Goal: Task Accomplishment & Management: Manage account settings

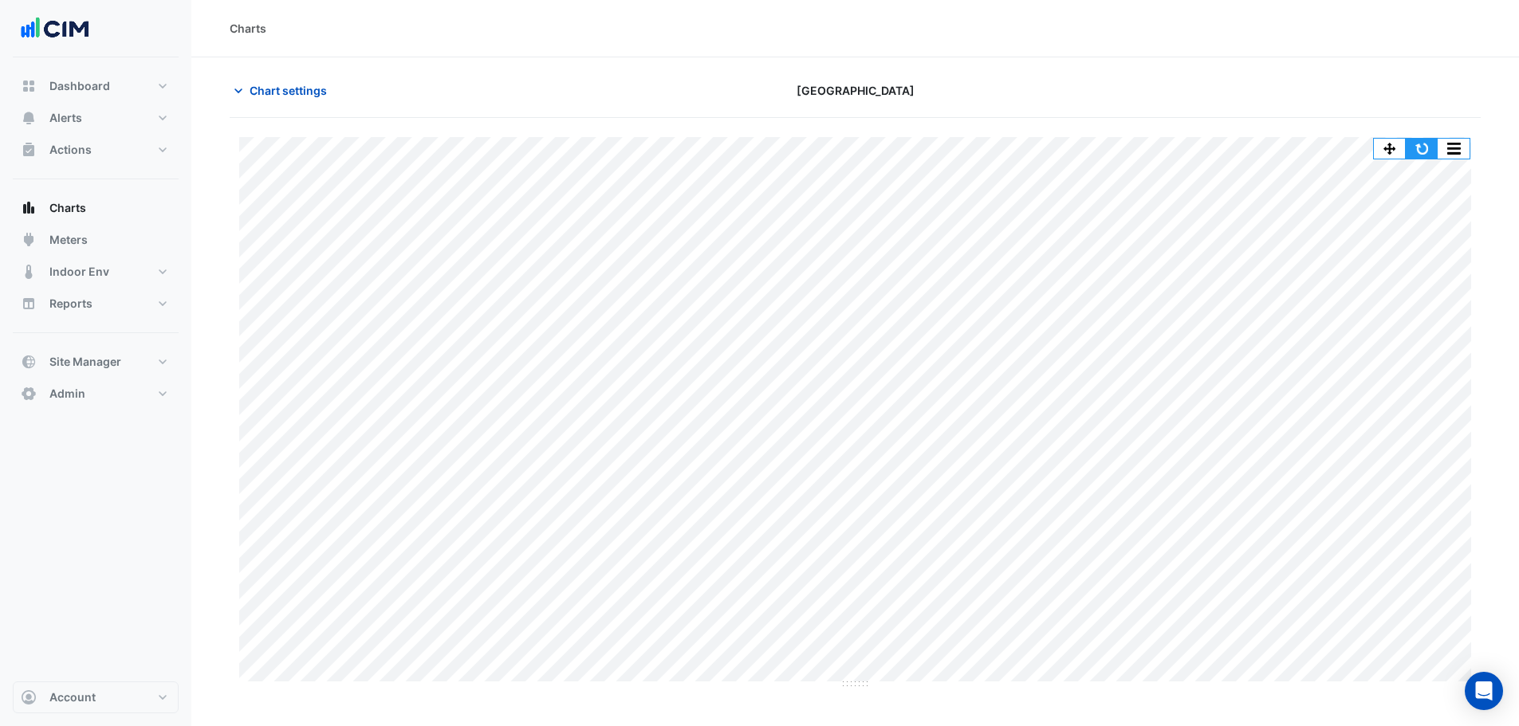
click at [1422, 151] on button "button" at bounding box center [1422, 149] width 32 height 20
click at [1437, 144] on div "Full Size Split by Equip Split All Print Save as JPEG Save as PNG Pivot Data Ta…" at bounding box center [1453, 149] width 33 height 22
click at [1454, 152] on button "button" at bounding box center [1454, 149] width 32 height 20
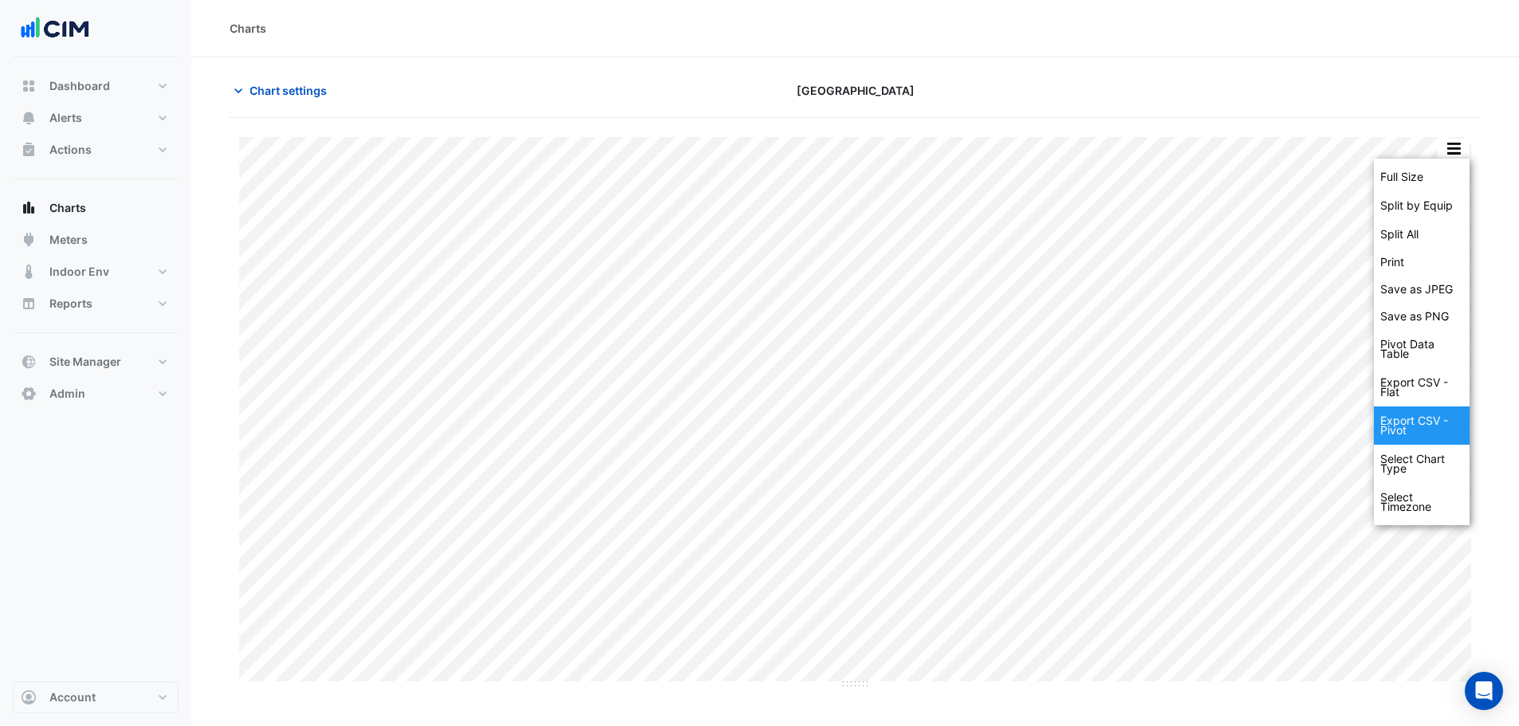
click at [1415, 434] on div "Export CSV - Pivot" at bounding box center [1422, 426] width 96 height 38
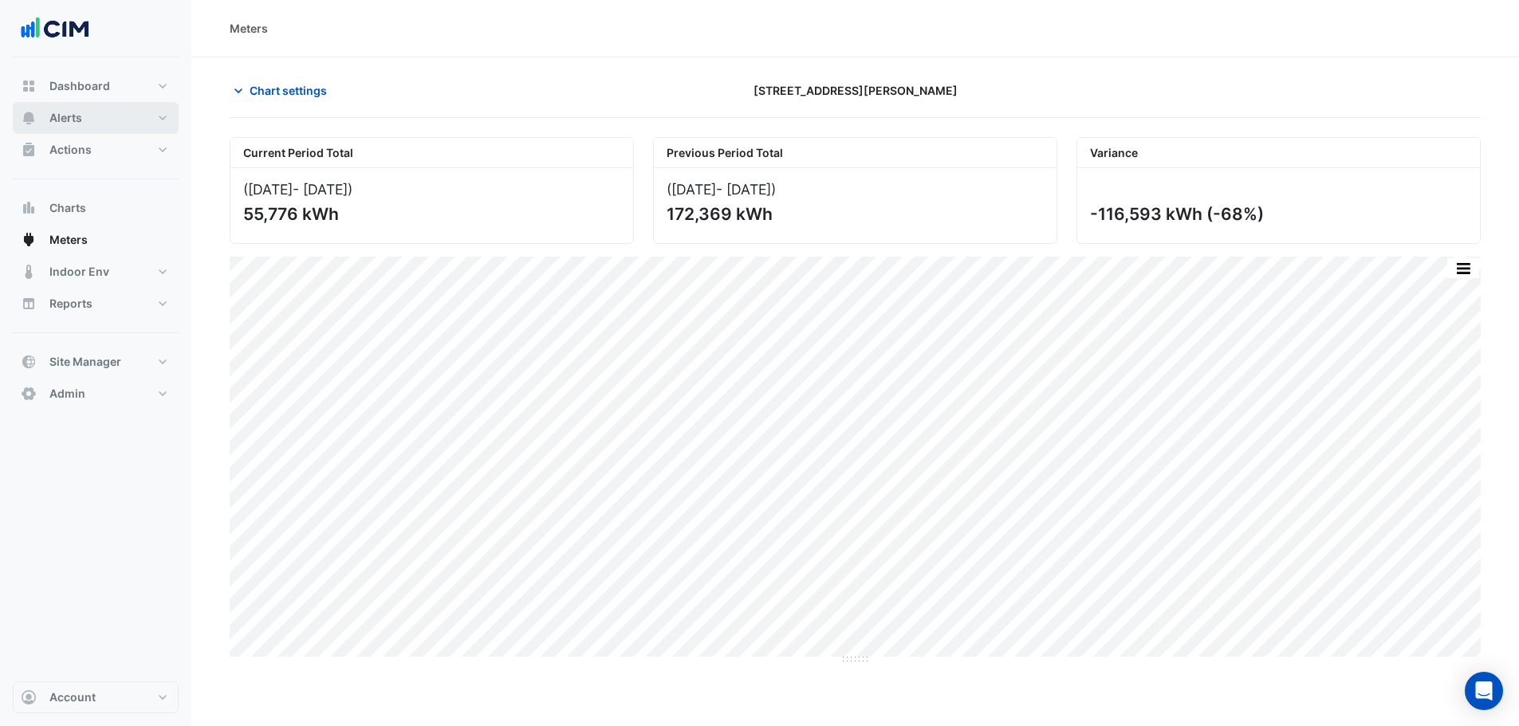
click at [102, 110] on button "Alerts" at bounding box center [96, 118] width 166 height 32
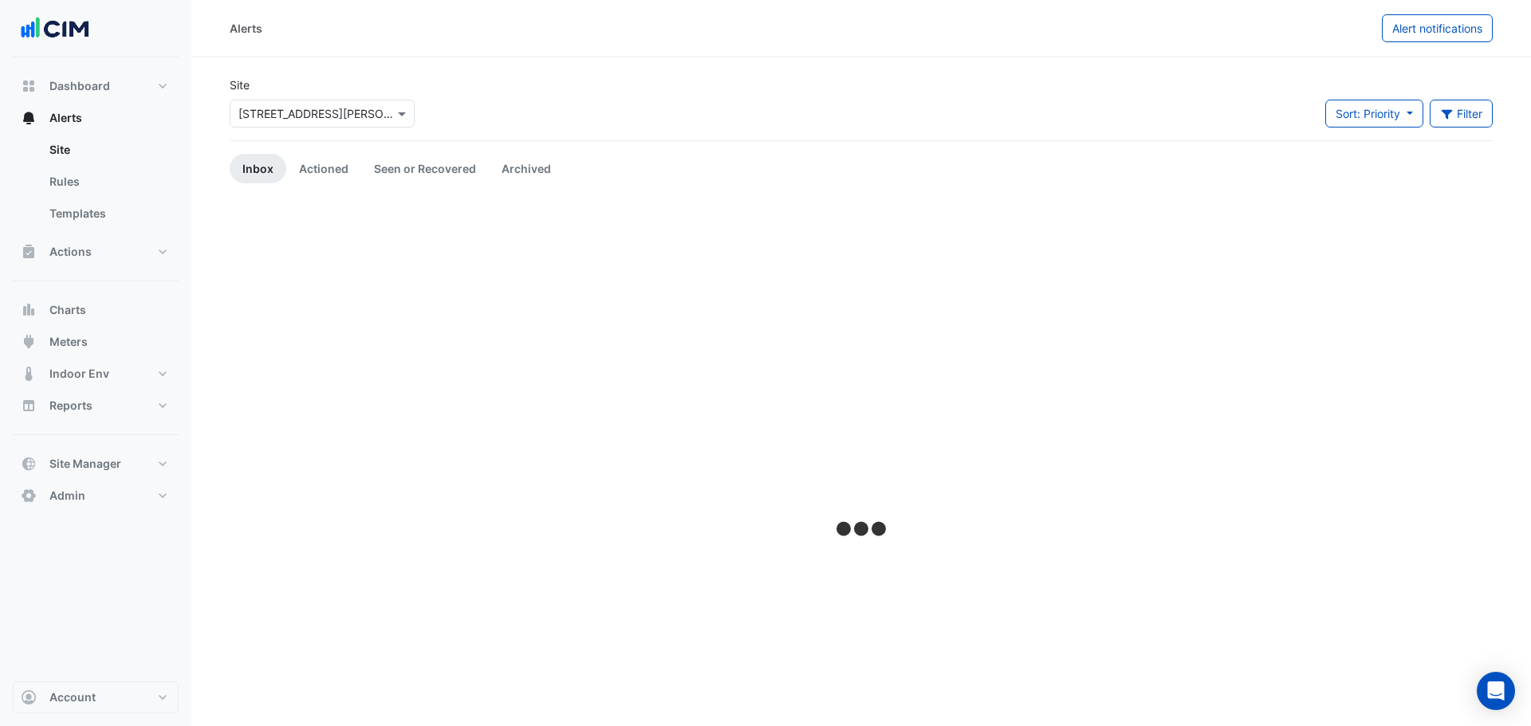
click at [279, 126] on div "× 1 O'Connell Street" at bounding box center [322, 114] width 185 height 28
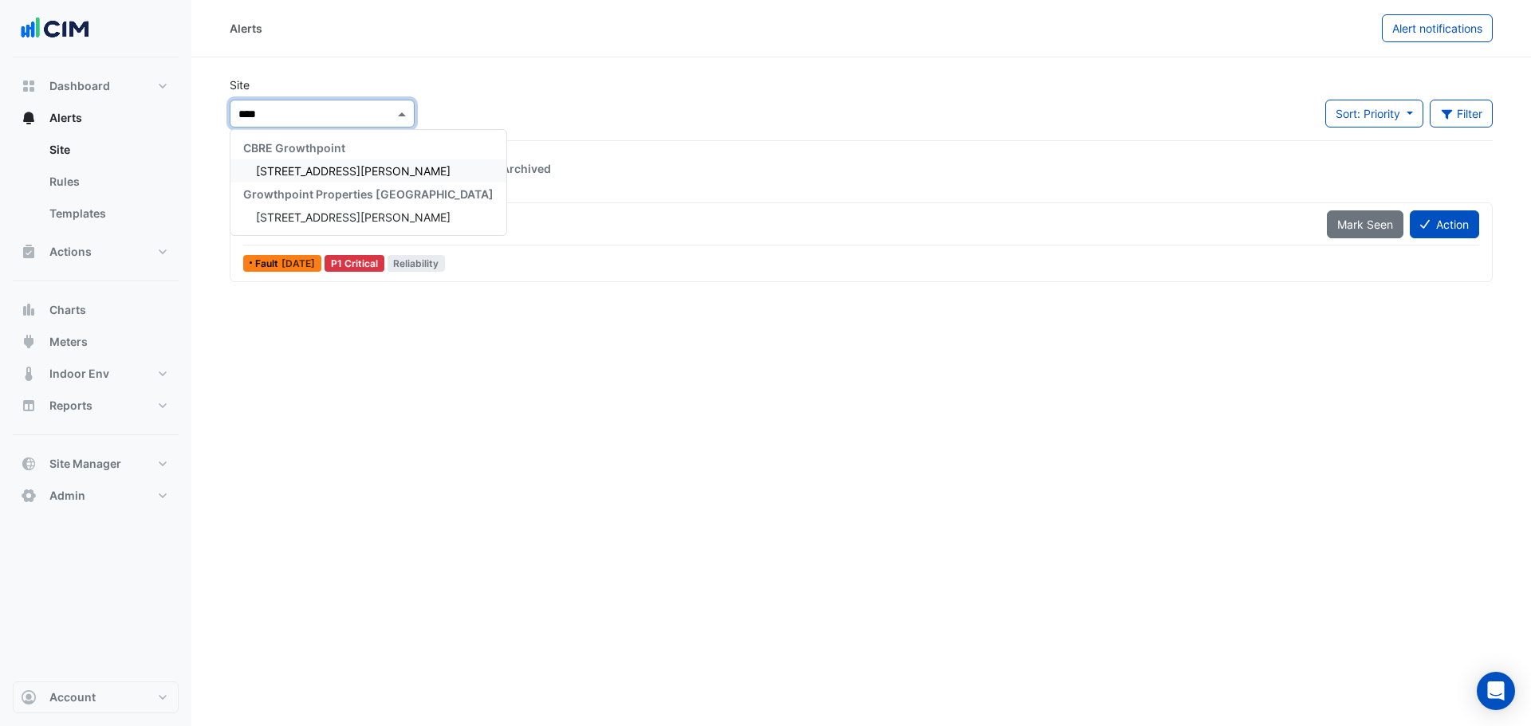
type input "*****"
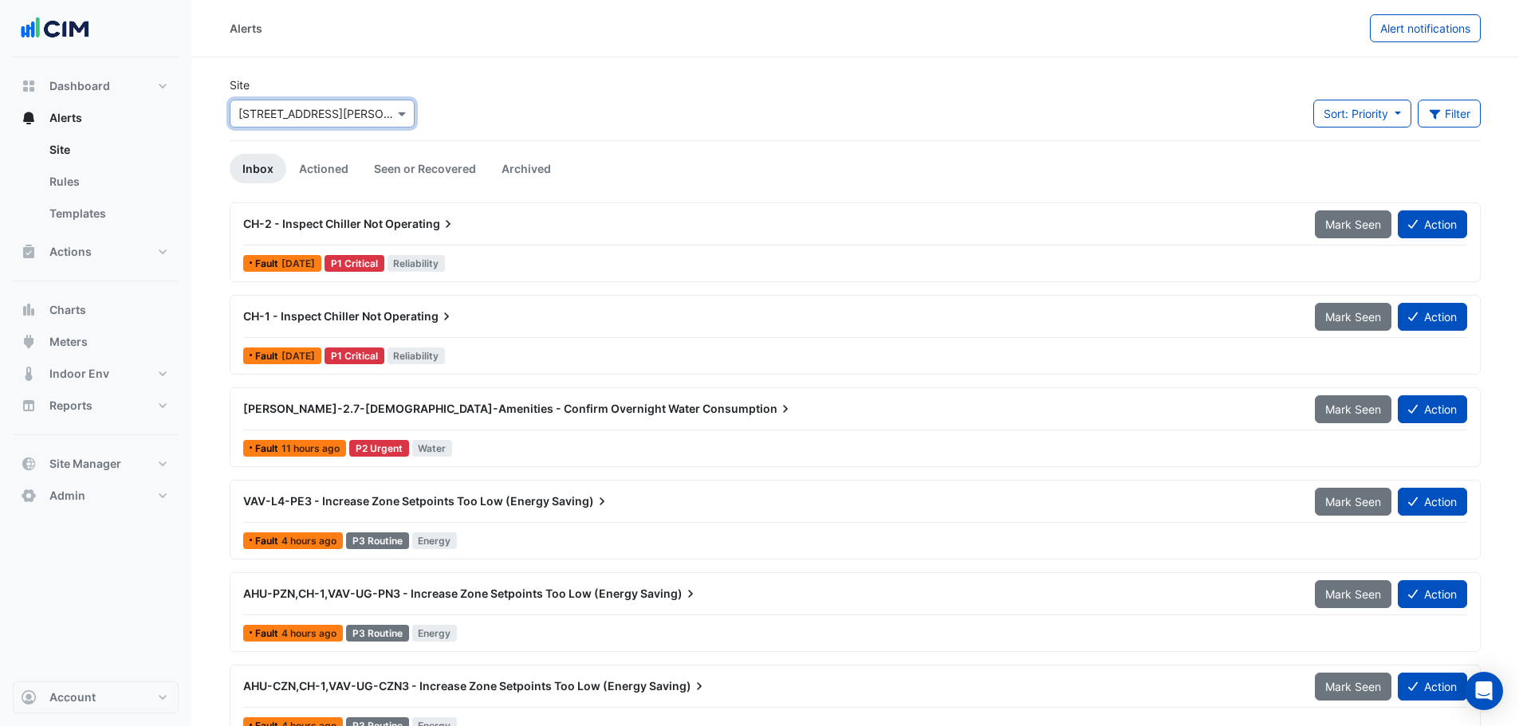
click at [588, 266] on div "Fault 3 weeks ago P1 Critical Reliability" at bounding box center [855, 263] width 1227 height 23
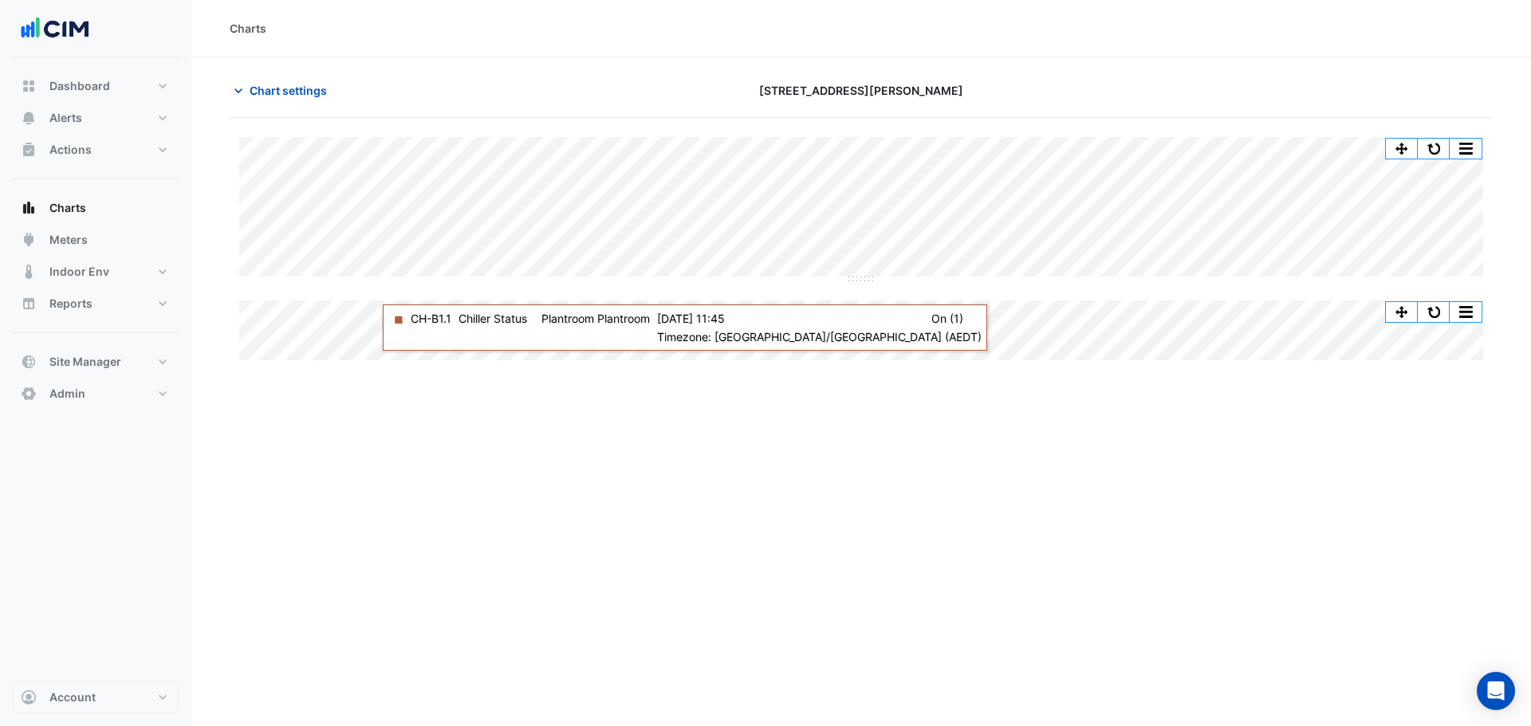
click at [98, 145] on button "Actions" at bounding box center [96, 150] width 166 height 32
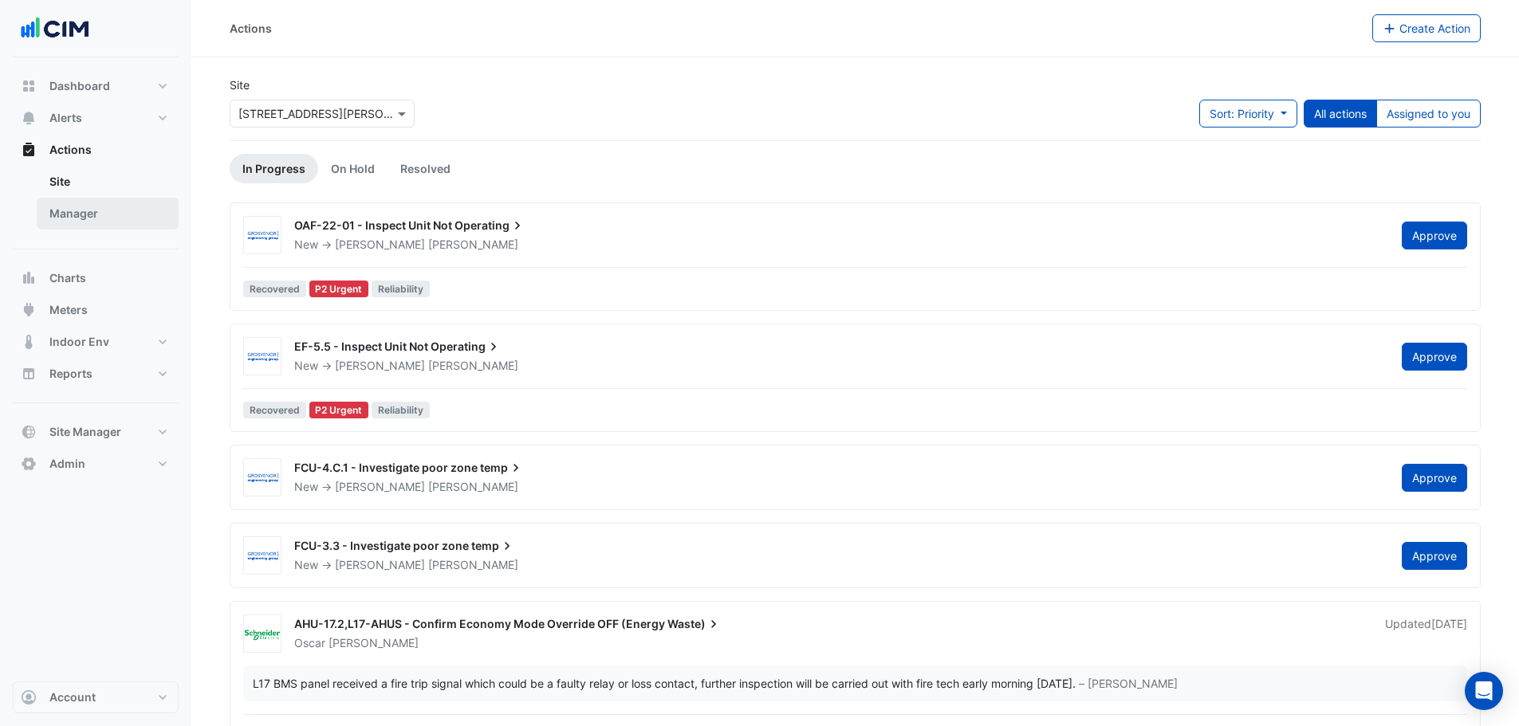
click at [94, 214] on link "Manager" at bounding box center [108, 214] width 142 height 32
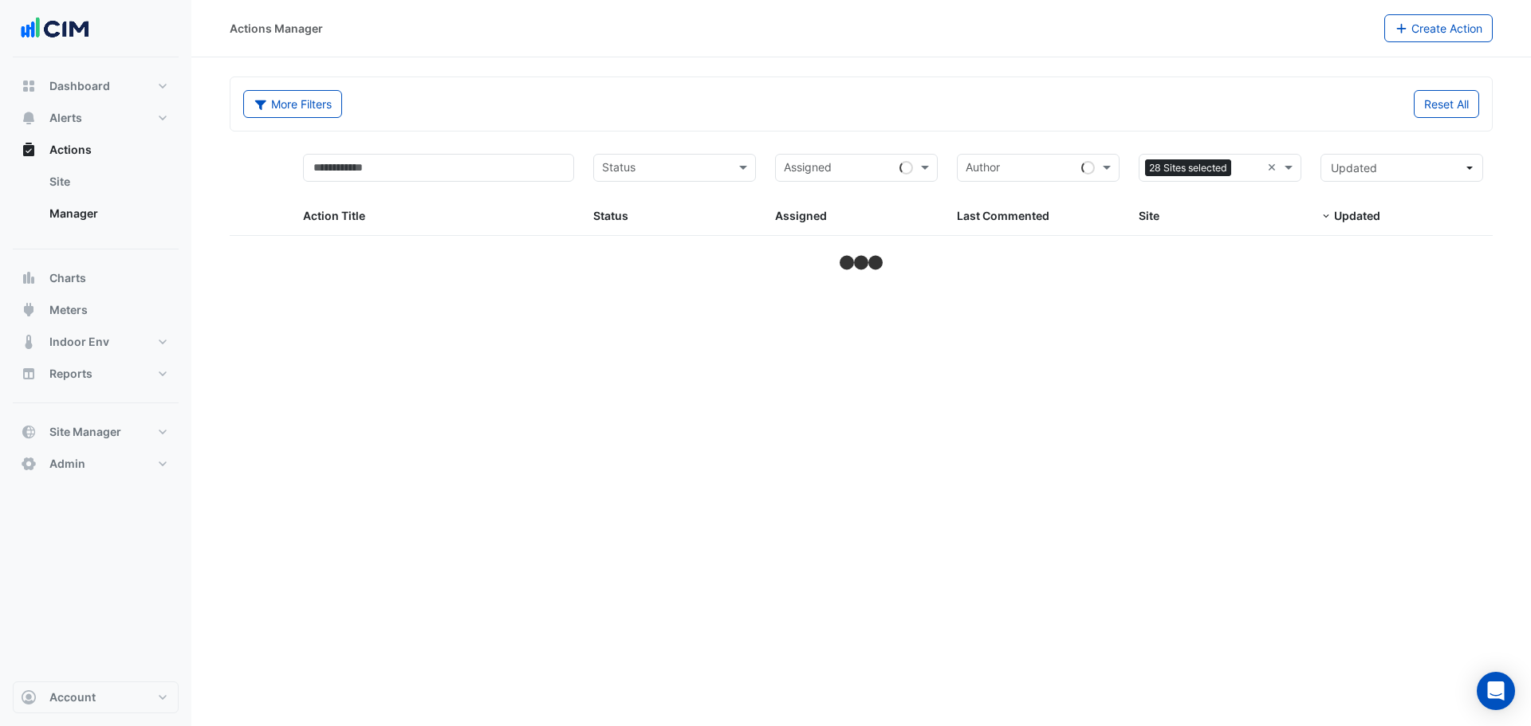
select select "**"
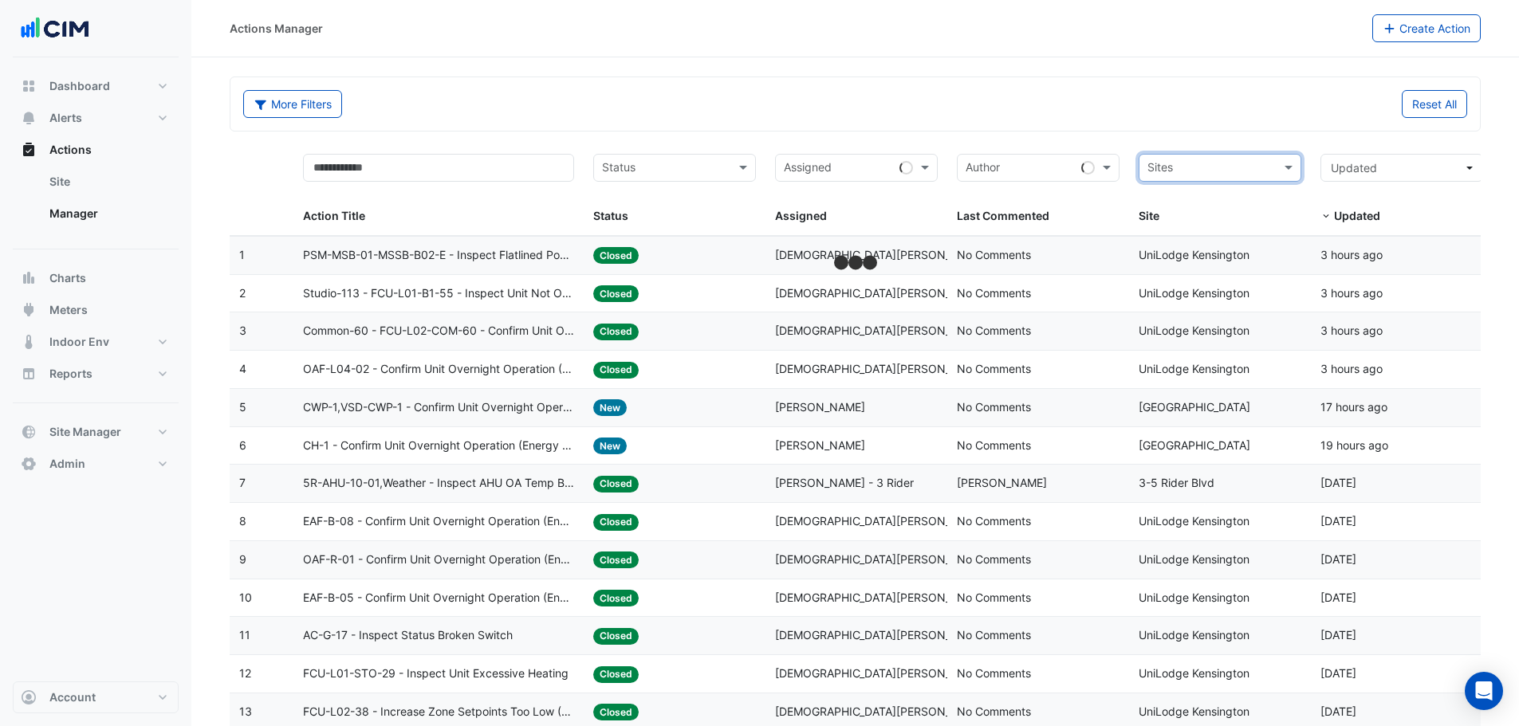
click at [1249, 172] on input "text" at bounding box center [1210, 169] width 127 height 18
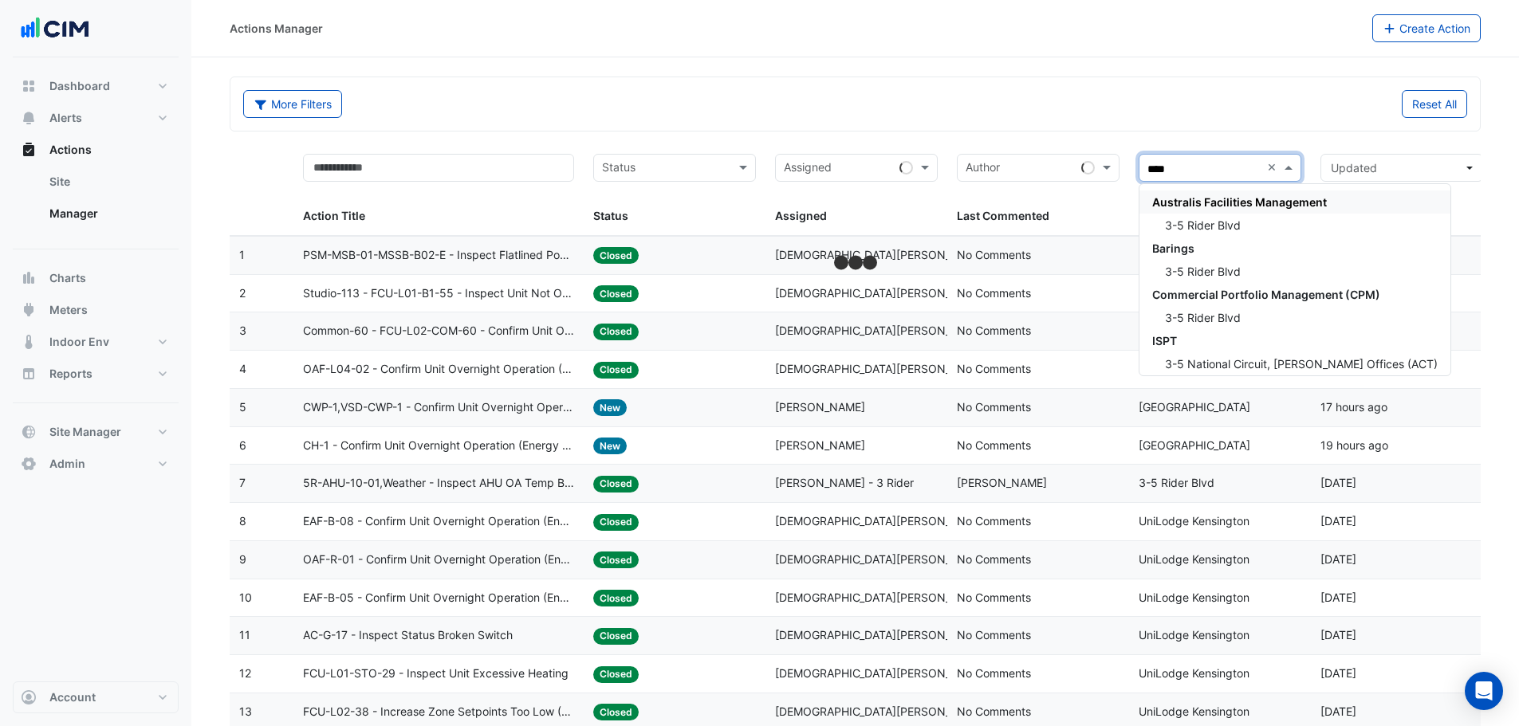
type input "*****"
click at [1245, 219] on div "3-5 Rider Blvd" at bounding box center [1266, 225] width 254 height 23
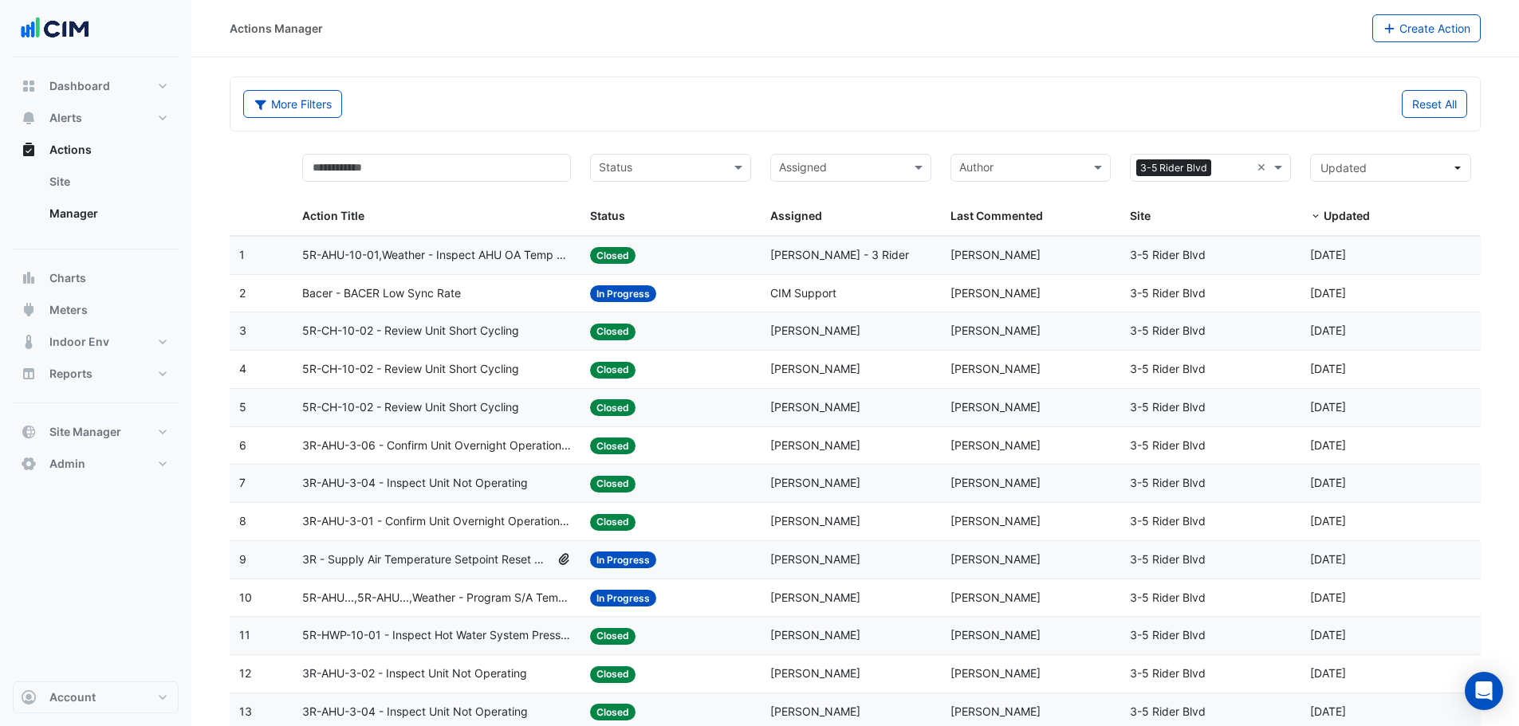
click at [675, 293] on div "Status: In Progress" at bounding box center [670, 294] width 161 height 18
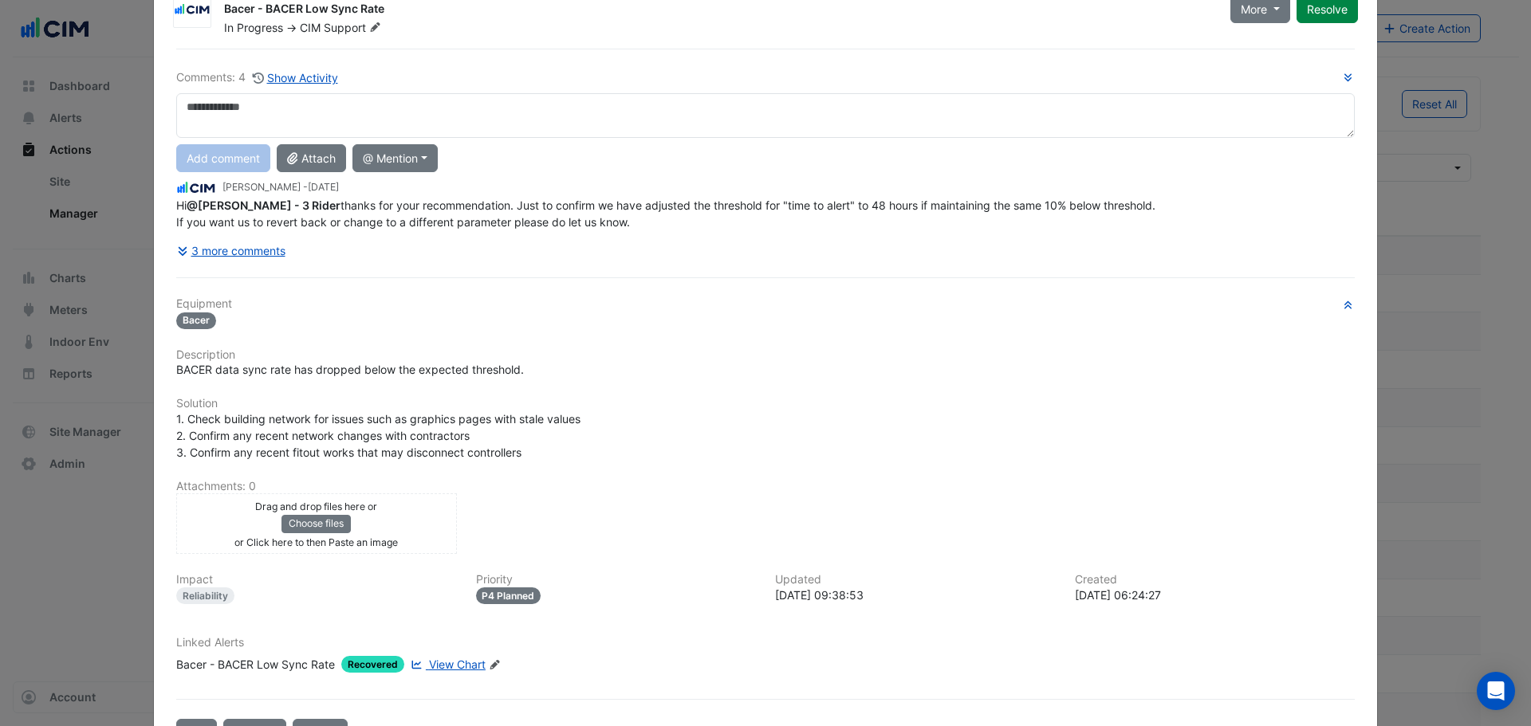
scroll to position [117, 0]
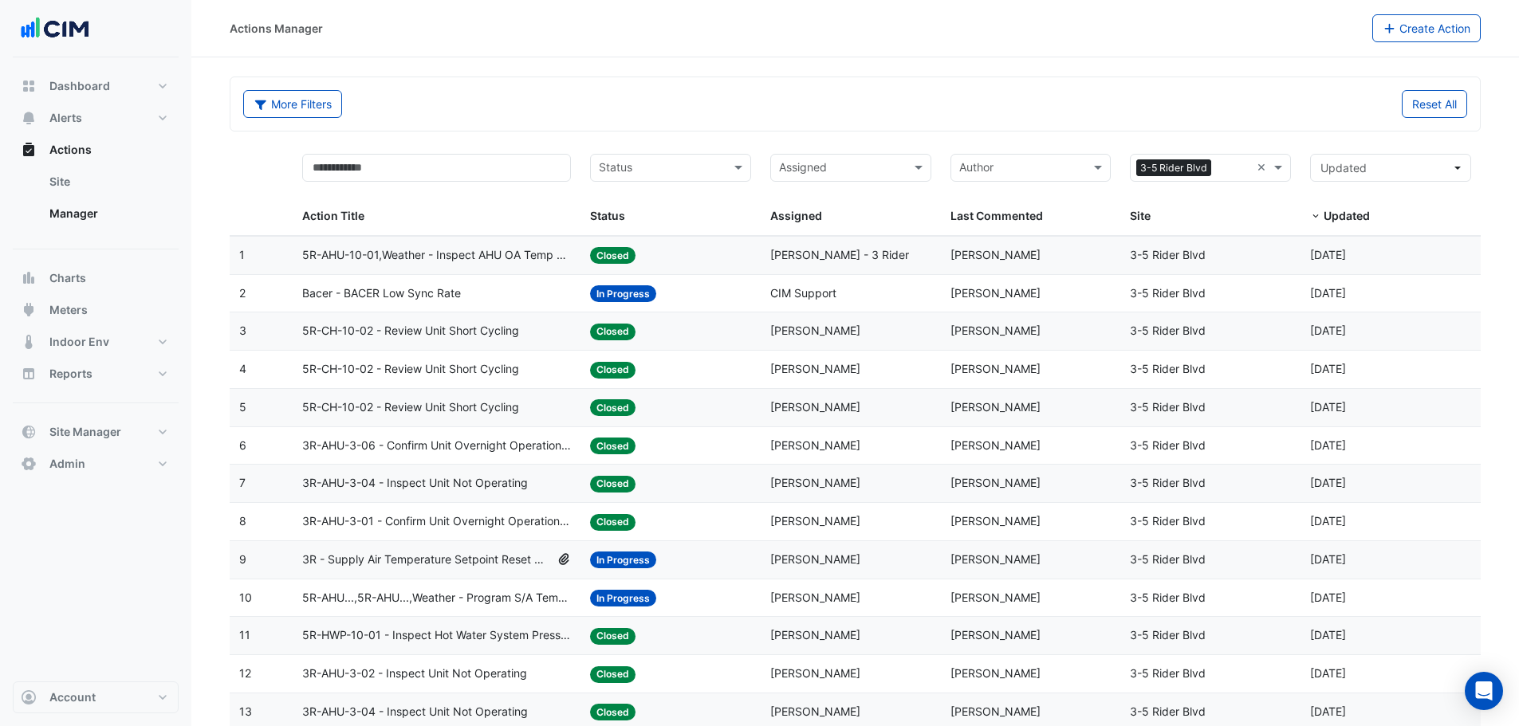
click at [381, 251] on span "5R-AHU-10-01,Weather - Inspect AHU OA Temp Broken Sensor" at bounding box center [436, 255] width 269 height 18
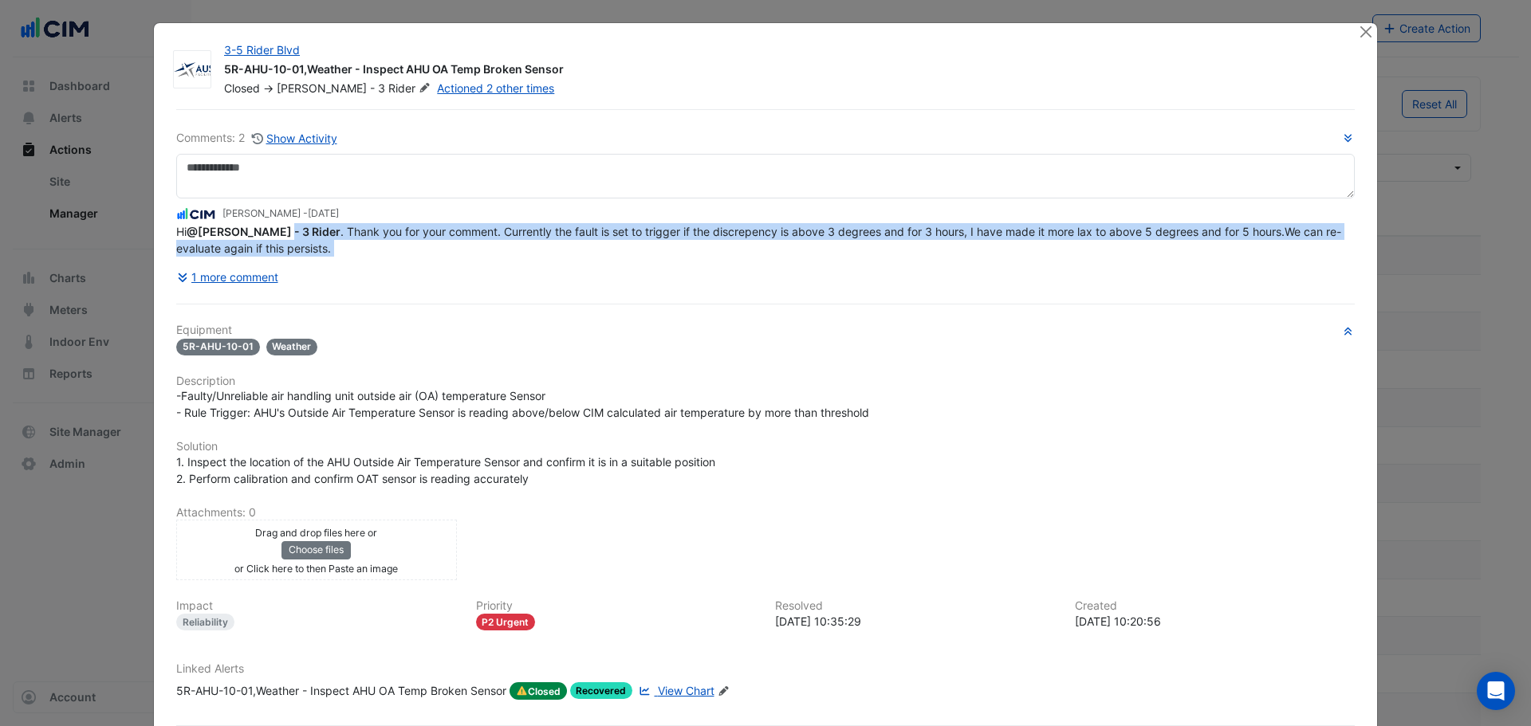
drag, startPoint x: 285, startPoint y: 266, endPoint x: 466, endPoint y: 293, distance: 183.0
click at [466, 293] on div "Comments: 2 Show Activity Shafayet Ali - 1 day ago Hi @Sam Thompson - 3 Rider .…" at bounding box center [766, 441] width 1198 height 664
click at [488, 247] on div "Hi @Sam Thompson - 3 Rider . Thank you for your comment. Currently the fault is…" at bounding box center [765, 239] width 1178 height 33
click at [486, 231] on span "Hi @Sam Thompson - 3 Rider . Thank you for your comment. Currently the fault is…" at bounding box center [758, 240] width 1165 height 30
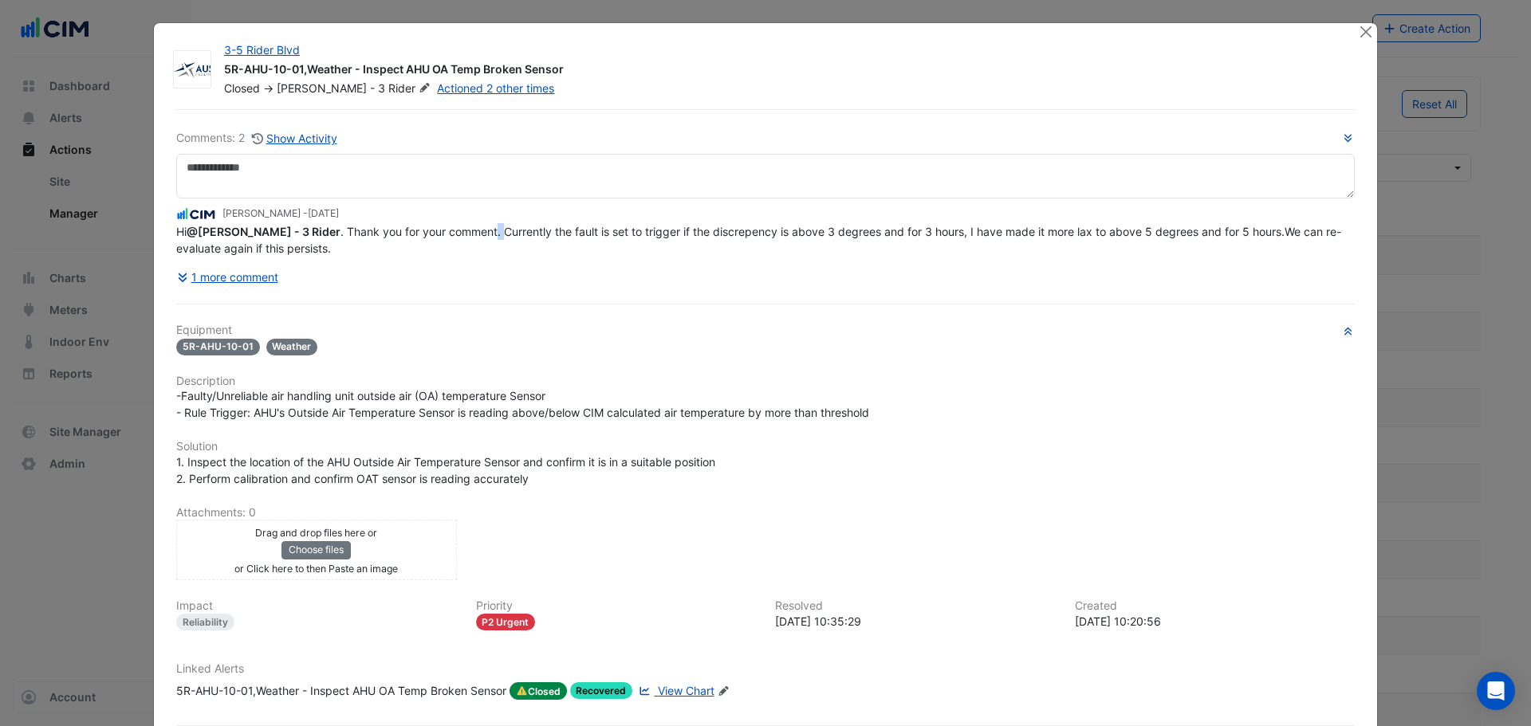
click at [486, 231] on span "Hi @Sam Thompson - 3 Rider . Thank you for your comment. Currently the fault is…" at bounding box center [758, 240] width 1165 height 30
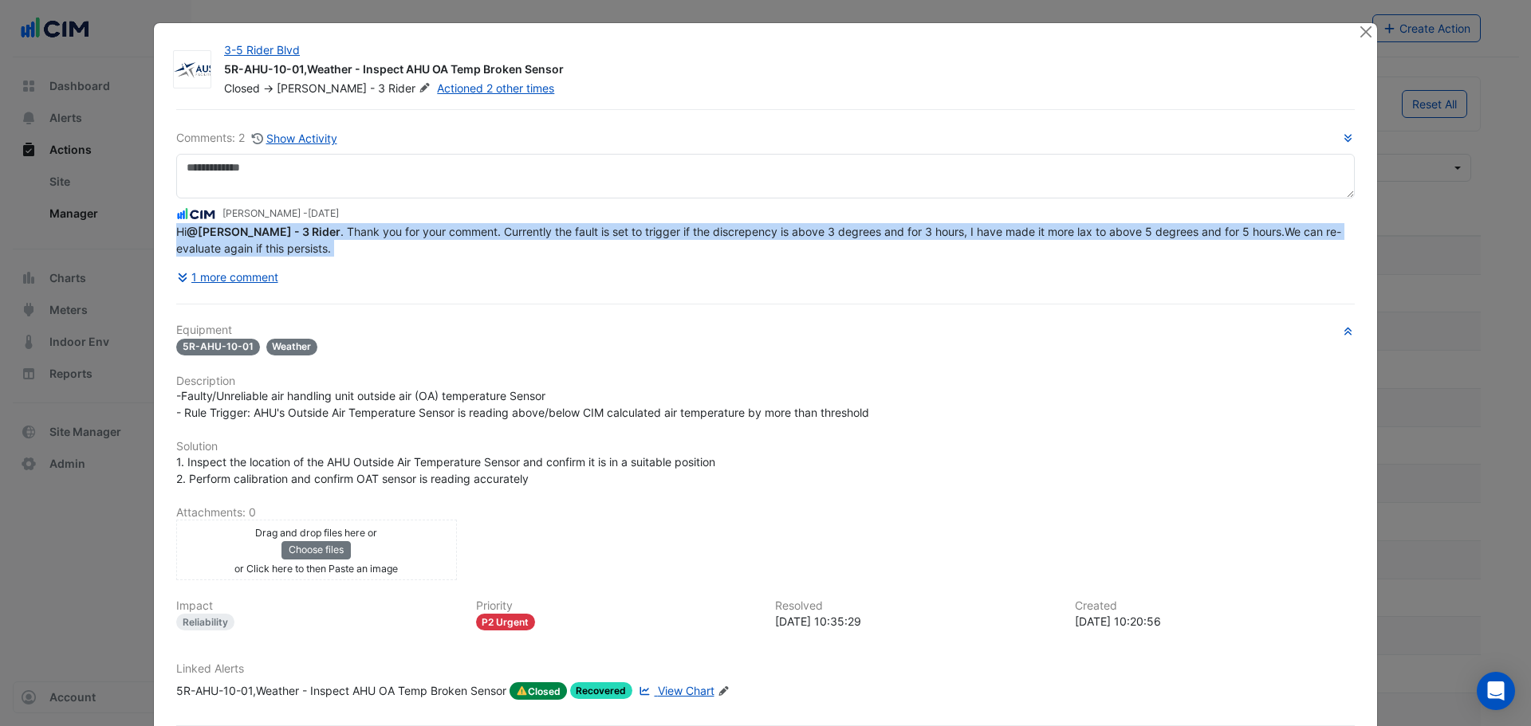
click at [486, 231] on span "Hi @Sam Thompson - 3 Rider . Thank you for your comment. Currently the fault is…" at bounding box center [758, 240] width 1165 height 30
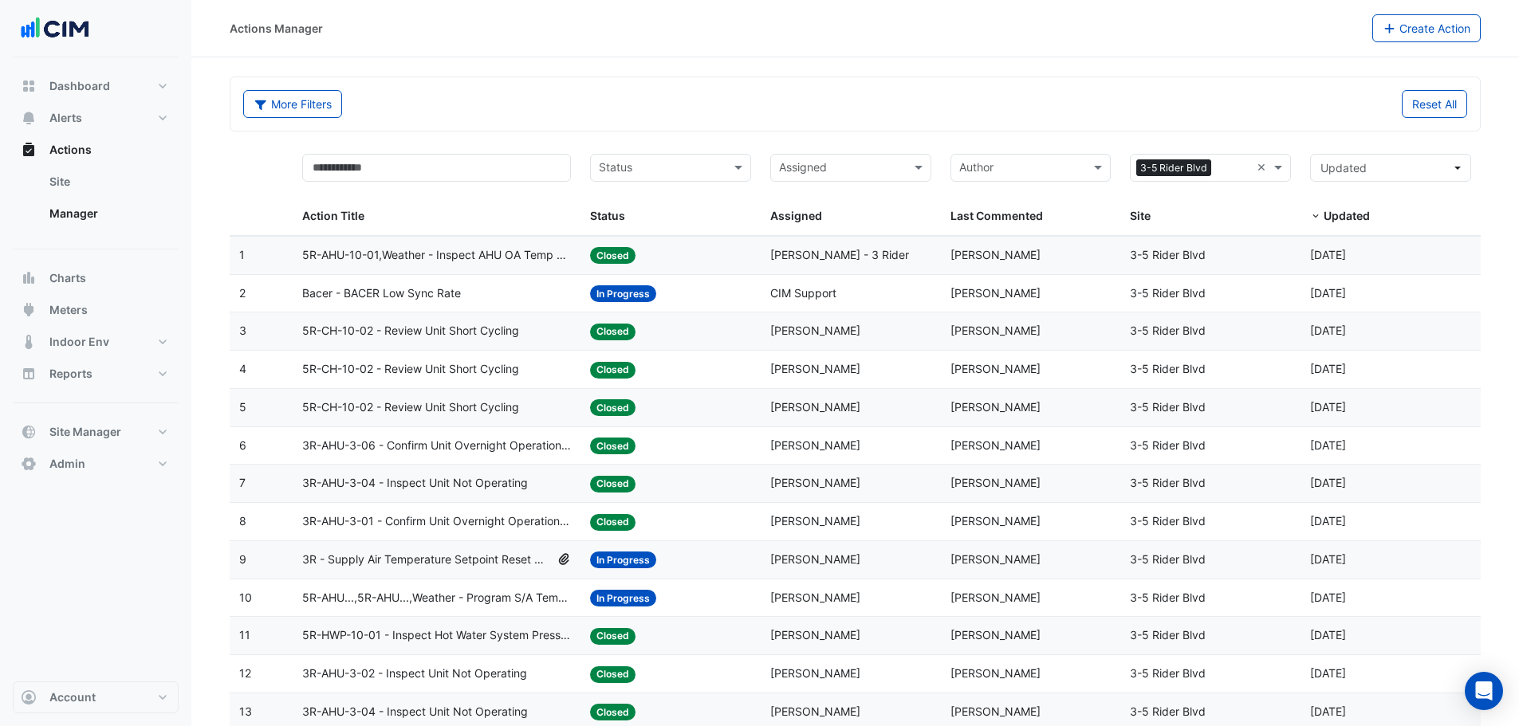
click at [482, 336] on span "5R-CH-10-02 - Review Unit Short Cycling" at bounding box center [410, 331] width 217 height 18
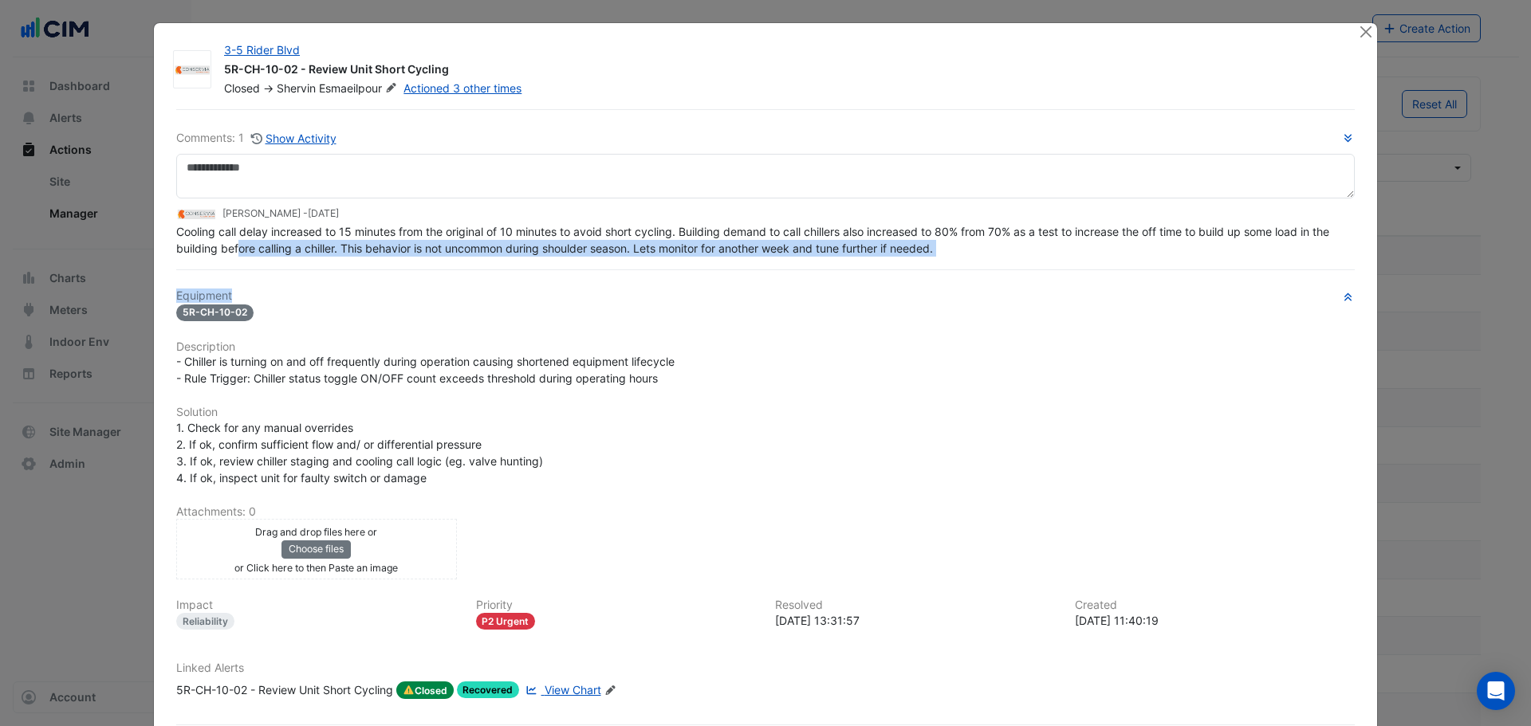
drag, startPoint x: 234, startPoint y: 276, endPoint x: 352, endPoint y: 274, distance: 118.8
click at [352, 274] on div "Comments: 1 Show Activity Shervin Esmaeilpour - 2 weeks and 2 days ago Cooling …" at bounding box center [766, 440] width 1198 height 663
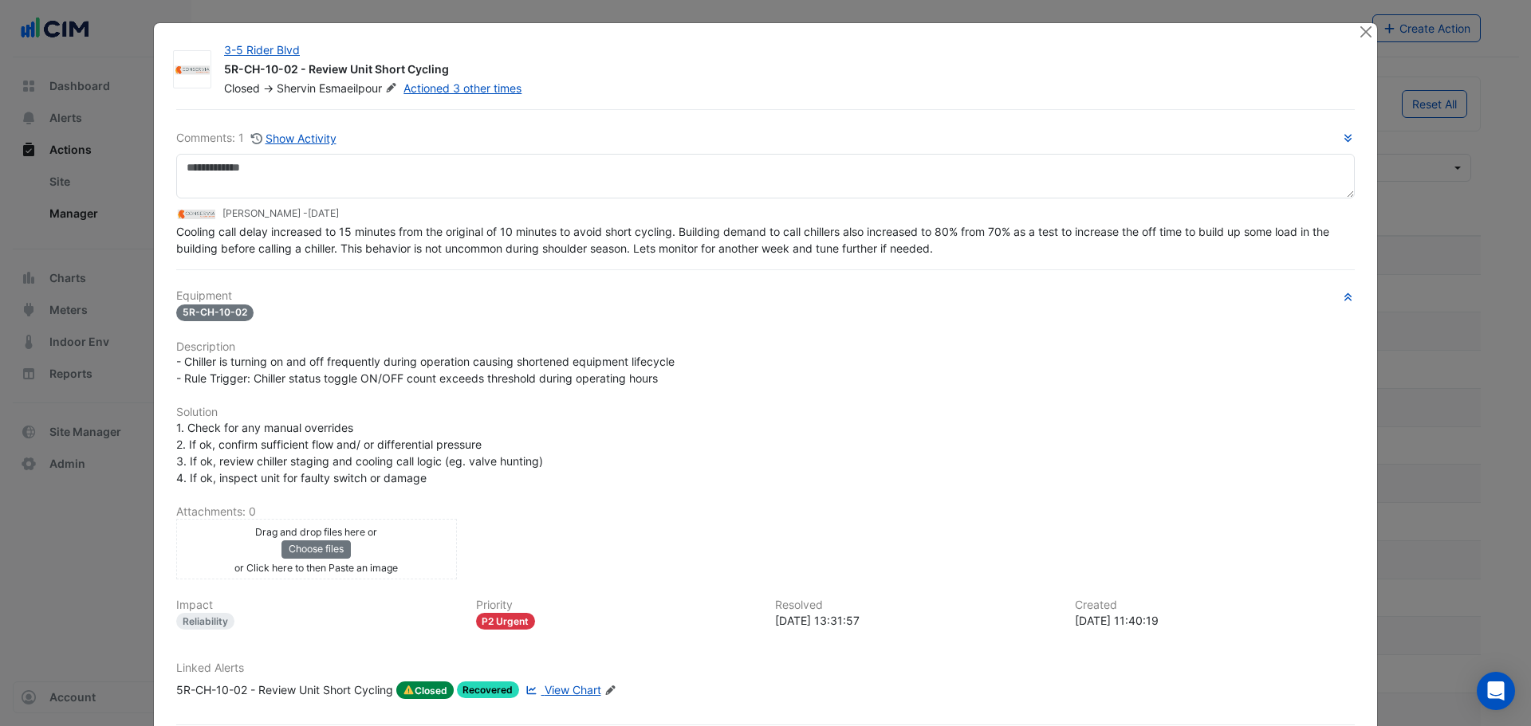
click at [293, 238] on span "Cooling call delay increased to 15 minutes from the original of 10 minutes to a…" at bounding box center [754, 240] width 1156 height 30
click at [289, 229] on span "Cooling call delay increased to 15 minutes from the original of 10 minutes to a…" at bounding box center [754, 240] width 1156 height 30
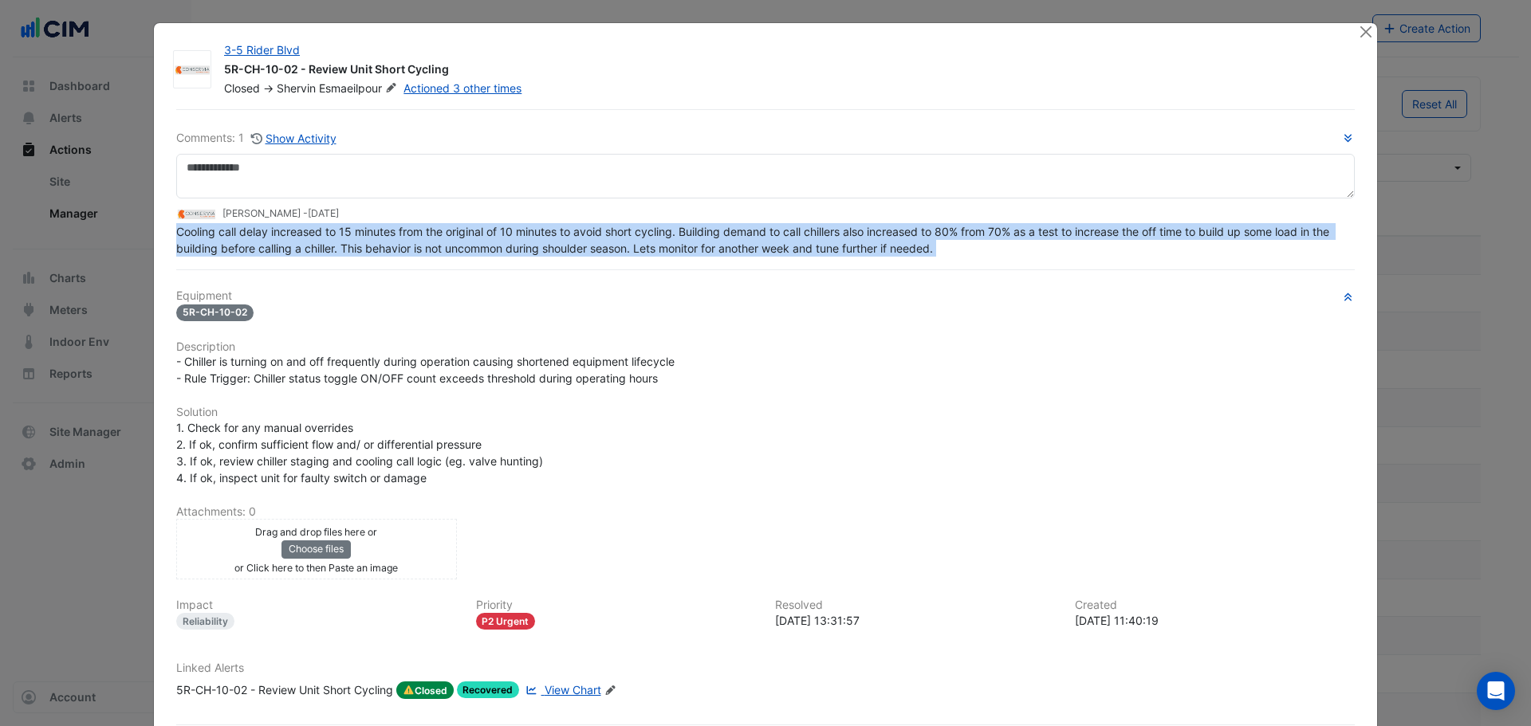
click at [289, 229] on span "Cooling call delay increased to 15 minutes from the original of 10 minutes to a…" at bounding box center [754, 240] width 1156 height 30
click at [360, 248] on span "Cooling call delay increased to 15 minutes from the original of 10 minutes to a…" at bounding box center [754, 240] width 1156 height 30
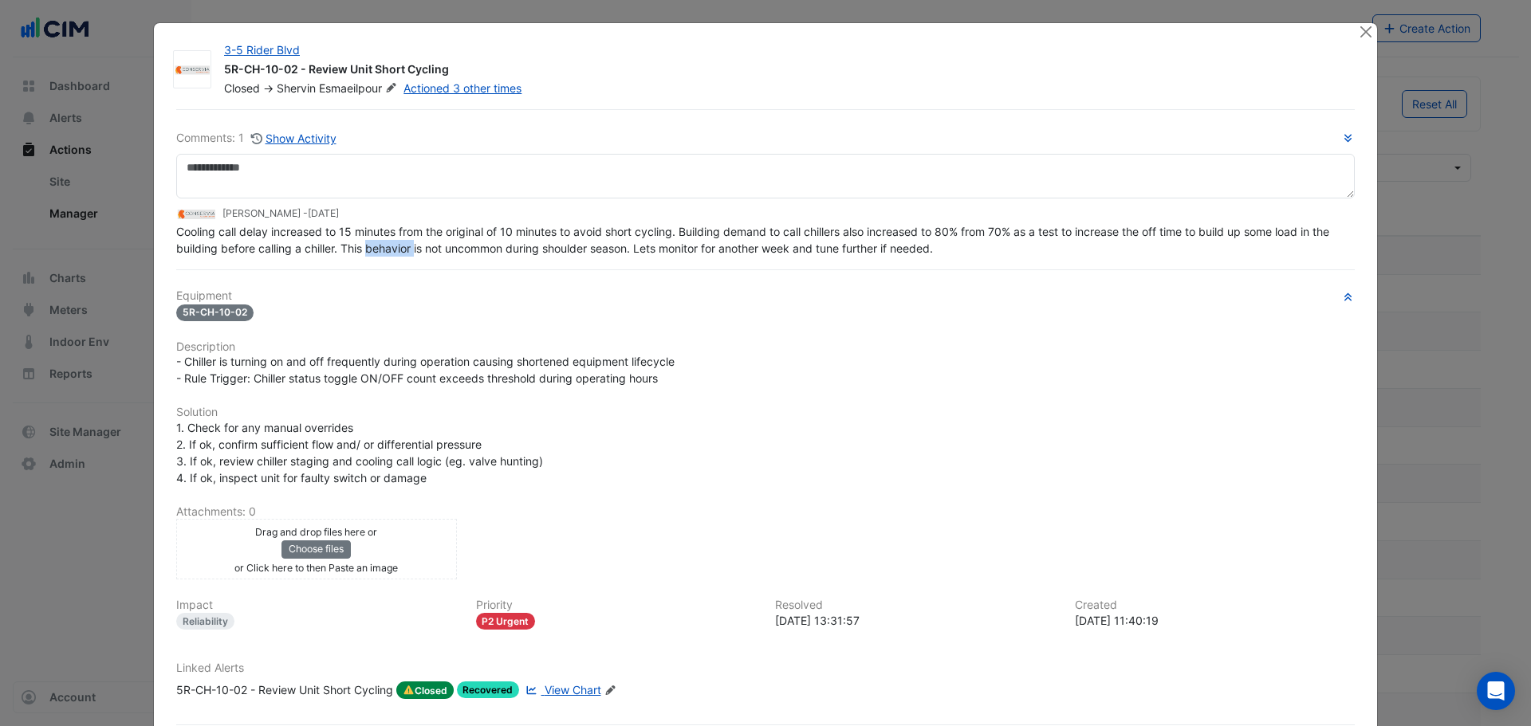
click at [360, 248] on span "Cooling call delay increased to 15 minutes from the original of 10 minutes to a…" at bounding box center [754, 240] width 1156 height 30
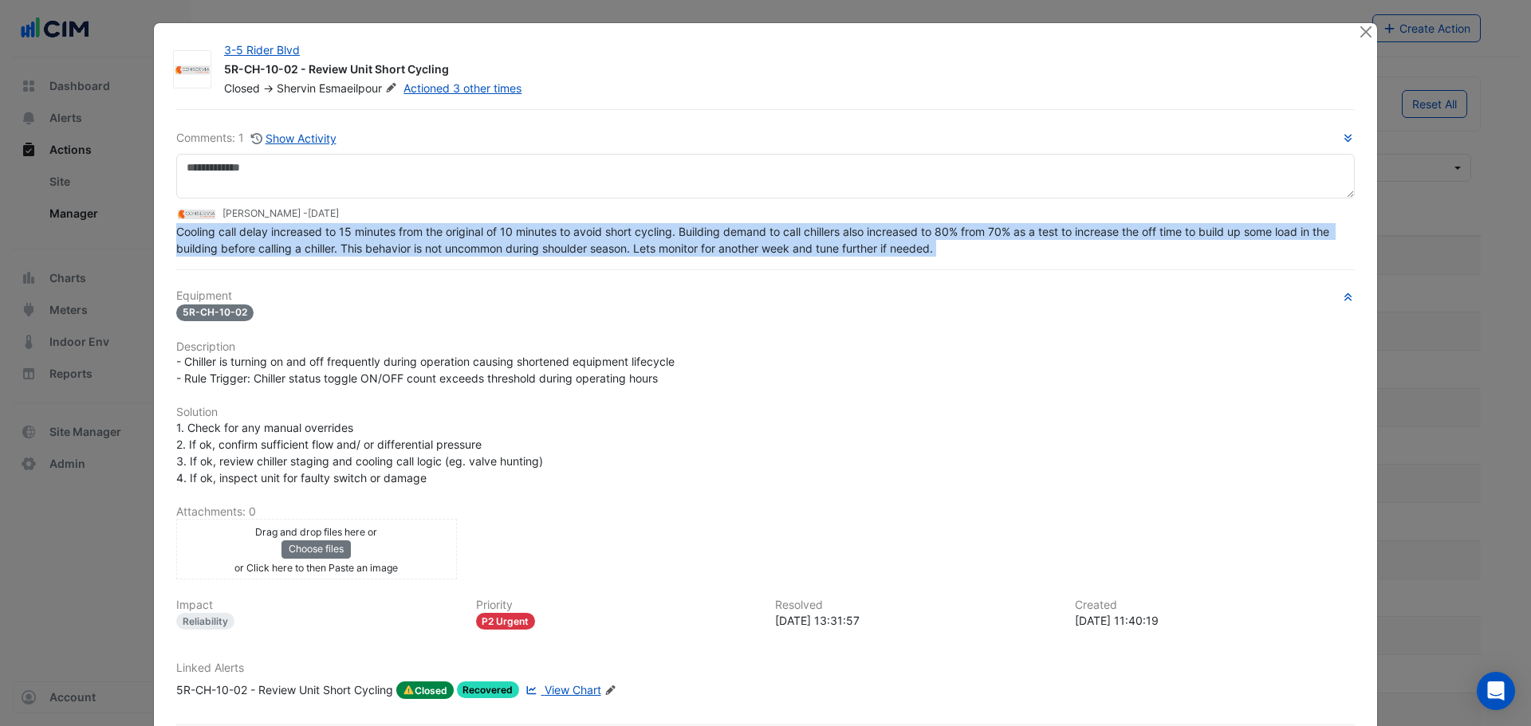
click at [360, 248] on span "Cooling call delay increased to 15 minutes from the original of 10 minutes to a…" at bounding box center [754, 240] width 1156 height 30
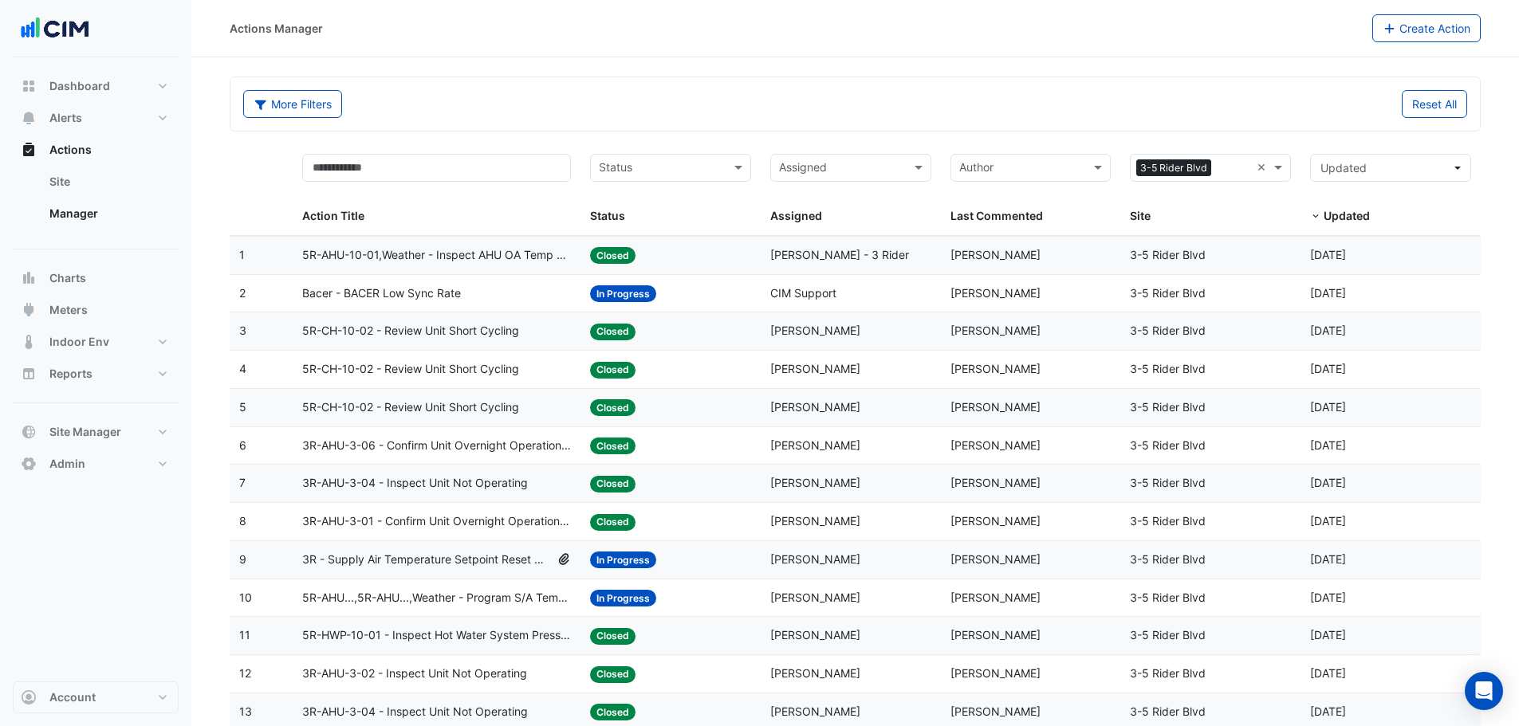
click at [779, 332] on span "Shervin Esmaeilpour" at bounding box center [815, 331] width 90 height 14
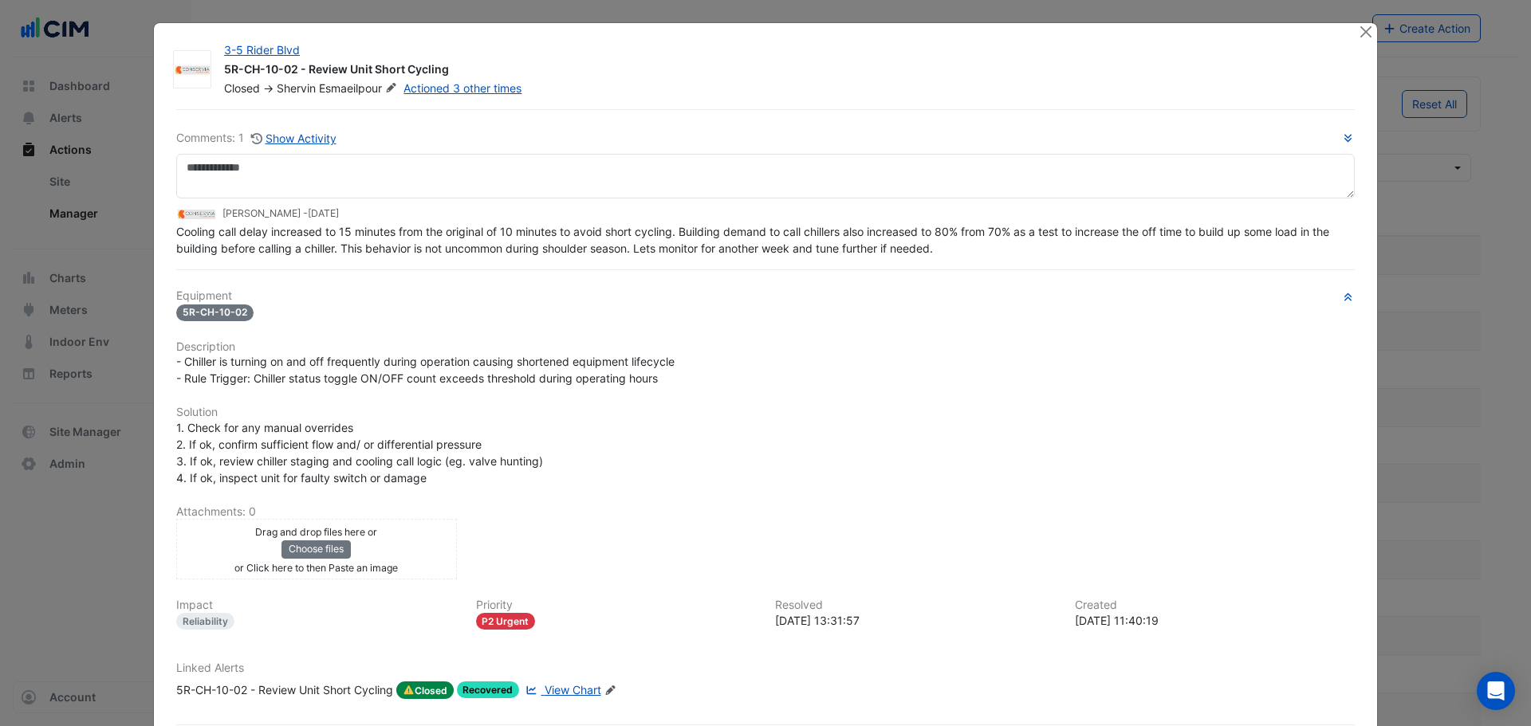
drag, startPoint x: 338, startPoint y: 258, endPoint x: 360, endPoint y: 258, distance: 22.3
click at [360, 258] on div "Comments: 1 Show Activity Shervin Esmaeilpour - 2 weeks and 2 days ago Cooling …" at bounding box center [766, 440] width 1198 height 663
click at [368, 246] on span "Cooling call delay increased to 15 minutes from the original of 10 minutes to a…" at bounding box center [754, 240] width 1156 height 30
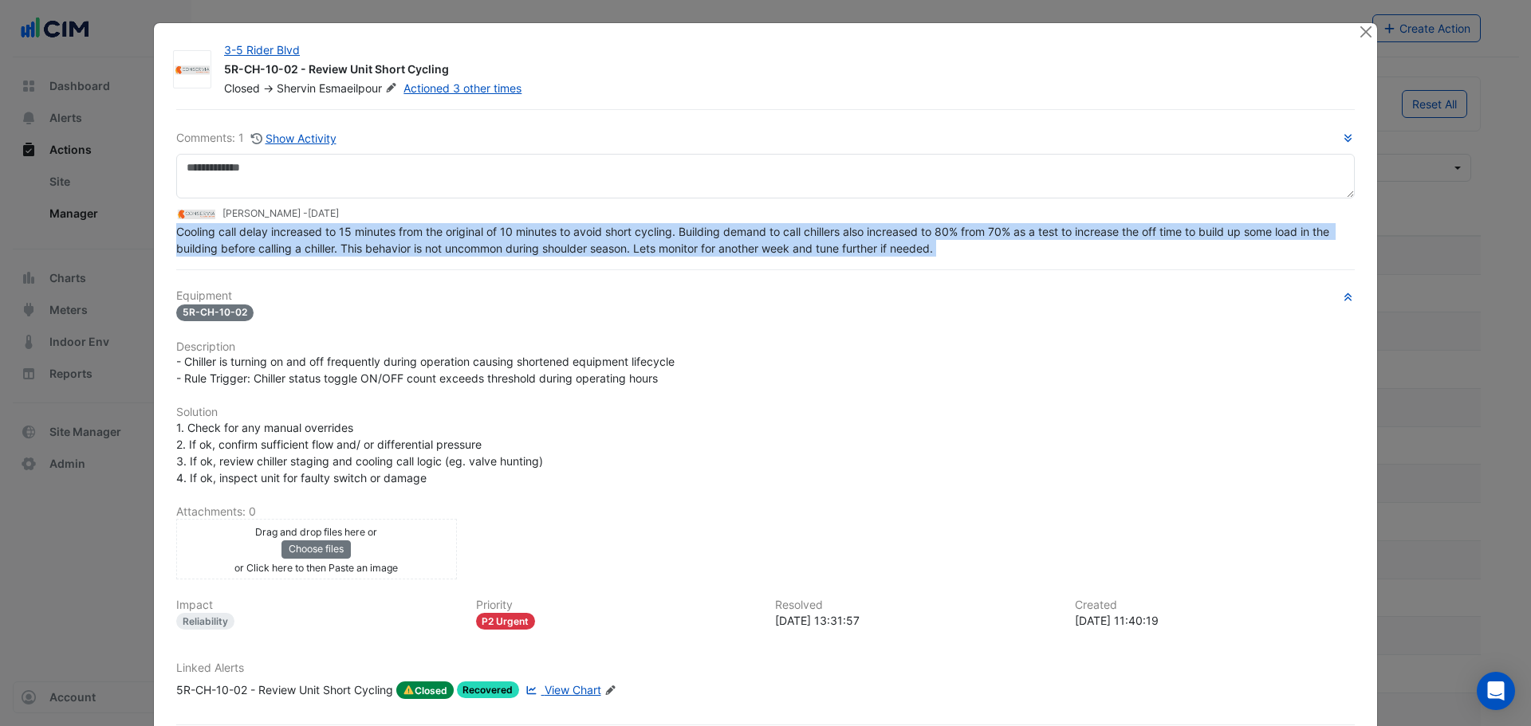
click at [368, 246] on span "Cooling call delay increased to 15 minutes from the original of 10 minutes to a…" at bounding box center [754, 240] width 1156 height 30
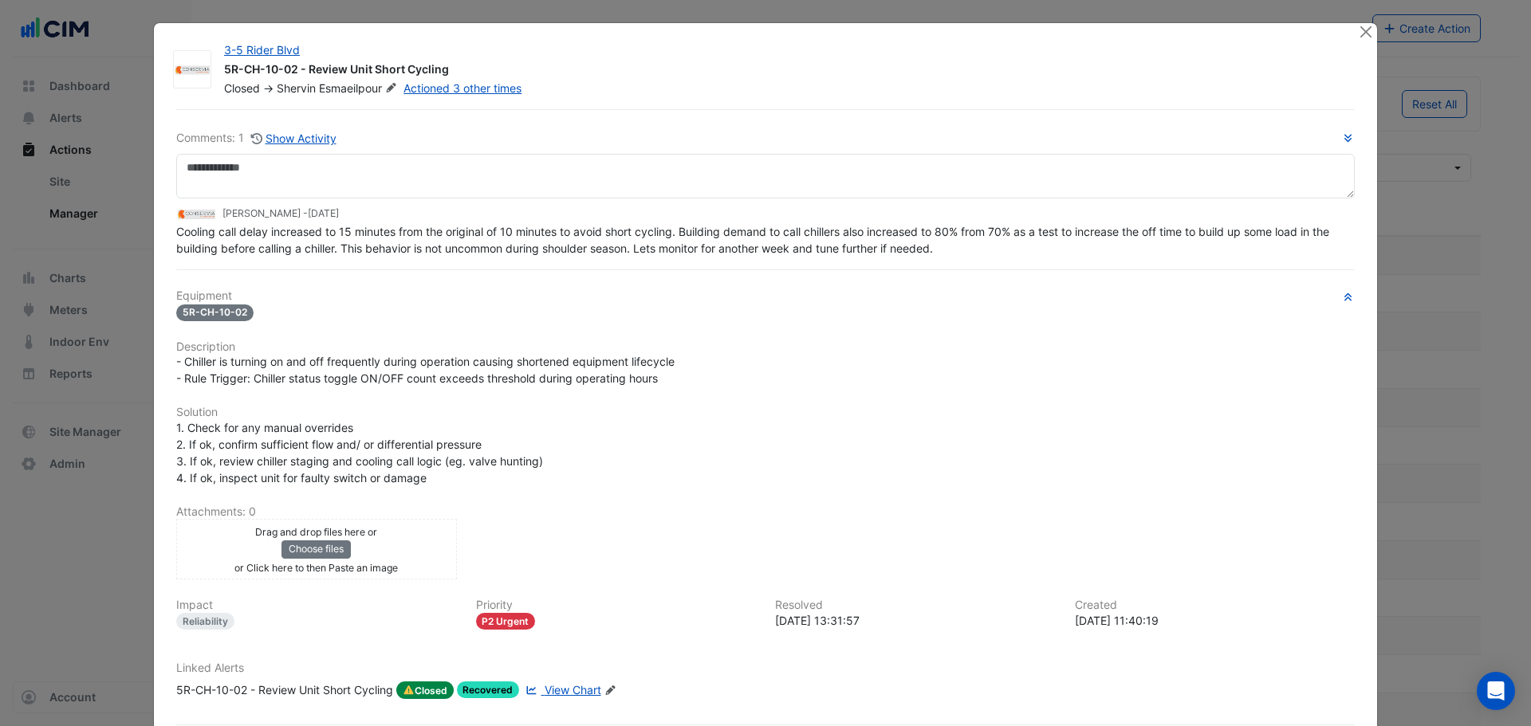
click at [445, 258] on div "Comments: 1 Show Activity Shervin Esmaeilpour - 2 weeks and 2 days ago Cooling …" at bounding box center [766, 440] width 1198 height 663
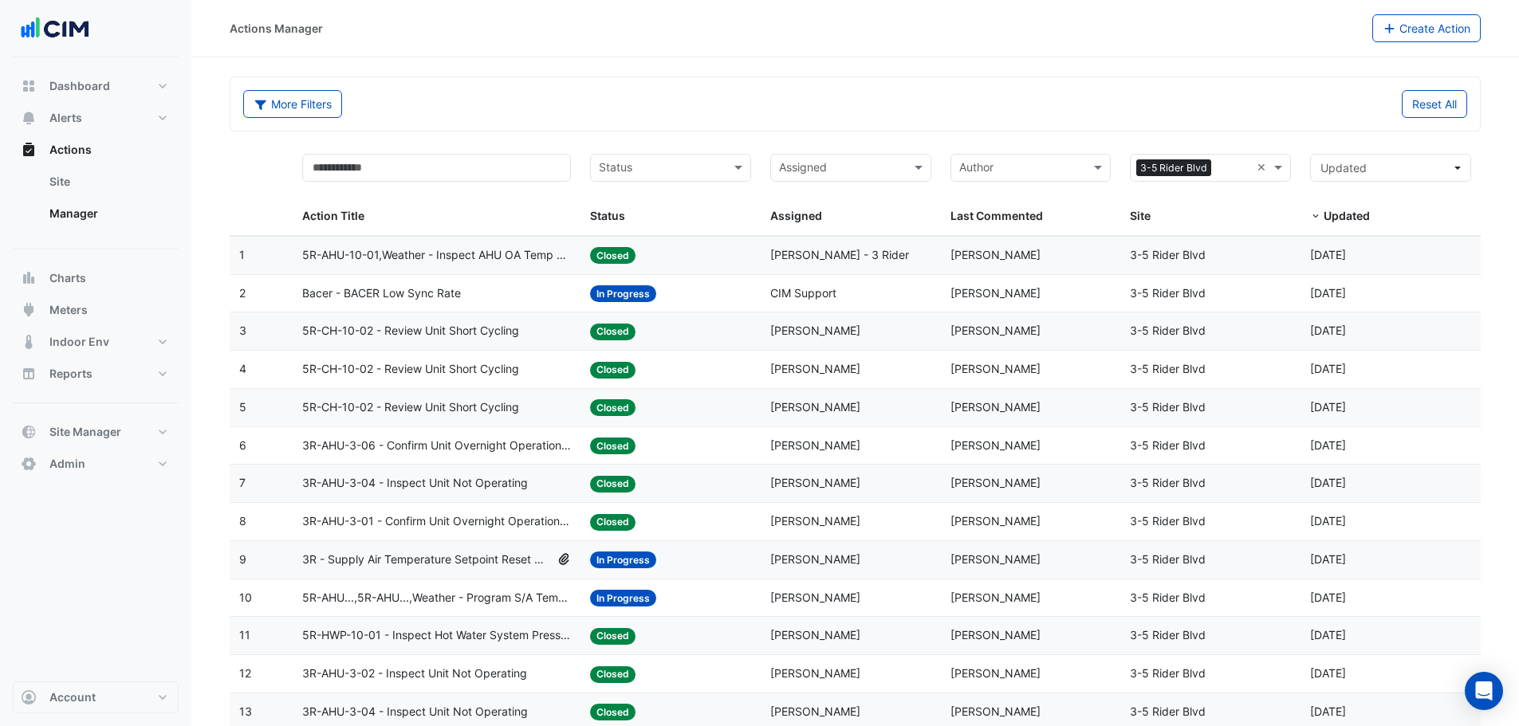
click at [447, 368] on span "5R-CH-10-02 - Review Unit Short Cycling" at bounding box center [410, 369] width 217 height 18
click at [443, 361] on span "5R-CH-10-02 - Review Unit Short Cycling" at bounding box center [410, 369] width 217 height 18
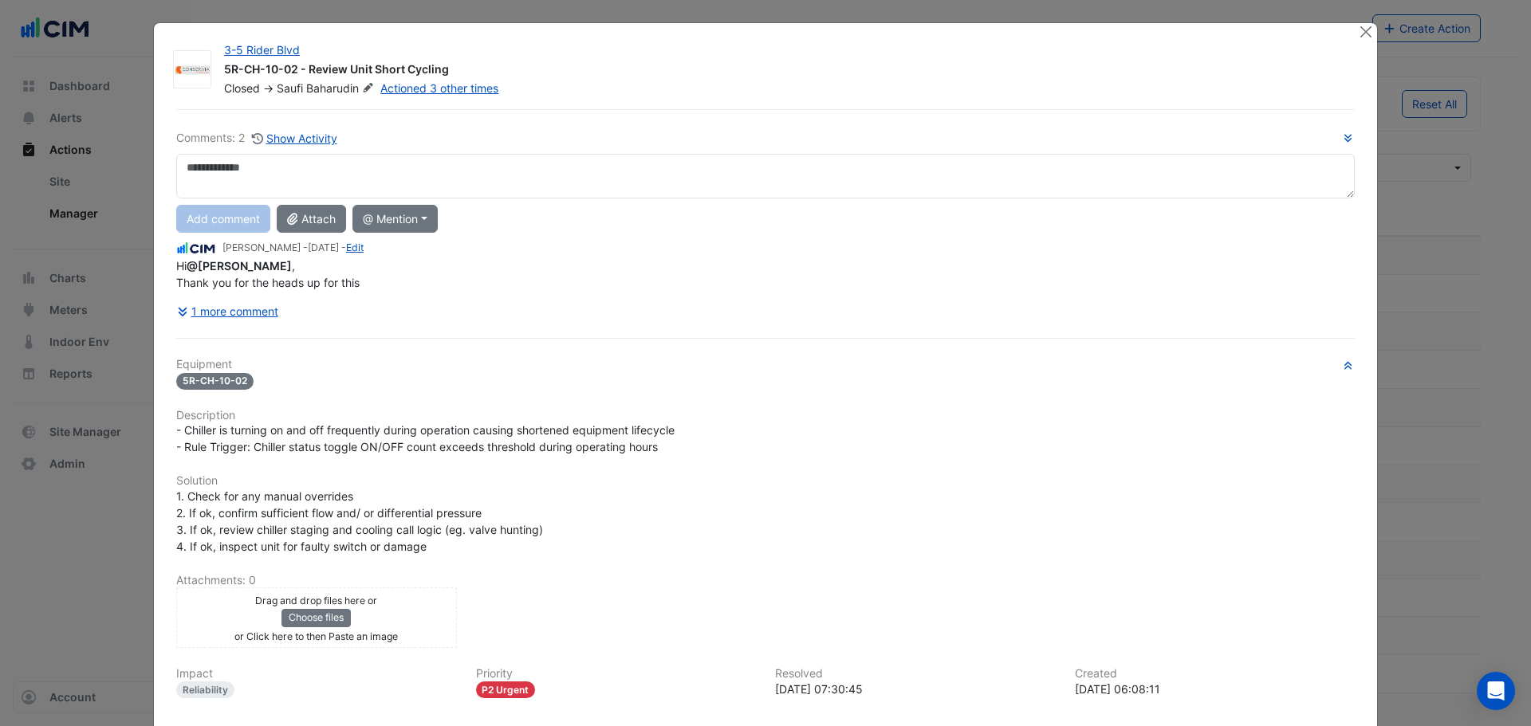
click at [243, 258] on div "Hi @Saufi Baharudin , Thank you for the heads up for this" at bounding box center [765, 274] width 1178 height 33
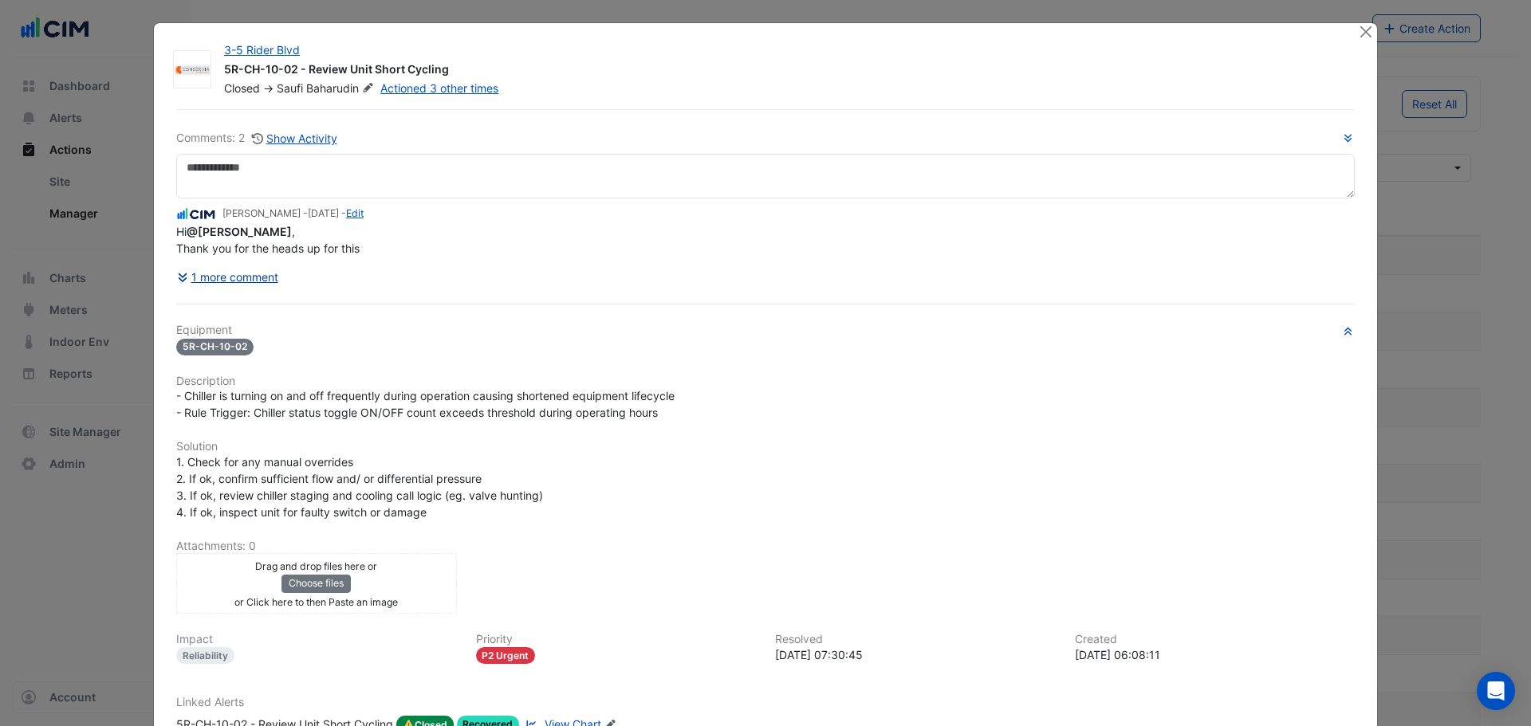
click at [254, 283] on button "1 more comment" at bounding box center [227, 277] width 103 height 28
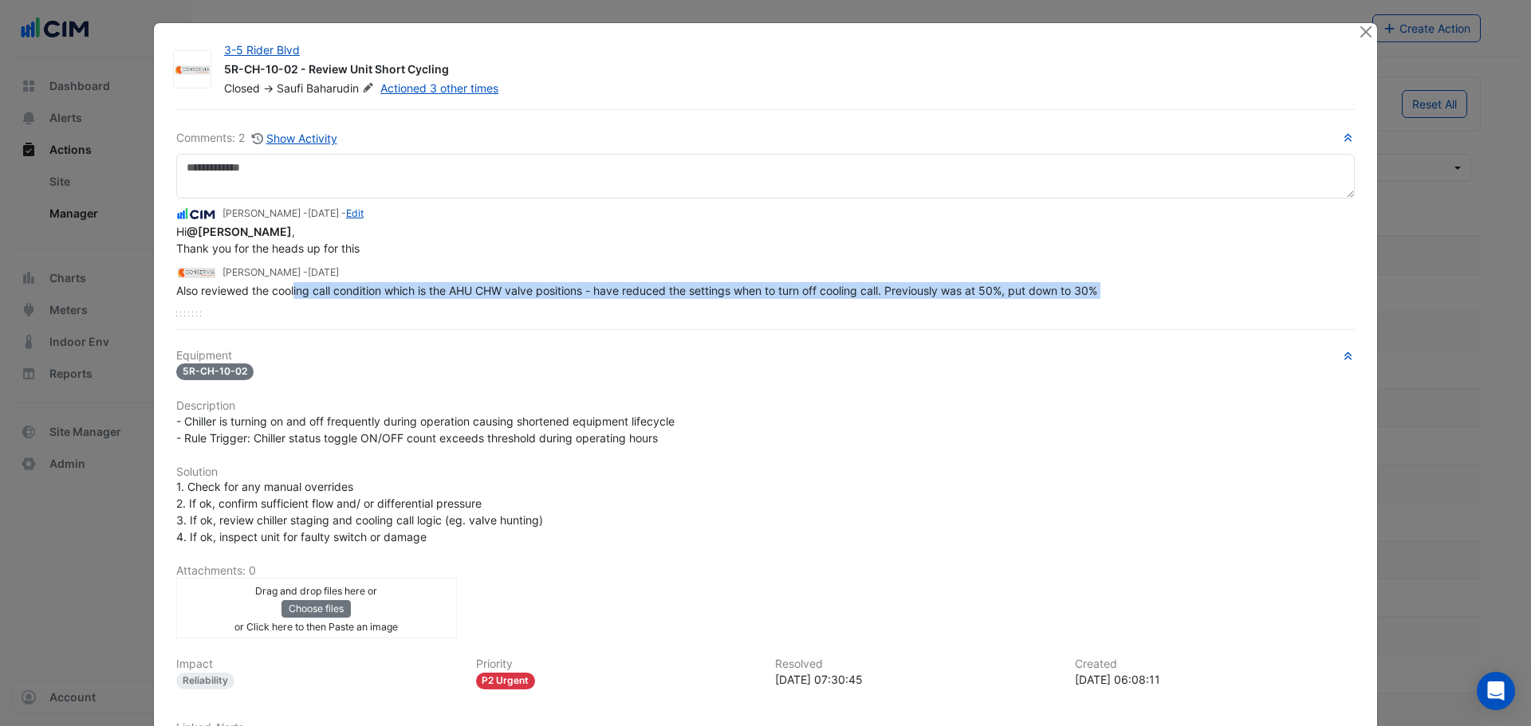
drag, startPoint x: 290, startPoint y: 297, endPoint x: 499, endPoint y: 305, distance: 209.0
click at [499, 305] on div "Manuel Margelis - 3 weeks and 1 day ago - Edit Hi @Saufi Baharudin , Thank you …" at bounding box center [765, 258] width 1178 height 118
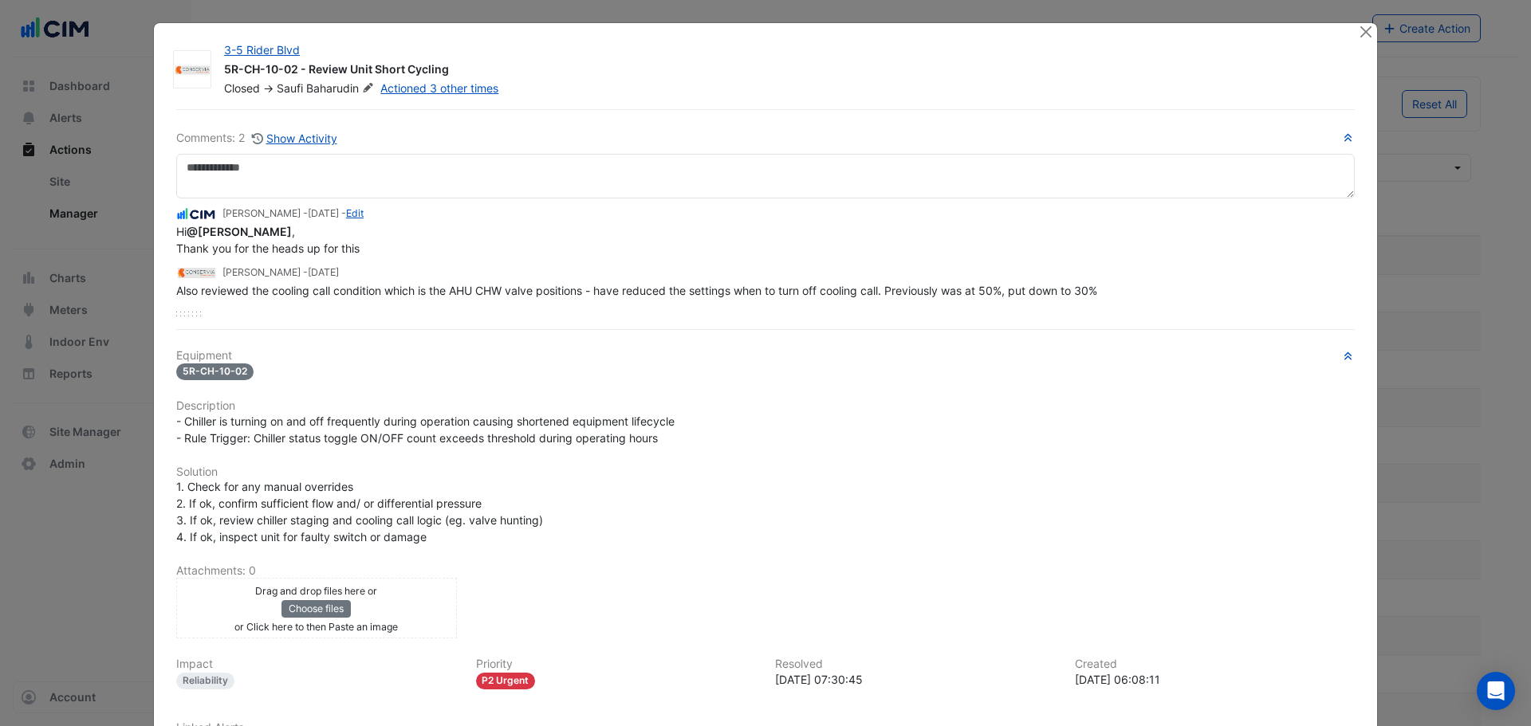
click at [499, 305] on div "Manuel Margelis - 3 weeks and 1 day ago - Edit Hi @Saufi Baharudin , Thank you …" at bounding box center [765, 258] width 1178 height 118
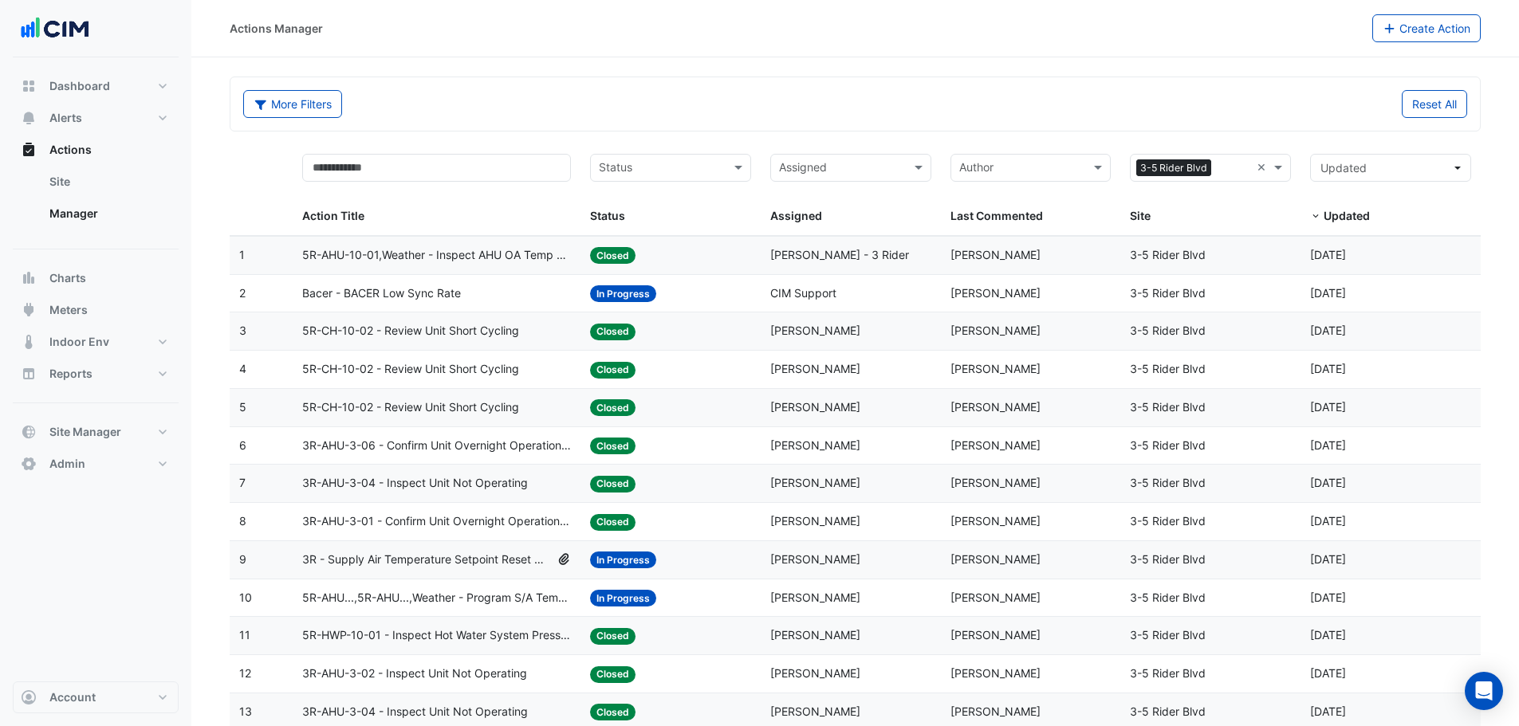
click at [667, 250] on div "Status: Closed" at bounding box center [670, 255] width 161 height 18
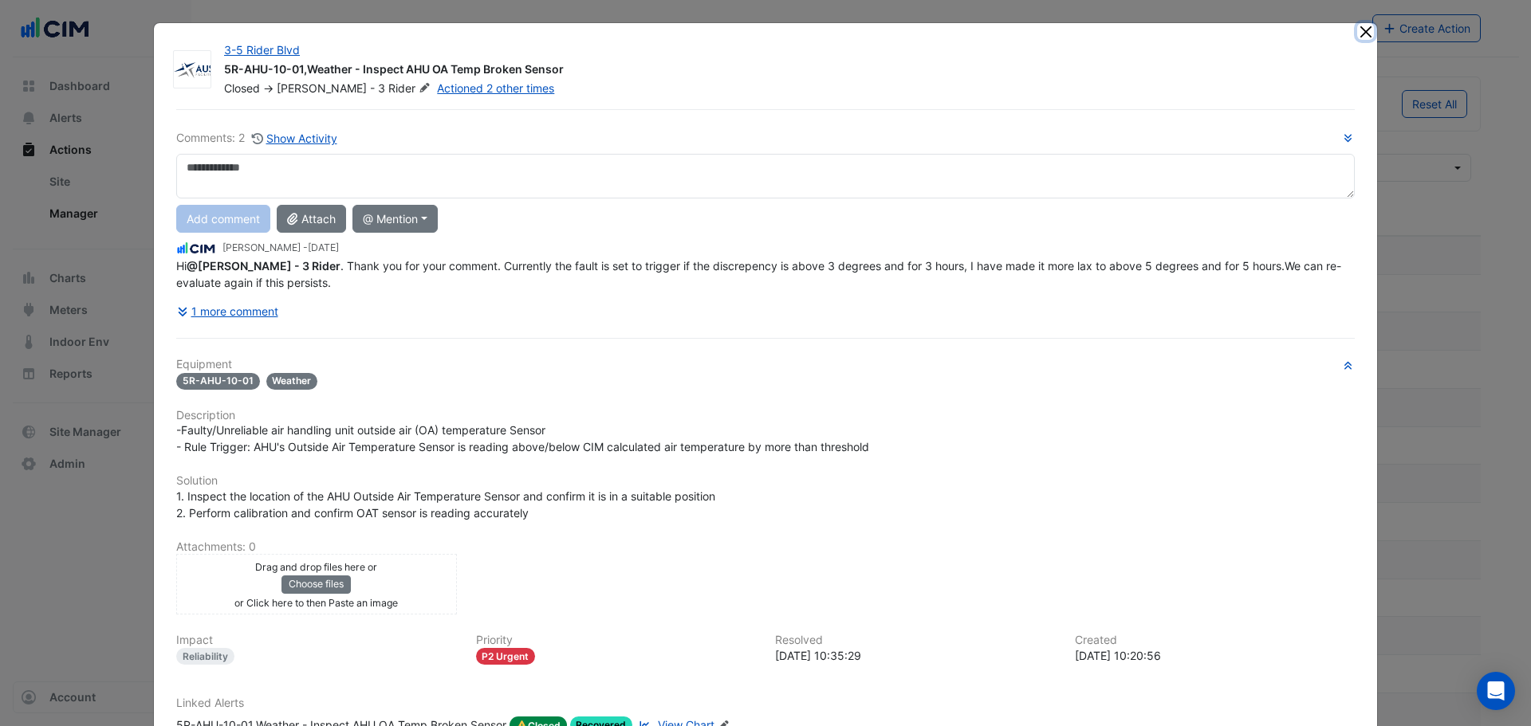
click at [1358, 30] on button "Close" at bounding box center [1365, 31] width 17 height 17
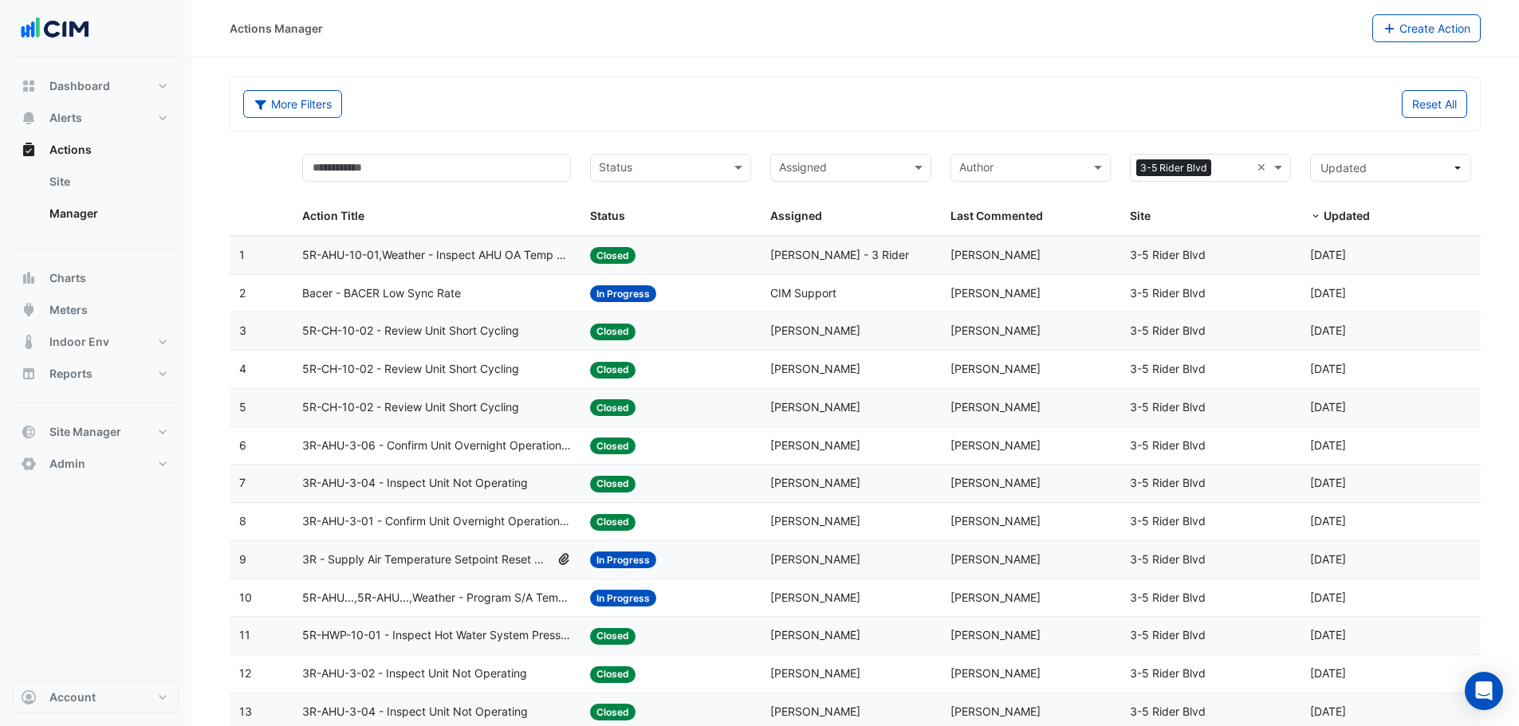
drag, startPoint x: 756, startPoint y: 336, endPoint x: 881, endPoint y: 340, distance: 125.2
click at [881, 340] on div "3 Action Title: 5R-CH-10-02 - Review Unit Short Cycling Status: Closed Assigned…" at bounding box center [855, 331] width 1251 height 37
click at [860, 336] on span "Shervin Esmaeilpour" at bounding box center [815, 331] width 90 height 14
click at [856, 341] on datatable-body-cell "Assigned: Shervin Esmaeilpour" at bounding box center [851, 331] width 180 height 37
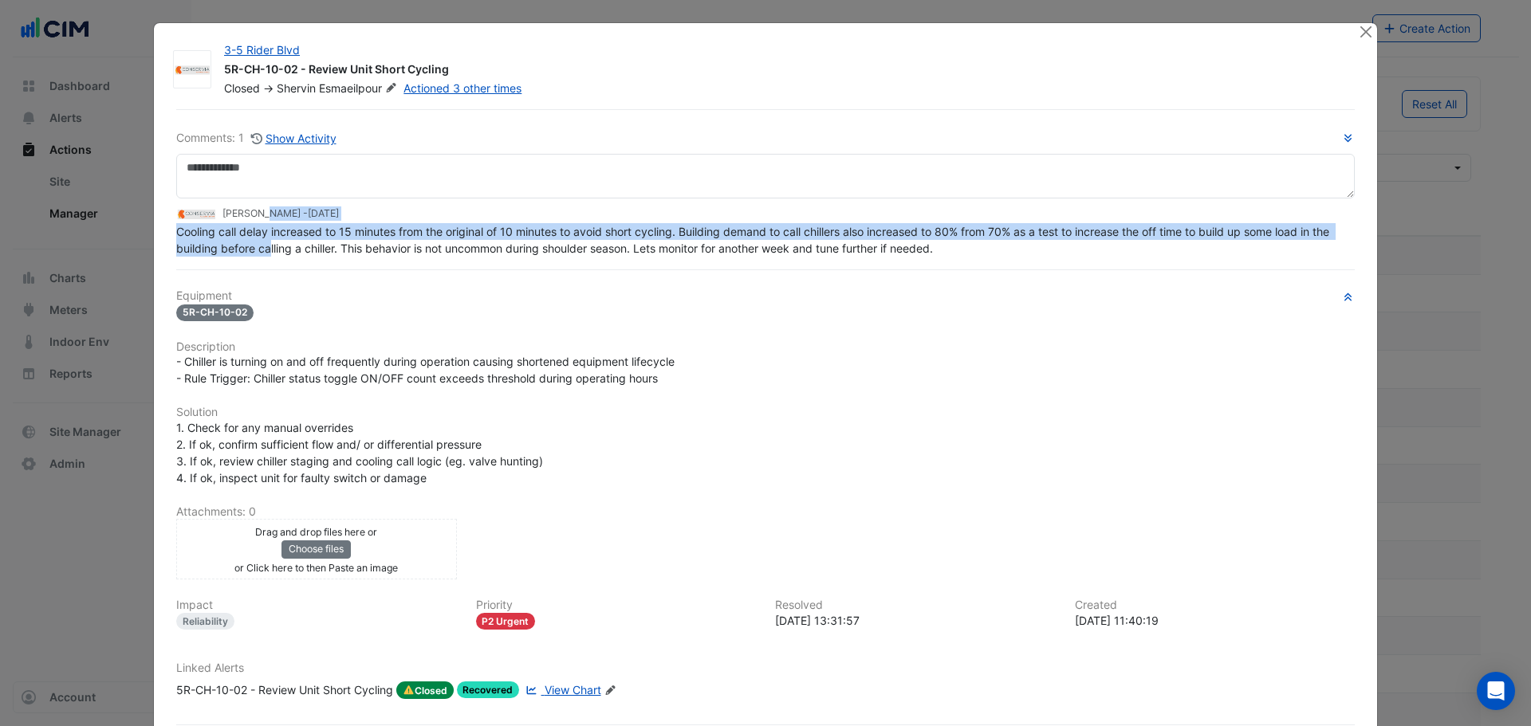
drag, startPoint x: 227, startPoint y: 247, endPoint x: 266, endPoint y: 248, distance: 38.3
click at [266, 248] on app-ticket-comment "Shervin Esmaeilpour - 2 weeks and 2 days ago Cooling call delay increased to 15…" at bounding box center [765, 231] width 1178 height 52
drag, startPoint x: 215, startPoint y: 214, endPoint x: 267, endPoint y: 207, distance: 52.2
click at [267, 207] on div "Shervin Esmaeilpour - 2 weeks and 2 days ago" at bounding box center [765, 214] width 1178 height 18
click at [268, 207] on small "Shervin Esmaeilpour - 2 weeks and 2 days ago" at bounding box center [280, 214] width 116 height 14
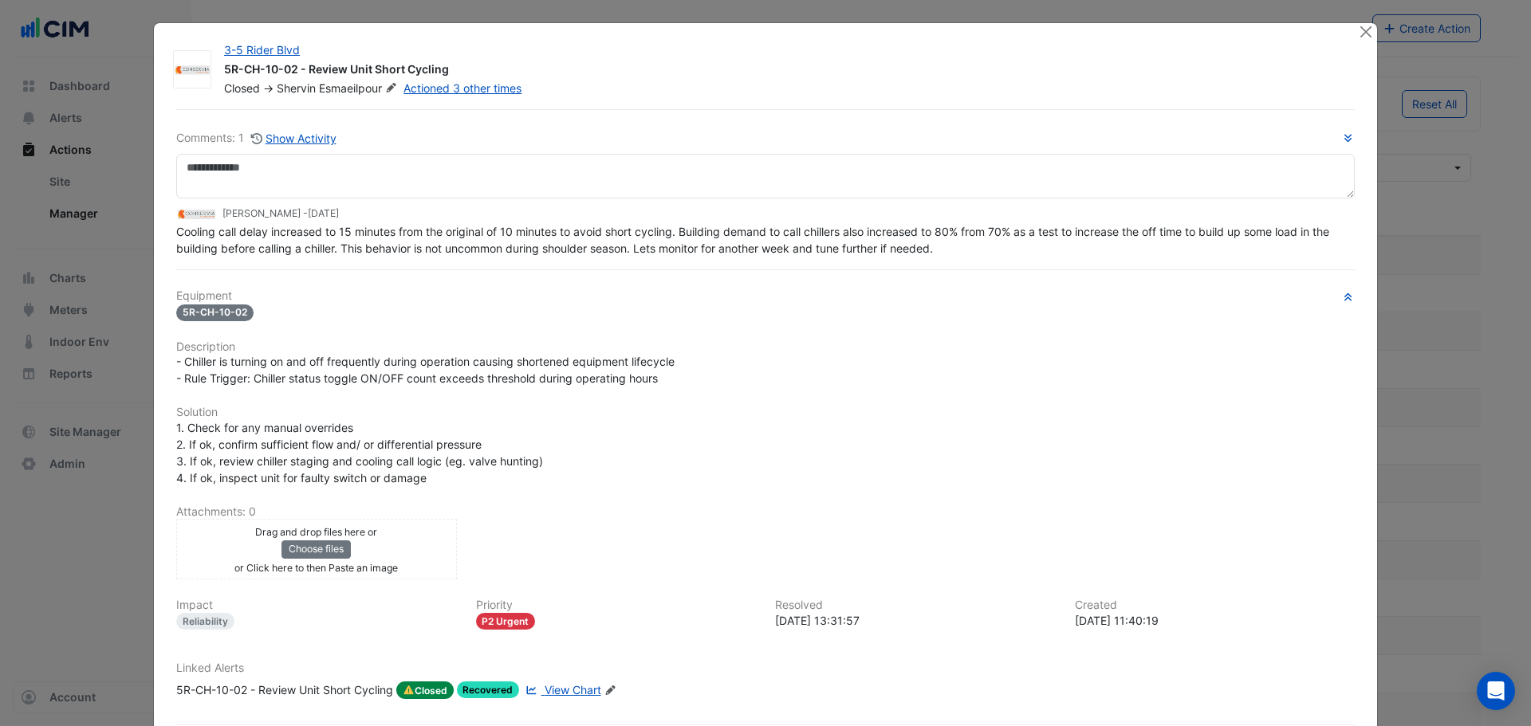
click at [268, 207] on small "Shervin Esmaeilpour - 2 weeks and 2 days ago" at bounding box center [280, 214] width 116 height 14
click at [290, 226] on span "Cooling call delay increased to 15 minutes from the original of 10 minutes to a…" at bounding box center [754, 240] width 1156 height 30
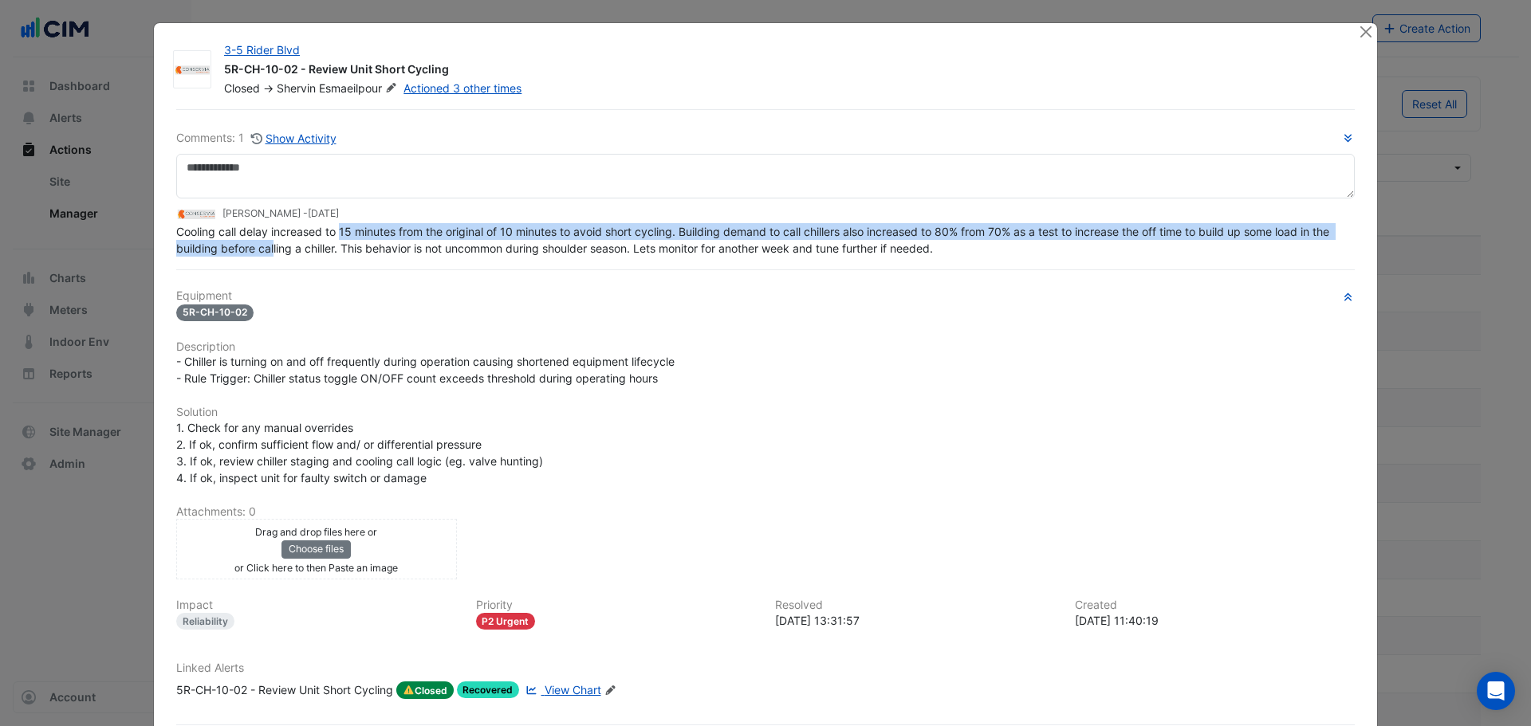
drag, startPoint x: 269, startPoint y: 246, endPoint x: 333, endPoint y: 239, distance: 65.0
click at [333, 239] on div "Cooling call delay increased to 15 minutes from the original of 10 minutes to a…" at bounding box center [765, 239] width 1178 height 33
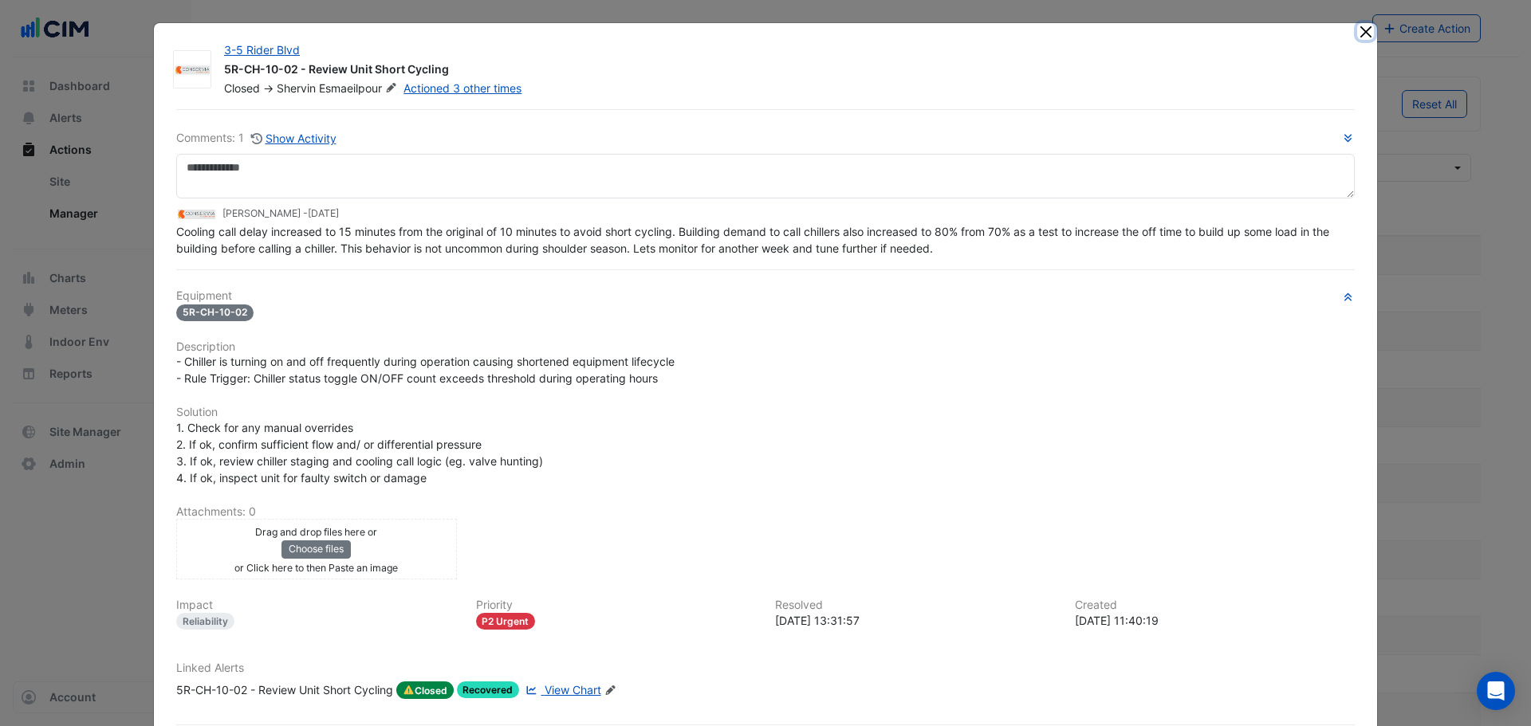
click at [1357, 30] on button "Close" at bounding box center [1365, 31] width 17 height 17
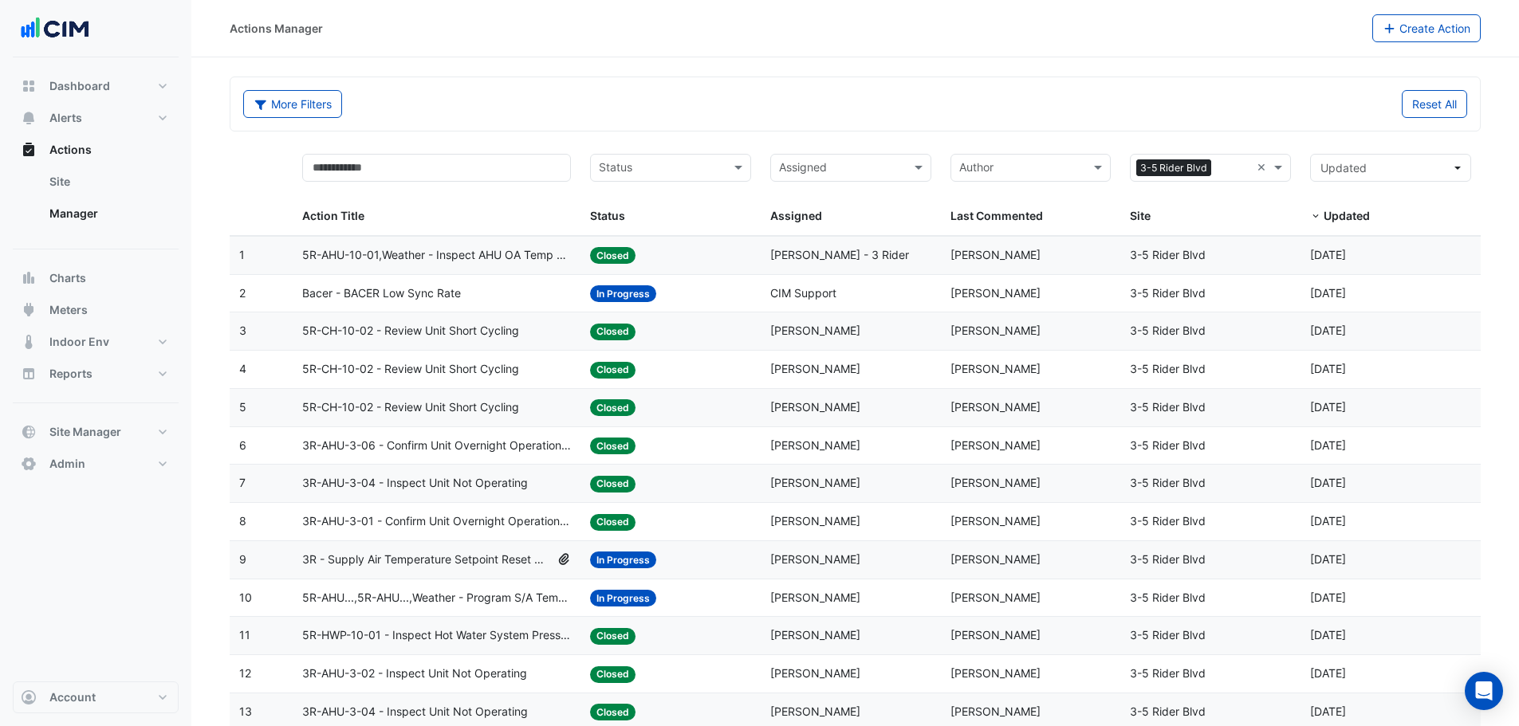
click at [458, 255] on span "5R-AHU-10-01,Weather - Inspect AHU OA Temp Broken Sensor" at bounding box center [436, 255] width 269 height 18
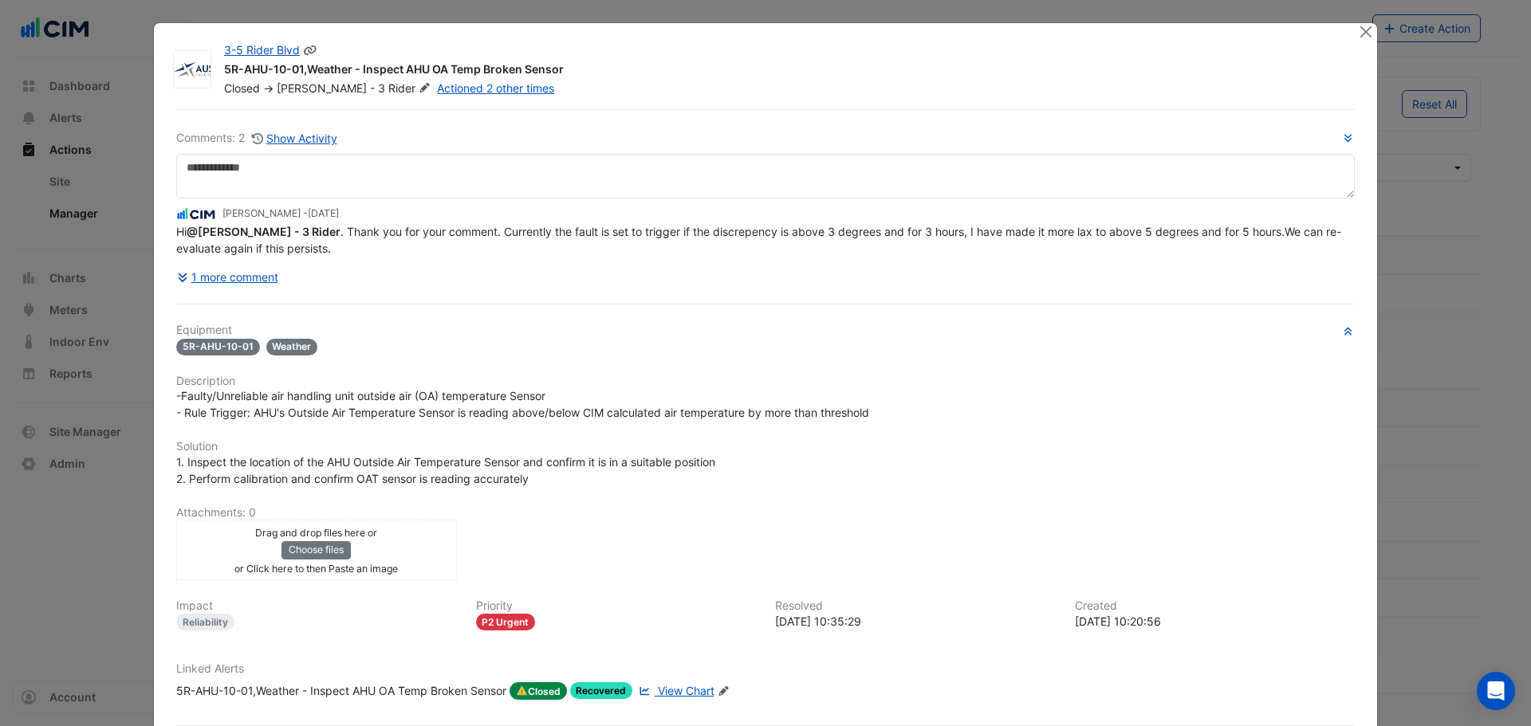
drag, startPoint x: 267, startPoint y: 89, endPoint x: 308, endPoint y: 107, distance: 44.6
click at [308, 105] on div "3-5 Rider Blvd 5R-AHU-10-01,Weather - Inspect AHU OA Temp Broken Sensor Closed …" at bounding box center [765, 404] width 1223 height 763
click at [226, 271] on button "1 more comment" at bounding box center [227, 277] width 103 height 28
click at [204, 291] on button "1 more comment" at bounding box center [227, 277] width 103 height 28
click at [275, 281] on div "1 more comment" at bounding box center [765, 277] width 1178 height 28
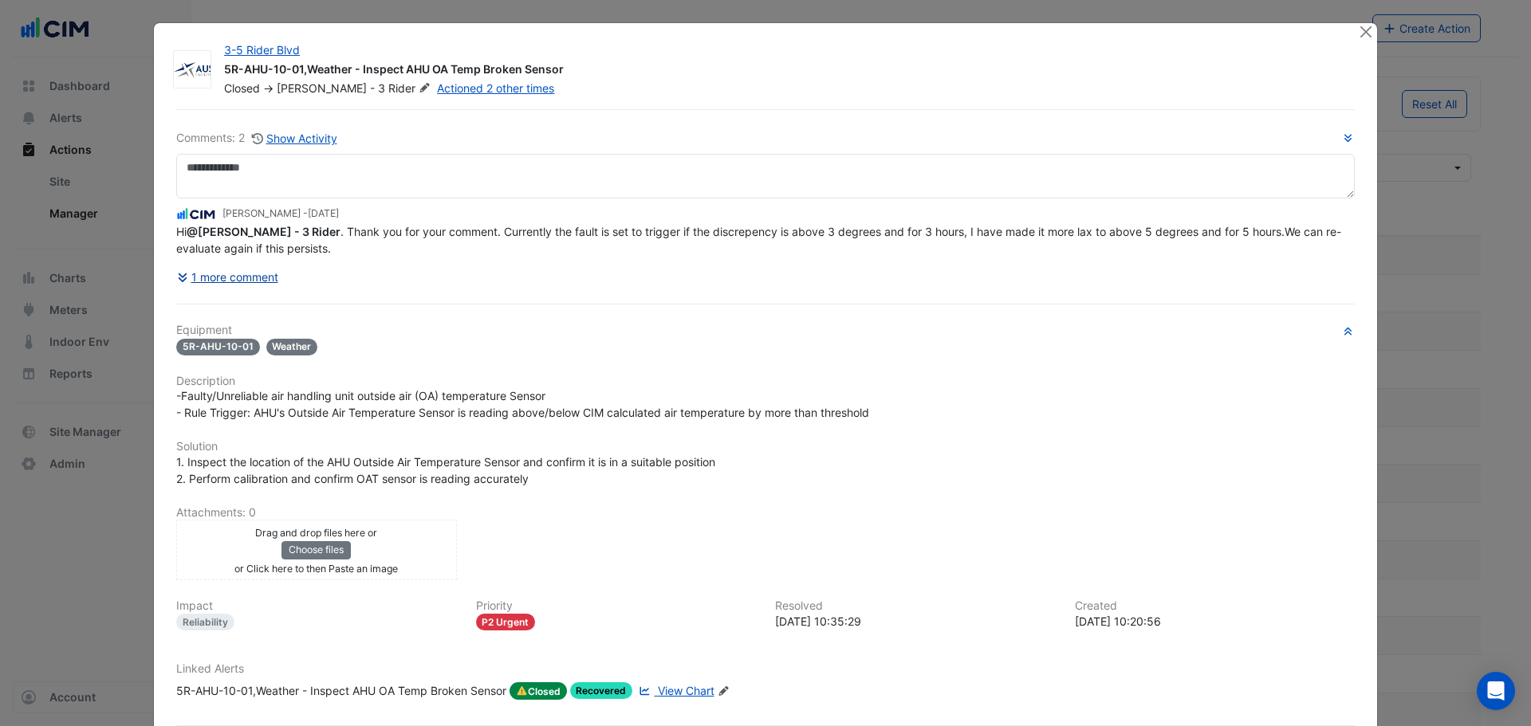
click at [246, 281] on button "1 more comment" at bounding box center [227, 277] width 103 height 28
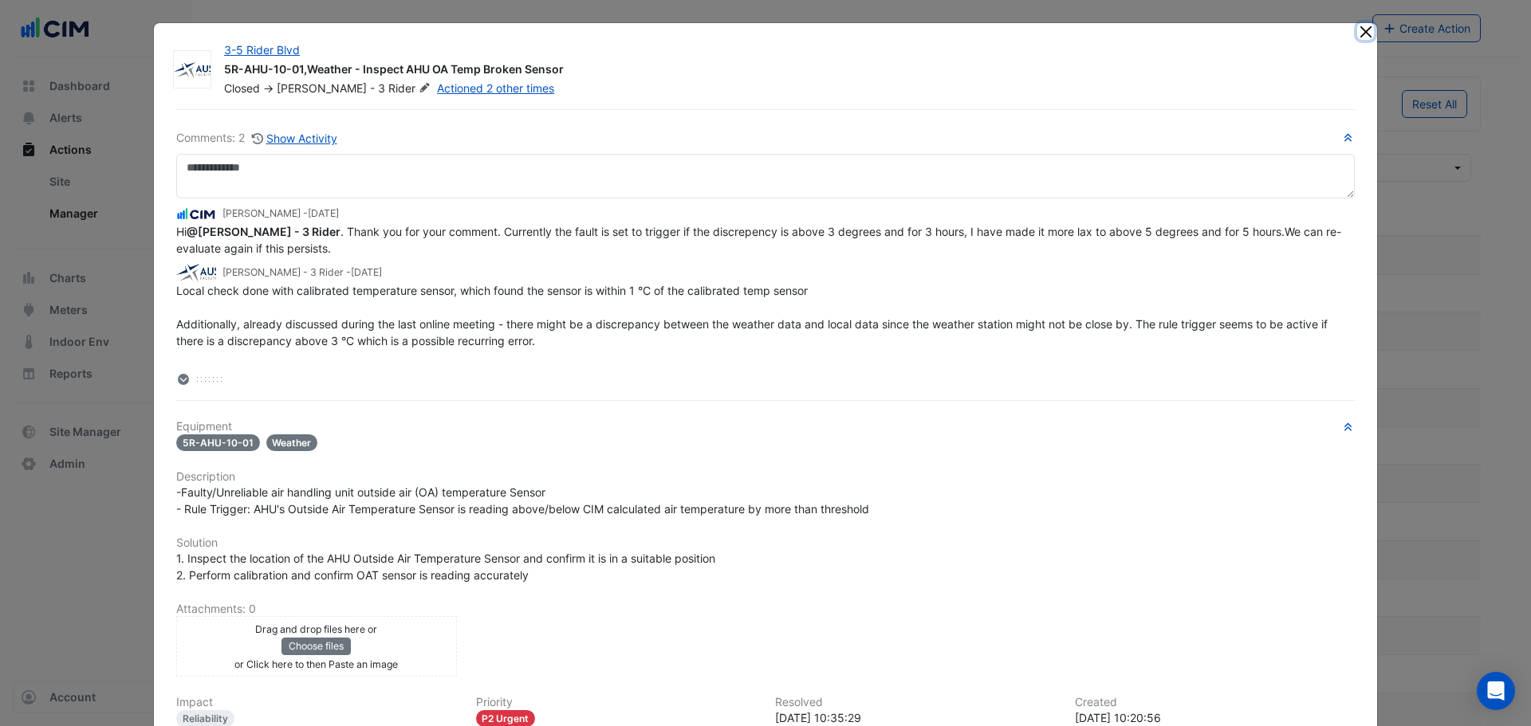
click at [1363, 33] on button "Close" at bounding box center [1365, 31] width 17 height 17
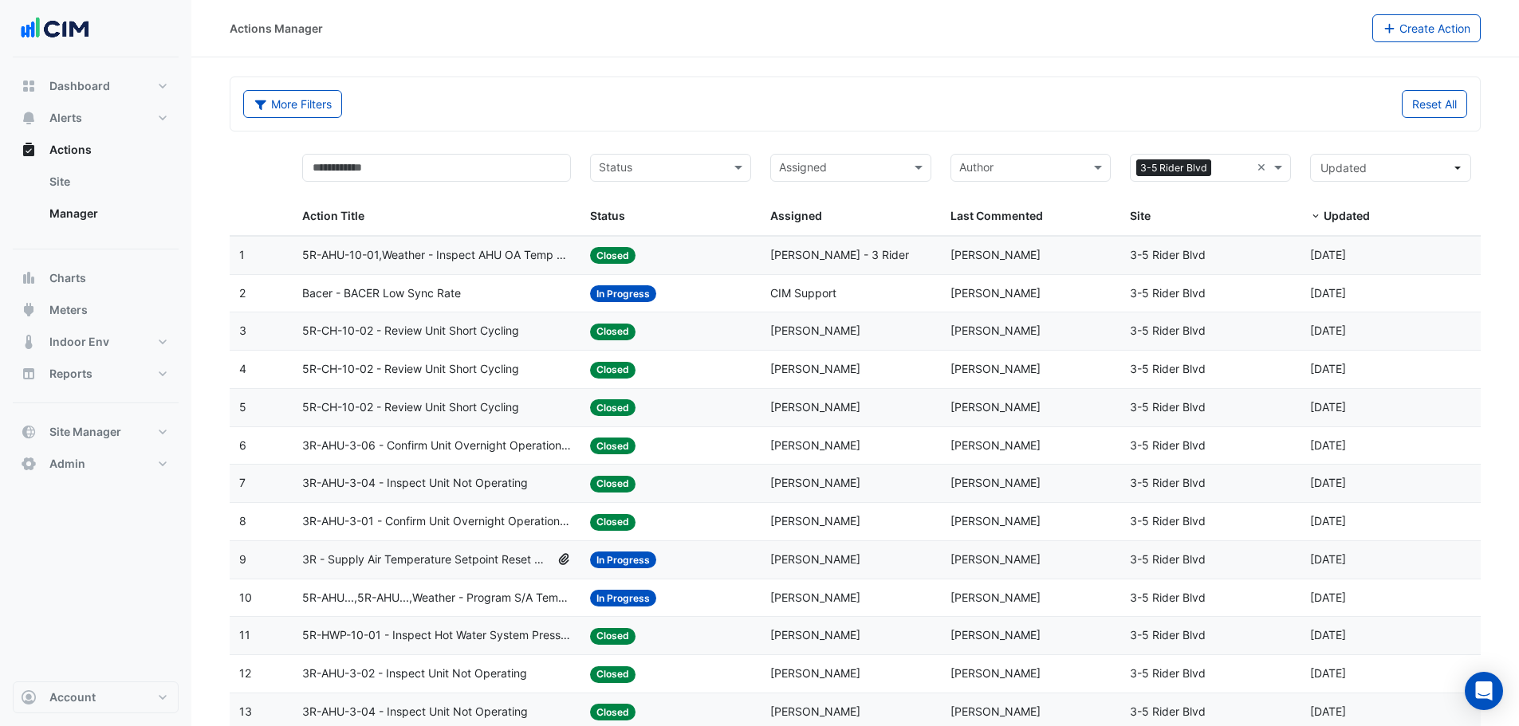
click at [538, 334] on div "5R-CH-10-02 - Review Unit Short Cycling" at bounding box center [436, 331] width 269 height 18
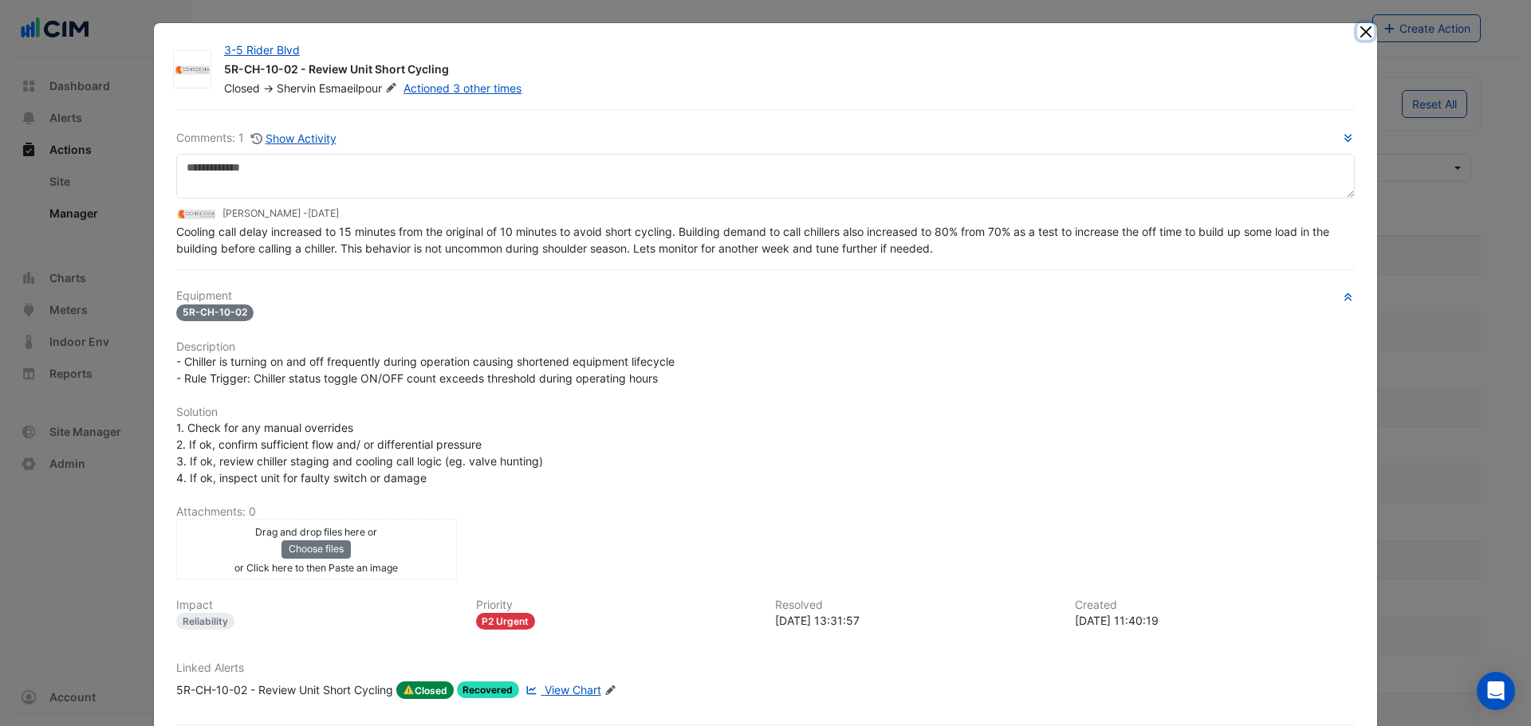
click at [1357, 33] on button "Close" at bounding box center [1365, 31] width 17 height 17
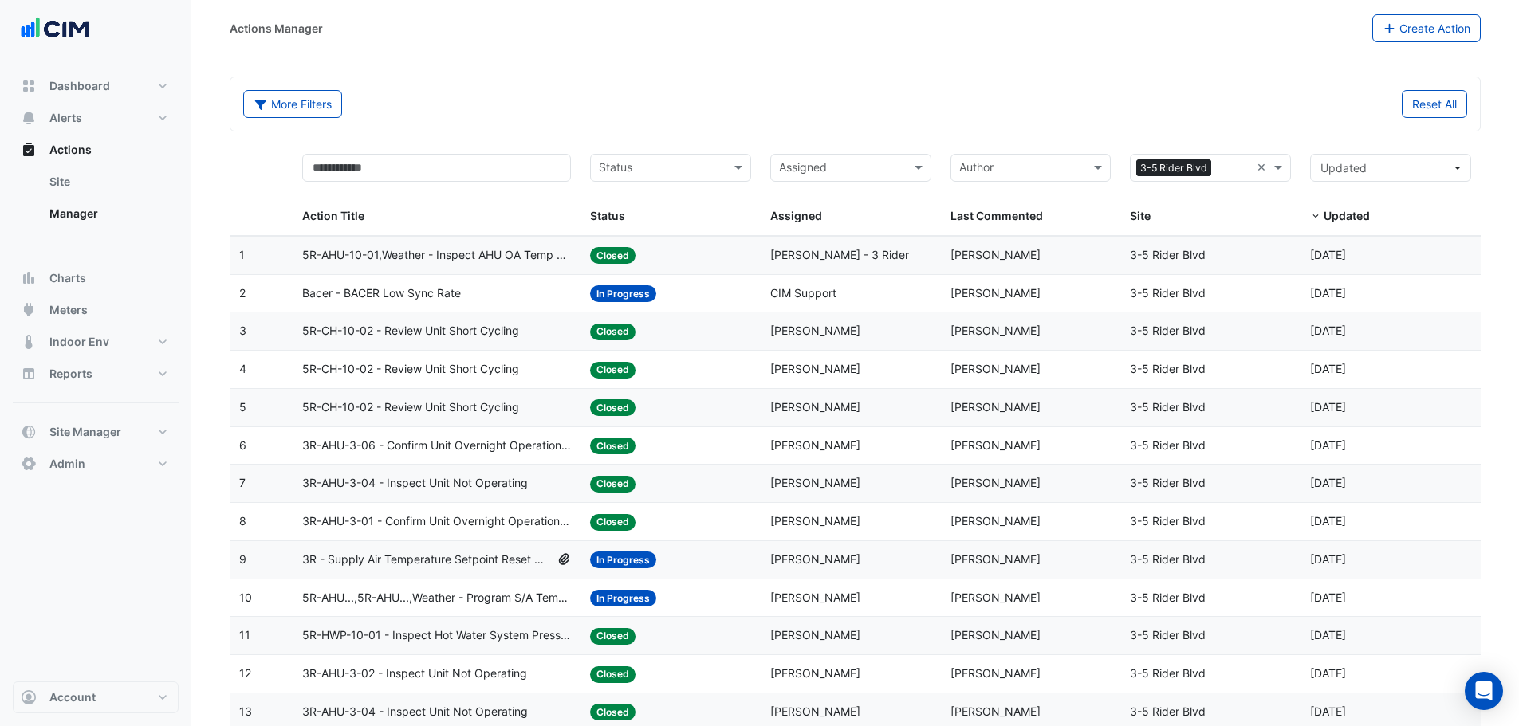
click at [718, 285] on div "Status: In Progress" at bounding box center [670, 294] width 161 height 18
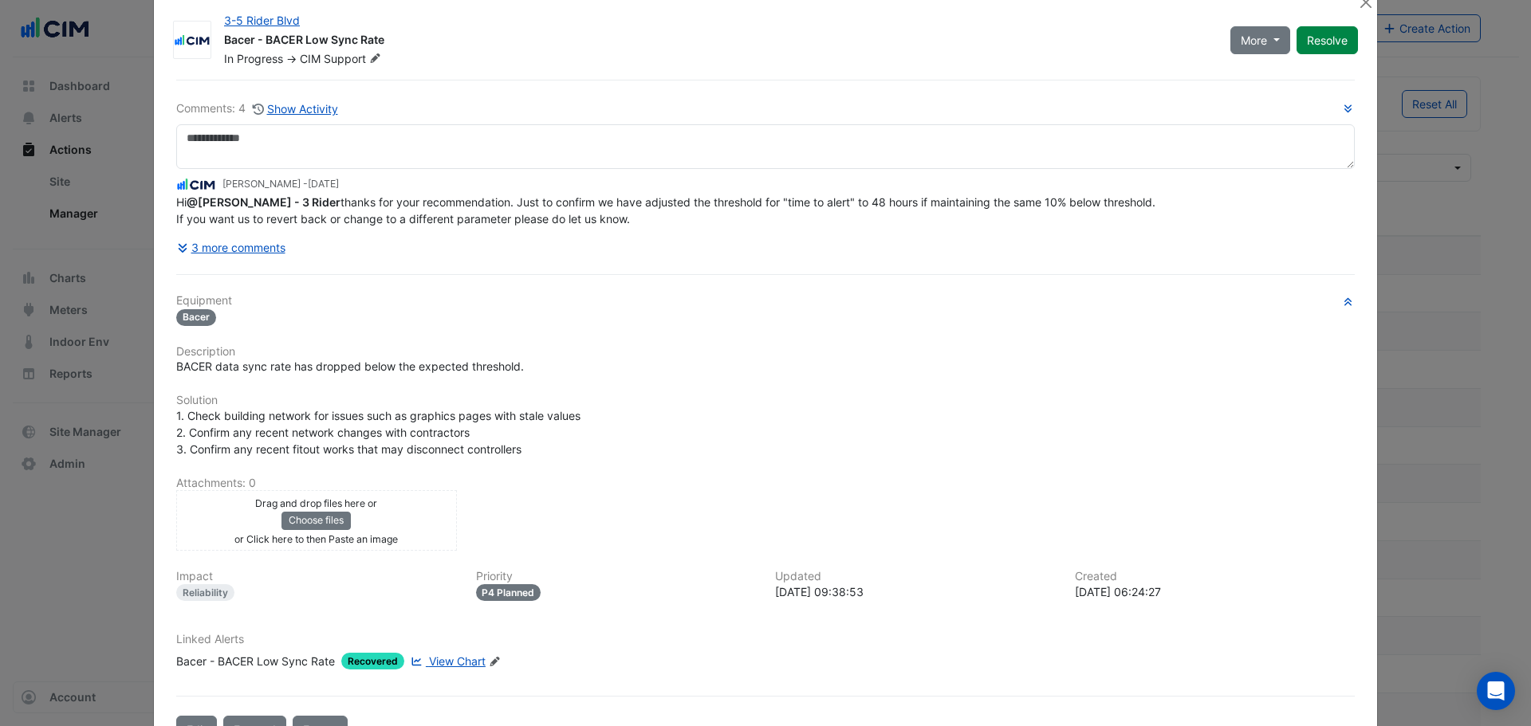
scroll to position [0, 0]
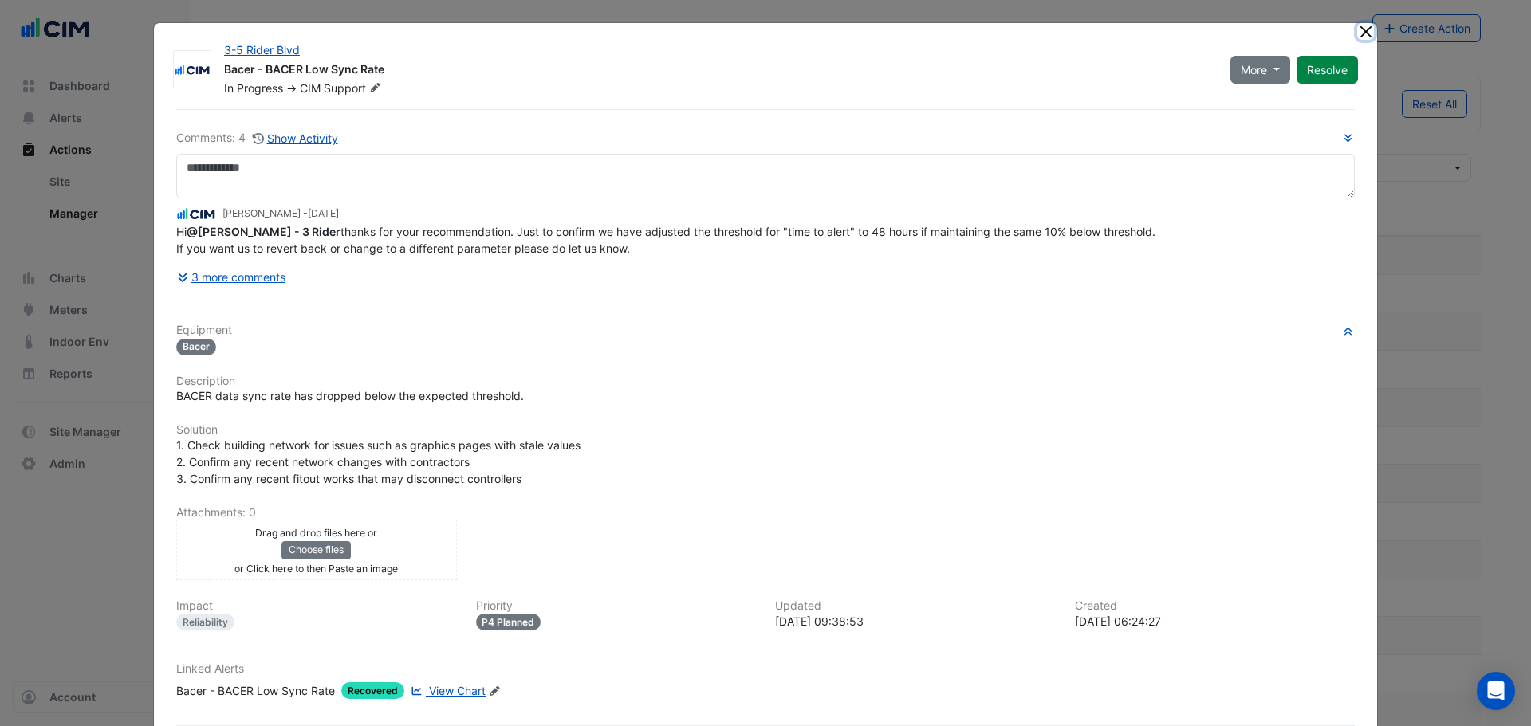
click at [1357, 27] on button "Close" at bounding box center [1365, 31] width 17 height 17
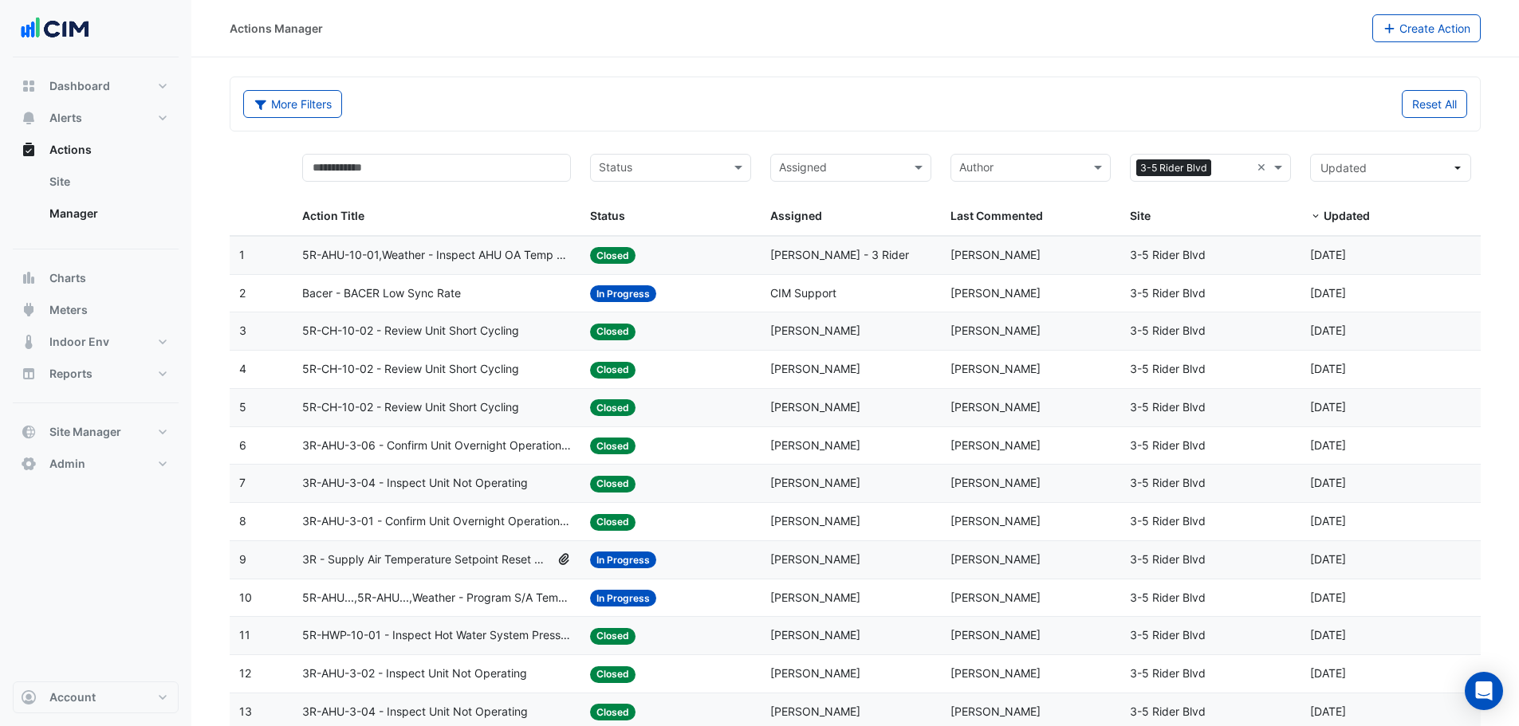
click at [541, 446] on span "3R-AHU-3-06 - Confirm Unit Overnight Operation (Energy Waste)" at bounding box center [436, 446] width 269 height 18
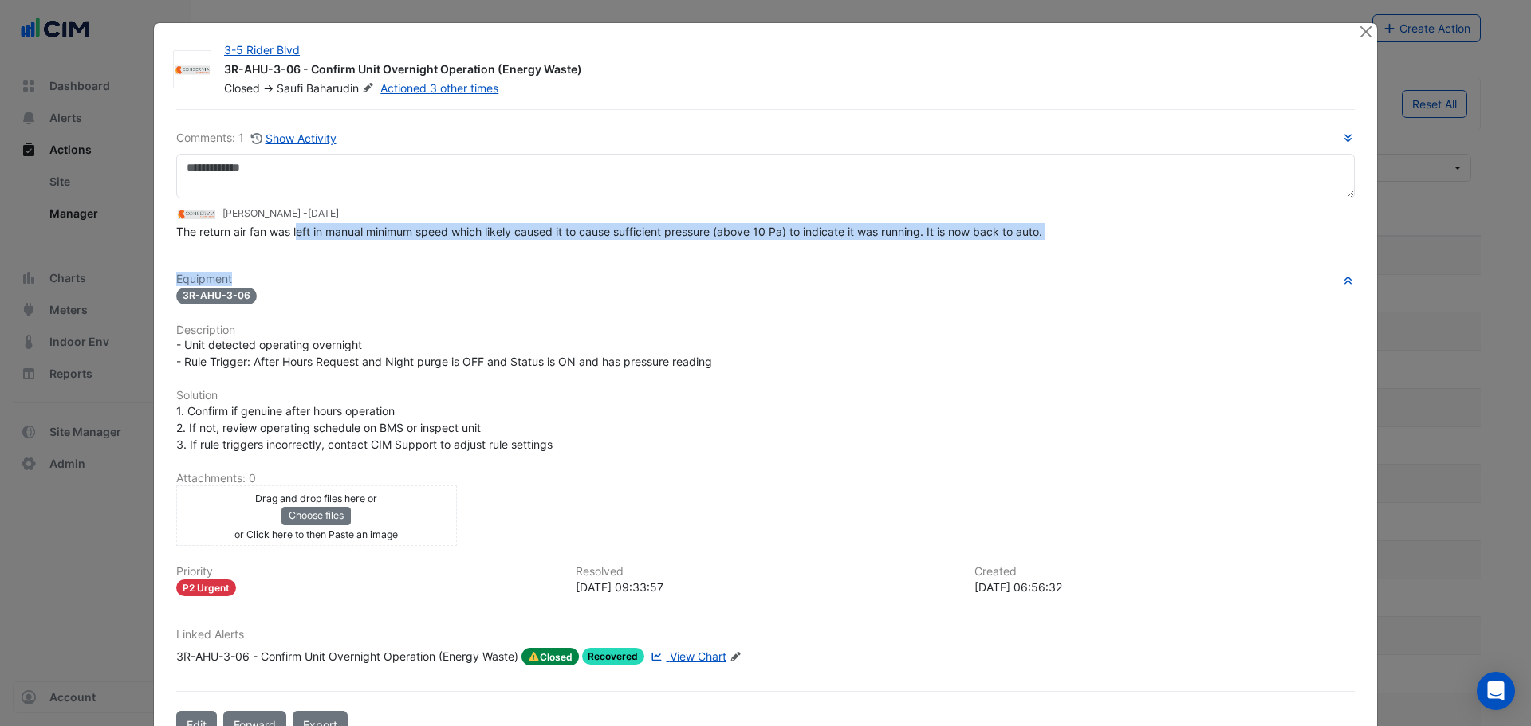
drag, startPoint x: 294, startPoint y: 268, endPoint x: 508, endPoint y: 265, distance: 213.7
click at [508, 265] on div "Comments: 1 Show Activity Saufi Baharudin - 3 weeks and 6 days ago The return a…" at bounding box center [766, 424] width 1198 height 630
click at [1364, 28] on button "Close" at bounding box center [1365, 31] width 17 height 17
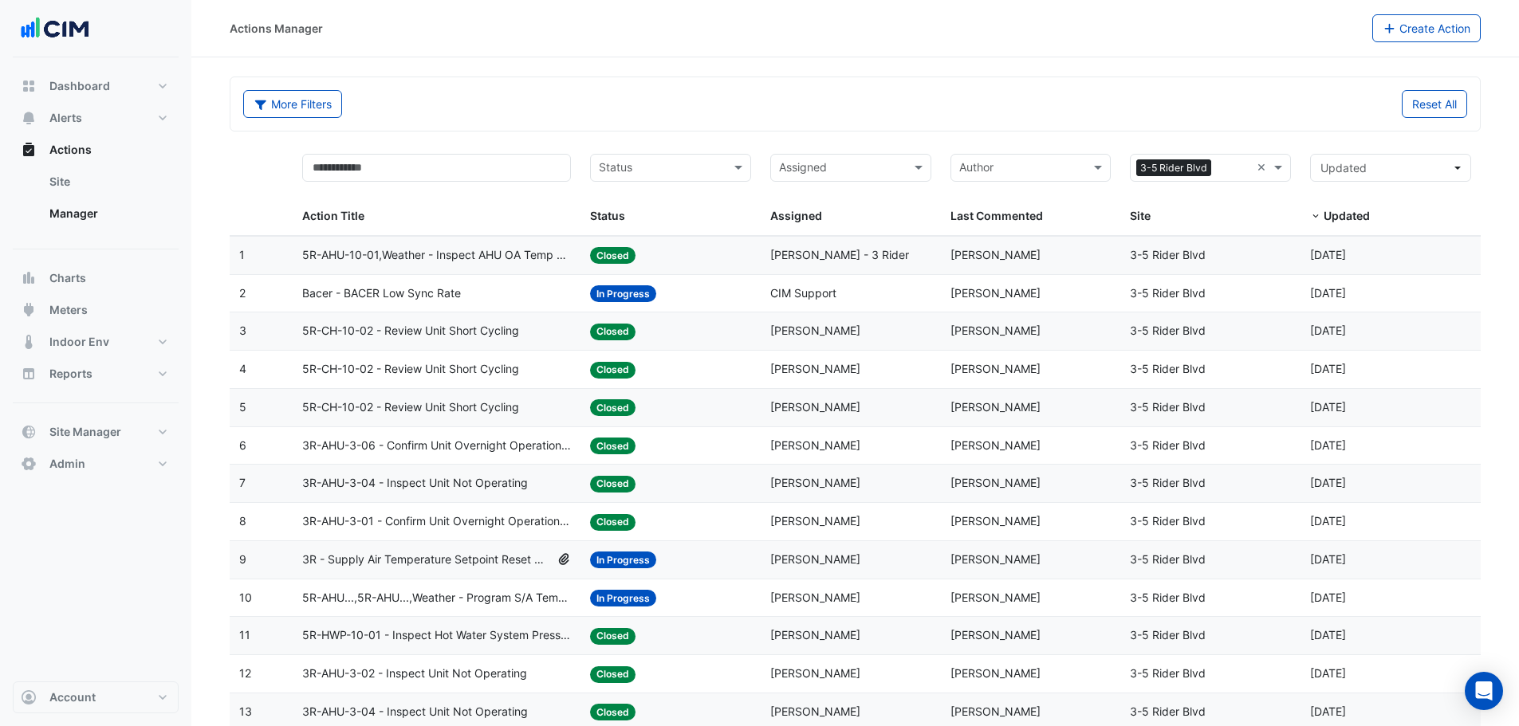
click at [813, 248] on span "Sam Thompson - 3 Rider" at bounding box center [839, 255] width 139 height 14
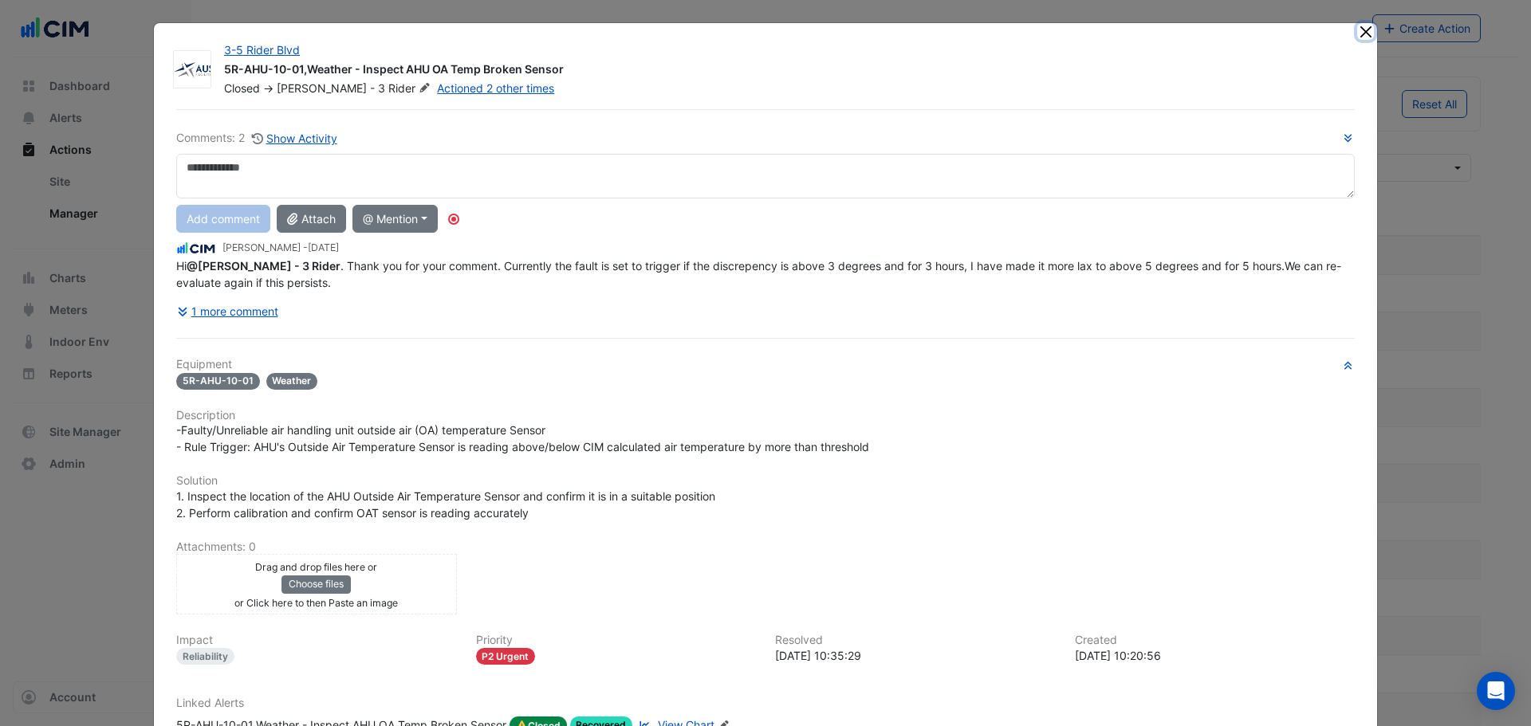
click at [1363, 29] on button "Close" at bounding box center [1365, 31] width 17 height 17
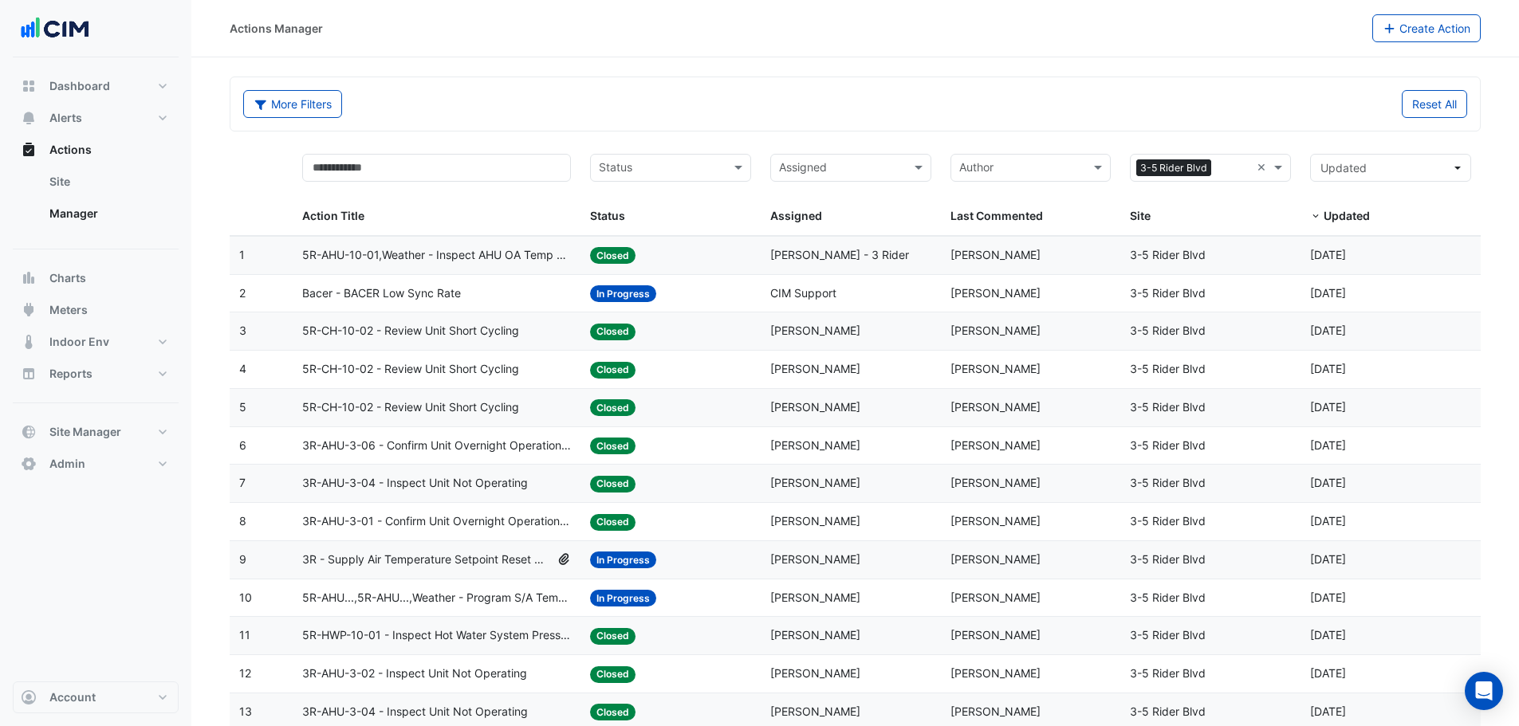
click at [481, 287] on div "Bacer - BACER Low Sync Rate" at bounding box center [436, 294] width 269 height 18
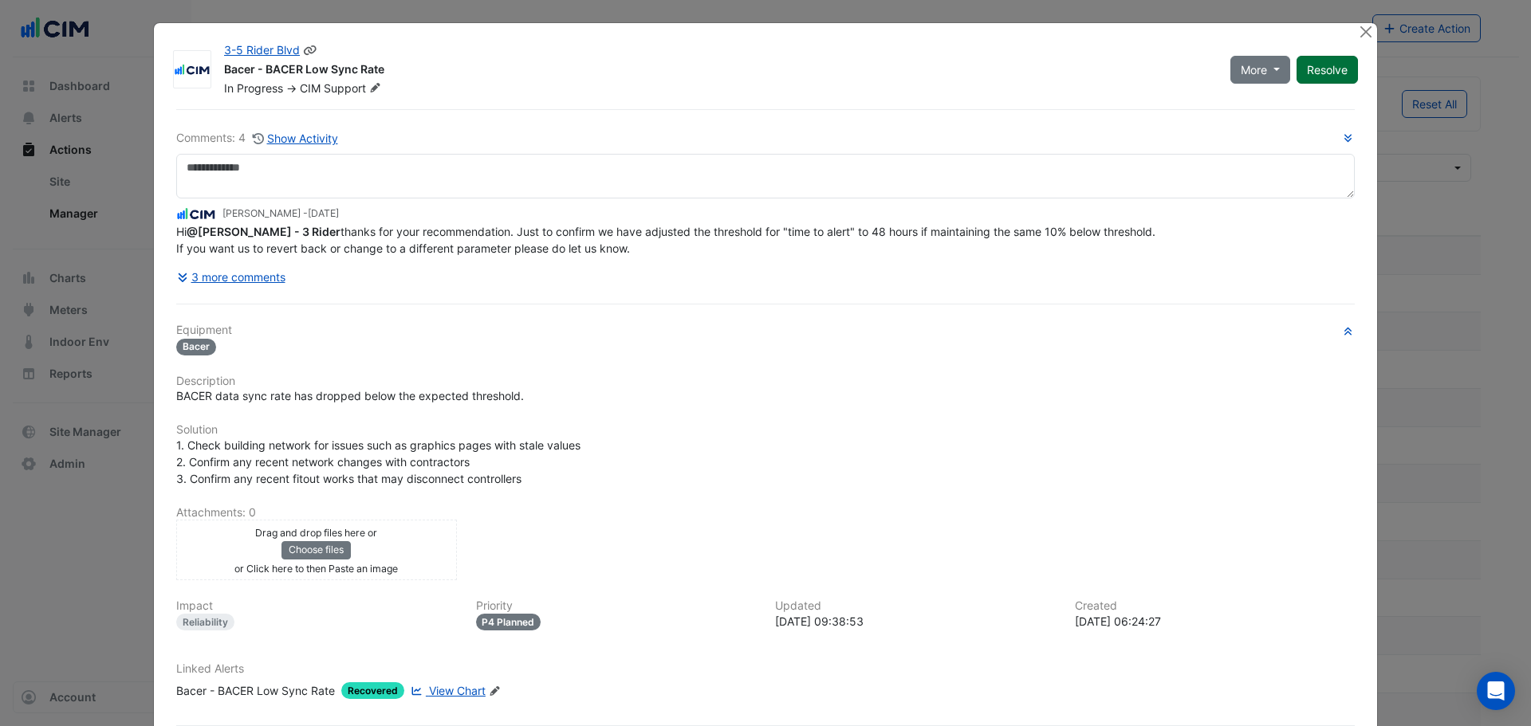
click at [1313, 62] on button "Resolve" at bounding box center [1326, 70] width 61 height 28
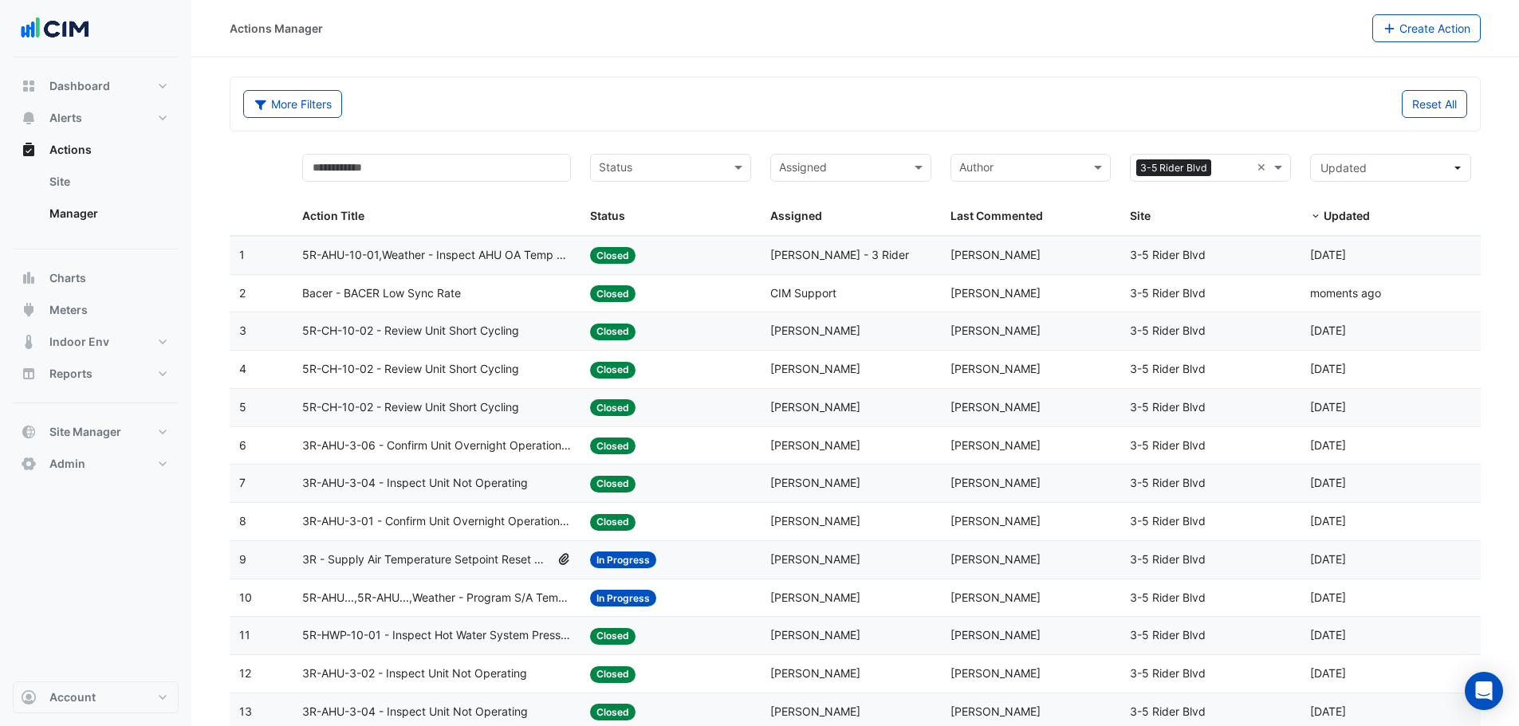
click at [404, 564] on span "3R - Supply Air Temperature Setpoint Reset Revision - AHU-03-01 to AHU-03-06" at bounding box center [426, 560] width 249 height 18
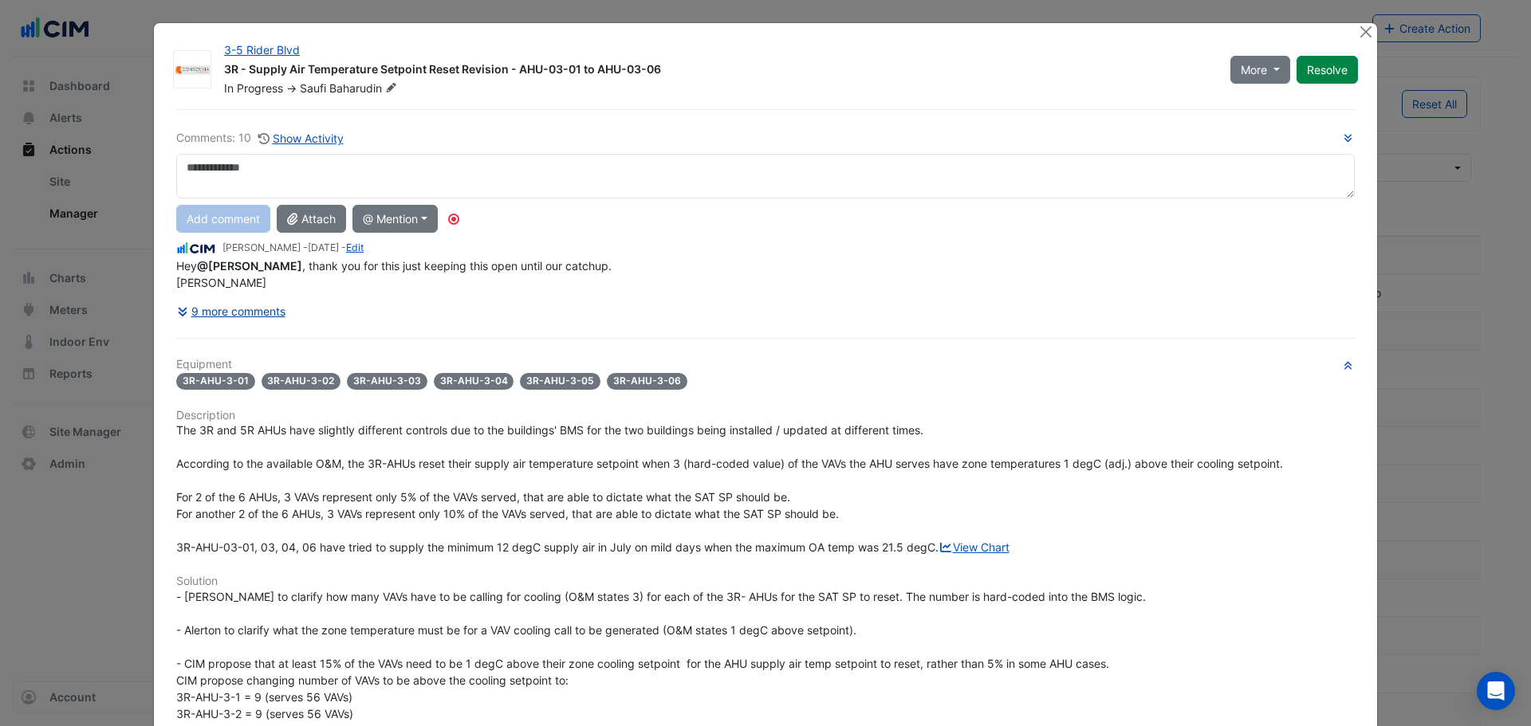
click at [266, 325] on button "9 more comments" at bounding box center [231, 311] width 110 height 28
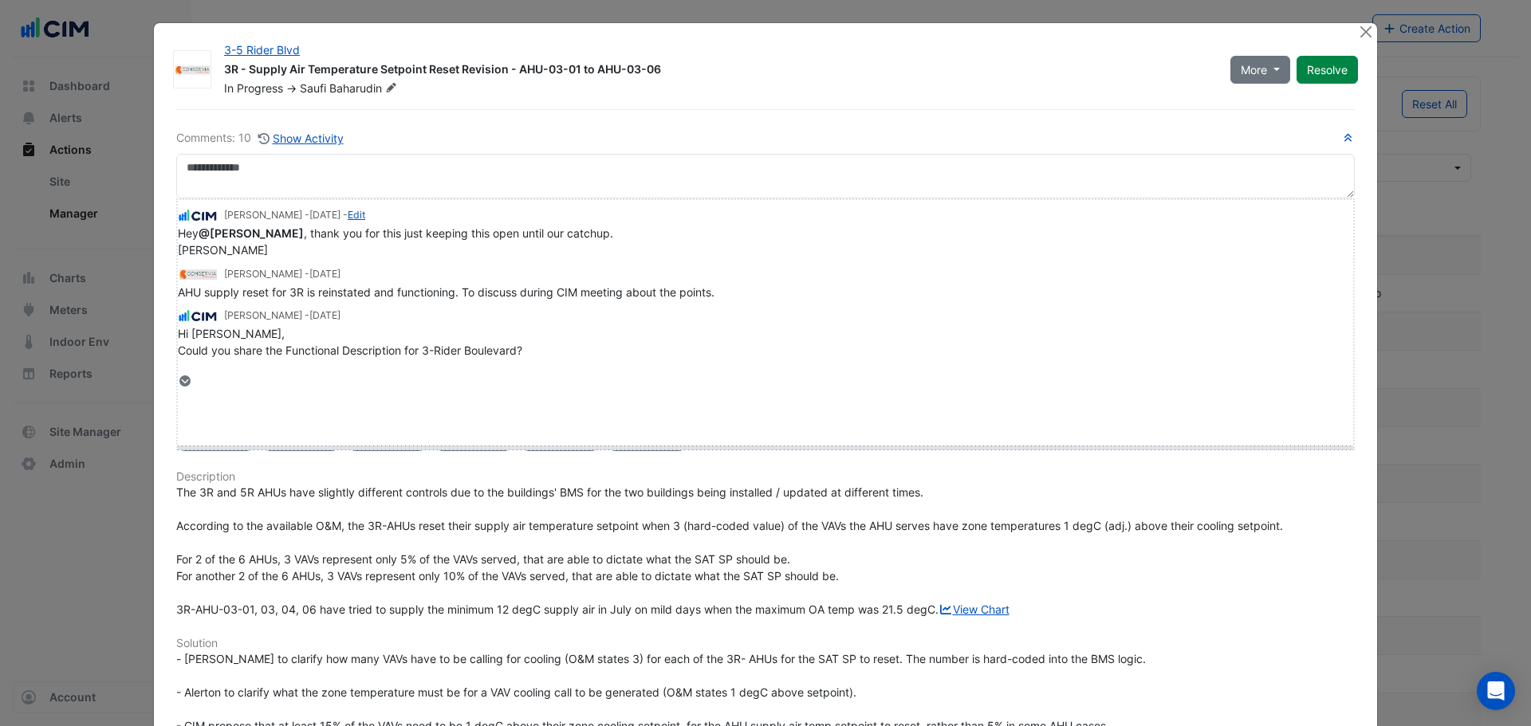
drag, startPoint x: 202, startPoint y: 380, endPoint x: 199, endPoint y: 436, distance: 55.9
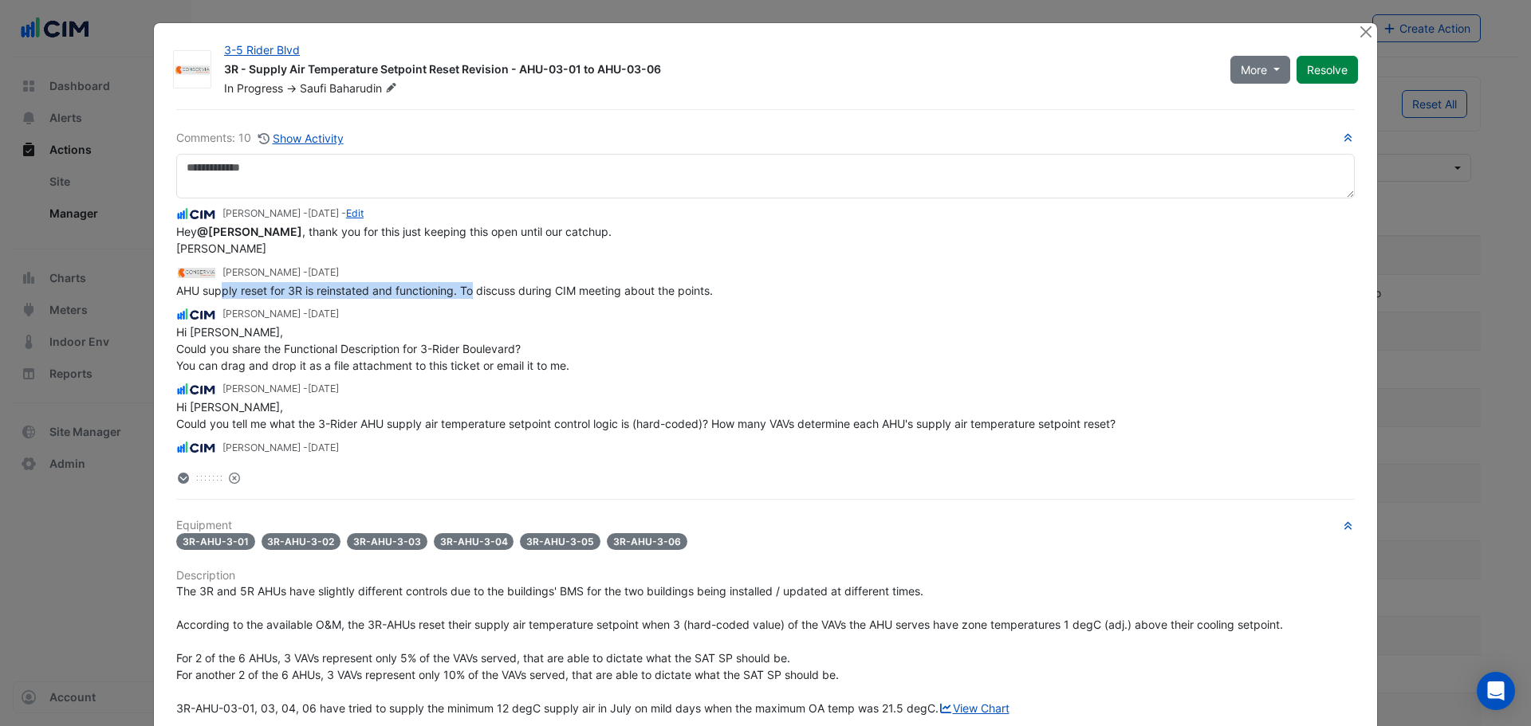
drag, startPoint x: 214, startPoint y: 303, endPoint x: 469, endPoint y: 313, distance: 254.5
click at [469, 297] on span "AHU supply reset for 3R is reinstated and functioning. To discuss during CIM me…" at bounding box center [444, 291] width 537 height 14
click at [747, 374] on div "Hi Daniel, Could you share the Functional Description for 3-Rider Boulevard? Yo…" at bounding box center [765, 349] width 1178 height 50
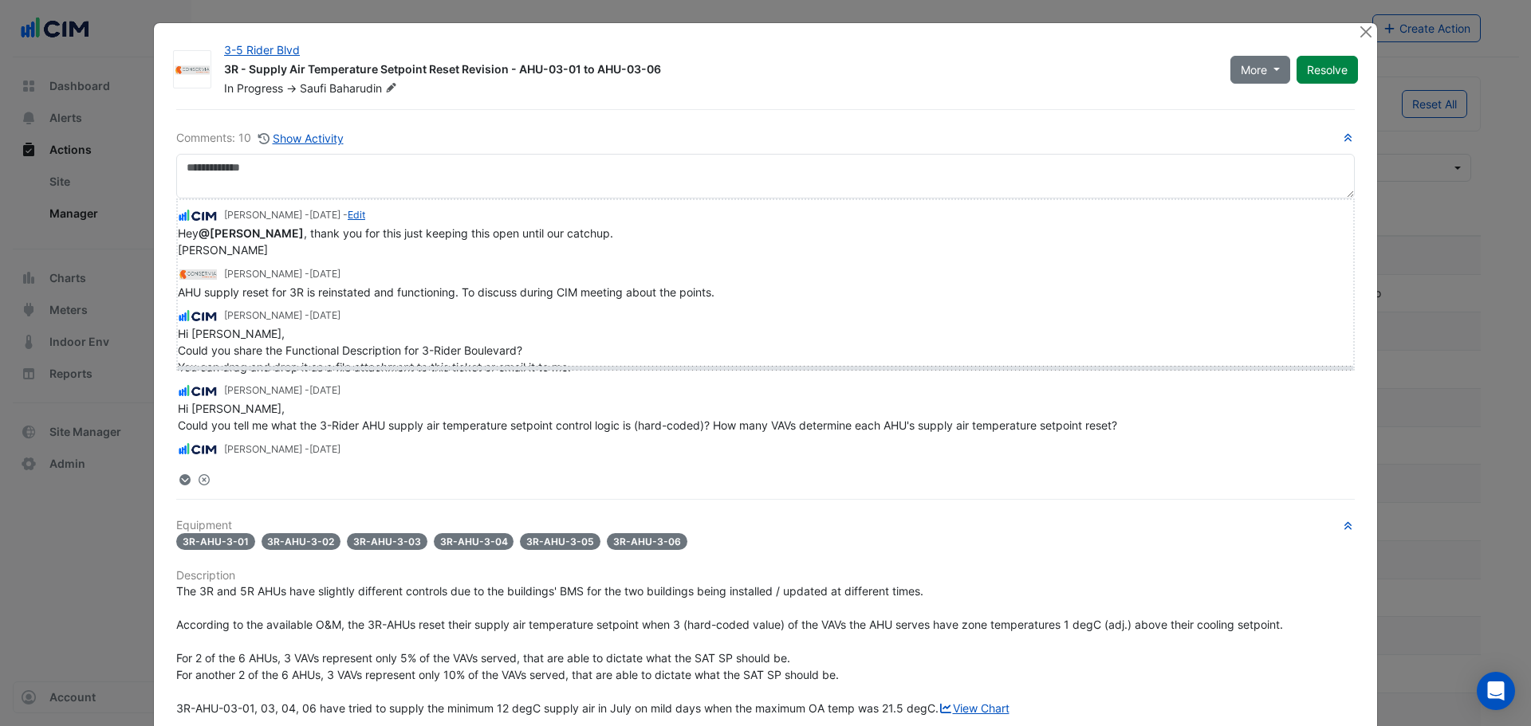
drag, startPoint x: 200, startPoint y: 478, endPoint x: 222, endPoint y: 355, distance: 125.6
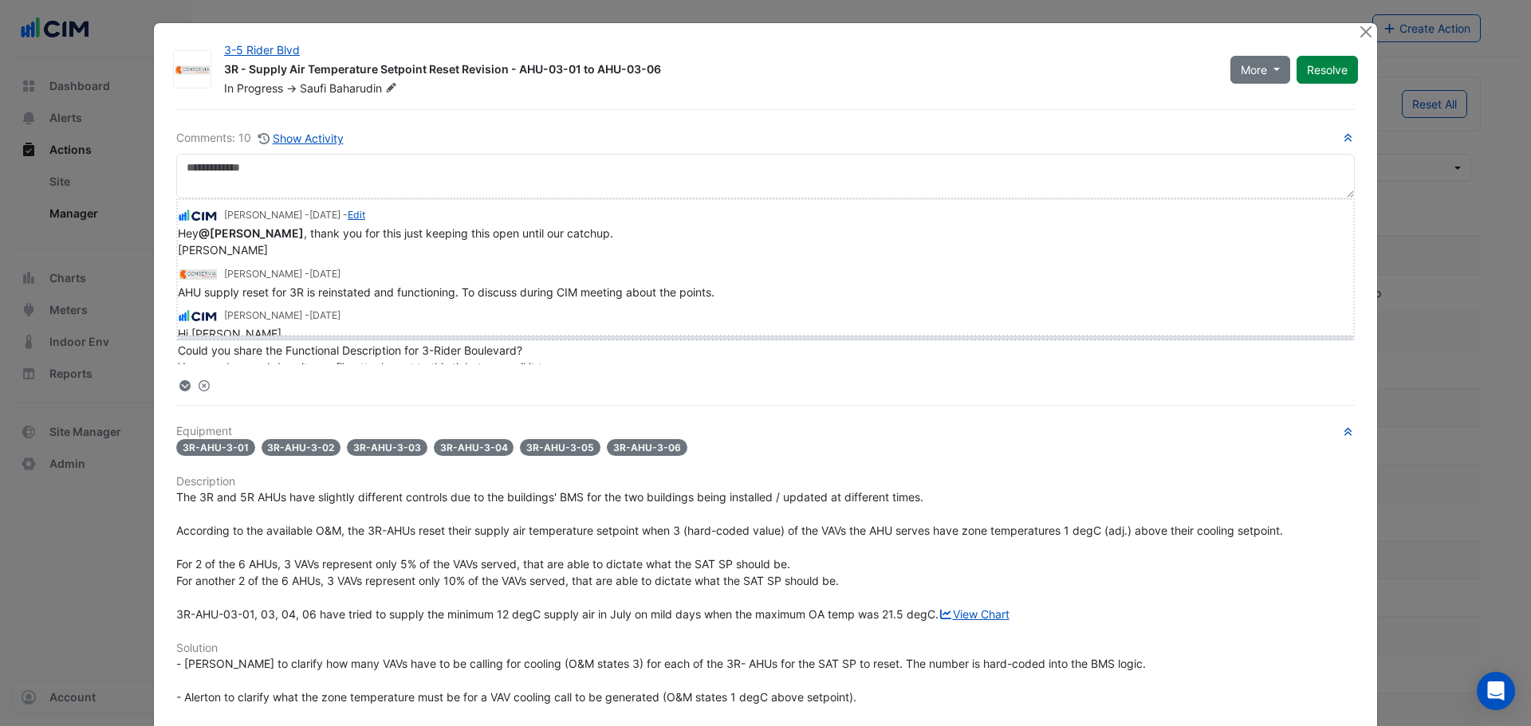
drag, startPoint x: 206, startPoint y: 381, endPoint x: 222, endPoint y: 329, distance: 54.2
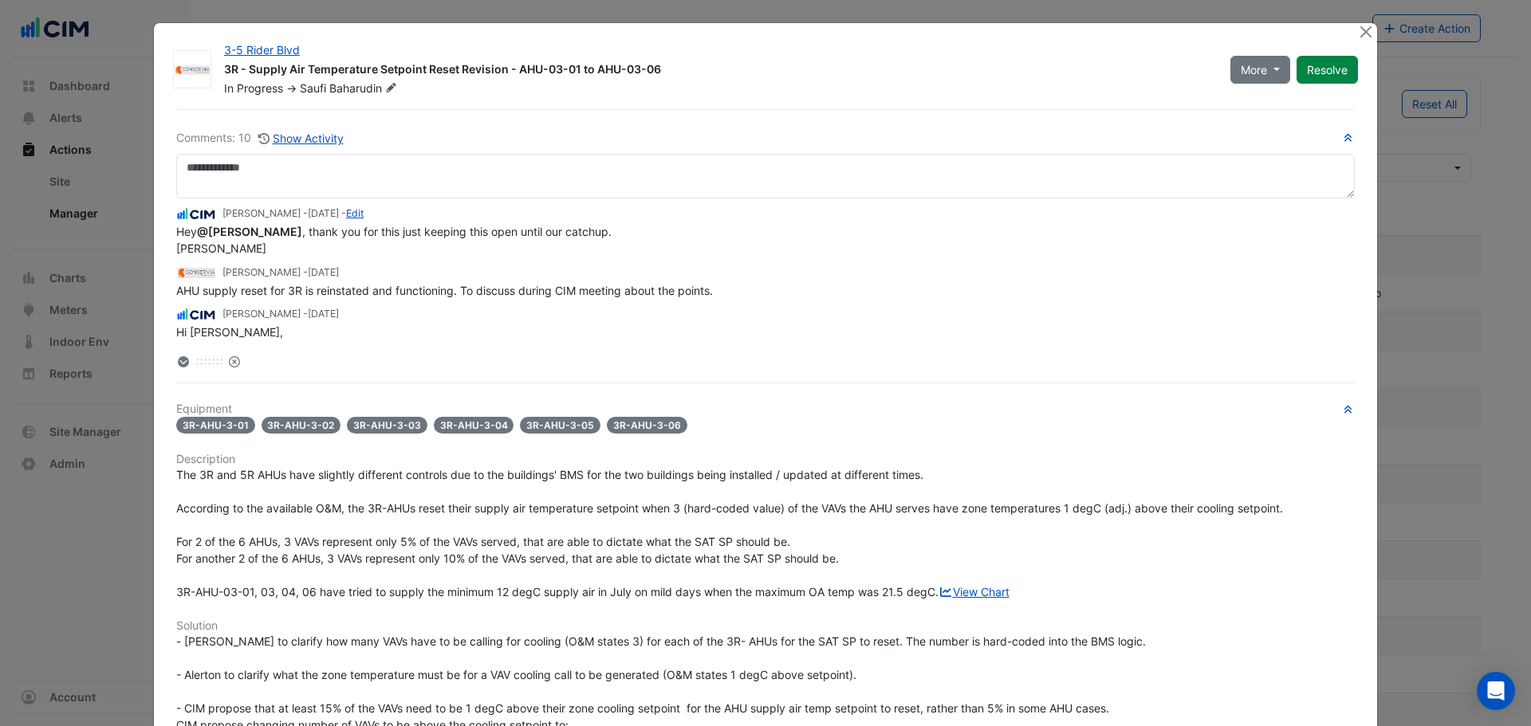
click at [234, 363] on div "Reset" at bounding box center [765, 361] width 1178 height 17
click at [233, 363] on icon at bounding box center [234, 361] width 11 height 11
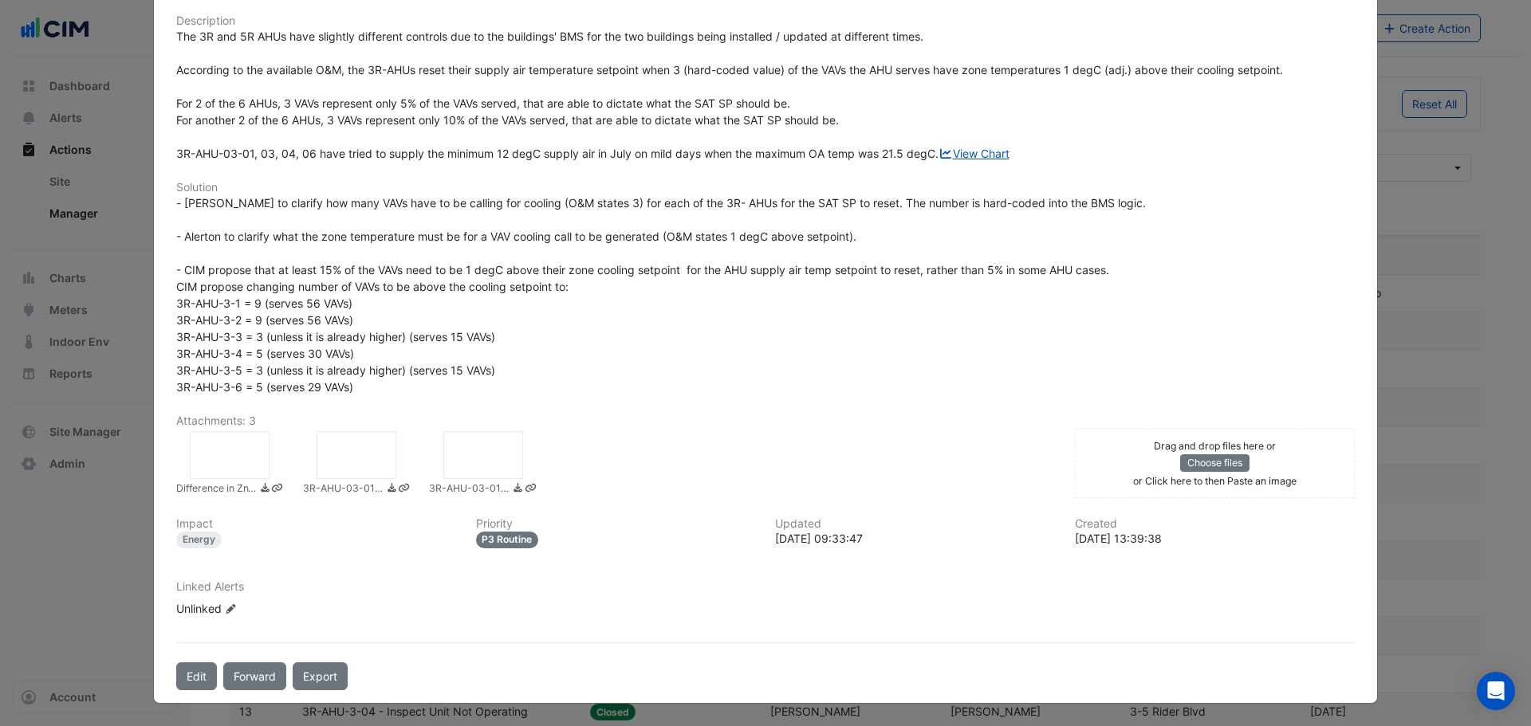
scroll to position [490, 0]
click at [194, 455] on div at bounding box center [230, 455] width 80 height 48
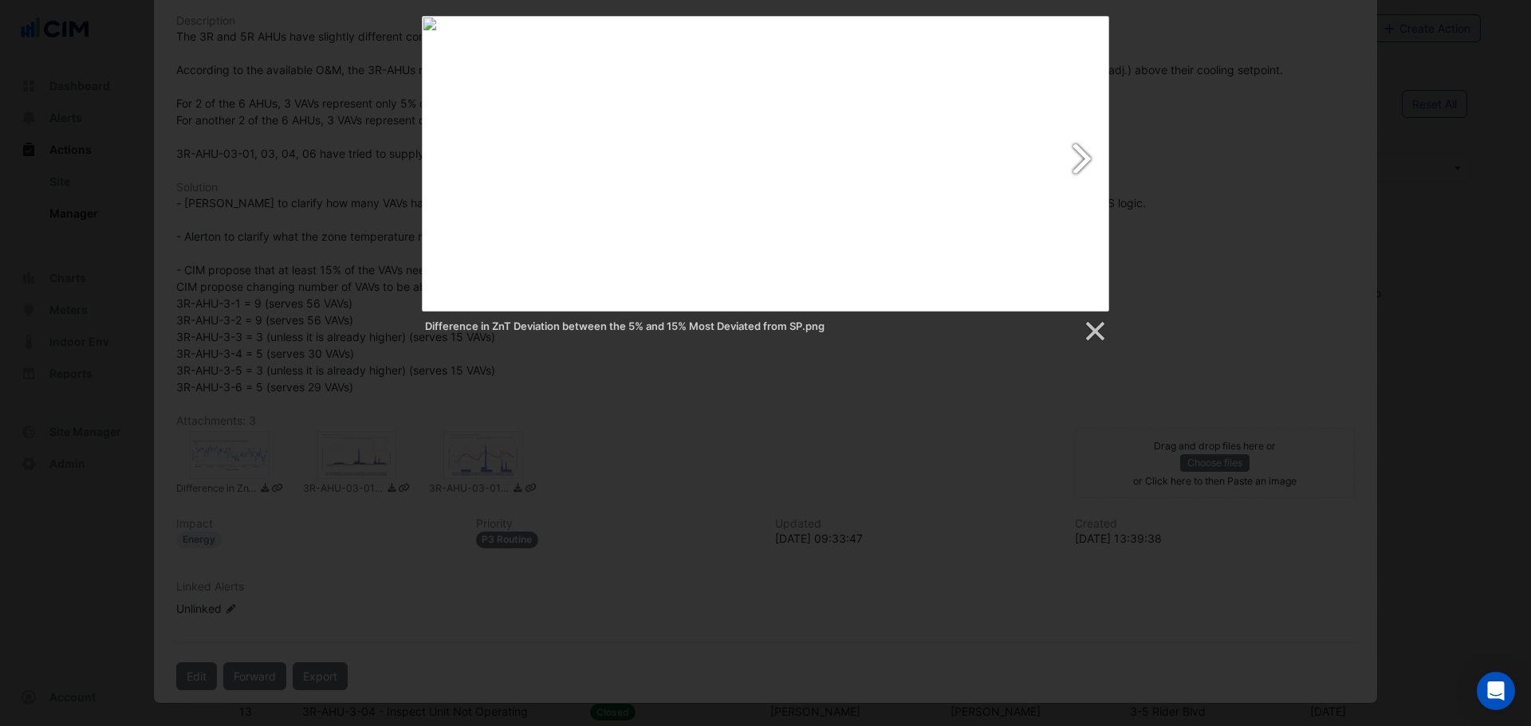
click at [1091, 160] on link at bounding box center [889, 164] width 440 height 296
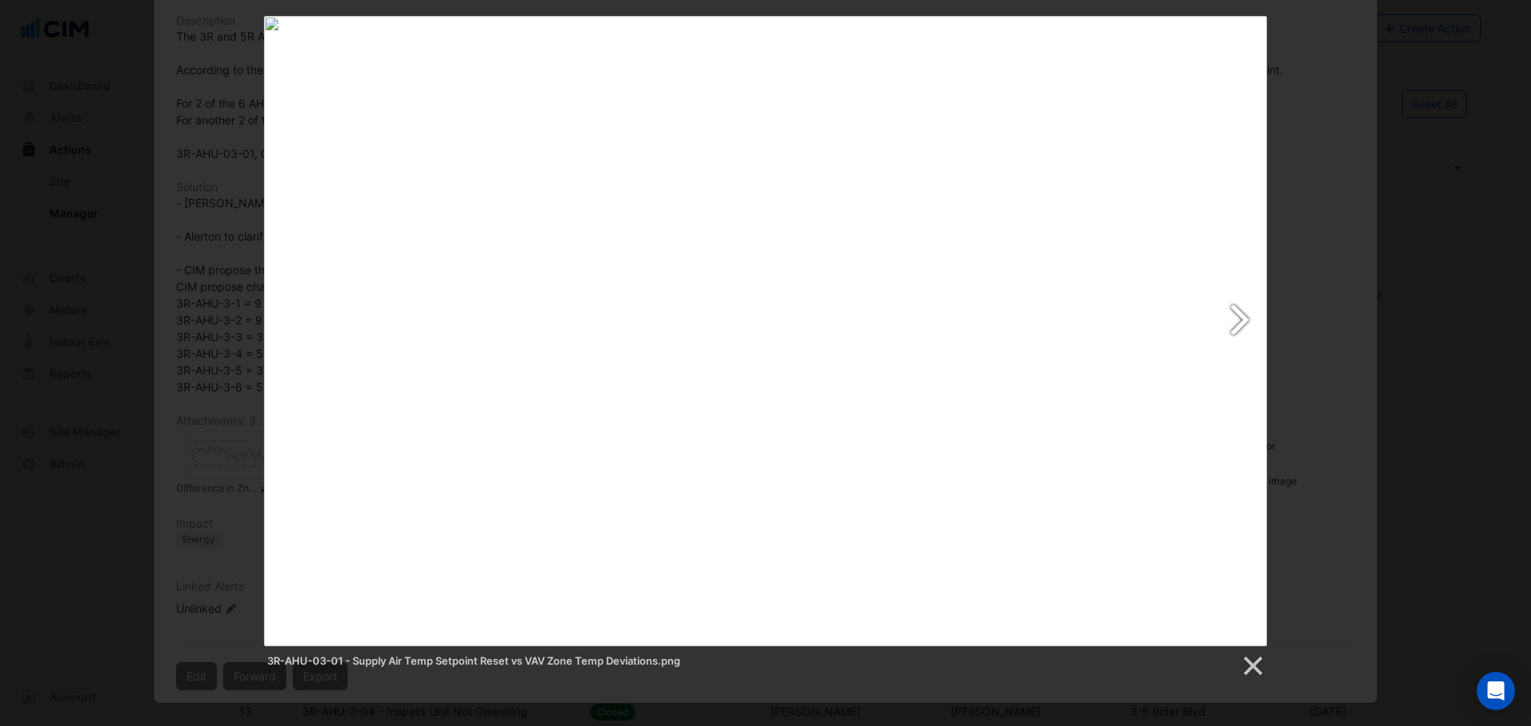
click at [1231, 326] on link at bounding box center [946, 331] width 642 height 631
click at [1299, 394] on div "3R-AHU-03-01 - VAV Zone Temp Deviations from Zone Temp Setpoint.png" at bounding box center [765, 347] width 1531 height 663
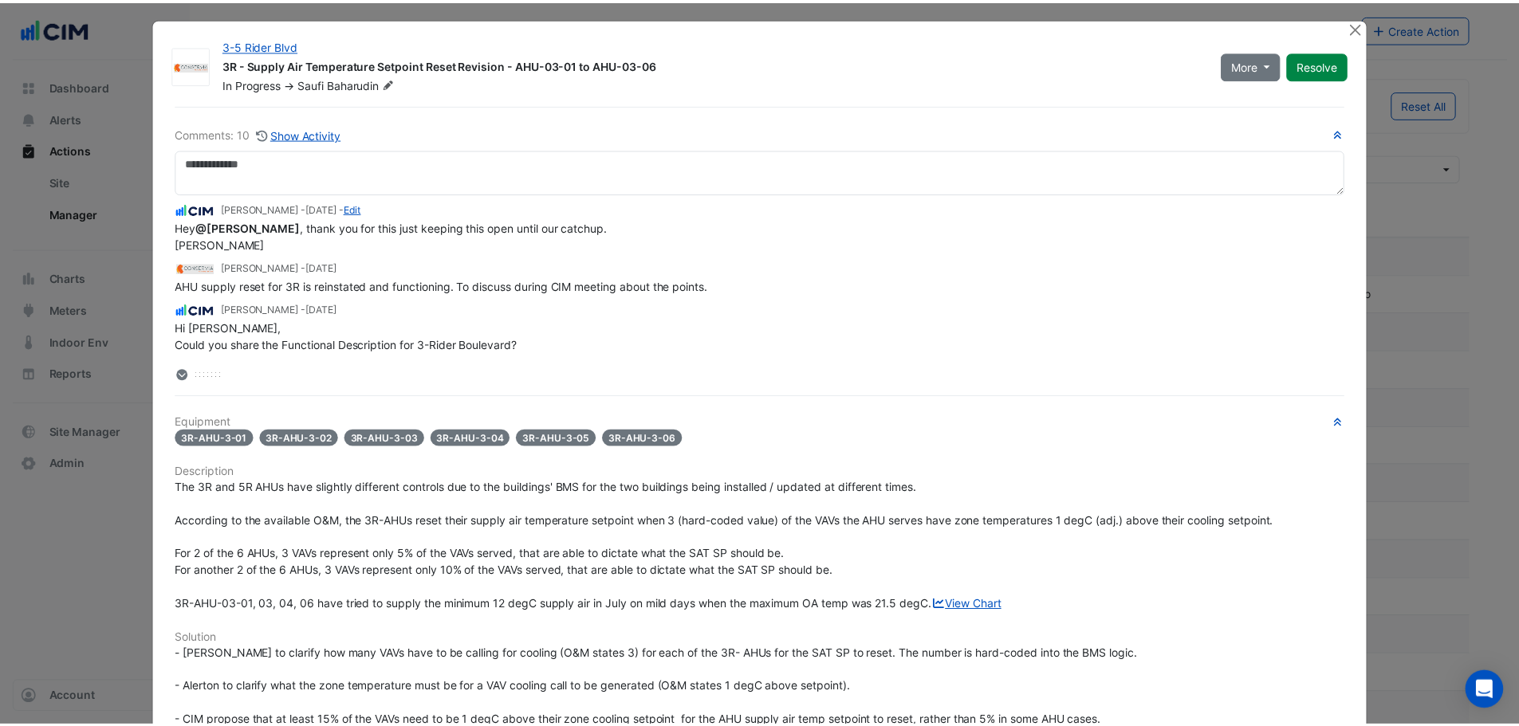
scroll to position [0, 0]
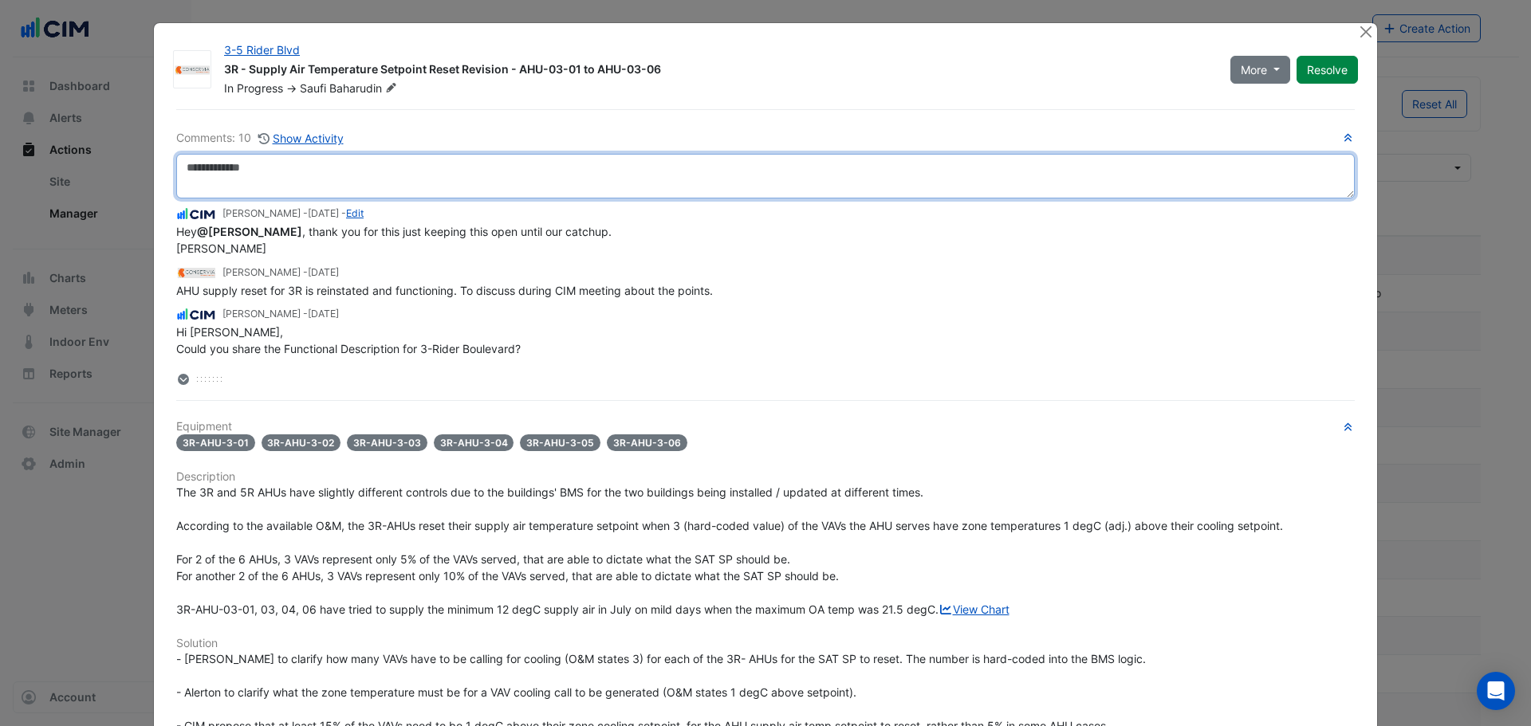
click at [641, 161] on textarea at bounding box center [765, 176] width 1178 height 45
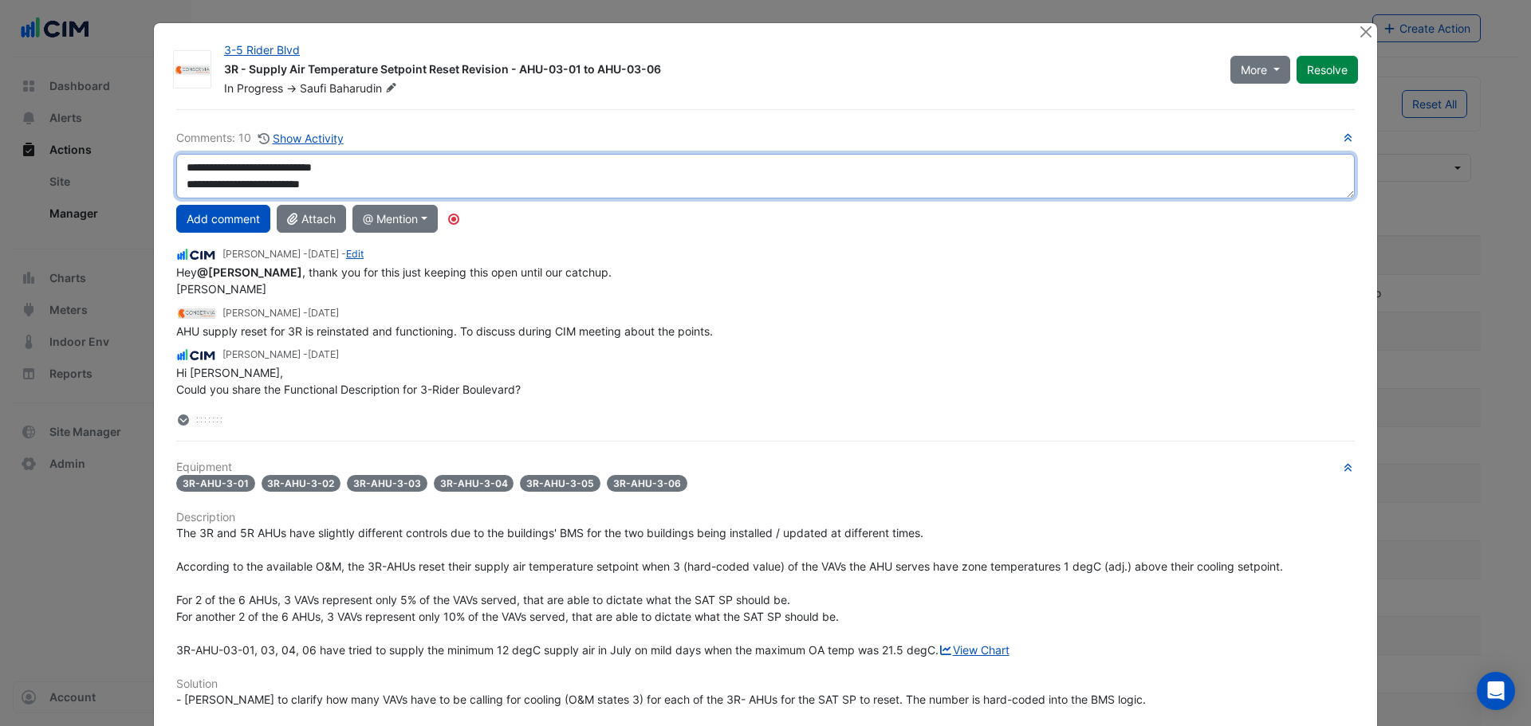
click at [526, 169] on textarea "**********" at bounding box center [765, 176] width 1178 height 45
drag, startPoint x: 1344, startPoint y: 197, endPoint x: 1341, endPoint y: 230, distance: 33.6
click at [1341, 199] on textarea "**********" at bounding box center [765, 176] width 1178 height 45
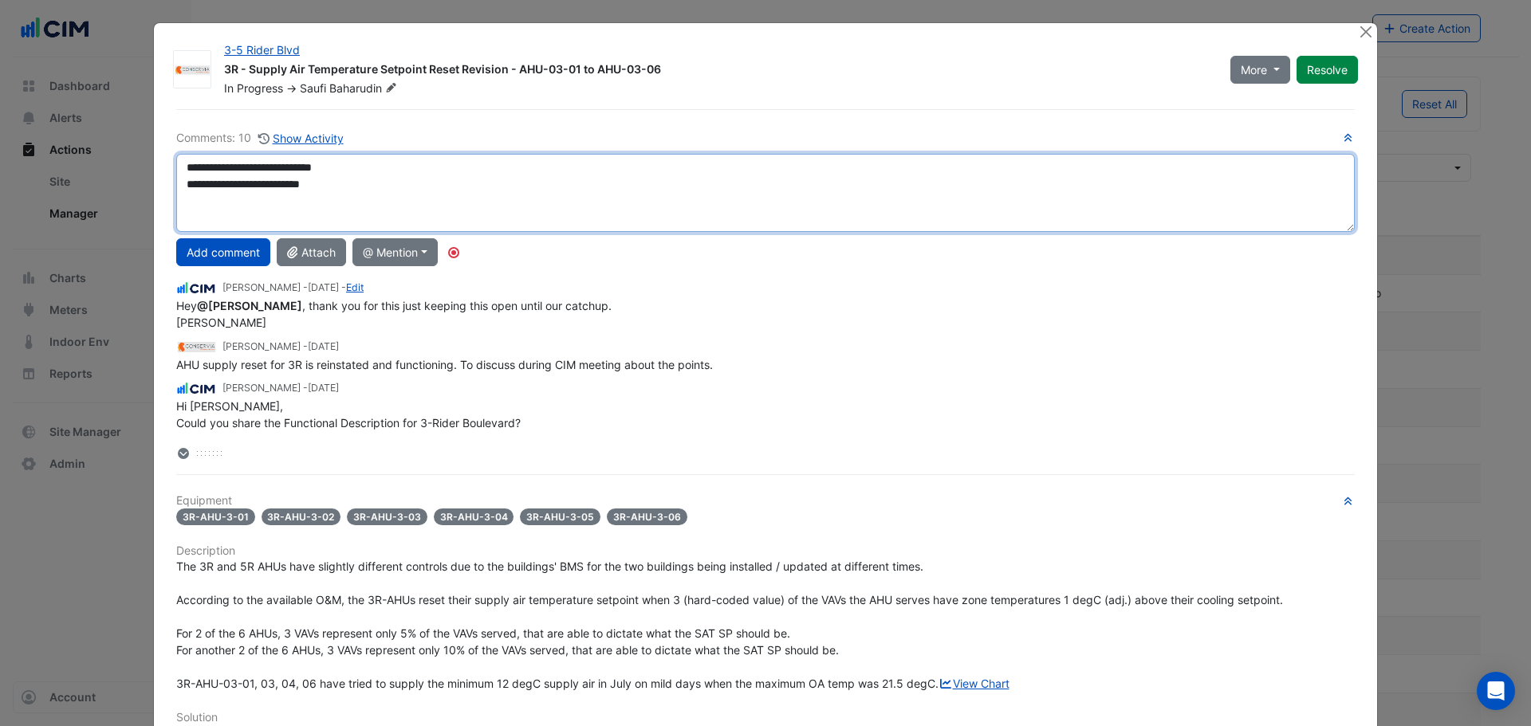
click at [845, 157] on textarea "**********" at bounding box center [765, 193] width 1178 height 78
click at [499, 214] on textarea "**********" at bounding box center [765, 193] width 1178 height 78
drag, startPoint x: 231, startPoint y: 199, endPoint x: 251, endPoint y: 203, distance: 20.5
click at [238, 201] on textarea "**********" at bounding box center [765, 193] width 1178 height 78
click at [240, 202] on textarea "**********" at bounding box center [765, 193] width 1178 height 78
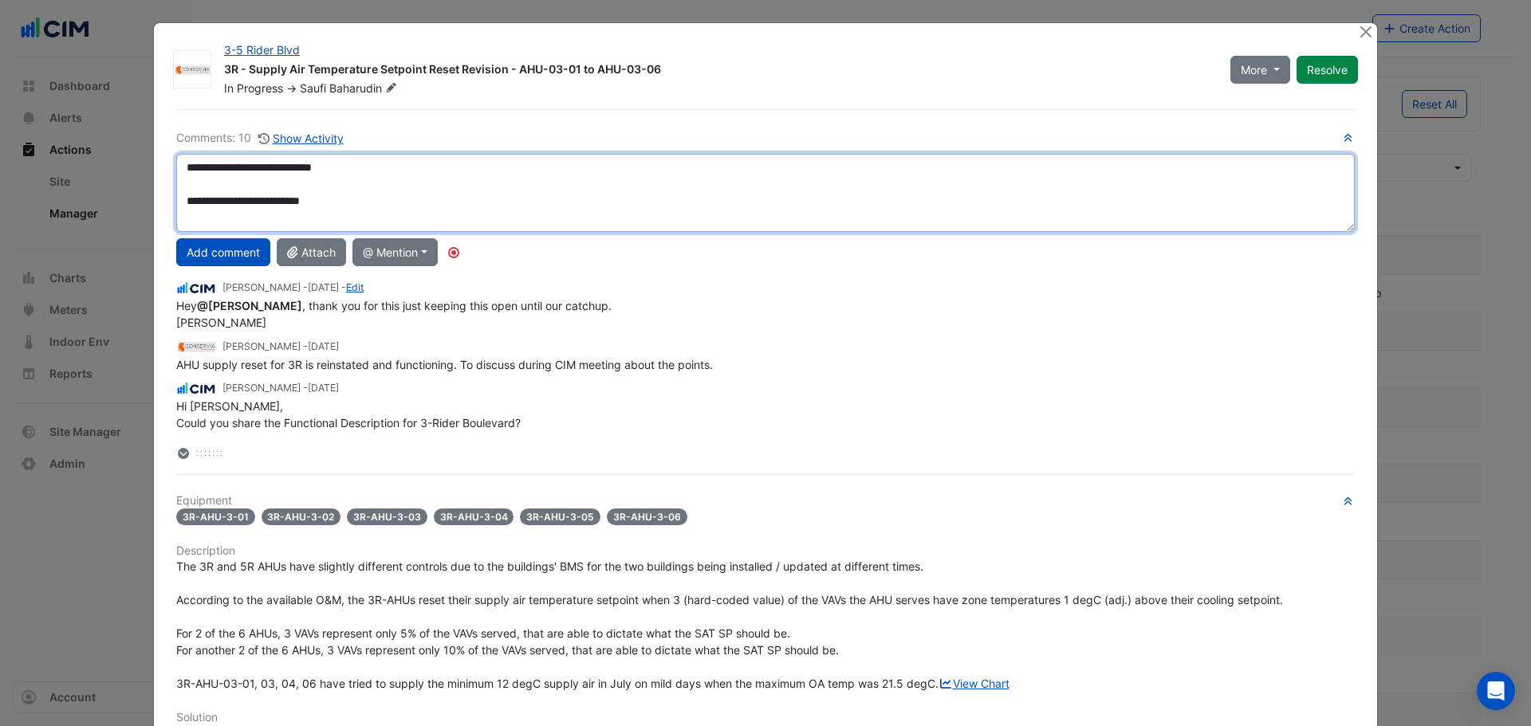
click at [240, 202] on textarea "**********" at bounding box center [765, 193] width 1178 height 78
click at [377, 197] on textarea "**********" at bounding box center [765, 193] width 1178 height 78
type textarea "**********"
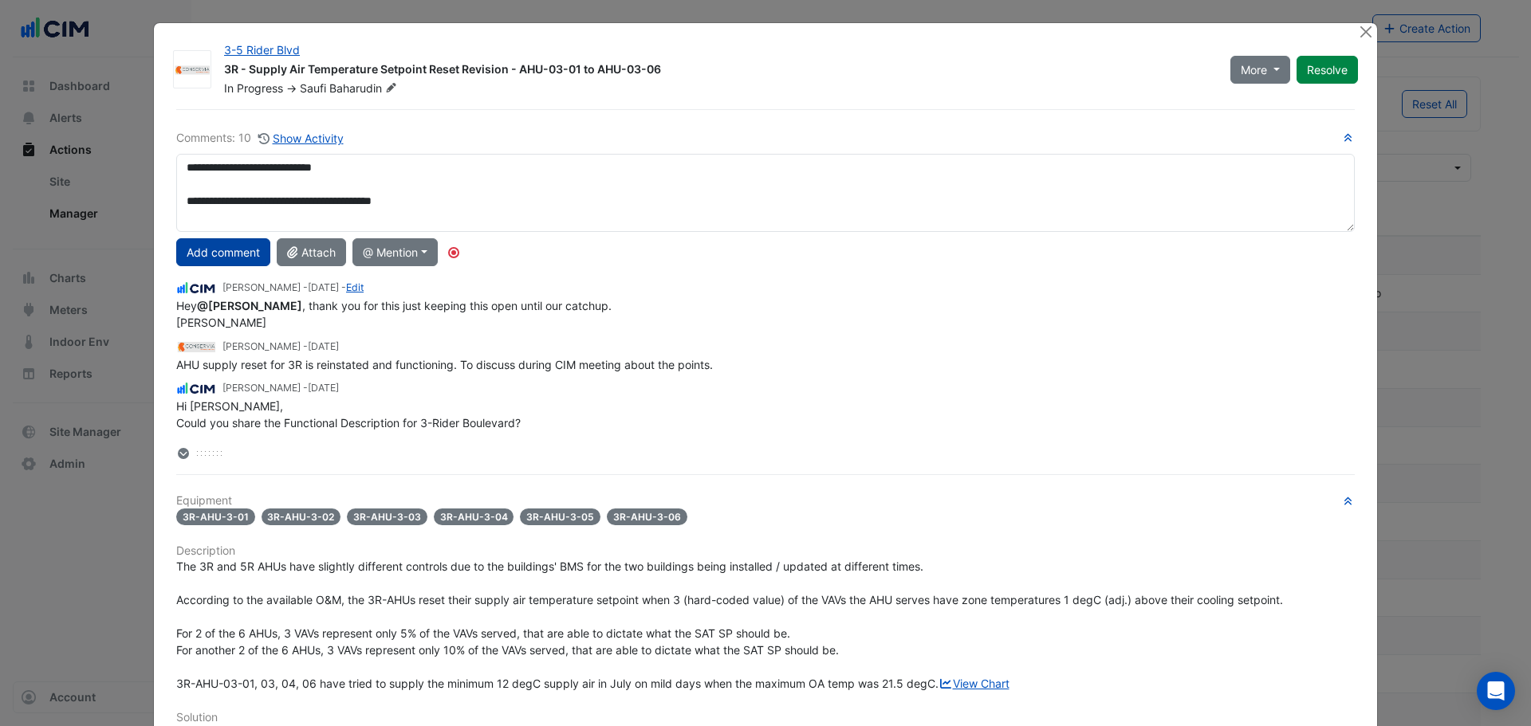
click at [210, 255] on button "Add comment" at bounding box center [223, 252] width 94 height 28
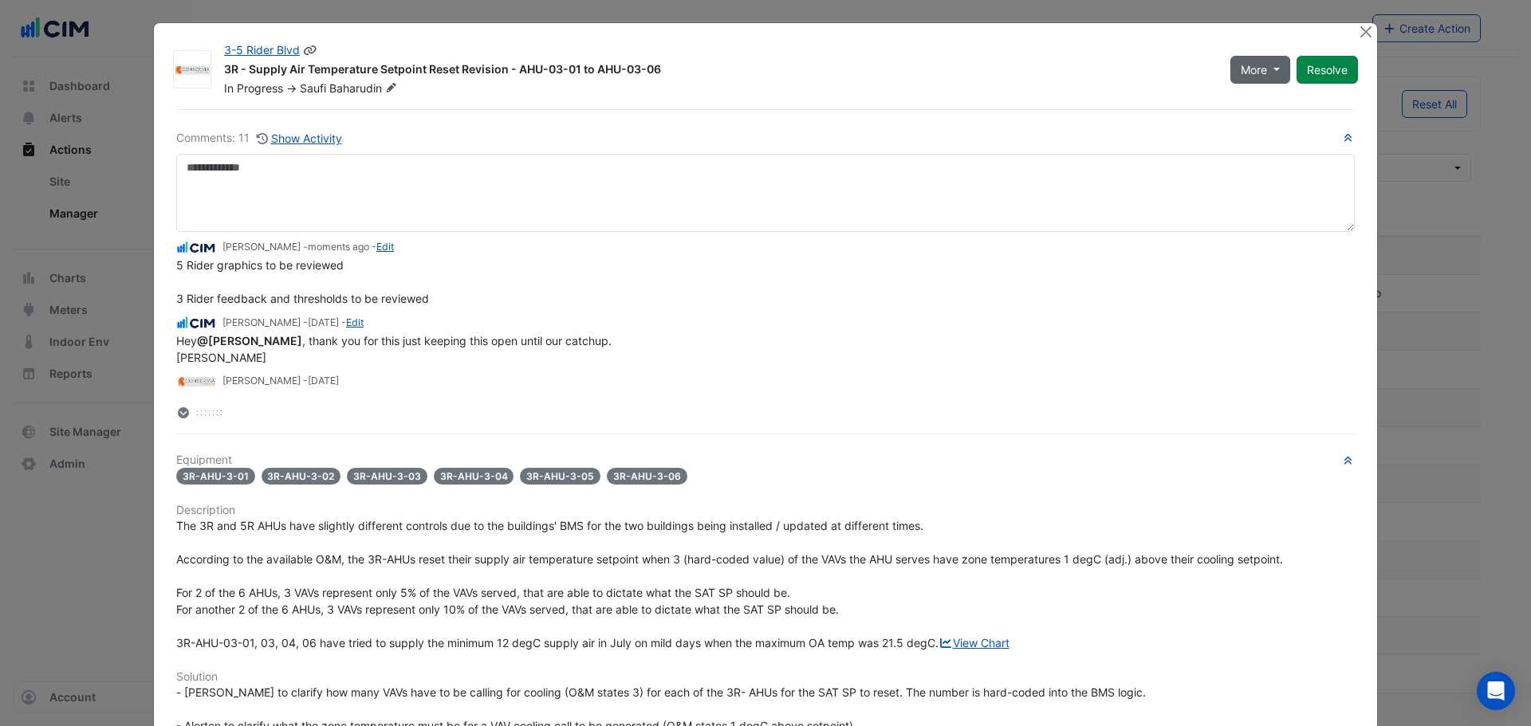
click at [1237, 81] on button "More" at bounding box center [1260, 70] width 60 height 28
click at [1257, 105] on button "On Hold" at bounding box center [1287, 103] width 126 height 23
click at [376, 249] on link "Edit" at bounding box center [385, 247] width 18 height 12
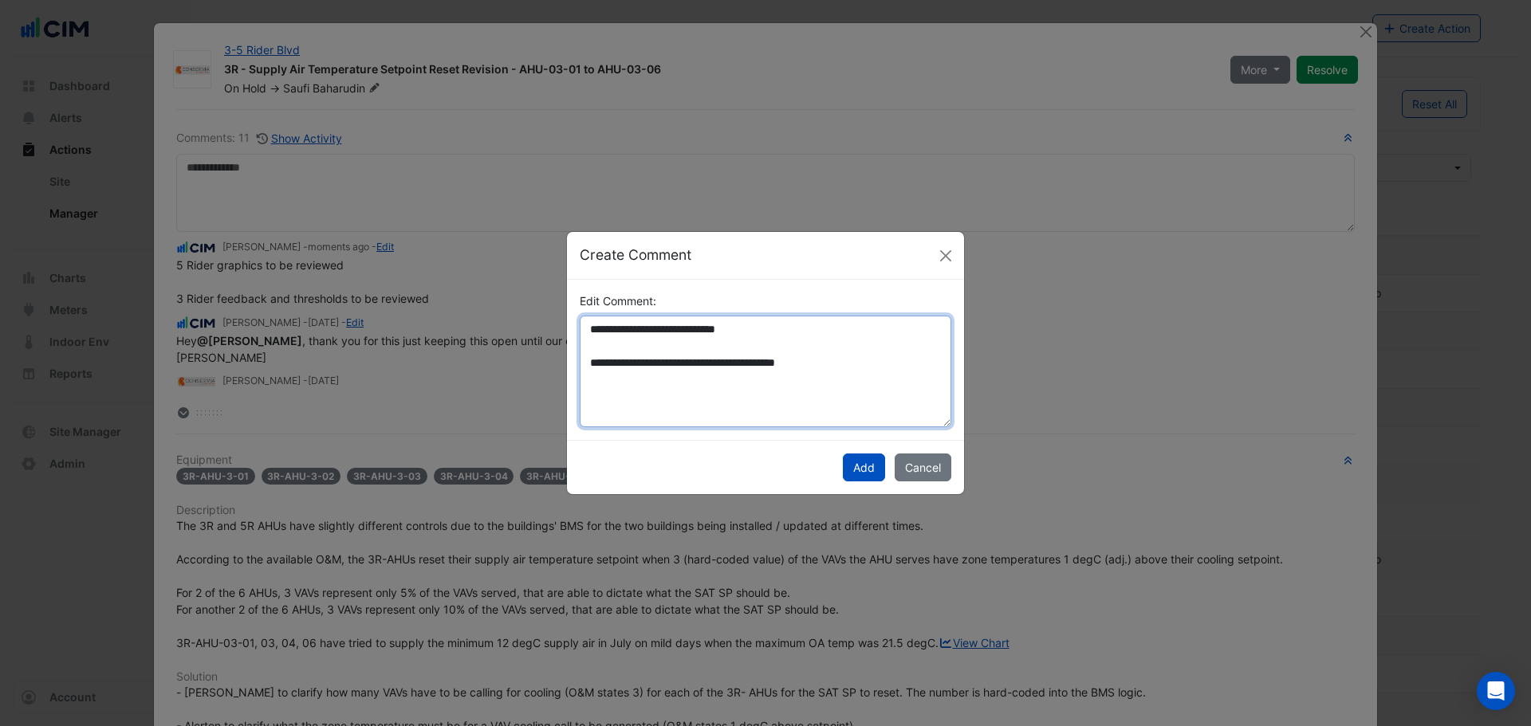
click at [850, 389] on textarea "**********" at bounding box center [766, 372] width 372 height 112
type textarea "**********"
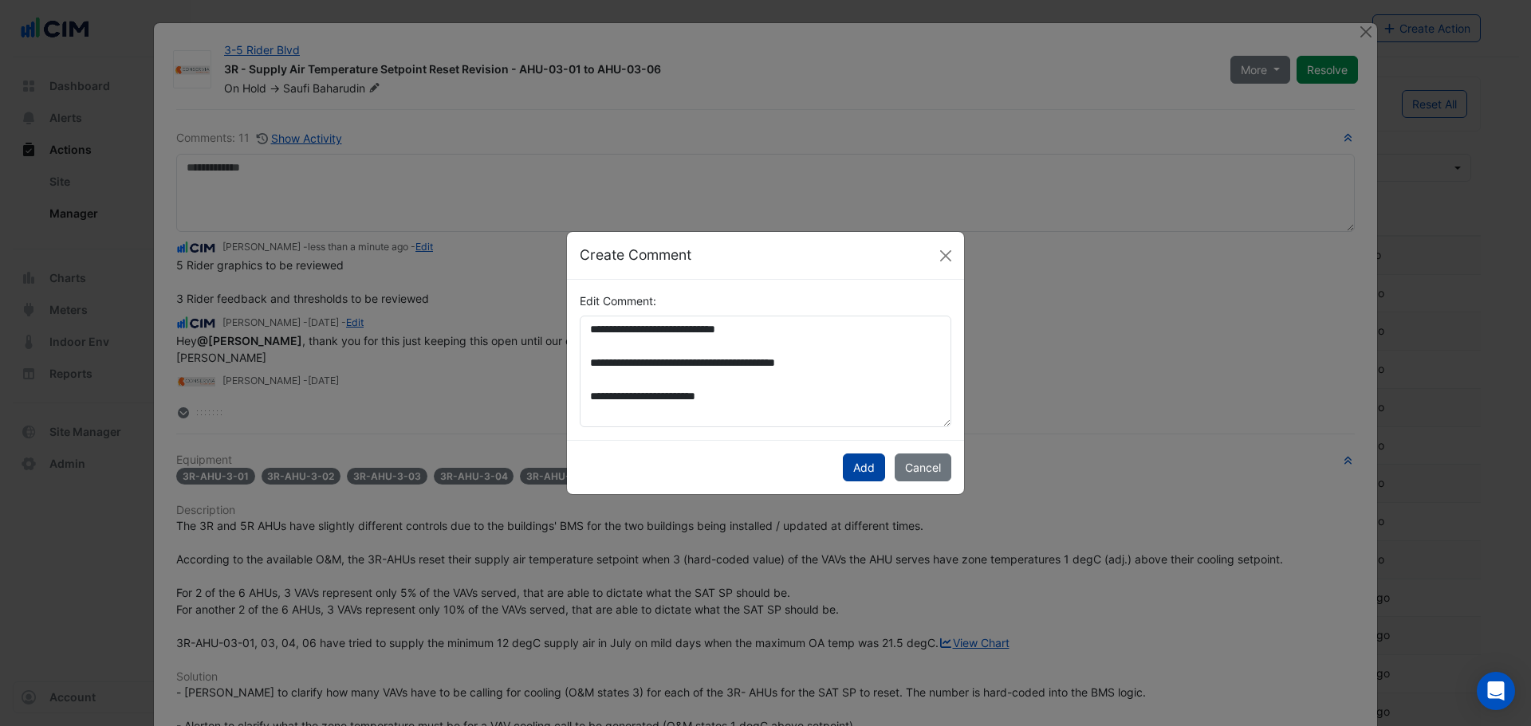
click at [864, 470] on button "Add" at bounding box center [864, 468] width 42 height 28
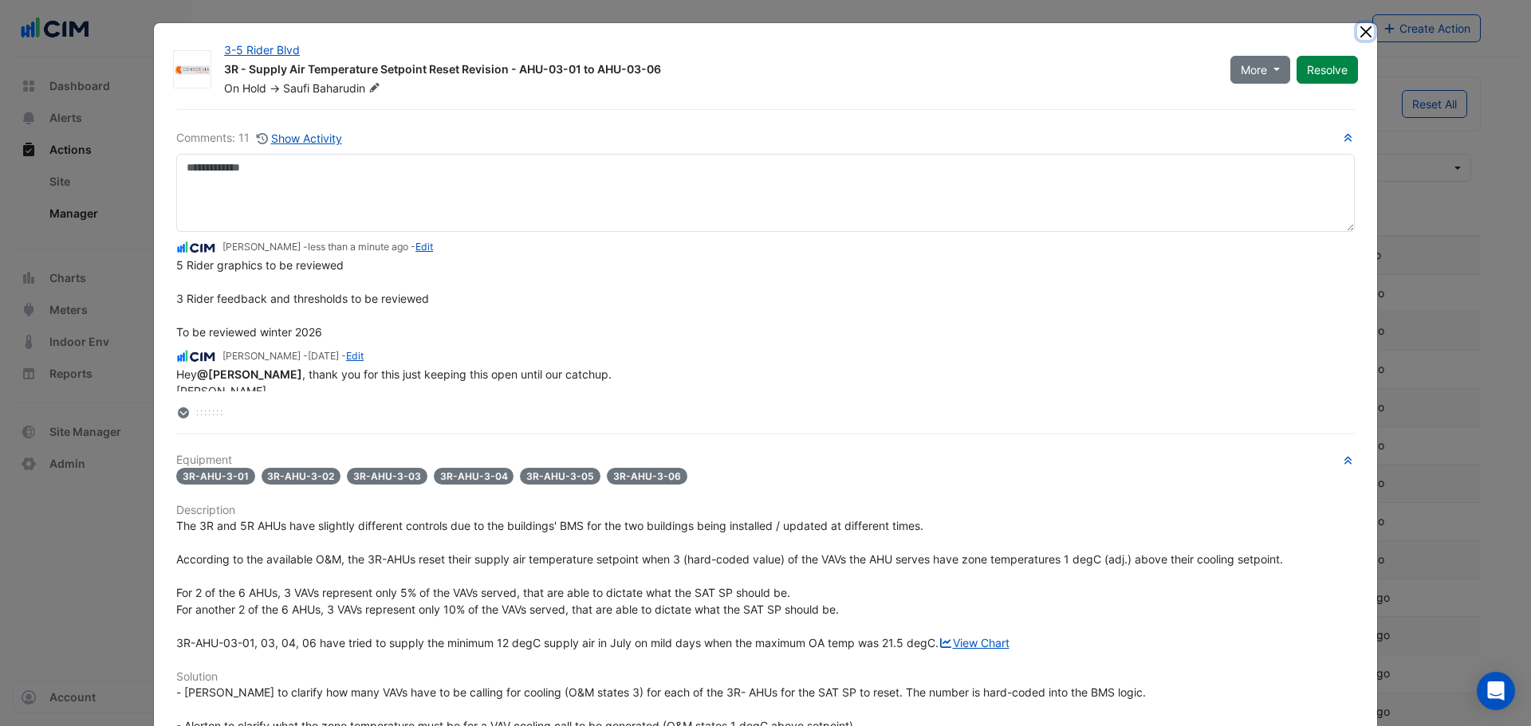
click at [1359, 37] on button "Close" at bounding box center [1365, 31] width 17 height 17
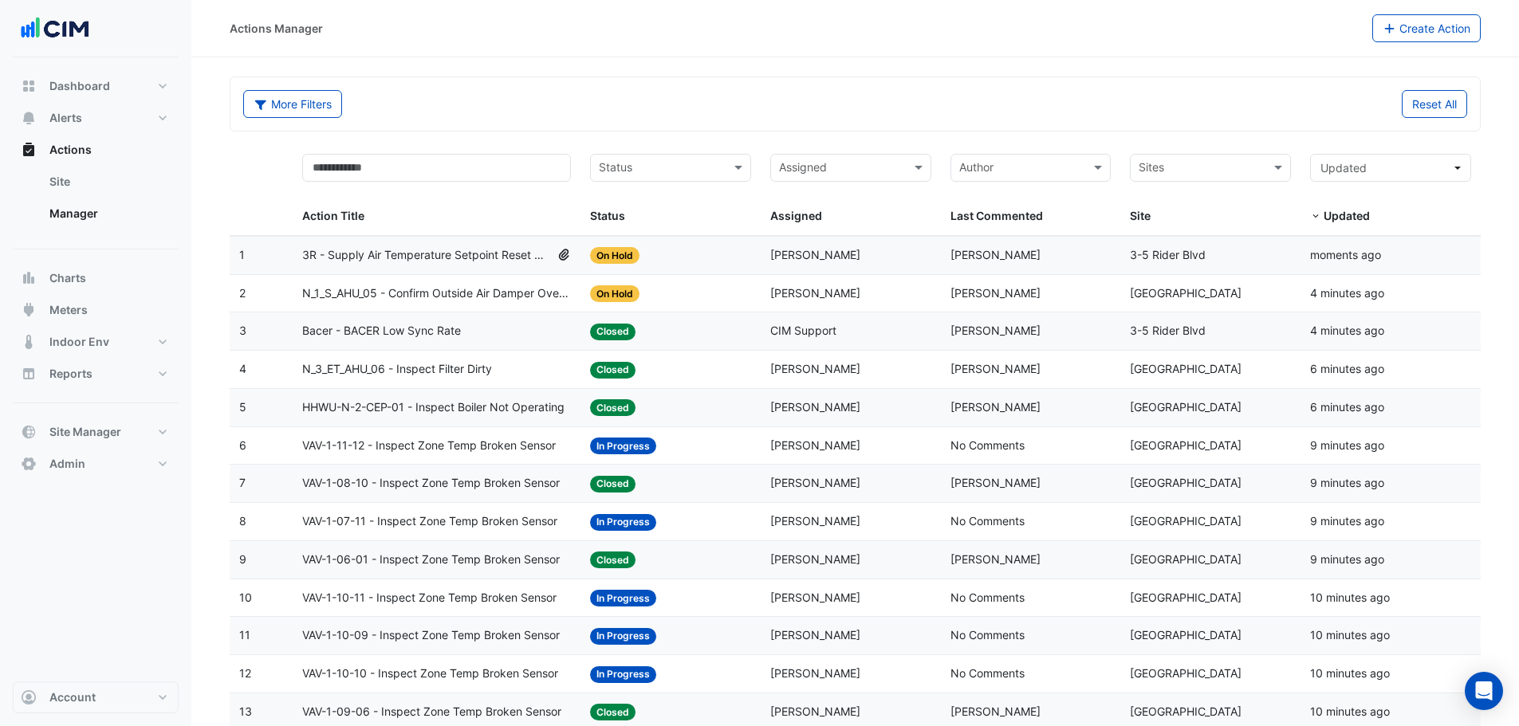
click at [1202, 170] on input "text" at bounding box center [1201, 169] width 125 height 18
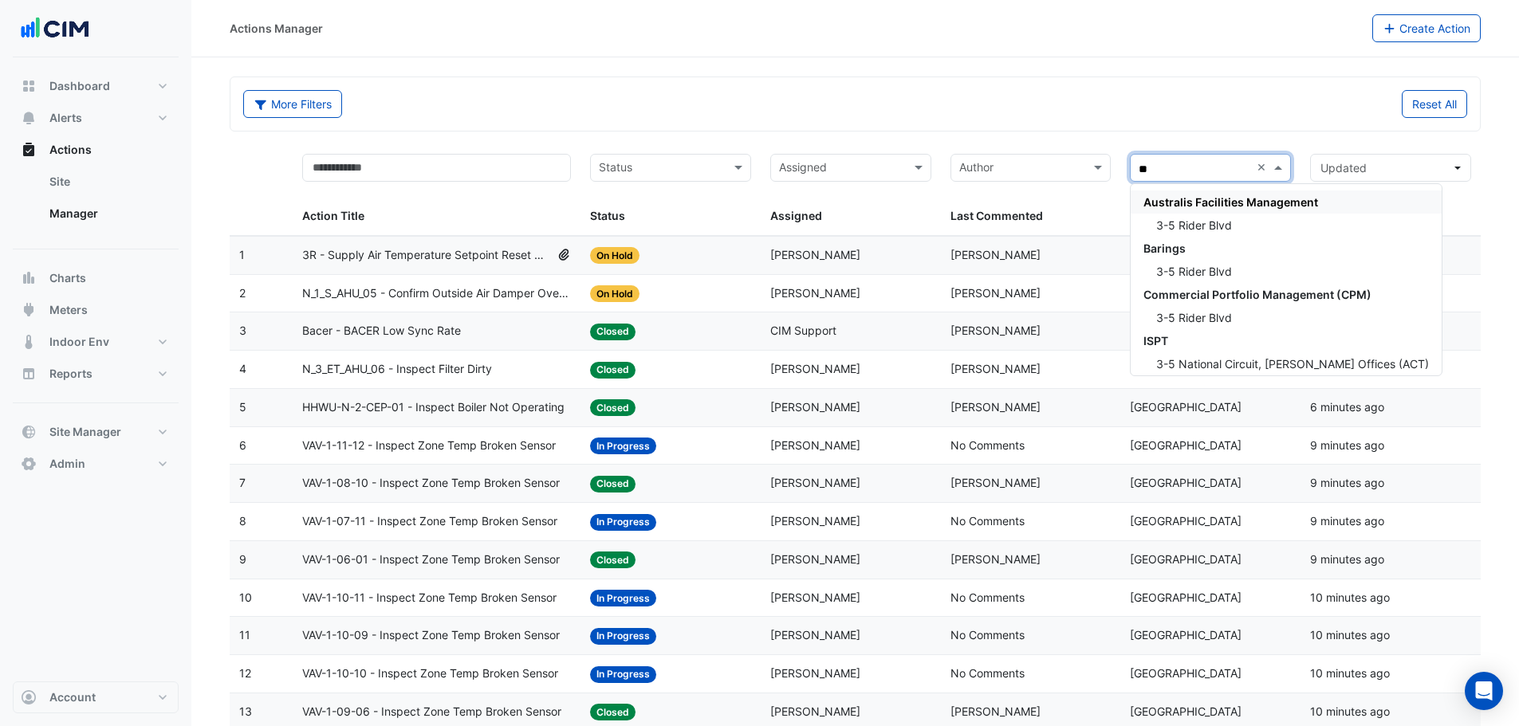
type input "***"
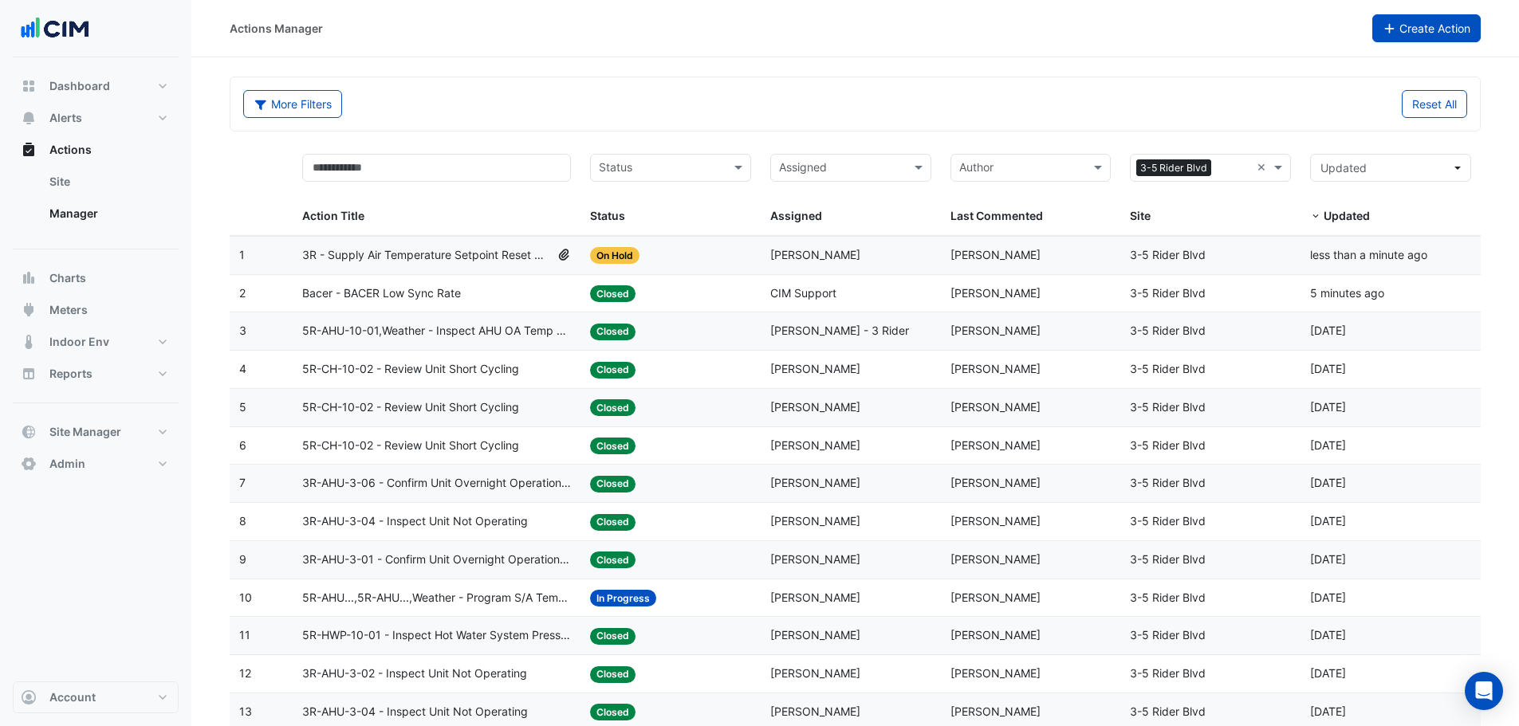
click at [1442, 42] on div "Actions Manager Create Action" at bounding box center [855, 28] width 1328 height 57
click at [1453, 28] on button "Create Action" at bounding box center [1426, 28] width 109 height 28
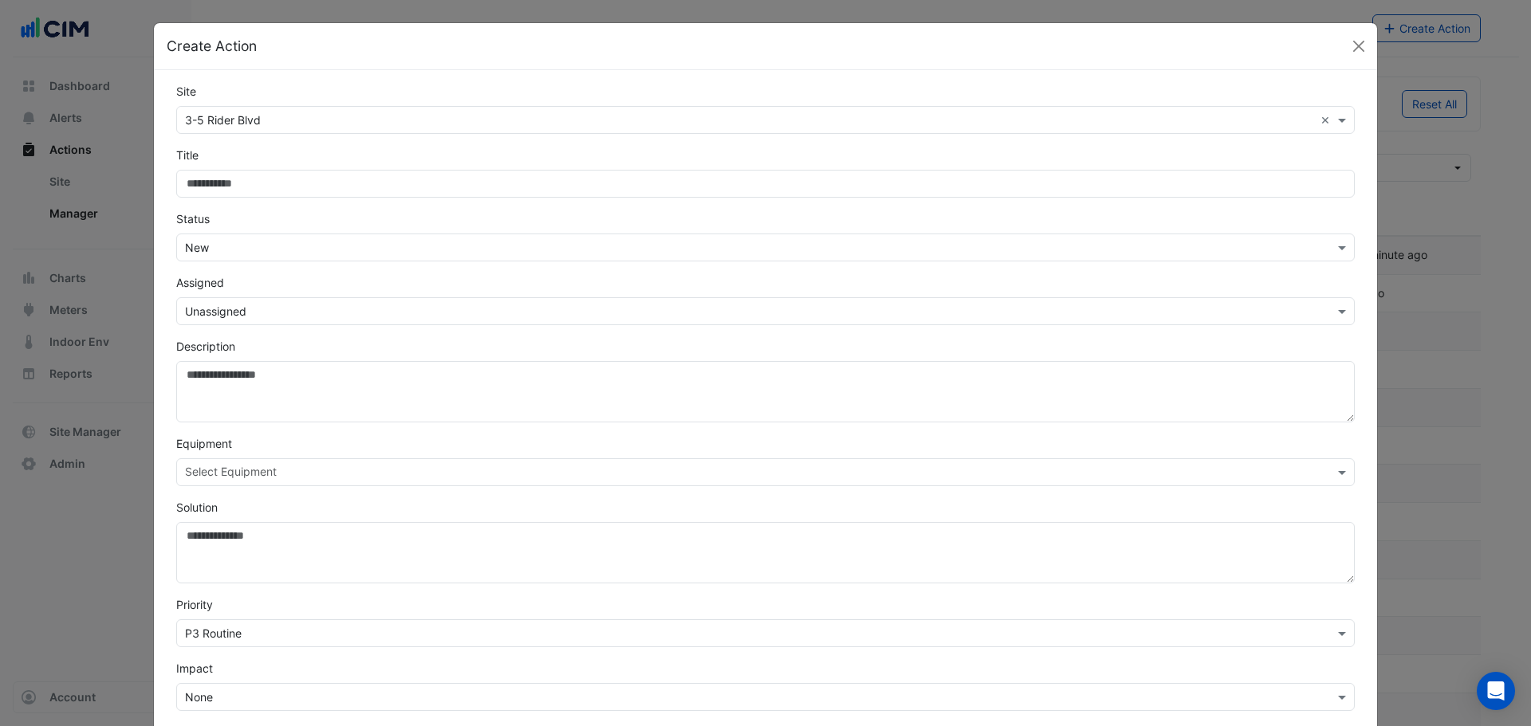
click at [299, 175] on input "Site" at bounding box center [765, 184] width 1178 height 28
type input "*"
type input "**********"
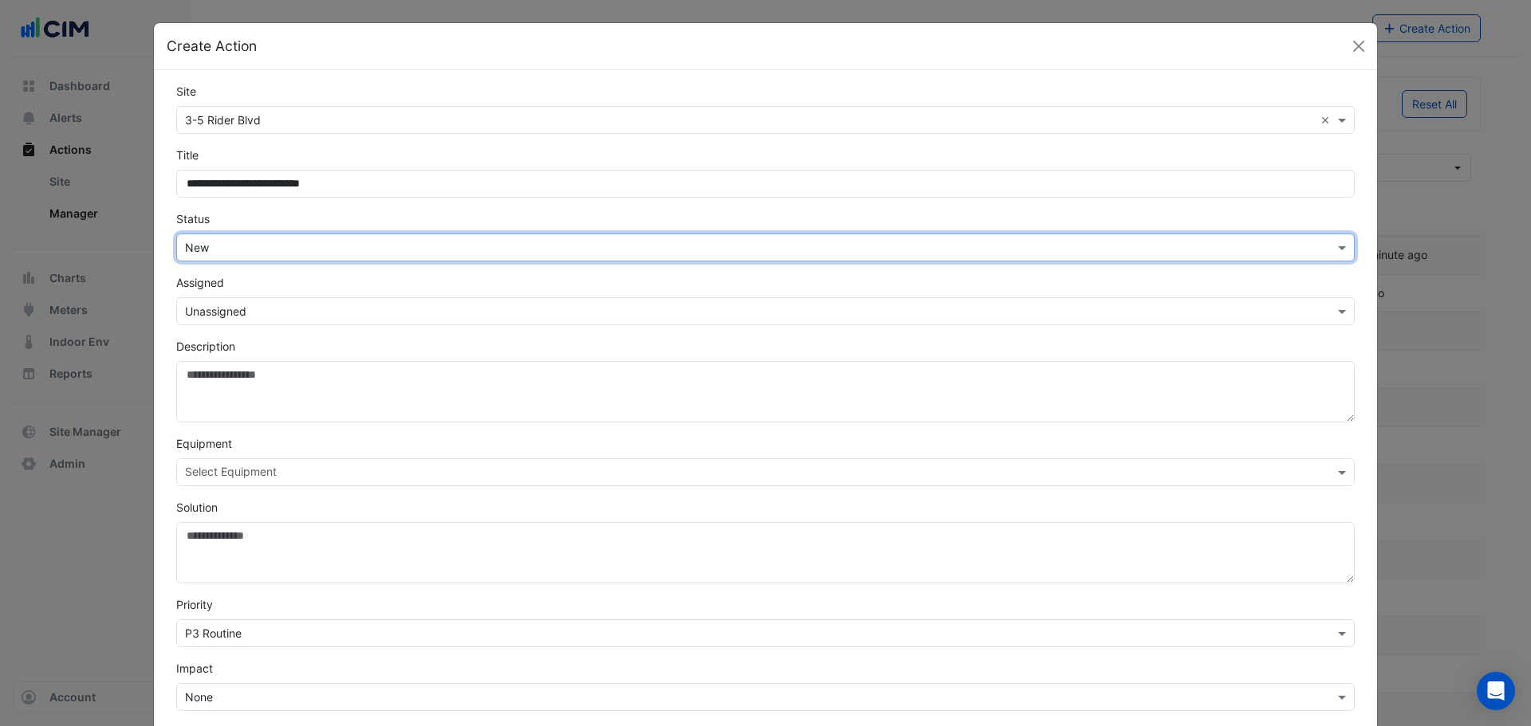
click at [263, 241] on input "text" at bounding box center [749, 248] width 1129 height 17
click at [211, 307] on span "In Progress" at bounding box center [219, 305] width 59 height 14
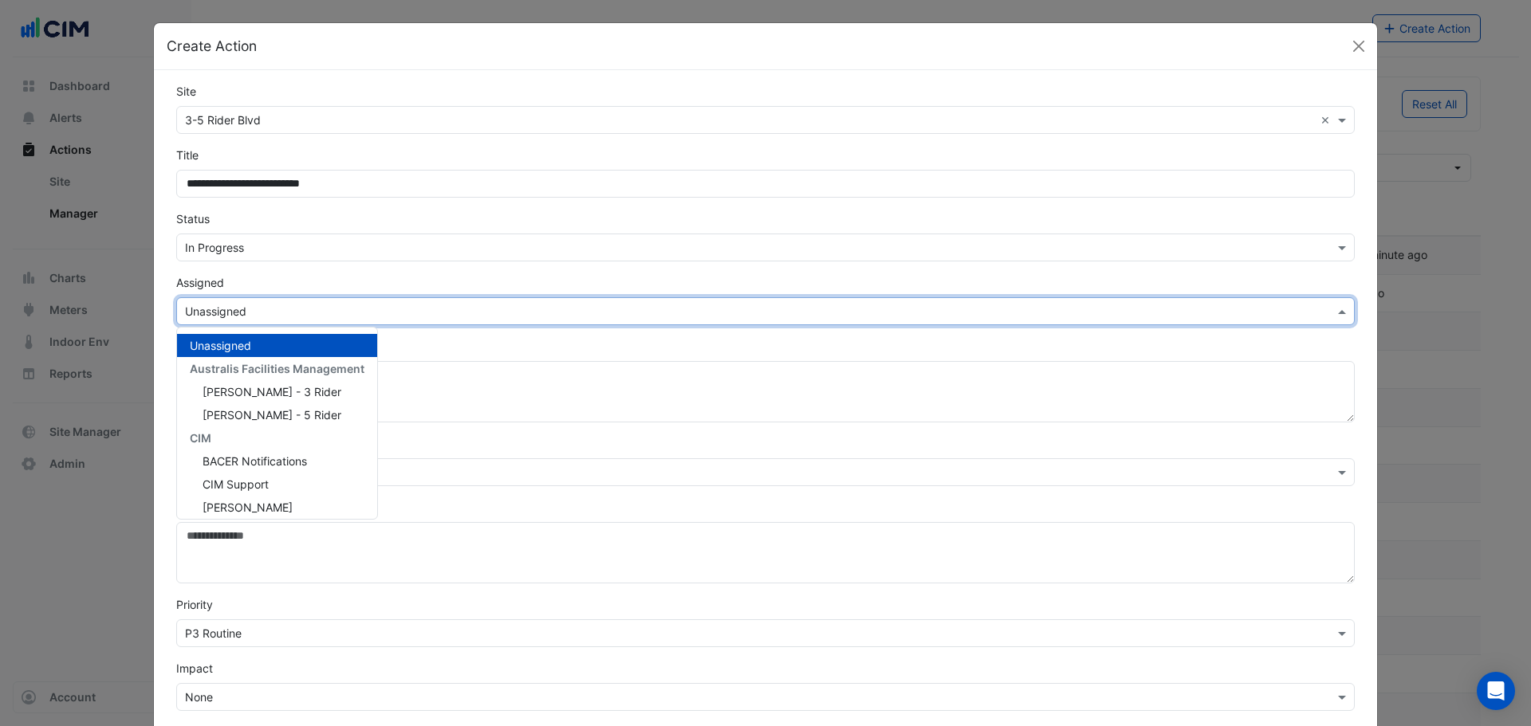
click at [279, 308] on input "text" at bounding box center [749, 312] width 1129 height 17
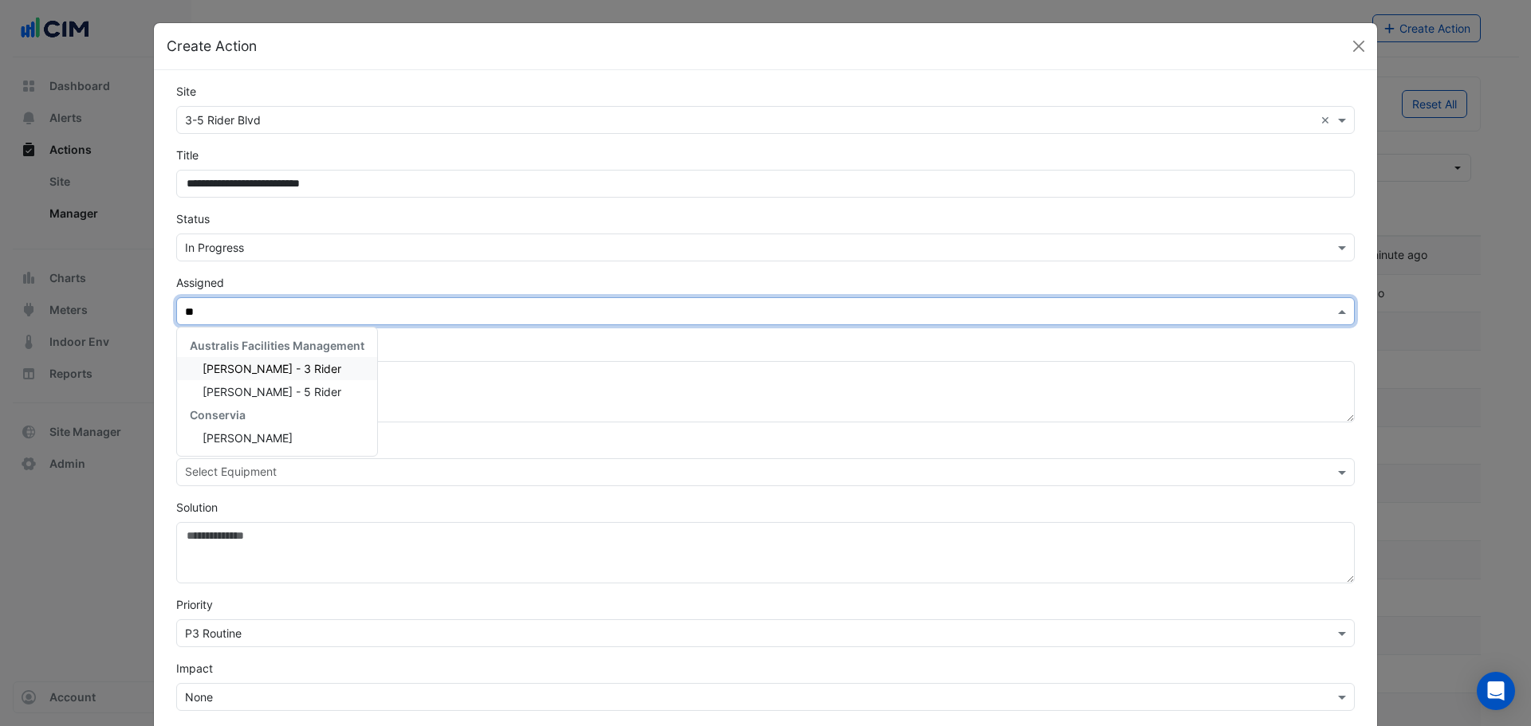
type input "***"
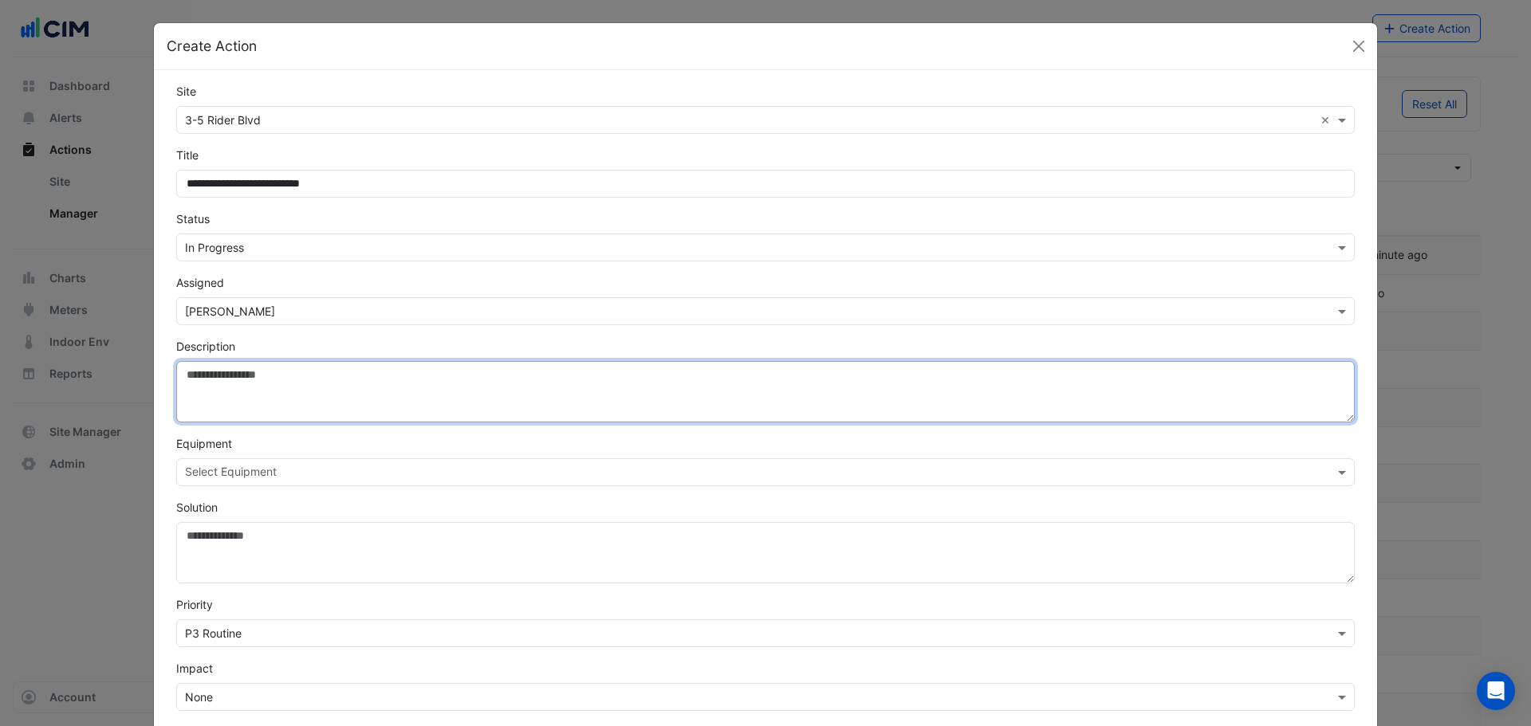
click at [250, 372] on textarea "Description" at bounding box center [765, 391] width 1178 height 61
click at [575, 389] on textarea "**********" at bounding box center [765, 391] width 1178 height 61
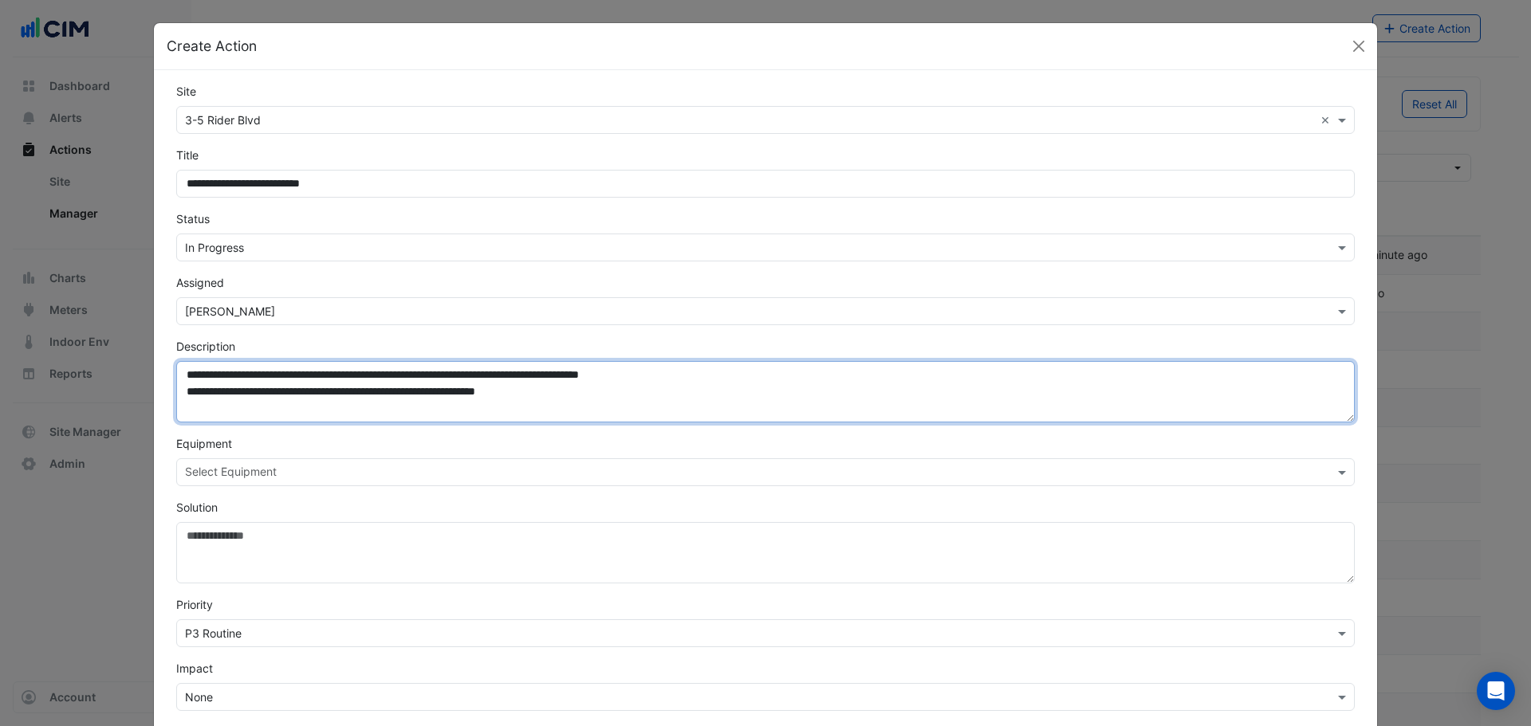
click at [628, 388] on textarea "**********" at bounding box center [765, 391] width 1178 height 61
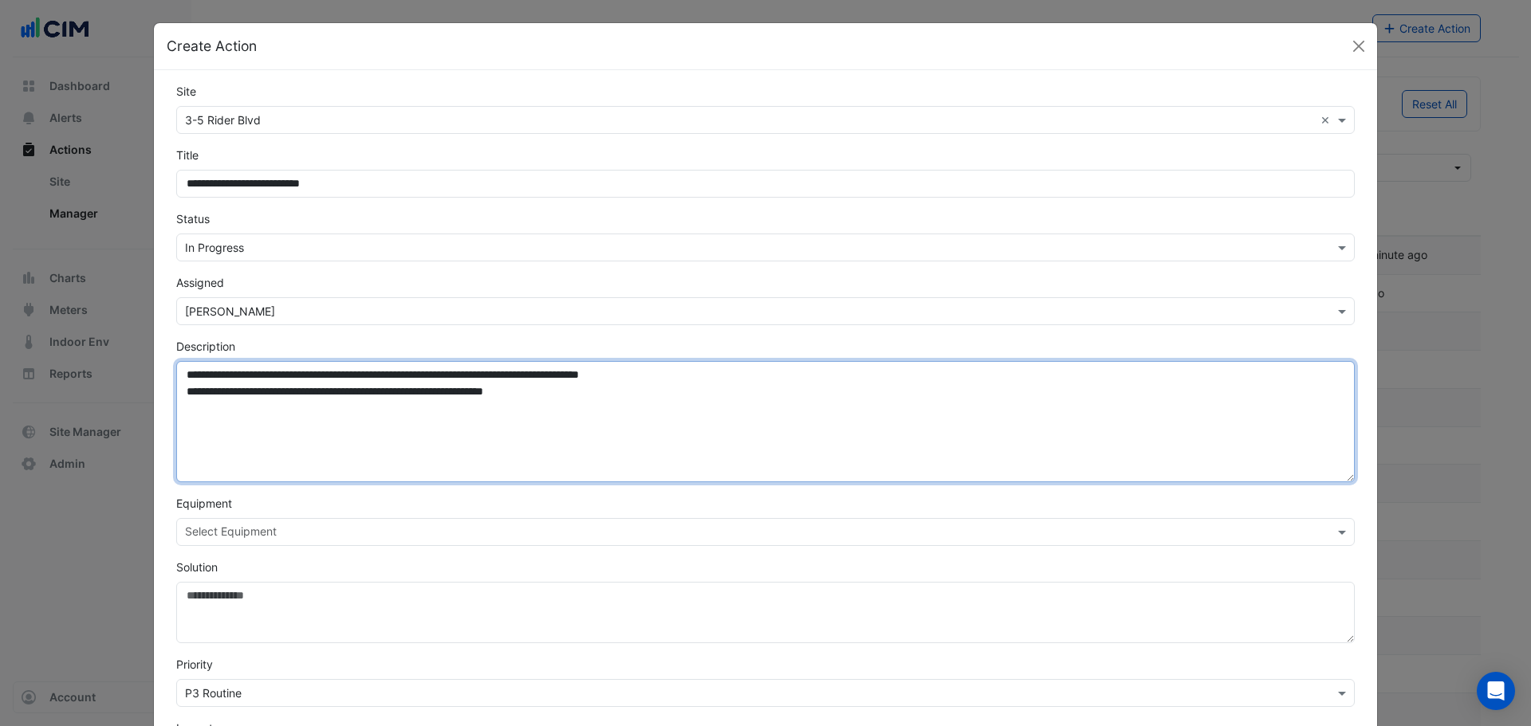
drag, startPoint x: 1342, startPoint y: 418, endPoint x: 1332, endPoint y: 480, distance: 63.0
click at [1332, 480] on textarea "**********" at bounding box center [765, 421] width 1178 height 121
click at [777, 416] on textarea "**********" at bounding box center [765, 423] width 1178 height 124
click at [777, 427] on textarea "**********" at bounding box center [765, 423] width 1178 height 124
type textarea "**********"
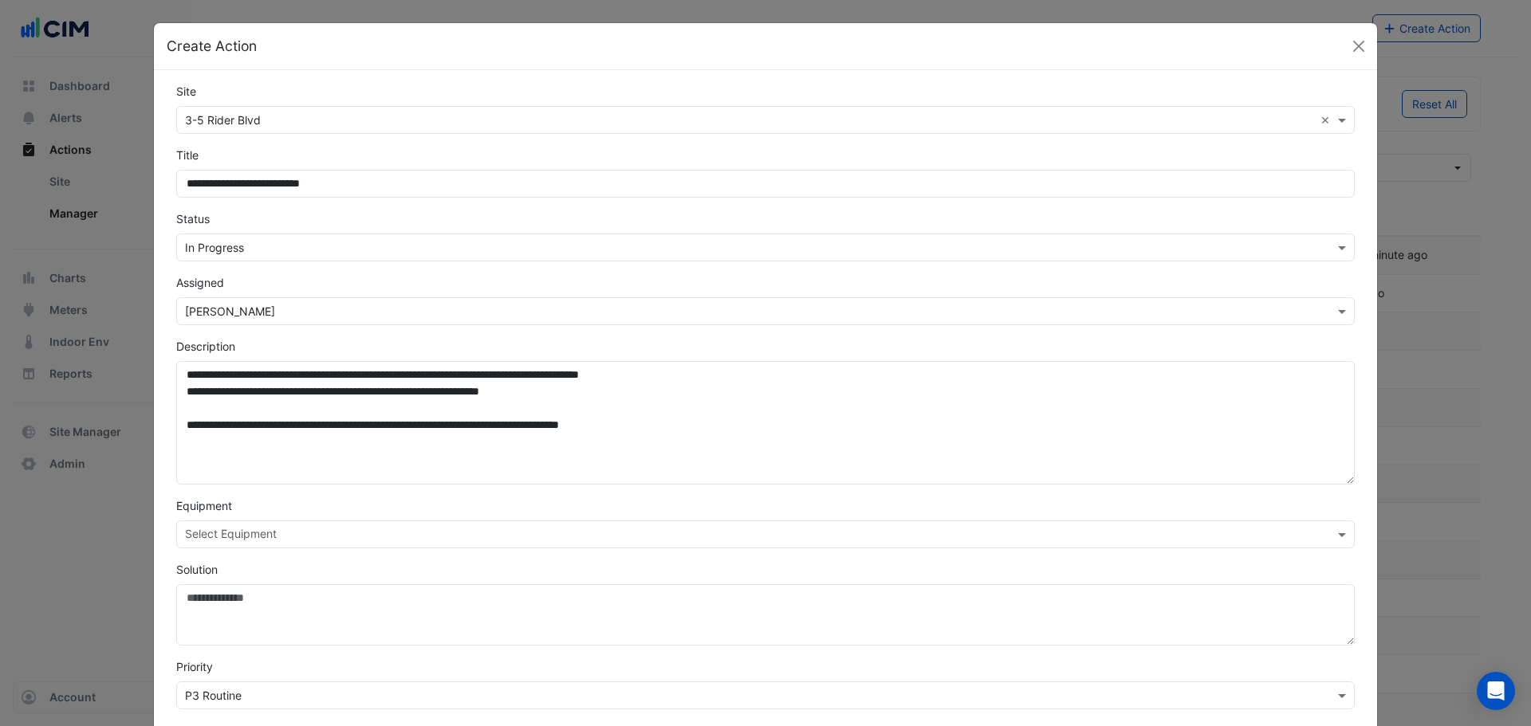
click at [489, 516] on div "Equipment Select Equipment" at bounding box center [766, 523] width 1198 height 51
click at [490, 526] on div "Select Equipment" at bounding box center [752, 534] width 1151 height 25
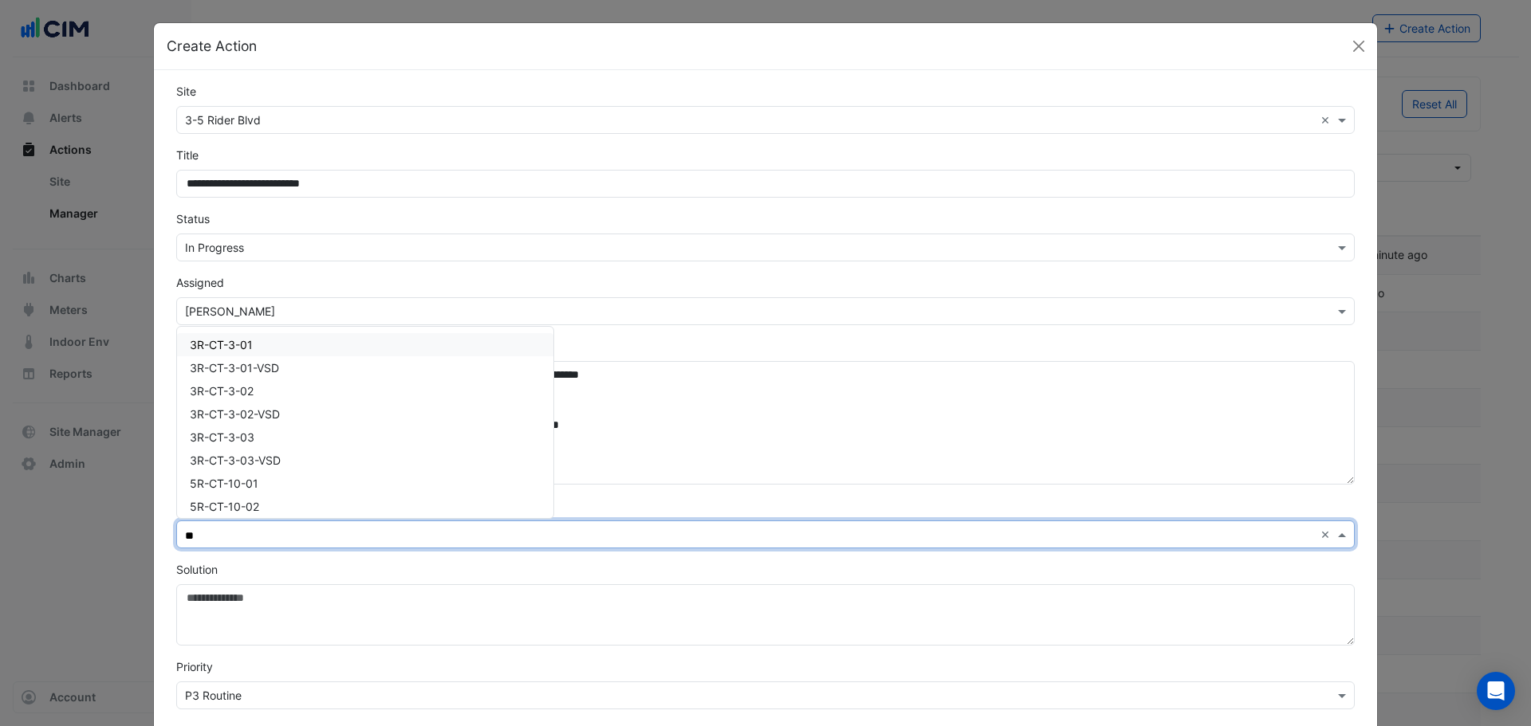
click at [265, 345] on div "3R-CT-3-01" at bounding box center [365, 344] width 376 height 23
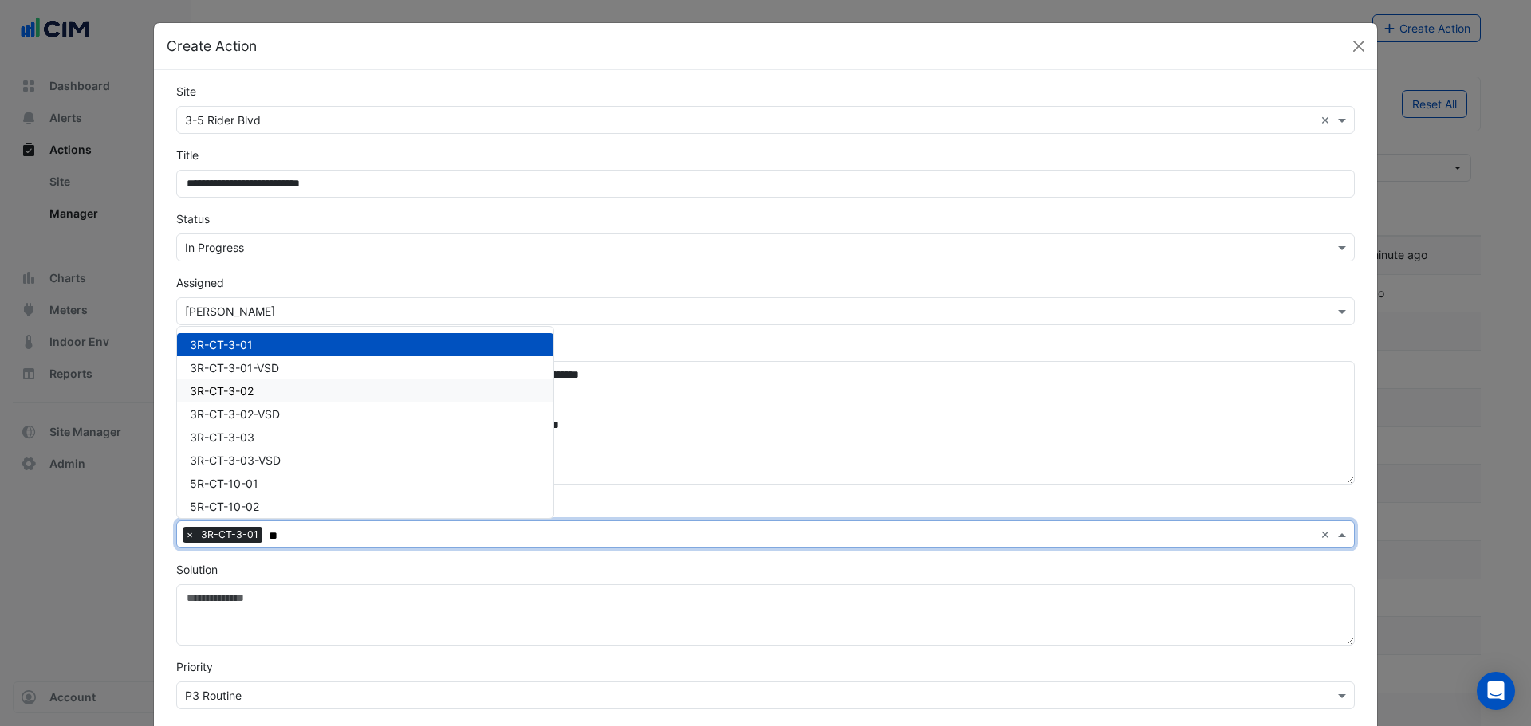
click at [256, 391] on div "3R-CT-3-02" at bounding box center [365, 391] width 376 height 23
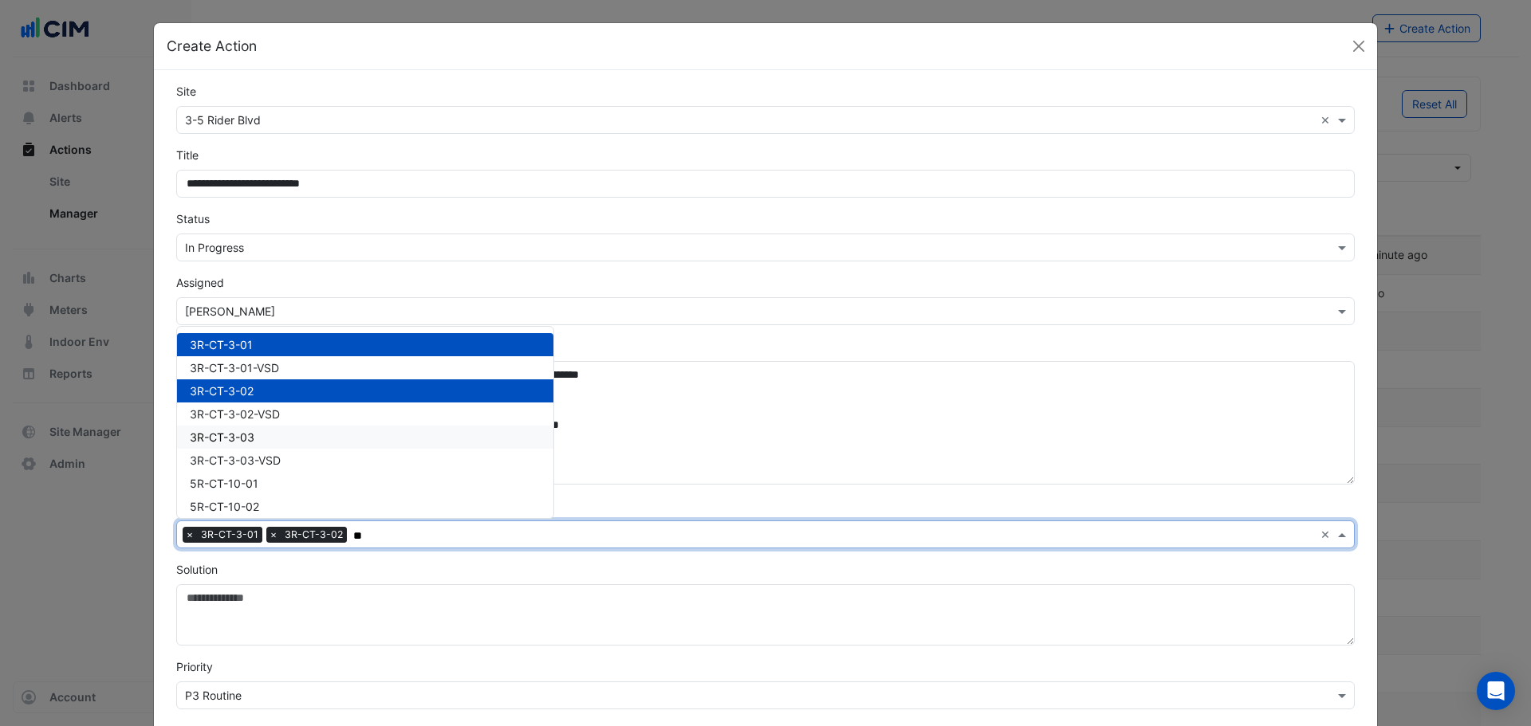
click at [254, 446] on div "3R-CT-3-03" at bounding box center [365, 437] width 376 height 23
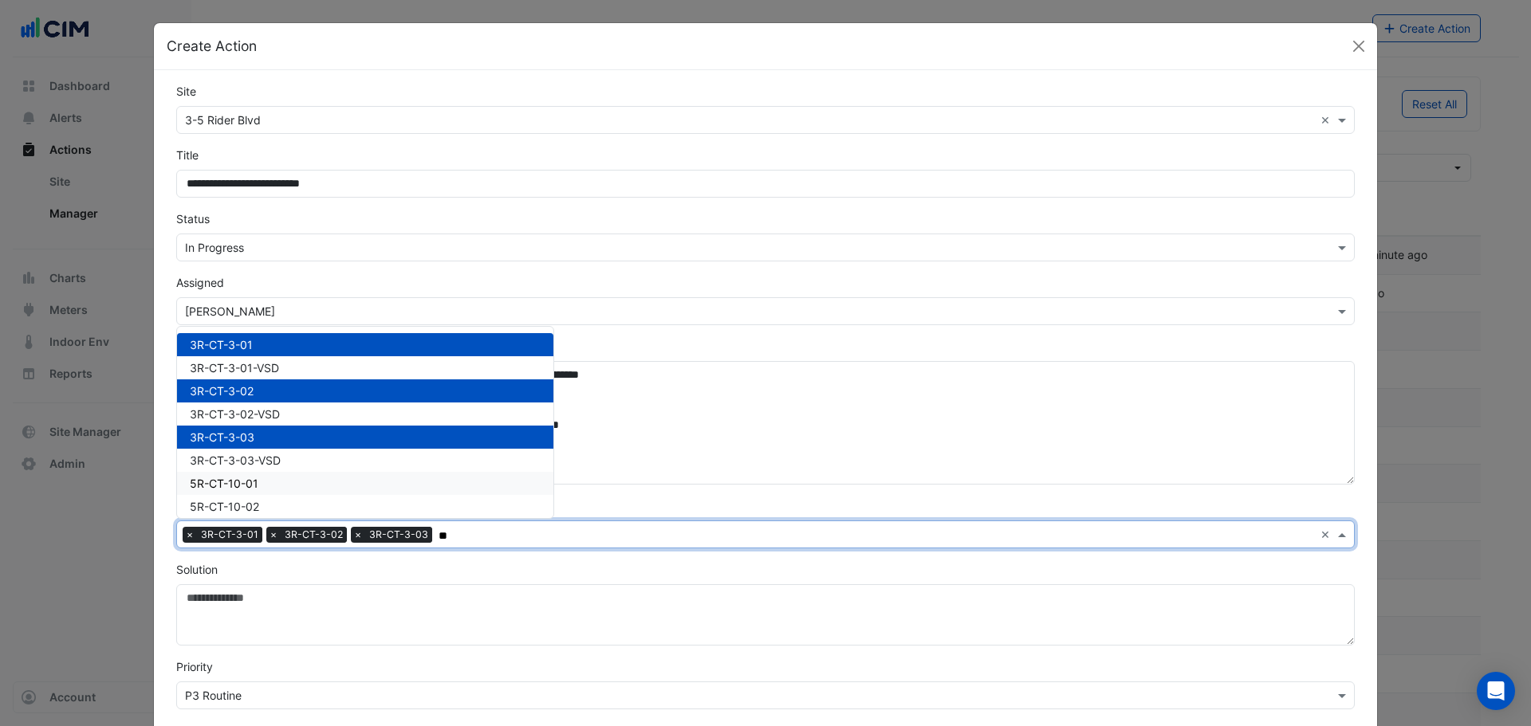
click at [254, 488] on div "5R-CT-10-01" at bounding box center [365, 483] width 376 height 23
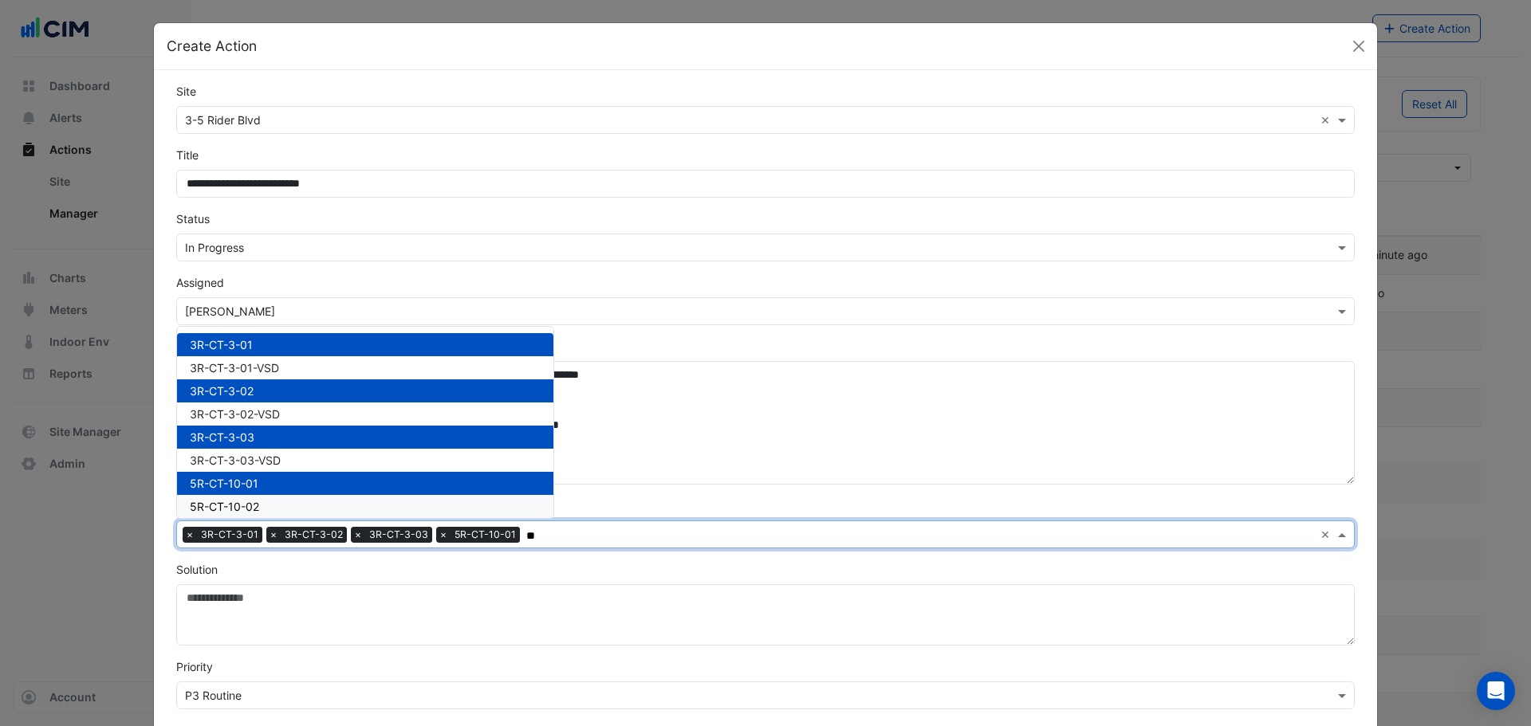
click at [262, 503] on div "5R-CT-10-02" at bounding box center [365, 506] width 376 height 23
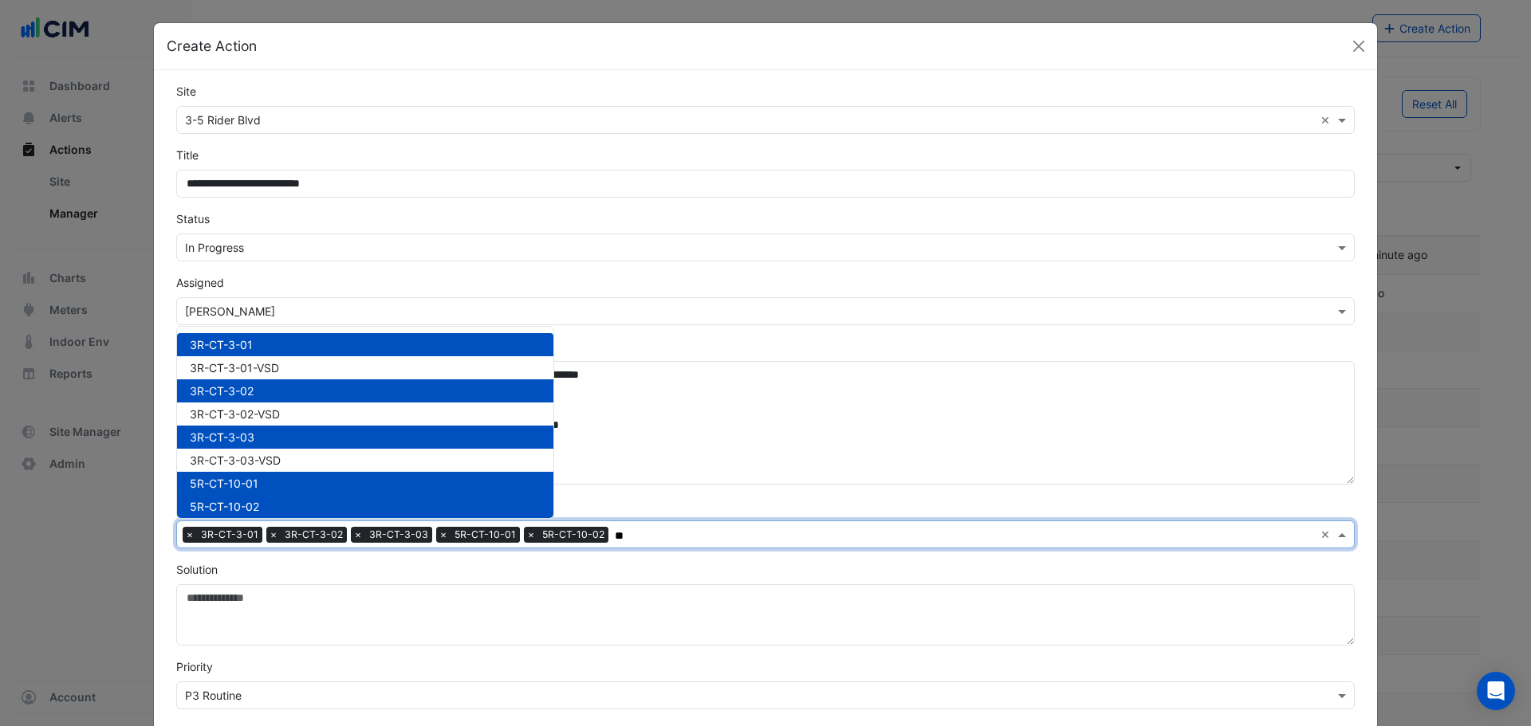
scroll to position [106, 0]
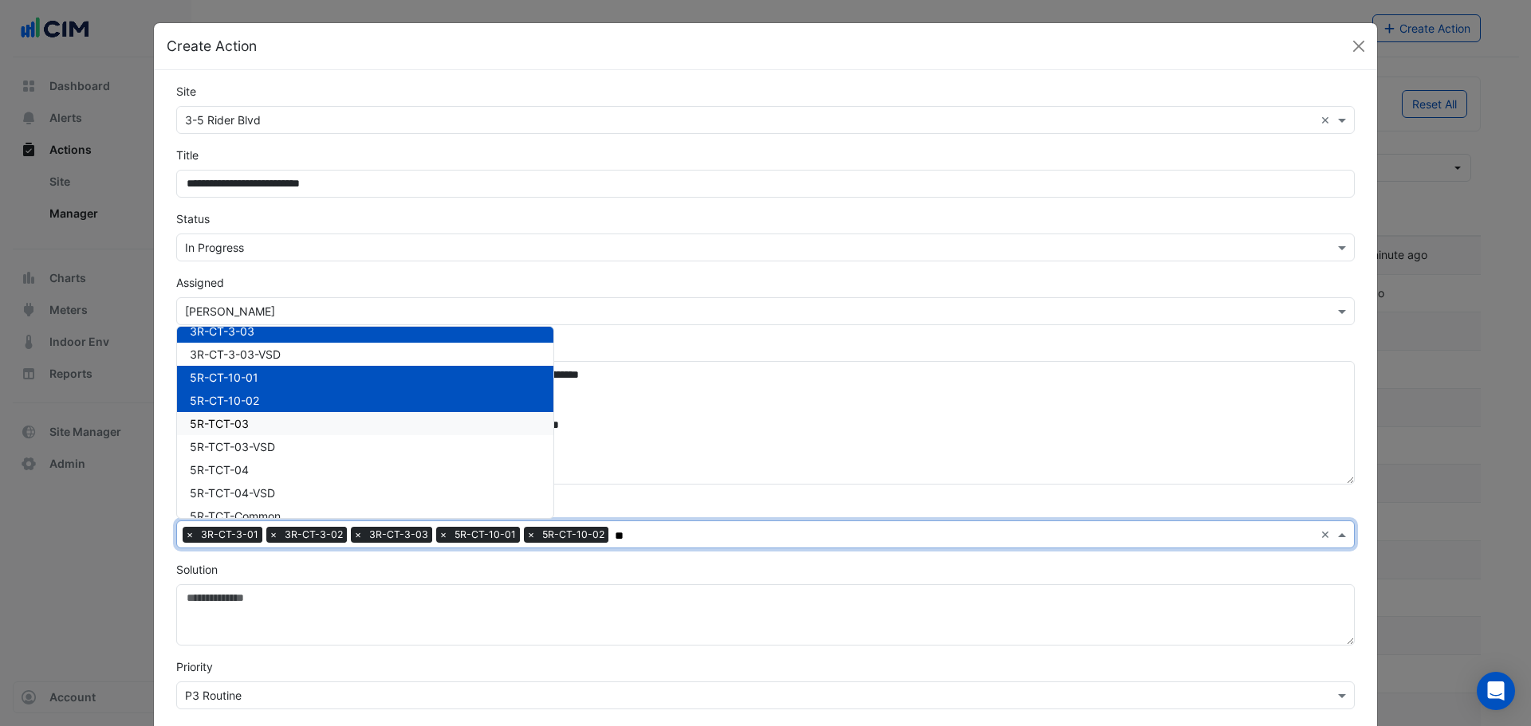
type input "**"
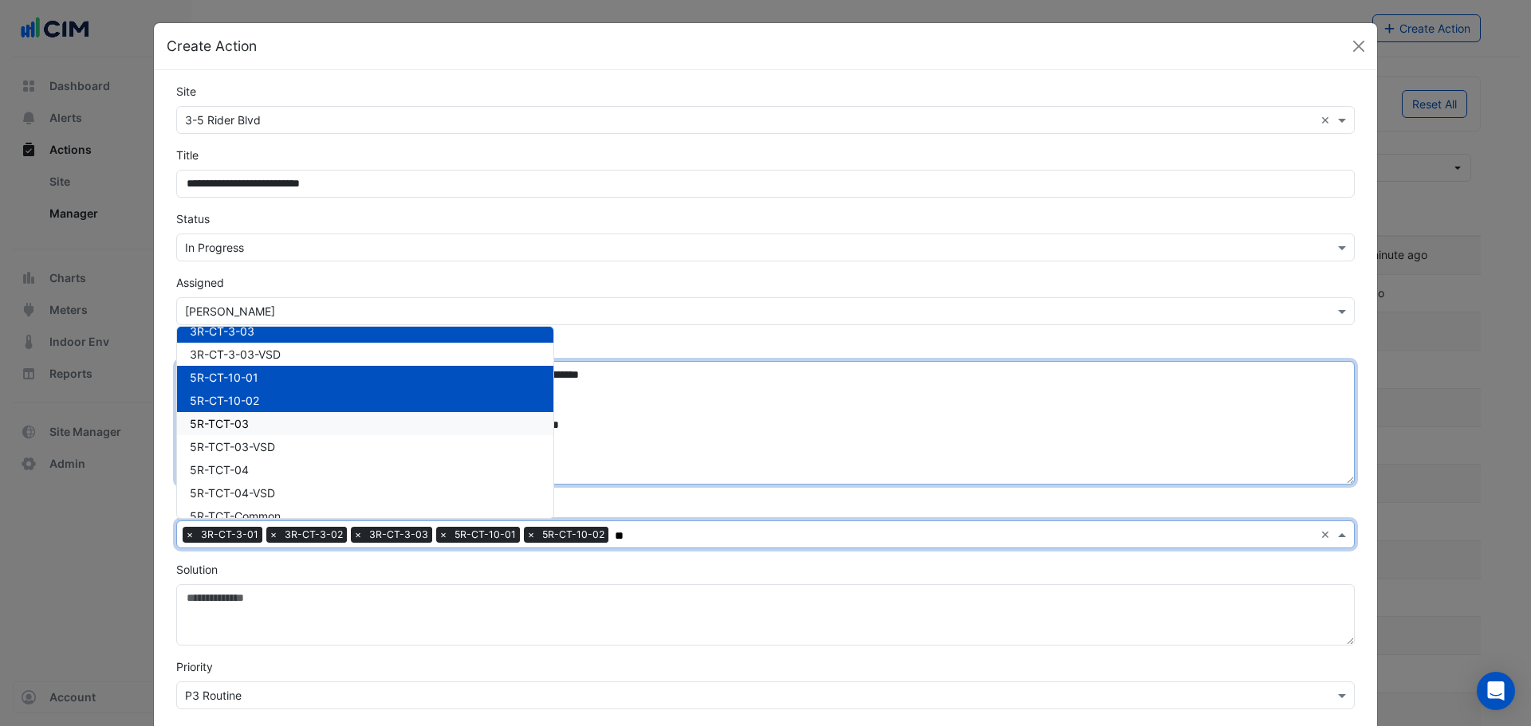
click at [744, 444] on textarea "**********" at bounding box center [765, 423] width 1178 height 124
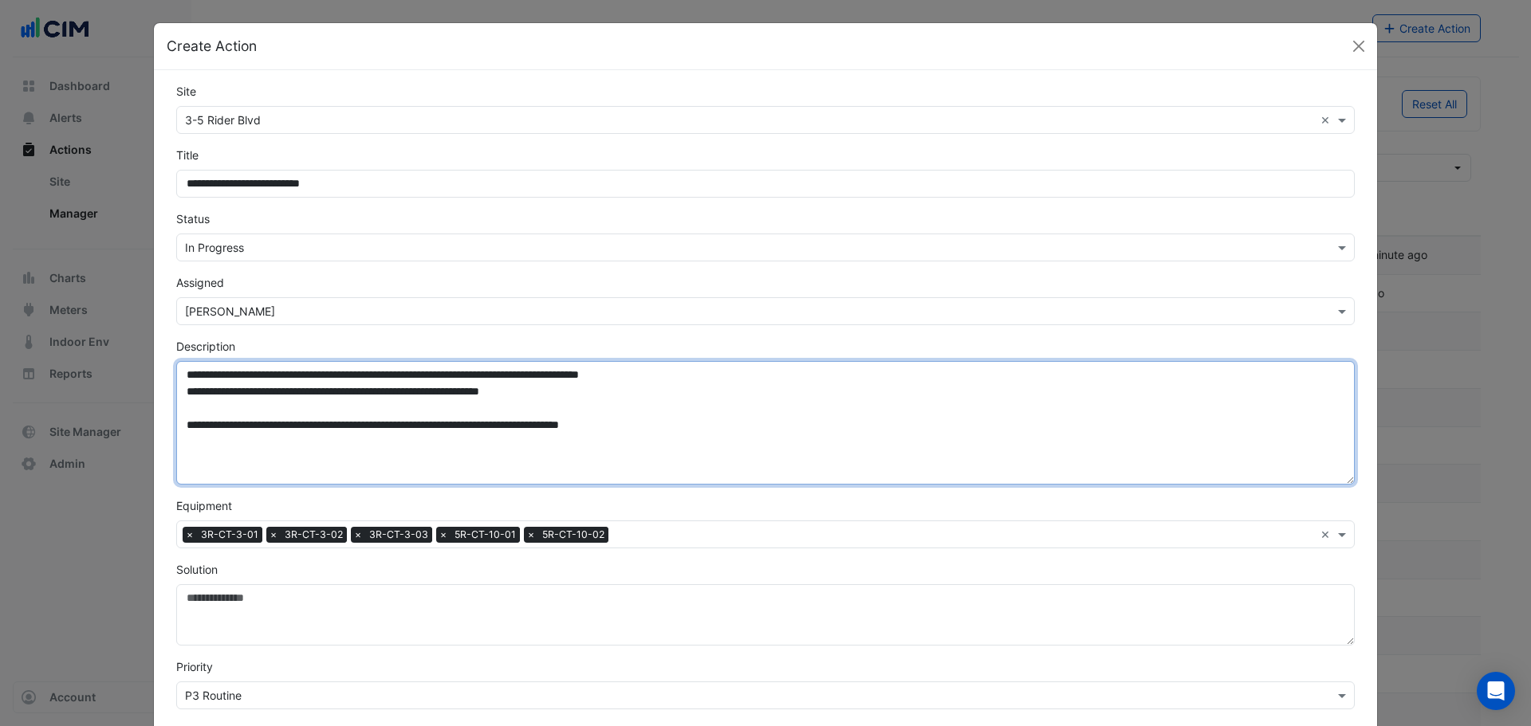
click at [492, 392] on textarea "**********" at bounding box center [765, 423] width 1178 height 124
click at [898, 469] on textarea "**********" at bounding box center [765, 423] width 1178 height 124
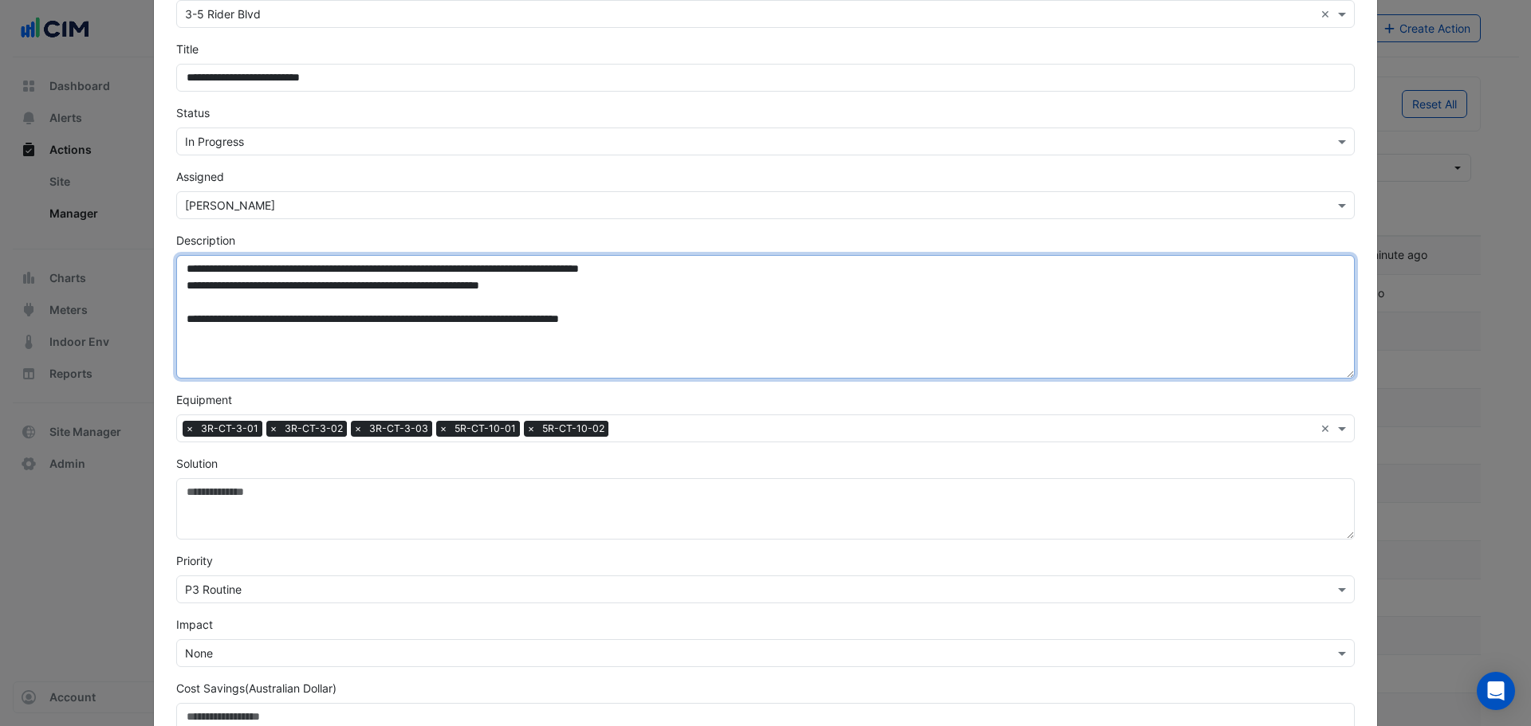
click at [491, 285] on textarea "**********" at bounding box center [765, 317] width 1178 height 124
type textarea "**********"
click at [787, 332] on textarea "**********" at bounding box center [765, 317] width 1178 height 124
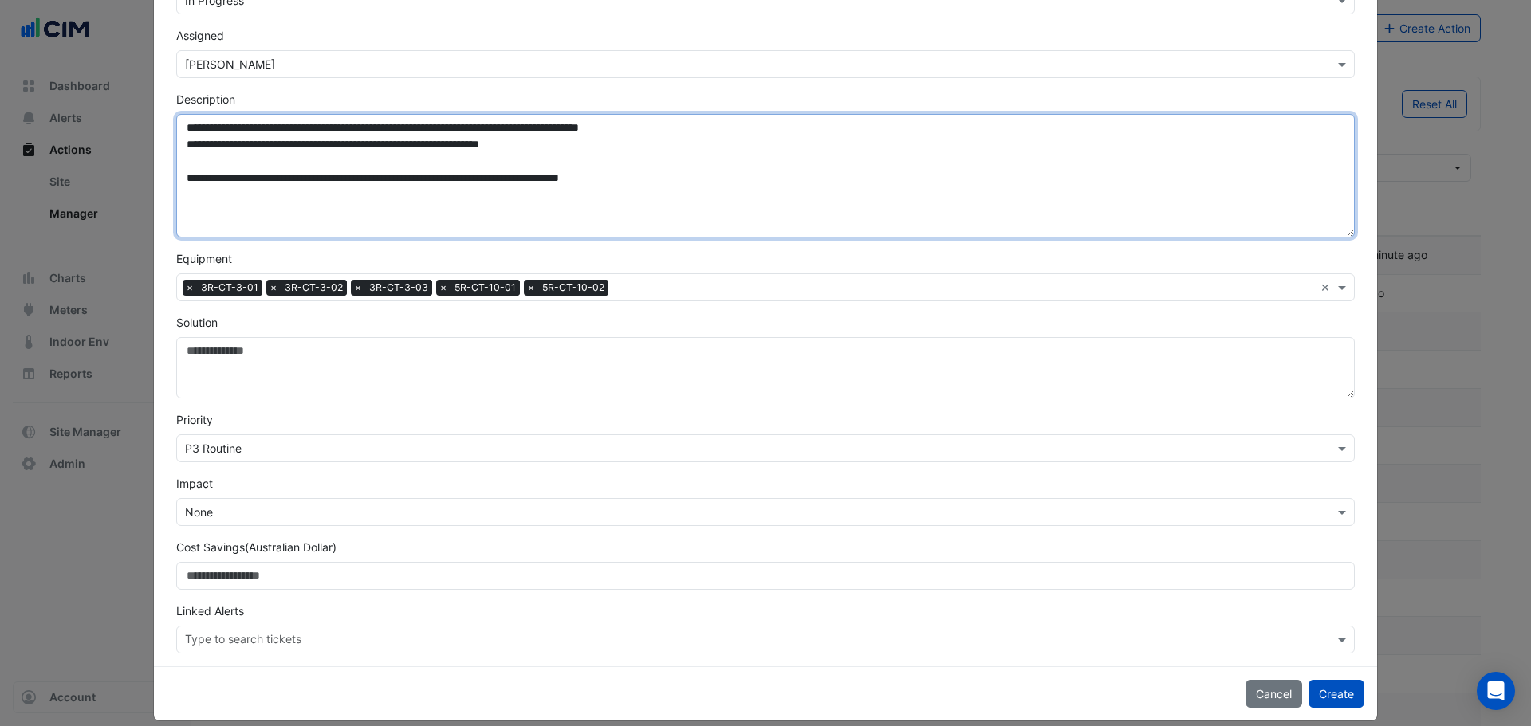
scroll to position [265, 0]
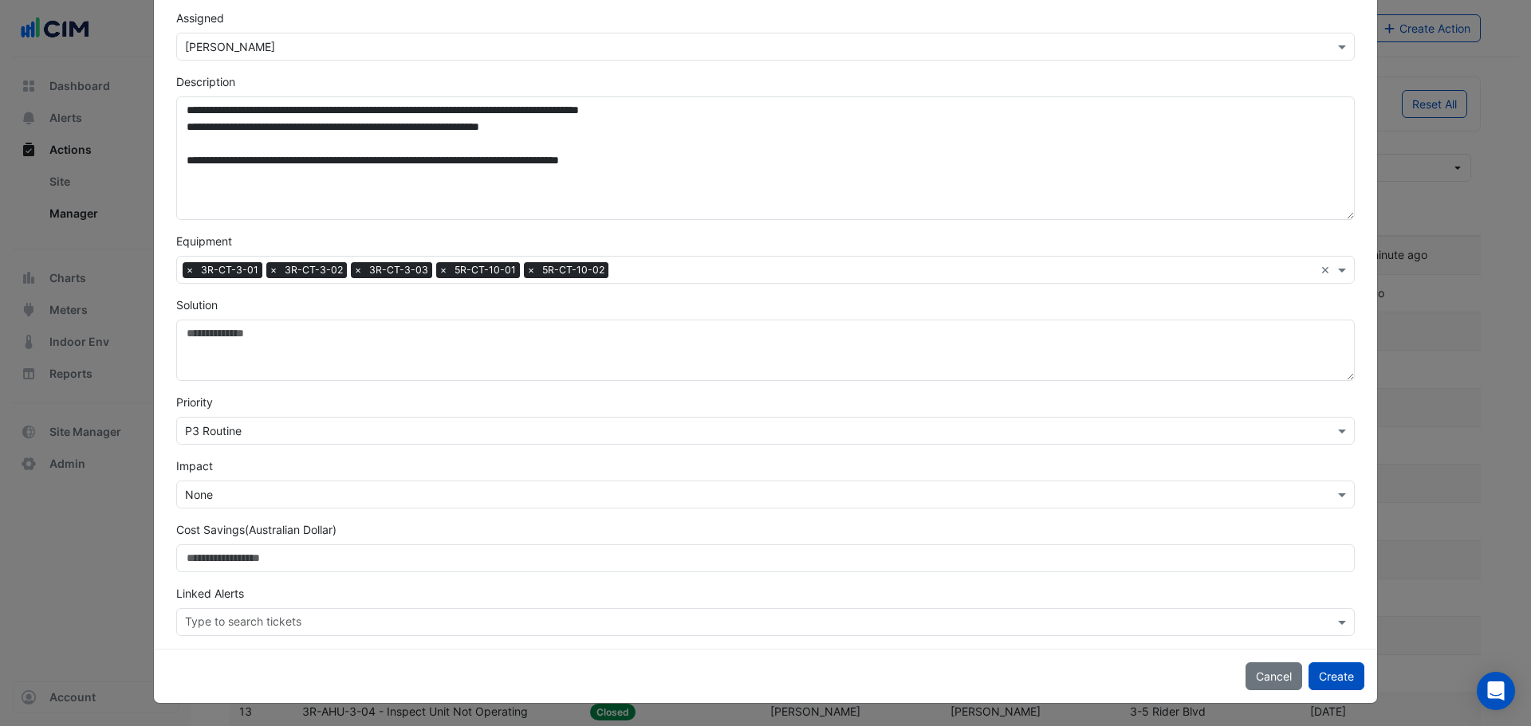
click at [222, 431] on input "text" at bounding box center [749, 431] width 1129 height 17
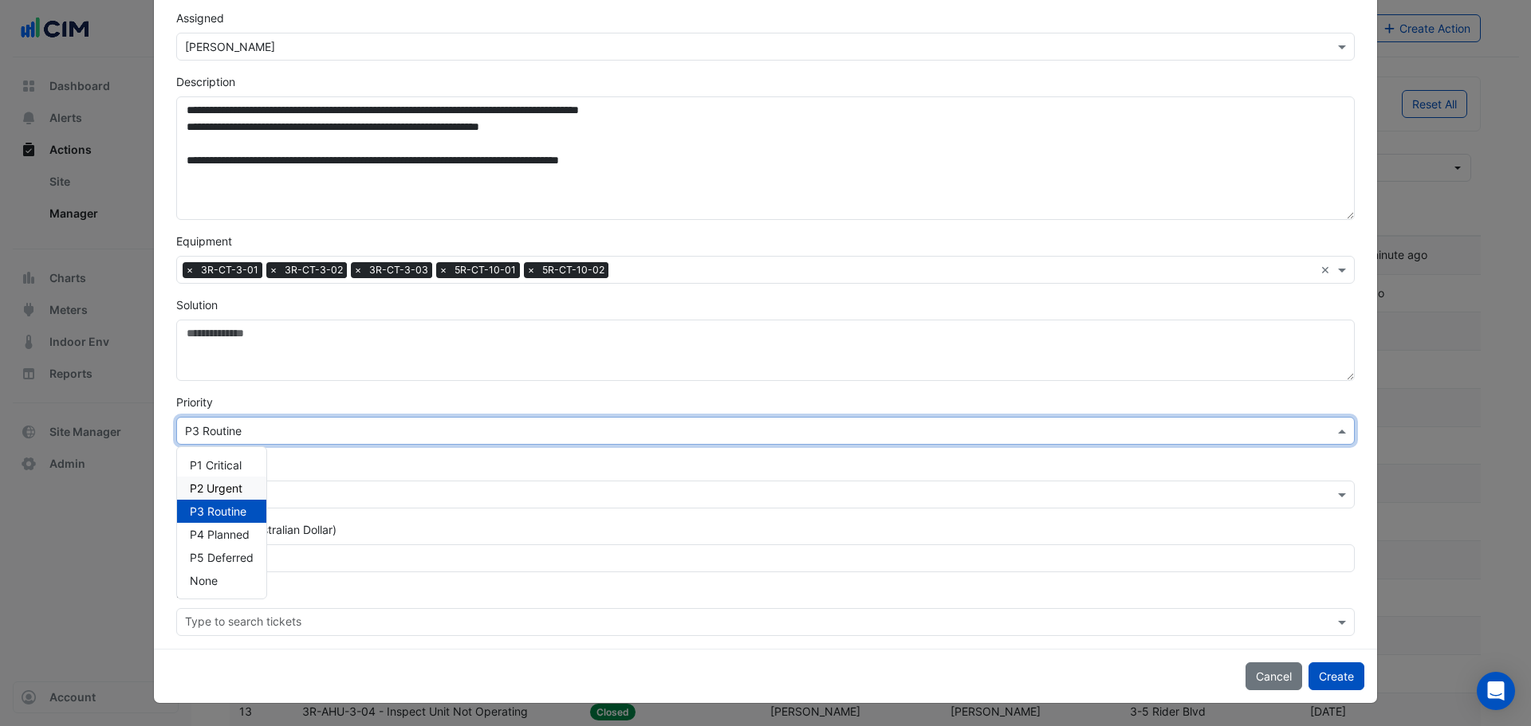
click at [218, 487] on span "P2 Urgent" at bounding box center [216, 489] width 53 height 14
click at [260, 501] on input "text" at bounding box center [749, 495] width 1129 height 17
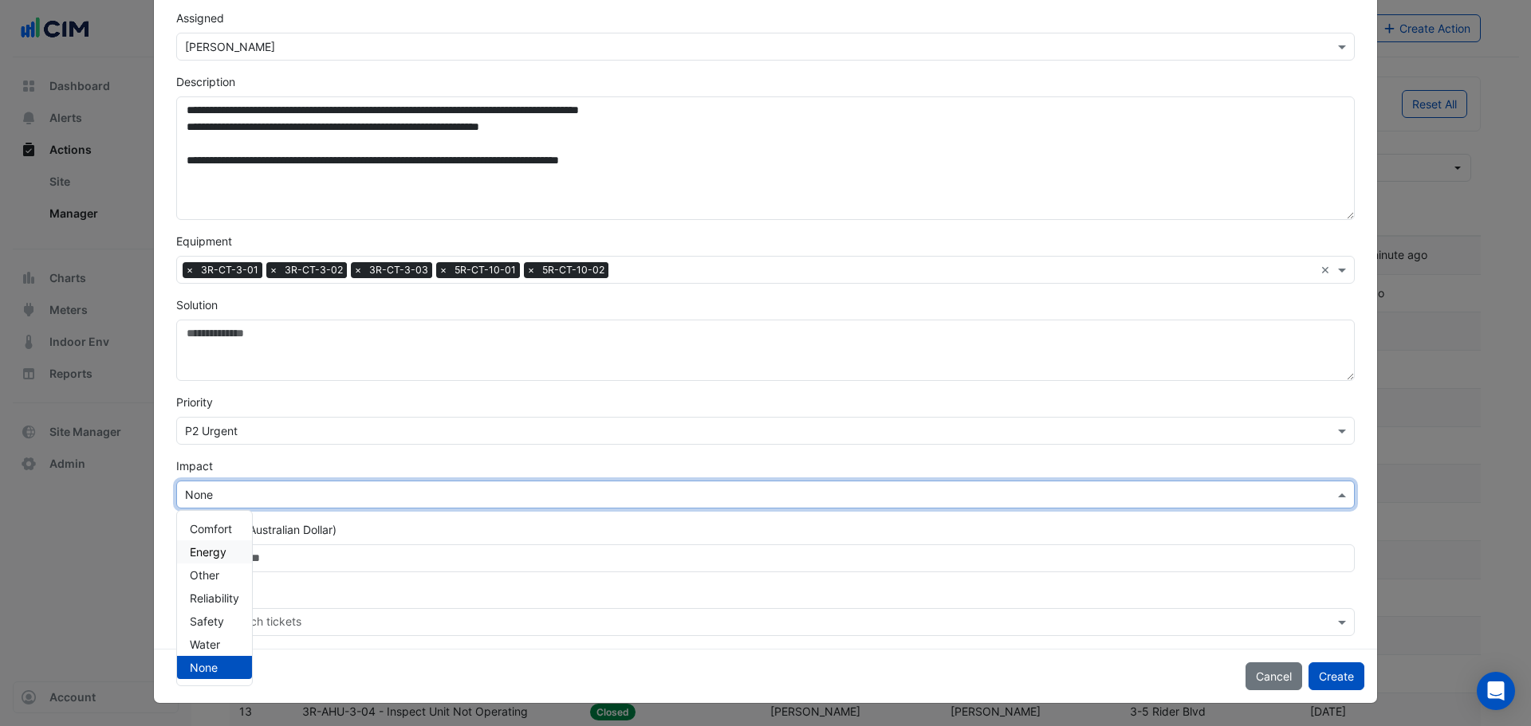
click at [214, 559] on span "Energy" at bounding box center [208, 552] width 37 height 14
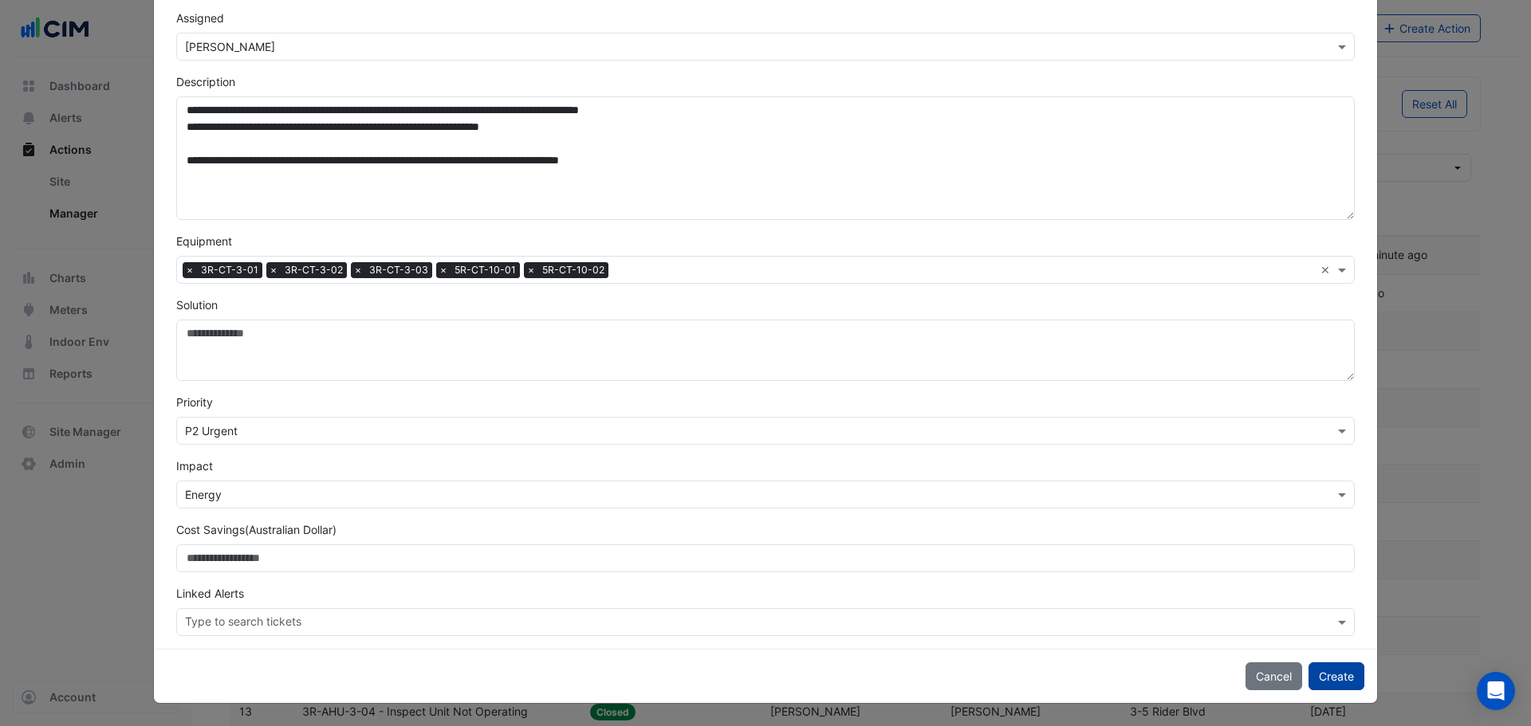
click at [1352, 680] on button "Create" at bounding box center [1336, 677] width 56 height 28
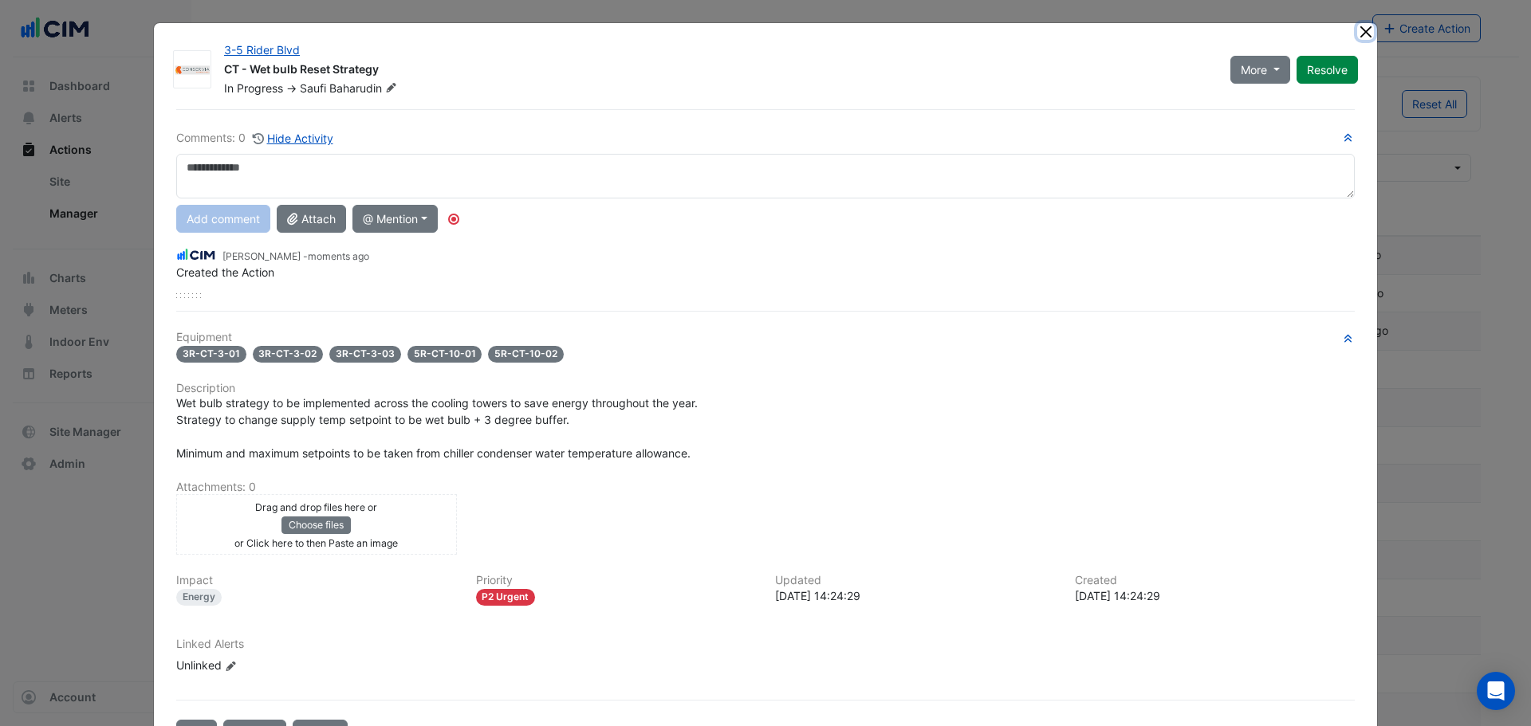
click at [1359, 27] on button "Close" at bounding box center [1365, 31] width 17 height 17
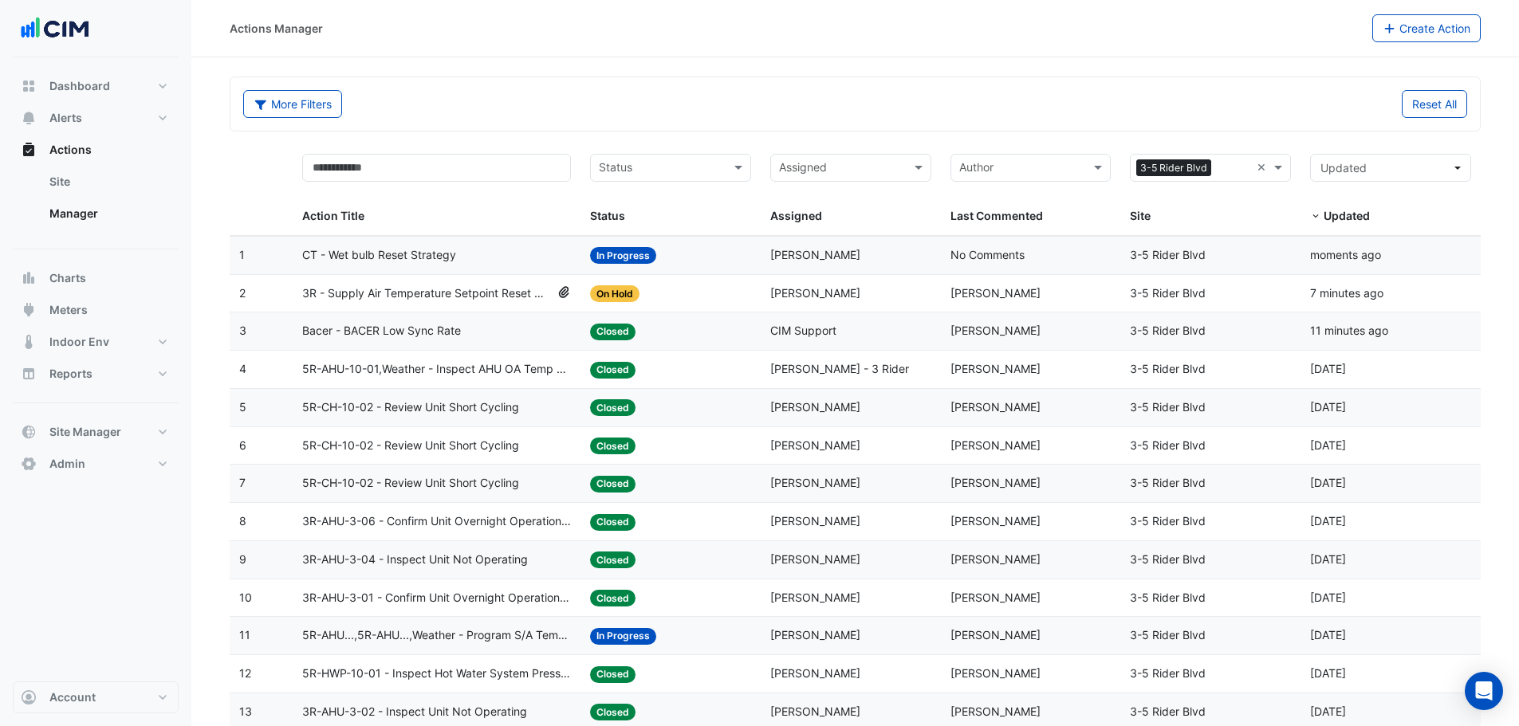
click at [666, 255] on div "Status: In Progress" at bounding box center [670, 255] width 161 height 18
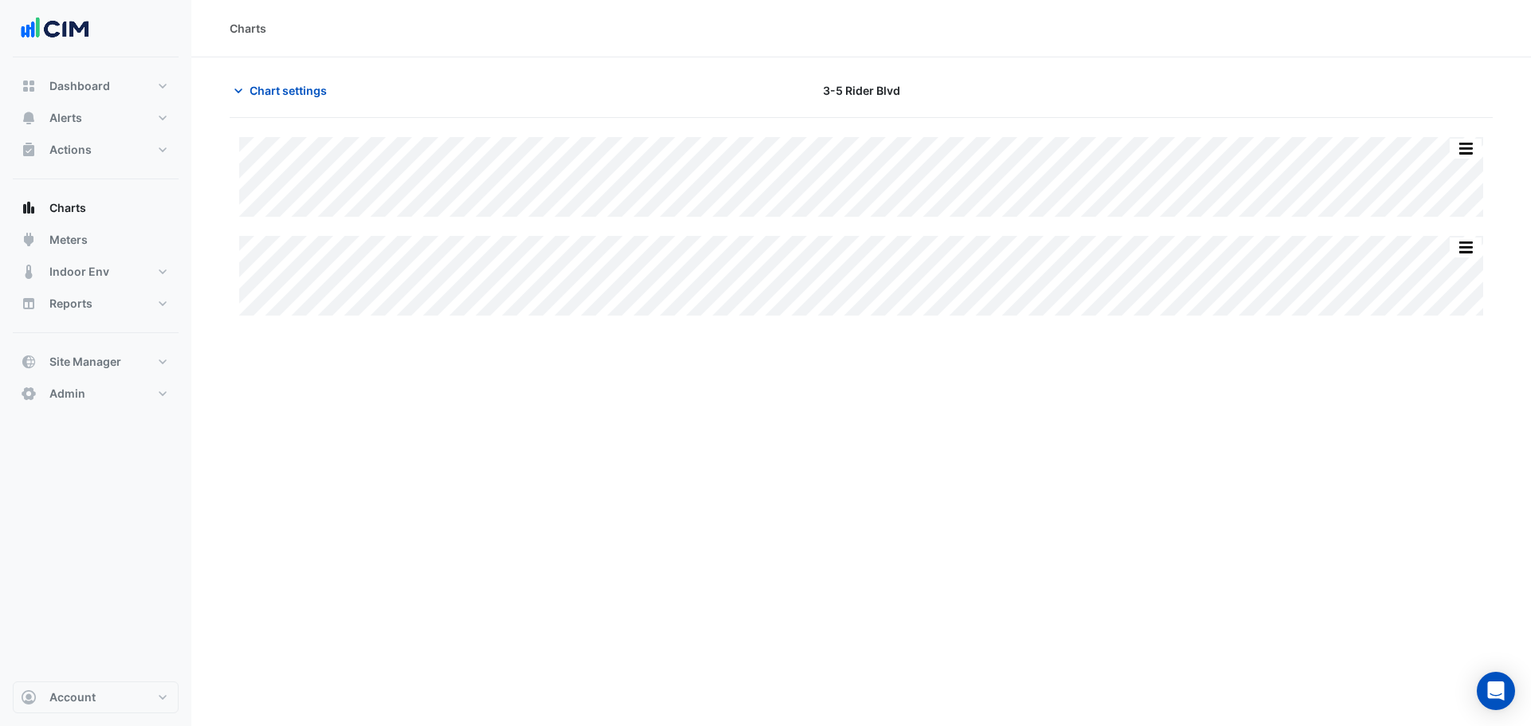
type input "**********"
click at [292, 94] on span "Chart settings" at bounding box center [288, 90] width 77 height 17
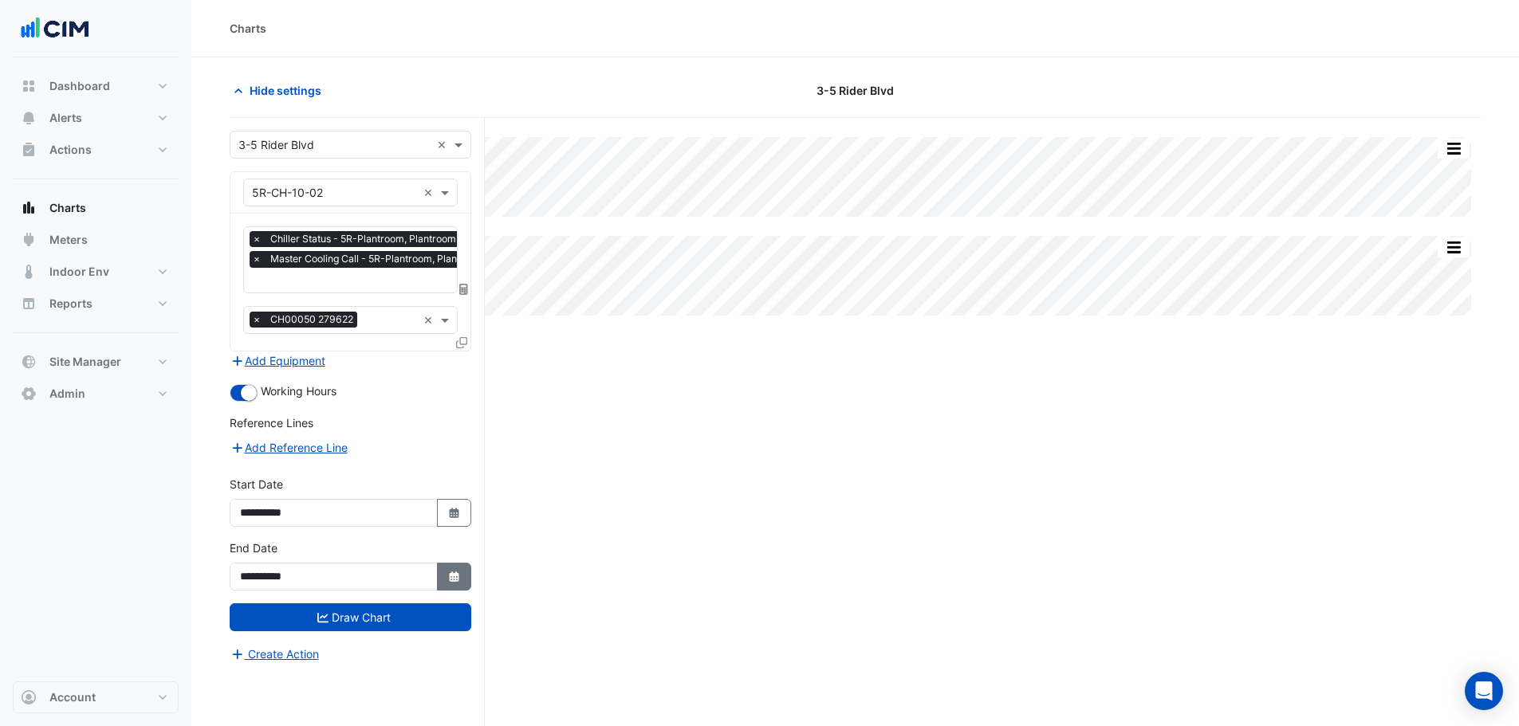
click at [458, 575] on icon "button" at bounding box center [454, 577] width 10 height 10
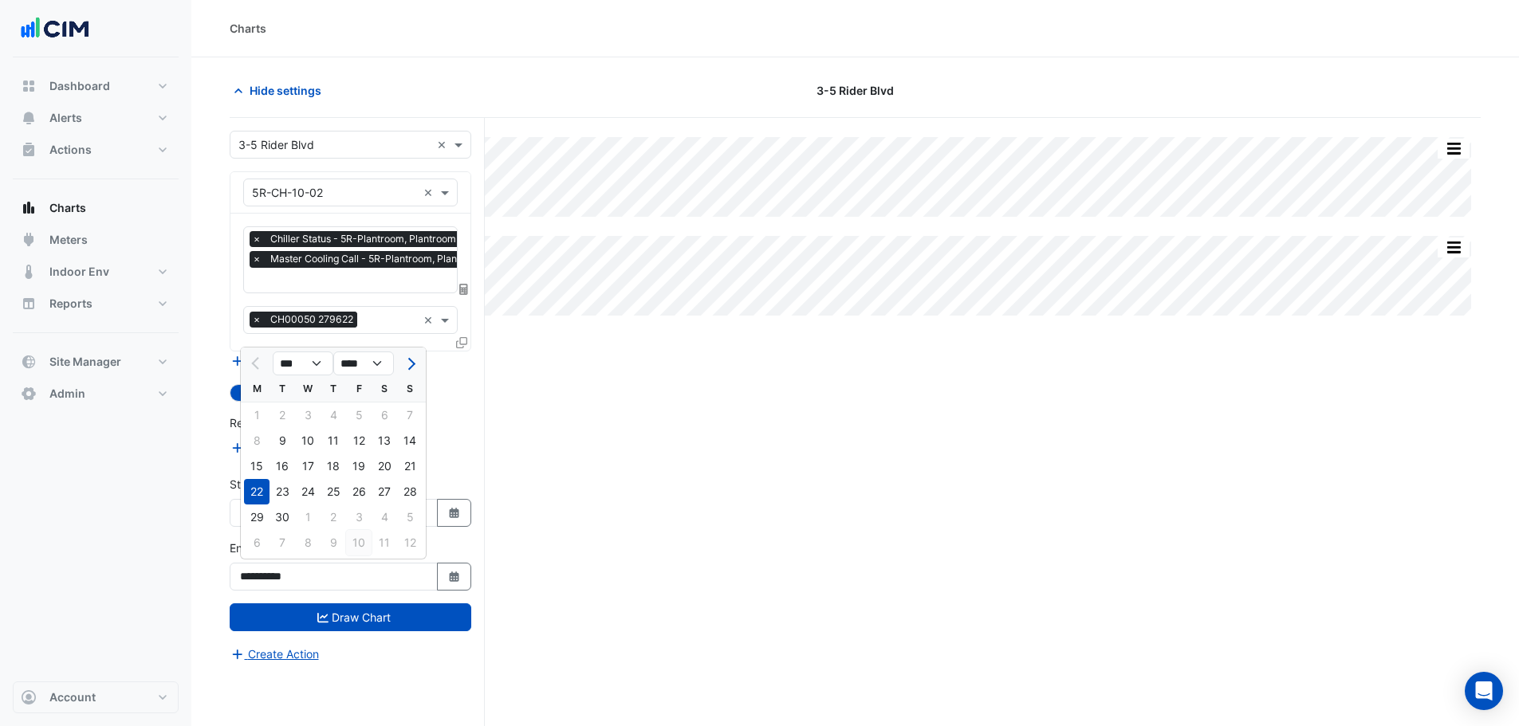
click at [349, 549] on div "10" at bounding box center [359, 543] width 26 height 26
type input "**********"
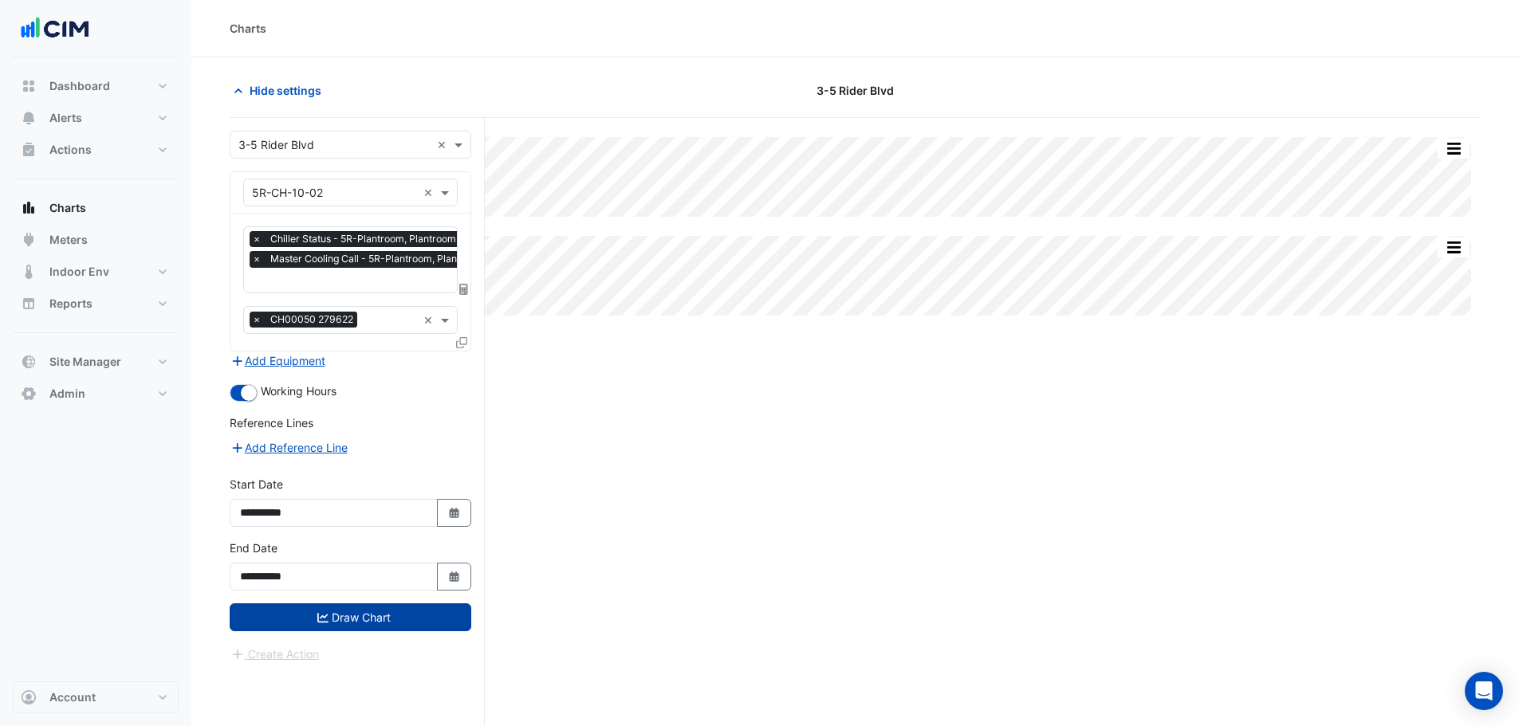
click at [391, 621] on button "Draw Chart" at bounding box center [351, 618] width 242 height 28
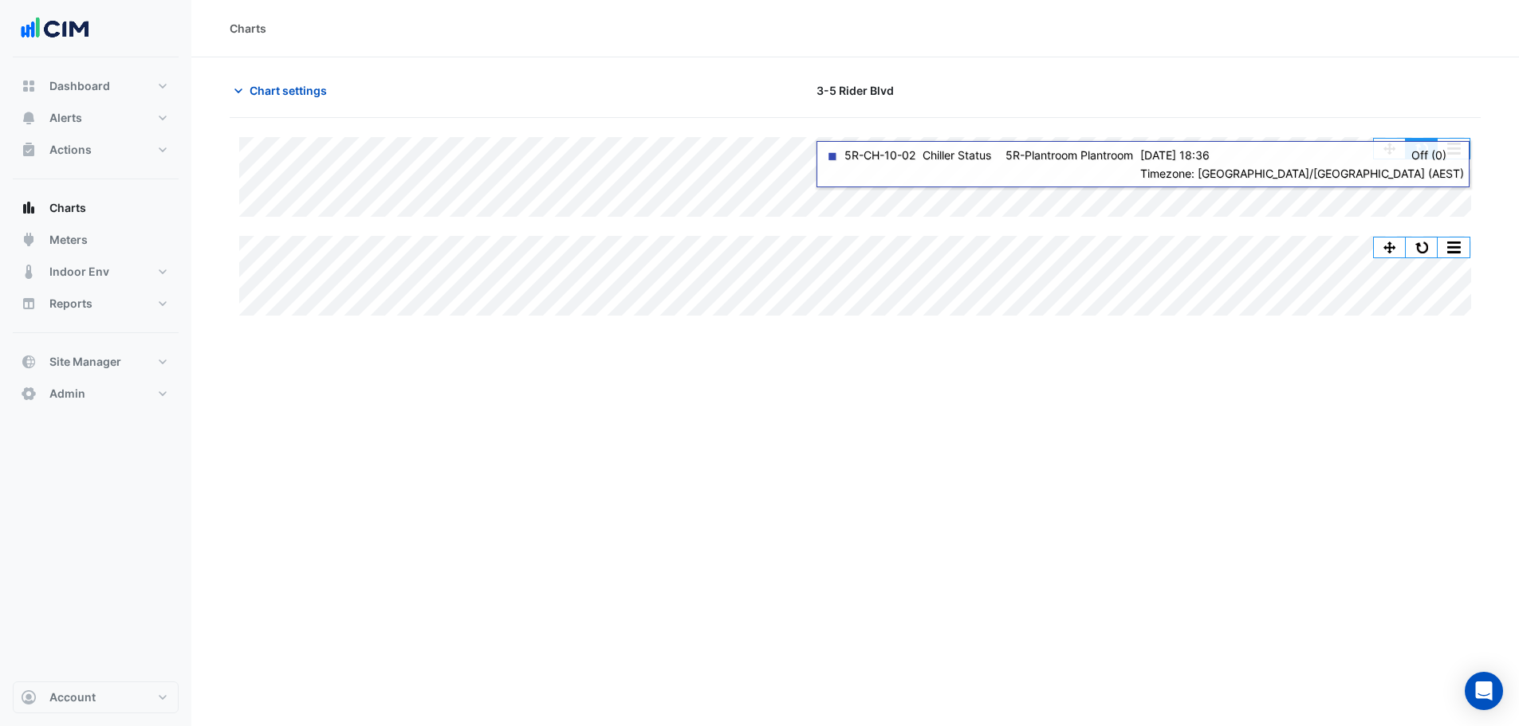
click at [1431, 149] on button "button" at bounding box center [1422, 149] width 32 height 20
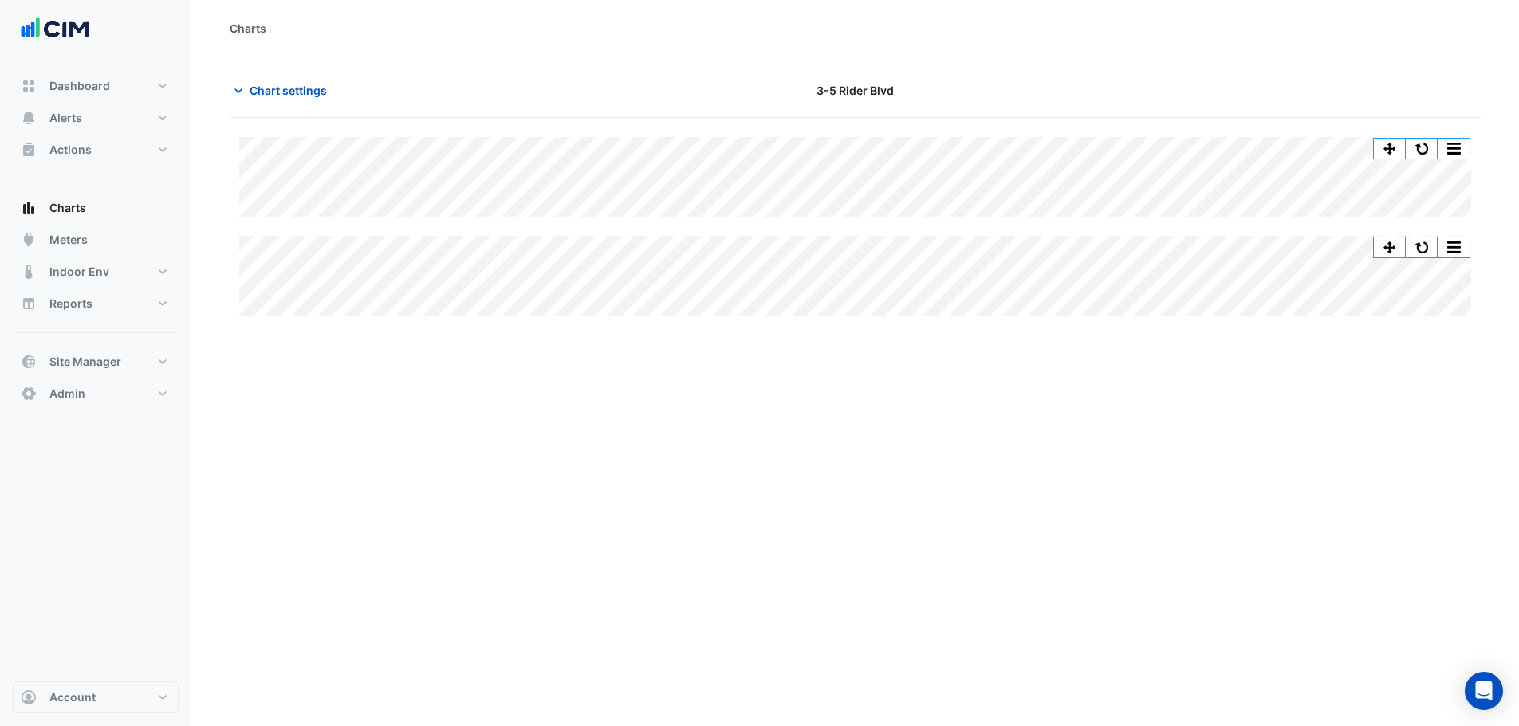
click at [1424, 136] on div "Split All Split None Print Save as JPEG Save as PNG Pivot Data Table Export CSV…" at bounding box center [855, 452] width 1251 height 669
click at [1424, 145] on button "button" at bounding box center [1422, 149] width 32 height 20
click at [1422, 149] on button "button" at bounding box center [1422, 149] width 32 height 20
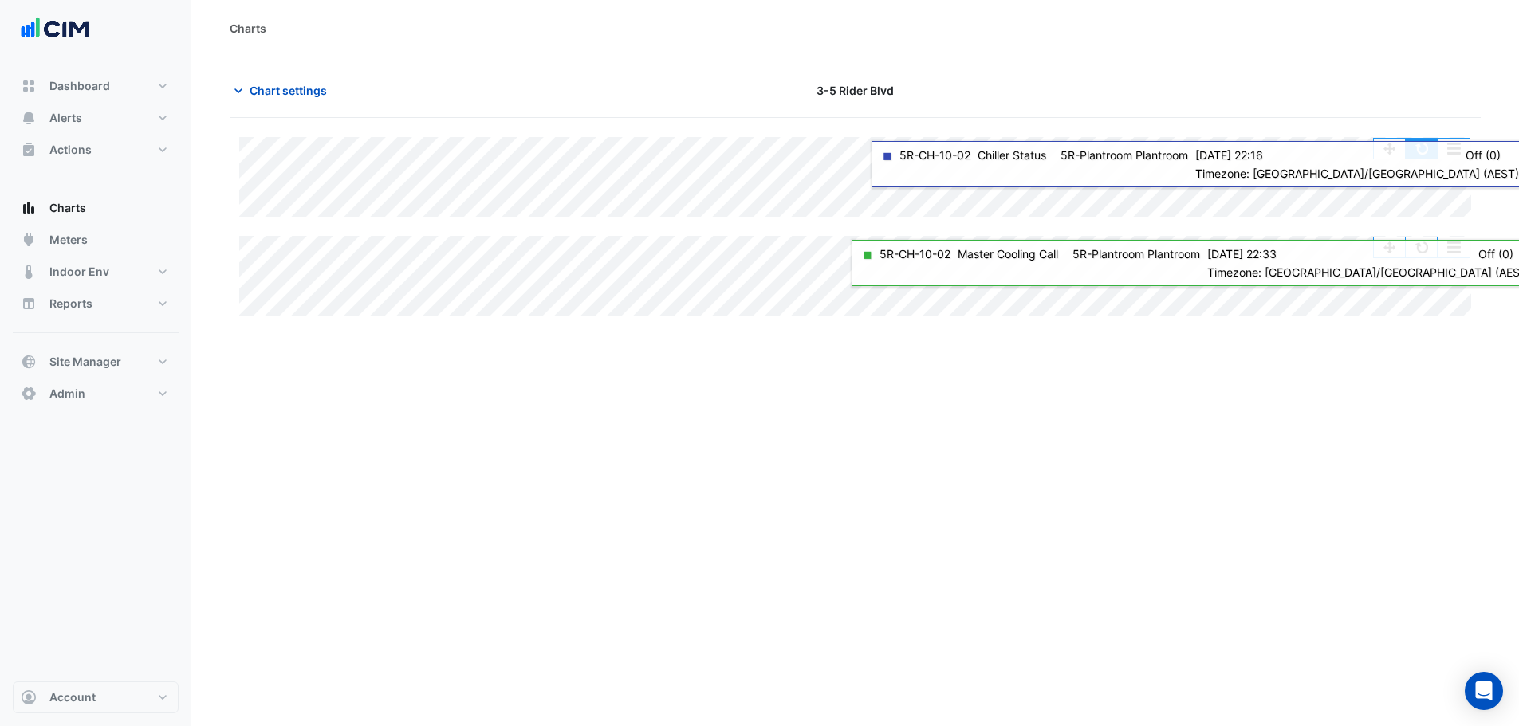
click at [1417, 157] on button "button" at bounding box center [1422, 149] width 32 height 20
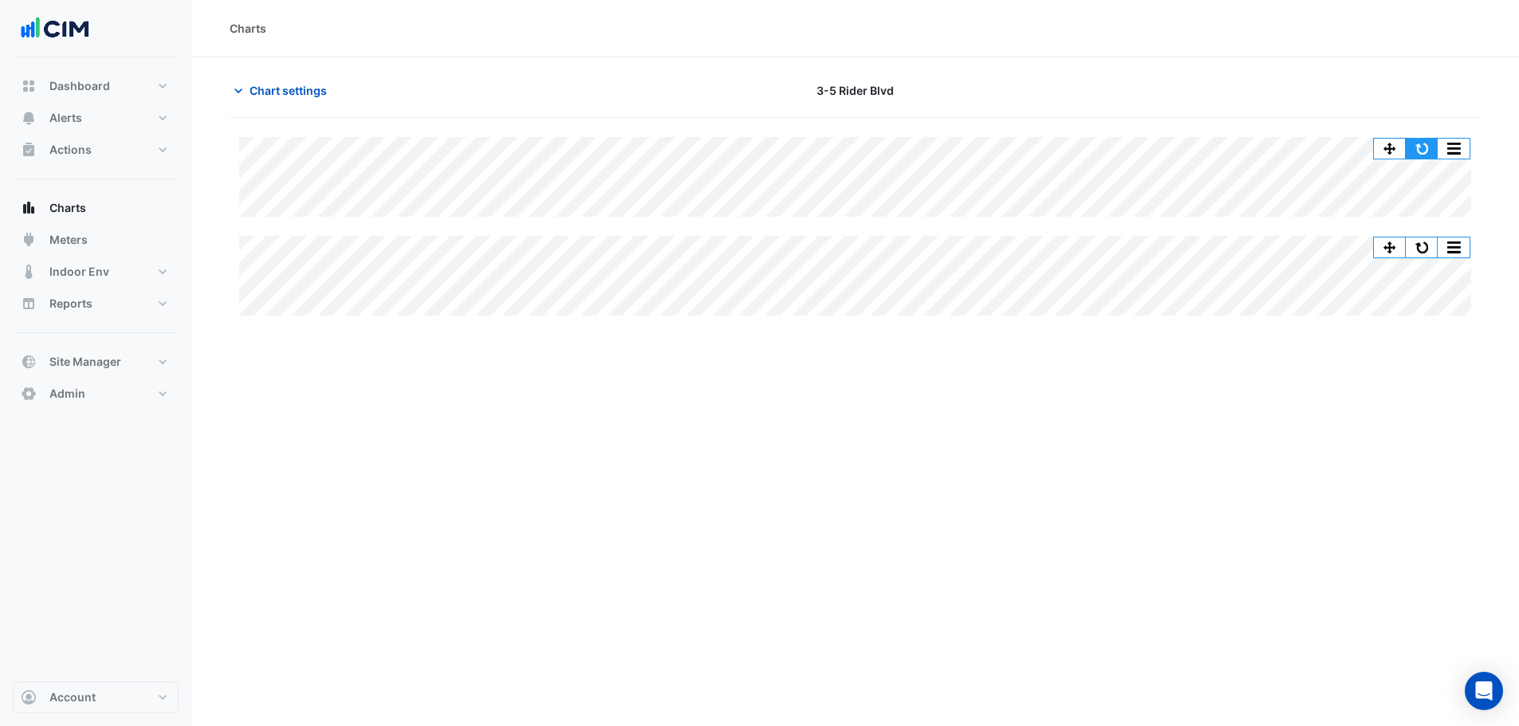
click at [1424, 148] on button "button" at bounding box center [1422, 149] width 32 height 20
click at [1427, 151] on button "button" at bounding box center [1422, 149] width 32 height 20
click at [279, 89] on span "Chart settings" at bounding box center [288, 90] width 77 height 17
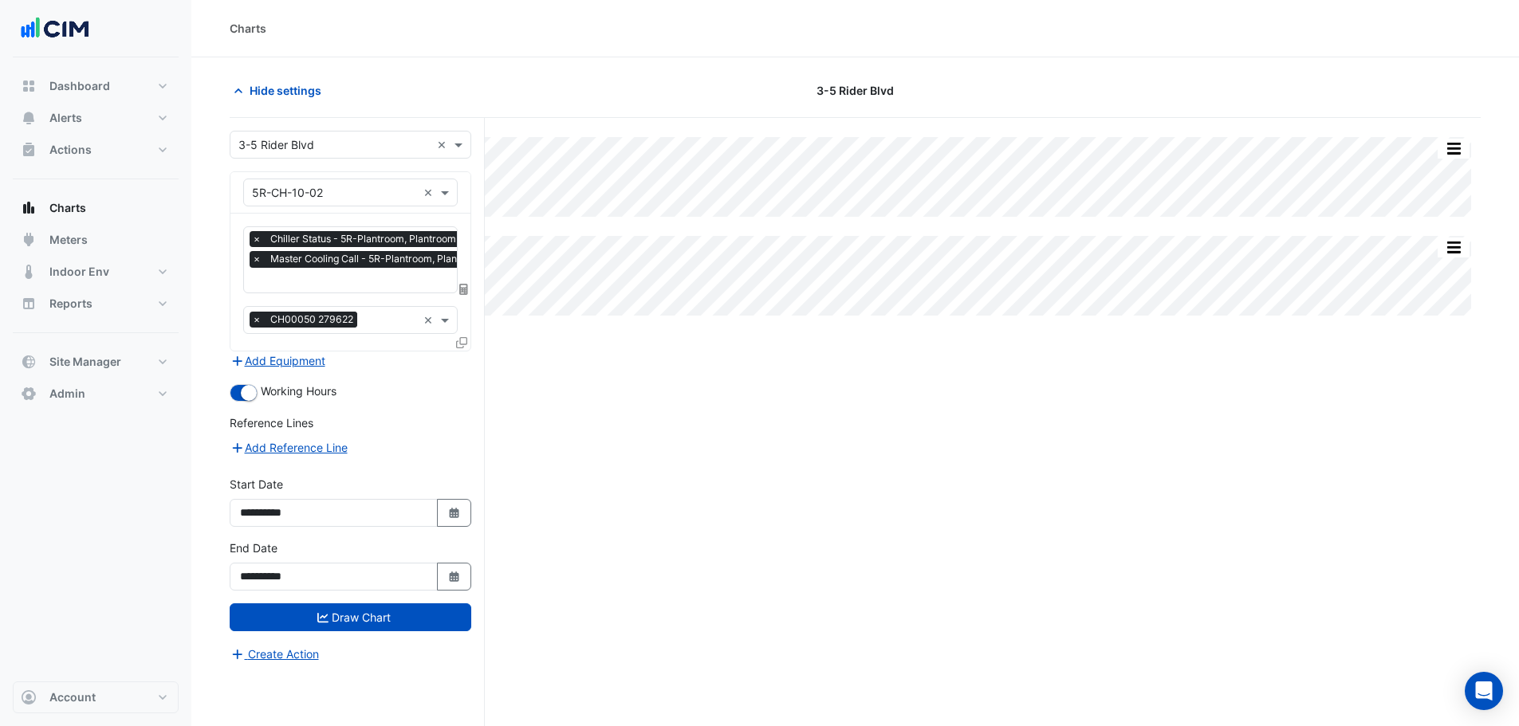
click at [340, 273] on input "text" at bounding box center [372, 281] width 240 height 17
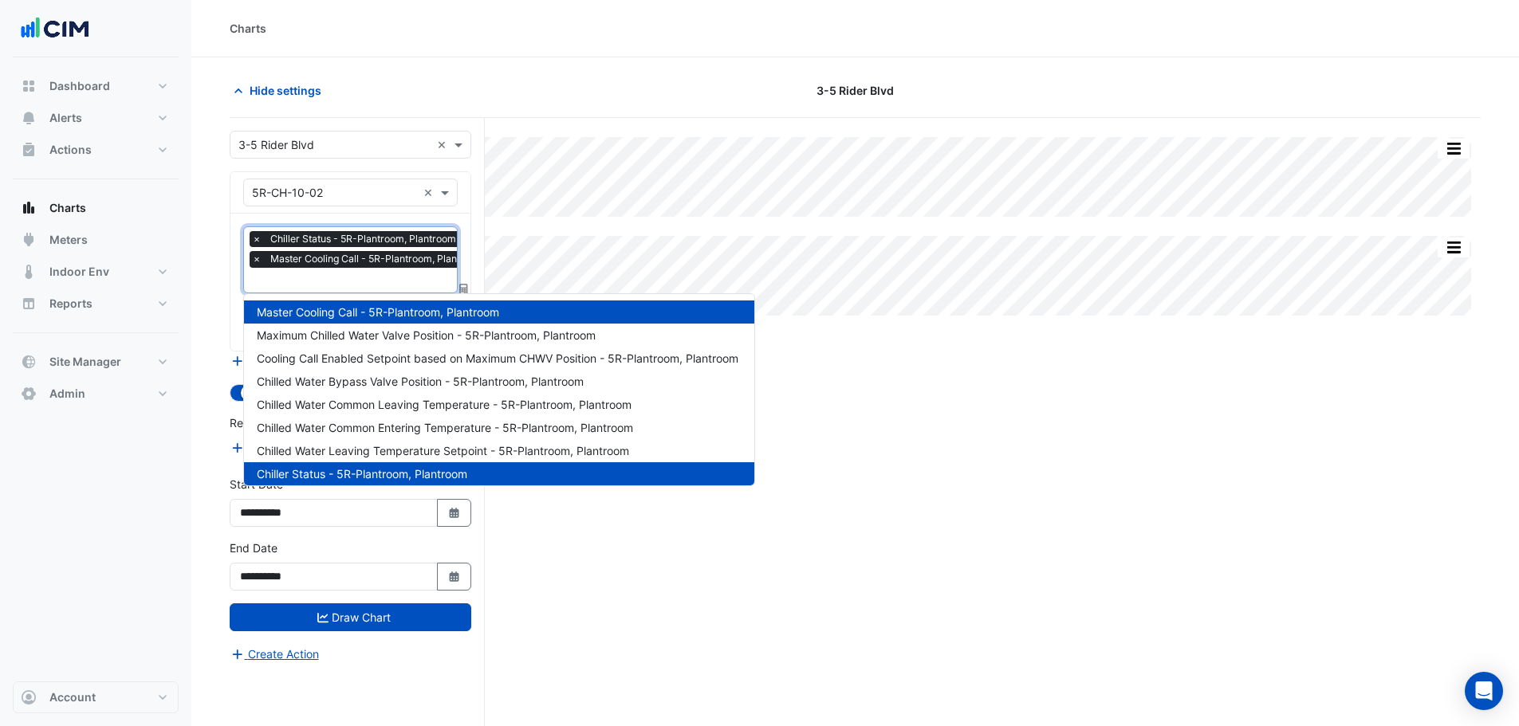
scroll to position [0, 8]
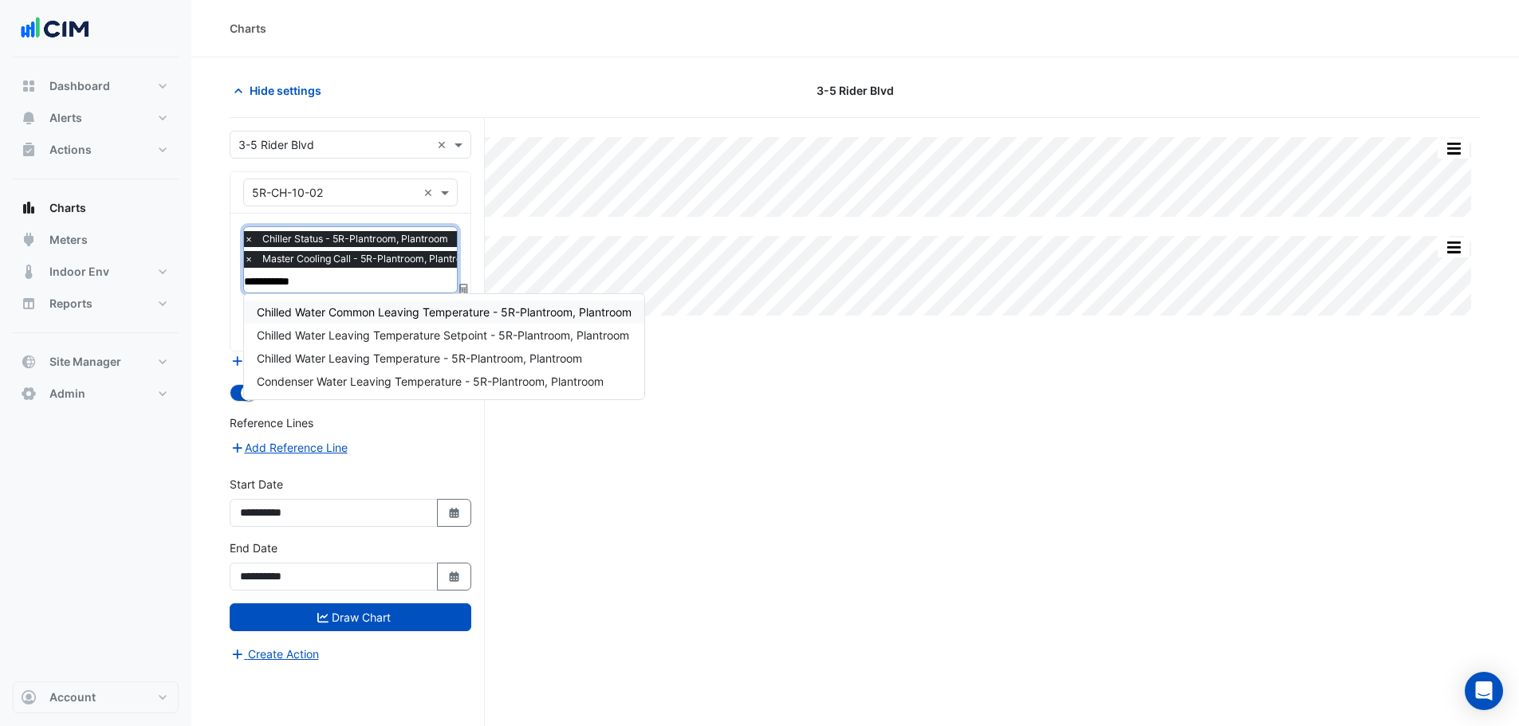
type input "**********"
click at [354, 339] on span "Chilled Water Leaving Temperature Setpoint - 5R-Plantroom, Plantroom" at bounding box center [443, 336] width 372 height 14
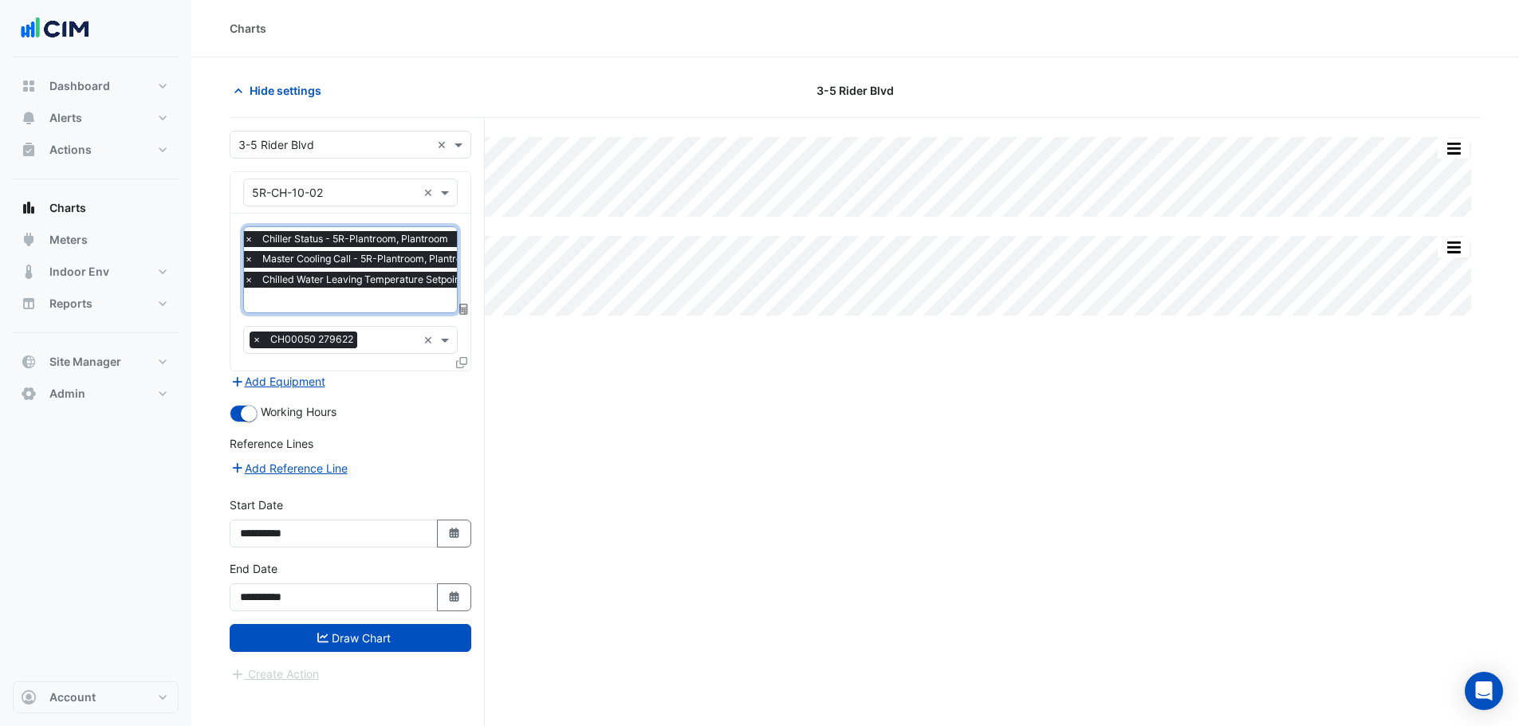
paste input "**********"
type input "**********"
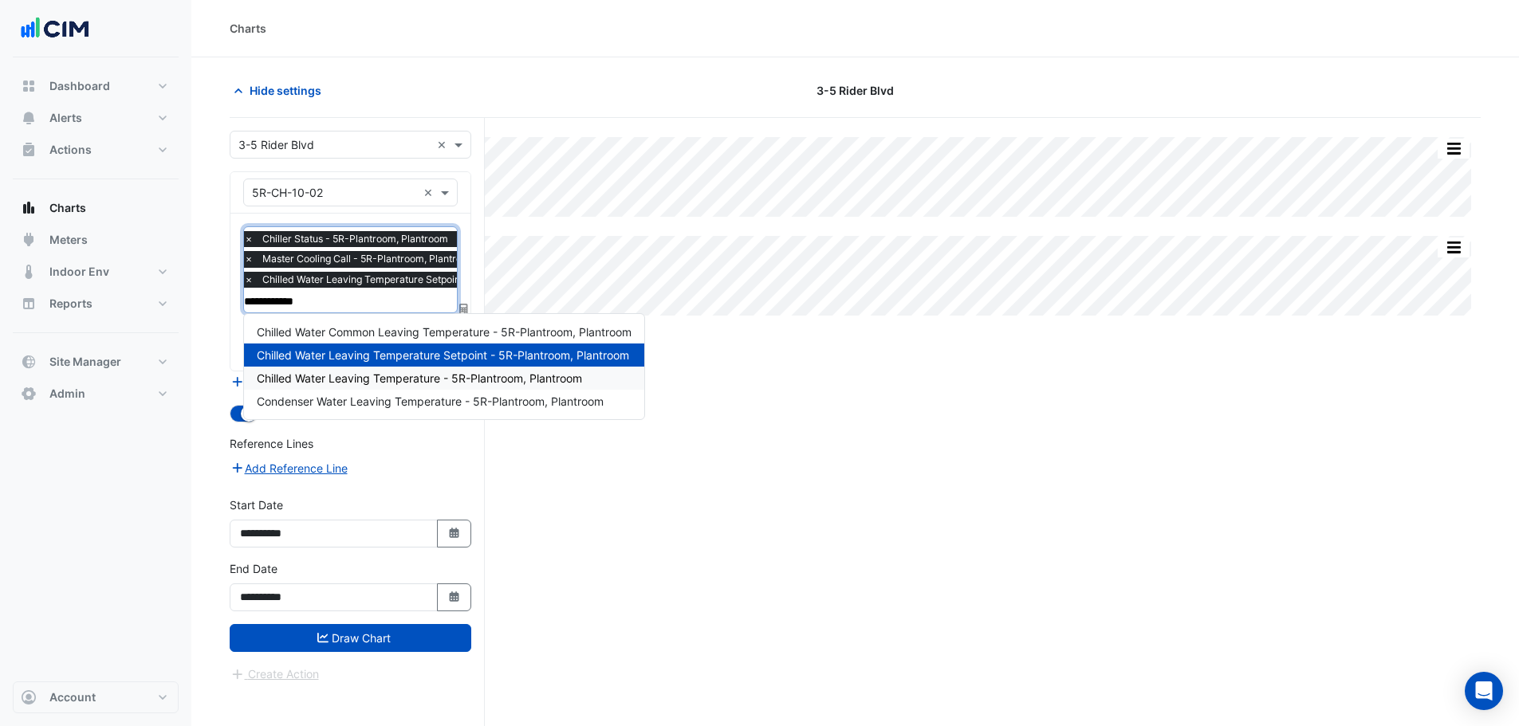
click at [391, 380] on span "Chilled Water Leaving Temperature - 5R-Plantroom, Plantroom" at bounding box center [419, 379] width 325 height 14
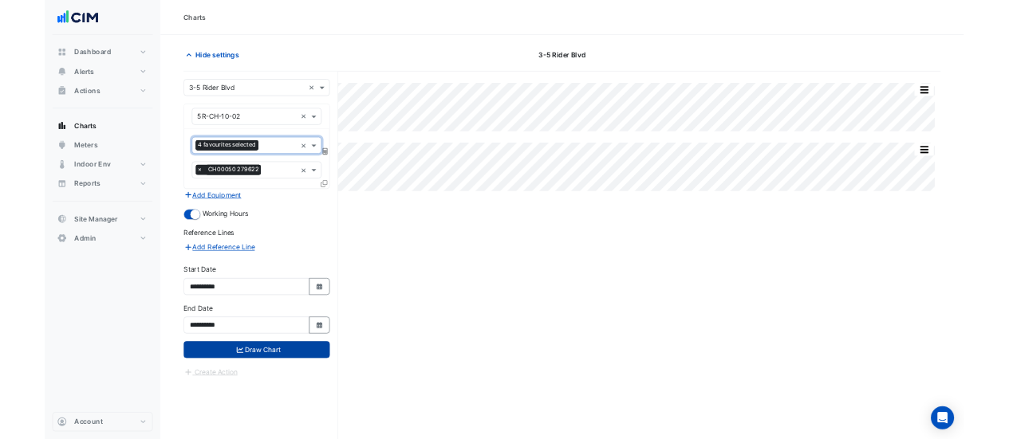
scroll to position [0, 0]
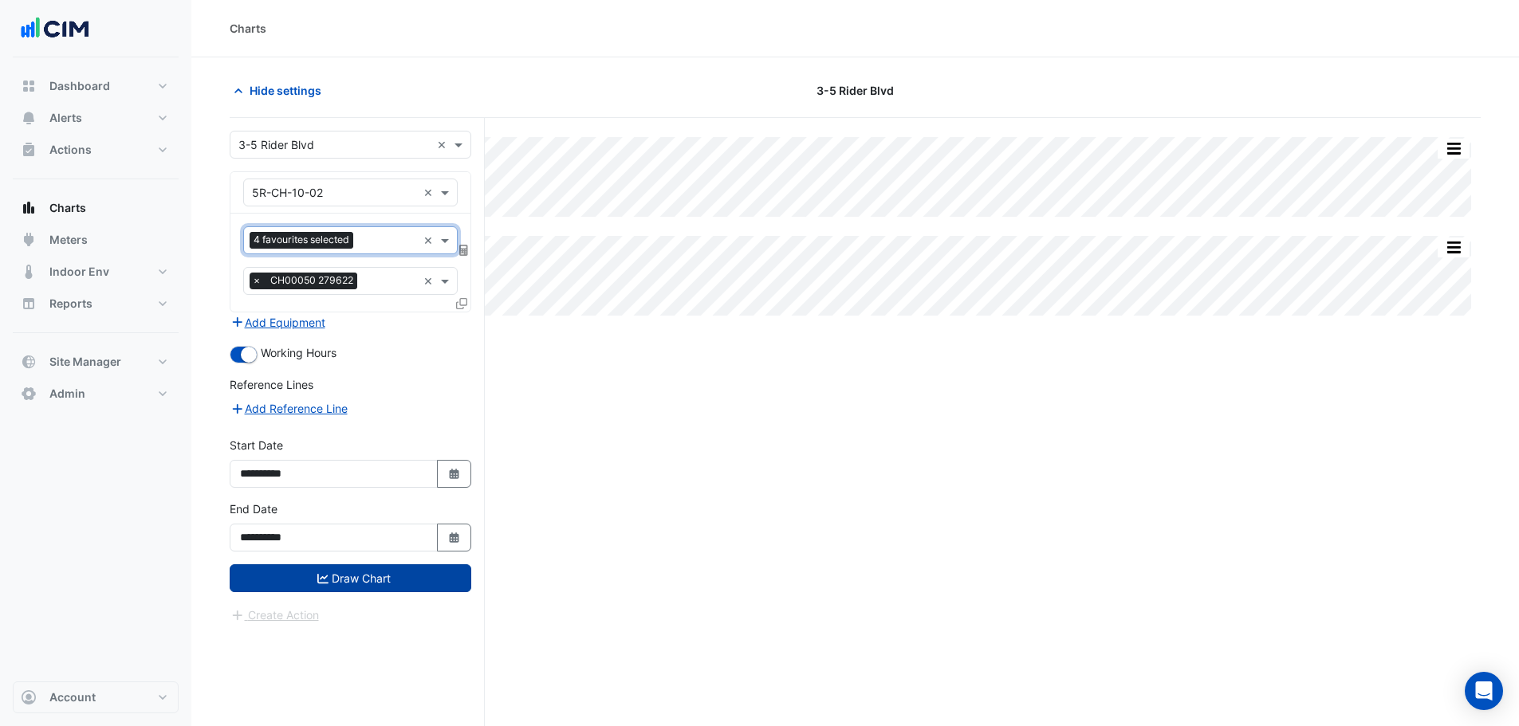
click at [346, 581] on button "Draw Chart" at bounding box center [351, 579] width 242 height 28
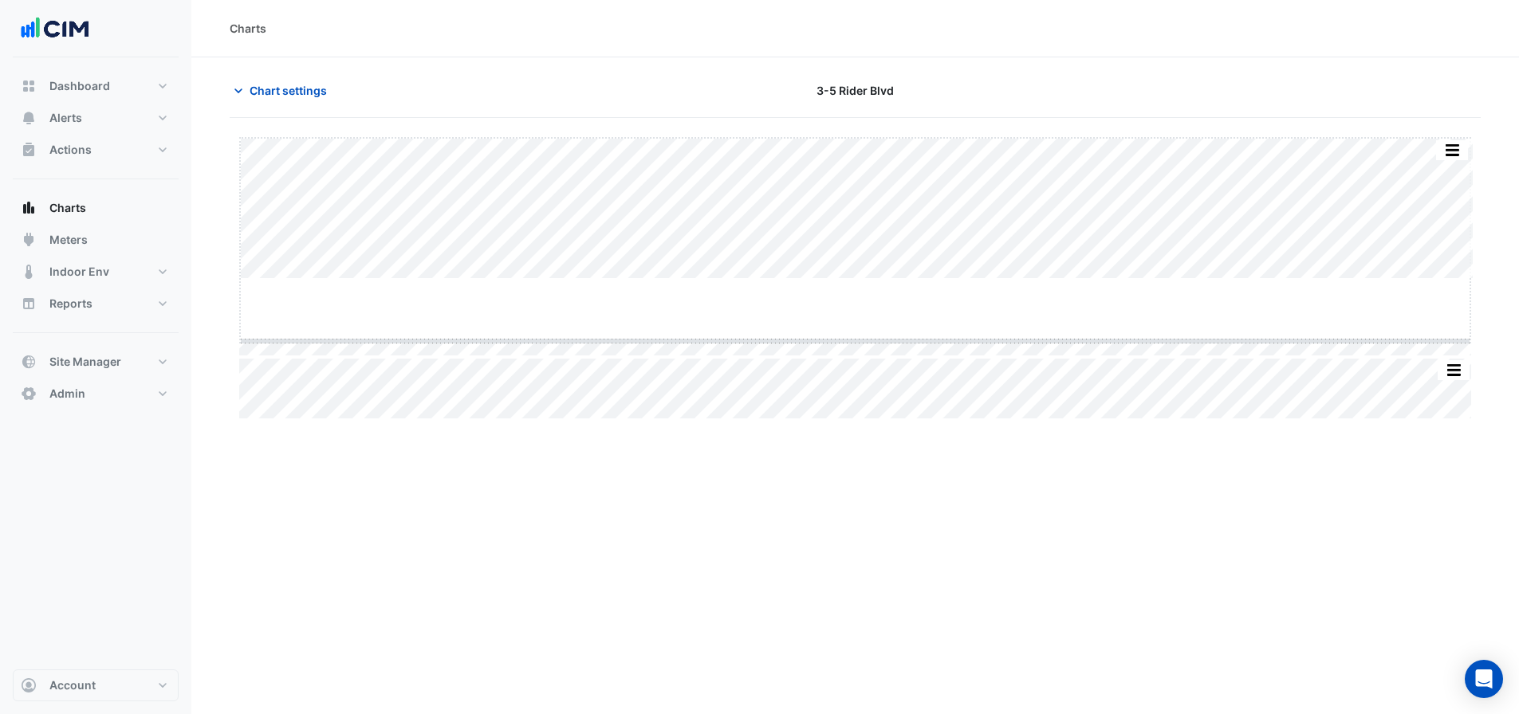
drag, startPoint x: 859, startPoint y: 279, endPoint x: 859, endPoint y: 293, distance: 13.6
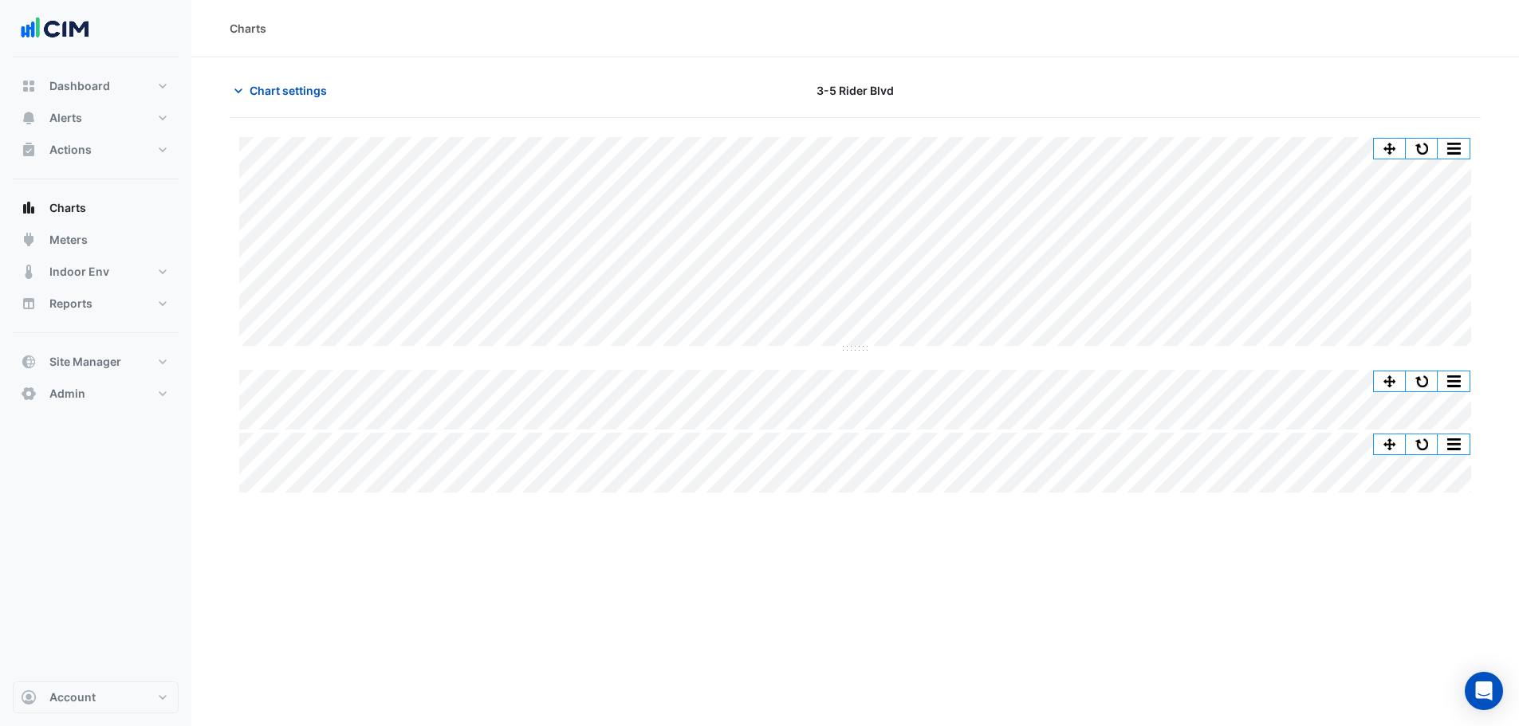
click at [1430, 136] on div "Split All Split None Print Save as JPEG Save as PNG Pivot Data Table Export CSV…" at bounding box center [855, 452] width 1251 height 669
click at [1427, 144] on button "button" at bounding box center [1422, 149] width 32 height 20
click at [1430, 148] on button "button" at bounding box center [1422, 149] width 32 height 20
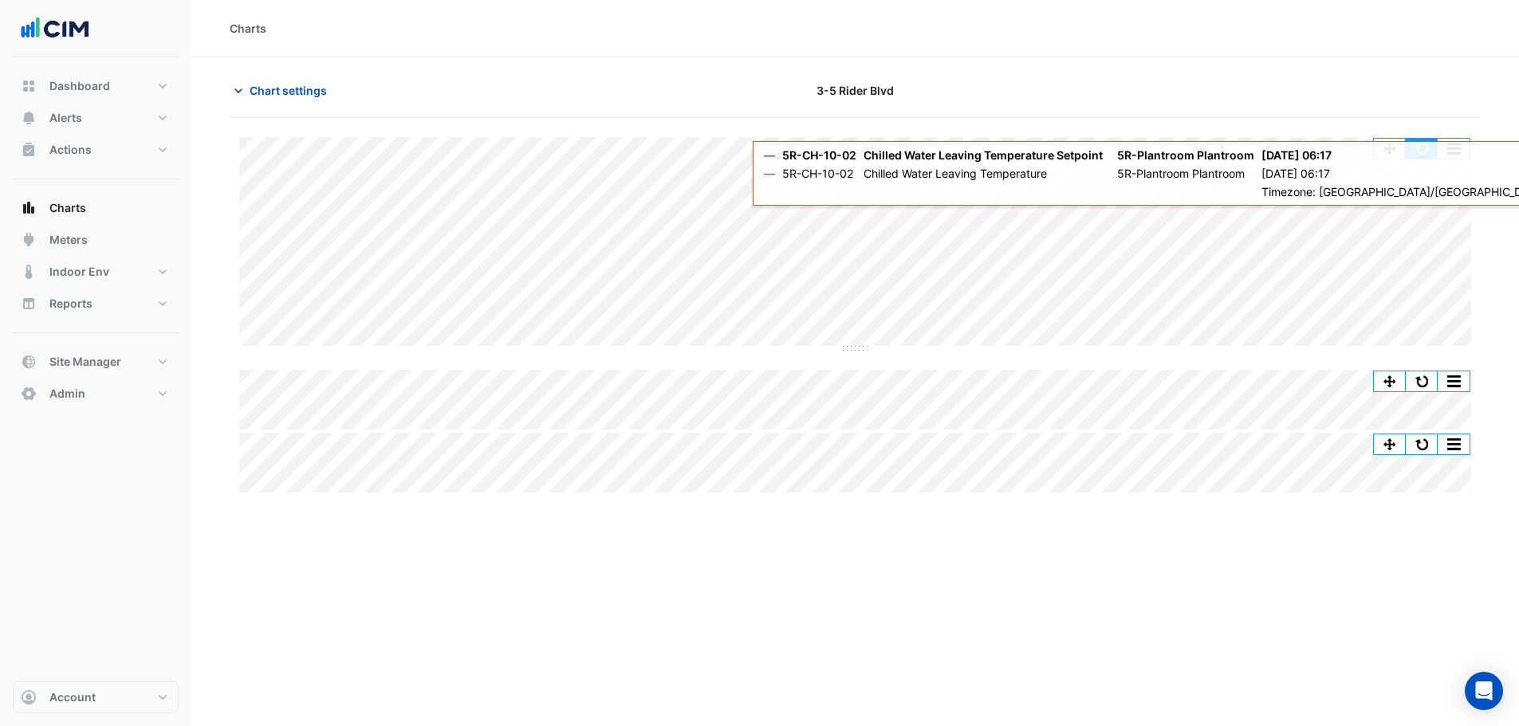
click at [1423, 145] on button "button" at bounding box center [1422, 149] width 32 height 20
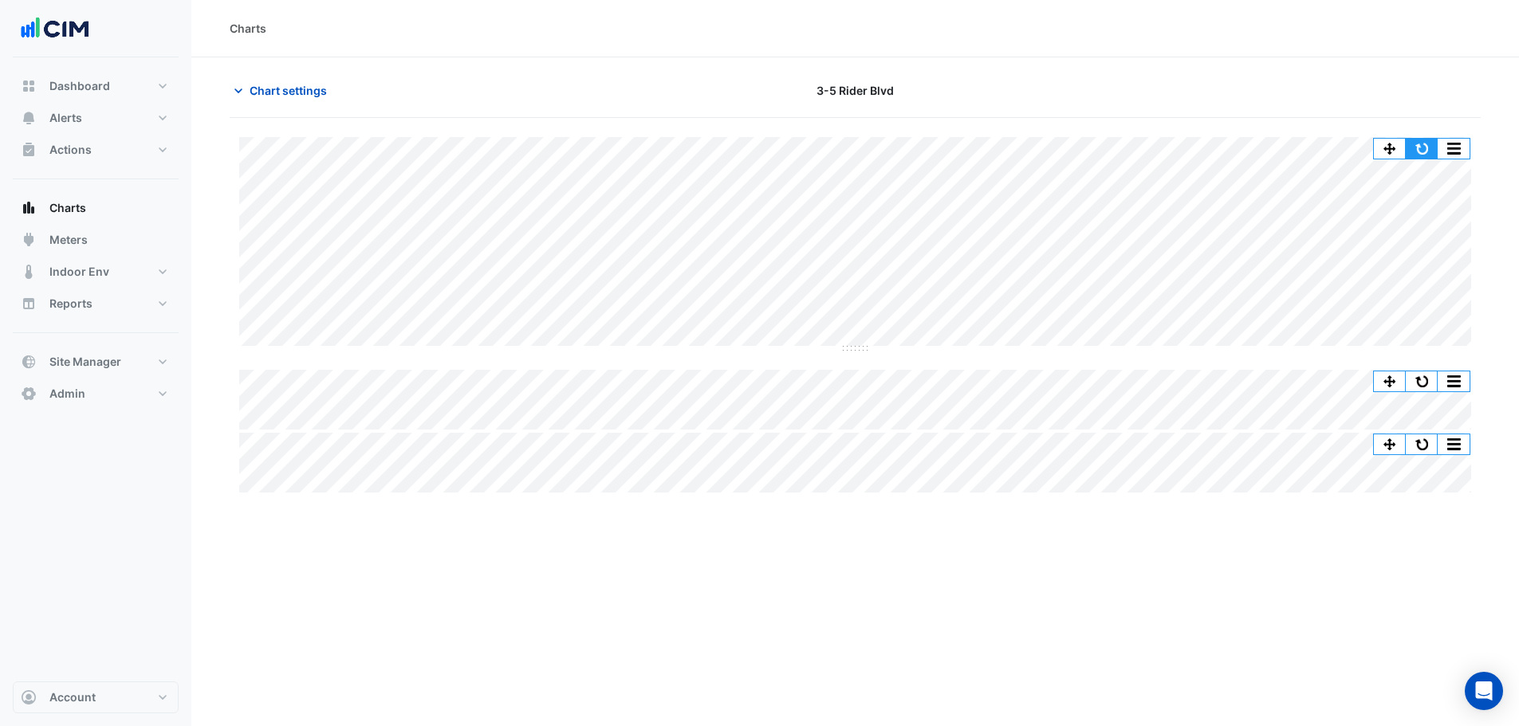
click at [1411, 153] on button "button" at bounding box center [1422, 149] width 32 height 20
click at [1414, 149] on button "button" at bounding box center [1422, 149] width 32 height 20
click at [1426, 145] on button "button" at bounding box center [1422, 149] width 32 height 20
click at [1429, 140] on button "button" at bounding box center [1422, 149] width 32 height 20
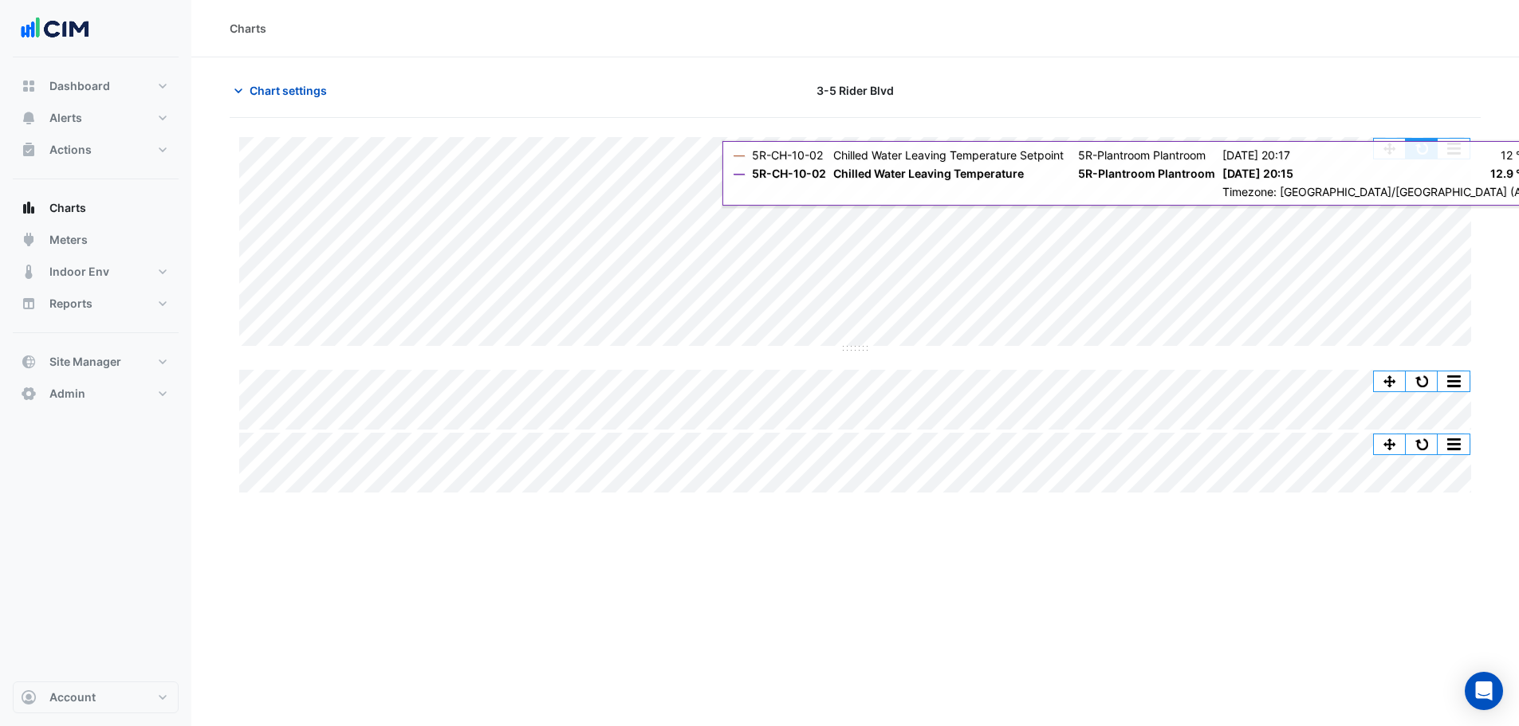
click at [1425, 148] on button "button" at bounding box center [1422, 149] width 32 height 20
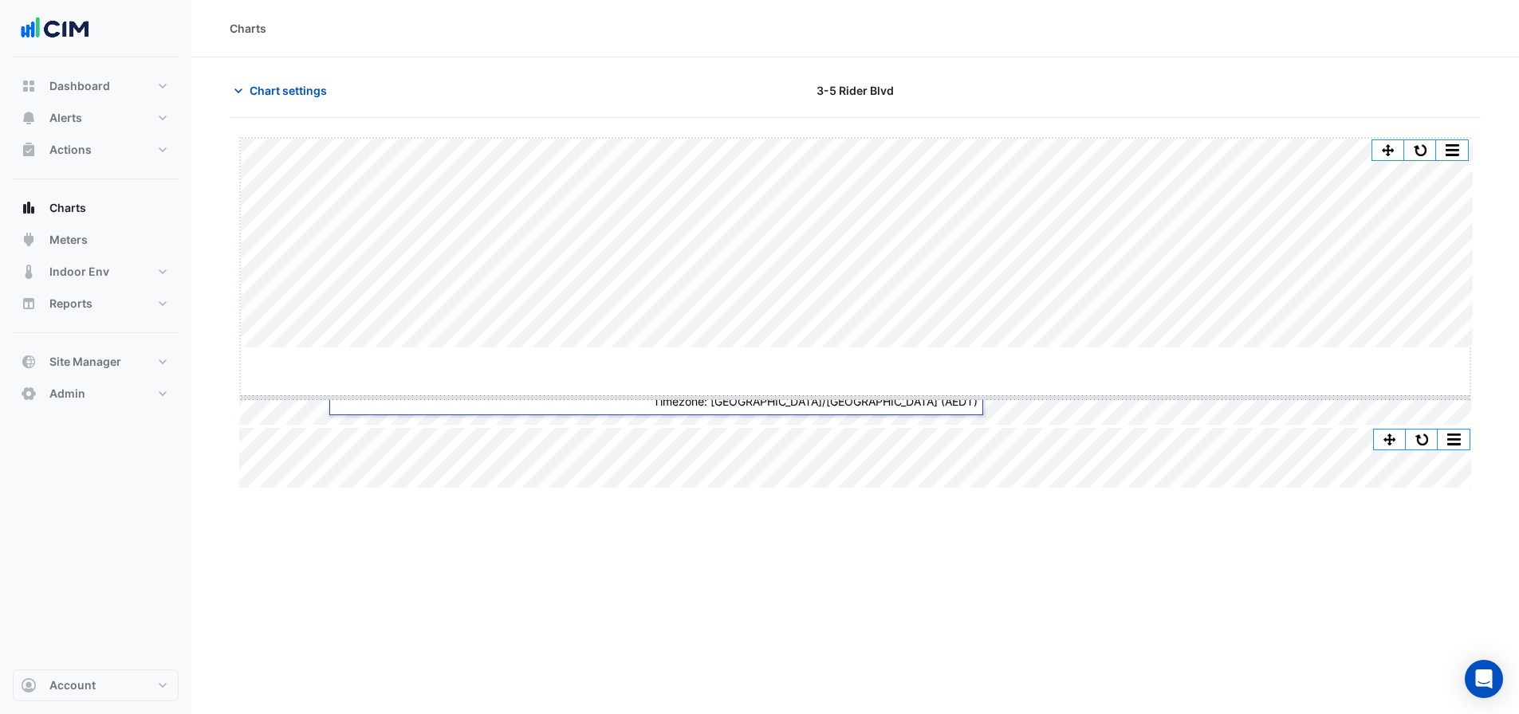
drag, startPoint x: 862, startPoint y: 346, endPoint x: 858, endPoint y: 395, distance: 49.6
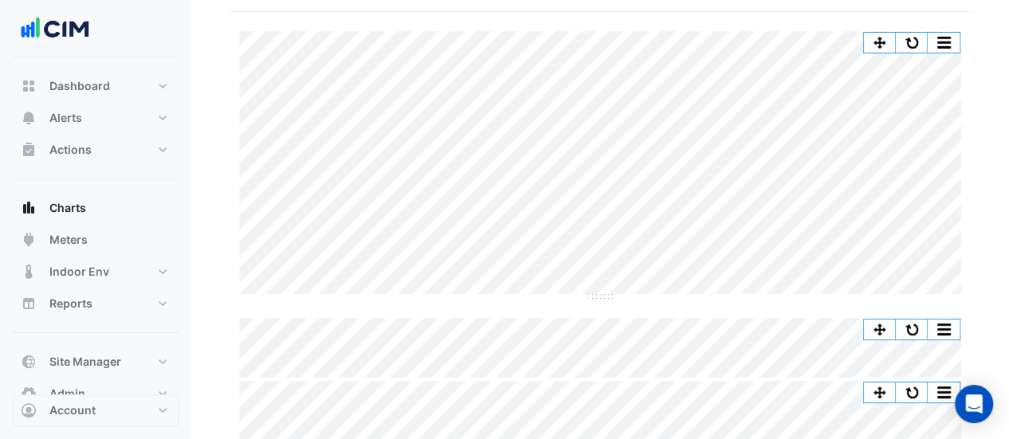
scroll to position [191, 0]
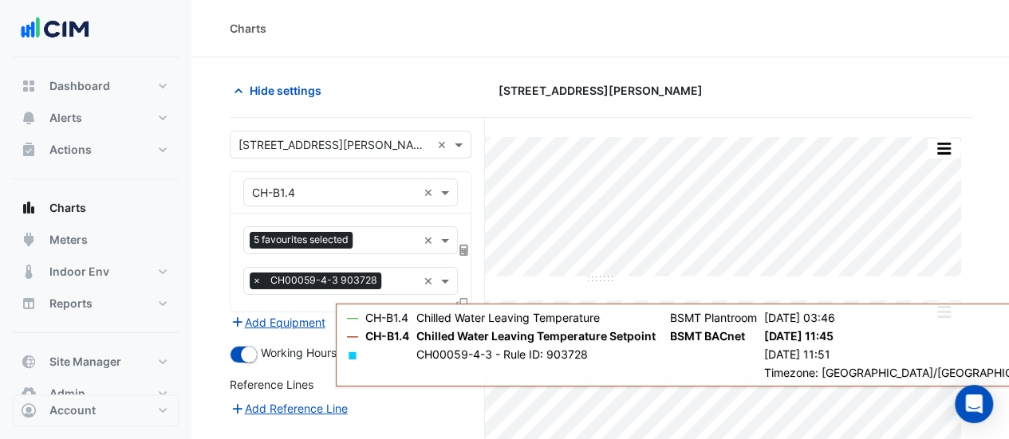
click at [293, 144] on input "text" at bounding box center [334, 145] width 192 height 17
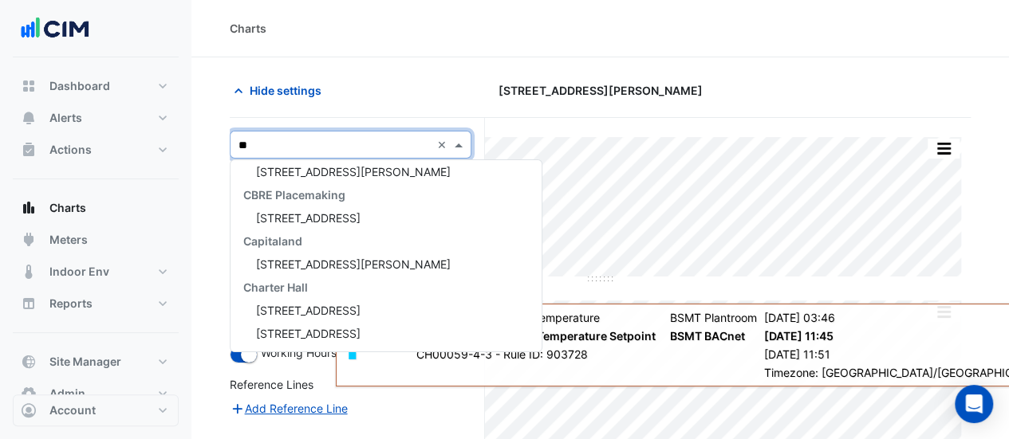
scroll to position [53, 0]
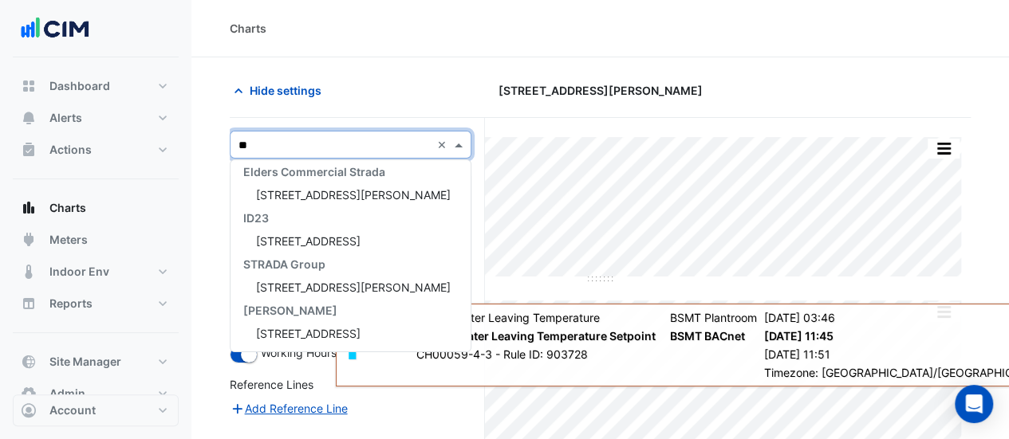
type input "*"
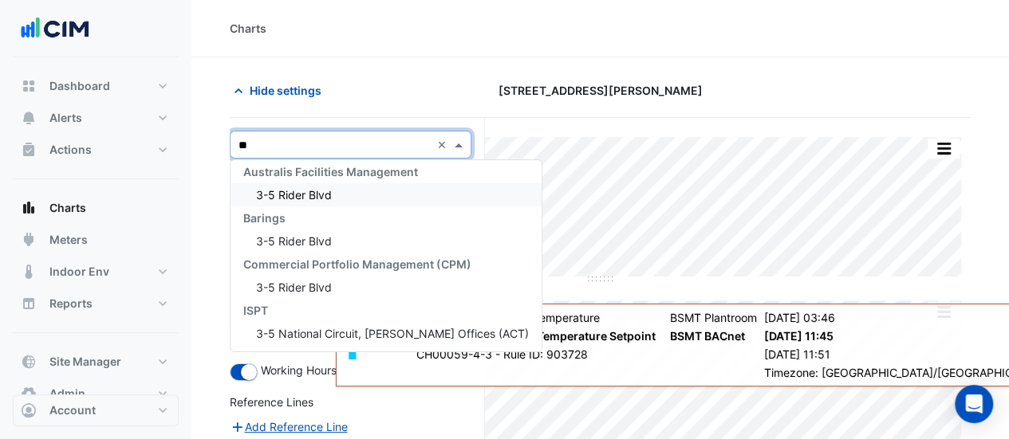
scroll to position [0, 0]
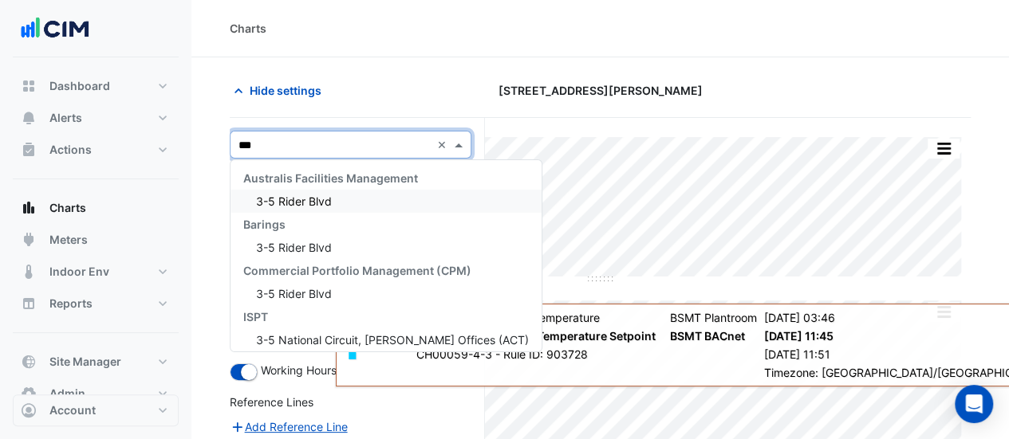
type input "***"
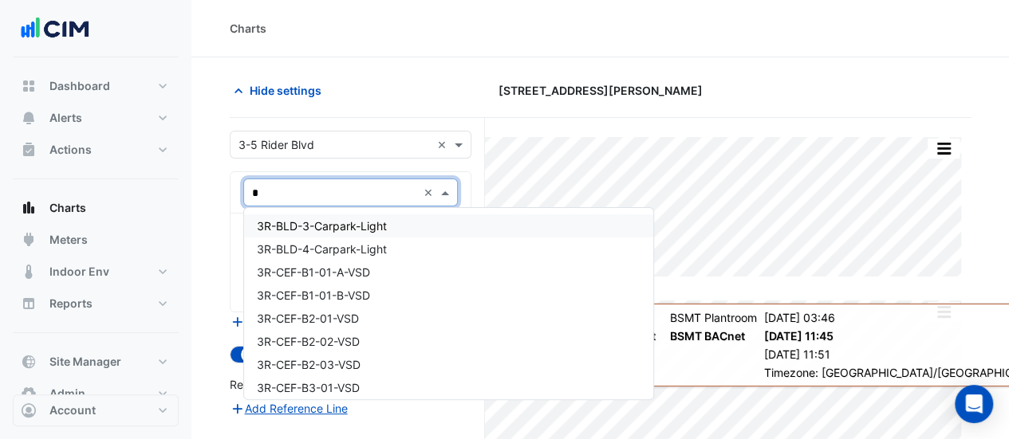
type input "**"
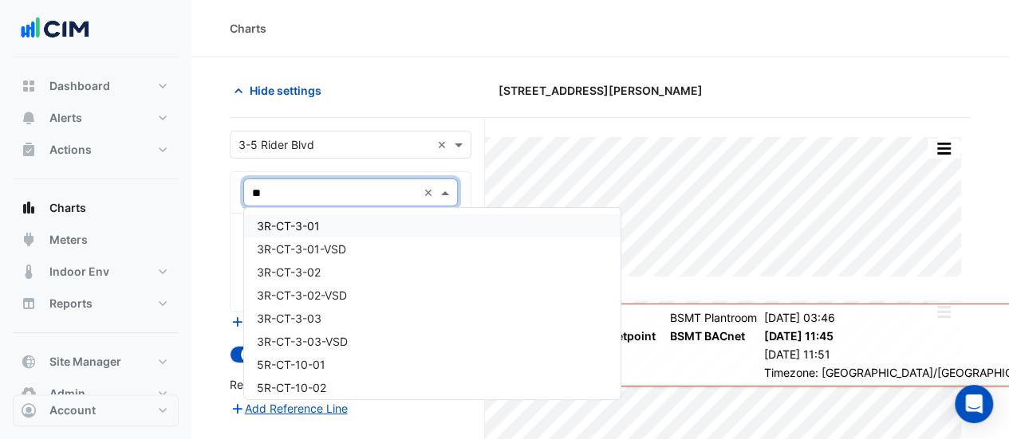
click at [297, 222] on span "3R-CT-3-01" at bounding box center [288, 226] width 63 height 14
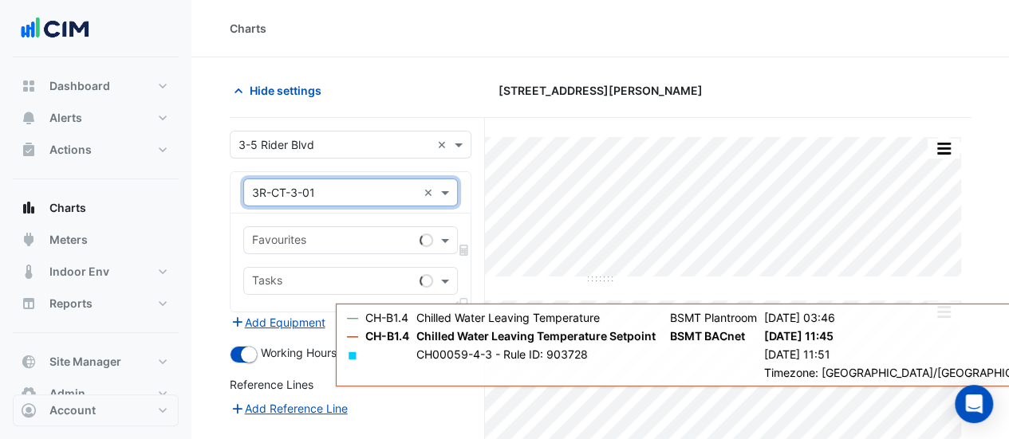
click at [316, 250] on div "Favourites" at bounding box center [350, 240] width 214 height 28
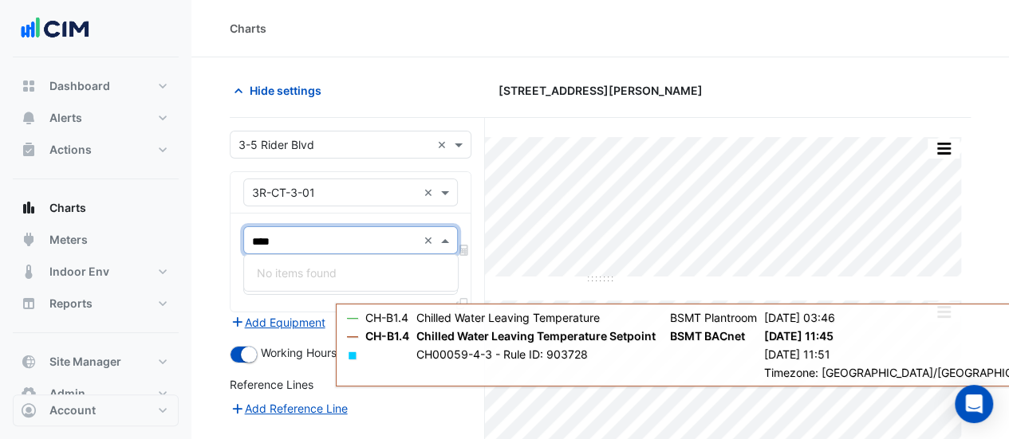
type input "***"
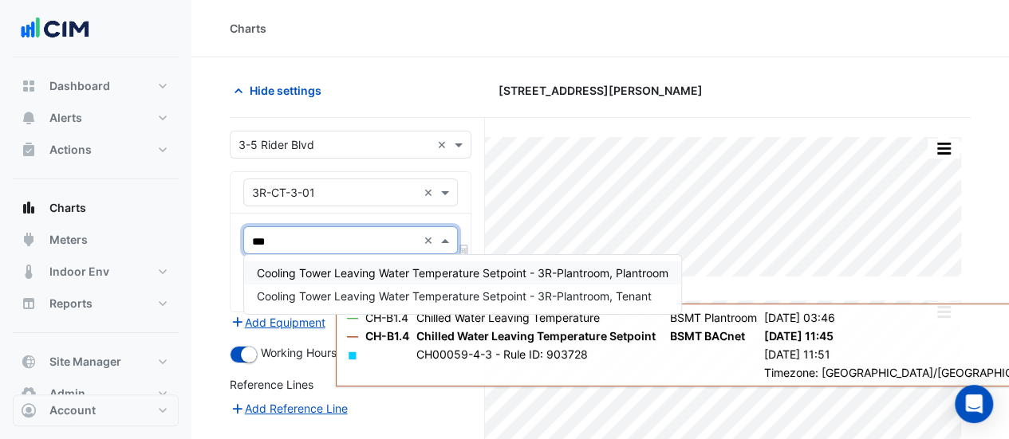
type input "***"
click at [301, 192] on input "text" at bounding box center [334, 193] width 165 height 17
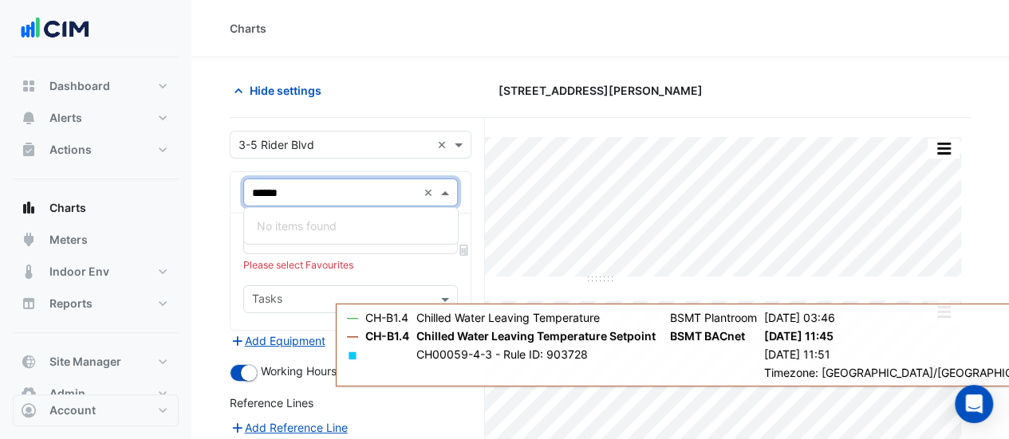
type input "*****"
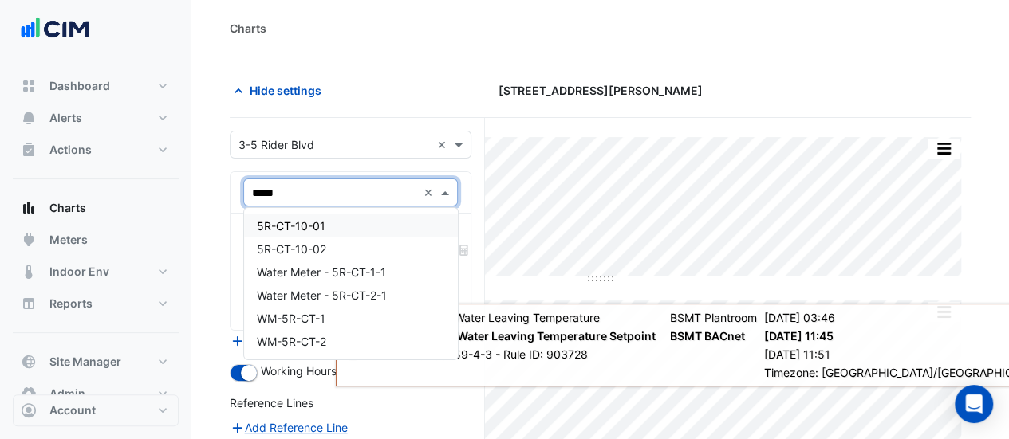
click at [317, 219] on span "5R-CT-10-01" at bounding box center [291, 226] width 69 height 14
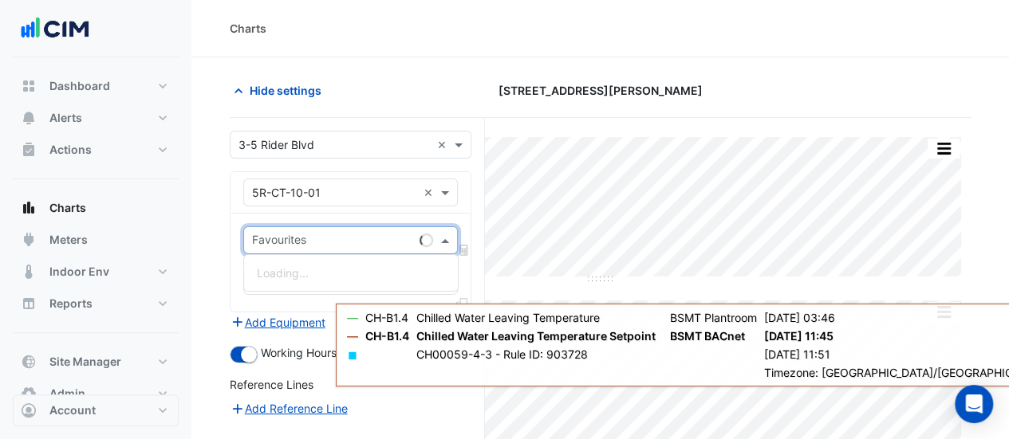
click at [314, 229] on div "Favourites" at bounding box center [328, 240] width 169 height 25
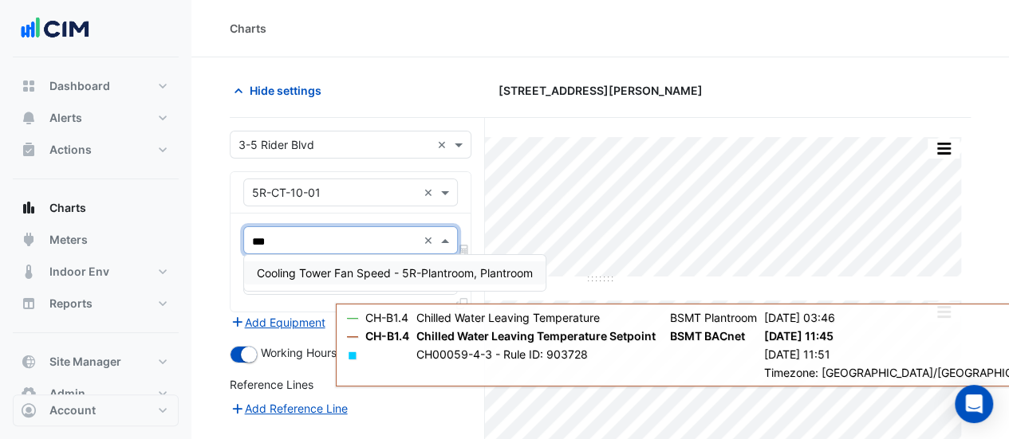
type input "****"
click at [341, 262] on div "Cooling Tower Fan Speed - 5R-Plantroom, Plantroom" at bounding box center [394, 273] width 301 height 23
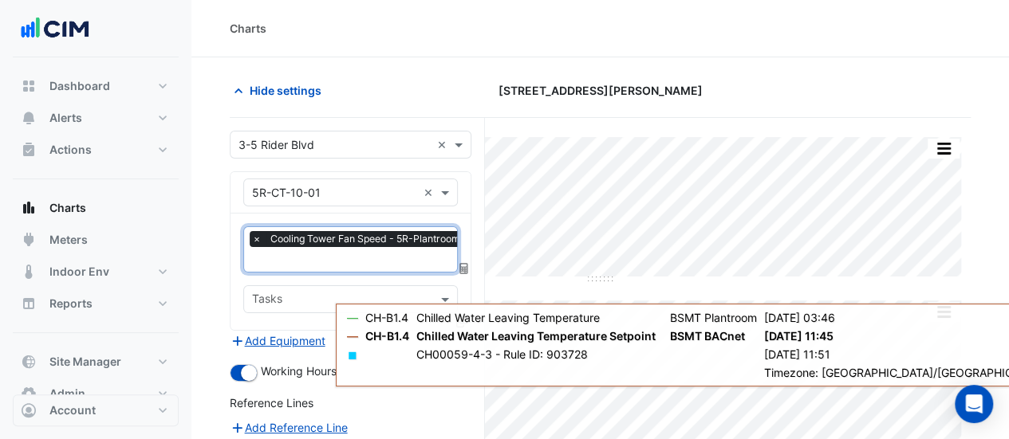
click at [342, 266] on input "text" at bounding box center [386, 261] width 268 height 17
type input "****"
click at [389, 191] on div "Cooling Tower Fan Status - 5R-Plantroom, Plantroom" at bounding box center [394, 205] width 301 height 36
click at [386, 199] on span "Cooling Tower Fan Status - 5R-Plantroom, Plantroom" at bounding box center [394, 205] width 275 height 14
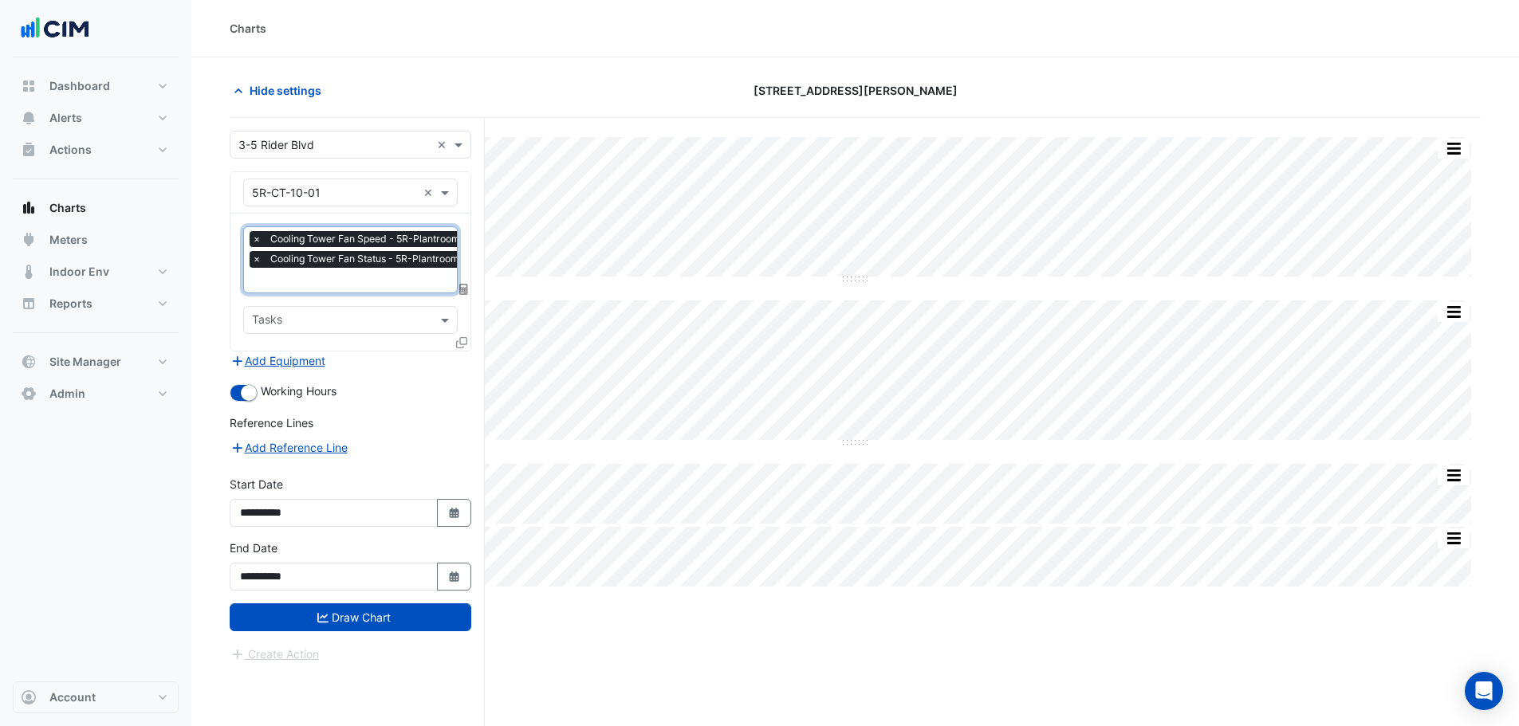
click at [274, 155] on div "× 3-5 Rider Blvd ×" at bounding box center [351, 145] width 242 height 28
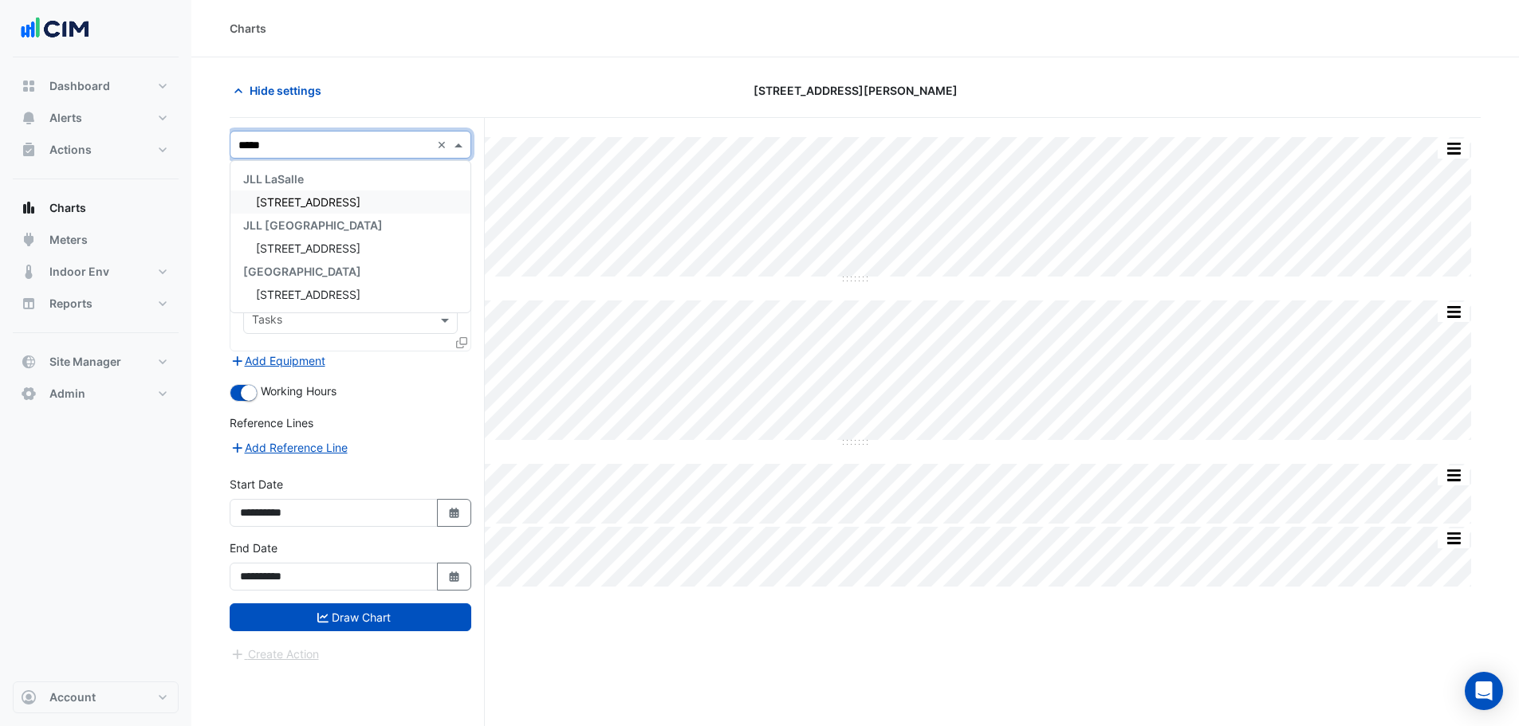
type input "******"
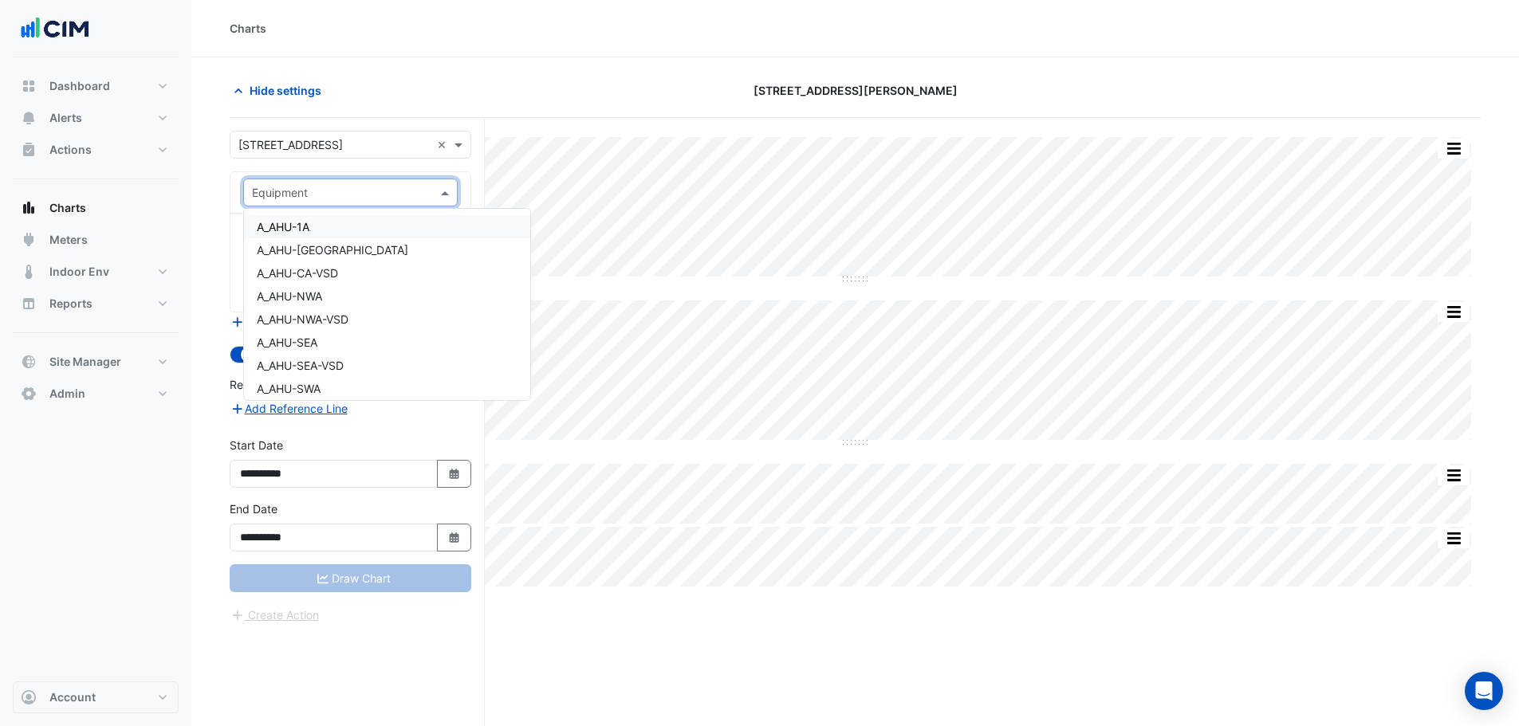
click at [306, 187] on input "text" at bounding box center [334, 193] width 165 height 17
click at [84, 254] on button "Meters" at bounding box center [96, 240] width 166 height 32
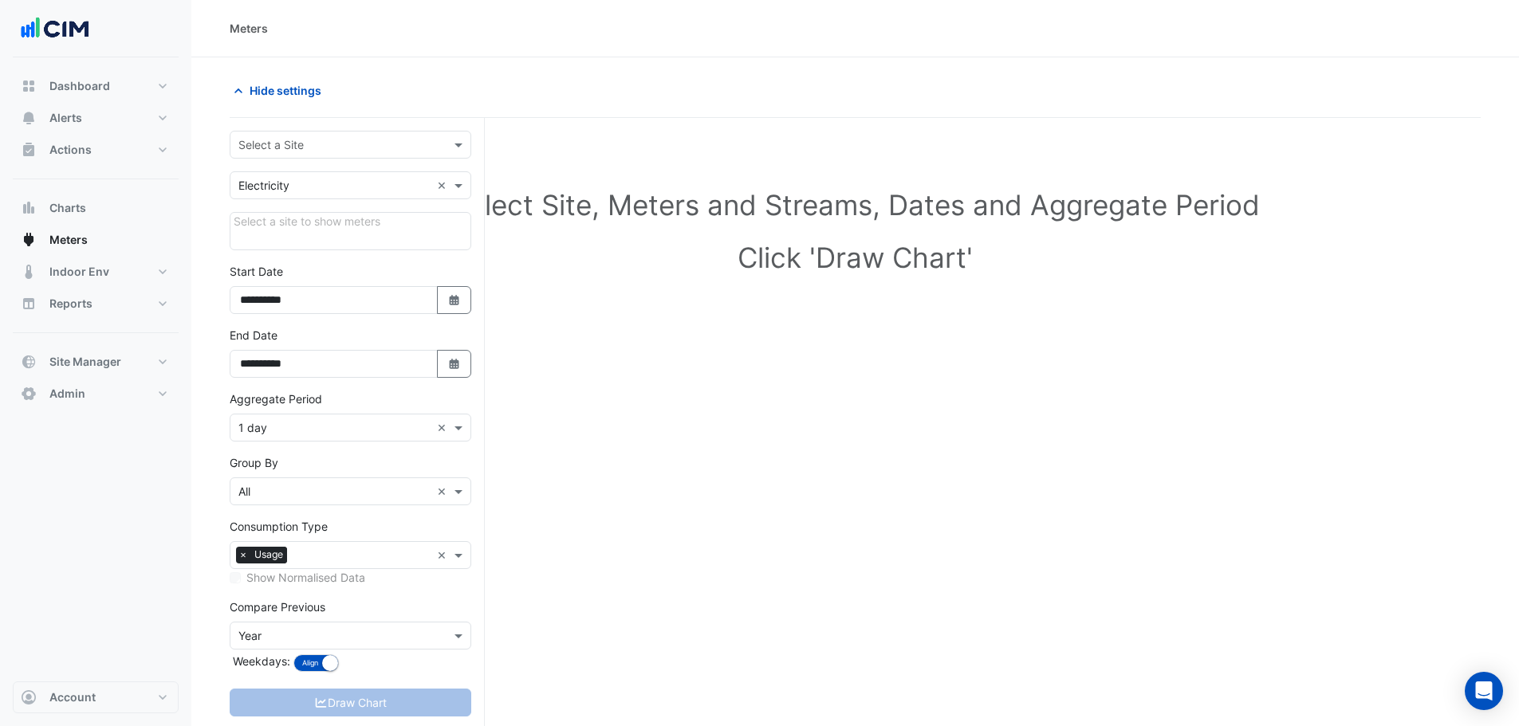
click at [287, 143] on input "text" at bounding box center [334, 145] width 192 height 17
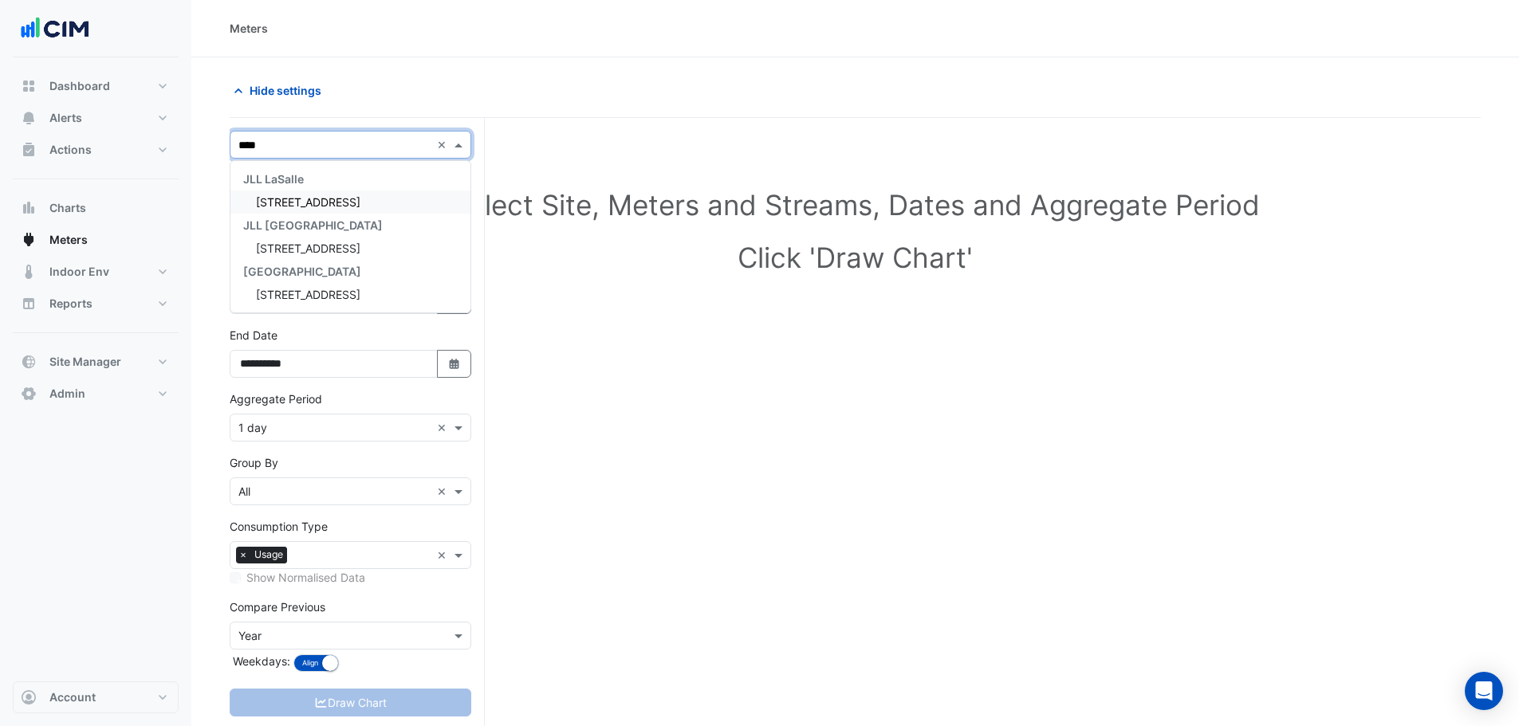
type input "*****"
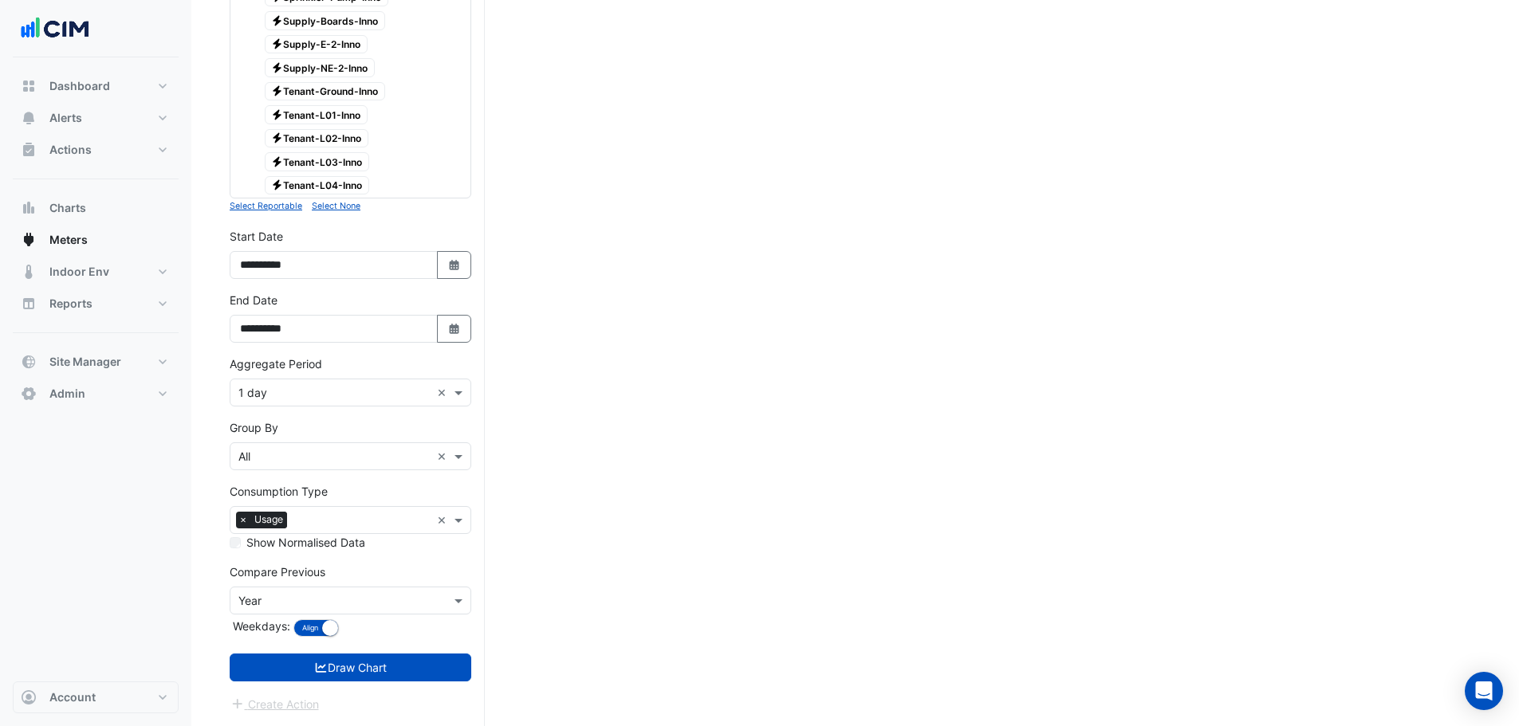
click at [332, 439] on form "× 1 Innovation Road × × Electricity × Expand All Collapse All Reportable Electr…" at bounding box center [351, 147] width 242 height 1134
click at [330, 439] on button "Draw Chart" at bounding box center [351, 668] width 242 height 28
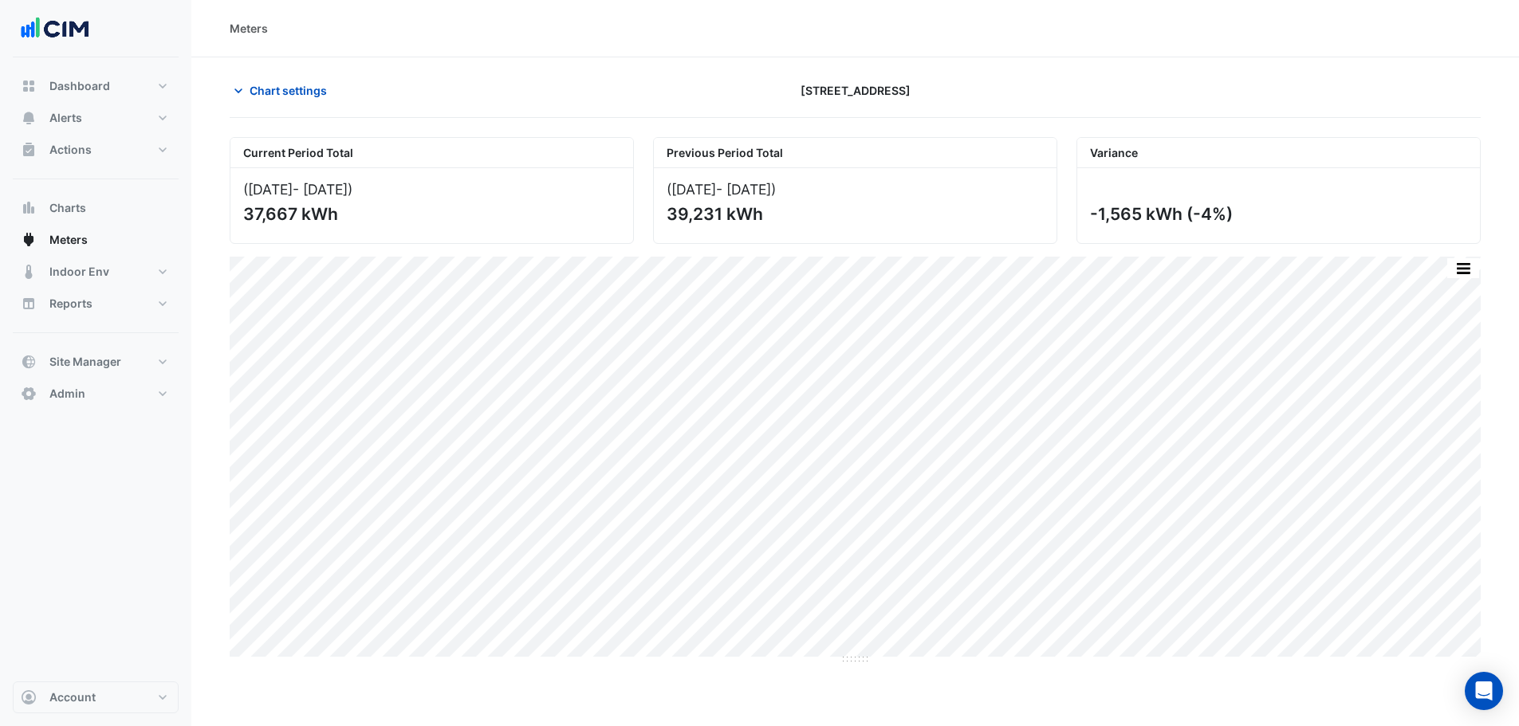
click at [262, 74] on section "Chart settings 1 Innovation Road Current Period Total (01 Sep 25 - 30 Sep 25 ) …" at bounding box center [855, 667] width 1328 height 1220
click at [275, 91] on span "Chart settings" at bounding box center [288, 90] width 77 height 17
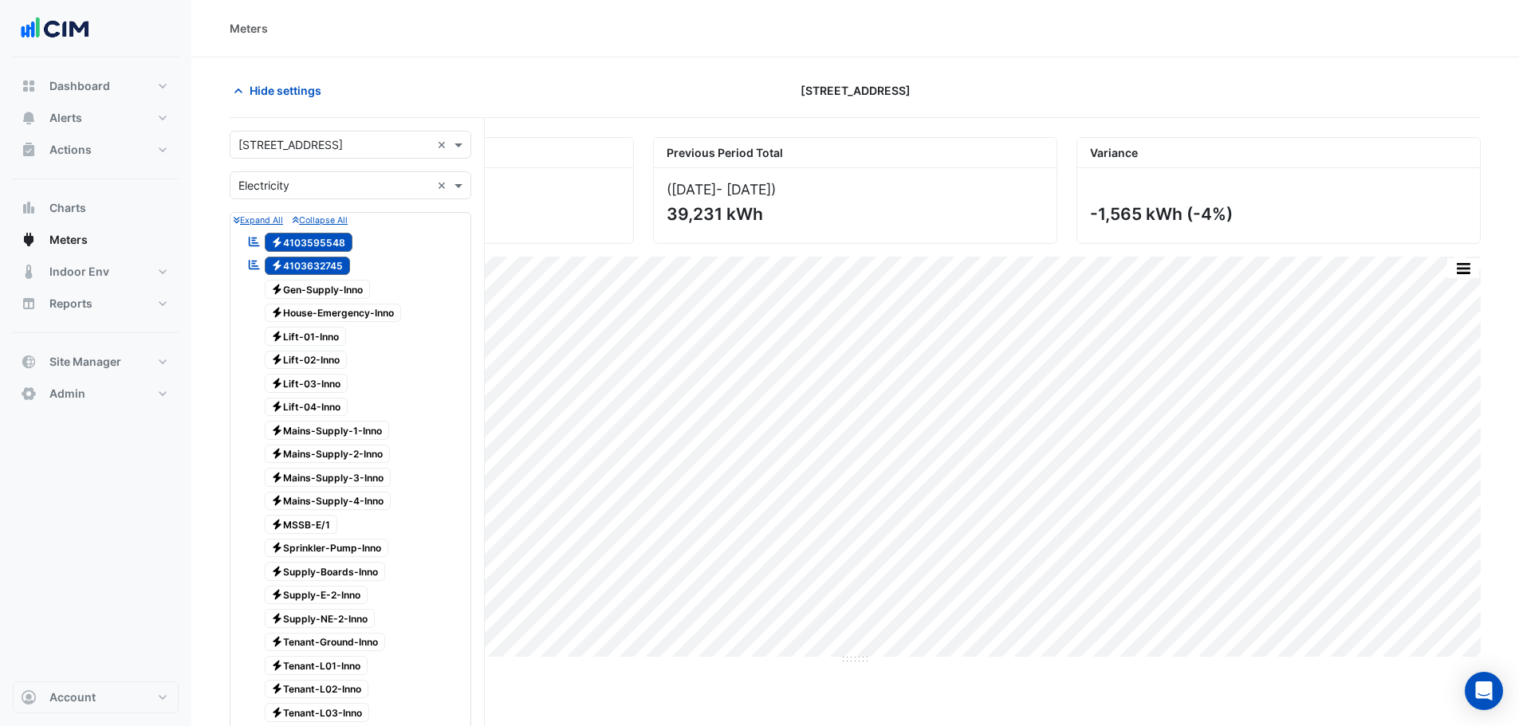
click at [280, 190] on input "text" at bounding box center [334, 186] width 192 height 17
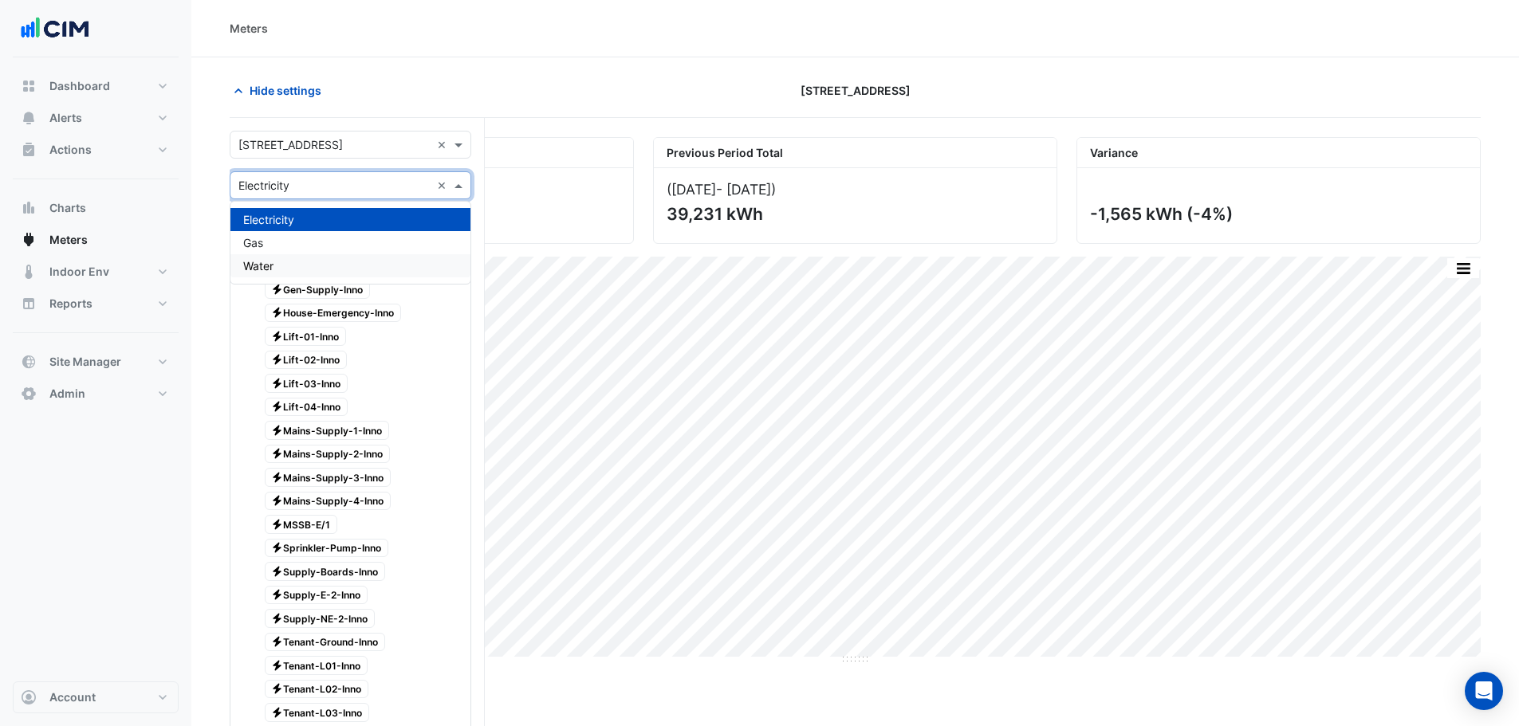
click at [277, 266] on div "Electricity Gas Water" at bounding box center [350, 242] width 240 height 69
click at [277, 266] on div "Water" at bounding box center [350, 265] width 240 height 23
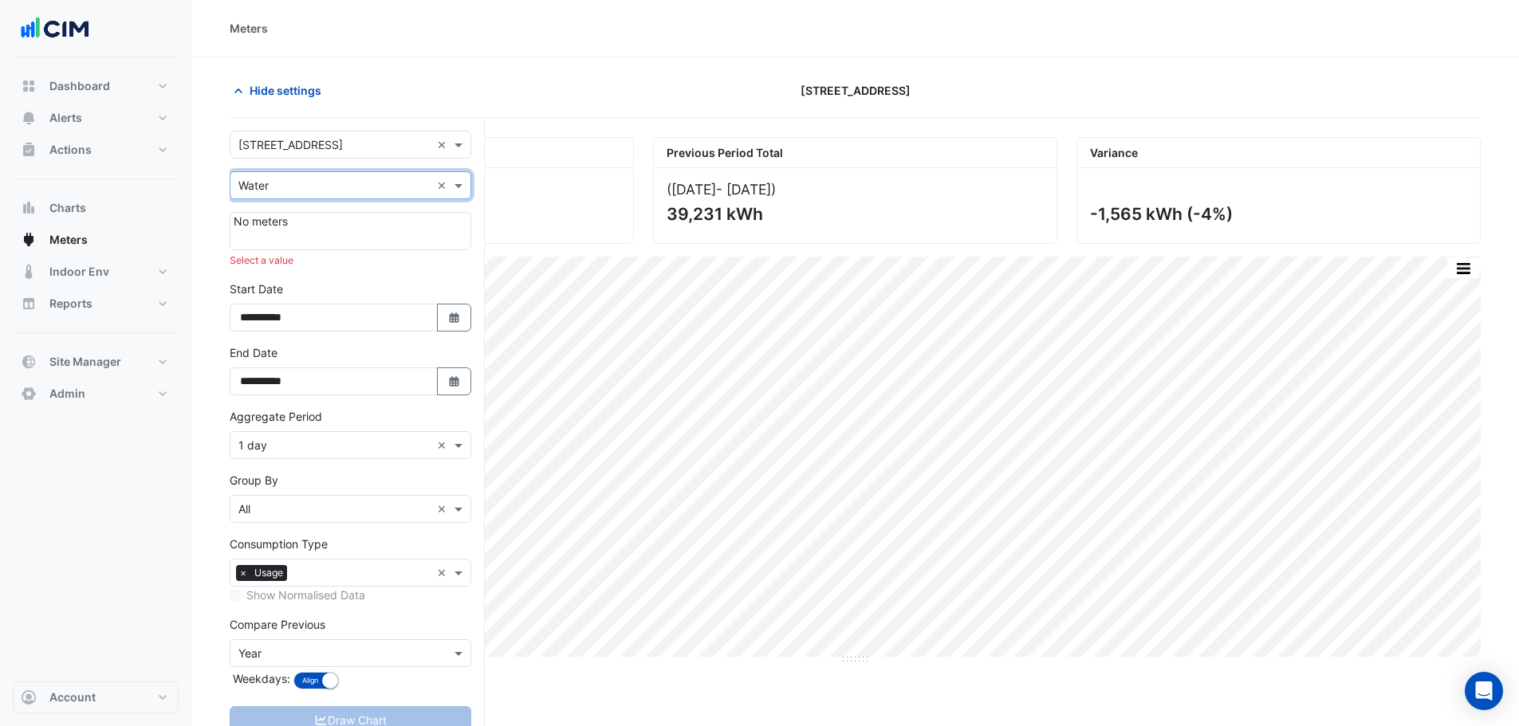
drag, startPoint x: 274, startPoint y: 178, endPoint x: 275, endPoint y: 192, distance: 14.4
click at [273, 178] on input "text" at bounding box center [334, 186] width 192 height 17
click at [276, 240] on div "Gas" at bounding box center [350, 242] width 240 height 23
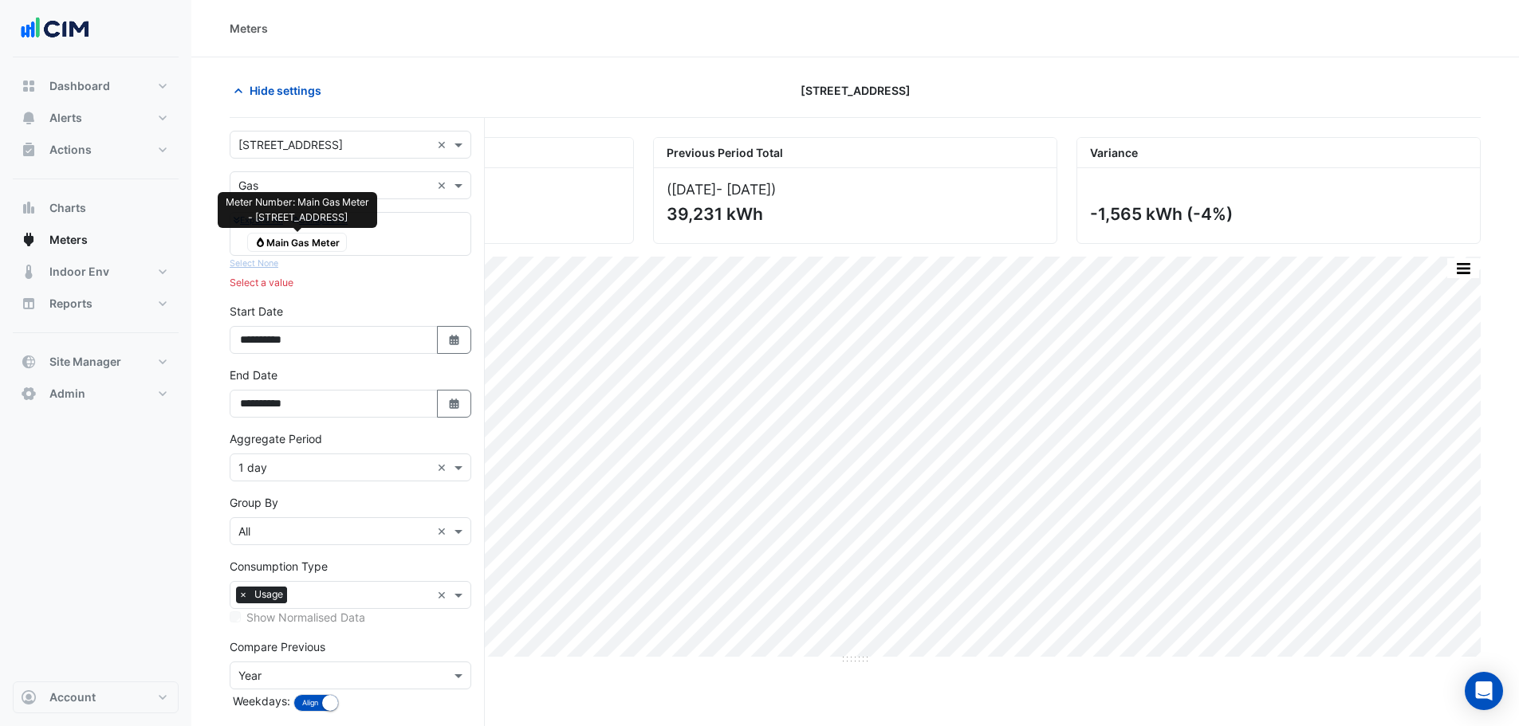
click at [301, 242] on span "Gas Main Gas Meter" at bounding box center [297, 242] width 100 height 19
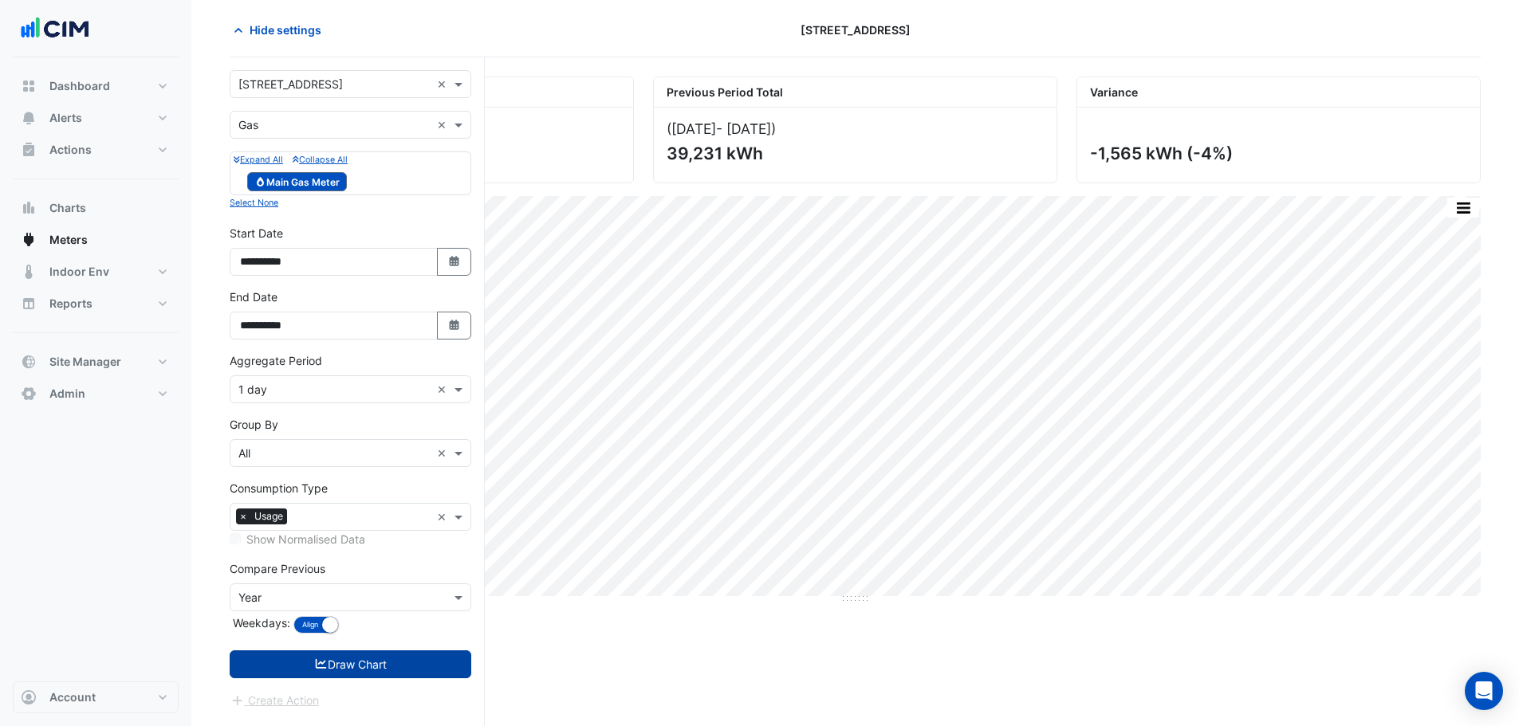
click at [399, 439] on button "Draw Chart" at bounding box center [351, 665] width 242 height 28
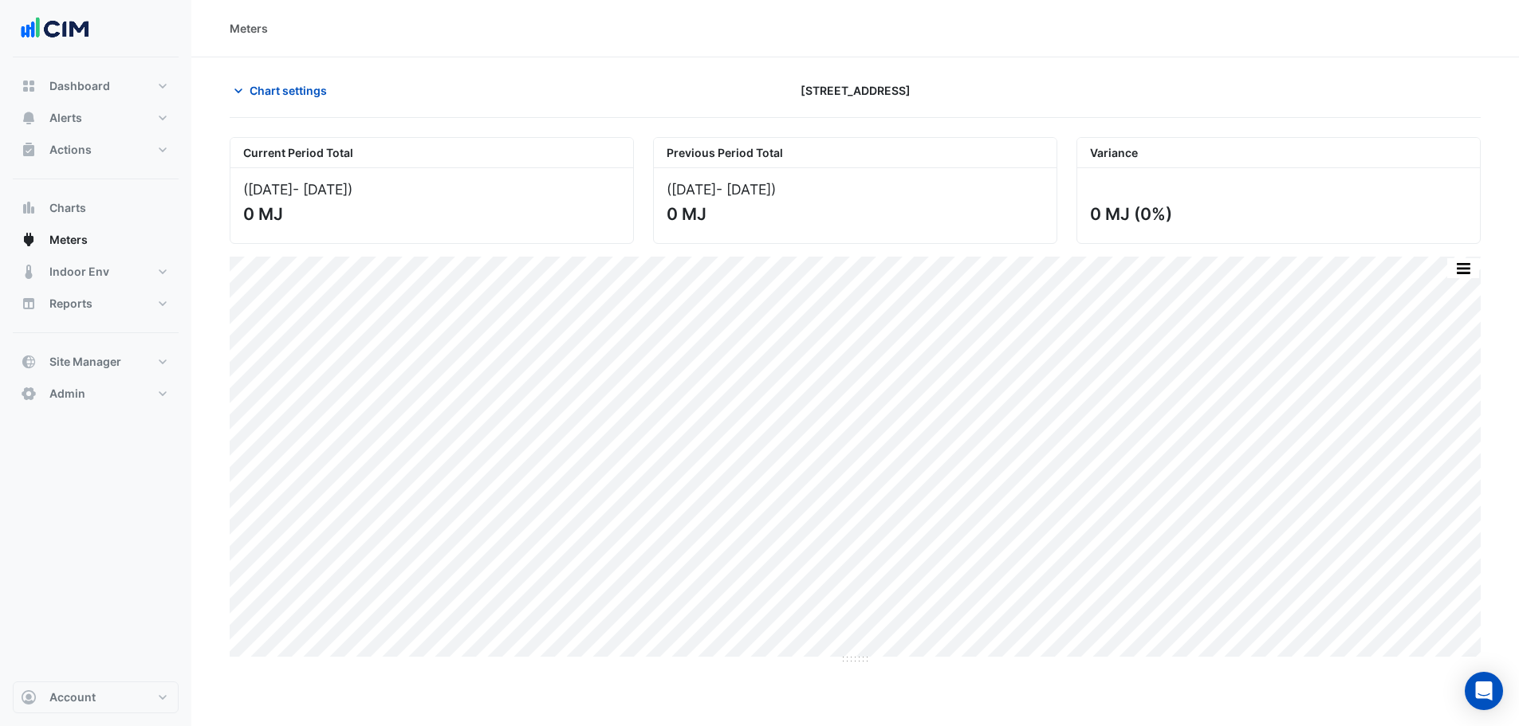
drag, startPoint x: 274, startPoint y: 62, endPoint x: 279, endPoint y: 84, distance: 22.1
click at [274, 63] on section "Chart settings 1 Innovation Road Current Period Total (01 Sep 25 - 30 Sep 25 ) …" at bounding box center [855, 422] width 1328 height 730
click at [279, 84] on span "Chart settings" at bounding box center [288, 90] width 77 height 17
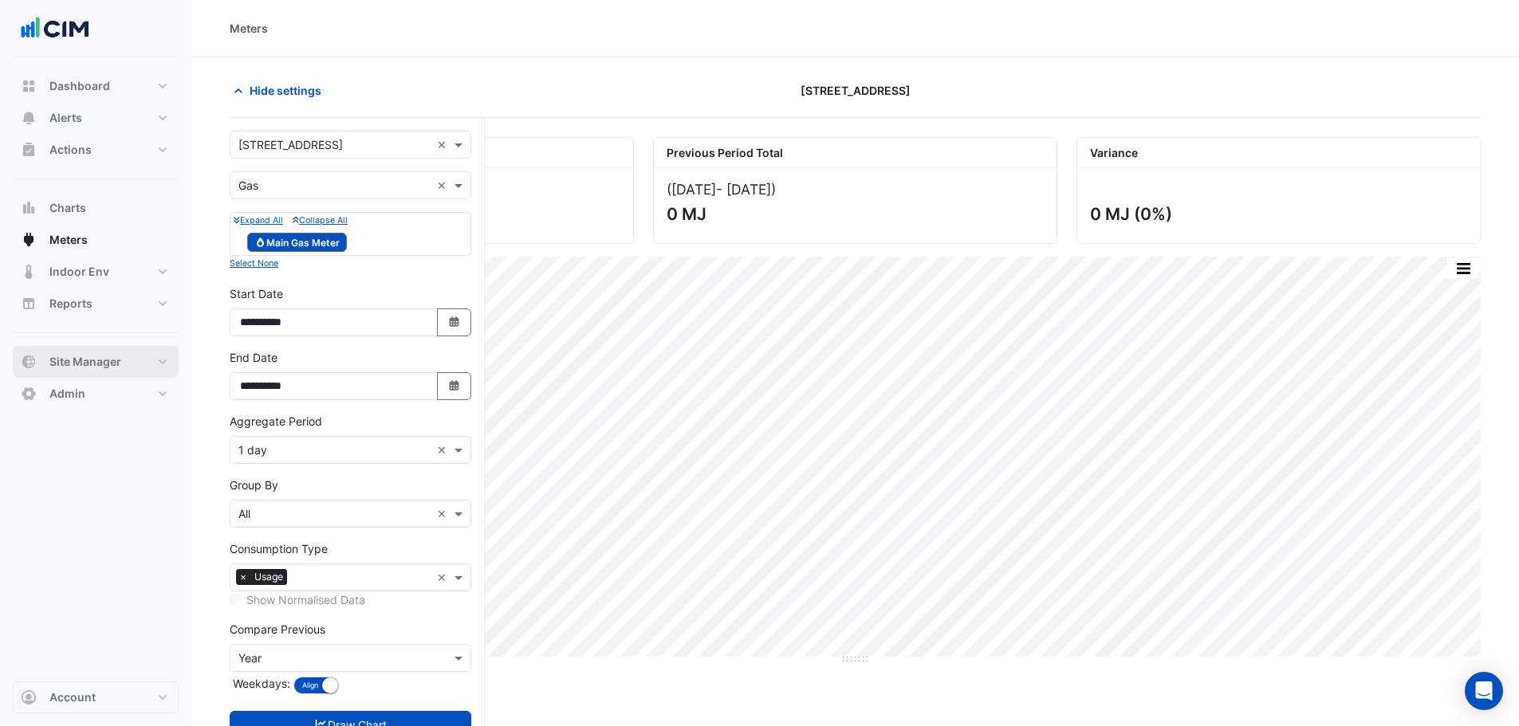
drag, startPoint x: 86, startPoint y: 354, endPoint x: 102, endPoint y: 349, distance: 16.6
click at [86, 354] on span "Site Manager" at bounding box center [85, 362] width 72 height 16
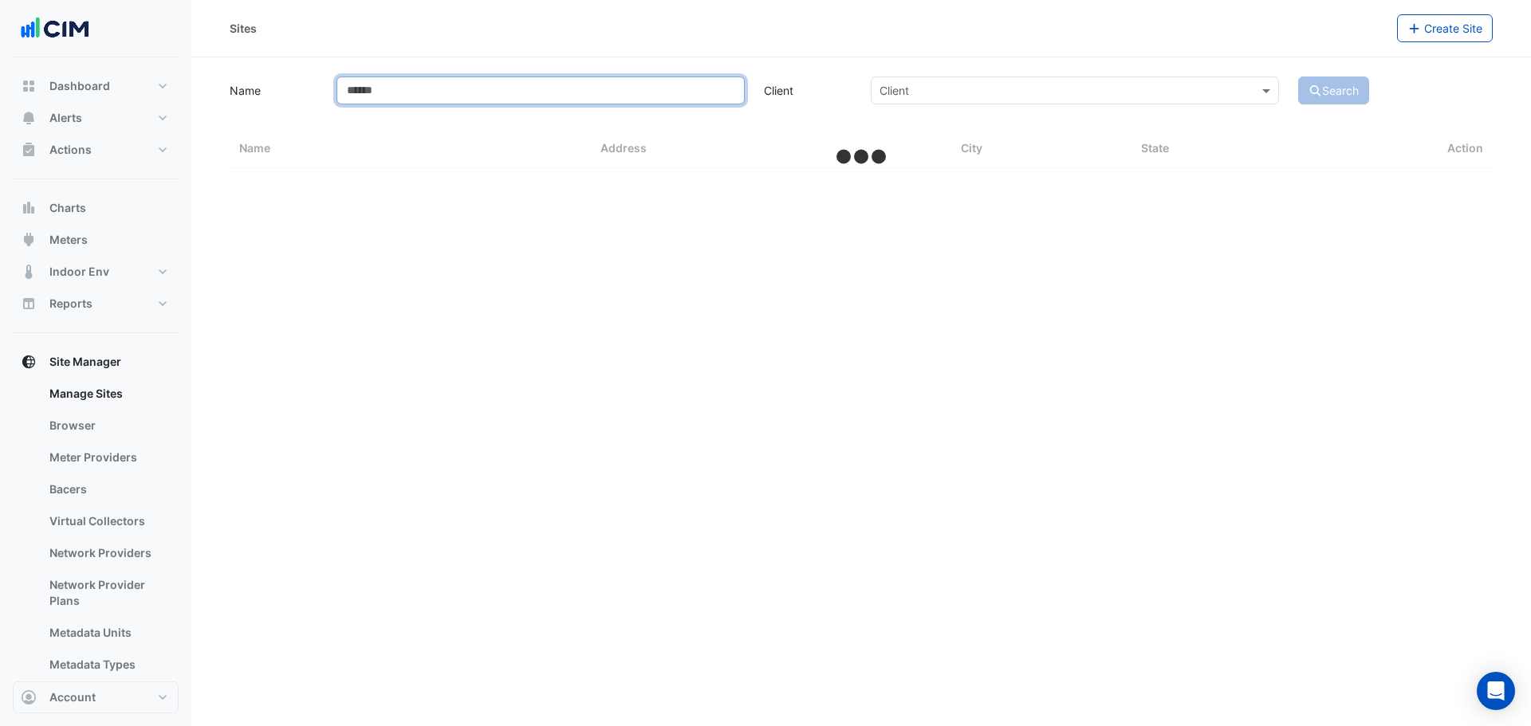
click at [375, 104] on input "Name" at bounding box center [540, 91] width 408 height 28
select select "**"
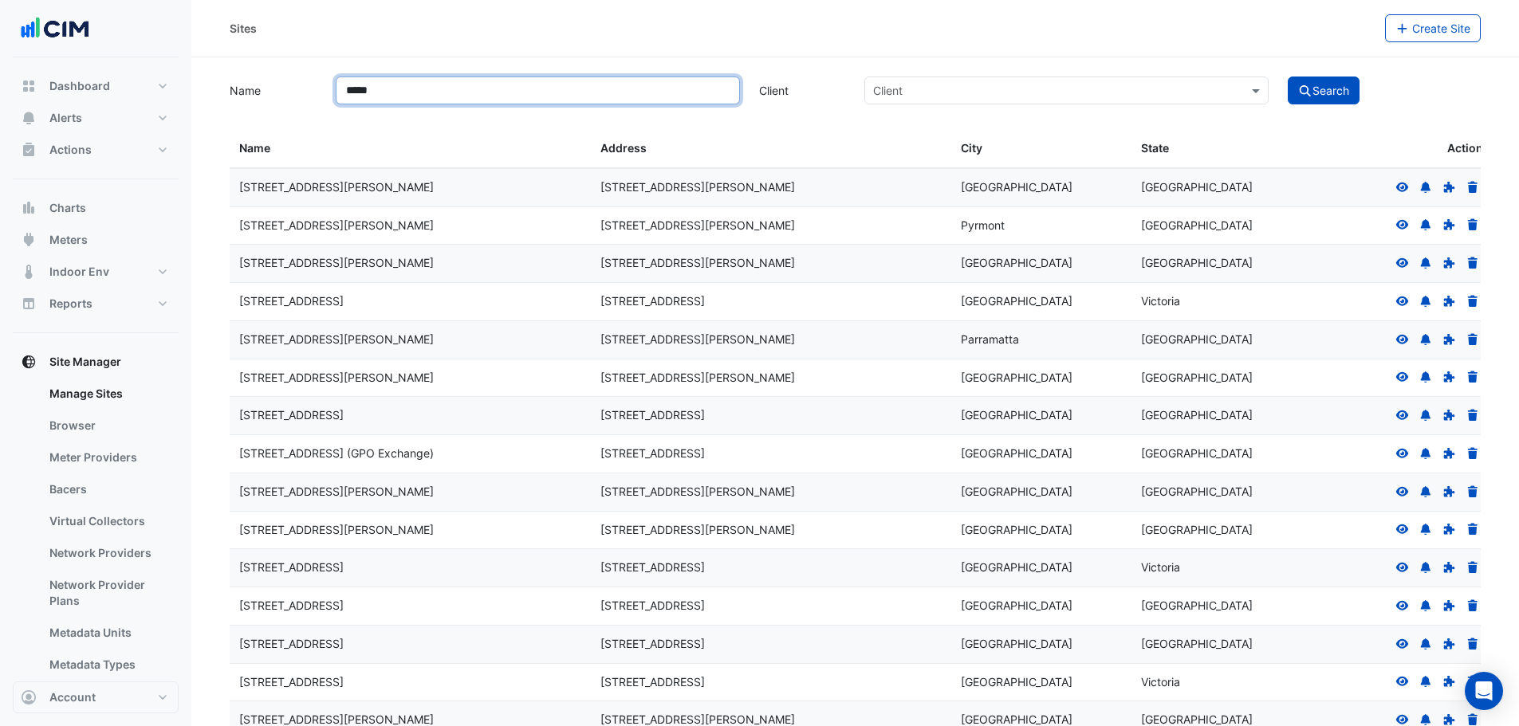
type input "*****"
click at [1008, 77] on button "Search" at bounding box center [1324, 91] width 72 height 28
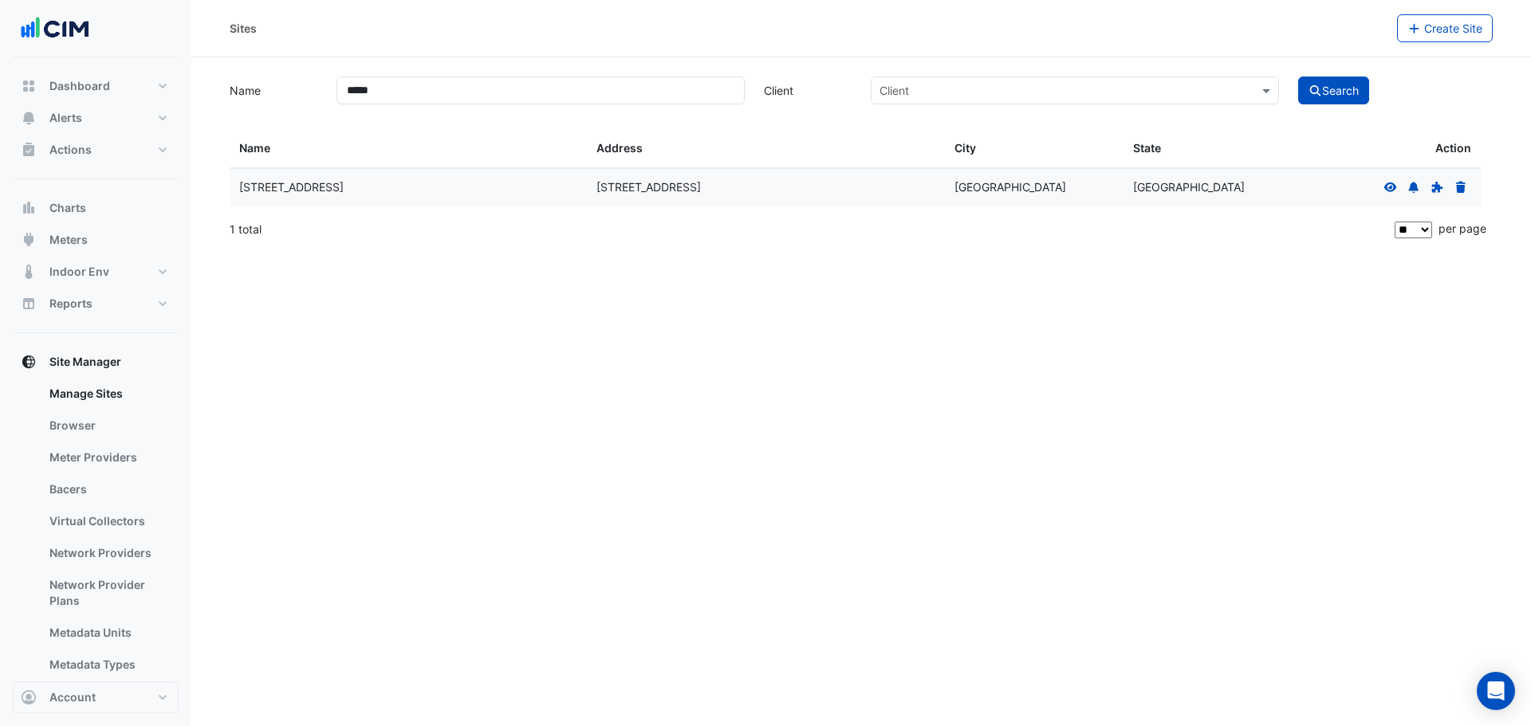
click at [1008, 192] on icon at bounding box center [1390, 187] width 14 height 11
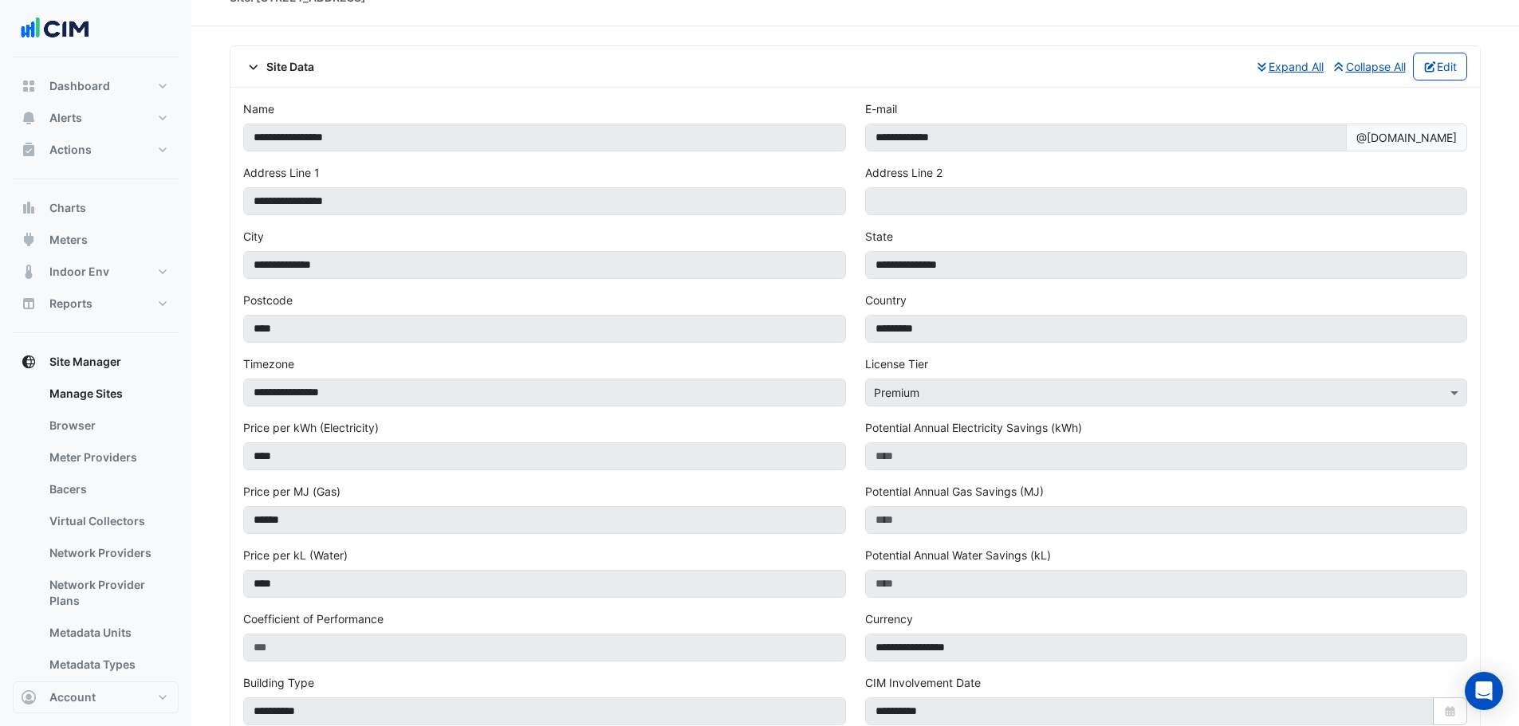
scroll to position [638, 0]
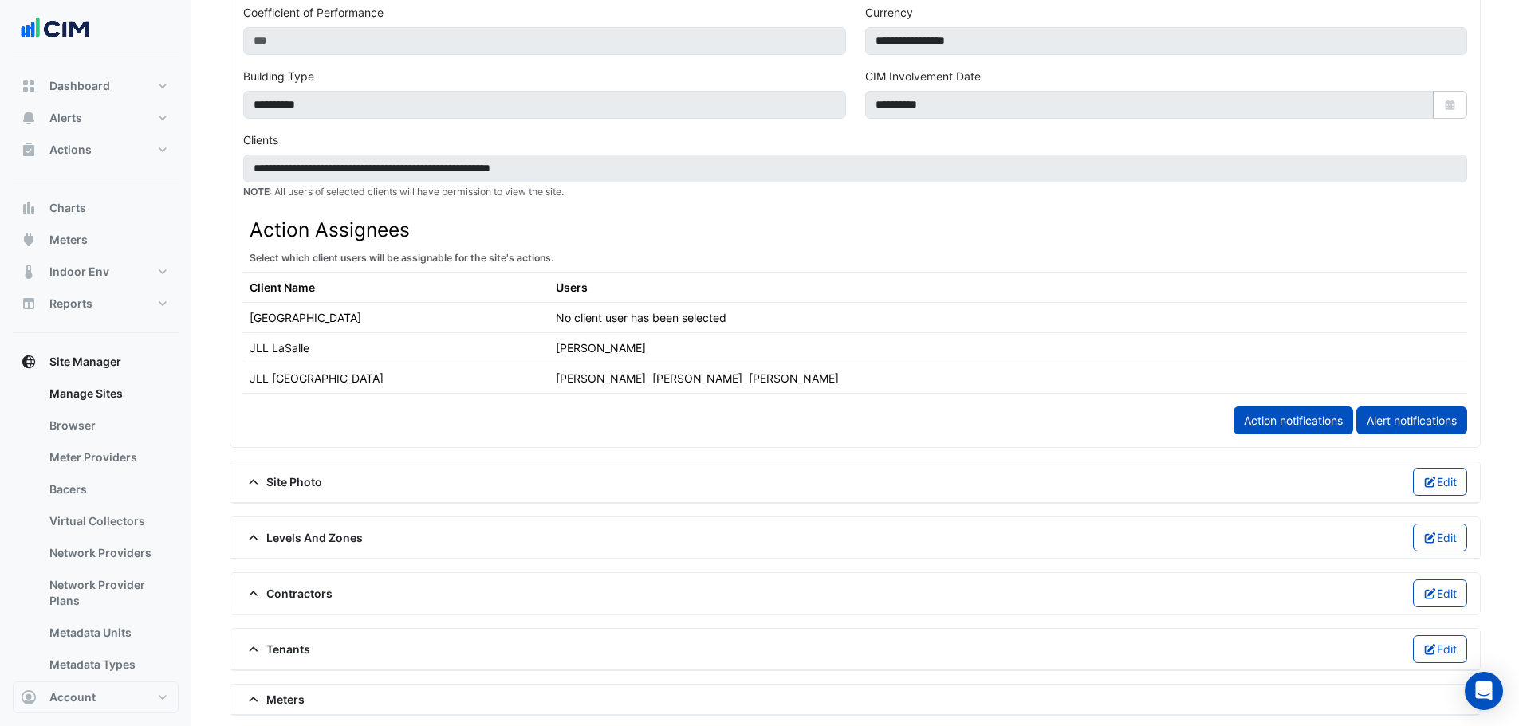
click at [285, 439] on span "Meters" at bounding box center [273, 699] width 61 height 17
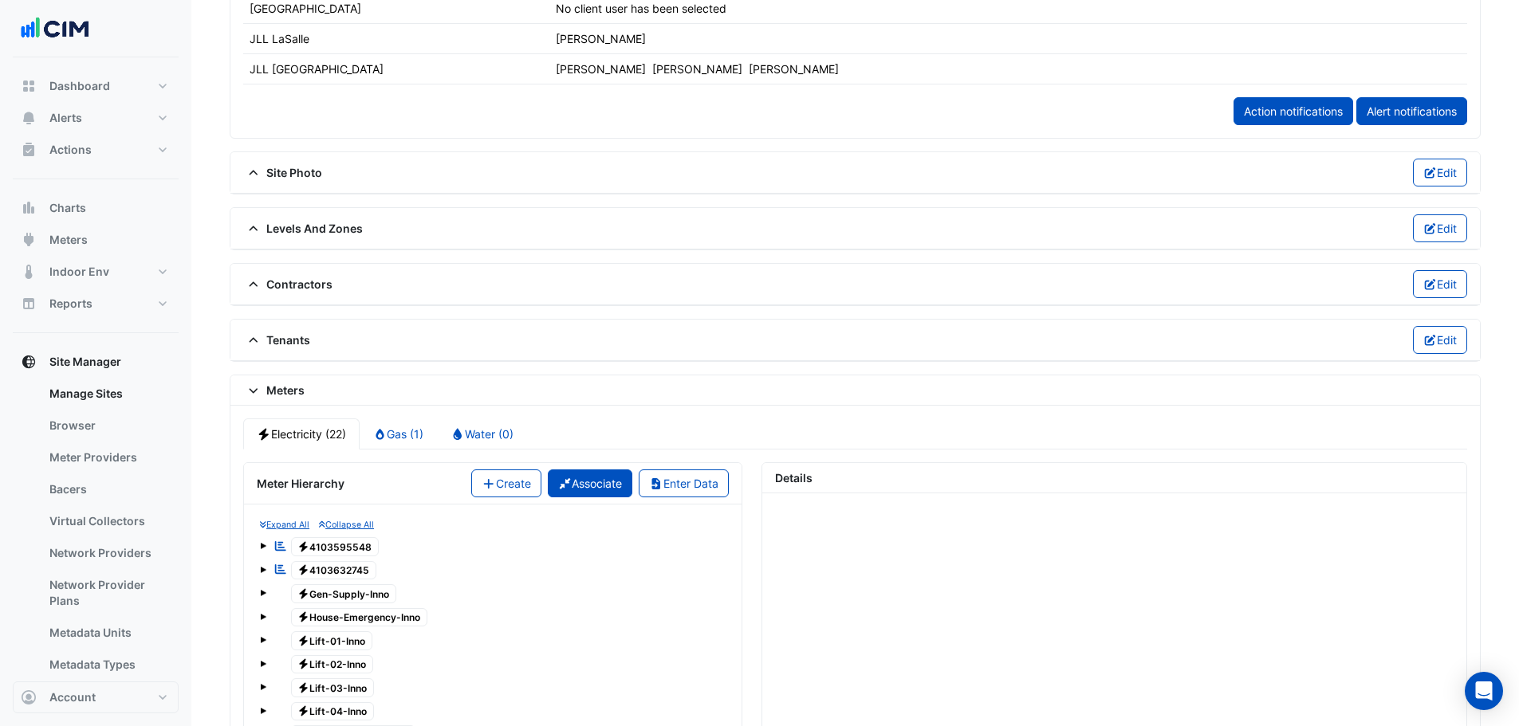
scroll to position [957, 0]
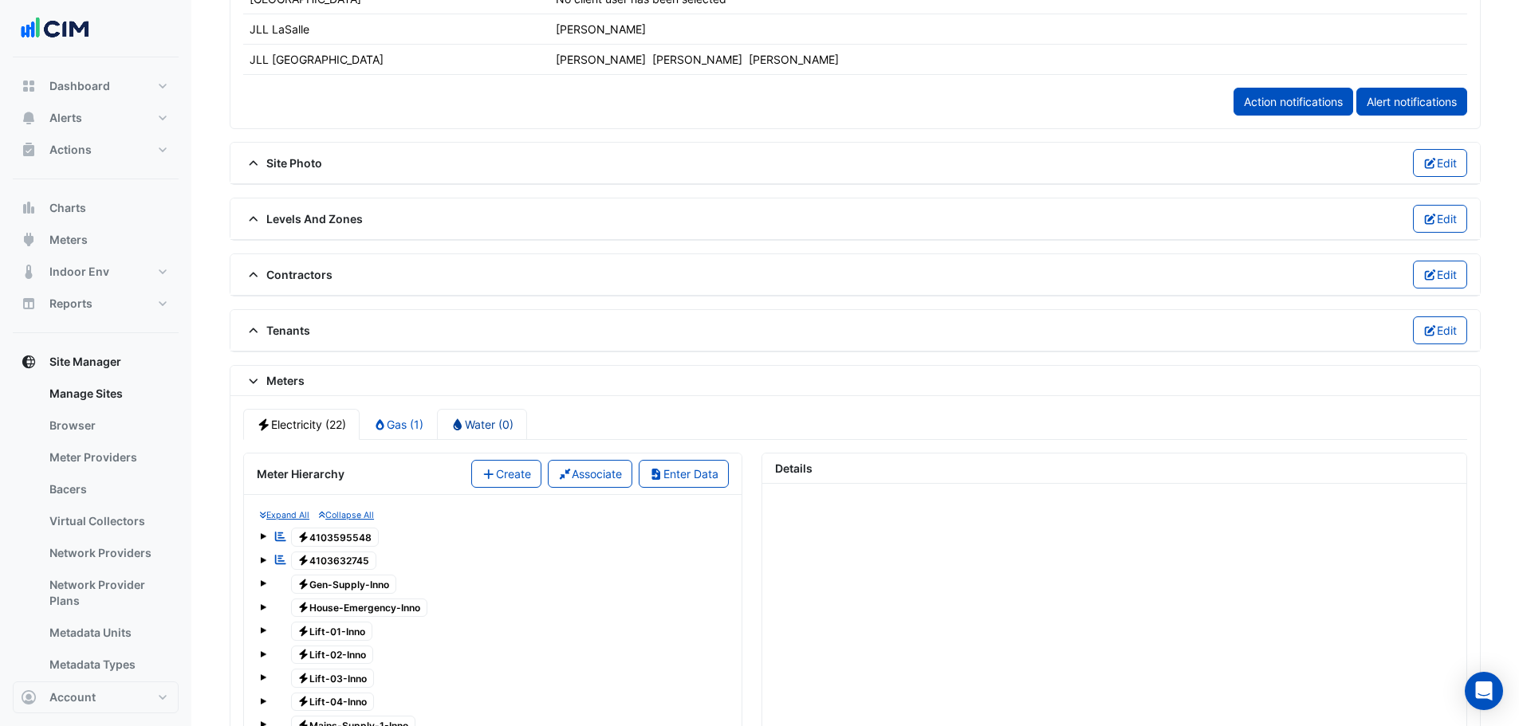
drag, startPoint x: 496, startPoint y: 430, endPoint x: 493, endPoint y: 472, distance: 42.4
click at [497, 430] on link "Water (0)" at bounding box center [482, 424] width 90 height 31
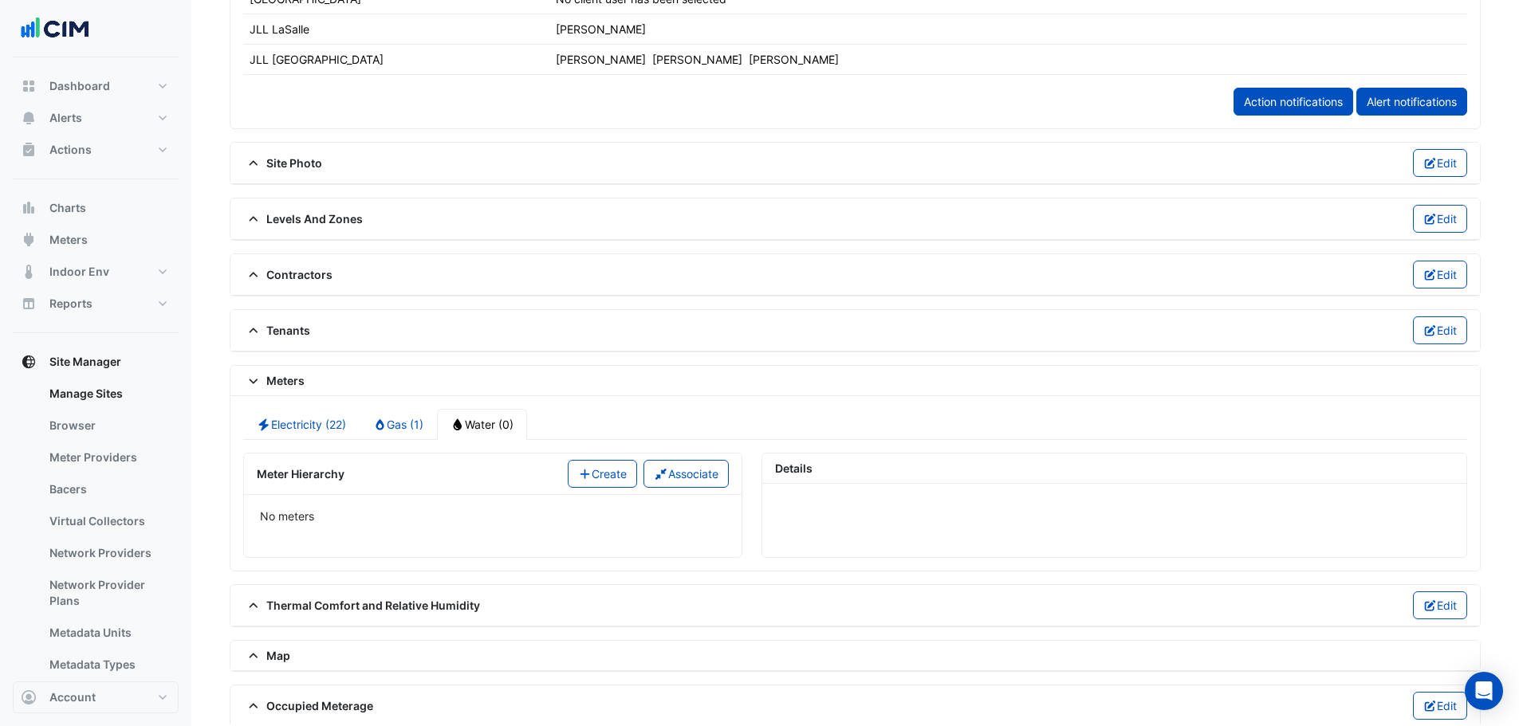
click at [596, 439] on button "Create" at bounding box center [603, 474] width 70 height 28
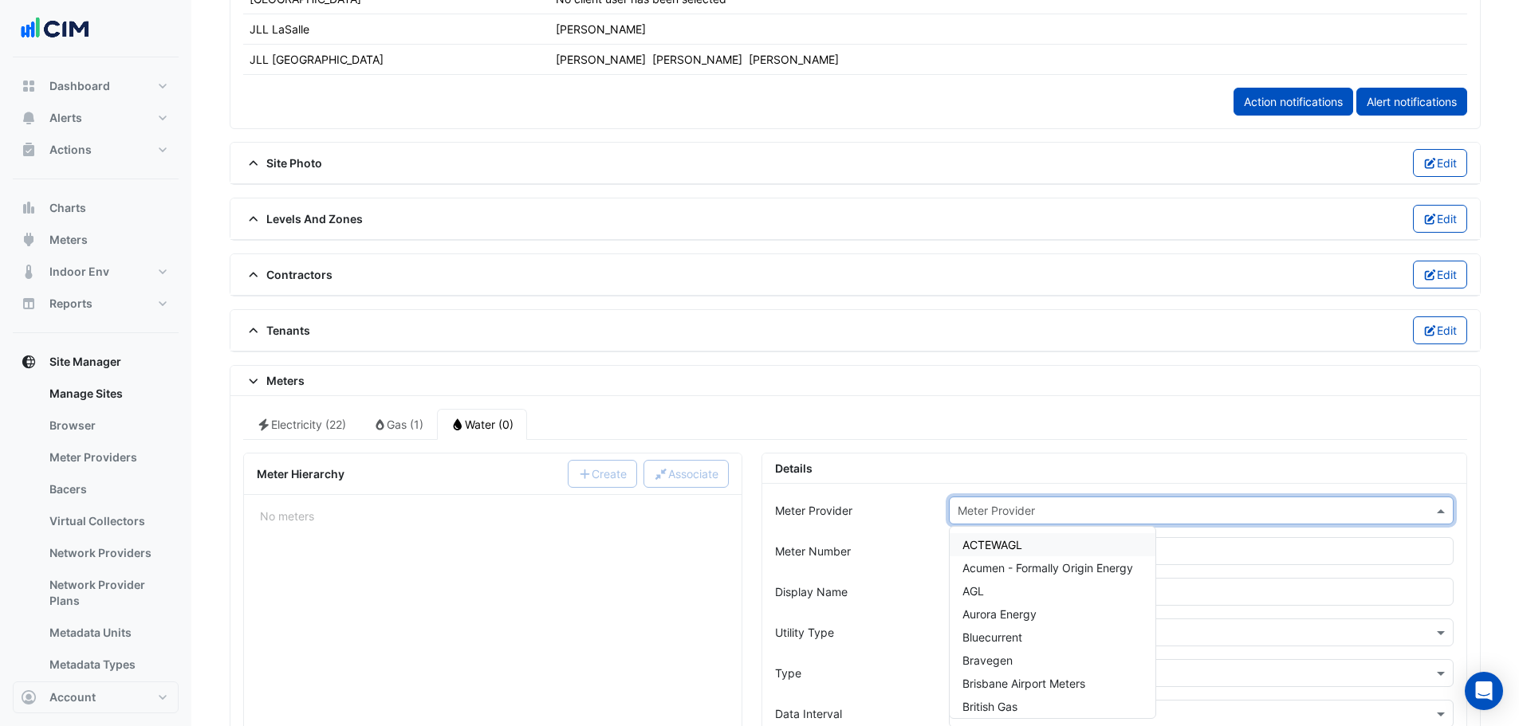
click at [1008, 439] on input "text" at bounding box center [1185, 511] width 455 height 17
type input "****"
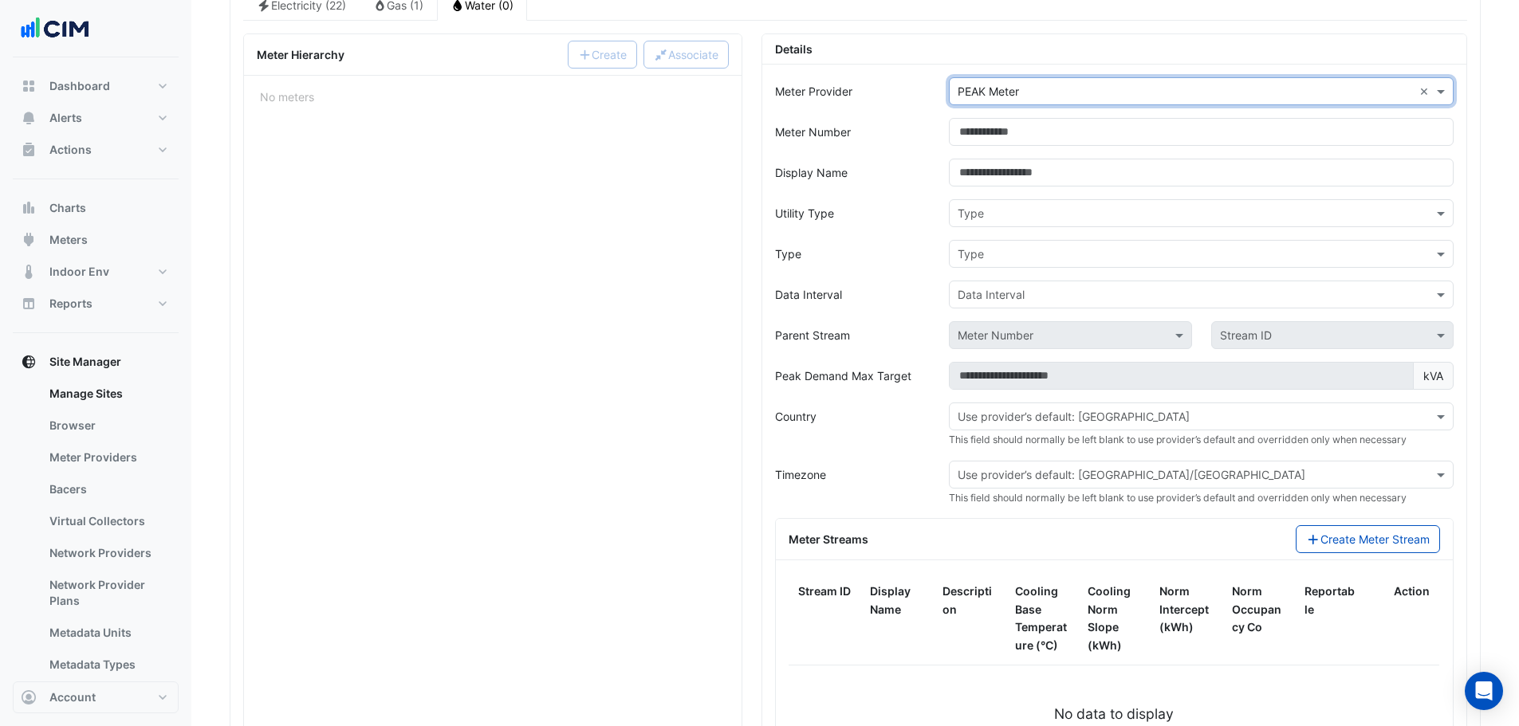
scroll to position [1382, 0]
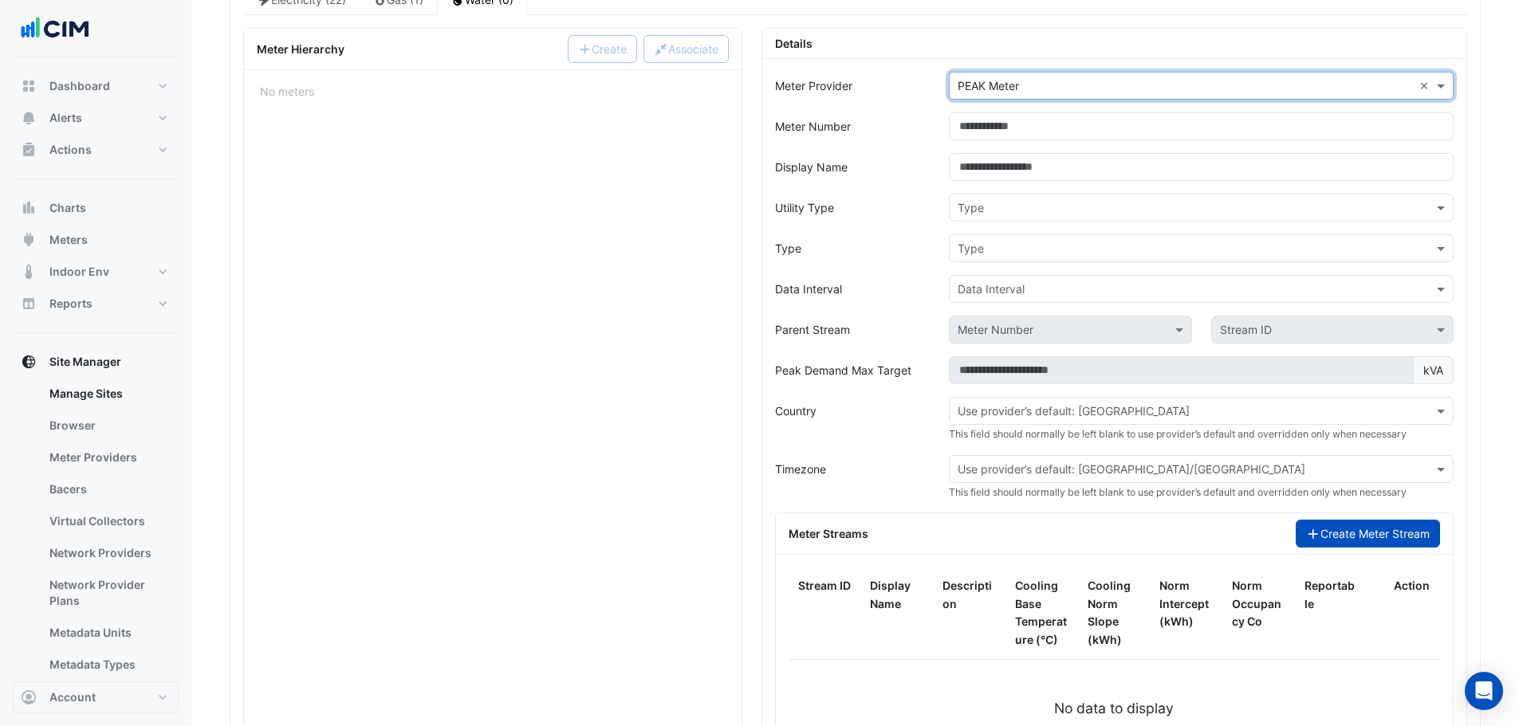
click at [1008, 439] on button "Create Meter Stream" at bounding box center [1368, 534] width 144 height 28
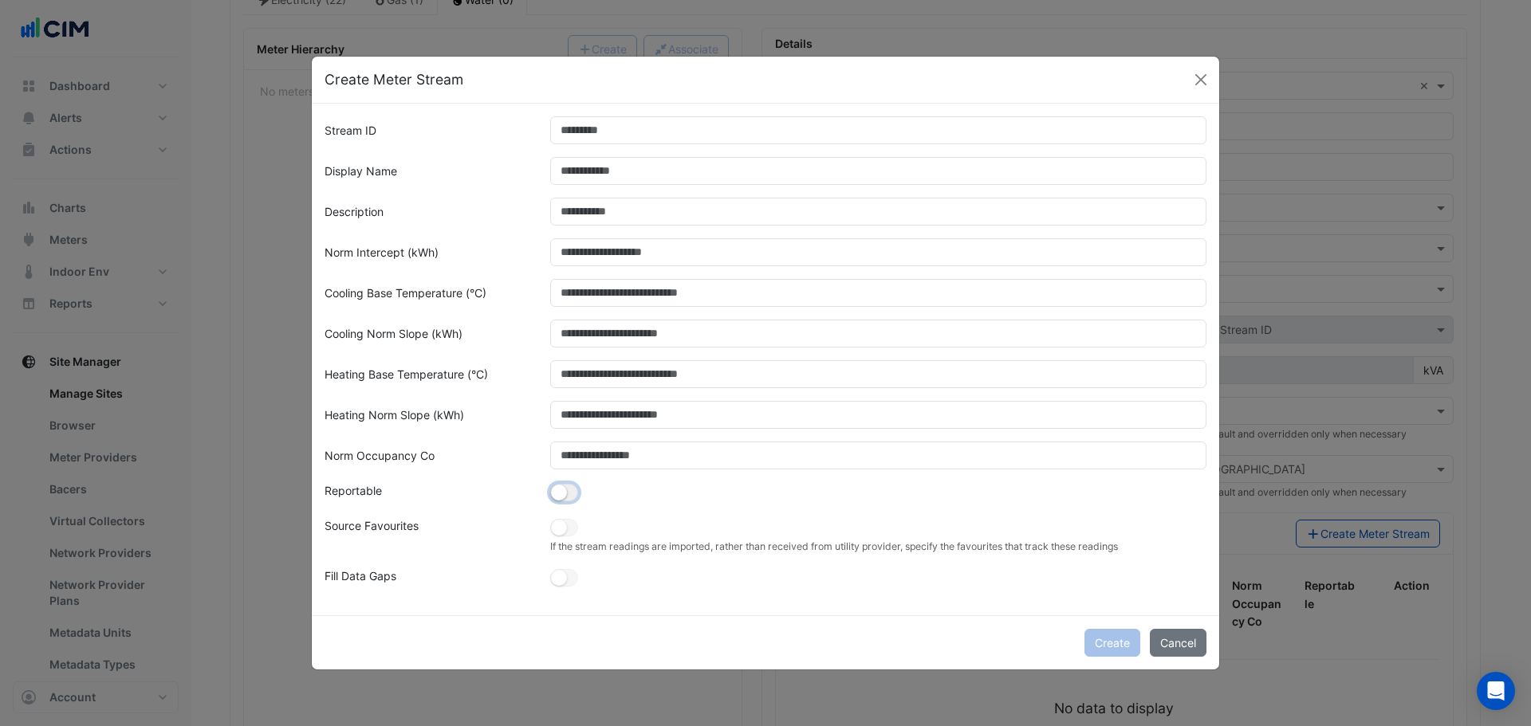
click at [572, 439] on button "button" at bounding box center [564, 493] width 28 height 18
click at [565, 439] on small "button" at bounding box center [559, 528] width 16 height 16
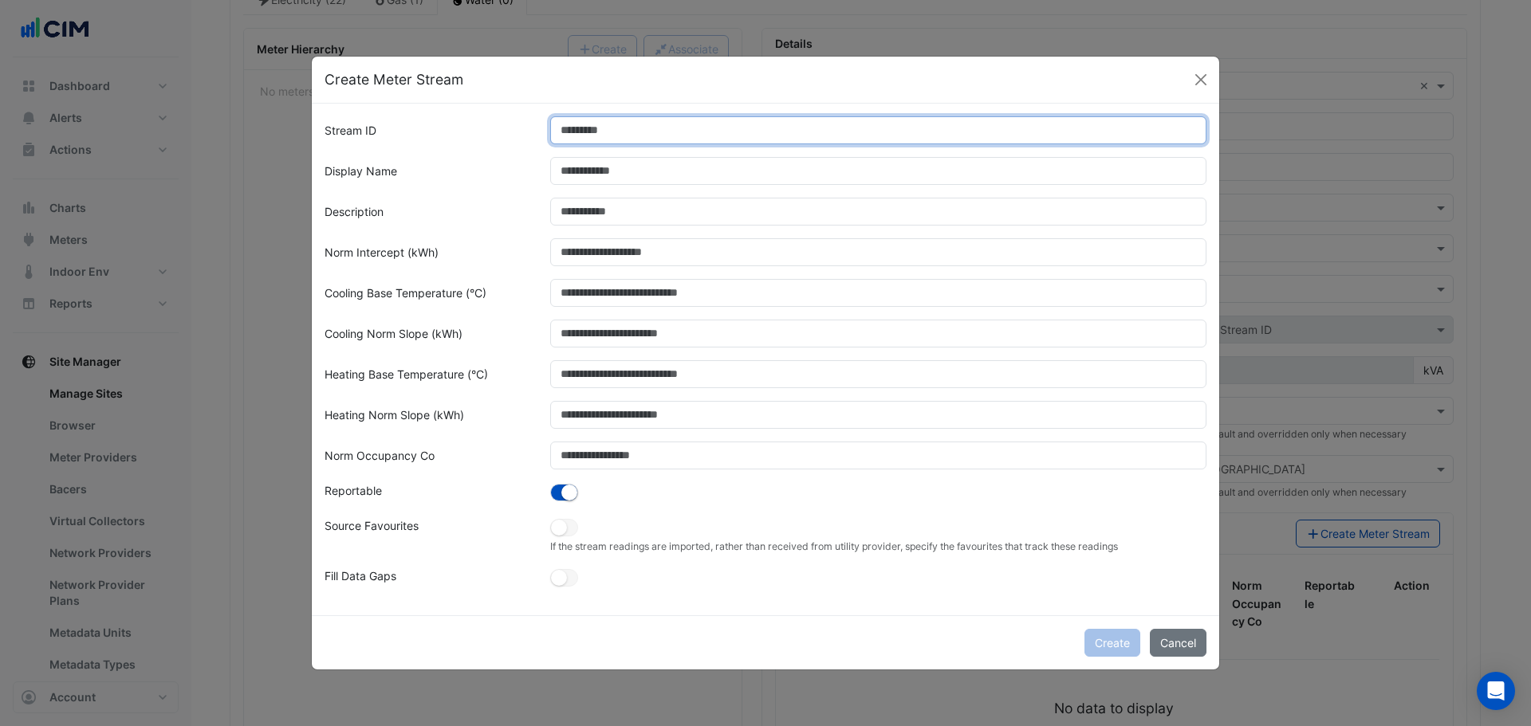
drag, startPoint x: 621, startPoint y: 123, endPoint x: 640, endPoint y: 187, distance: 67.4
click at [622, 123] on input "Stream ID" at bounding box center [878, 130] width 657 height 28
type input "*"
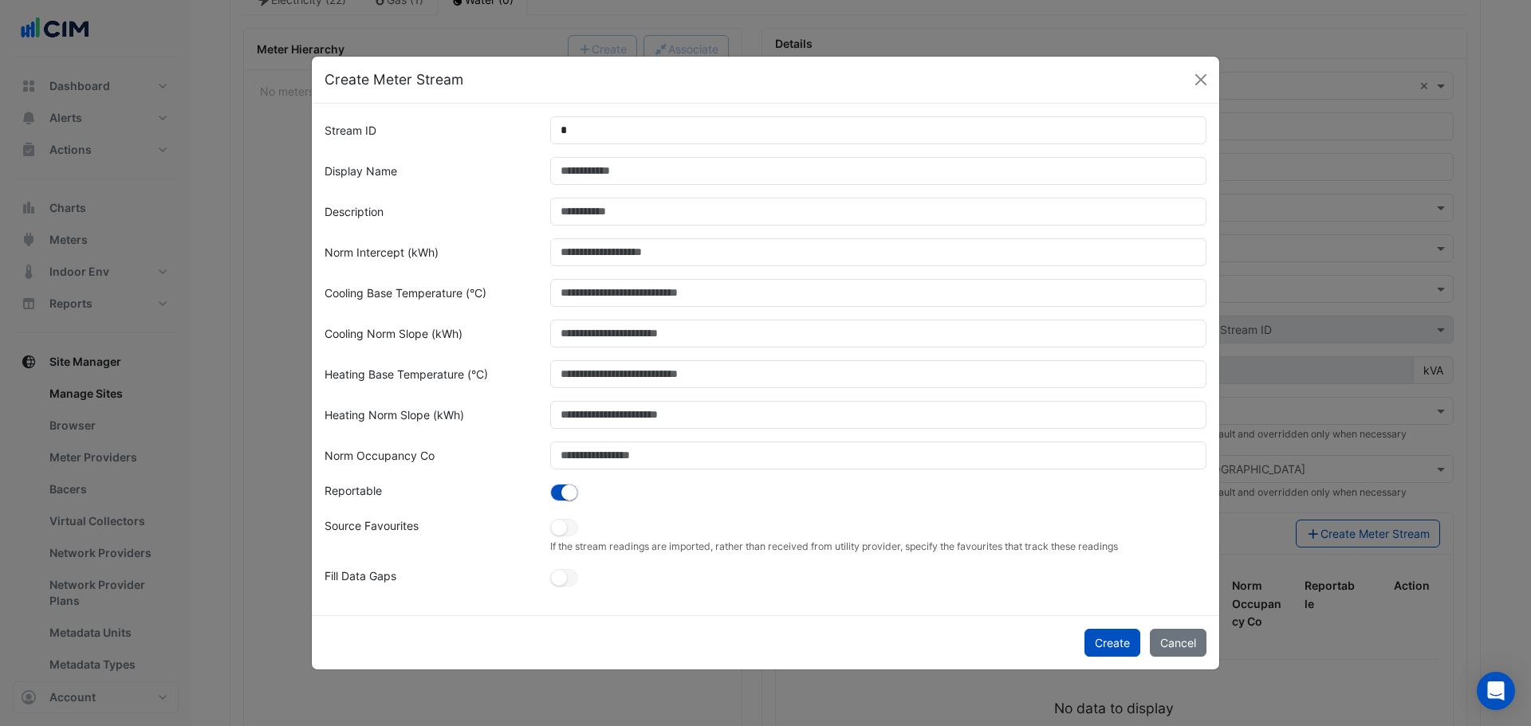
click at [624, 439] on div "If the stream readings are imported, rather than received from utility provider…" at bounding box center [879, 535] width 676 height 37
click at [565, 439] on small "button" at bounding box center [559, 528] width 16 height 16
click at [541, 439] on div "If the stream readings are imported, rather than received from utility provider…" at bounding box center [879, 535] width 676 height 37
click at [568, 439] on button "button" at bounding box center [564, 528] width 28 height 18
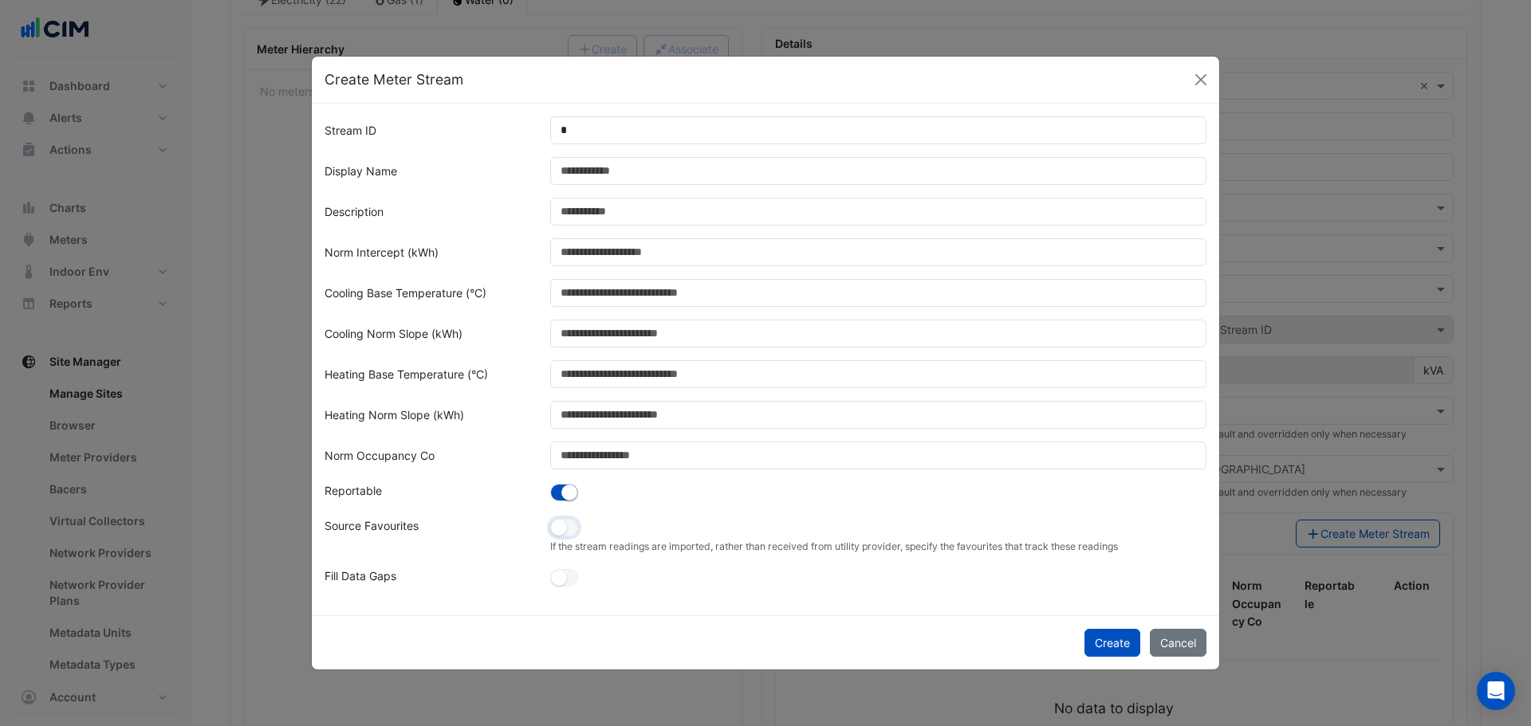
click at [568, 439] on button "button" at bounding box center [564, 528] width 28 height 18
click at [562, 439] on small "button" at bounding box center [559, 528] width 16 height 16
click at [1008, 439] on button "Cancel" at bounding box center [1178, 643] width 57 height 28
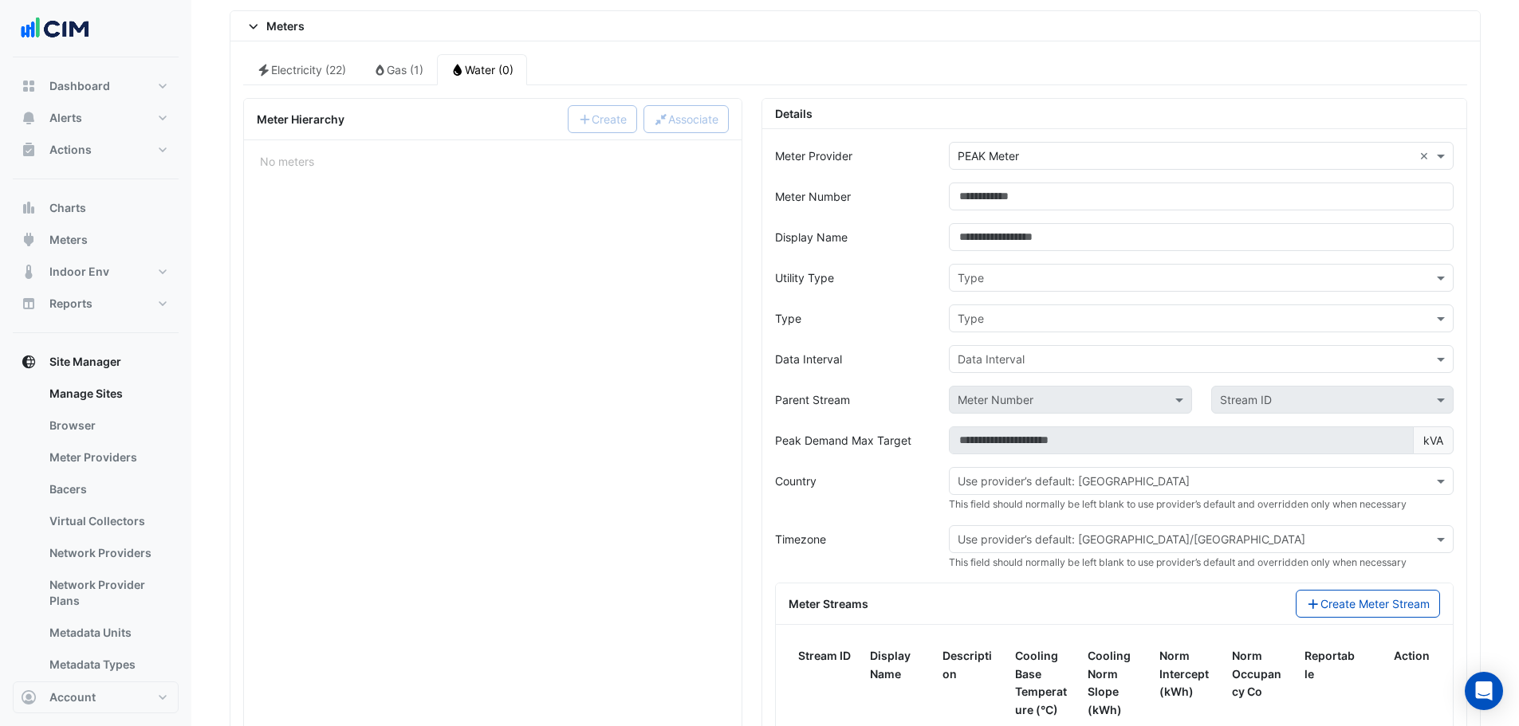
scroll to position [1276, 0]
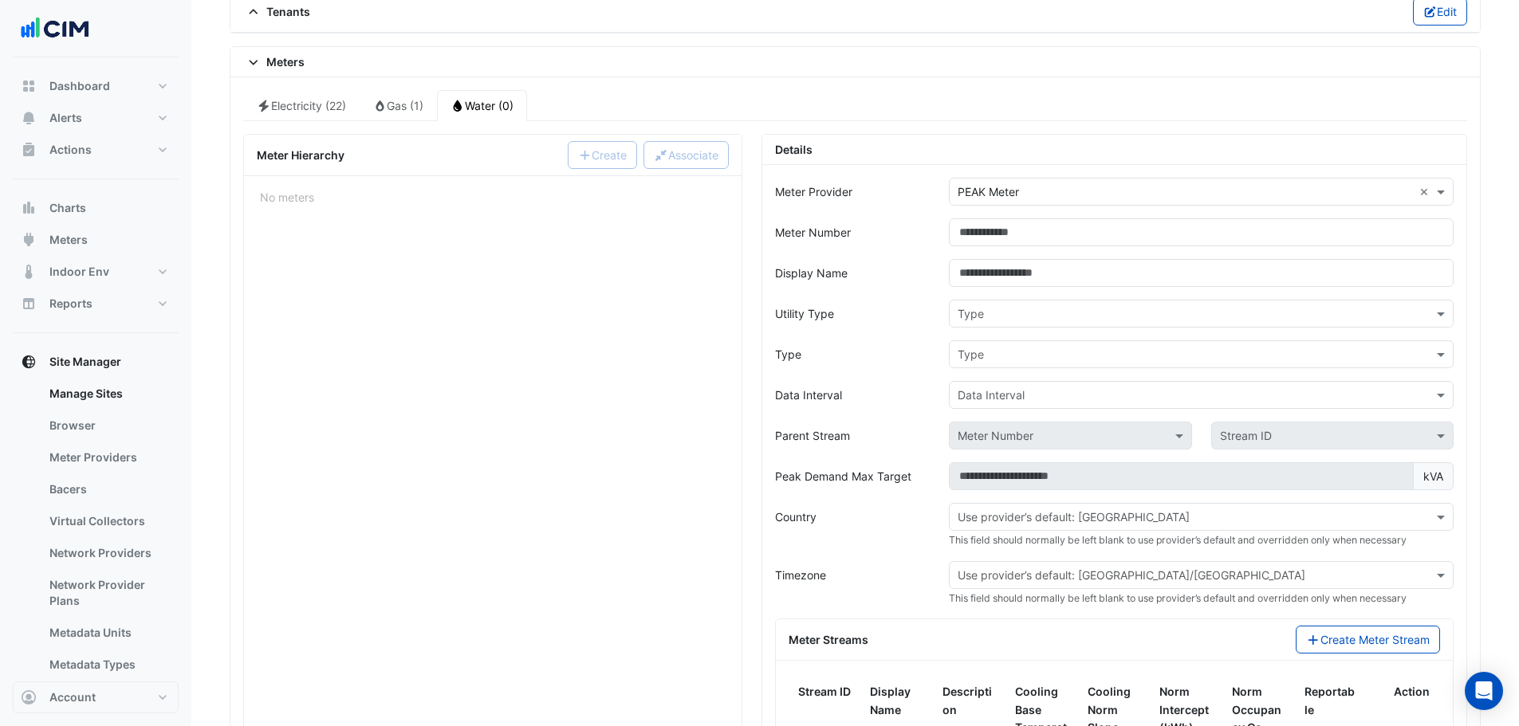
drag, startPoint x: 1002, startPoint y: 195, endPoint x: 1009, endPoint y: 207, distance: 13.6
click at [1006, 202] on div "× PEAK Meter ×" at bounding box center [1201, 192] width 505 height 28
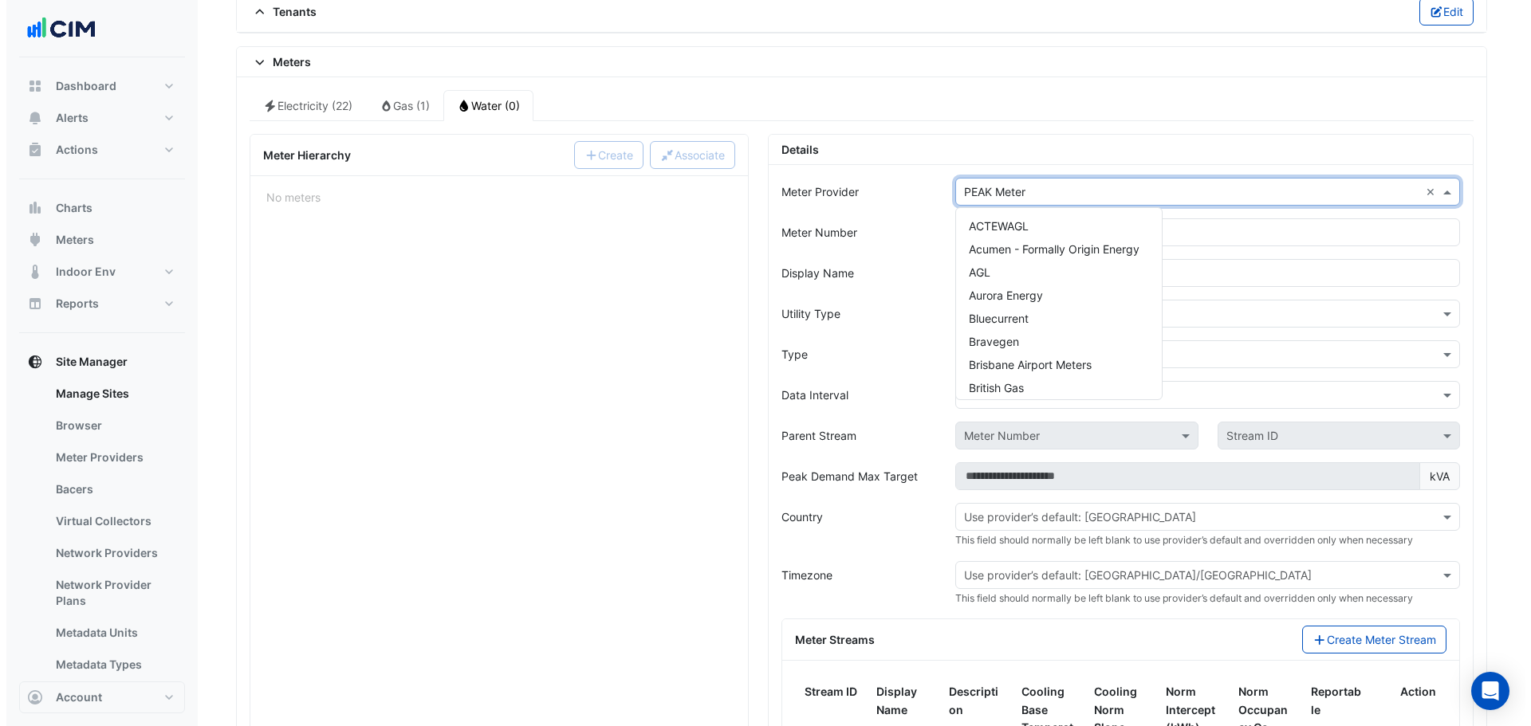
scroll to position [793, 0]
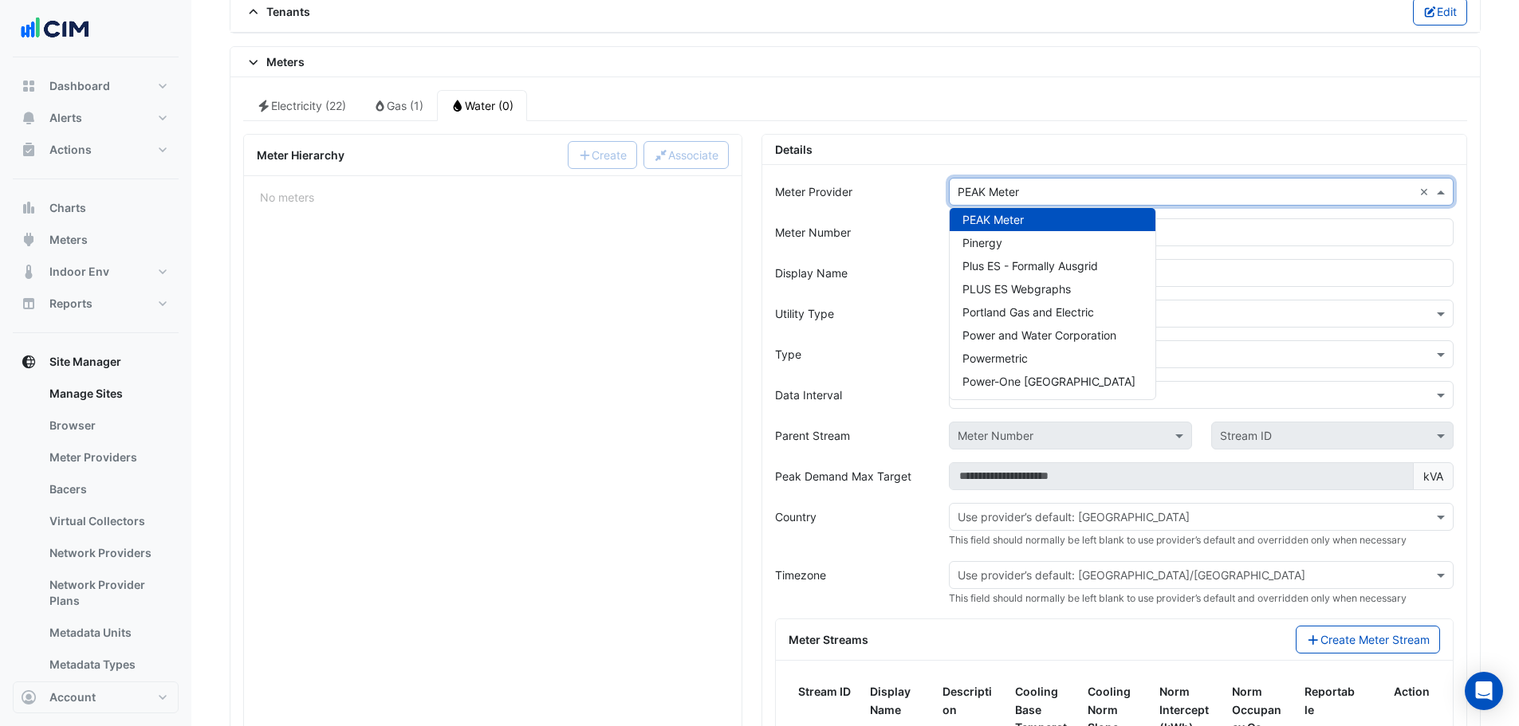
drag, startPoint x: 1009, startPoint y: 207, endPoint x: 998, endPoint y: 205, distance: 10.5
click at [998, 205] on ng-select "× PEAK Meter × ACTEWAGL Acumen - Formally Origin Energy AGL Aurora Energy Bluec…" at bounding box center [1201, 192] width 505 height 28
click at [995, 212] on div "PEAK Meter" at bounding box center [1053, 219] width 206 height 23
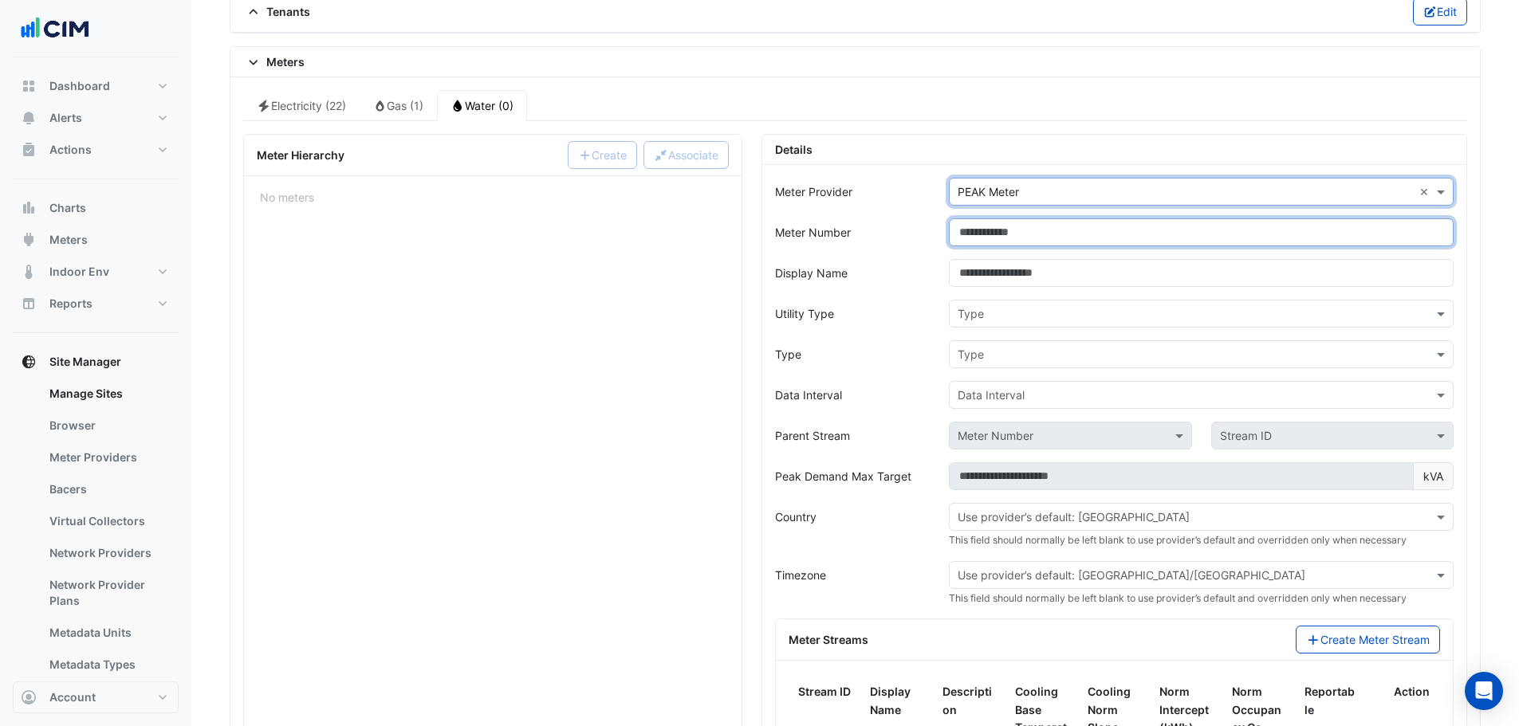
click at [997, 234] on input "Meter Number" at bounding box center [1201, 232] width 505 height 28
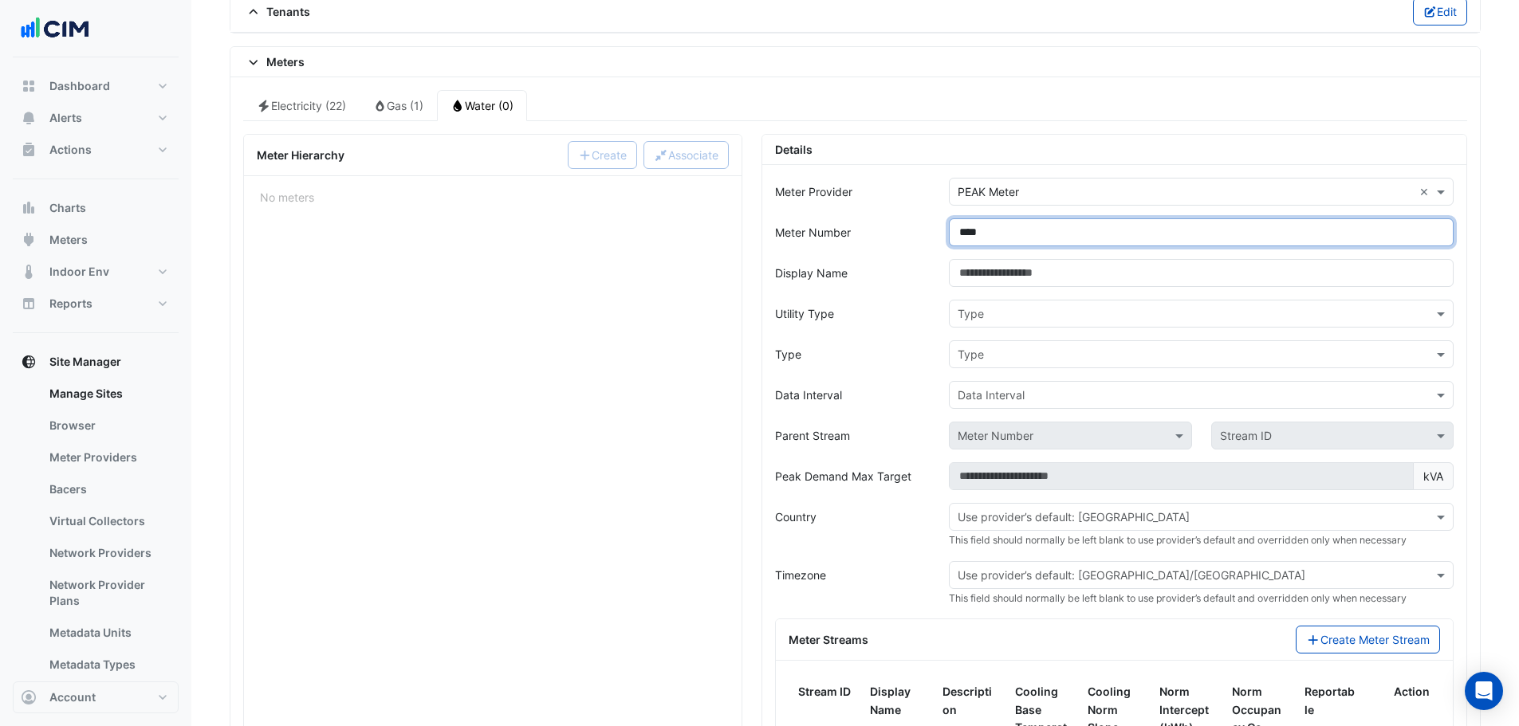
type input "****"
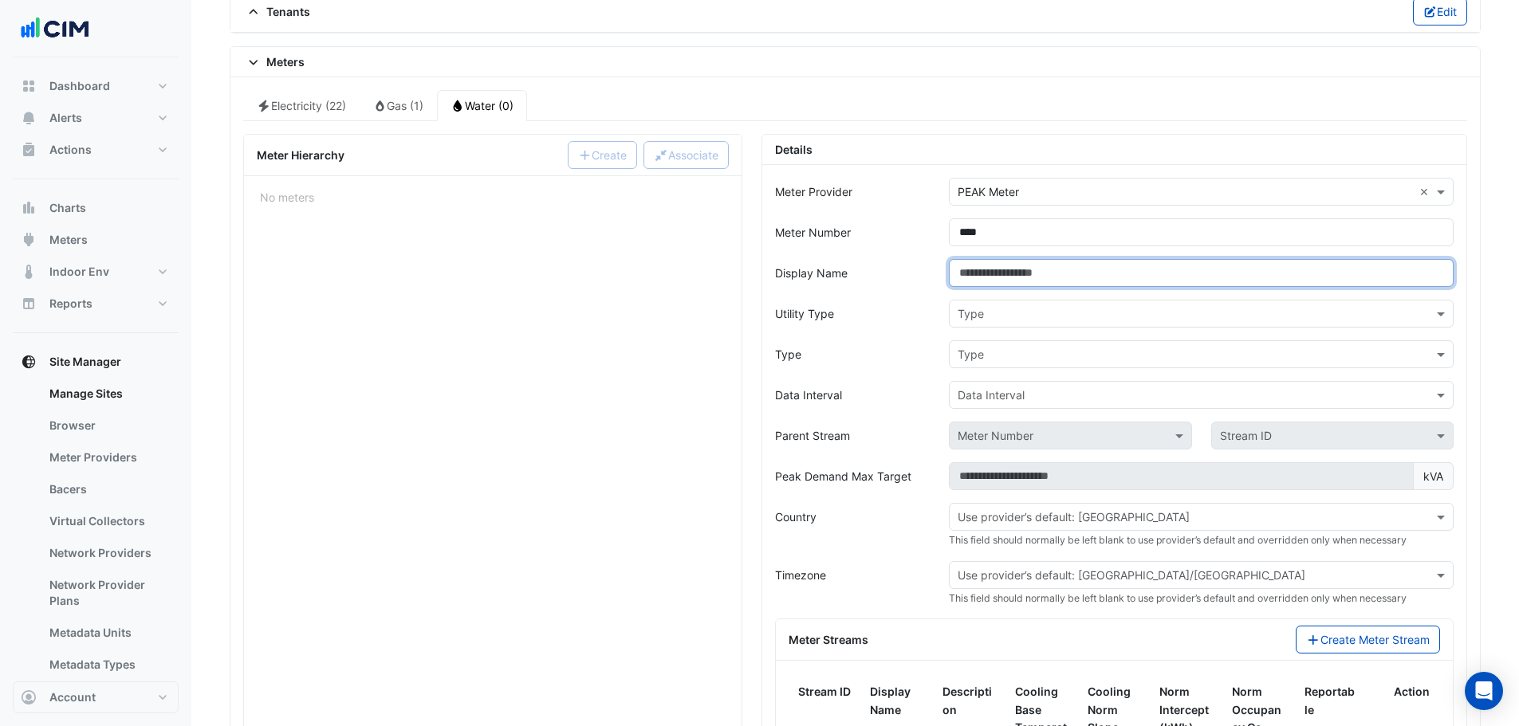
click at [1008, 272] on input "Display Name" at bounding box center [1201, 273] width 505 height 28
type input "****"
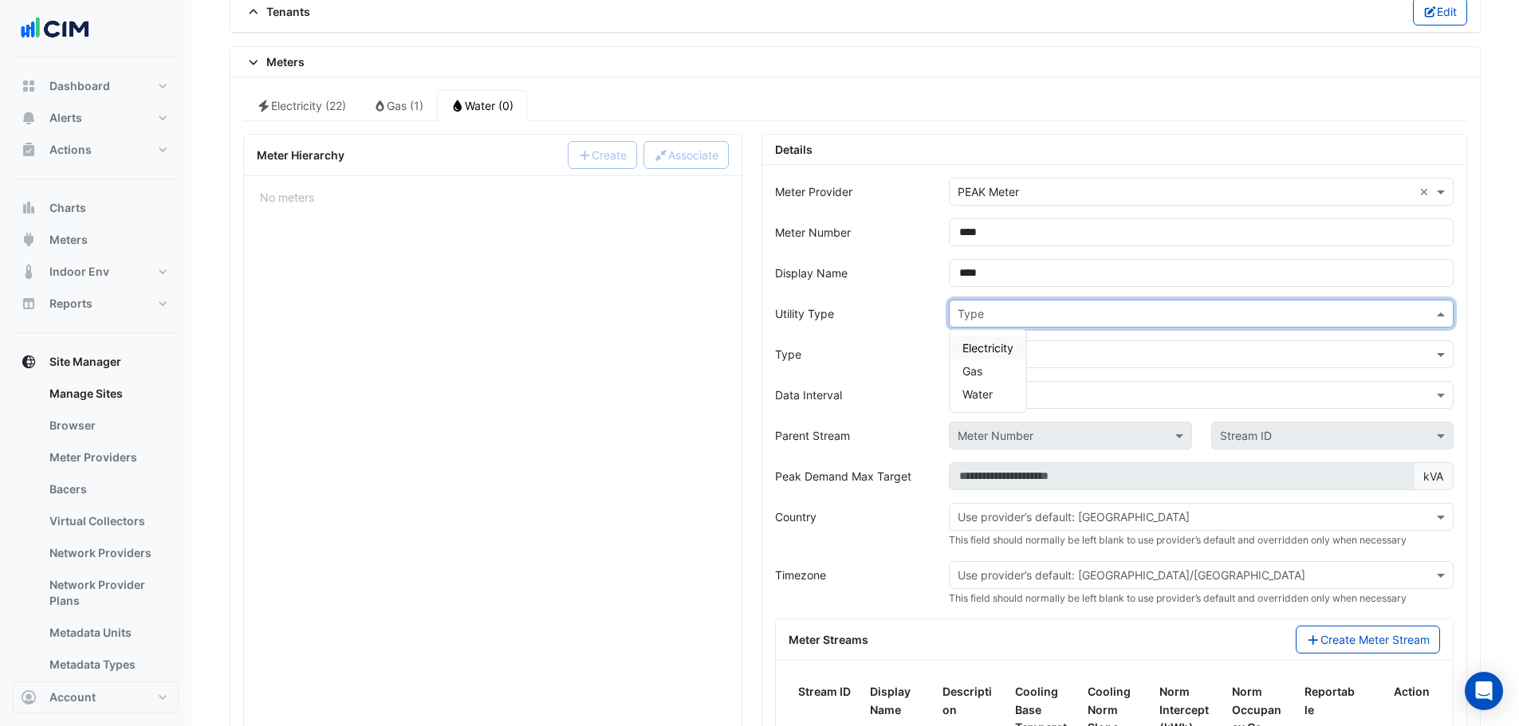
click at [1008, 320] on input "text" at bounding box center [1185, 314] width 455 height 17
click at [987, 383] on div "Water" at bounding box center [988, 394] width 77 height 23
click at [986, 358] on input "text" at bounding box center [1185, 355] width 455 height 17
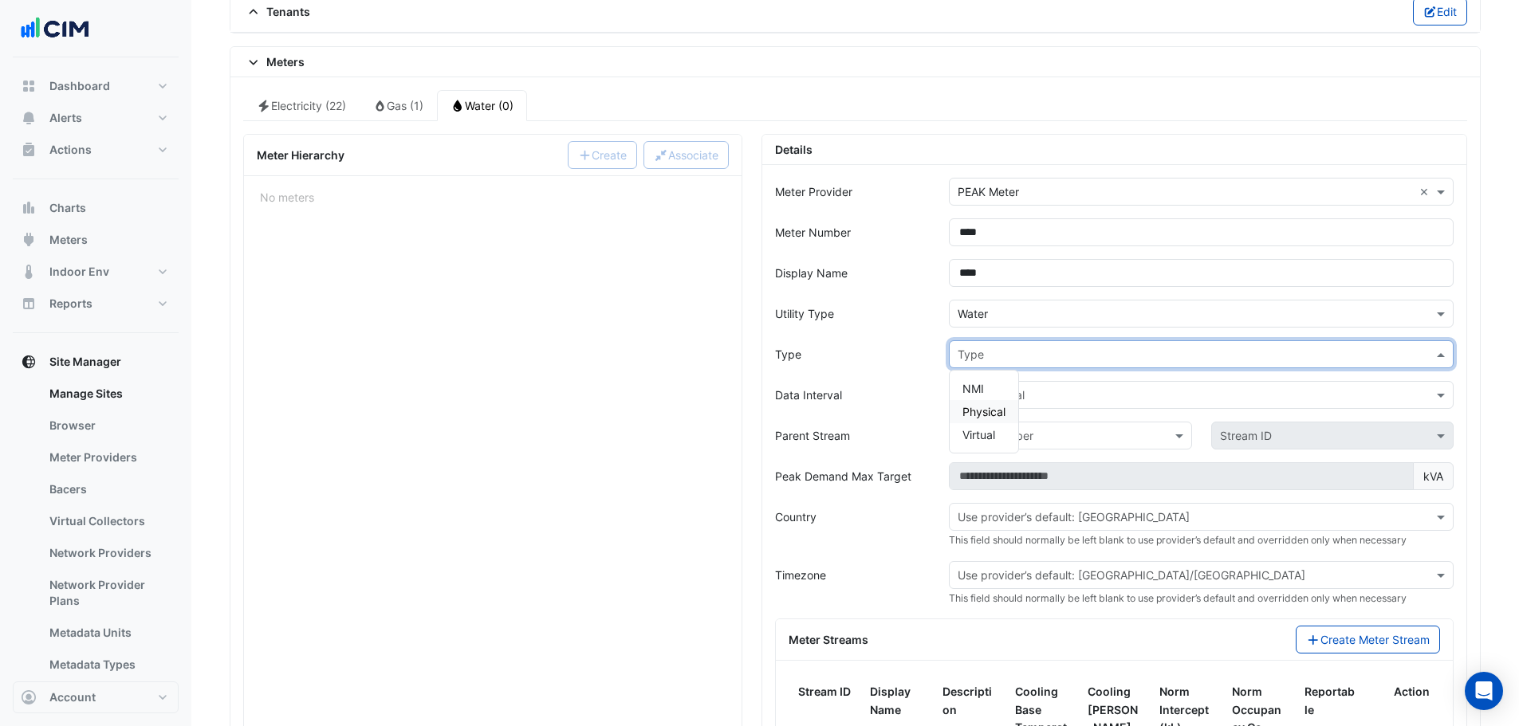
click at [989, 411] on span "Physical" at bounding box center [983, 412] width 43 height 14
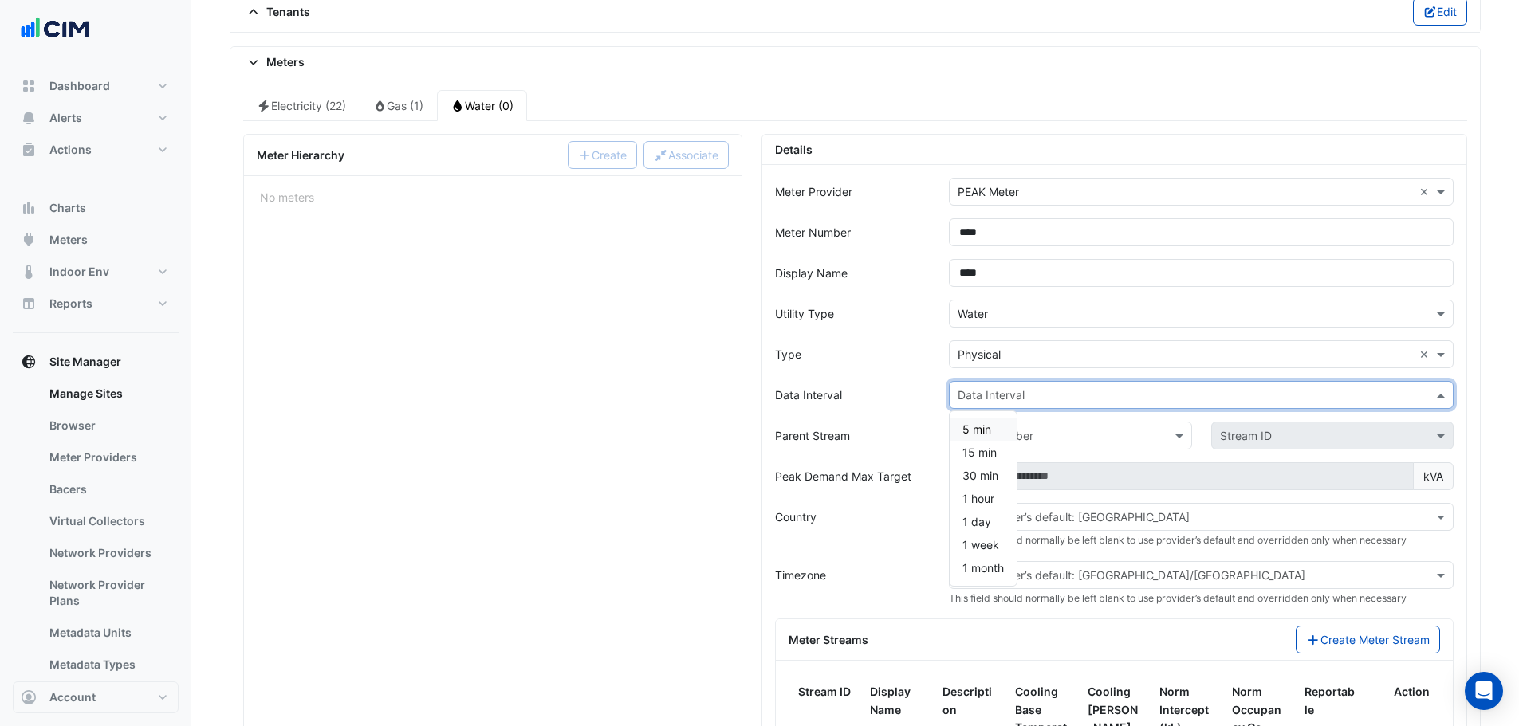
click at [999, 403] on input "text" at bounding box center [1185, 396] width 455 height 17
click at [985, 439] on span "15 min" at bounding box center [979, 453] width 34 height 14
click at [1008, 439] on button "Create Meter Stream" at bounding box center [1368, 640] width 144 height 28
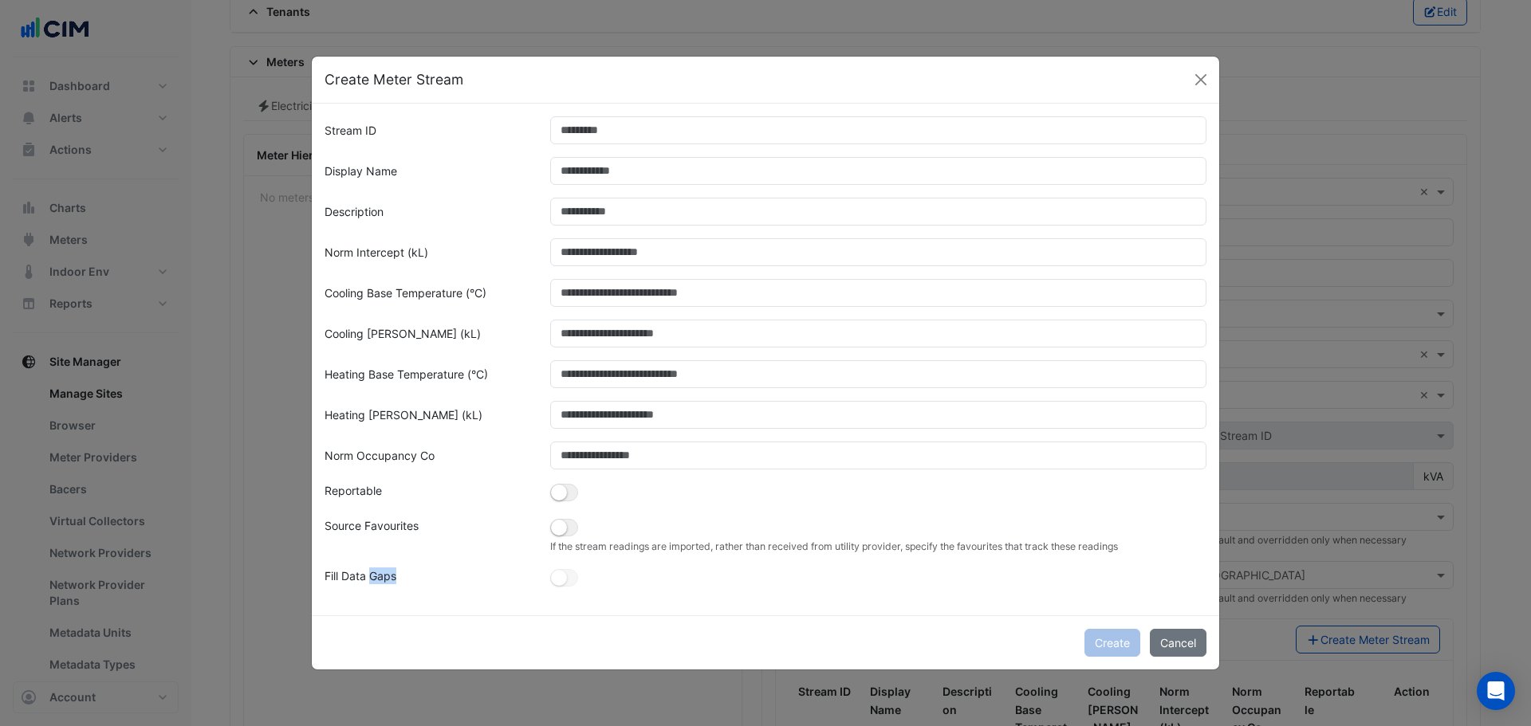
click at [1008, 439] on ngb-modal-window "Create Meter Stream Stream ID Display Name Description Norm Intercept (kL) Cool…" at bounding box center [765, 363] width 1531 height 726
click at [573, 439] on button "button" at bounding box center [564, 528] width 28 height 18
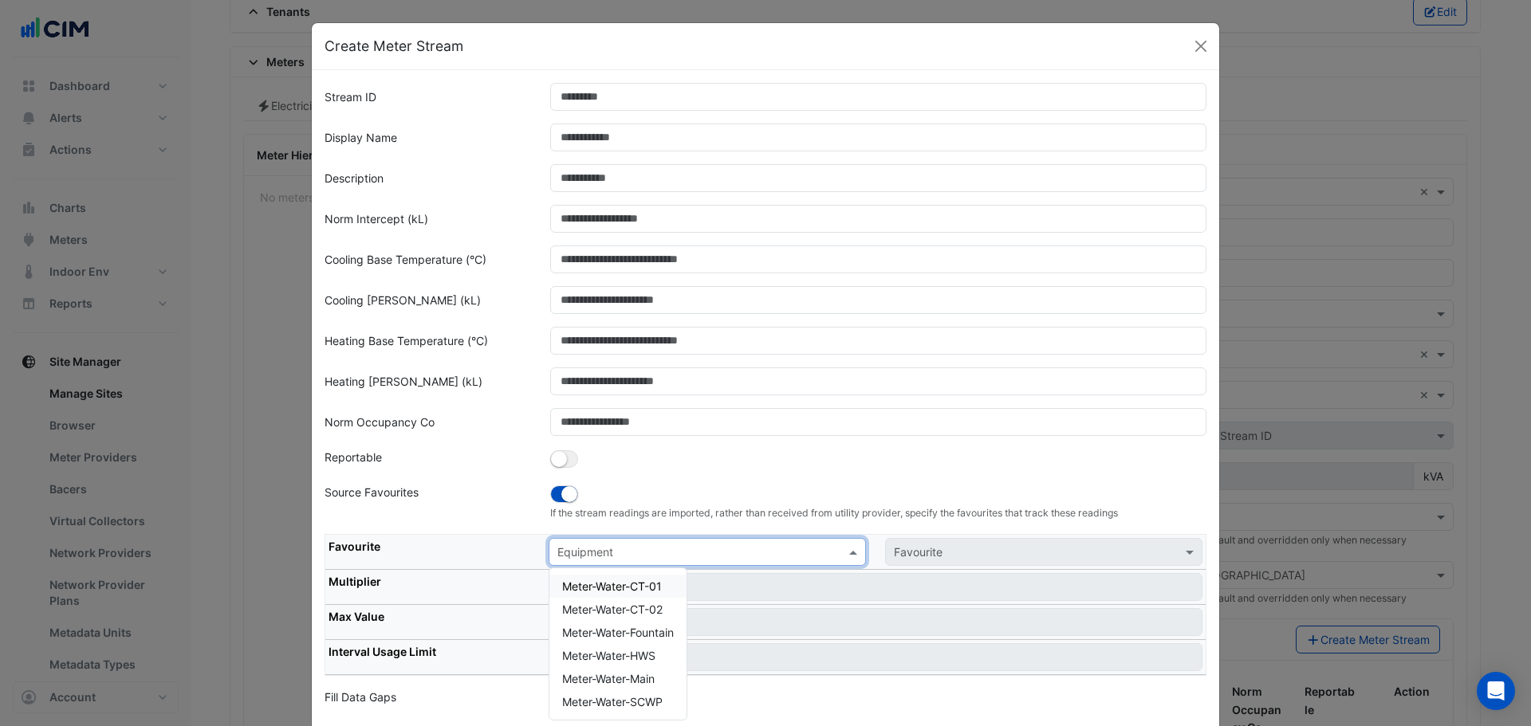
click at [598, 439] on input "text" at bounding box center [691, 553] width 268 height 17
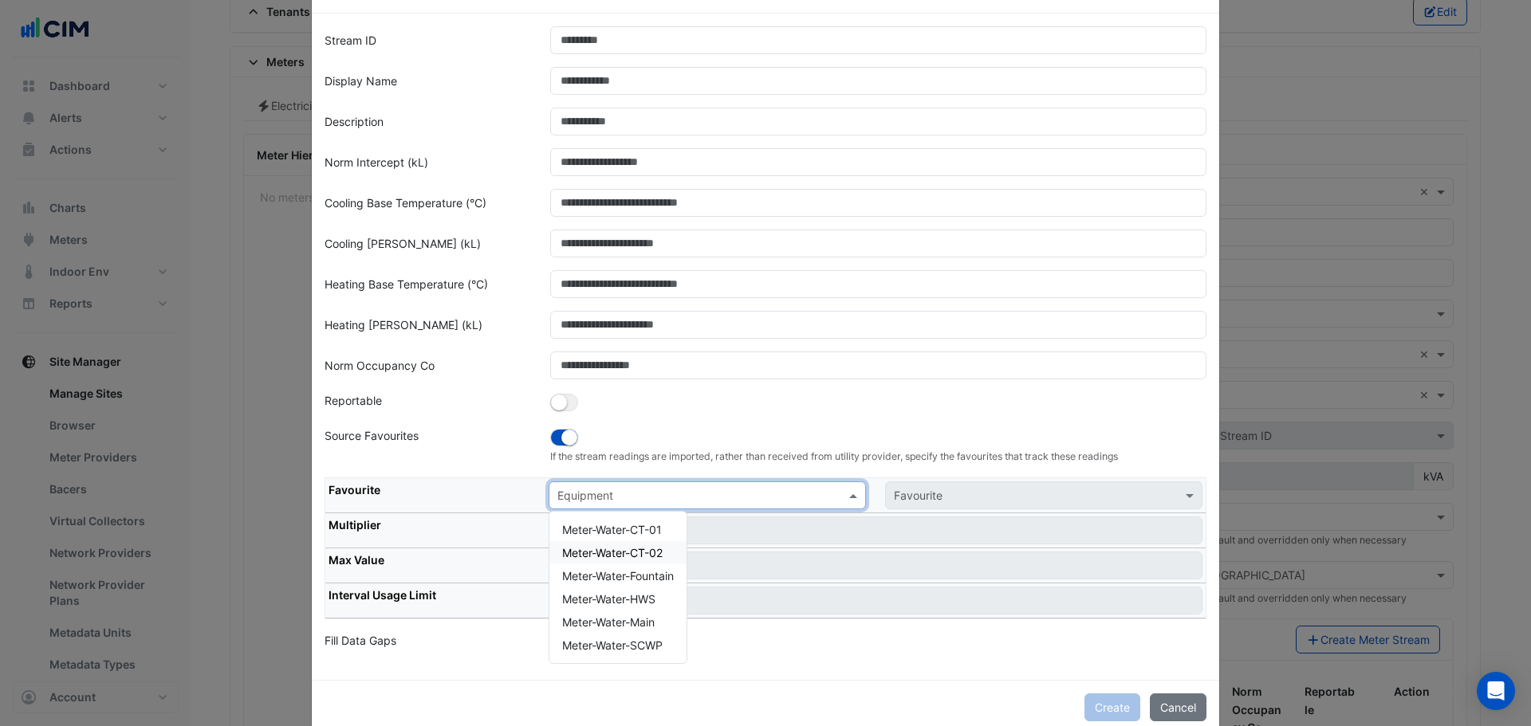
scroll to position [88, 0]
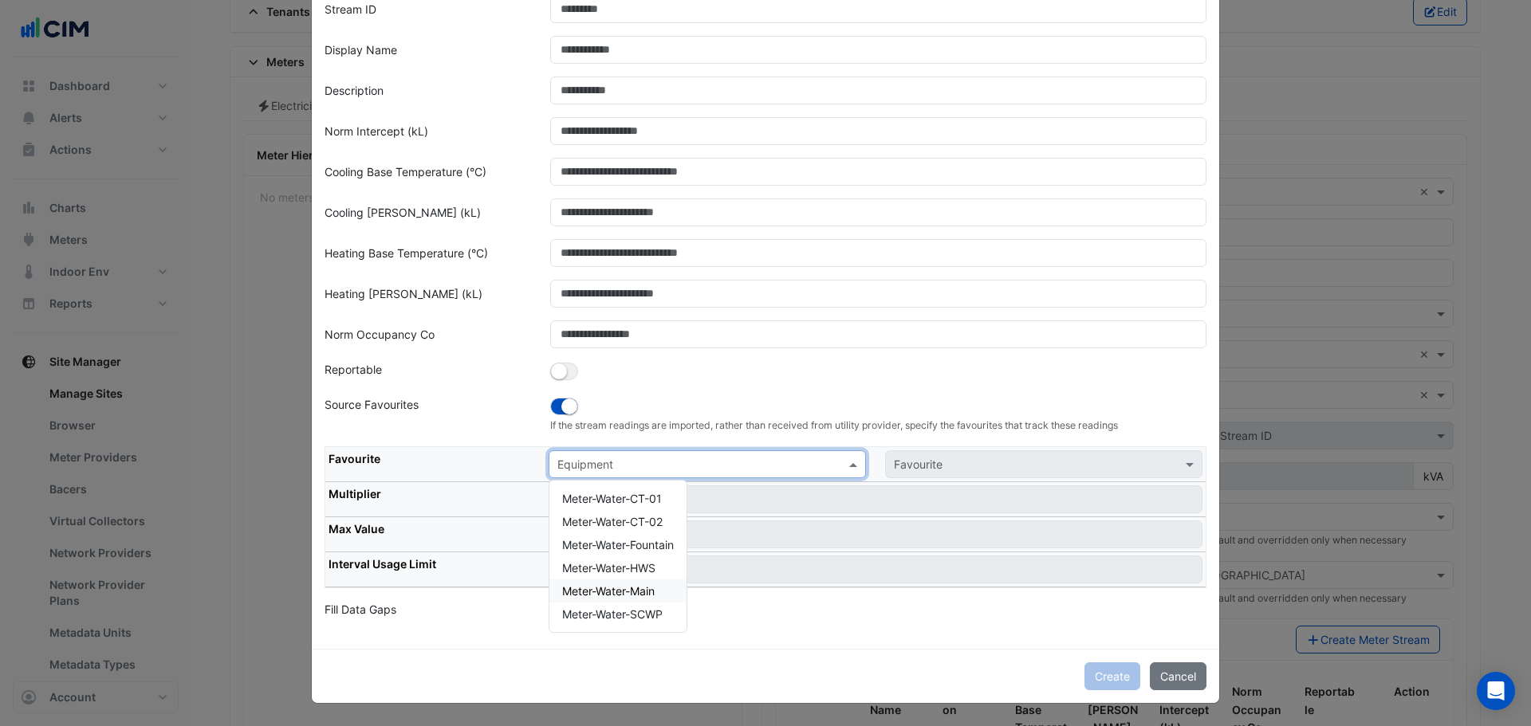
click at [657, 439] on div "Meter-Water-Main" at bounding box center [617, 591] width 137 height 23
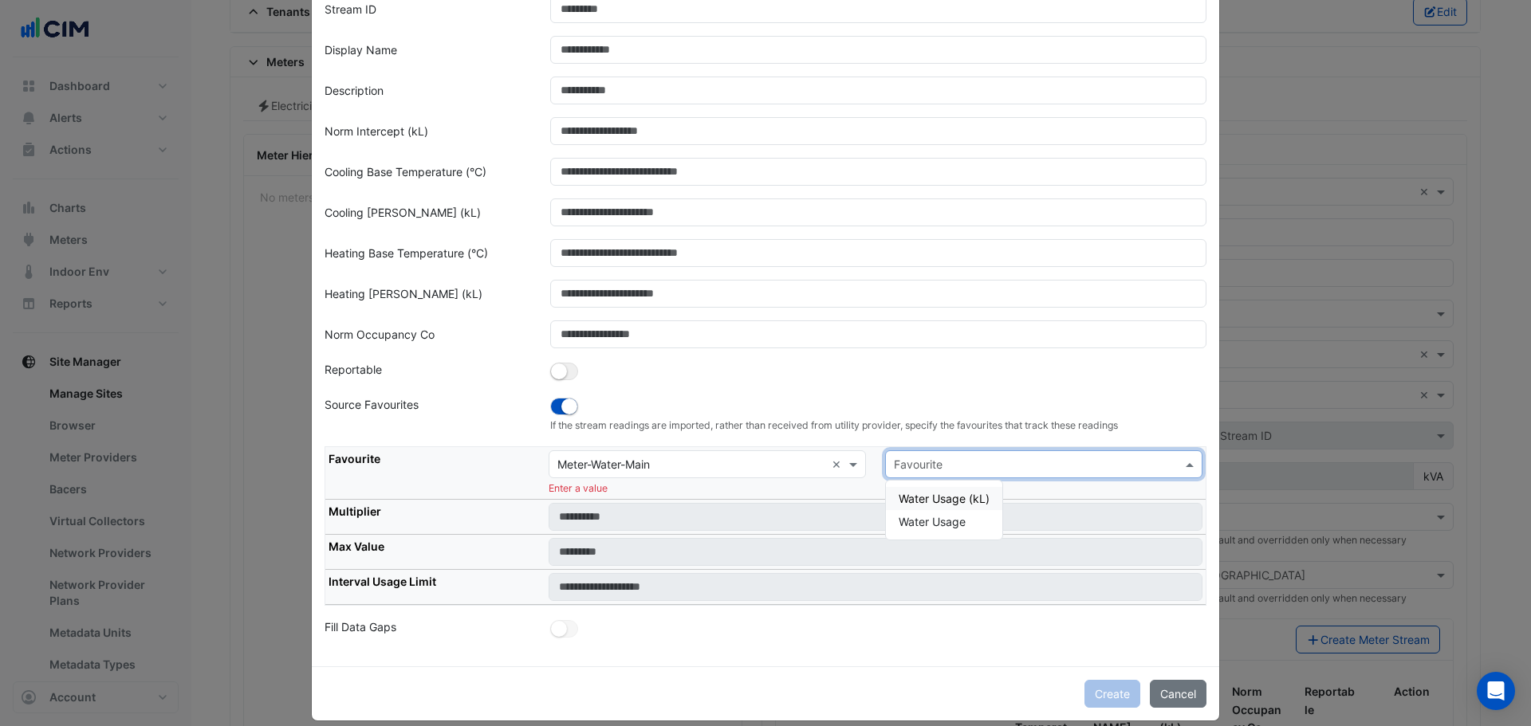
click at [936, 439] on input "text" at bounding box center [1028, 465] width 268 height 17
click at [930, 439] on div "Water Usage (kL)" at bounding box center [944, 498] width 116 height 23
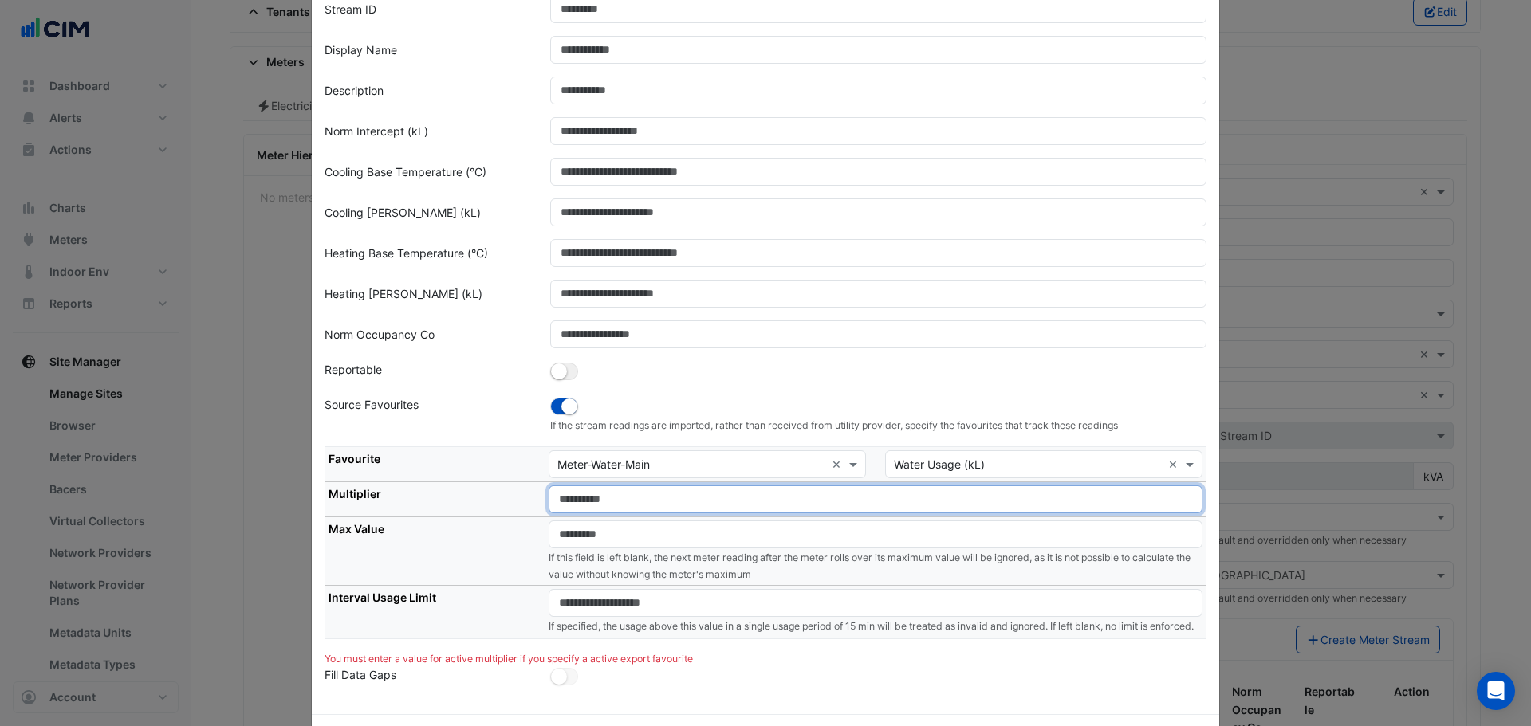
click at [604, 439] on input "number" at bounding box center [876, 500] width 654 height 28
type input "*"
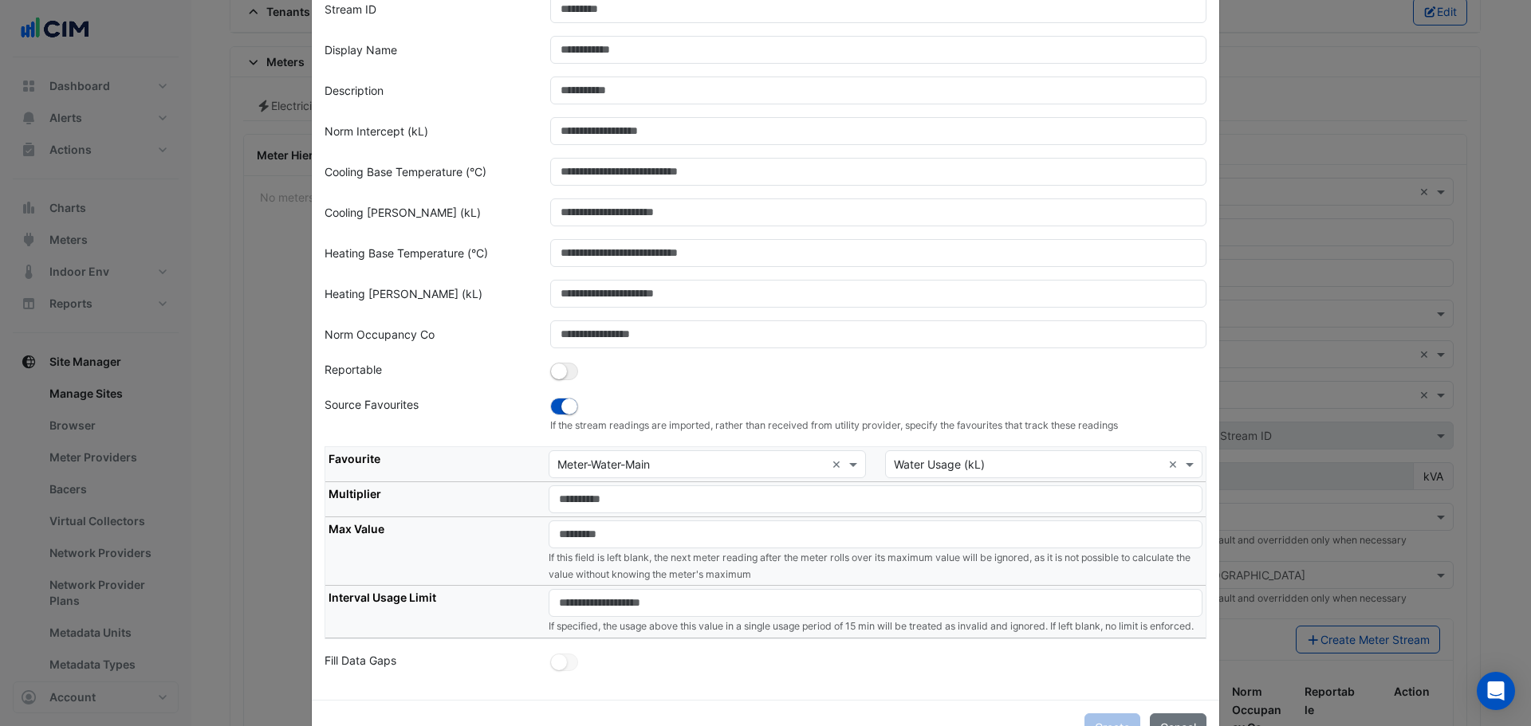
click at [454, 439] on th "Max Value" at bounding box center [435, 551] width 220 height 69
drag, startPoint x: 978, startPoint y: 461, endPoint x: 983, endPoint y: 494, distance: 33.9
click at [978, 439] on input "text" at bounding box center [1028, 465] width 268 height 17
click at [966, 439] on div "Water Usage" at bounding box center [944, 521] width 116 height 23
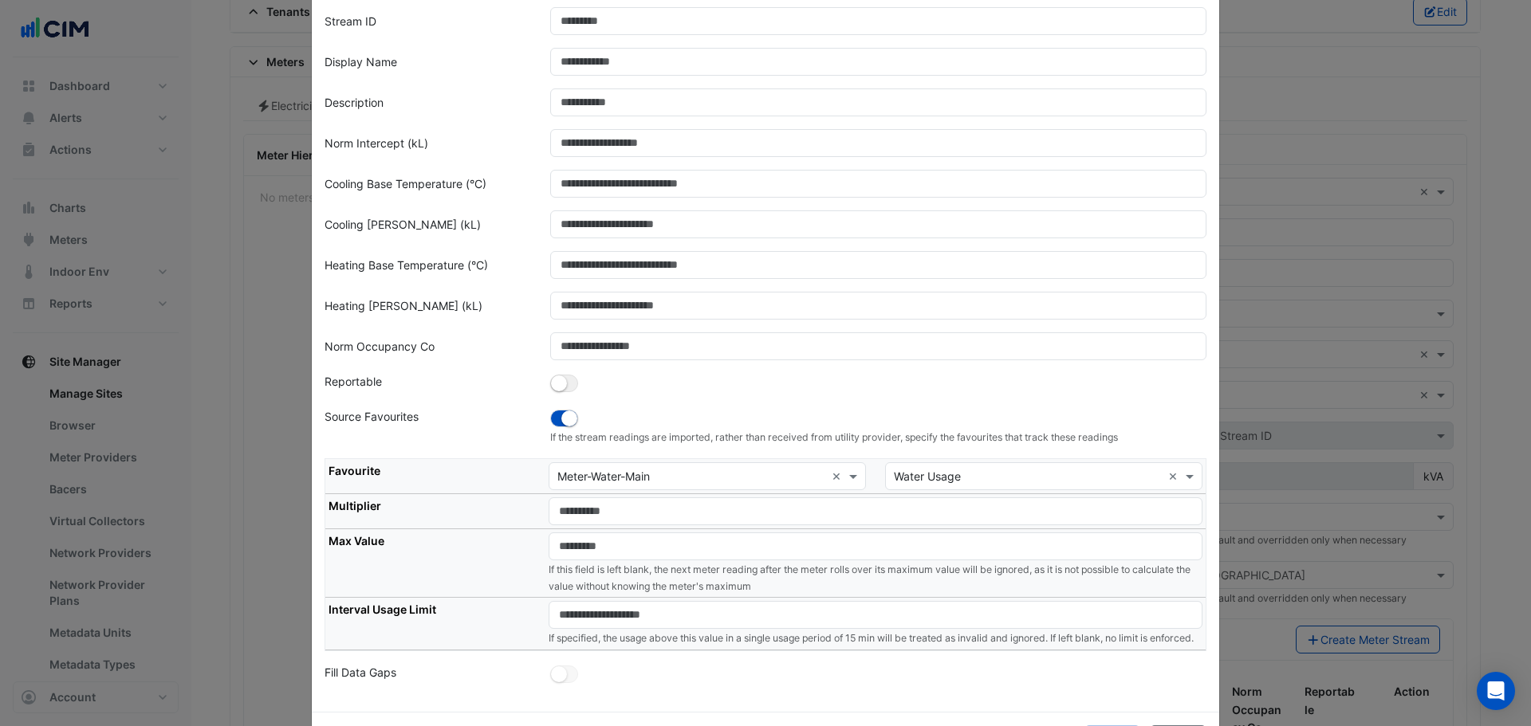
scroll to position [106, 0]
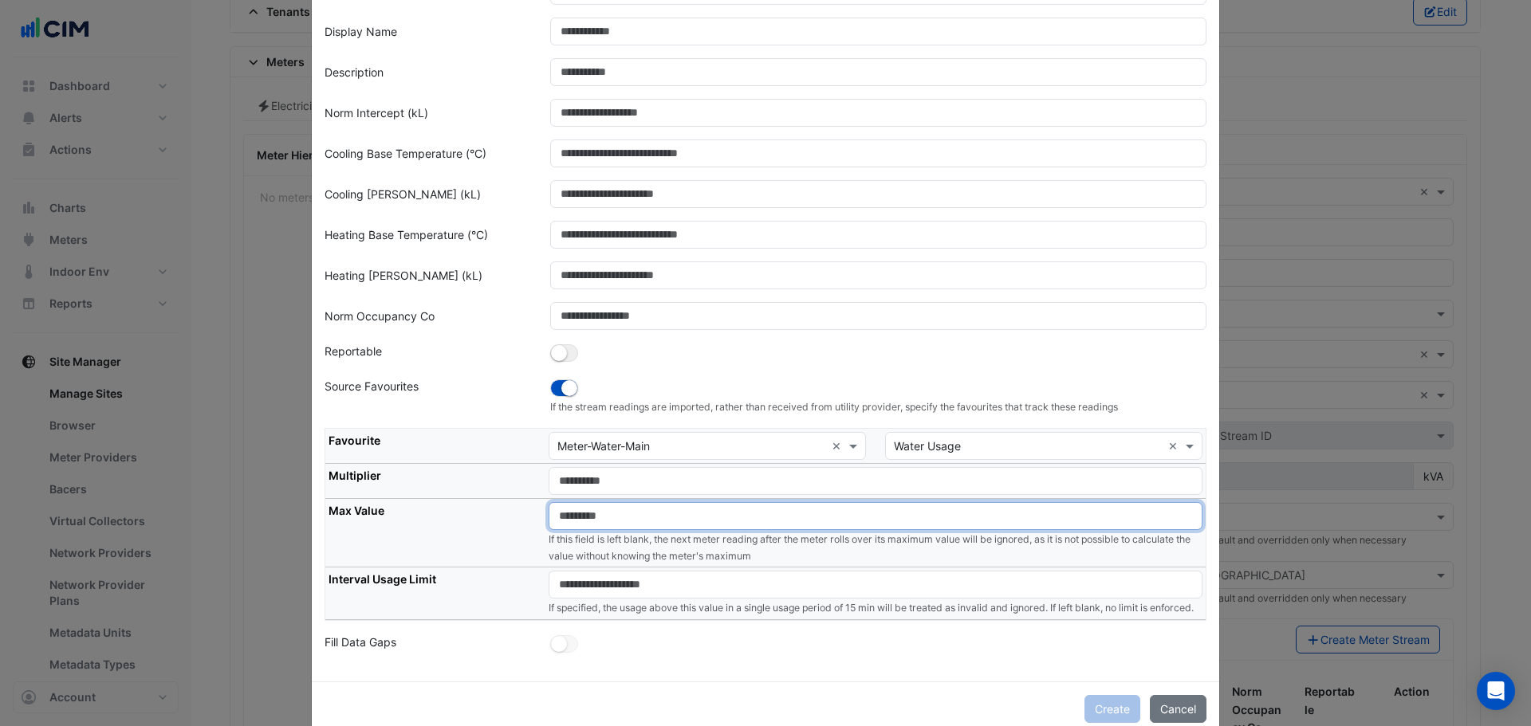
click at [613, 439] on input "number" at bounding box center [876, 516] width 654 height 28
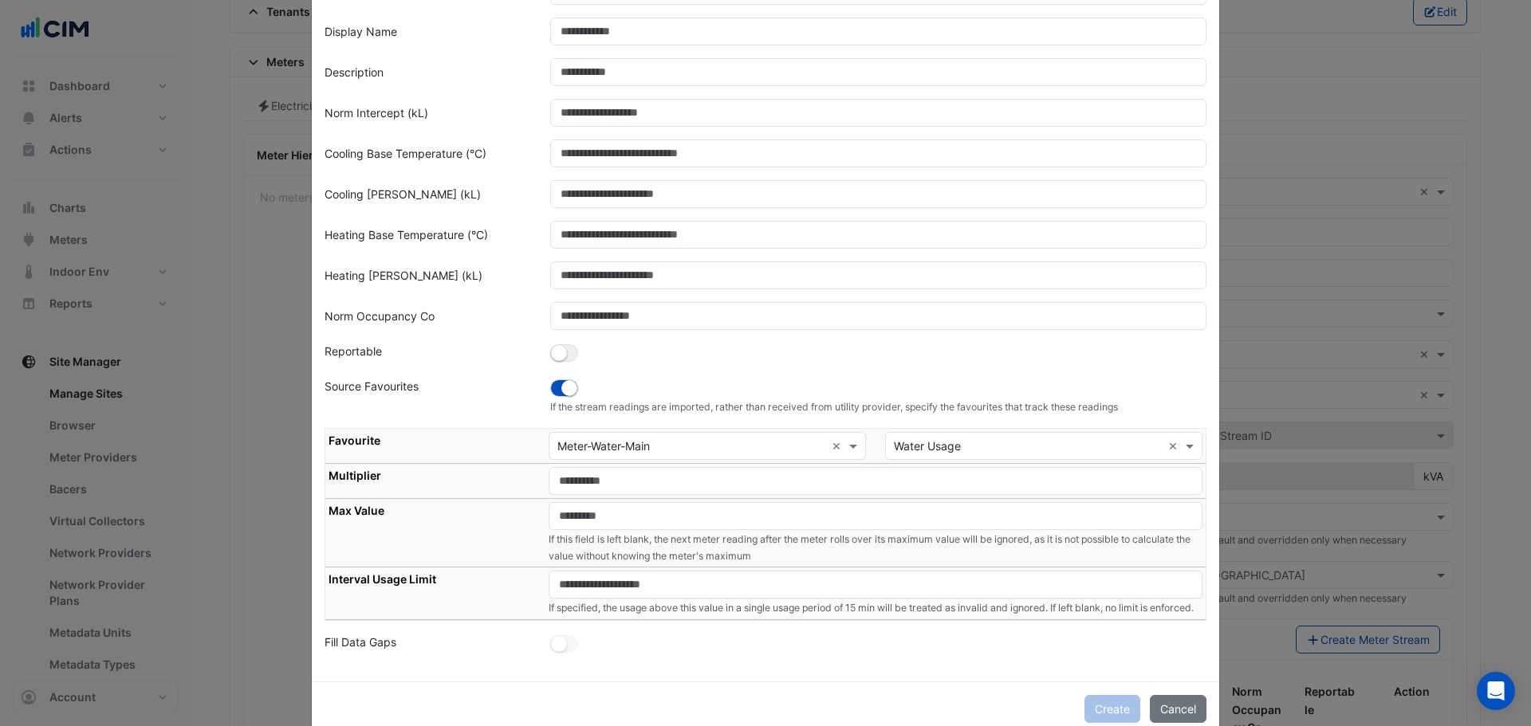
click at [452, 439] on th "Interval Usage Limit" at bounding box center [435, 594] width 220 height 52
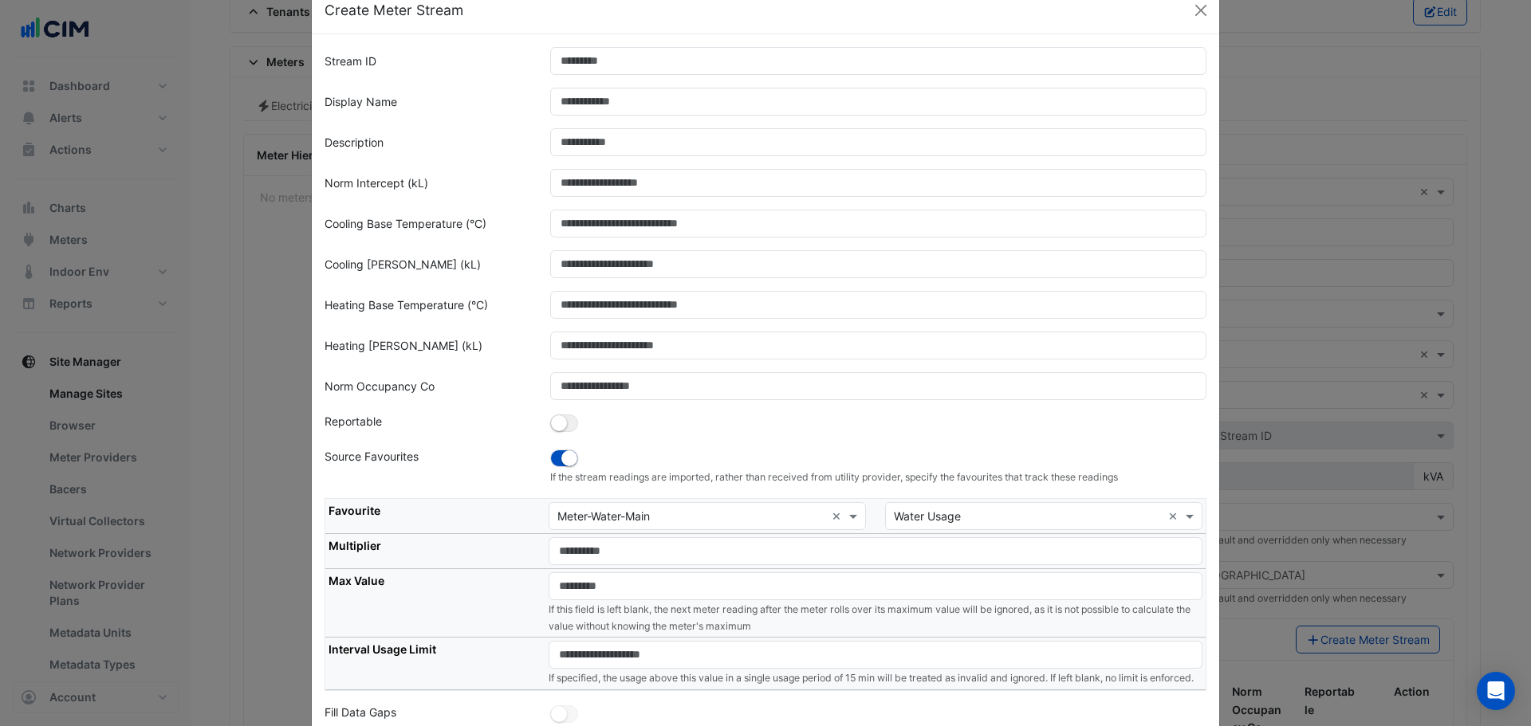
scroll to position [0, 0]
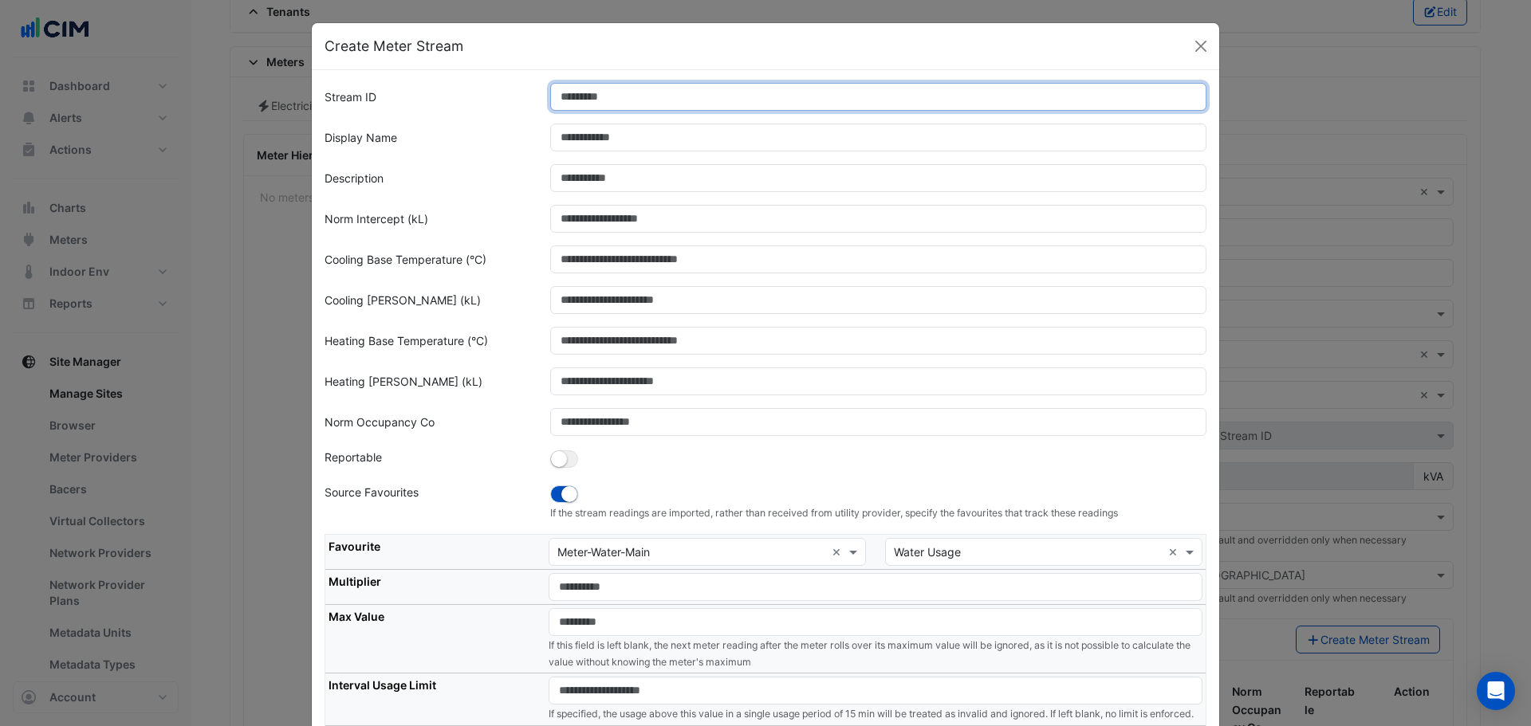
click at [595, 103] on input "Stream ID" at bounding box center [878, 97] width 657 height 28
type input "*"
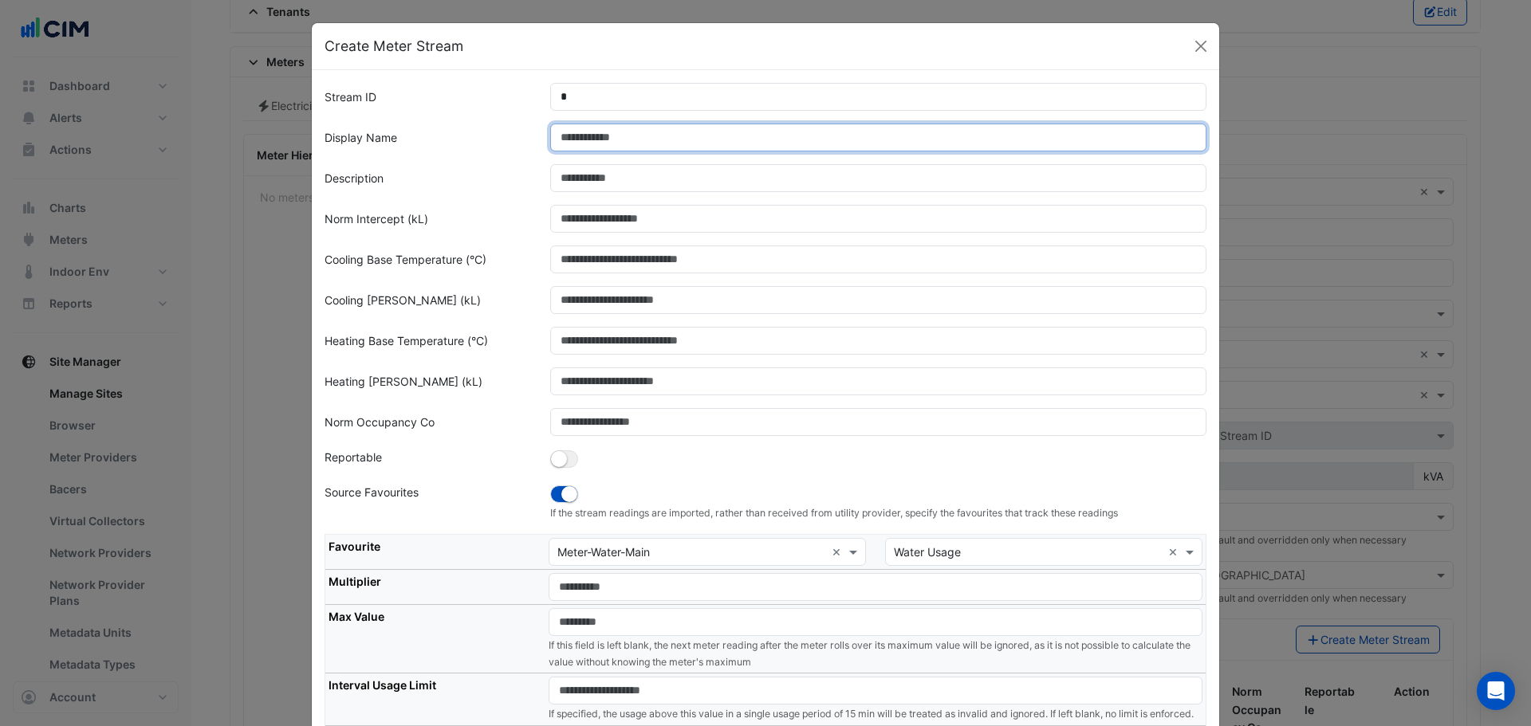
click at [606, 145] on input "Display Name" at bounding box center [878, 138] width 657 height 28
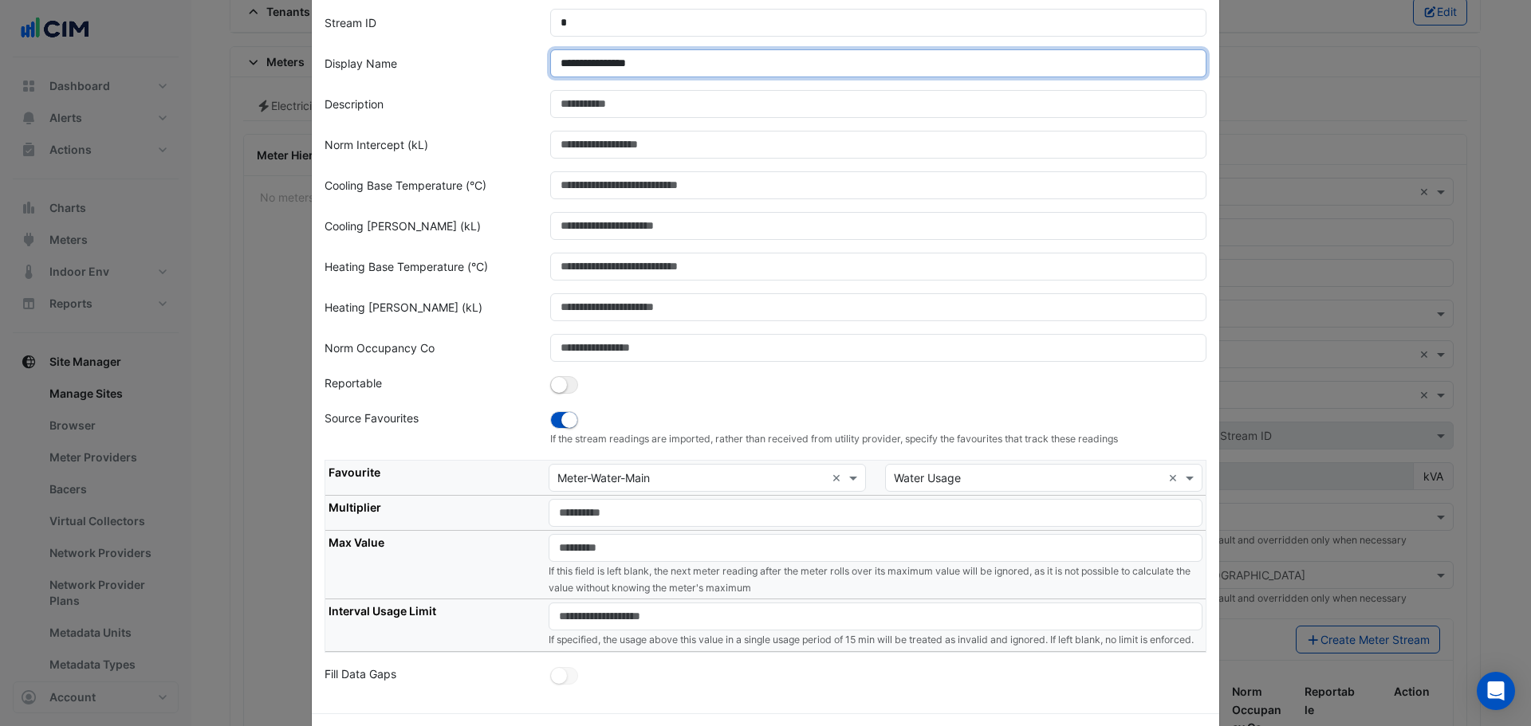
scroll to position [155, 0]
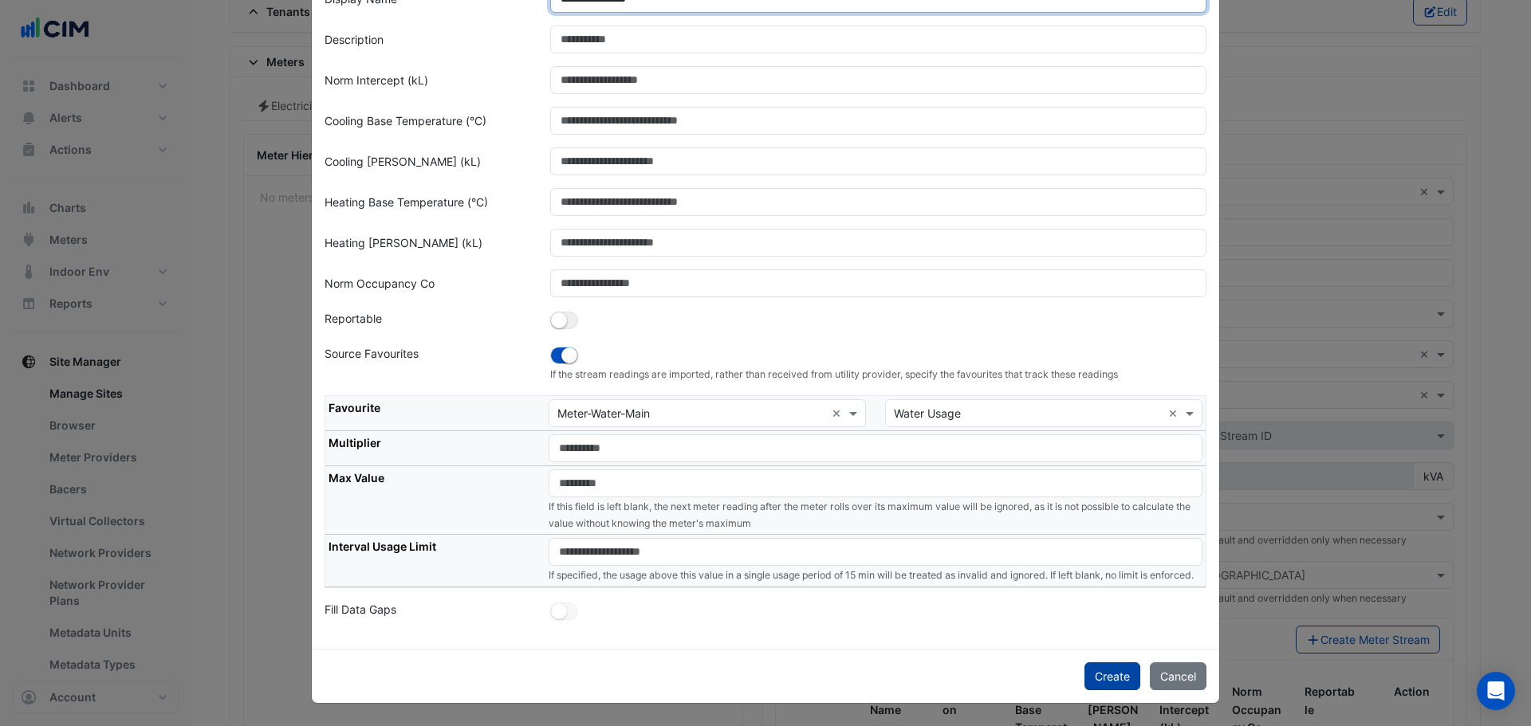
type input "**********"
click at [1008, 439] on button "Create" at bounding box center [1112, 677] width 56 height 28
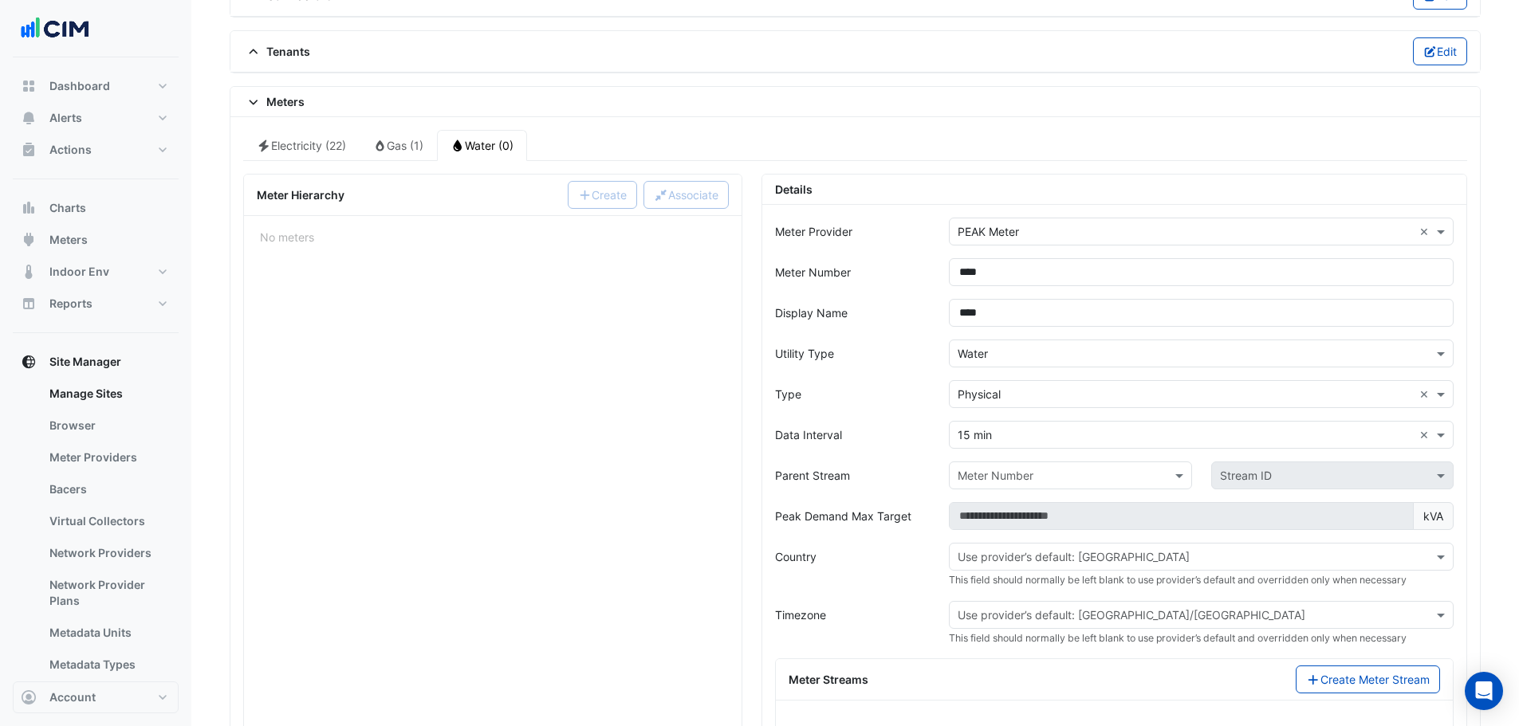
scroll to position [1170, 0]
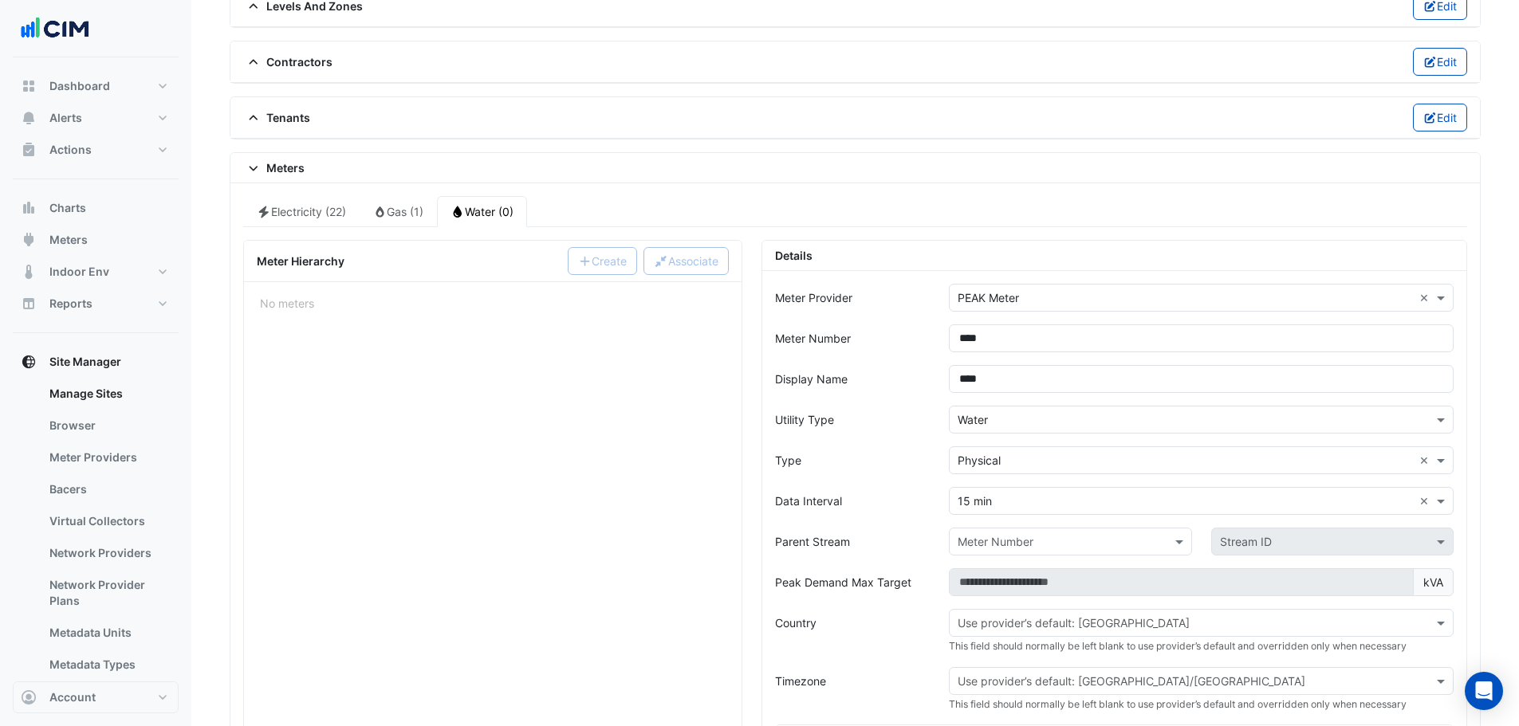
drag, startPoint x: 1037, startPoint y: 324, endPoint x: 1030, endPoint y: 331, distance: 10.1
click at [1008, 329] on form "Meter Provider × PEAK Meter × Meter Number **** Display Name **** Utility Type …" at bounding box center [1114, 664] width 679 height 760
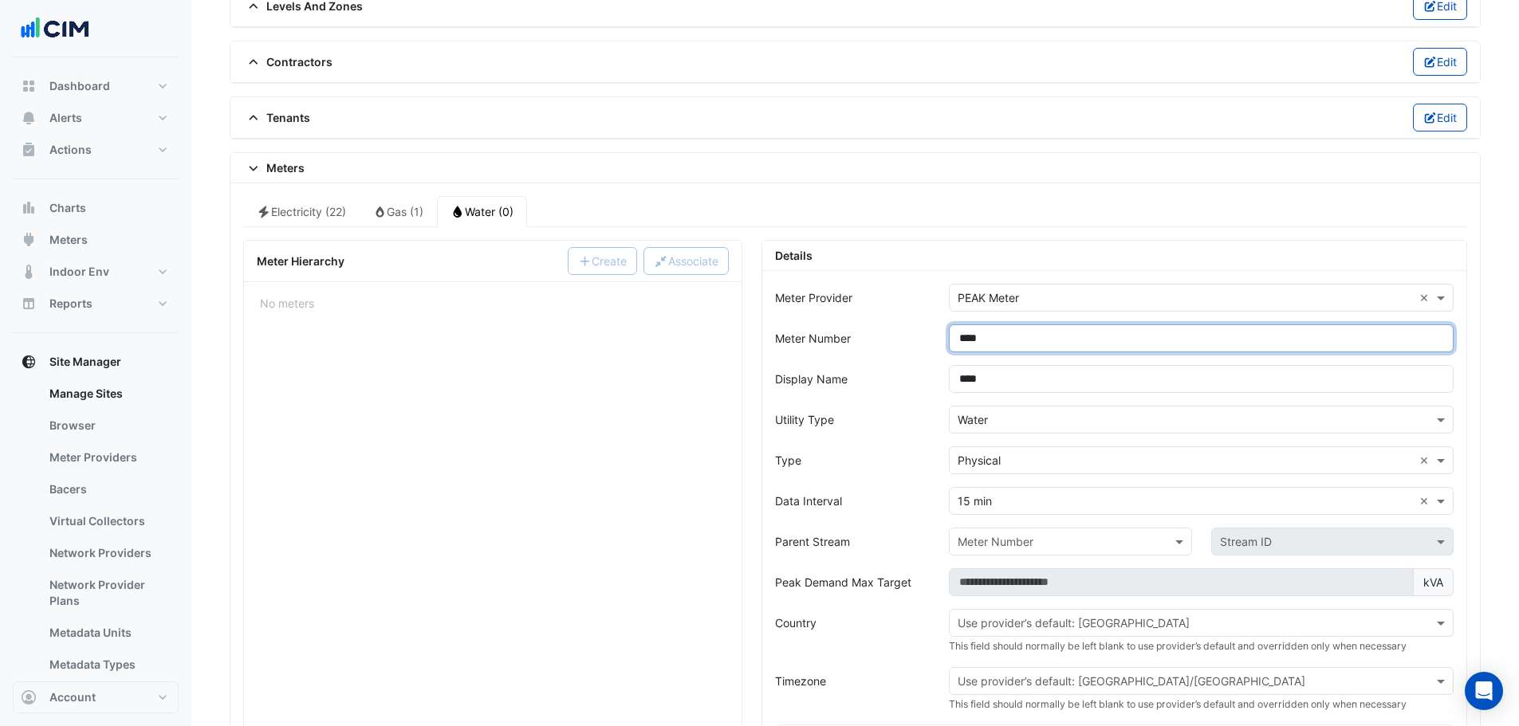
drag, startPoint x: 1056, startPoint y: 343, endPoint x: 832, endPoint y: 366, distance: 225.2
click at [832, 366] on form "Meter Provider × PEAK Meter × Meter Number **** Display Name **** Utility Type …" at bounding box center [1114, 664] width 679 height 760
type input "**********"
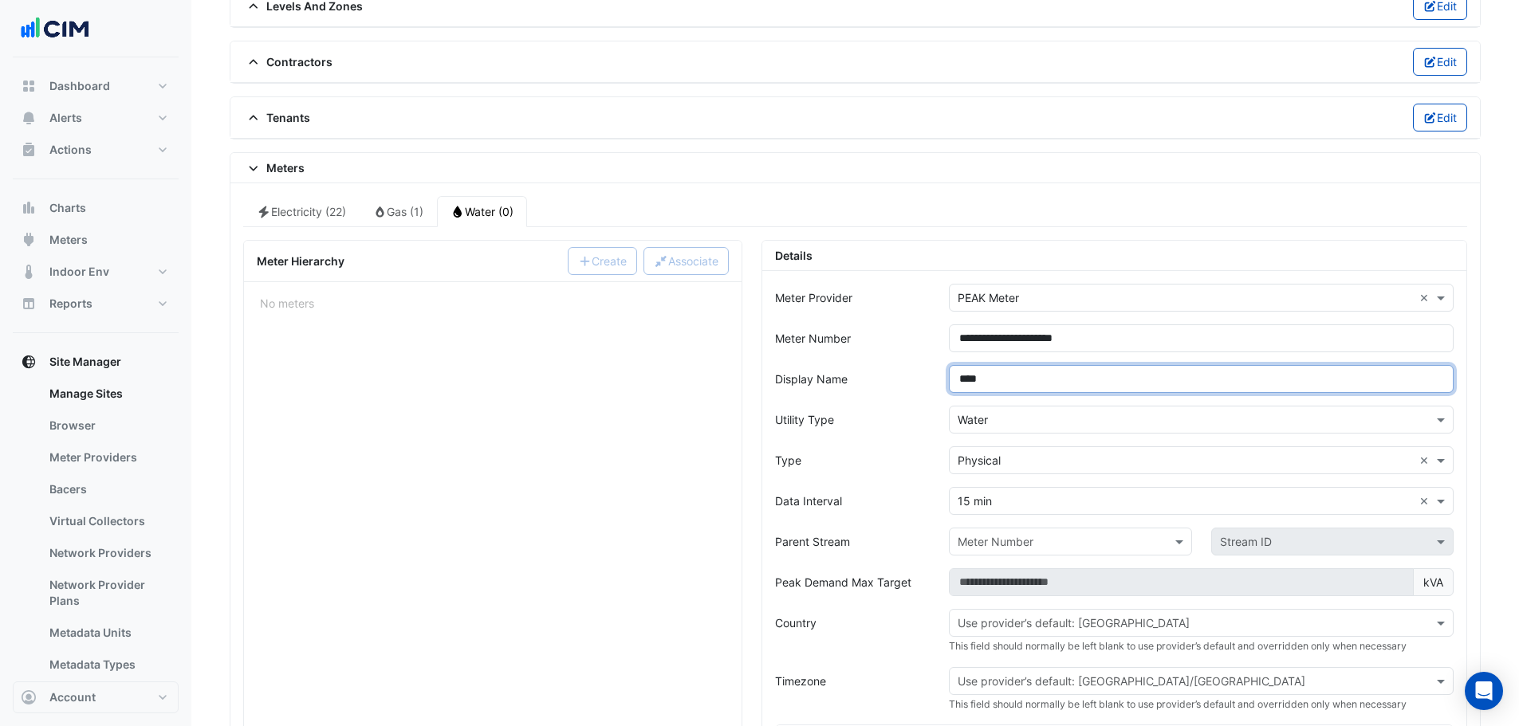
drag, startPoint x: 1028, startPoint y: 376, endPoint x: 856, endPoint y: 372, distance: 171.5
click at [856, 372] on div "Display Name ****" at bounding box center [1114, 379] width 698 height 28
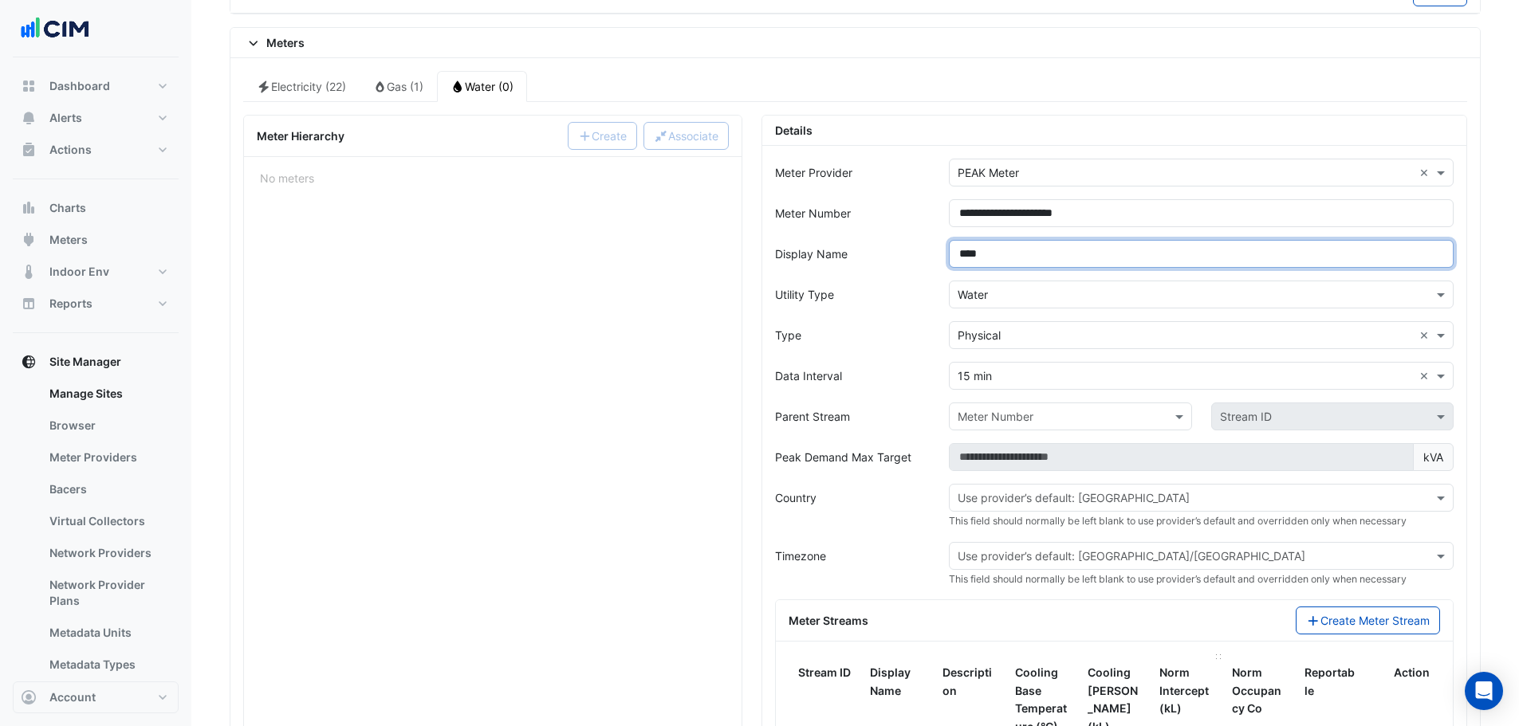
scroll to position [1489, 0]
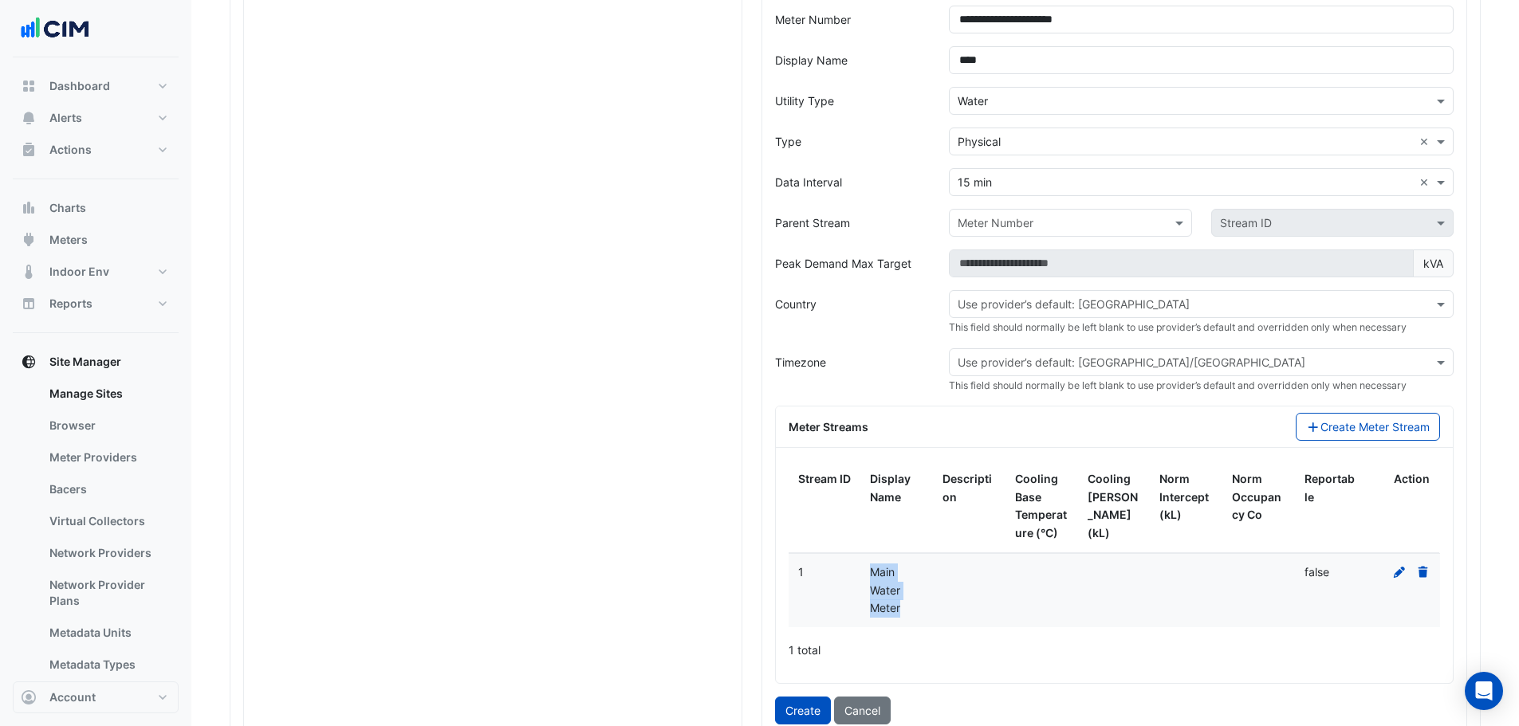
drag, startPoint x: 911, startPoint y: 619, endPoint x: 872, endPoint y: 576, distance: 57.0
click at [872, 439] on datatable-body-cell "Main Water Meter" at bounding box center [896, 590] width 73 height 73
copy span "Main Water Meter"
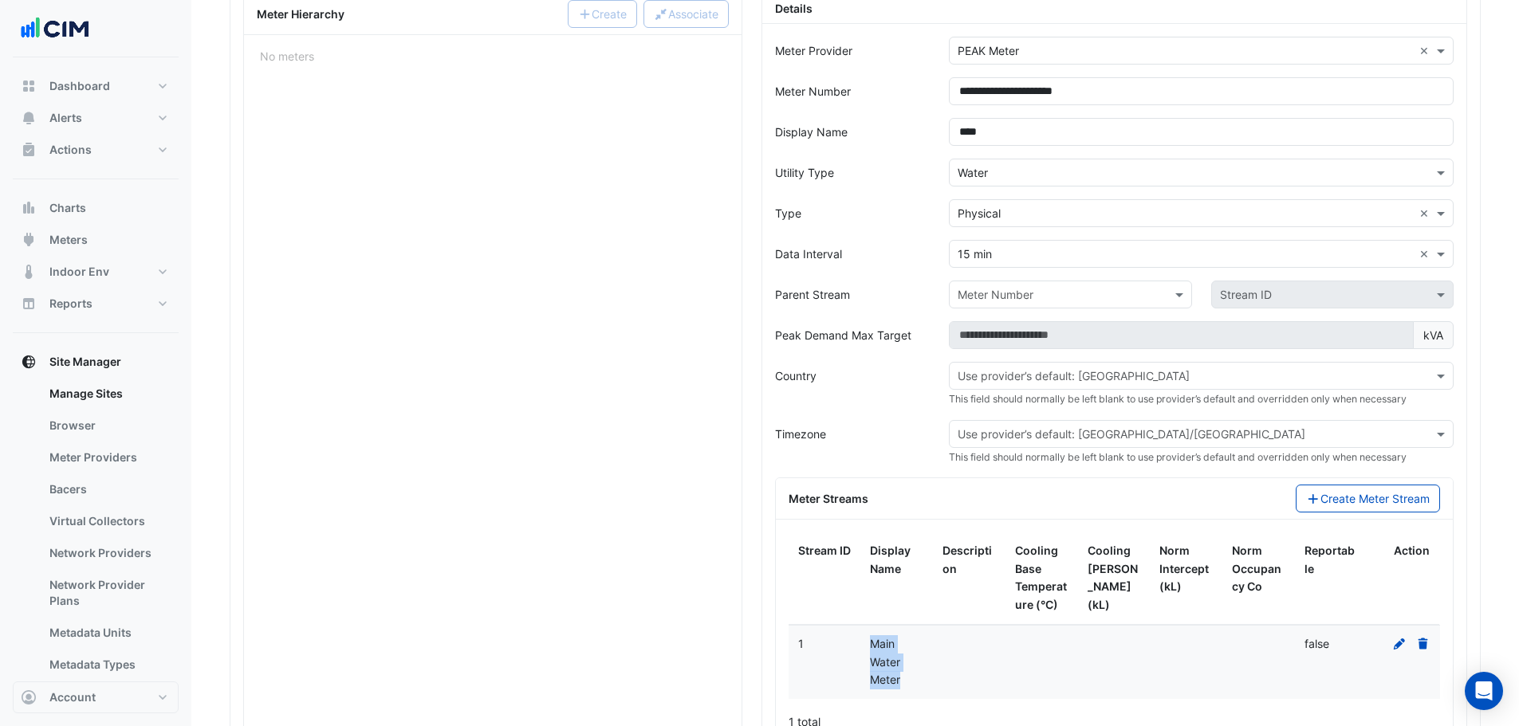
scroll to position [1382, 0]
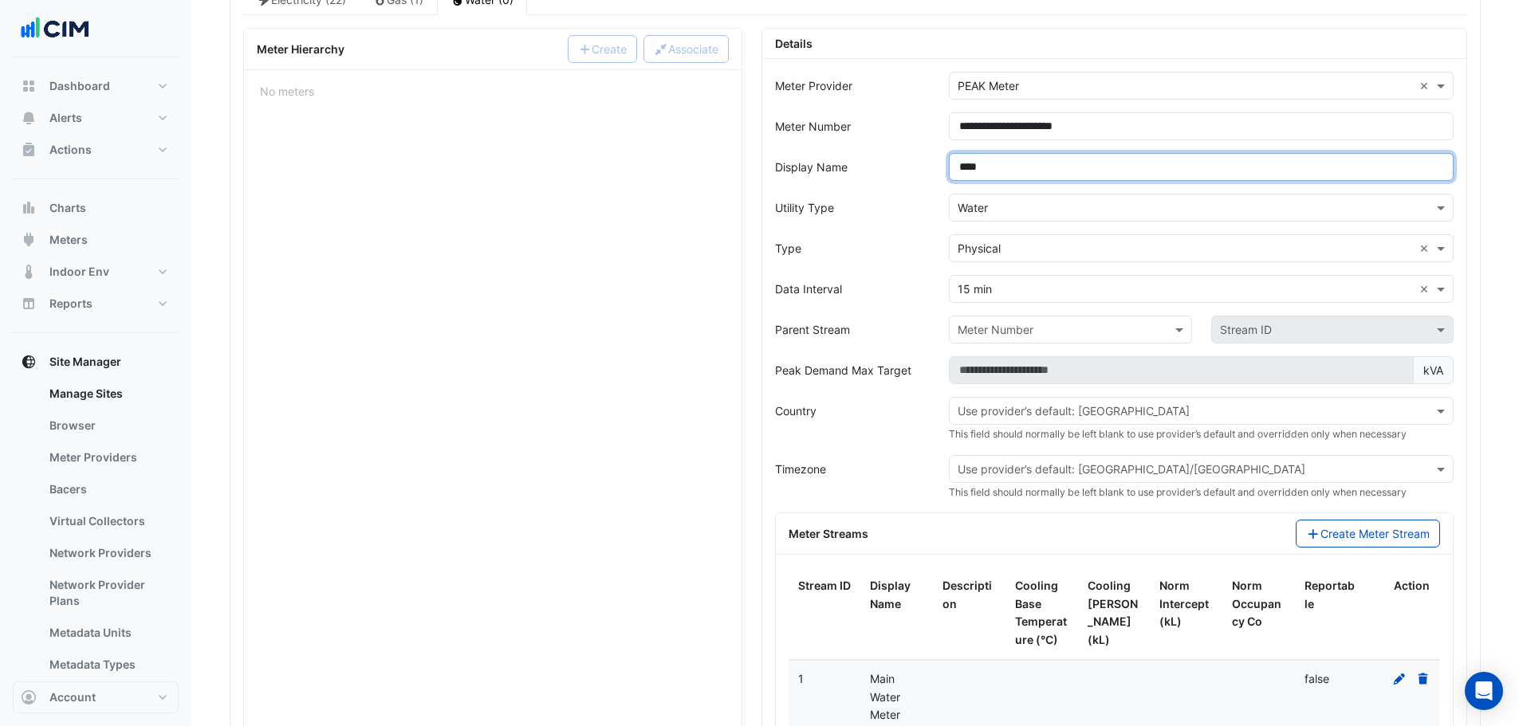
drag, startPoint x: 970, startPoint y: 163, endPoint x: 907, endPoint y: 163, distance: 62.2
click at [912, 163] on div "Display Name ****" at bounding box center [1114, 167] width 698 height 28
paste input "**********"
type input "**********"
drag, startPoint x: 874, startPoint y: 197, endPoint x: 995, endPoint y: 210, distance: 122.0
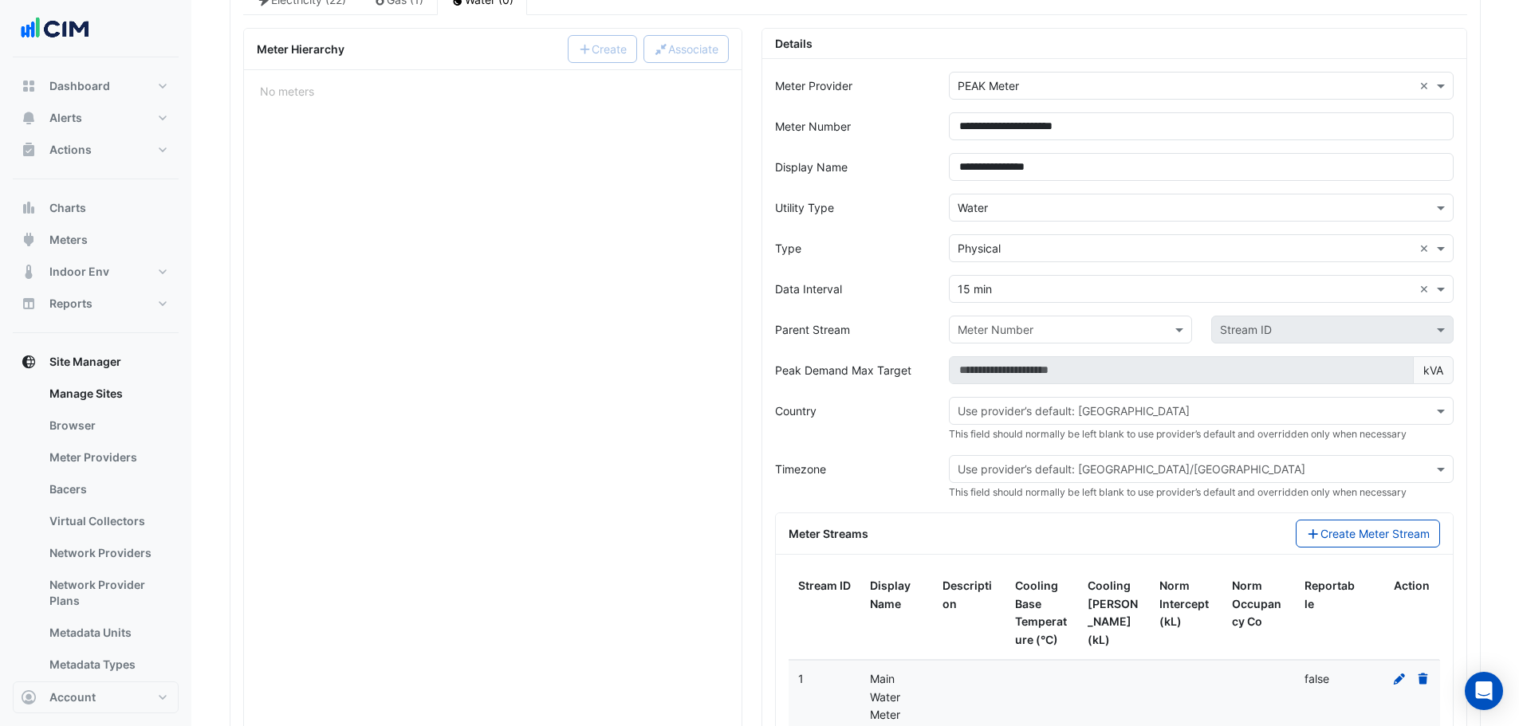
click at [875, 197] on div "Utility Type" at bounding box center [852, 208] width 175 height 28
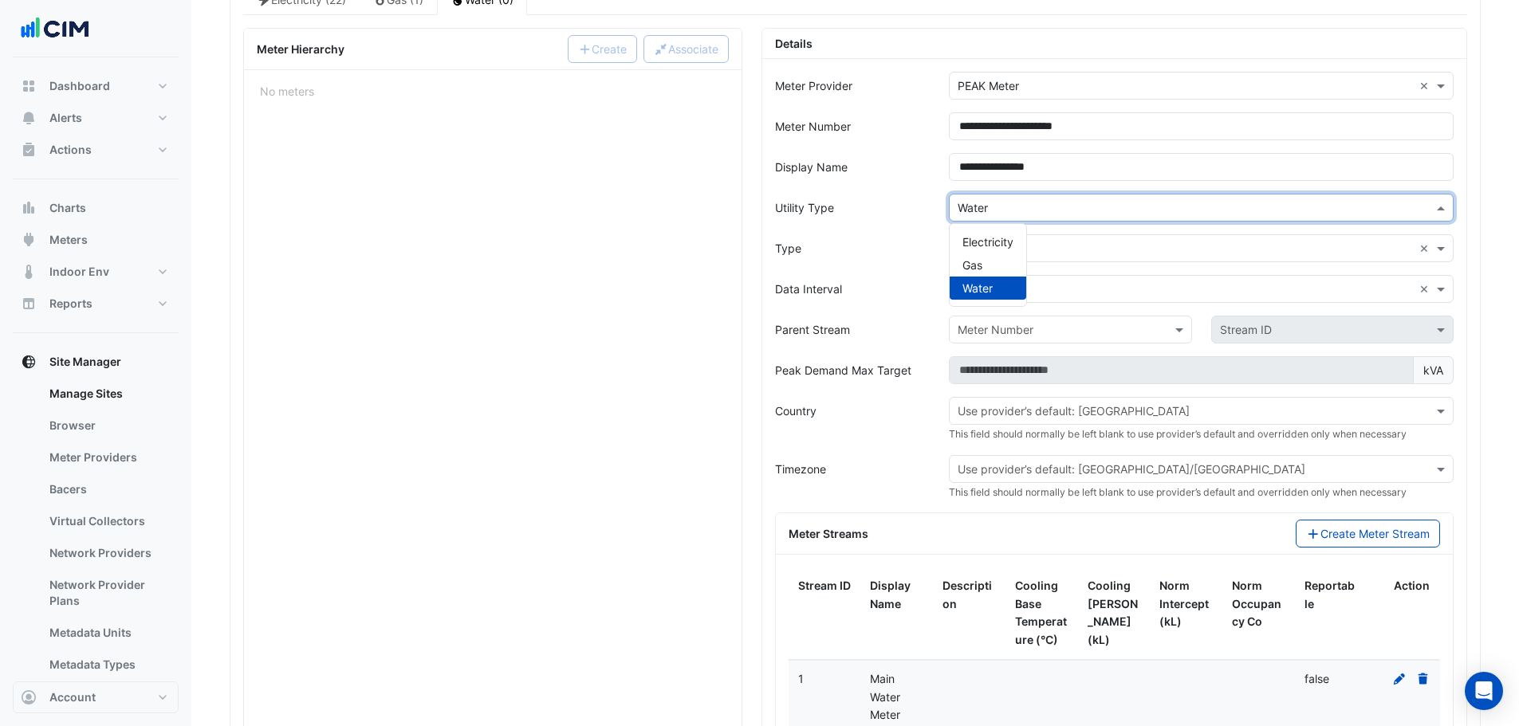
click at [995, 210] on input "text" at bounding box center [1185, 208] width 455 height 17
click at [985, 280] on div "Water" at bounding box center [988, 288] width 77 height 23
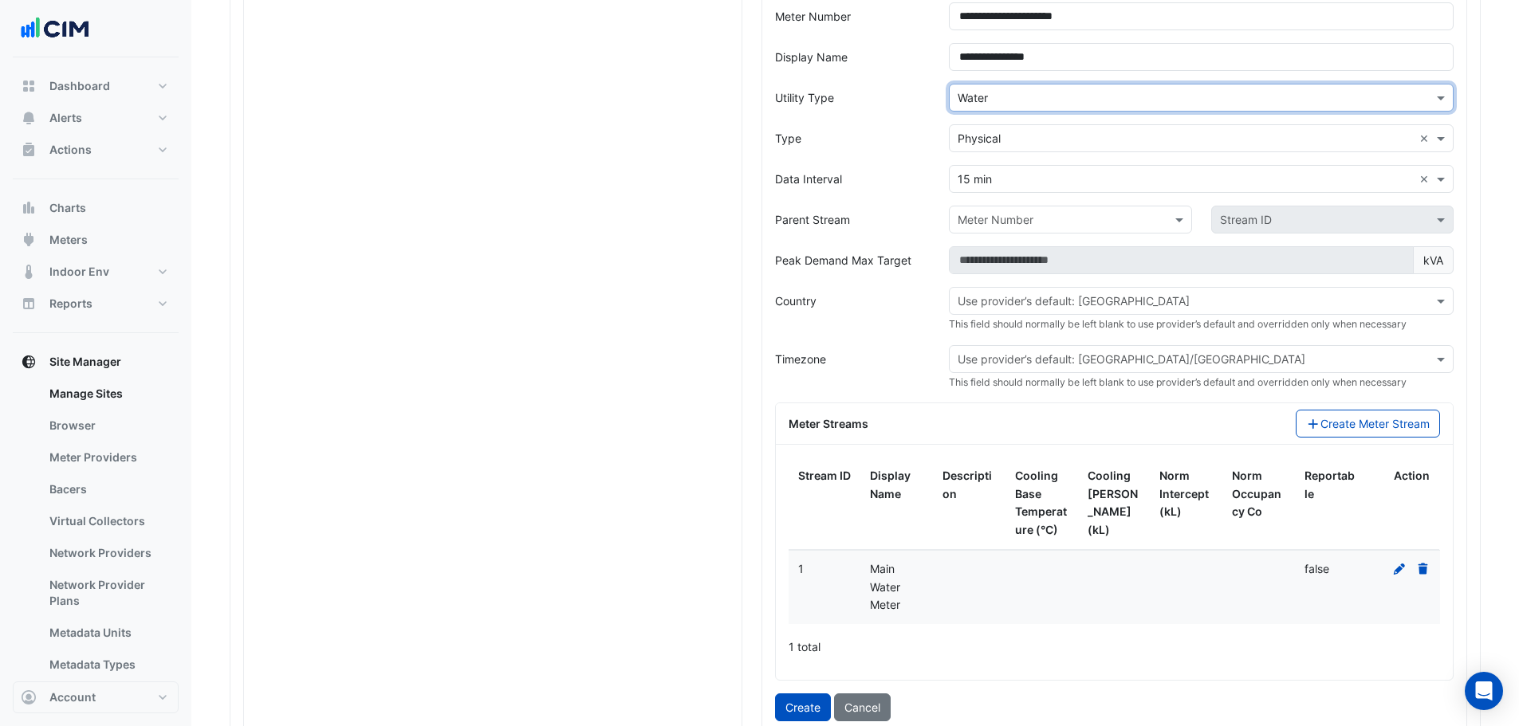
scroll to position [1701, 0]
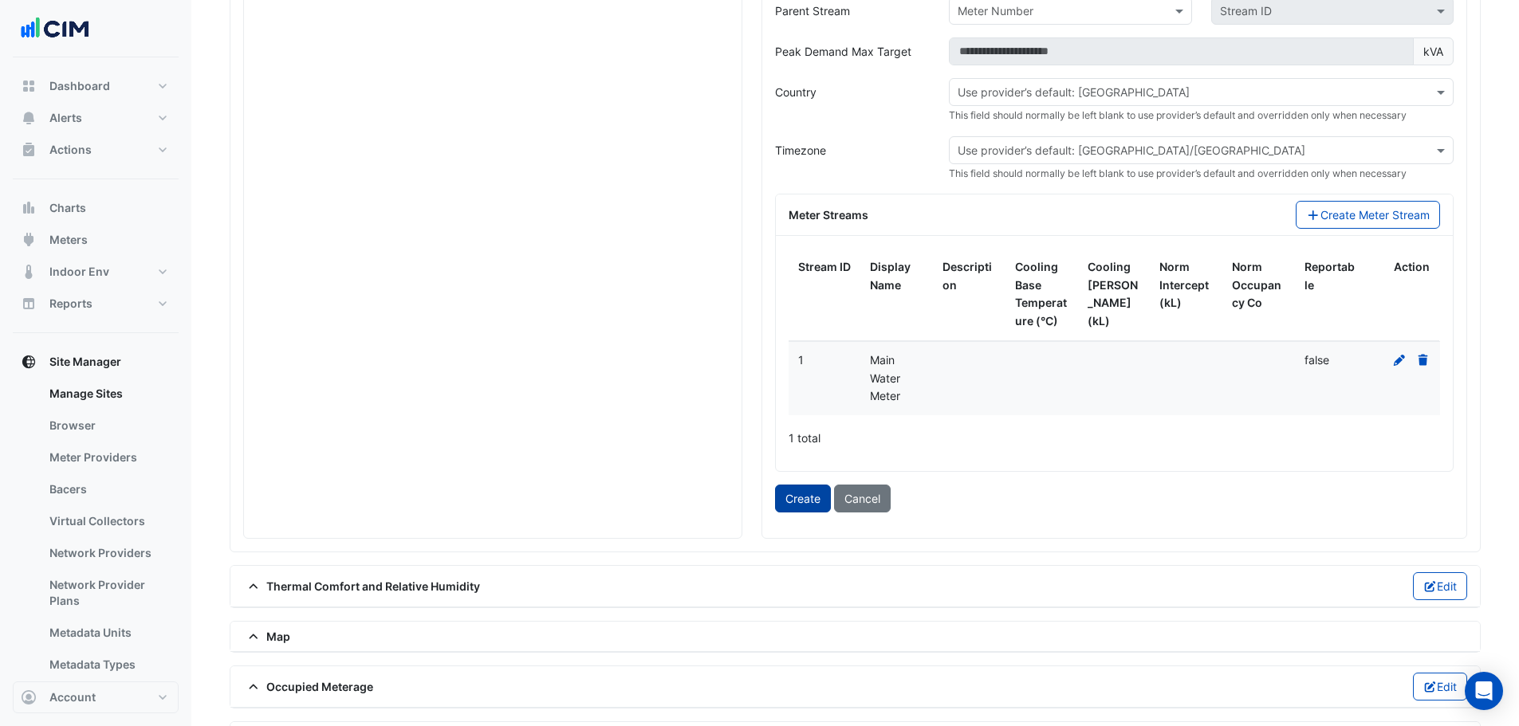
click at [800, 439] on button "Create" at bounding box center [803, 499] width 56 height 28
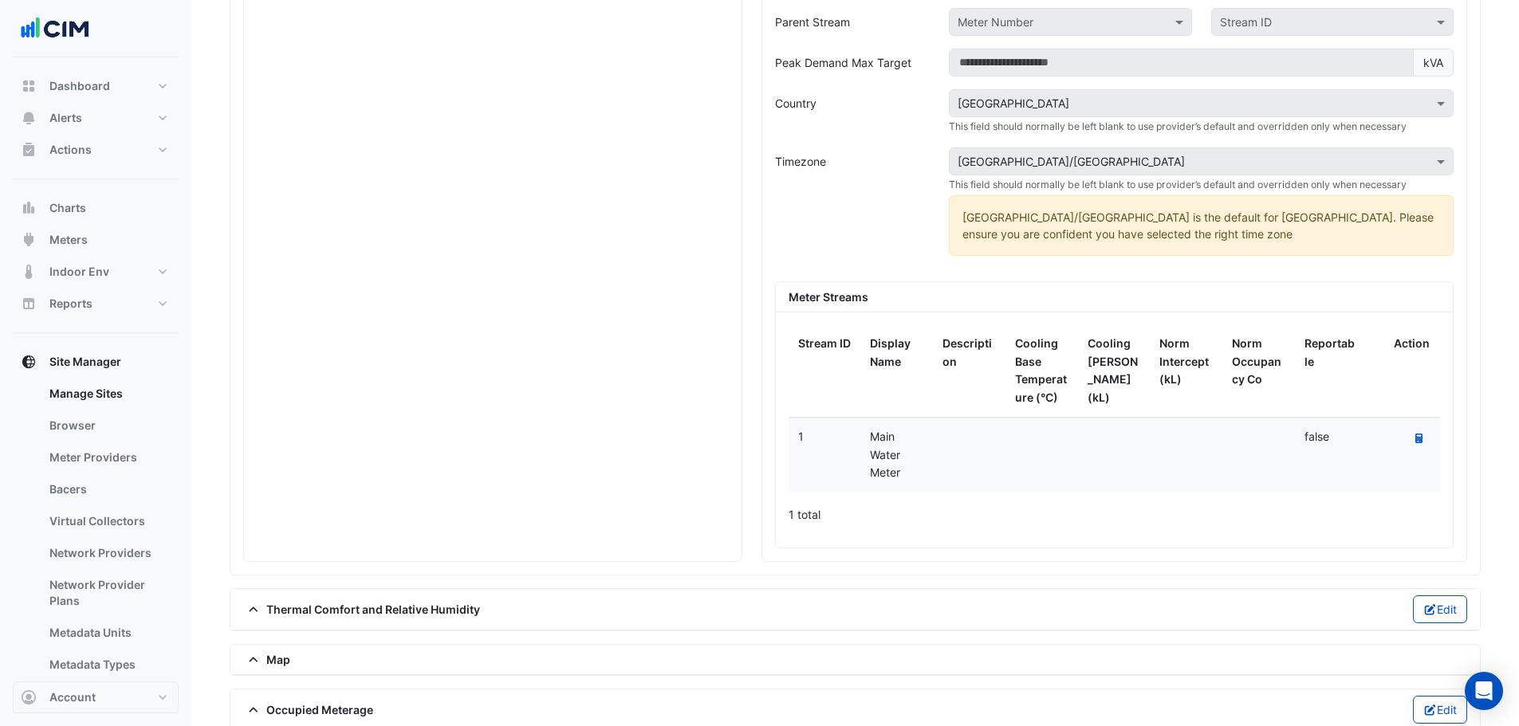
click at [1008, 437] on div "Recalculate Meter Data" at bounding box center [1403, 439] width 53 height 22
click at [1008, 437] on button "Recalculate Meter Data" at bounding box center [1419, 439] width 22 height 22
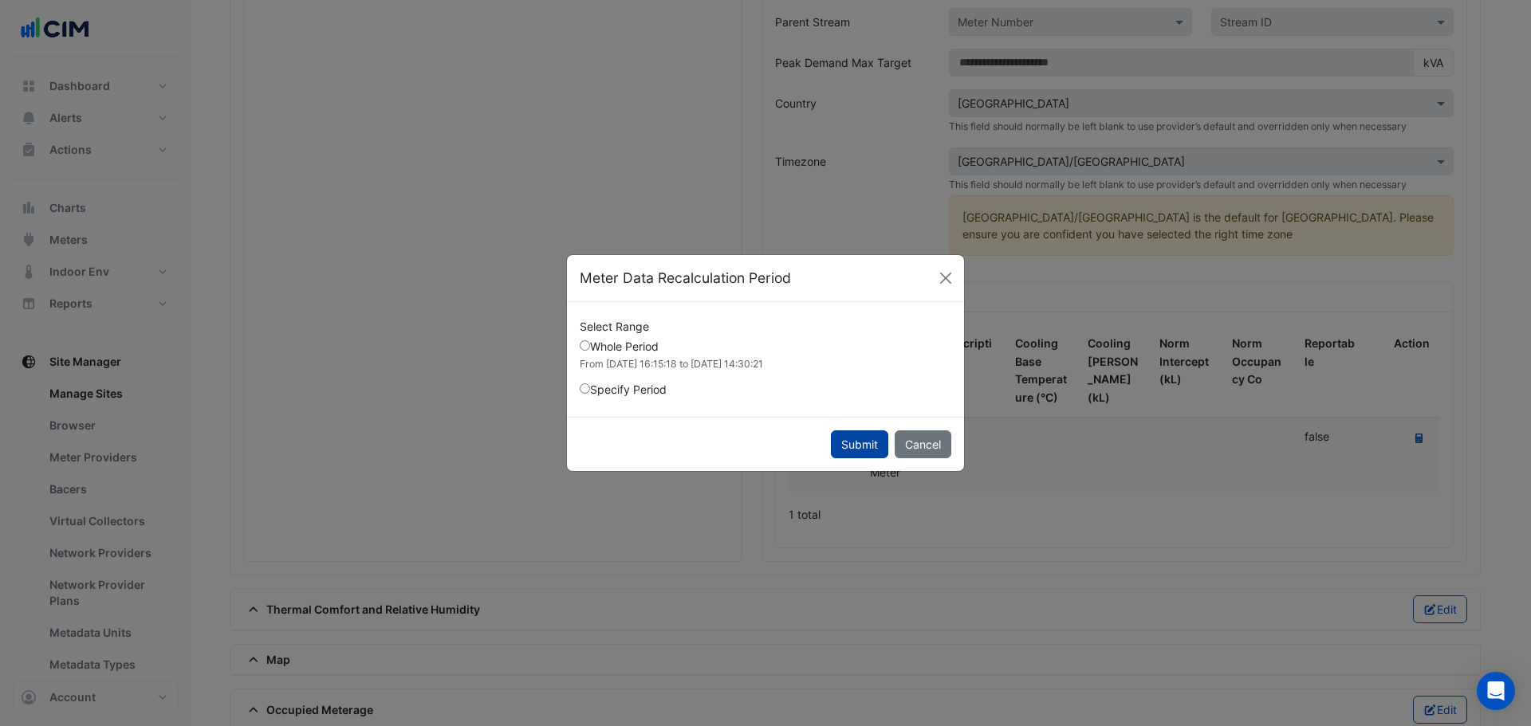
click at [847, 439] on button "Submit" at bounding box center [859, 445] width 57 height 28
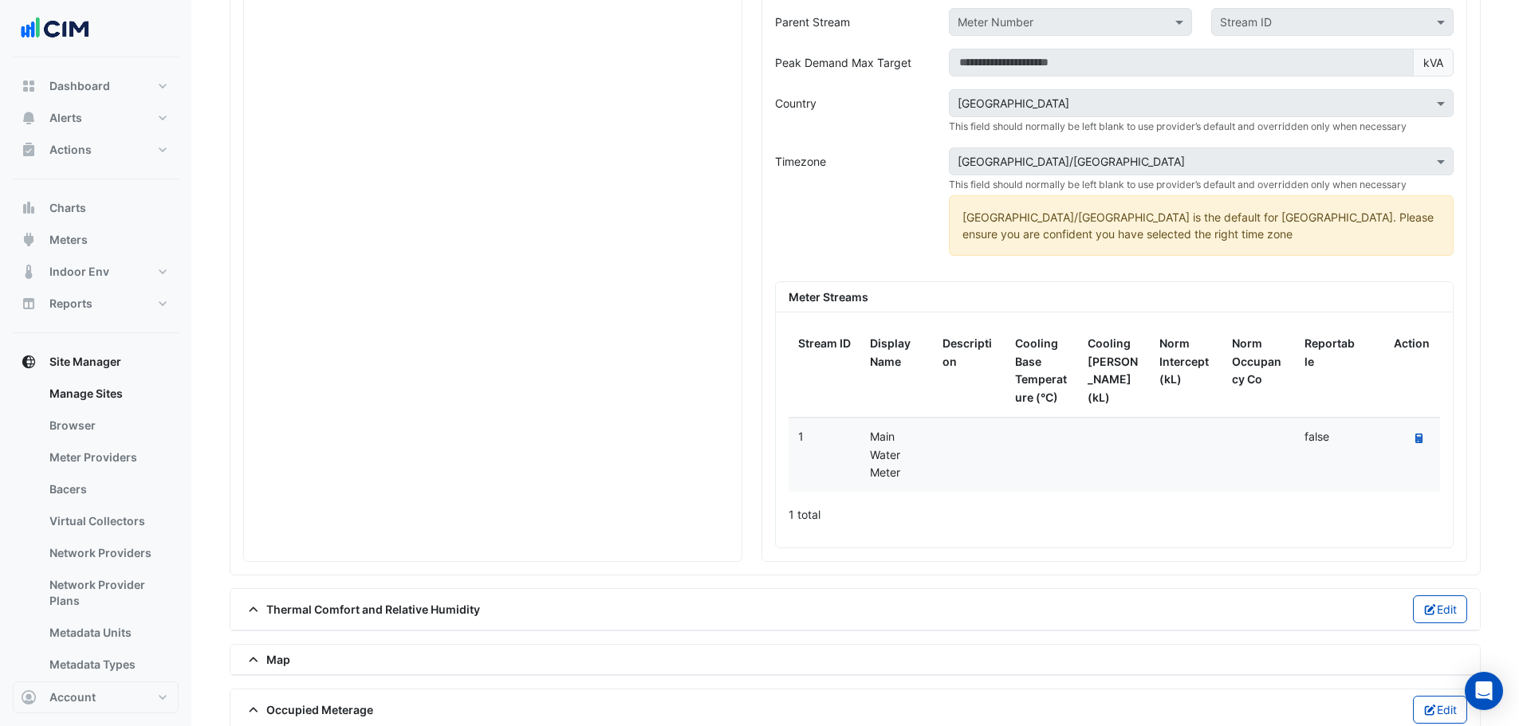
scroll to position [957, 0]
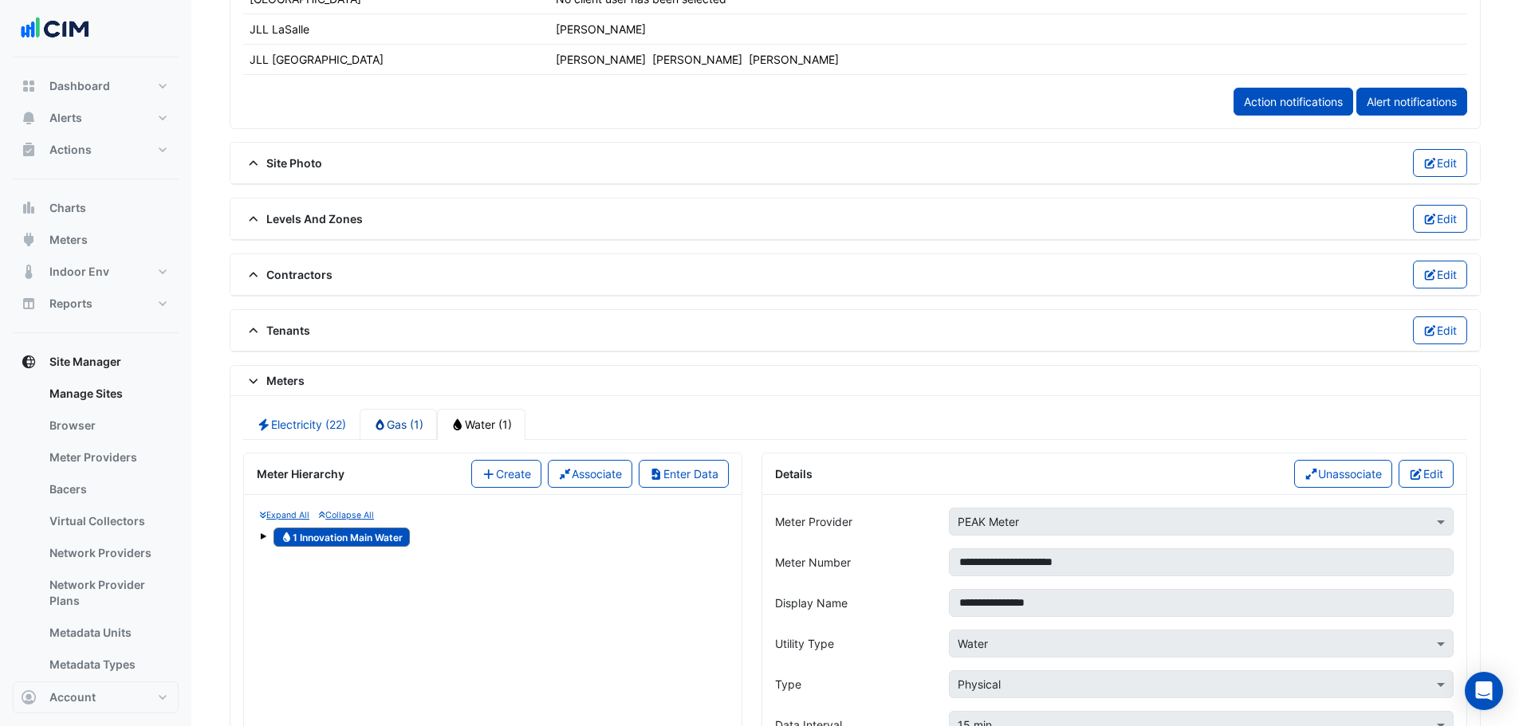
click at [404, 430] on link "Gas (1)" at bounding box center [399, 424] width 78 height 31
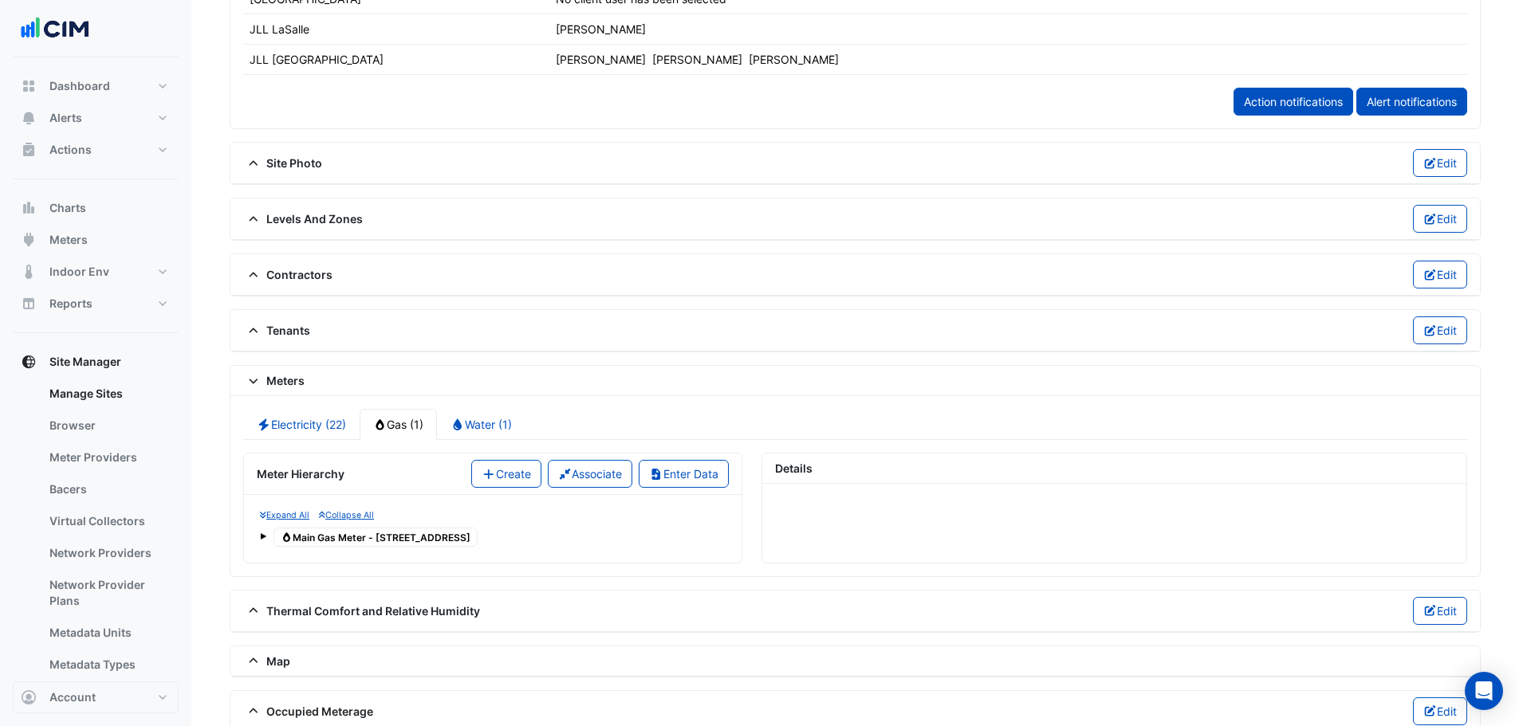
click at [494, 439] on button "Create" at bounding box center [506, 474] width 70 height 28
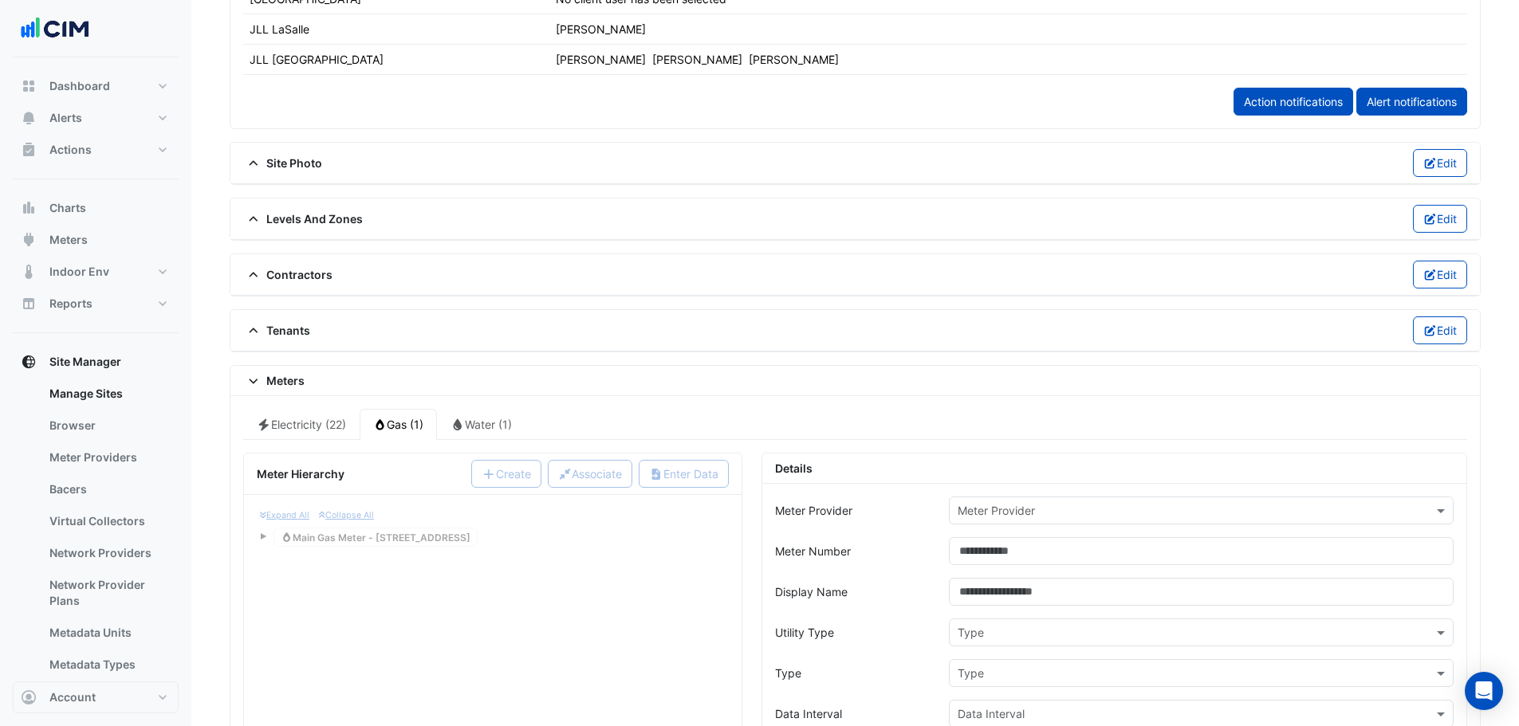
click at [989, 439] on input "text" at bounding box center [1185, 511] width 455 height 17
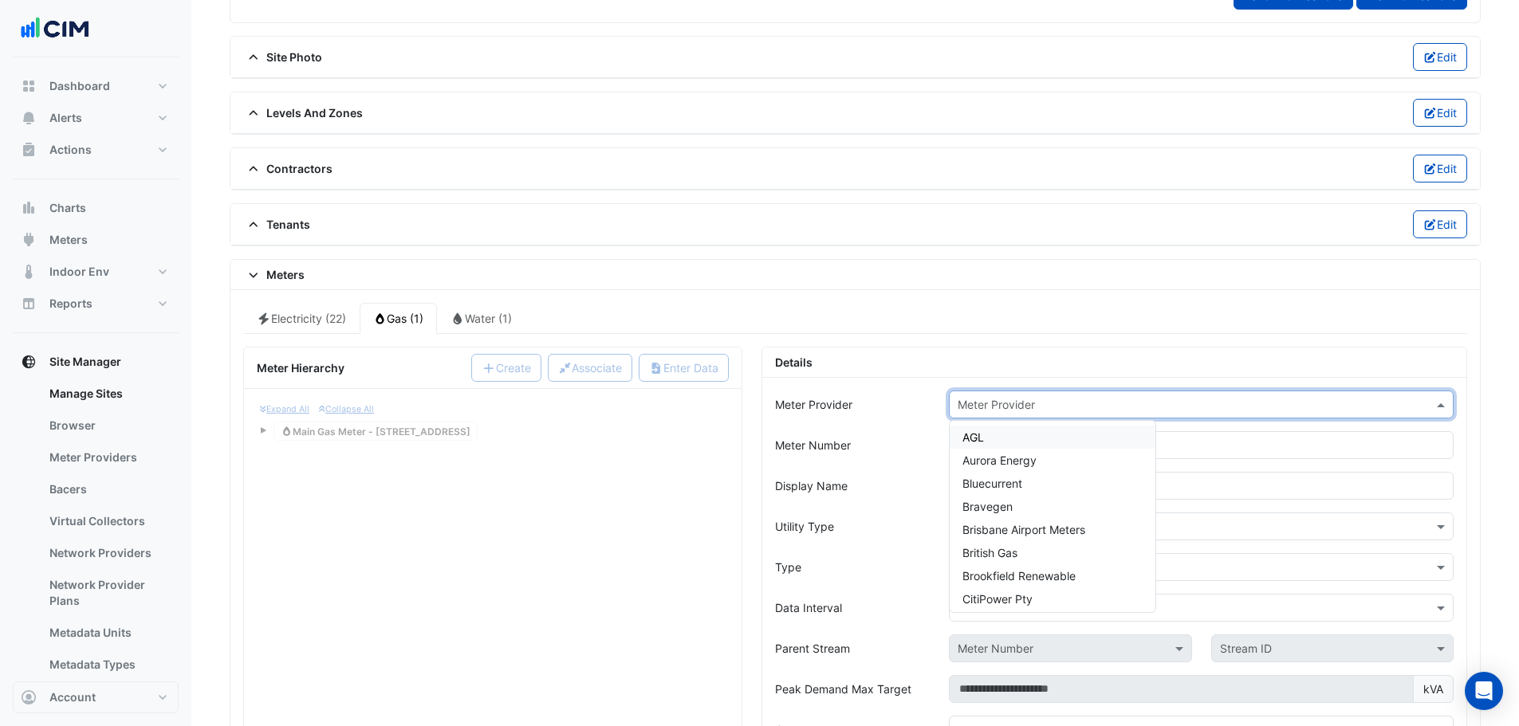
scroll to position [0, 0]
type input "****"
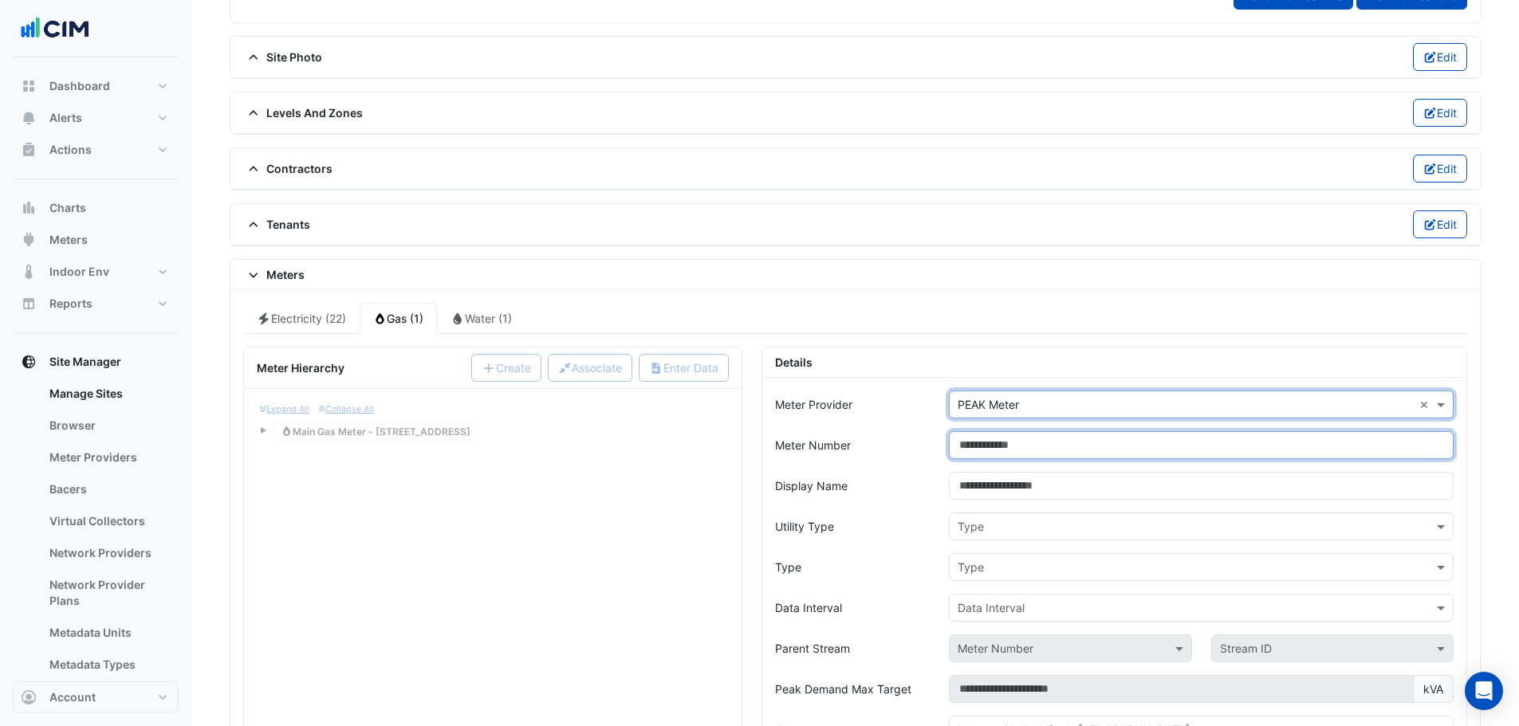
click at [1008, 439] on input "Meter Number" at bounding box center [1201, 445] width 505 height 28
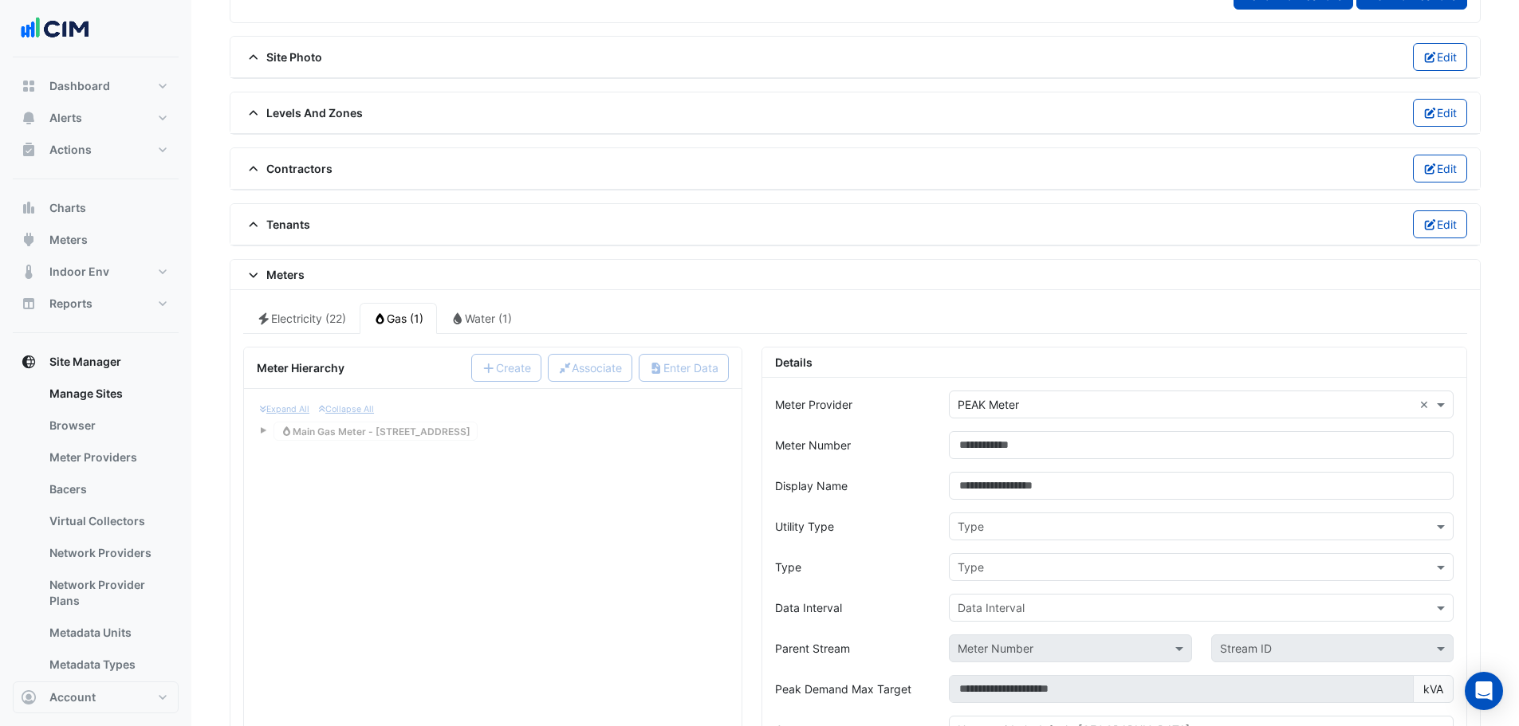
drag, startPoint x: 823, startPoint y: 485, endPoint x: 887, endPoint y: 478, distance: 64.1
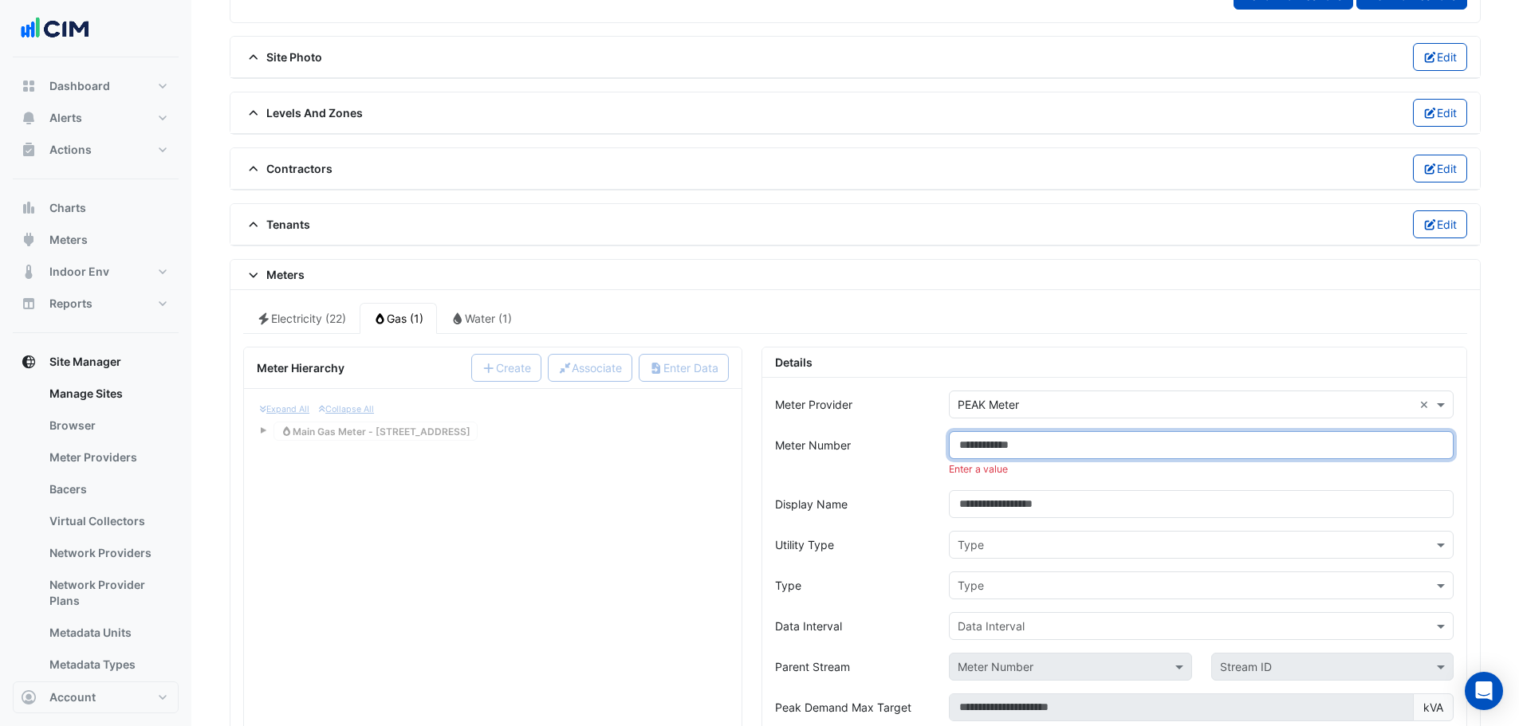
click at [1008, 439] on input "Meter Number" at bounding box center [1201, 445] width 505 height 28
drag, startPoint x: 991, startPoint y: 443, endPoint x: 1004, endPoint y: 434, distance: 15.5
click at [991, 439] on input "Meter Number" at bounding box center [1201, 445] width 505 height 28
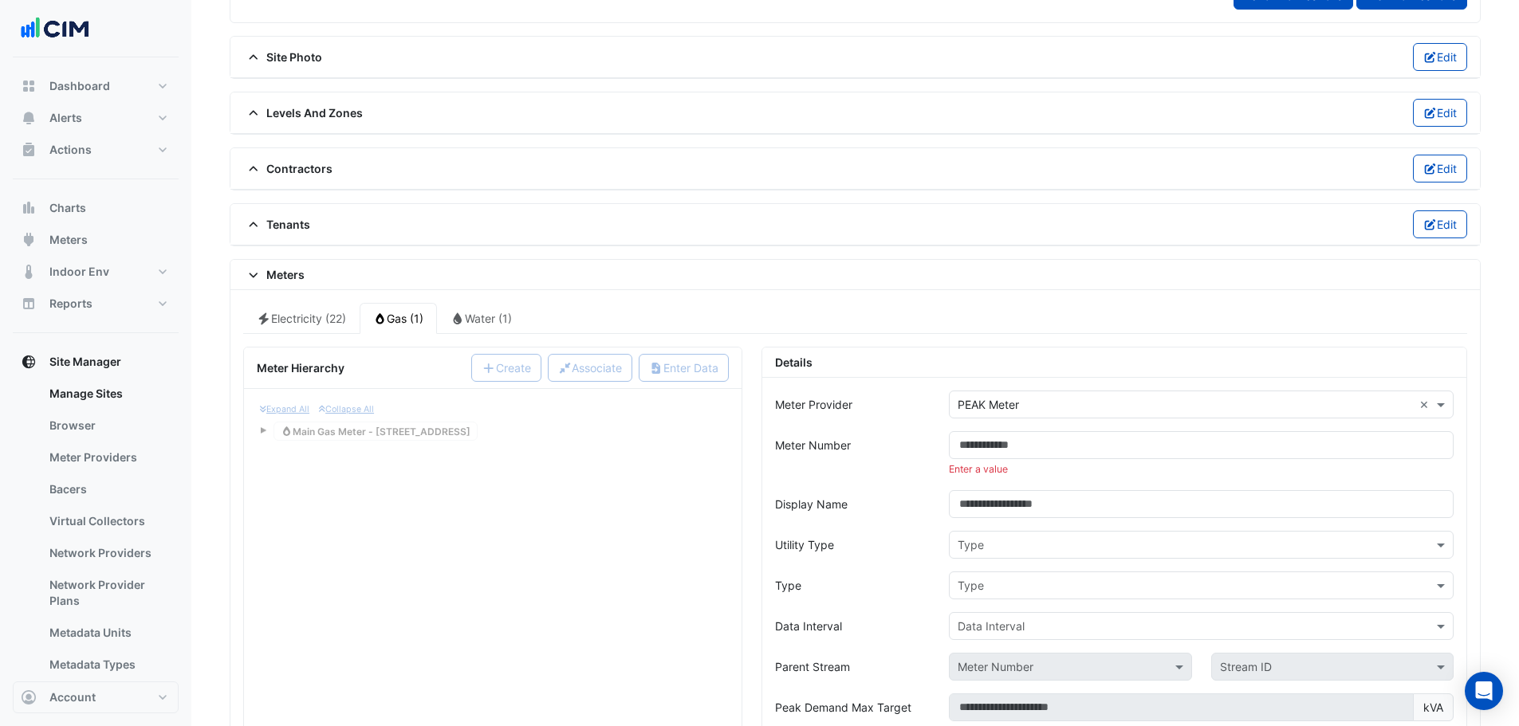
click at [335, 434] on div "Expand All Collapse All Gas Main Gas Meter - 1 Innovation Road" at bounding box center [493, 423] width 472 height 42
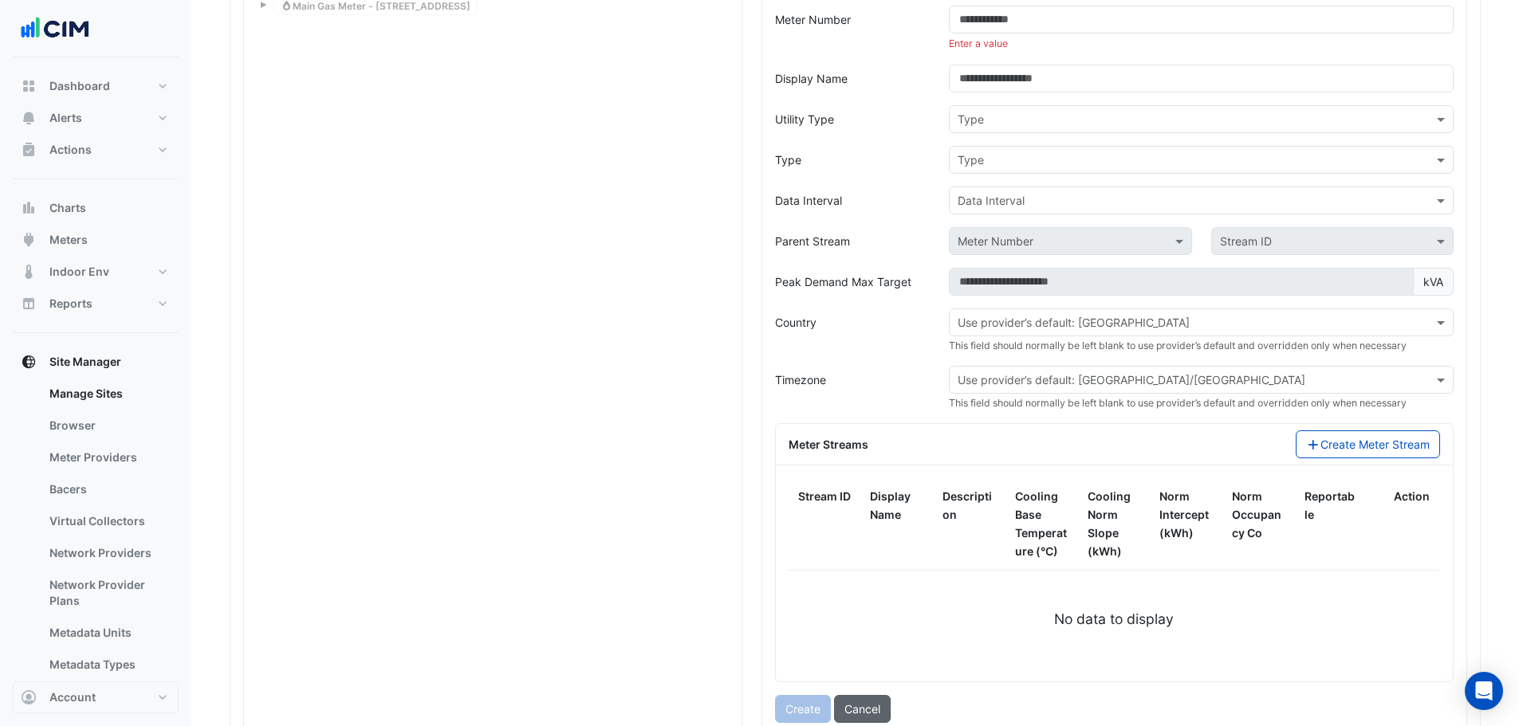
click at [883, 439] on button "Cancel" at bounding box center [862, 709] width 57 height 28
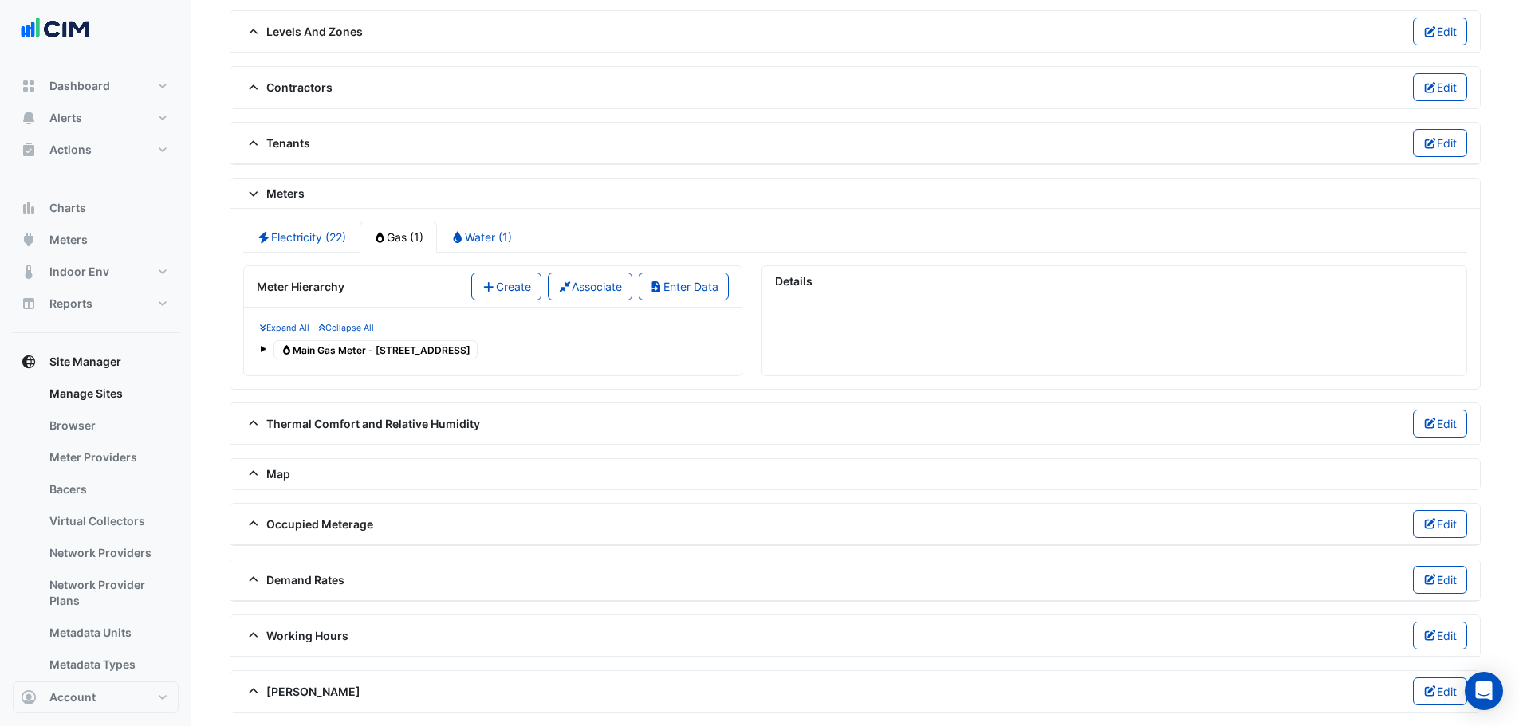
scroll to position [1144, 0]
click at [369, 356] on span "Gas Main Gas Meter - 1 Innovation Road" at bounding box center [375, 349] width 204 height 19
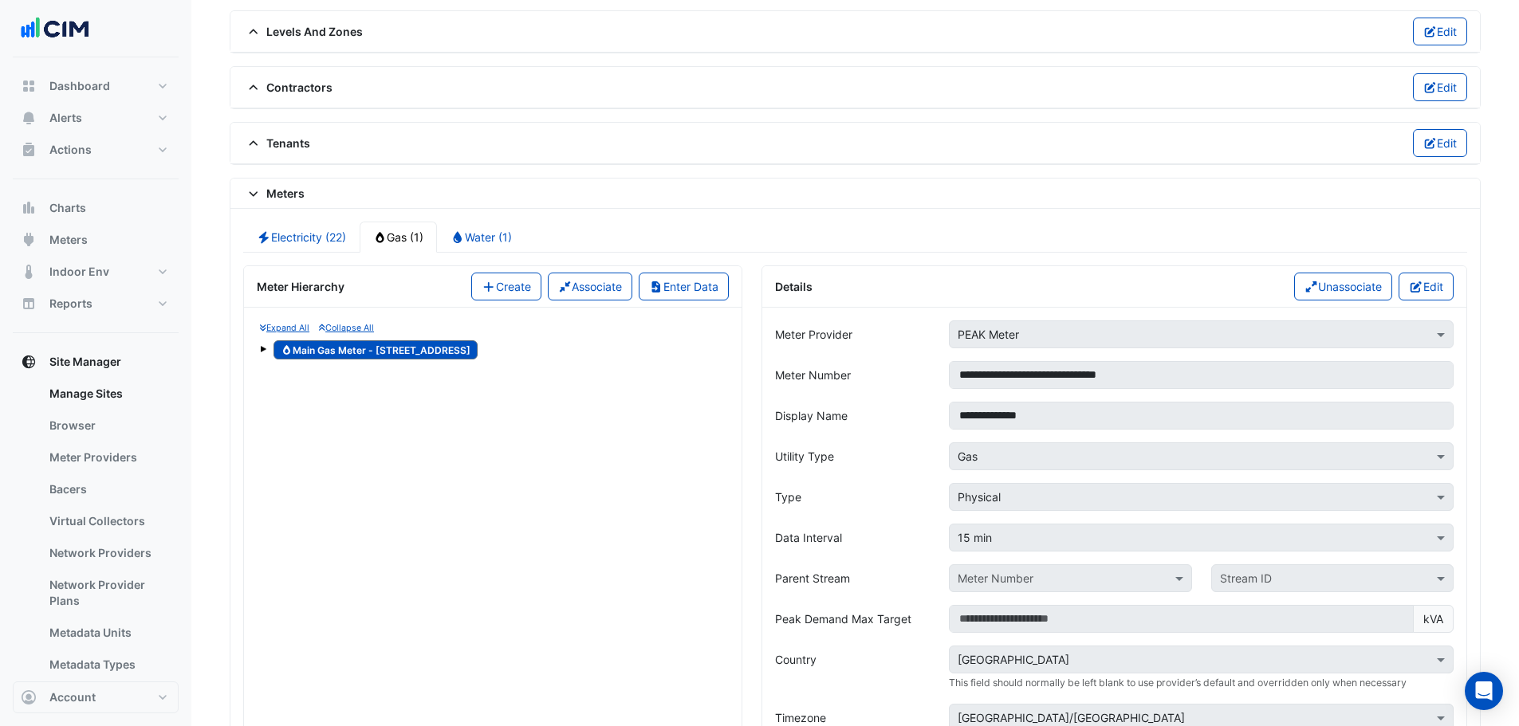
scroll to position [1489, 0]
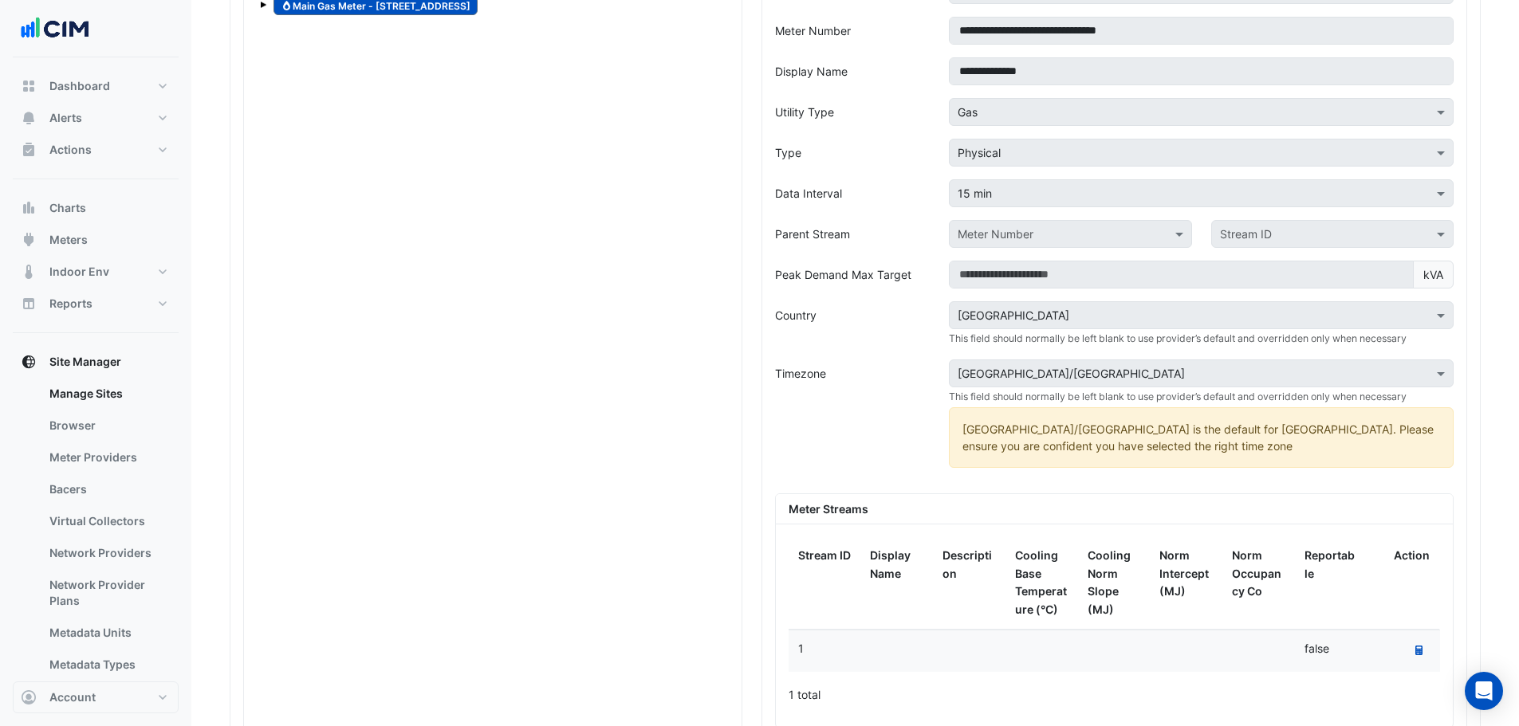
click at [369, 352] on div "Expand All Collapse All Reportable Electricity 4103595548 Reportable Electricit…" at bounding box center [493, 352] width 498 height 778
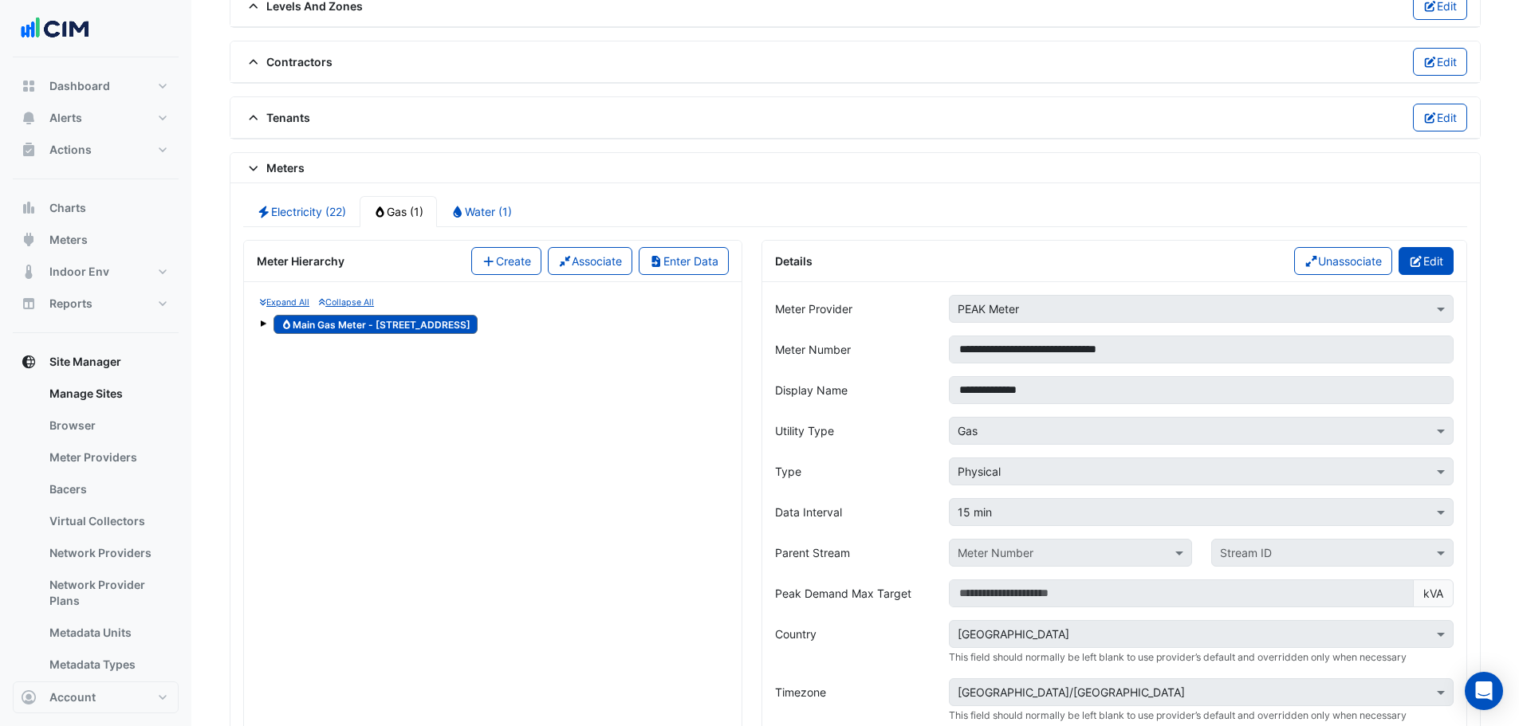
click at [1008, 260] on button "Edit" at bounding box center [1426, 261] width 55 height 28
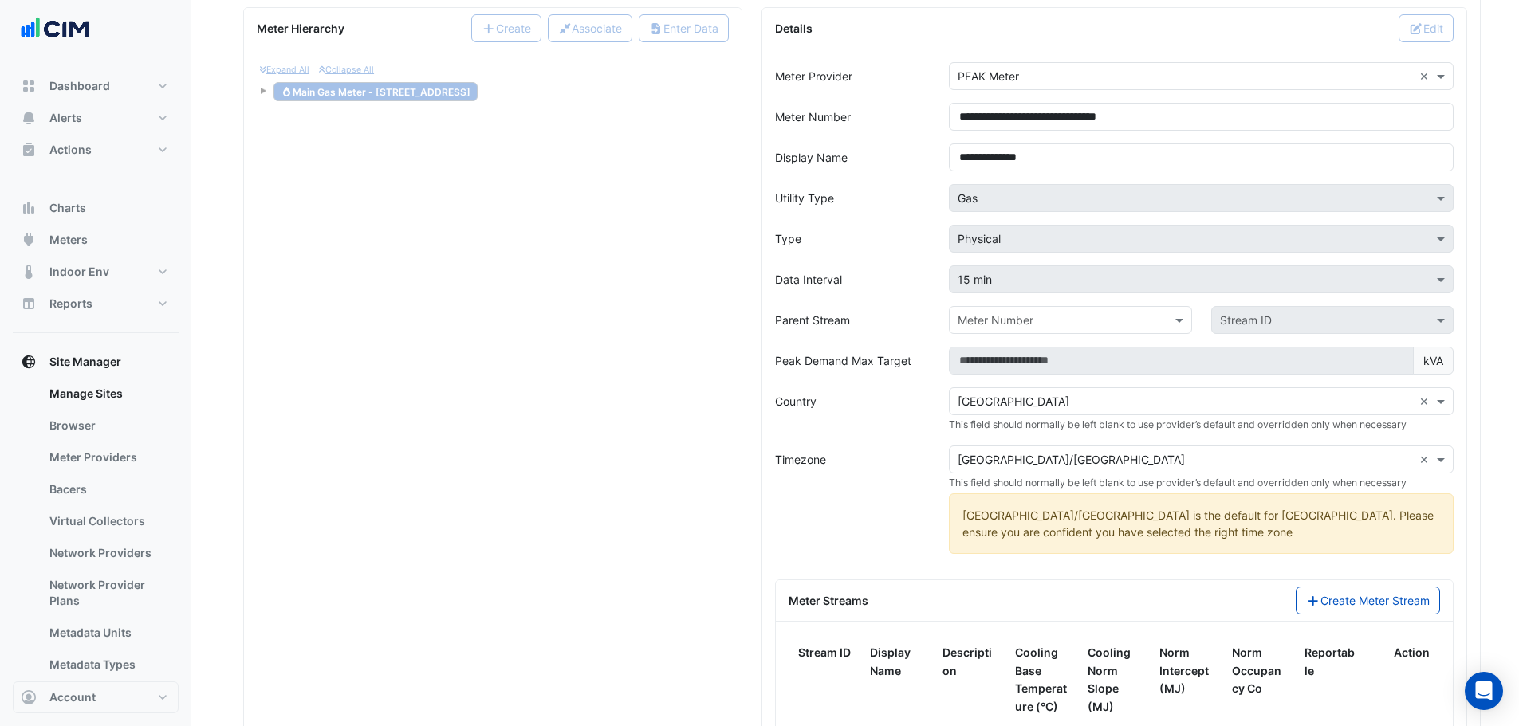
scroll to position [1808, 0]
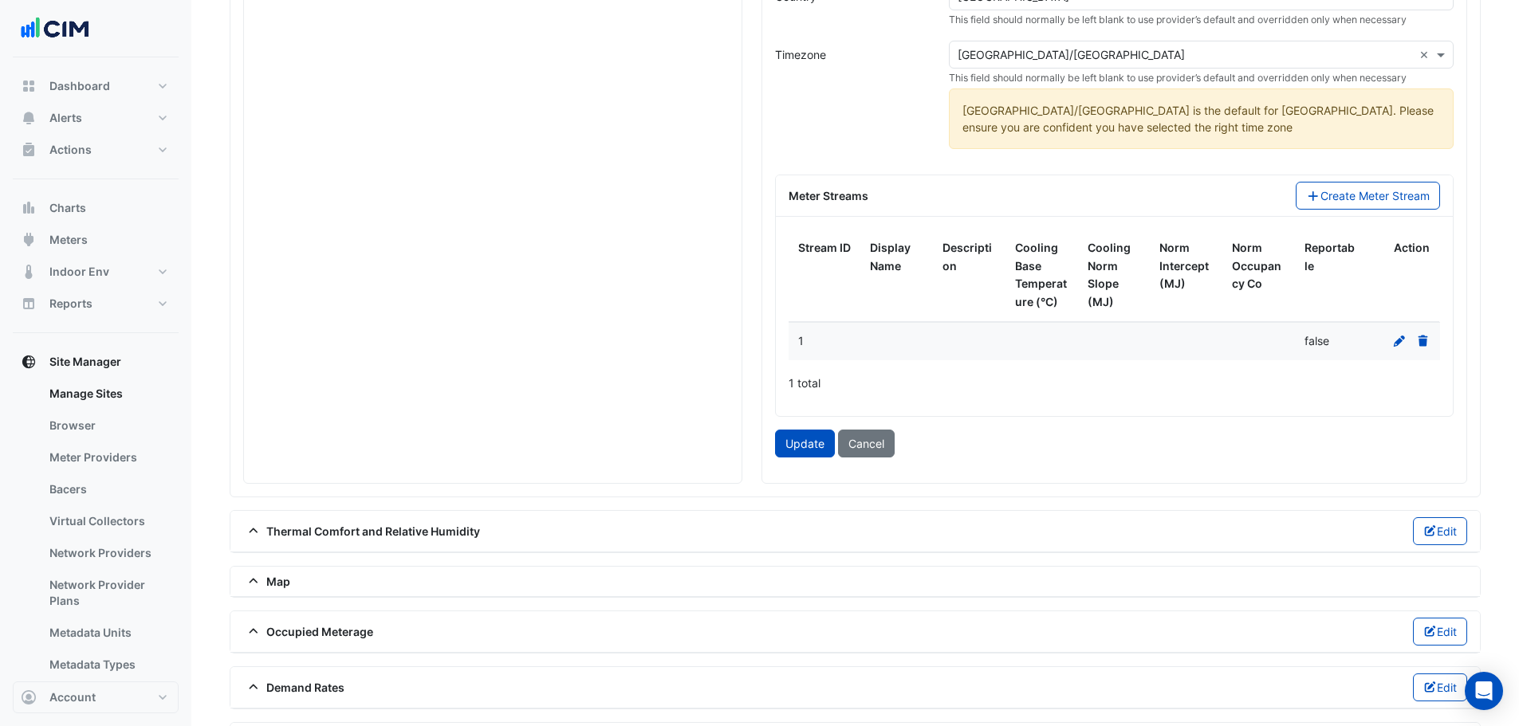
click at [1008, 340] on icon at bounding box center [1423, 340] width 10 height 11
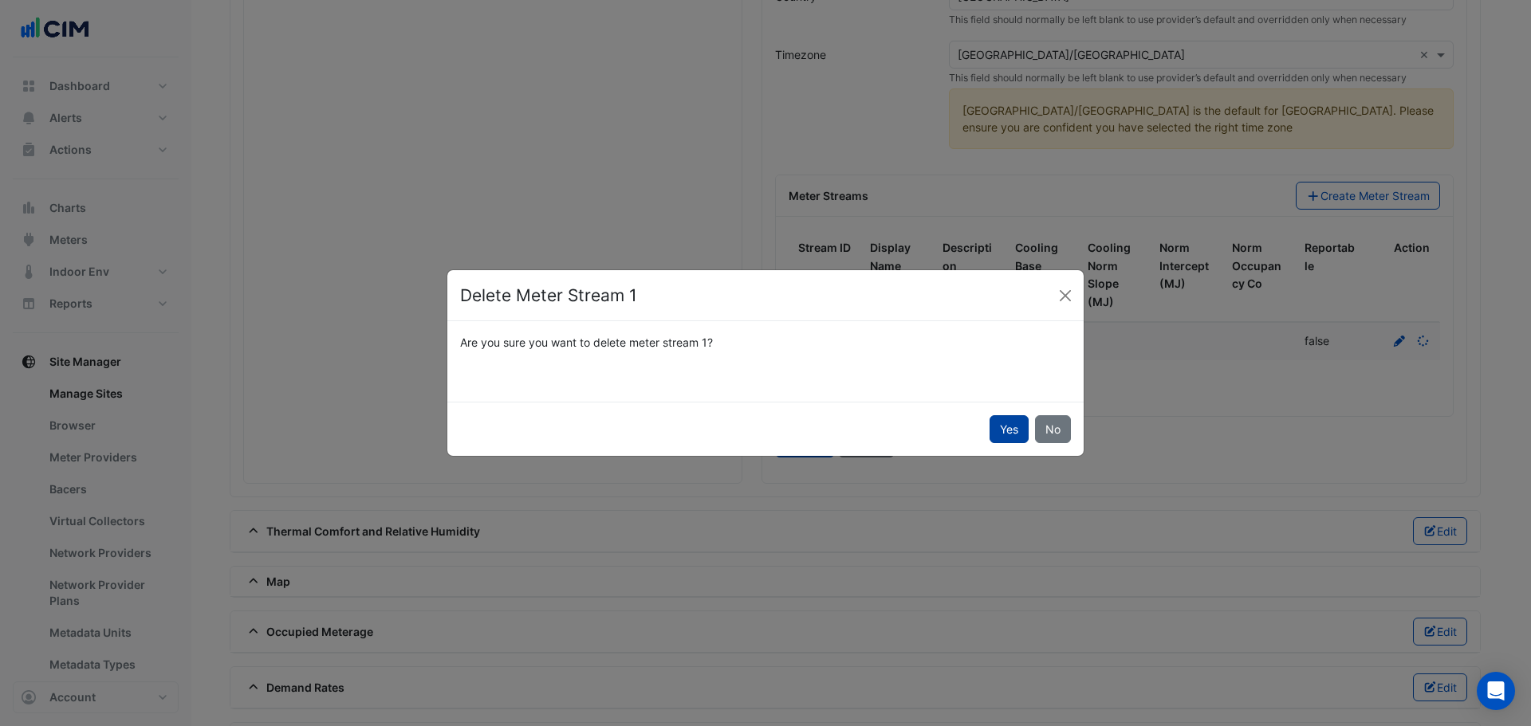
click at [1008, 431] on button "Yes" at bounding box center [1008, 429] width 39 height 28
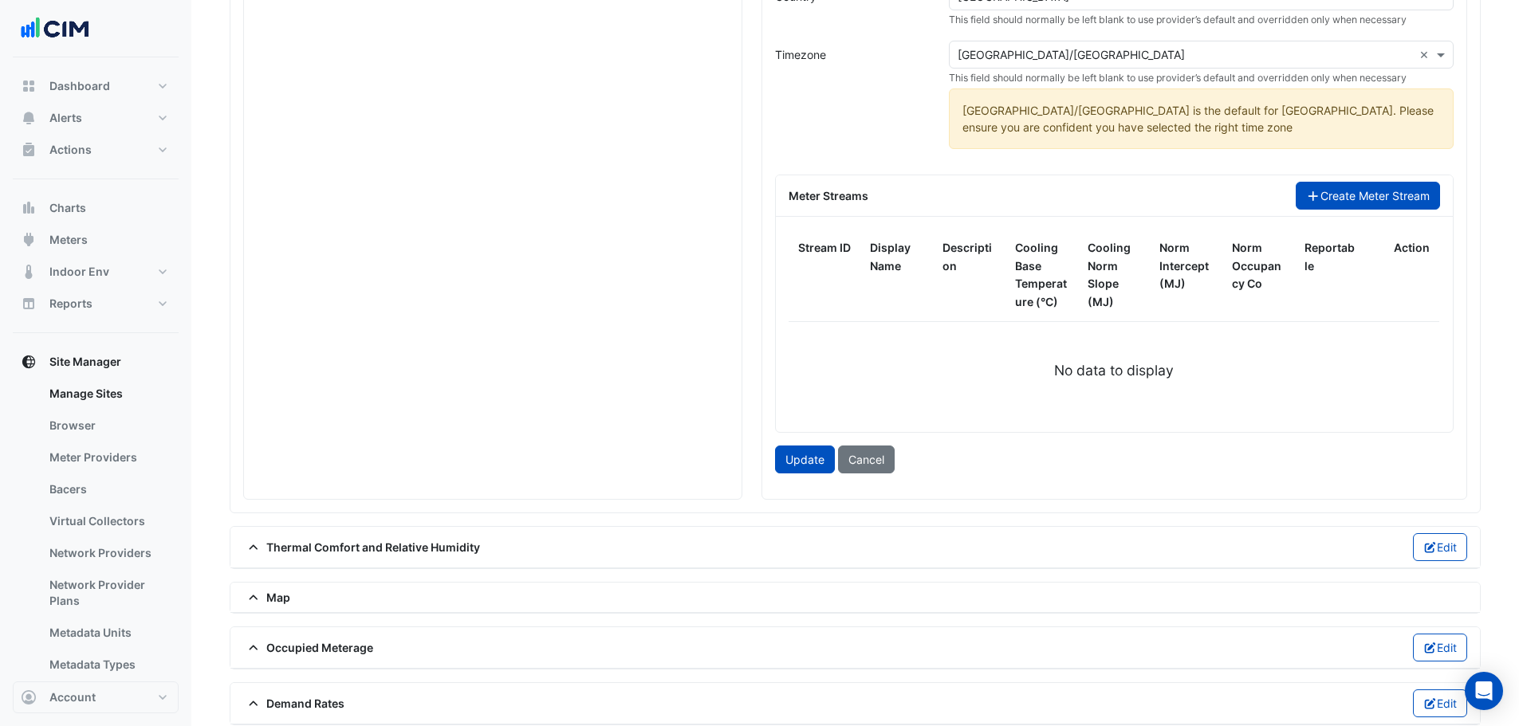
click at [1008, 209] on button "Create Meter Stream" at bounding box center [1368, 196] width 144 height 28
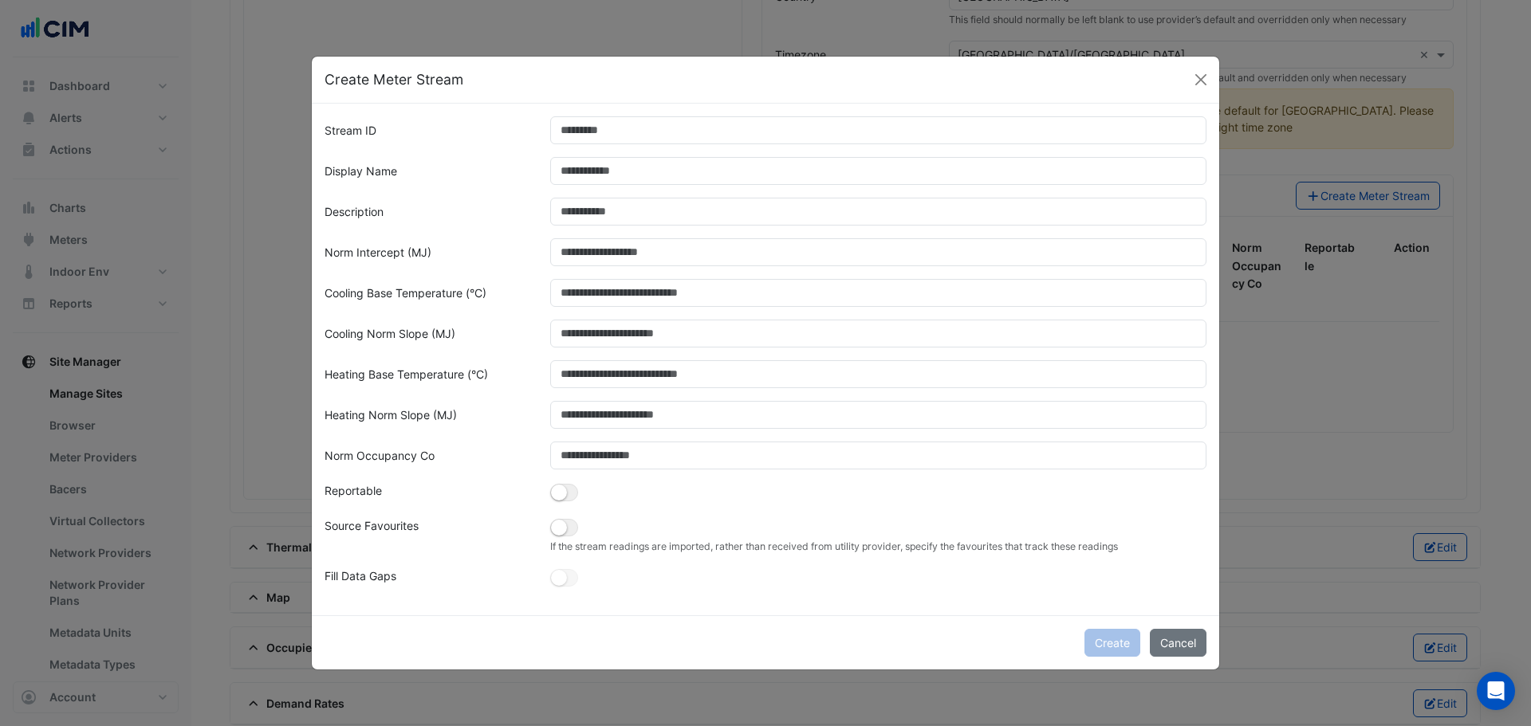
click at [1008, 198] on ngb-modal-window "Create Meter Stream Stream ID Display Name Description Norm Intercept (MJ) Cool…" at bounding box center [765, 363] width 1531 height 726
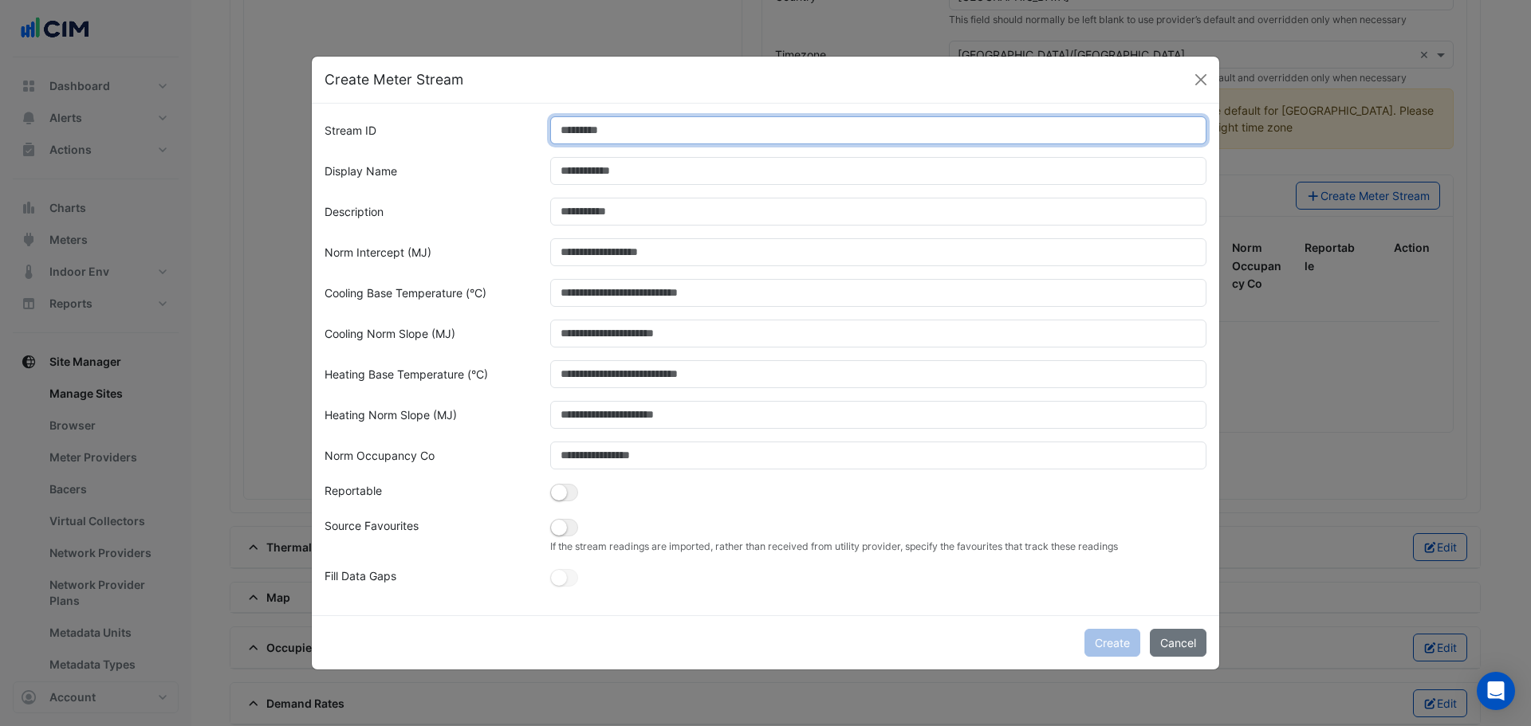
click at [687, 119] on input "Stream ID" at bounding box center [878, 130] width 657 height 28
type input "*"
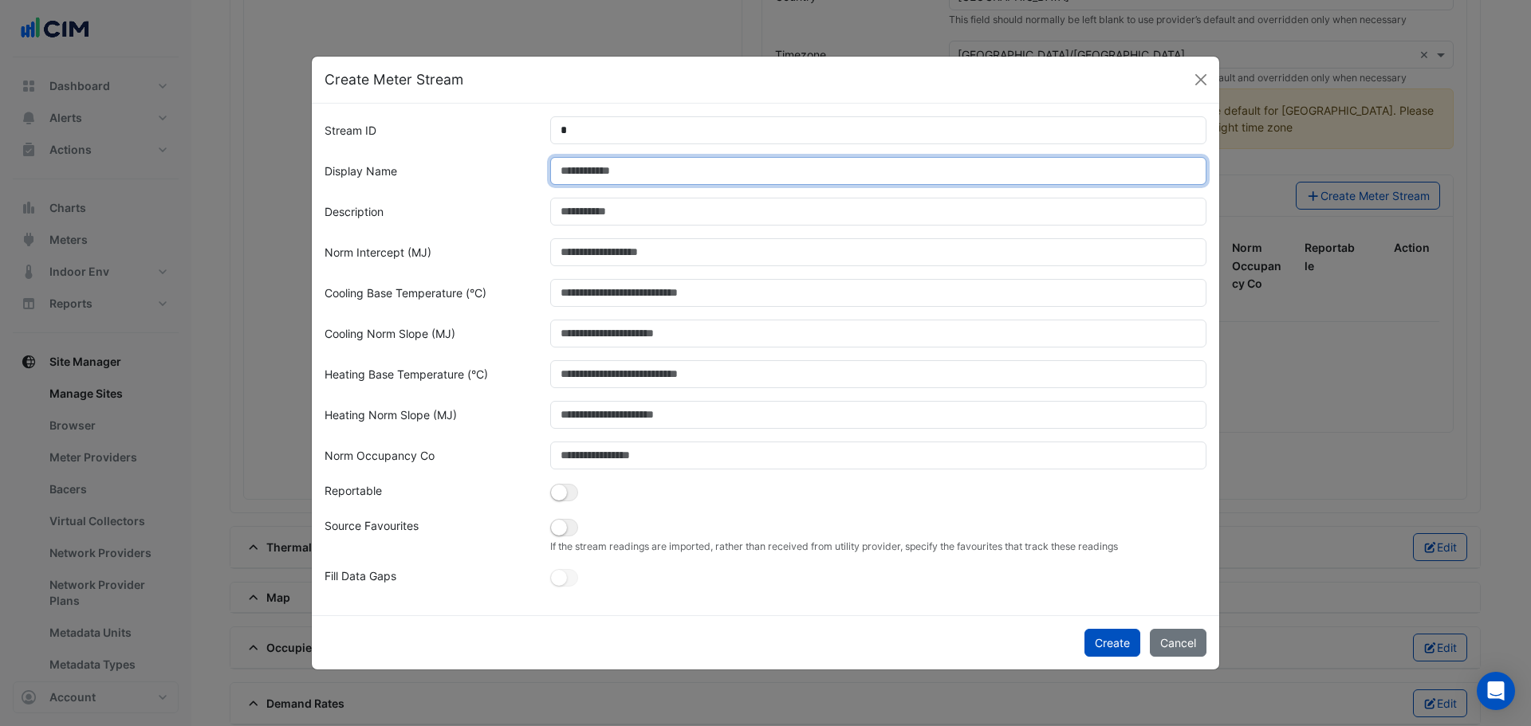
click at [652, 170] on input "Display Name" at bounding box center [878, 171] width 657 height 28
type input "**********"
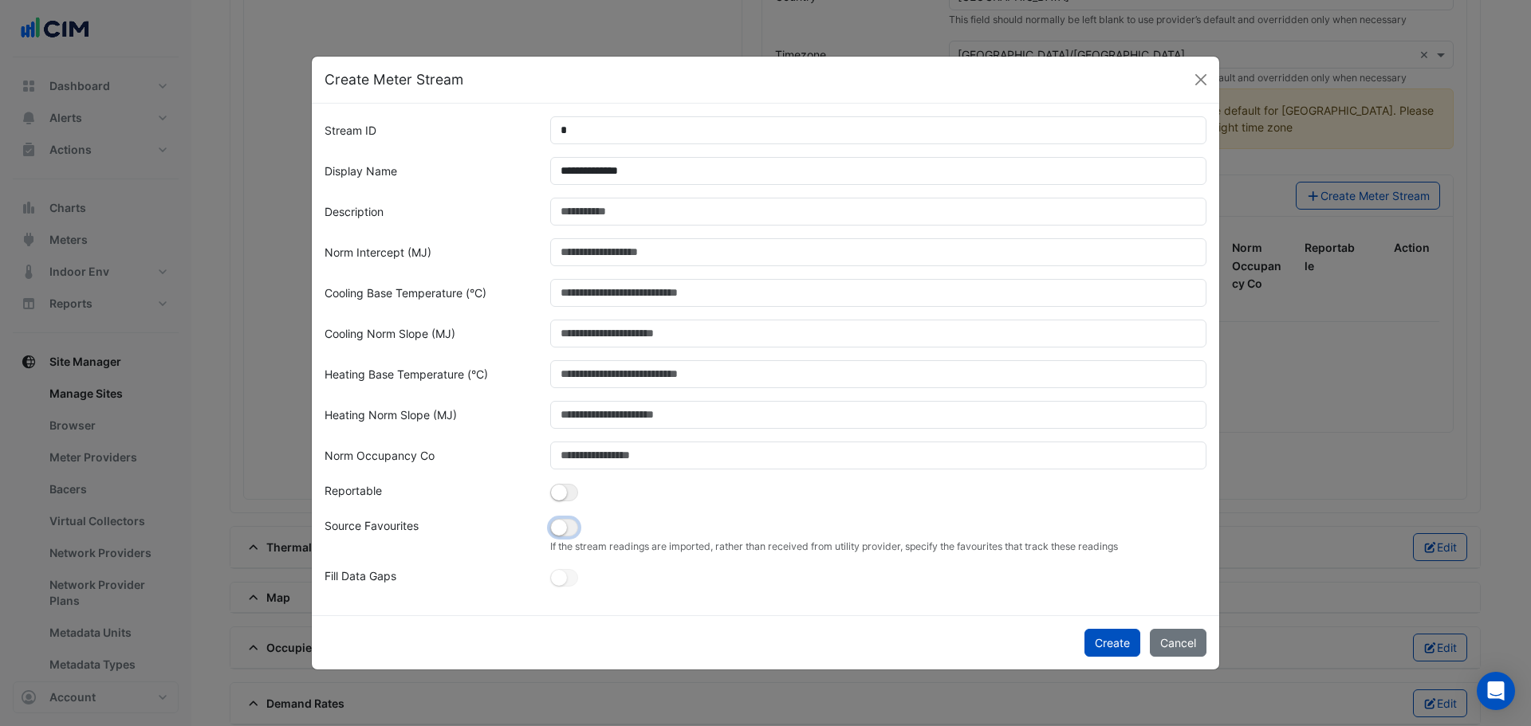
click at [565, 439] on small "button" at bounding box center [559, 528] width 16 height 16
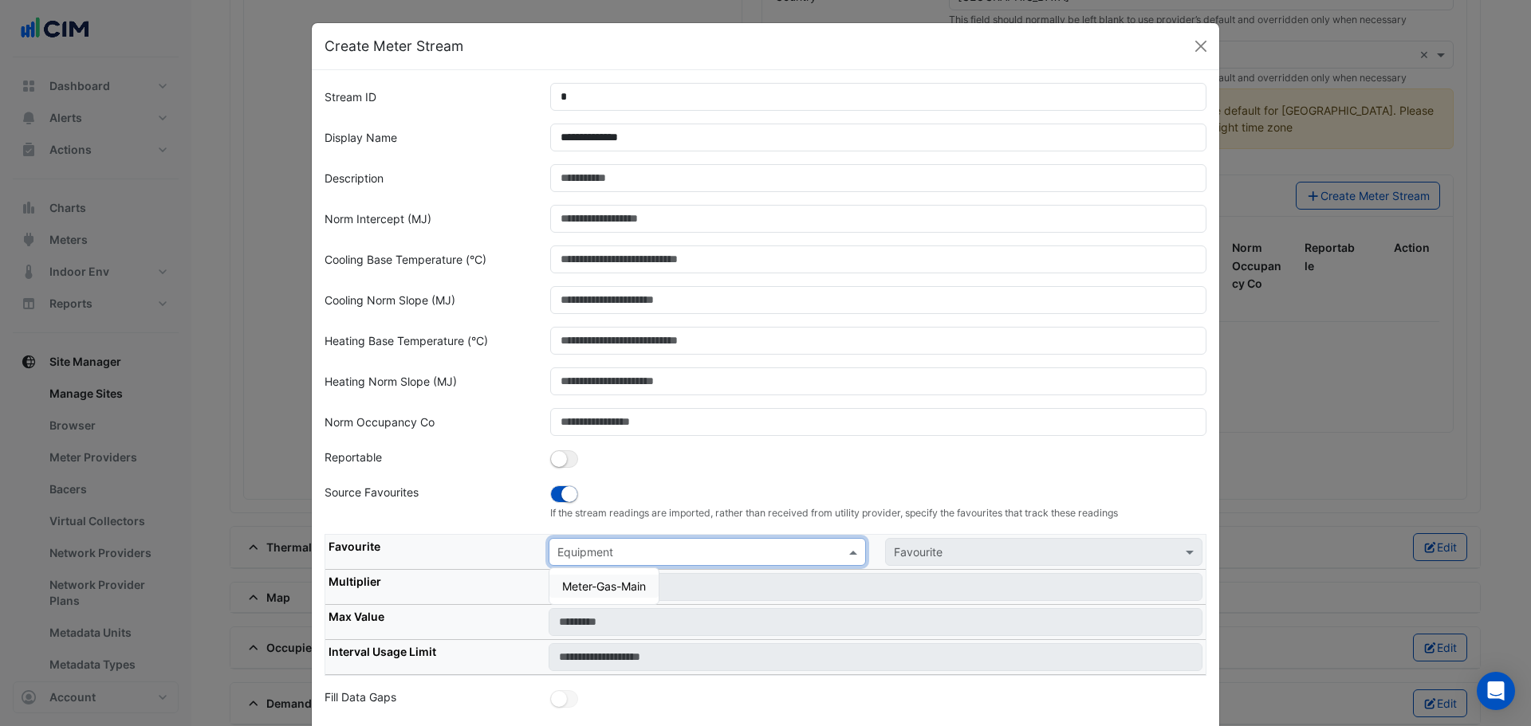
click at [627, 439] on input "text" at bounding box center [691, 553] width 268 height 17
drag, startPoint x: 600, startPoint y: 584, endPoint x: 633, endPoint y: 584, distance: 32.7
click at [616, 439] on span "Meter-Gas-Main" at bounding box center [604, 587] width 84 height 14
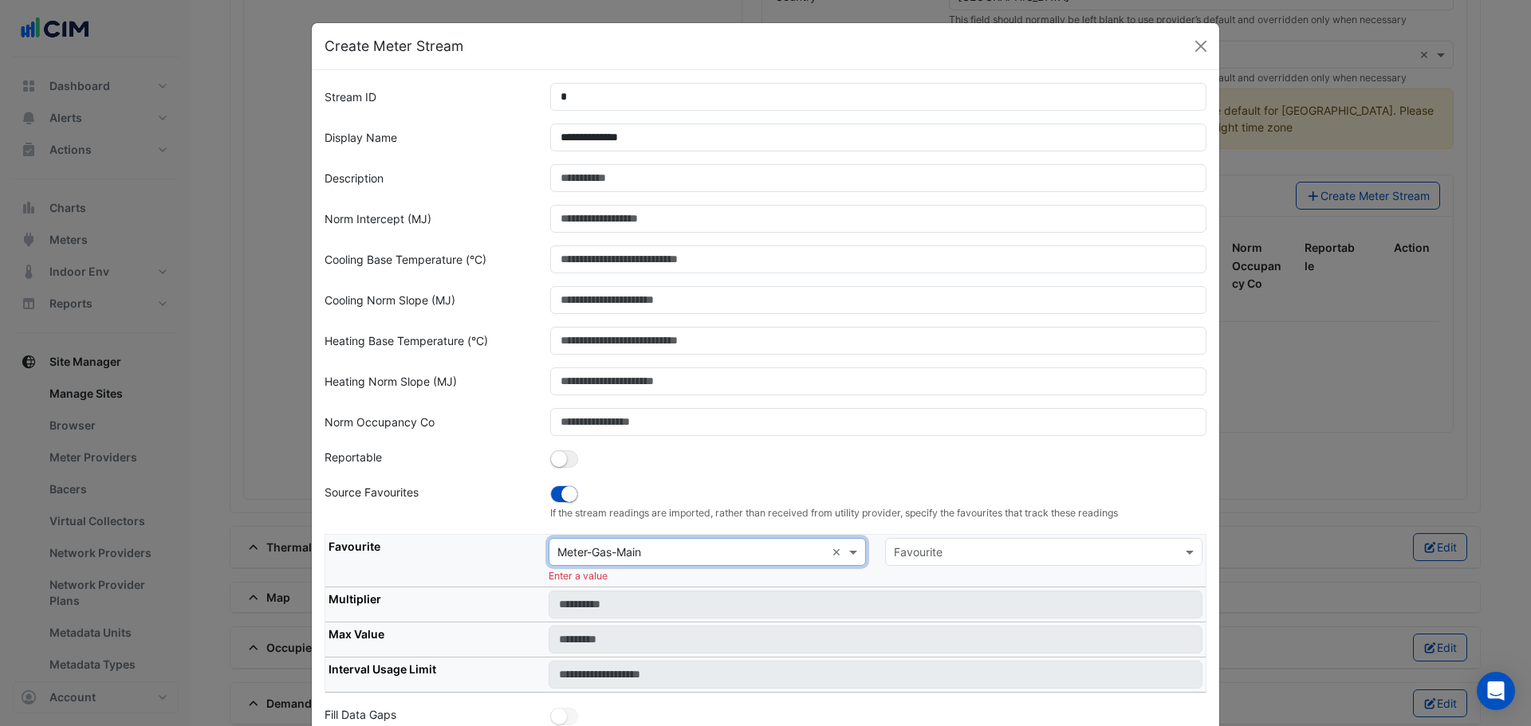
click at [1005, 439] on div "Favourite" at bounding box center [1043, 552] width 317 height 28
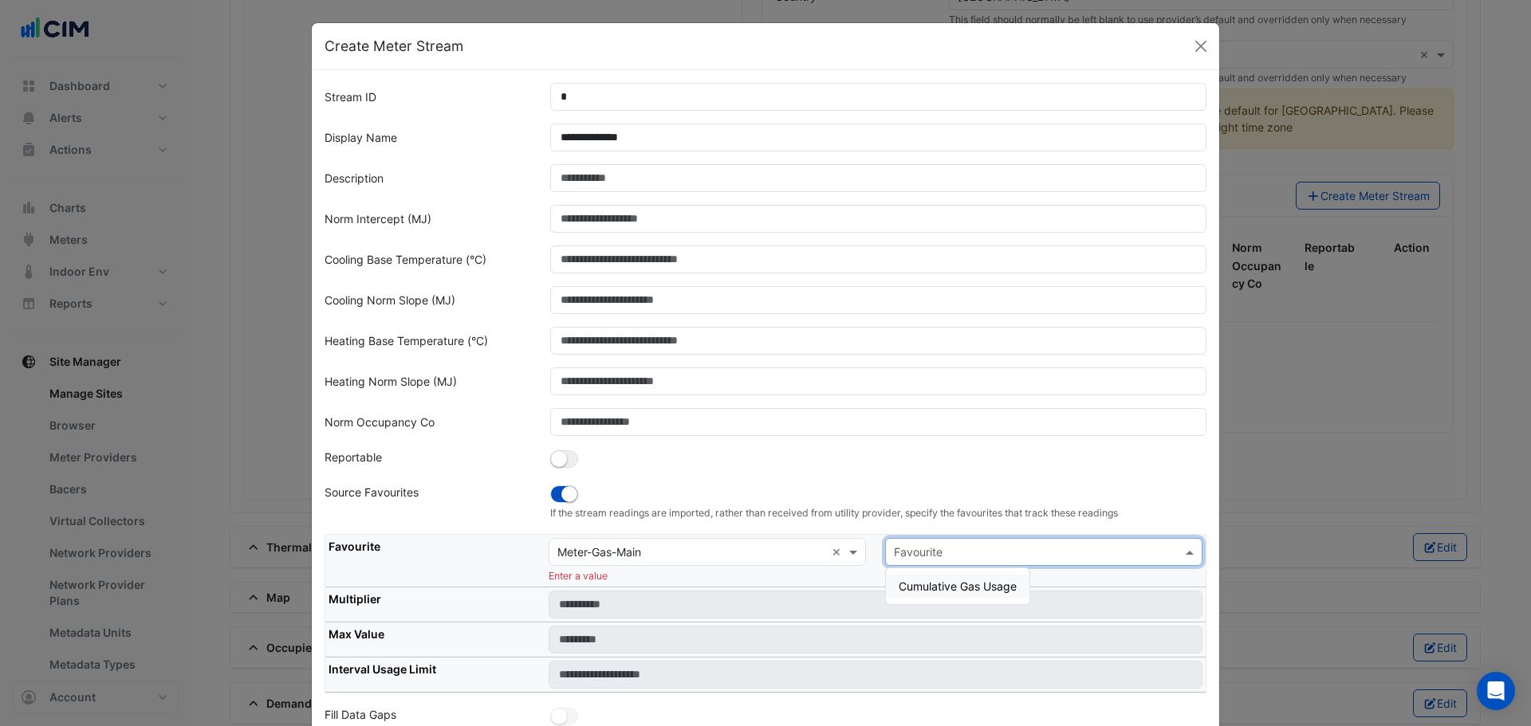
click at [958, 439] on div "Cumulative Gas Usage" at bounding box center [958, 586] width 144 height 23
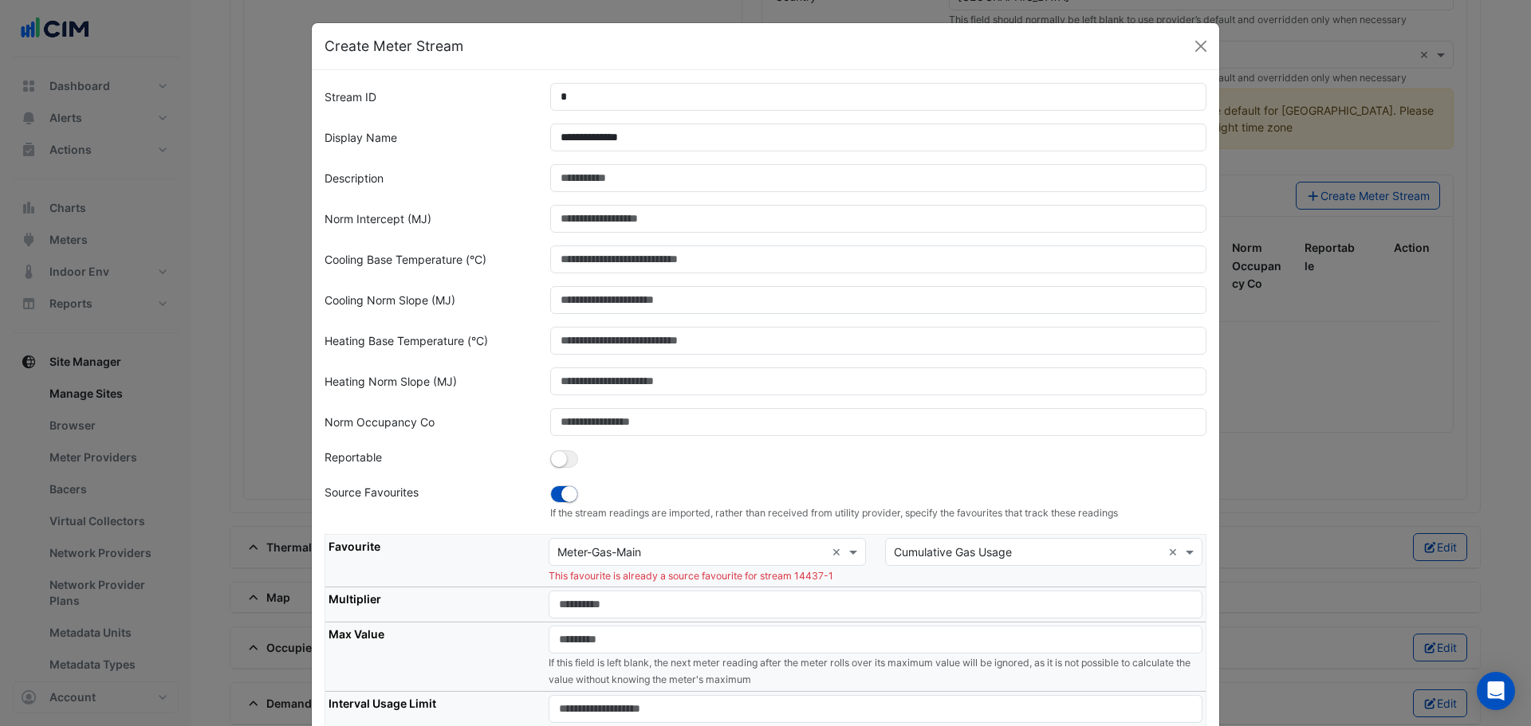
click at [1008, 45] on div "Create Meter Stream" at bounding box center [765, 46] width 907 height 47
click at [1008, 47] on button "Close" at bounding box center [1201, 46] width 24 height 24
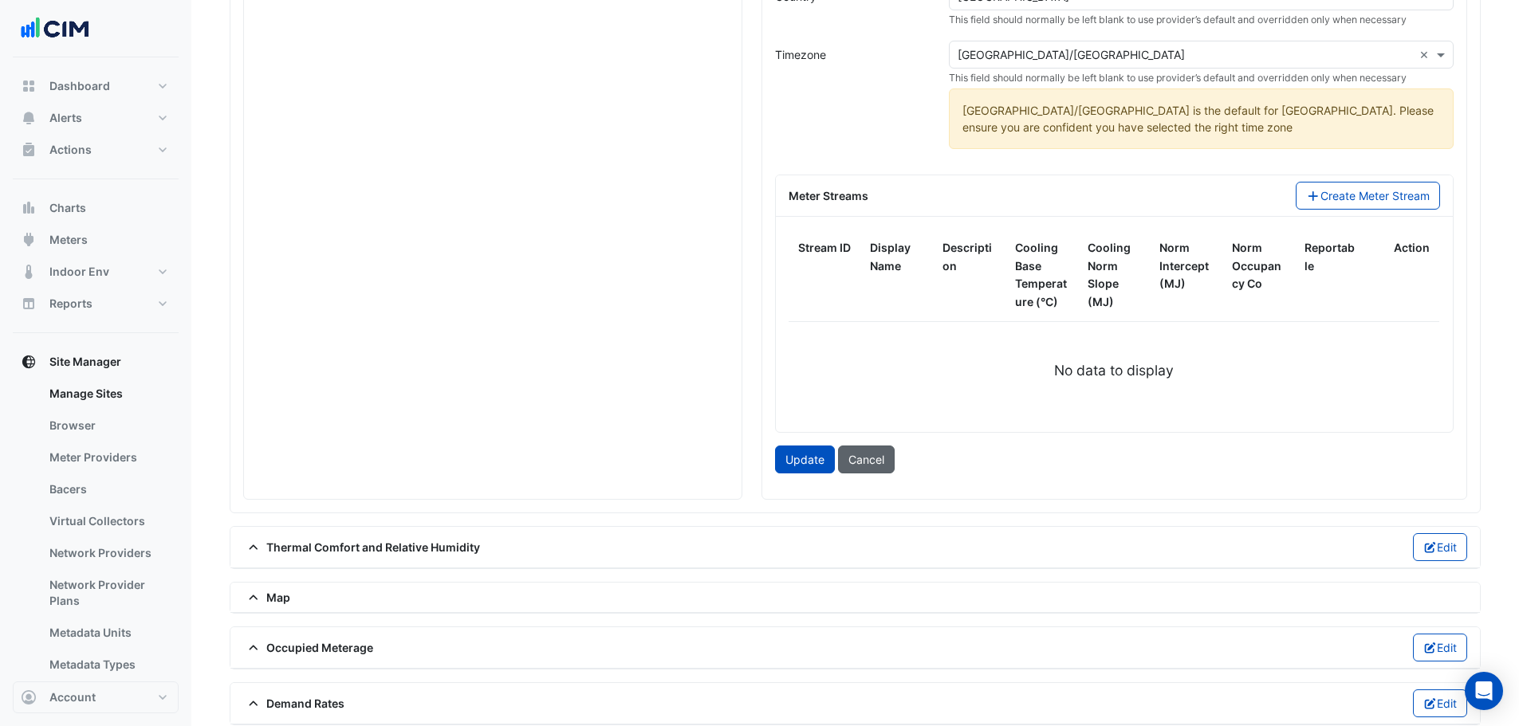
click at [841, 439] on button "Cancel" at bounding box center [866, 460] width 57 height 28
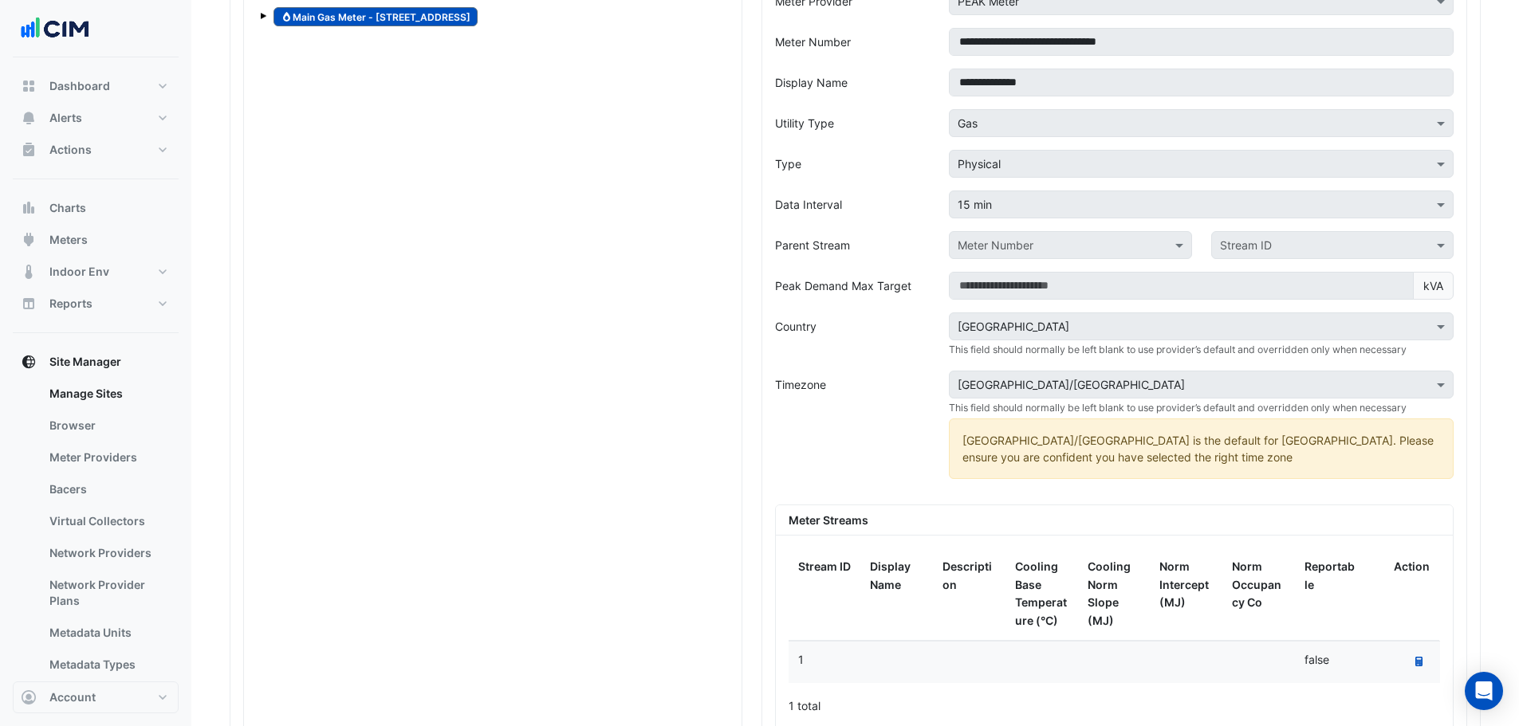
scroll to position [1489, 0]
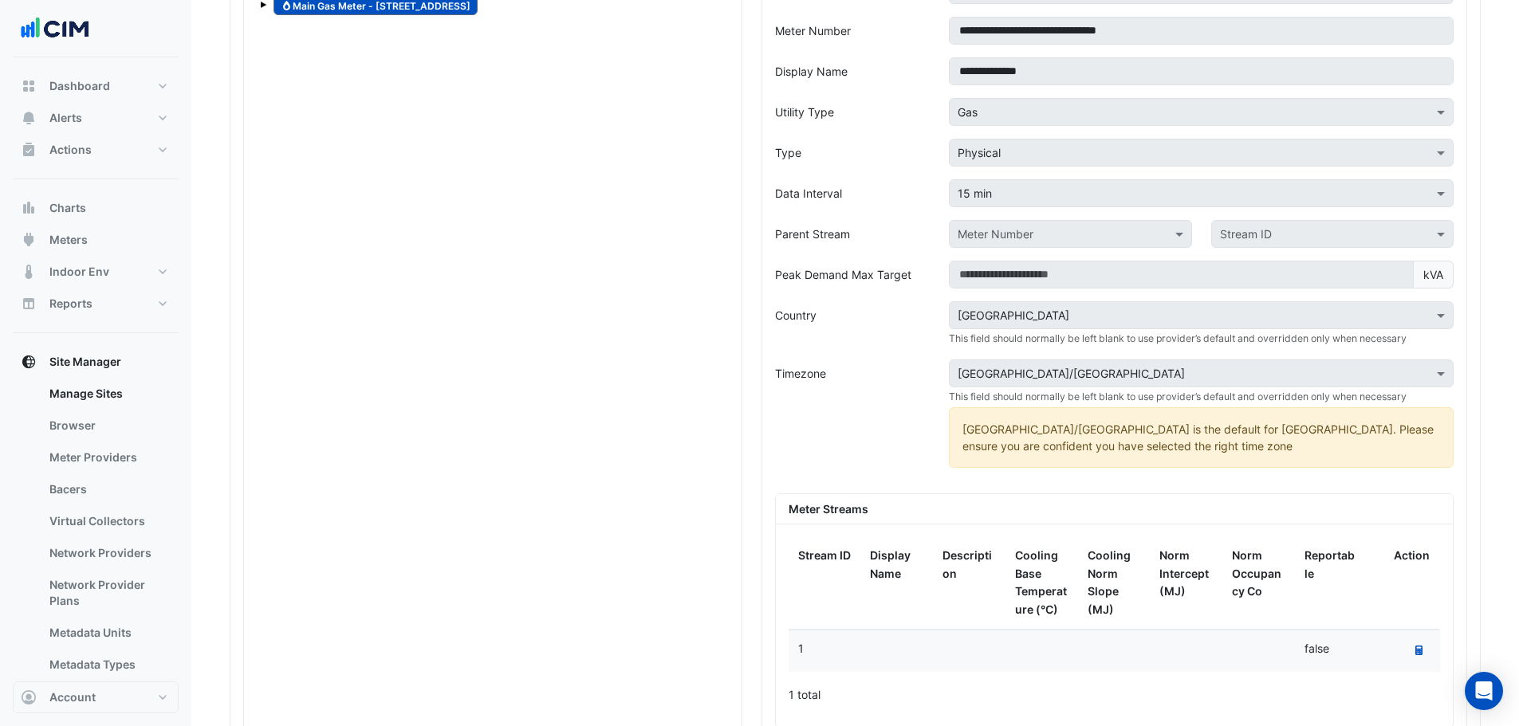
click at [262, 2] on span at bounding box center [263, 5] width 6 height 6
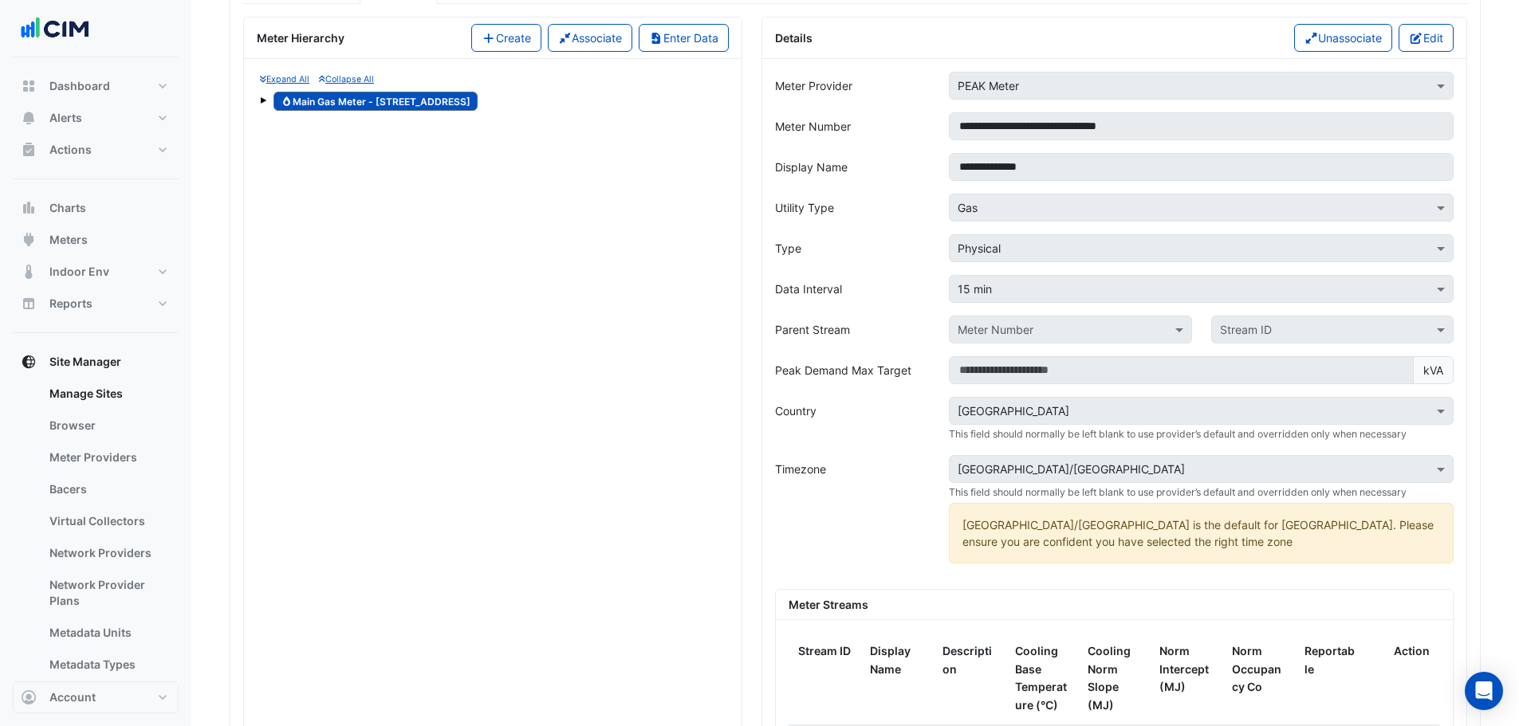
scroll to position [1111, 0]
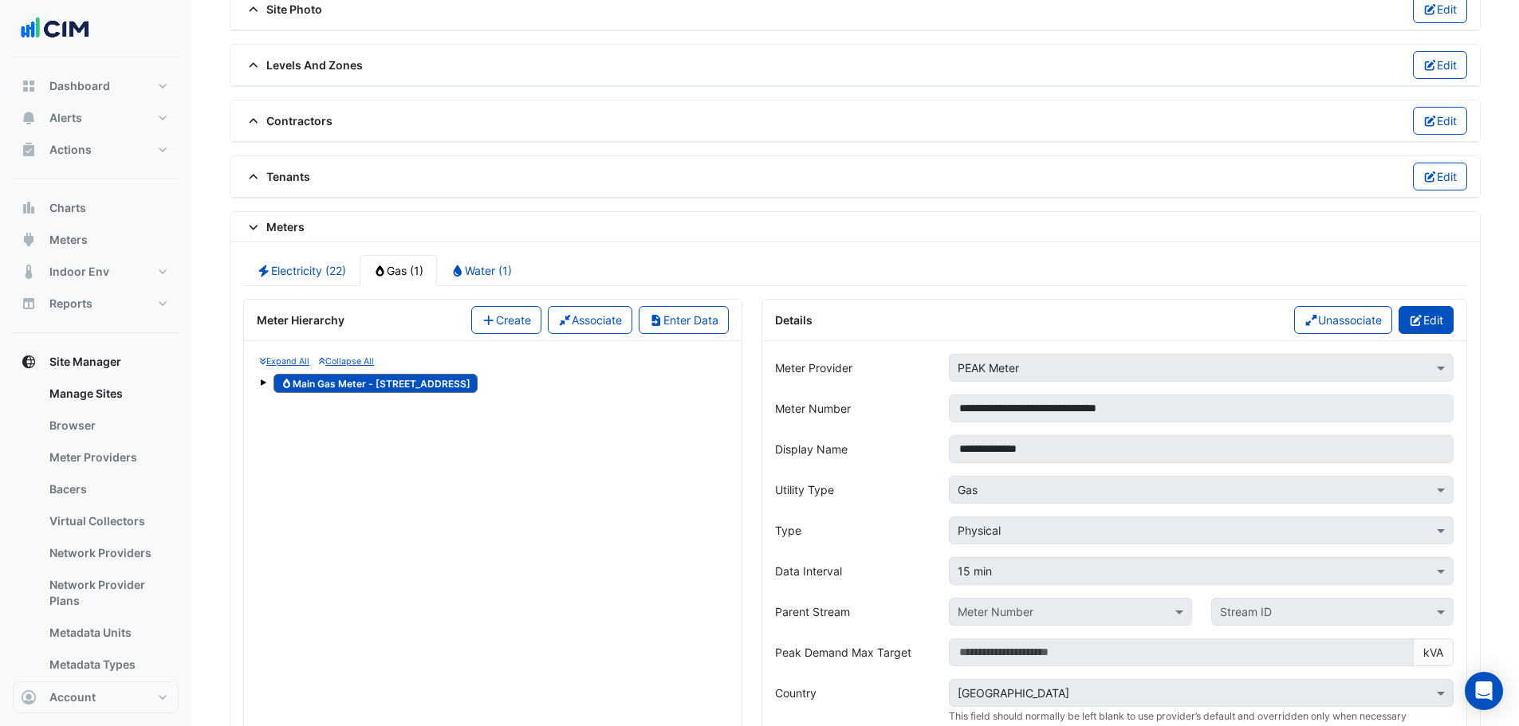
click at [1008, 311] on button "Edit" at bounding box center [1426, 320] width 55 height 28
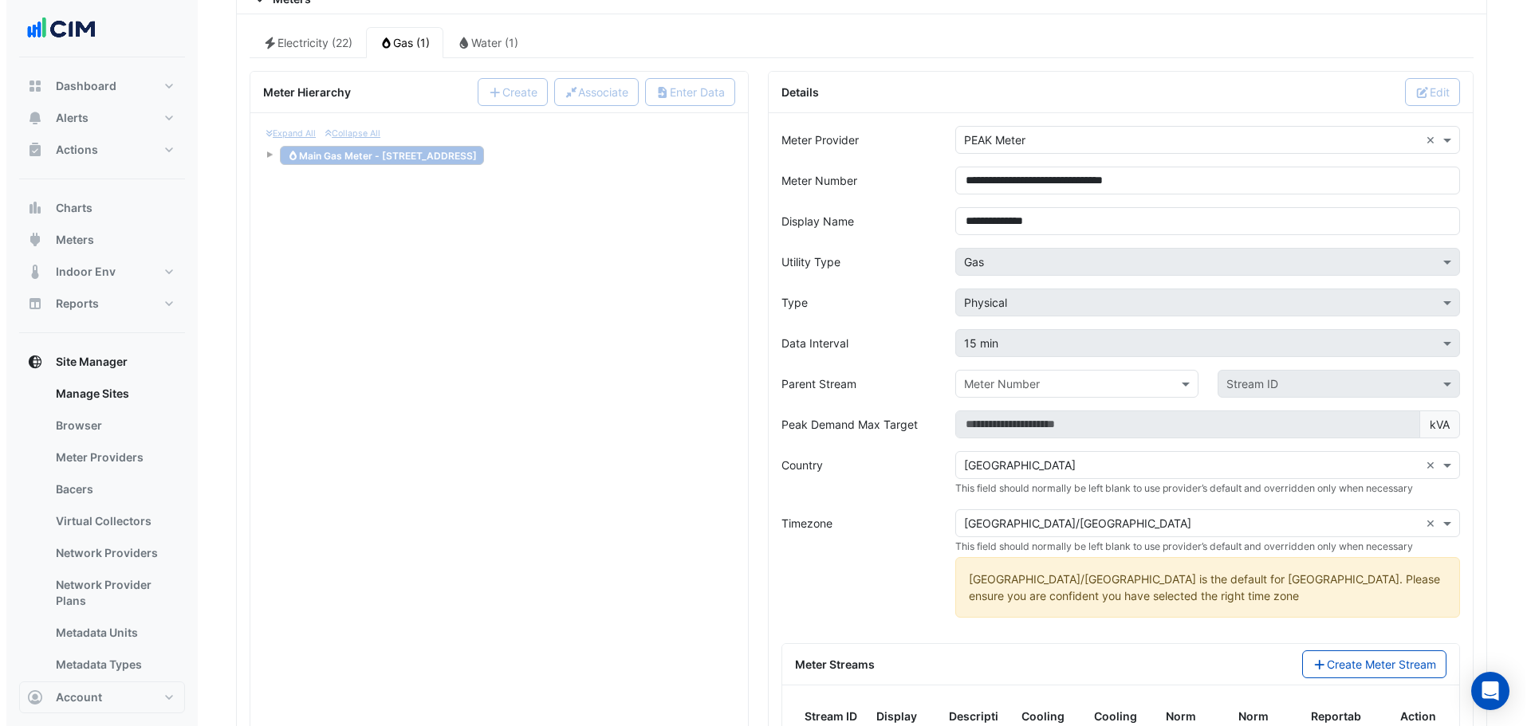
scroll to position [1749, 0]
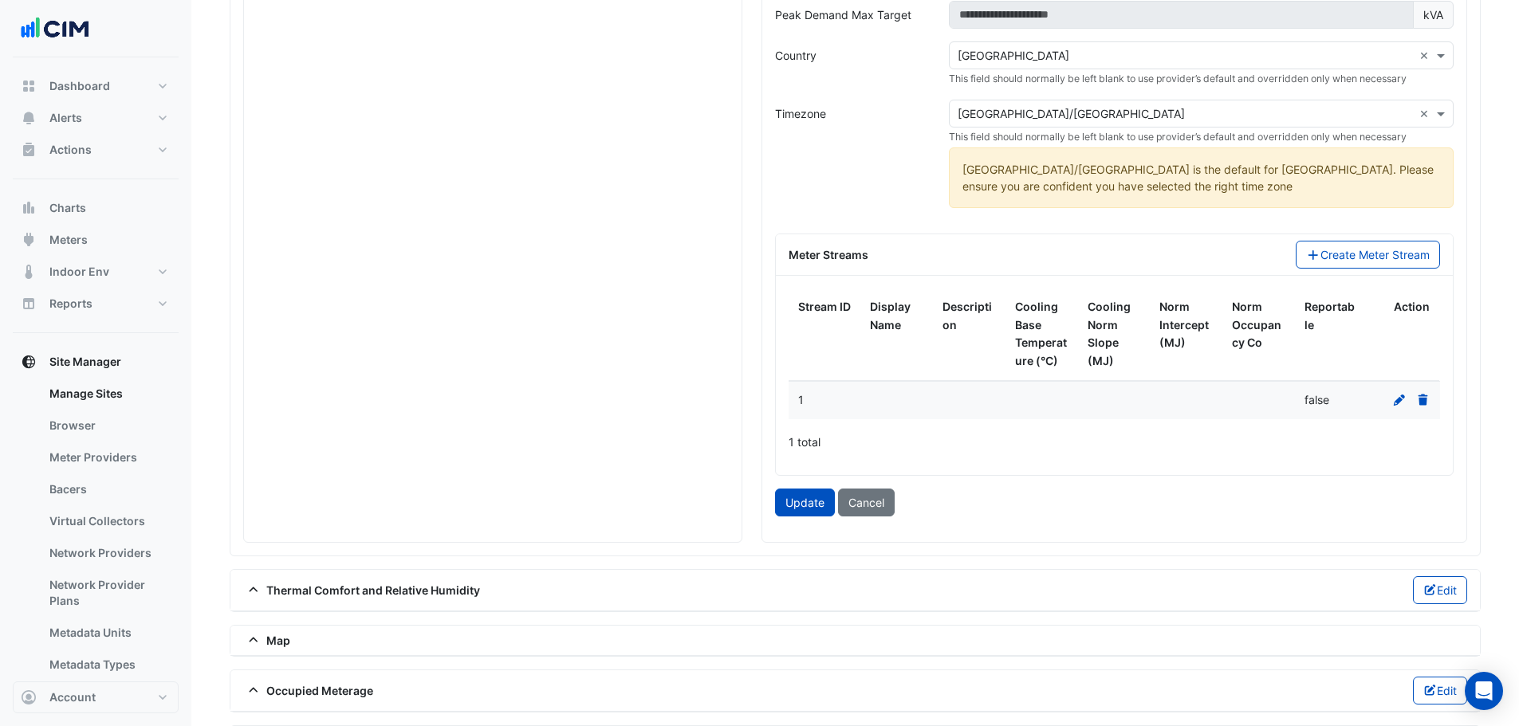
click at [1008, 407] on div at bounding box center [1403, 400] width 53 height 18
click at [1008, 399] on icon at bounding box center [1399, 400] width 11 height 11
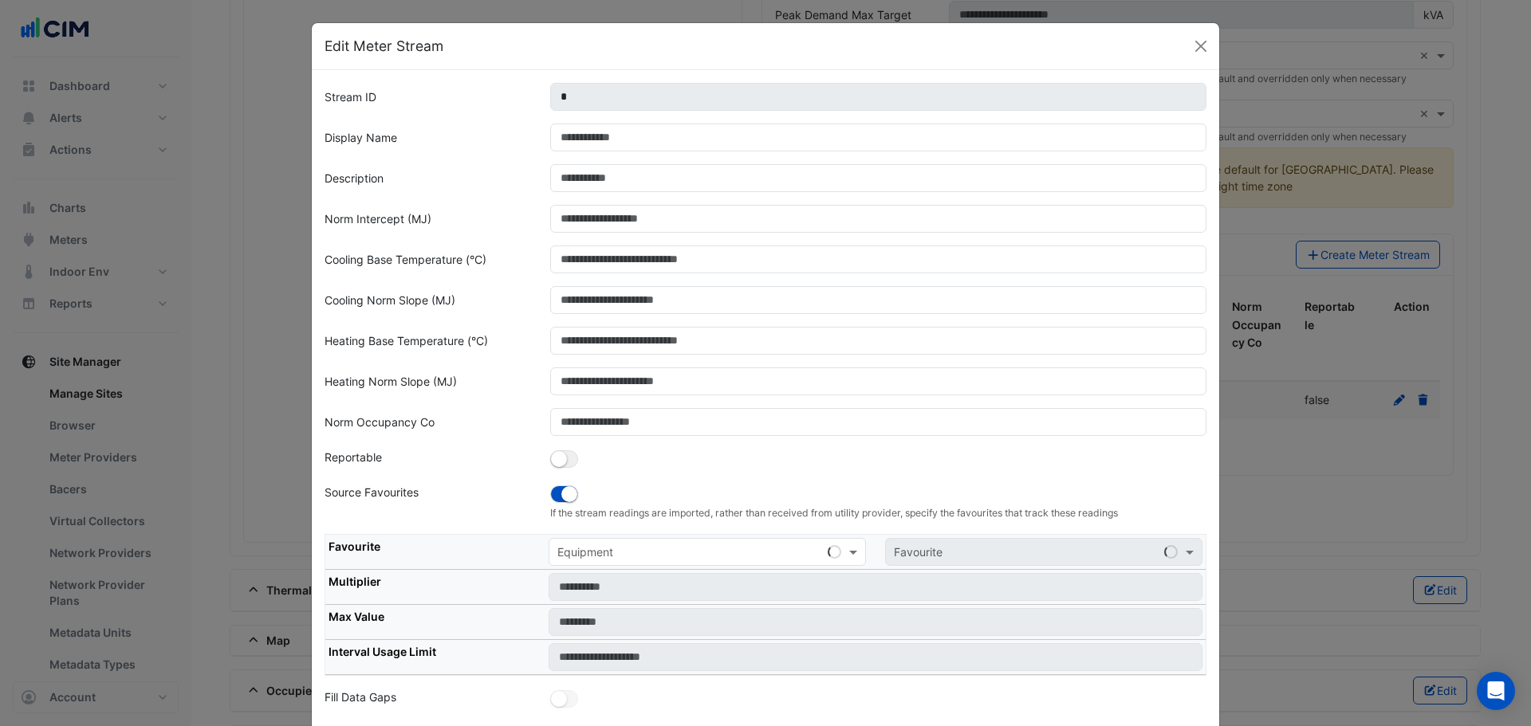
scroll to position [12, 0]
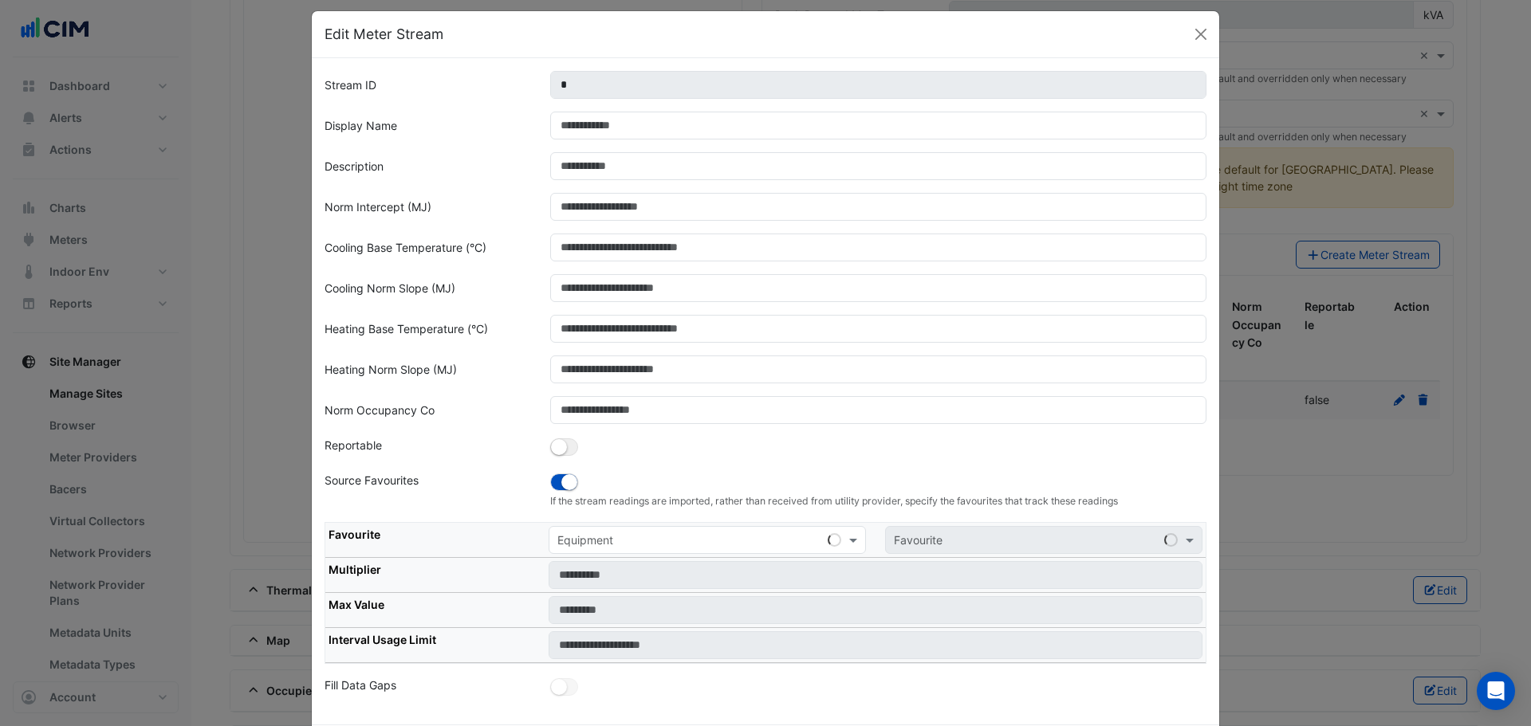
click at [1008, 399] on ngb-modal-window "Edit Meter Stream Stream ID * Display Name Description Norm Intercept (MJ) Cool…" at bounding box center [765, 363] width 1531 height 726
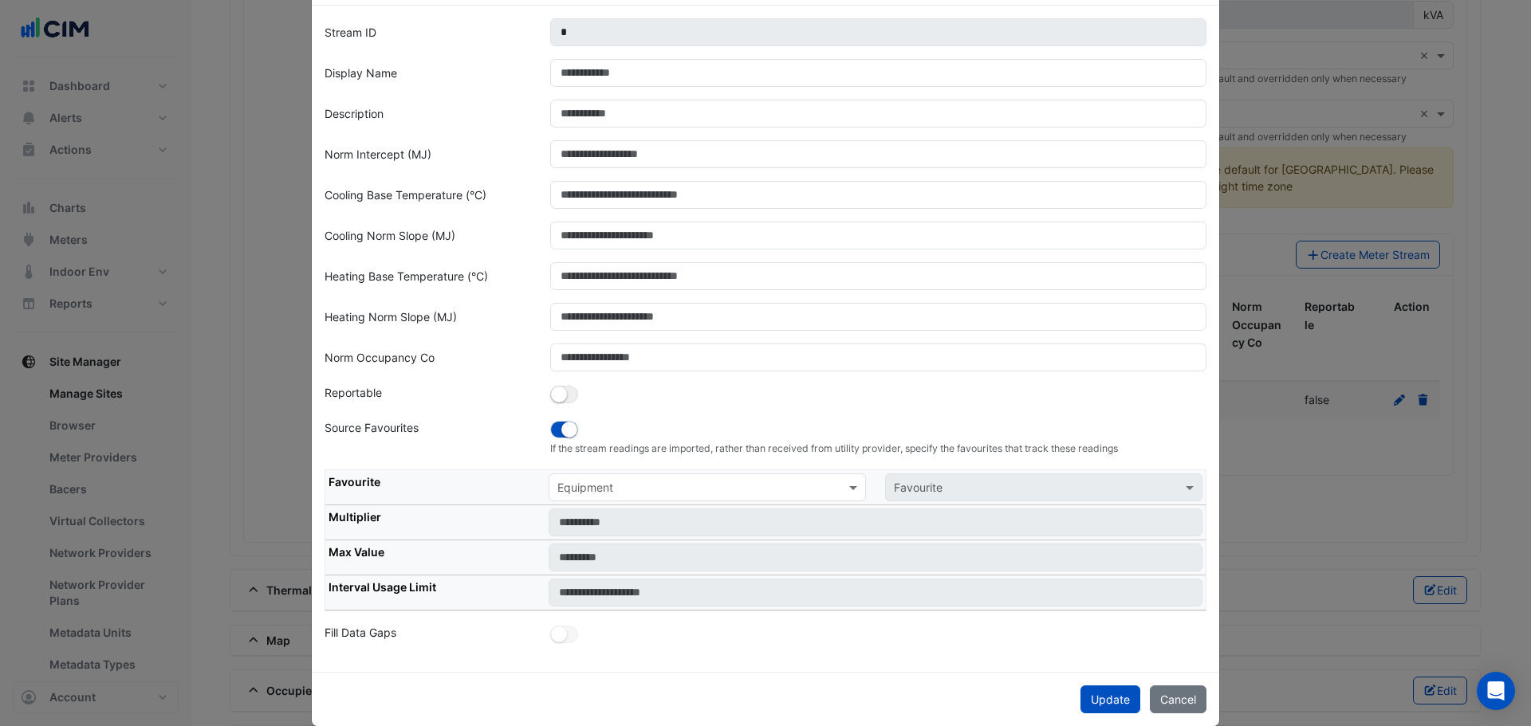
scroll to position [88, 0]
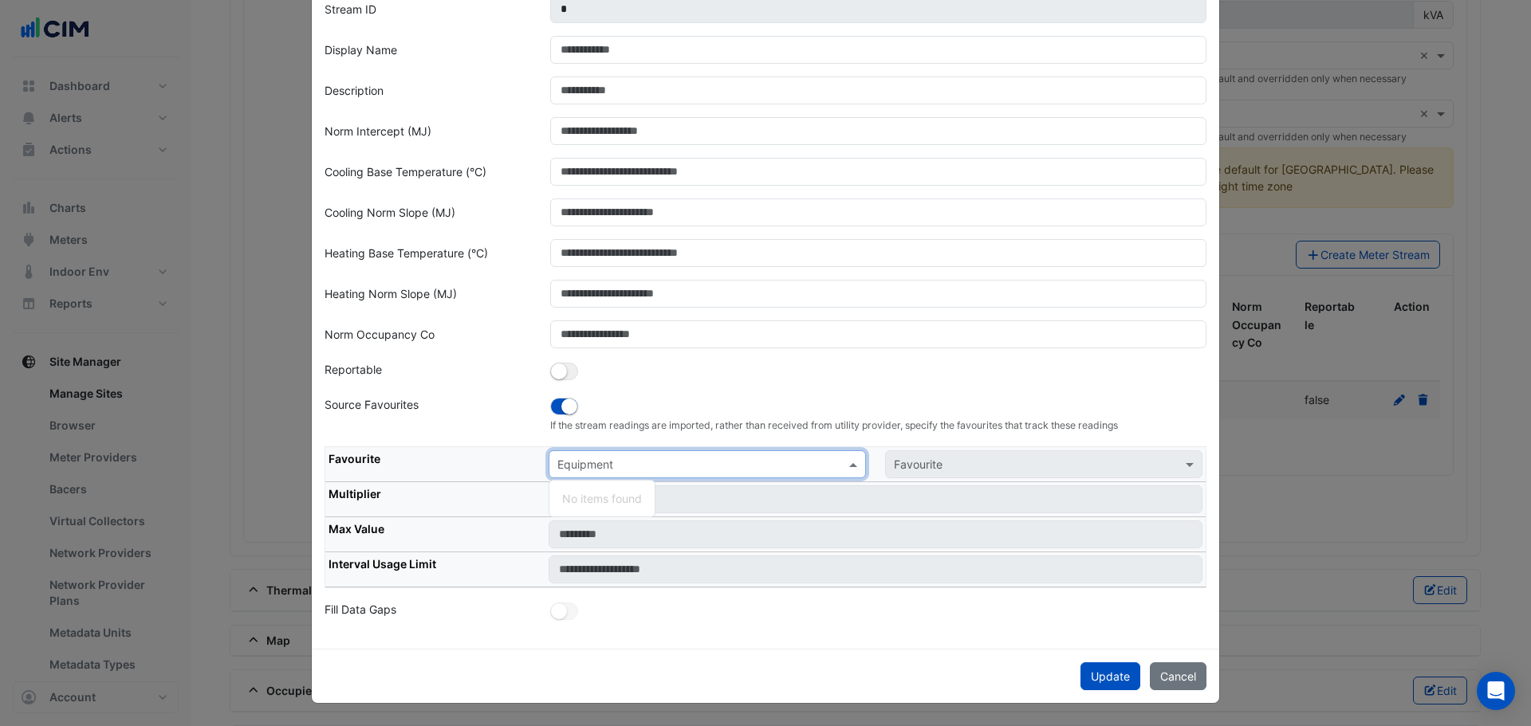
click at [756, 439] on input "text" at bounding box center [691, 465] width 268 height 17
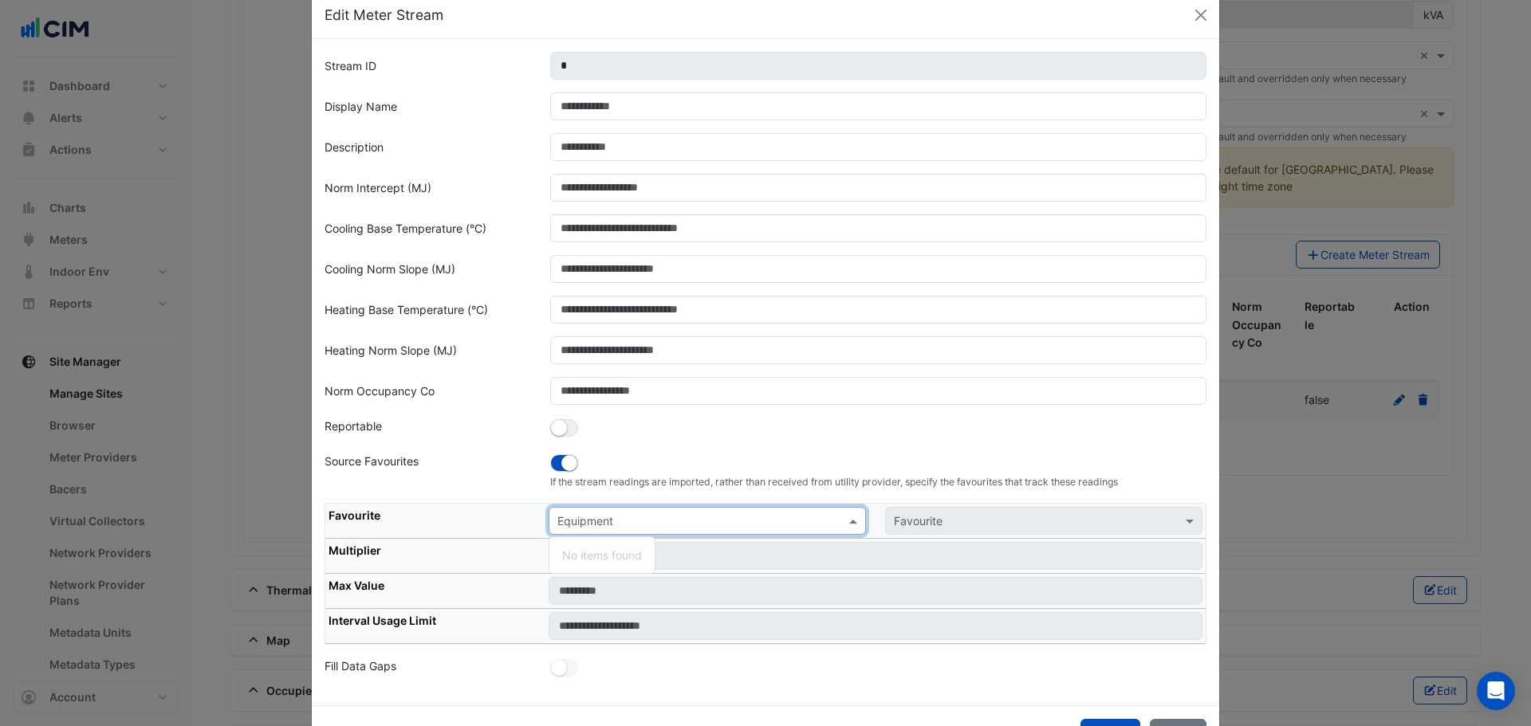
scroll to position [0, 0]
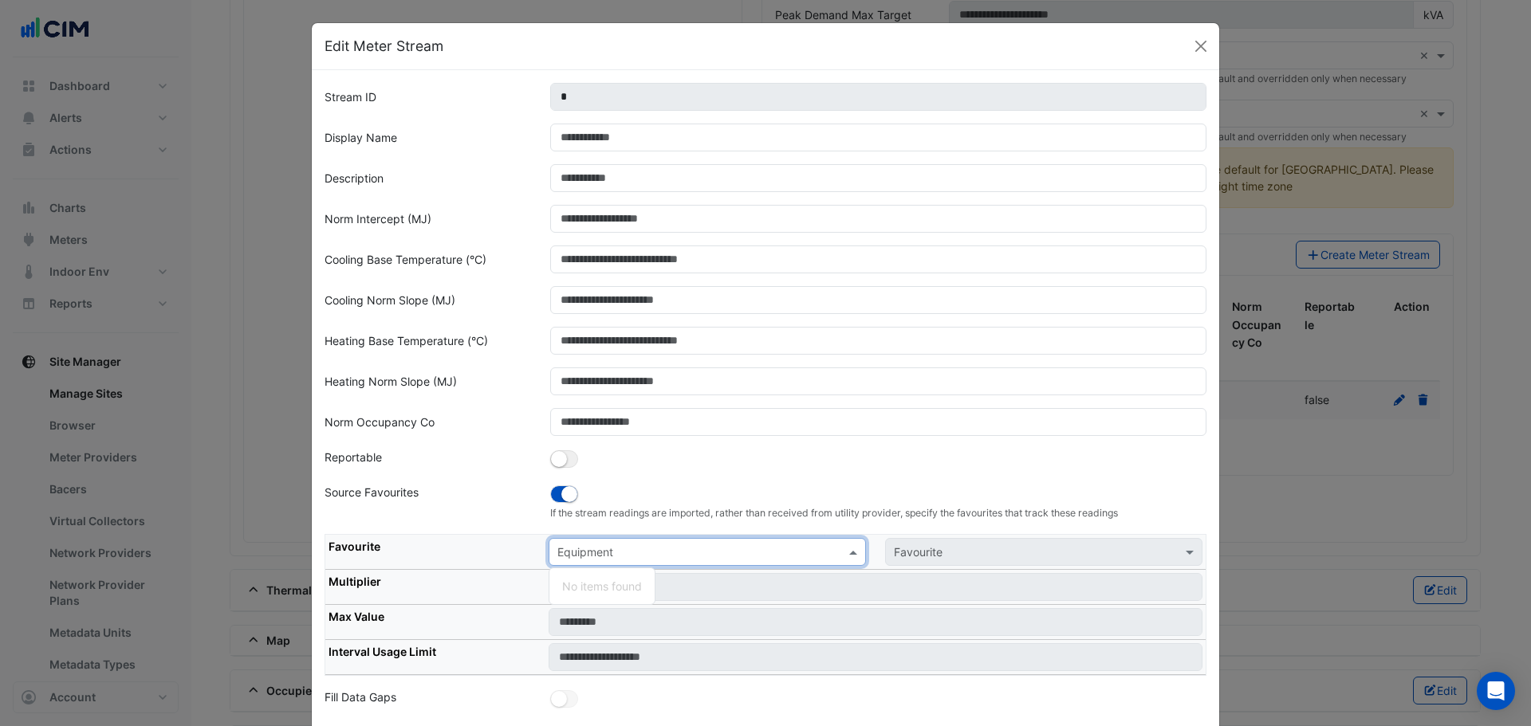
click at [498, 206] on div "Norm Intercept (MJ)" at bounding box center [428, 219] width 226 height 28
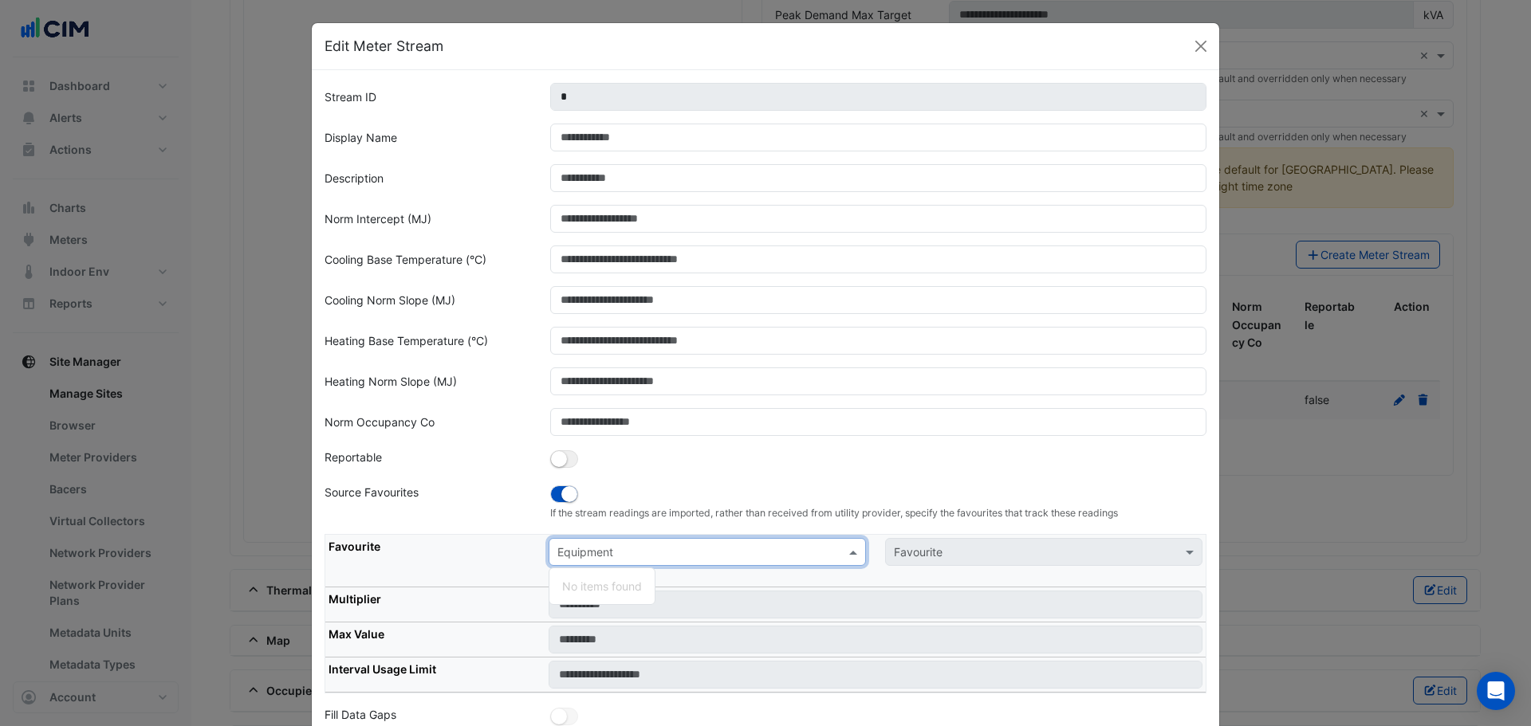
click at [659, 439] on div "Equipment" at bounding box center [707, 552] width 317 height 28
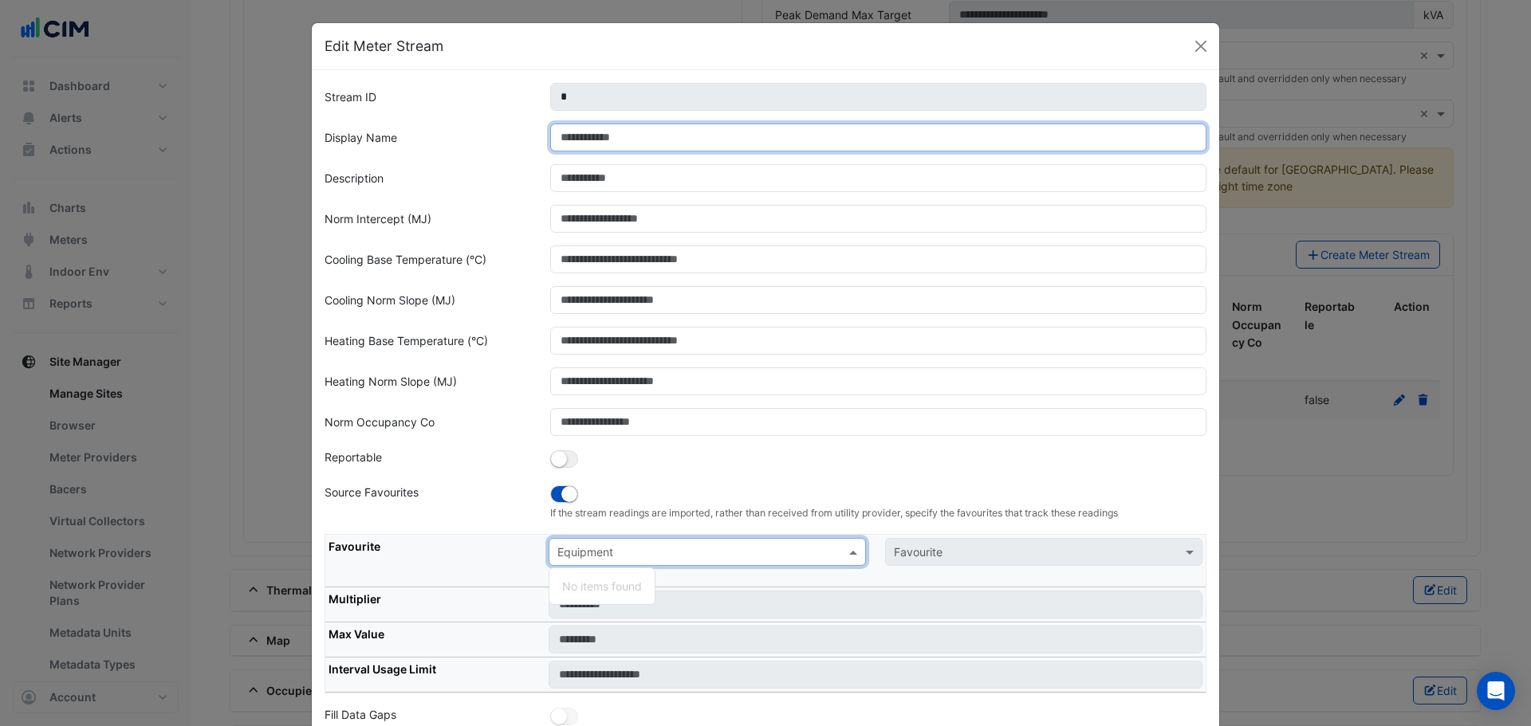
click at [612, 146] on input "Display Name" at bounding box center [878, 138] width 657 height 28
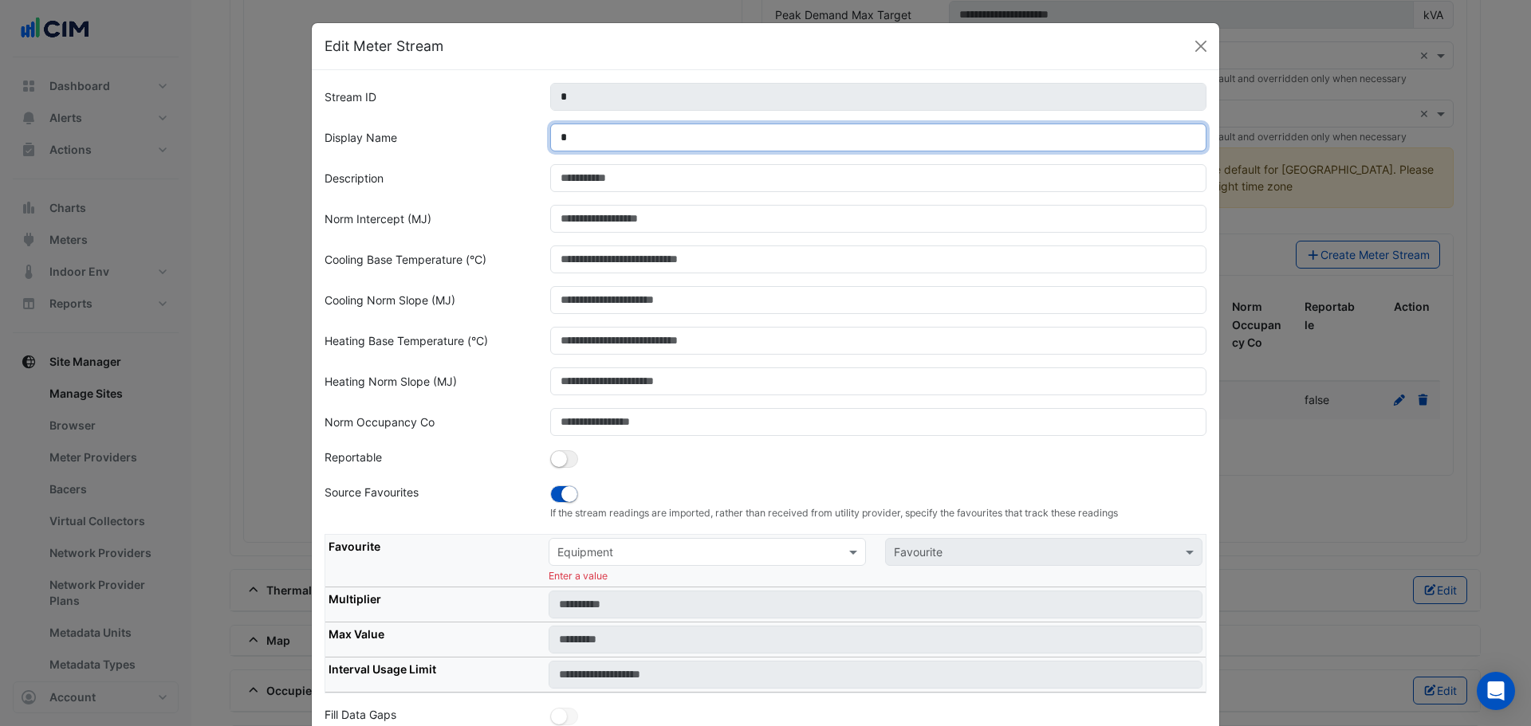
type input "*"
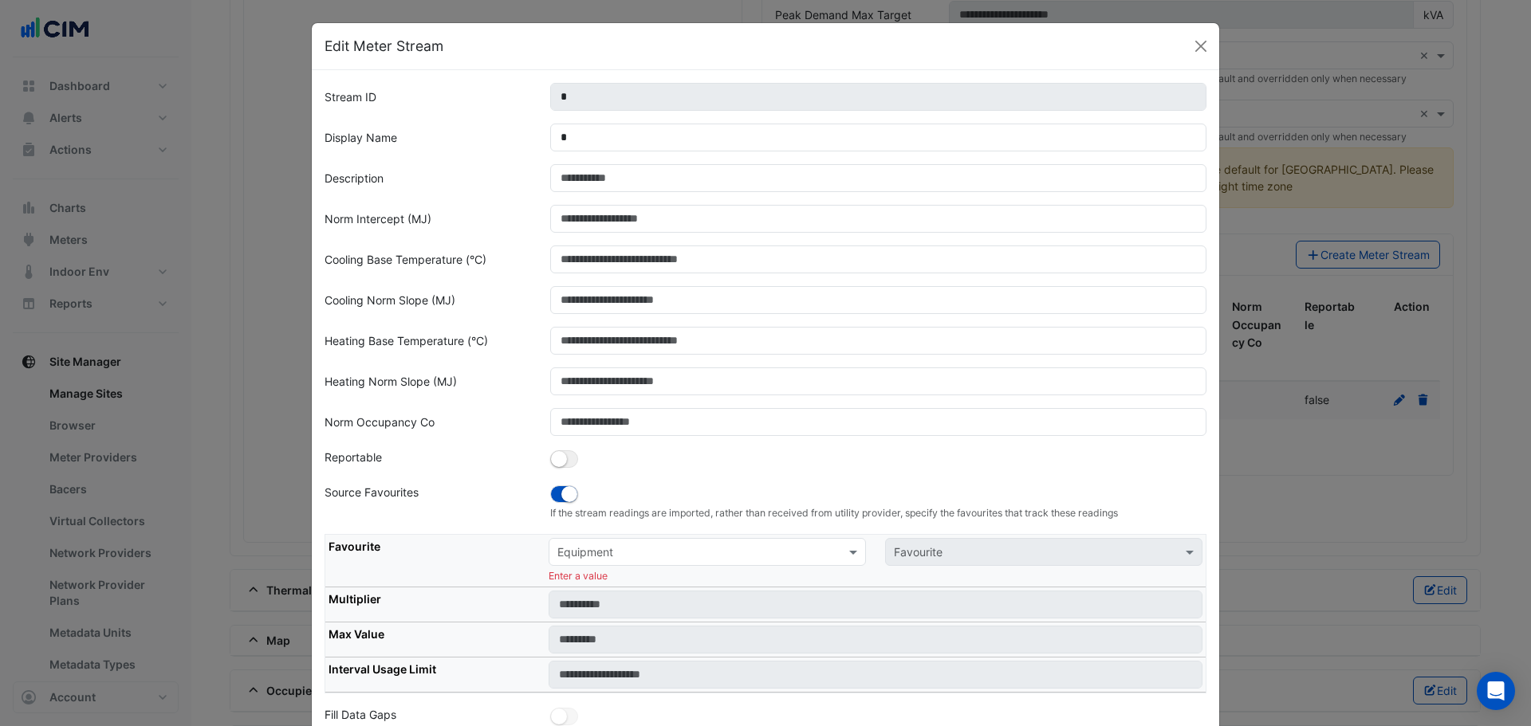
click at [630, 439] on div "Equipment" at bounding box center [707, 552] width 317 height 28
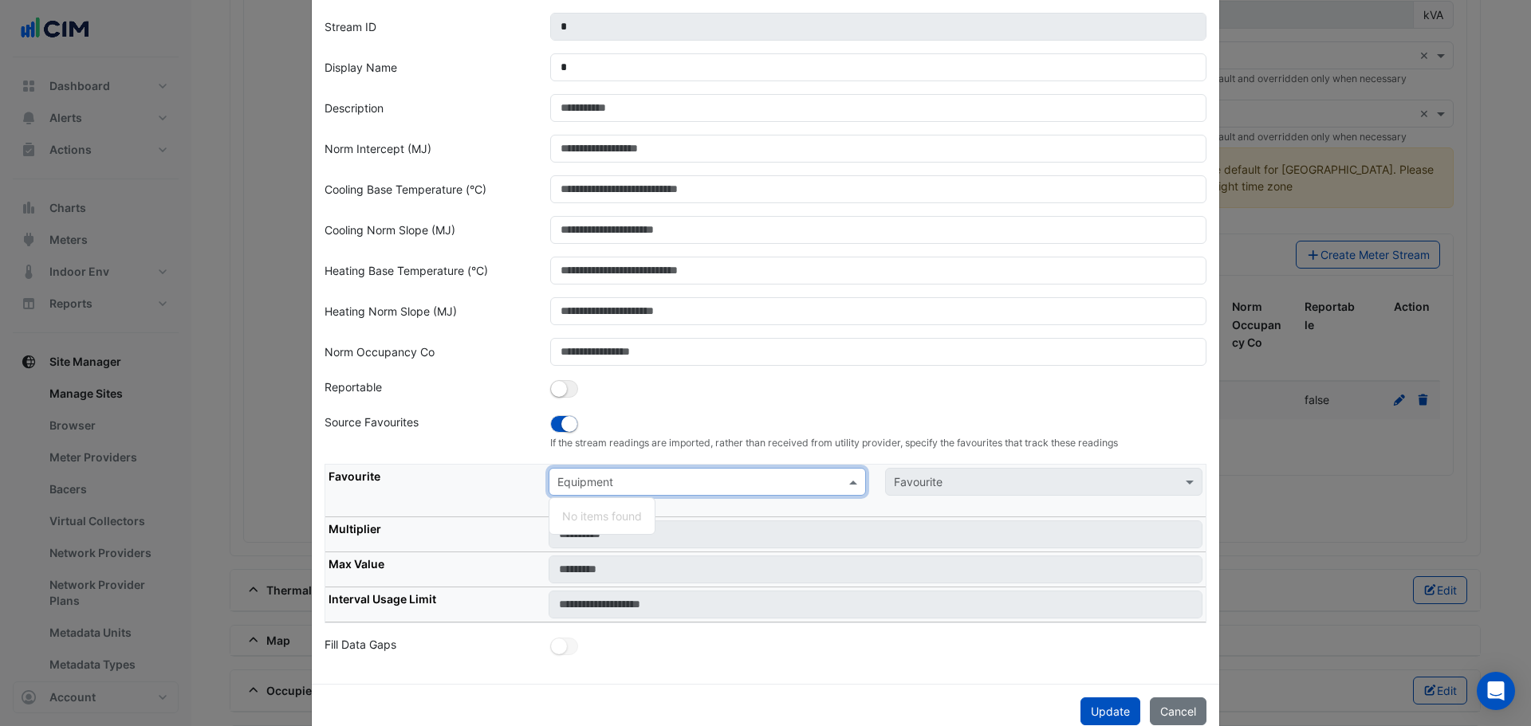
scroll to position [105, 0]
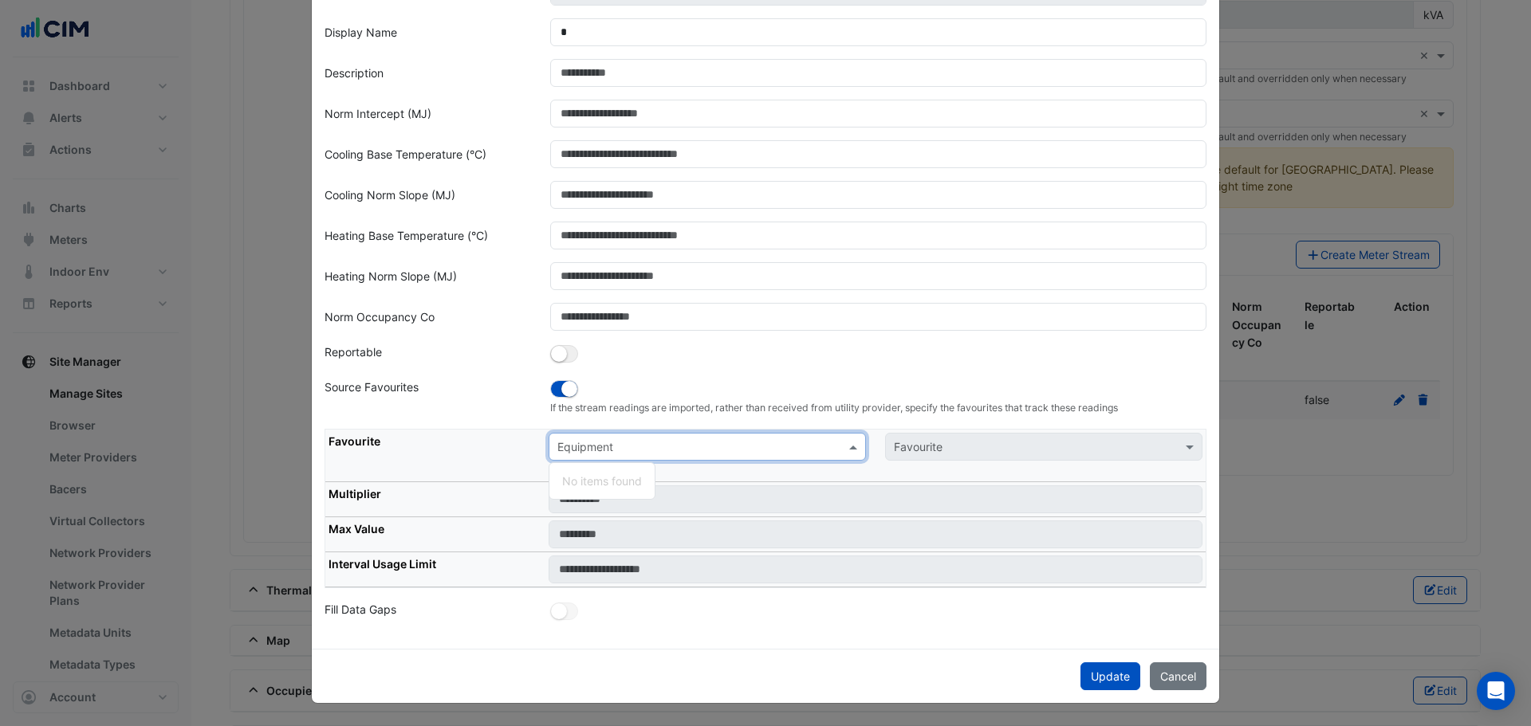
click at [894, 439] on div at bounding box center [879, 612] width 676 height 22
click at [530, 439] on div "Fill Data Gaps" at bounding box center [428, 612] width 226 height 22
click at [1008, 439] on button "Cancel" at bounding box center [1178, 677] width 57 height 28
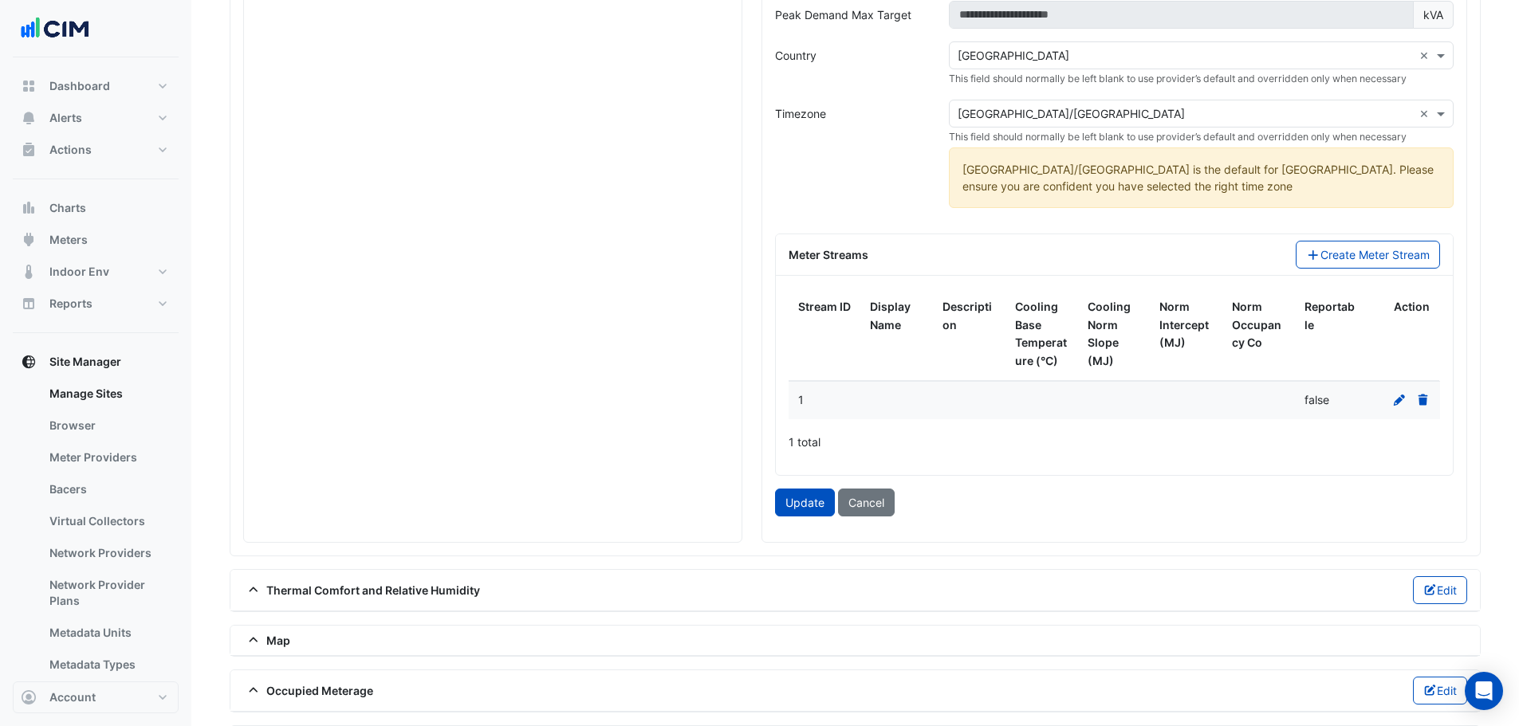
click at [1008, 395] on icon at bounding box center [1399, 400] width 14 height 11
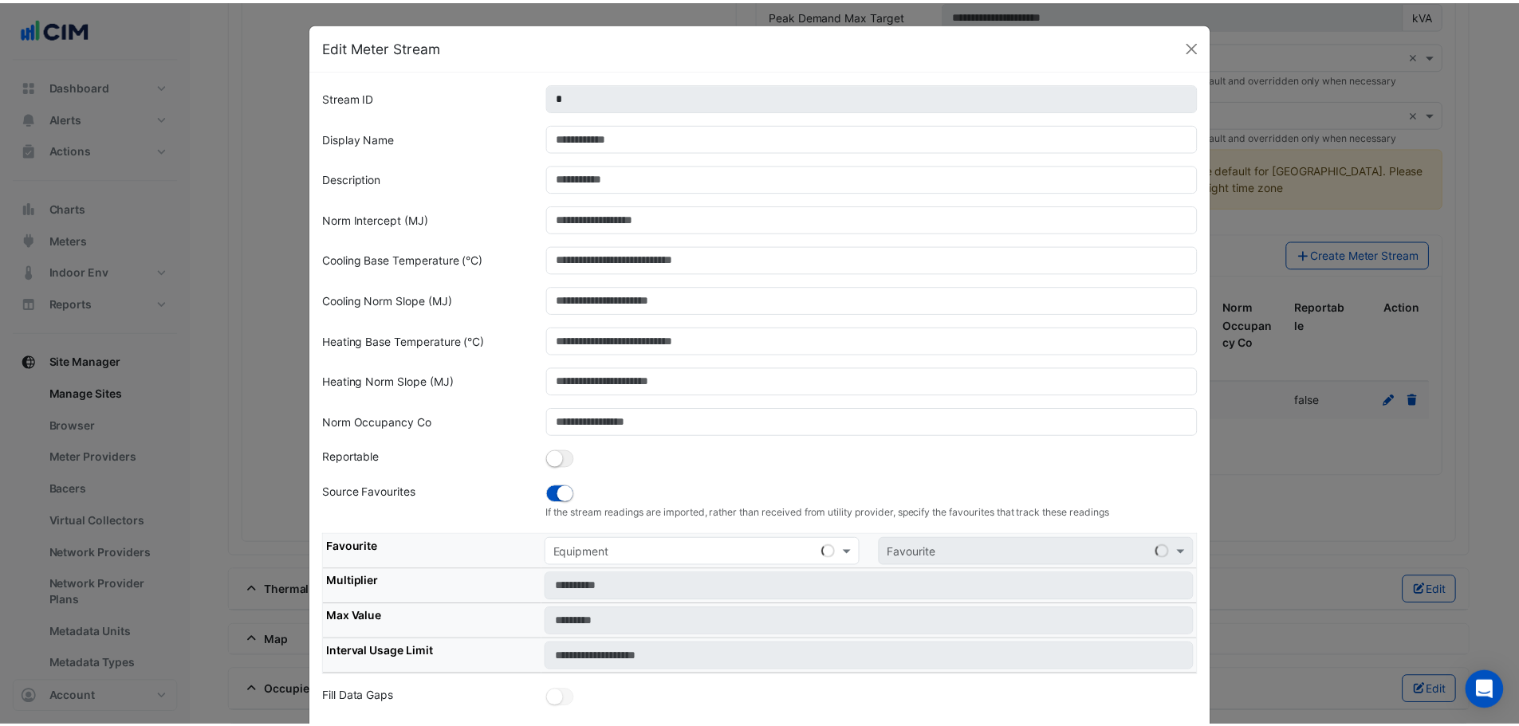
scroll to position [12, 0]
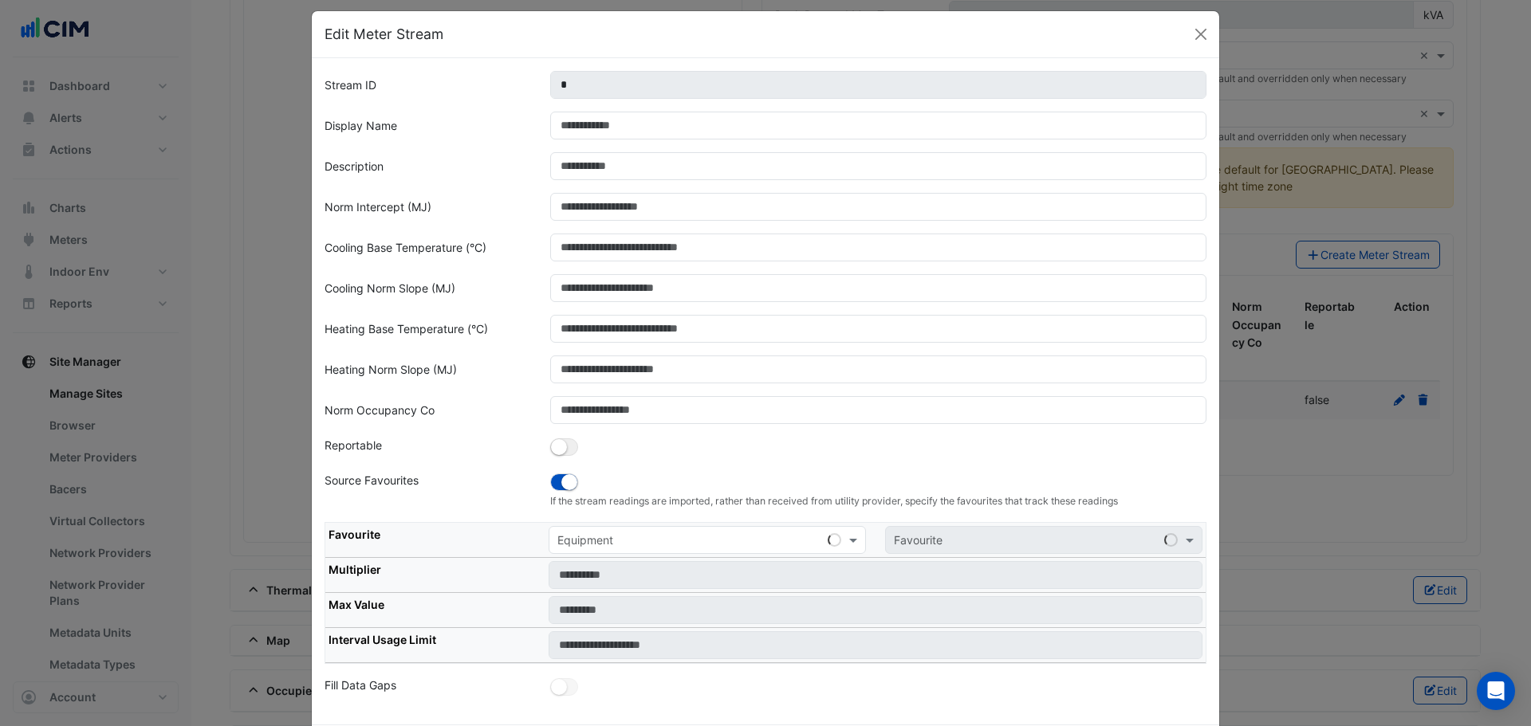
click at [631, 439] on input "text" at bounding box center [691, 541] width 268 height 17
drag, startPoint x: 1201, startPoint y: 33, endPoint x: 1209, endPoint y: 61, distance: 29.8
click at [1008, 35] on button "Close" at bounding box center [1201, 34] width 24 height 24
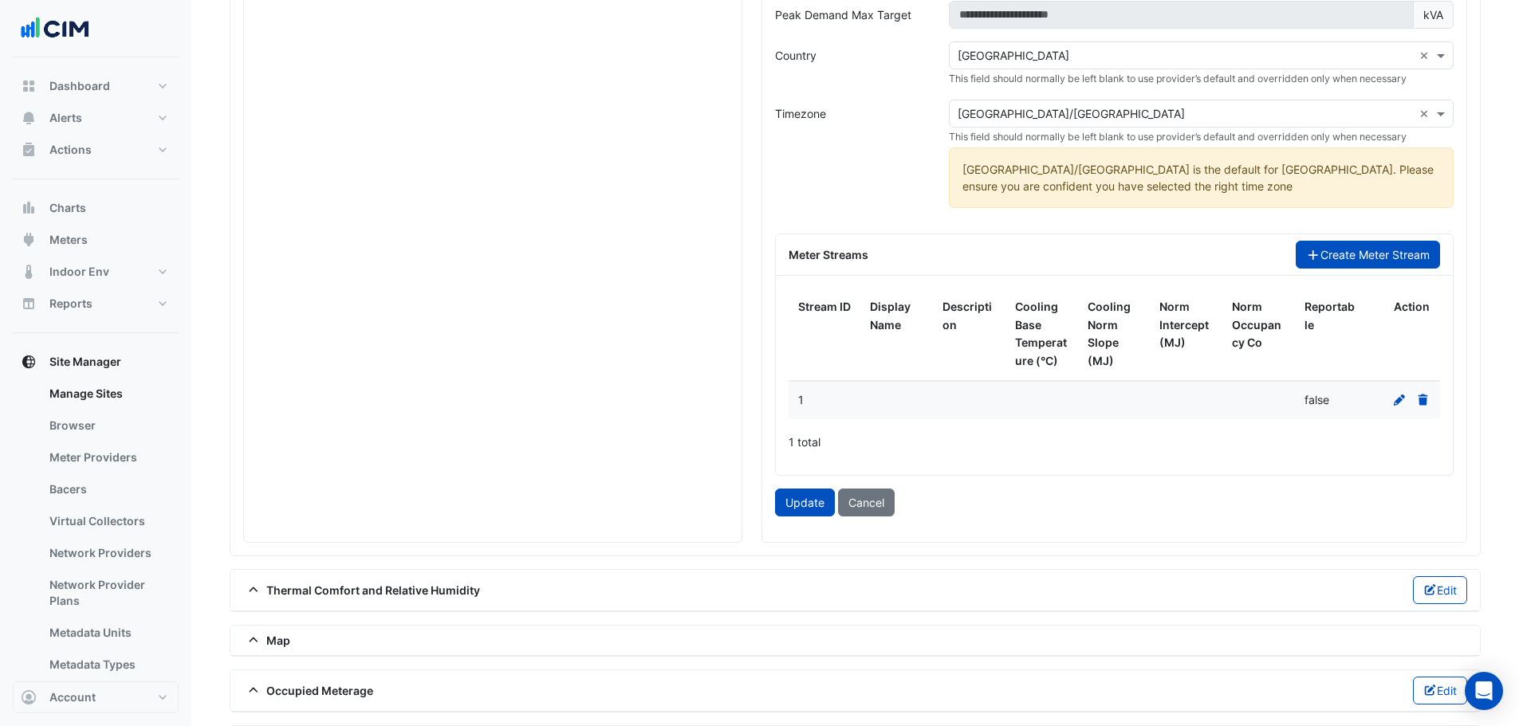
click at [1008, 268] on button "Create Meter Stream" at bounding box center [1368, 255] width 144 height 28
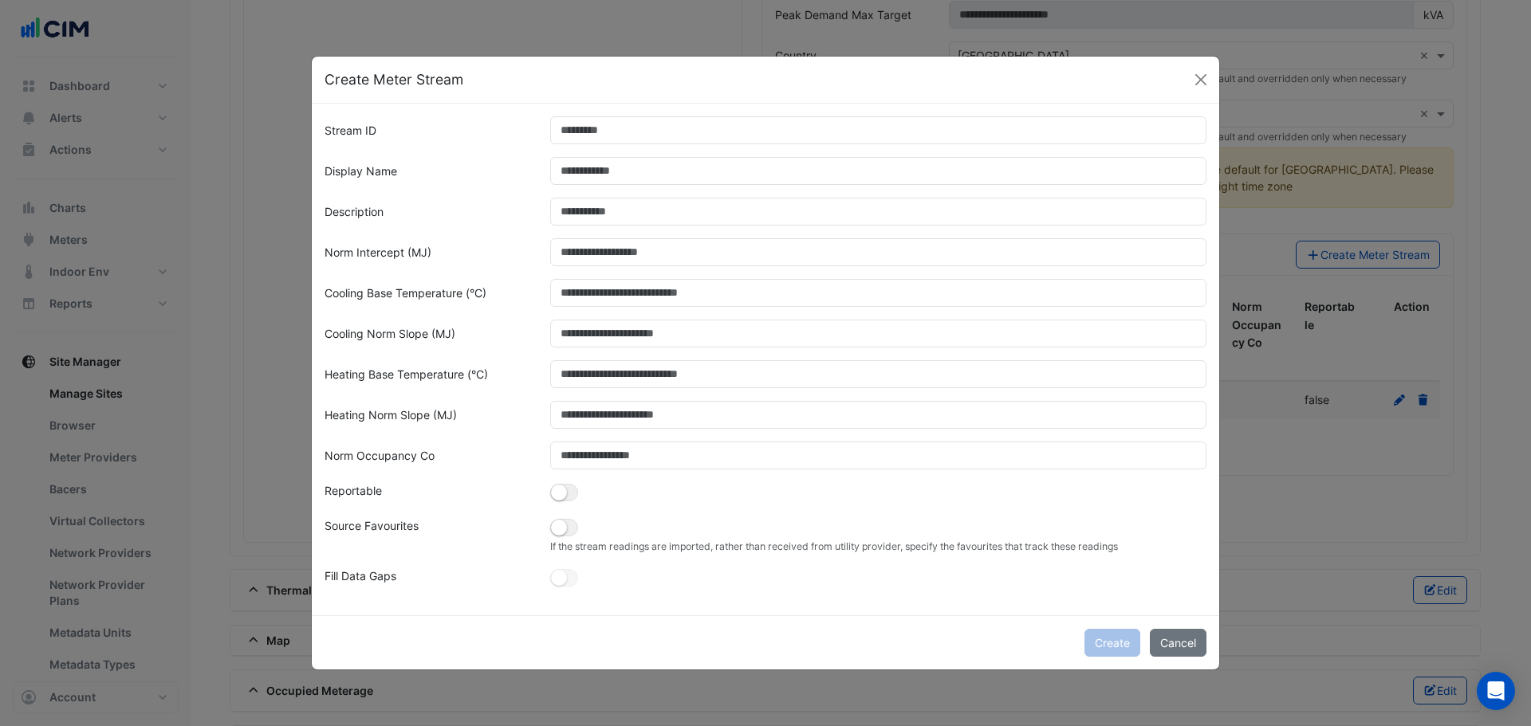
click at [1008, 258] on ngb-modal-window "Create Meter Stream Stream ID Display Name Description Norm Intercept (MJ) Cool…" at bounding box center [765, 363] width 1531 height 726
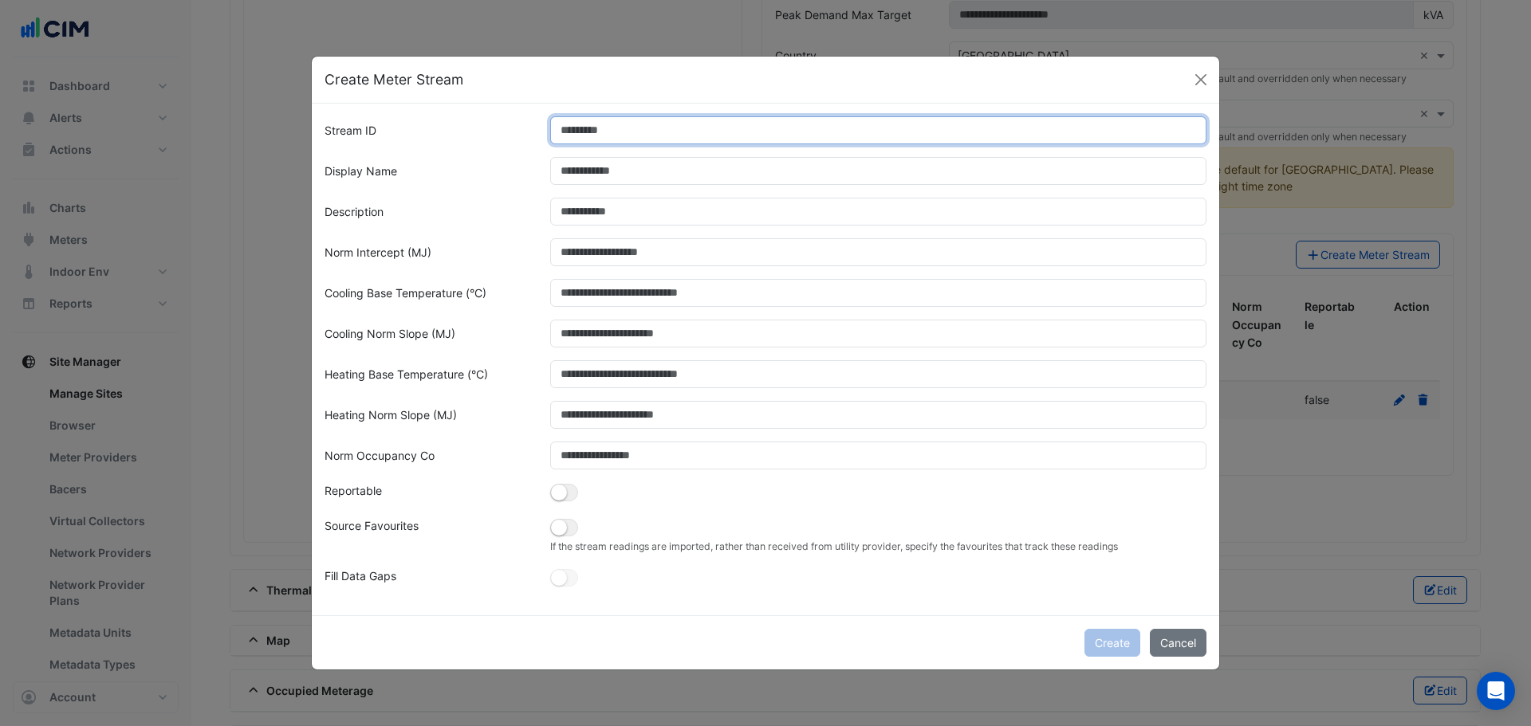
click at [609, 140] on input "Stream ID" at bounding box center [878, 130] width 657 height 28
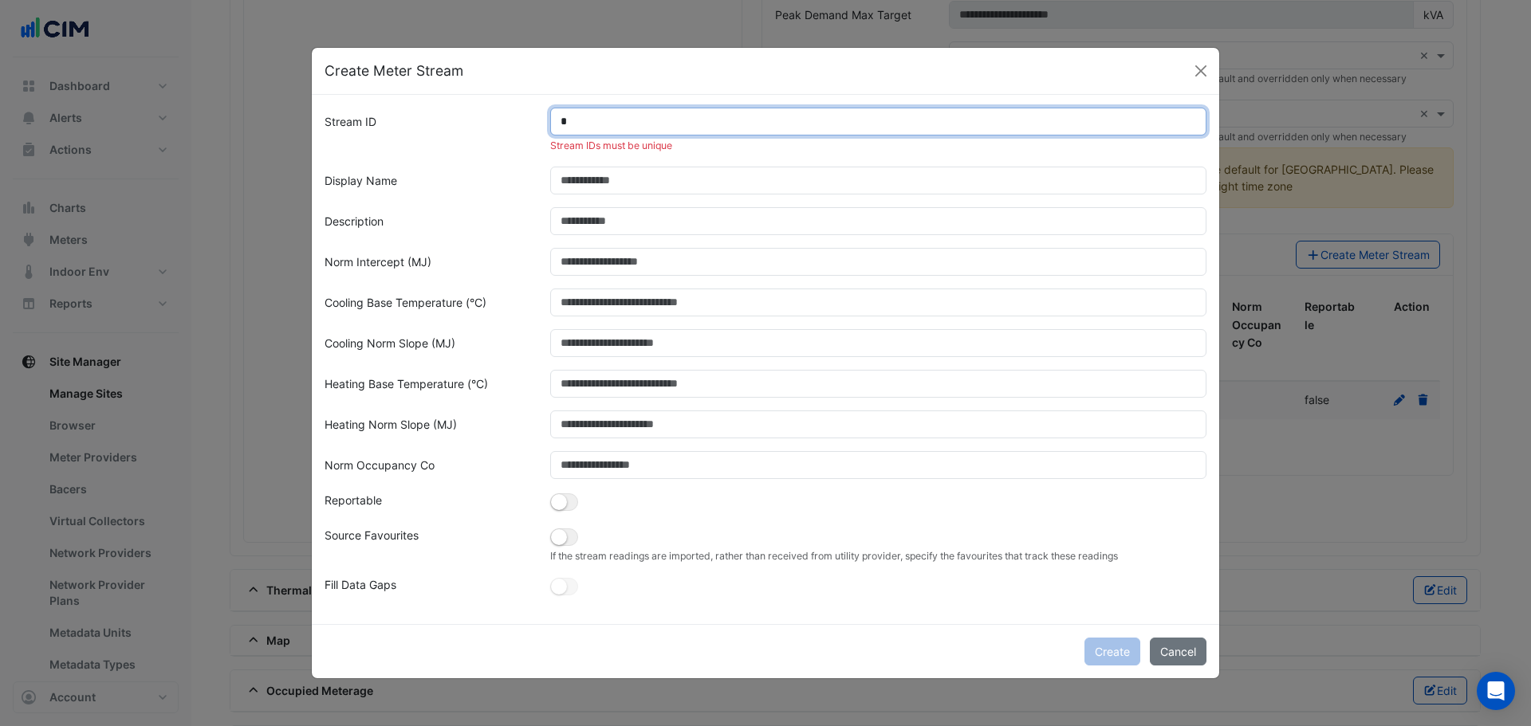
type input "*"
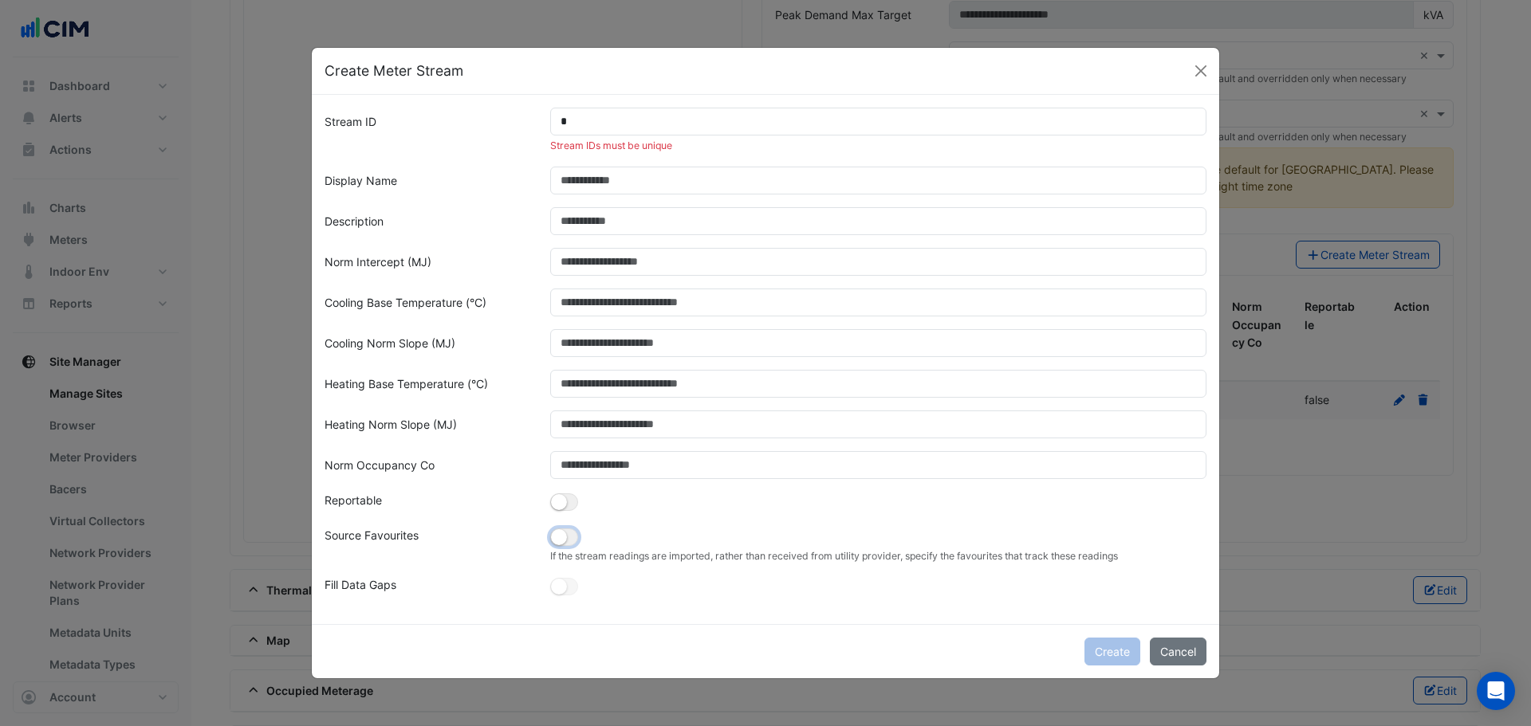
click at [562, 439] on button "button" at bounding box center [564, 538] width 28 height 18
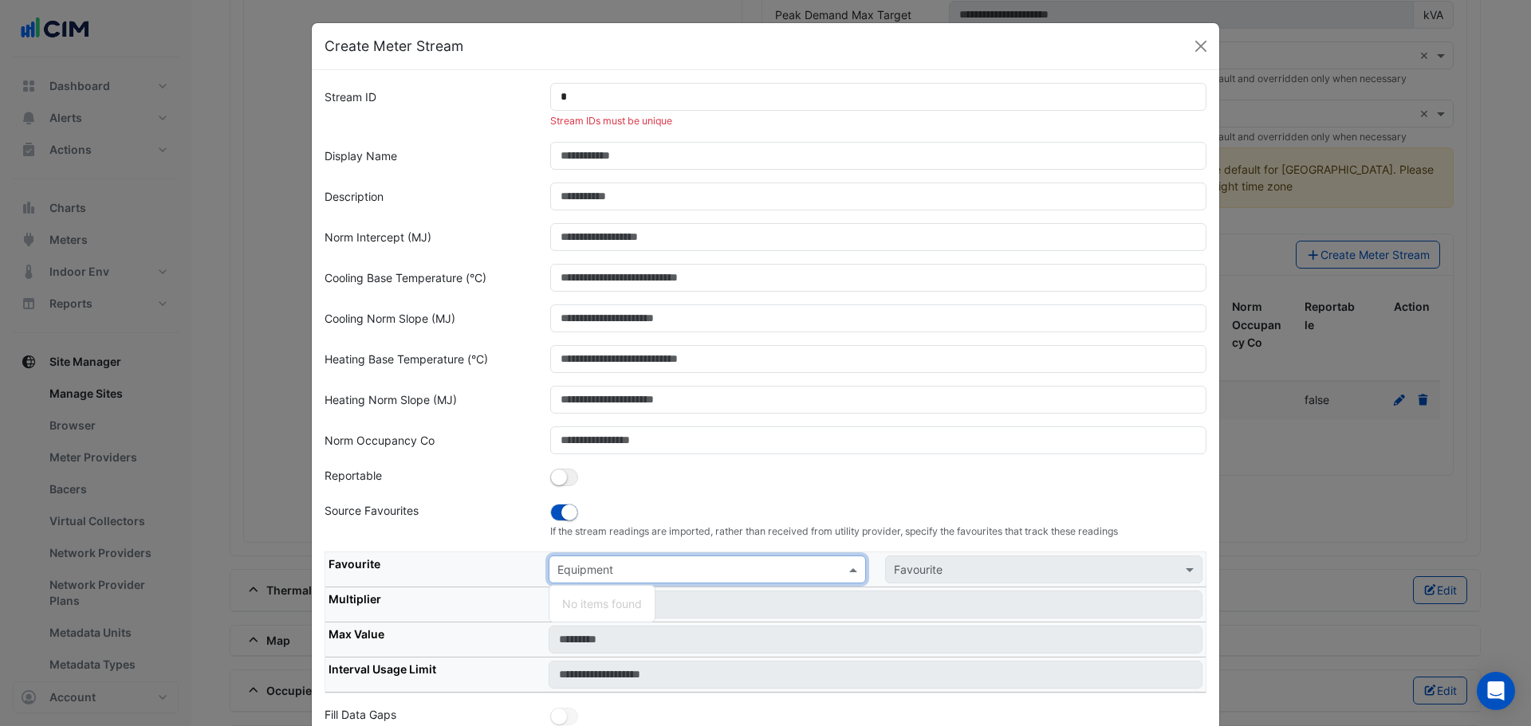
click at [606, 439] on input "text" at bounding box center [691, 570] width 268 height 17
click at [1008, 39] on button "Close" at bounding box center [1201, 46] width 24 height 24
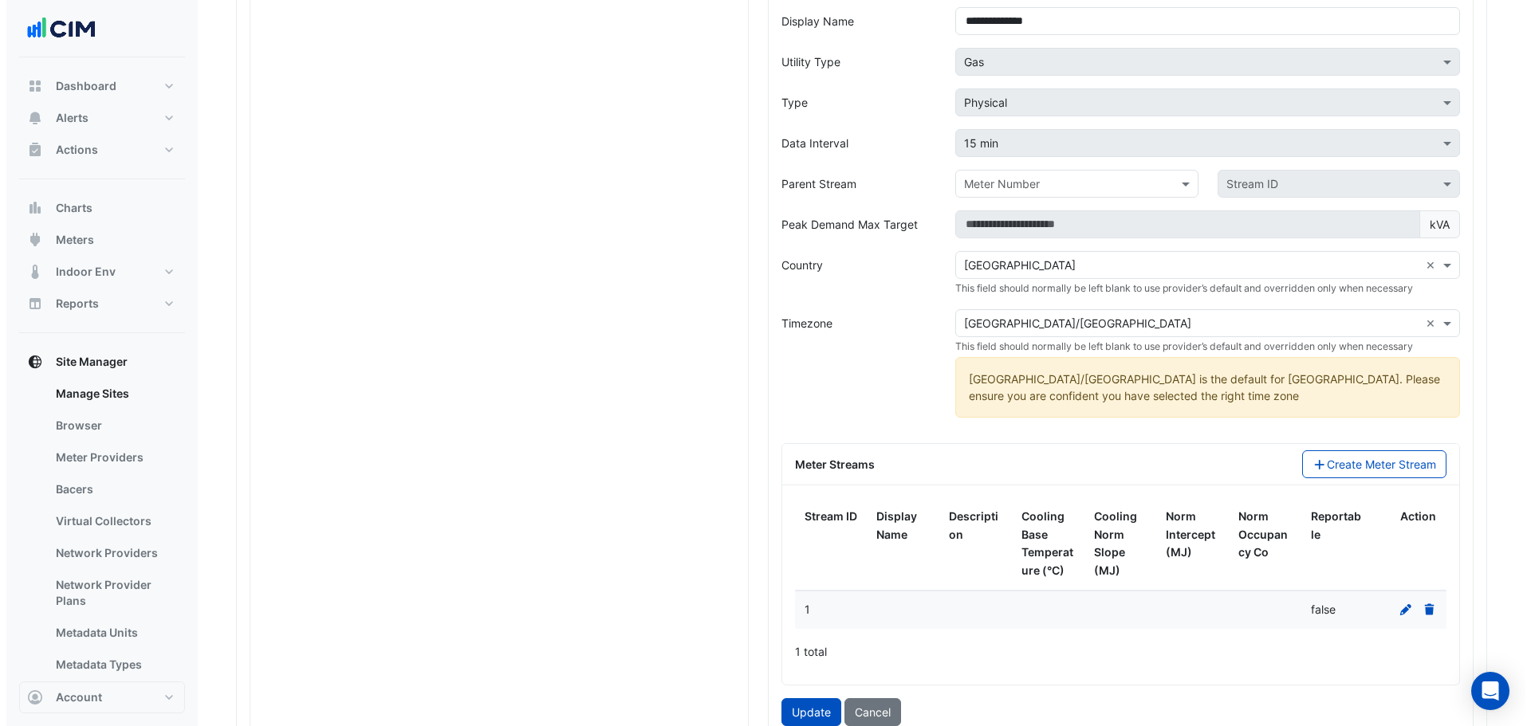
scroll to position [1855, 0]
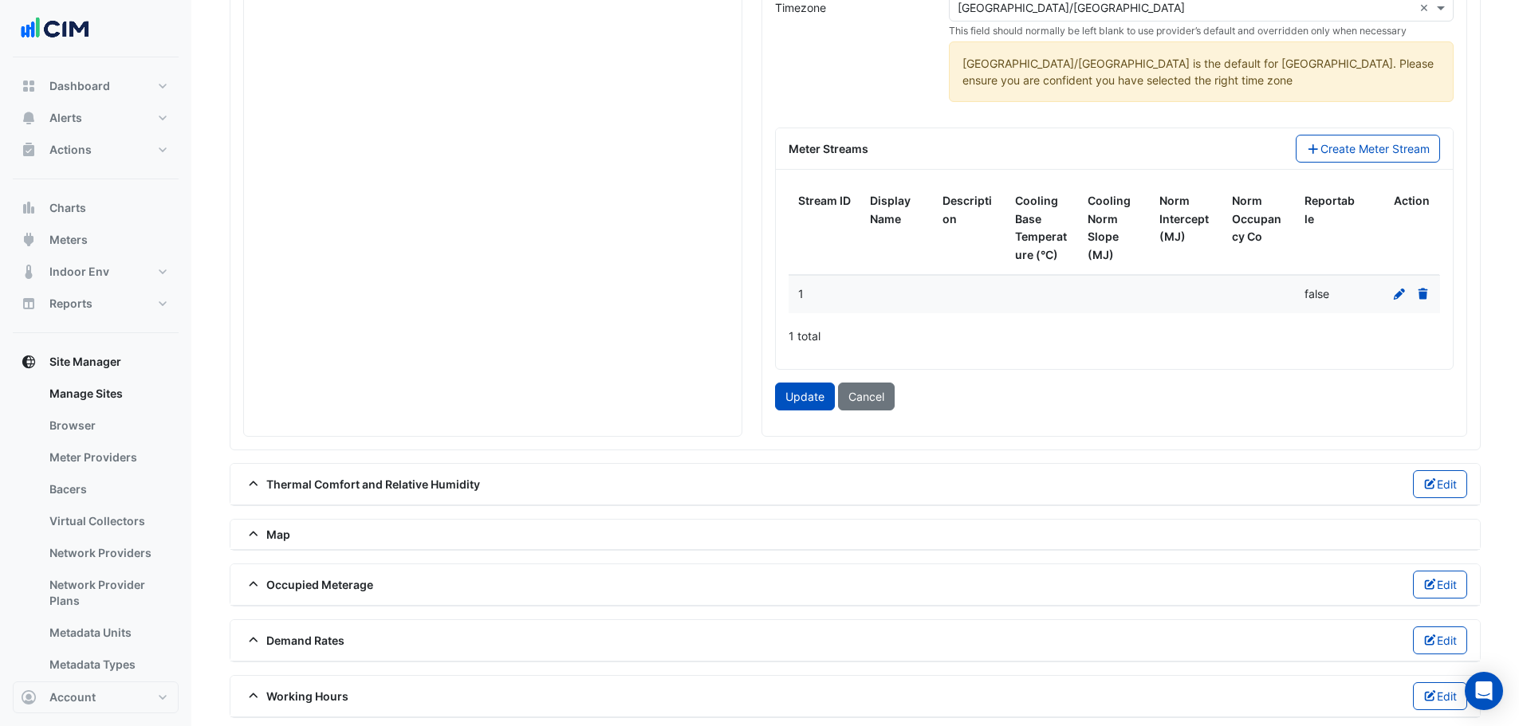
click at [1008, 293] on icon at bounding box center [1399, 294] width 11 height 11
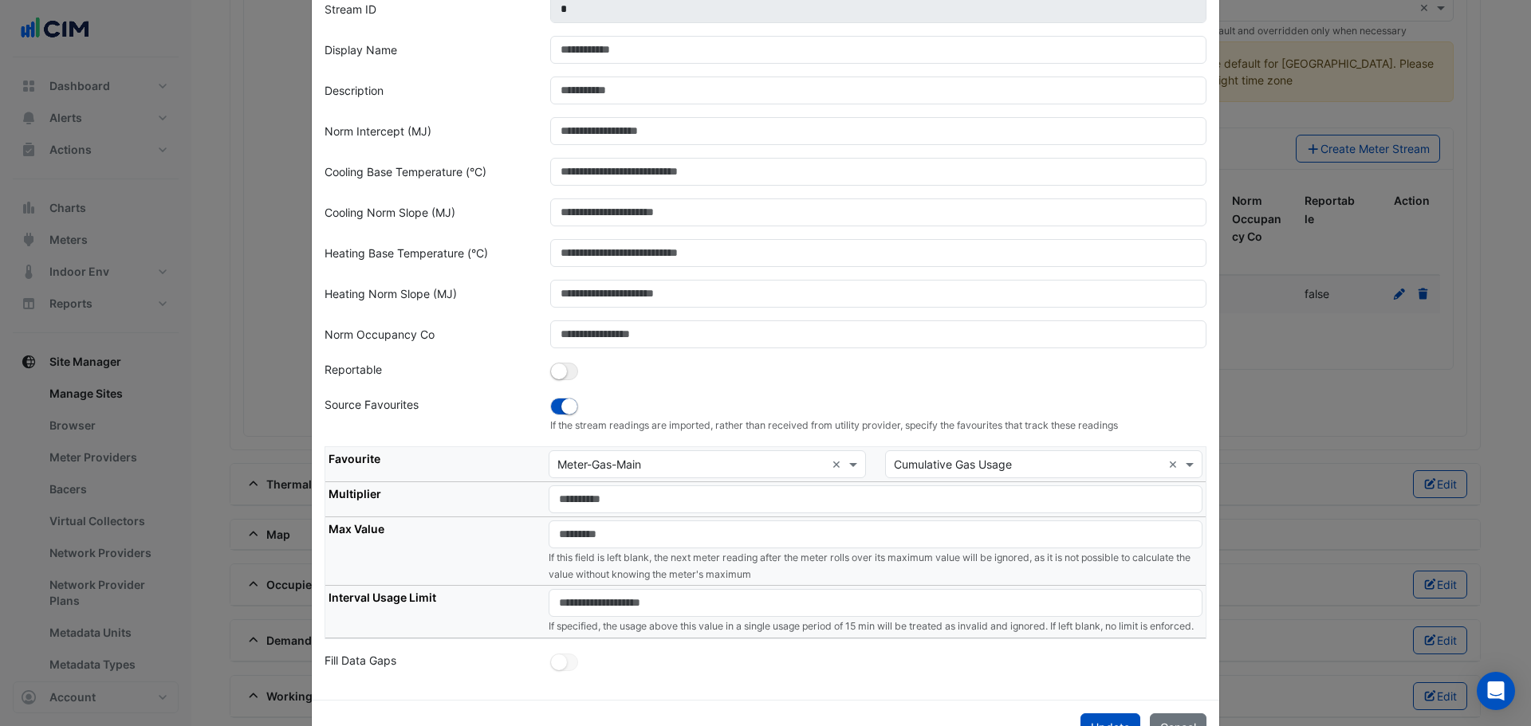
scroll to position [0, 0]
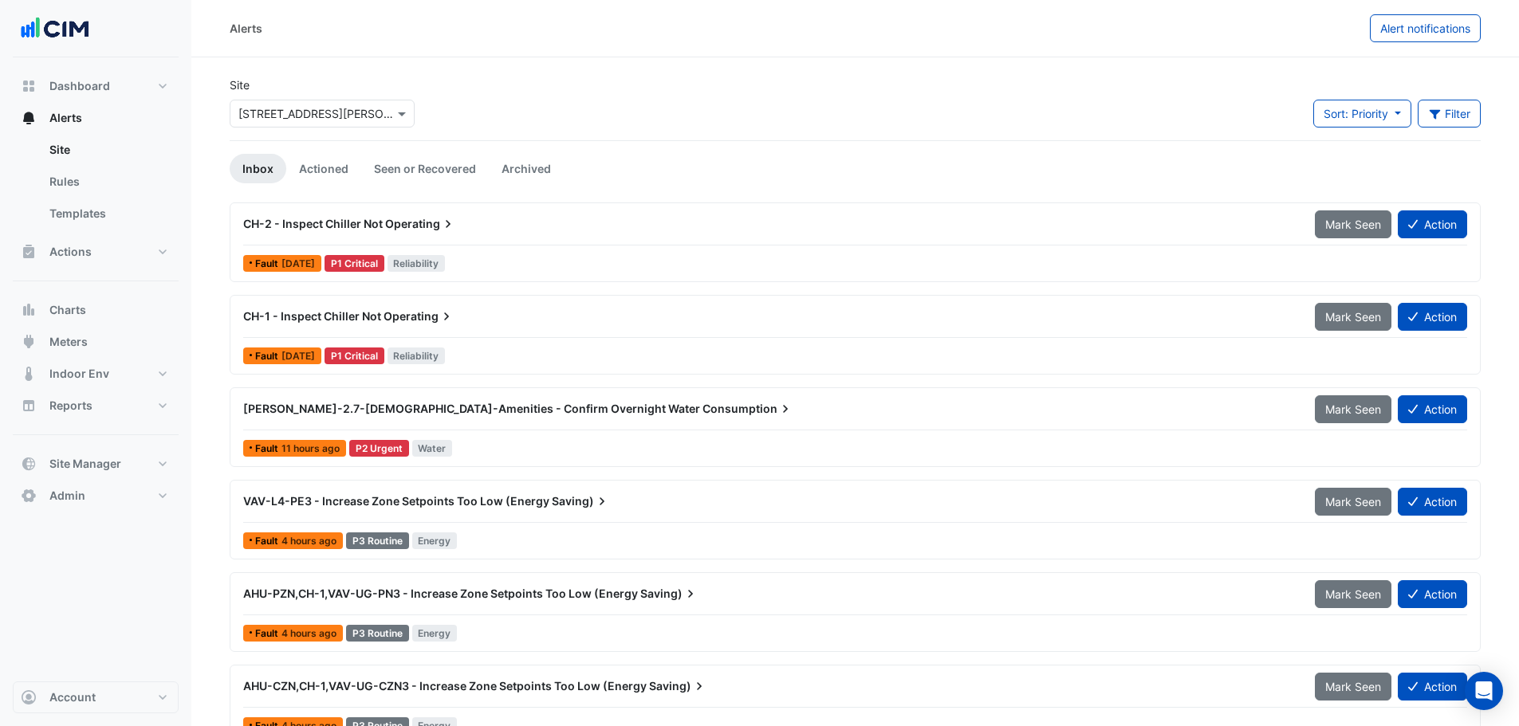
click at [70, 302] on span "Charts" at bounding box center [67, 310] width 37 height 16
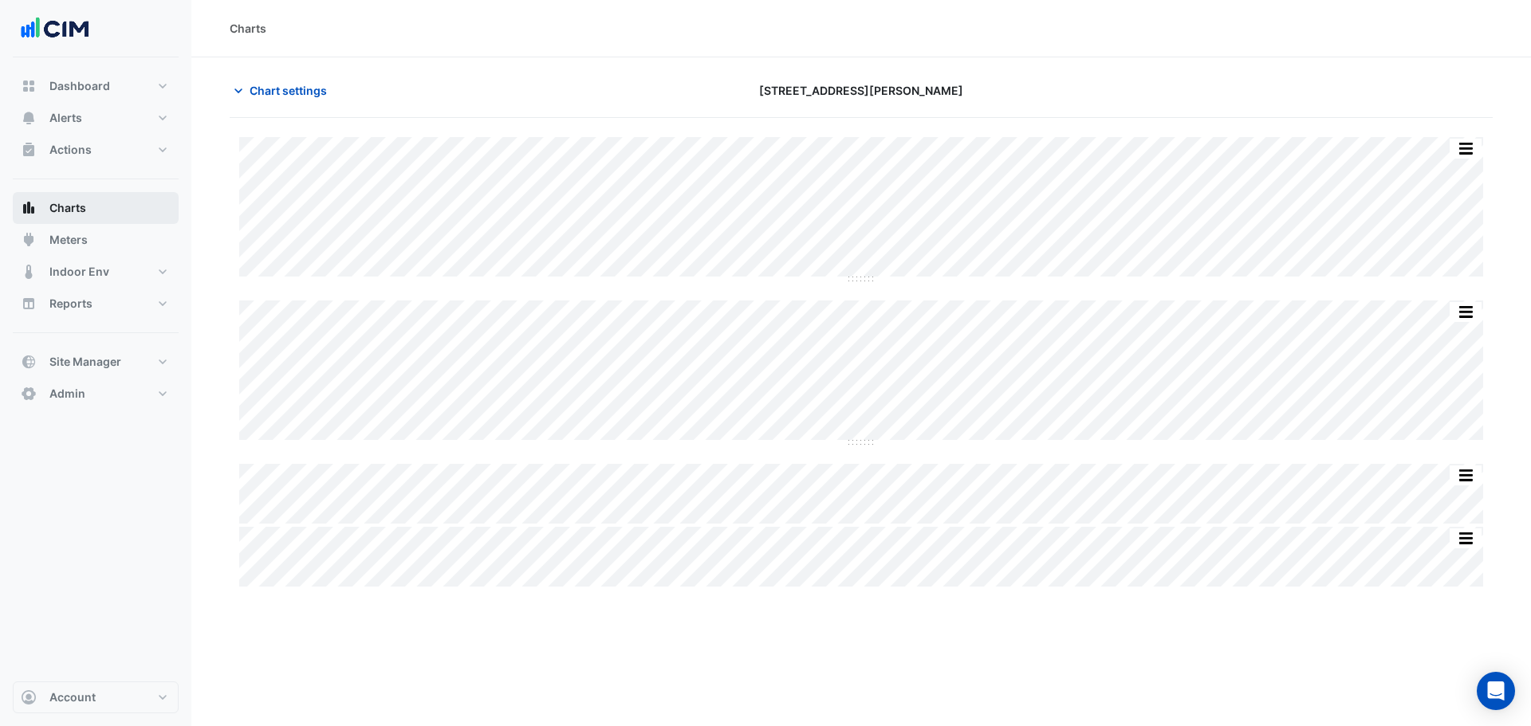
click at [304, 119] on div "Print Save as JPEG Save as PNG Sample Tooltip Print Save as JPEG Save as PNG Sa…" at bounding box center [861, 354] width 1263 height 472
click at [303, 100] on button "Chart settings" at bounding box center [284, 91] width 108 height 28
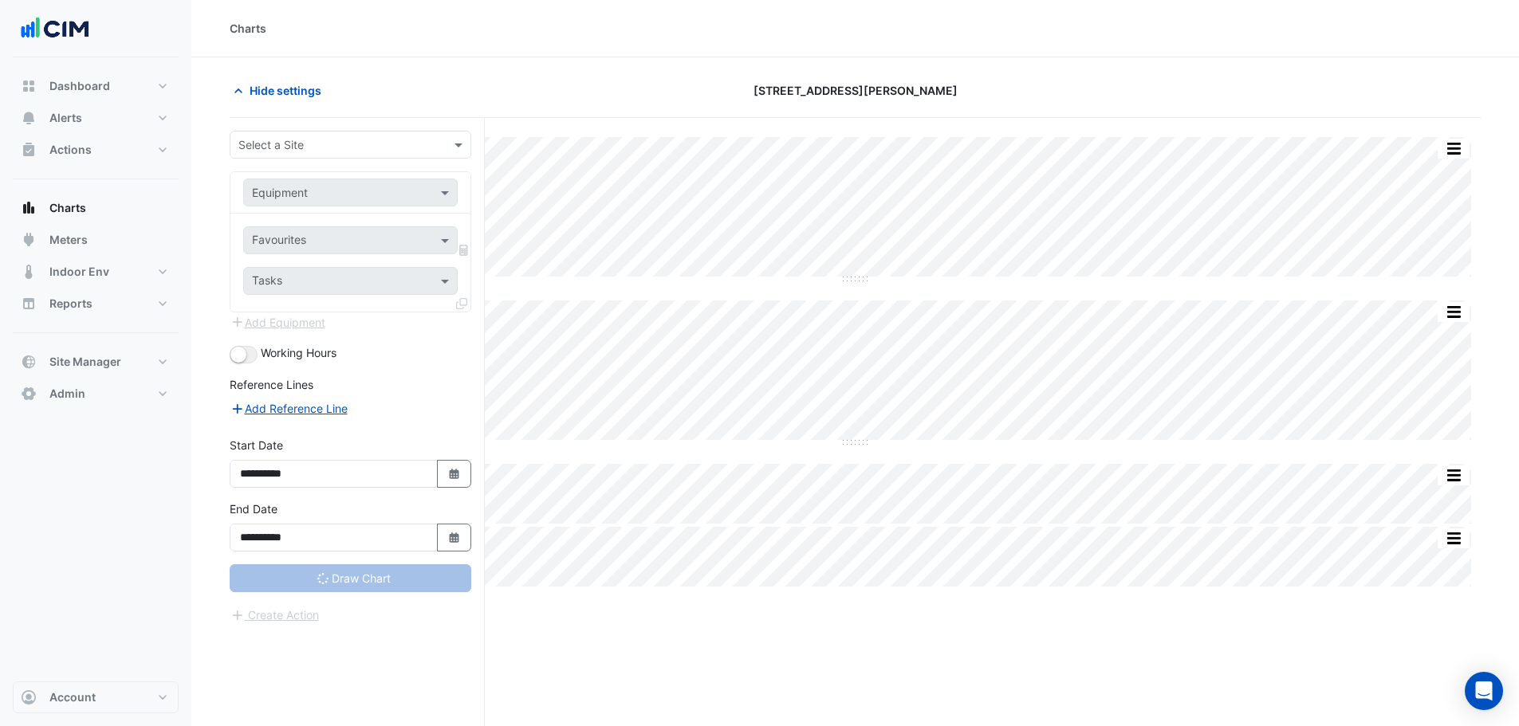
click at [299, 135] on div "Select a Site" at bounding box center [351, 145] width 242 height 28
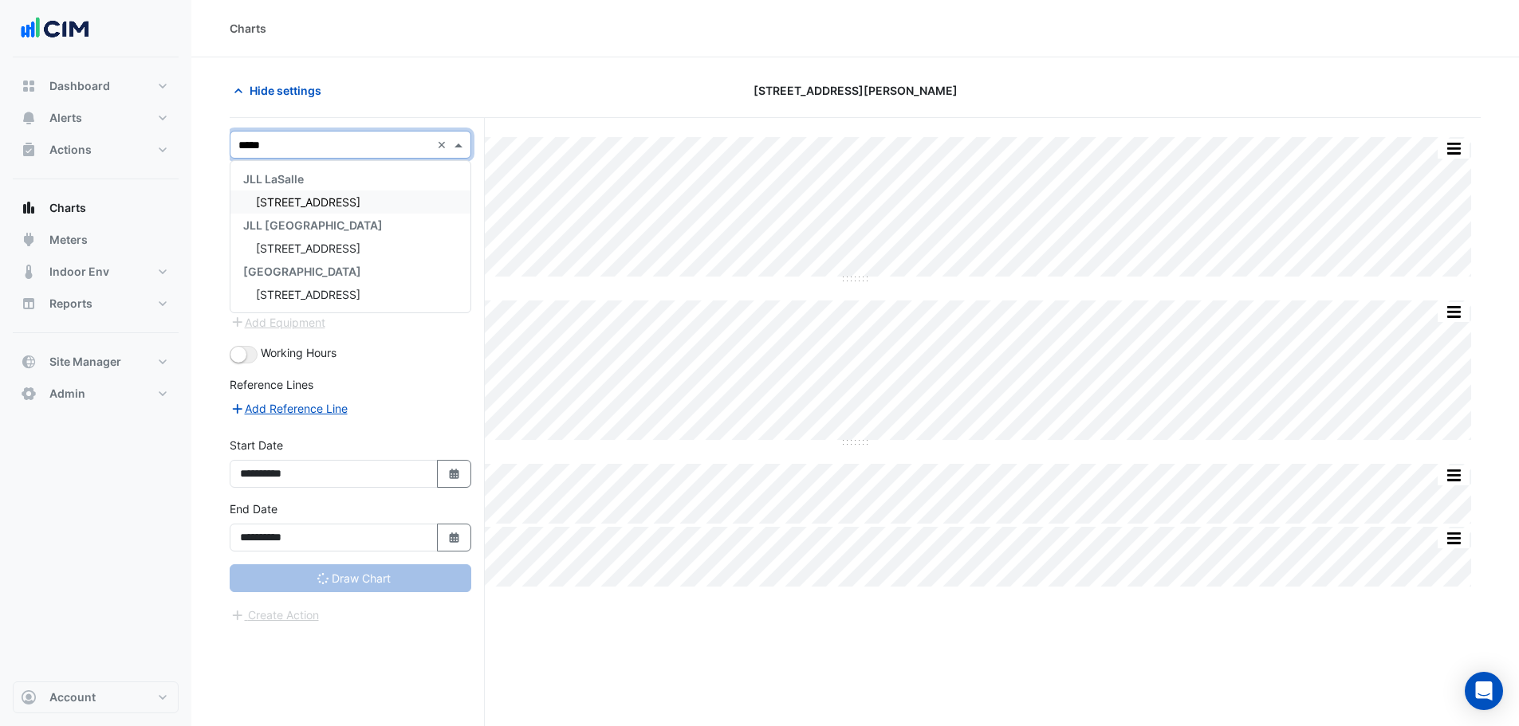
type input "******"
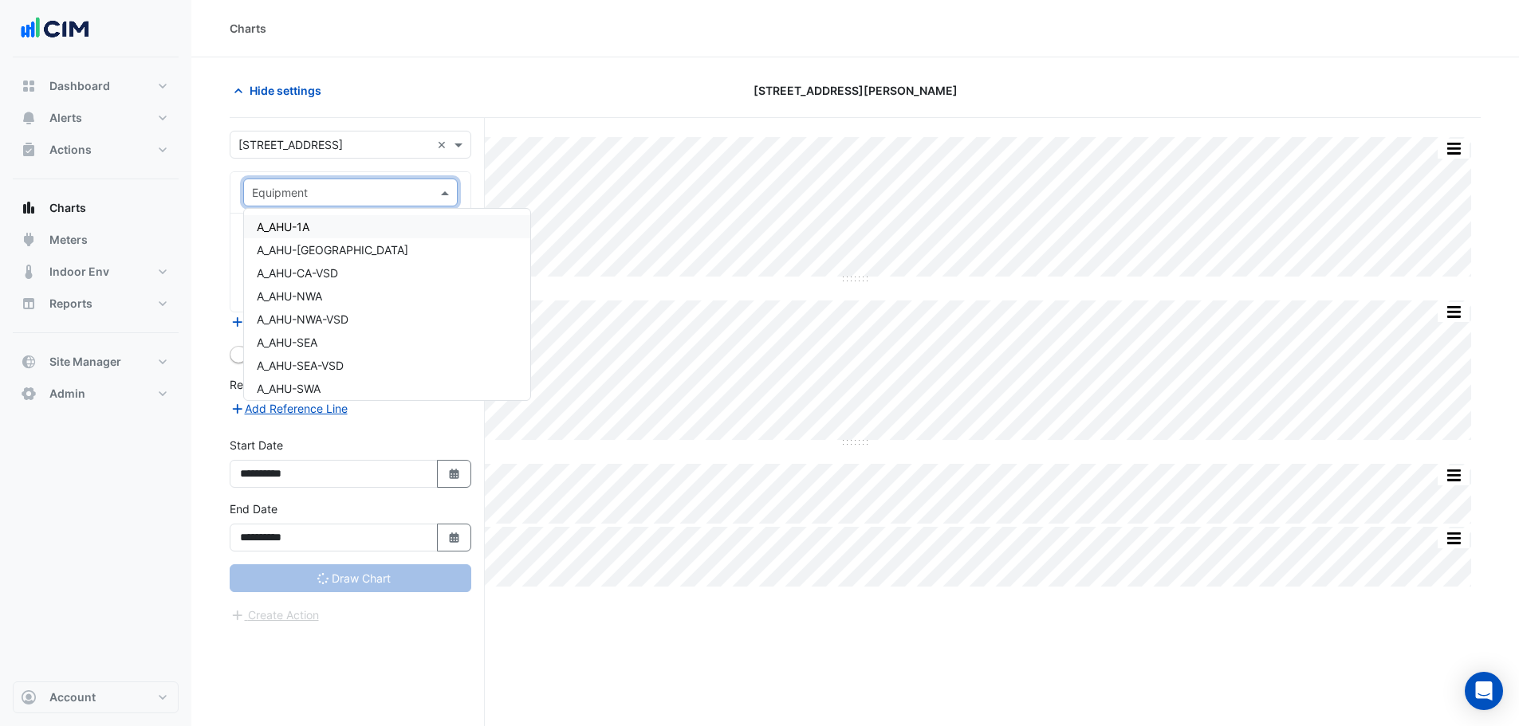
click at [309, 181] on div "Equipment" at bounding box center [350, 193] width 214 height 28
type input "***"
type input "**********"
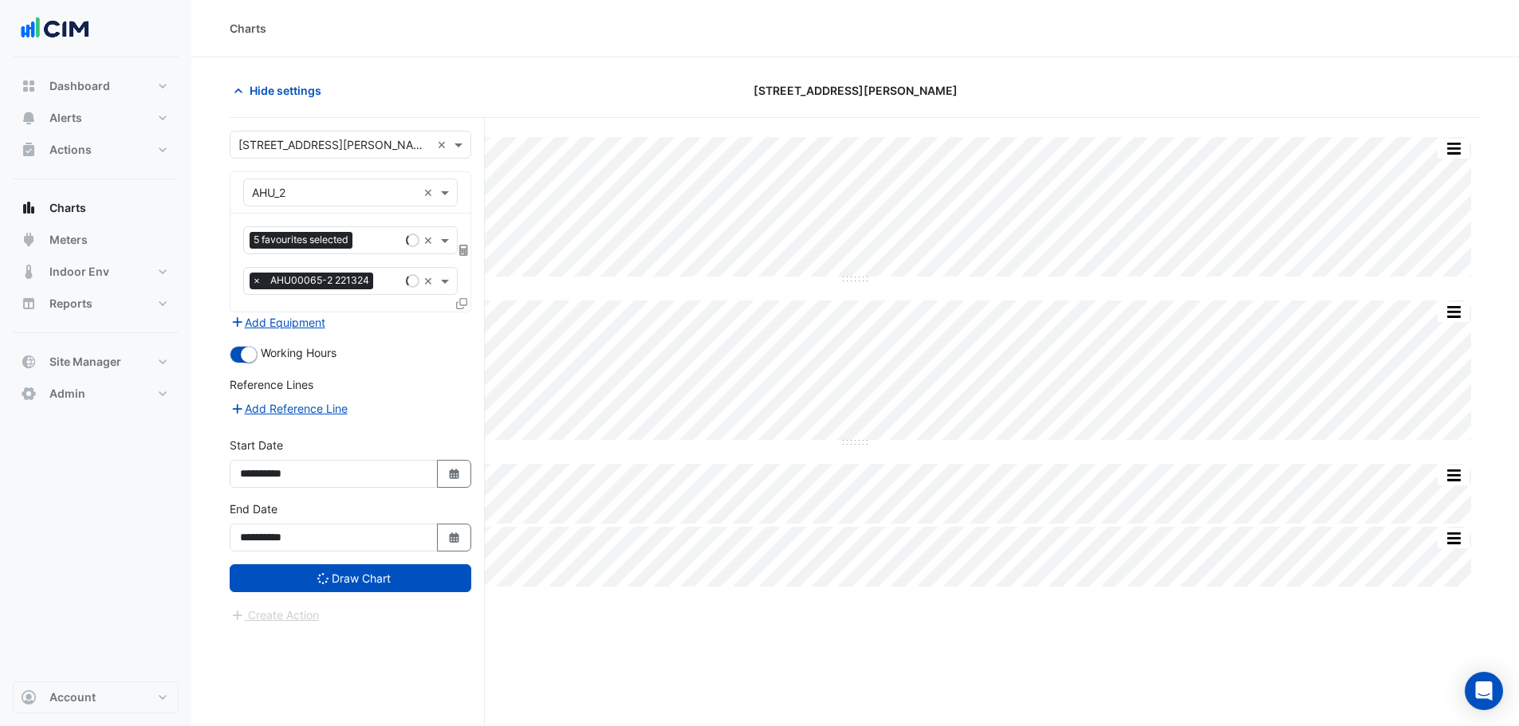
click at [309, 144] on input "text" at bounding box center [334, 145] width 192 height 17
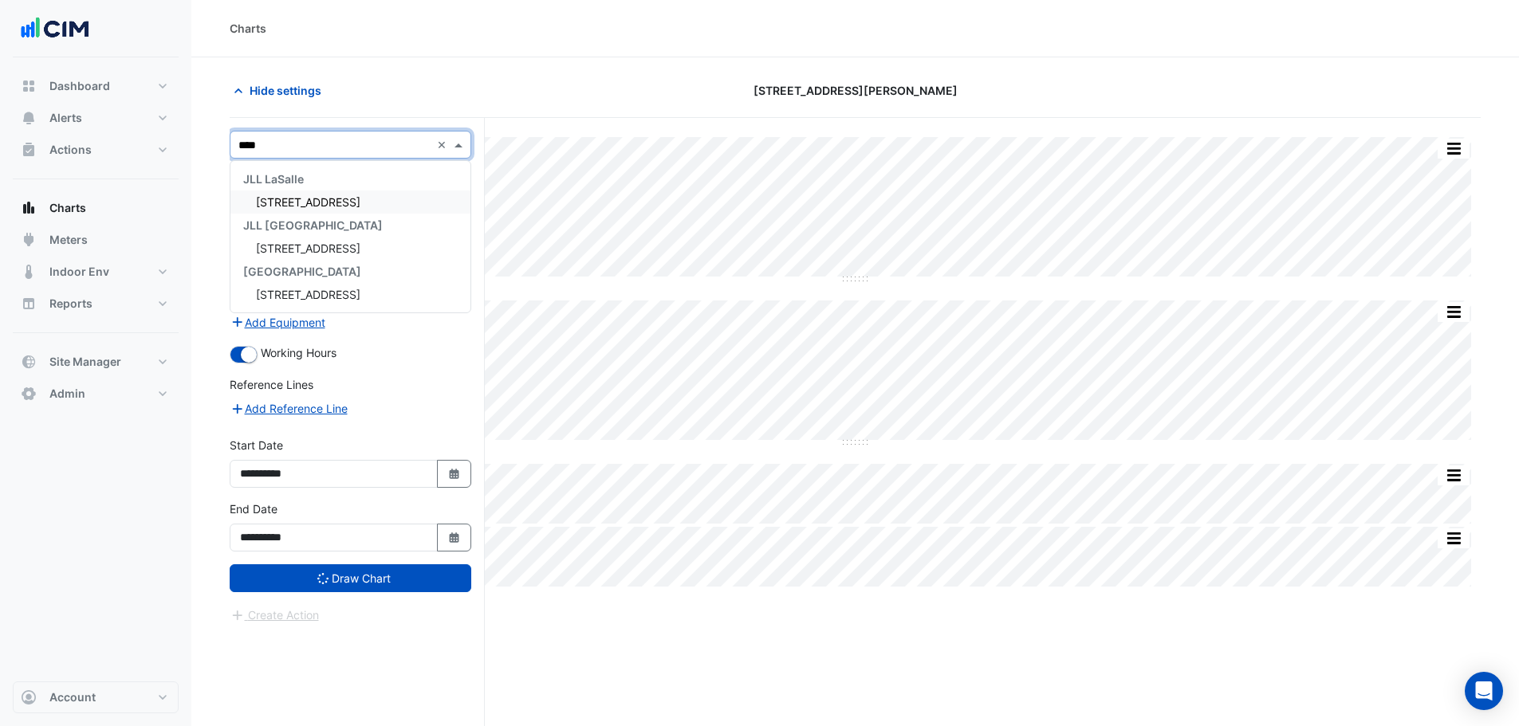
type input "*****"
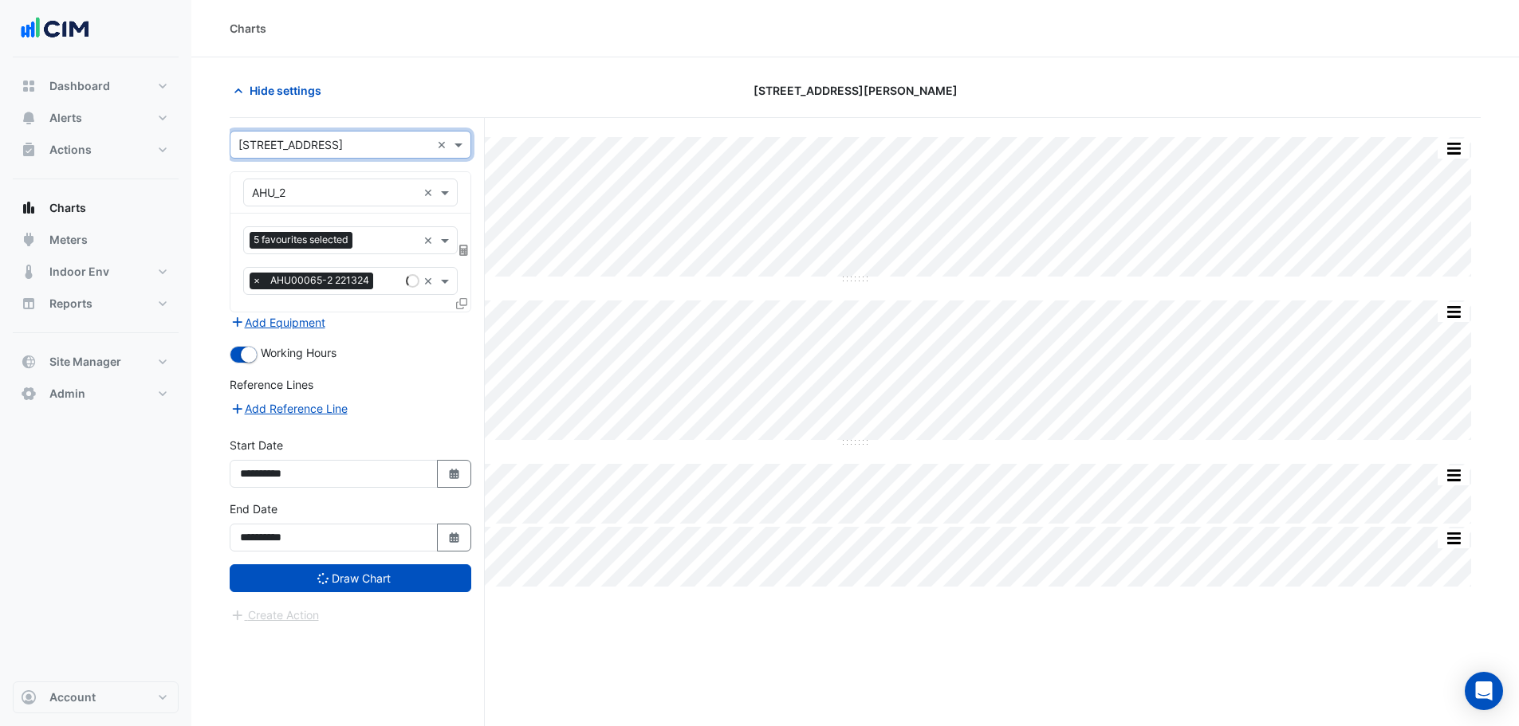
click at [324, 185] on input "text" at bounding box center [334, 193] width 165 height 17
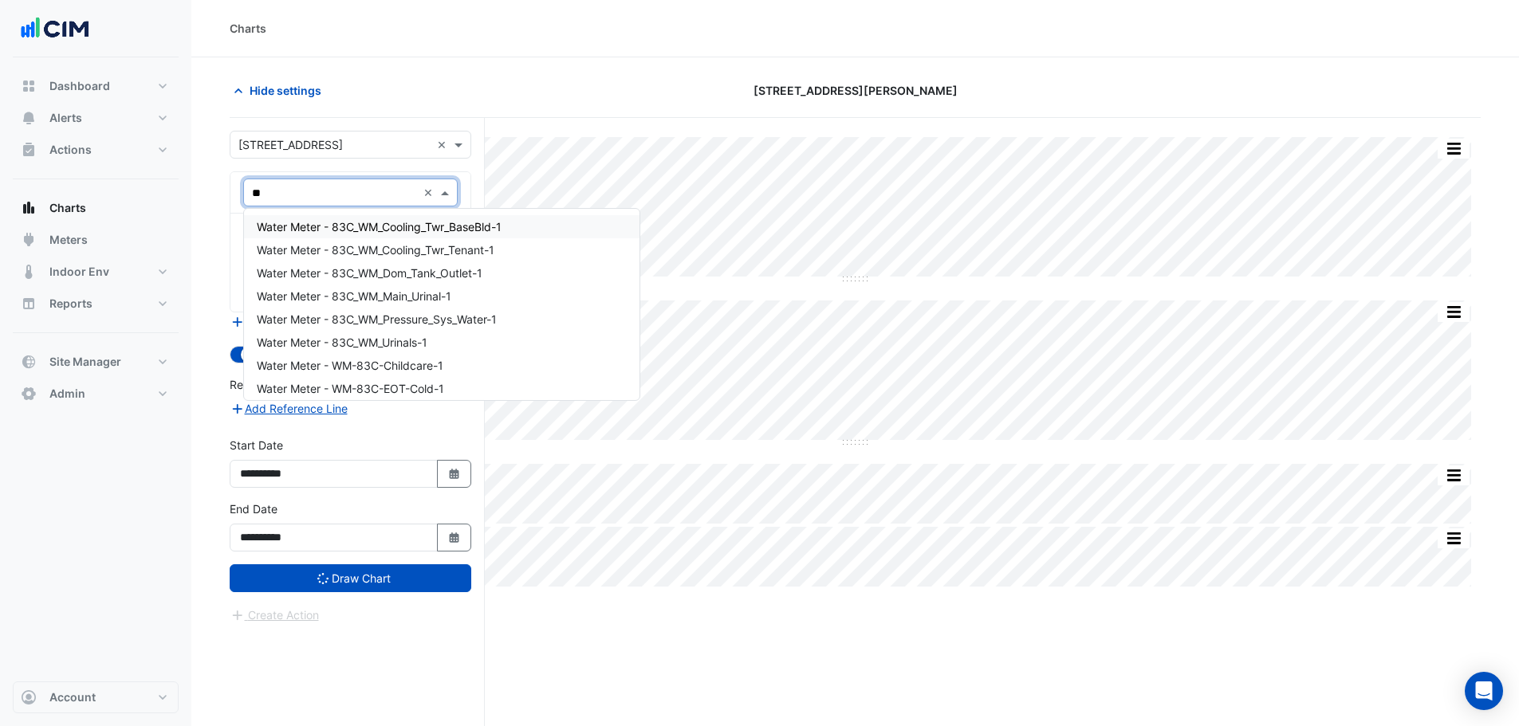
type input "***"
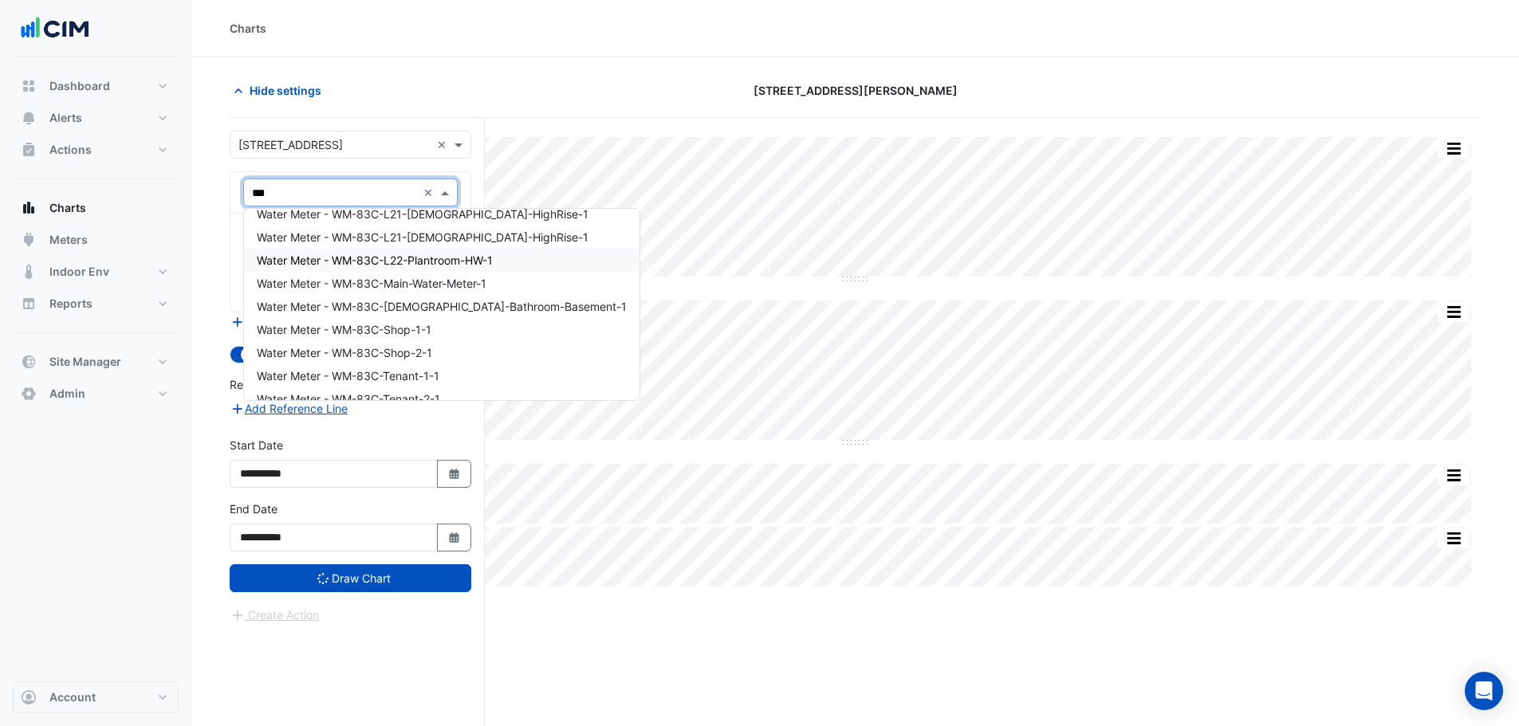
scroll to position [446, 0]
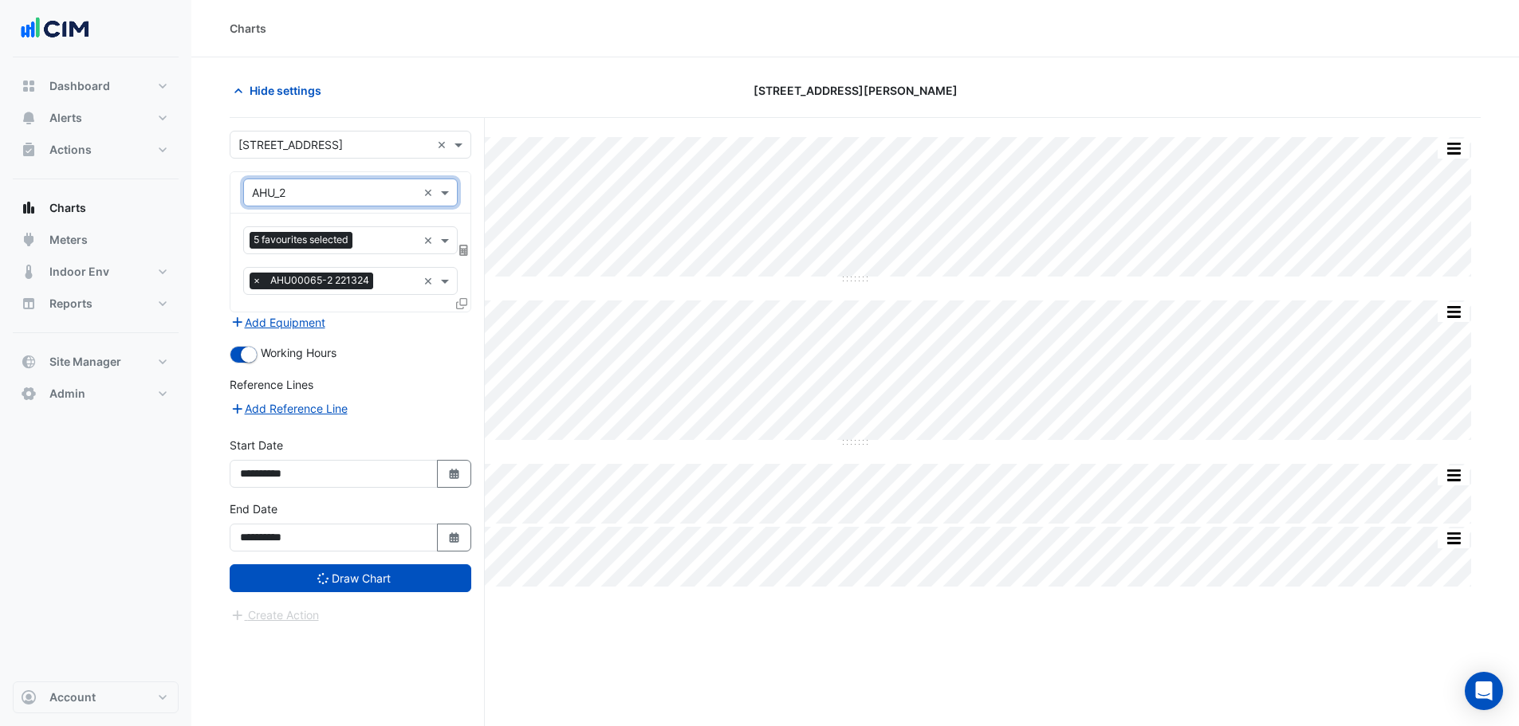
click at [314, 152] on div "× 1 Innovation Road ×" at bounding box center [351, 145] width 242 height 28
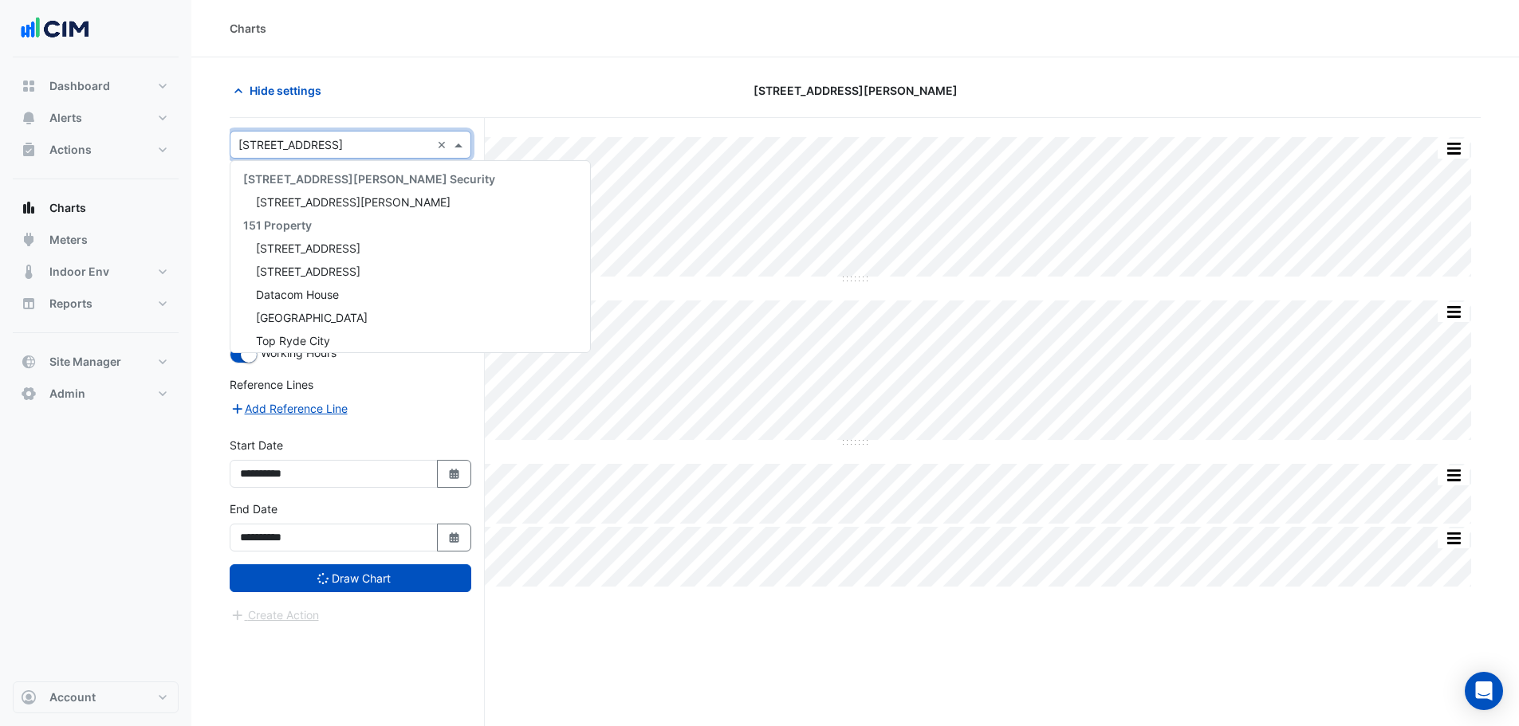
scroll to position [14088, 0]
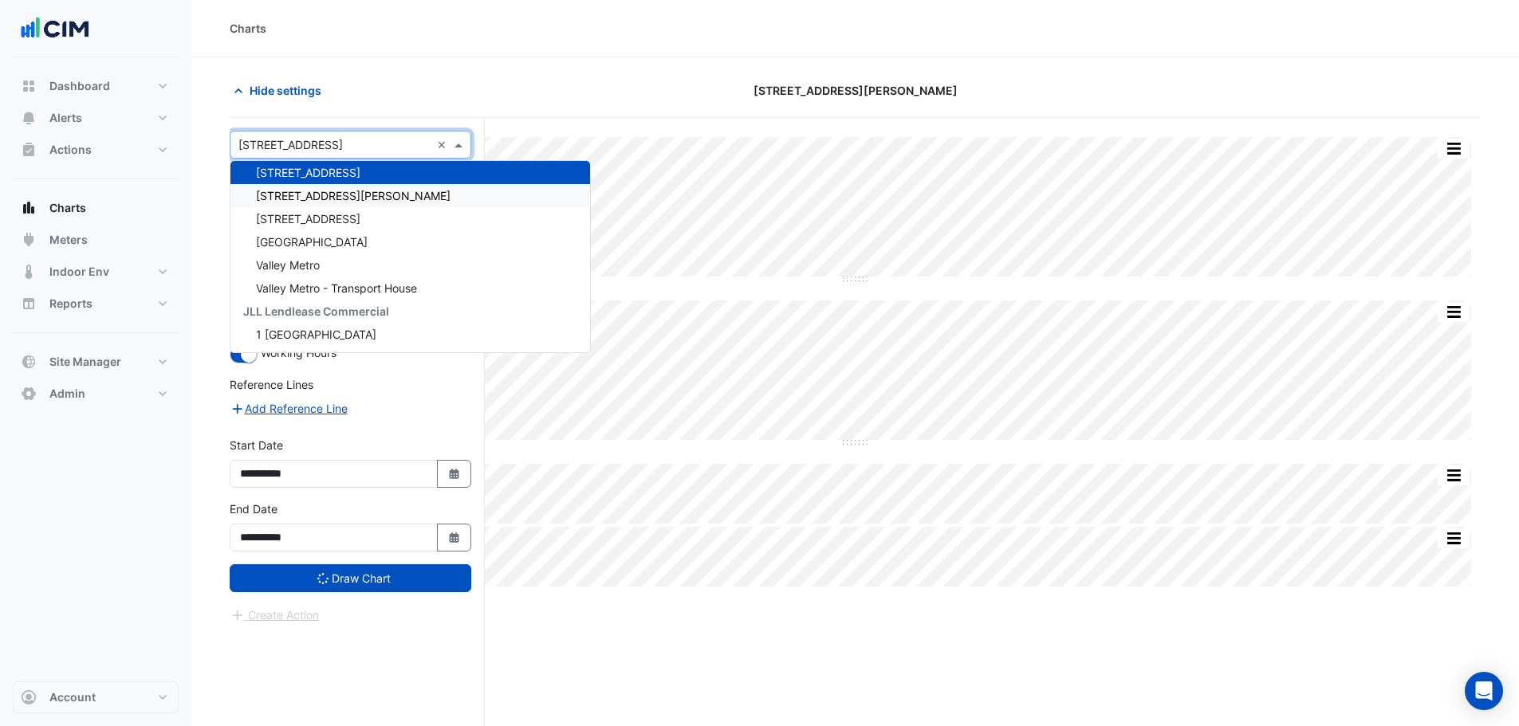
click at [304, 198] on span "[STREET_ADDRESS][PERSON_NAME]" at bounding box center [353, 196] width 195 height 14
click at [289, 144] on input "text" at bounding box center [334, 145] width 192 height 17
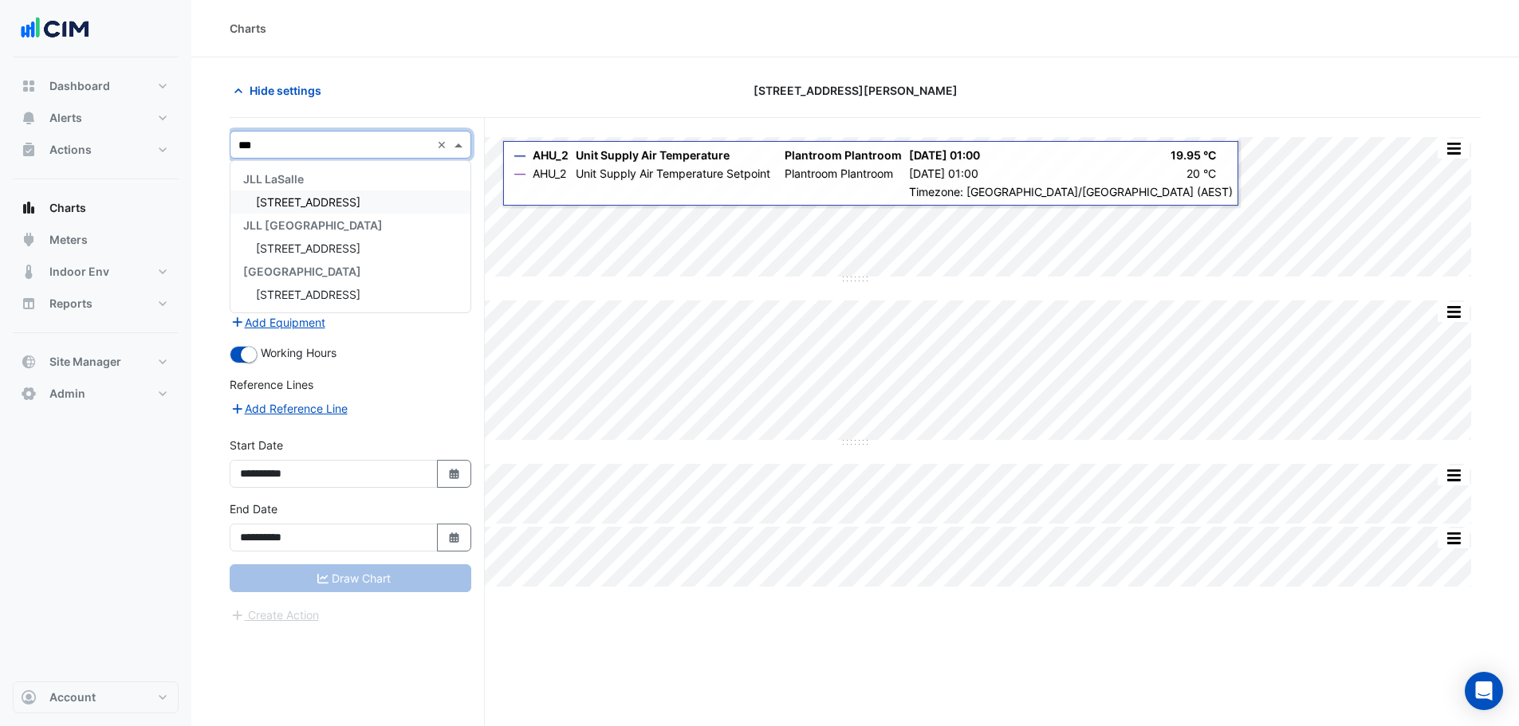
scroll to position [0, 0]
type input "*****"
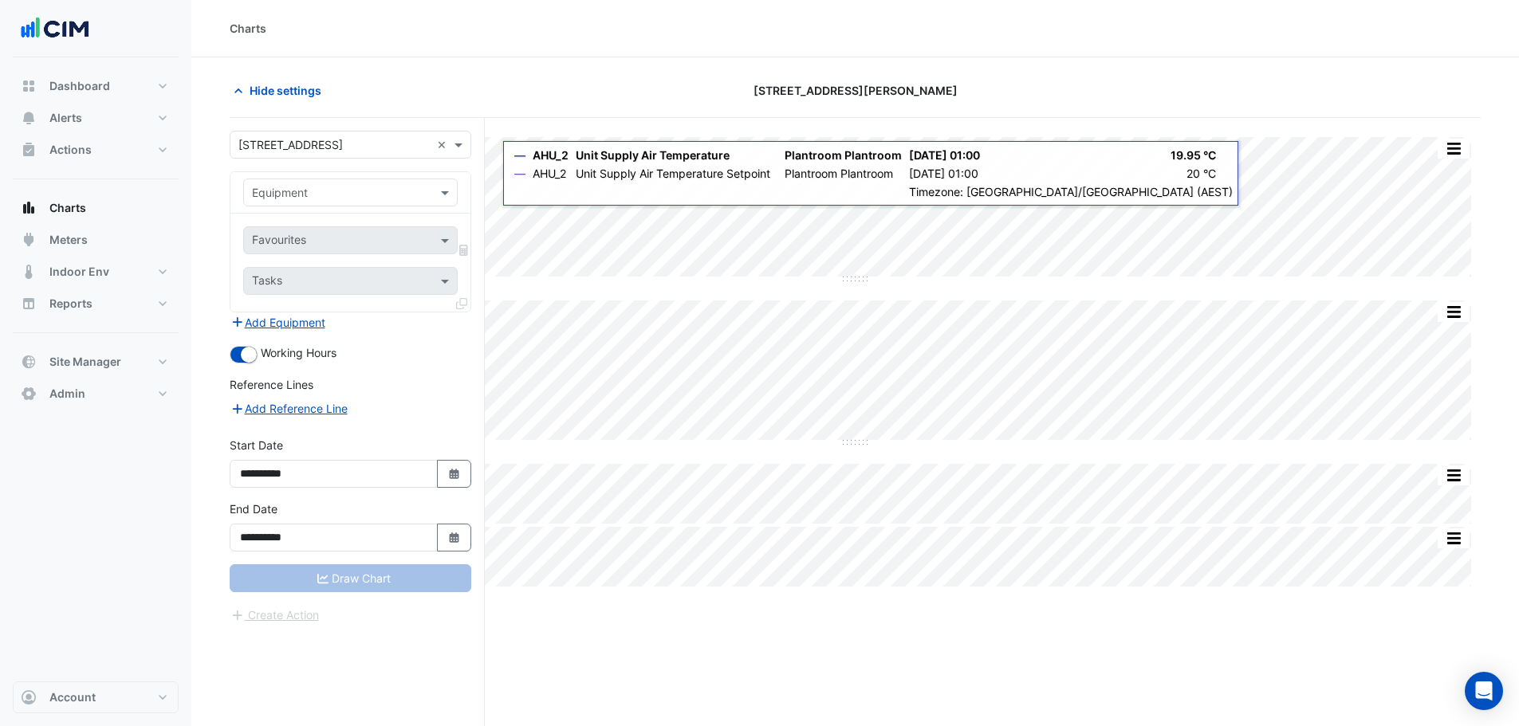
click at [285, 207] on div "Equipment" at bounding box center [350, 192] width 240 height 41
click at [297, 182] on div "Equipment" at bounding box center [350, 193] width 214 height 28
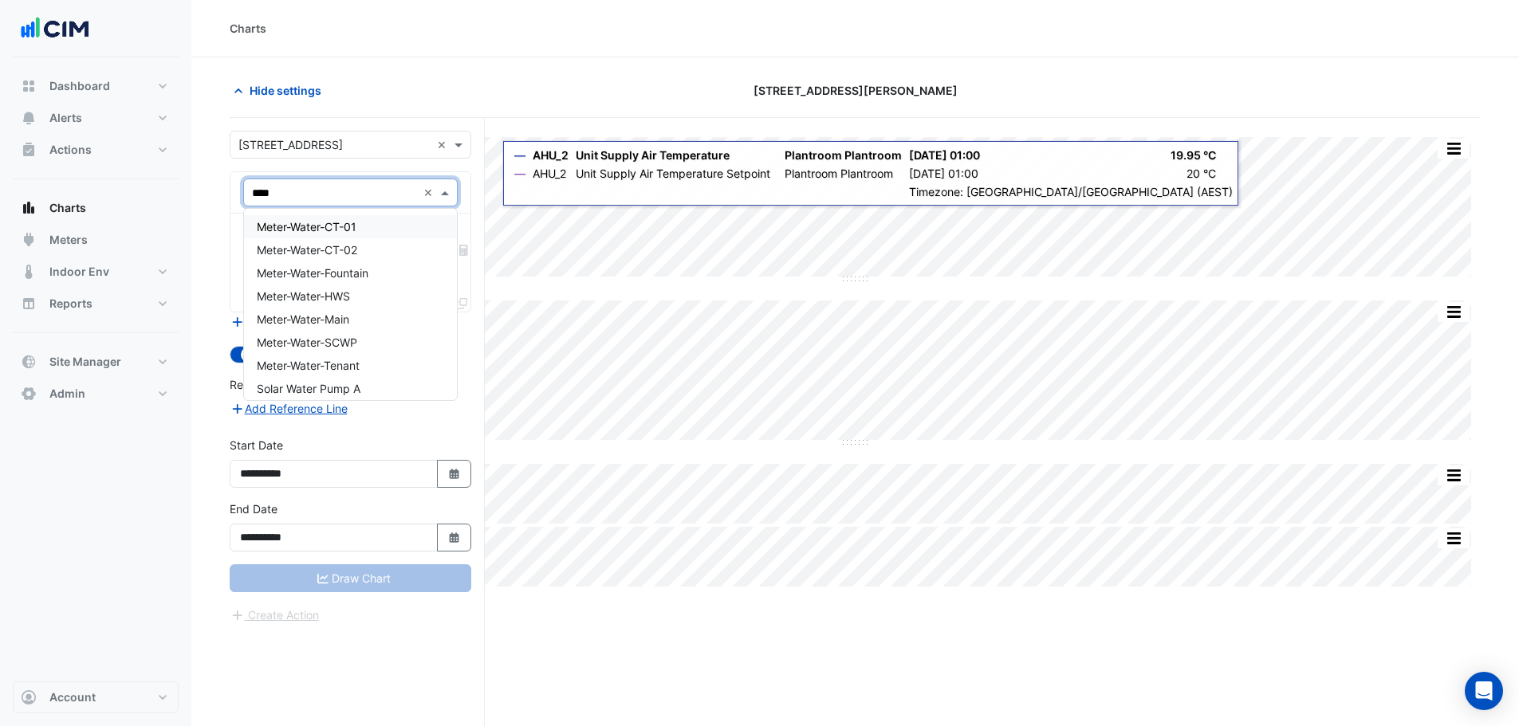
type input "*****"
click at [361, 327] on div "Meter-Water-Main" at bounding box center [350, 319] width 213 height 23
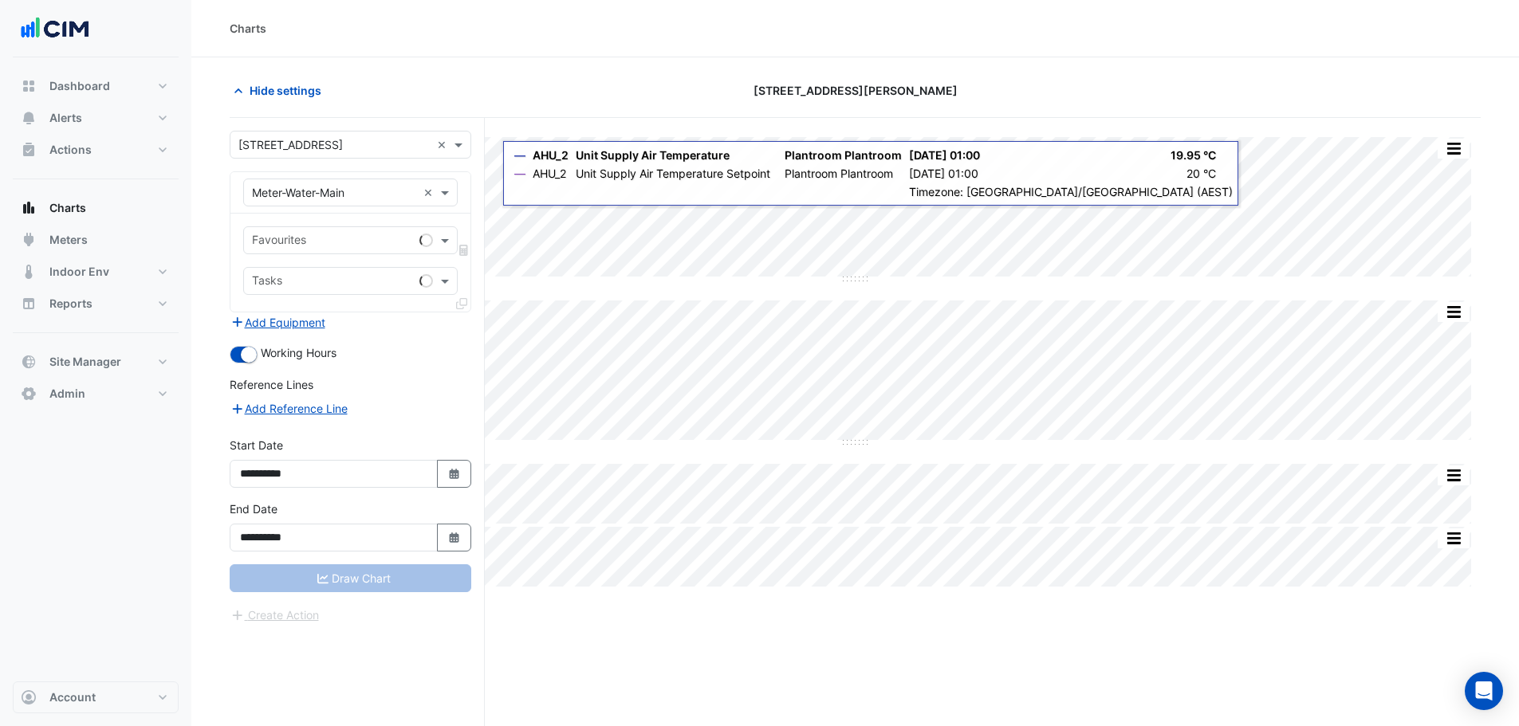
click at [280, 262] on div "Favourites Tasks" at bounding box center [350, 263] width 240 height 98
click at [280, 254] on div "Favourites Tasks" at bounding box center [350, 263] width 240 height 98
click at [279, 241] on input "text" at bounding box center [332, 242] width 161 height 17
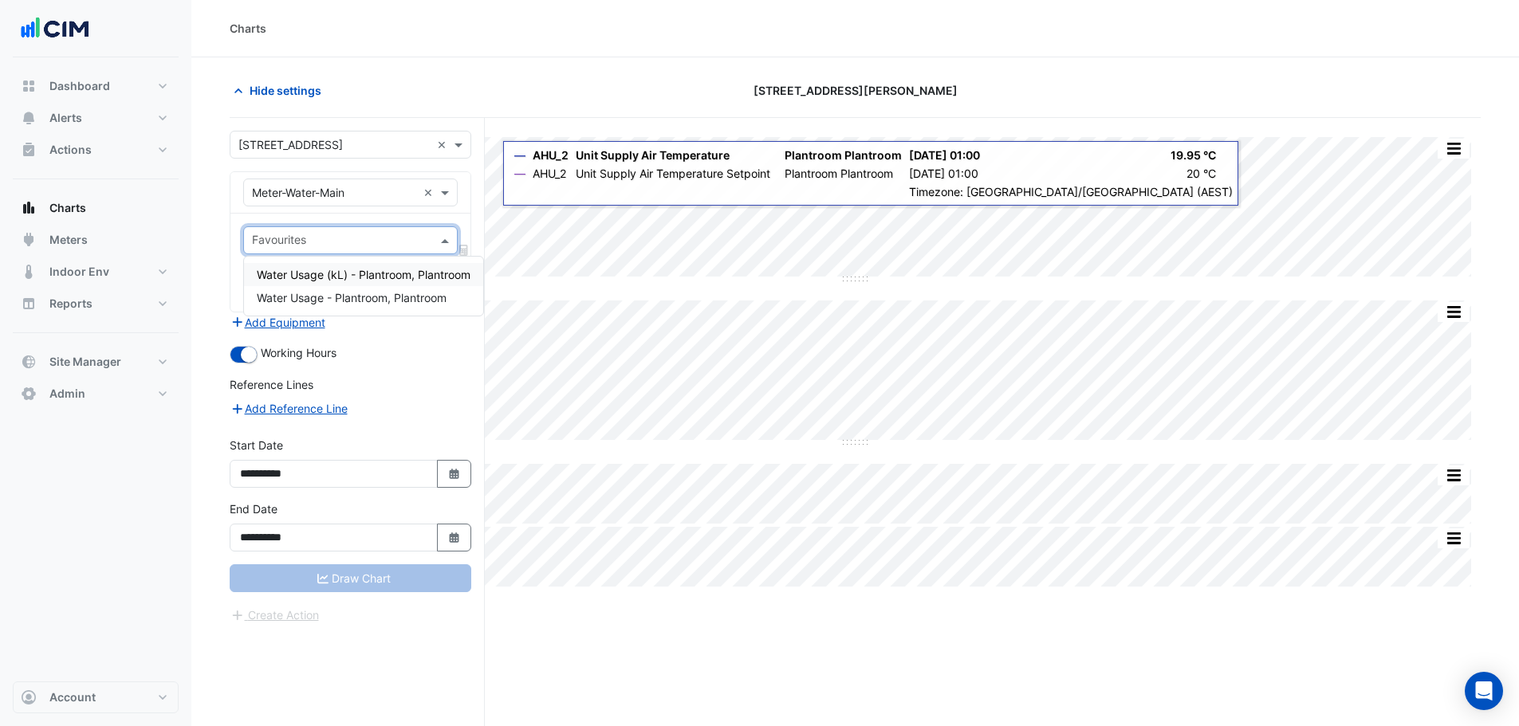
drag, startPoint x: 340, startPoint y: 272, endPoint x: 350, endPoint y: 335, distance: 63.8
click at [340, 273] on span "Water Usage (kL) - Plantroom, Plantroom" at bounding box center [364, 275] width 214 height 14
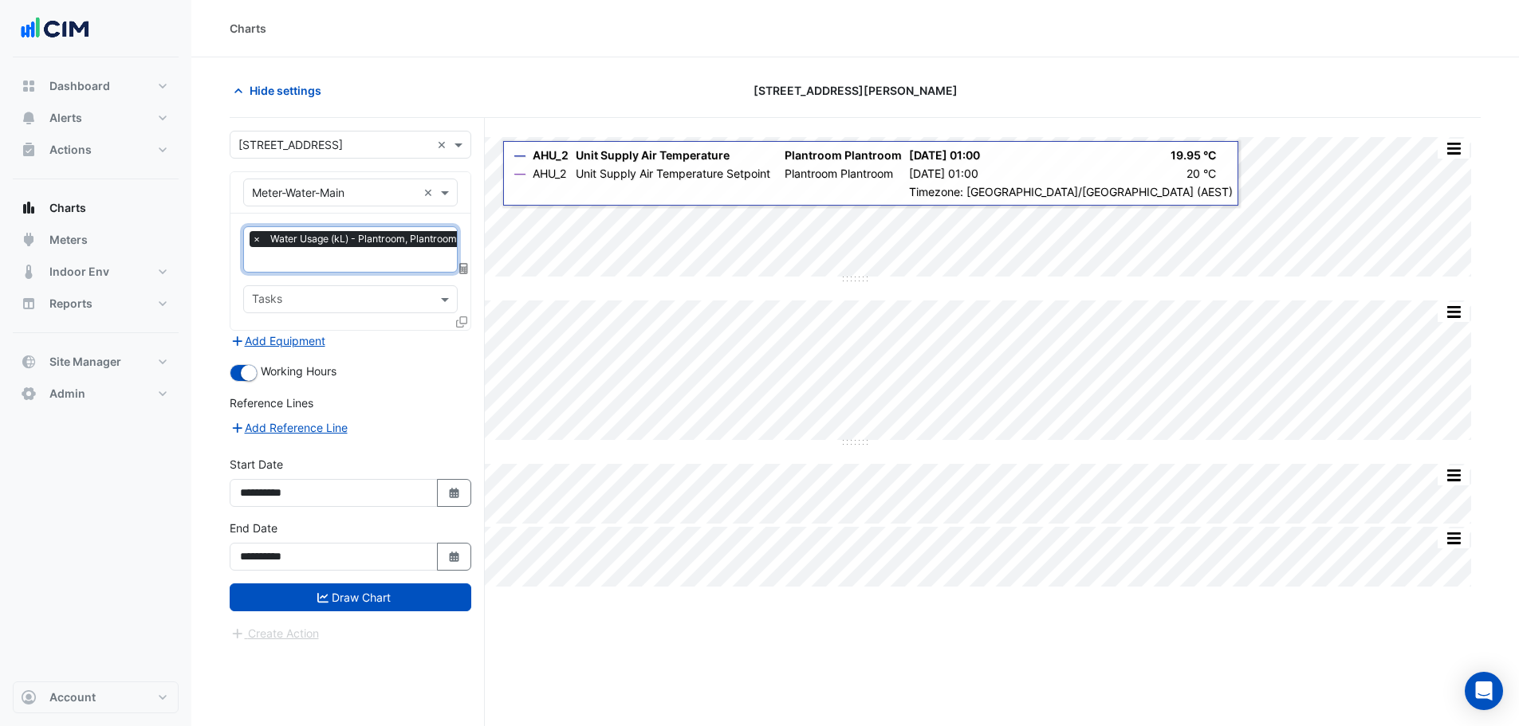
click at [374, 272] on div "× Water Usage (kL) - Plantroom, Plantroom × Tasks" at bounding box center [350, 272] width 240 height 116
drag, startPoint x: 368, startPoint y: 256, endPoint x: 374, endPoint y: 336, distance: 80.0
click at [368, 258] on input "text" at bounding box center [358, 261] width 213 height 17
drag, startPoint x: 366, startPoint y: 317, endPoint x: 373, endPoint y: 394, distance: 76.9
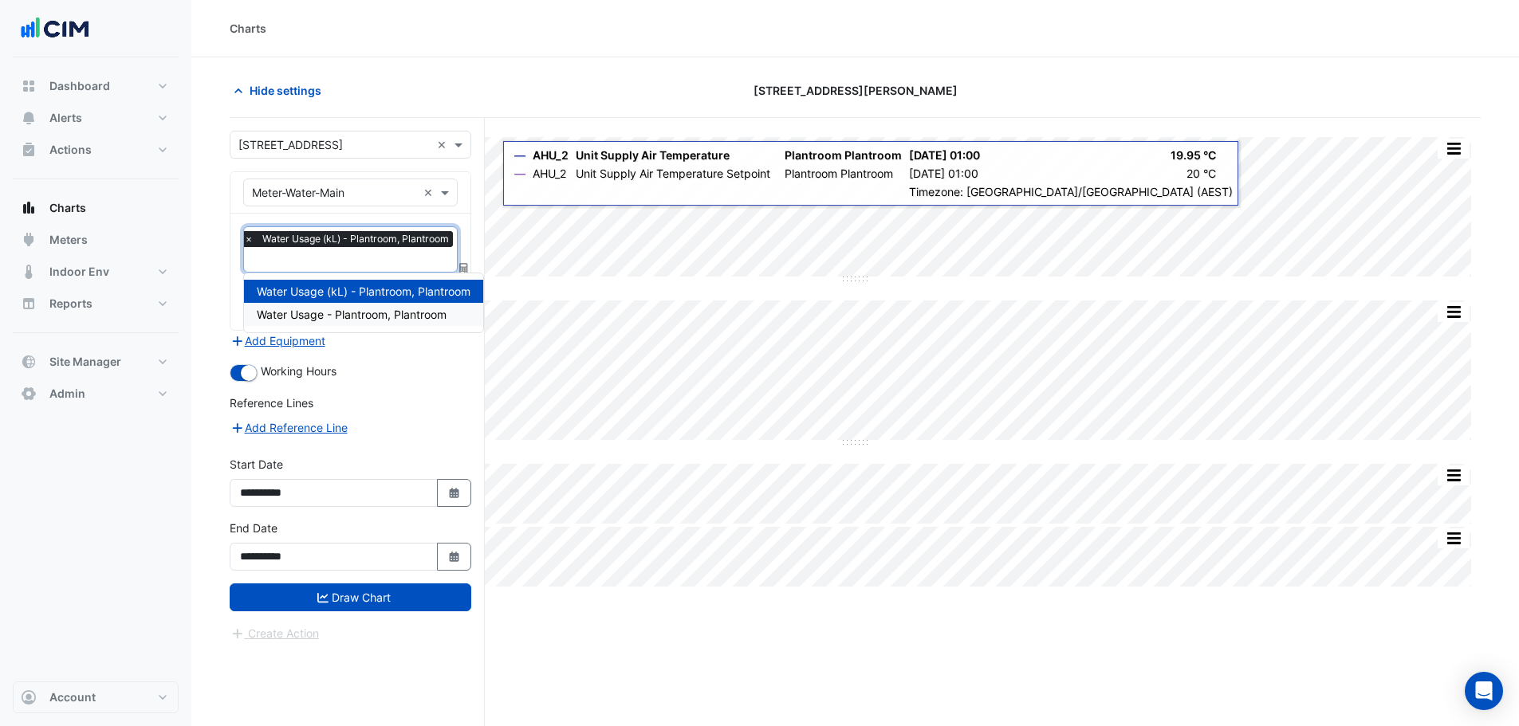
click at [366, 321] on span "Water Usage - Plantroom, Plantroom" at bounding box center [352, 315] width 190 height 14
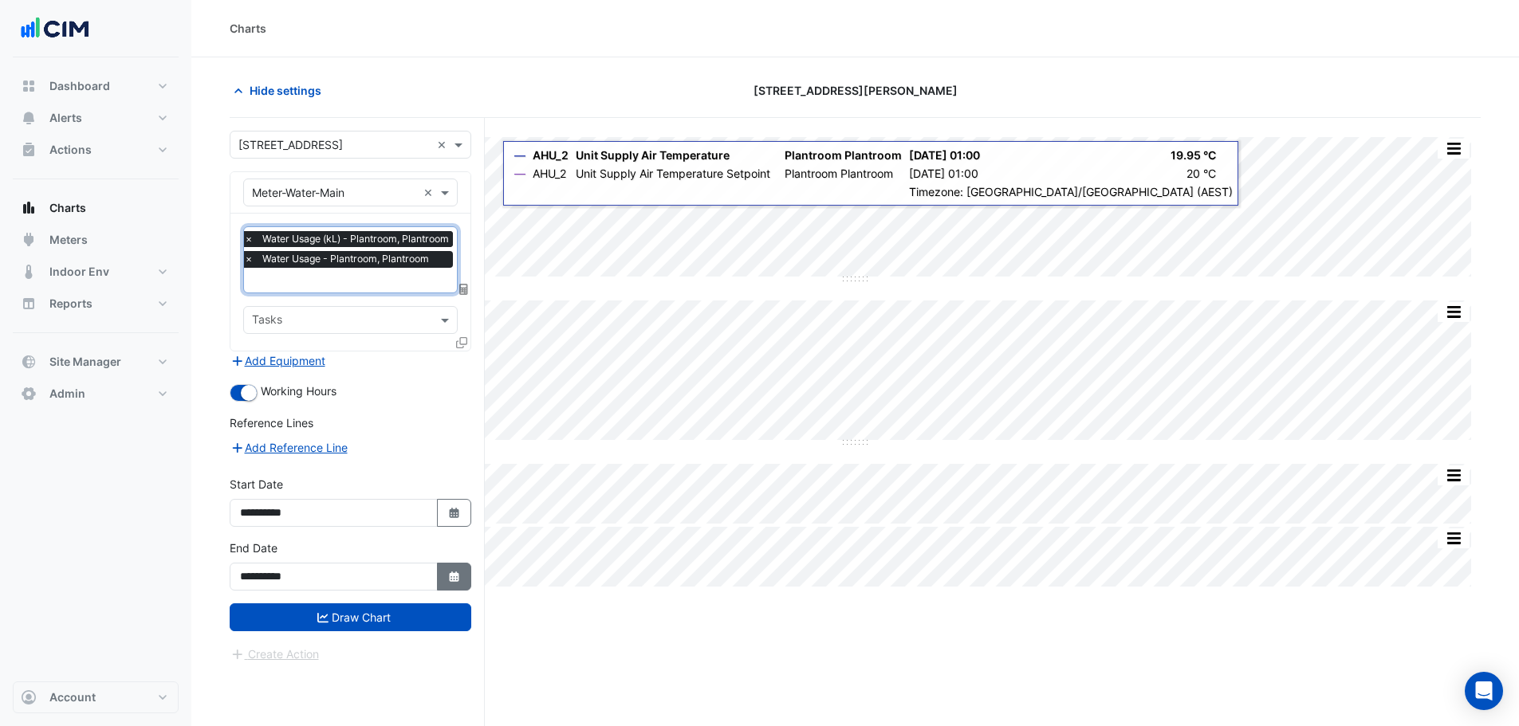
click at [469, 572] on button "Select Date" at bounding box center [454, 577] width 35 height 28
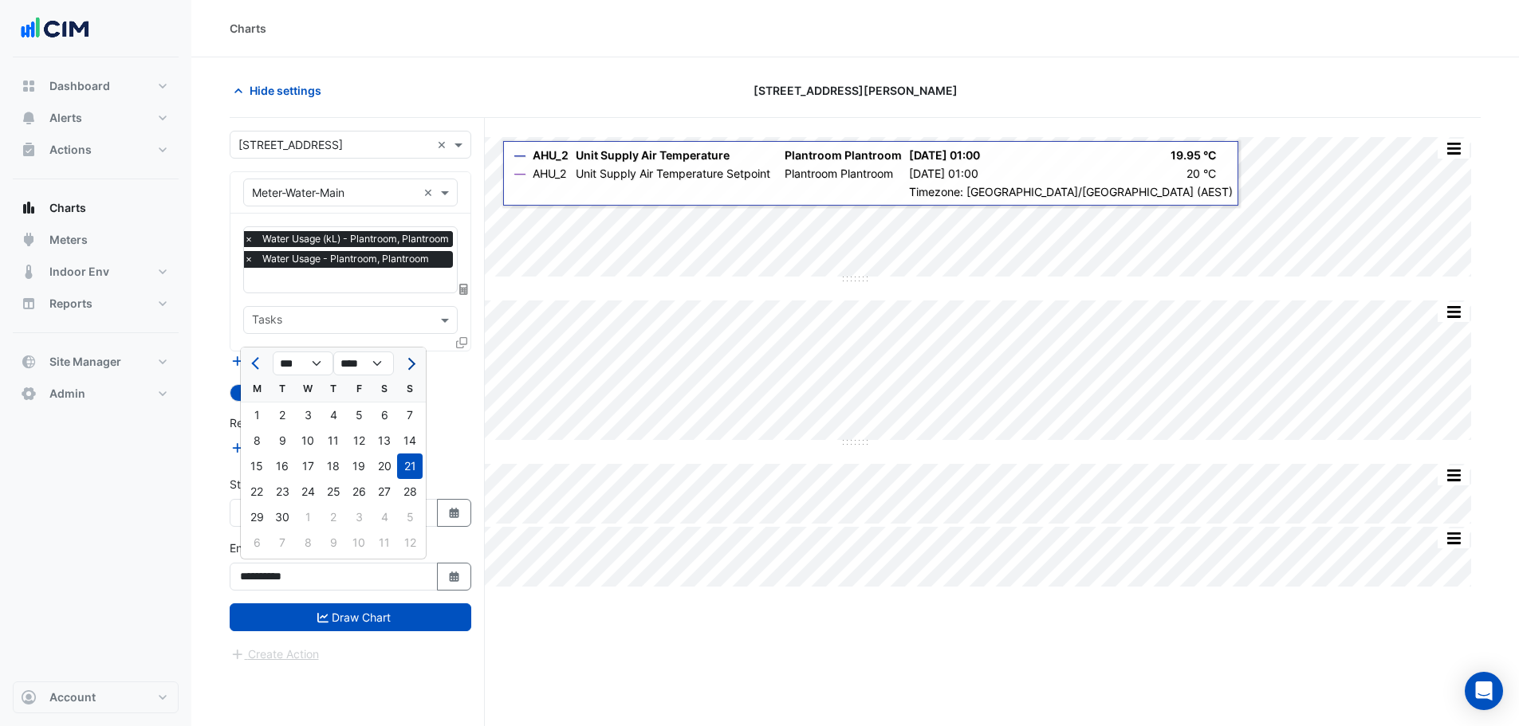
click at [415, 356] on button "Next month" at bounding box center [409, 364] width 19 height 26
select select "**"
click at [403, 444] on div "12" at bounding box center [410, 441] width 26 height 26
type input "**********"
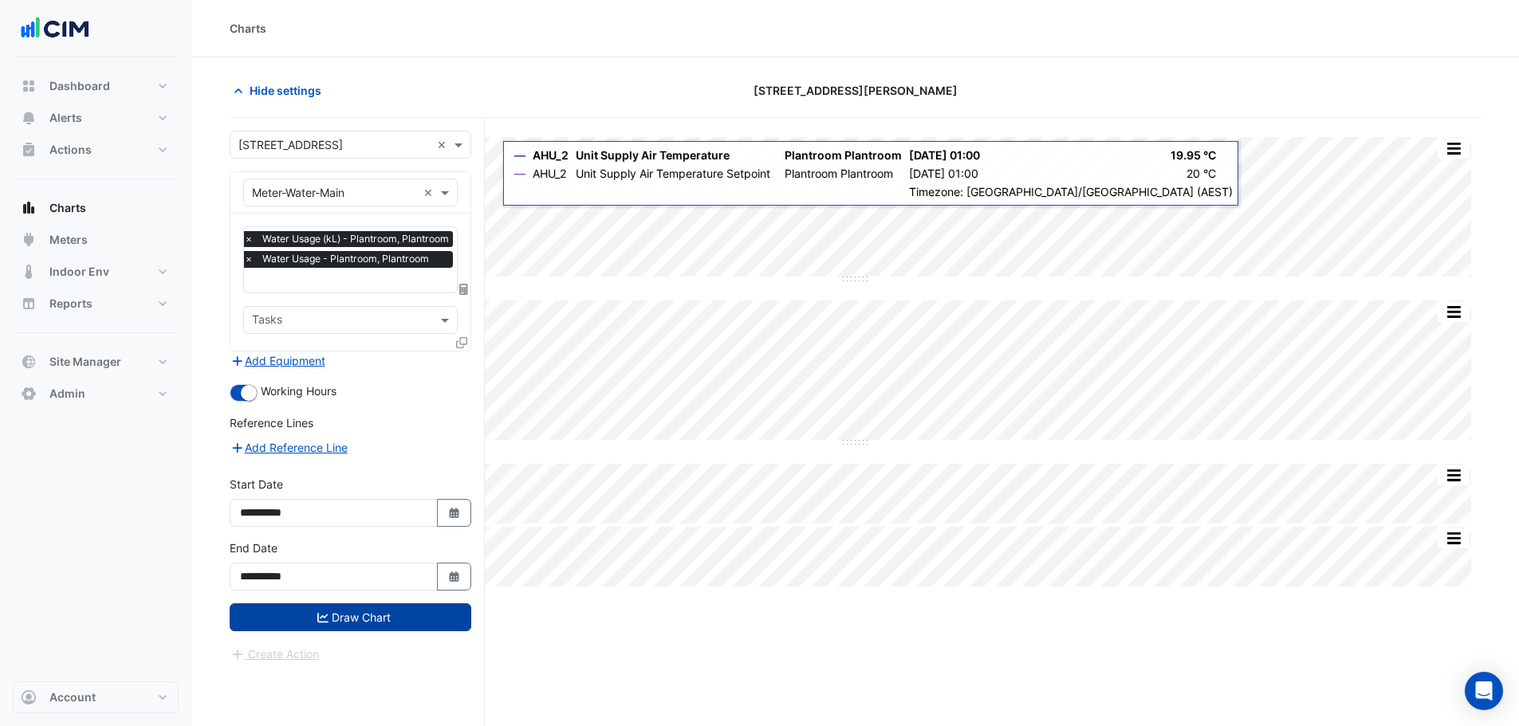
click at [381, 613] on button "Draw Chart" at bounding box center [351, 618] width 242 height 28
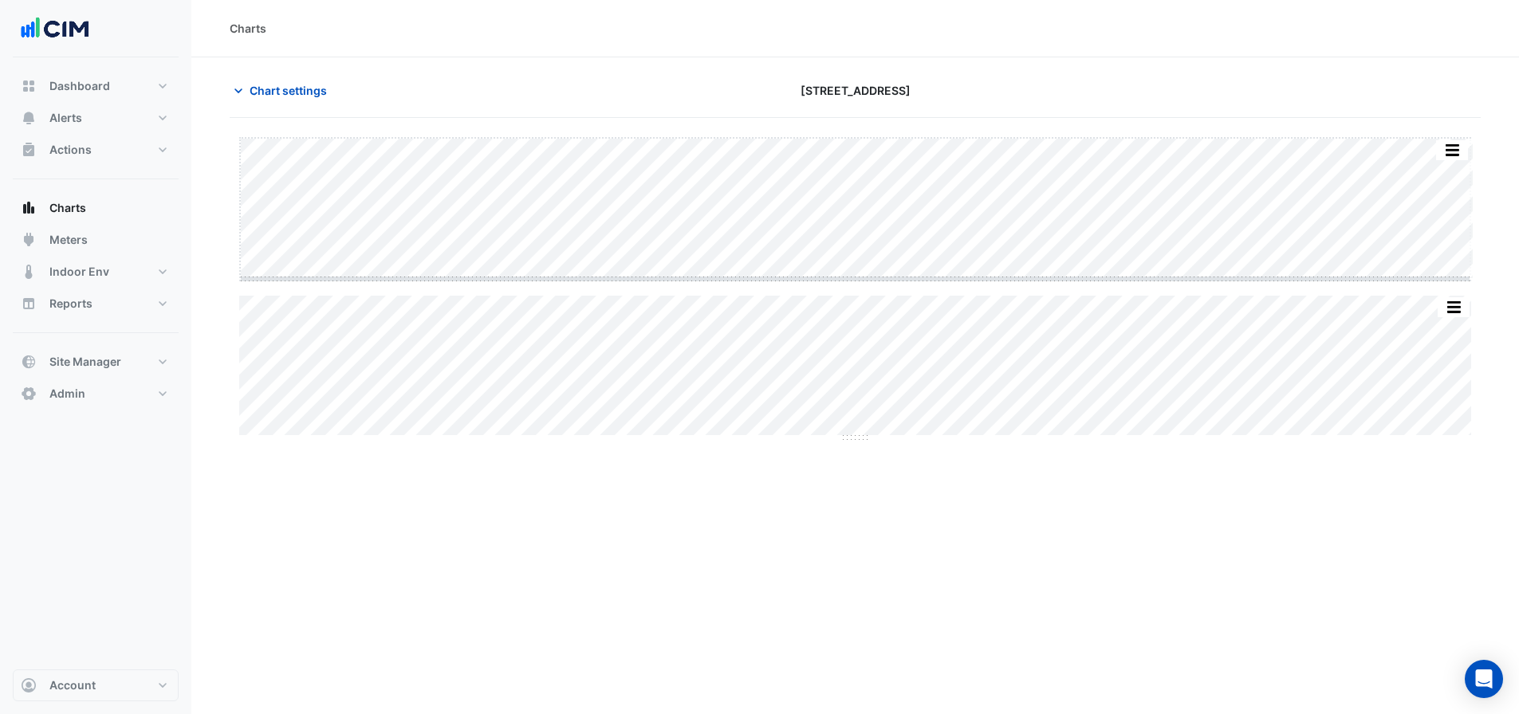
drag, startPoint x: 860, startPoint y: 281, endPoint x: 861, endPoint y: 293, distance: 12.0
drag, startPoint x: 861, startPoint y: 517, endPoint x: 864, endPoint y: 590, distance: 73.4
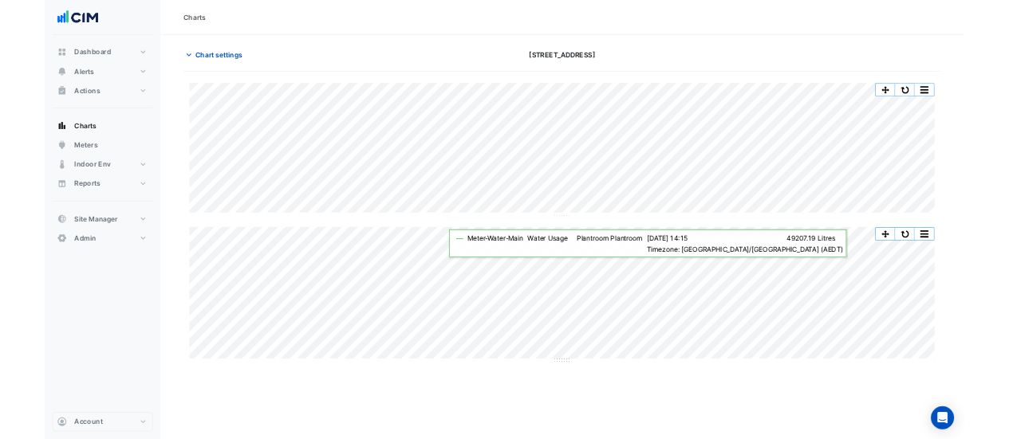
scroll to position [0, 8]
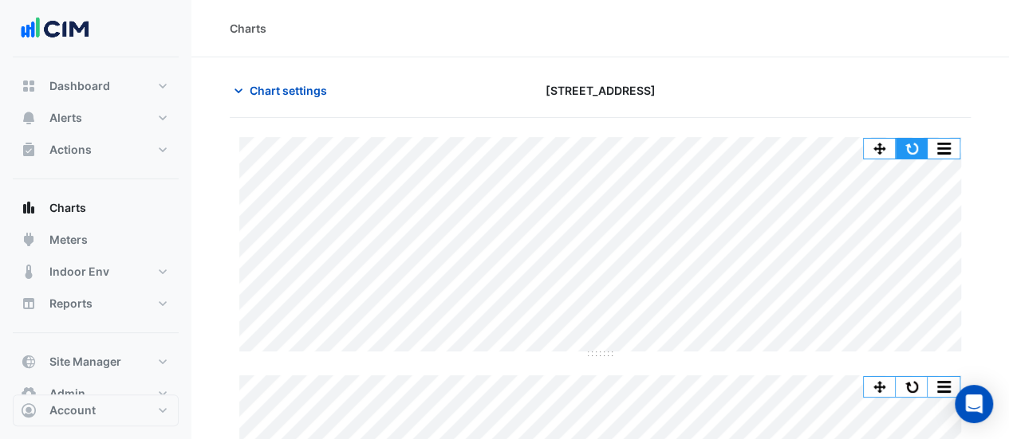
click at [912, 141] on button "button" at bounding box center [911, 149] width 32 height 20
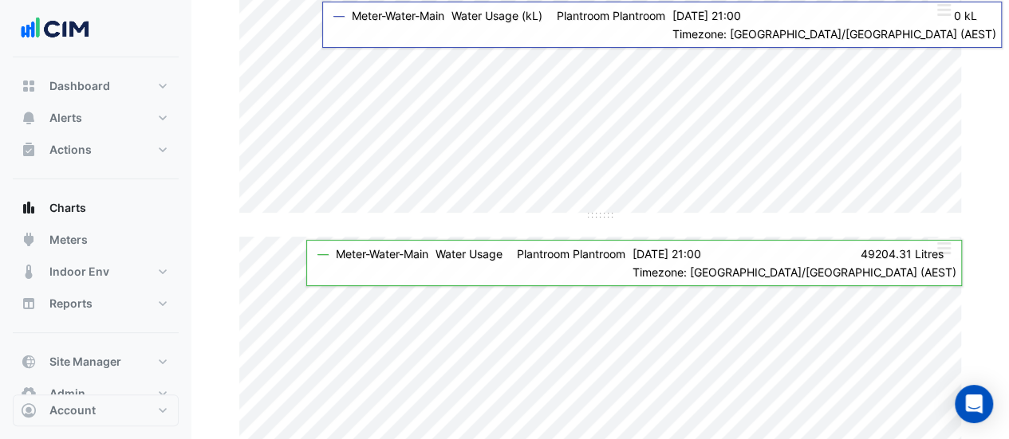
scroll to position [212, 0]
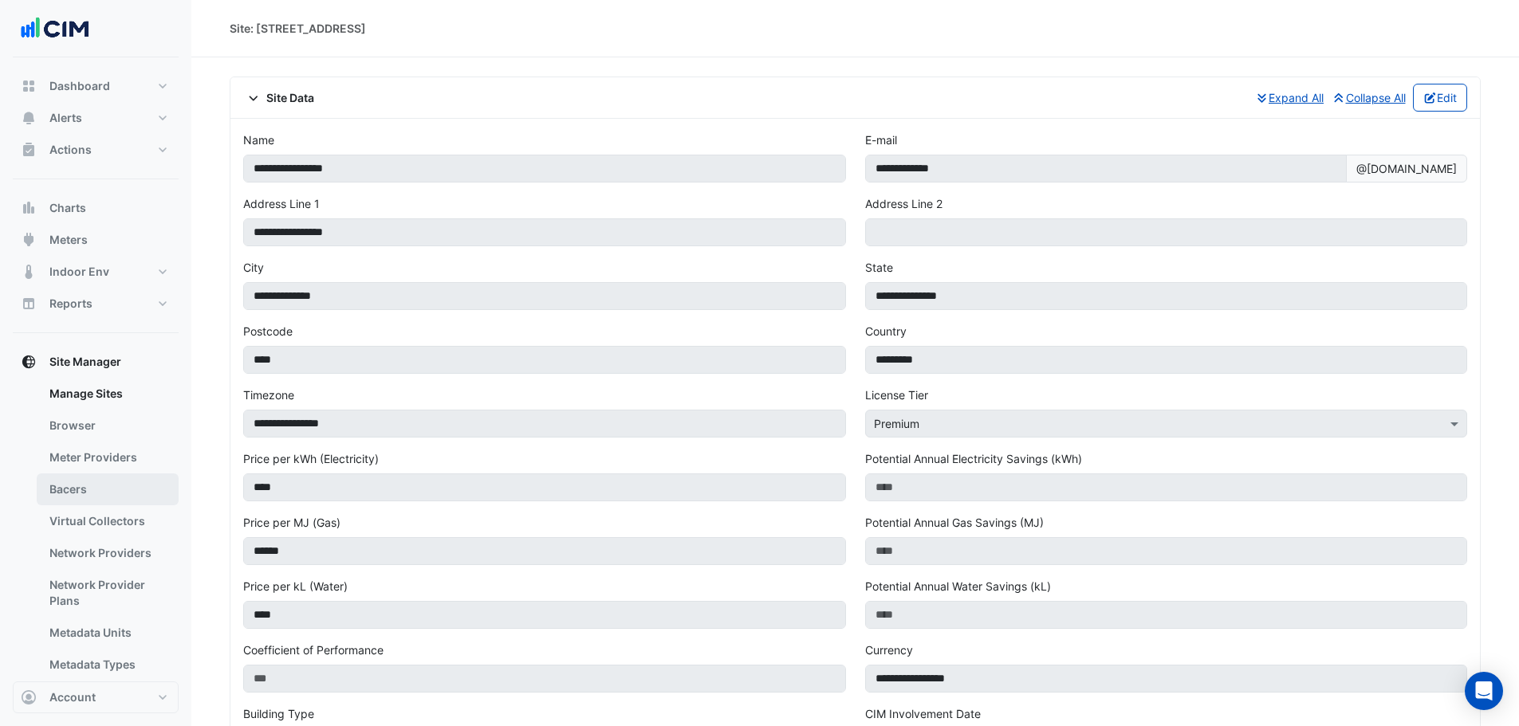
click at [93, 493] on link "Bacers" at bounding box center [108, 490] width 142 height 32
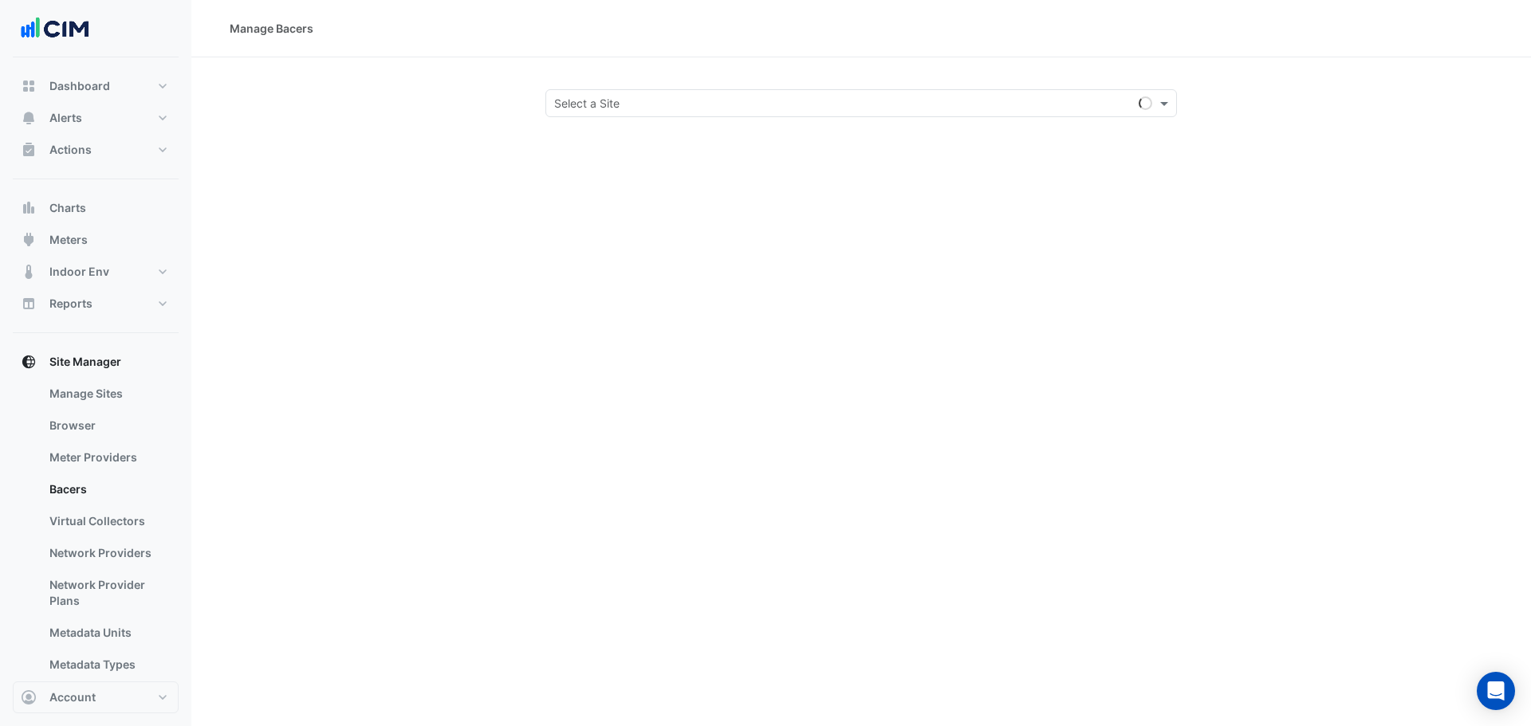
click at [643, 119] on div "Manage Bacers Select a Site" at bounding box center [861, 363] width 1340 height 726
click at [644, 107] on input "text" at bounding box center [845, 104] width 582 height 17
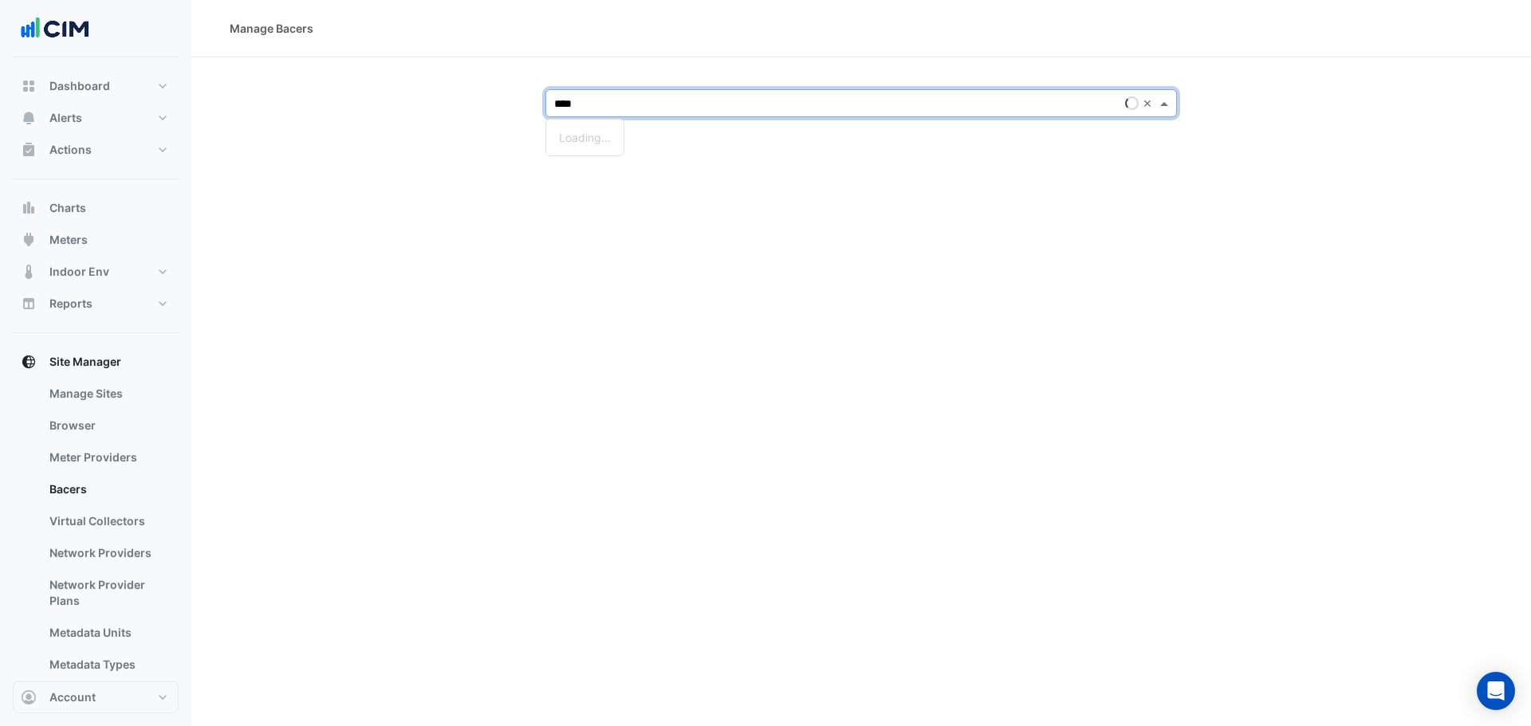
type input "*****"
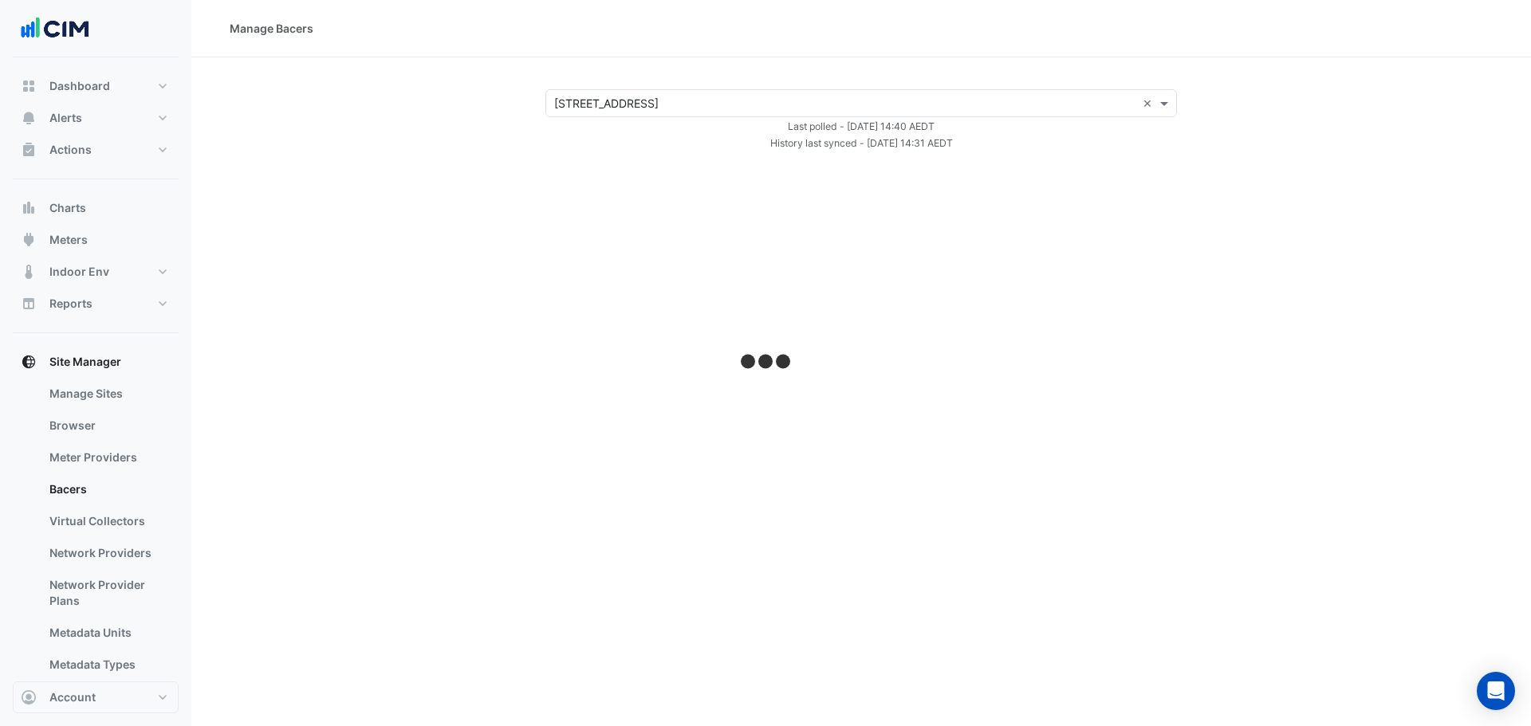
select select "**"
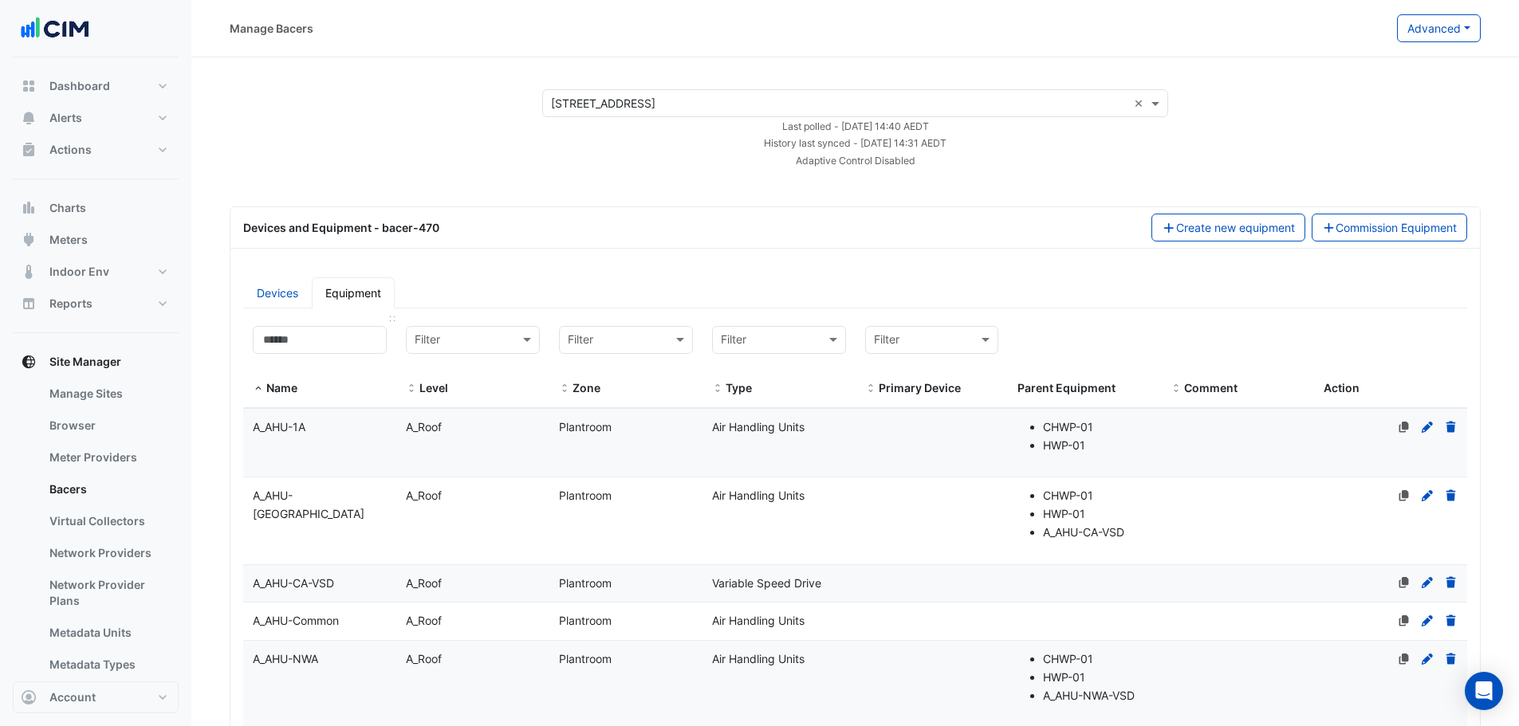
click at [350, 327] on datatable-header-cell "Name" at bounding box center [319, 363] width 153 height 92
click at [350, 340] on input at bounding box center [320, 340] width 134 height 28
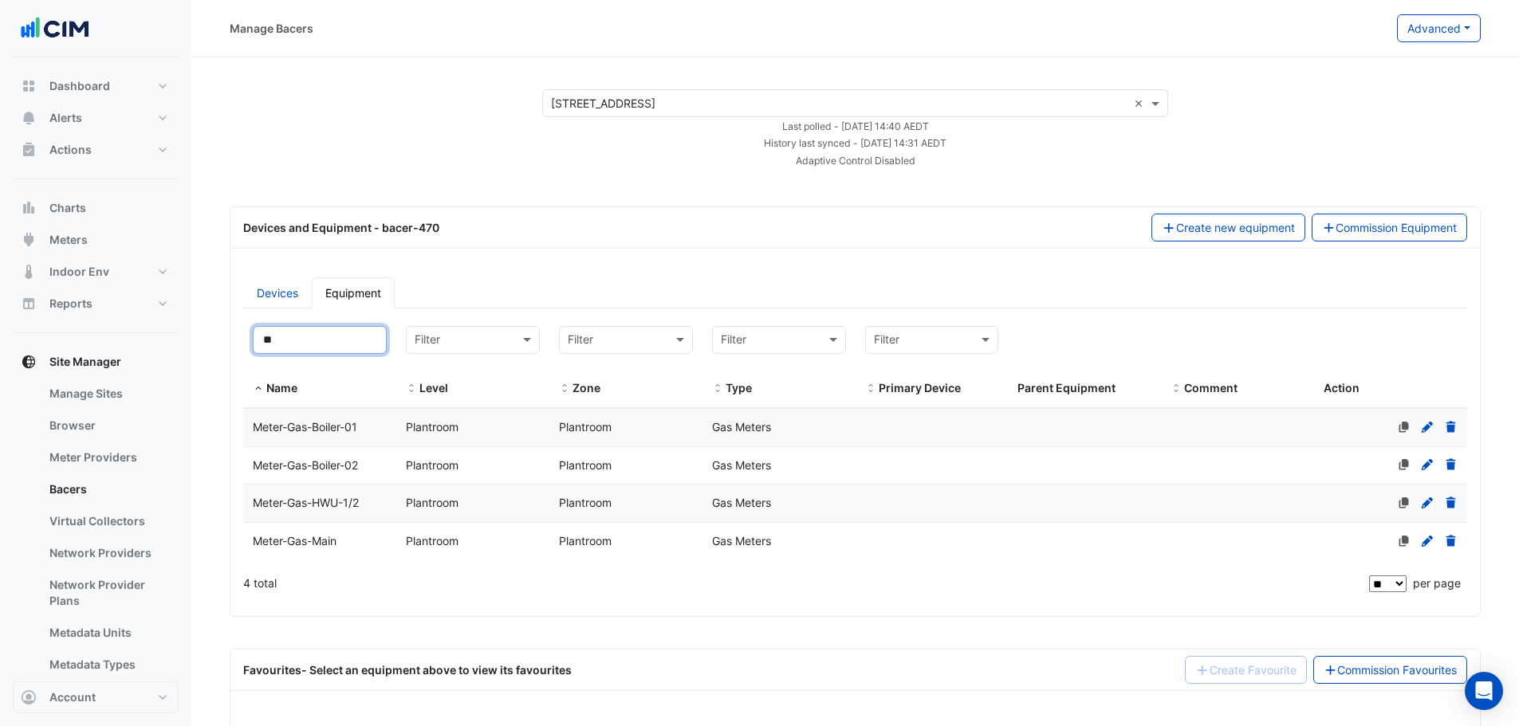
type input "**"
click at [326, 540] on span "Meter-Gas-Main" at bounding box center [295, 541] width 84 height 14
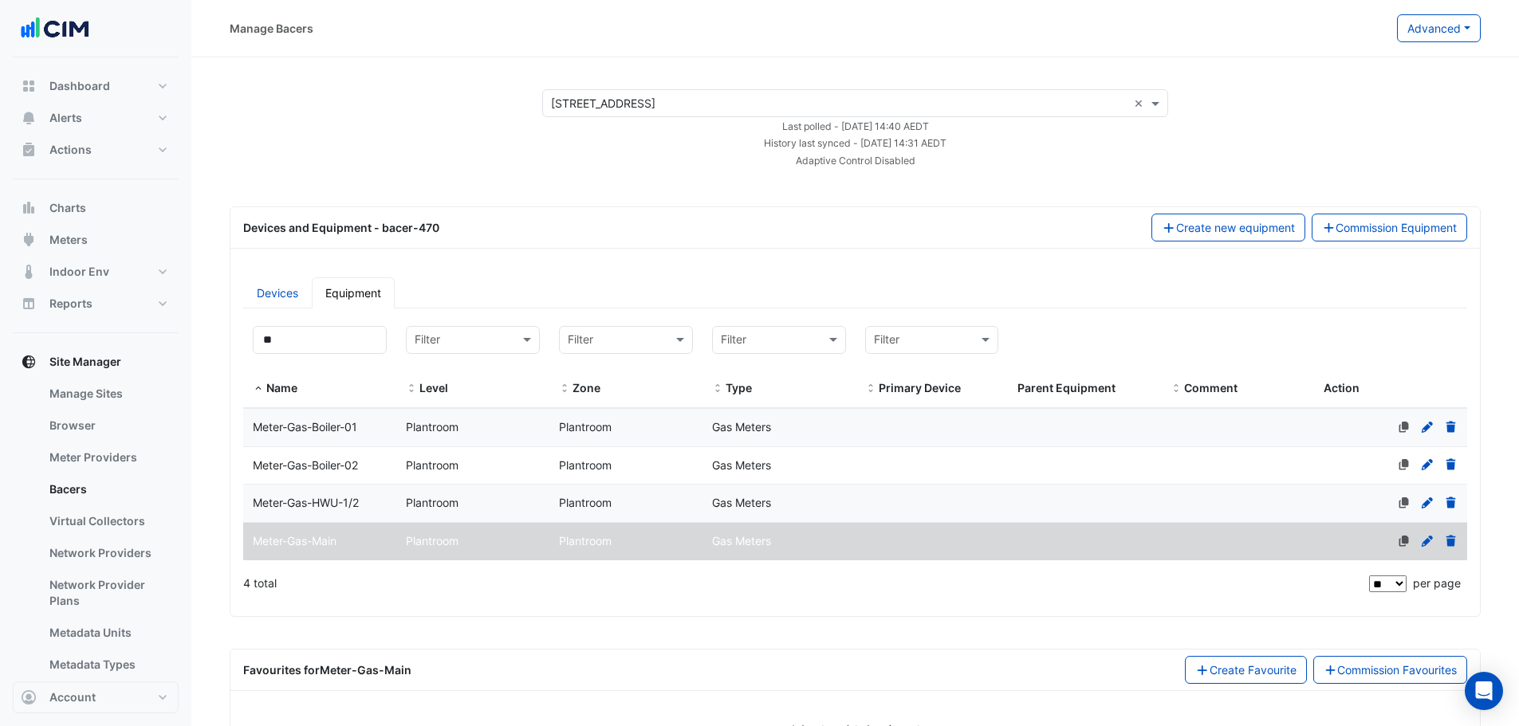
scroll to position [56, 0]
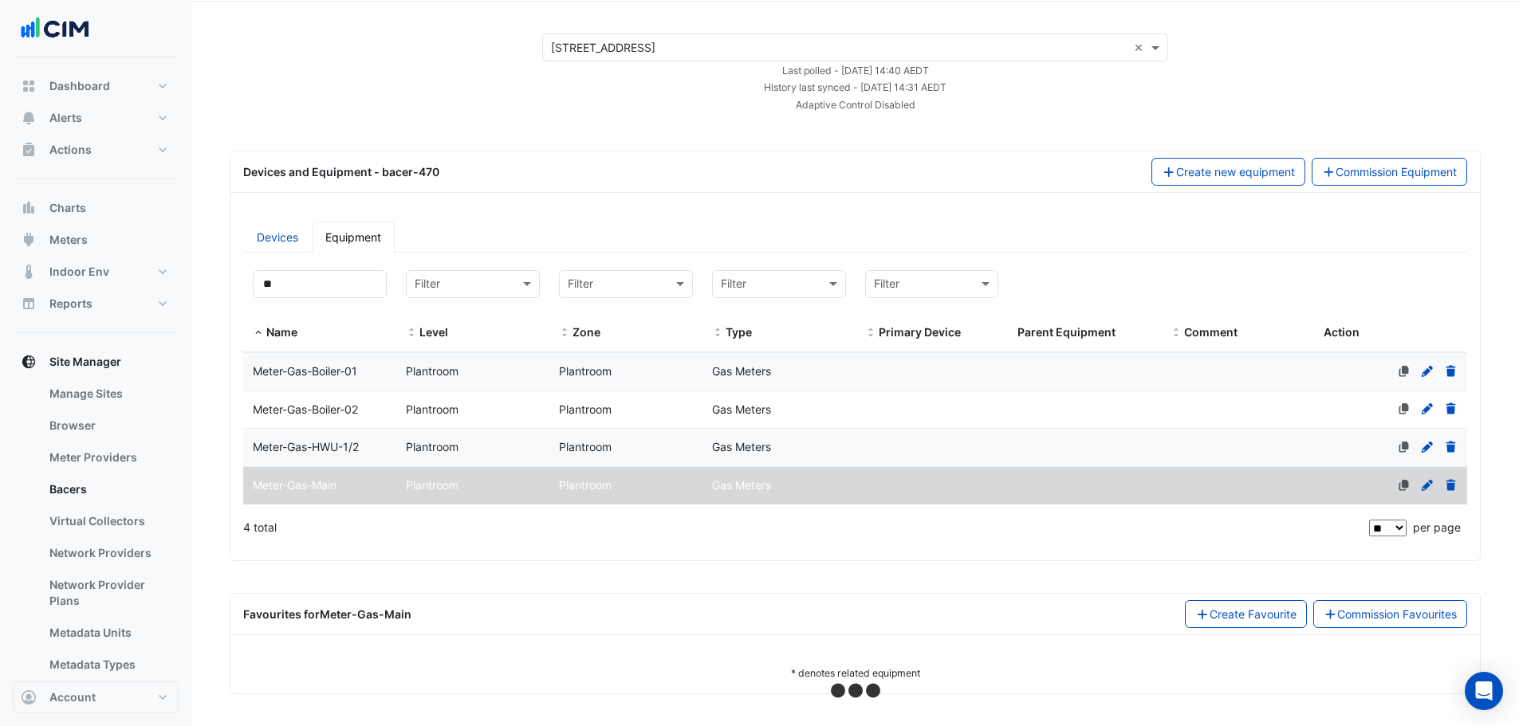
select select "**"
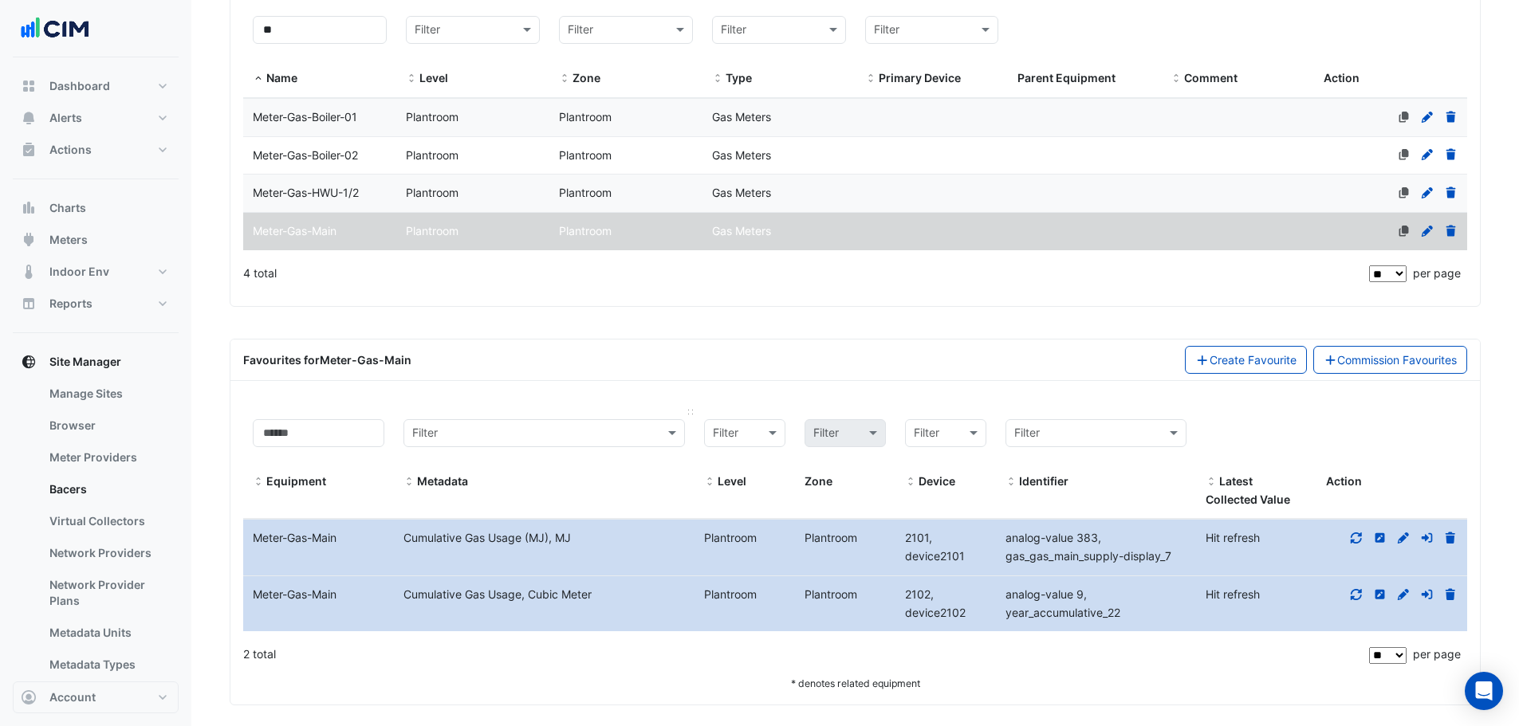
scroll to position [321, 0]
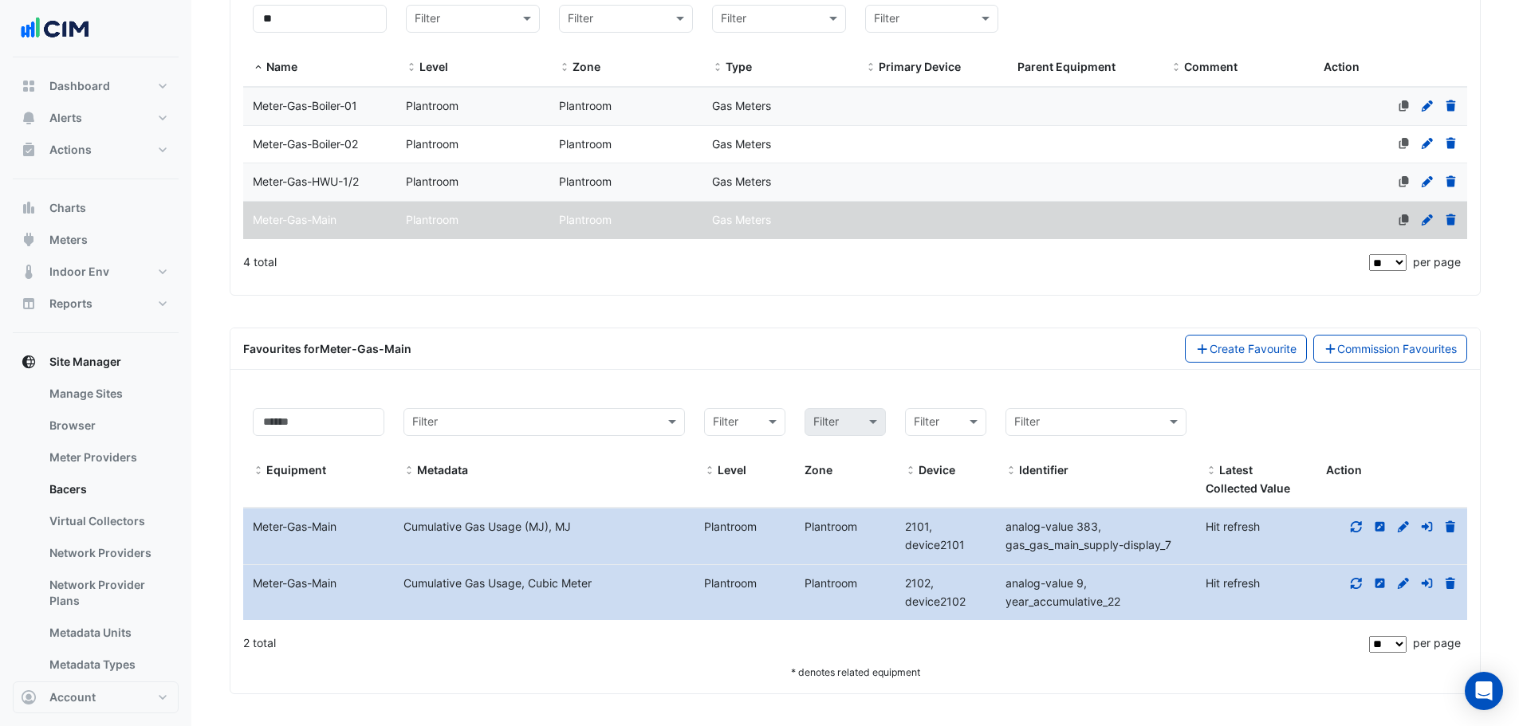
click at [1350, 525] on icon at bounding box center [1356, 526] width 14 height 11
click at [1355, 582] on icon at bounding box center [1356, 583] width 14 height 11
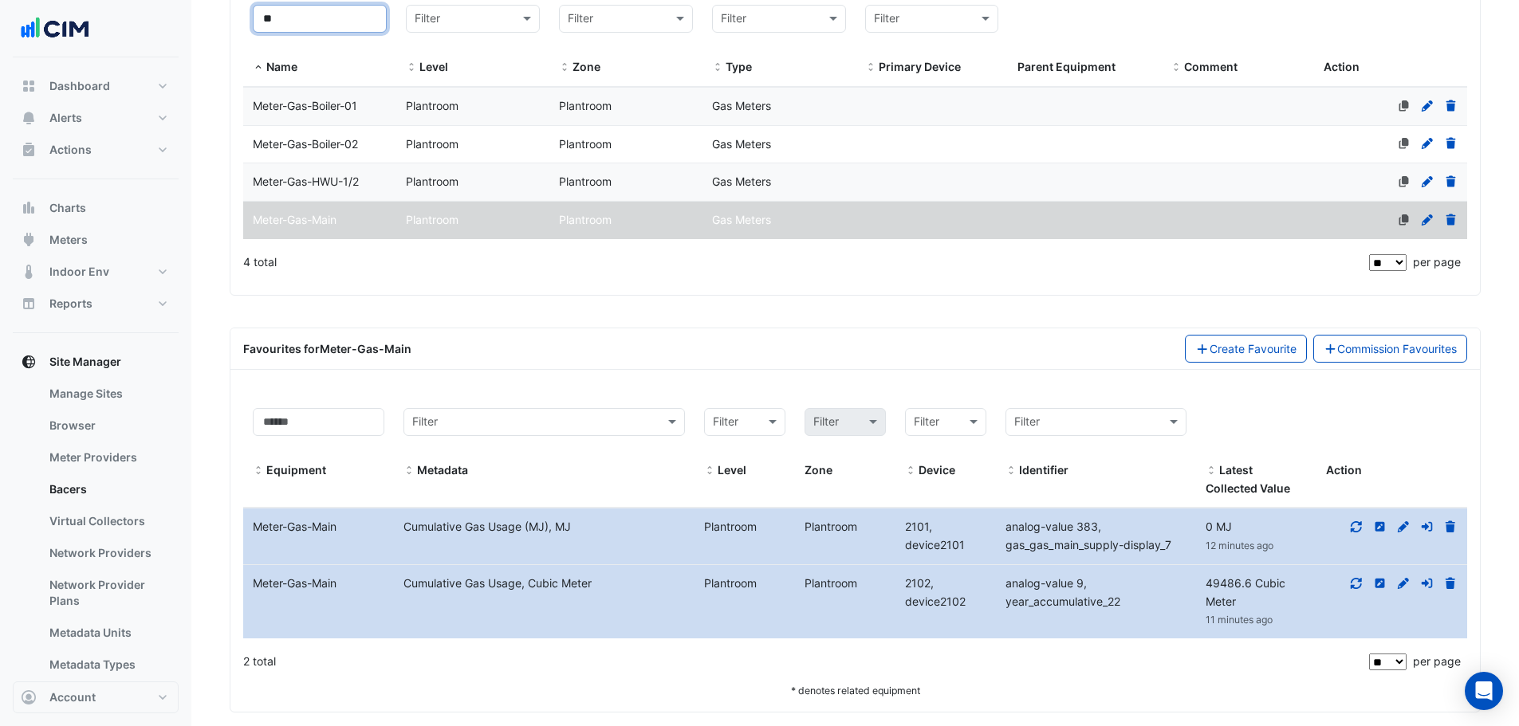
drag, startPoint x: 311, startPoint y: 18, endPoint x: 178, endPoint y: 13, distance: 133.2
click at [180, 11] on div "Manage Bacers Advanced View Collector Notes View scan history View Metadata Pre…" at bounding box center [759, 212] width 1519 height 1066
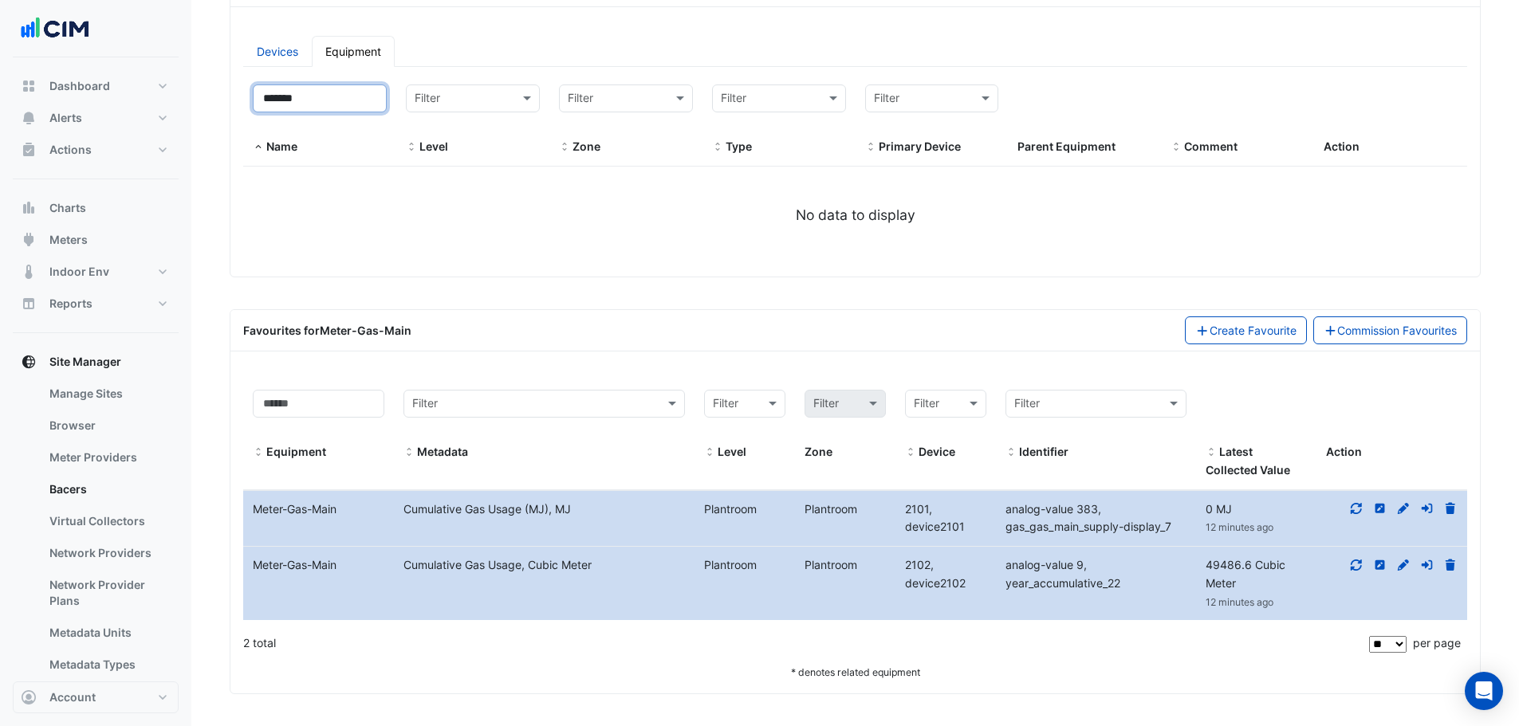
type input "*****"
select select "**"
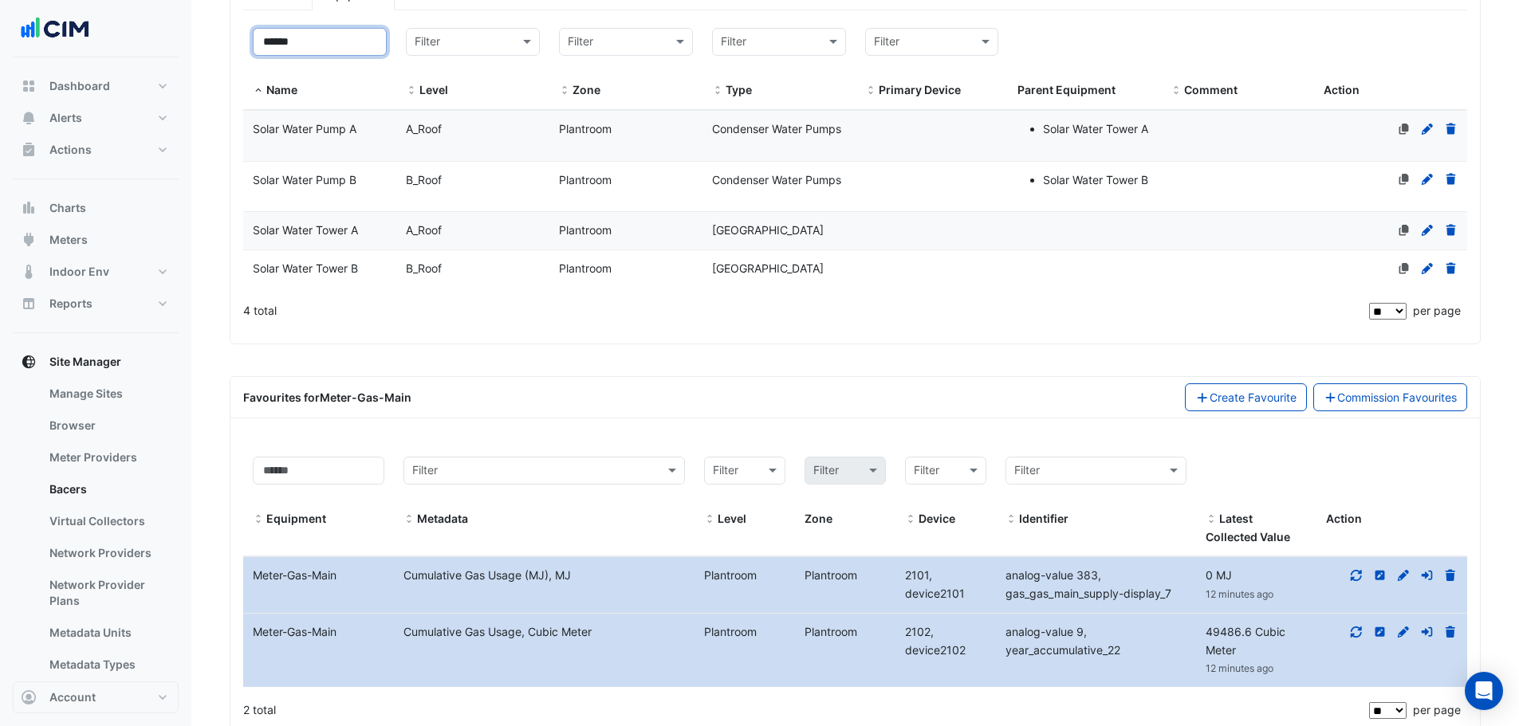
type input "*"
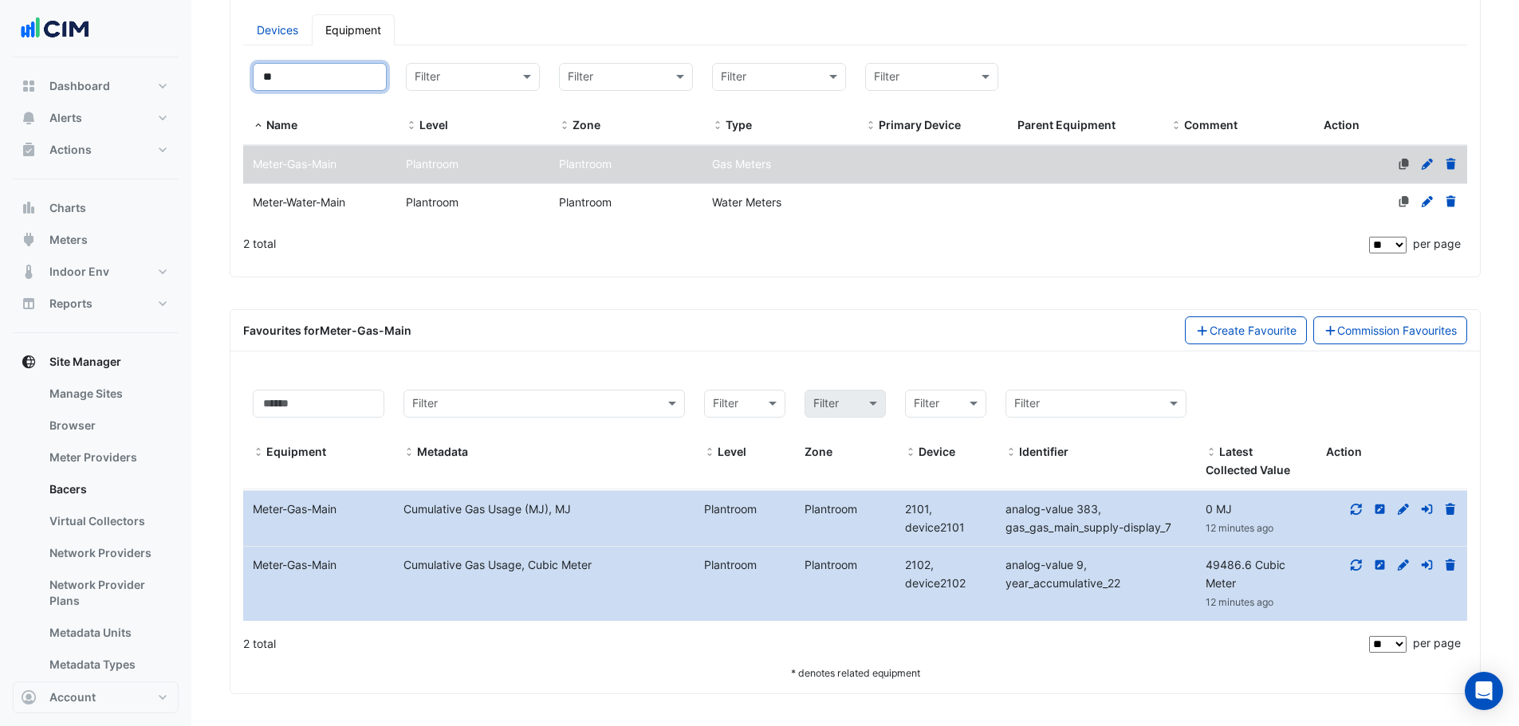
scroll to position [263, 0]
type input "****"
click at [396, 194] on div "Plantroom" at bounding box center [472, 203] width 153 height 18
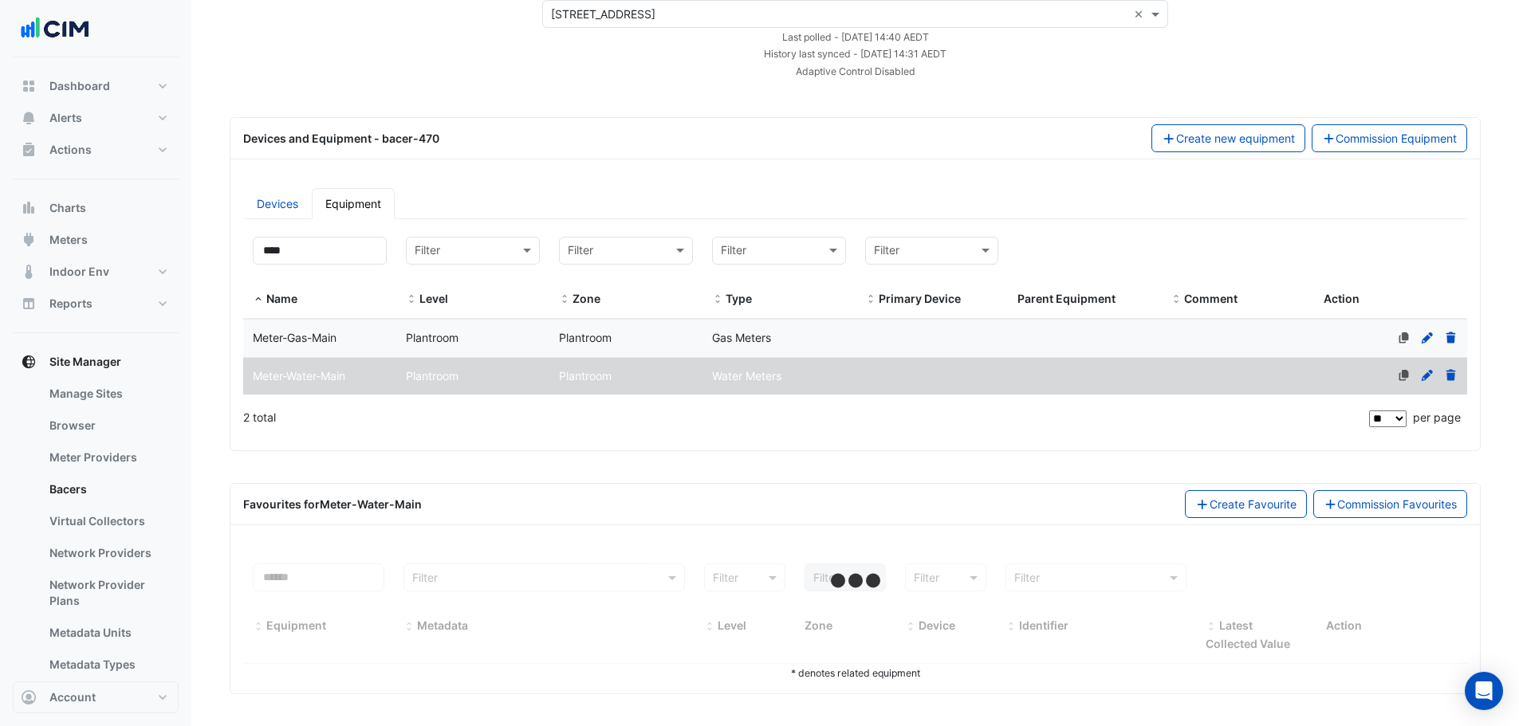
select select "**"
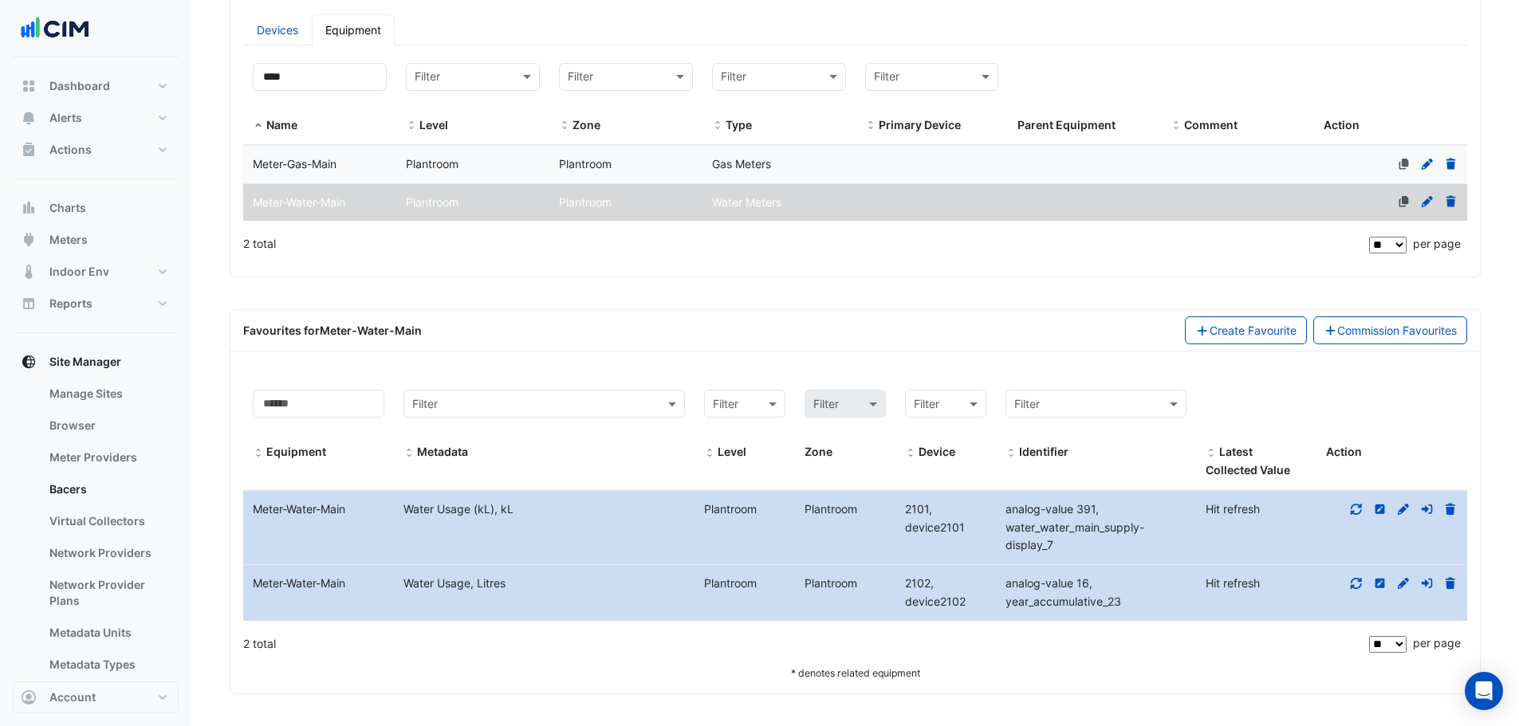
click at [1355, 584] on icon at bounding box center [1356, 583] width 14 height 11
click at [1355, 517] on div at bounding box center [1391, 510] width 151 height 18
click at [1353, 510] on icon at bounding box center [1356, 509] width 14 height 11
drag, startPoint x: 432, startPoint y: 594, endPoint x: 1064, endPoint y: 597, distance: 632.3
click at [1077, 598] on div "Equipment Name Meter-Water-Main Metadata Water Usage, Litres Level Plantroom Pl…" at bounding box center [855, 593] width 1224 height 56
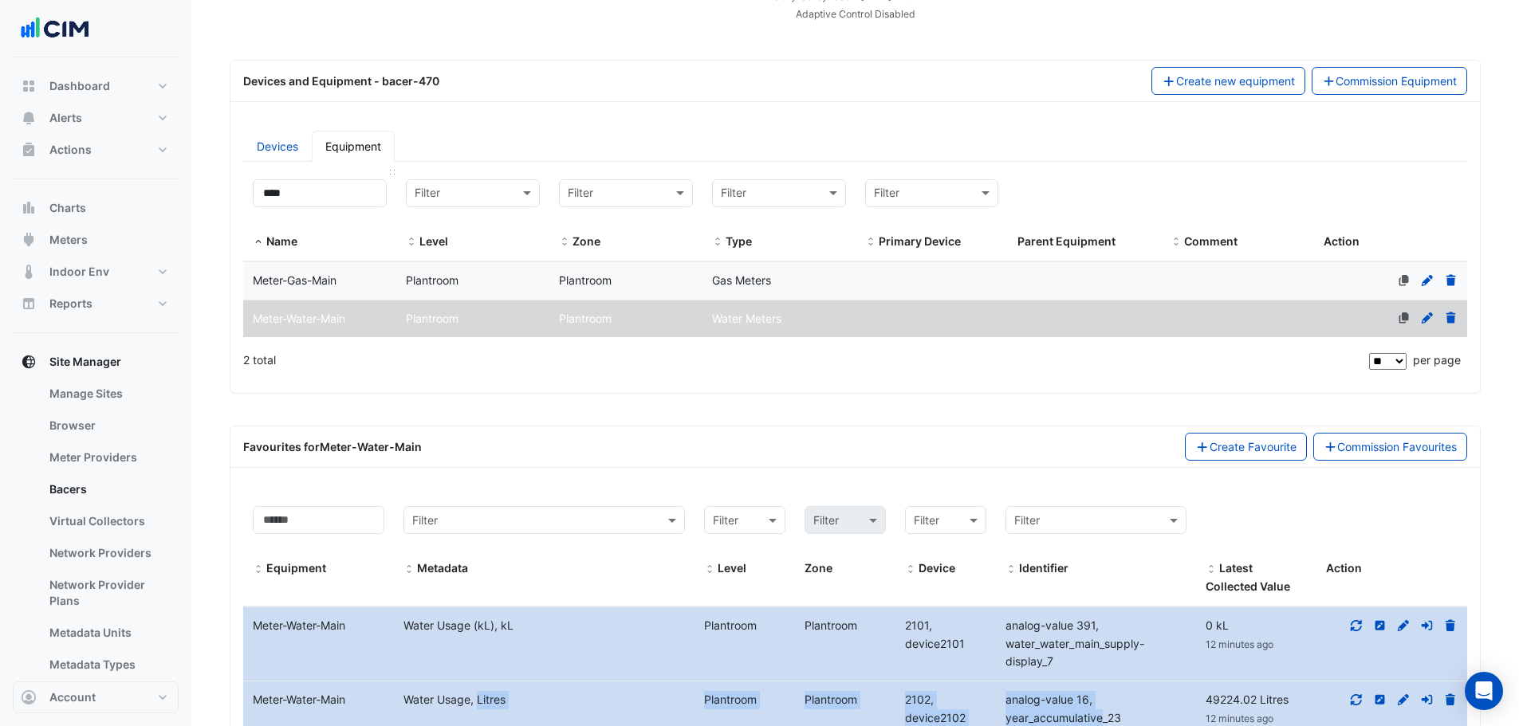
scroll to position [0, 0]
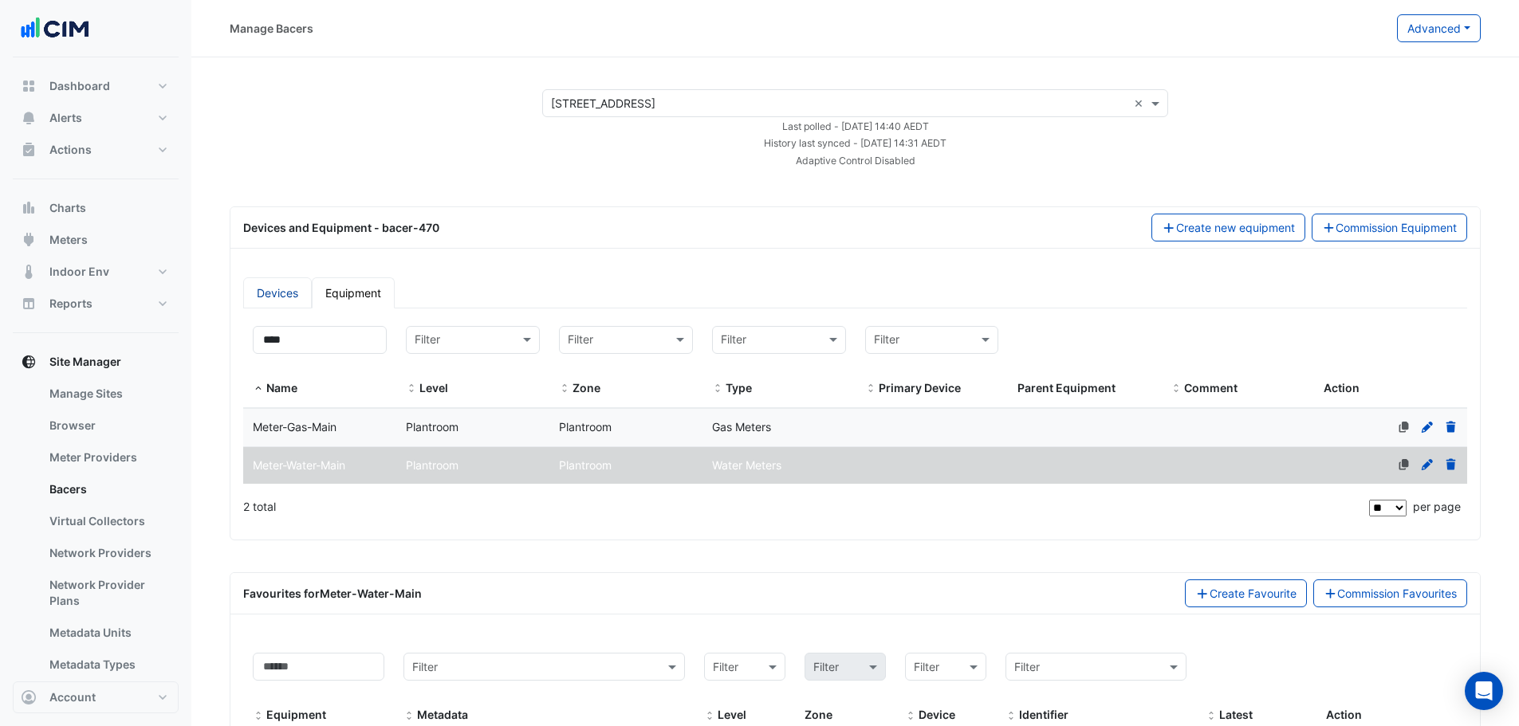
click at [288, 305] on link "Devices" at bounding box center [277, 292] width 69 height 31
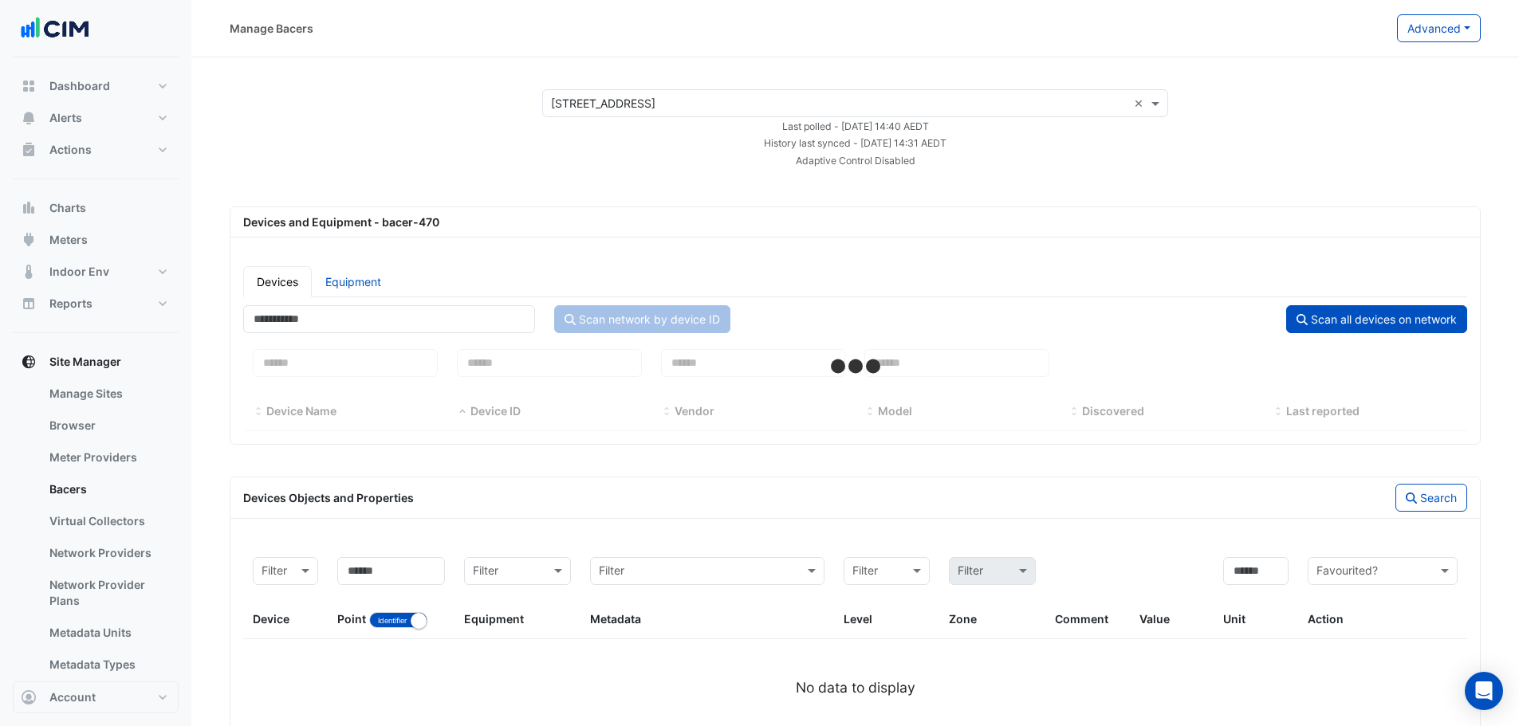
select select "**"
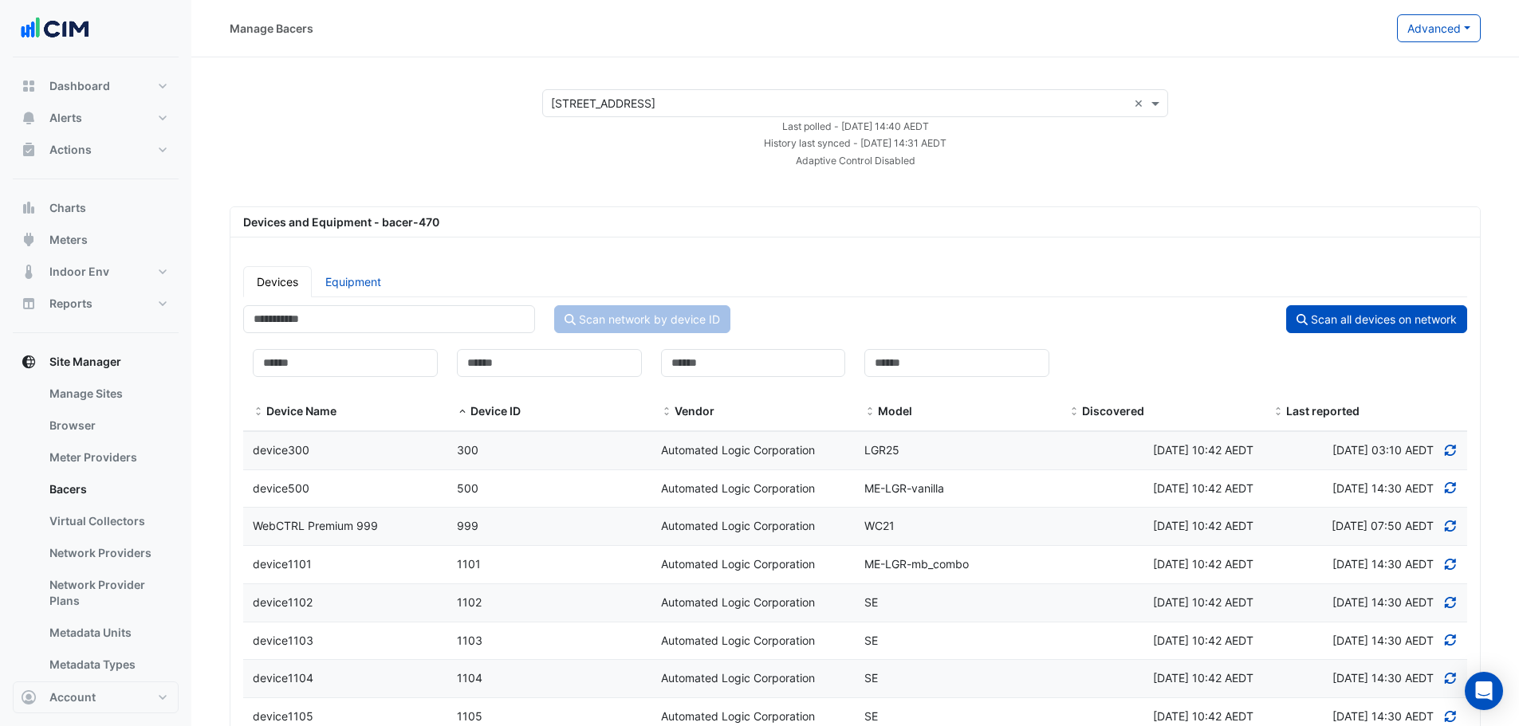
click at [561, 234] on div "Devices and Equipment - bacer-470" at bounding box center [854, 222] width 1249 height 30
click at [395, 374] on input at bounding box center [345, 363] width 185 height 28
click at [355, 285] on link "Equipment" at bounding box center [353, 281] width 83 height 31
select select "**"
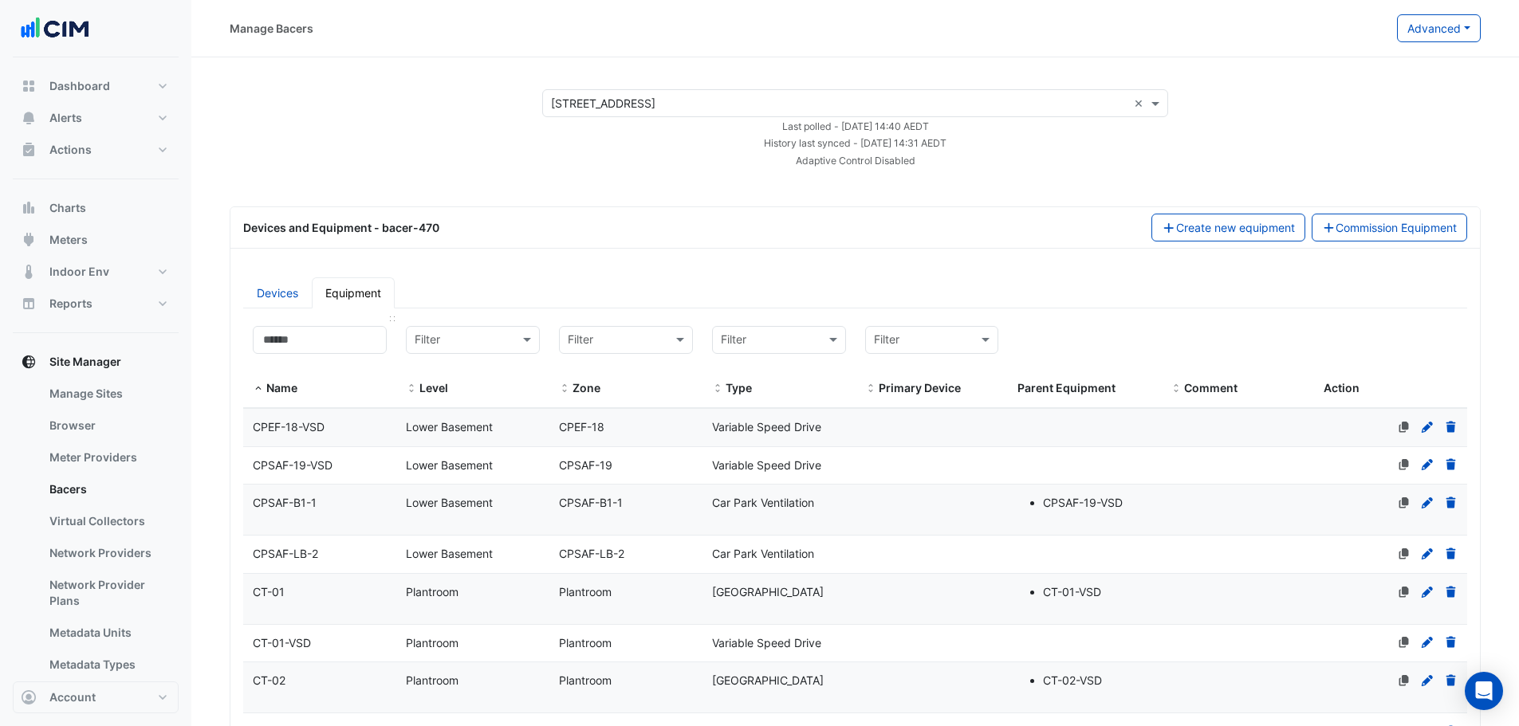
click at [340, 372] on div "Name" at bounding box center [320, 362] width 134 height 72
click at [335, 345] on input at bounding box center [320, 340] width 134 height 28
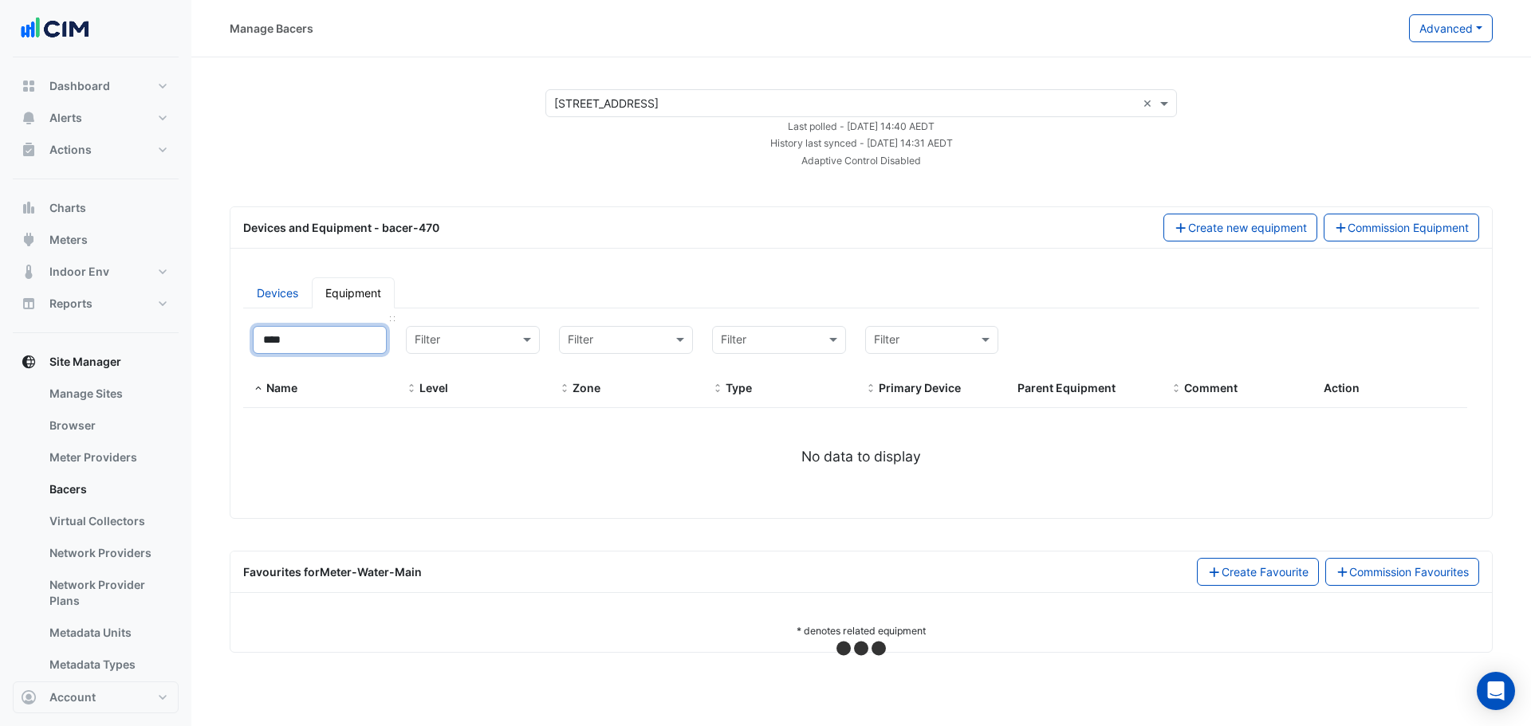
type input "***"
select select "**"
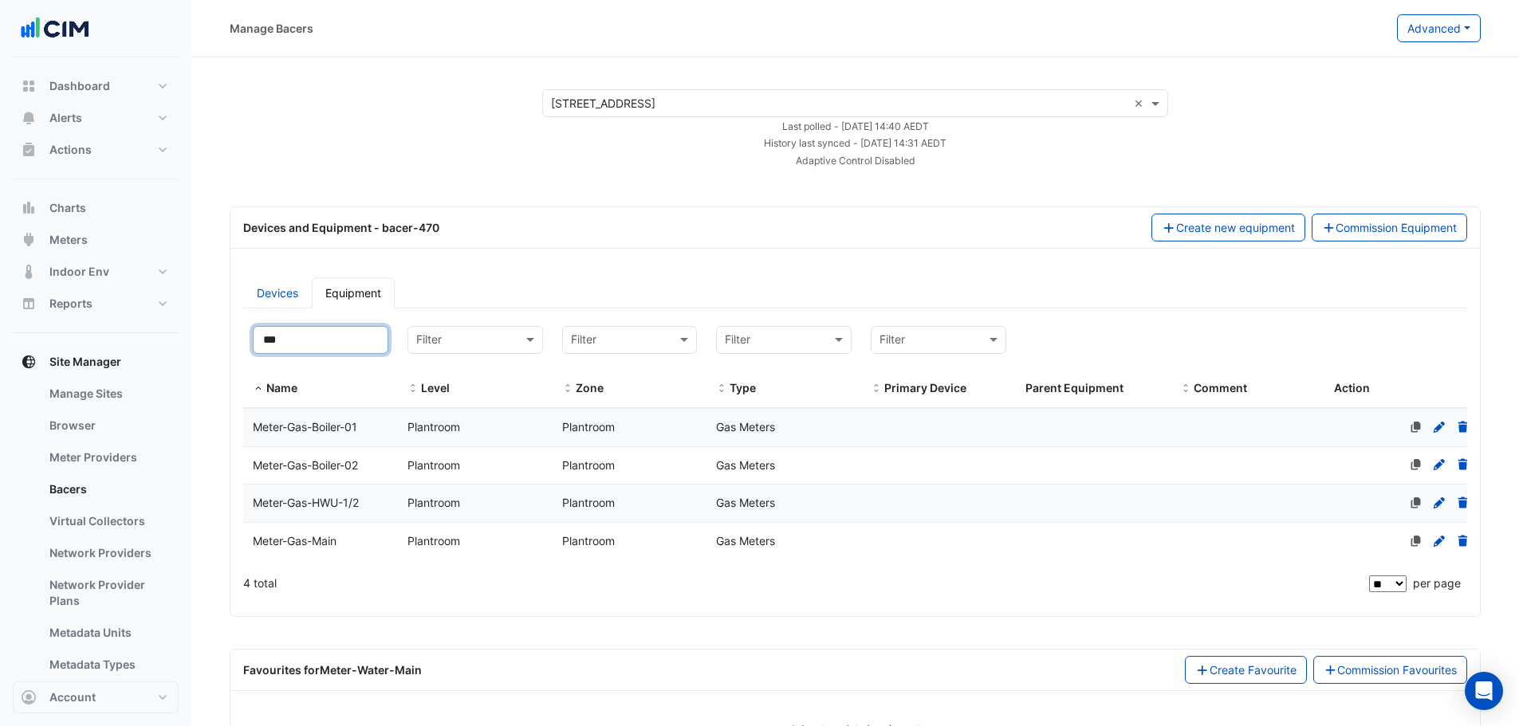
type input "***"
click at [339, 558] on datatable-body-cell "Name Meter-Gas-Main" at bounding box center [320, 541] width 155 height 37
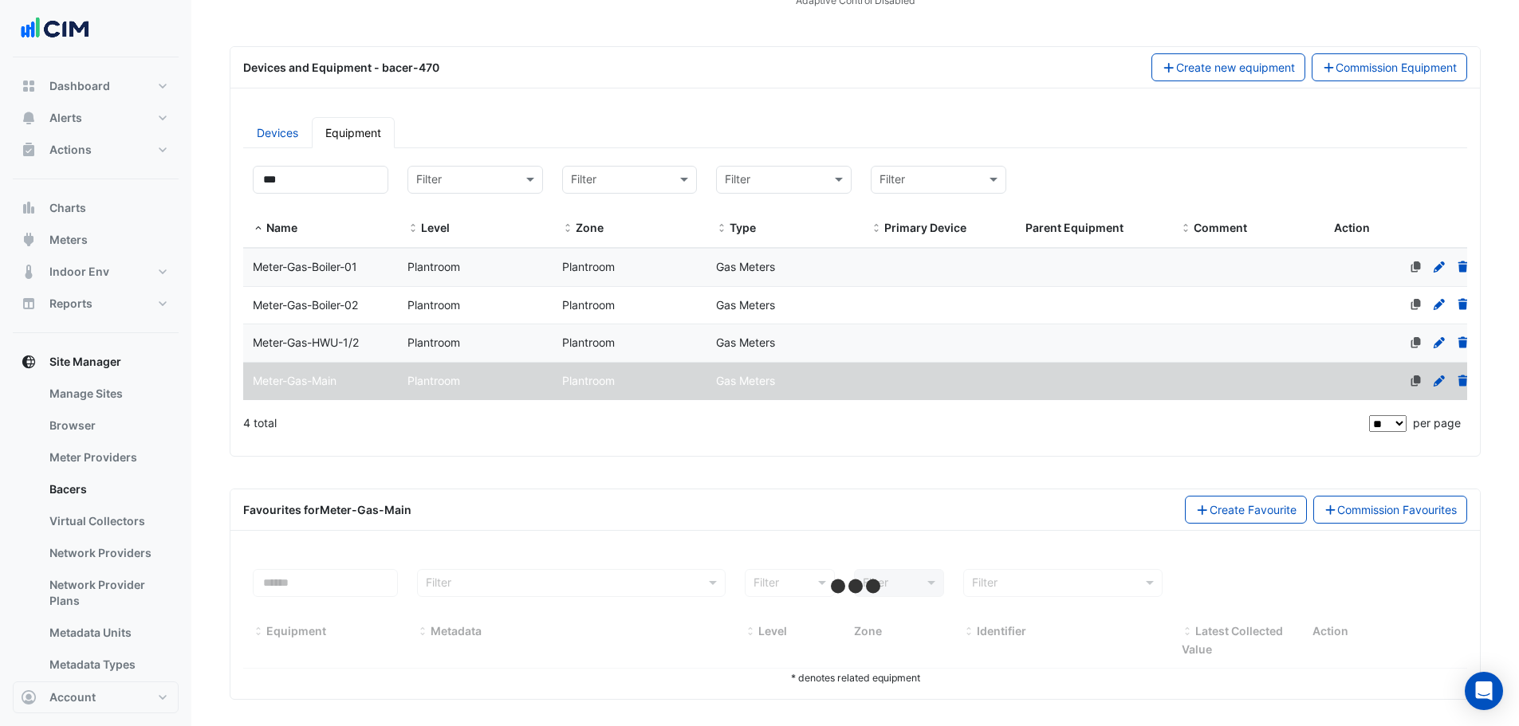
scroll to position [166, 0]
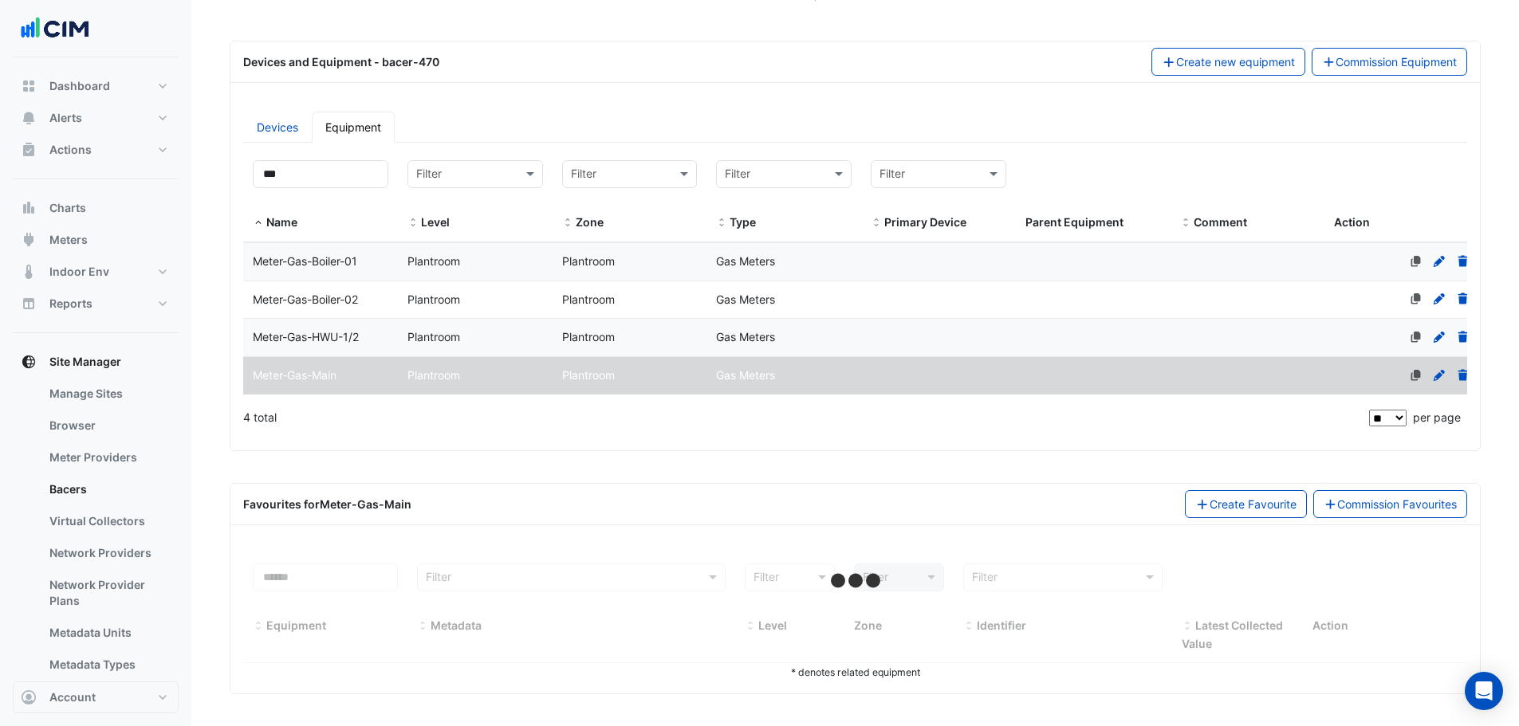
select select "**"
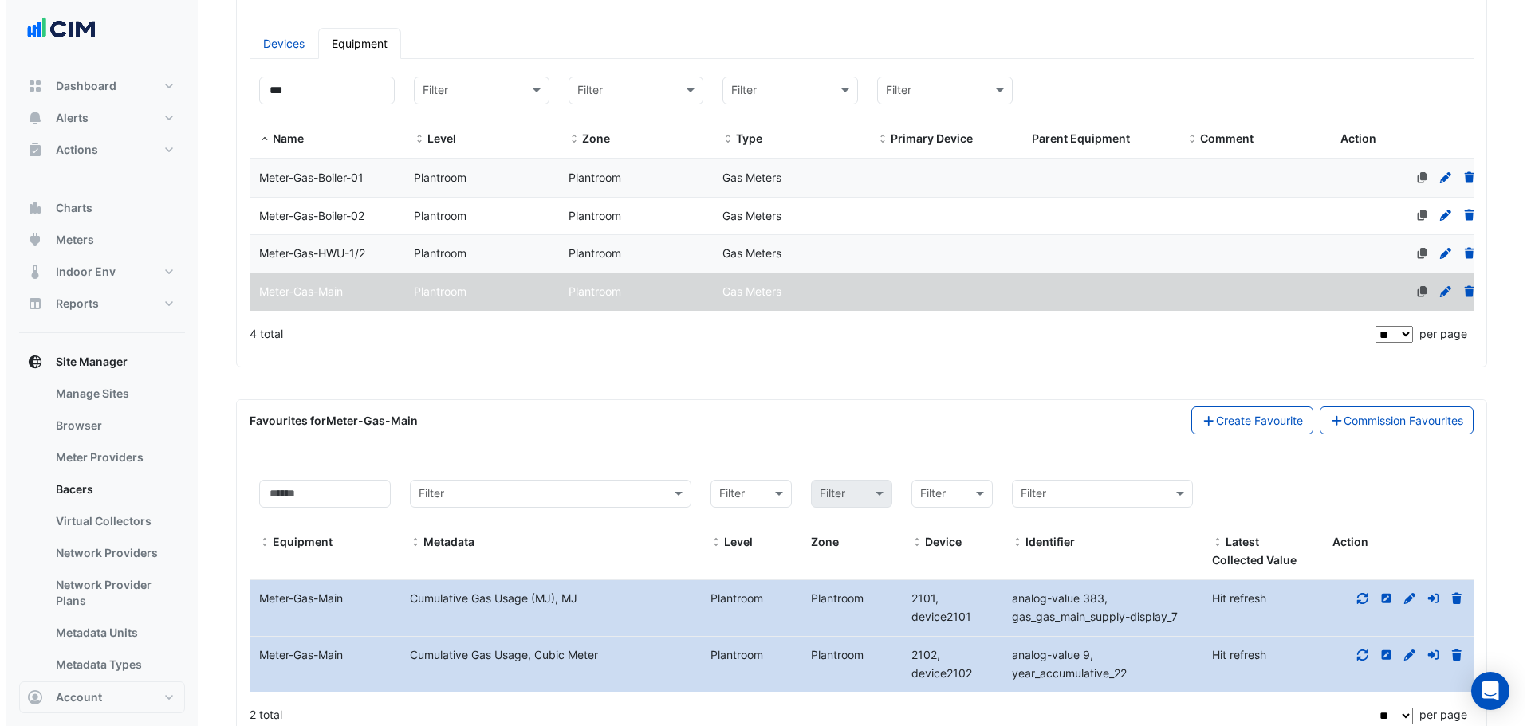
scroll to position [321, 0]
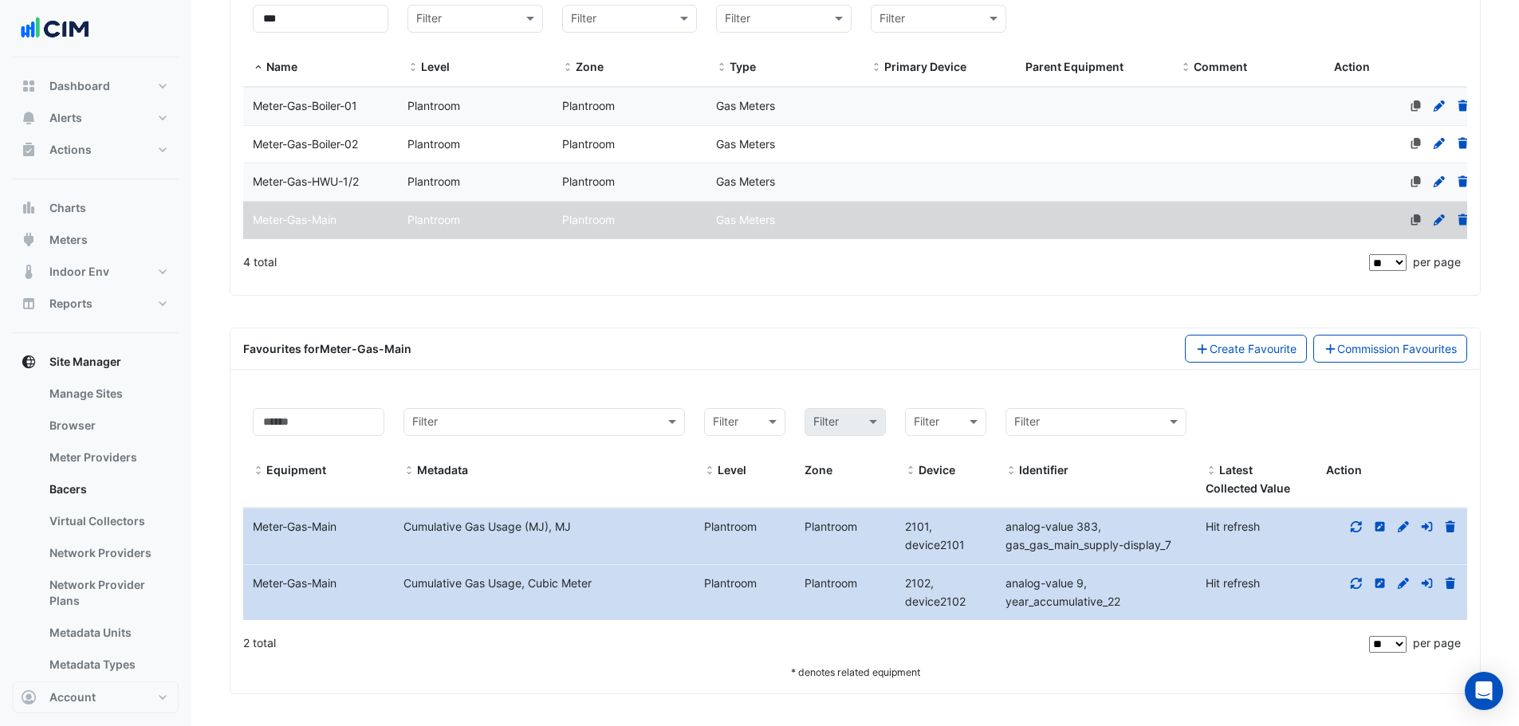
click at [1361, 584] on icon at bounding box center [1356, 583] width 11 height 11
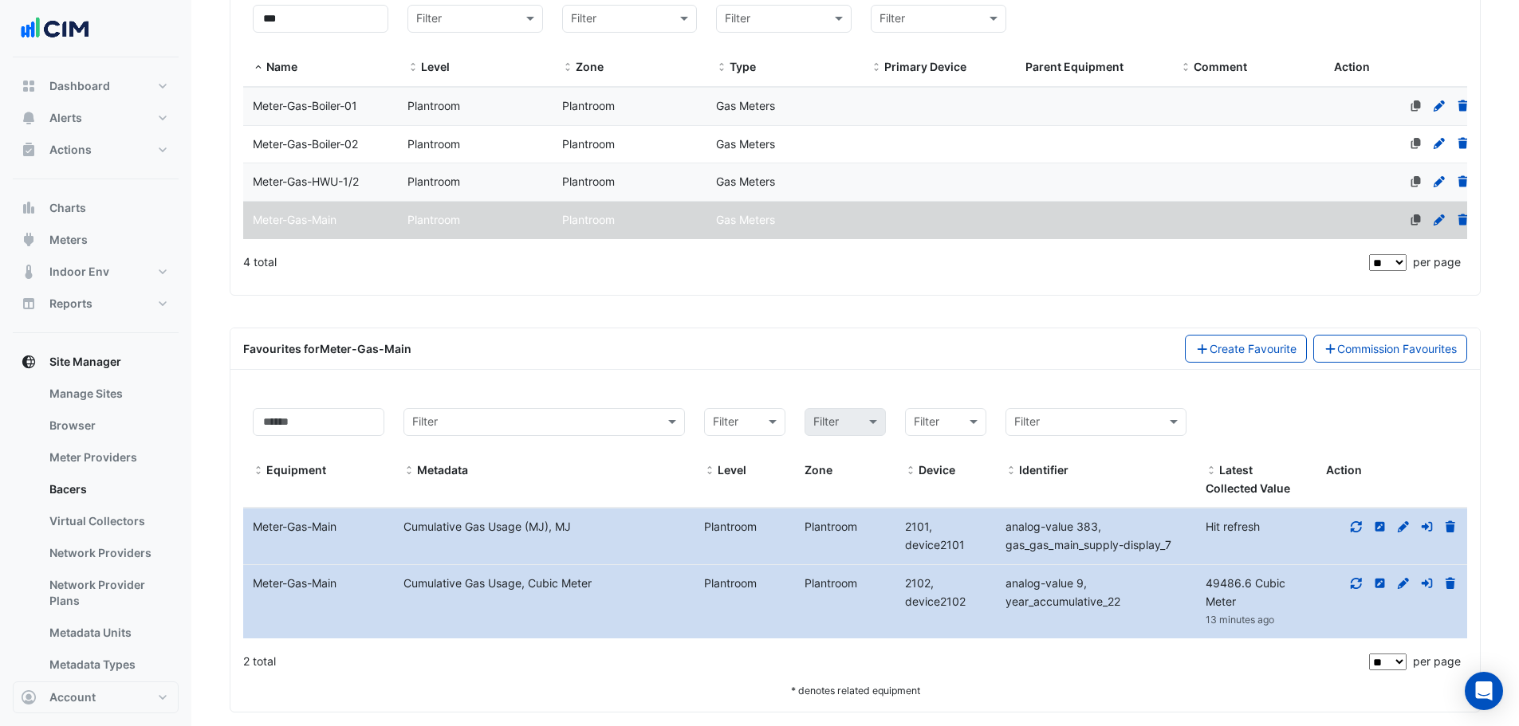
click at [1344, 526] on div at bounding box center [1391, 527] width 151 height 18
click at [1347, 526] on div at bounding box center [1391, 527] width 151 height 18
click at [1351, 525] on icon at bounding box center [1356, 526] width 14 height 11
click at [1380, 588] on icon at bounding box center [1380, 583] width 14 height 11
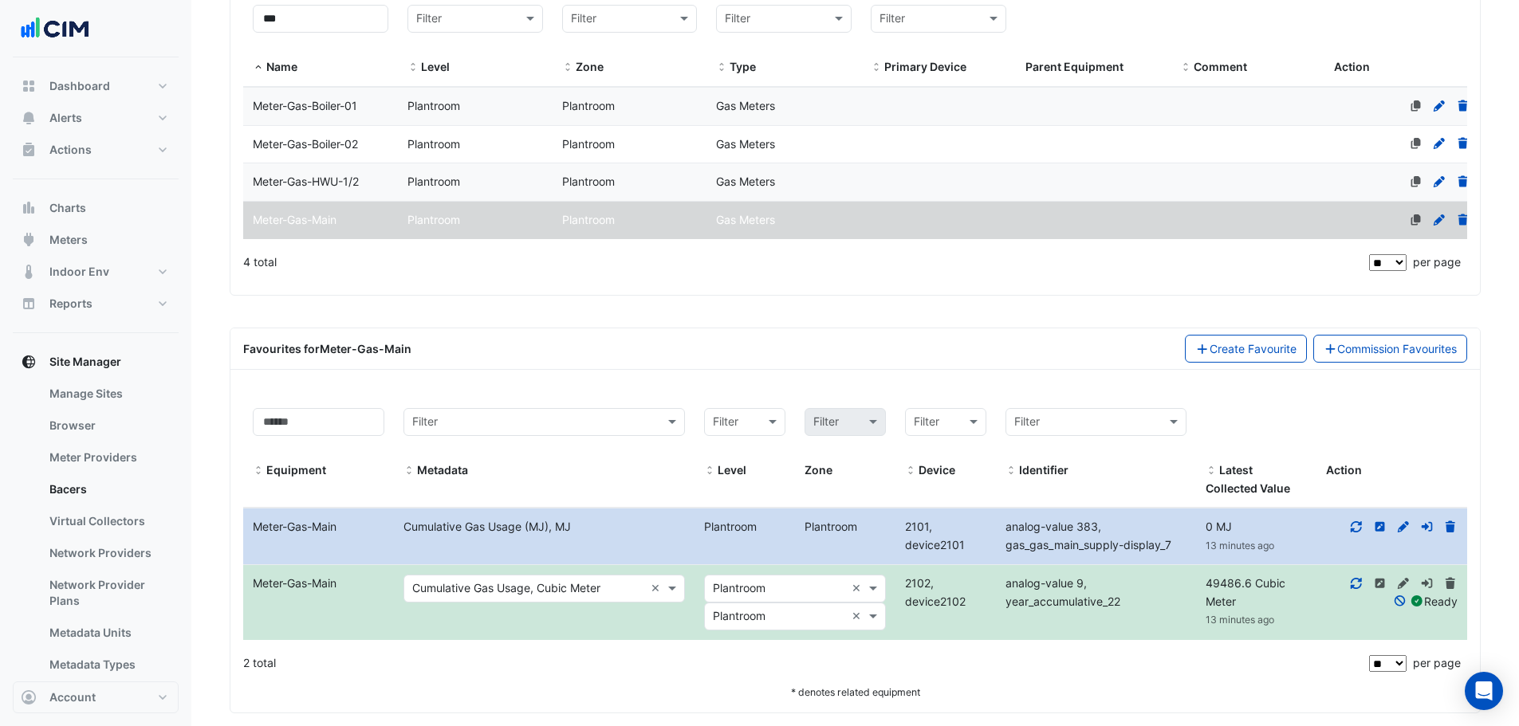
click at [513, 593] on input "text" at bounding box center [528, 589] width 232 height 18
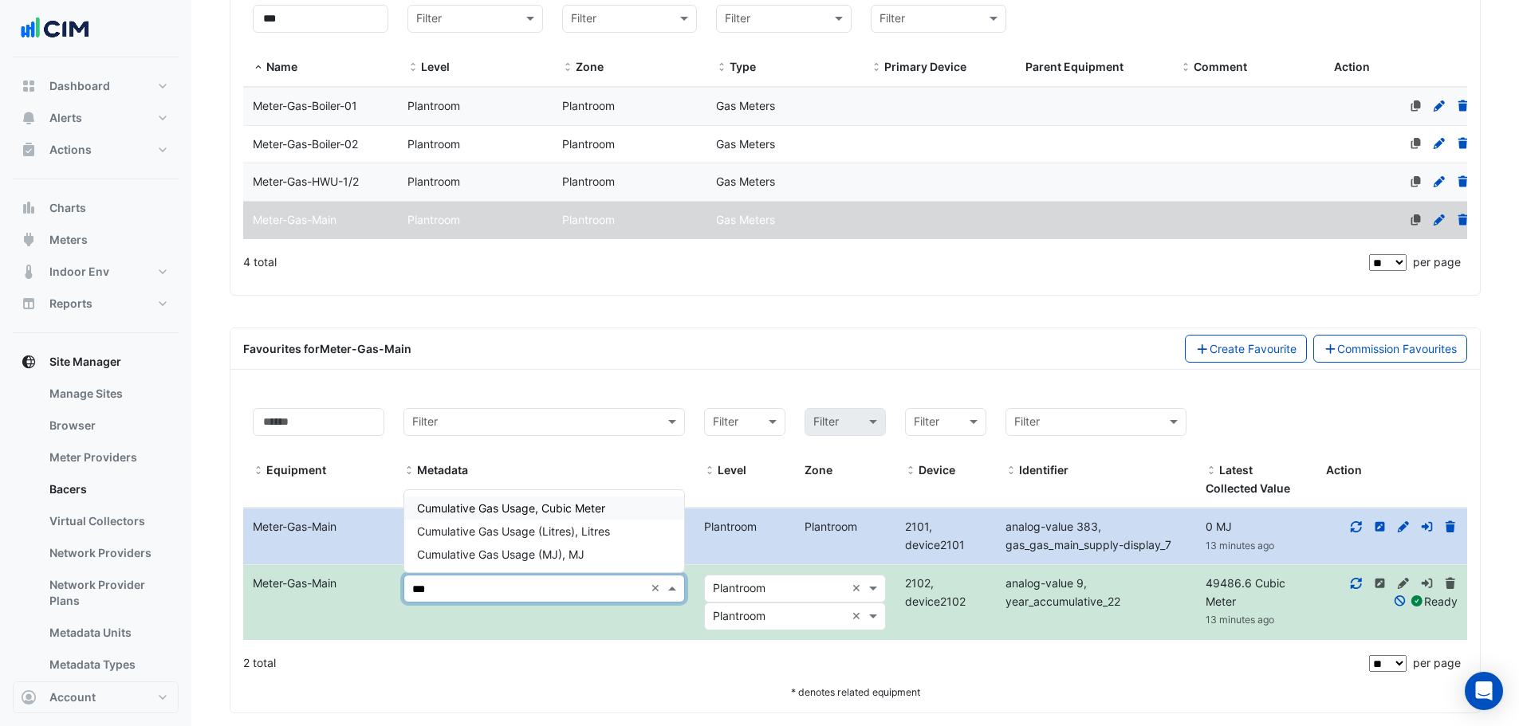
type input "****"
click at [600, 545] on div "Cumulative Gas Usage (MJ), MJ" at bounding box center [544, 554] width 280 height 23
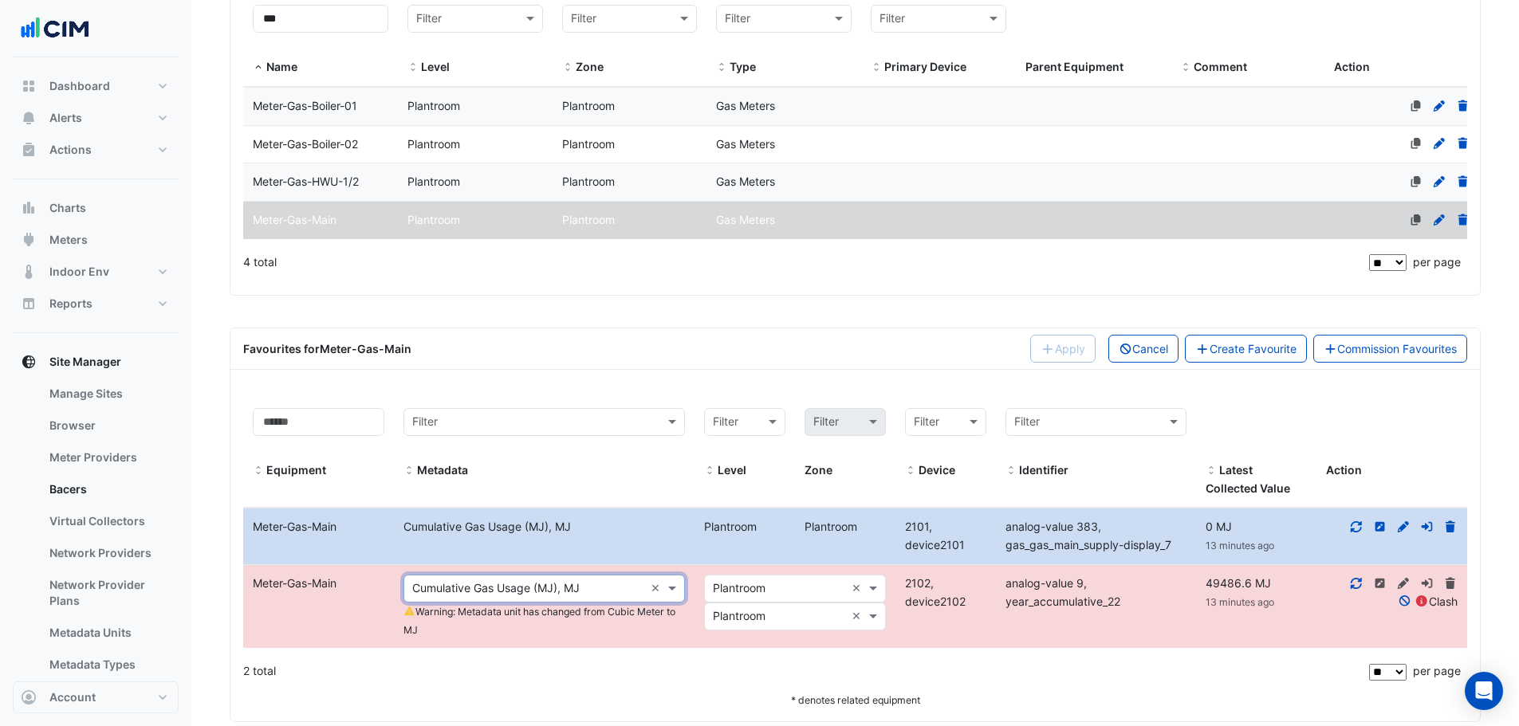
click at [802, 615] on input "text" at bounding box center [779, 617] width 132 height 18
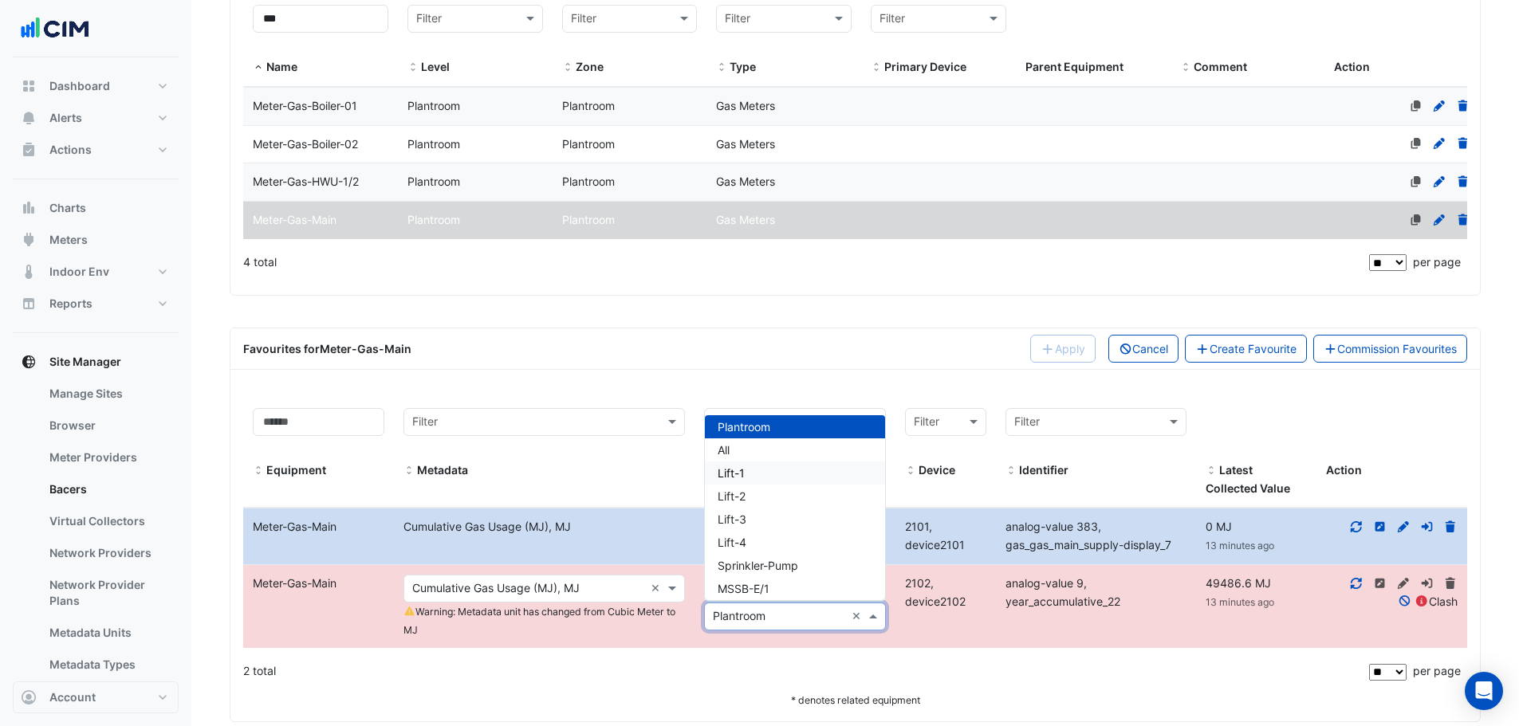
click at [738, 451] on div "All" at bounding box center [795, 450] width 180 height 23
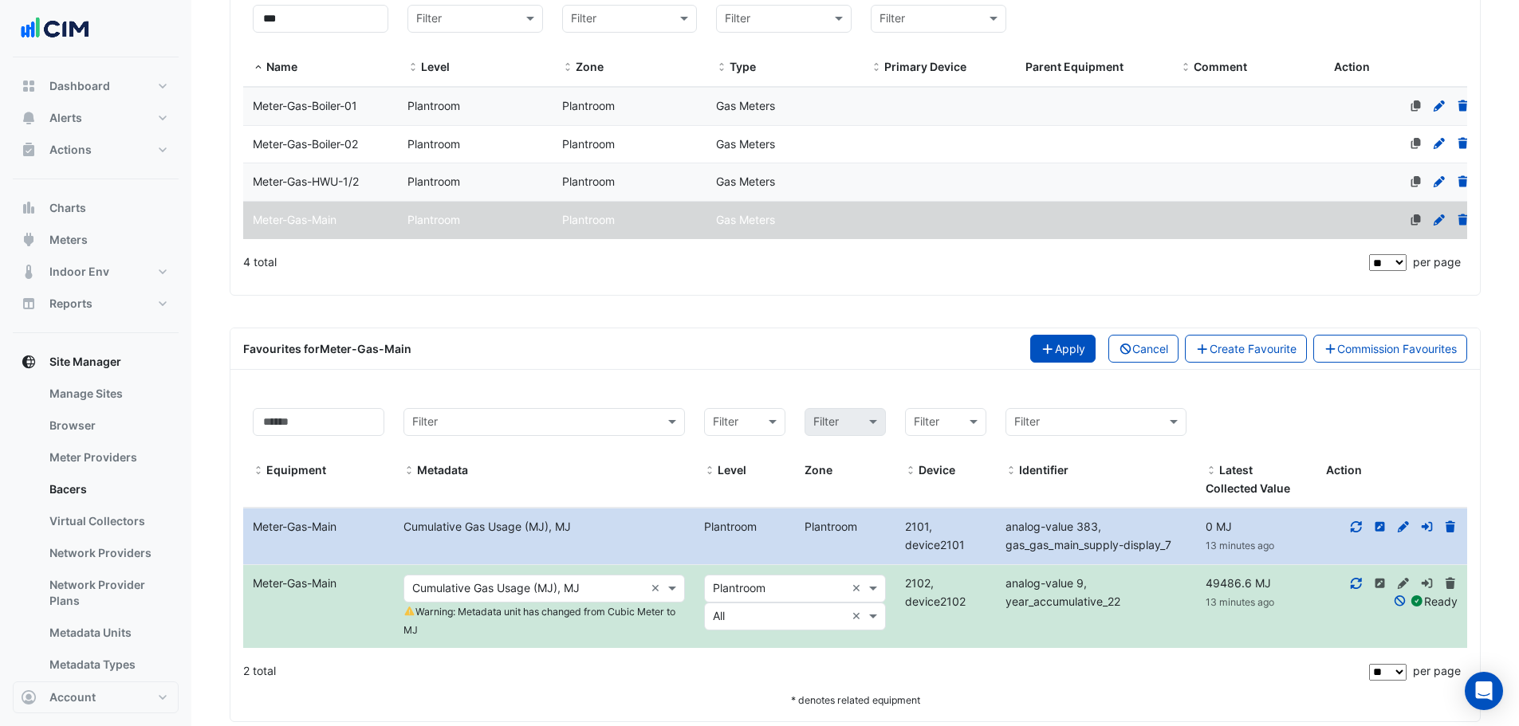
click at [1054, 342] on button "Apply" at bounding box center [1062, 349] width 65 height 28
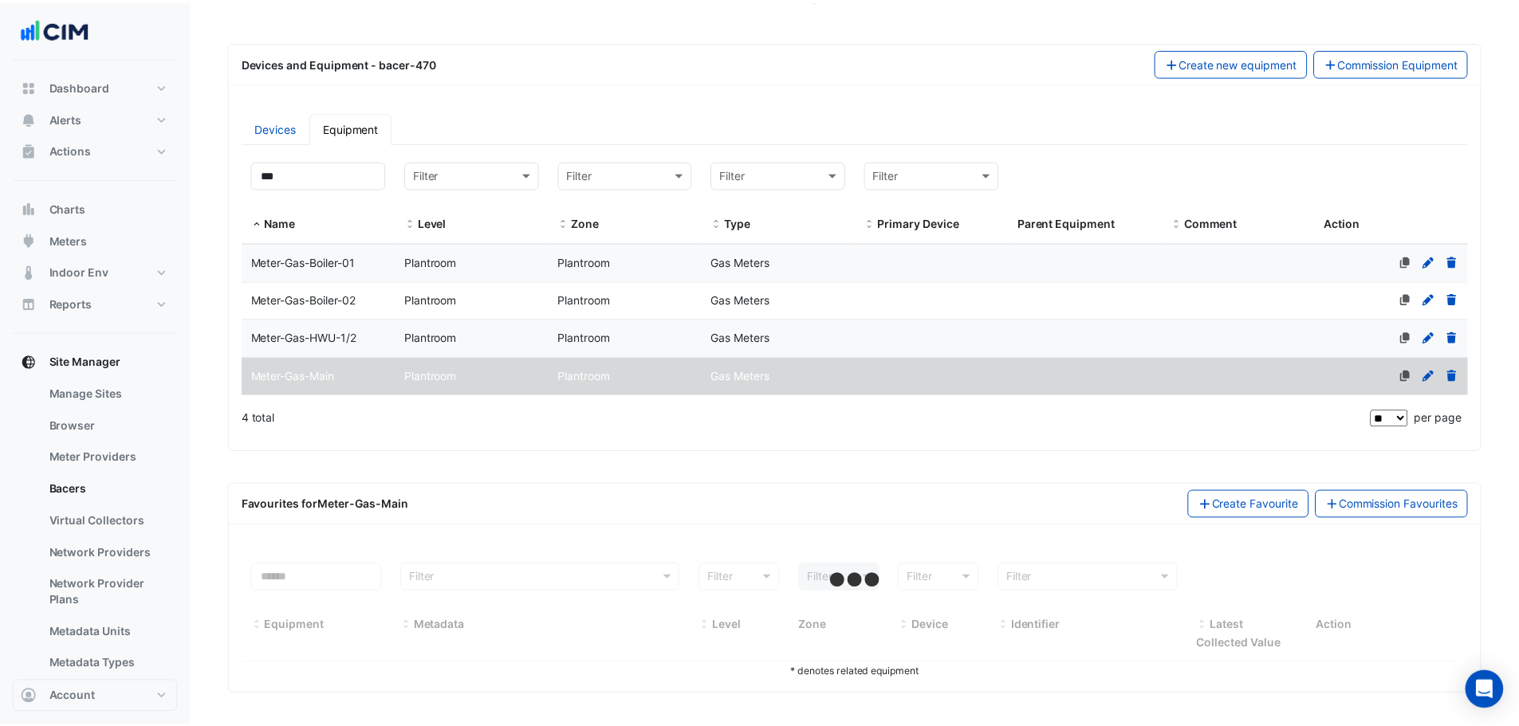
scroll to position [166, 0]
select select "**"
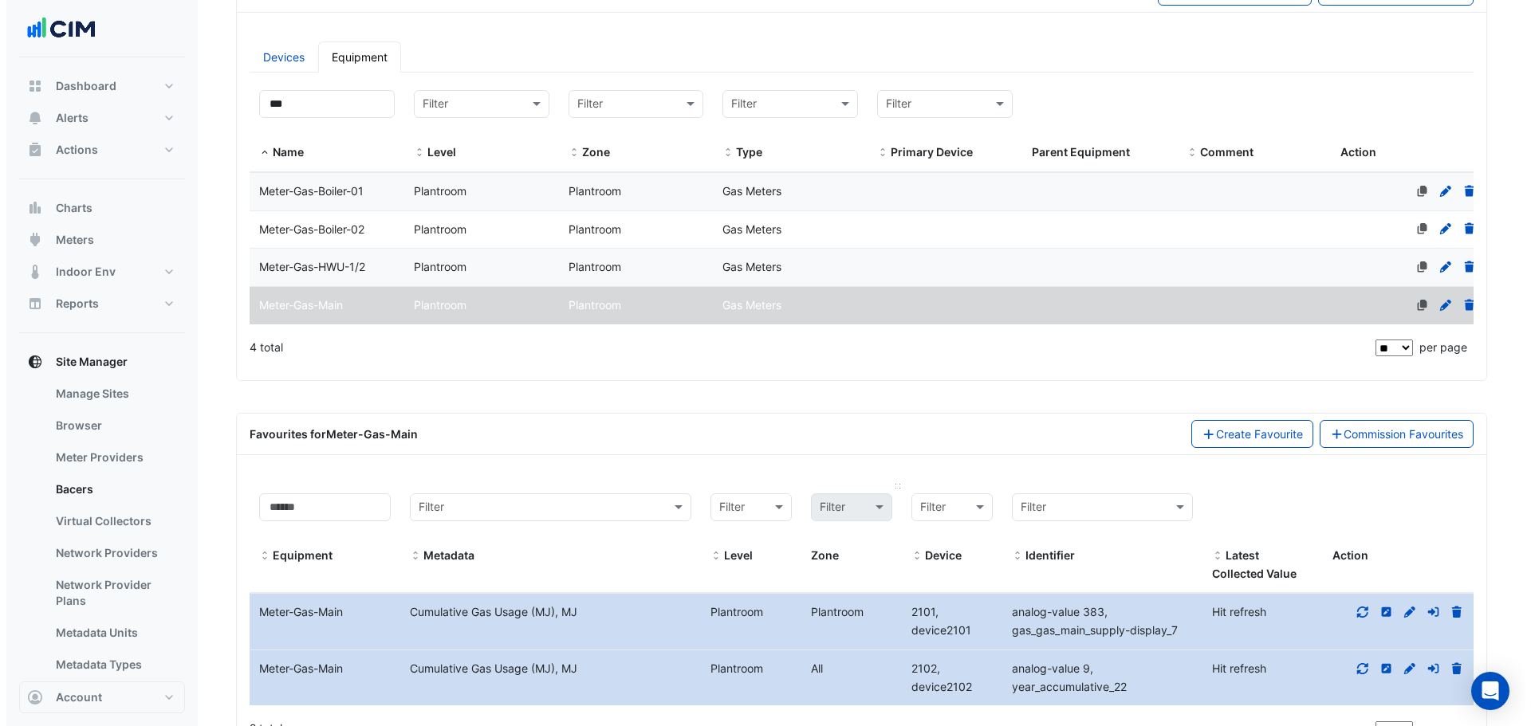
scroll to position [272, 0]
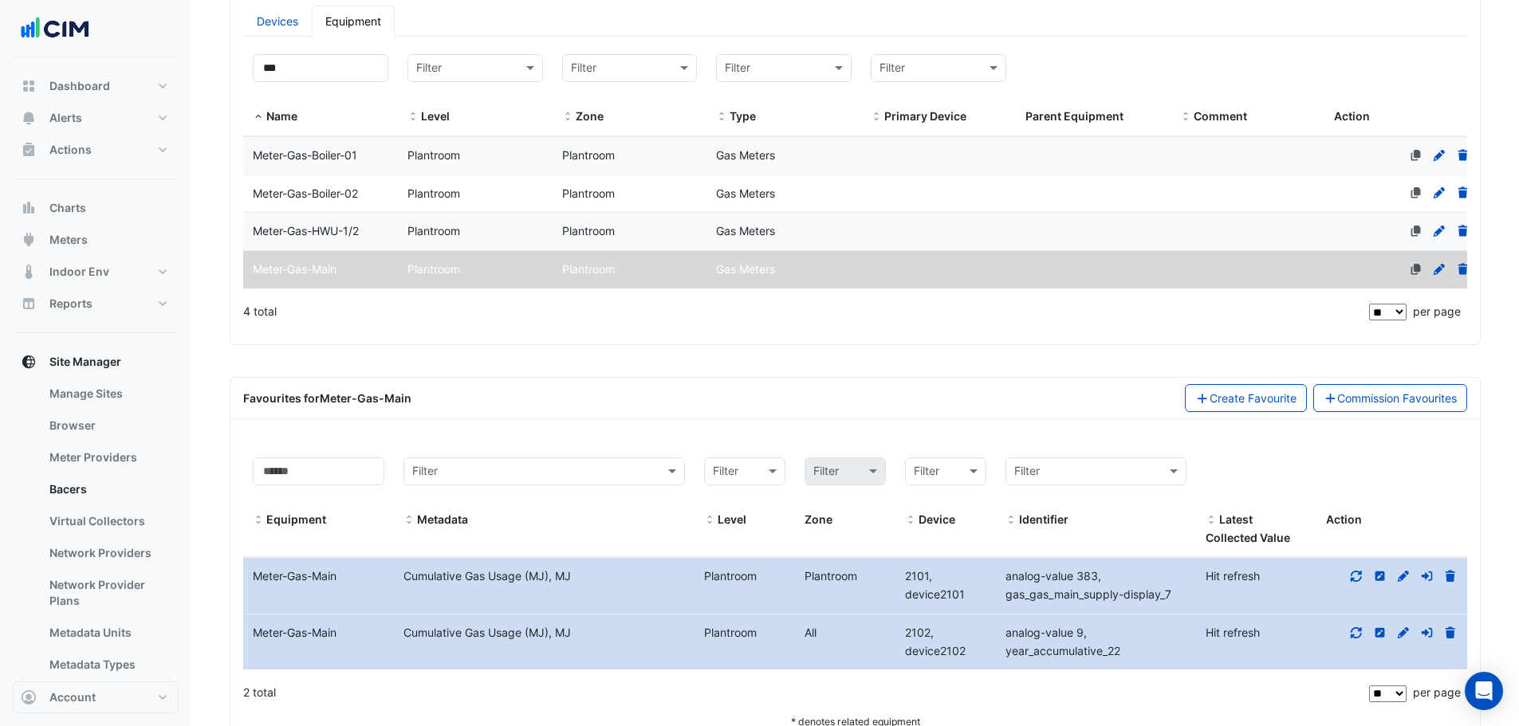
drag, startPoint x: 1340, startPoint y: 640, endPoint x: 1355, endPoint y: 632, distance: 16.4
click at [1342, 640] on div at bounding box center [1391, 633] width 151 height 18
click at [1355, 631] on icon at bounding box center [1356, 633] width 14 height 11
click at [1352, 584] on div at bounding box center [1391, 577] width 151 height 18
click at [1383, 635] on icon at bounding box center [1380, 633] width 10 height 10
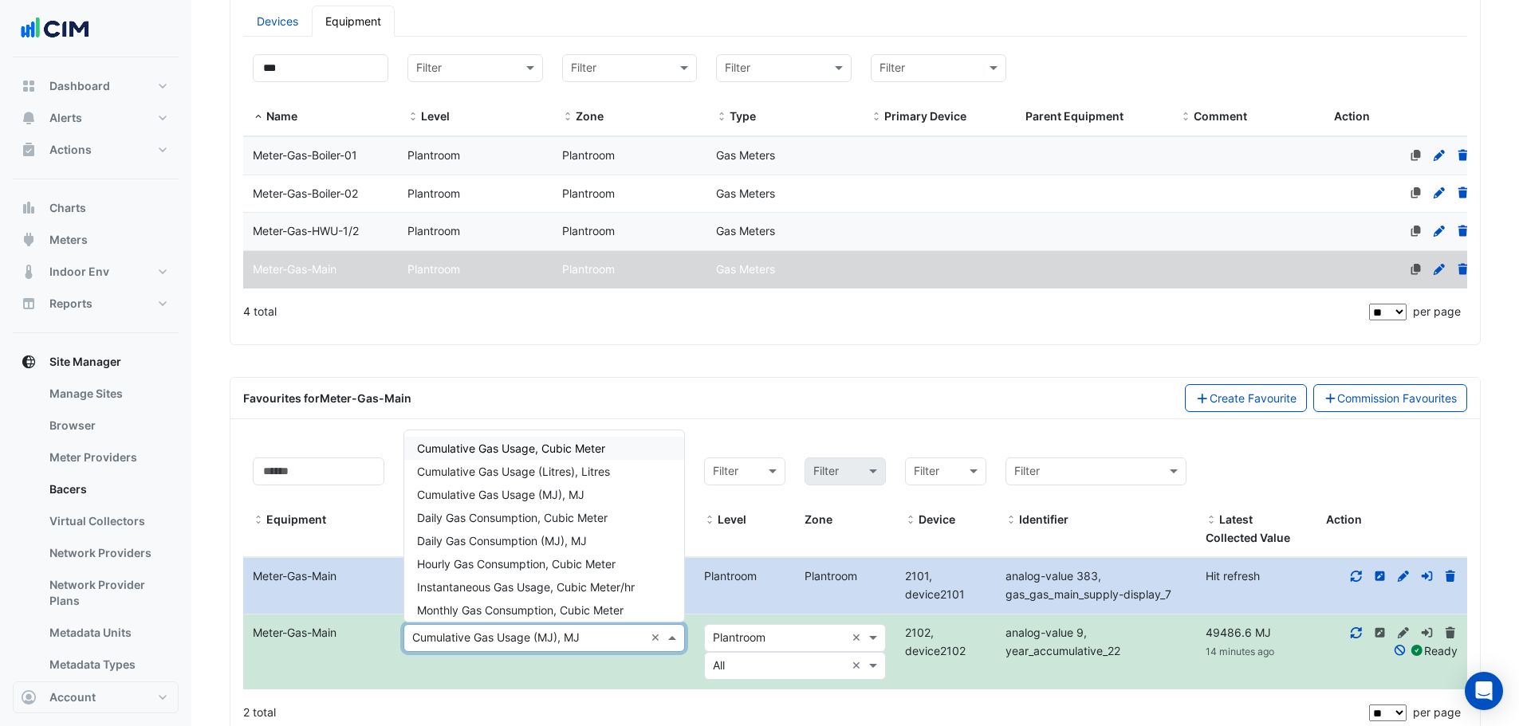
click at [568, 640] on input "text" at bounding box center [528, 639] width 232 height 18
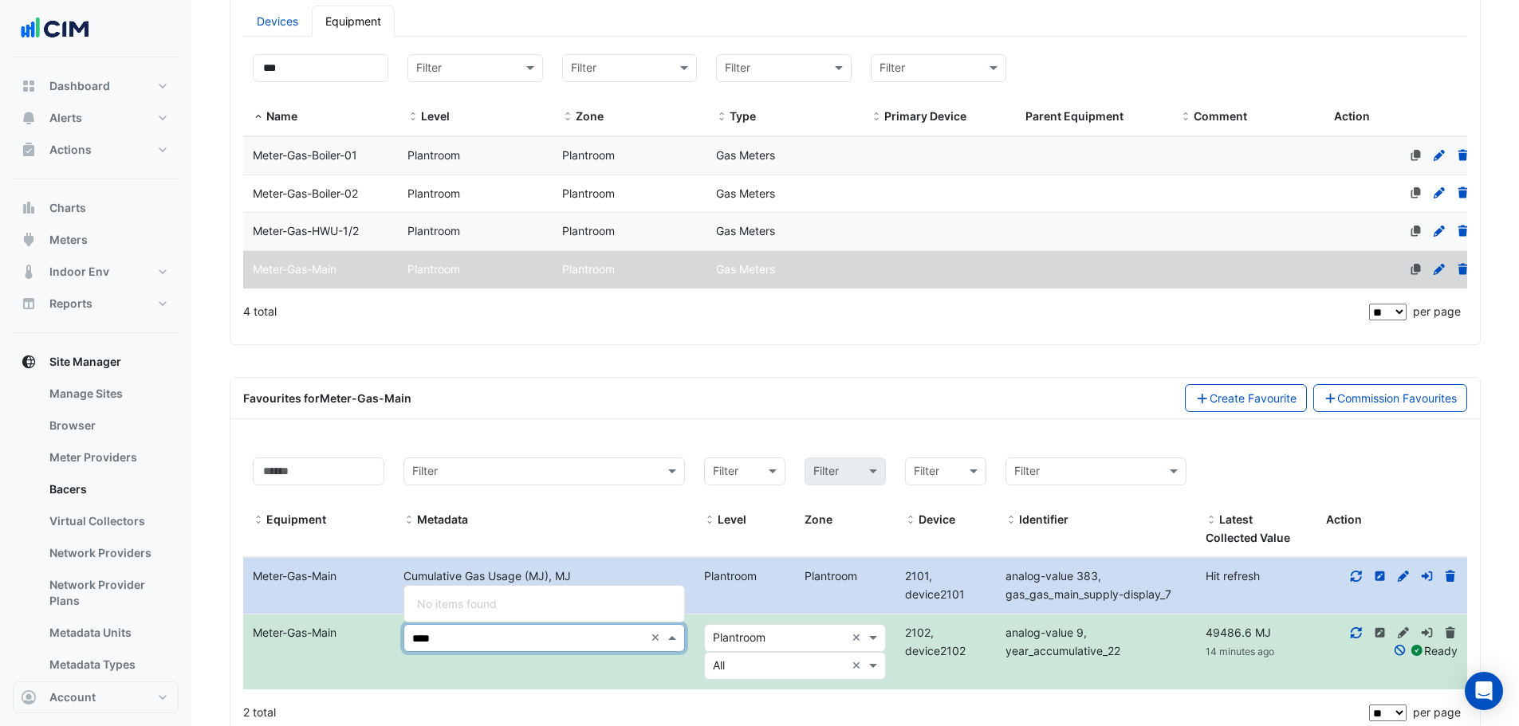
type input "***"
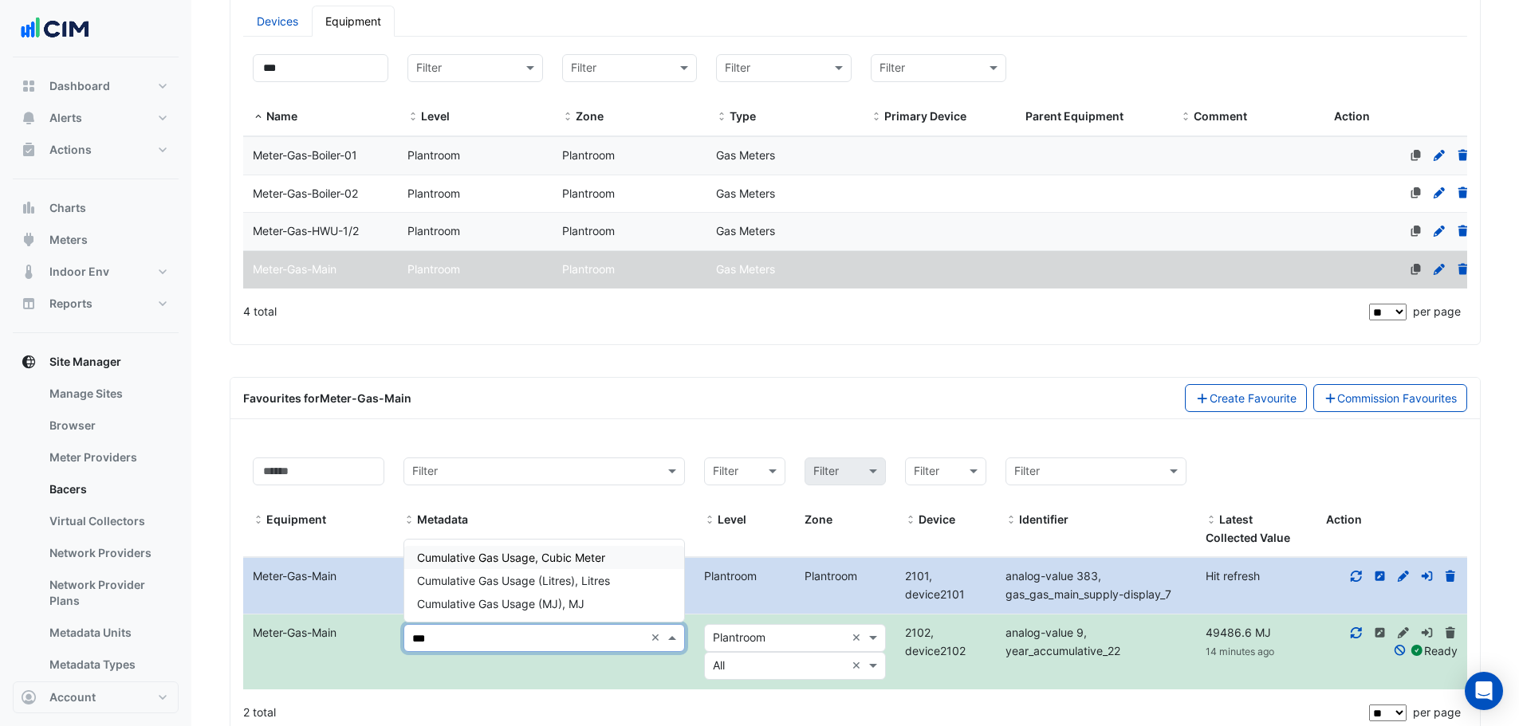
click at [603, 559] on span "Cumulative Gas Usage, Cubic Meter" at bounding box center [511, 558] width 188 height 14
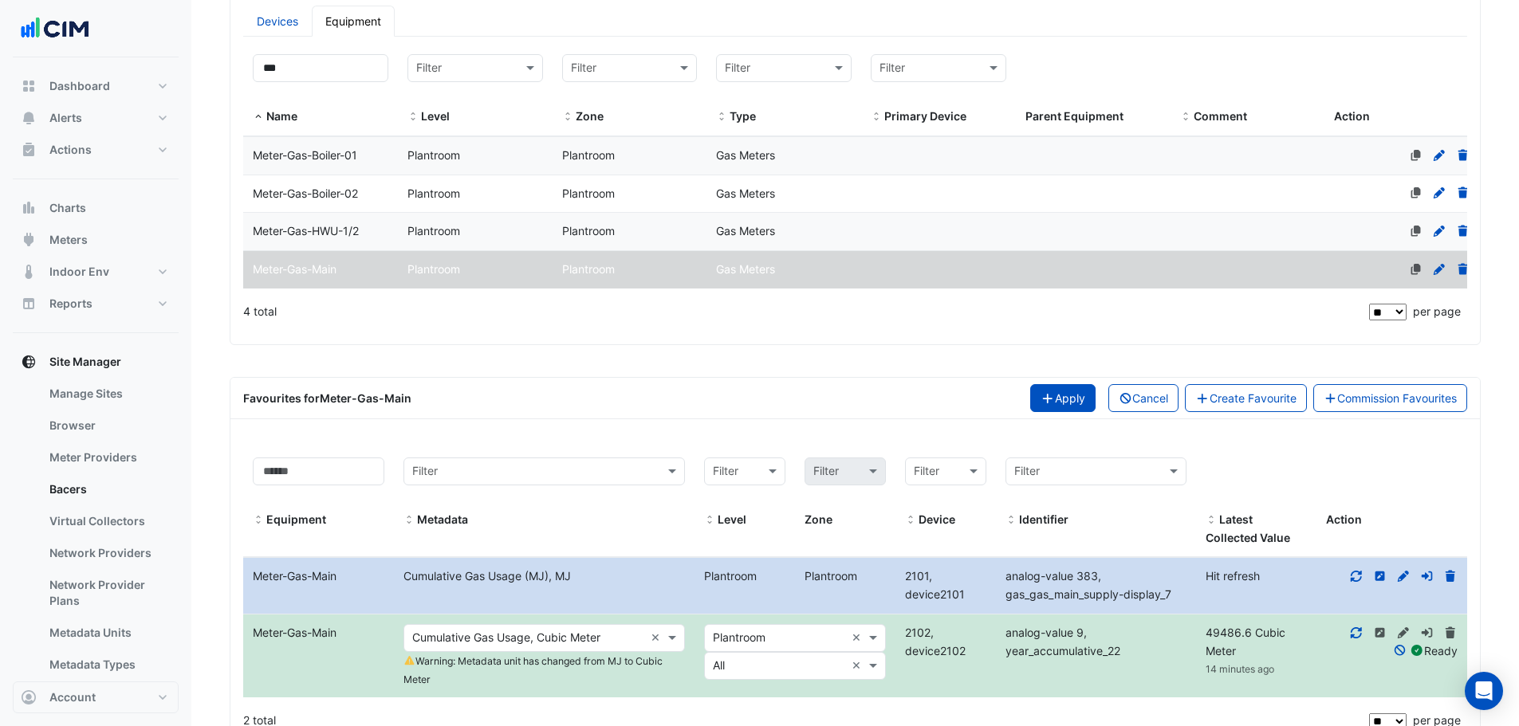
click at [1055, 403] on button "Apply" at bounding box center [1062, 398] width 65 height 28
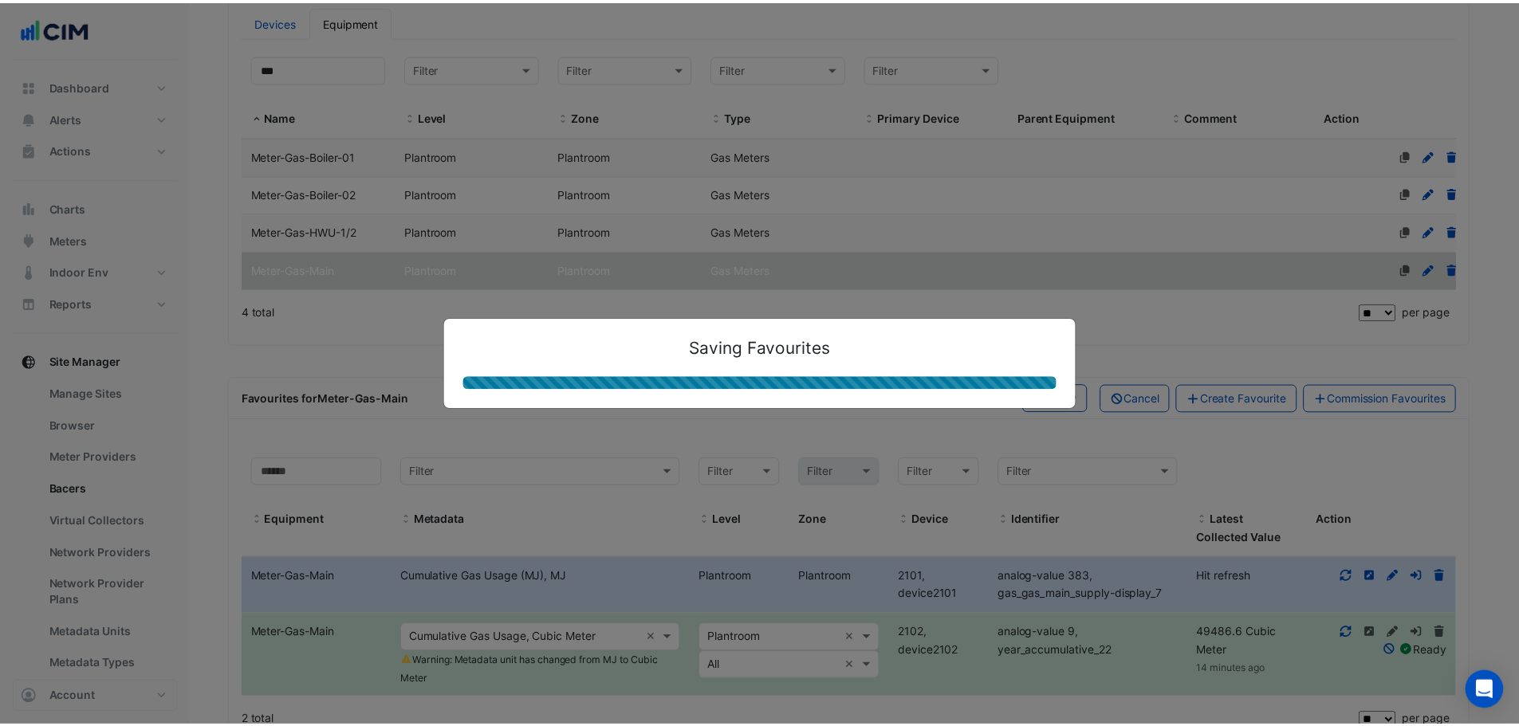
scroll to position [166, 0]
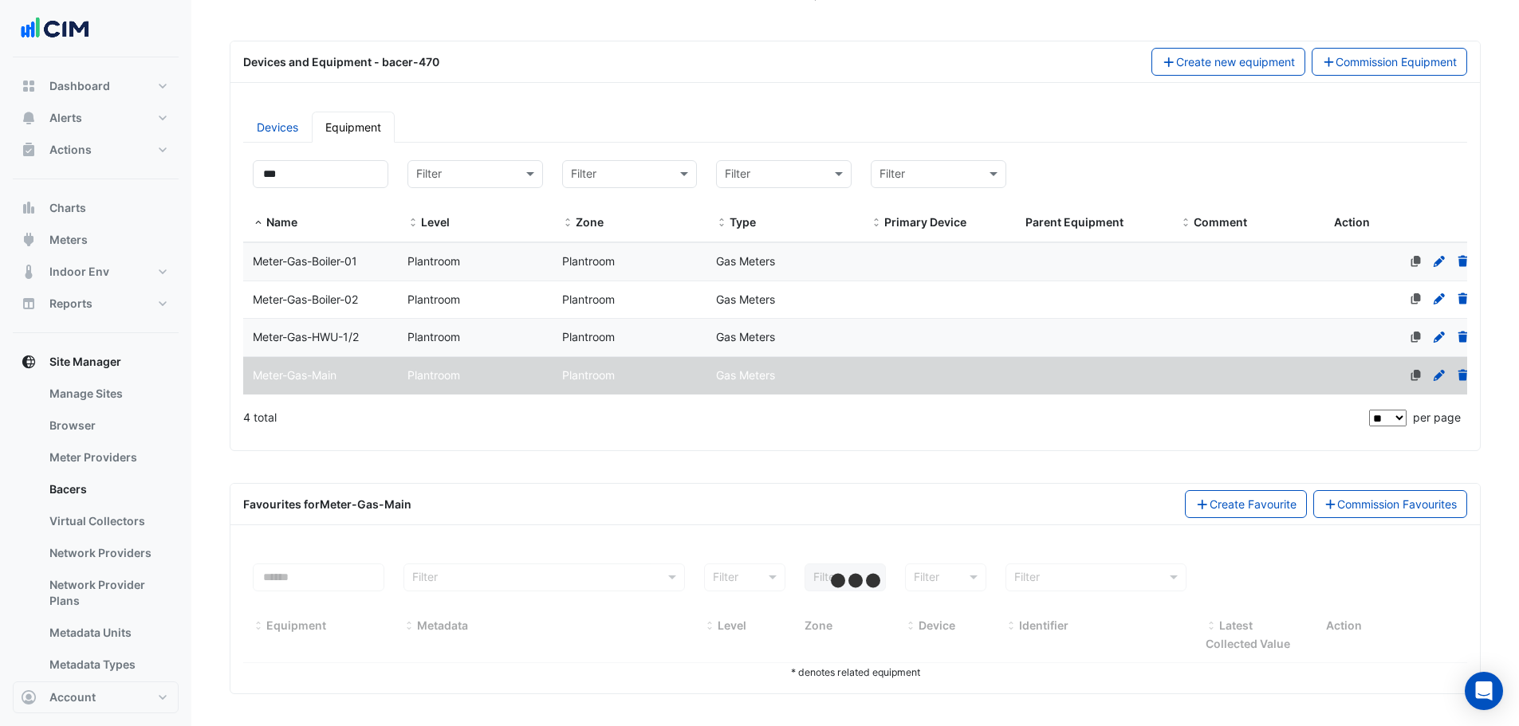
select select "**"
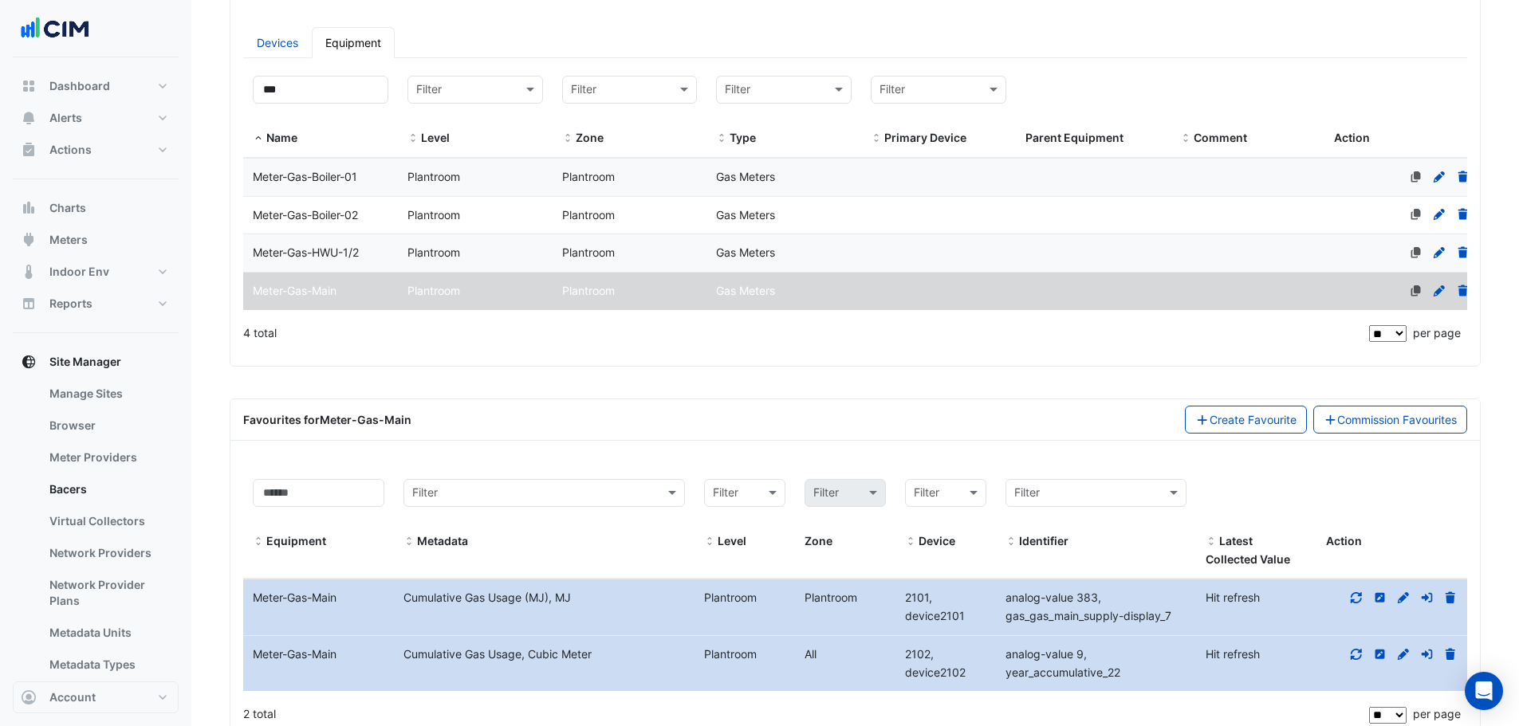
scroll to position [321, 0]
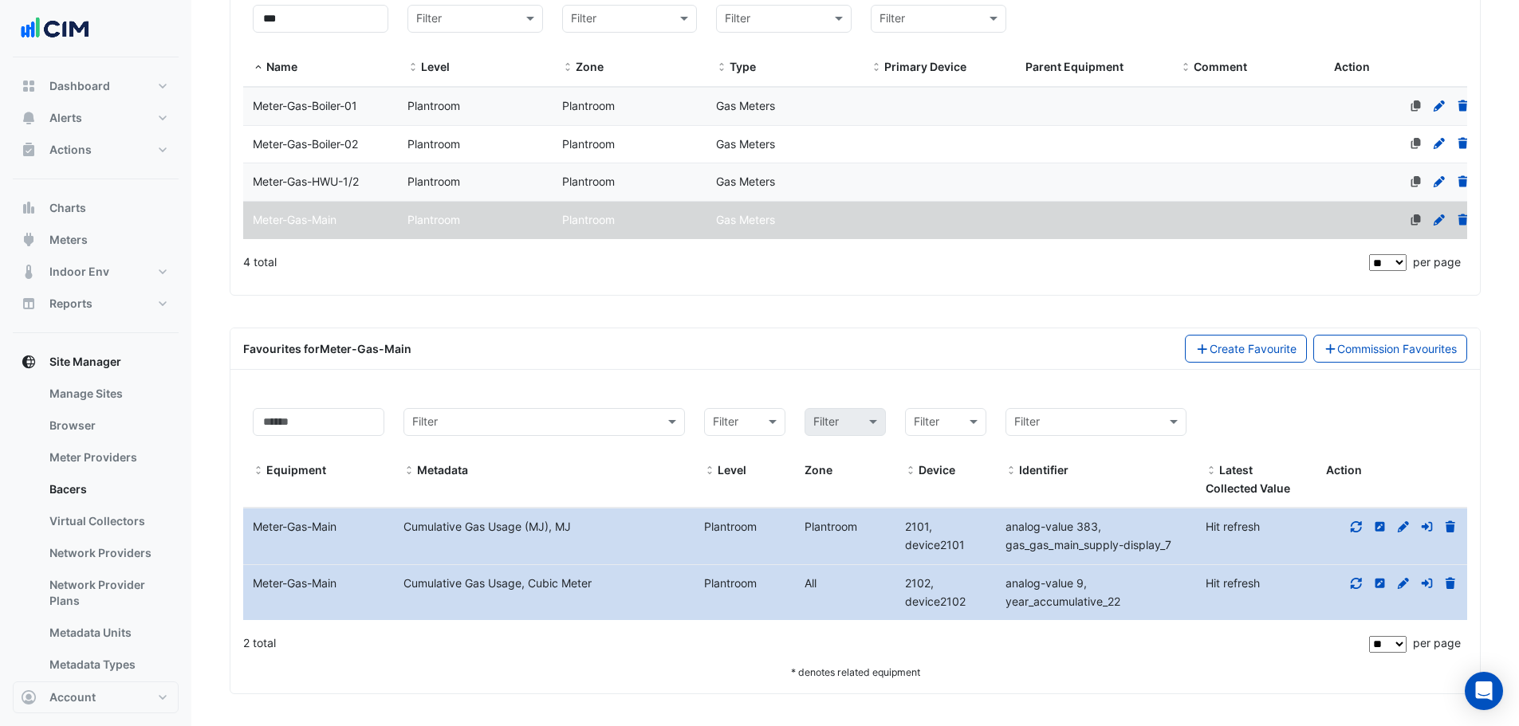
click at [1362, 580] on div at bounding box center [1391, 584] width 151 height 18
click at [1358, 581] on icon at bounding box center [1356, 583] width 14 height 11
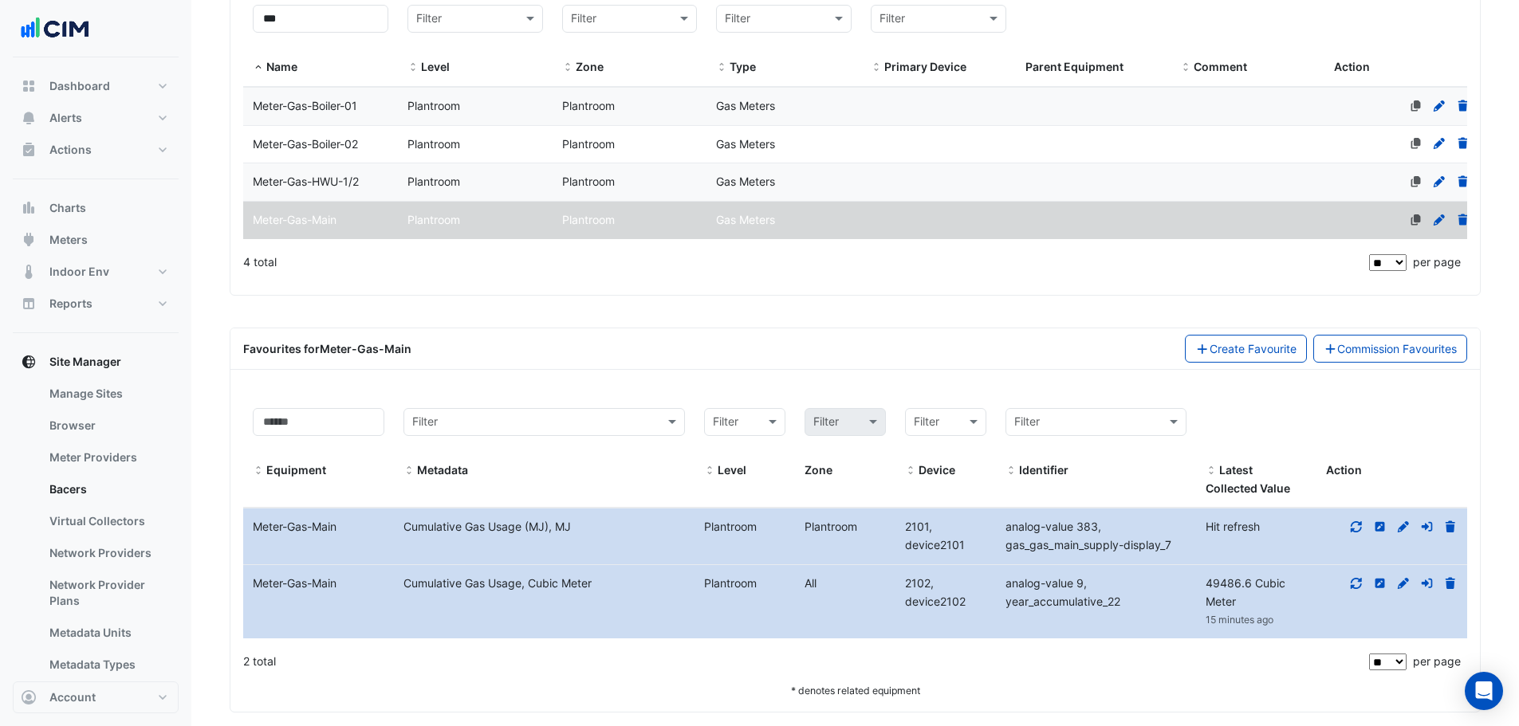
click at [1354, 533] on fa-icon at bounding box center [1356, 527] width 14 height 14
click at [917, 529] on span "2101, device2101" at bounding box center [935, 536] width 60 height 32
copy span "2101"
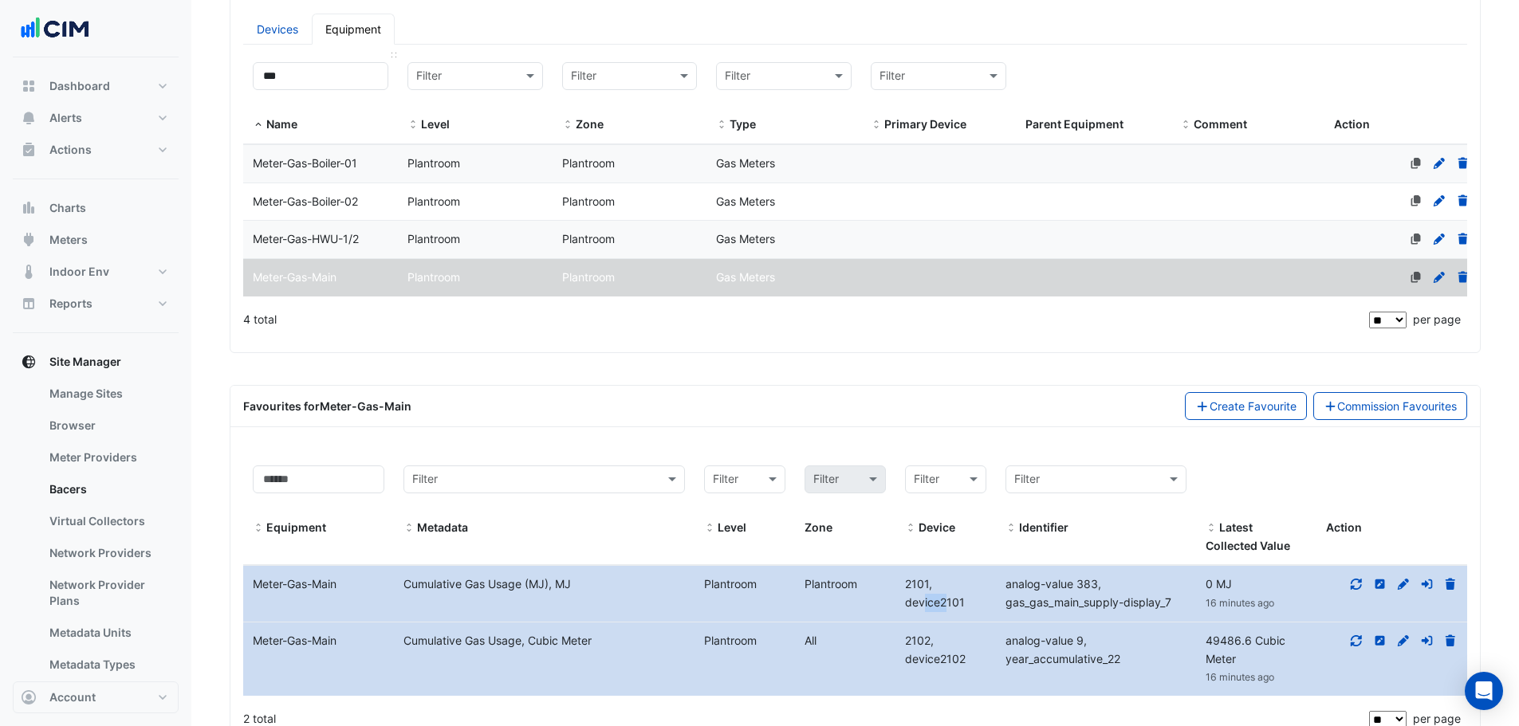
scroll to position [21, 0]
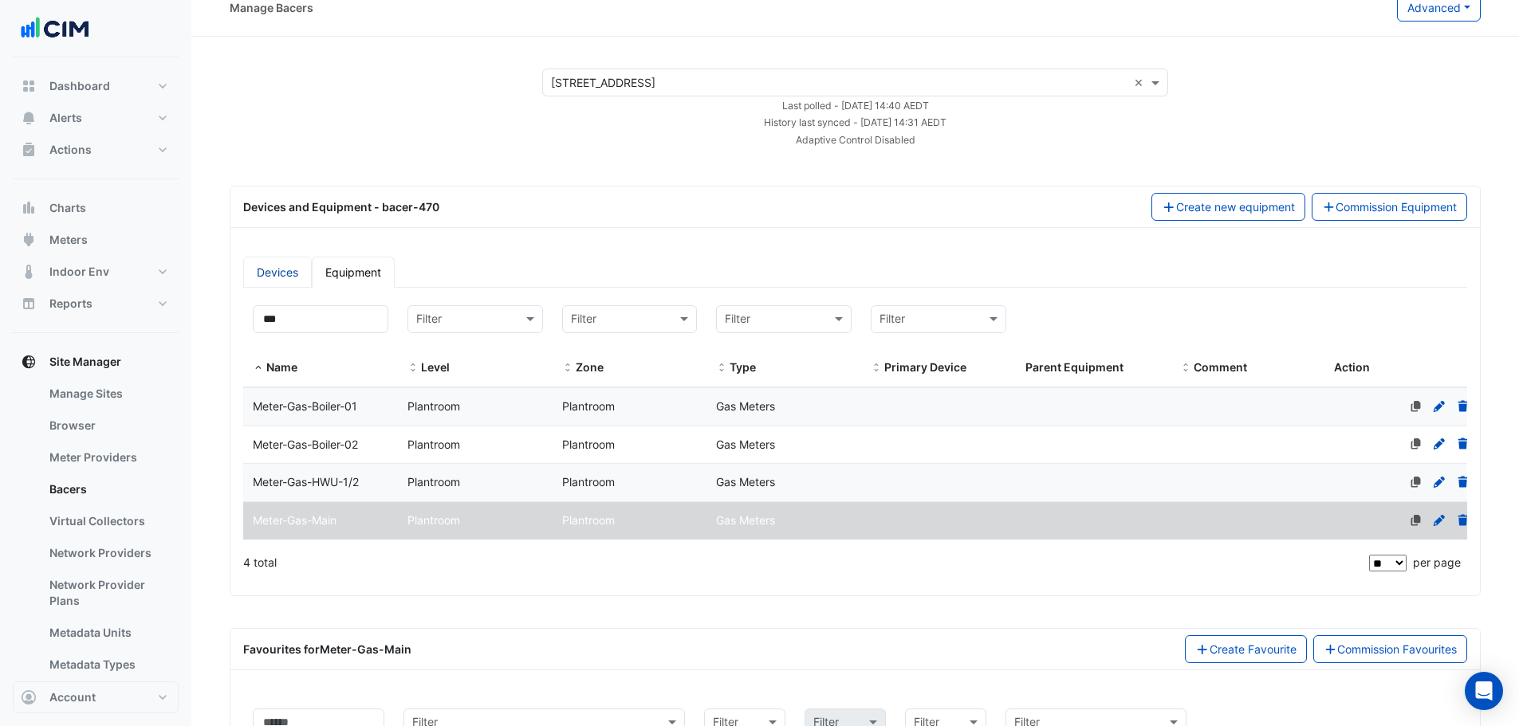
click at [284, 273] on link "Devices" at bounding box center [277, 272] width 69 height 31
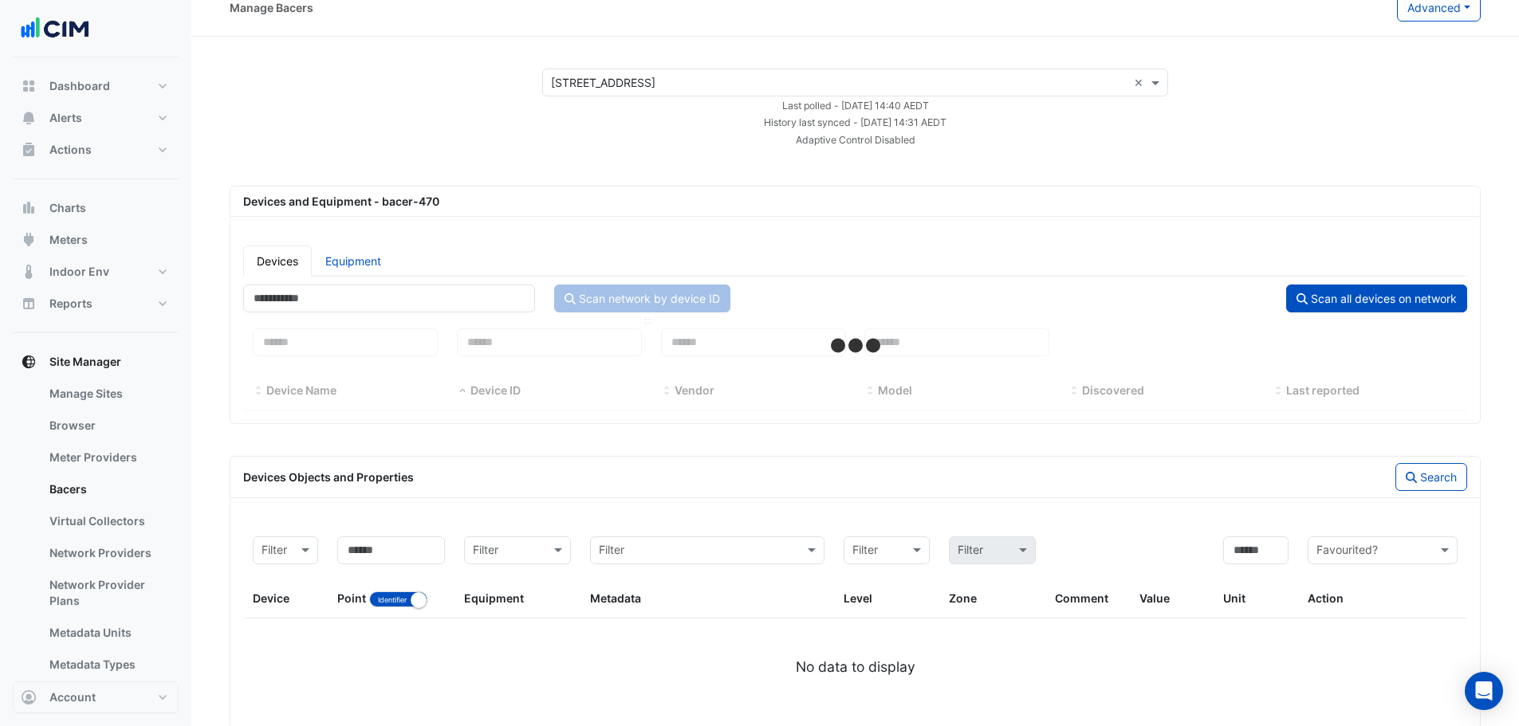
select select "**"
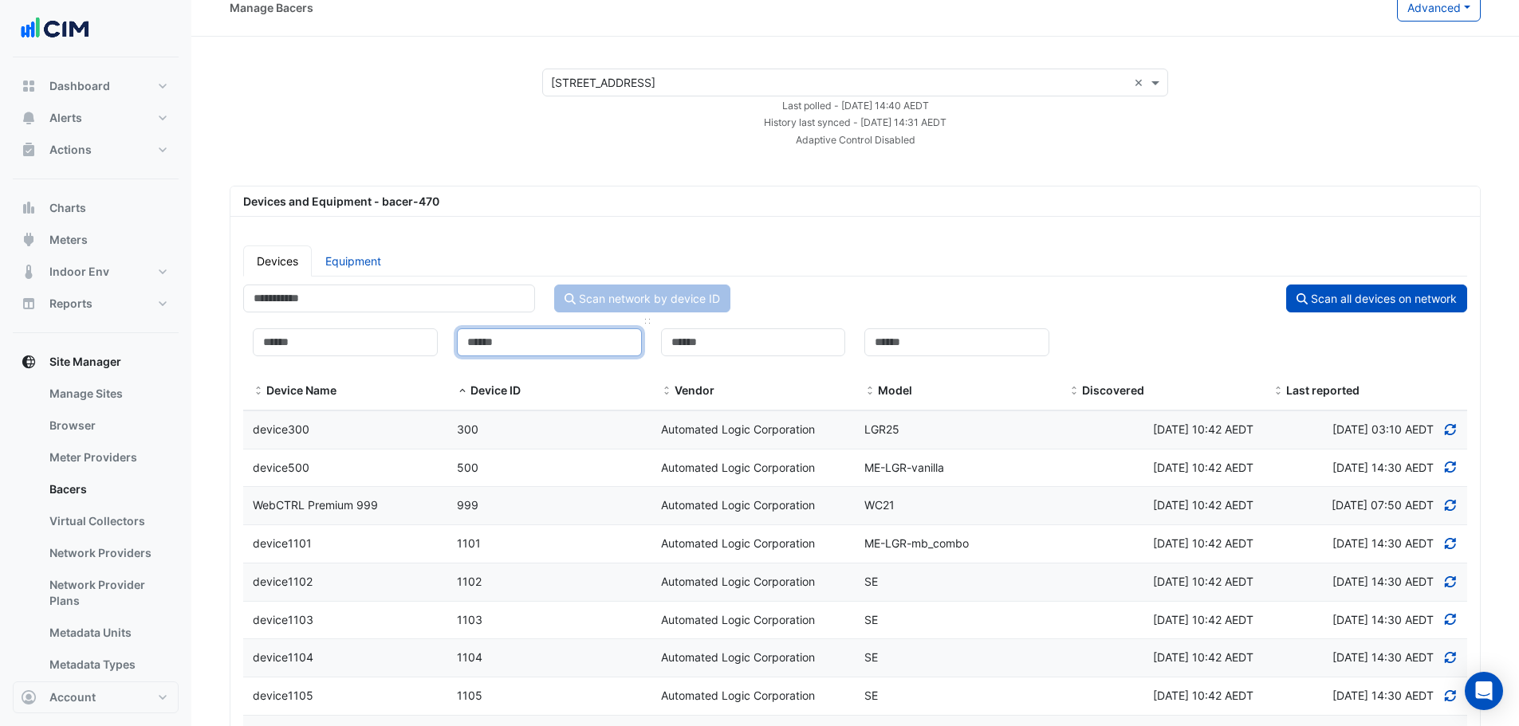
click at [481, 340] on input at bounding box center [549, 343] width 185 height 28
paste input "****"
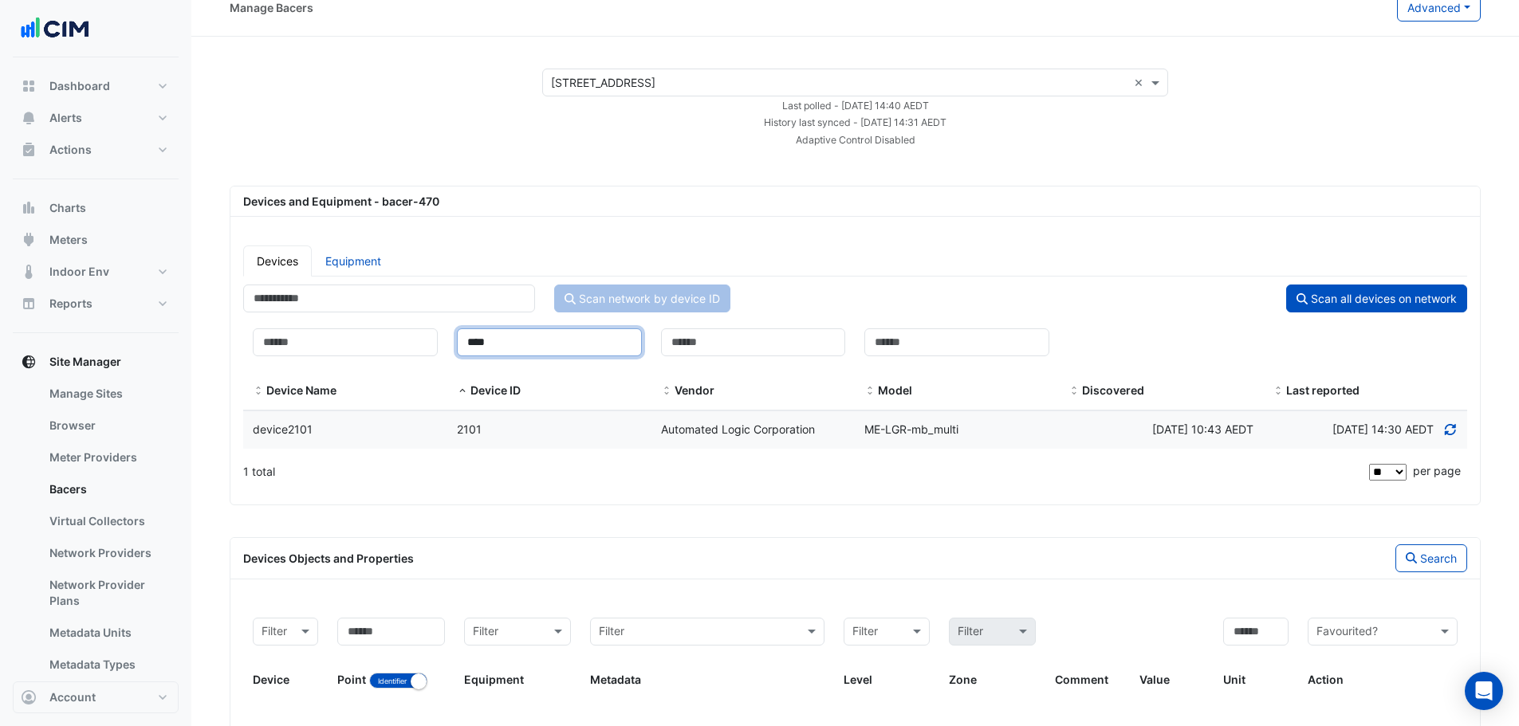
type input "****"
click at [493, 423] on div "2101" at bounding box center [549, 430] width 204 height 18
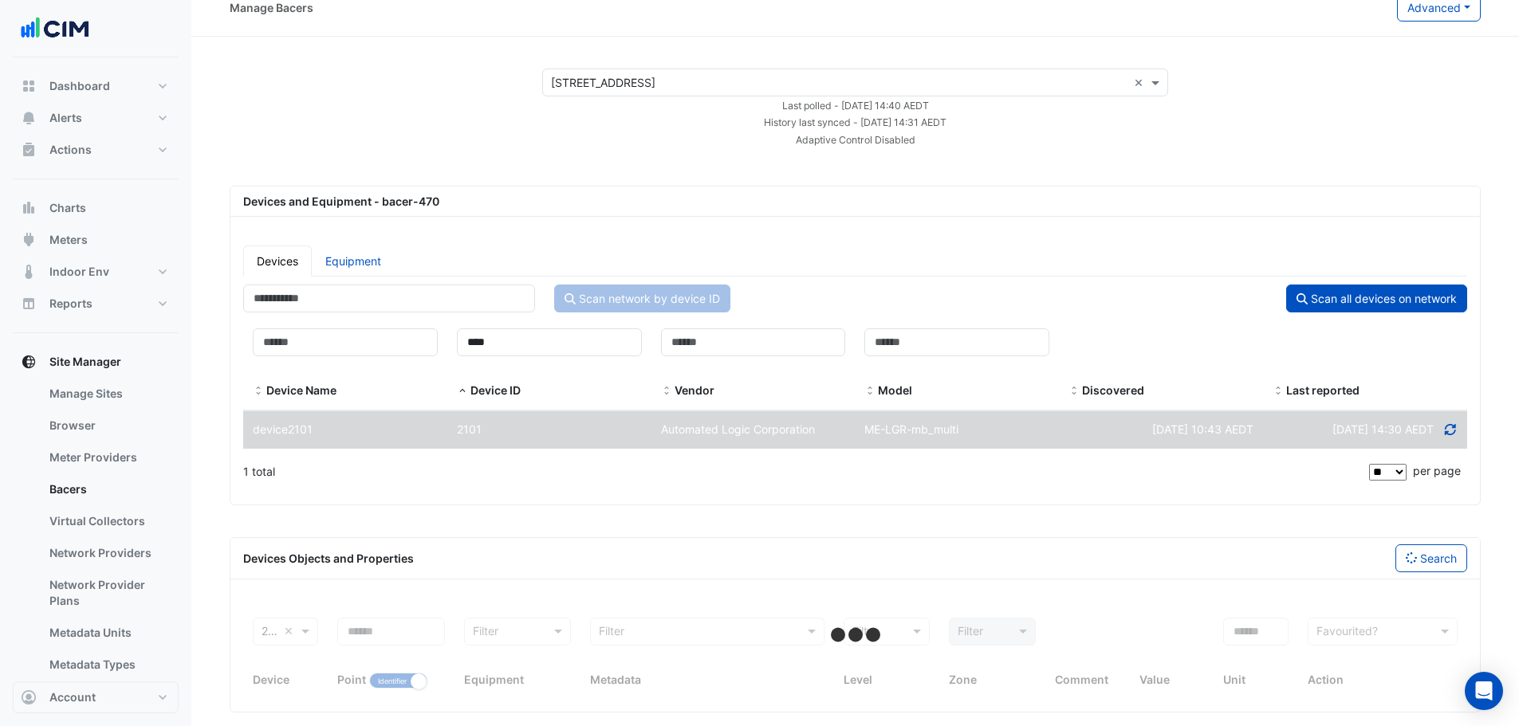
select select "**"
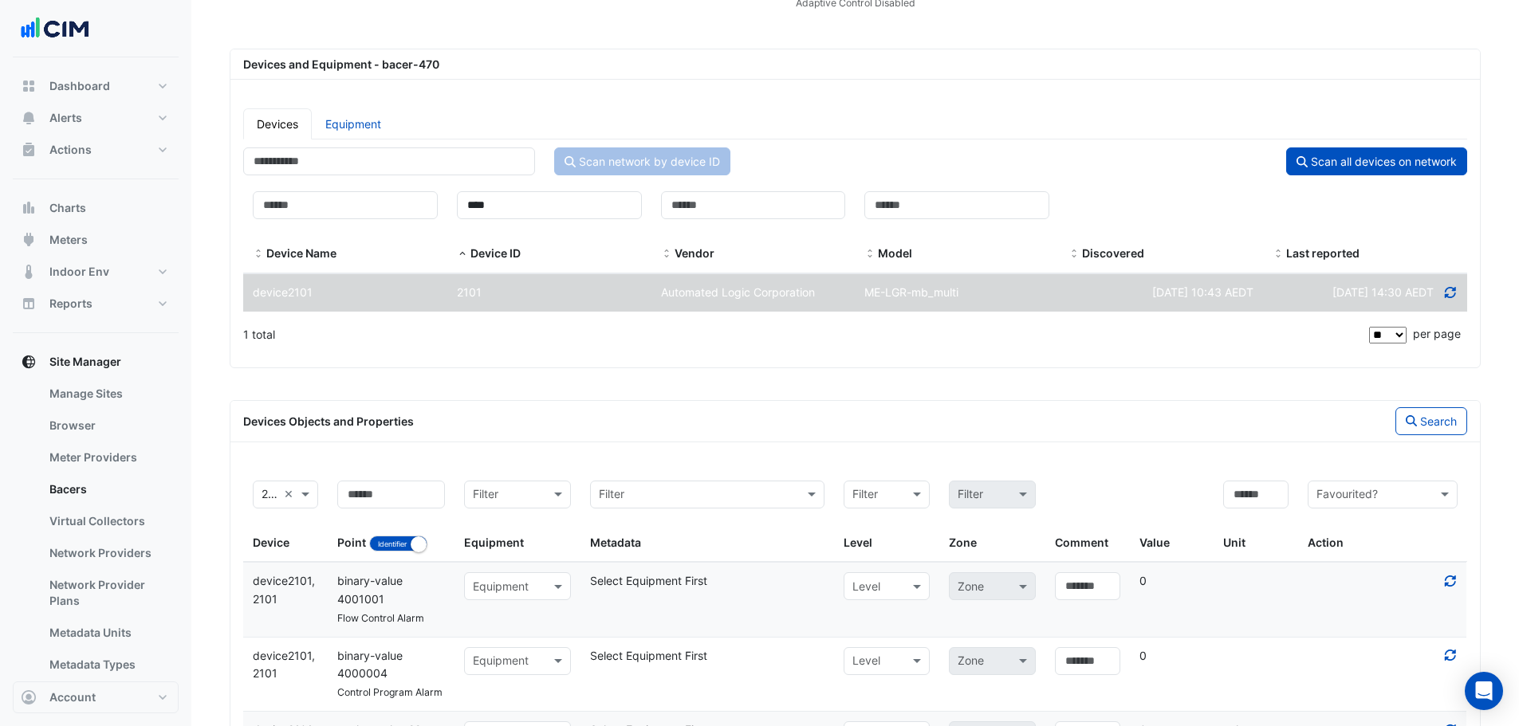
scroll to position [446, 0]
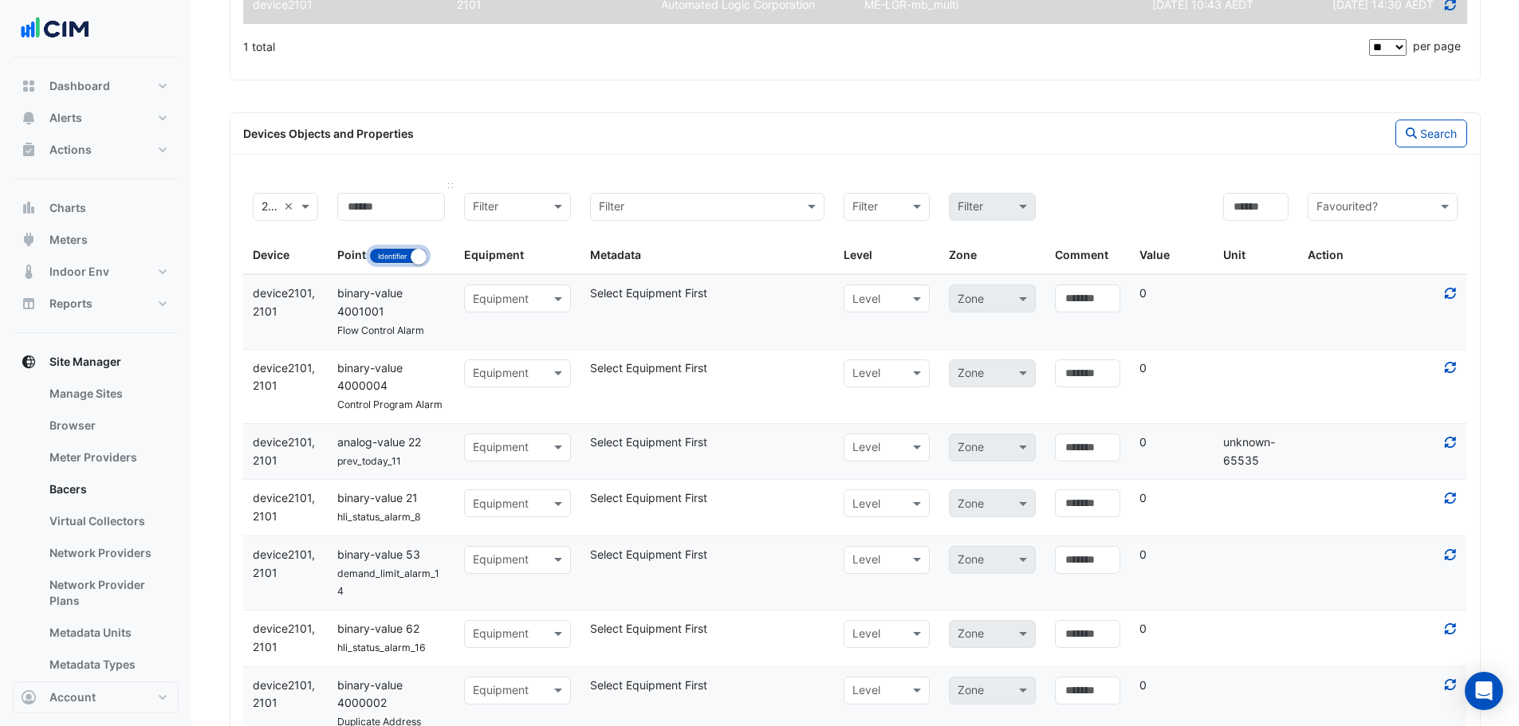
click at [387, 257] on button "Identifier Name" at bounding box center [398, 256] width 58 height 16
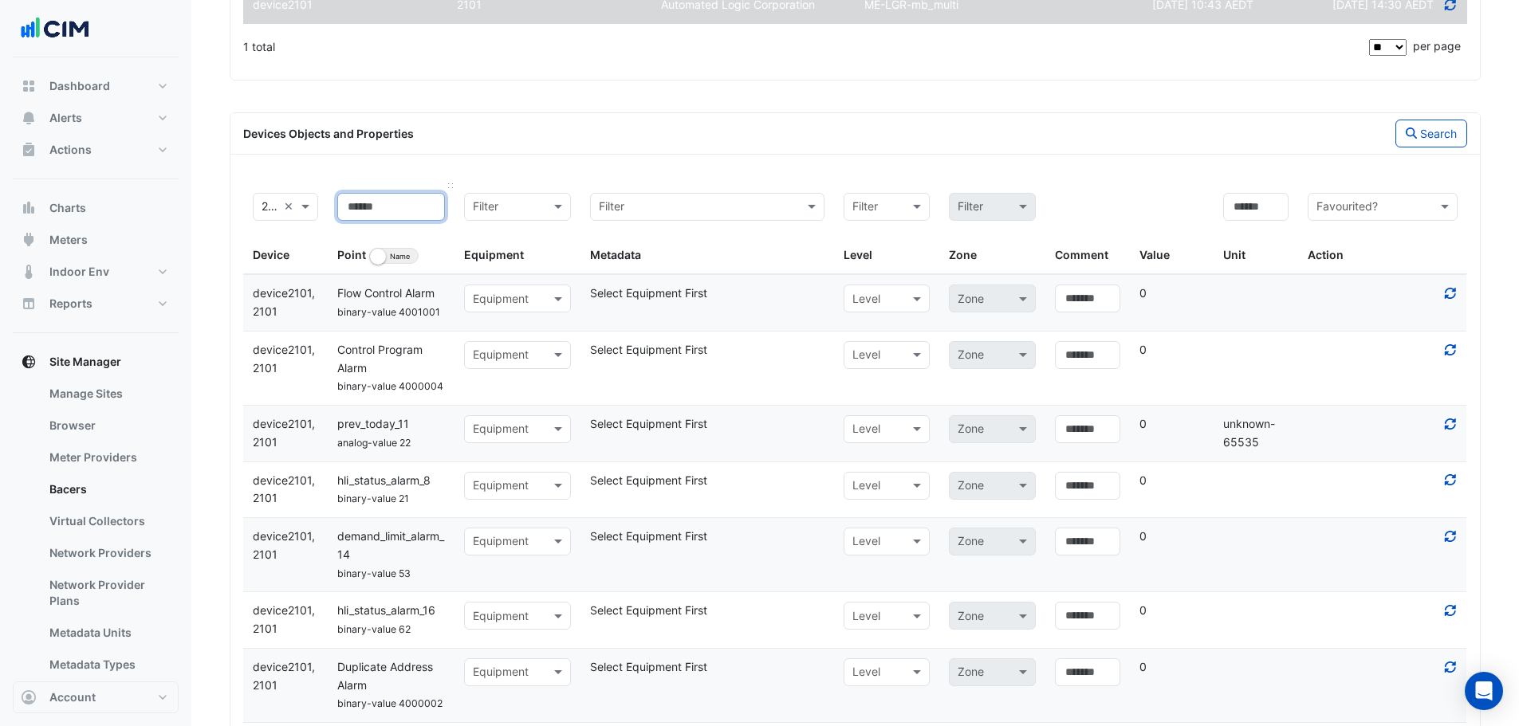
click at [376, 202] on input at bounding box center [391, 207] width 108 height 28
type input "**********"
click at [399, 258] on button "Identifier Name" at bounding box center [393, 256] width 49 height 16
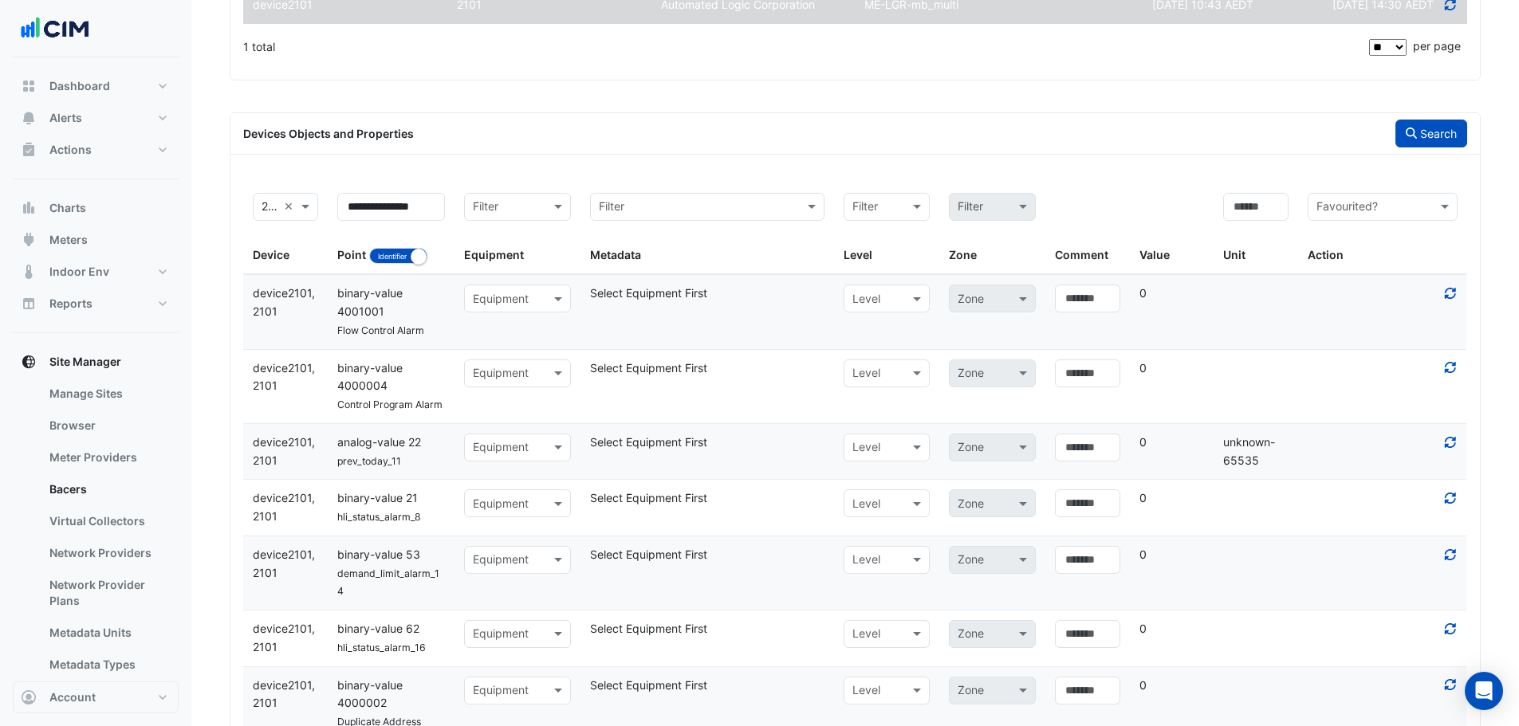
click at [1423, 133] on button "Search" at bounding box center [1431, 134] width 72 height 28
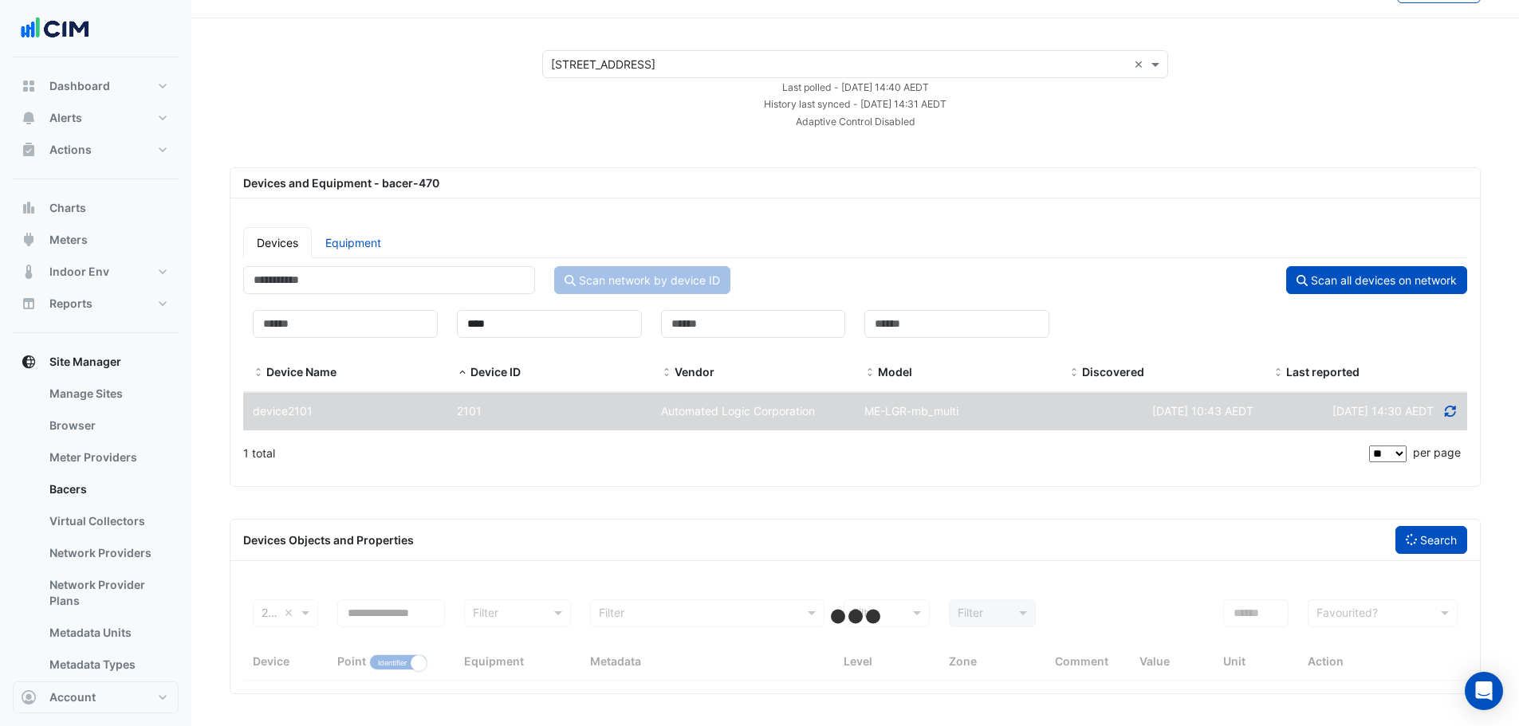
scroll to position [39, 0]
select select "**"
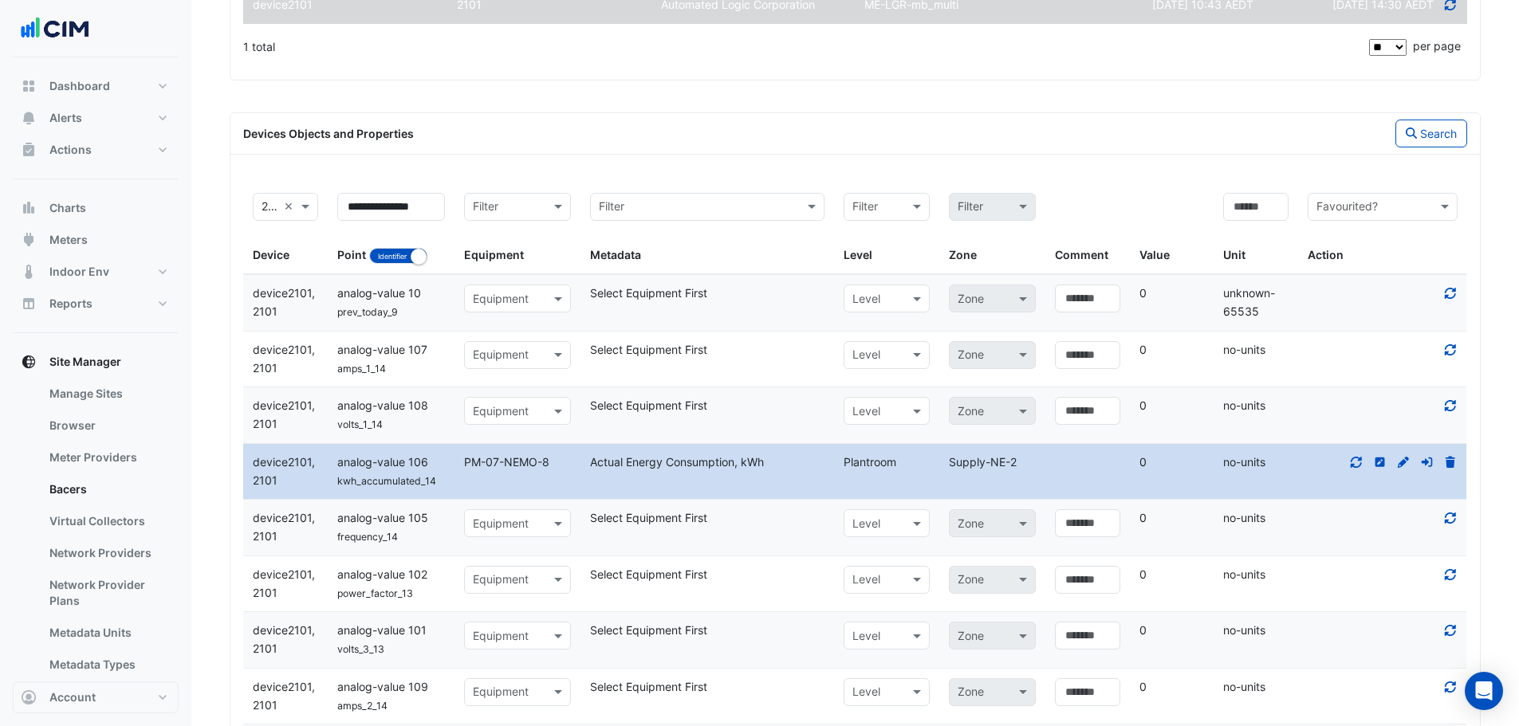
scroll to position [552, 0]
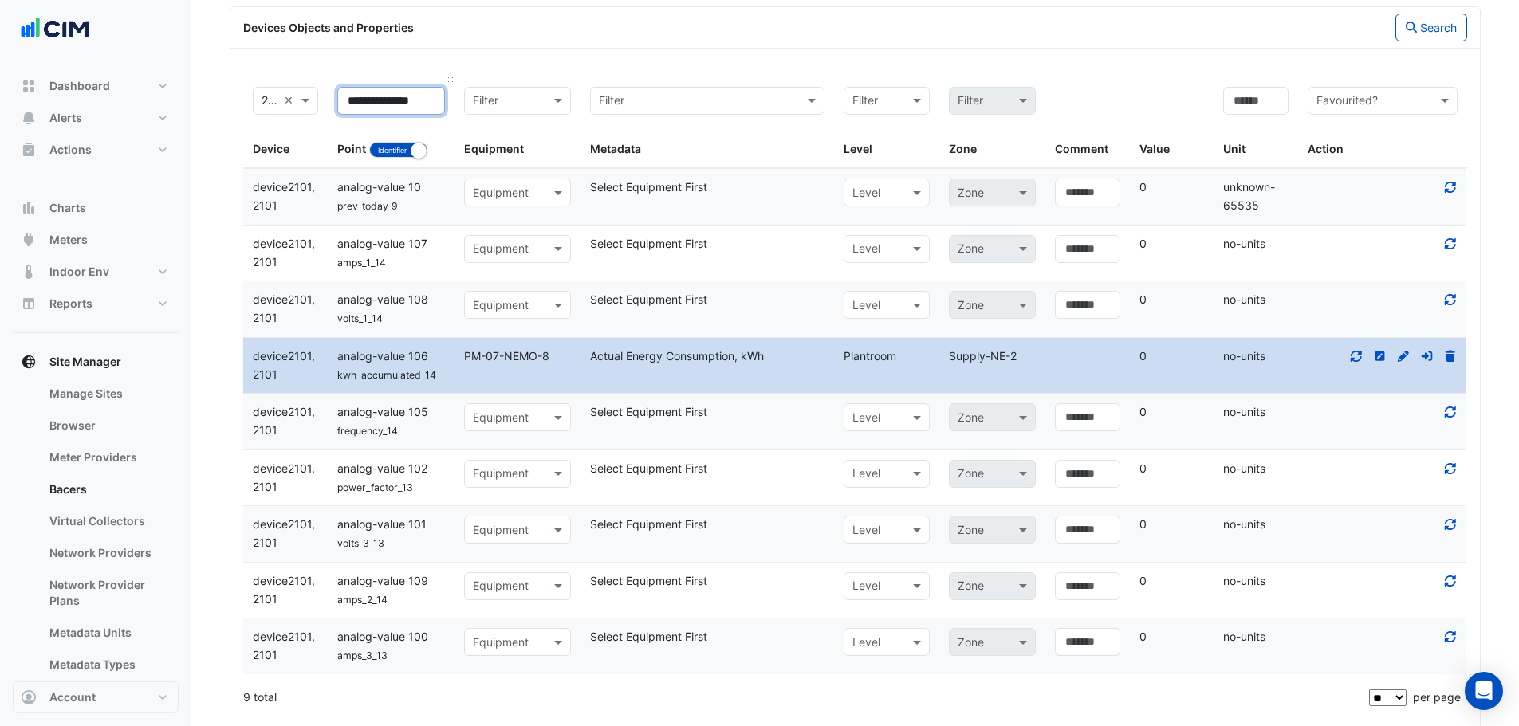
click at [433, 104] on input "**********" at bounding box center [391, 101] width 108 height 28
type input "**********"
click at [1414, 22] on icon "button" at bounding box center [1411, 27] width 11 height 11
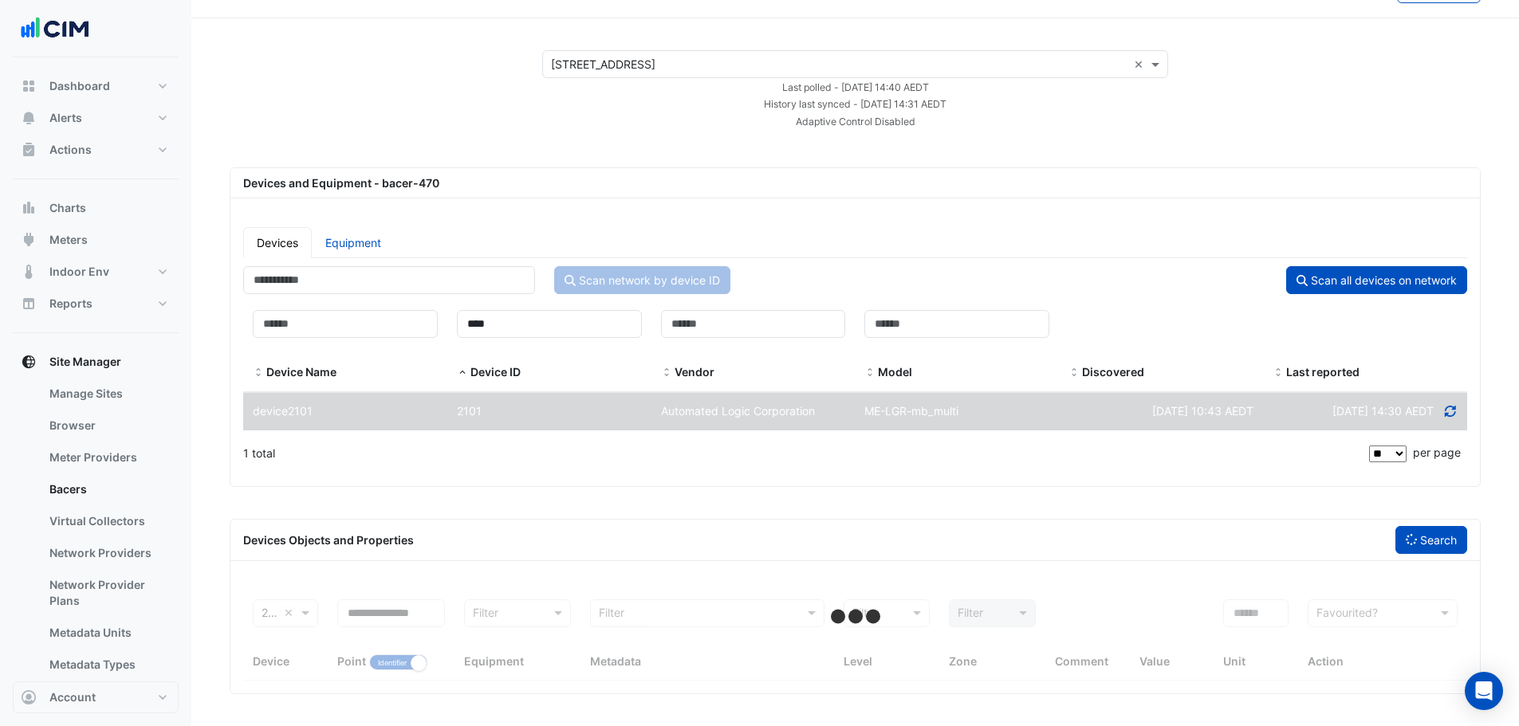
select select "**"
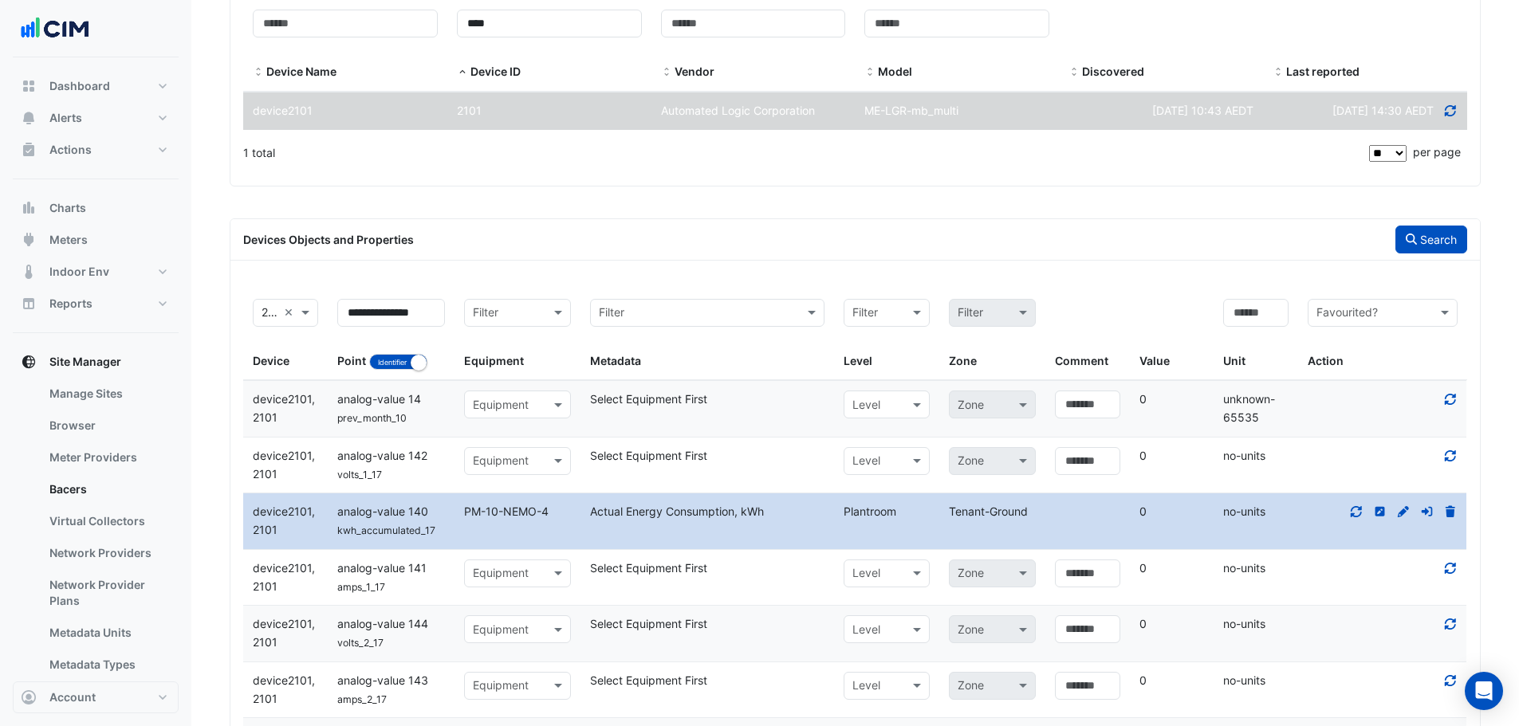
scroll to position [339, 0]
click at [262, 317] on input "text" at bounding box center [270, 314] width 16 height 18
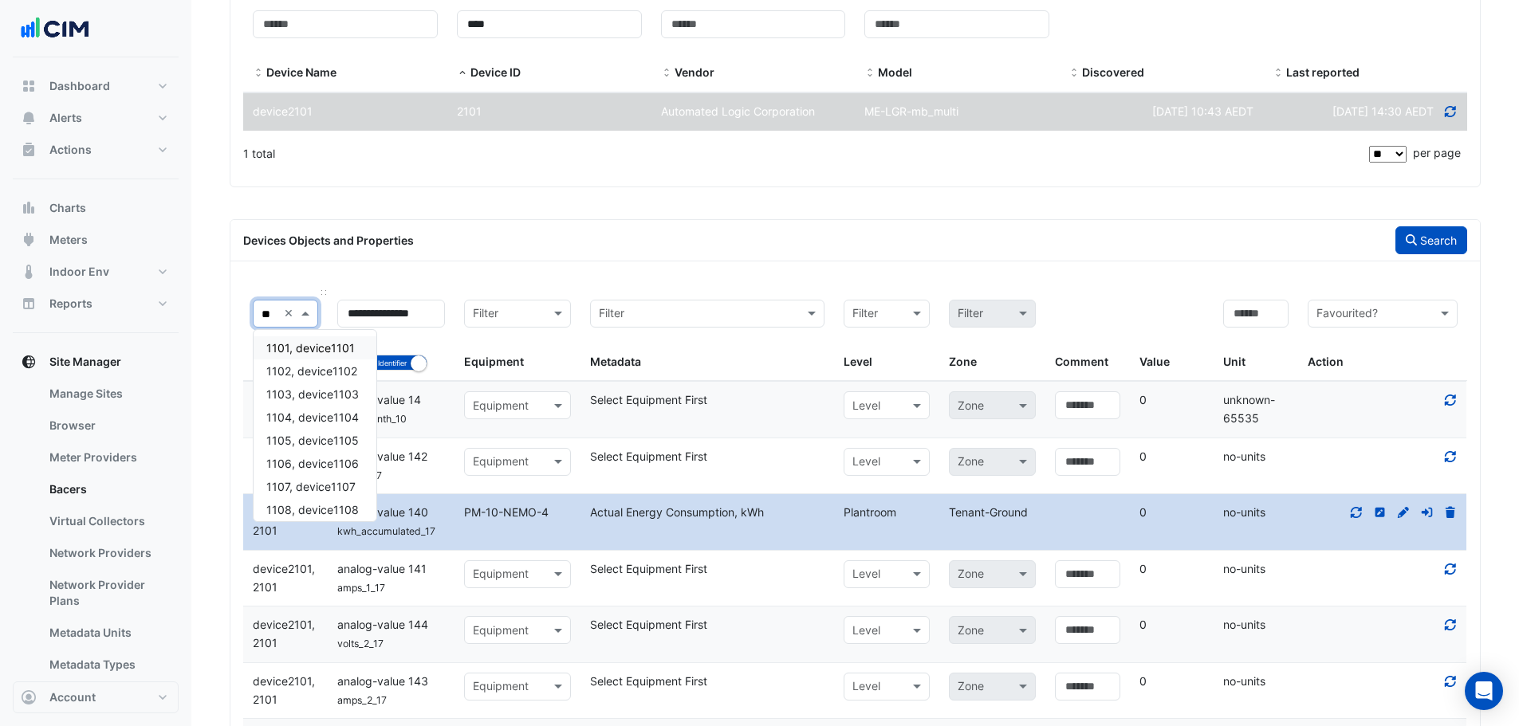
type input "***"
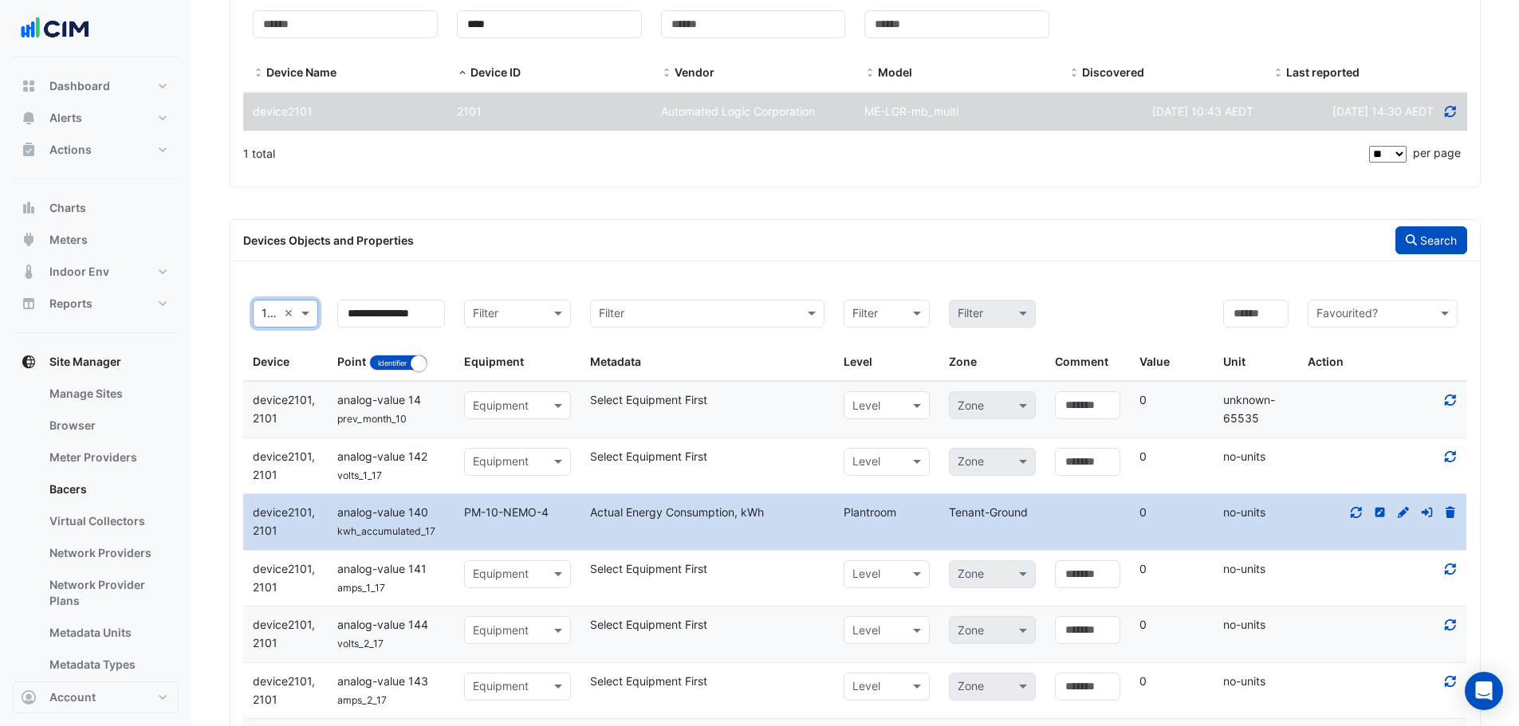
click at [1395, 239] on button "Search" at bounding box center [1431, 240] width 72 height 28
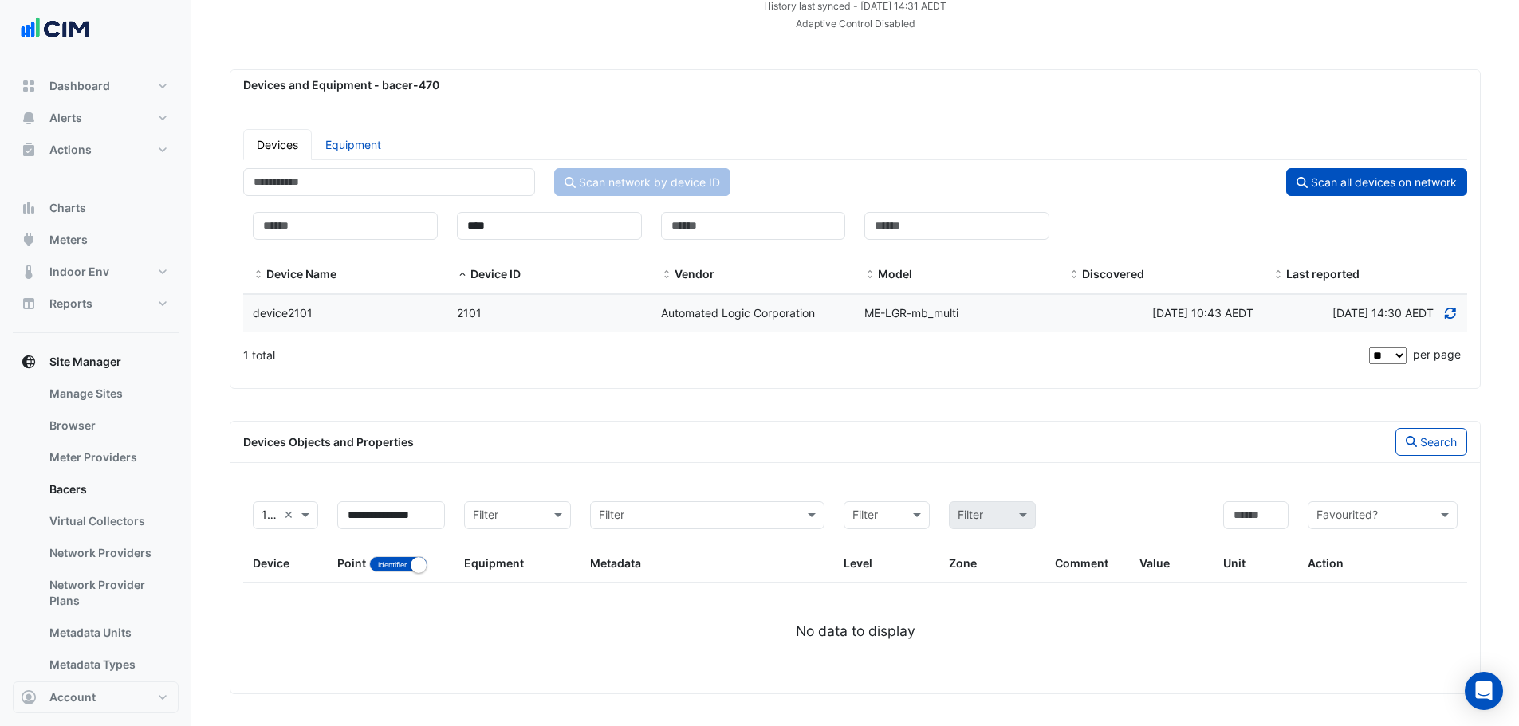
scroll to position [137, 0]
click at [1453, 454] on button "Search" at bounding box center [1431, 442] width 72 height 28
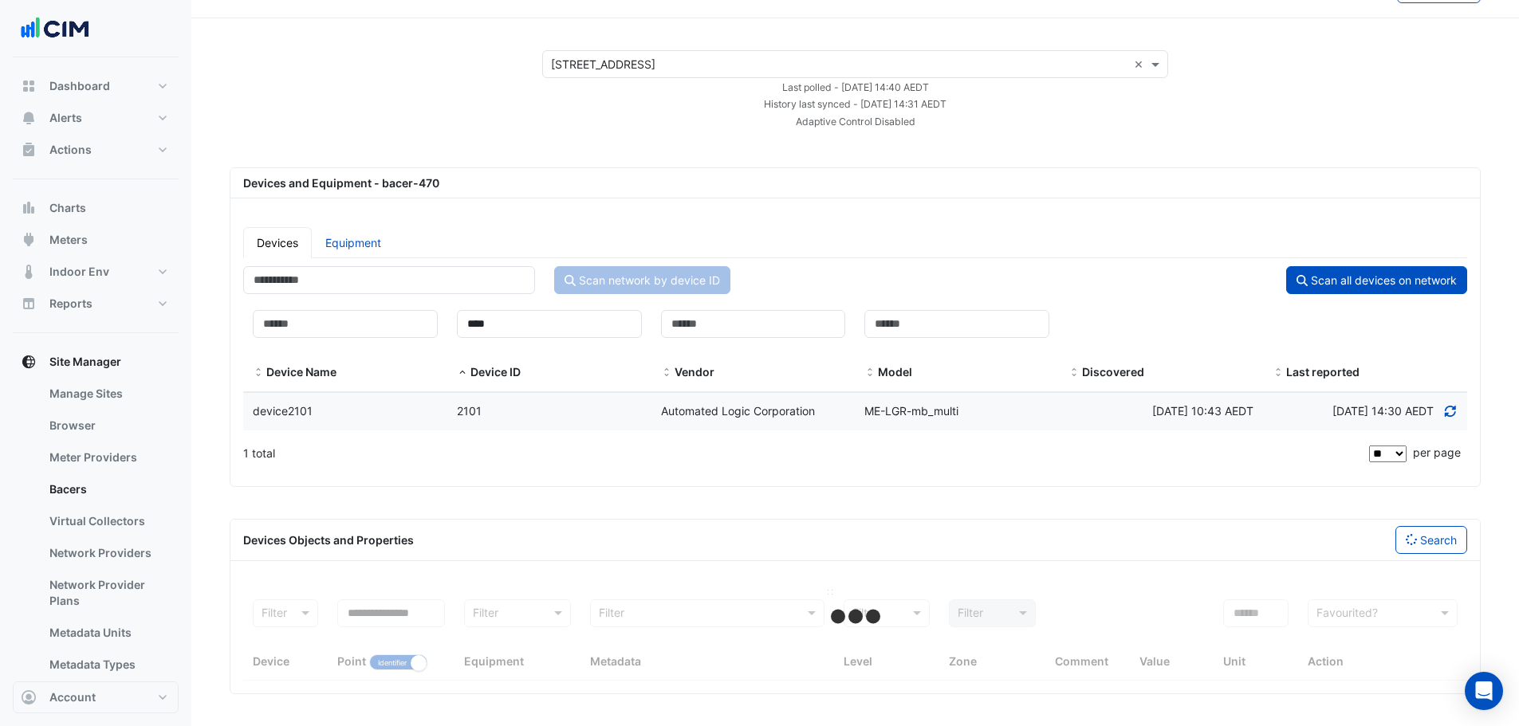
select select "**"
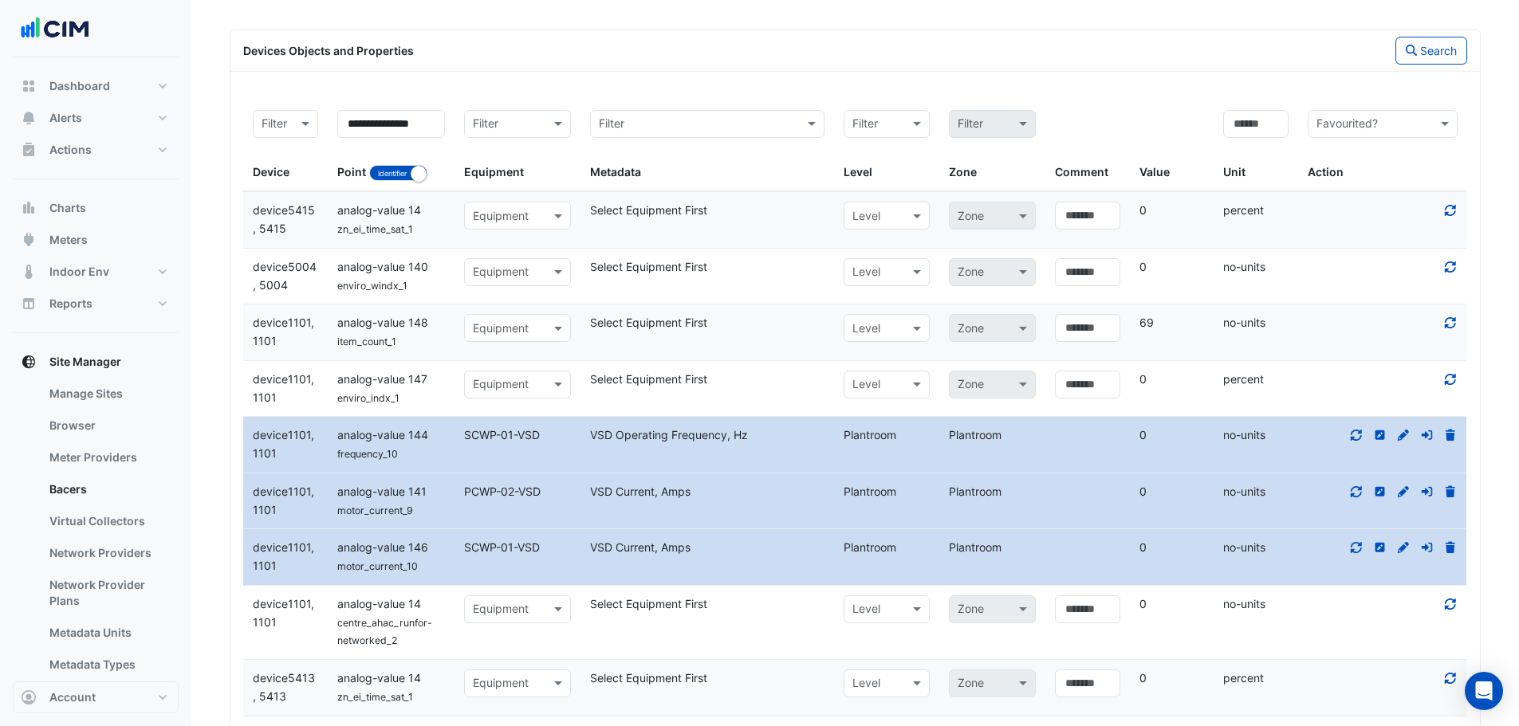
scroll to position [562, 0]
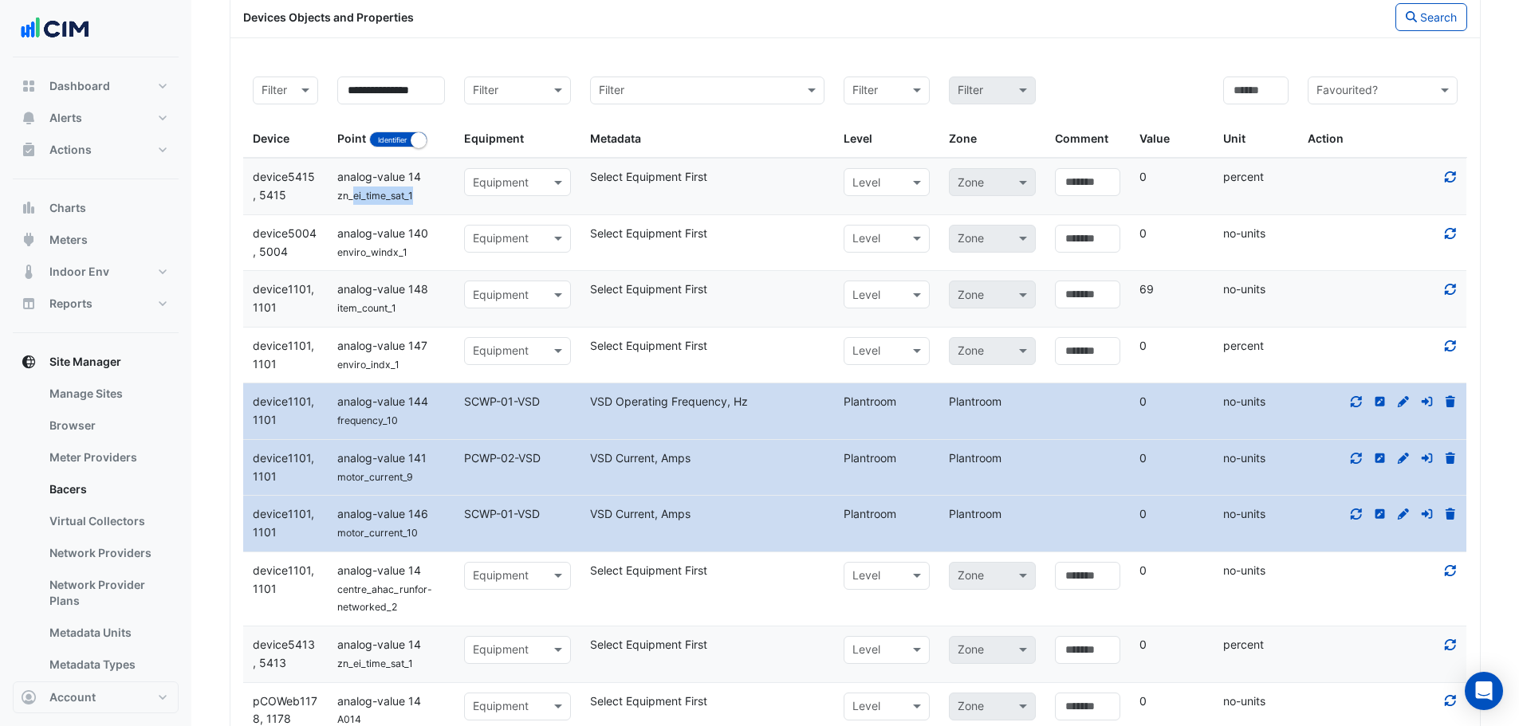
drag, startPoint x: 355, startPoint y: 201, endPoint x: 438, endPoint y: 209, distance: 83.3
click at [433, 206] on datatable-body-cell "Identifier analog-value 14 zn_ei_time_sat_1" at bounding box center [391, 187] width 127 height 56
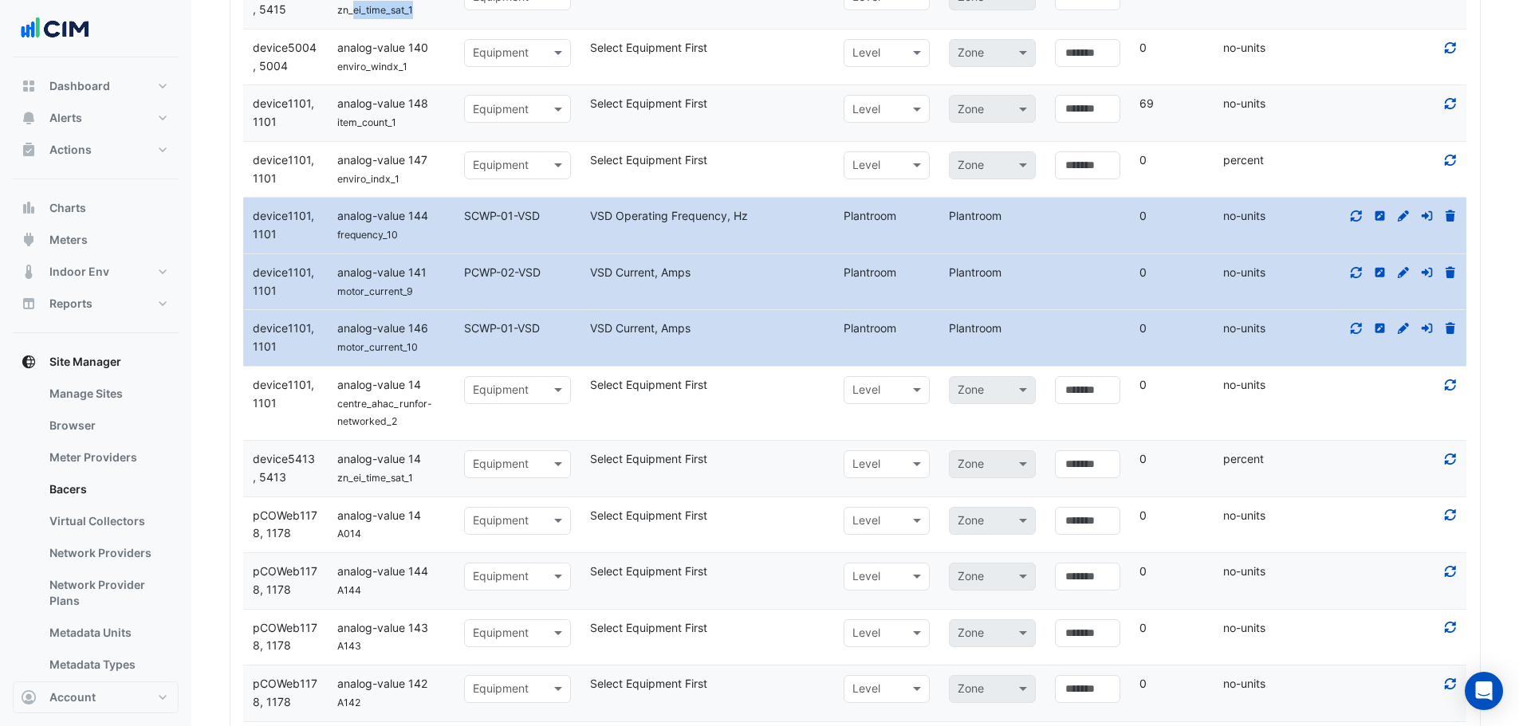
scroll to position [988, 0]
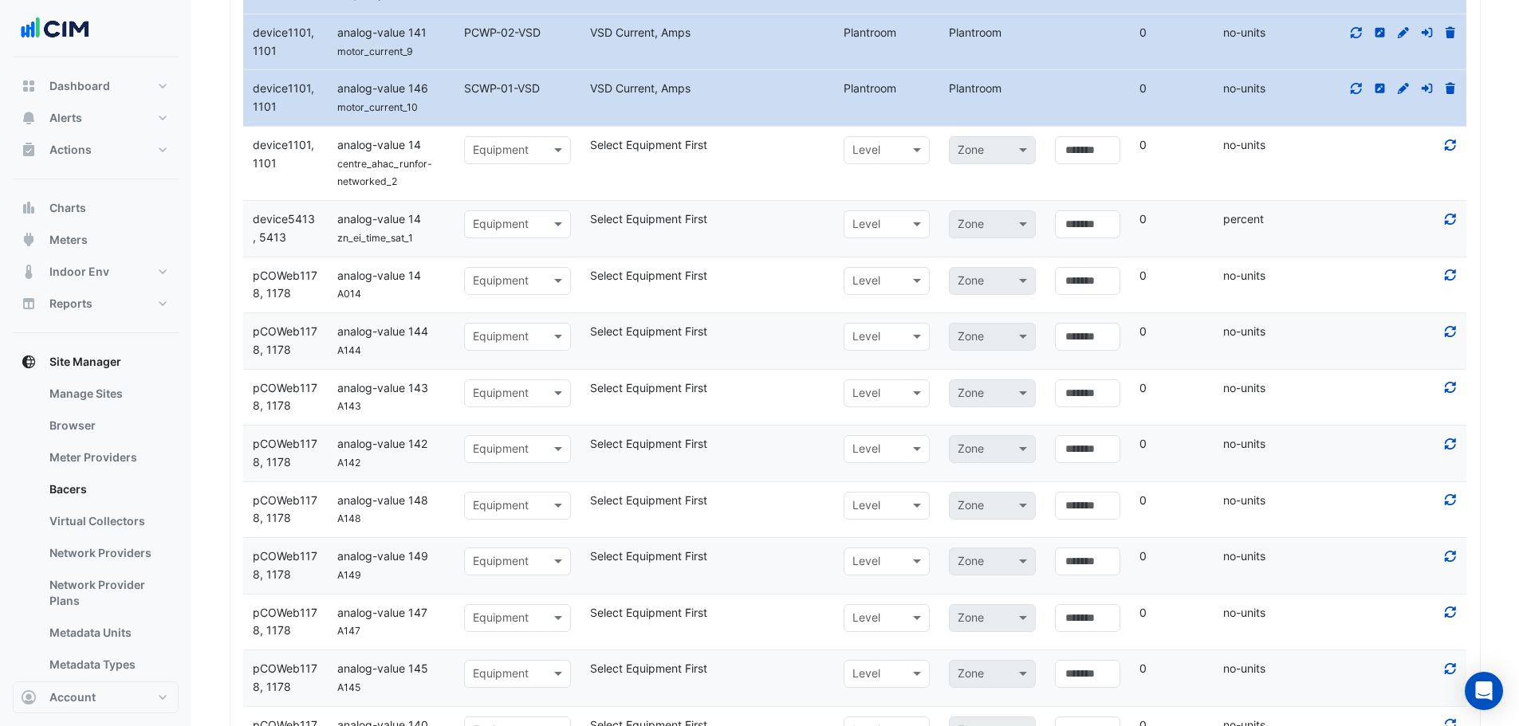
click at [722, 328] on div "Select Equipment First" at bounding box center [707, 332] width 254 height 18
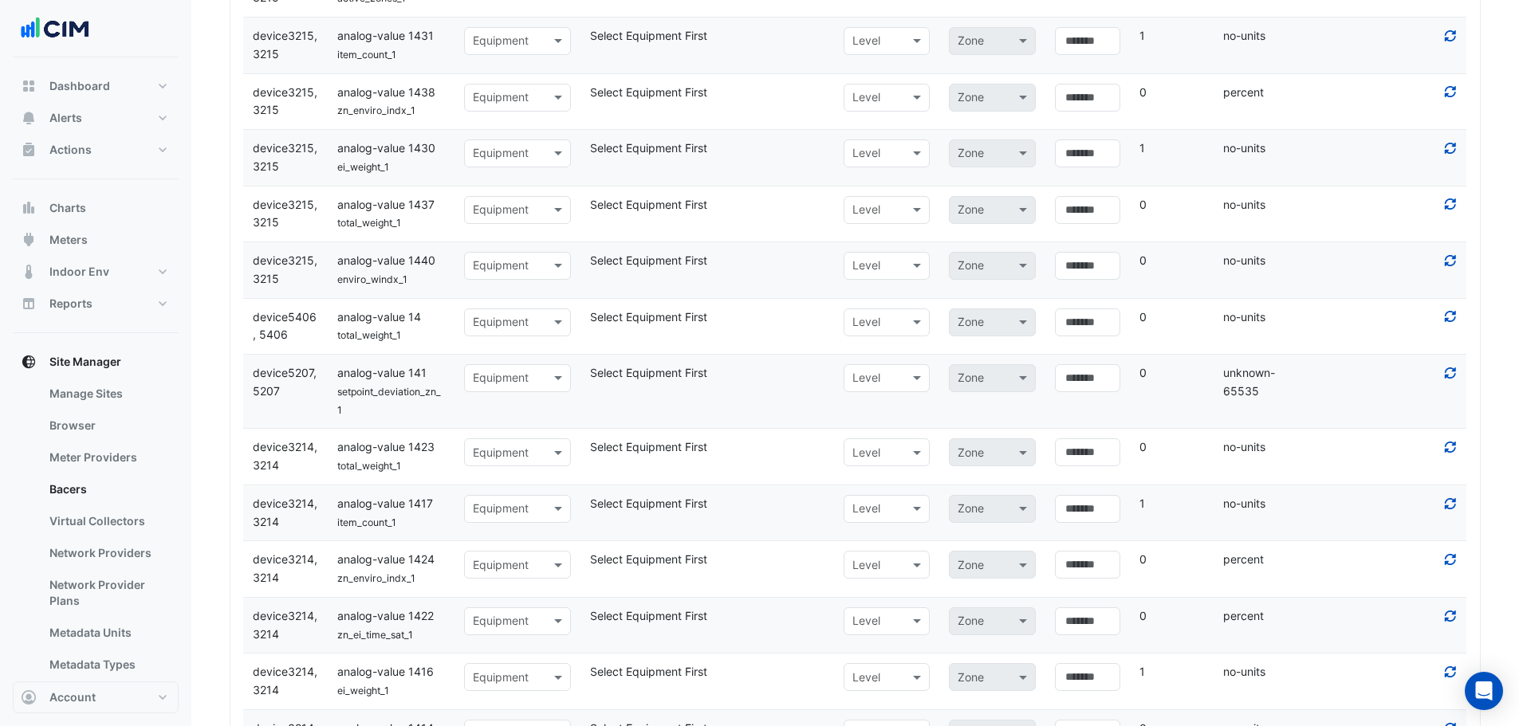
scroll to position [2929, 0]
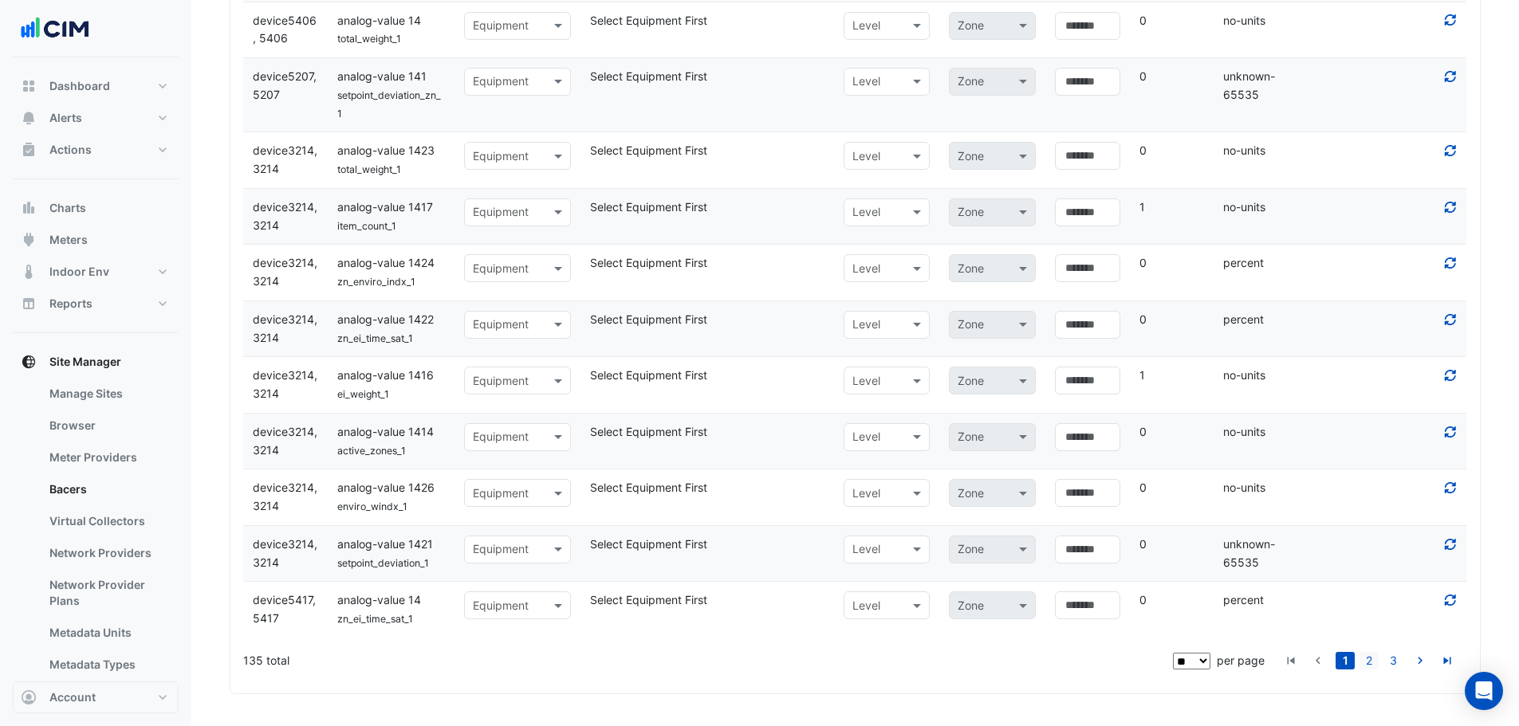
click at [1372, 660] on link "2" at bounding box center [1368, 661] width 19 height 18
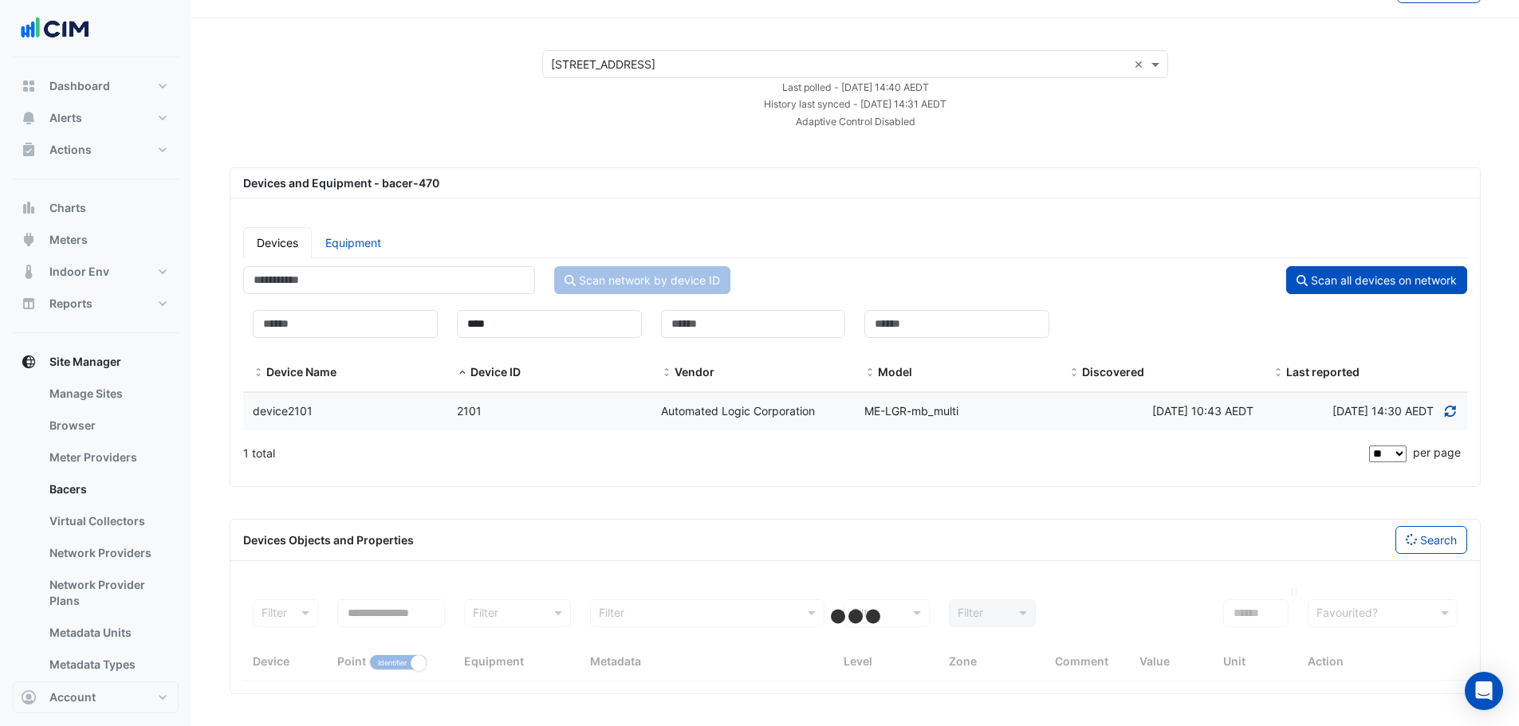
select select "**"
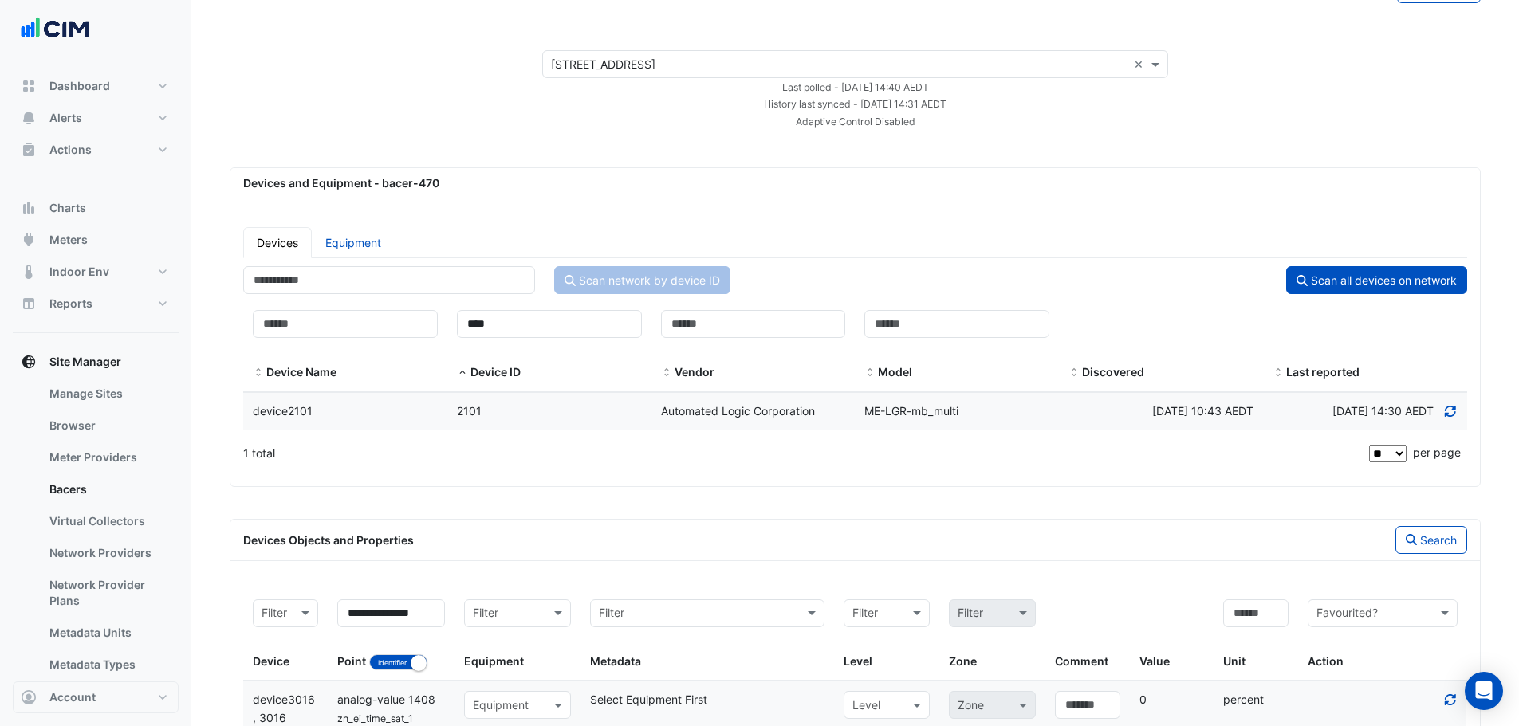
scroll to position [2911, 0]
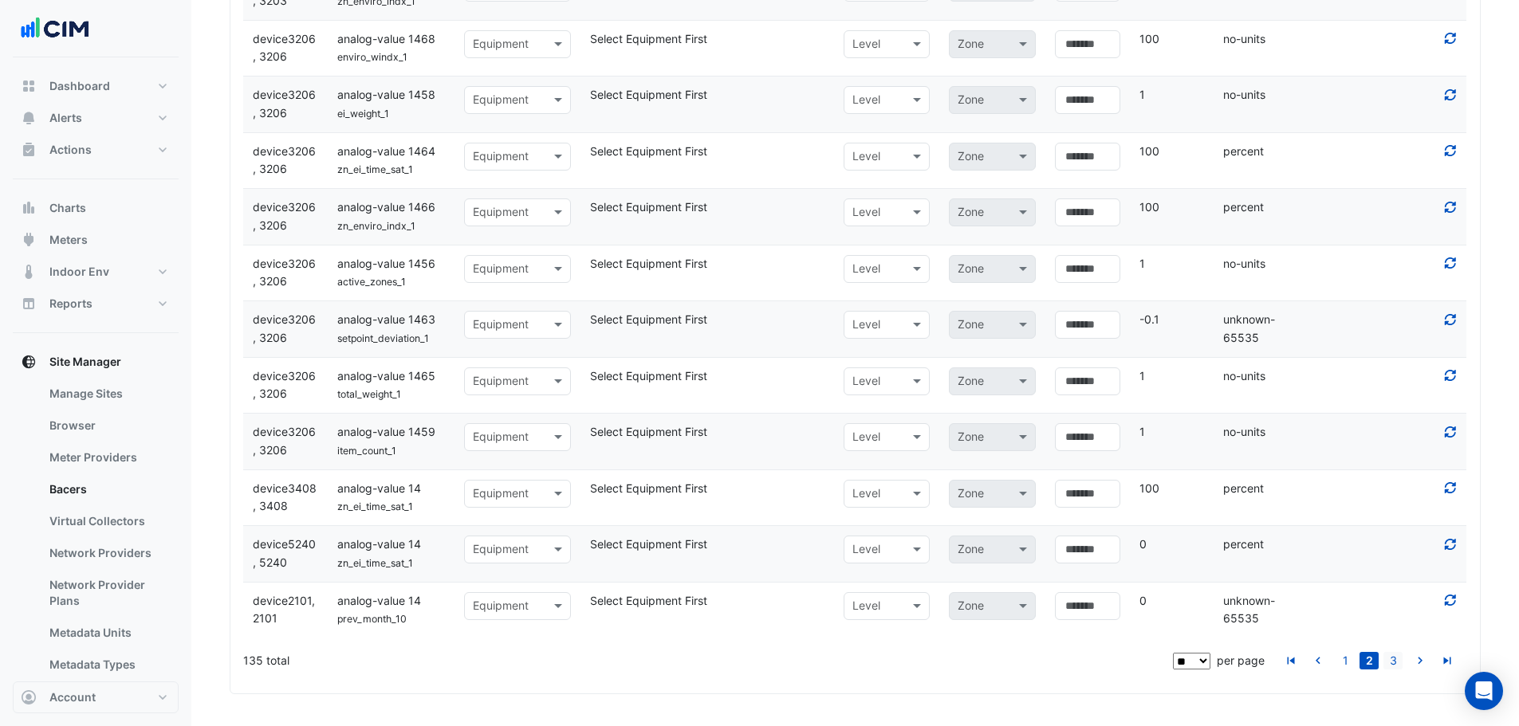
click at [1387, 660] on link "3" at bounding box center [1392, 661] width 19 height 18
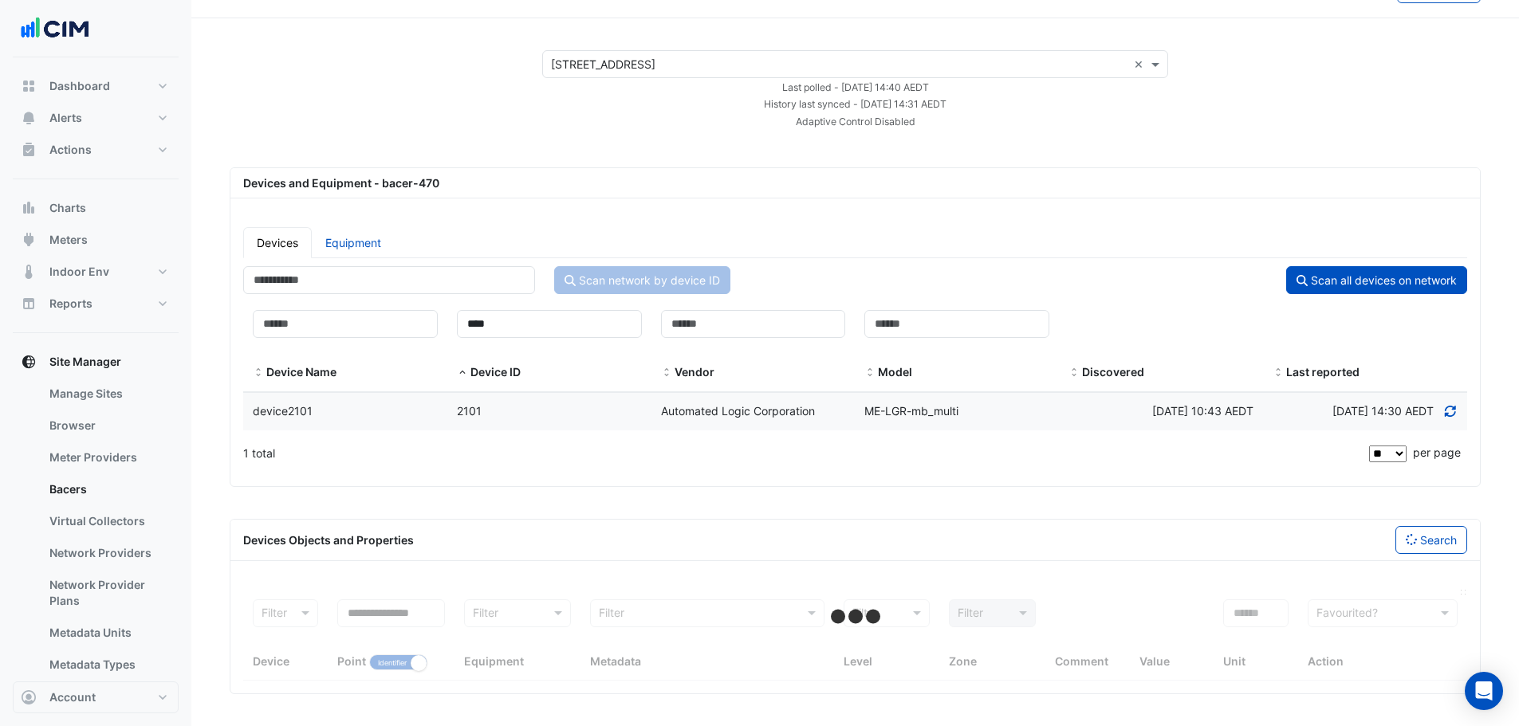
scroll to position [39, 0]
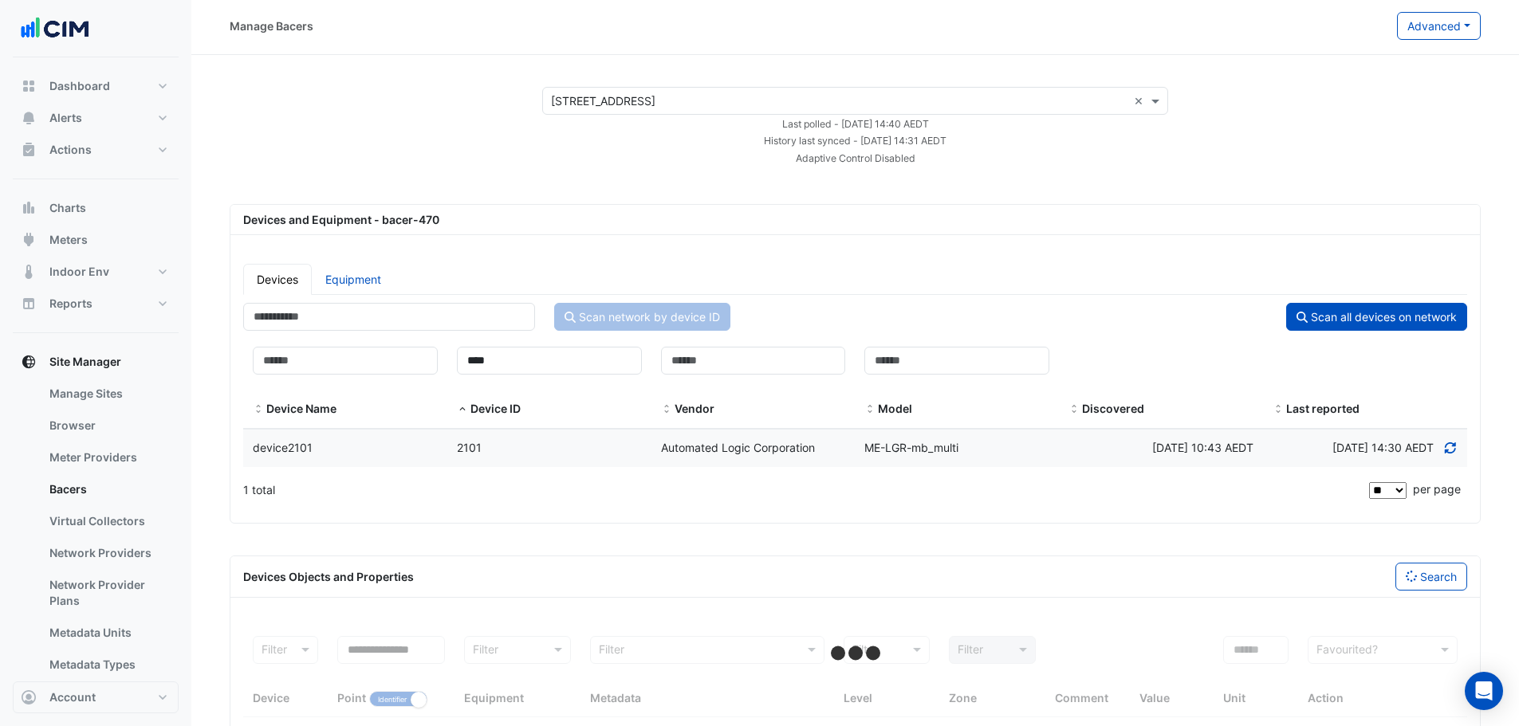
select select "**"
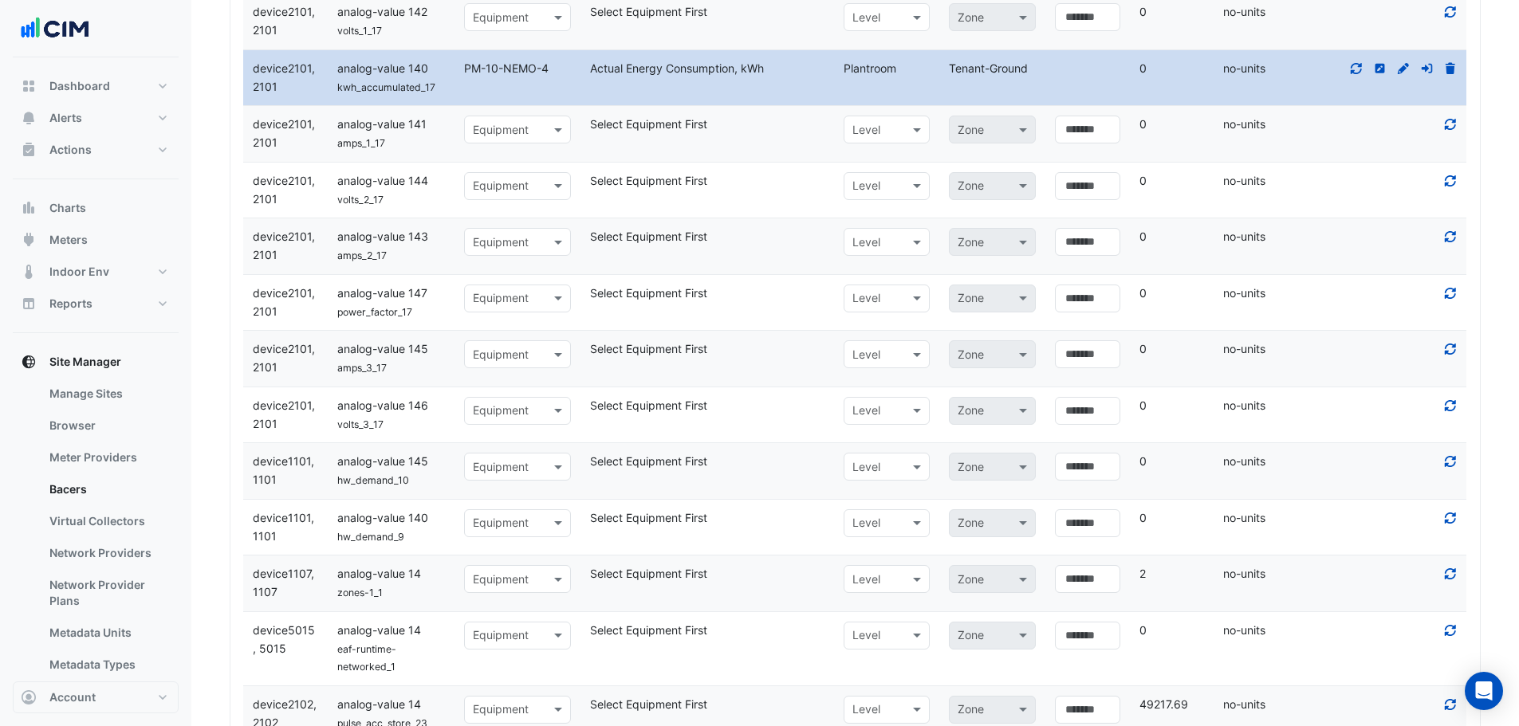
scroll to position [2068, 0]
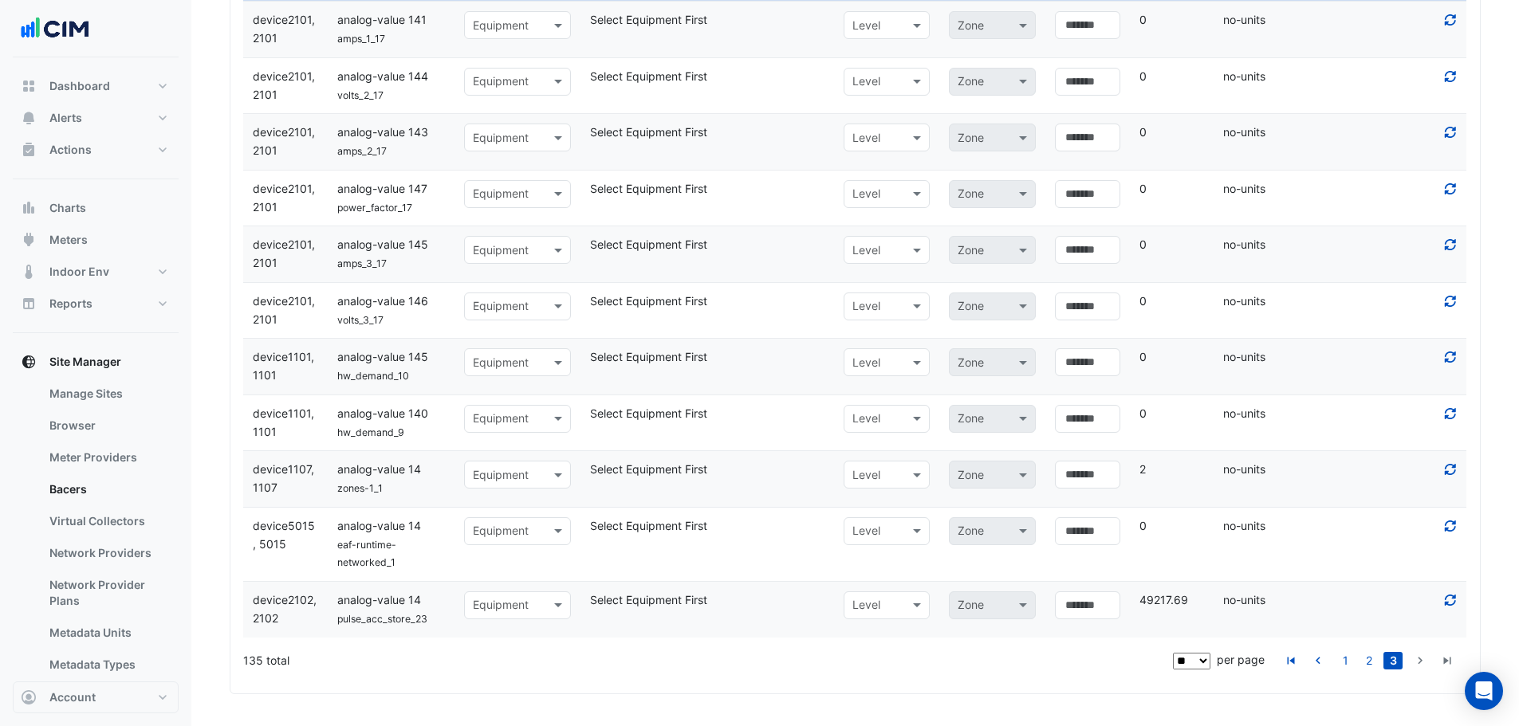
click at [1155, 604] on span "49217.69" at bounding box center [1163, 600] width 49 height 14
click at [1155, 607] on span "49217.69" at bounding box center [1163, 600] width 49 height 14
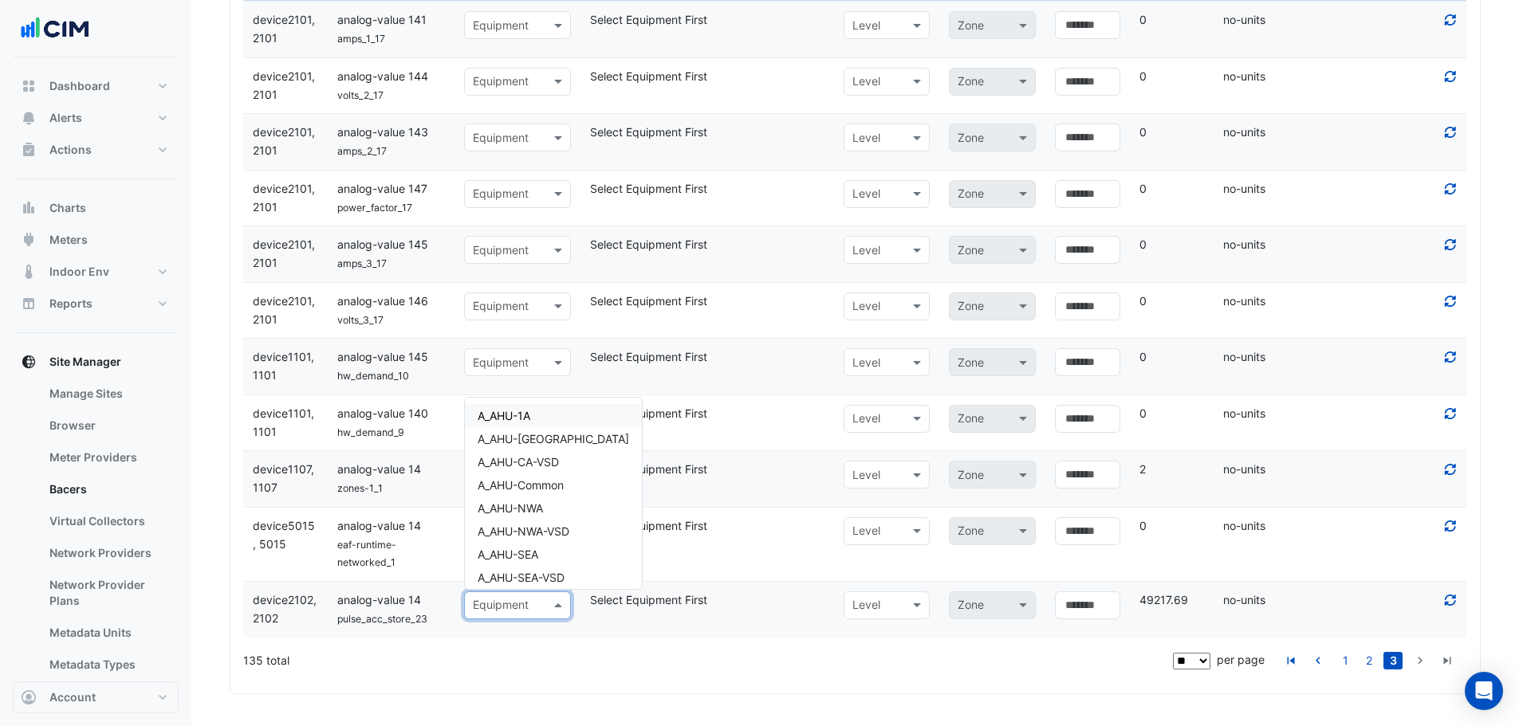
click at [516, 608] on input "text" at bounding box center [502, 606] width 58 height 18
type input "**"
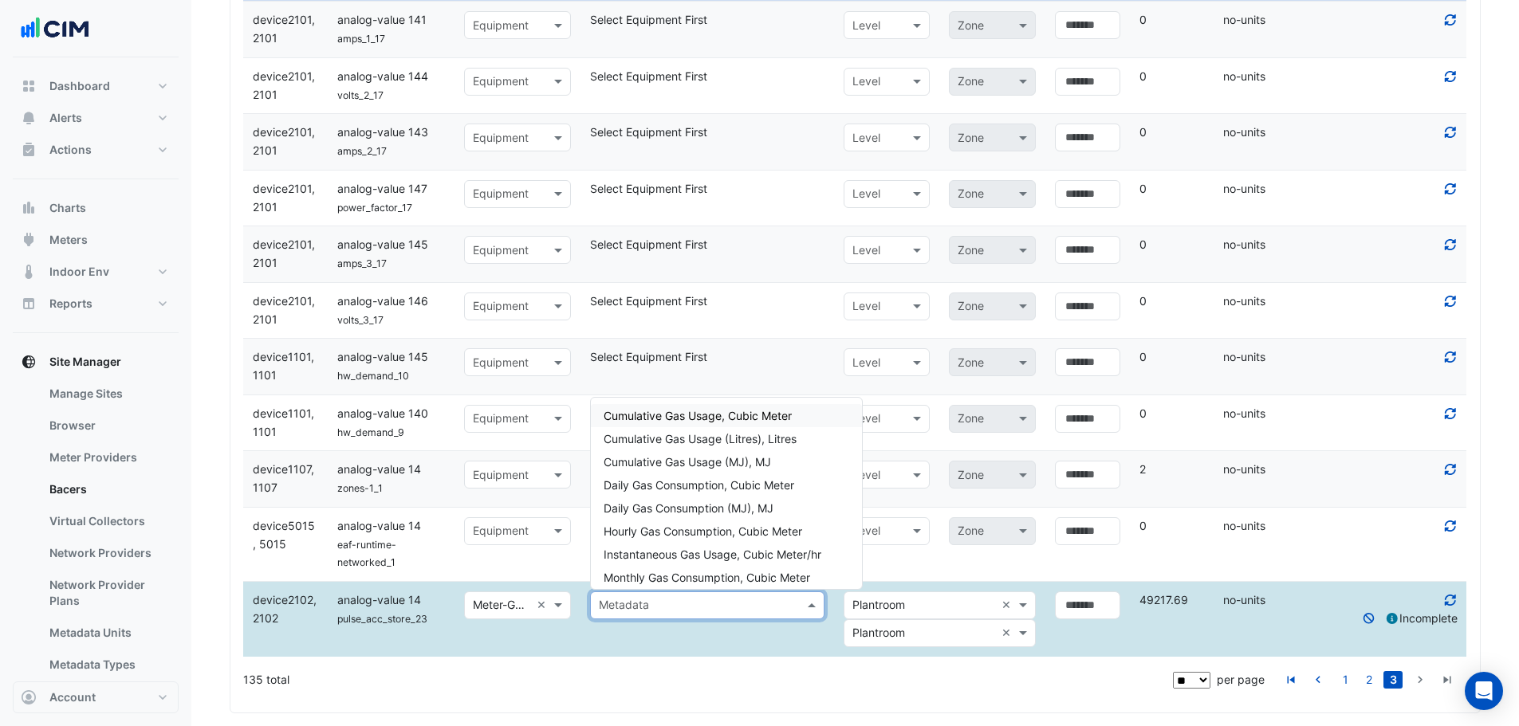
click at [642, 597] on input "text" at bounding box center [691, 606] width 185 height 18
click at [782, 462] on div "Cumulative Gas Usage (MJ), MJ" at bounding box center [726, 461] width 271 height 23
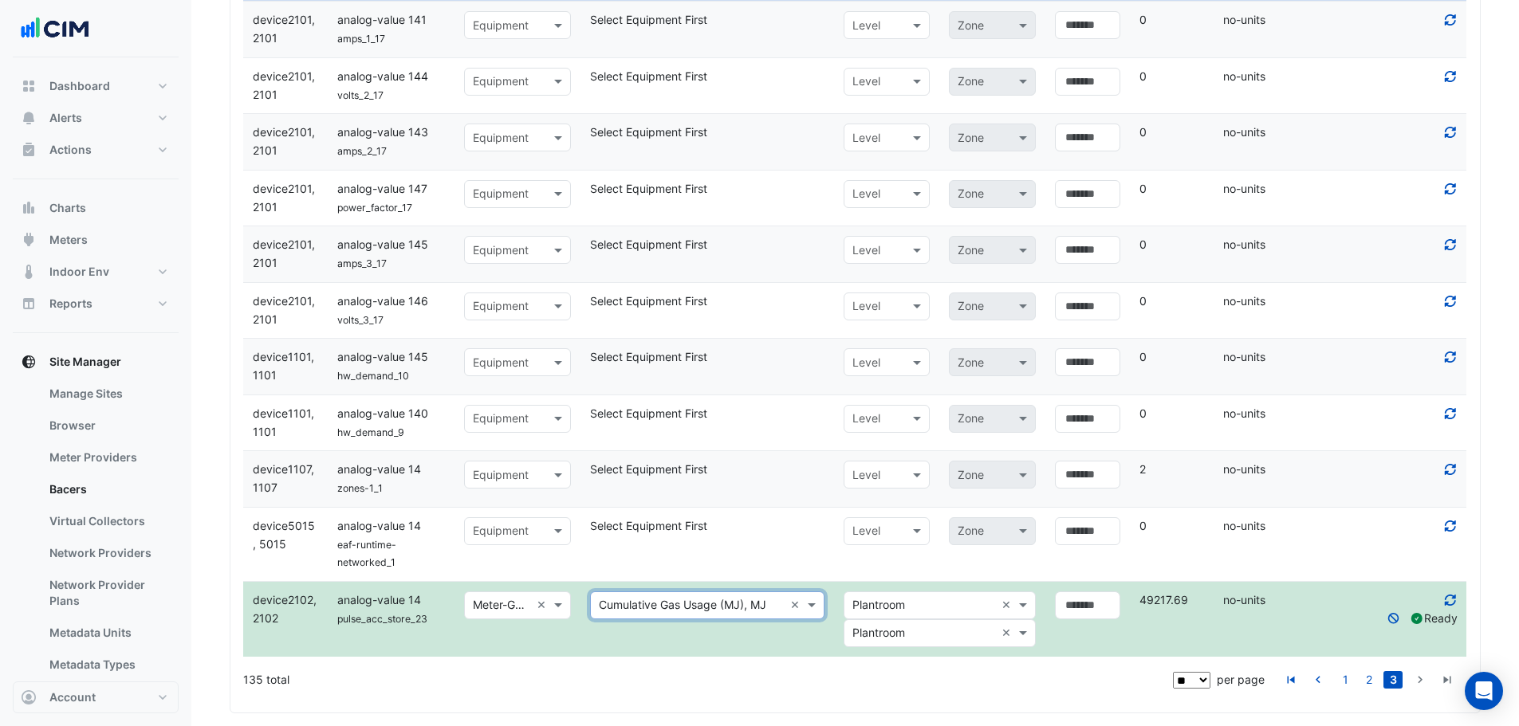
click at [943, 627] on input "text" at bounding box center [923, 634] width 143 height 18
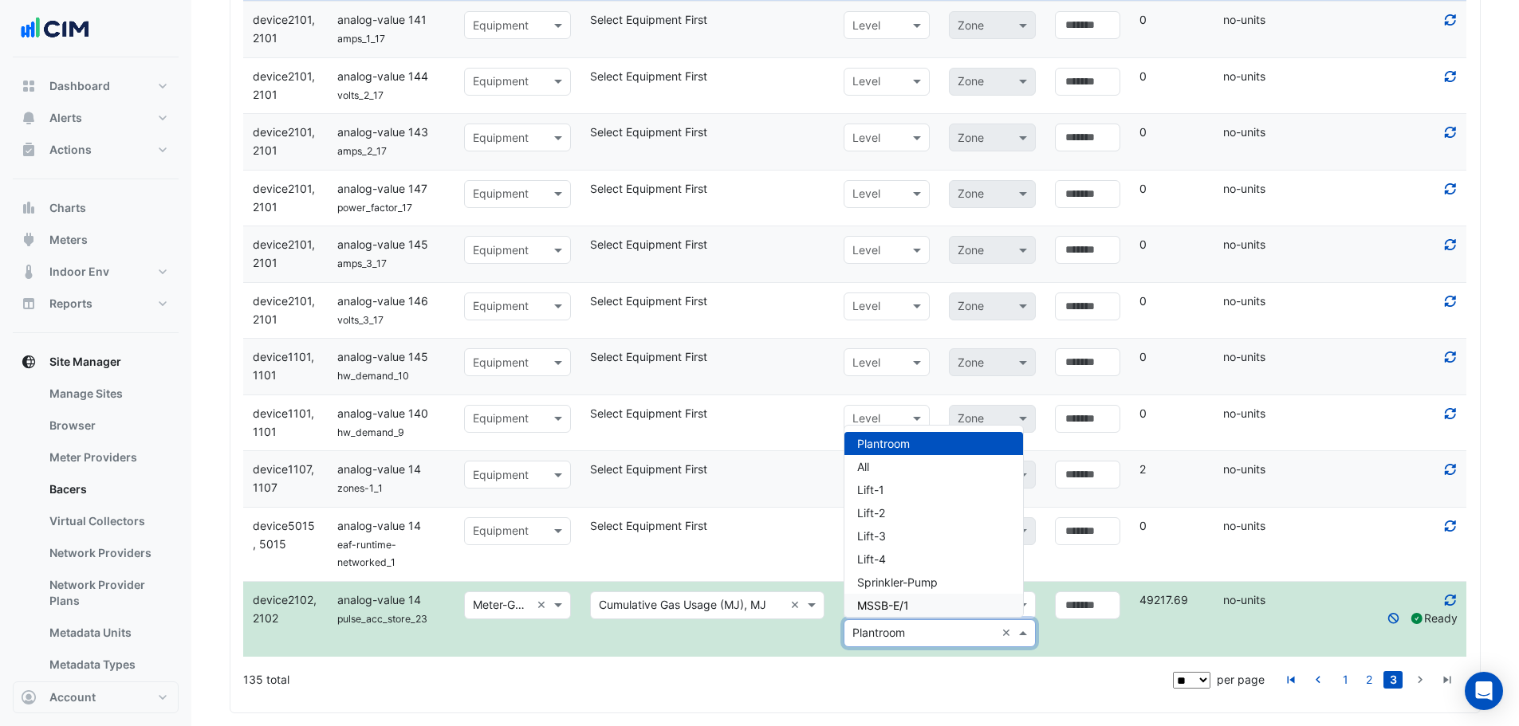
click at [1064, 659] on datatable-selection "Device device5002, 5002 Identifier analog-value 144 damper_1 Equipment B_VAV-CB…" at bounding box center [854, 653] width 1223 height 14
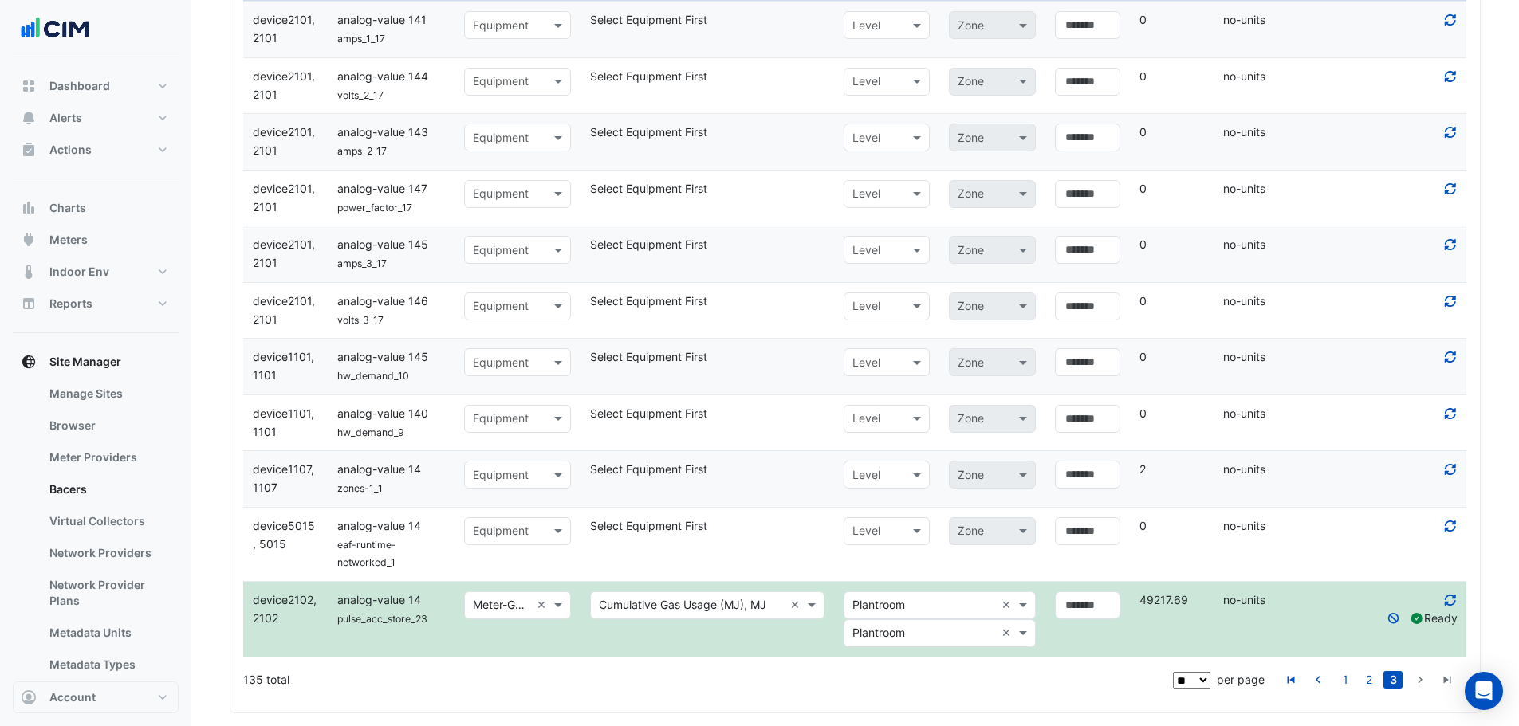
click at [970, 612] on input "text" at bounding box center [923, 606] width 143 height 18
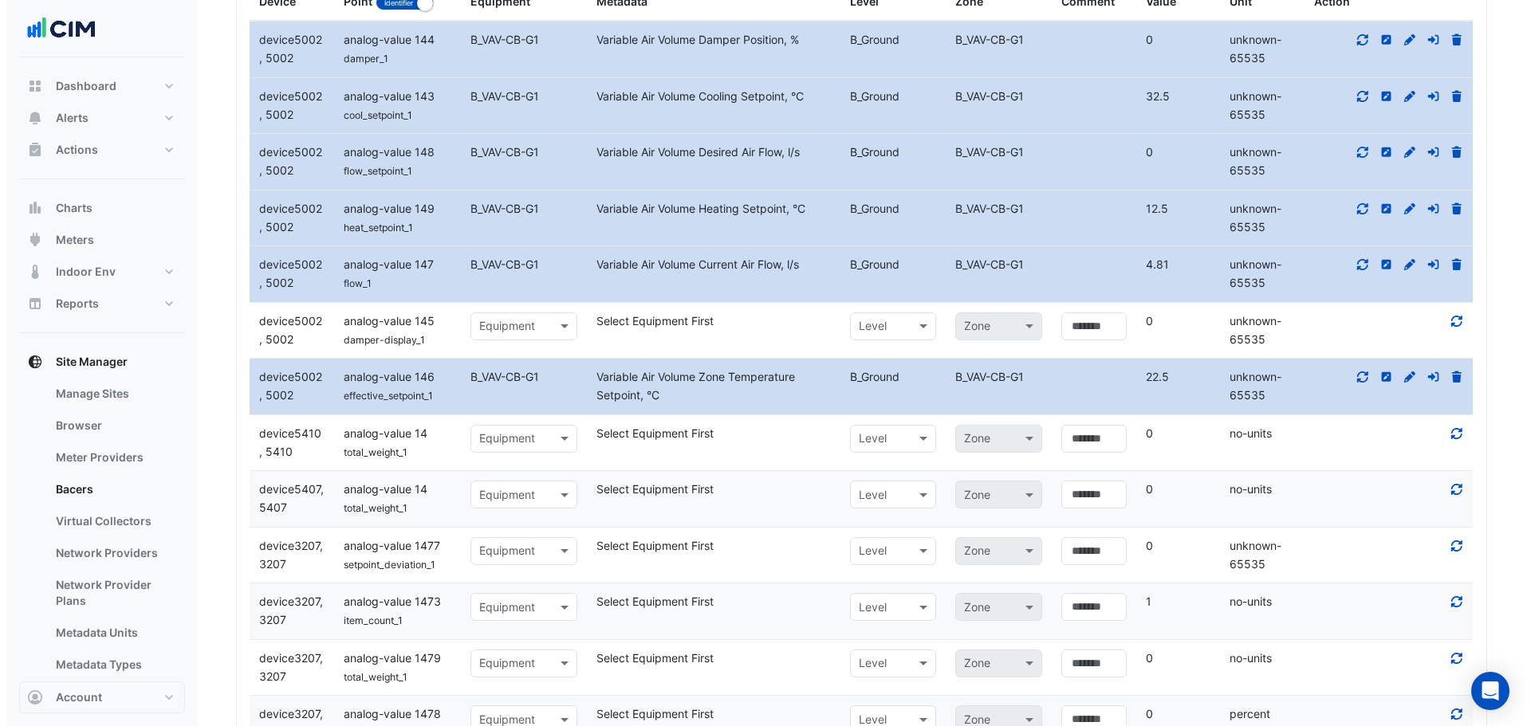
scroll to position [474, 0]
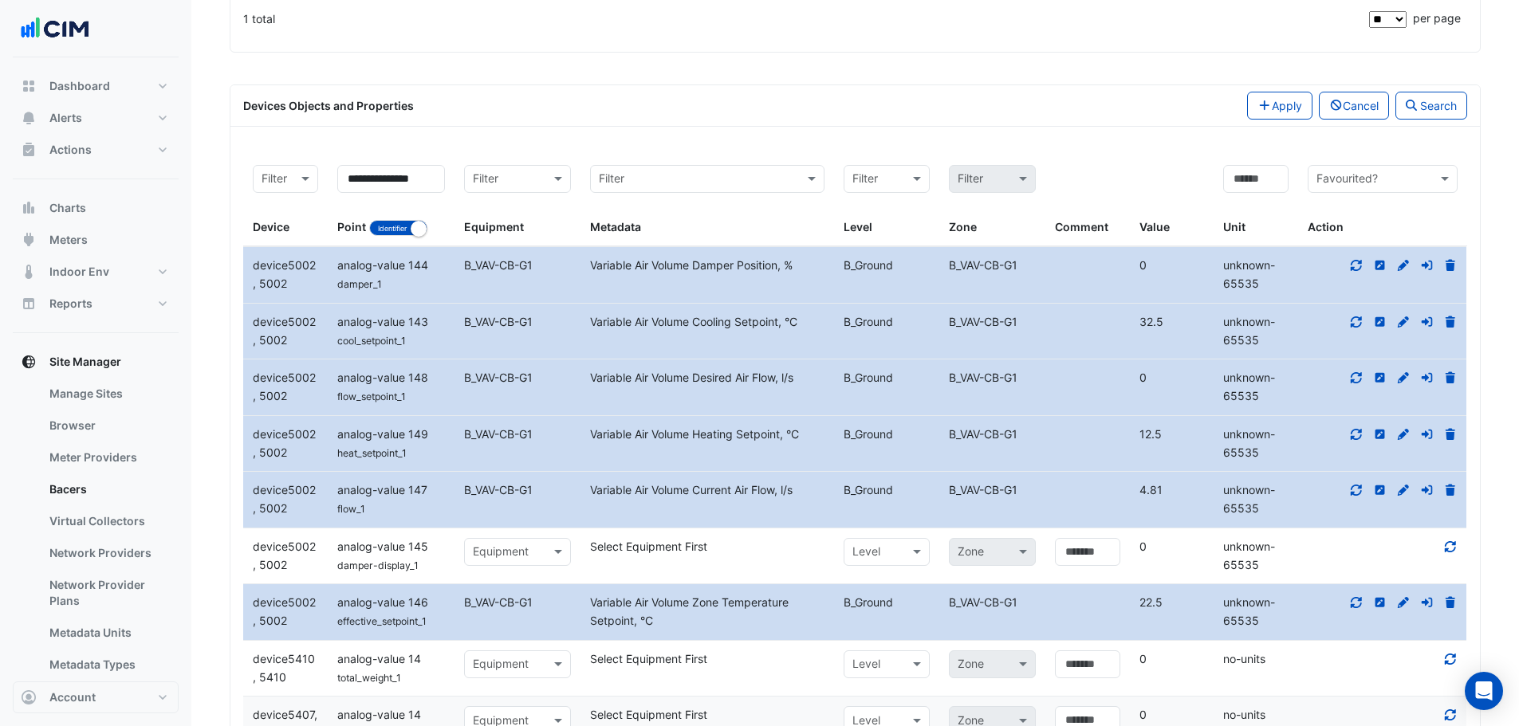
click at [1263, 120] on div "Devices Objects and Properties Apply Cancel Search" at bounding box center [854, 105] width 1249 height 41
click at [1260, 105] on icon "button" at bounding box center [1265, 105] width 10 height 10
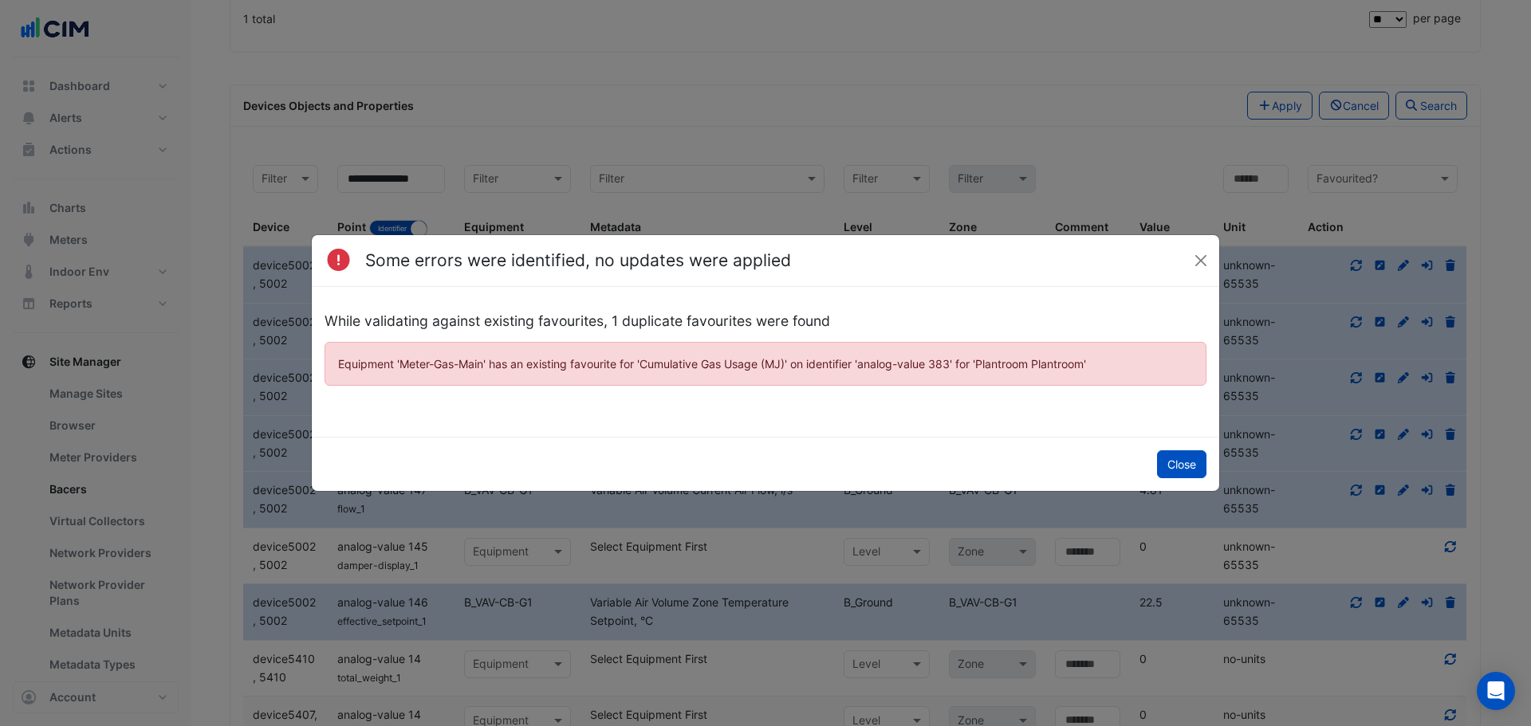
drag, startPoint x: 1155, startPoint y: 453, endPoint x: 1178, endPoint y: 476, distance: 33.3
click at [1156, 453] on div "Close" at bounding box center [765, 464] width 907 height 54
click at [1181, 475] on button "Close" at bounding box center [1181, 464] width 49 height 28
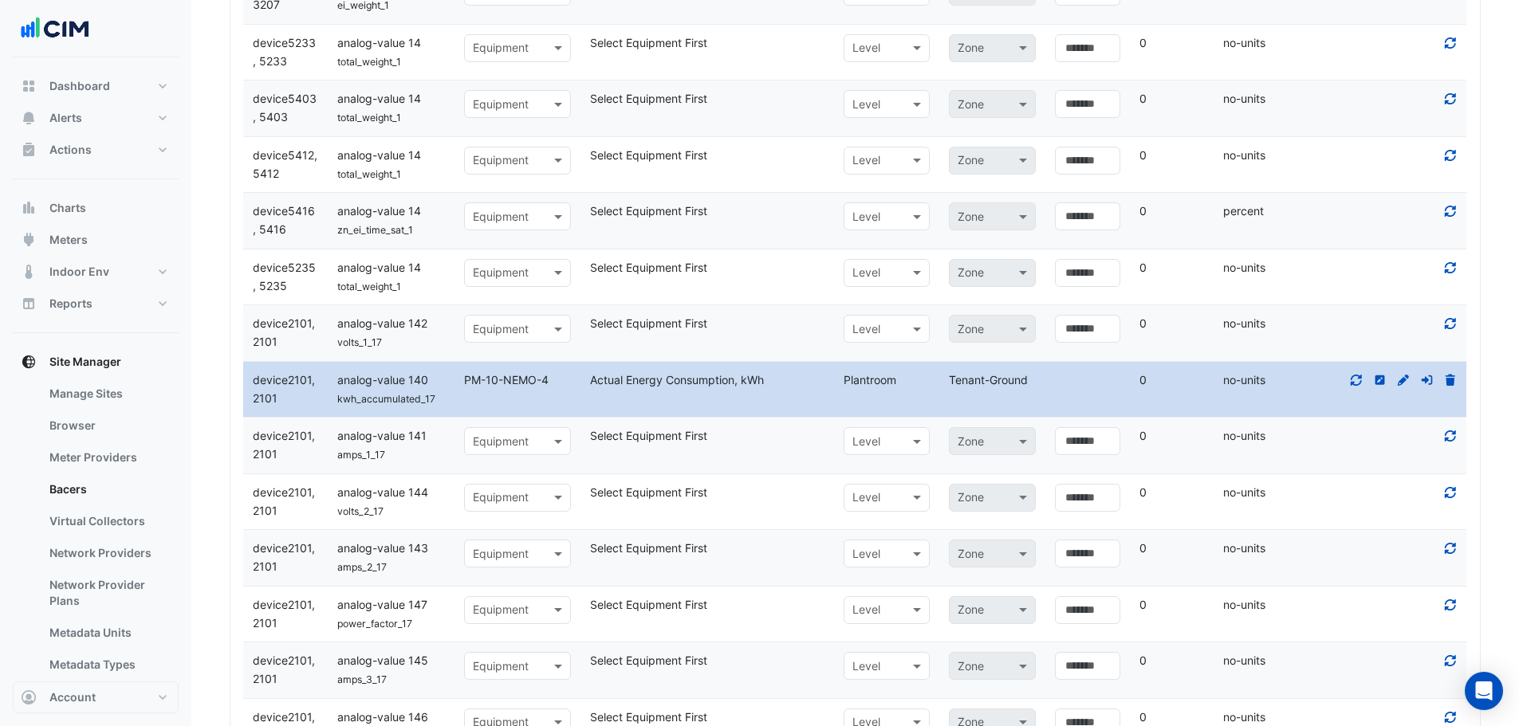
scroll to position [2087, 0]
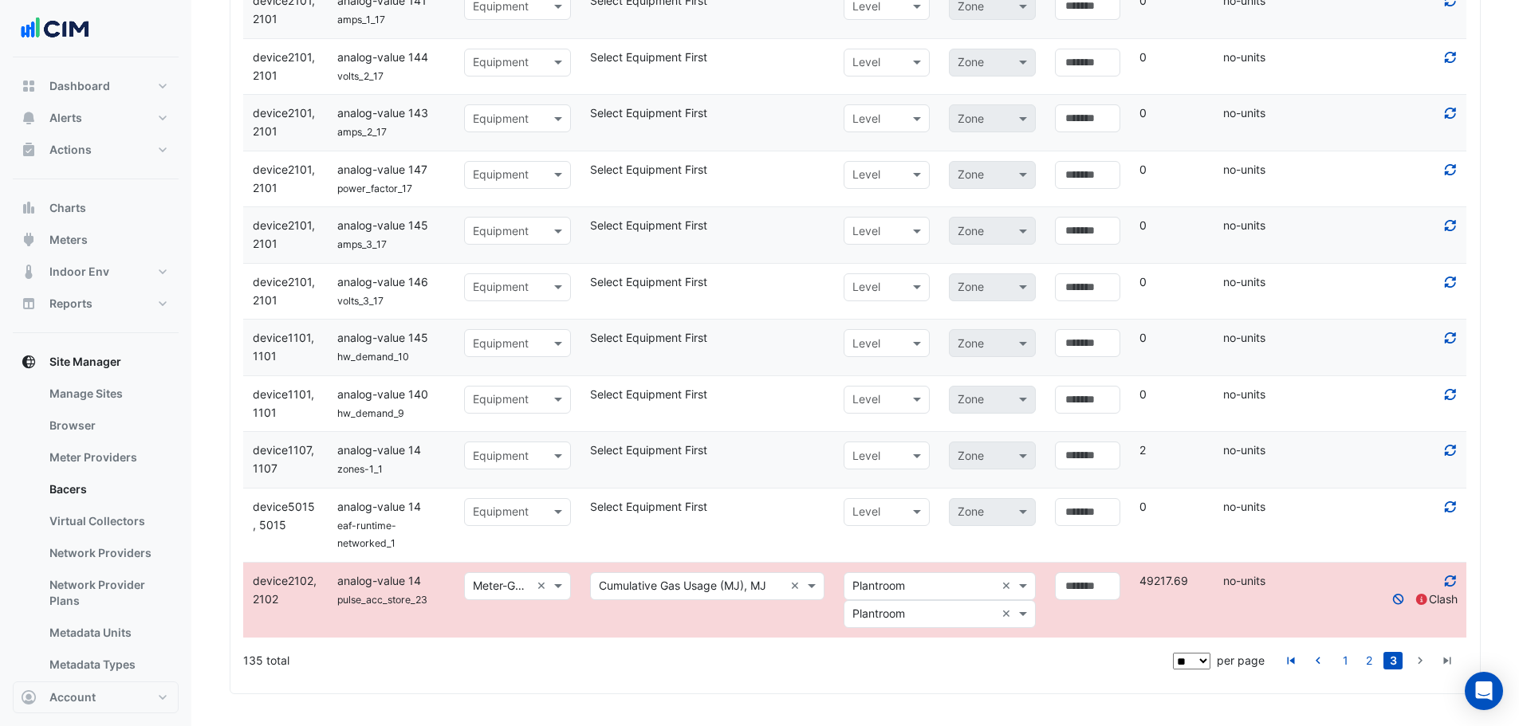
click at [935, 572] on datatable-body-cell "Select level × Plantroom × × Plantroom ×" at bounding box center [939, 600] width 211 height 75
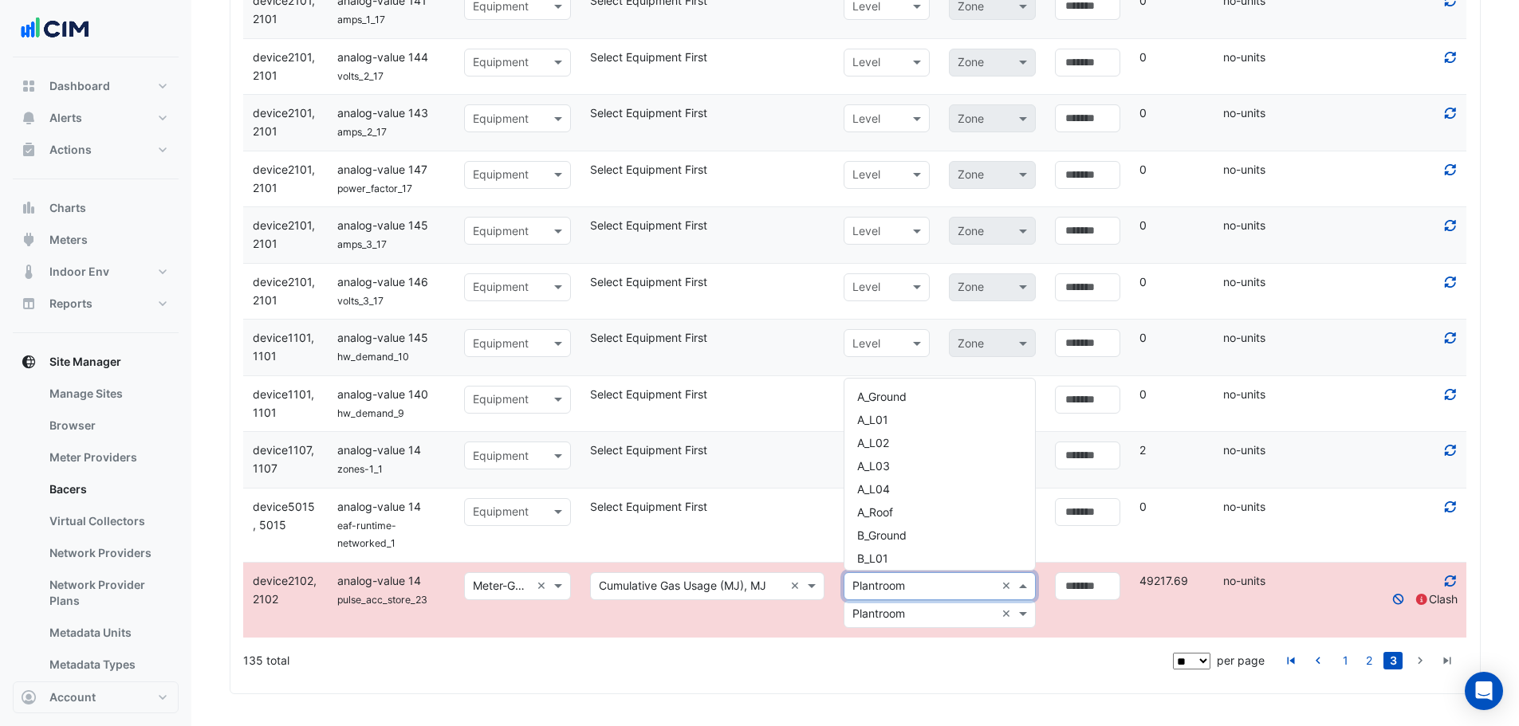
click at [934, 582] on input "text" at bounding box center [923, 587] width 143 height 18
click at [916, 523] on span "Lower Basement" at bounding box center [900, 529] width 87 height 14
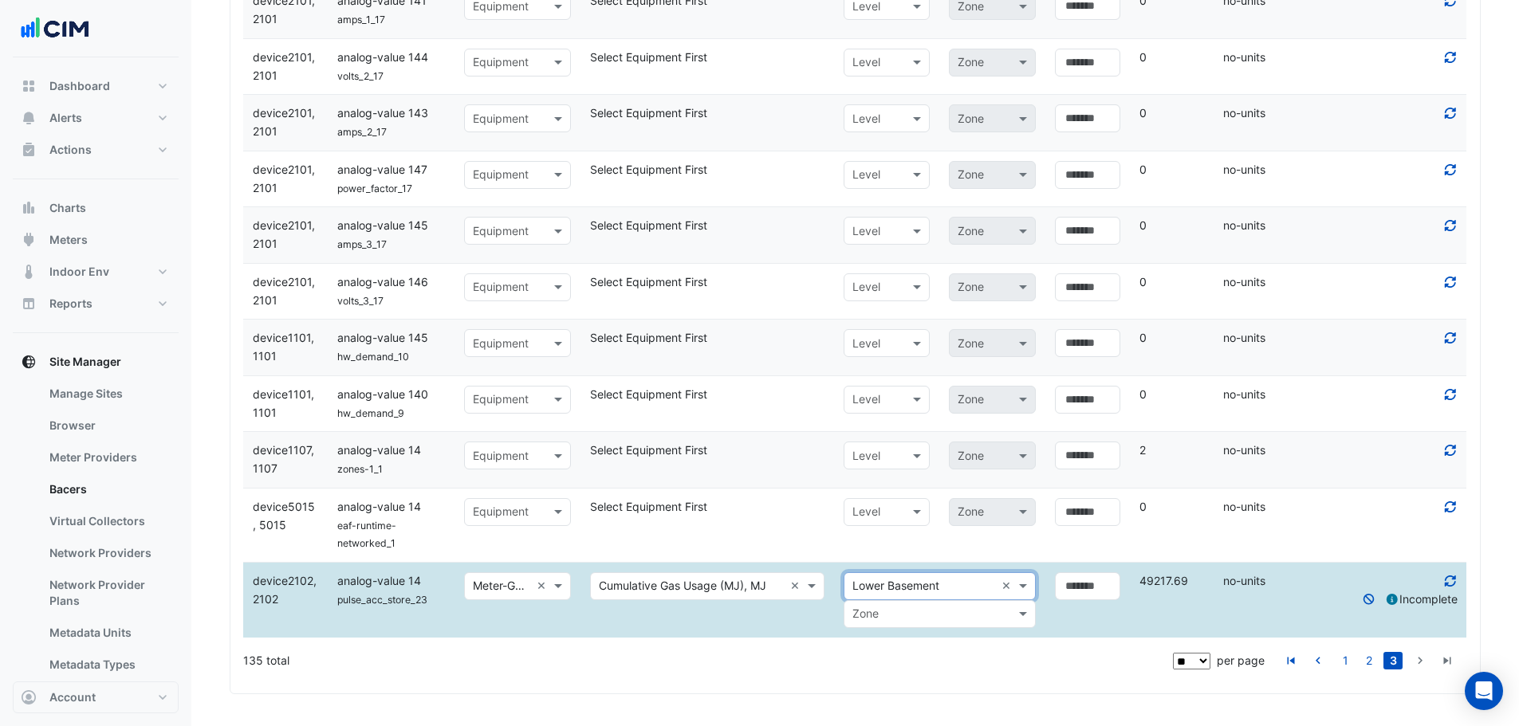
click at [927, 606] on input "text" at bounding box center [923, 615] width 143 height 18
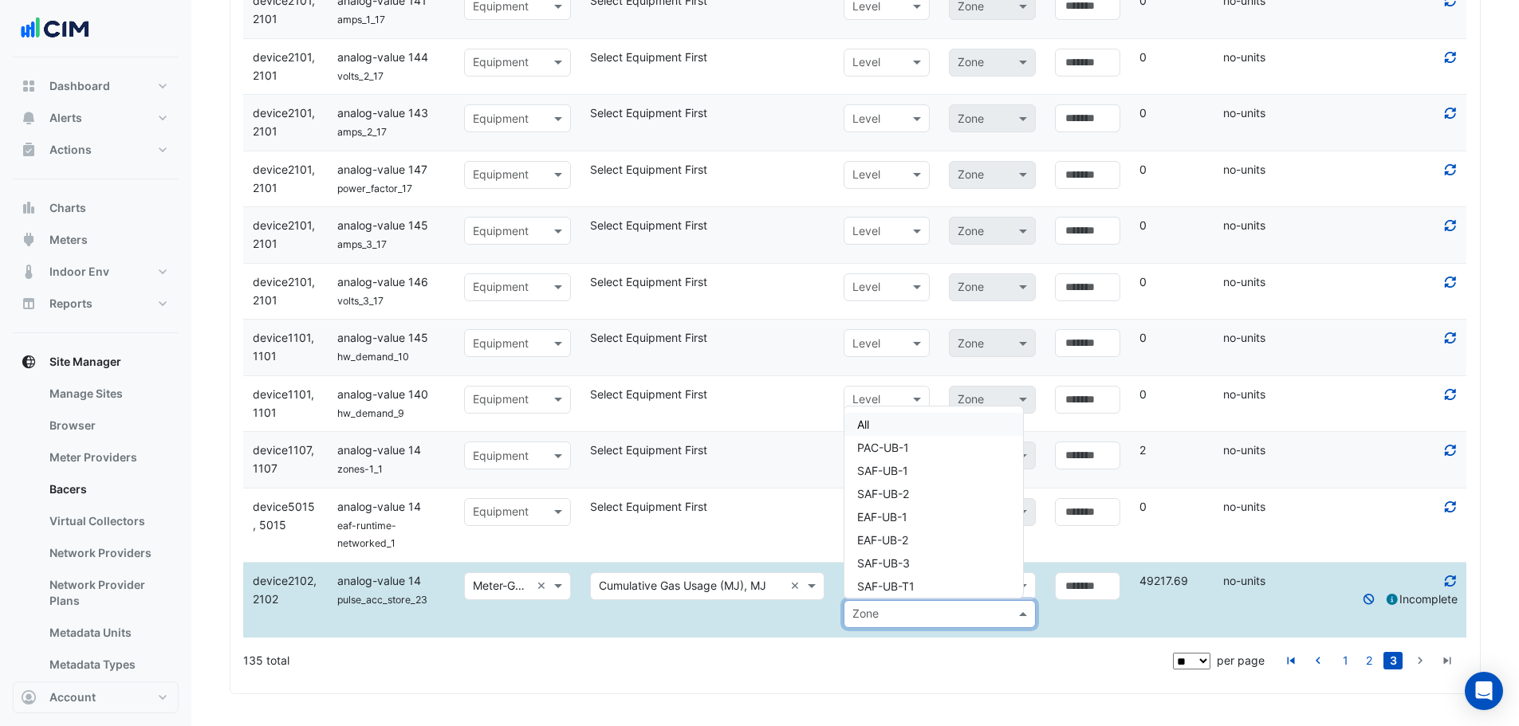
click at [895, 419] on div "All" at bounding box center [933, 424] width 179 height 23
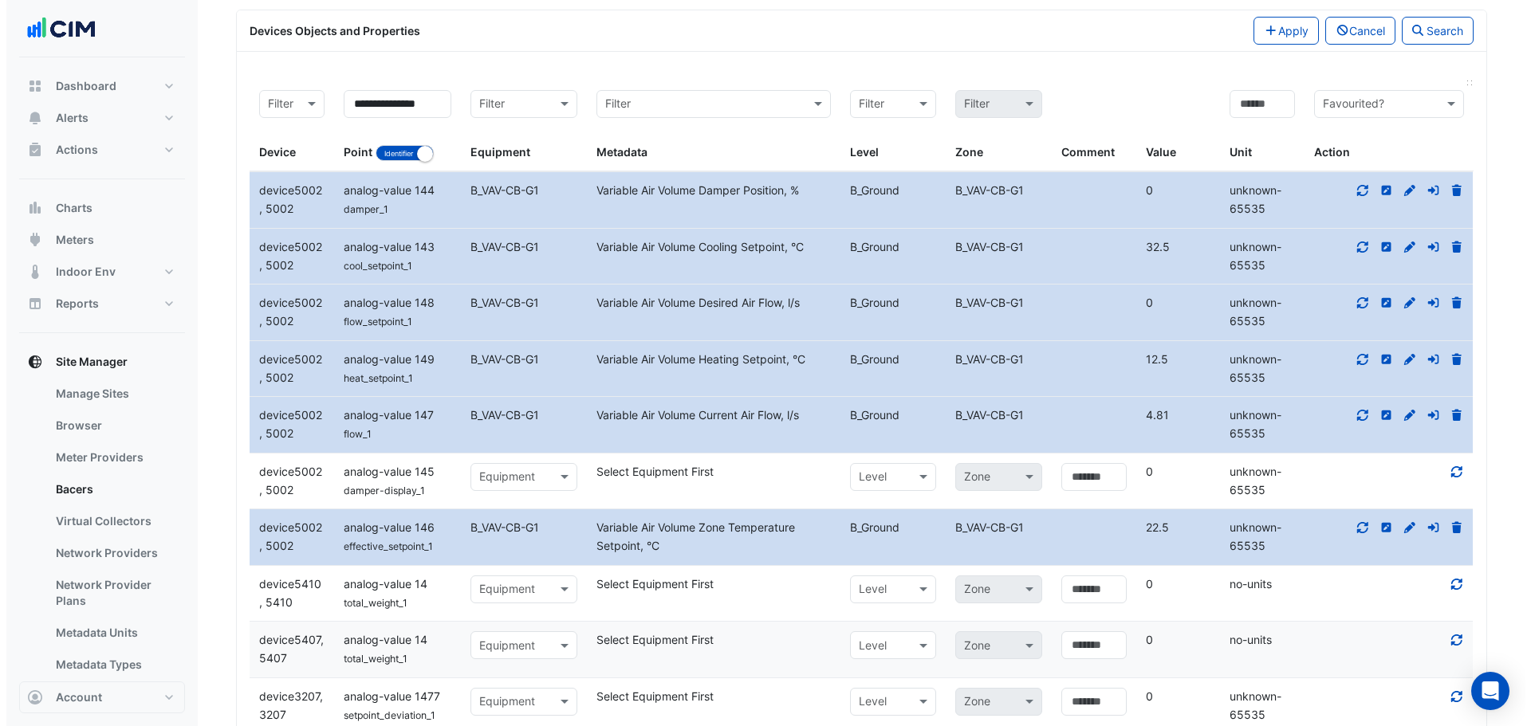
scroll to position [387, 0]
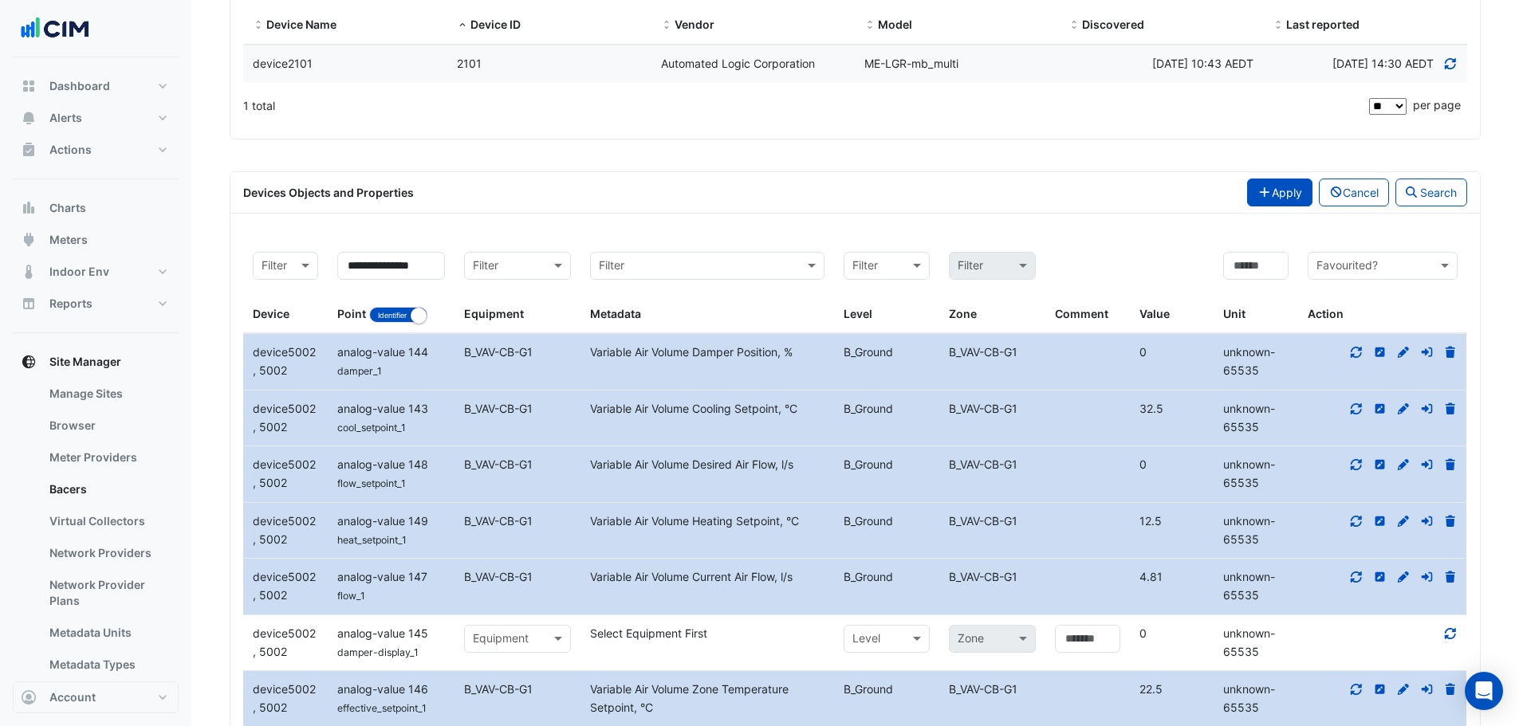
click at [1272, 187] on button "Apply" at bounding box center [1279, 193] width 65 height 28
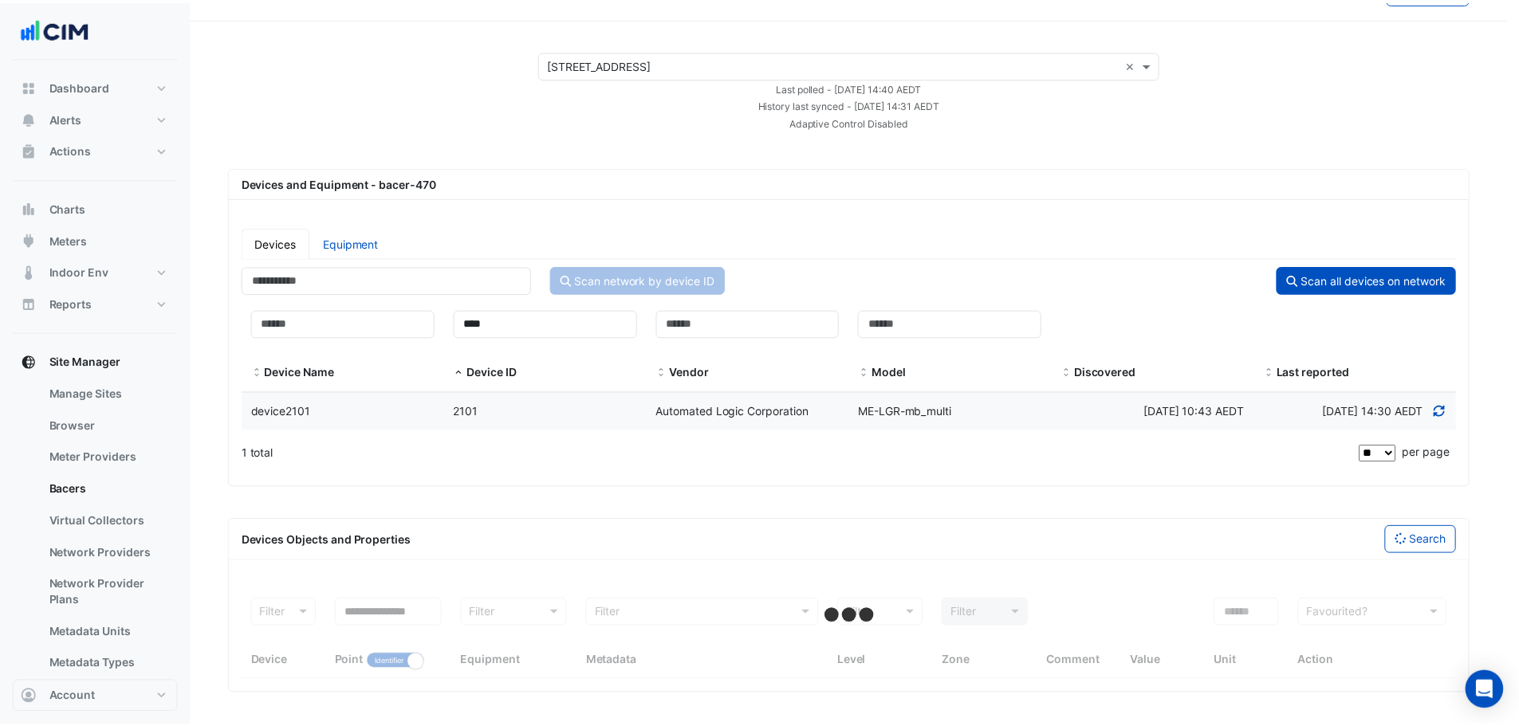
scroll to position [39, 0]
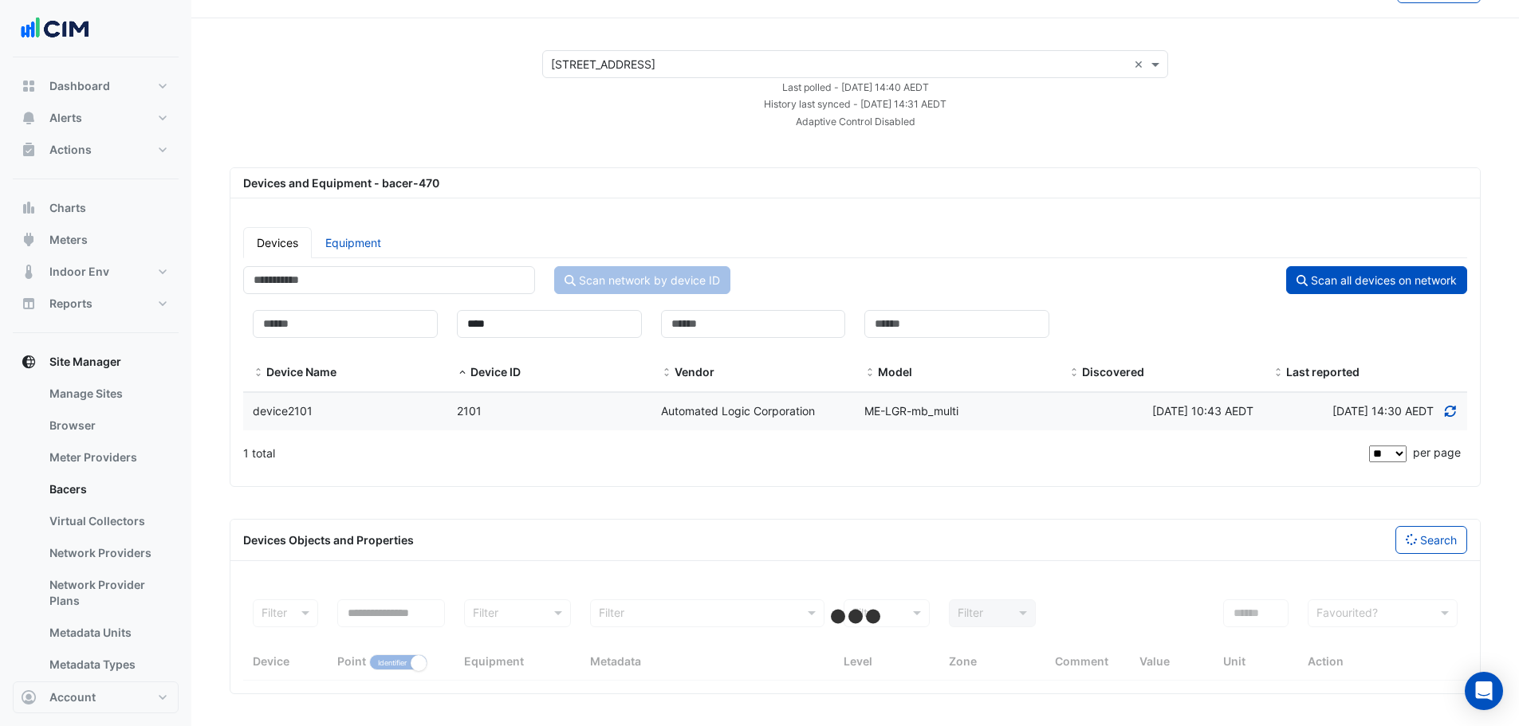
select select "**"
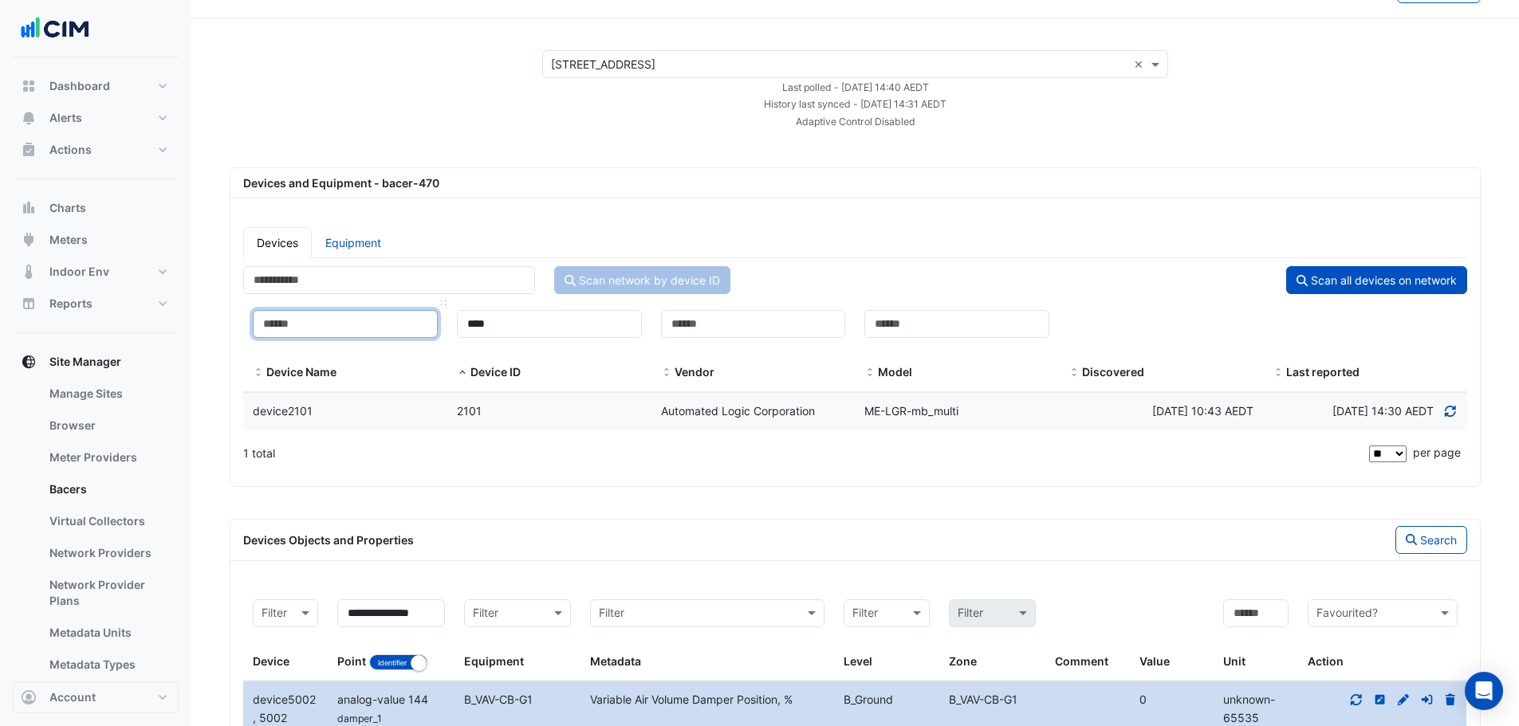
click at [368, 321] on input at bounding box center [345, 324] width 185 height 28
click at [364, 238] on link "Equipment" at bounding box center [353, 242] width 83 height 31
select select "**"
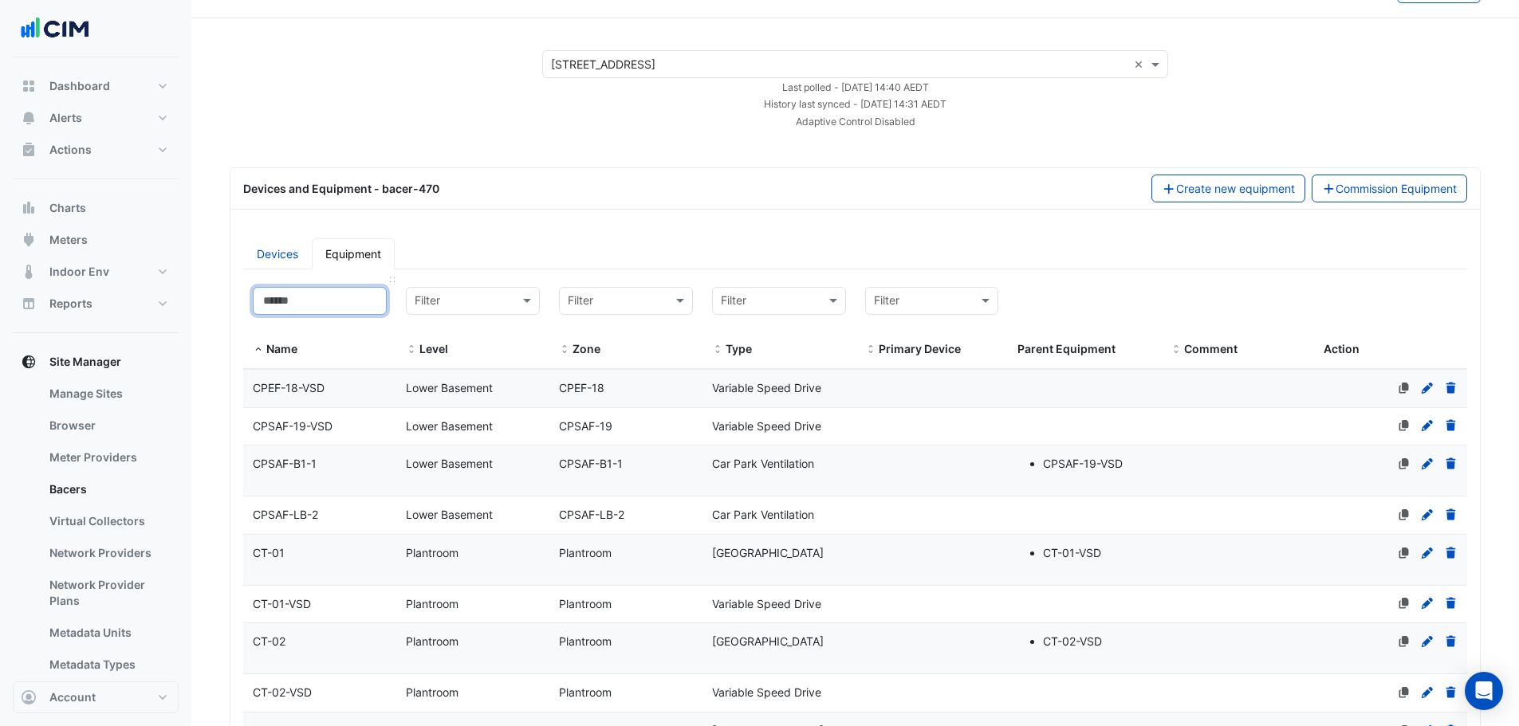
click at [344, 297] on input at bounding box center [320, 301] width 134 height 28
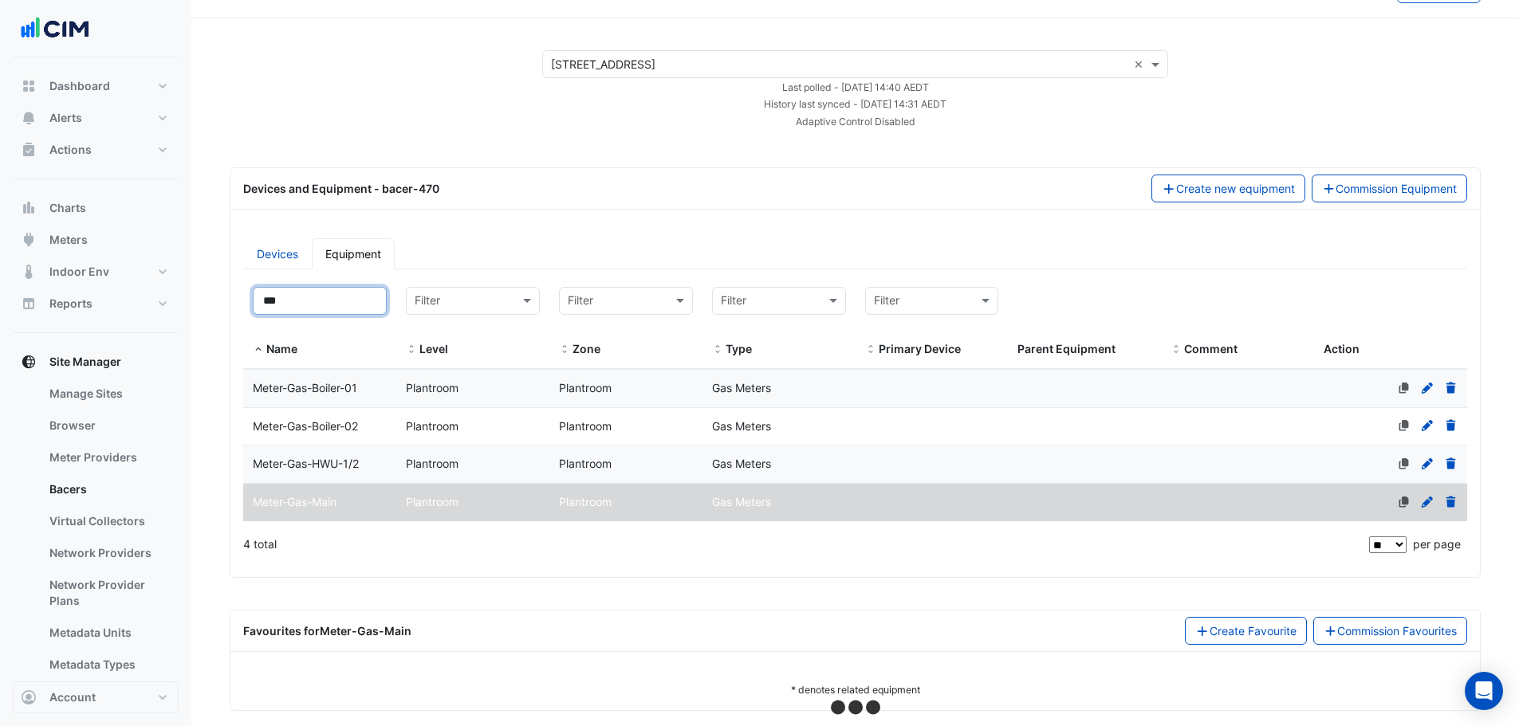
type input "***"
click at [336, 497] on span "Meter-Gas-Main" at bounding box center [295, 502] width 84 height 14
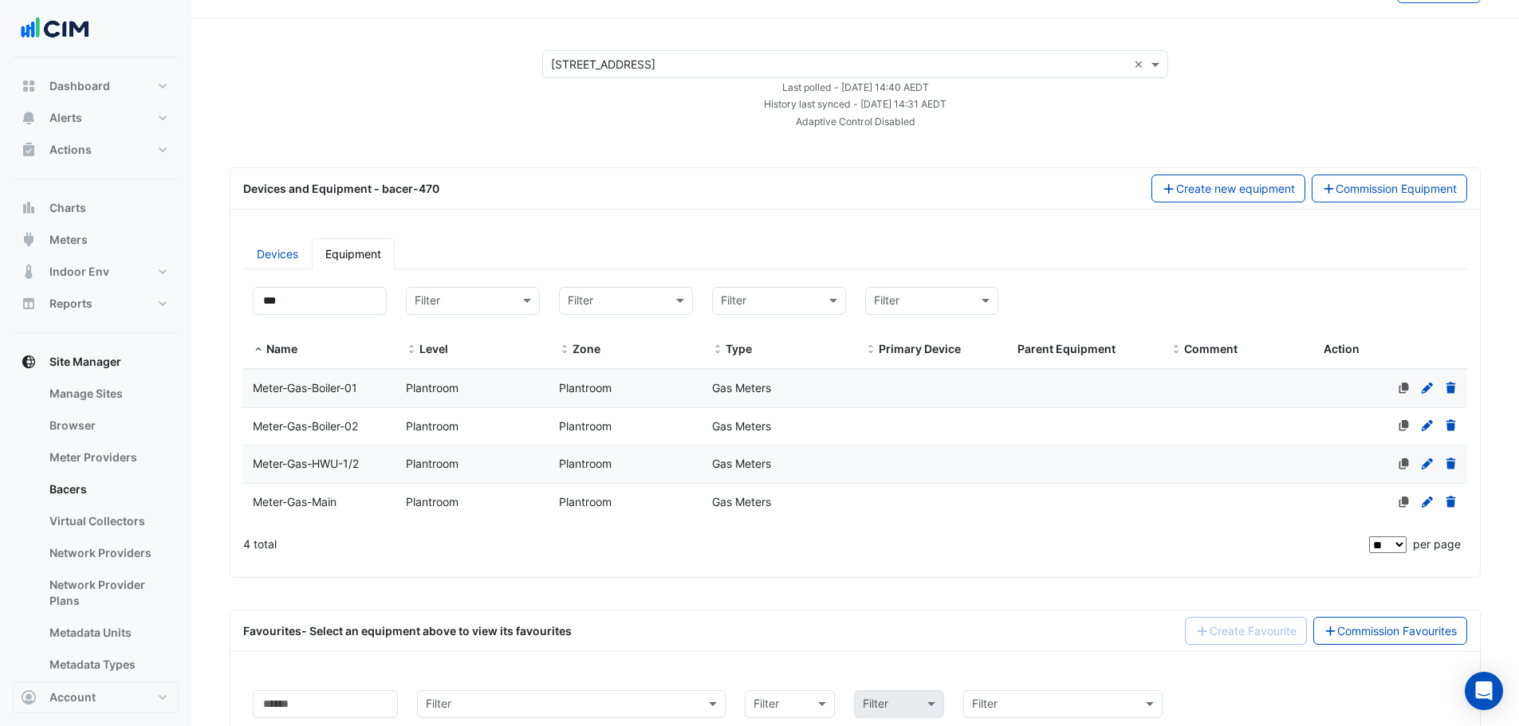
click at [340, 495] on div "Meter-Gas-Main" at bounding box center [319, 503] width 153 height 18
click at [382, 502] on div "Meter-Gas-Main" at bounding box center [319, 503] width 153 height 18
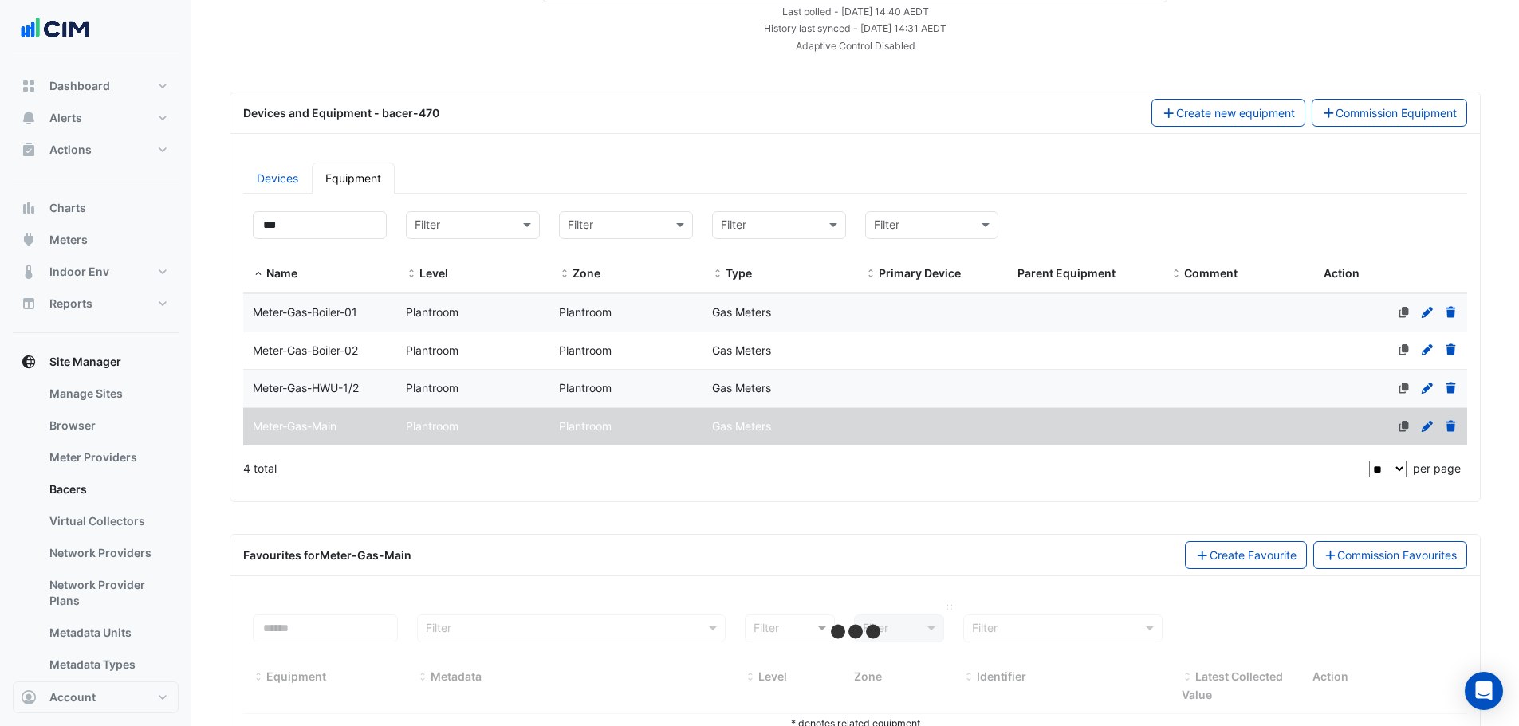
scroll to position [166, 0]
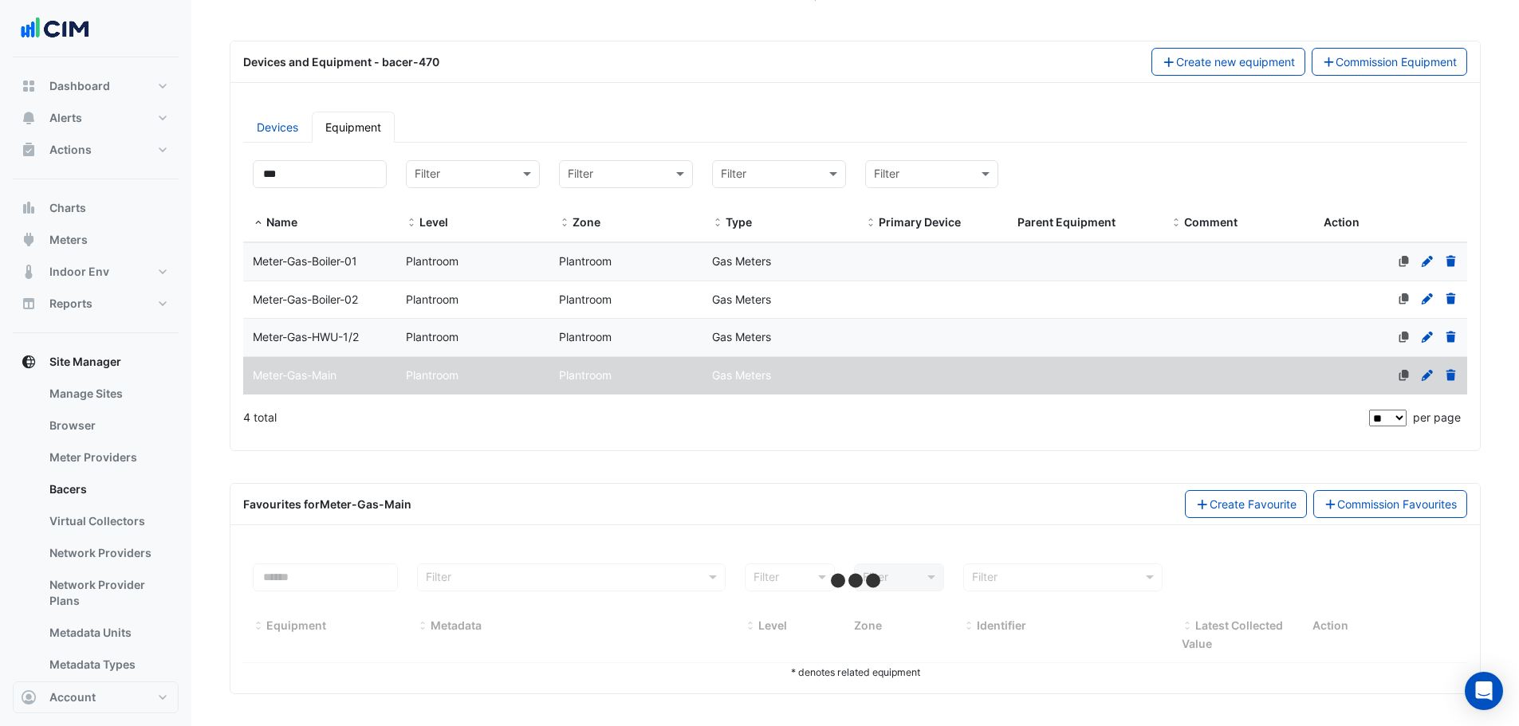
select select "**"
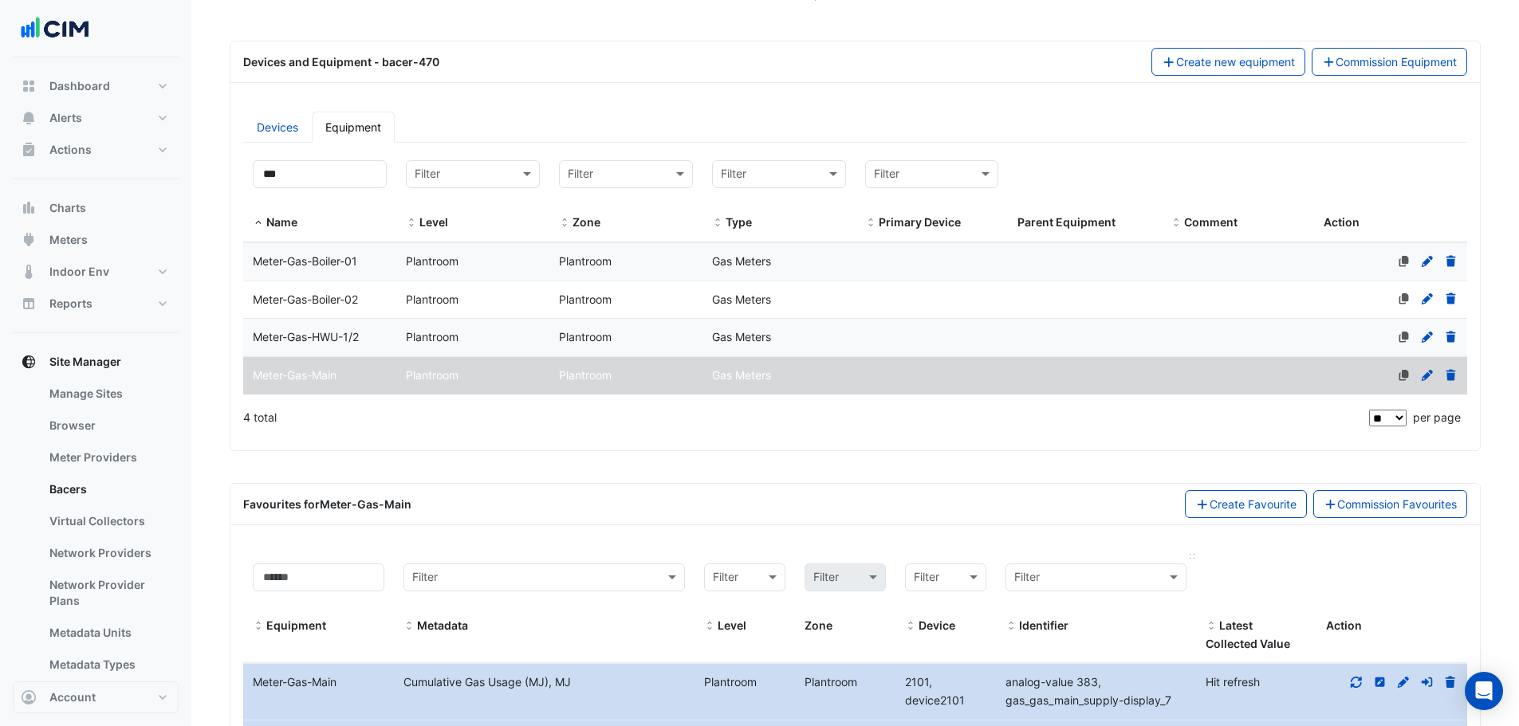
scroll to position [377, 0]
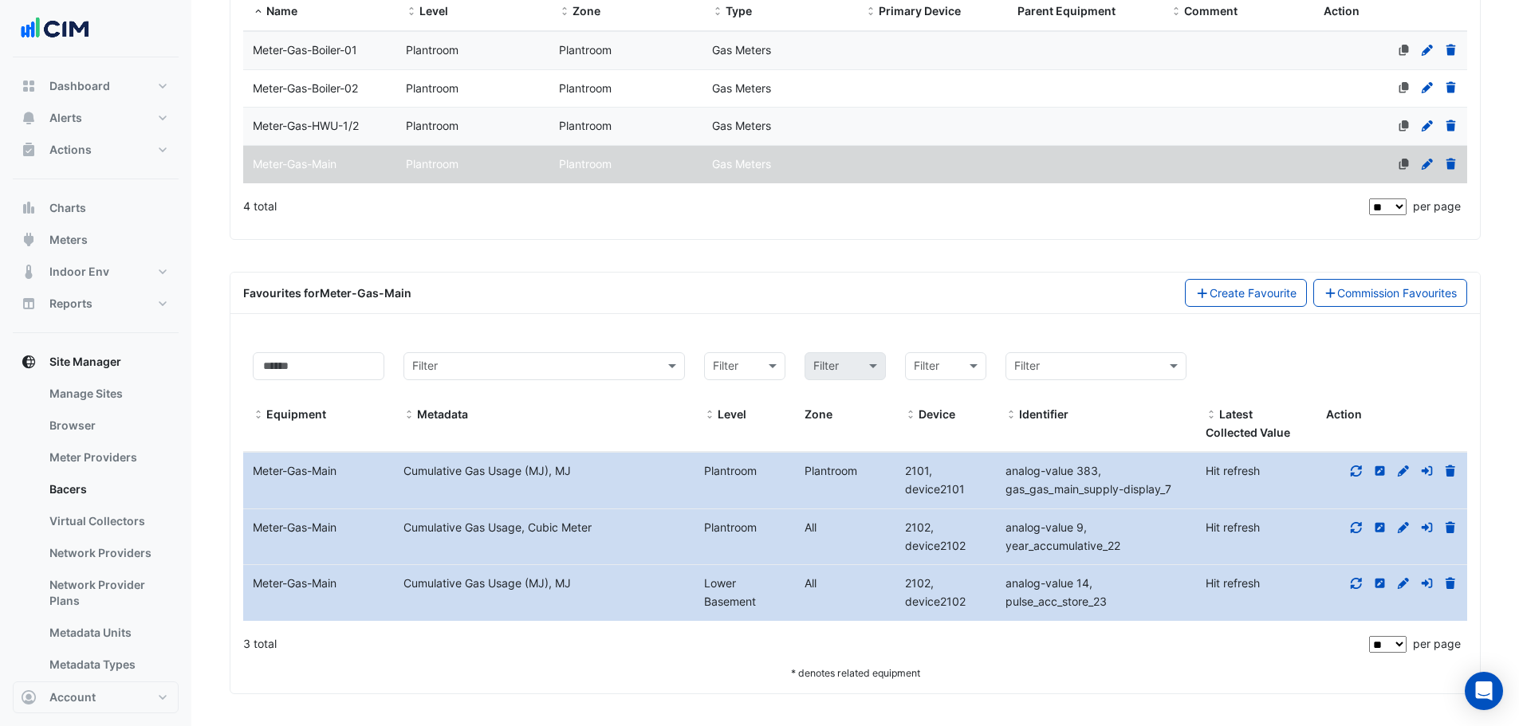
click at [1351, 581] on icon at bounding box center [1356, 583] width 14 height 11
click at [1356, 530] on icon at bounding box center [1356, 527] width 14 height 11
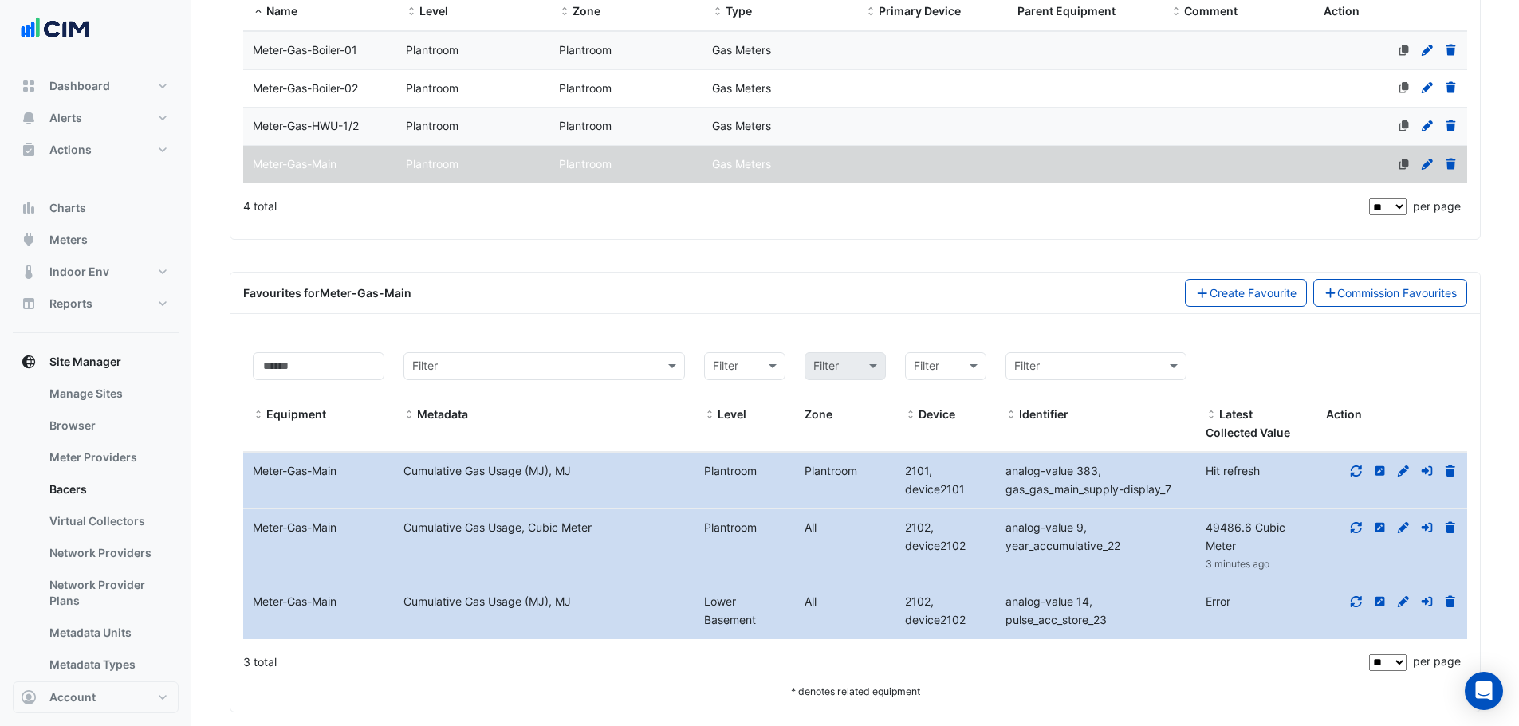
click at [1355, 480] on div at bounding box center [1391, 471] width 151 height 18
click at [1351, 467] on icon at bounding box center [1356, 471] width 14 height 11
click at [1402, 472] on icon at bounding box center [1403, 471] width 11 height 11
click at [1383, 469] on icon at bounding box center [1380, 471] width 10 height 10
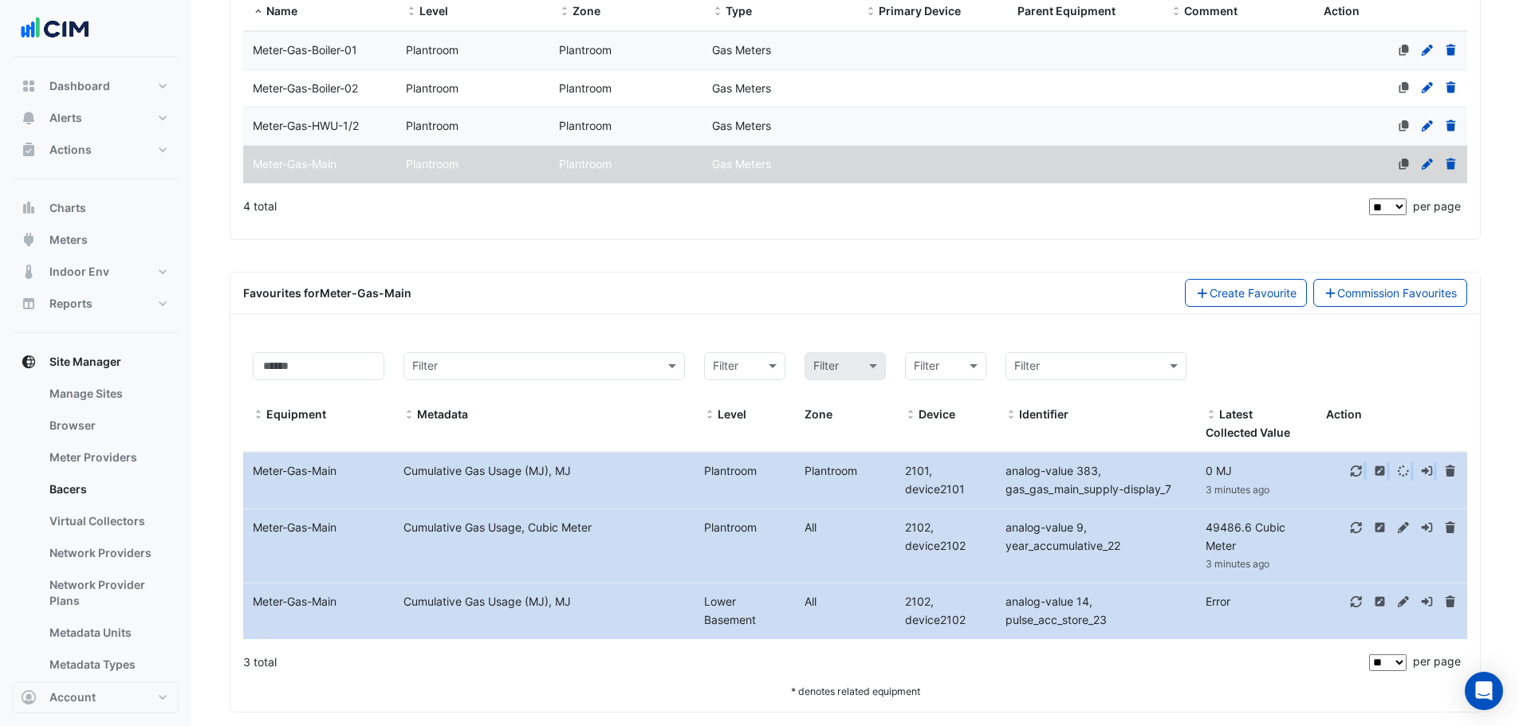
click at [1383, 469] on icon at bounding box center [1380, 471] width 10 height 10
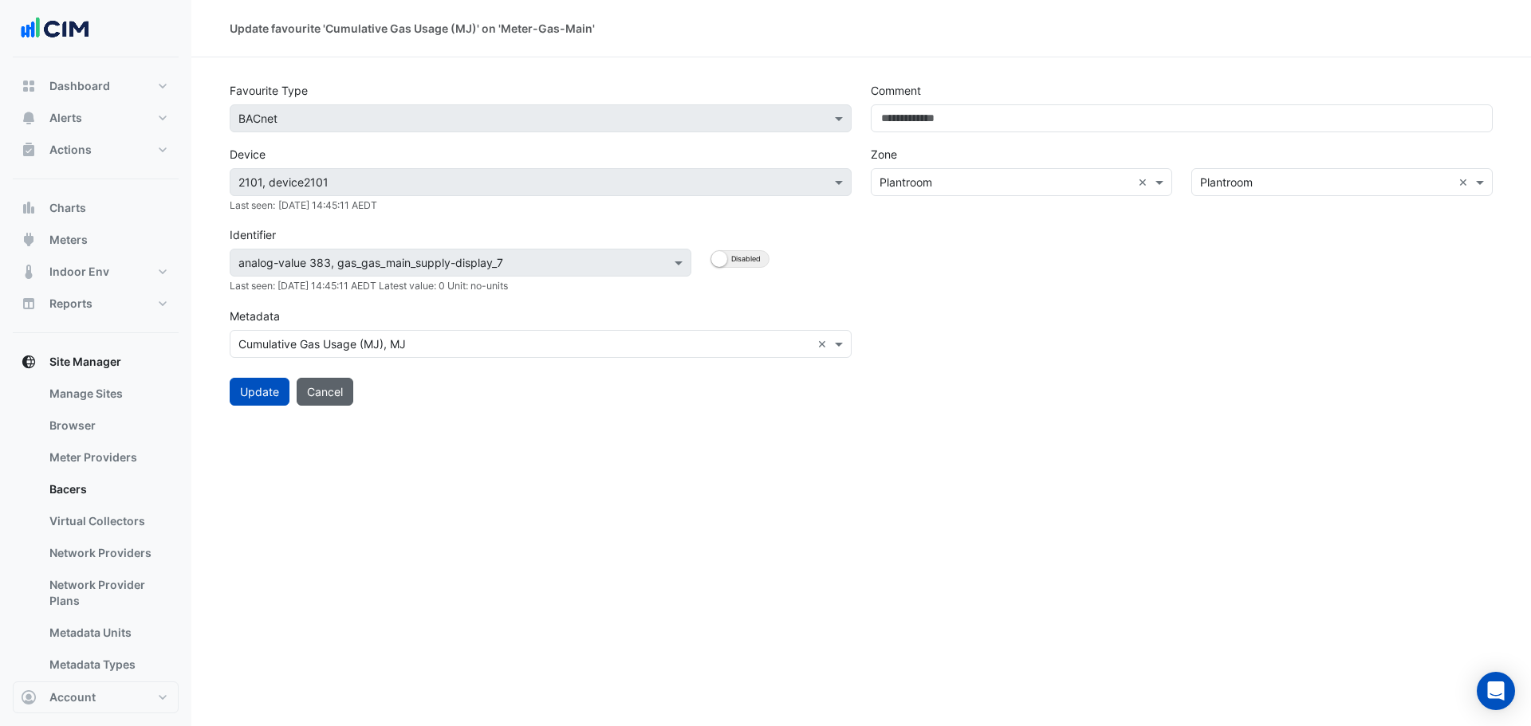
click at [338, 391] on button "Cancel" at bounding box center [325, 392] width 57 height 28
select select "**"
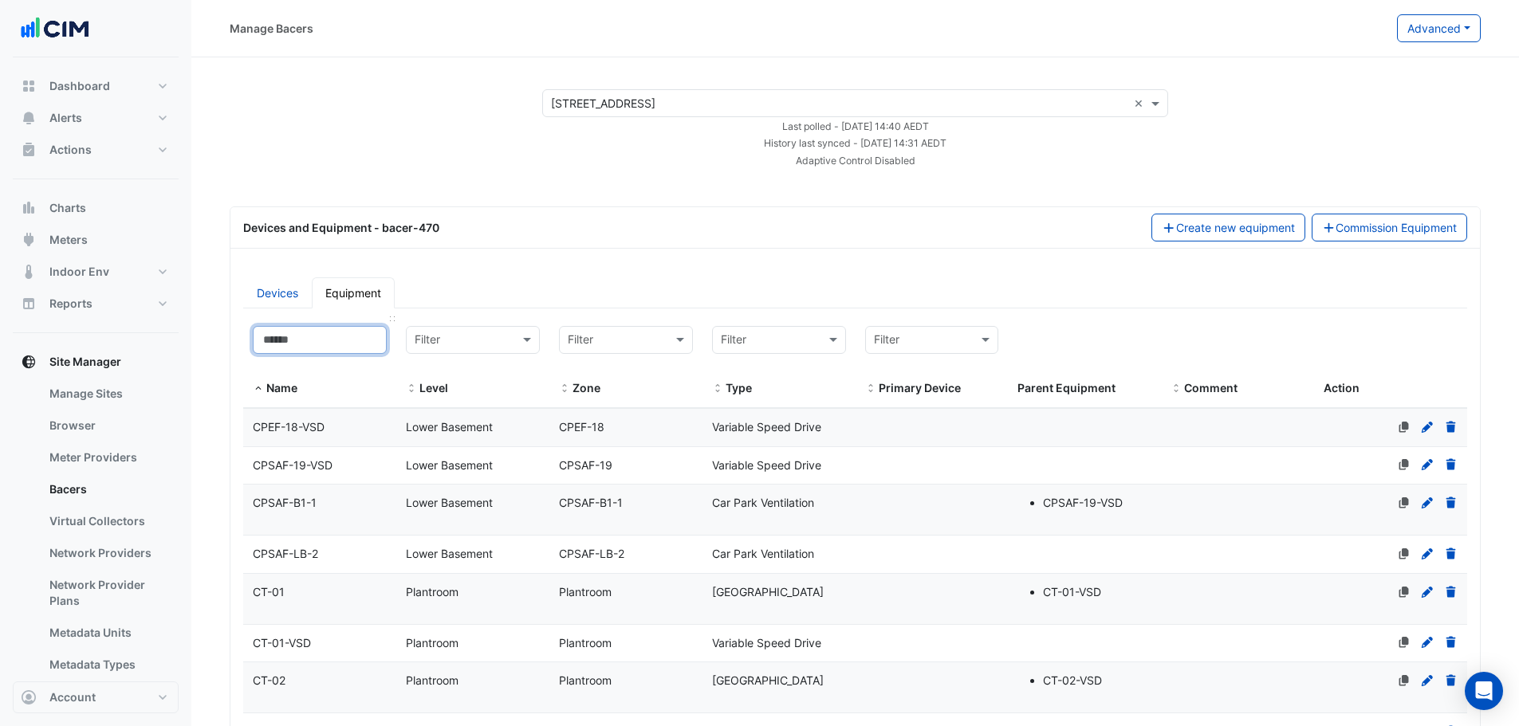
click at [309, 327] on input at bounding box center [320, 340] width 134 height 28
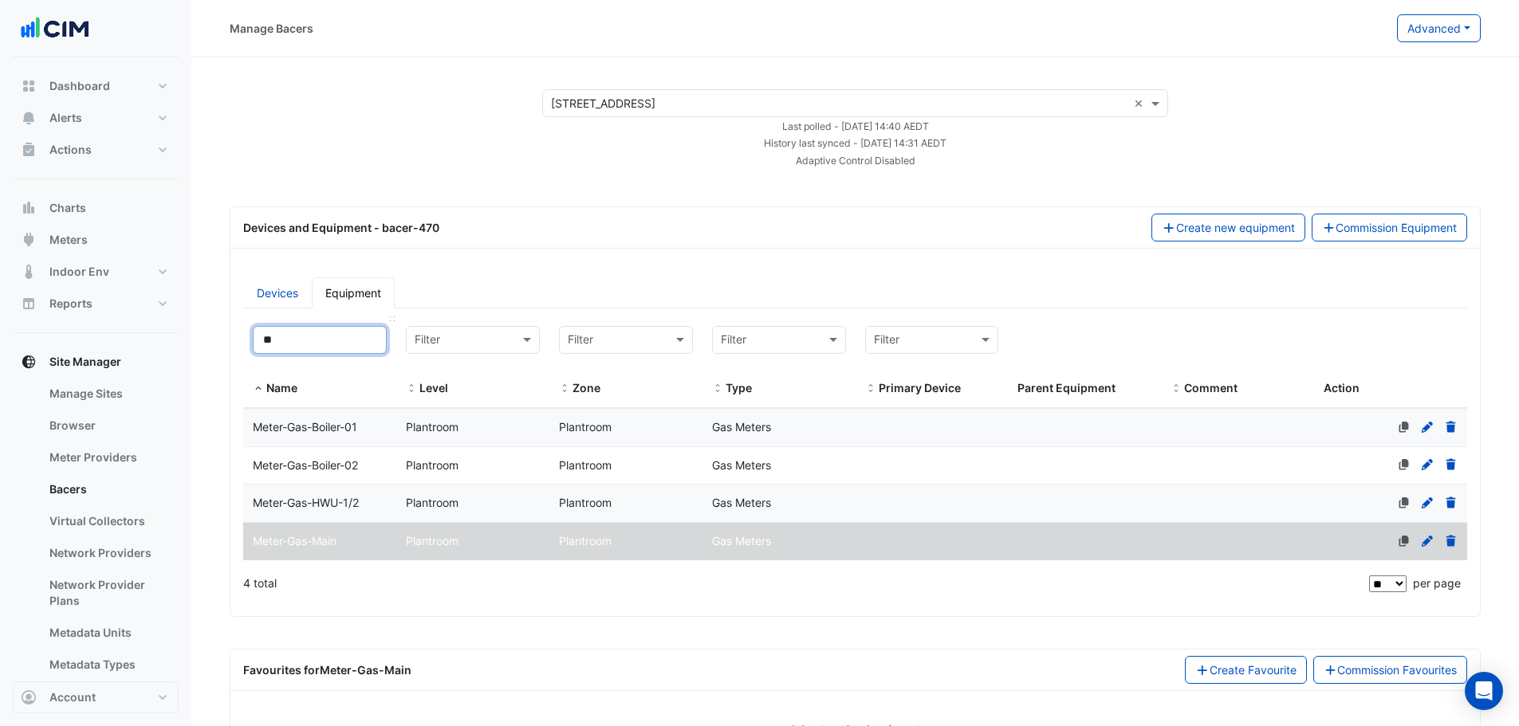
type input "***"
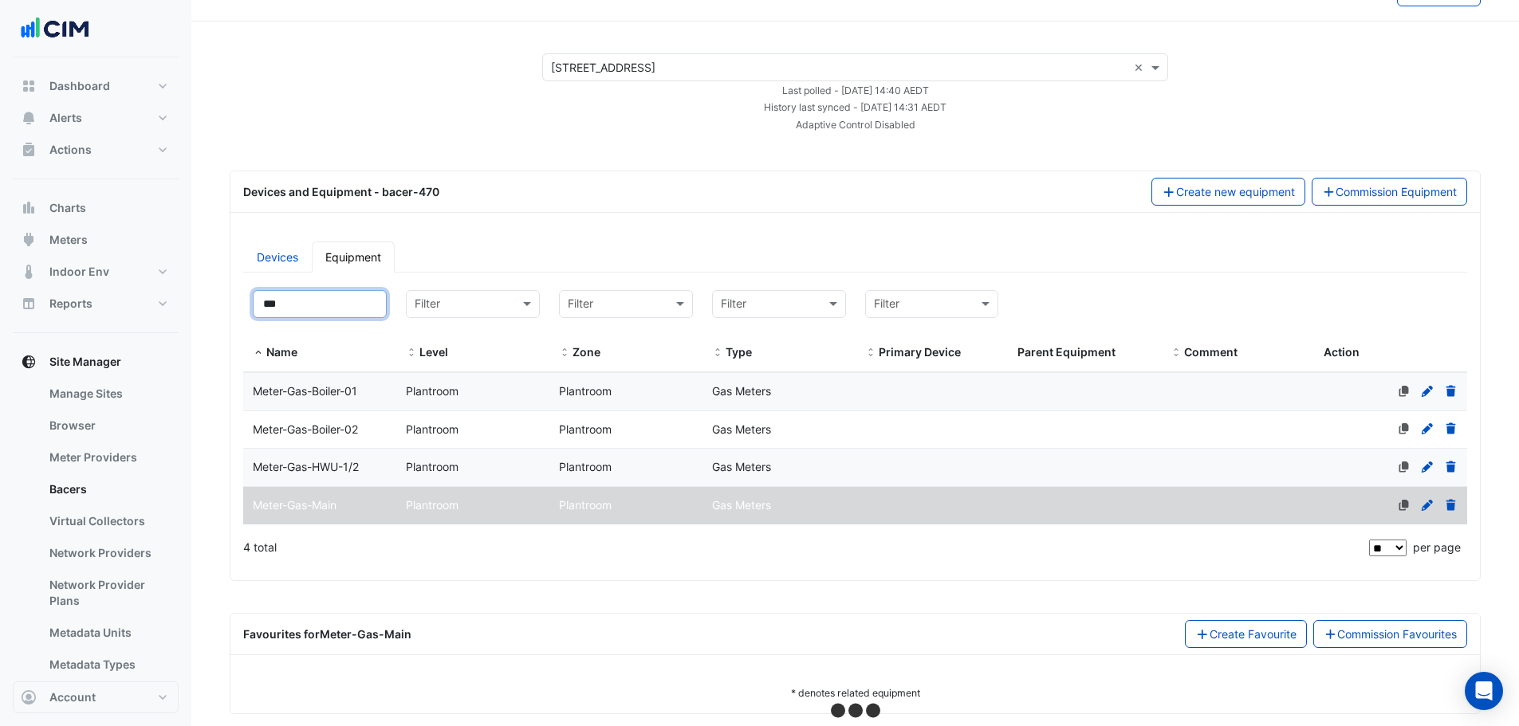
scroll to position [56, 0]
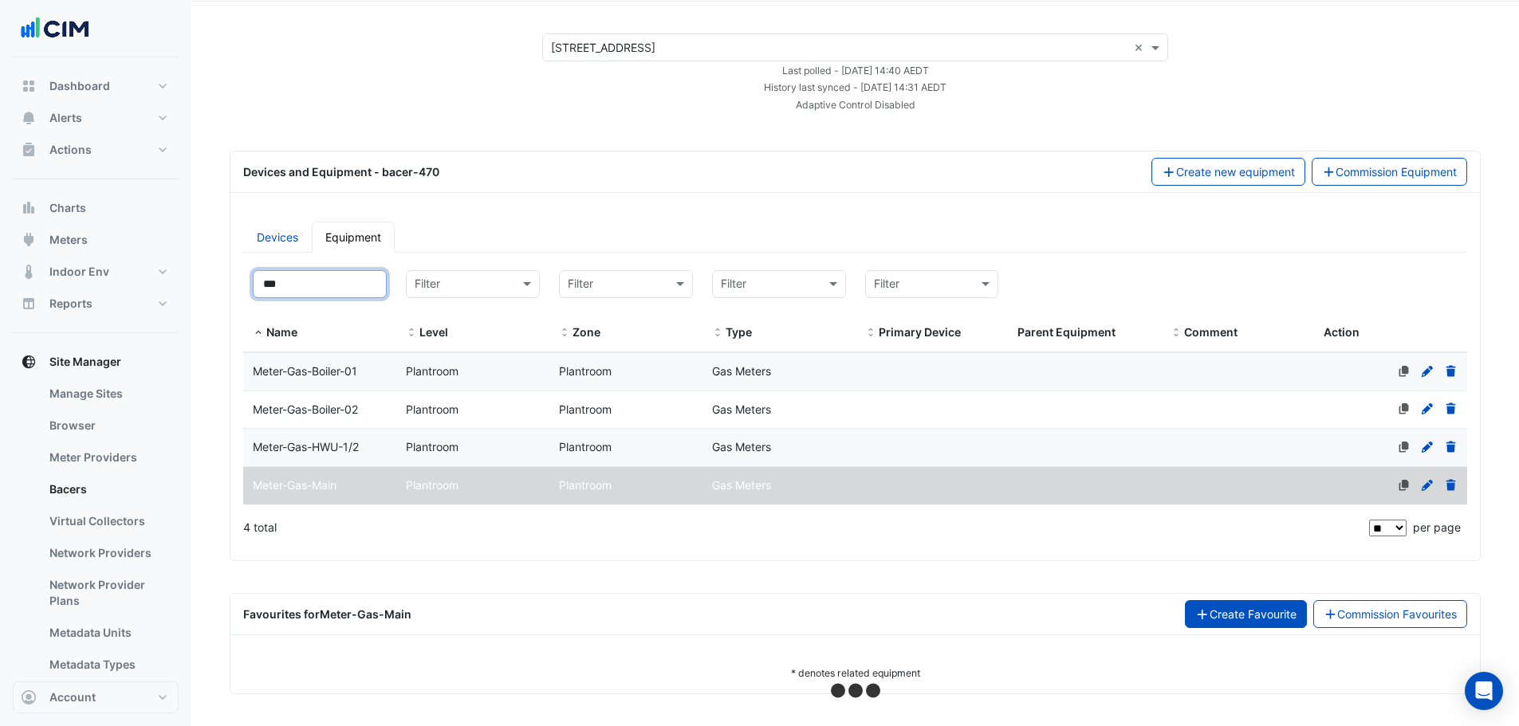
select select "**"
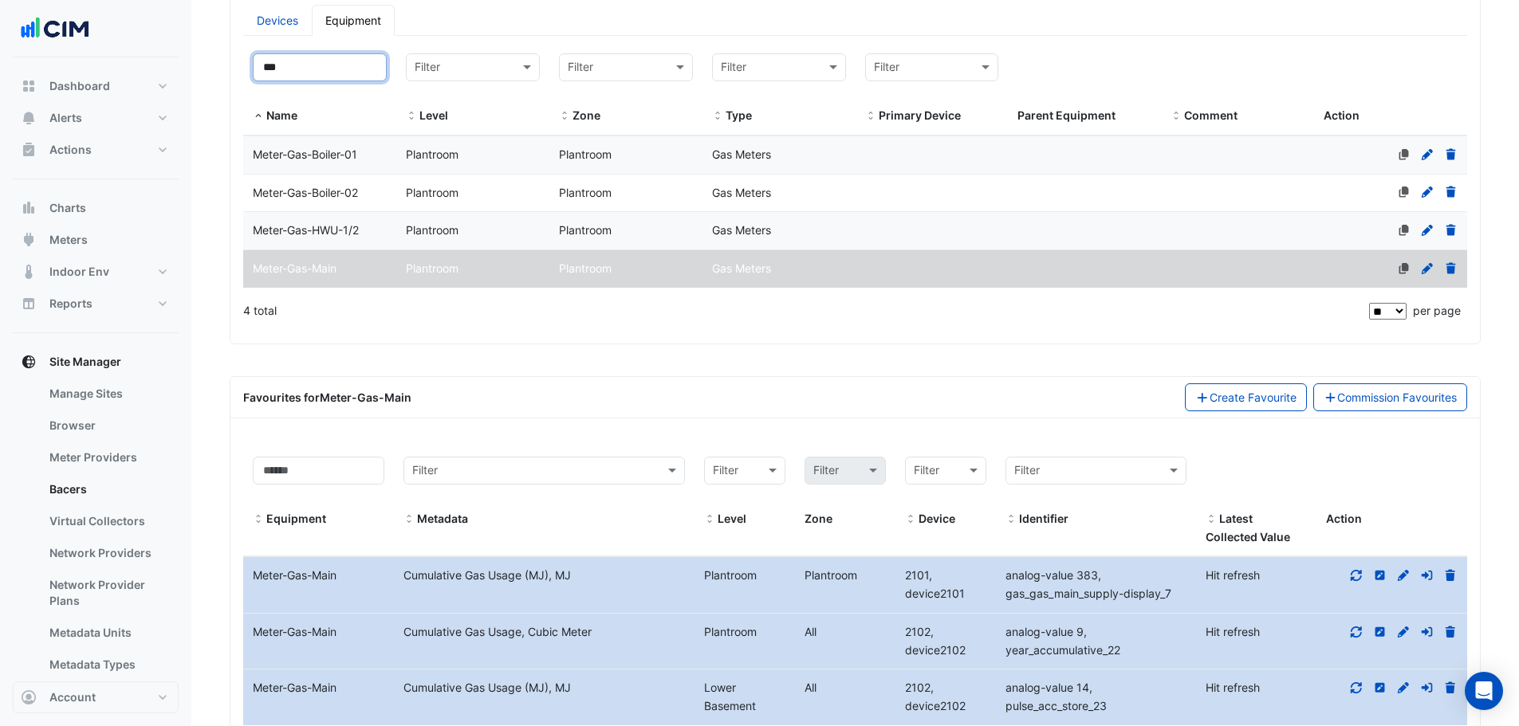
scroll to position [377, 0]
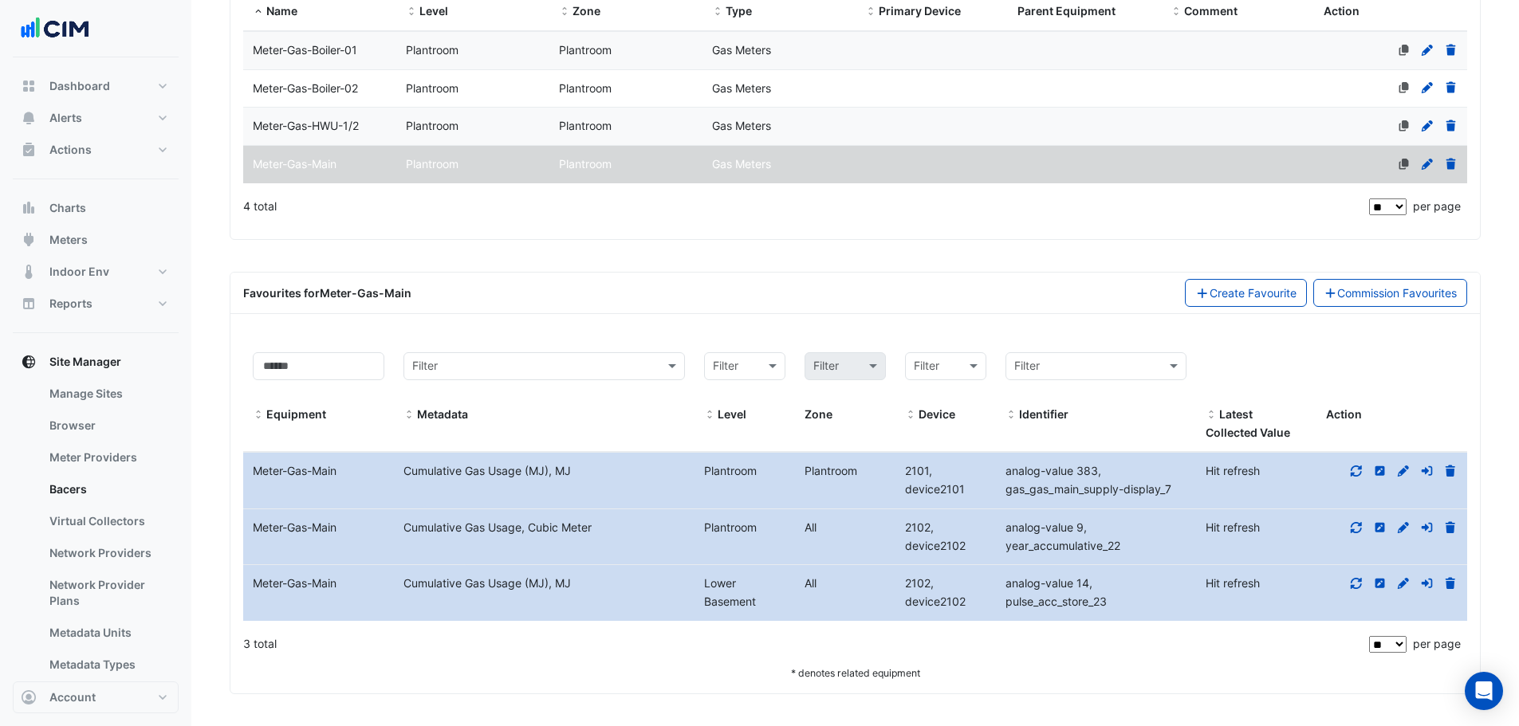
type input "***"
drag, startPoint x: 1360, startPoint y: 472, endPoint x: 1369, endPoint y: 474, distance: 8.9
click at [1362, 472] on icon at bounding box center [1356, 471] width 14 height 11
click at [1377, 474] on icon at bounding box center [1380, 471] width 10 height 10
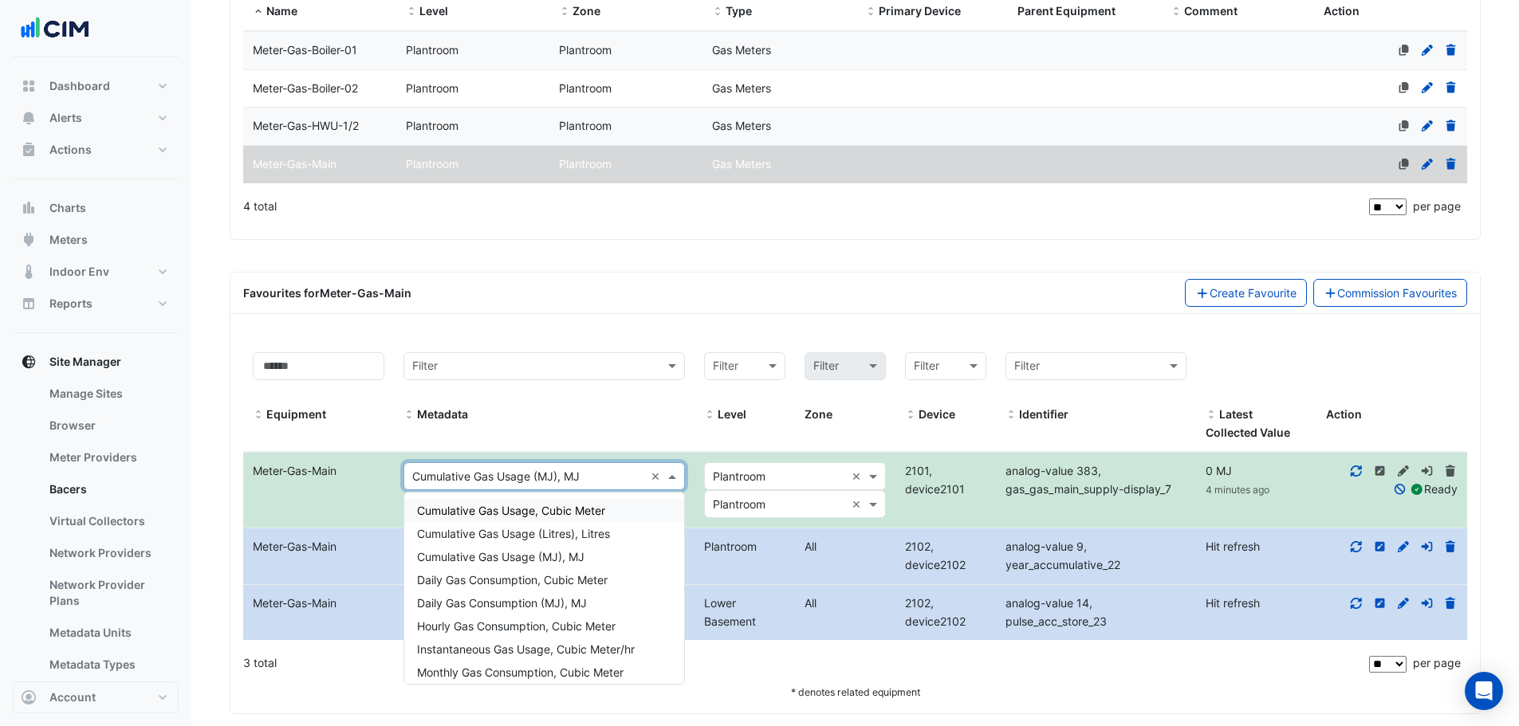
click at [582, 476] on input "text" at bounding box center [528, 477] width 232 height 18
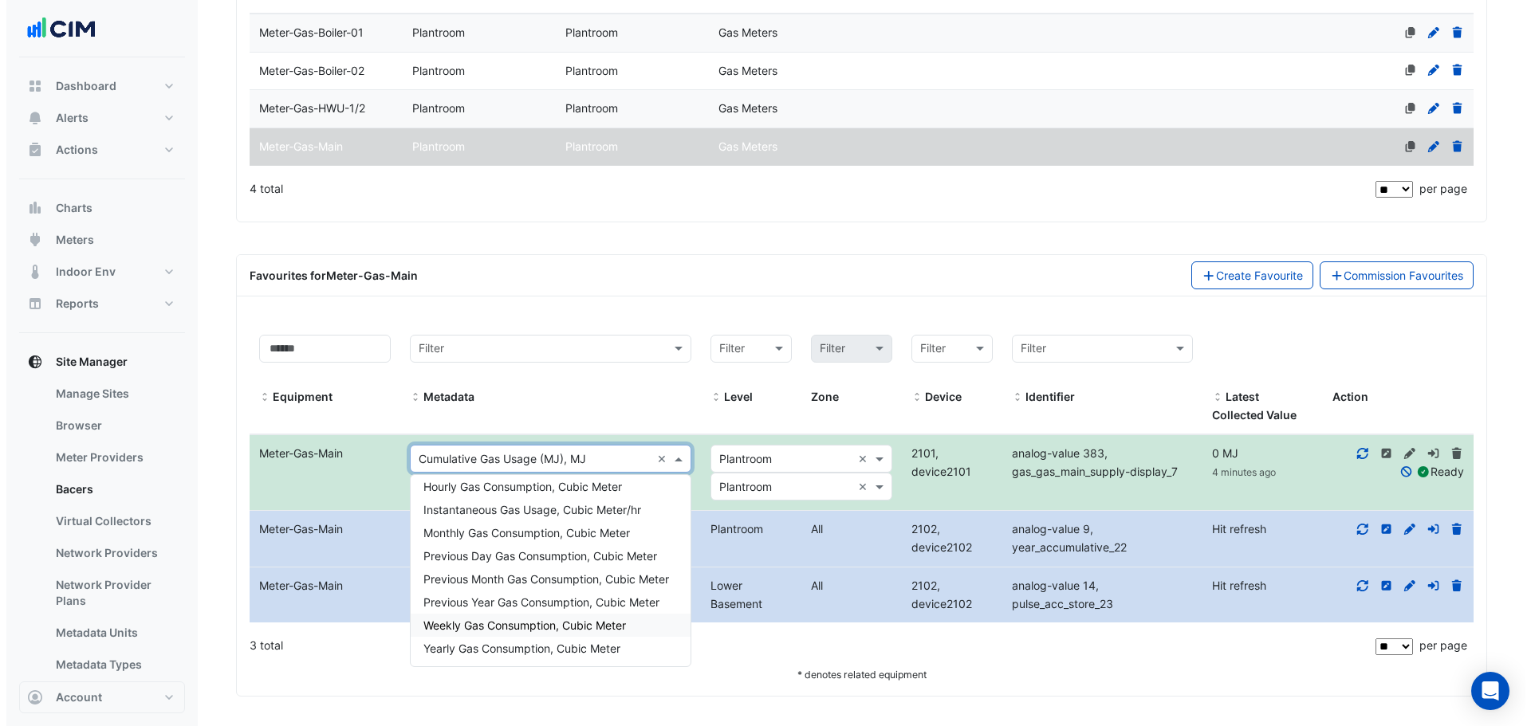
scroll to position [397, 0]
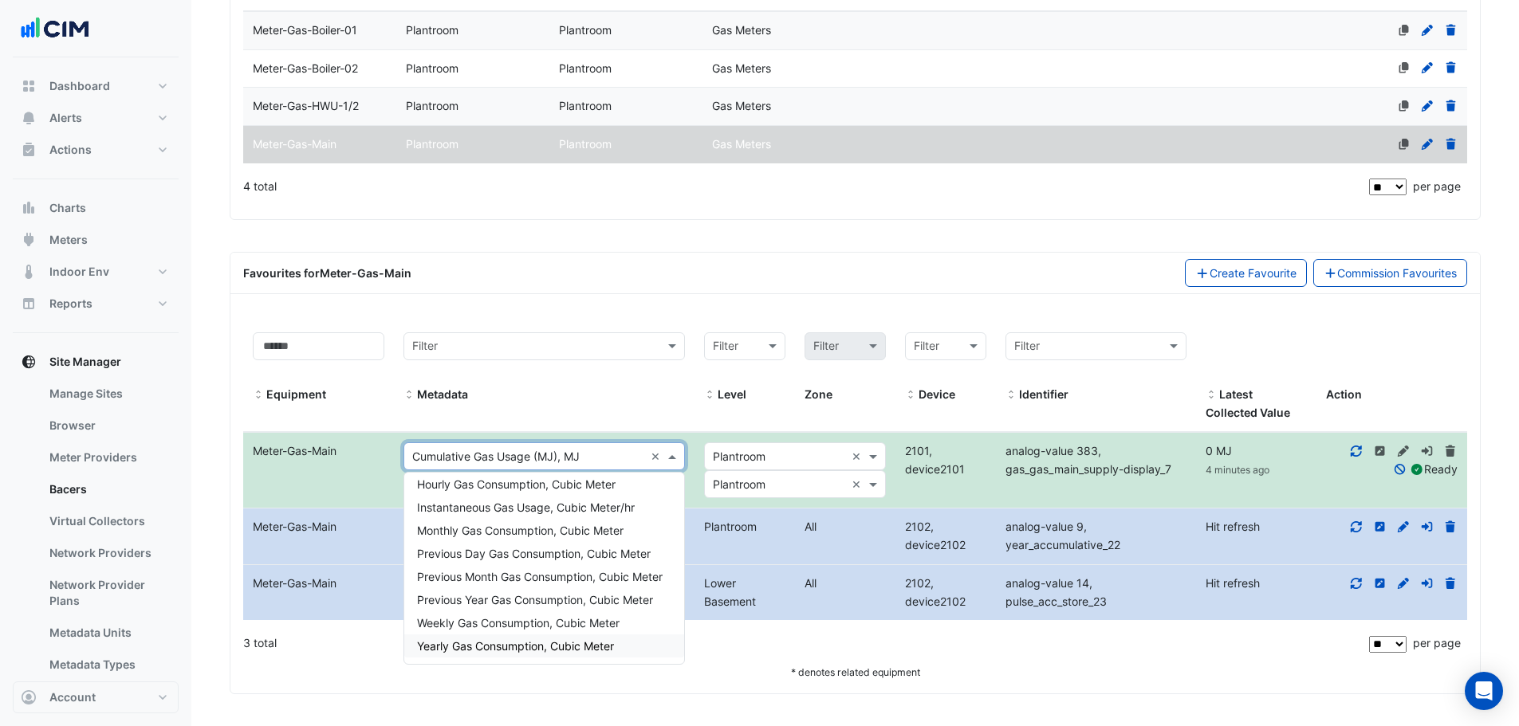
click at [491, 651] on span "Yearly Gas Consumption, Cubic Meter" at bounding box center [515, 646] width 197 height 14
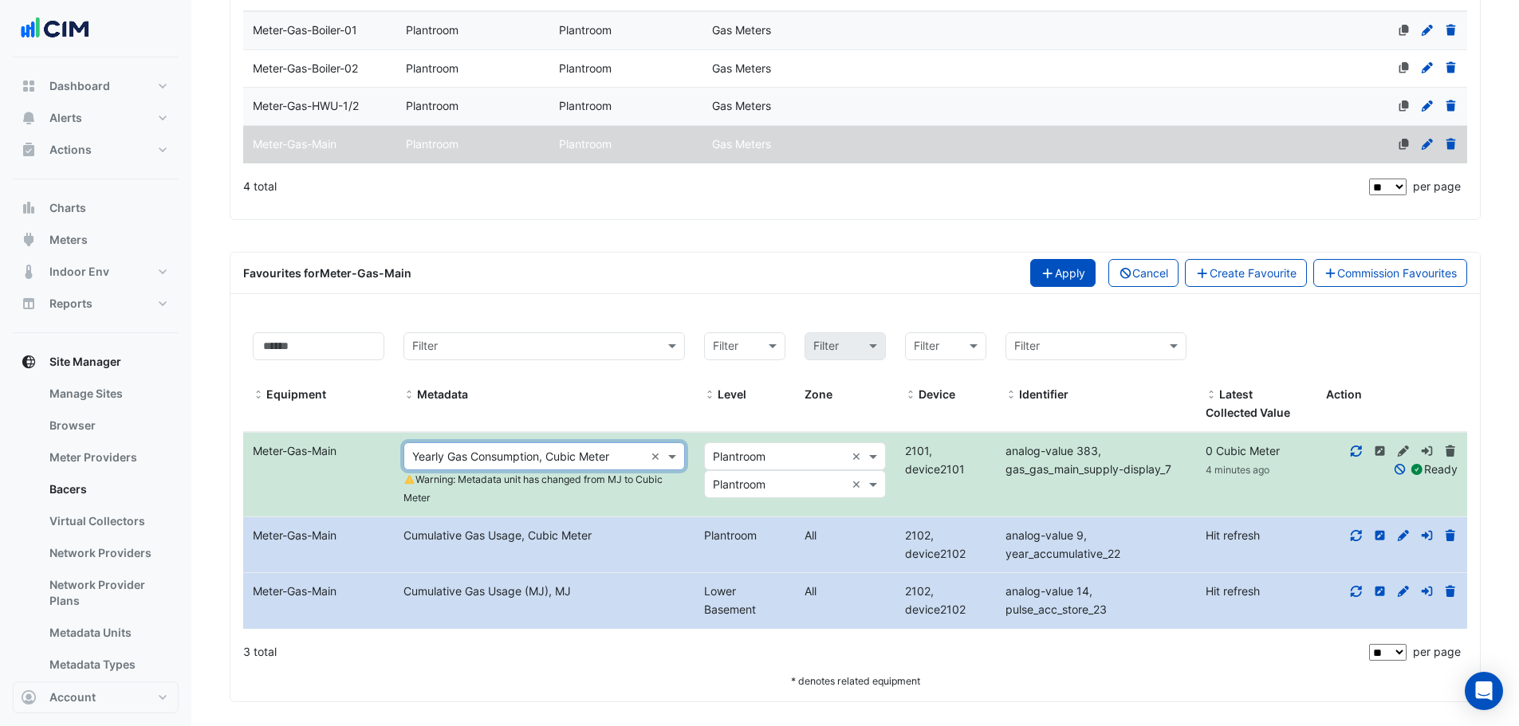
click at [1063, 279] on button "Apply" at bounding box center [1062, 273] width 65 height 28
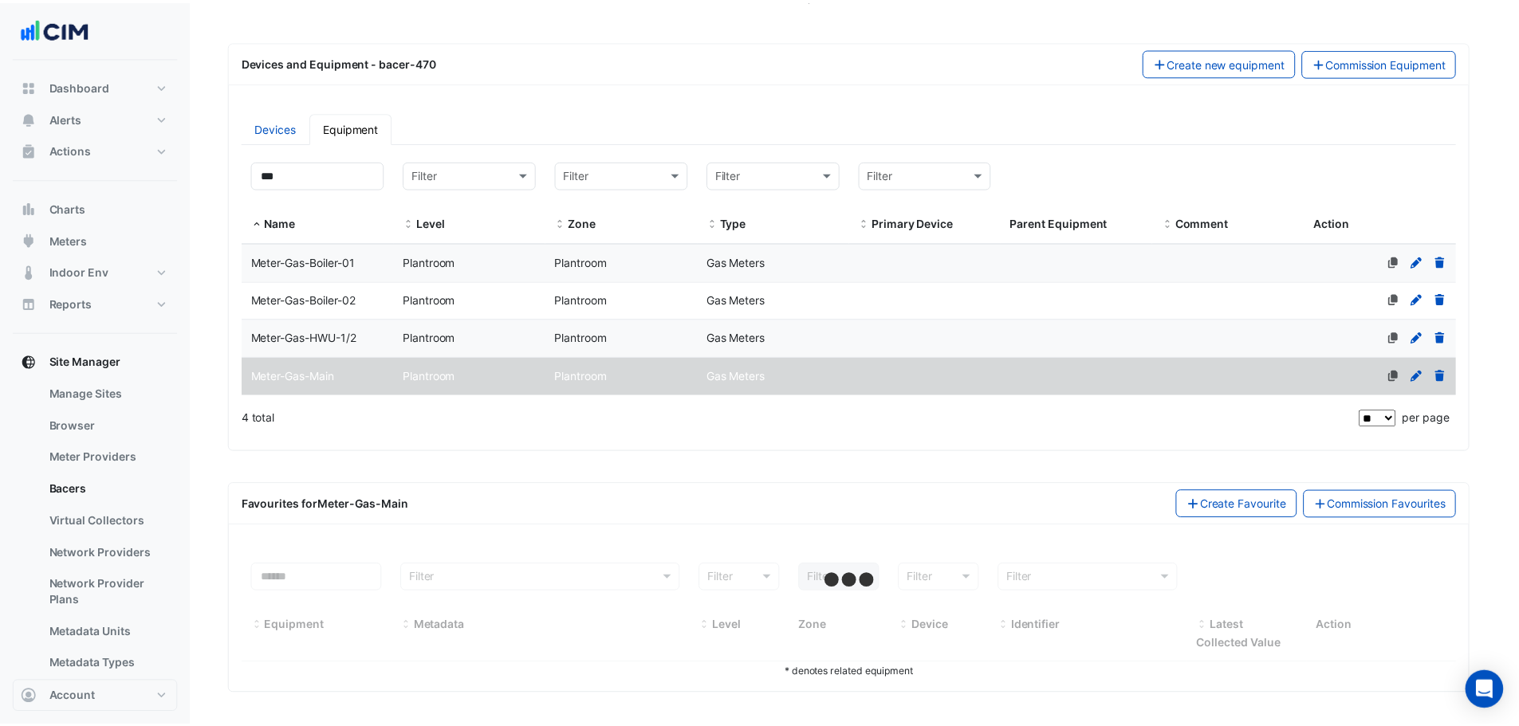
scroll to position [166, 0]
select select "**"
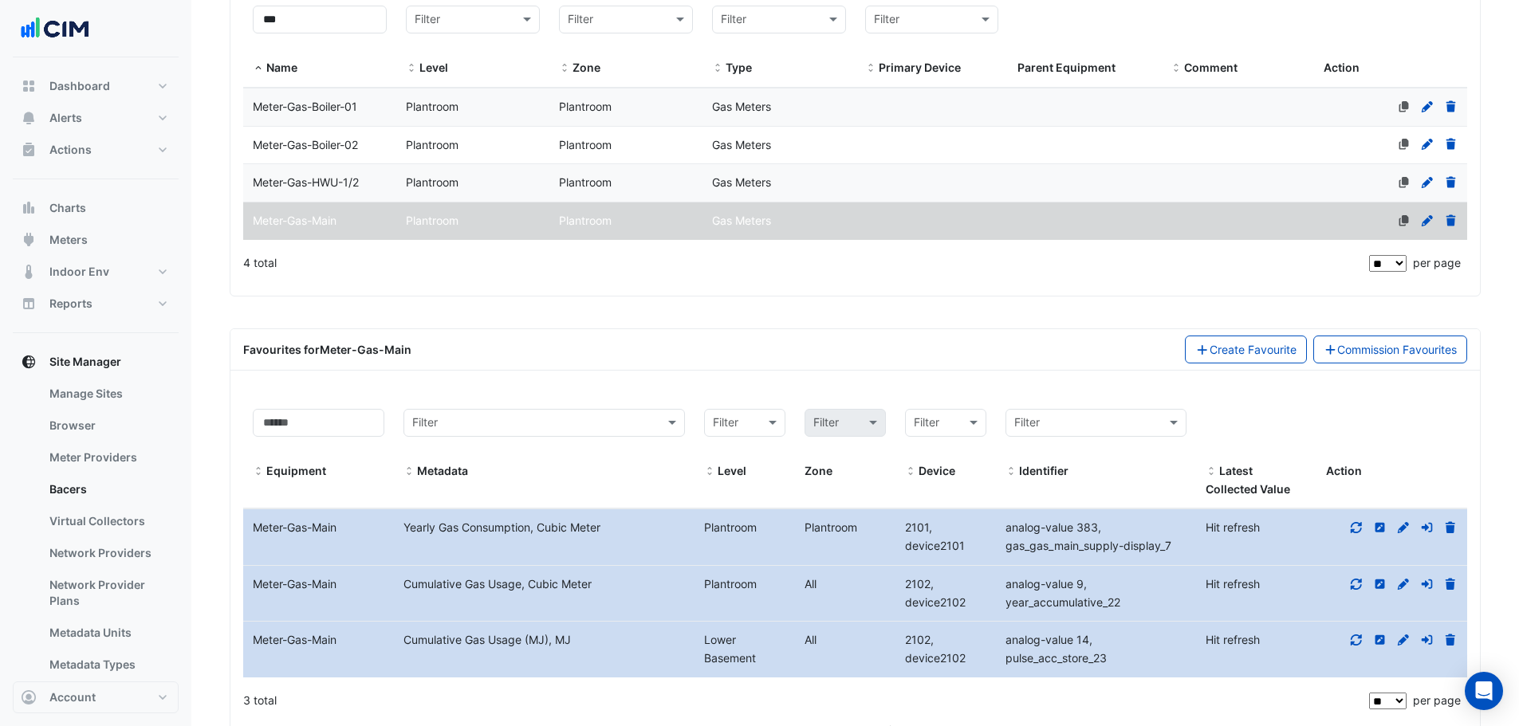
scroll to position [377, 0]
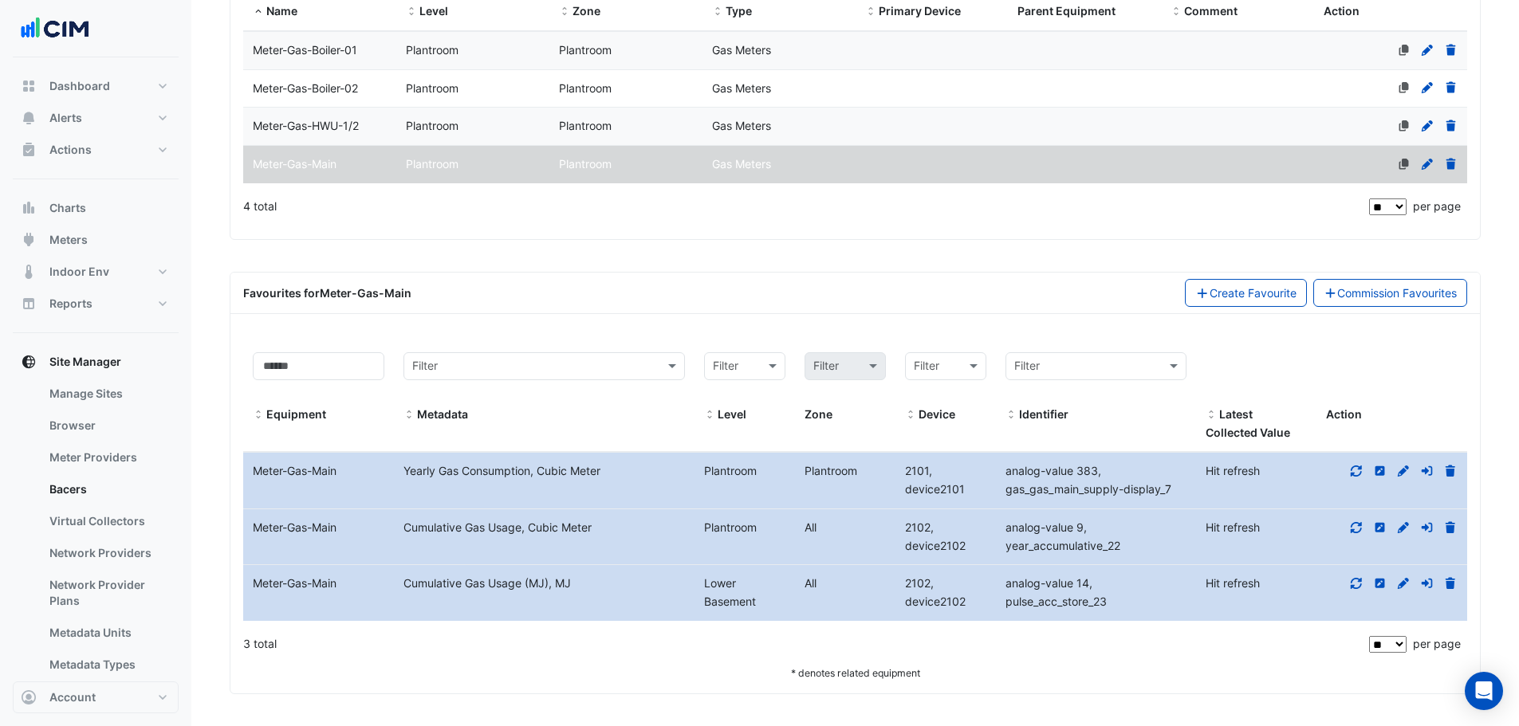
click at [1355, 526] on icon at bounding box center [1356, 527] width 14 height 11
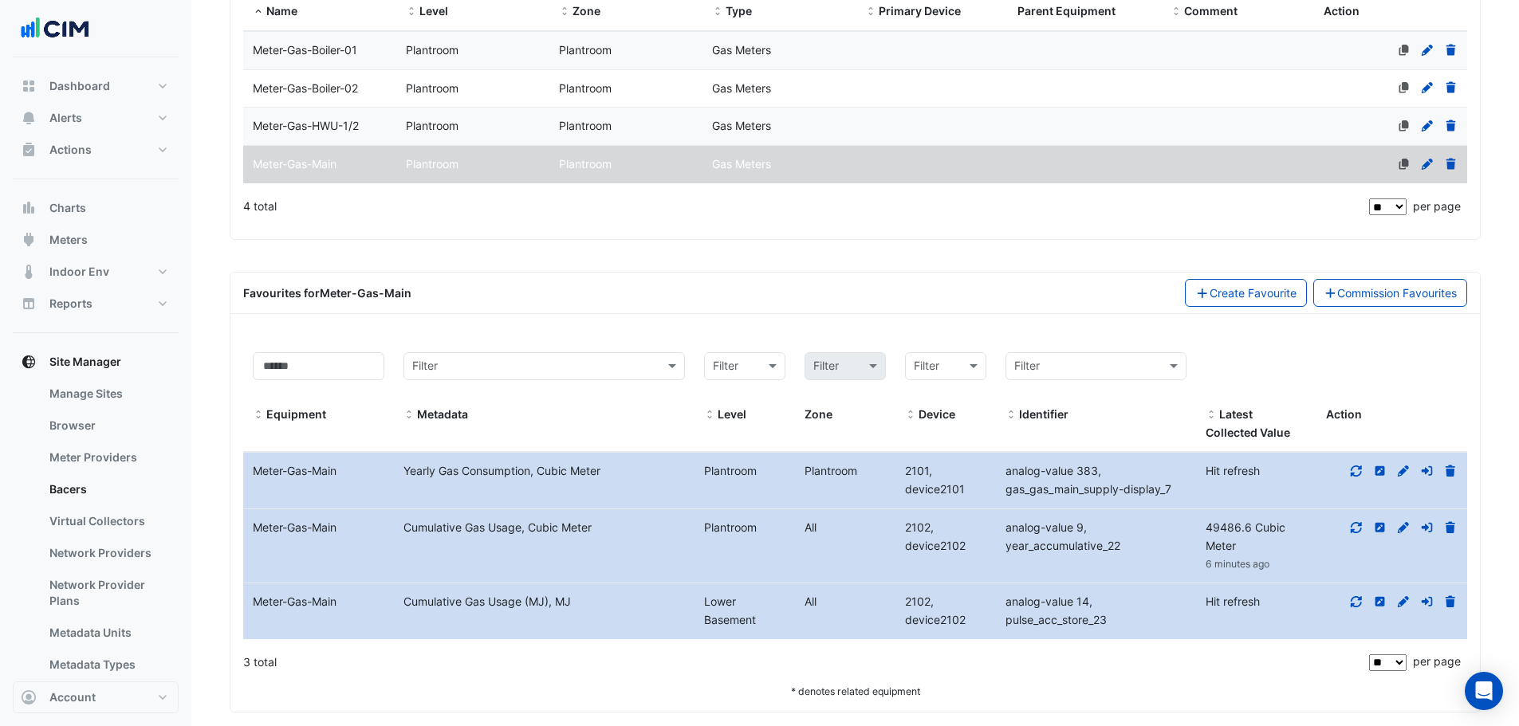
click at [1351, 608] on fa-icon at bounding box center [1356, 602] width 14 height 14
drag, startPoint x: 1351, startPoint y: 610, endPoint x: 1363, endPoint y: 605, distance: 13.6
click at [1355, 609] on div at bounding box center [1391, 602] width 151 height 18
click at [1365, 602] on div at bounding box center [1391, 602] width 151 height 18
click at [1361, 602] on icon at bounding box center [1356, 601] width 14 height 11
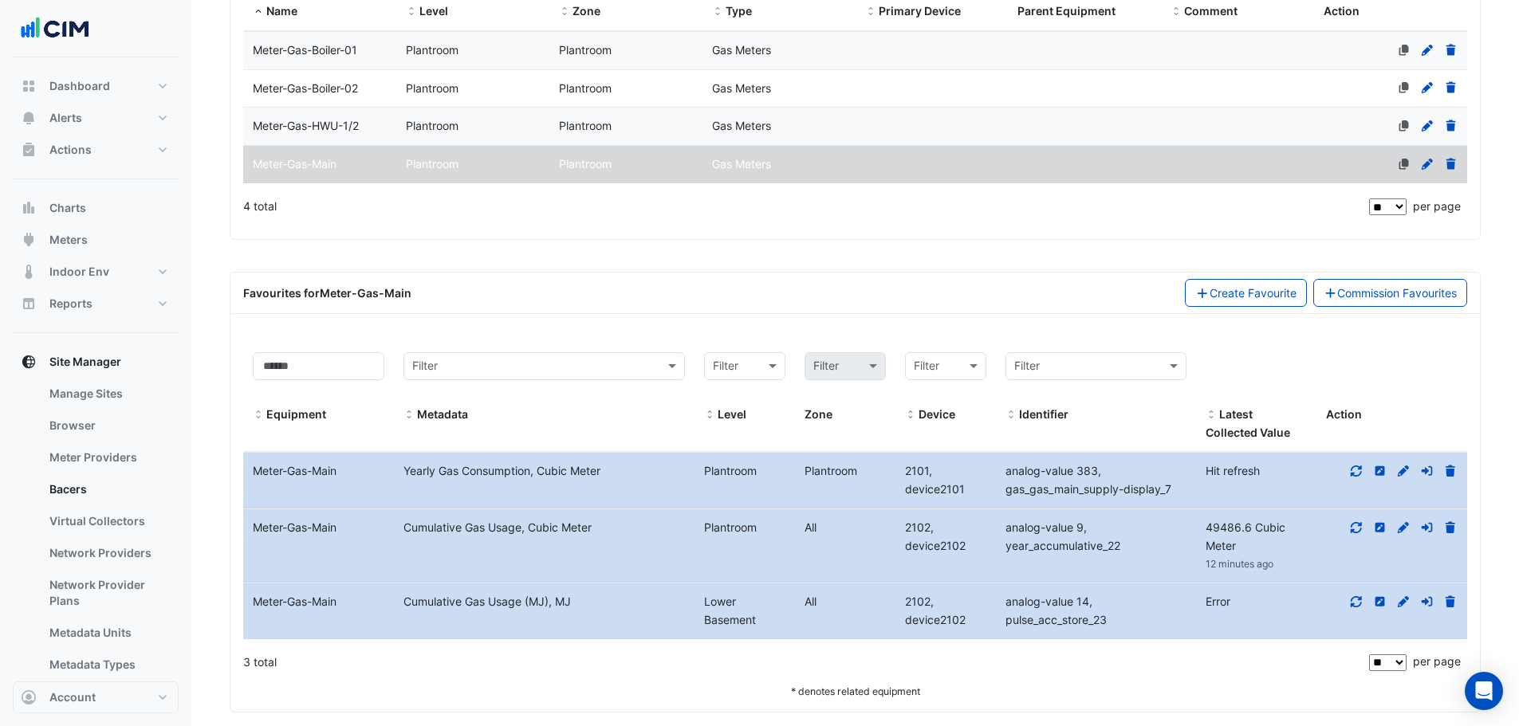
click at [1215, 522] on span "49486.6 Cubic Meter" at bounding box center [1246, 537] width 80 height 32
click at [1220, 522] on span "49486.6 Cubic Meter" at bounding box center [1246, 537] width 80 height 32
copy span "49486.6"
click at [1356, 604] on icon at bounding box center [1356, 601] width 14 height 11
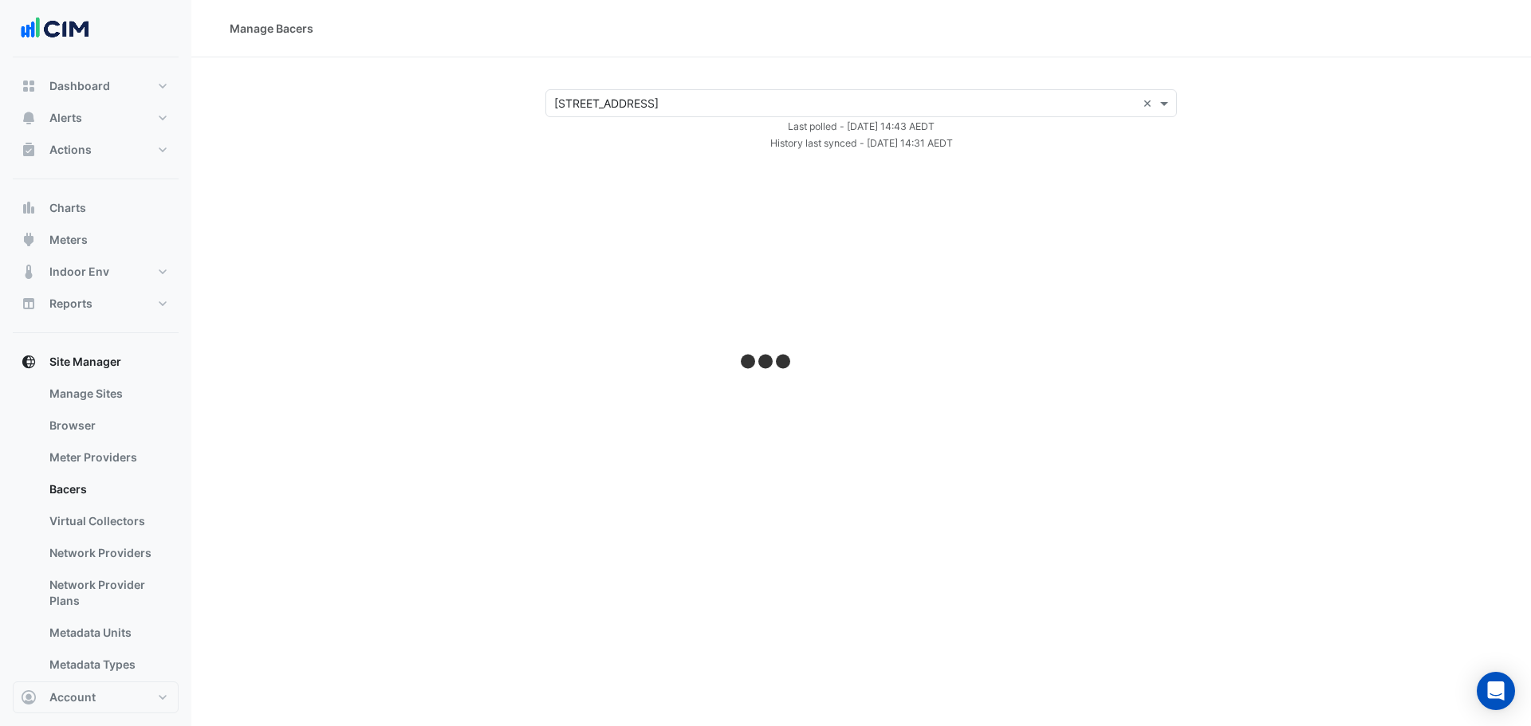
select select "**"
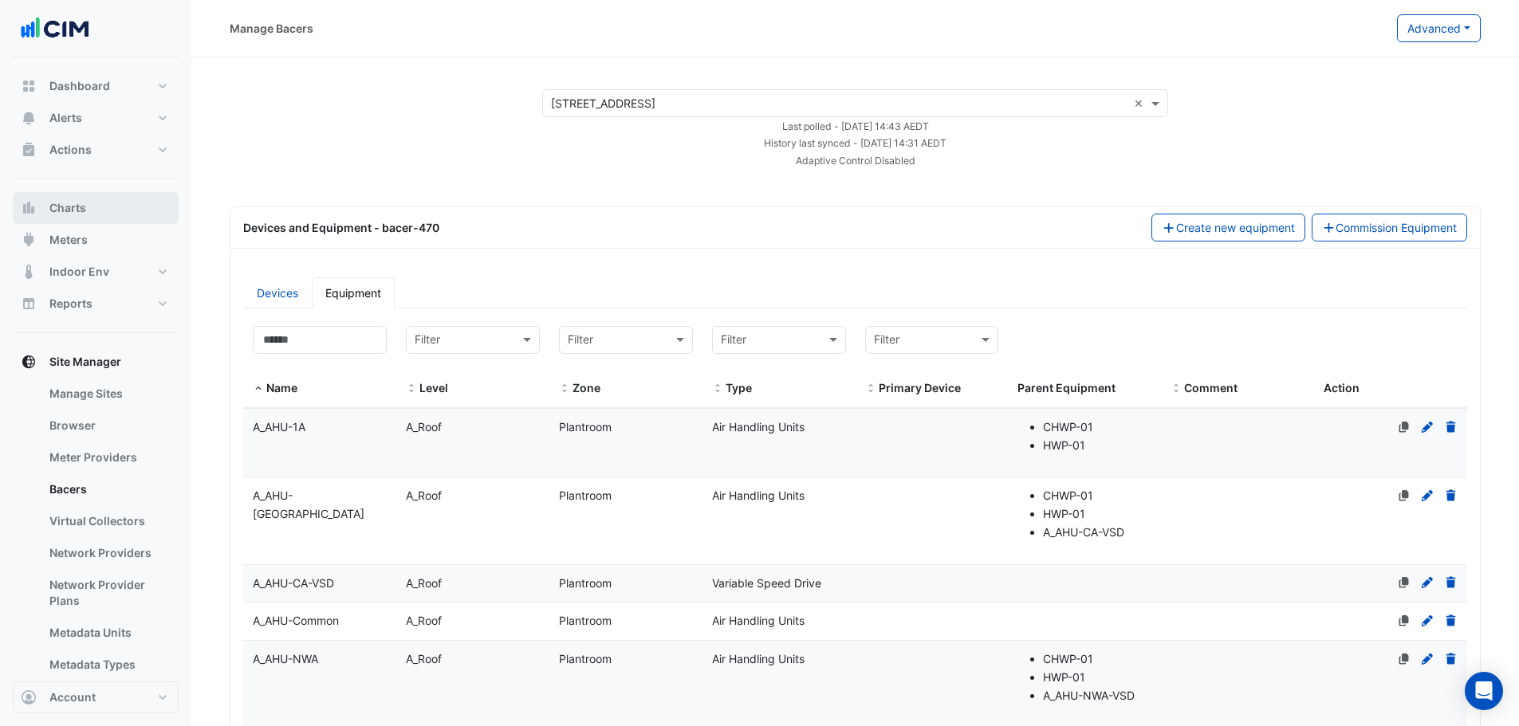
click at [68, 212] on span "Charts" at bounding box center [67, 208] width 37 height 16
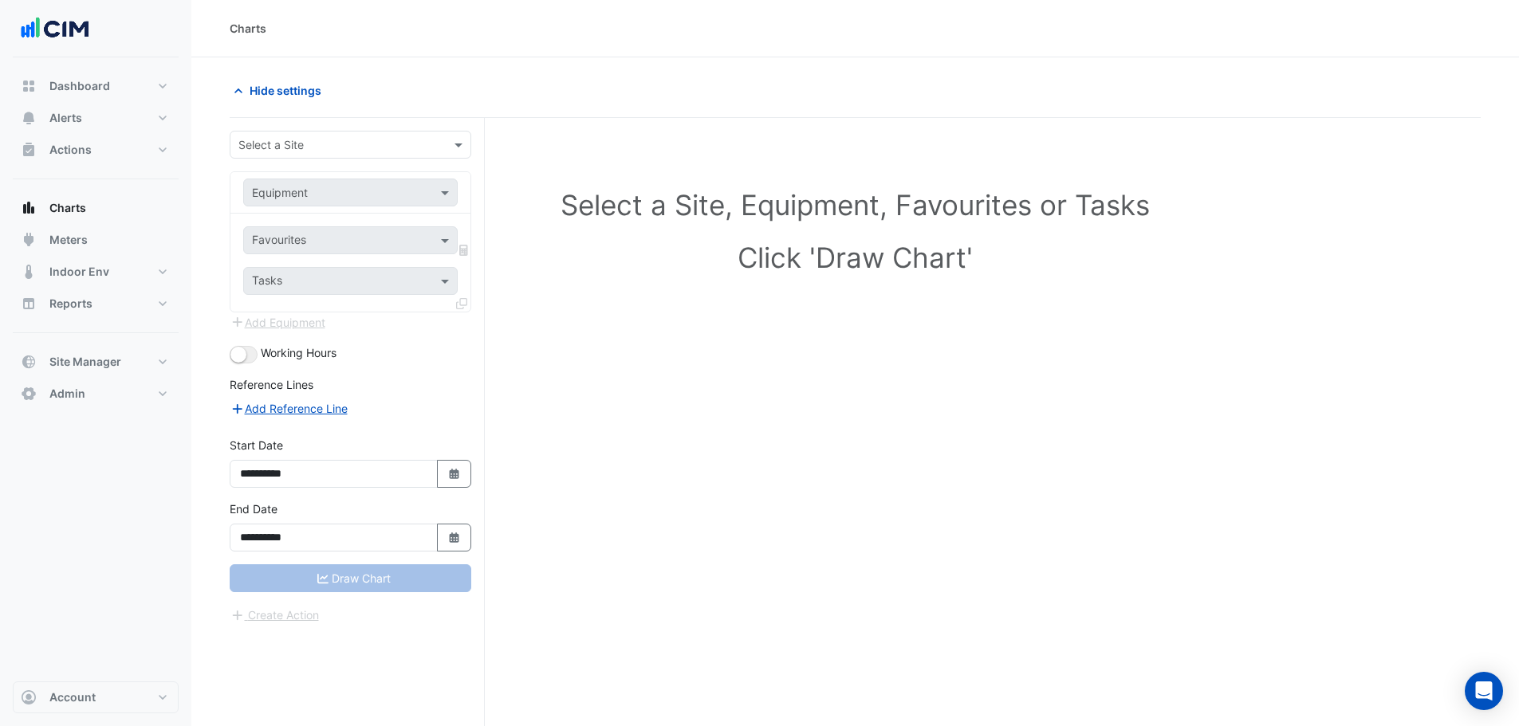
click at [309, 150] on input "text" at bounding box center [334, 145] width 192 height 17
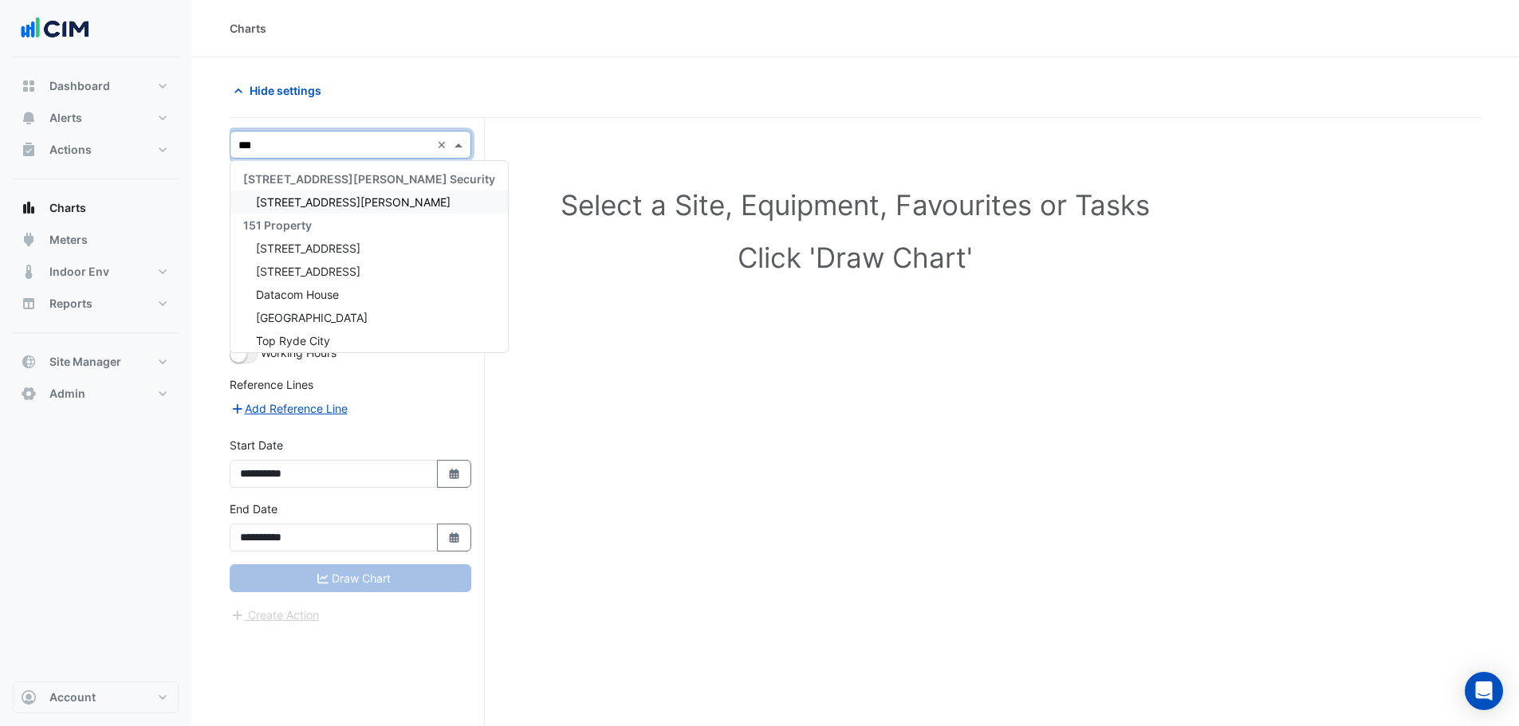
type input "****"
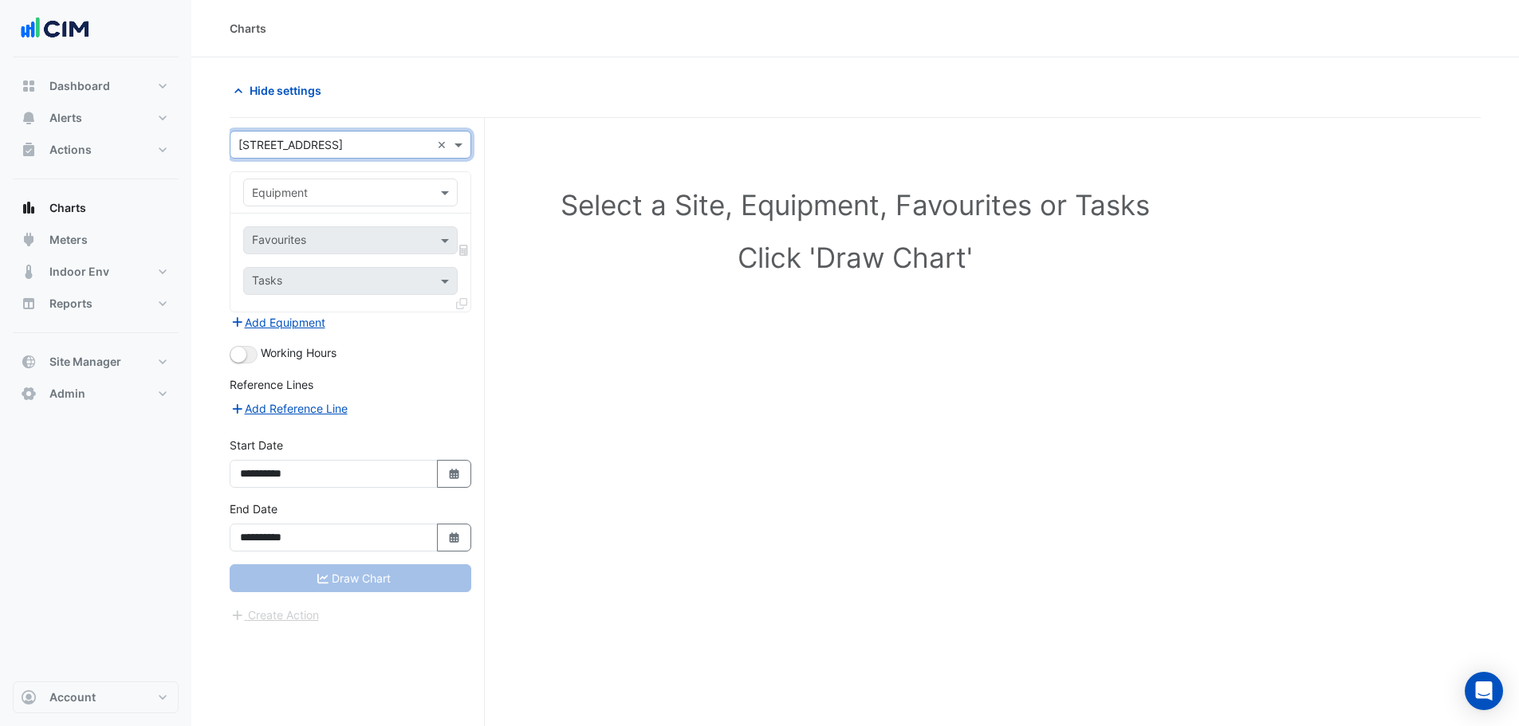
click at [291, 185] on input "text" at bounding box center [334, 193] width 165 height 17
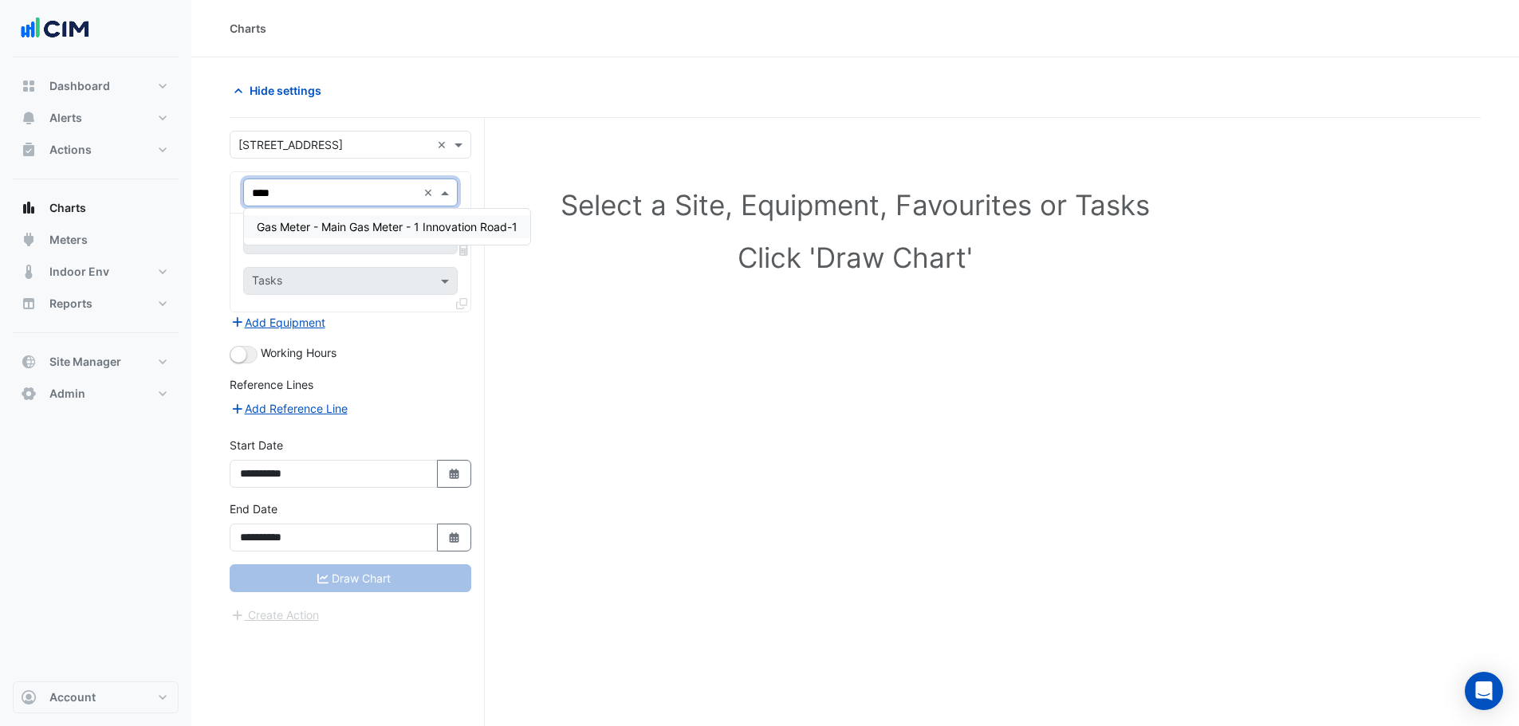
type input "***"
click at [301, 324] on span "Meter-Gas-Main" at bounding box center [299, 320] width 84 height 14
click at [301, 227] on div "Favourites" at bounding box center [350, 240] width 214 height 28
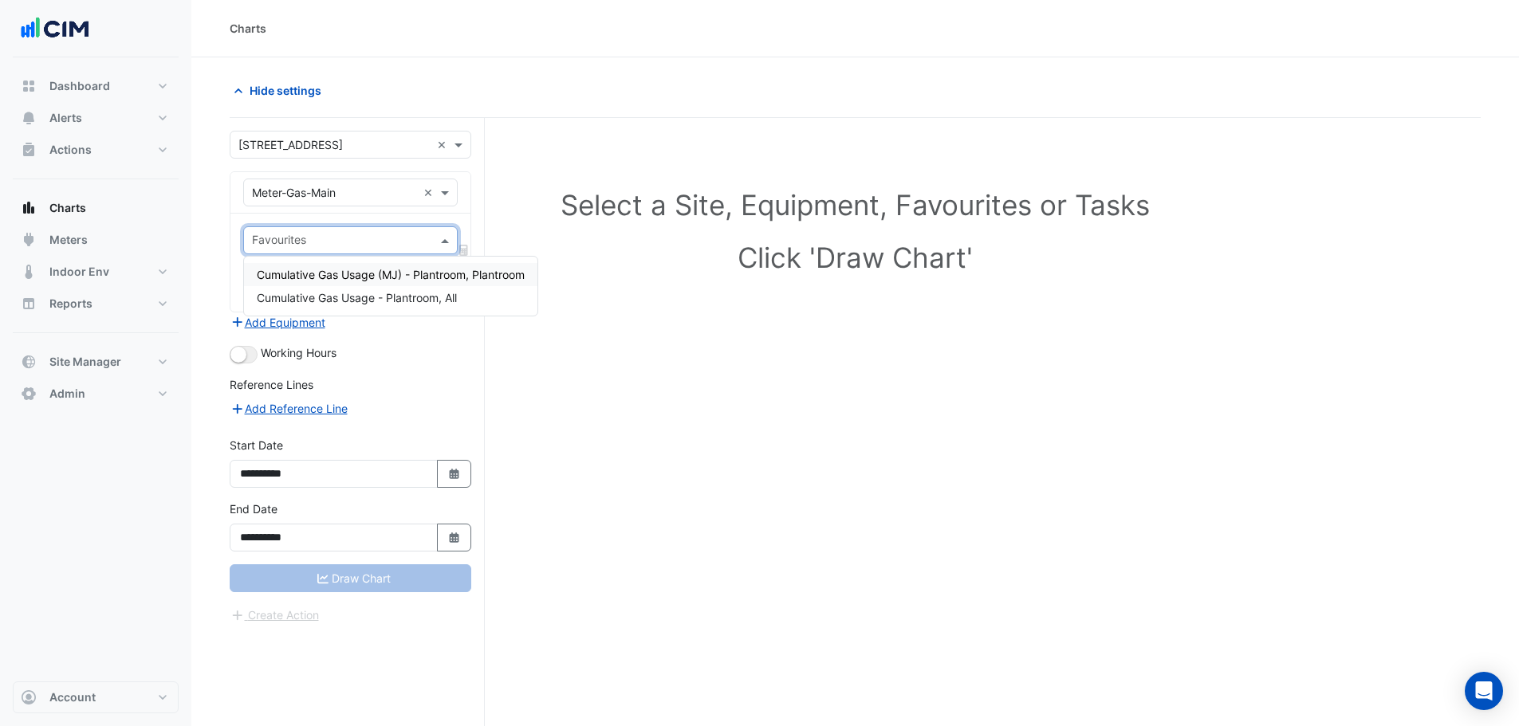
click at [489, 276] on span "Cumulative Gas Usage (MJ) - Plantroom, Plantroom" at bounding box center [391, 275] width 268 height 14
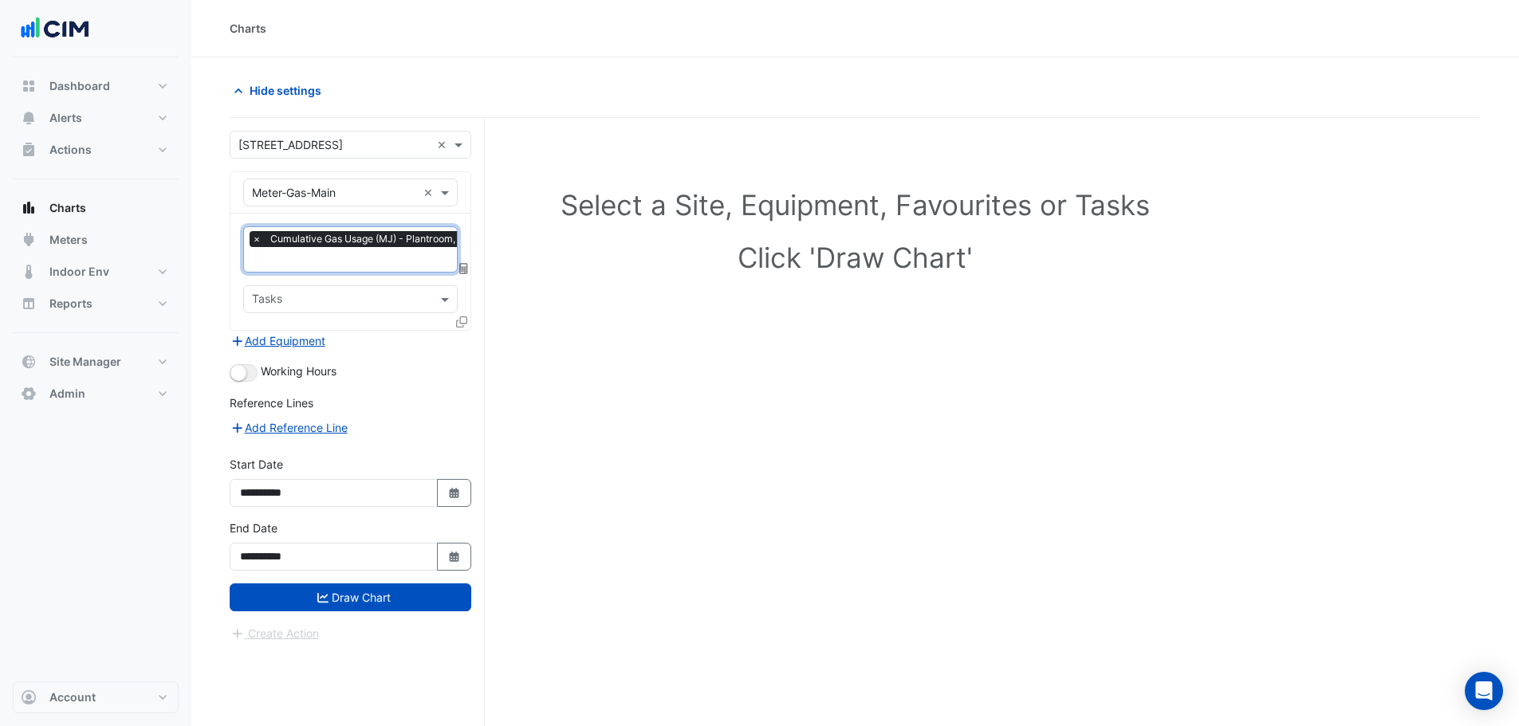
click at [366, 245] on span "Cumulative Gas Usage (MJ) - Plantroom, Plantroom" at bounding box center [387, 239] width 242 height 16
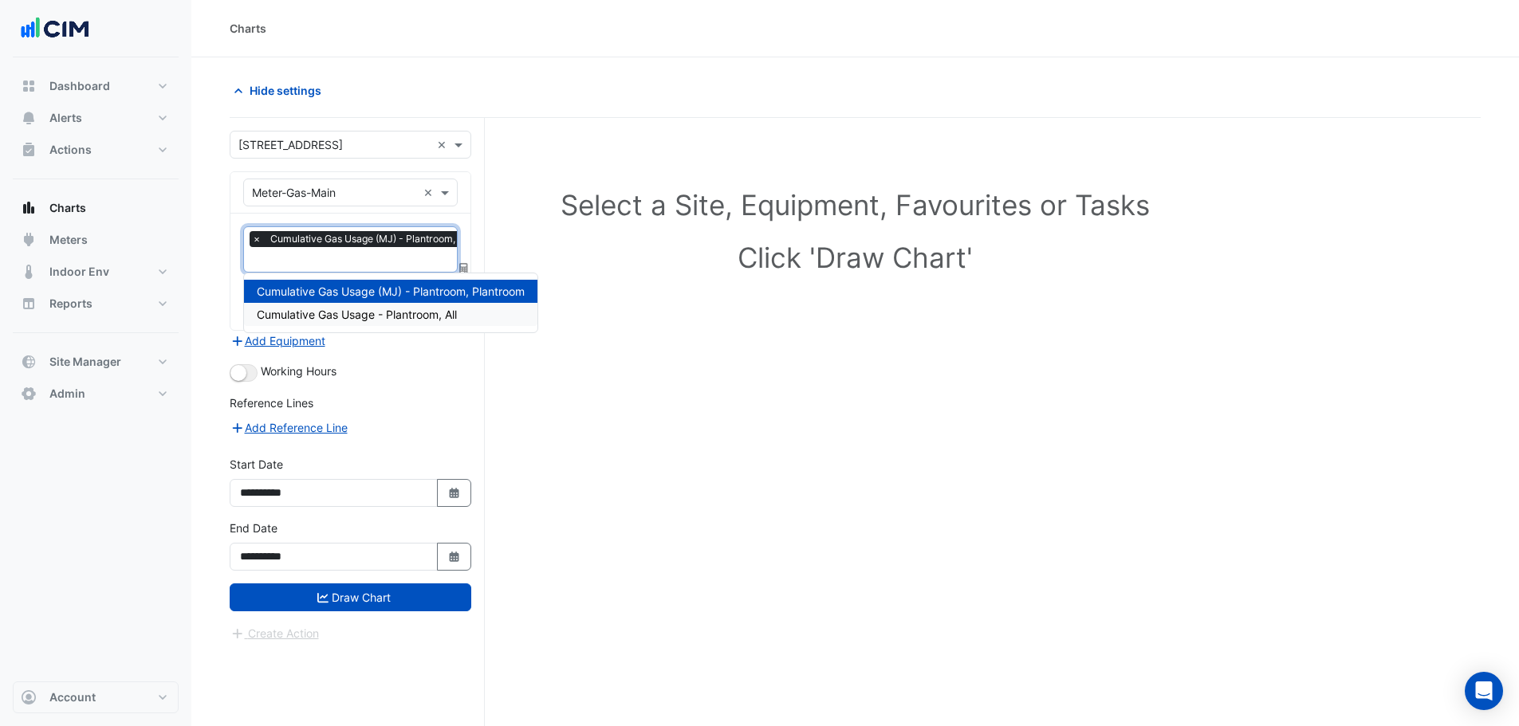
click at [388, 311] on span "Cumulative Gas Usage - Plantroom, All" at bounding box center [357, 315] width 200 height 14
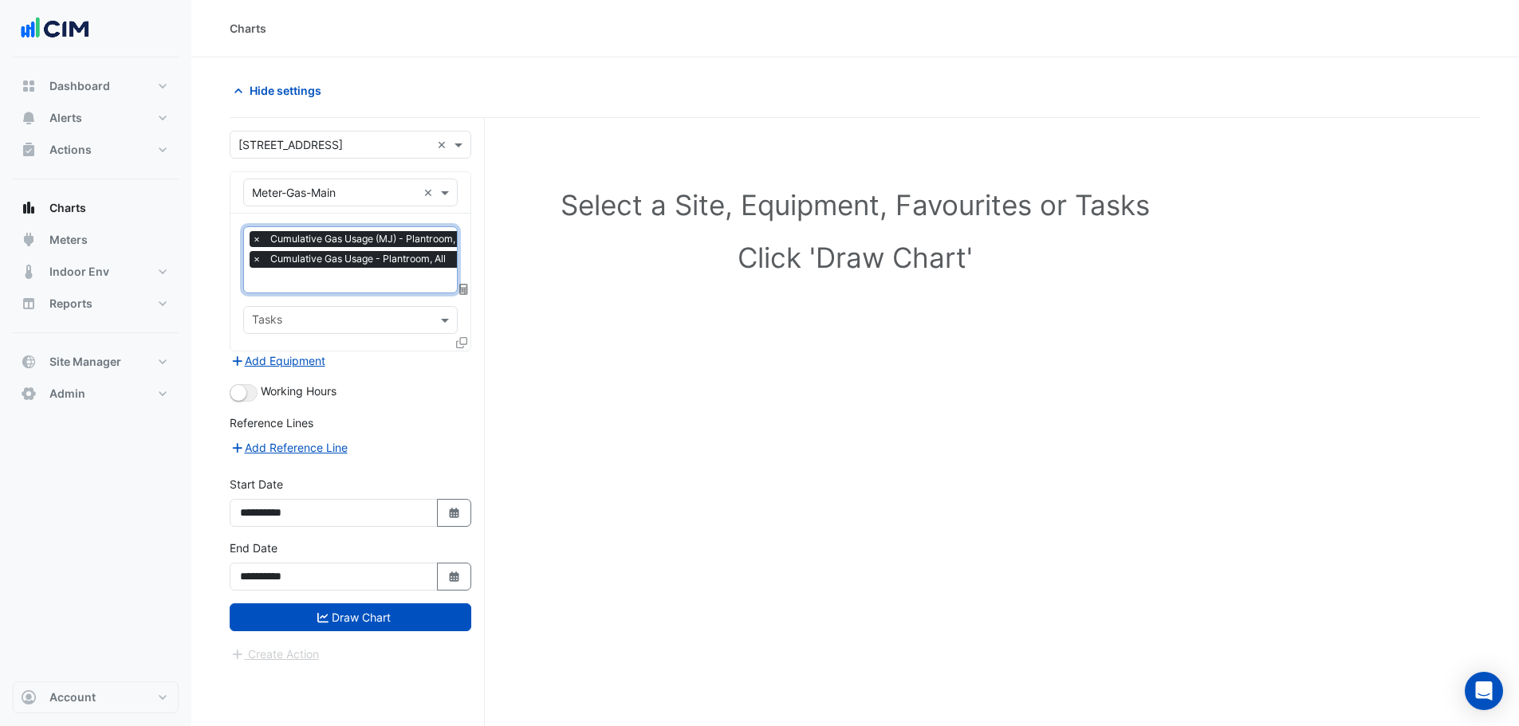
click at [363, 600] on div "**********" at bounding box center [350, 572] width 261 height 64
click at [373, 615] on button "Draw Chart" at bounding box center [351, 618] width 242 height 28
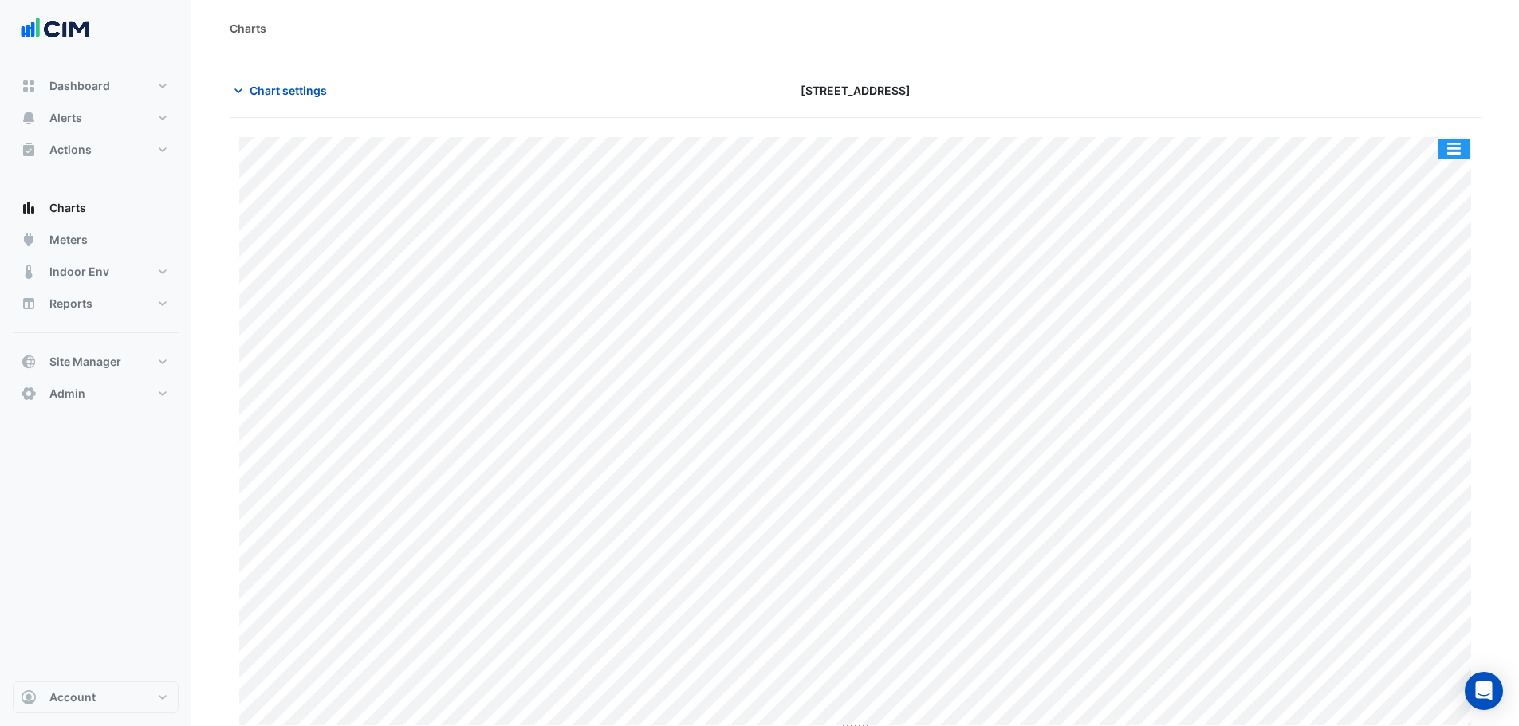
click at [1448, 144] on button "button" at bounding box center [1454, 149] width 32 height 20
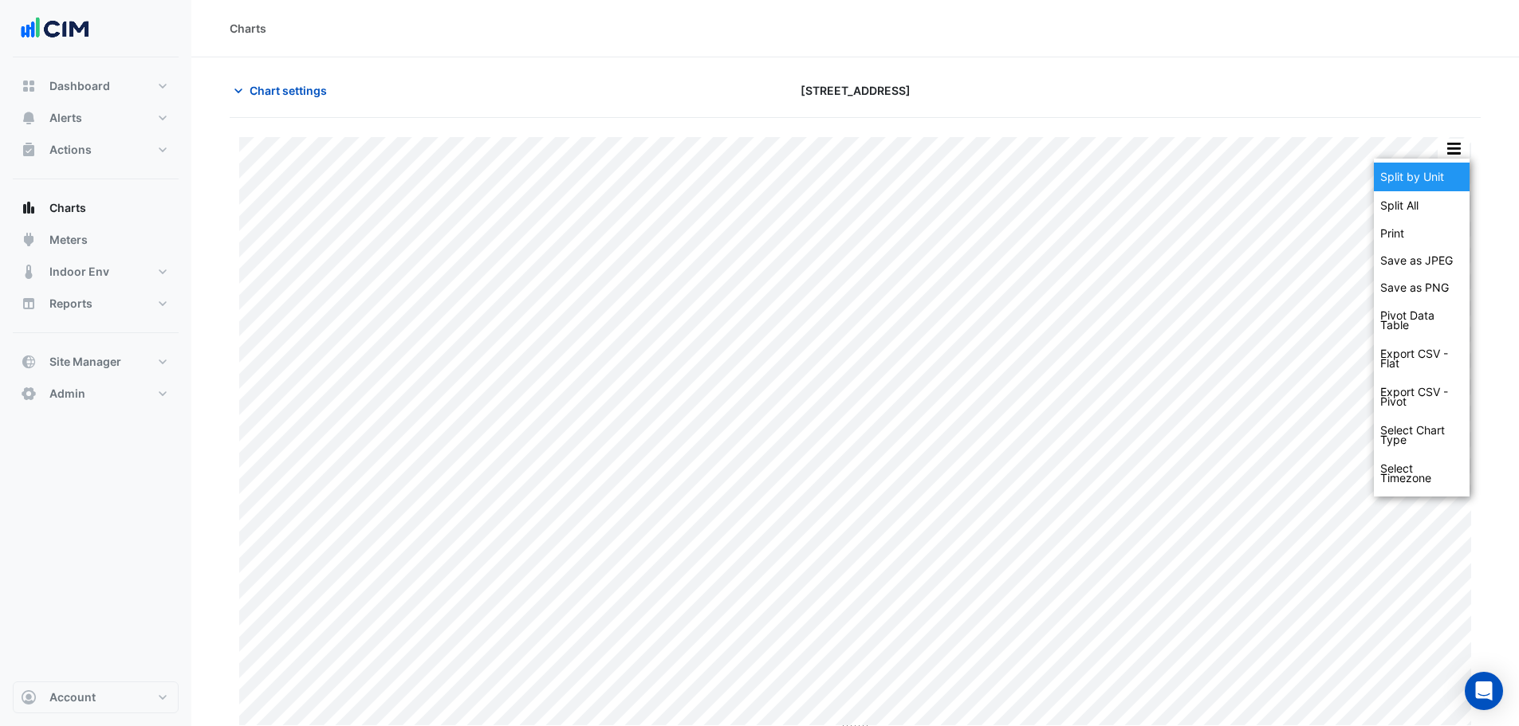
click at [1443, 179] on div "Split by Unit" at bounding box center [1422, 177] width 96 height 29
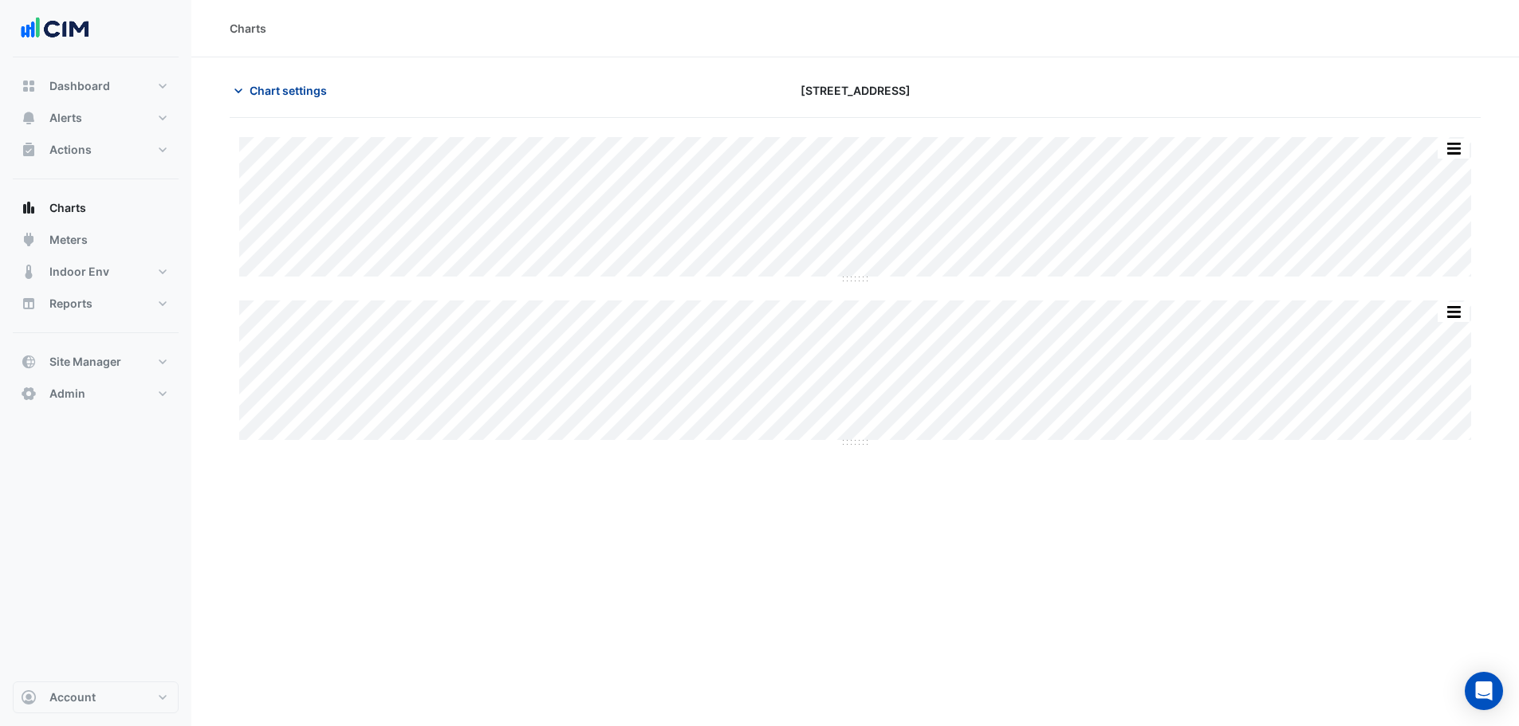
click at [275, 86] on span "Chart settings" at bounding box center [288, 90] width 77 height 17
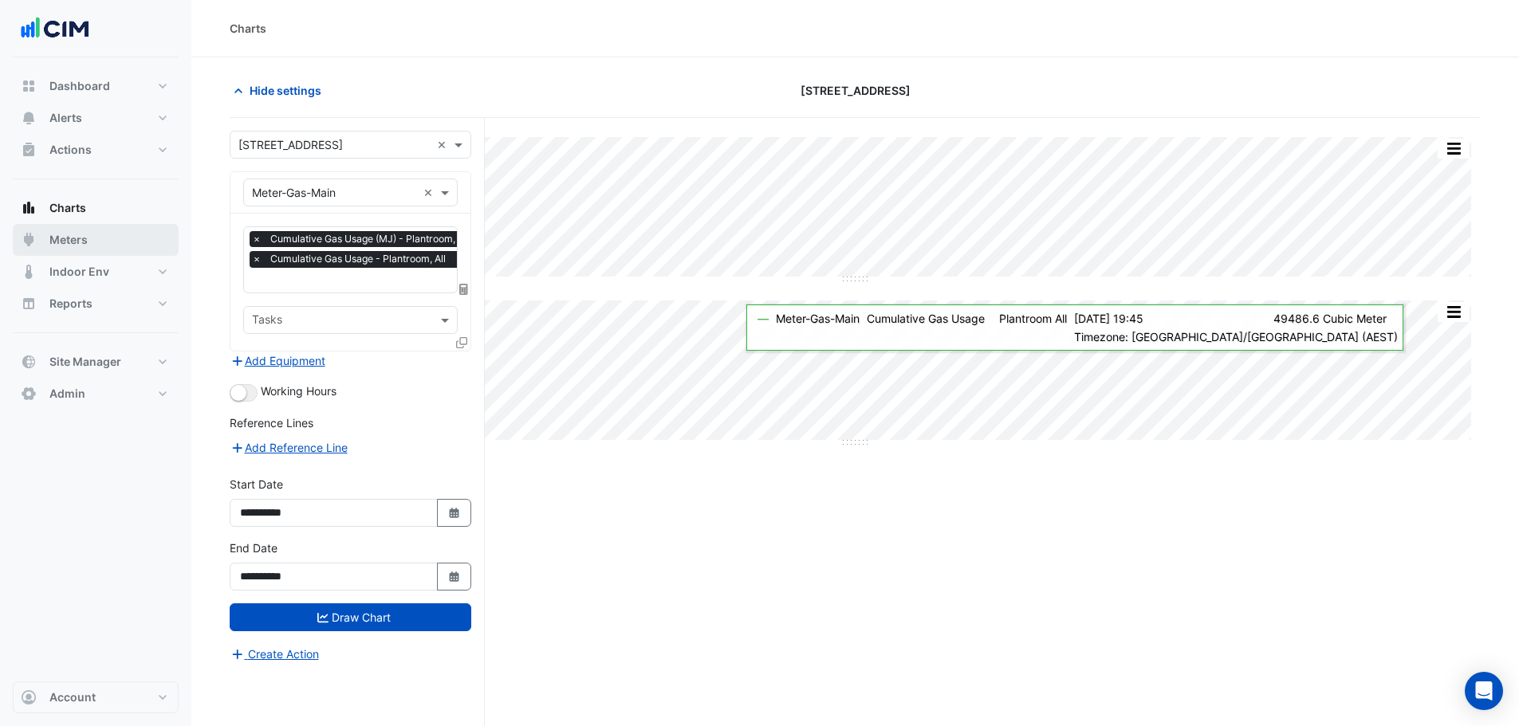
click at [68, 241] on span "Meters" at bounding box center [68, 240] width 38 height 16
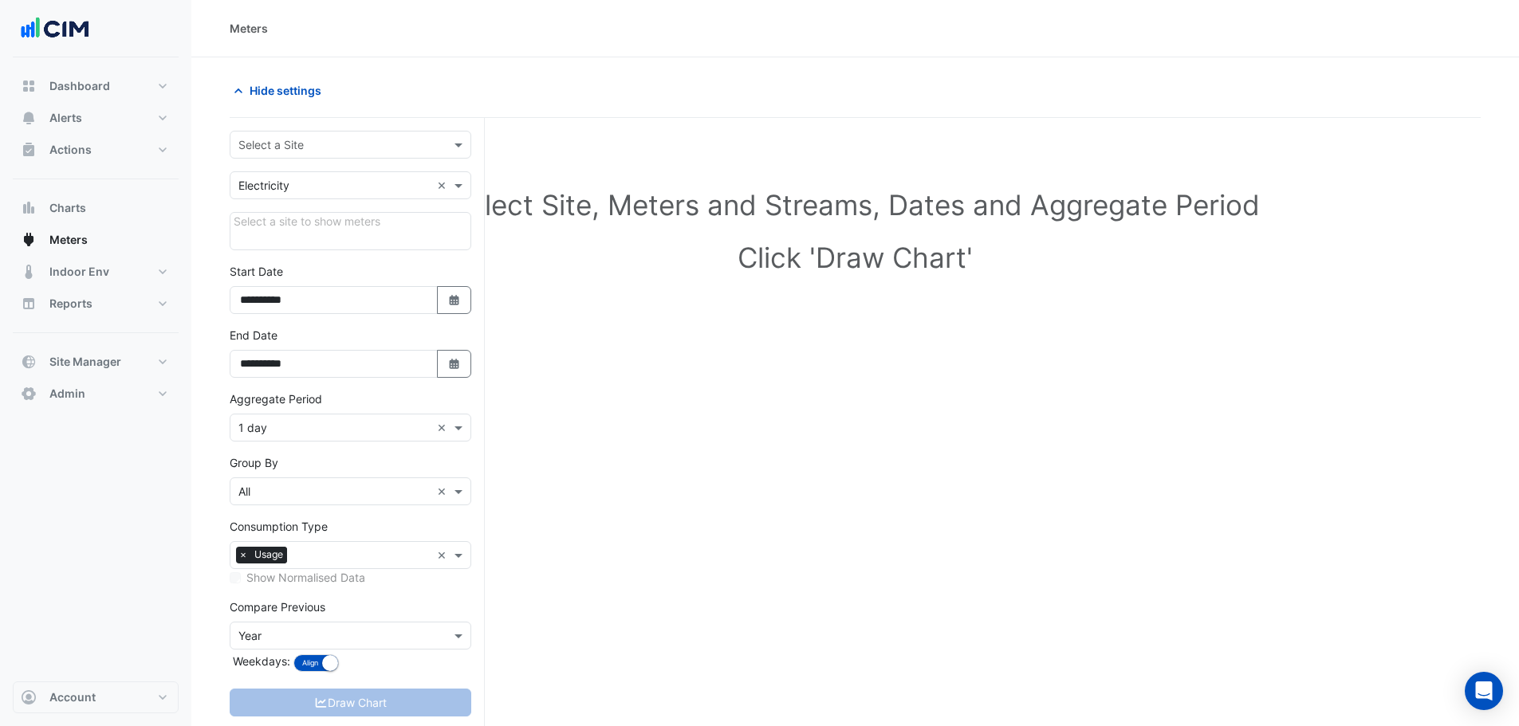
click at [257, 145] on input "text" at bounding box center [334, 145] width 192 height 17
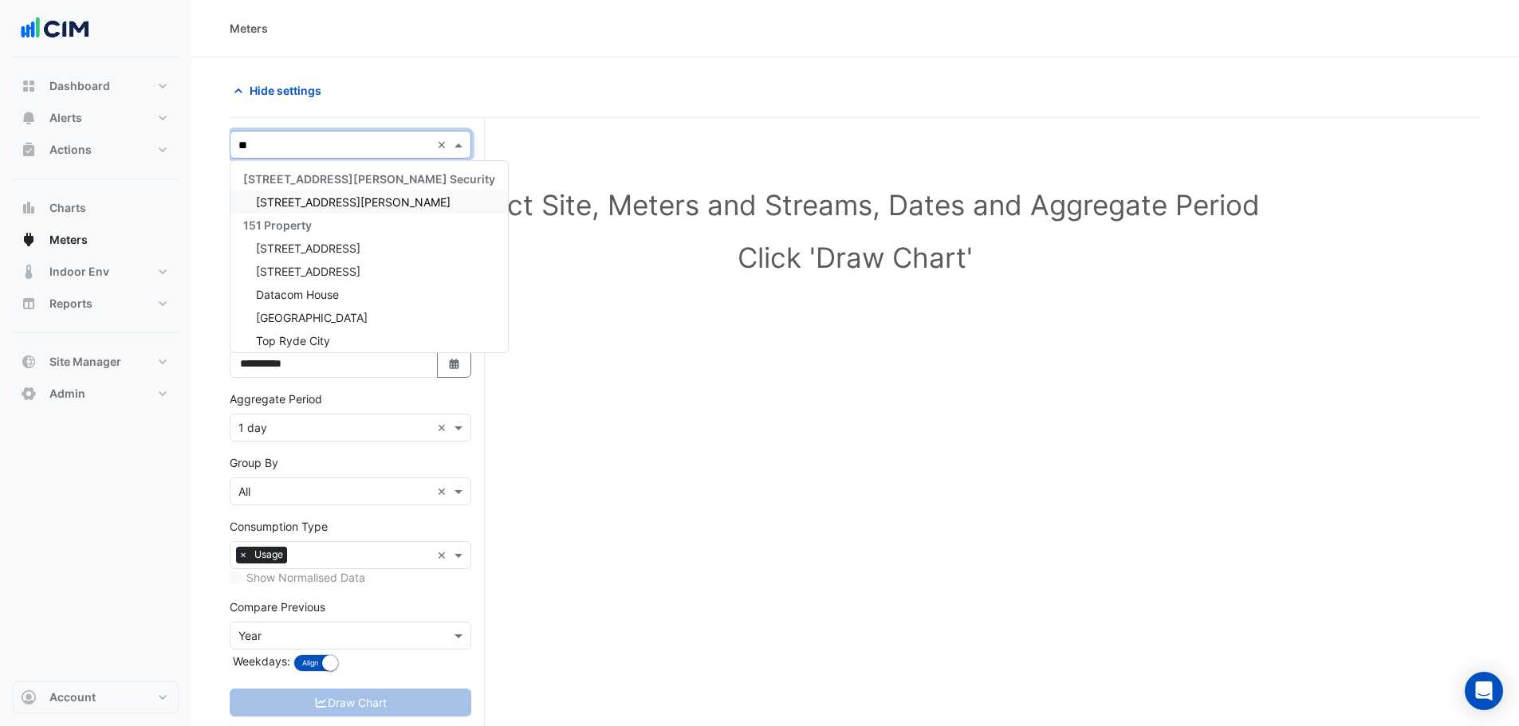
type input "***"
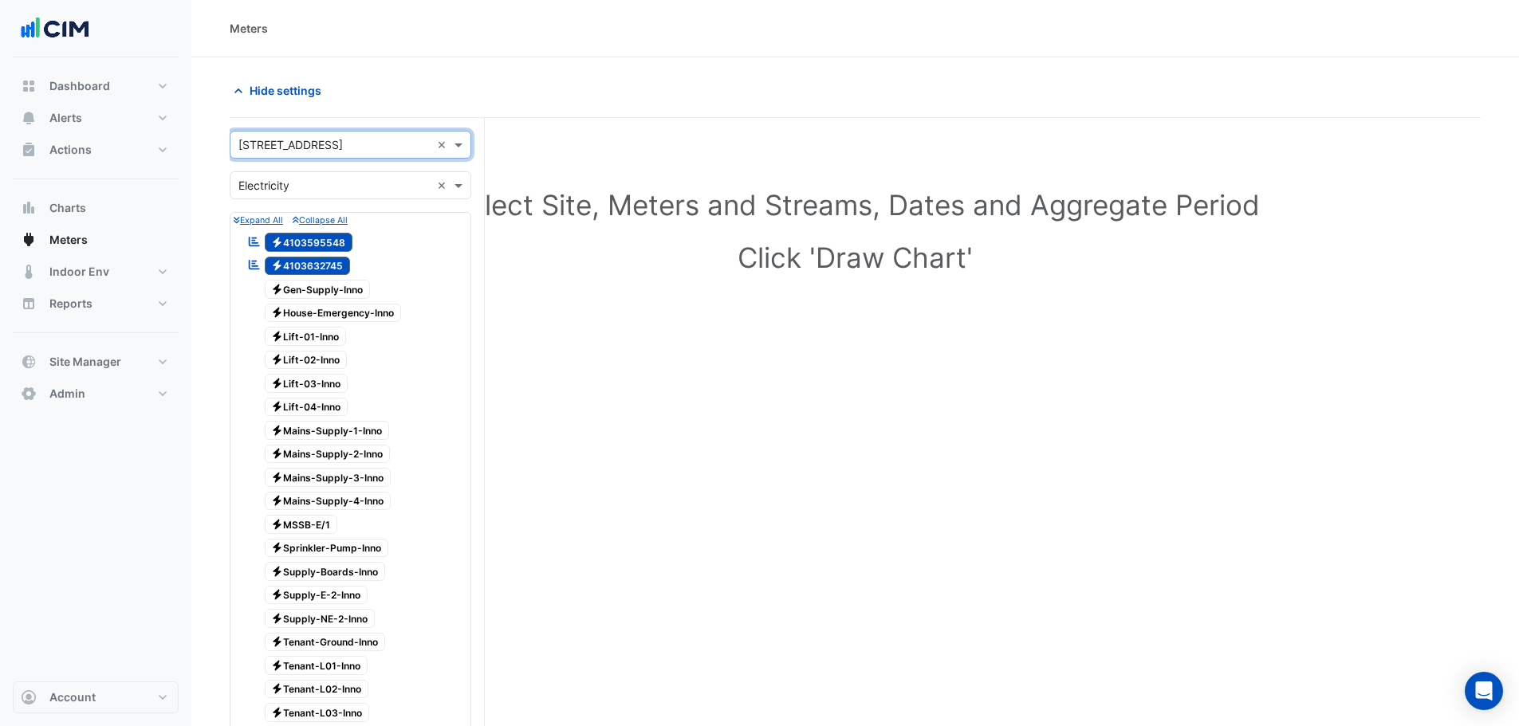
click at [306, 195] on div "× Electricity ×" at bounding box center [351, 185] width 242 height 28
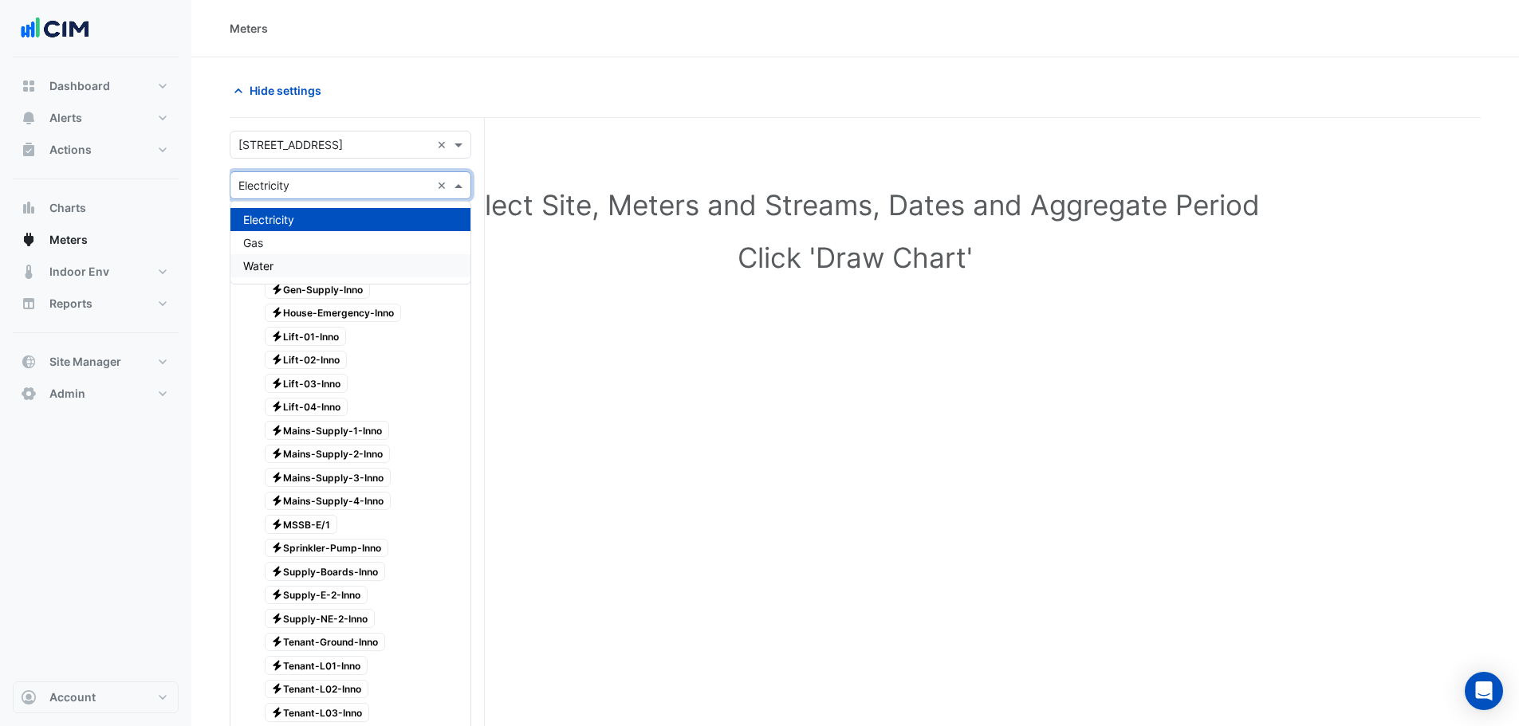
click at [273, 258] on div "Water" at bounding box center [350, 265] width 240 height 23
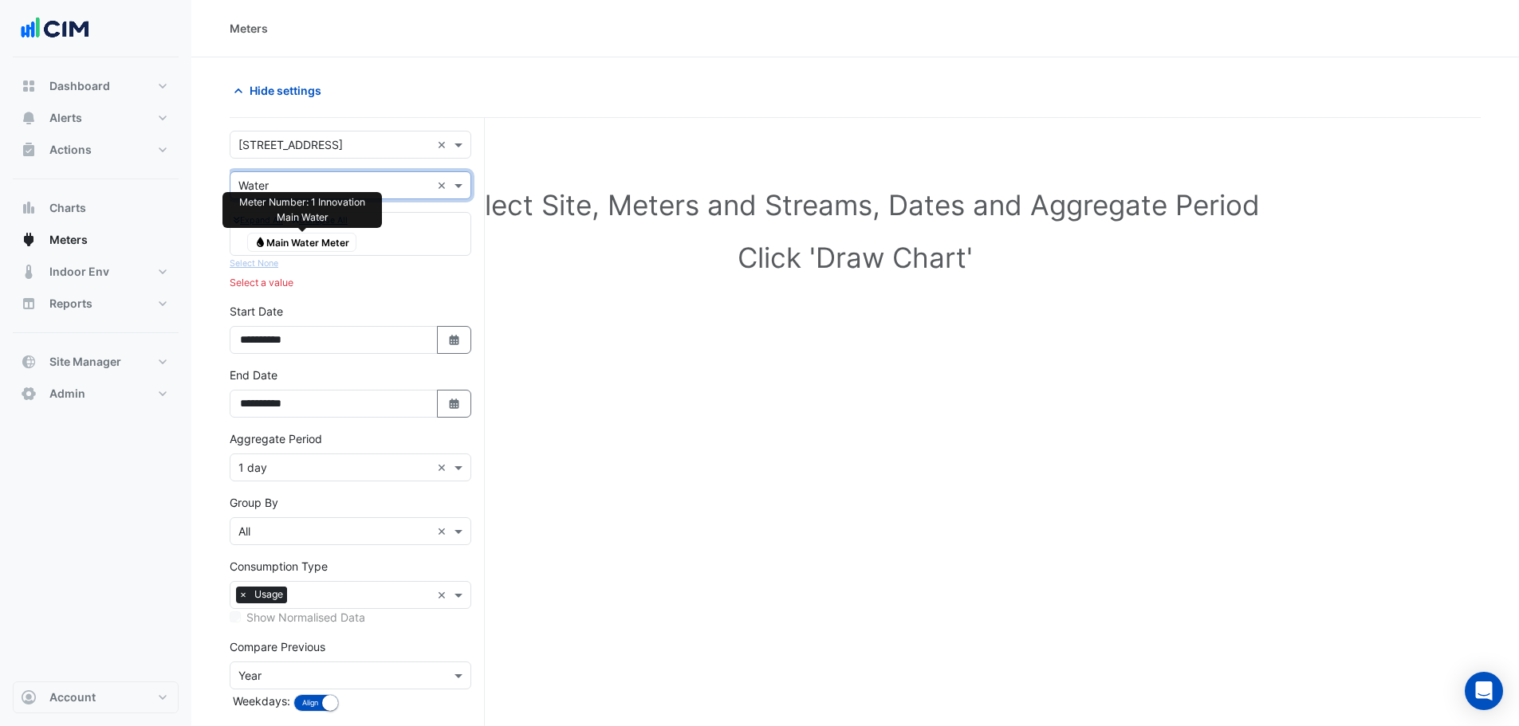
click at [308, 248] on span "Water Main Water Meter" at bounding box center [301, 242] width 109 height 19
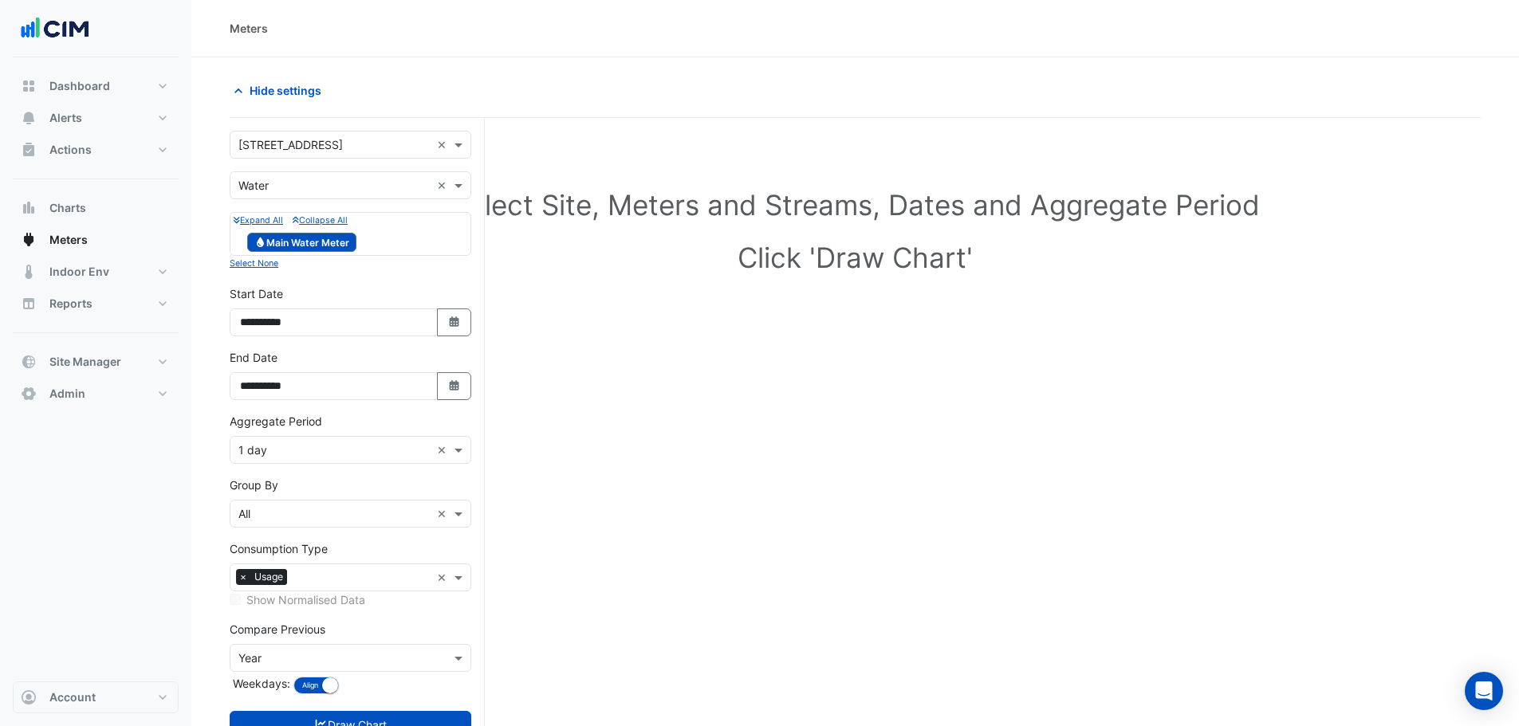
scroll to position [61, 0]
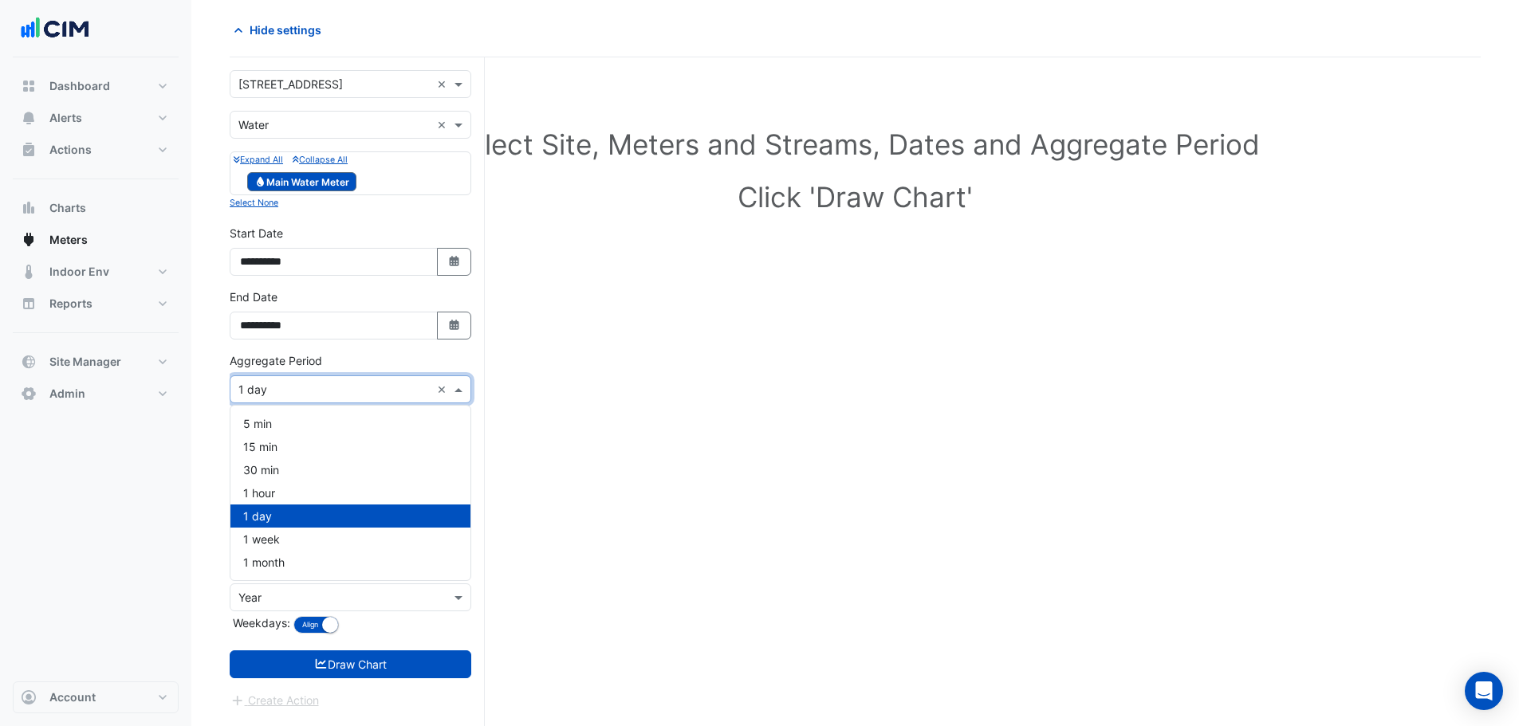
click at [281, 394] on input "text" at bounding box center [334, 390] width 192 height 17
drag, startPoint x: 267, startPoint y: 478, endPoint x: 269, endPoint y: 495, distance: 17.6
click at [269, 495] on div "5 min 15 min 30 min 1 hour 1 day 1 week 1 month" at bounding box center [350, 493] width 240 height 162
click at [269, 495] on span "1 hour" at bounding box center [259, 493] width 32 height 14
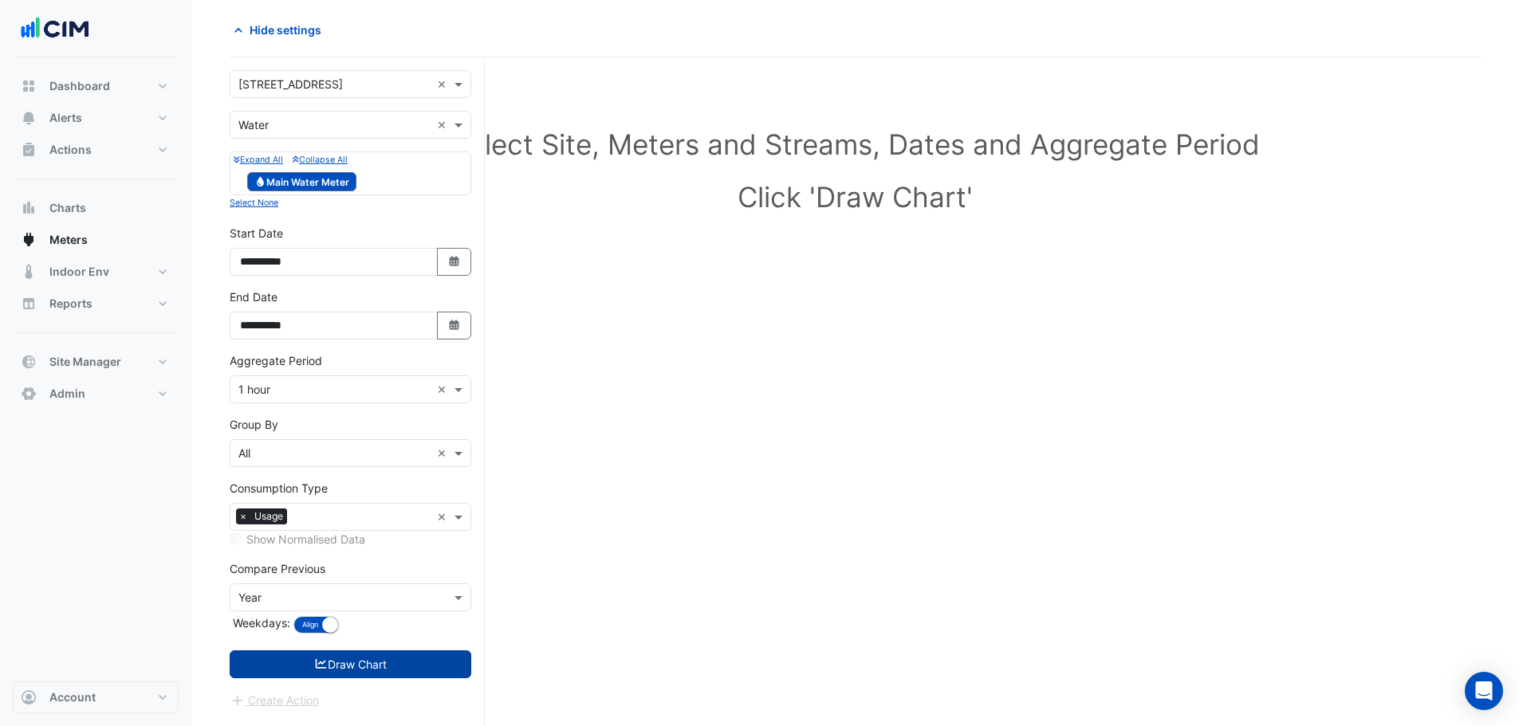
click at [352, 654] on button "Draw Chart" at bounding box center [351, 665] width 242 height 28
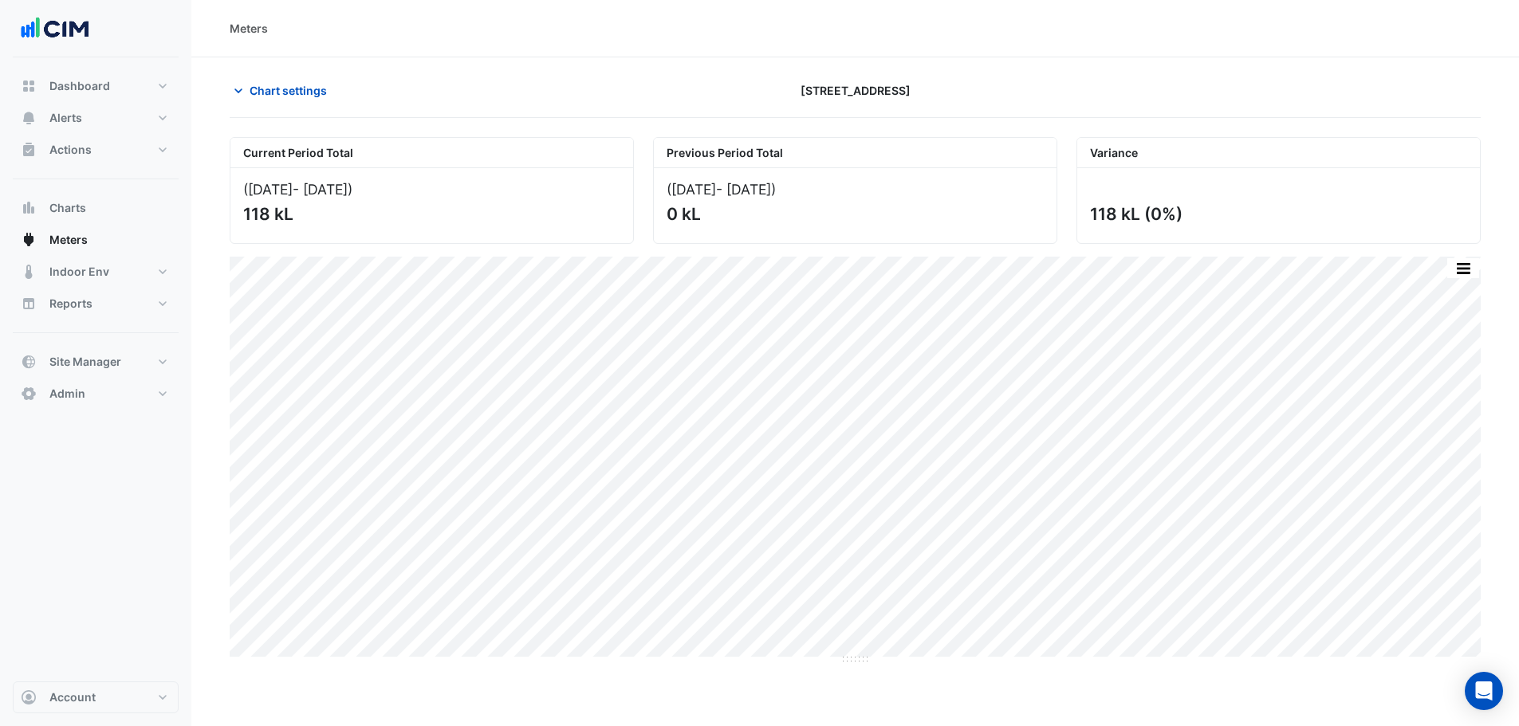
click at [305, 112] on div "Chart settings [STREET_ADDRESS]" at bounding box center [855, 97] width 1251 height 41
click at [310, 85] on span "Chart settings" at bounding box center [288, 90] width 77 height 17
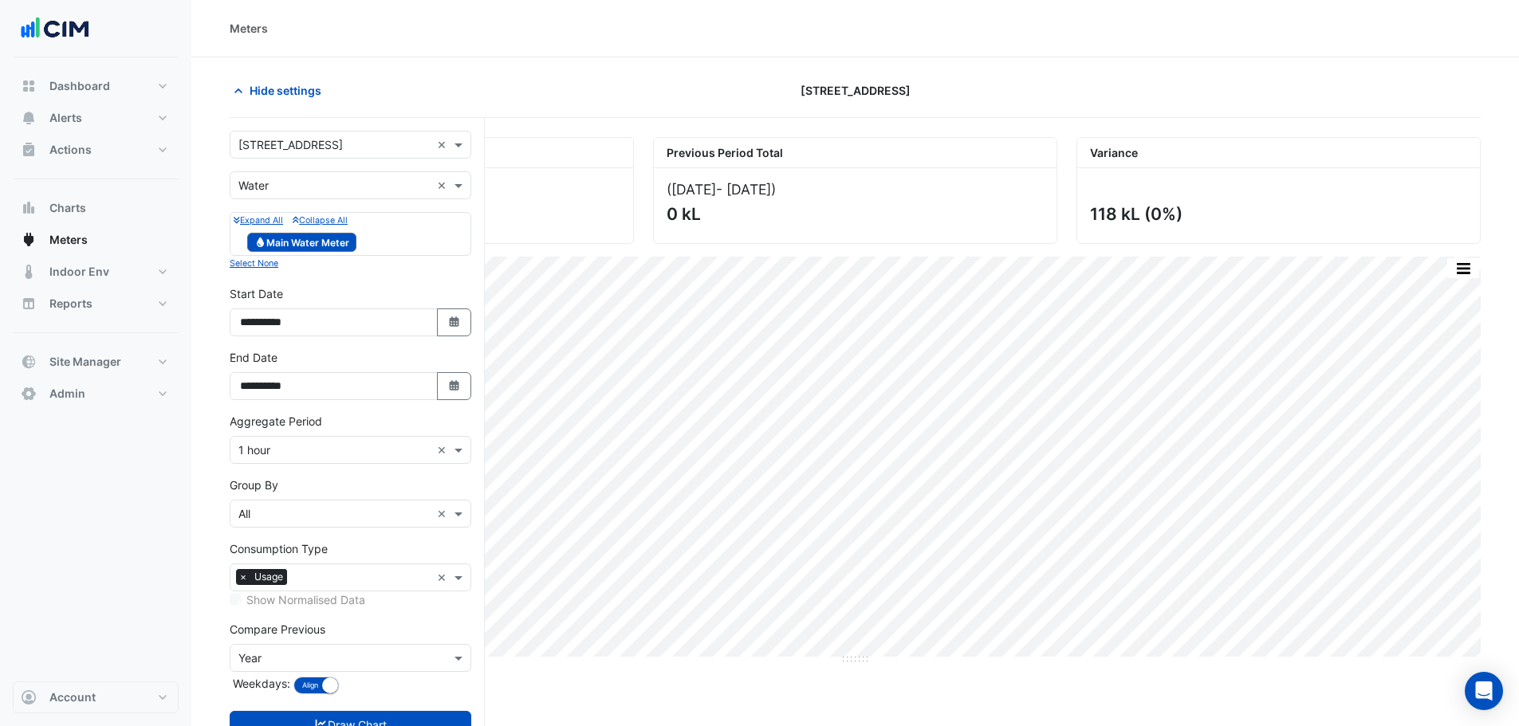
click at [335, 180] on input "text" at bounding box center [334, 186] width 192 height 17
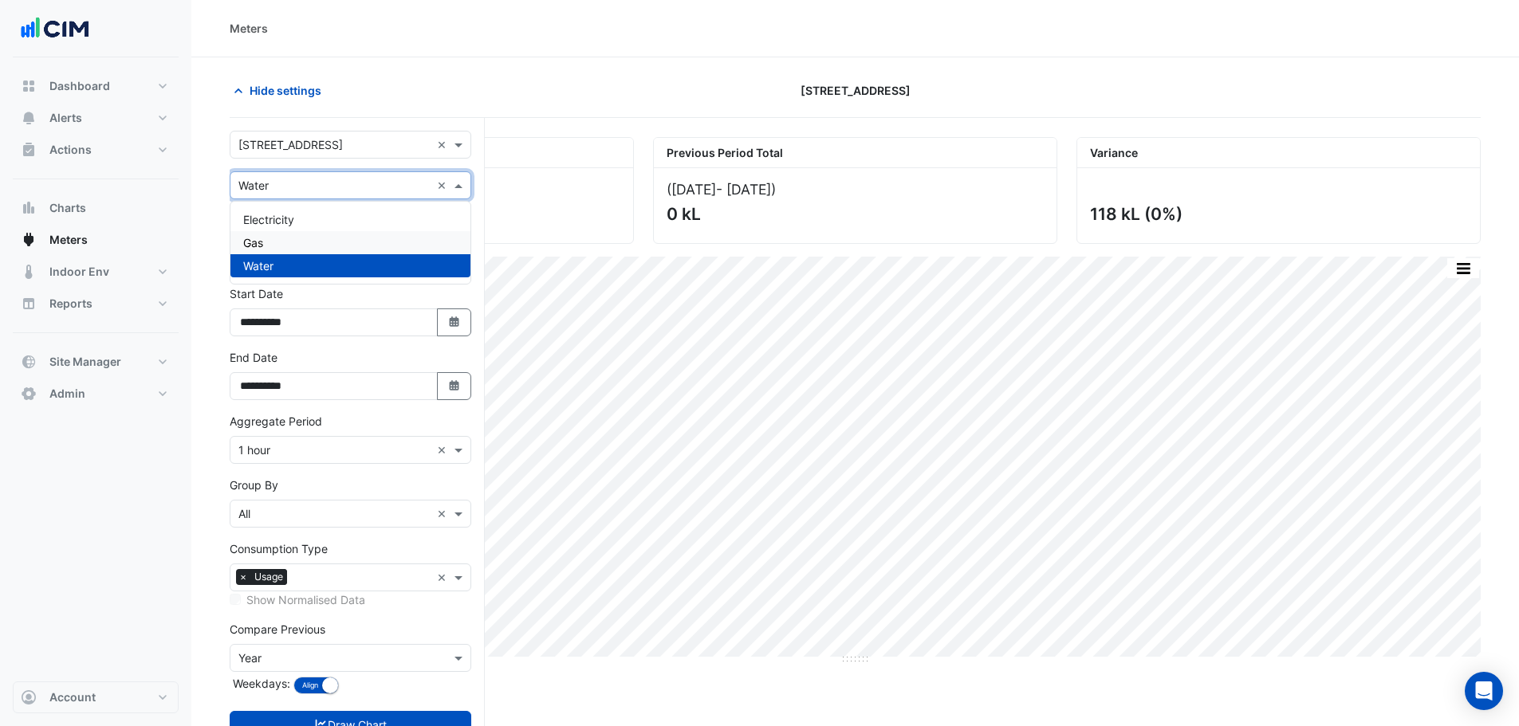
click at [273, 235] on div "Gas" at bounding box center [350, 242] width 240 height 23
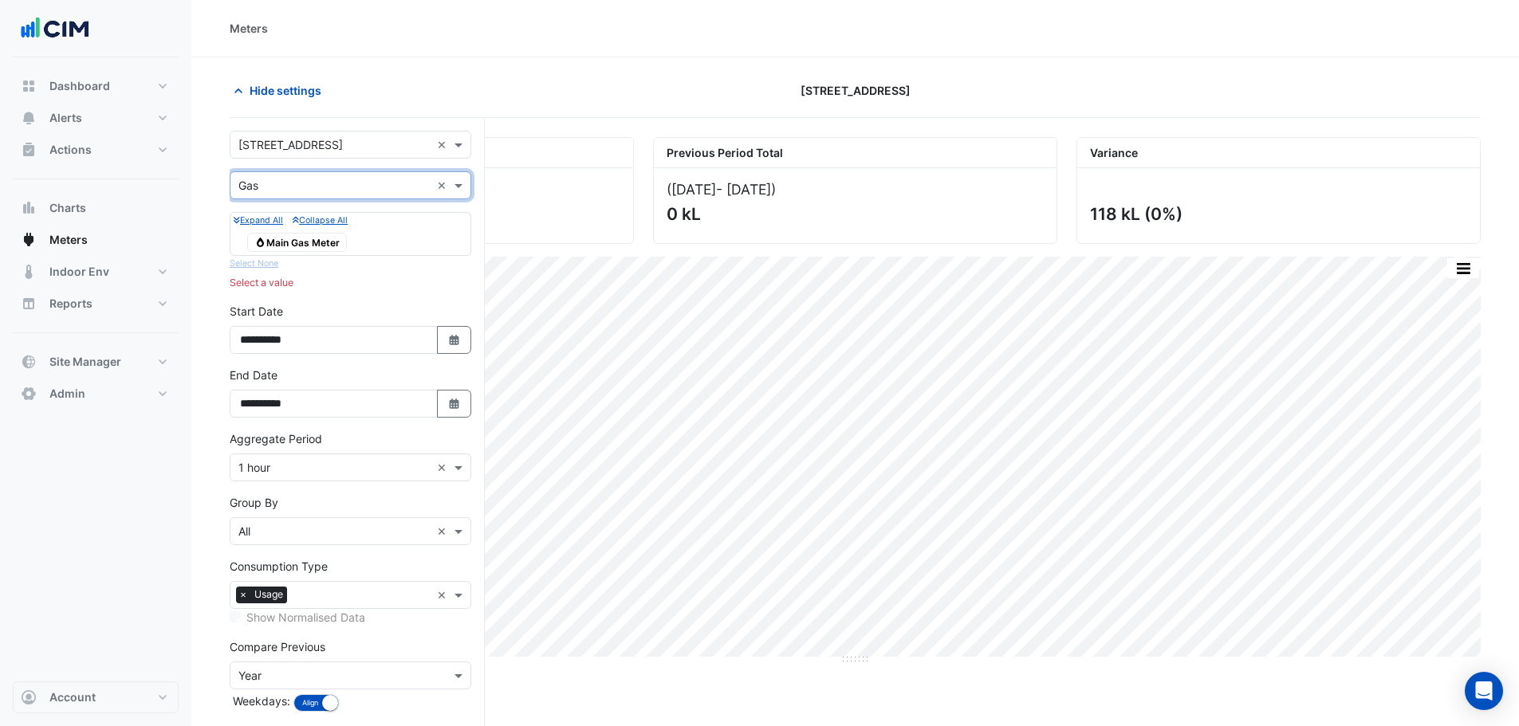
click at [280, 247] on span "Gas Main Gas Meter" at bounding box center [297, 242] width 100 height 19
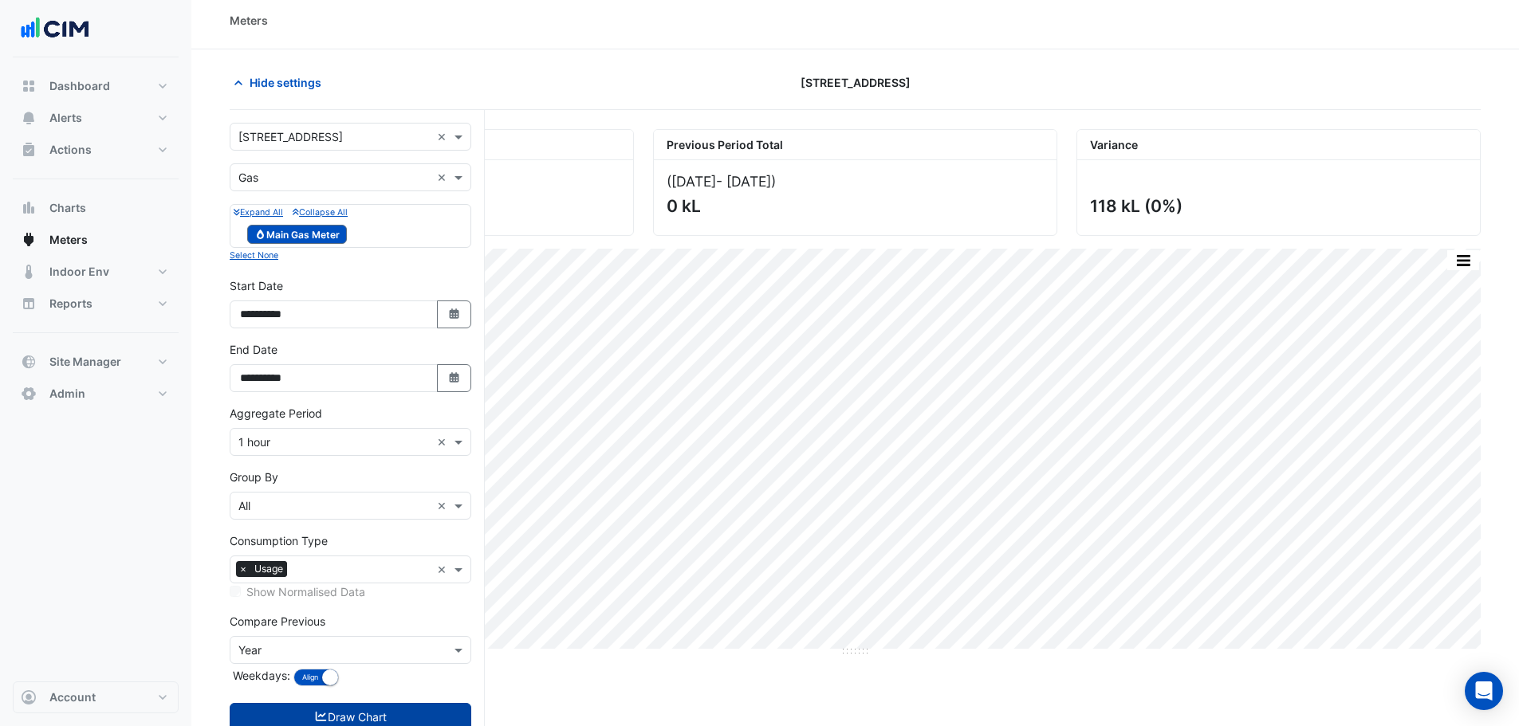
scroll to position [61, 0]
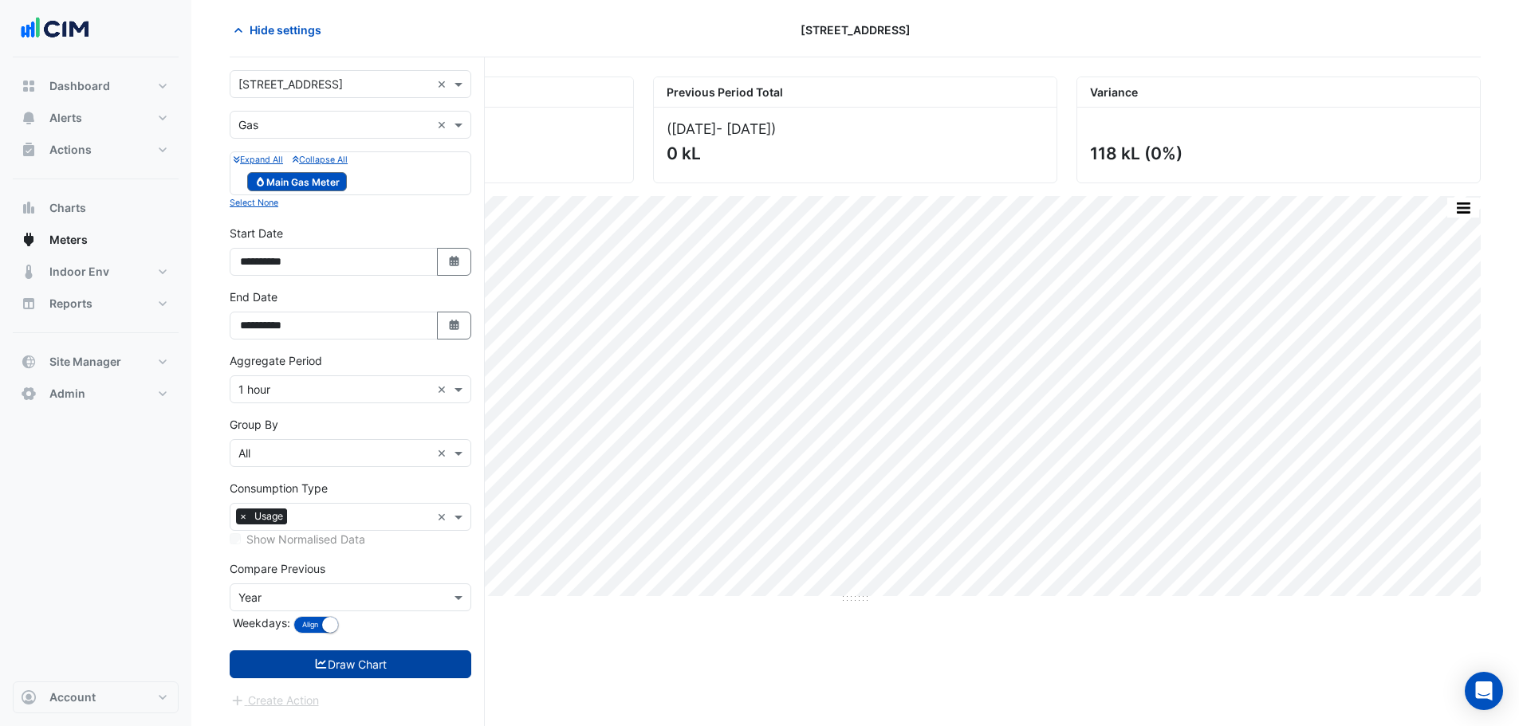
click at [399, 666] on button "Draw Chart" at bounding box center [351, 665] width 242 height 28
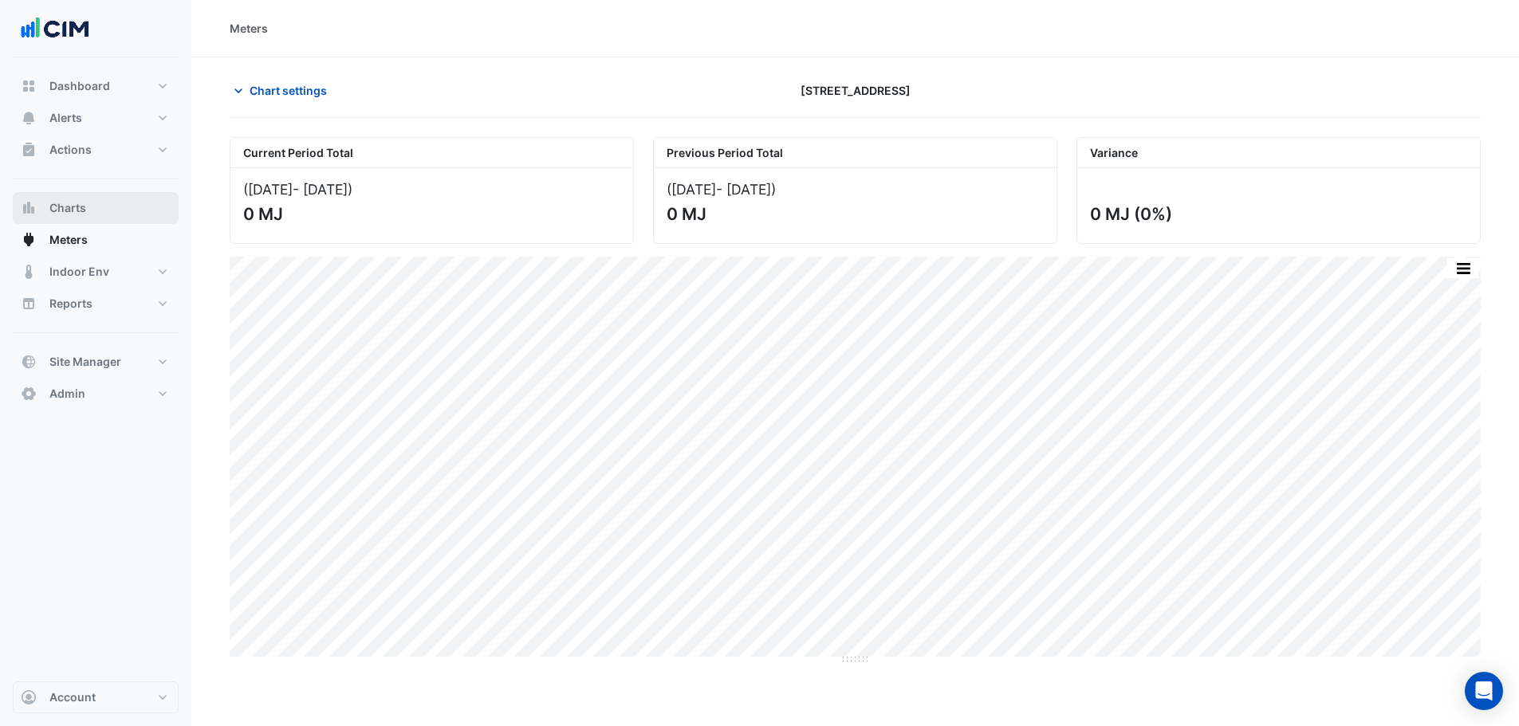
click at [49, 212] on span "Charts" at bounding box center [67, 208] width 37 height 16
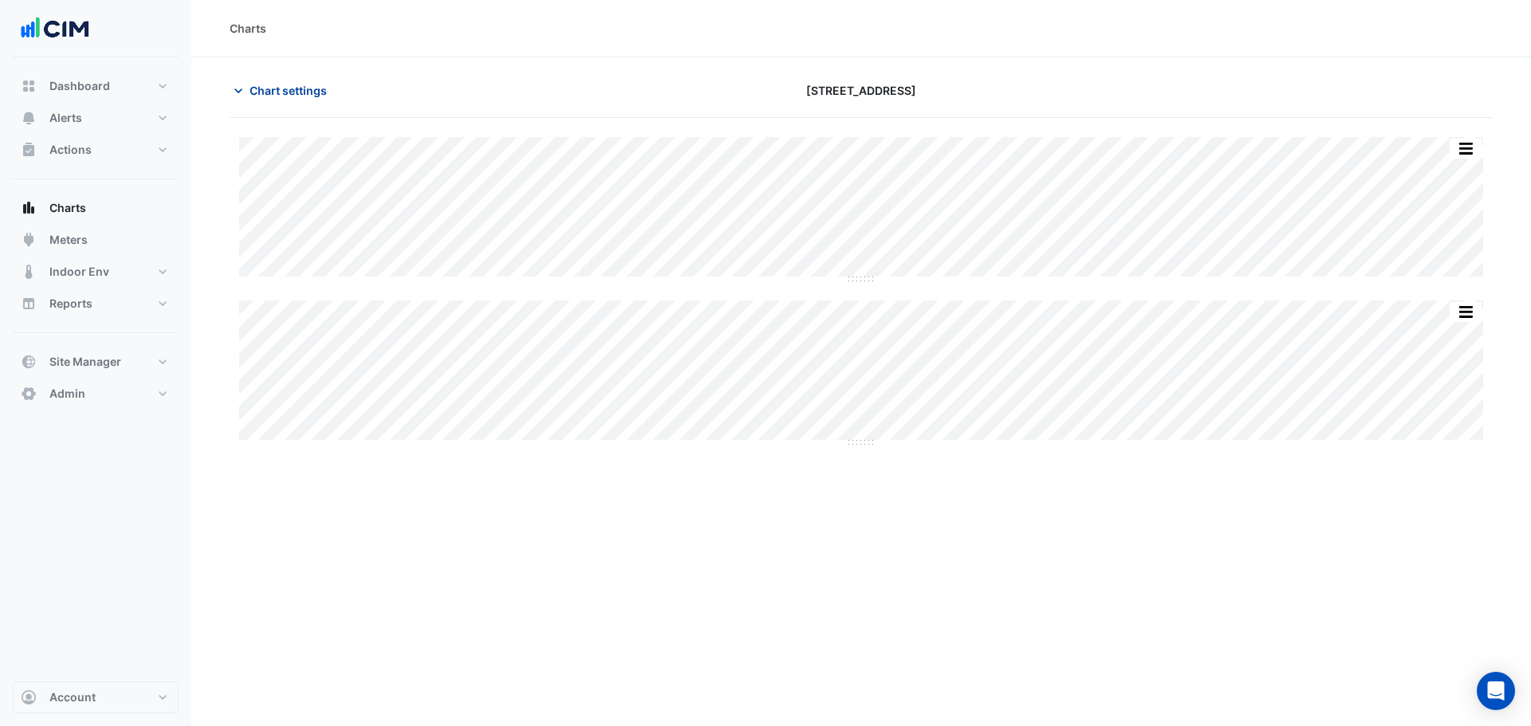
click at [273, 96] on span "Chart settings" at bounding box center [288, 90] width 77 height 17
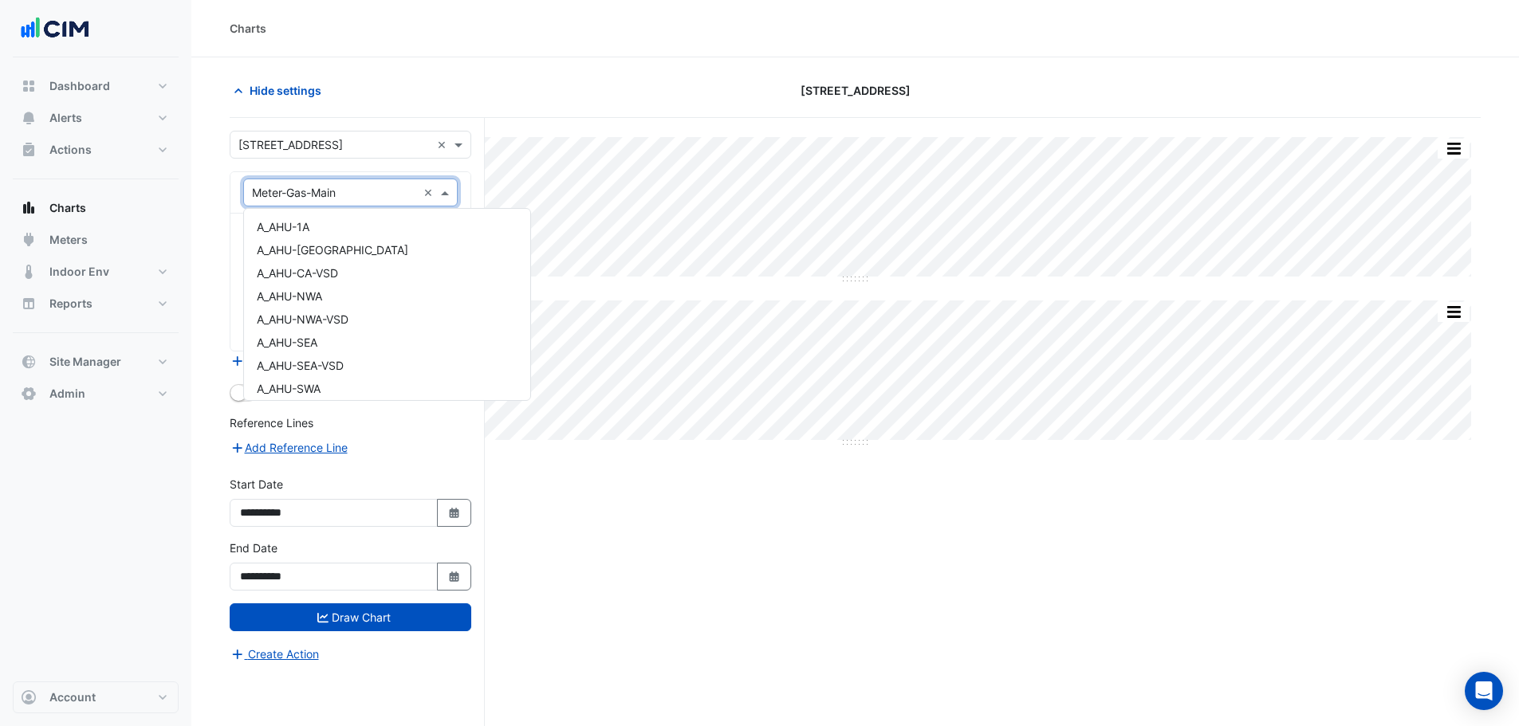
click at [332, 185] on input "text" at bounding box center [334, 193] width 165 height 17
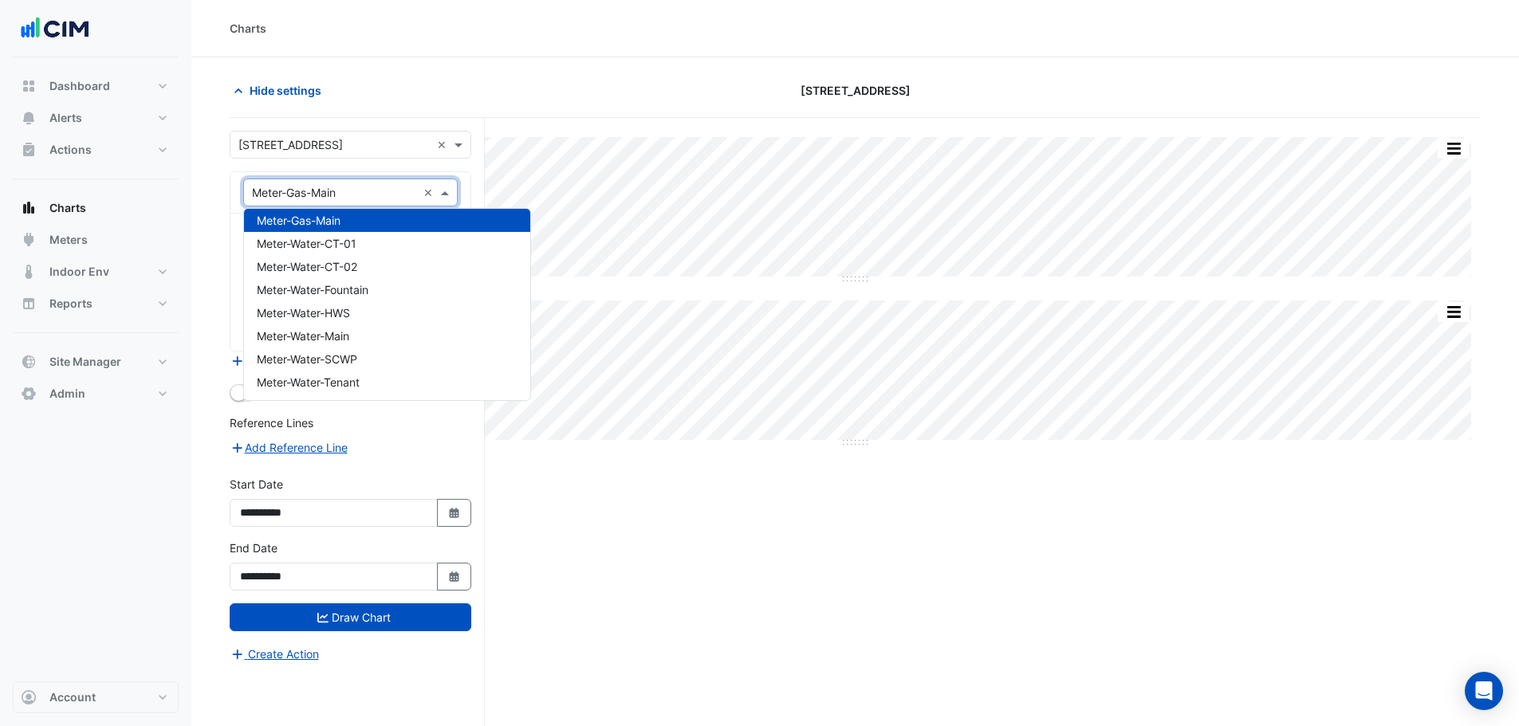
click at [331, 185] on input "text" at bounding box center [334, 193] width 165 height 17
drag, startPoint x: 656, startPoint y: 567, endPoint x: 470, endPoint y: 403, distance: 248.6
click at [655, 568] on div "Split All Split None Print Save as JPEG Save as PNG Pivot Data Table Export CSV…" at bounding box center [855, 452] width 1251 height 669
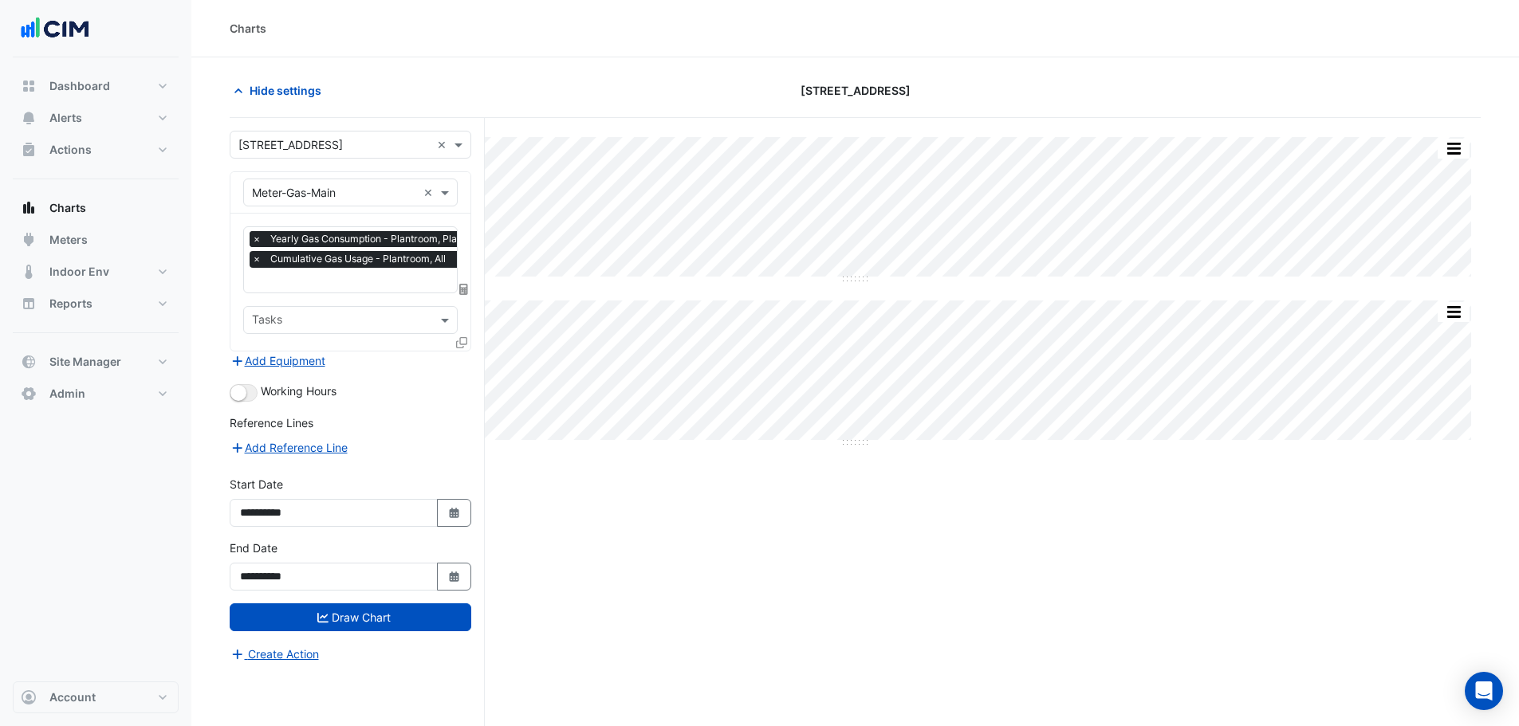
click at [256, 240] on span "×" at bounding box center [257, 239] width 14 height 16
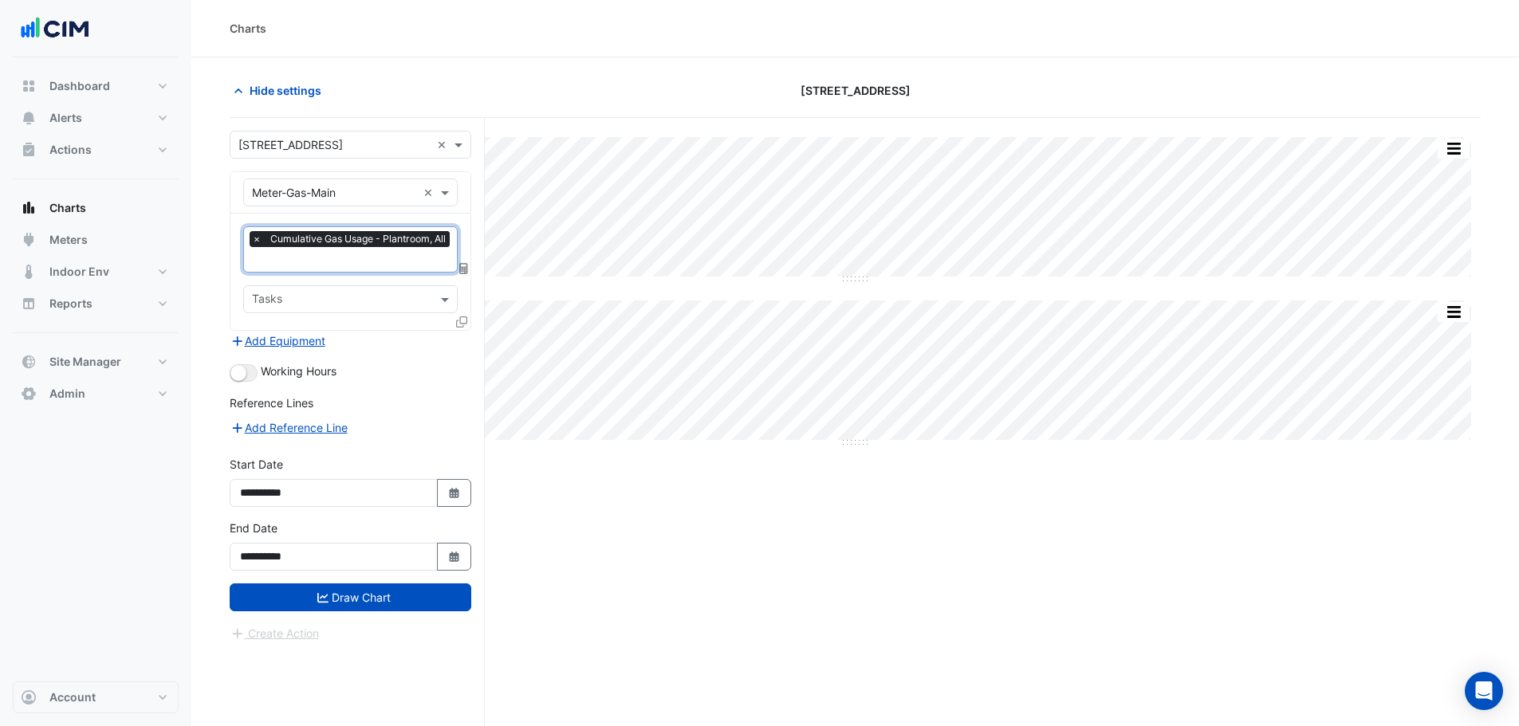
scroll to position [0, 8]
click at [296, 248] on div "× Cumulative Gas Usage - Plantroom, All" at bounding box center [344, 241] width 204 height 20
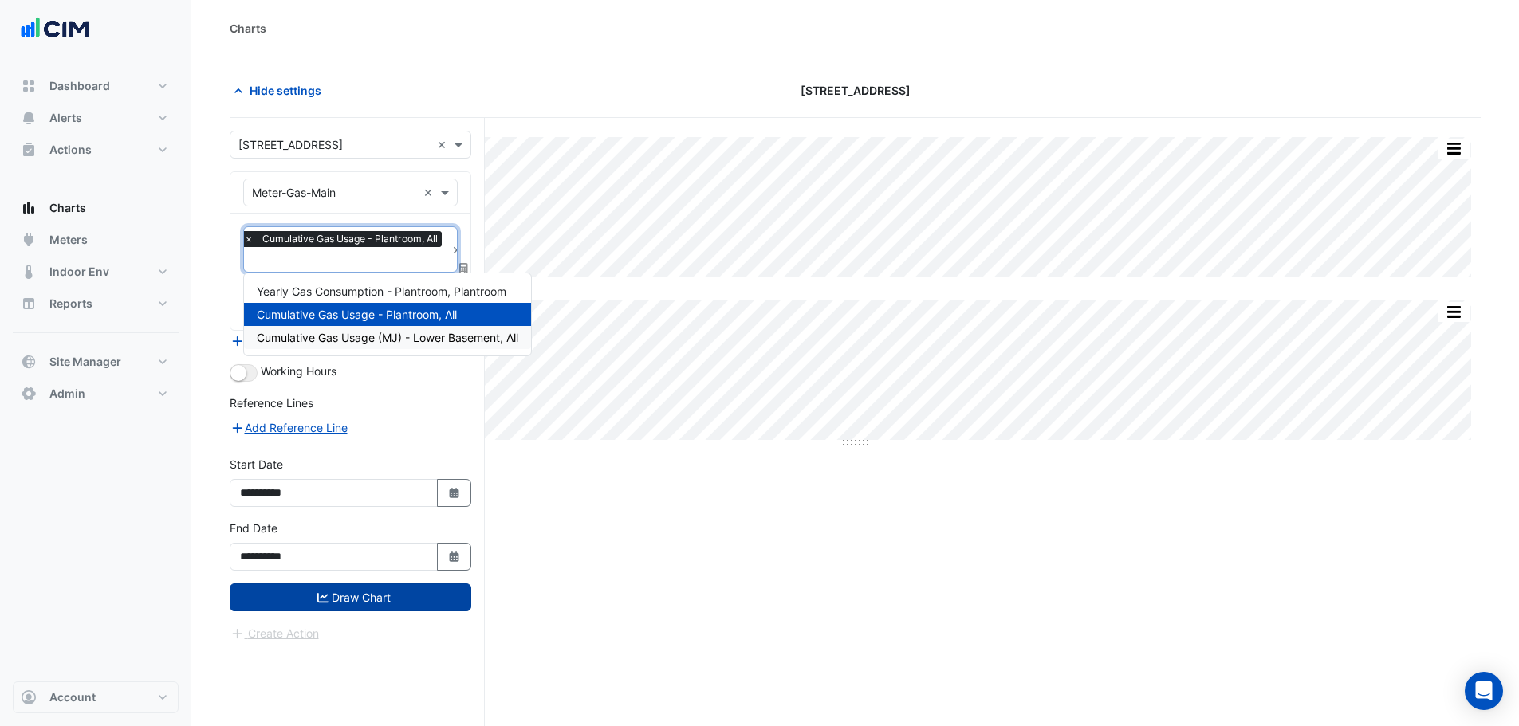
click at [426, 595] on button "Draw Chart" at bounding box center [351, 598] width 242 height 28
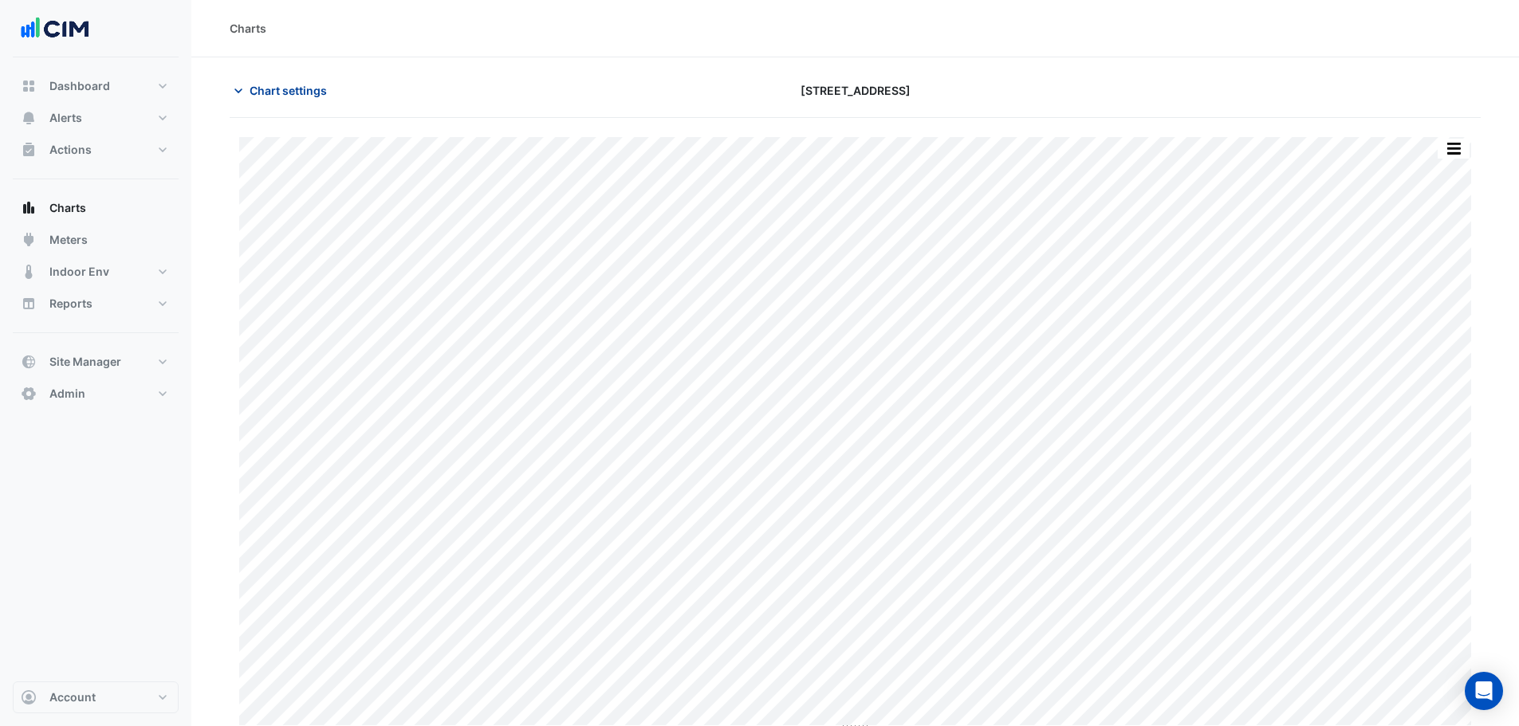
click at [290, 92] on span "Chart settings" at bounding box center [288, 90] width 77 height 17
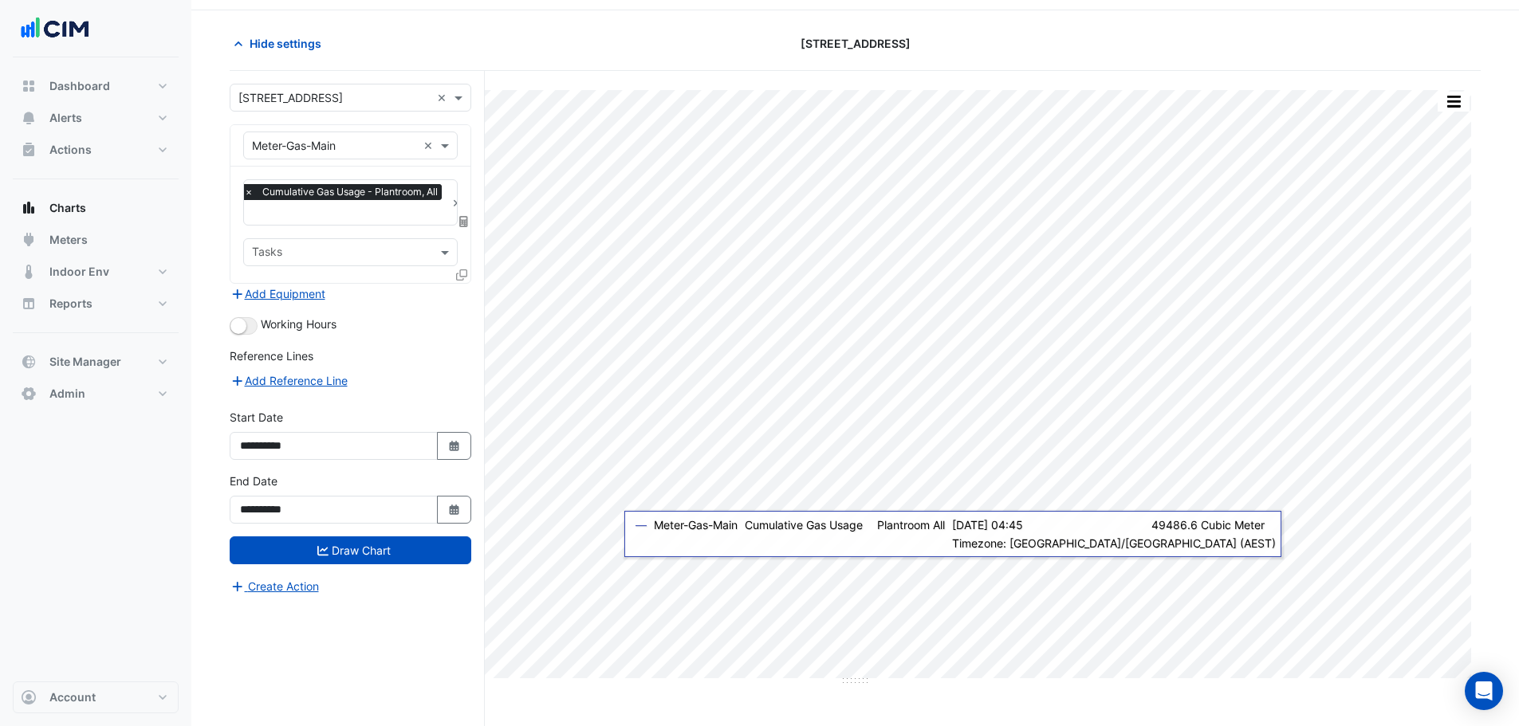
scroll to position [61, 0]
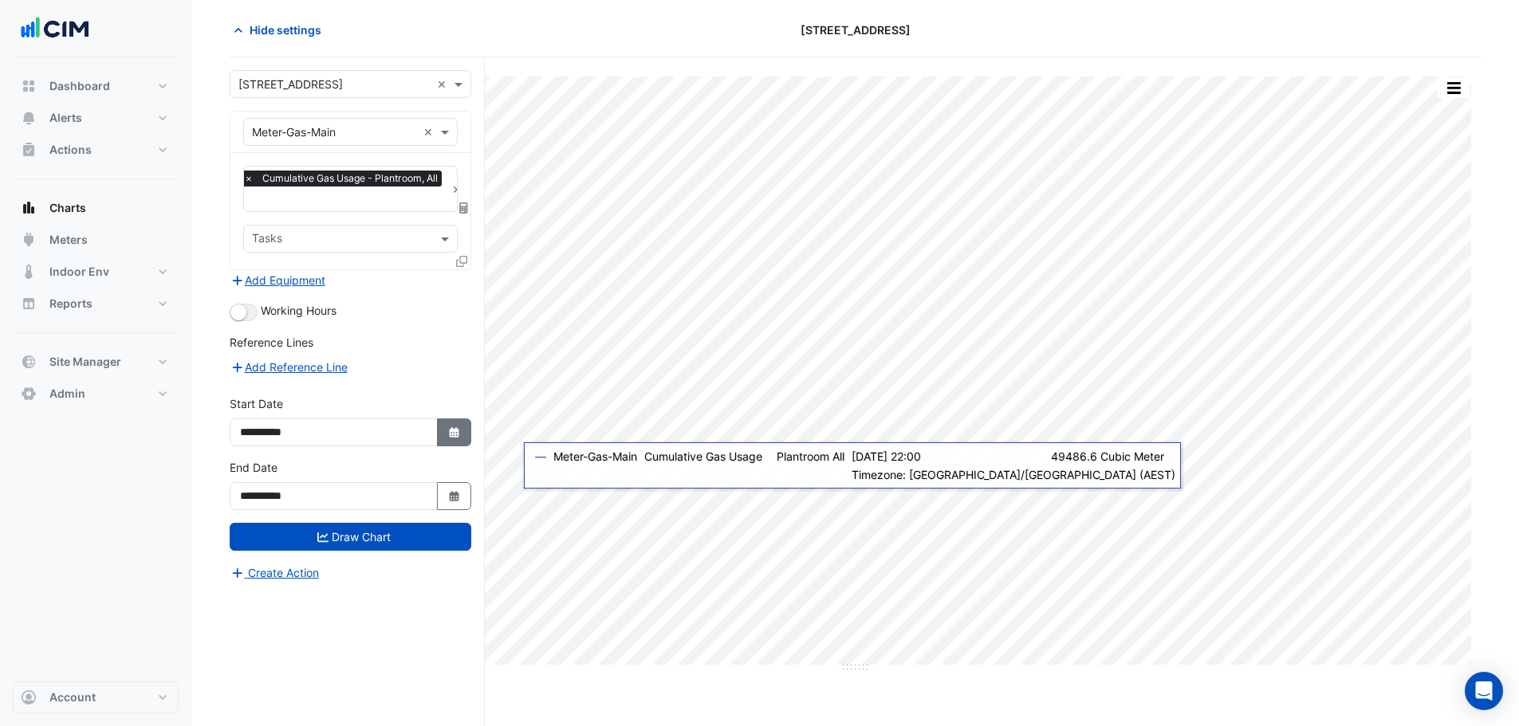
click at [440, 443] on button "Select Date" at bounding box center [454, 433] width 35 height 28
select select "*"
select select "****"
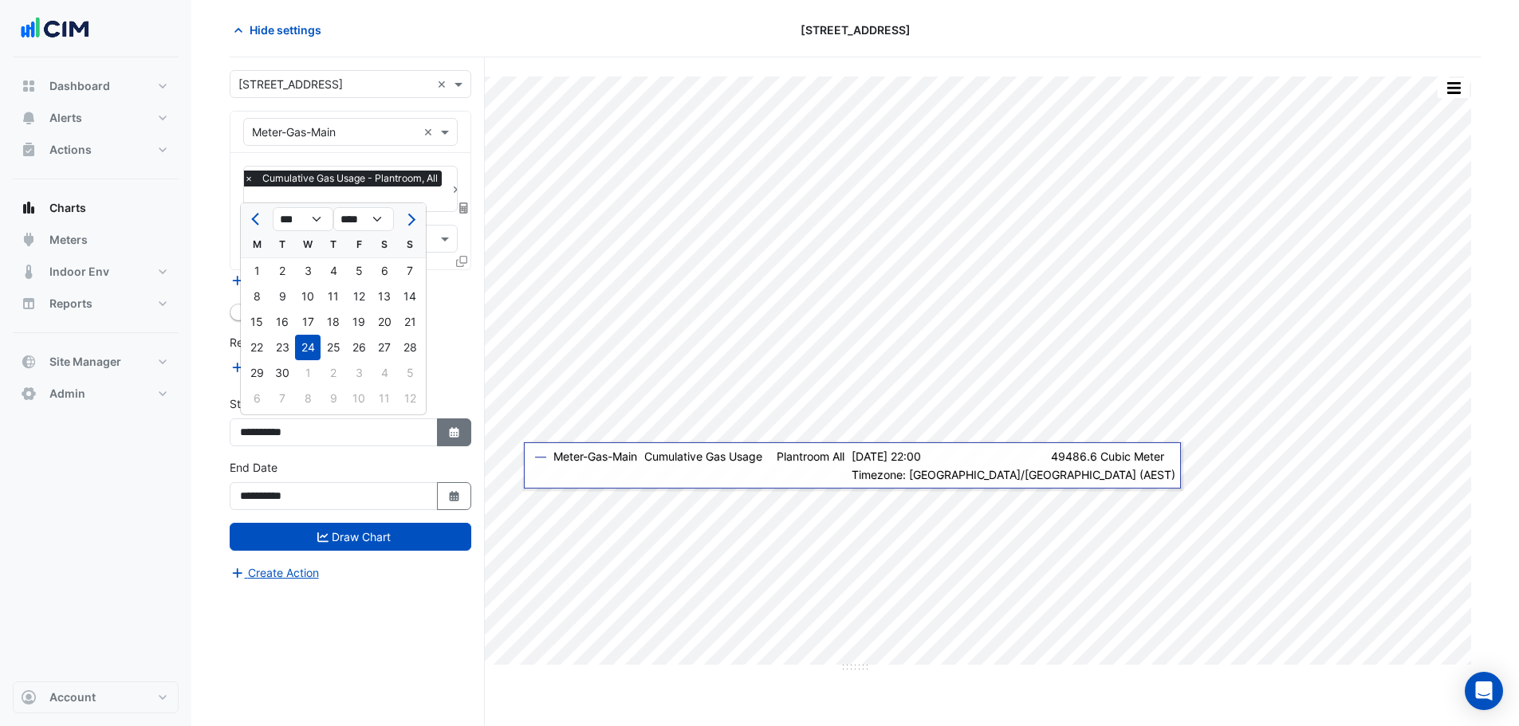
click at [451, 438] on button "Select Date" at bounding box center [454, 433] width 35 height 28
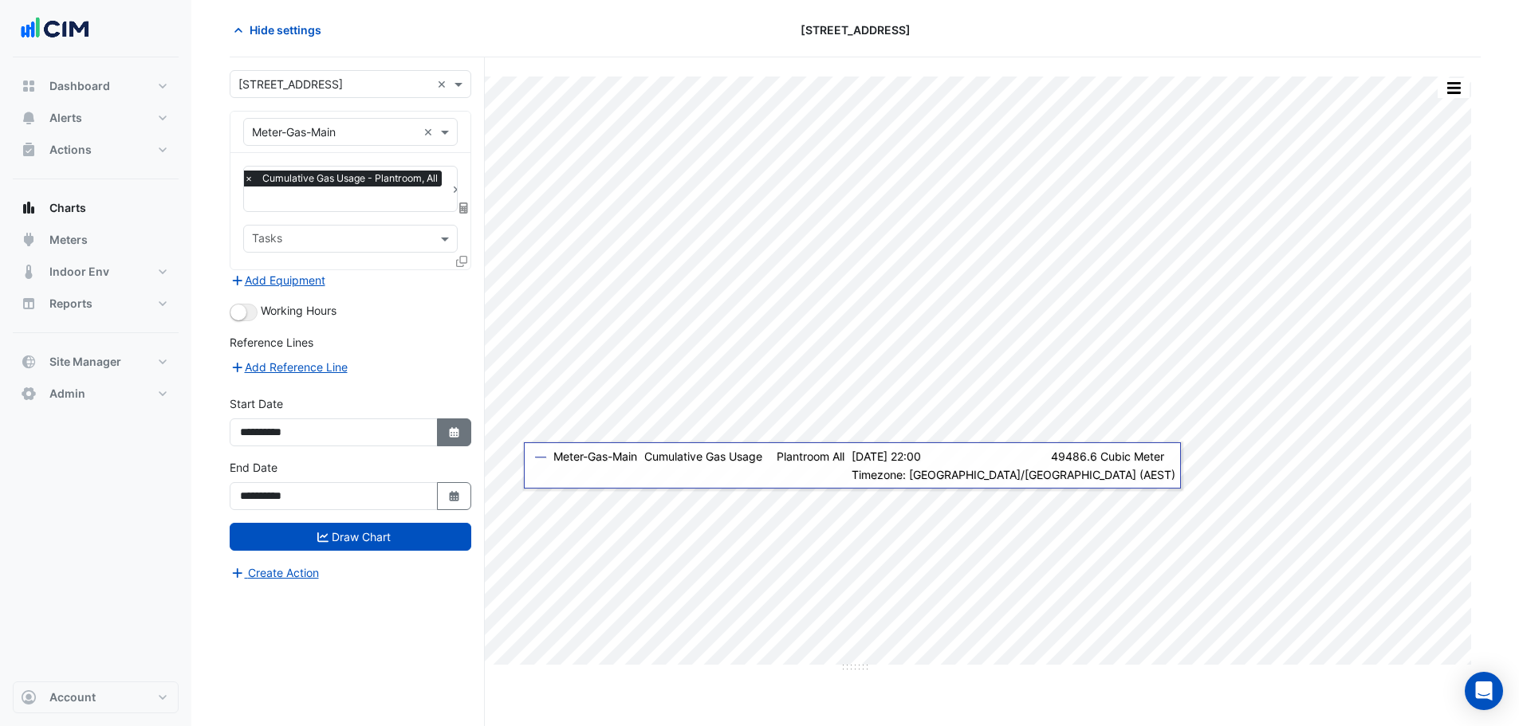
click at [462, 422] on button "Select Date" at bounding box center [454, 433] width 35 height 28
select select "*"
select select "****"
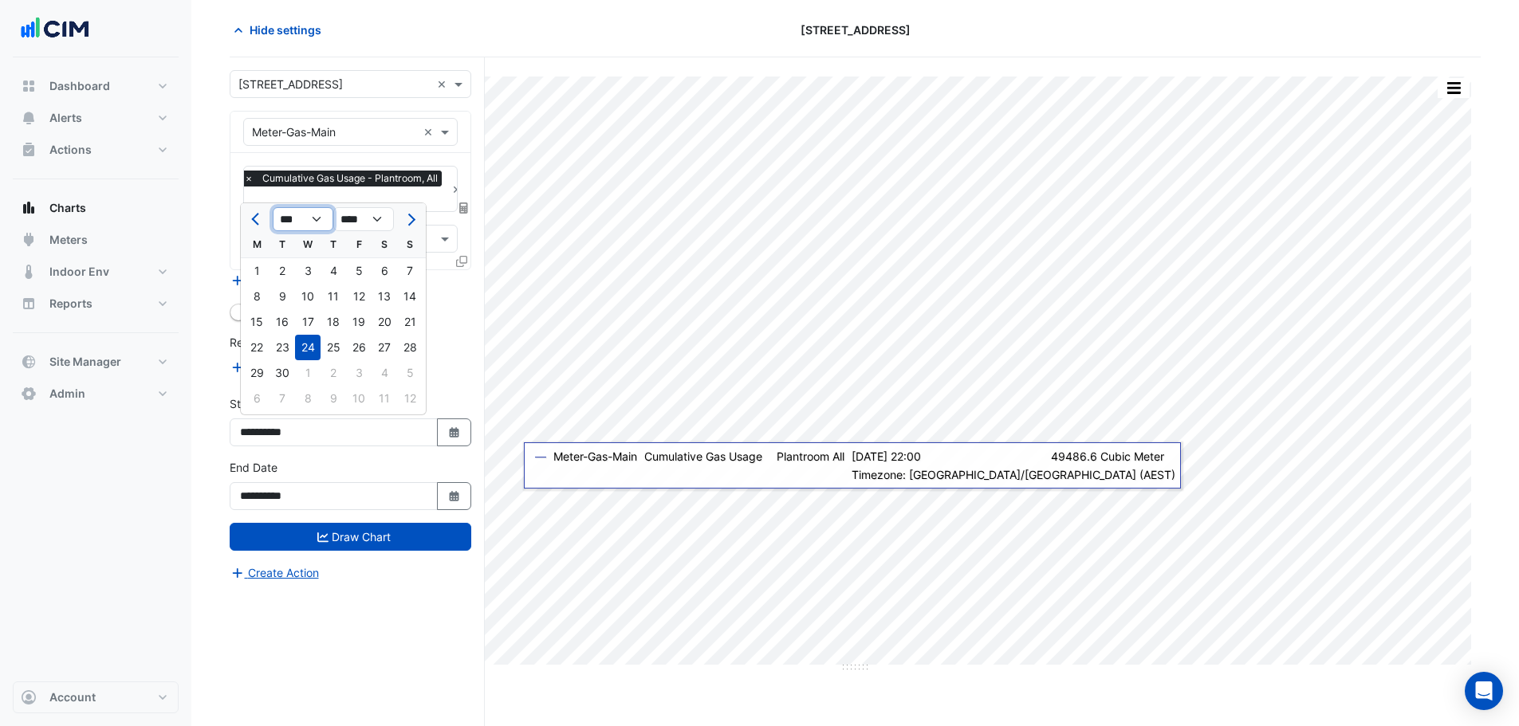
click at [323, 218] on select "*** *** *** *** *** *** *** *** *** ***" at bounding box center [303, 219] width 61 height 24
select select "*"
click at [273, 207] on select "*** *** *** *** *** *** *** *** *** ***" at bounding box center [303, 219] width 61 height 24
click at [308, 274] on div "1" at bounding box center [308, 271] width 26 height 26
type input "**********"
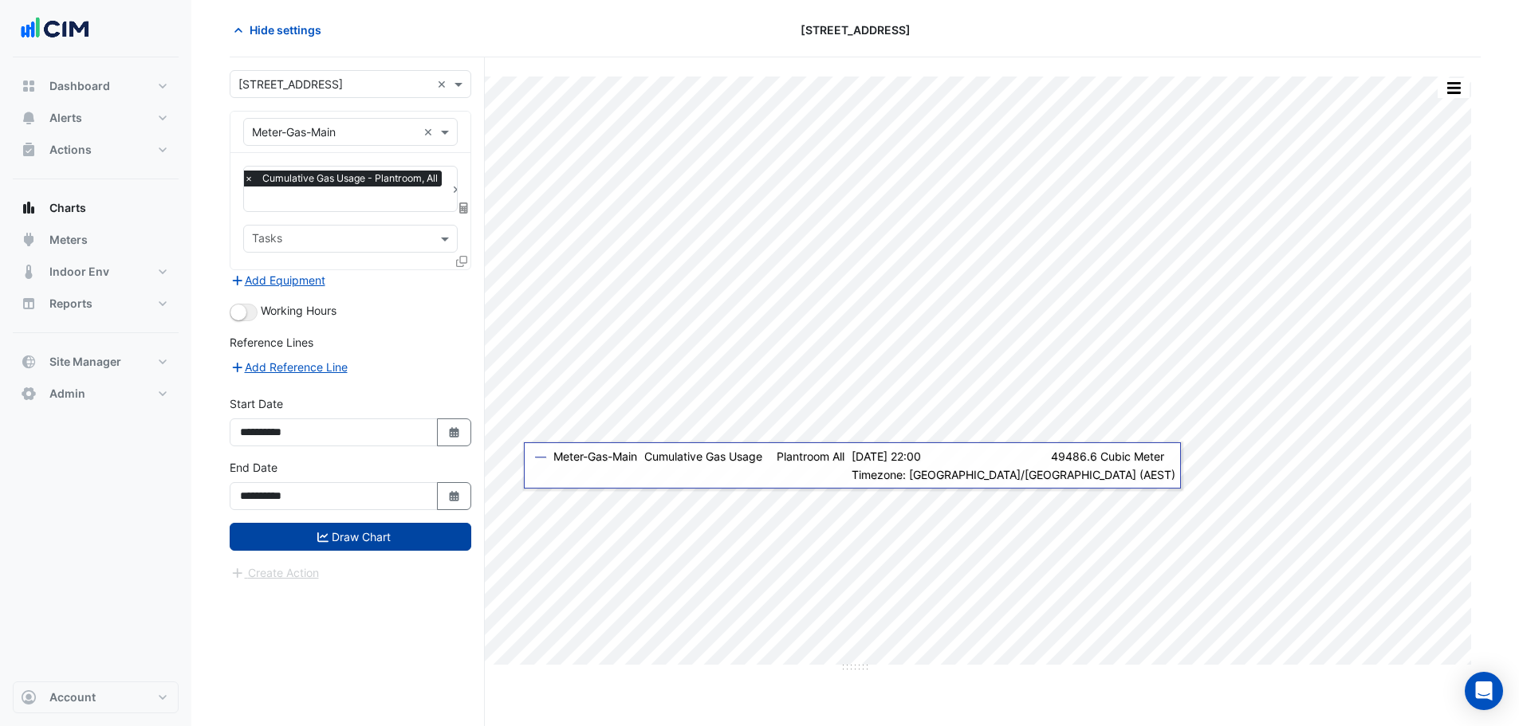
click at [419, 535] on button "Draw Chart" at bounding box center [351, 537] width 242 height 28
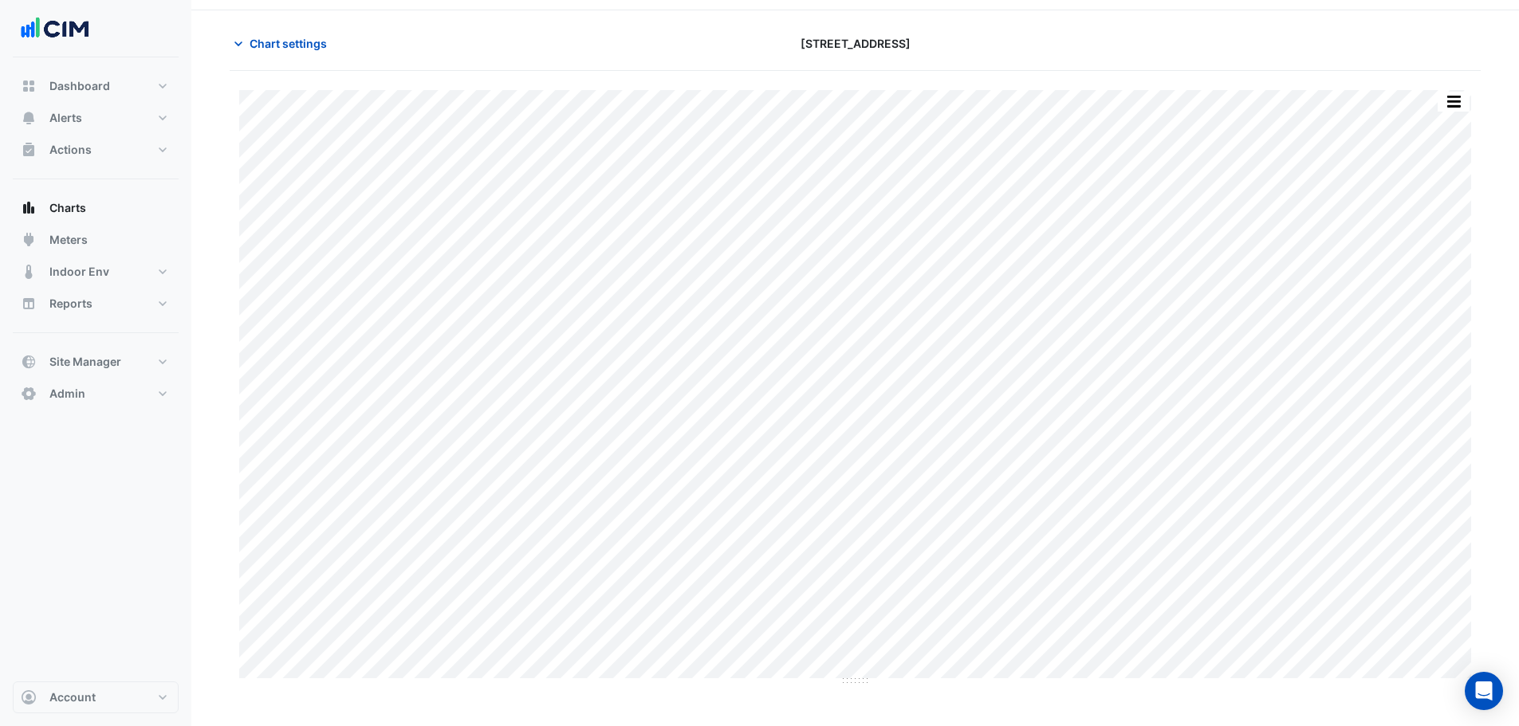
scroll to position [61, 0]
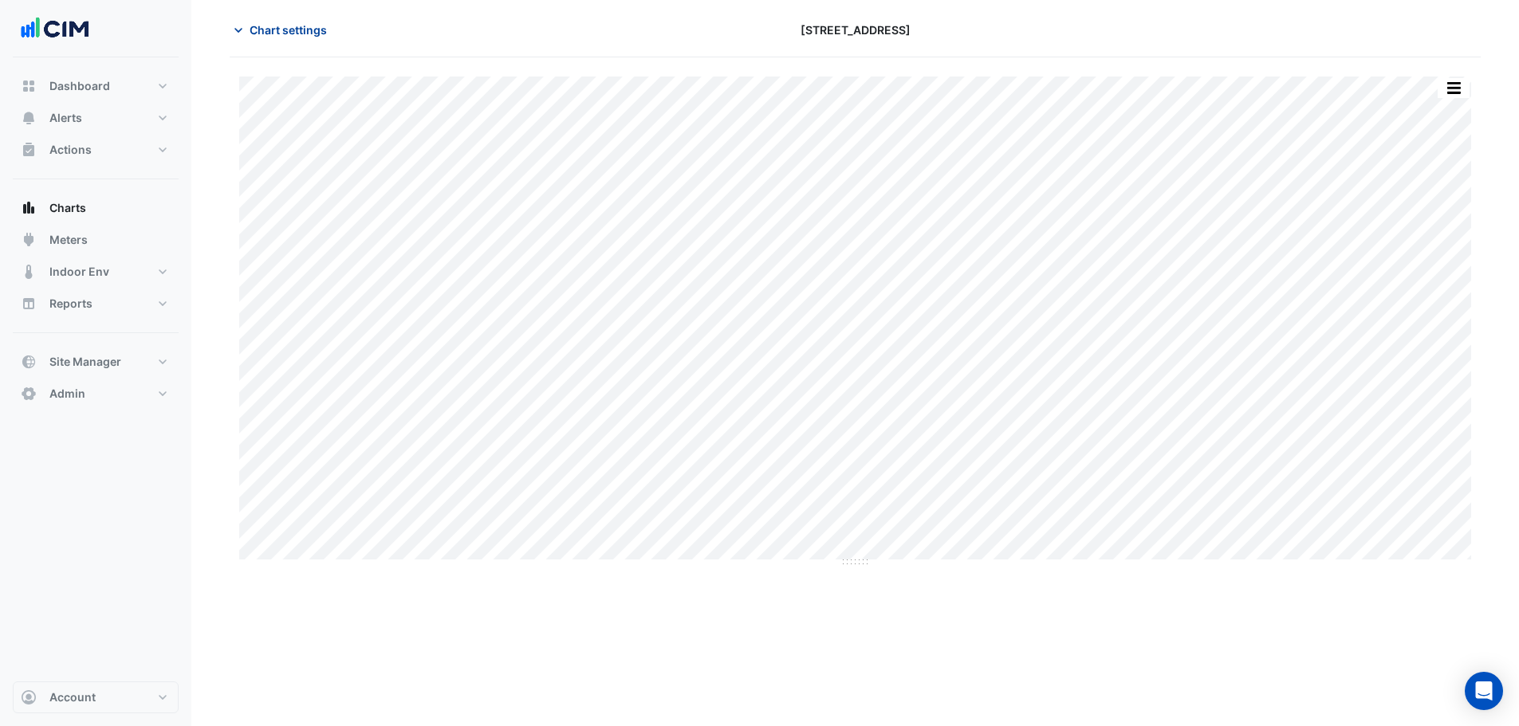
click at [264, 40] on button "Chart settings" at bounding box center [284, 30] width 108 height 28
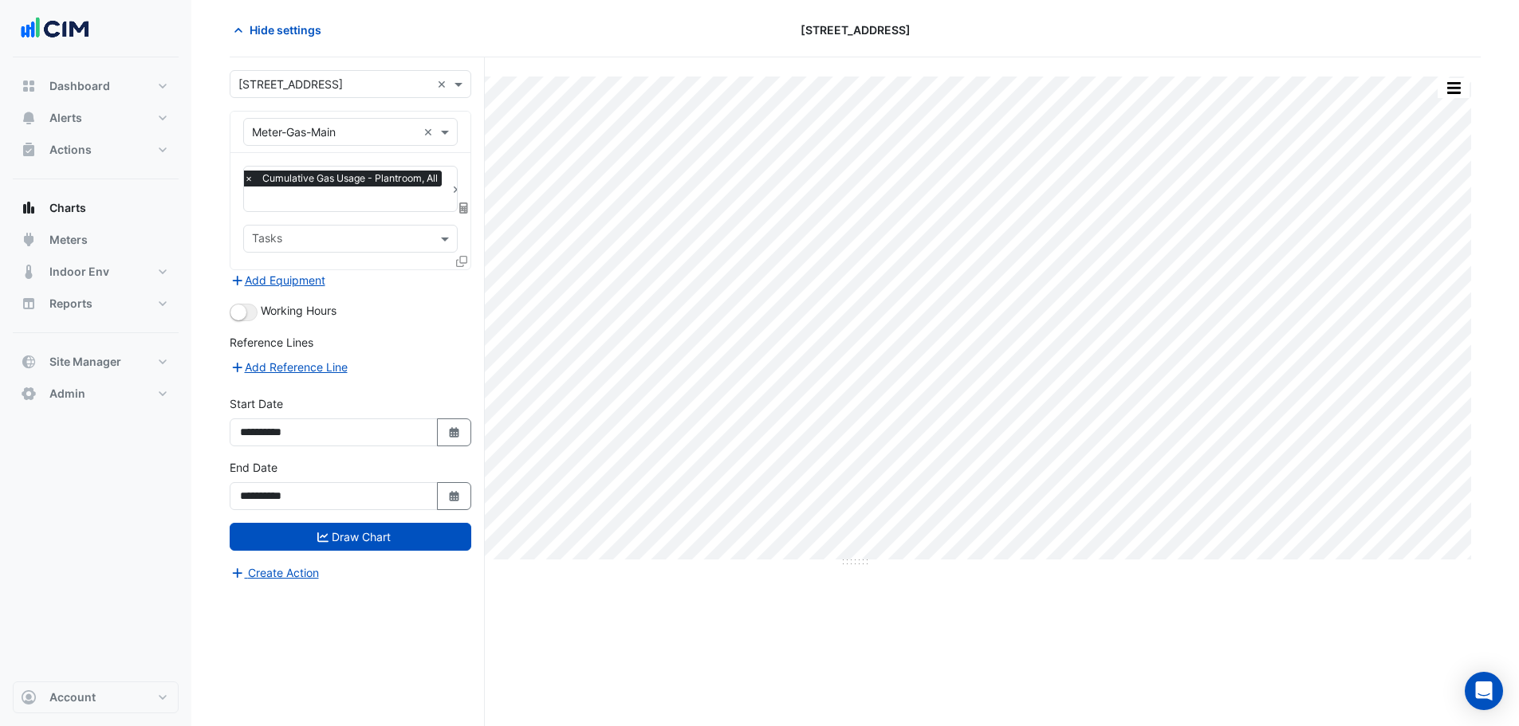
click at [276, 291] on form "**********" at bounding box center [351, 326] width 242 height 512
click at [272, 281] on button "Add Equipment" at bounding box center [278, 280] width 96 height 18
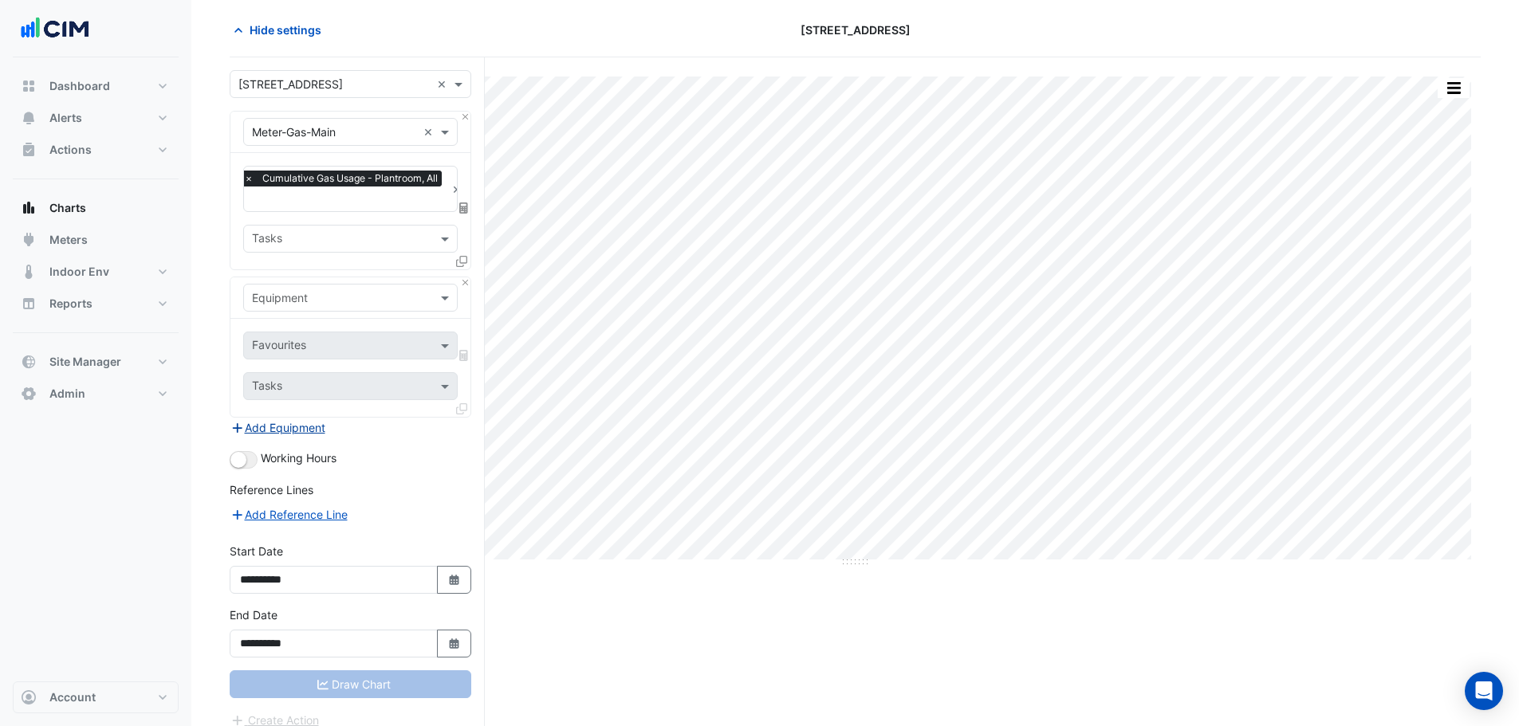
click at [279, 304] on input "text" at bounding box center [334, 298] width 165 height 17
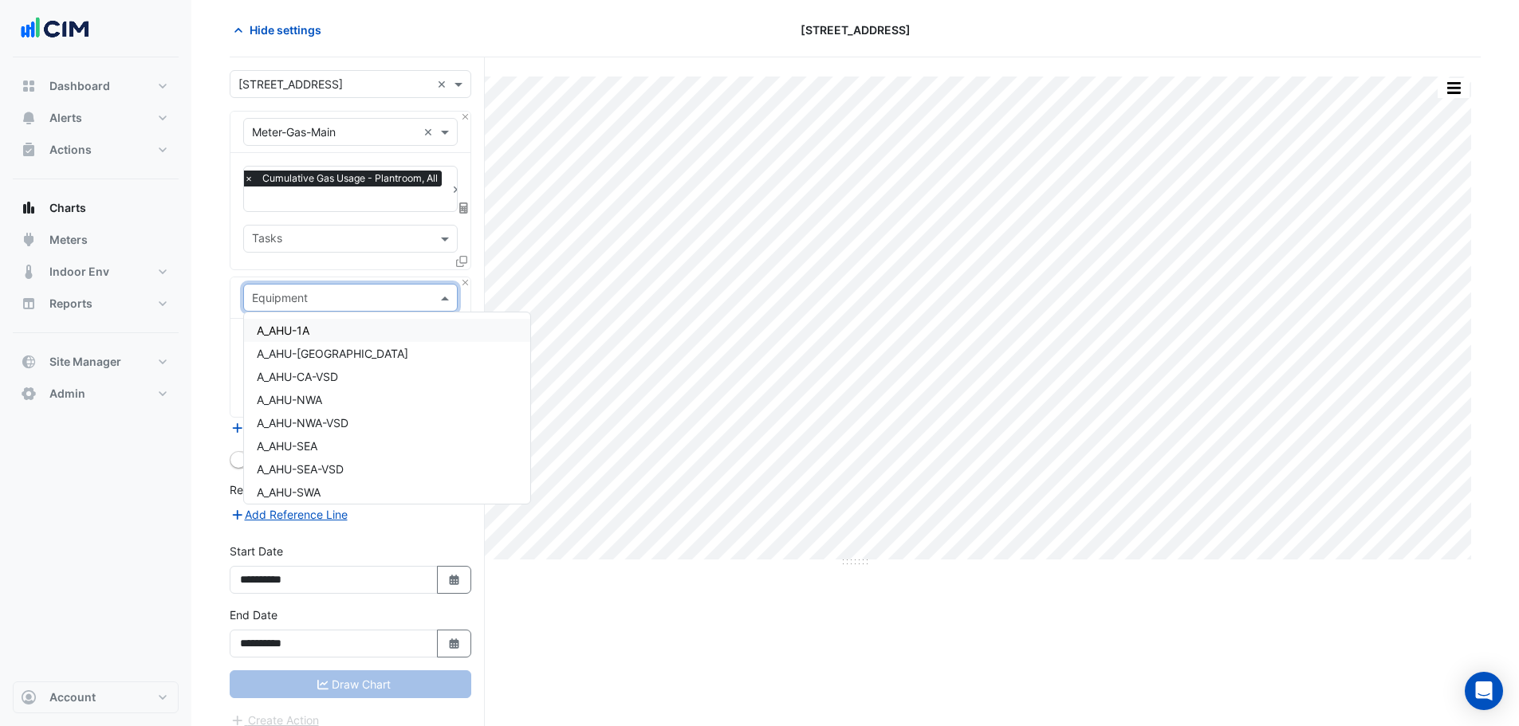
type input "*"
type input "***"
click at [355, 382] on span "Meter-Gas-Boiler-01" at bounding box center [309, 377] width 104 height 14
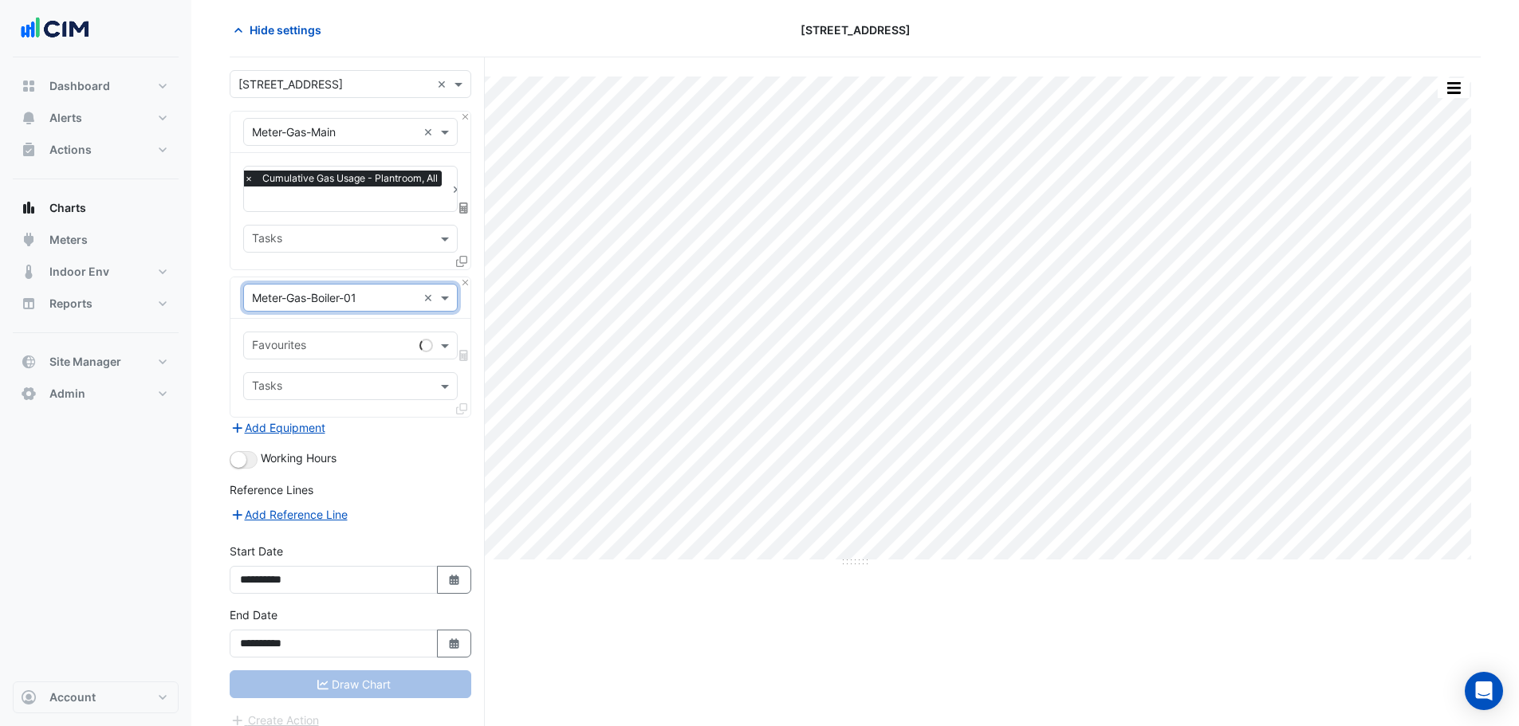
click at [310, 347] on input "text" at bounding box center [332, 347] width 161 height 17
click at [321, 375] on span "Cumulative Gas Usage (MJ) - Plantroom, Plantroom" at bounding box center [391, 379] width 268 height 14
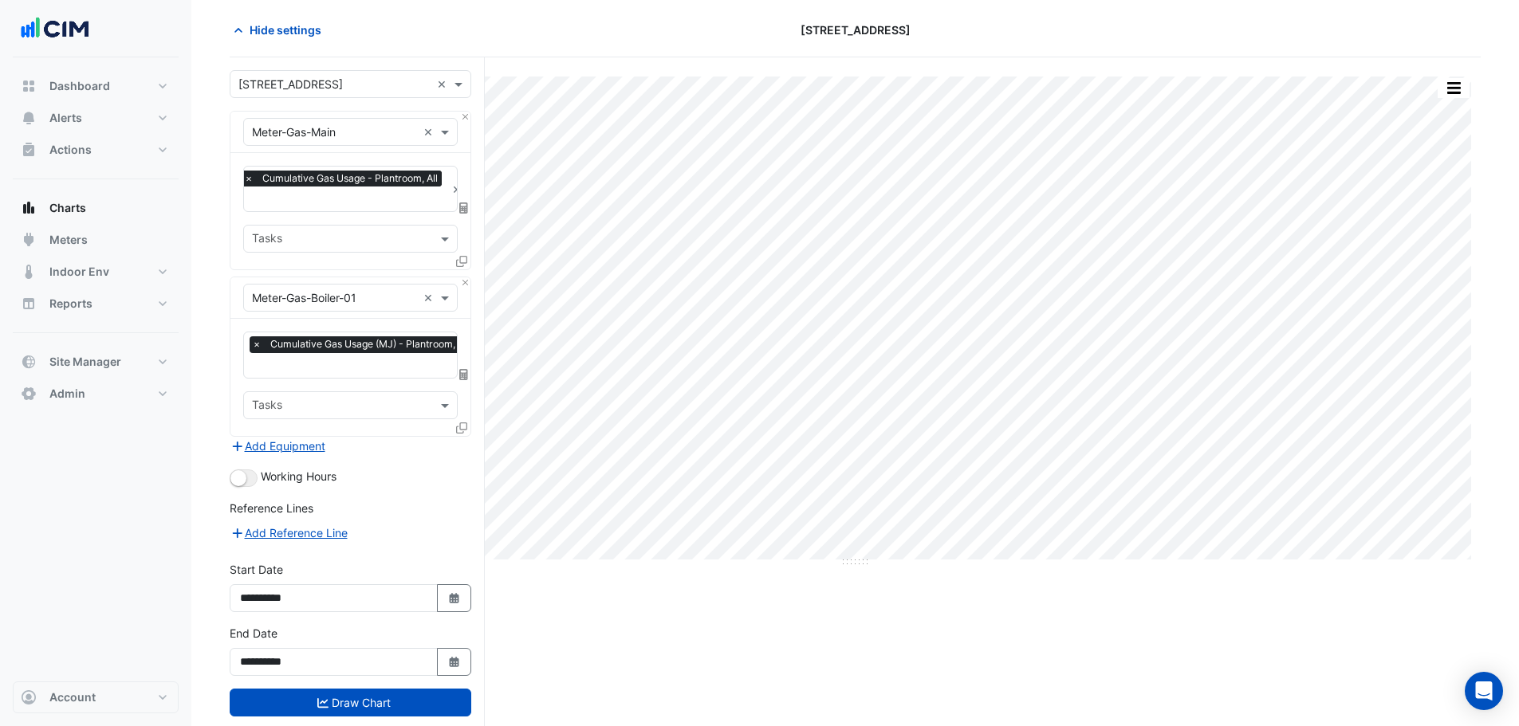
click at [458, 426] on icon at bounding box center [461, 428] width 11 height 11
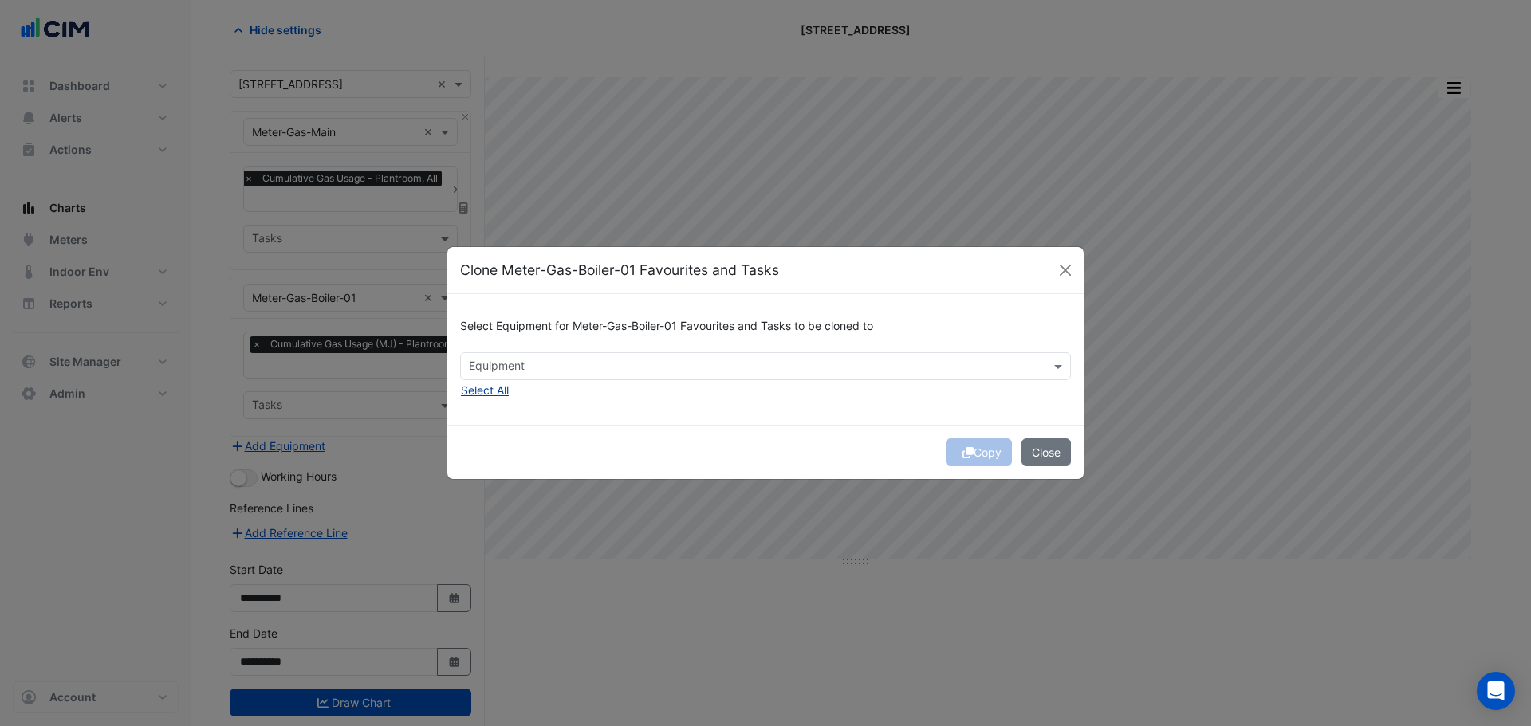
click at [494, 389] on button "Select All" at bounding box center [484, 390] width 49 height 18
click at [987, 456] on button "Copy" at bounding box center [979, 453] width 66 height 28
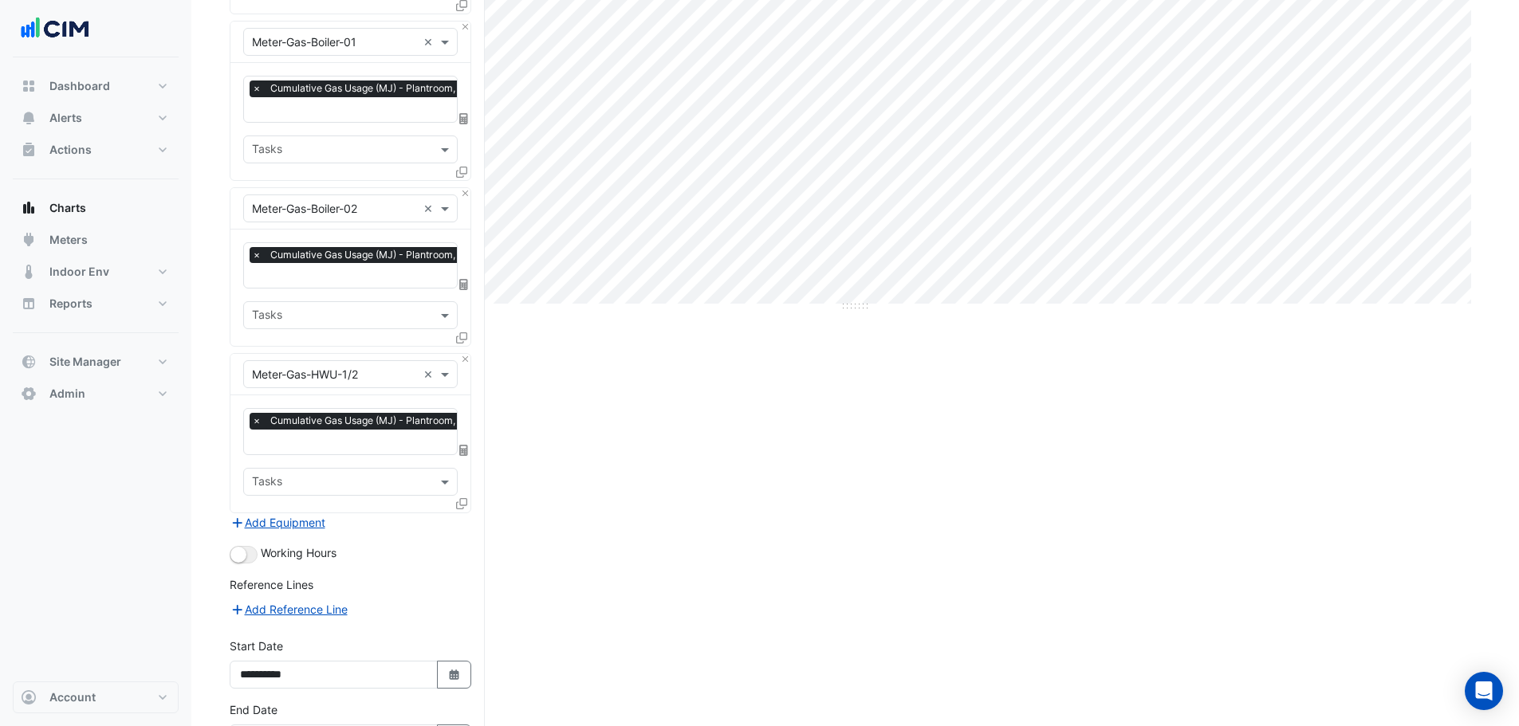
scroll to position [422, 0]
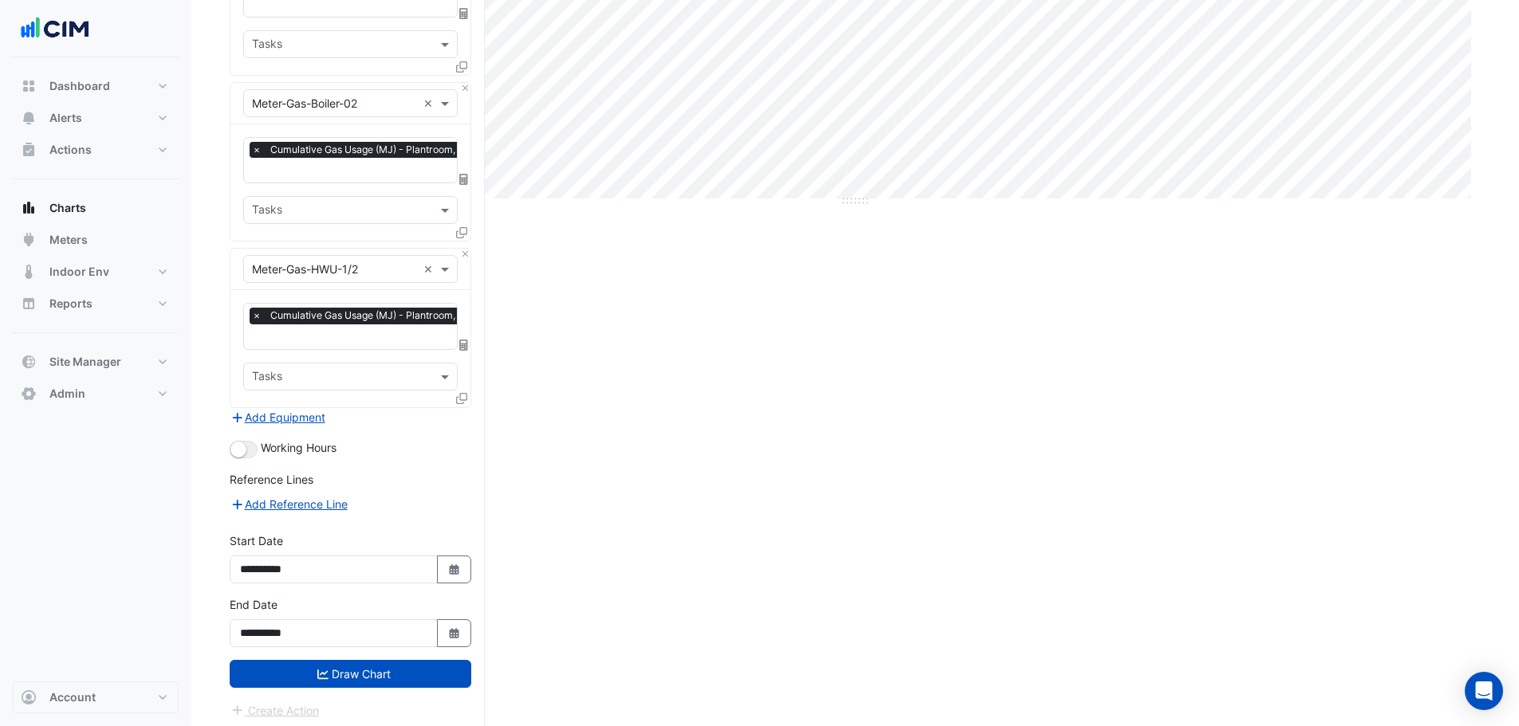
click at [377, 682] on form "× 1 Innovation Road × × Meter-Gas-Main × × Cumulative Gas Usage - Plantroom, Al…" at bounding box center [351, 214] width 242 height 1011
click at [373, 667] on button "Draw Chart" at bounding box center [351, 674] width 242 height 28
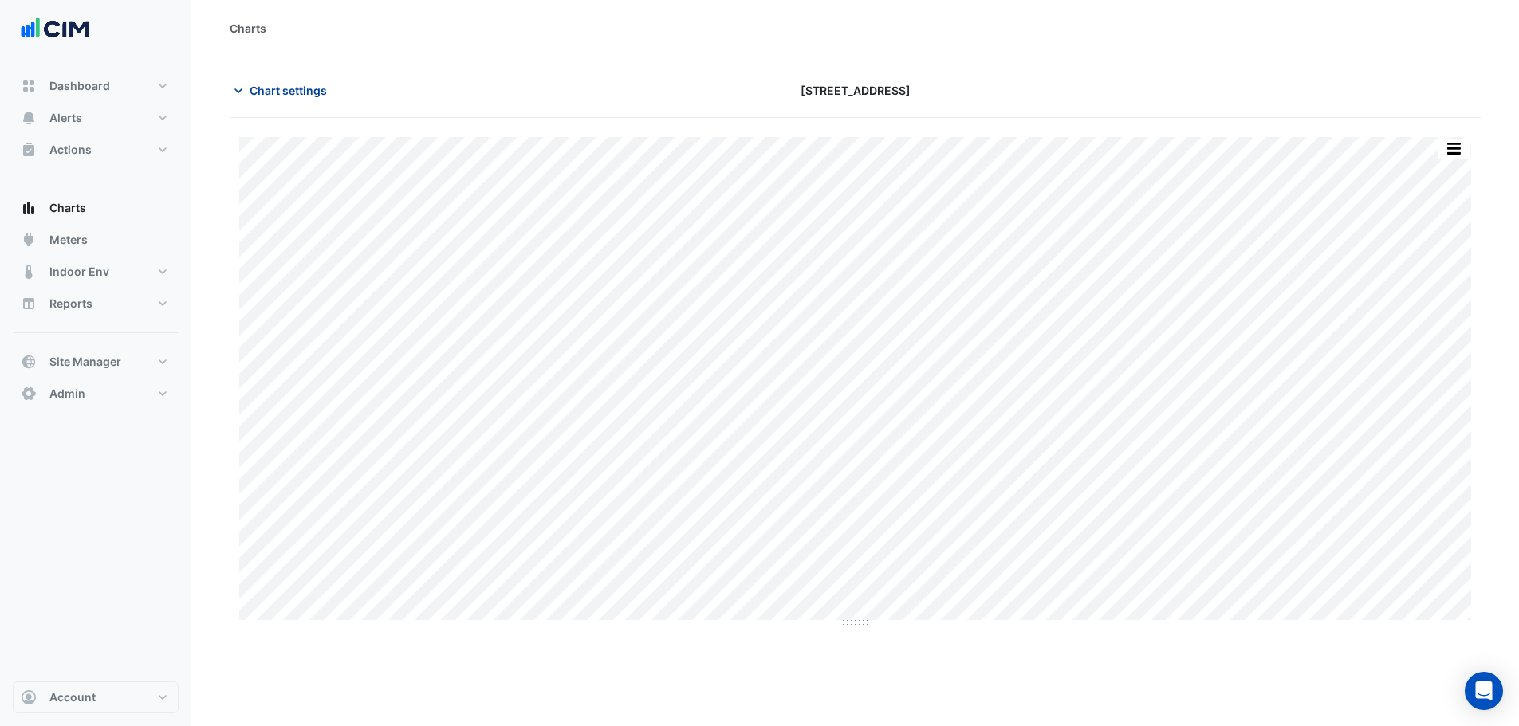
click at [290, 93] on span "Chart settings" at bounding box center [288, 90] width 77 height 17
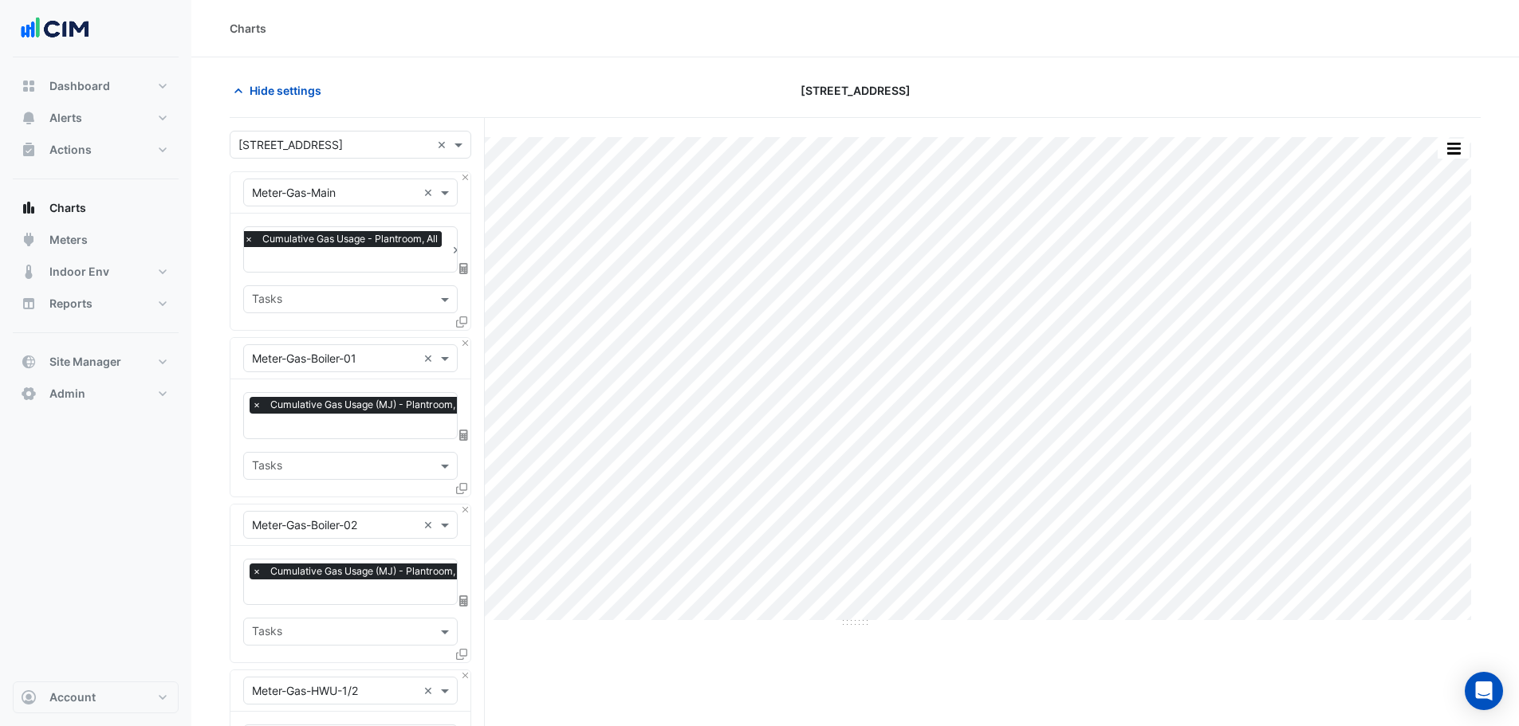
scroll to position [319, 0]
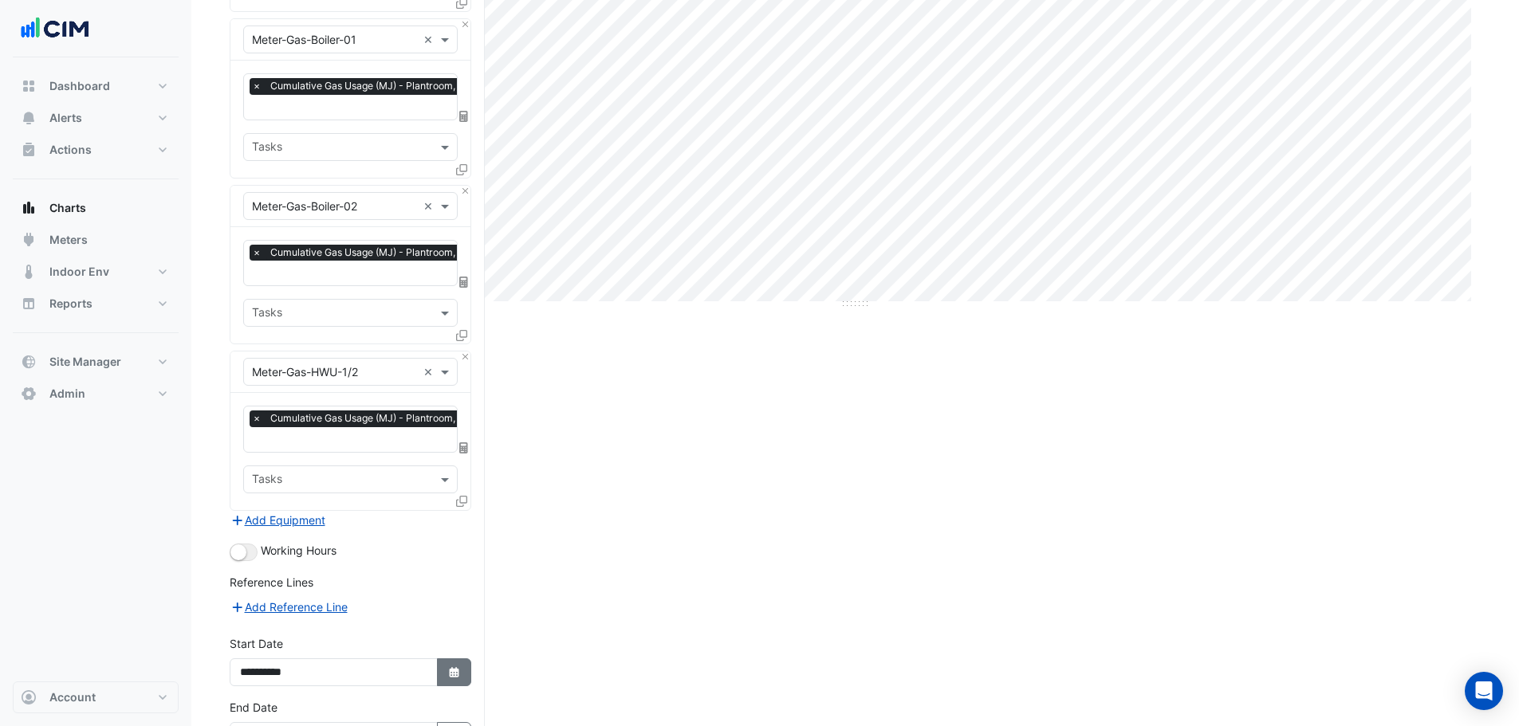
click at [448, 672] on fa-icon "Select Date" at bounding box center [454, 673] width 14 height 14
select select "****"
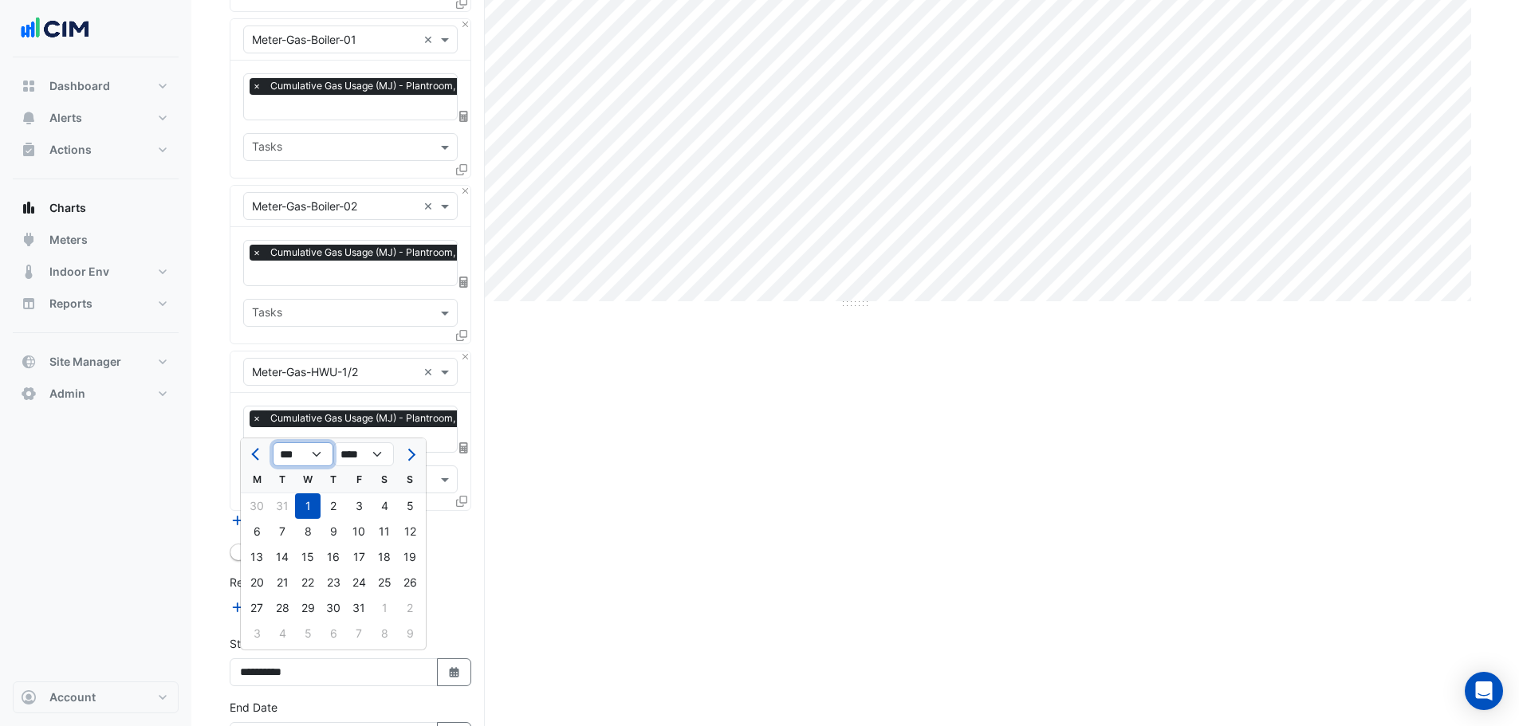
click at [316, 452] on select "*** *** *** *** *** *** *** *** *** ***" at bounding box center [303, 455] width 61 height 24
select select "*"
click at [273, 443] on select "*** *** *** *** *** *** *** *** *** ***" at bounding box center [303, 455] width 61 height 24
click at [329, 541] on div "7" at bounding box center [334, 532] width 26 height 26
type input "**********"
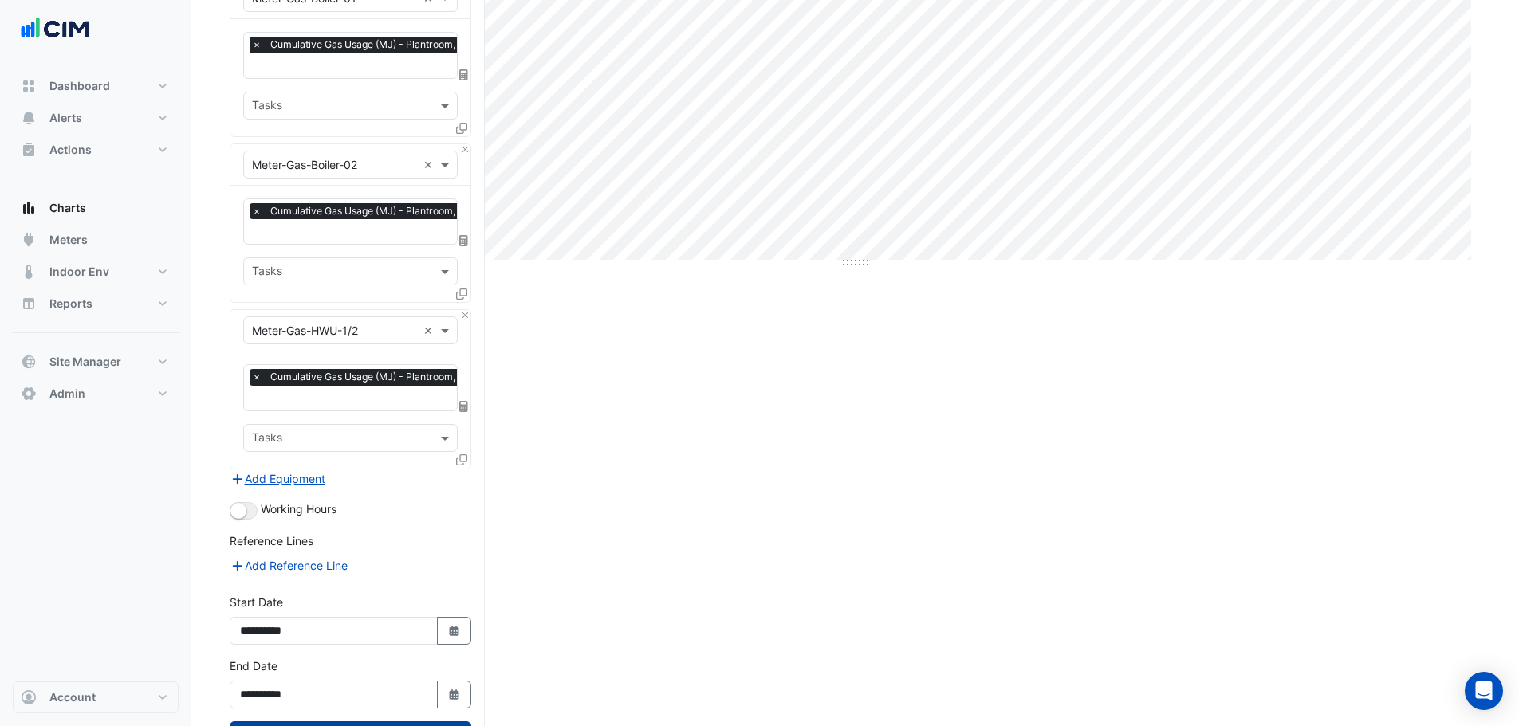
scroll to position [422, 0]
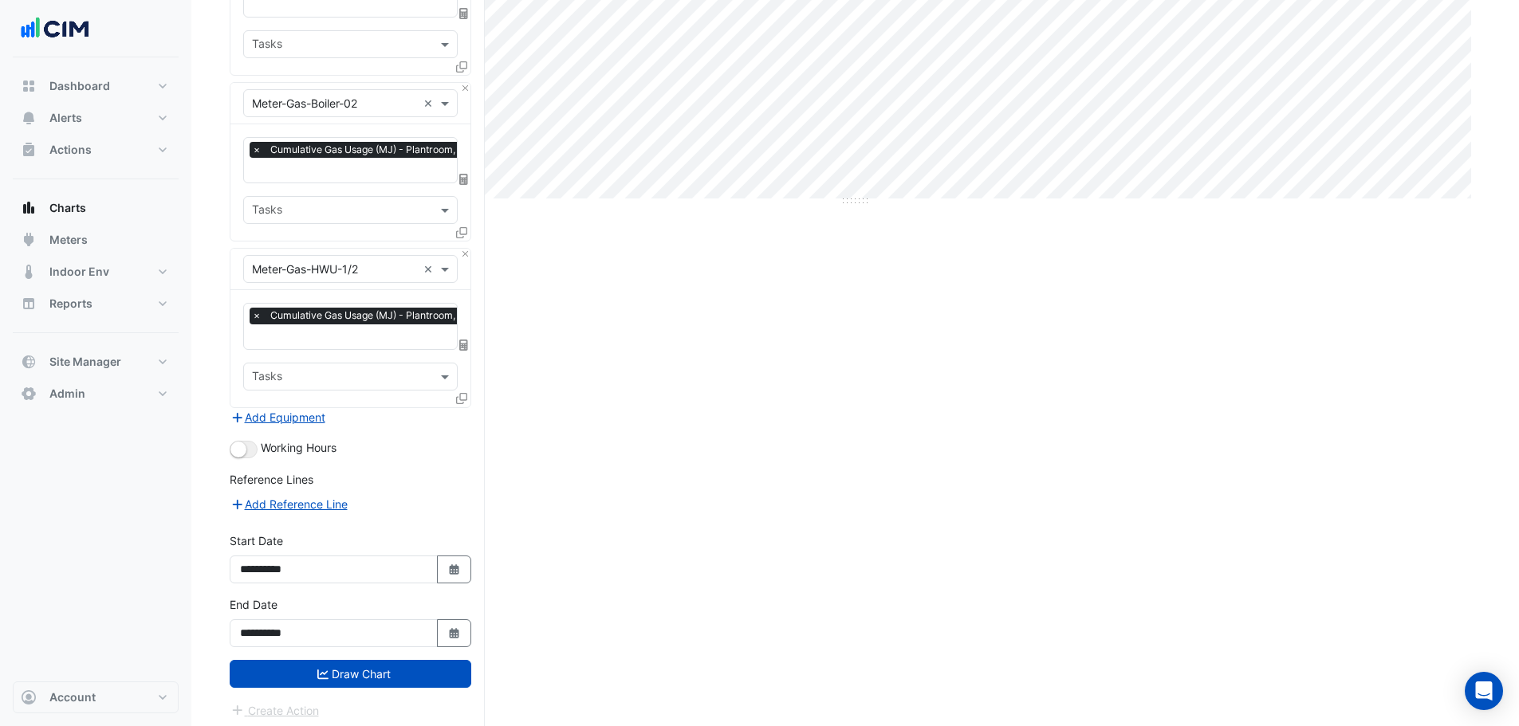
click at [364, 683] on form "× 1 Innovation Road × × Meter-Gas-Main × × Cumulative Gas Usage - Plantroom, Al…" at bounding box center [351, 214] width 242 height 1011
click at [372, 664] on button "Draw Chart" at bounding box center [351, 674] width 242 height 28
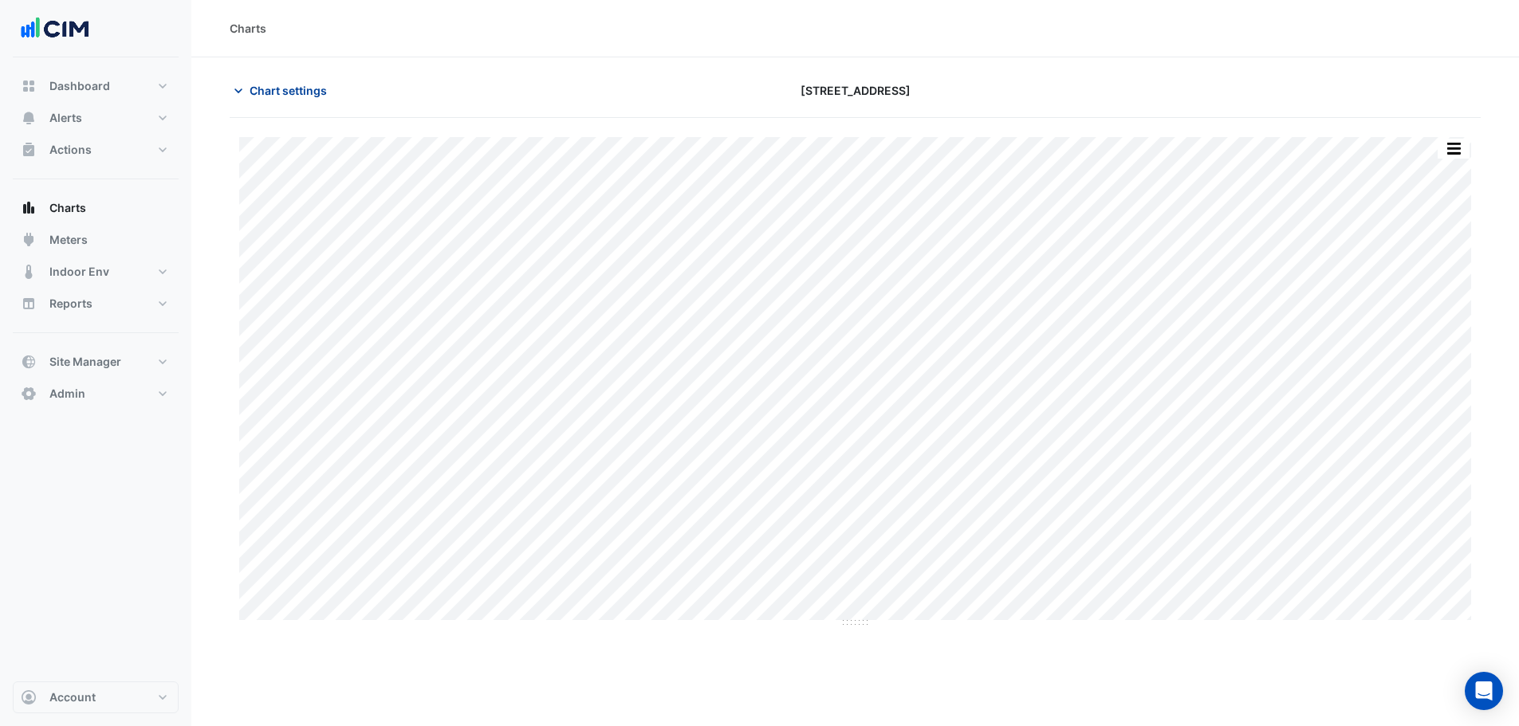
click at [332, 104] on div "Chart settings" at bounding box center [431, 91] width 423 height 28
click at [259, 95] on span "Chart settings" at bounding box center [288, 90] width 77 height 17
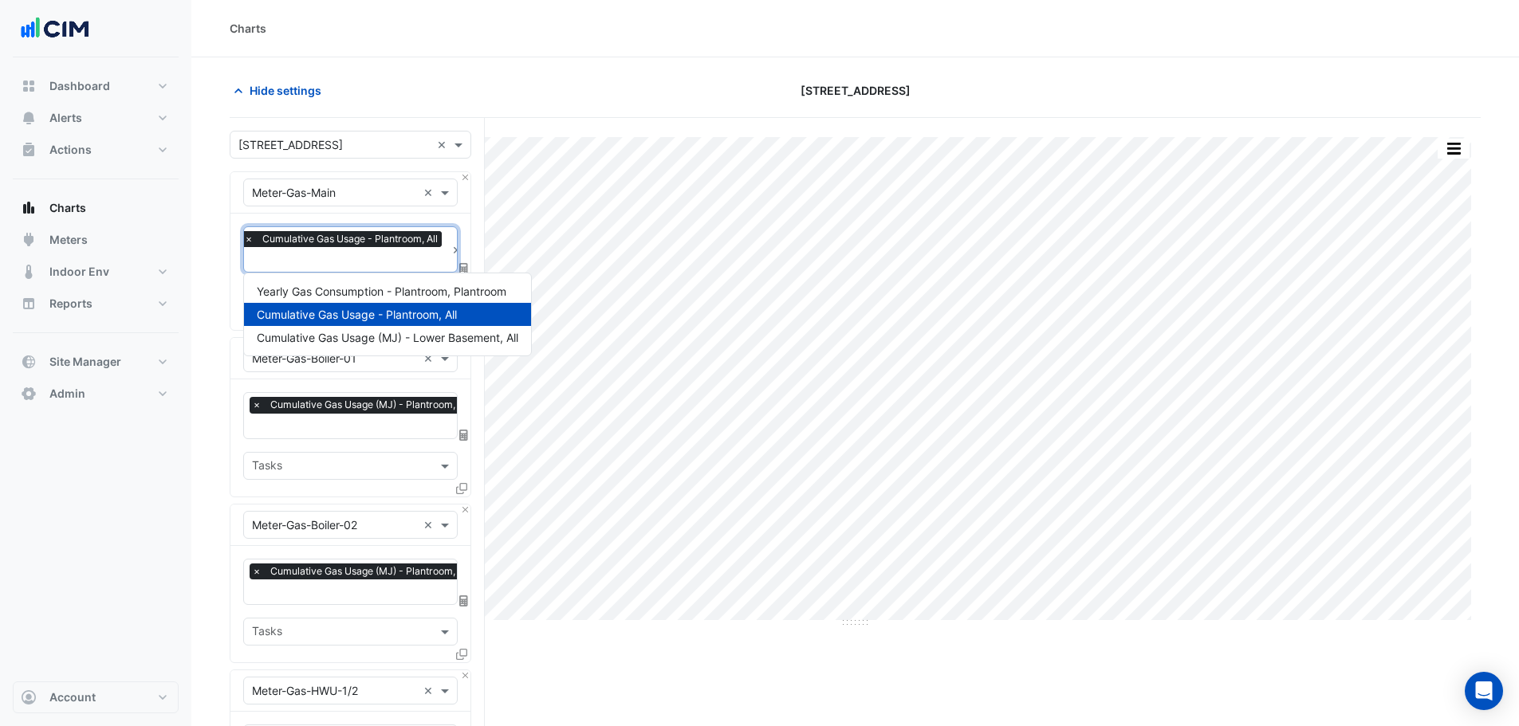
click at [308, 229] on div "× Cumulative Gas Usage - Plantroom, All" at bounding box center [341, 249] width 210 height 45
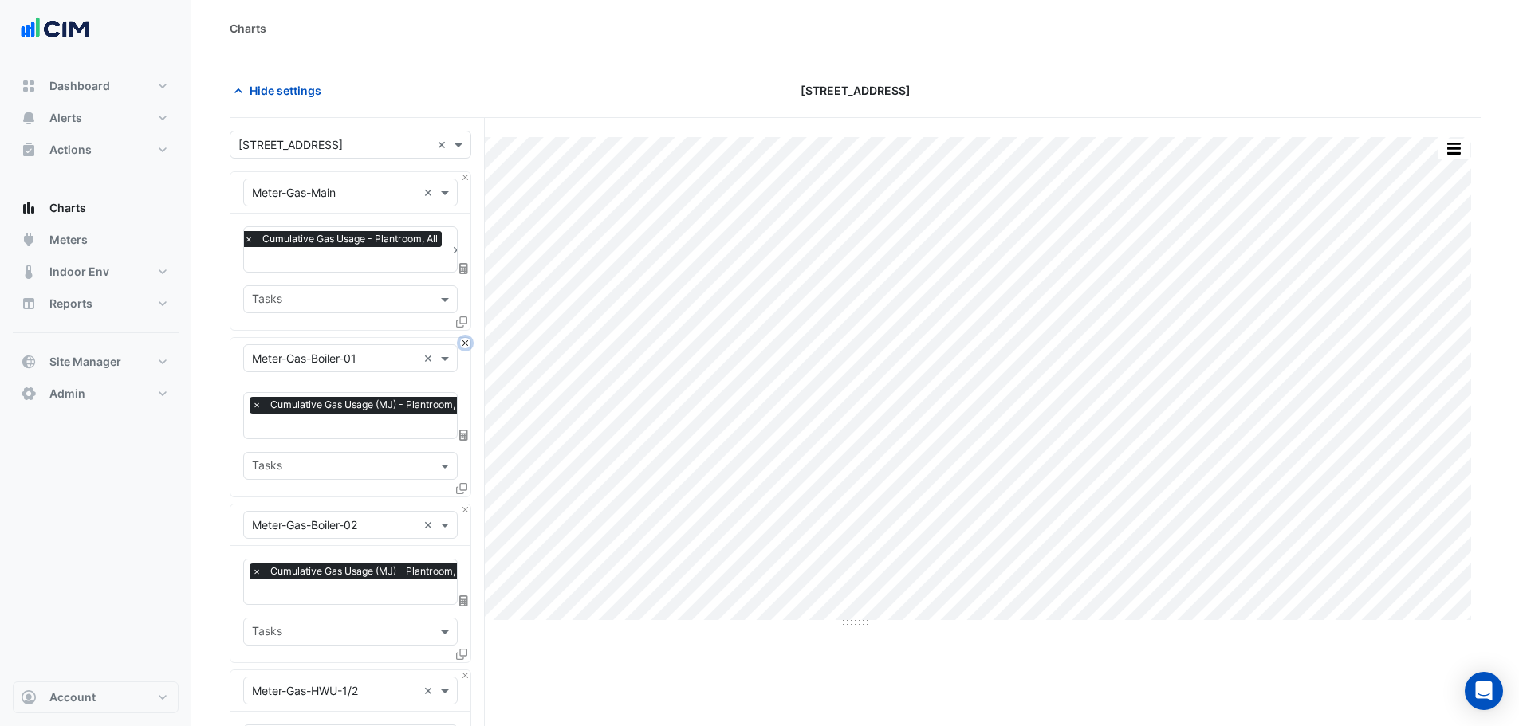
click at [464, 346] on button "Close" at bounding box center [465, 343] width 10 height 10
click at [464, 505] on button "Close" at bounding box center [465, 510] width 10 height 10
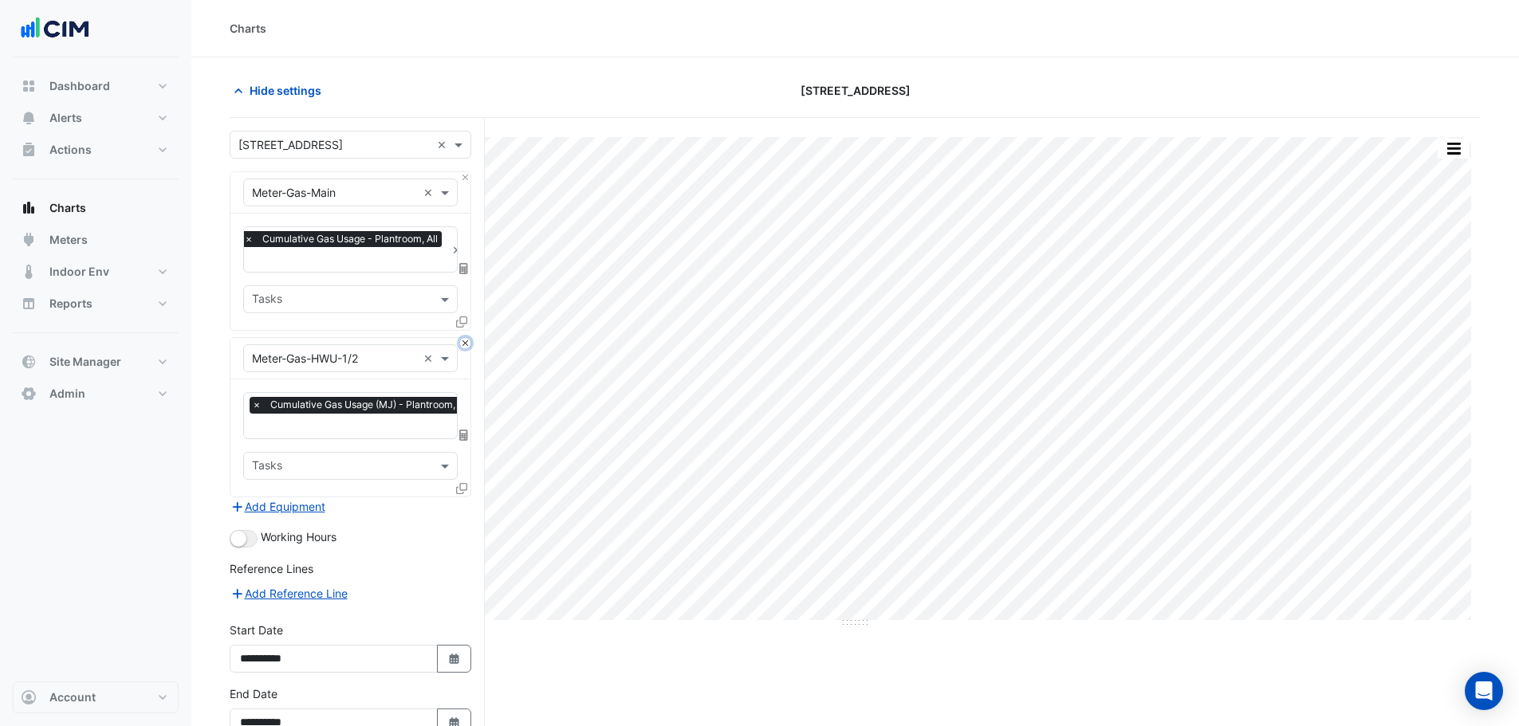
click at [464, 344] on button "Close" at bounding box center [465, 343] width 10 height 10
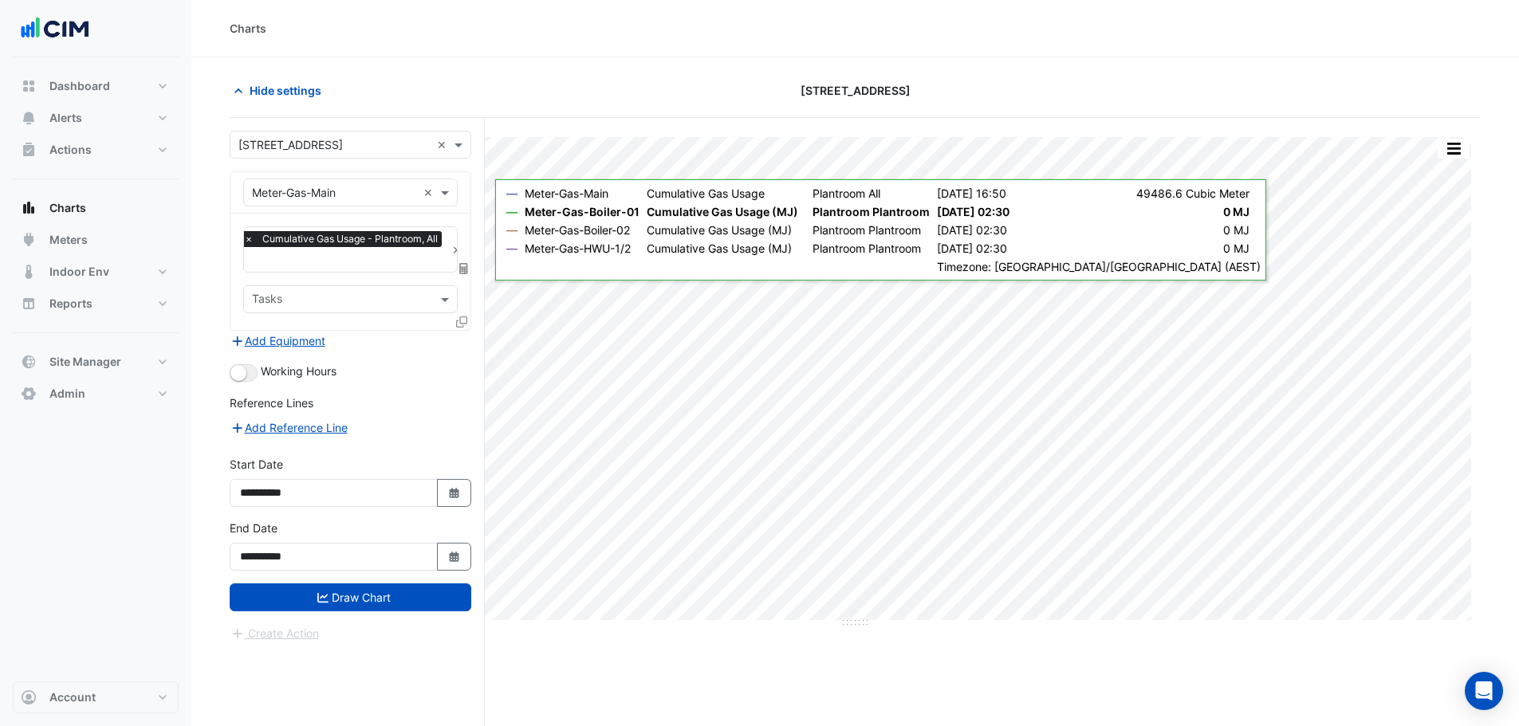
click at [332, 183] on div "× Meter-Gas-Main ×" at bounding box center [350, 193] width 214 height 28
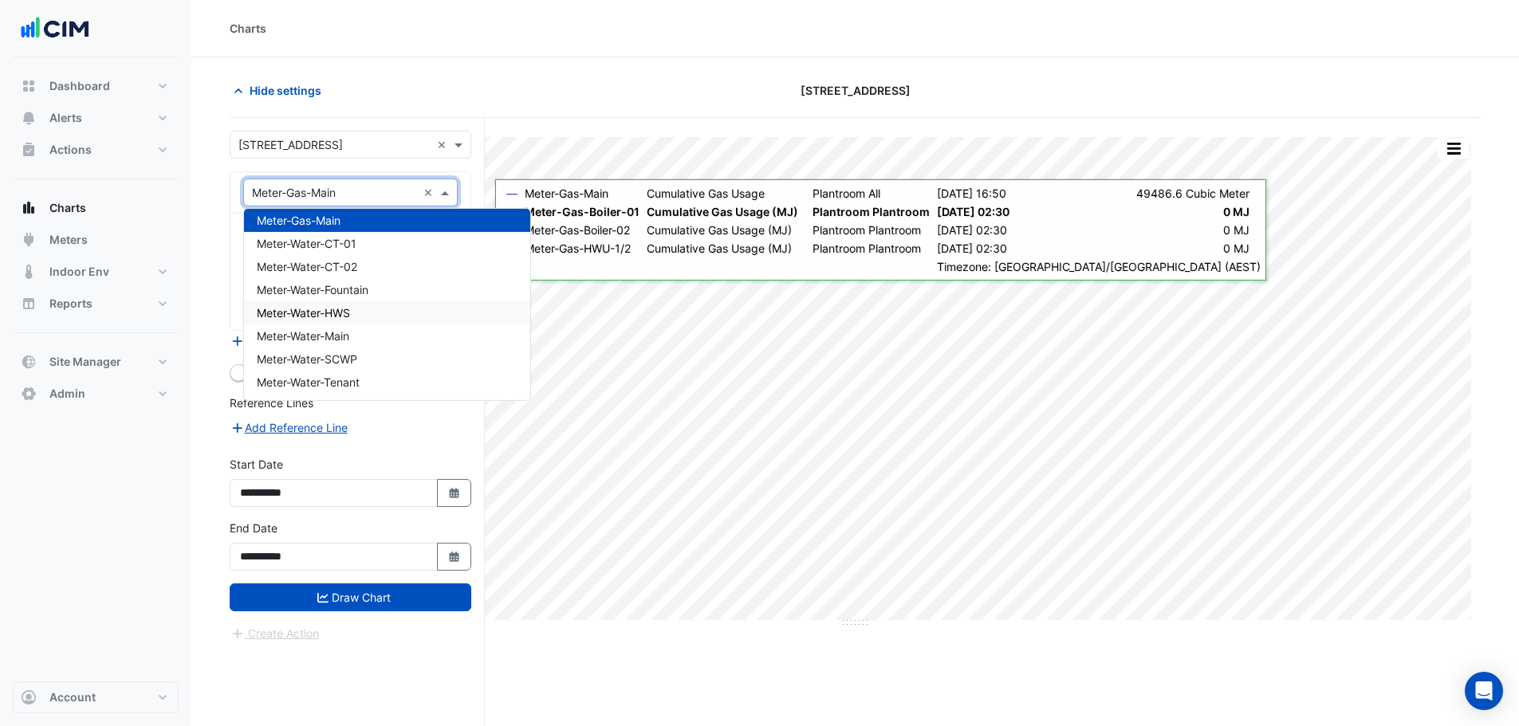
scroll to position [5635, 0]
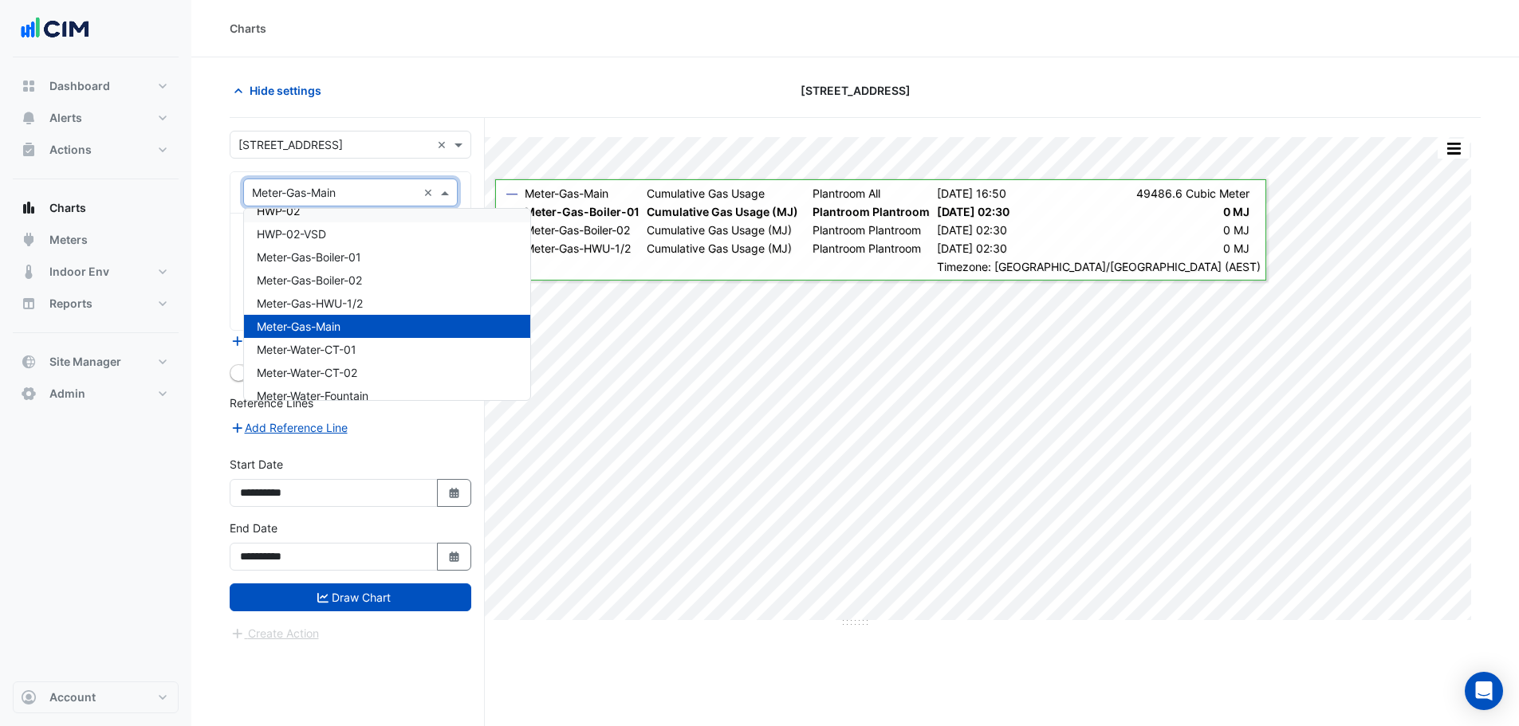
click at [273, 146] on input "text" at bounding box center [334, 145] width 192 height 17
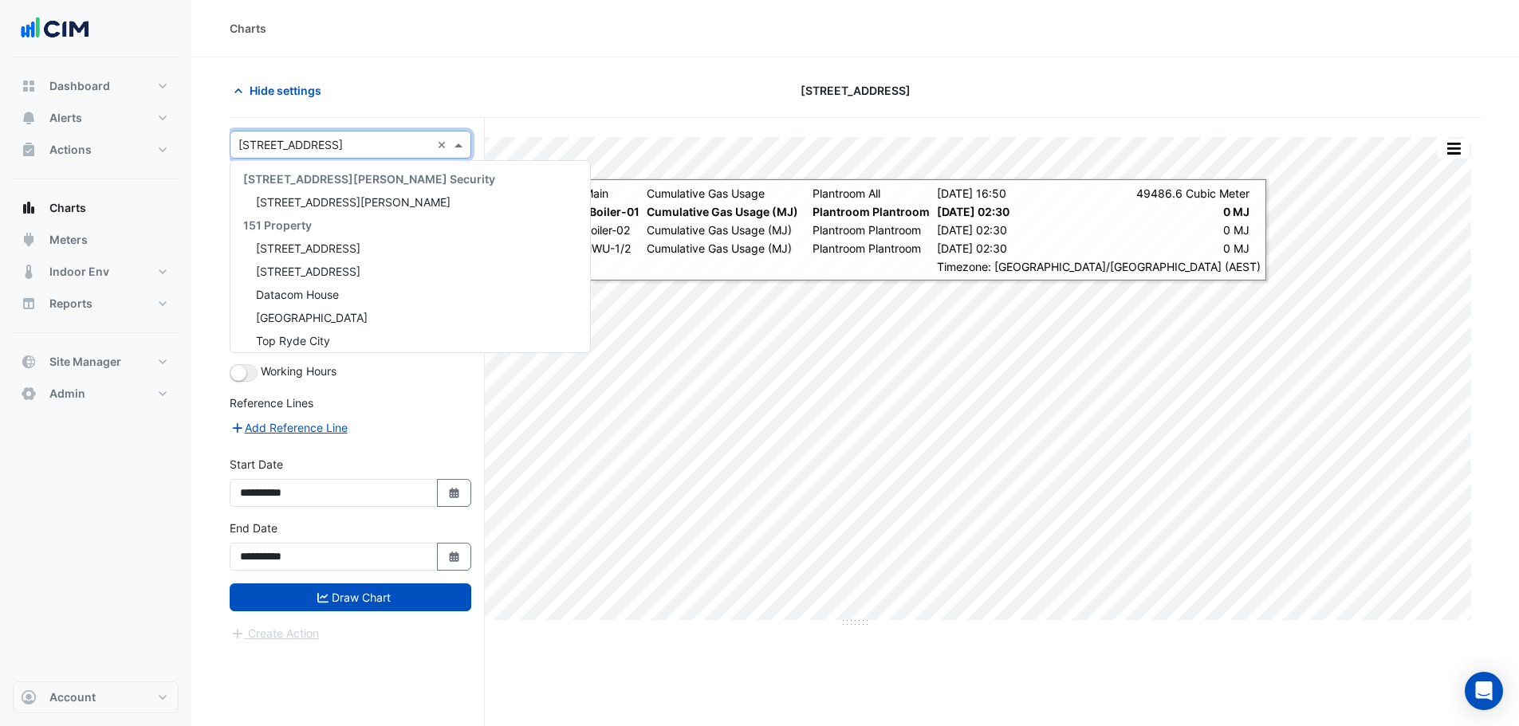
scroll to position [14088, 0]
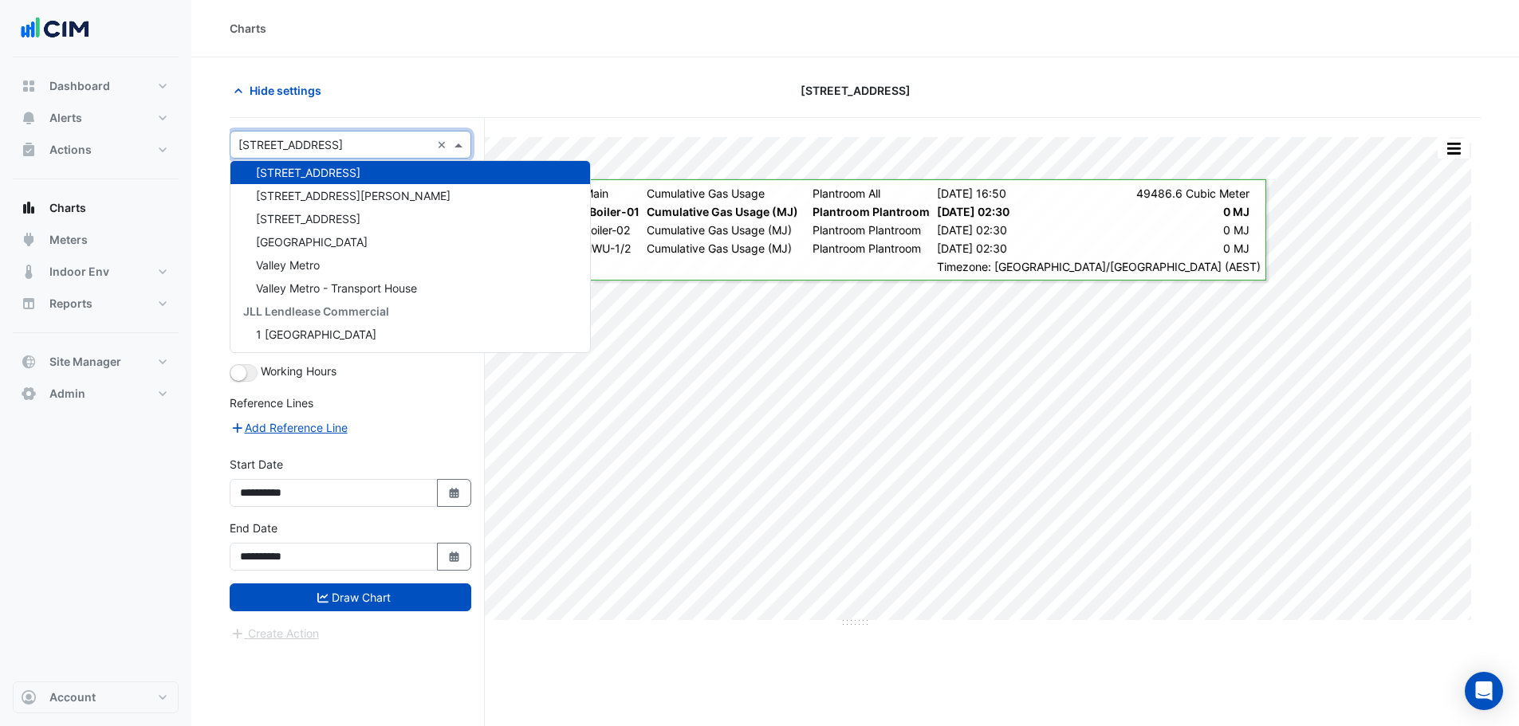
click at [384, 101] on div "Hide settings" at bounding box center [431, 91] width 423 height 28
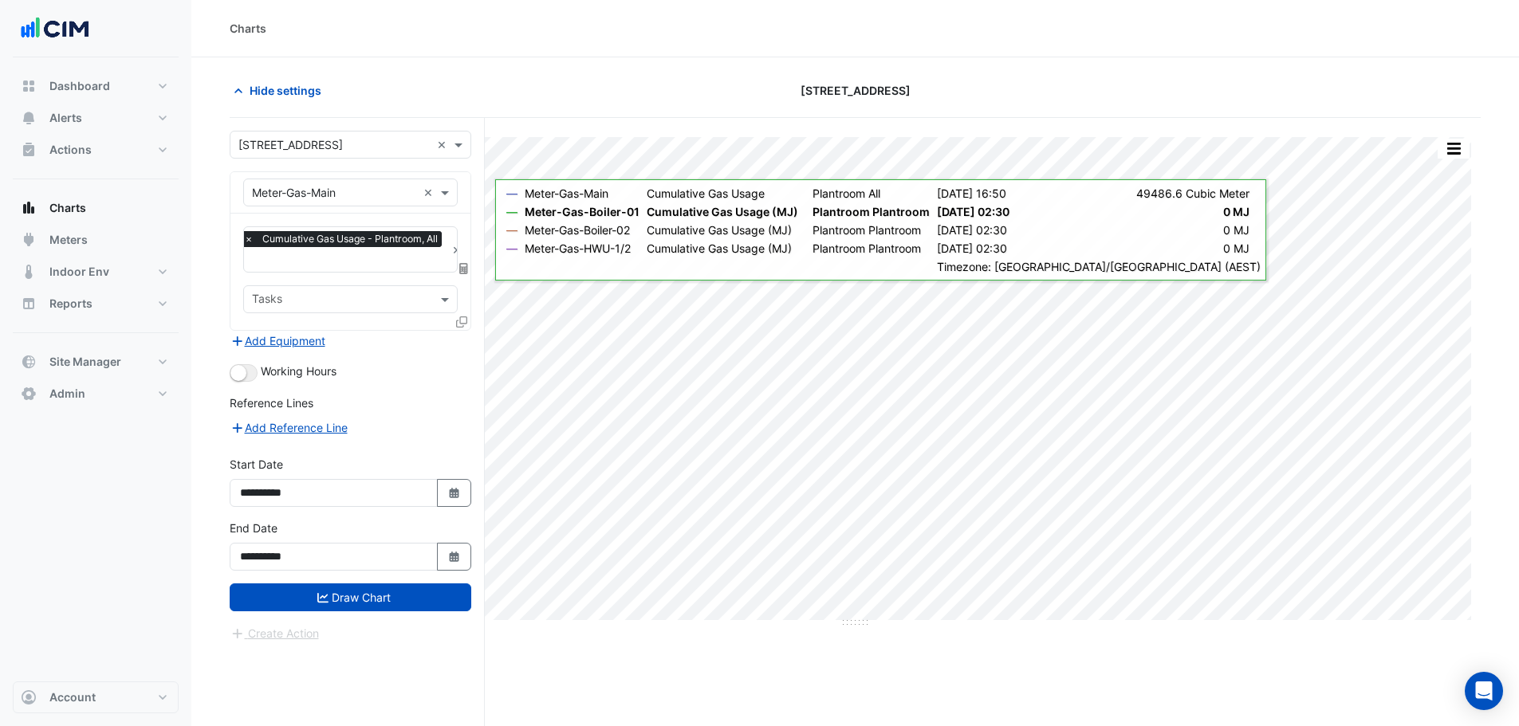
click at [368, 137] on input "text" at bounding box center [334, 145] width 192 height 17
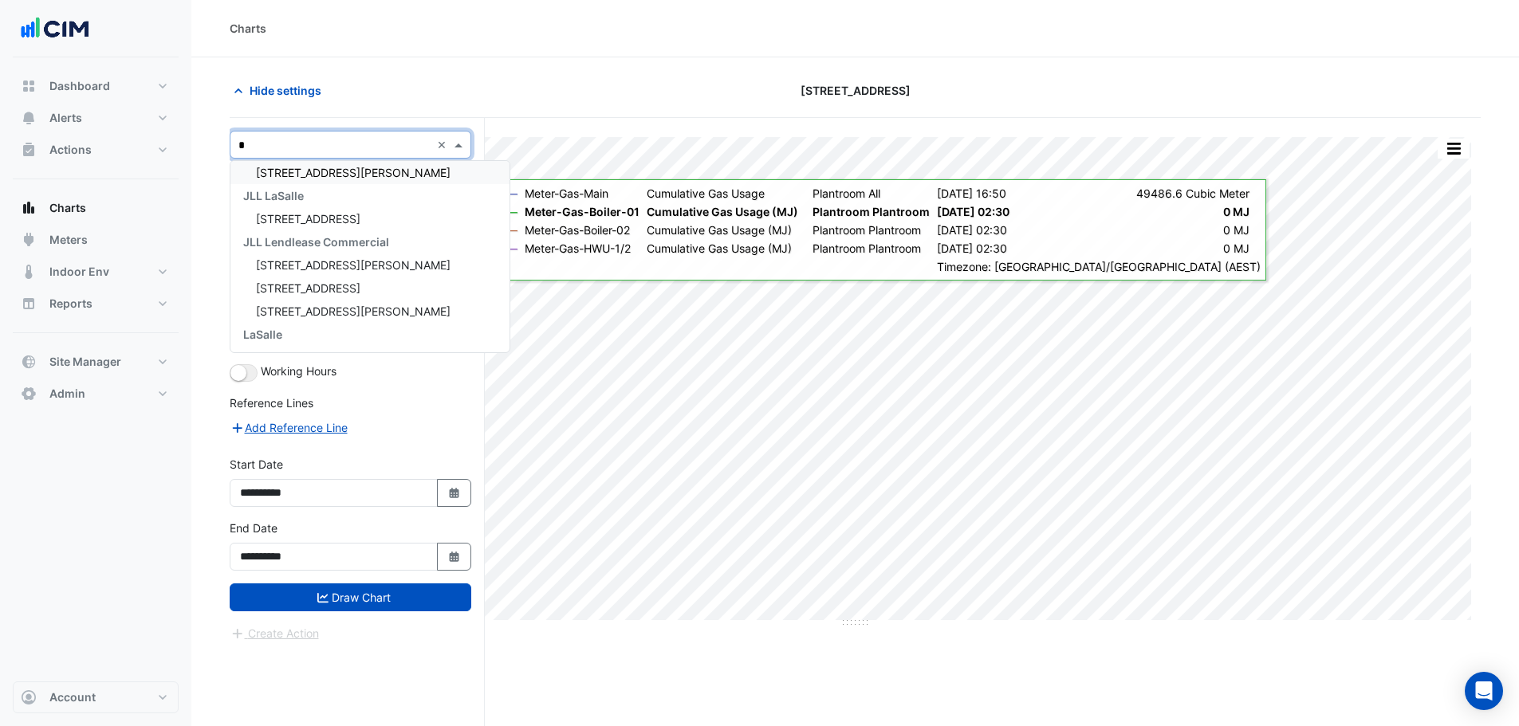
type input "**"
click at [324, 181] on div "[STREET_ADDRESS][PERSON_NAME]" at bounding box center [350, 172] width 240 height 23
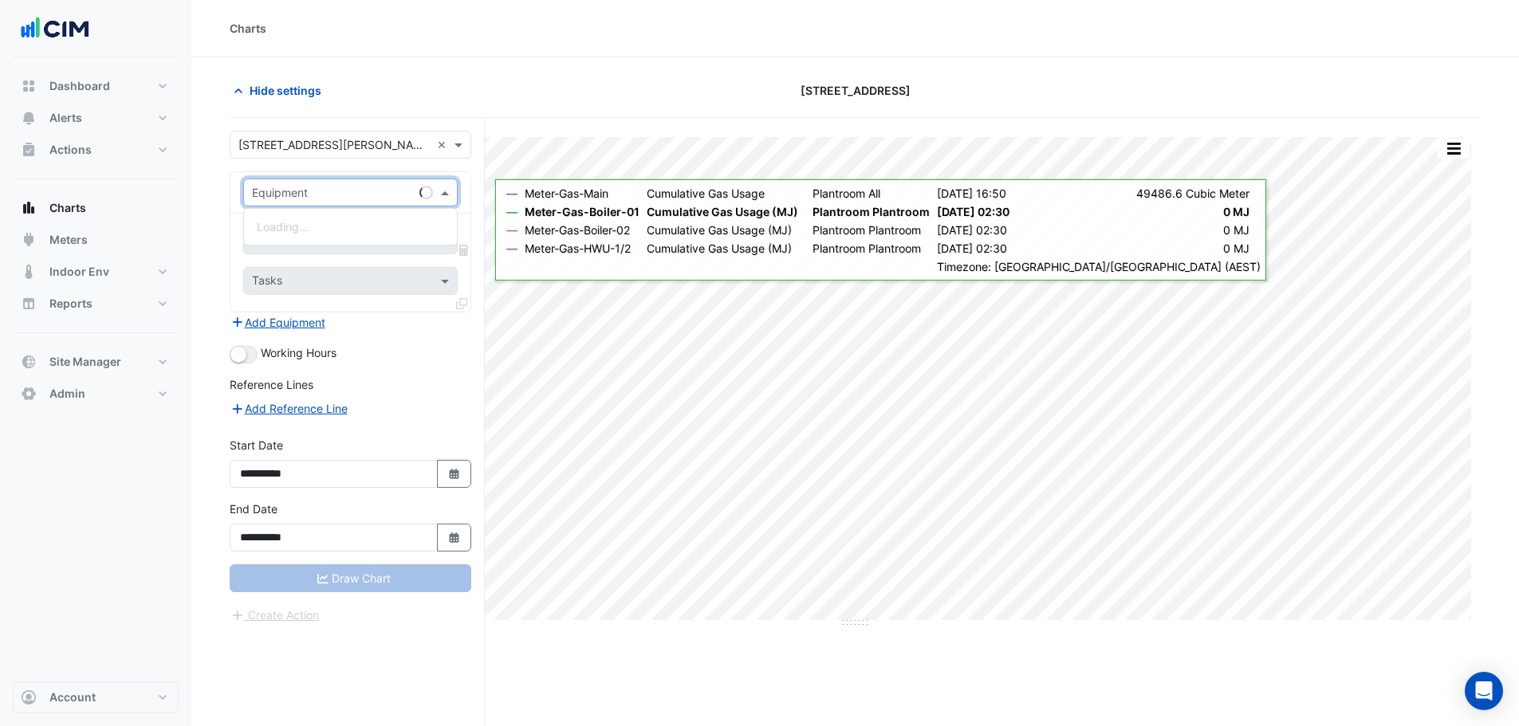
click at [315, 202] on div "Equipment" at bounding box center [350, 193] width 214 height 28
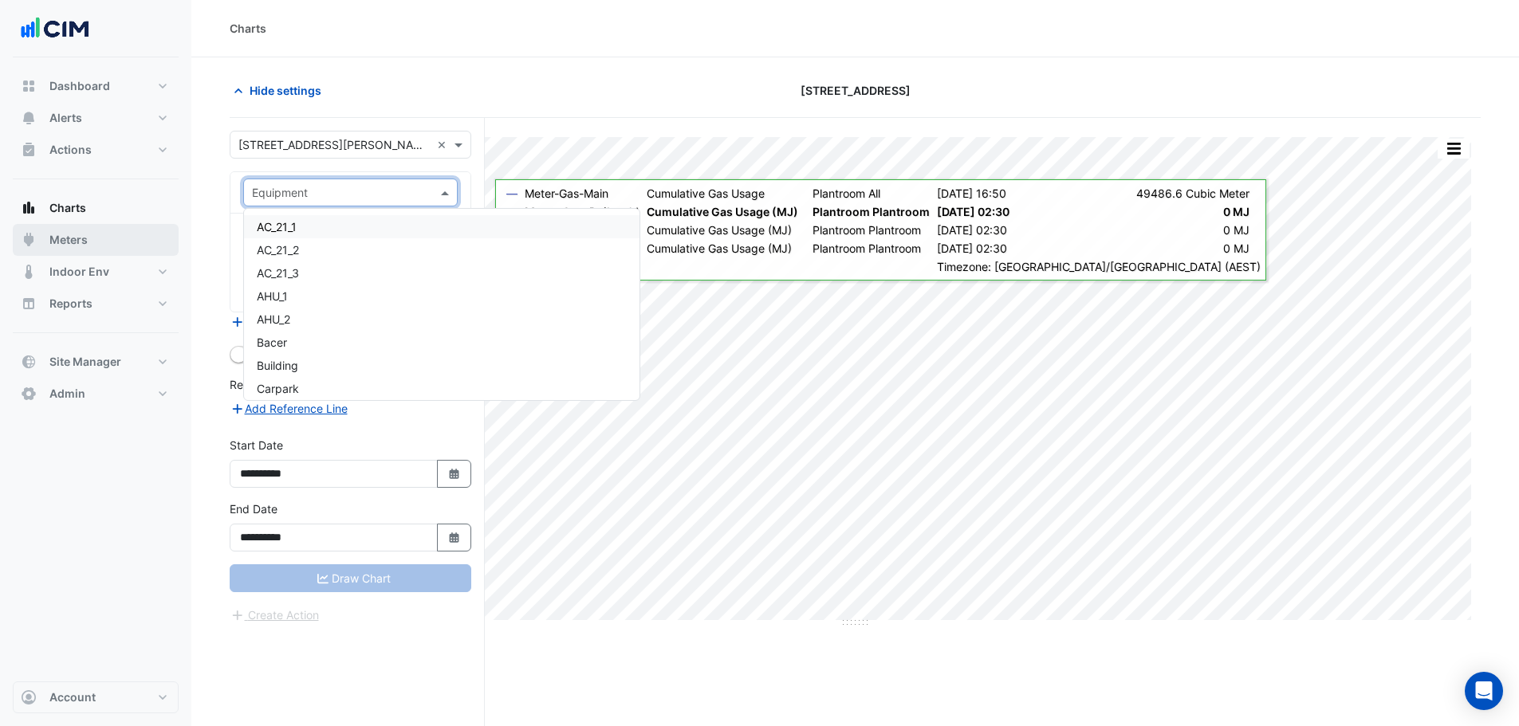
click at [62, 246] on span "Meters" at bounding box center [68, 240] width 38 height 16
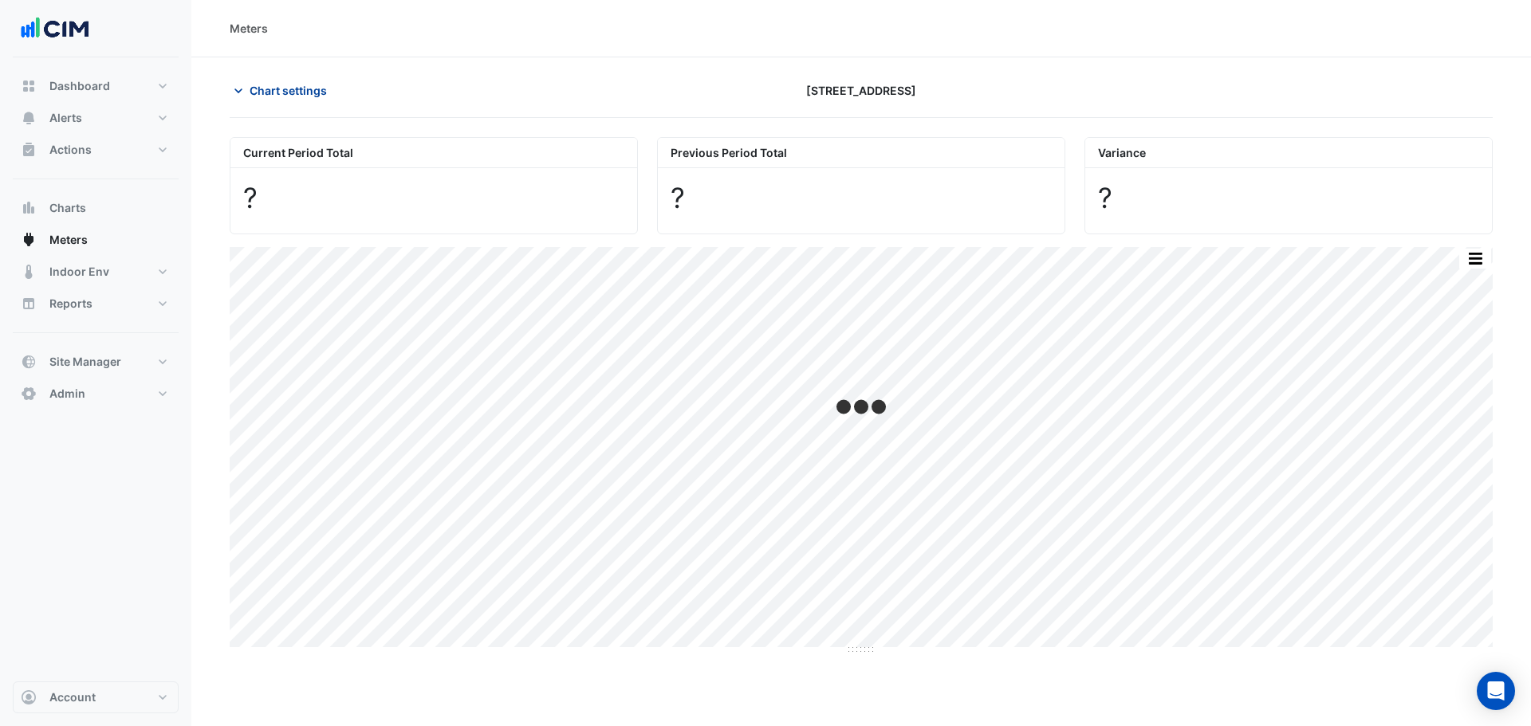
click at [285, 101] on button "Chart settings" at bounding box center [284, 91] width 108 height 28
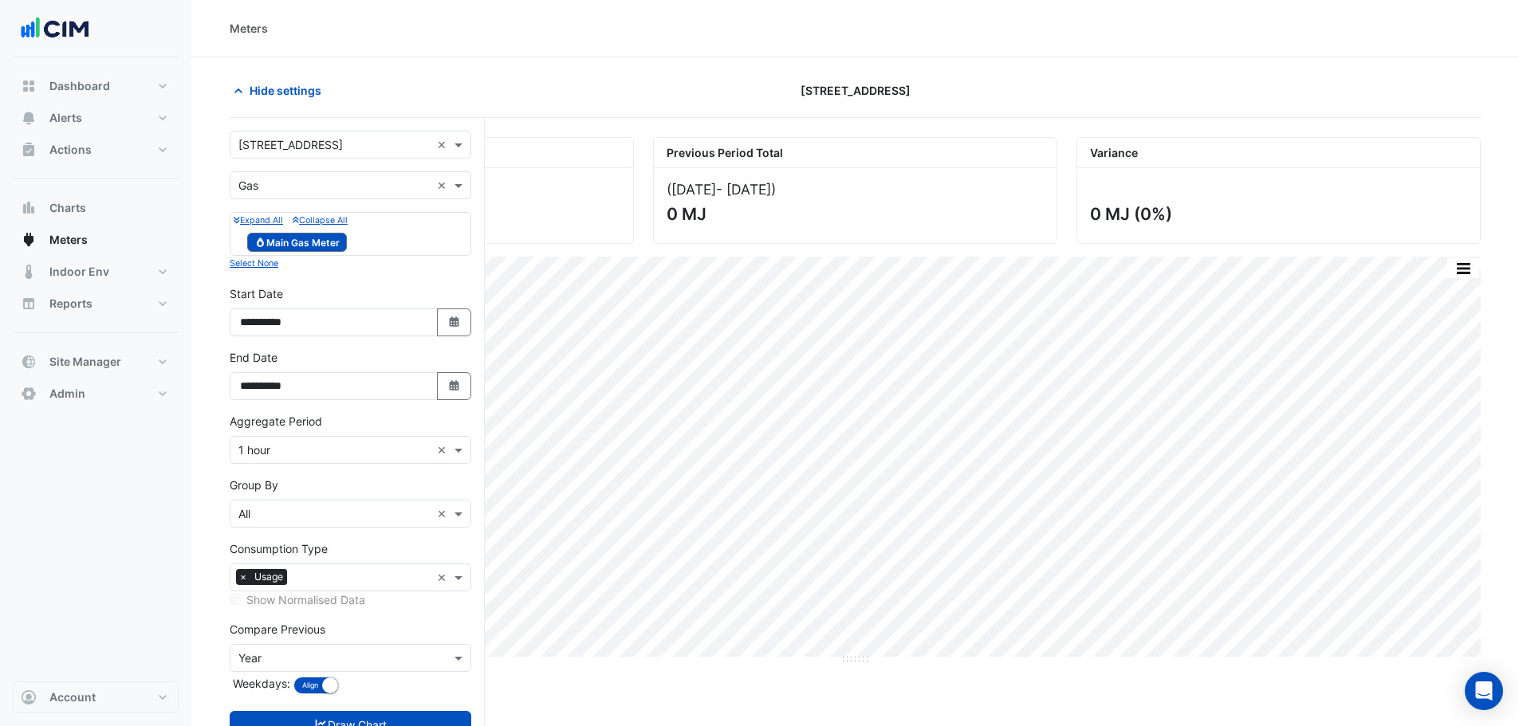
click at [290, 149] on input "text" at bounding box center [334, 145] width 192 height 17
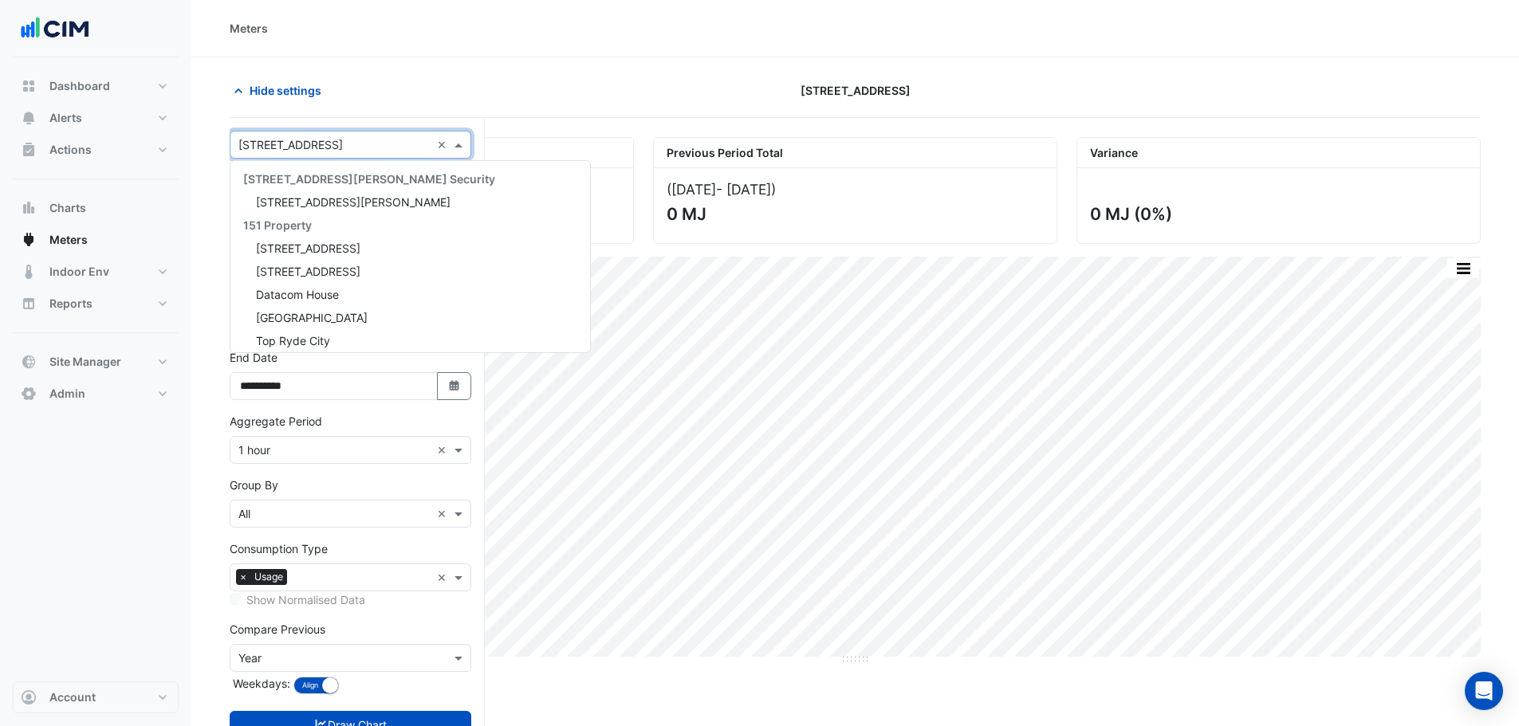
scroll to position [14088, 0]
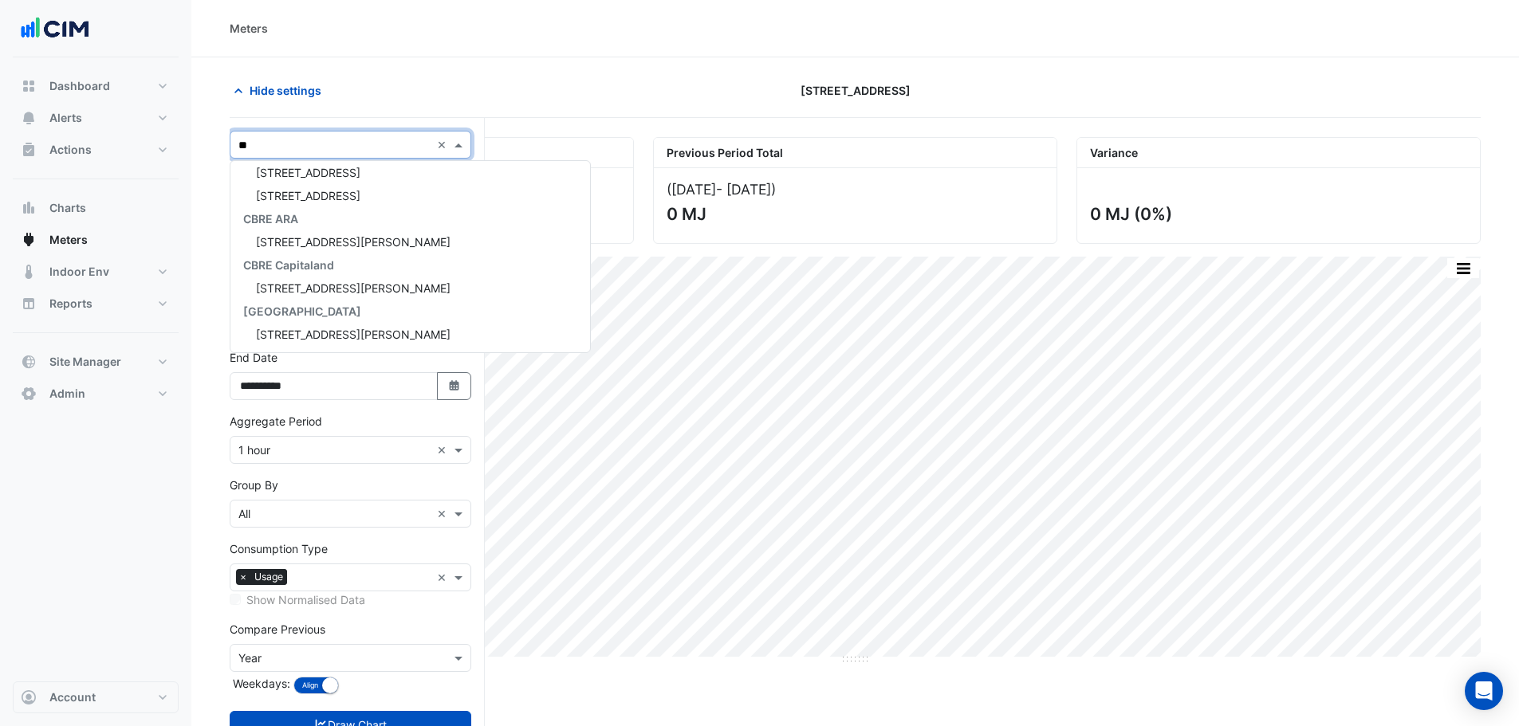
type input "***"
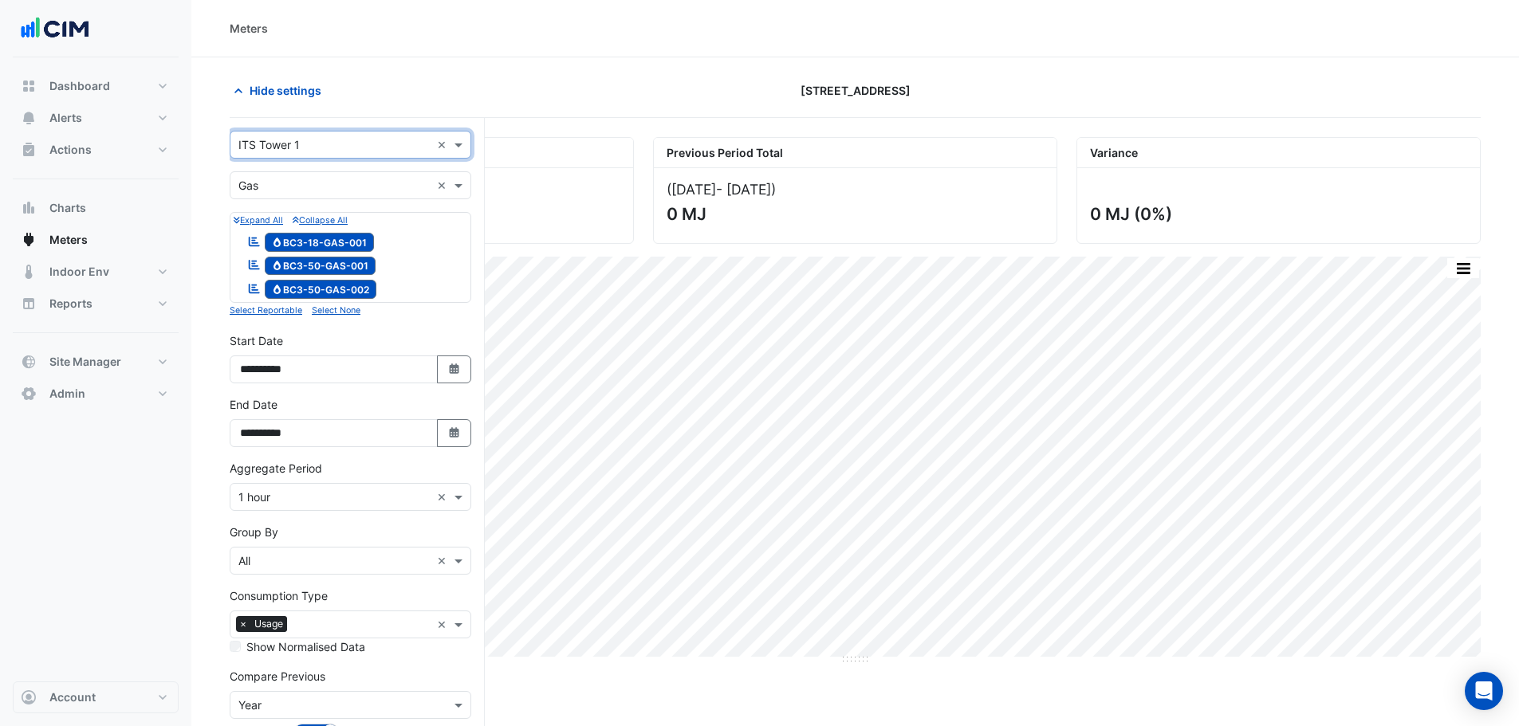
click at [299, 182] on input "text" at bounding box center [334, 186] width 192 height 17
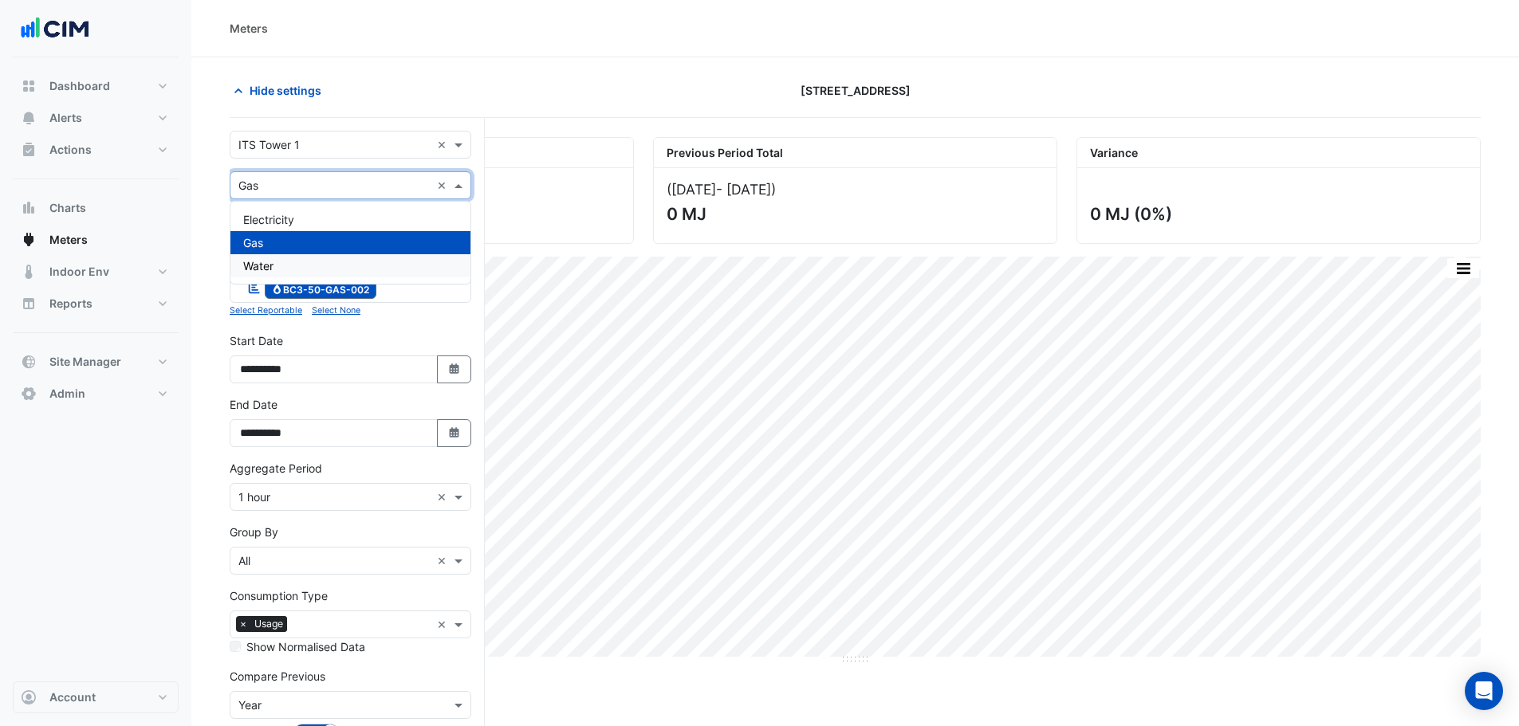
click at [269, 273] on div "Water" at bounding box center [350, 265] width 240 height 23
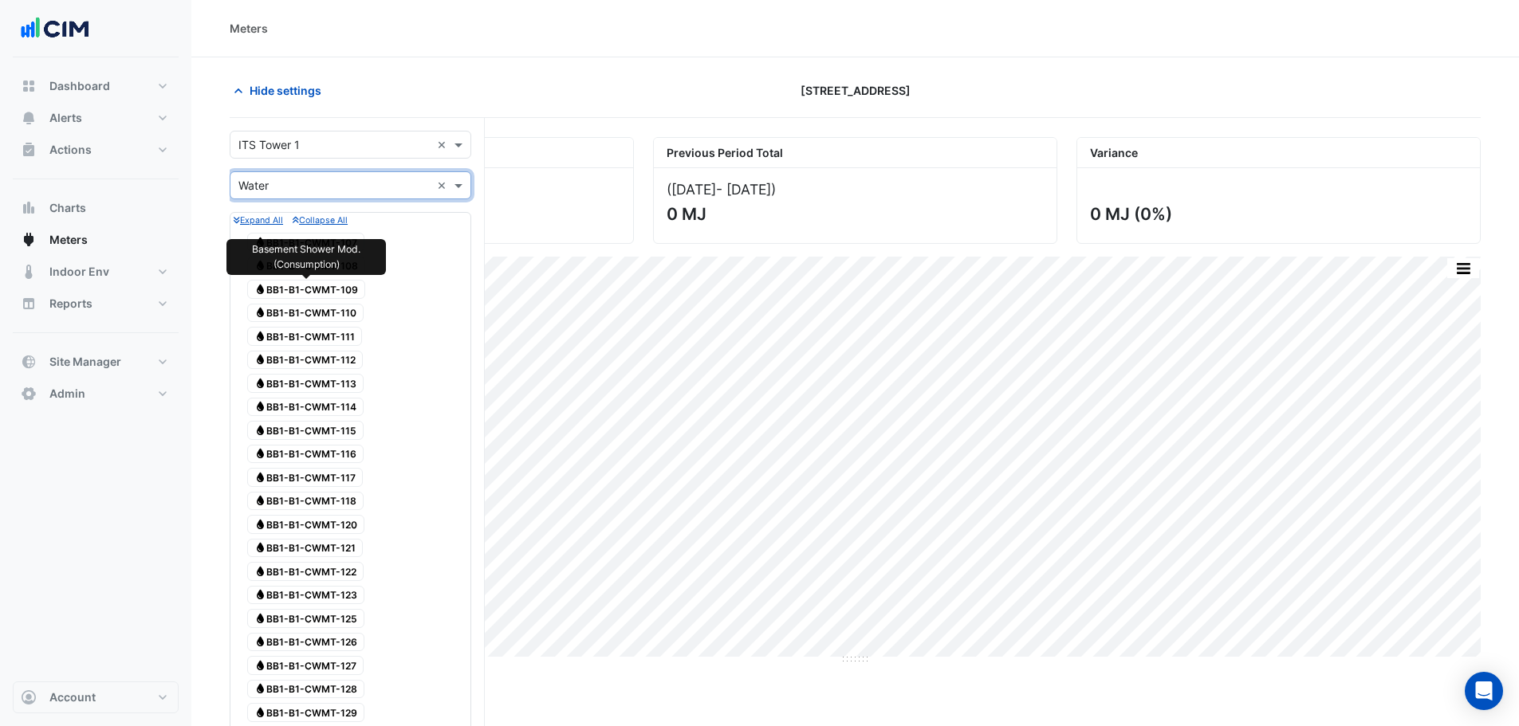
click at [301, 293] on span "Water BB1-B1-CWMT-109" at bounding box center [306, 289] width 118 height 19
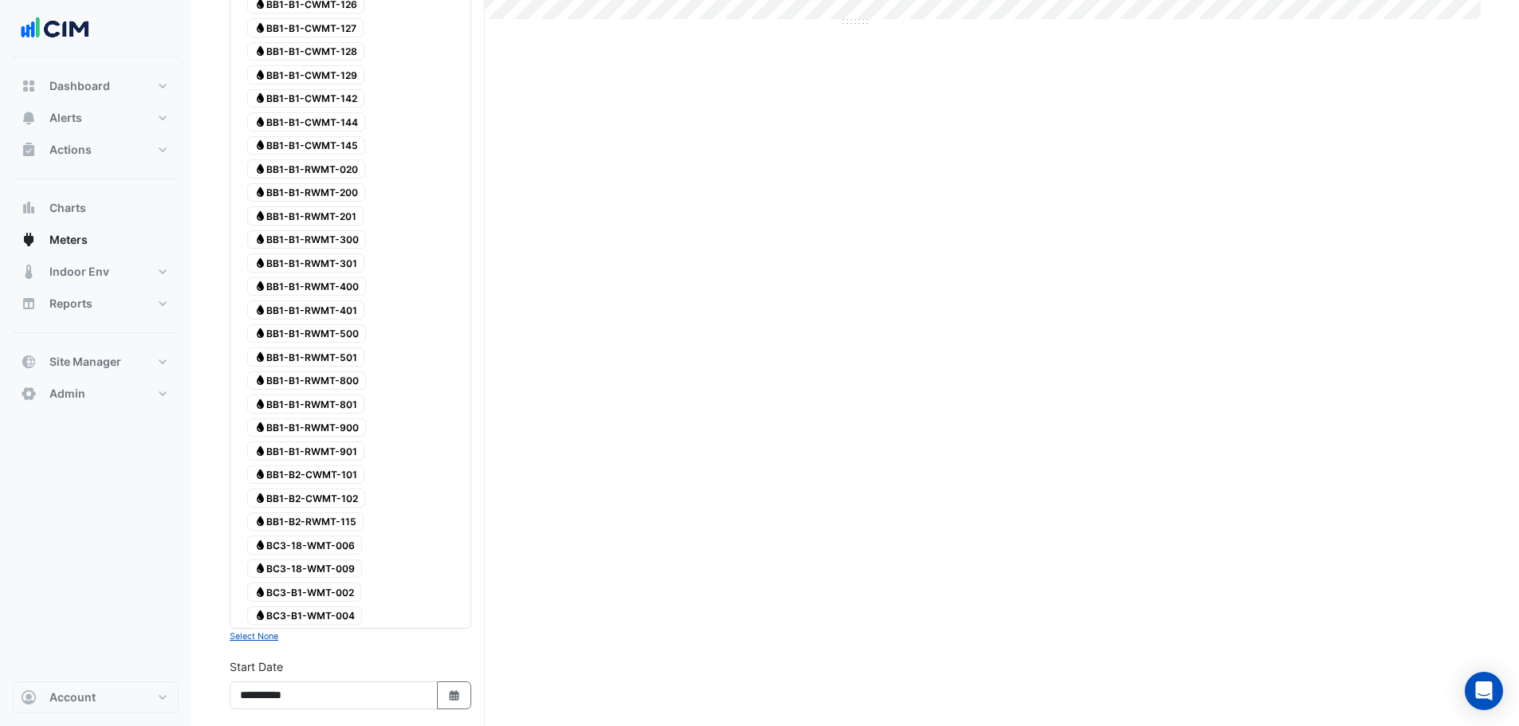
scroll to position [1068, 0]
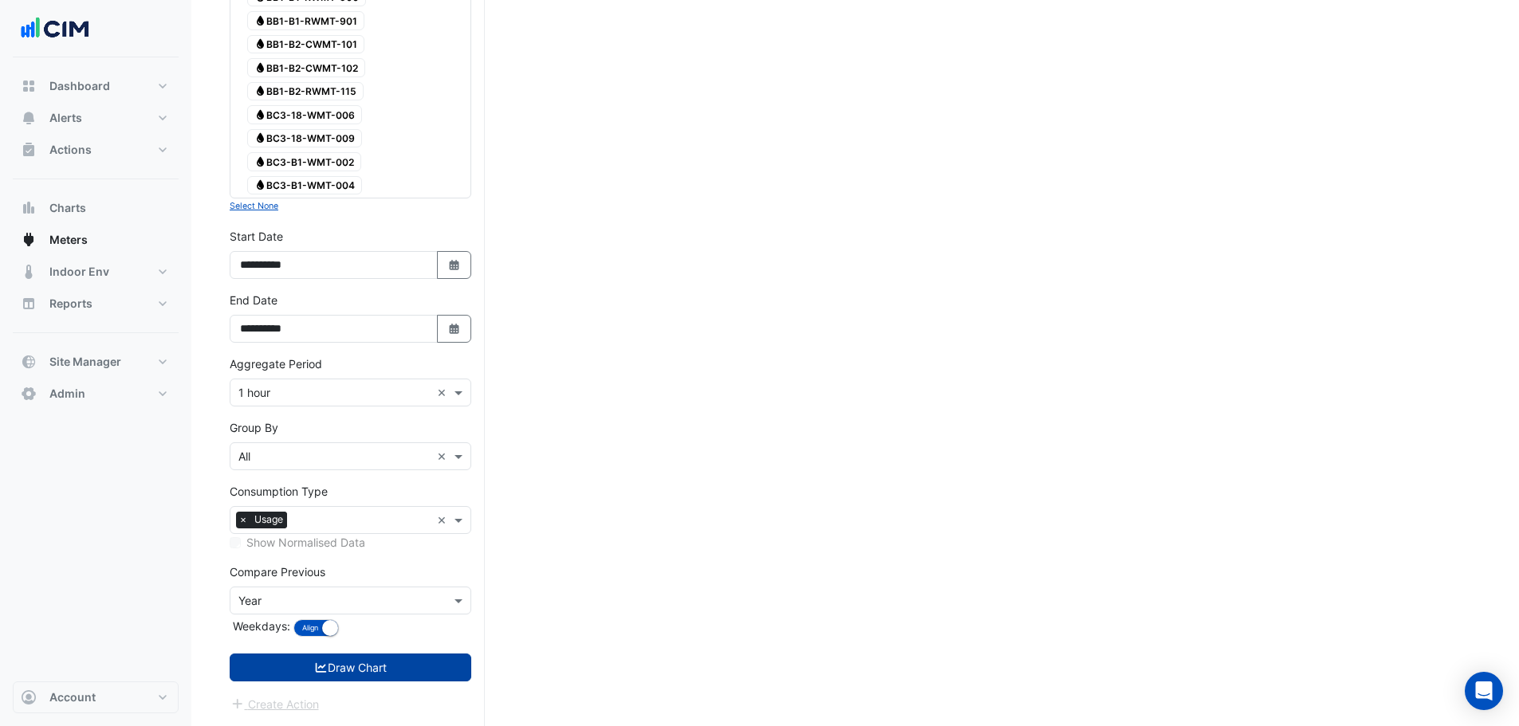
click at [343, 665] on button "Draw Chart" at bounding box center [351, 668] width 242 height 28
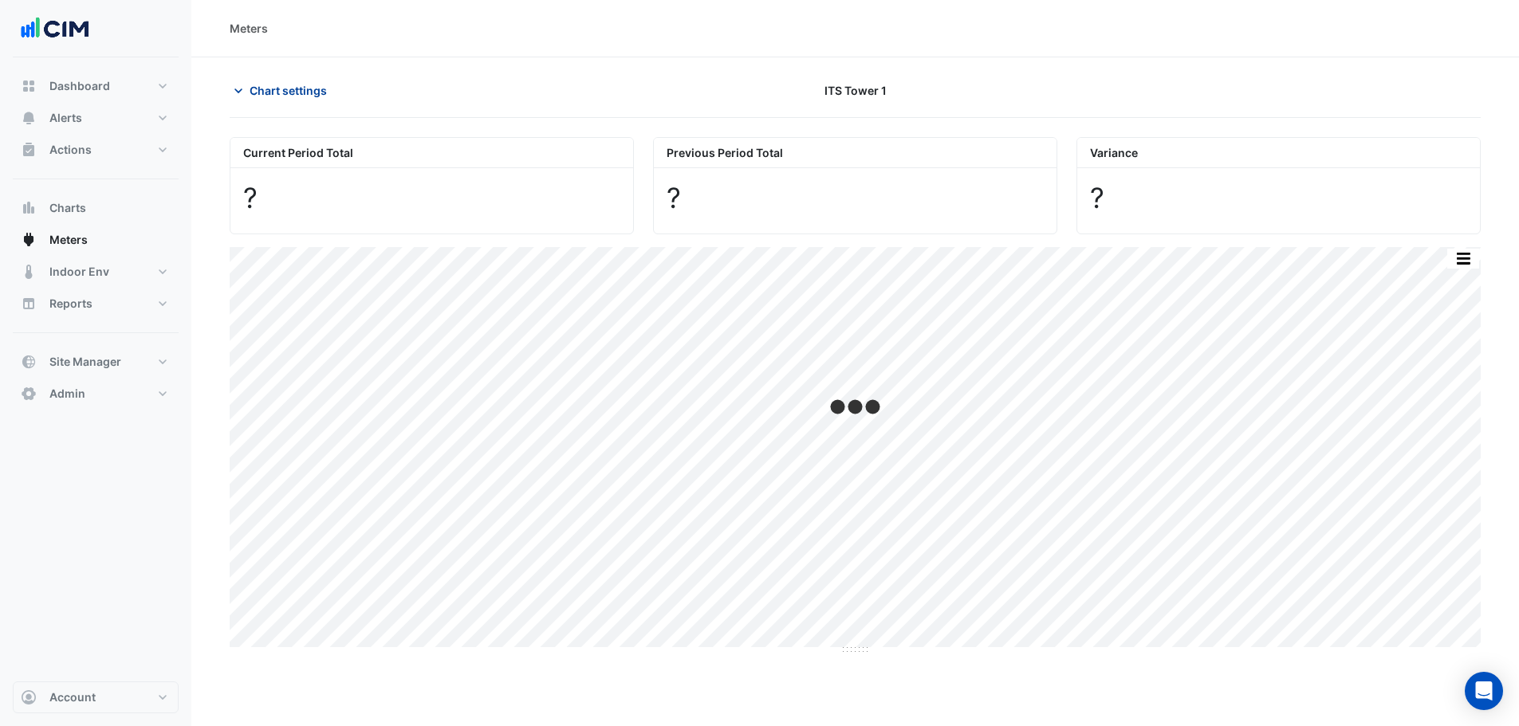
click at [314, 98] on span "Chart settings" at bounding box center [288, 90] width 77 height 17
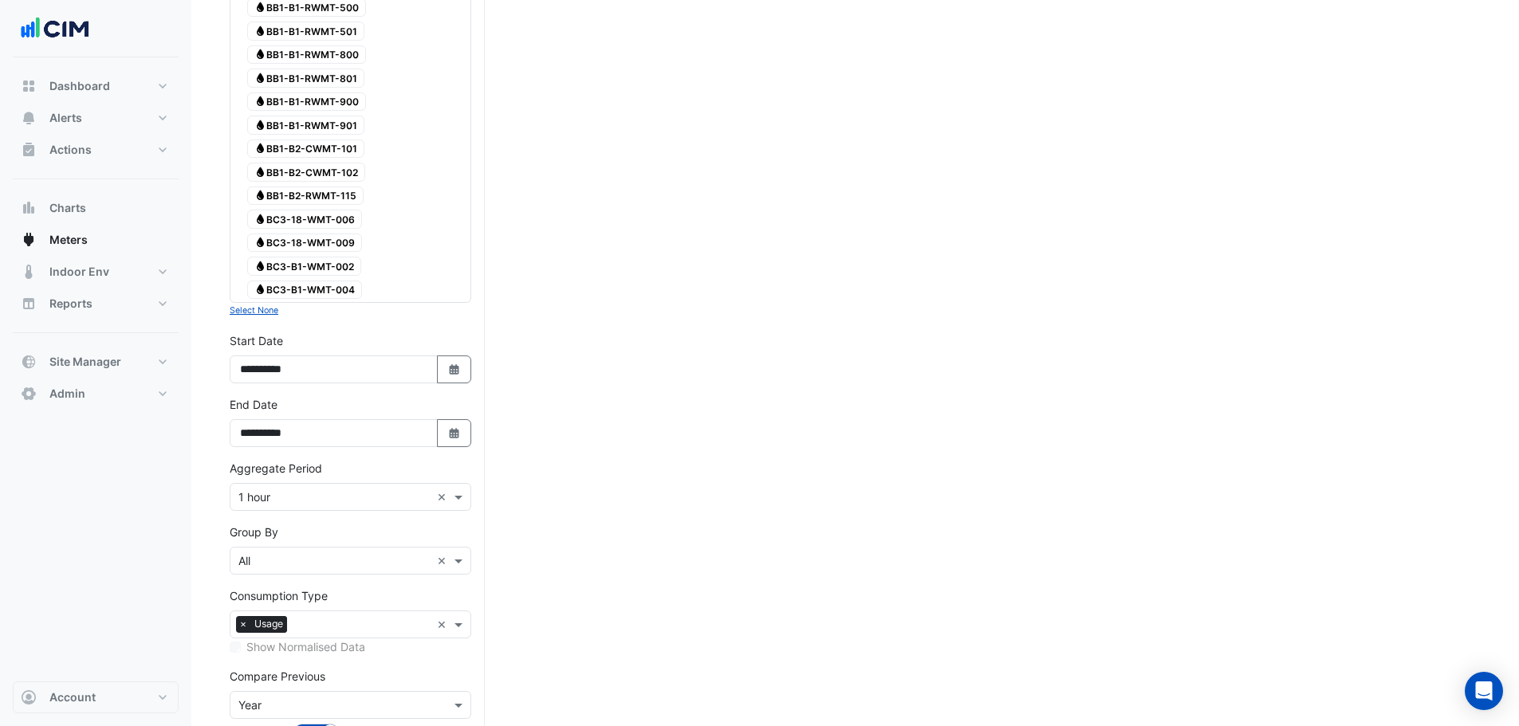
scroll to position [1068, 0]
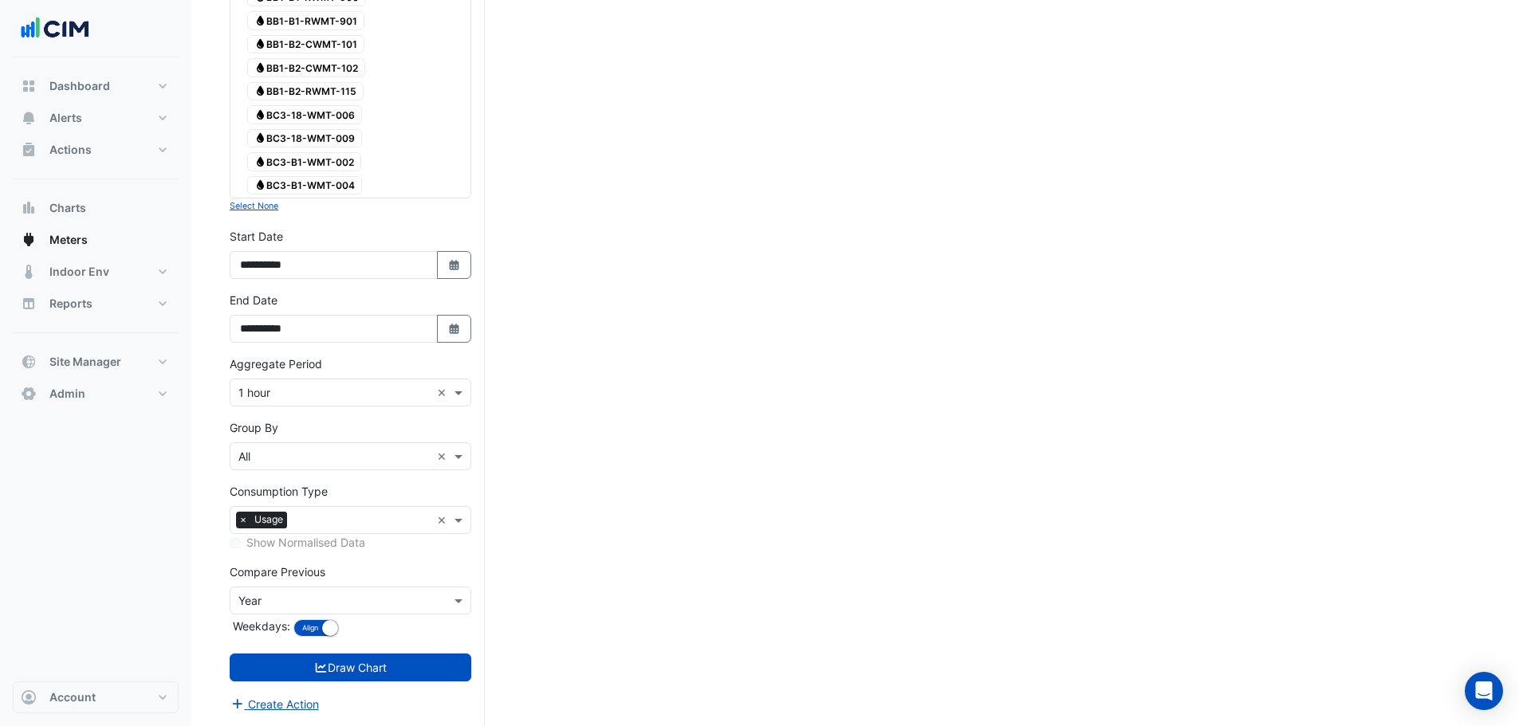
click at [259, 405] on div "× 1 hour ×" at bounding box center [351, 393] width 242 height 28
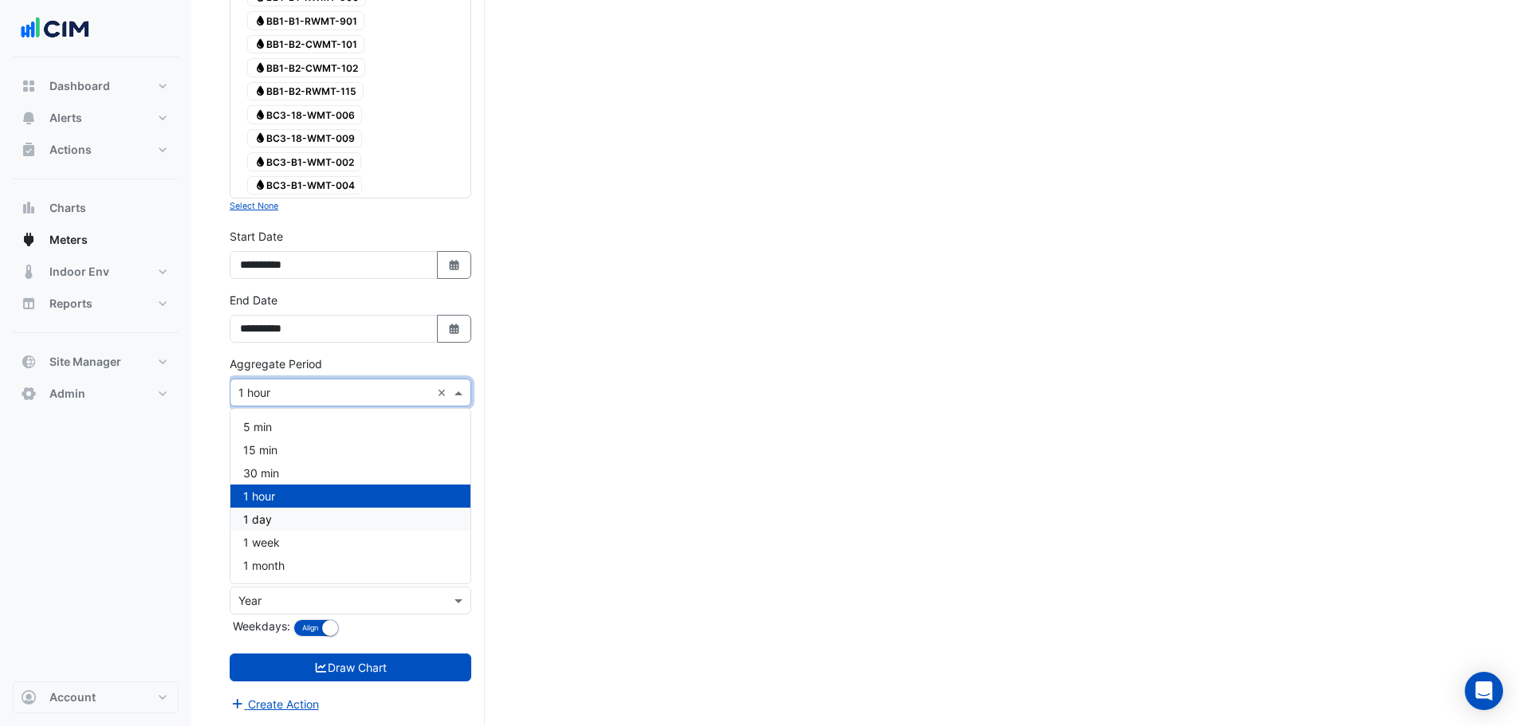
click at [274, 520] on div "1 day" at bounding box center [350, 519] width 240 height 23
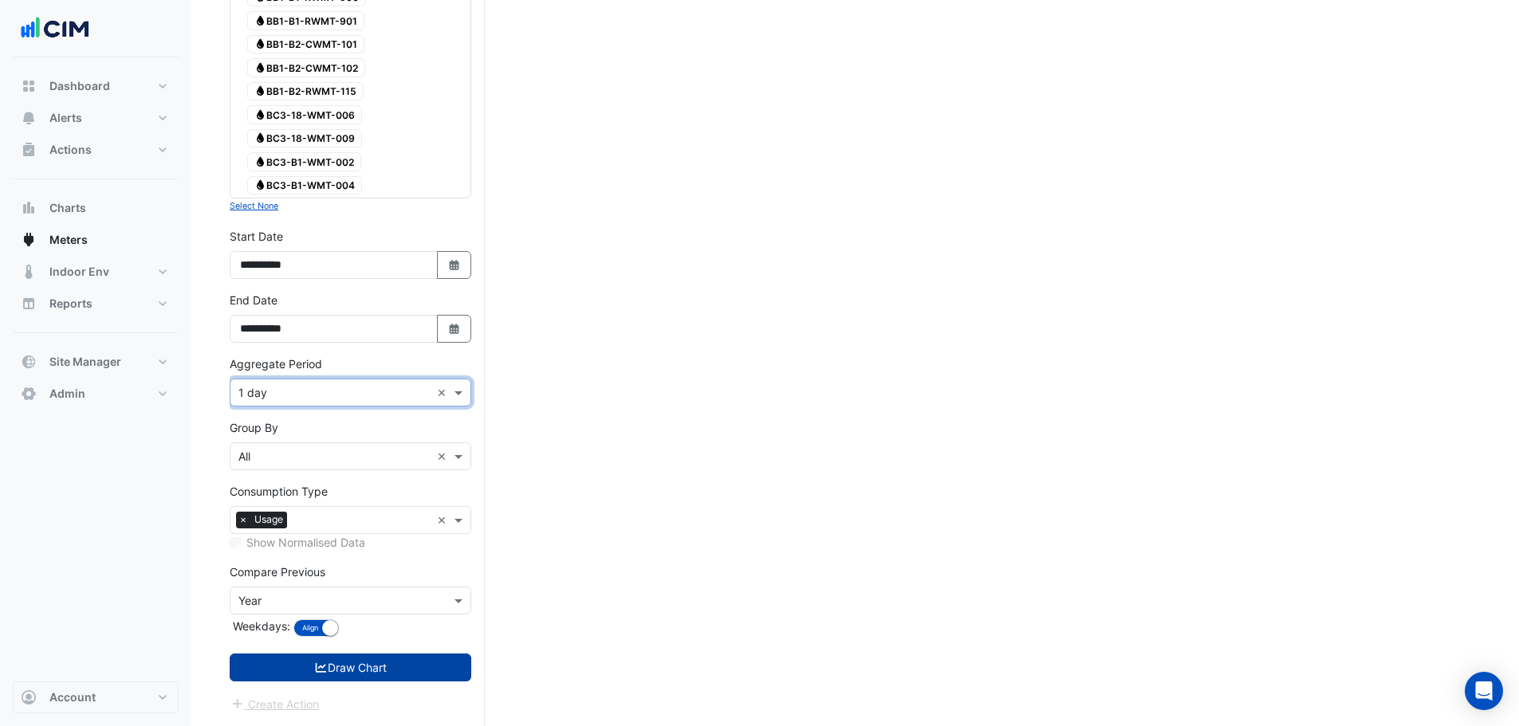
click at [317, 663] on icon "submit" at bounding box center [321, 668] width 14 height 11
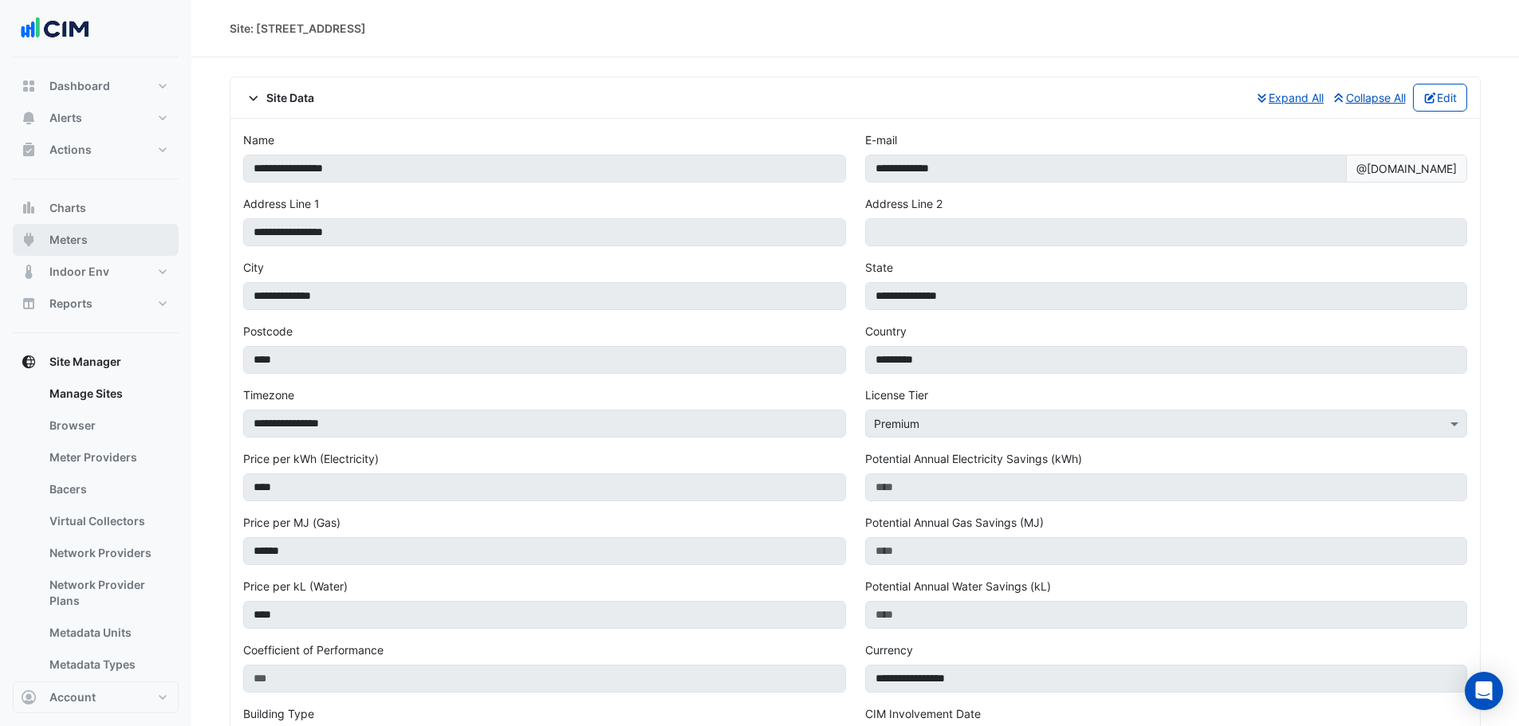
click at [85, 236] on span "Meters" at bounding box center [68, 240] width 38 height 16
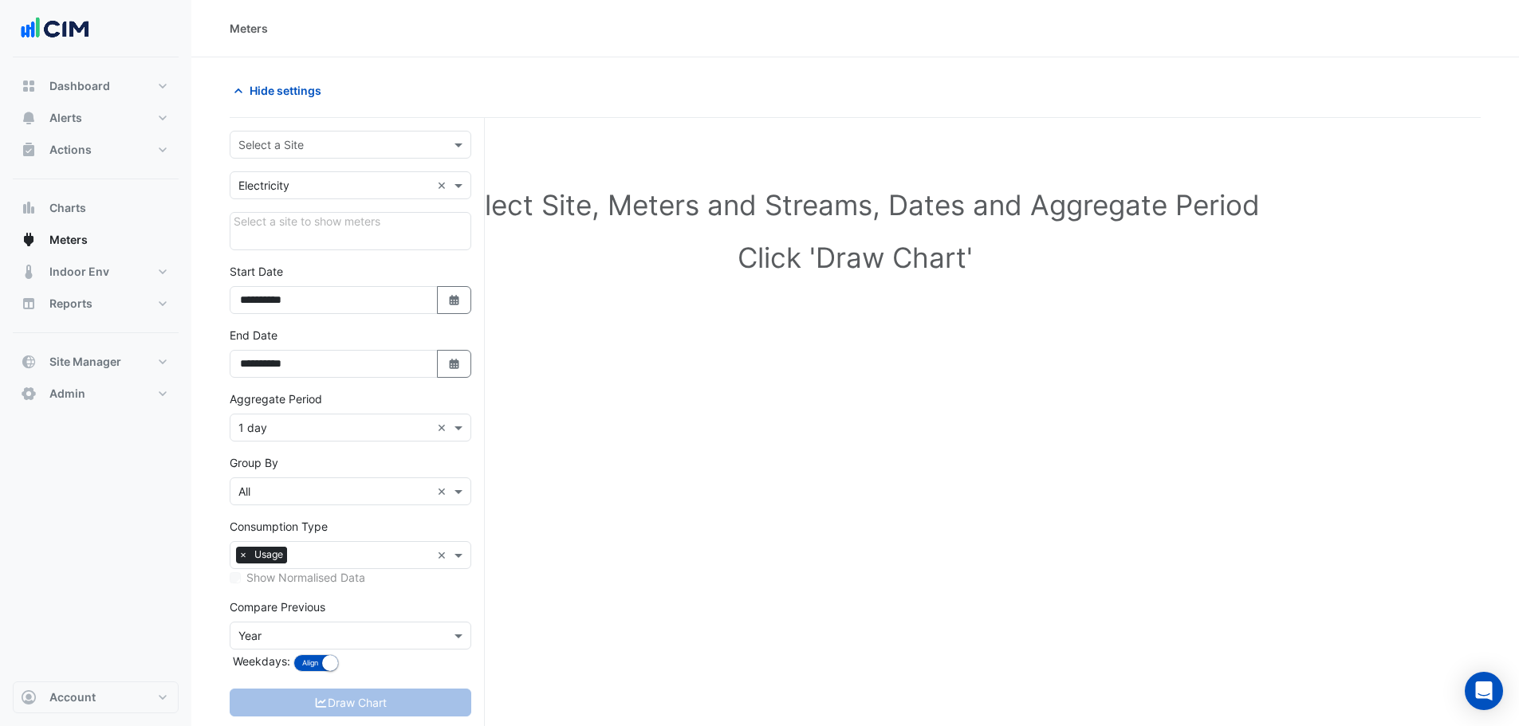
click at [338, 131] on div "Select a Site" at bounding box center [351, 145] width 242 height 28
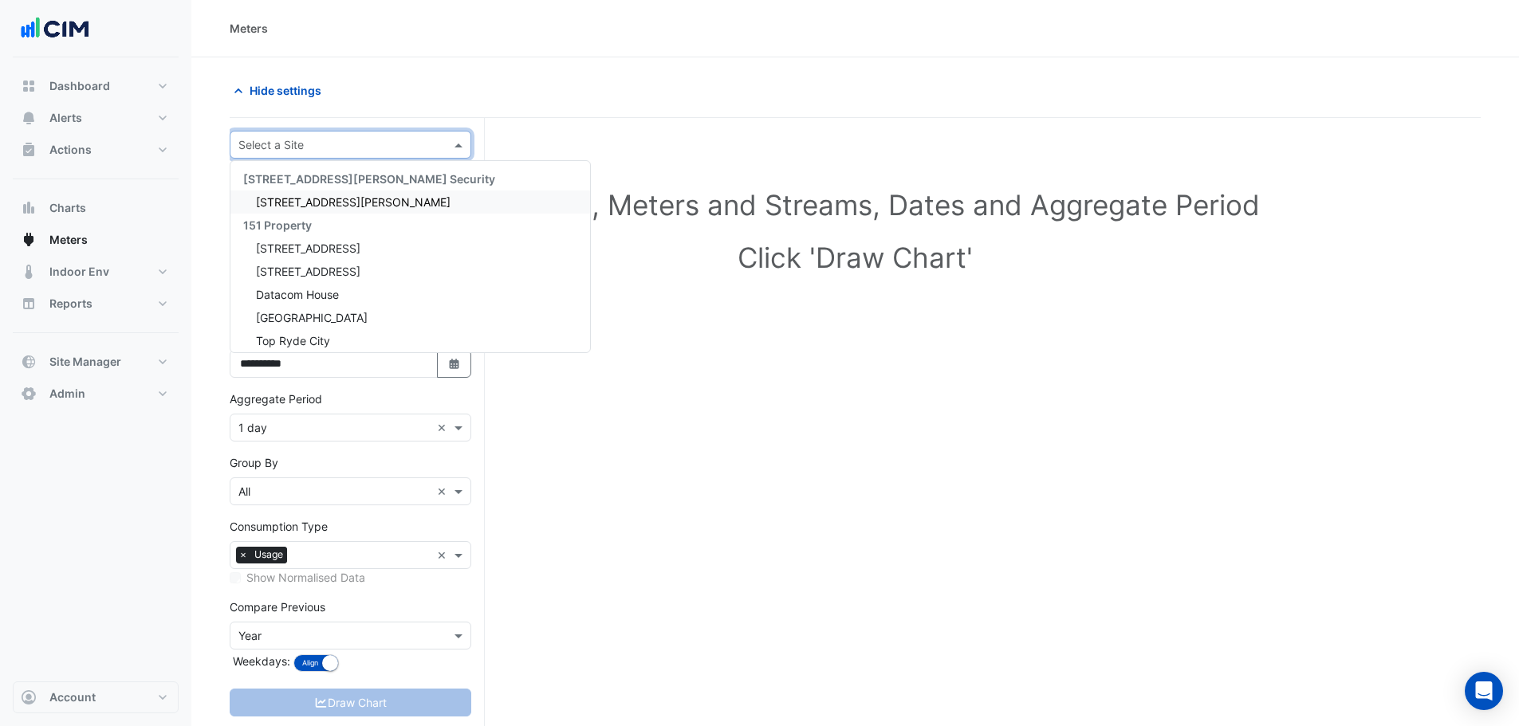
click at [336, 144] on input "text" at bounding box center [334, 145] width 192 height 17
type input "****"
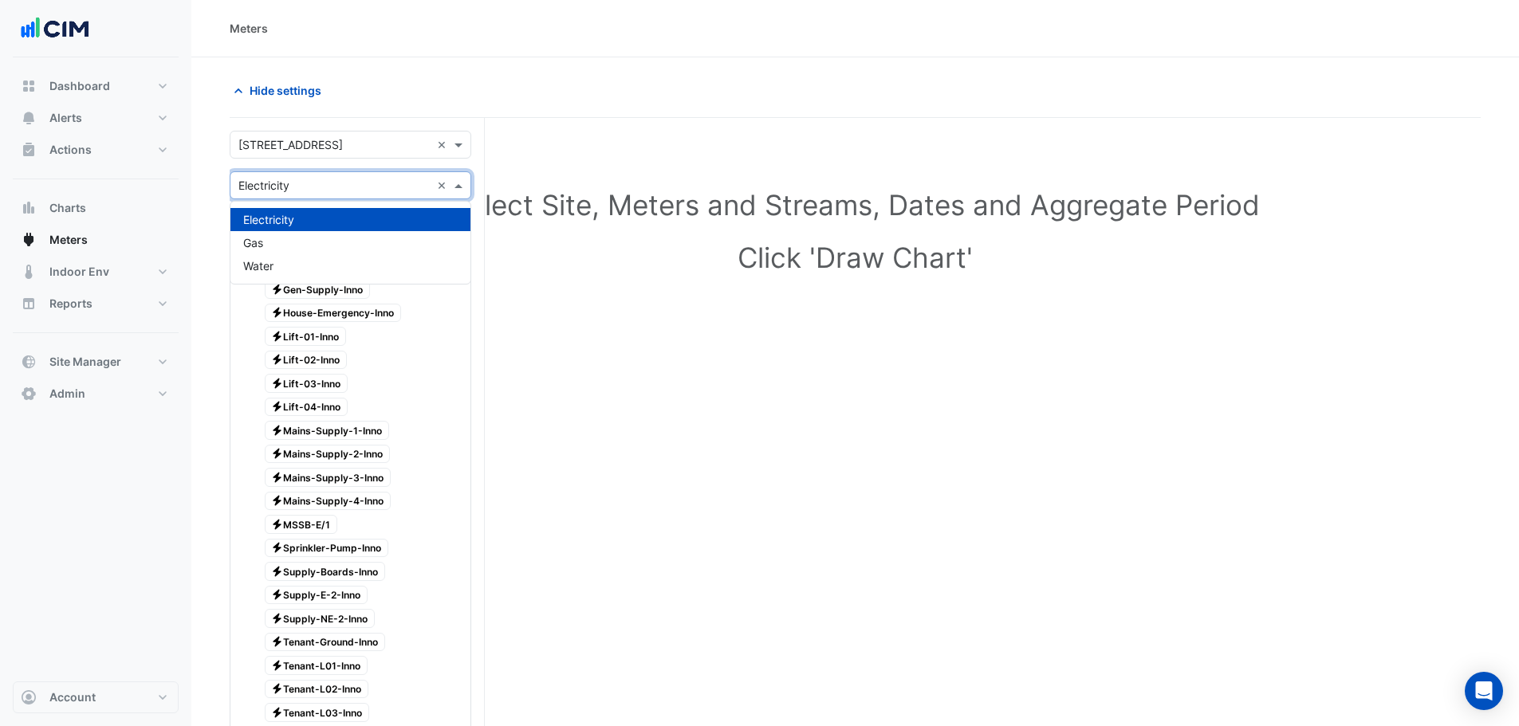
click at [278, 187] on input "text" at bounding box center [334, 186] width 192 height 17
click at [272, 262] on span "Water" at bounding box center [258, 266] width 30 height 14
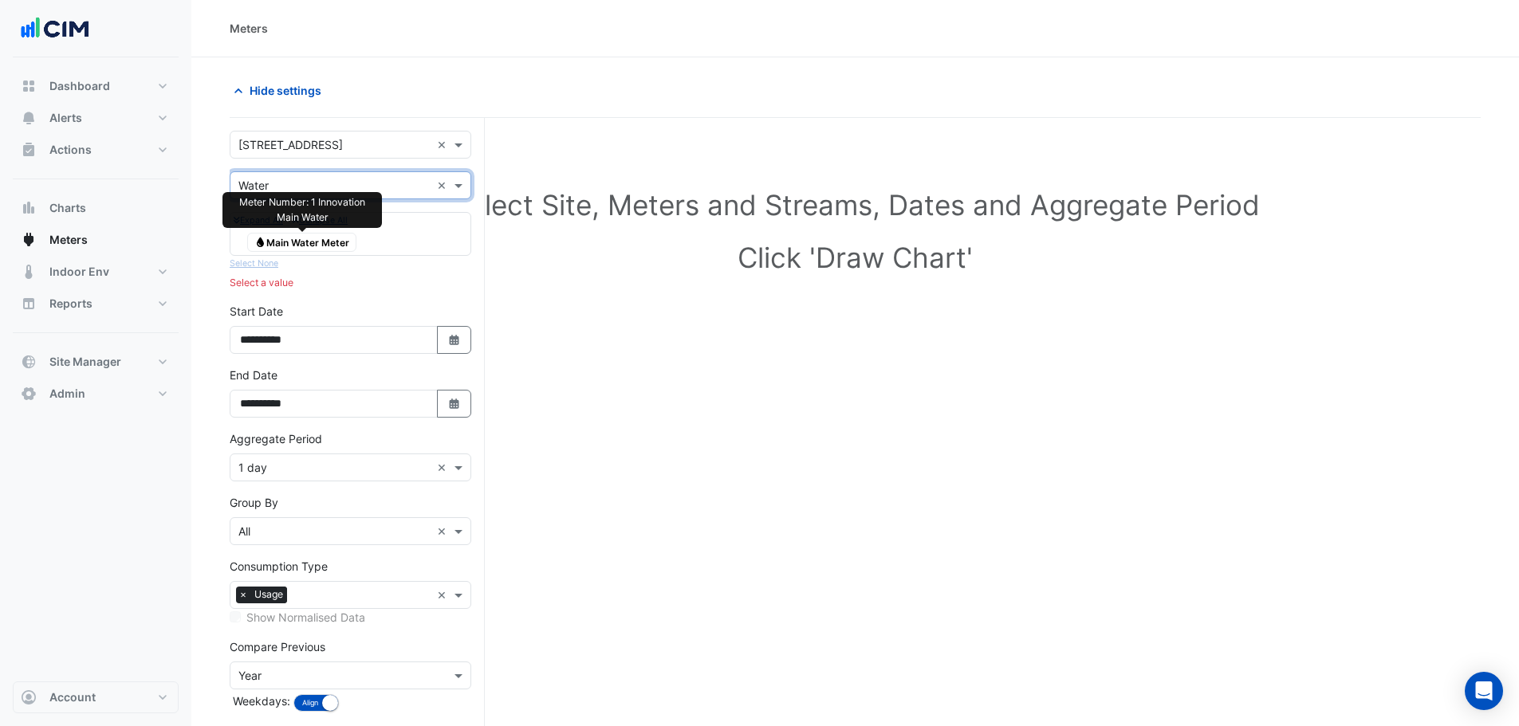
click at [285, 243] on span "Water Main Water Meter" at bounding box center [301, 242] width 109 height 19
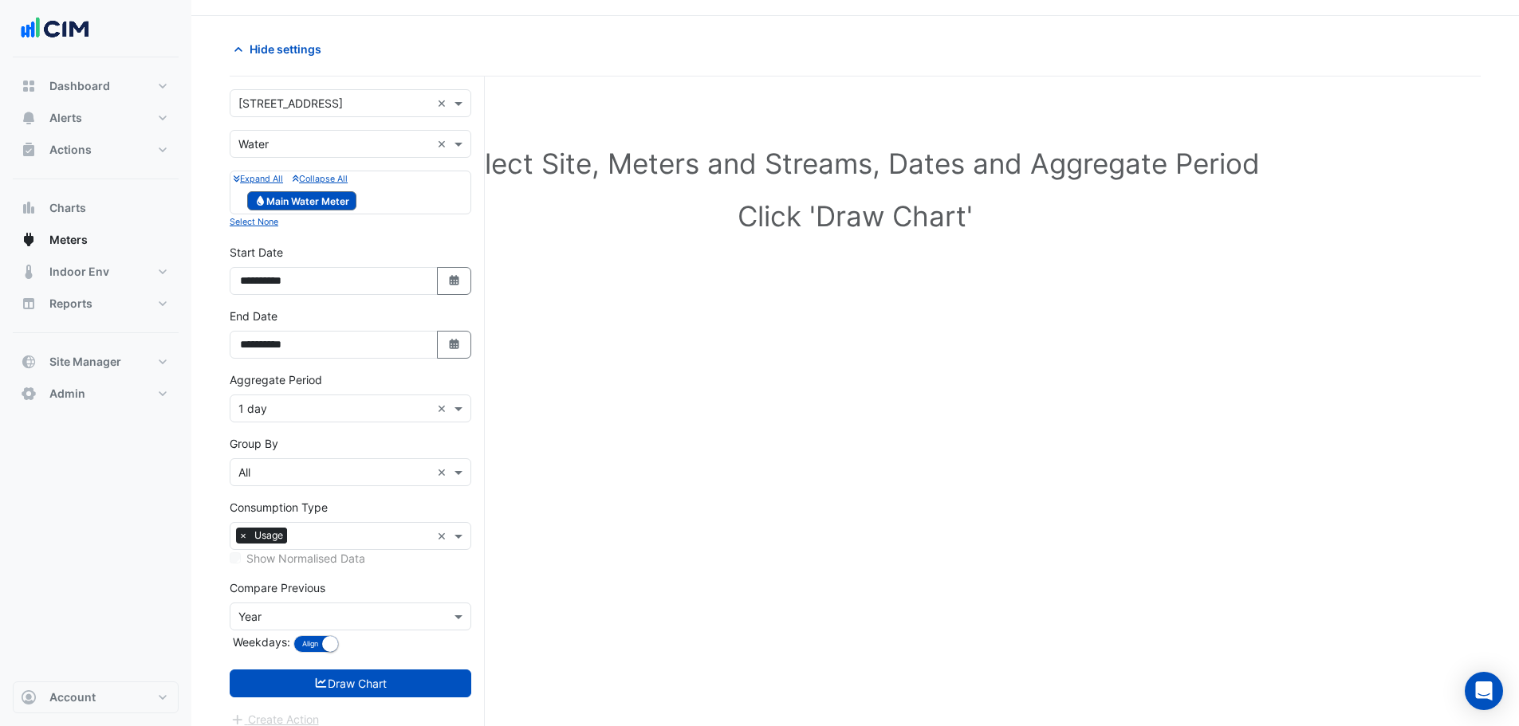
scroll to position [61, 0]
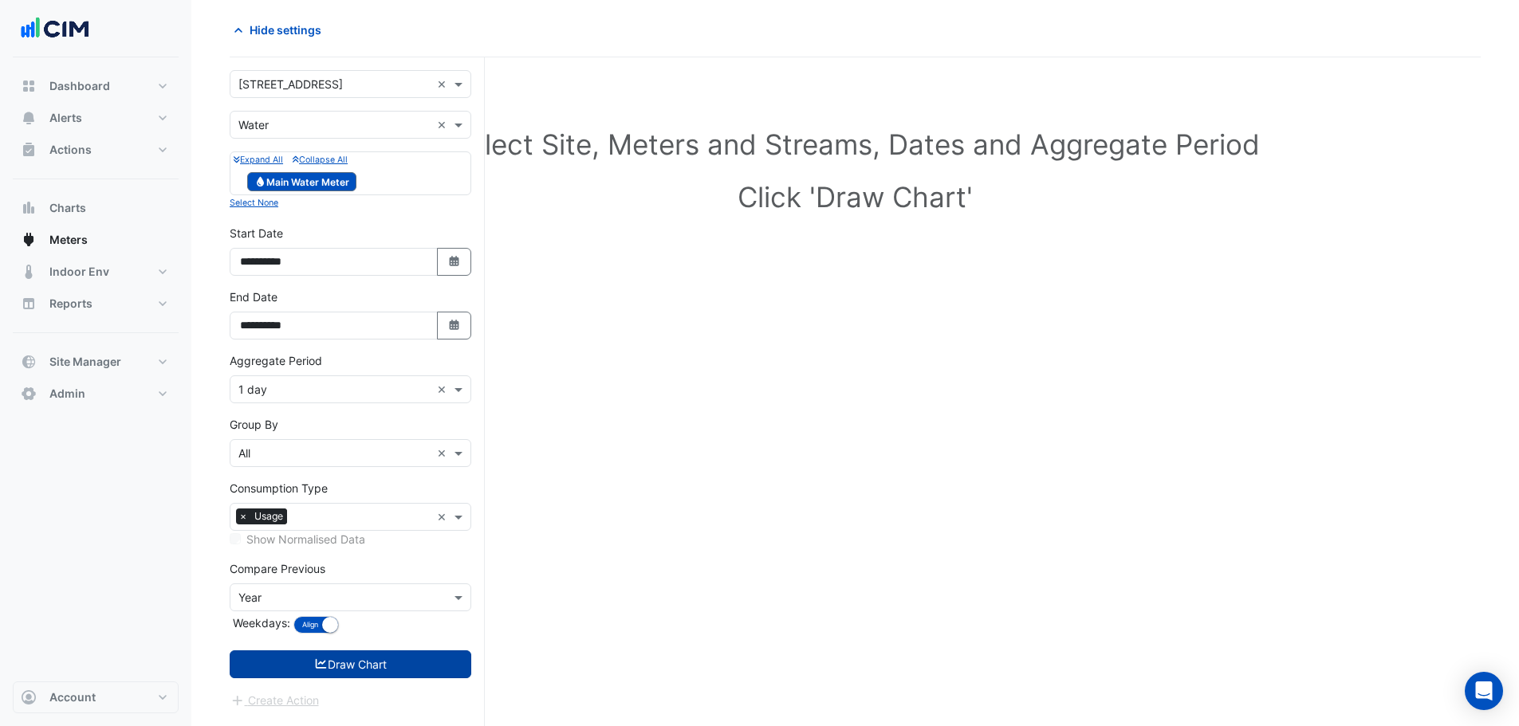
click at [381, 663] on button "Draw Chart" at bounding box center [351, 665] width 242 height 28
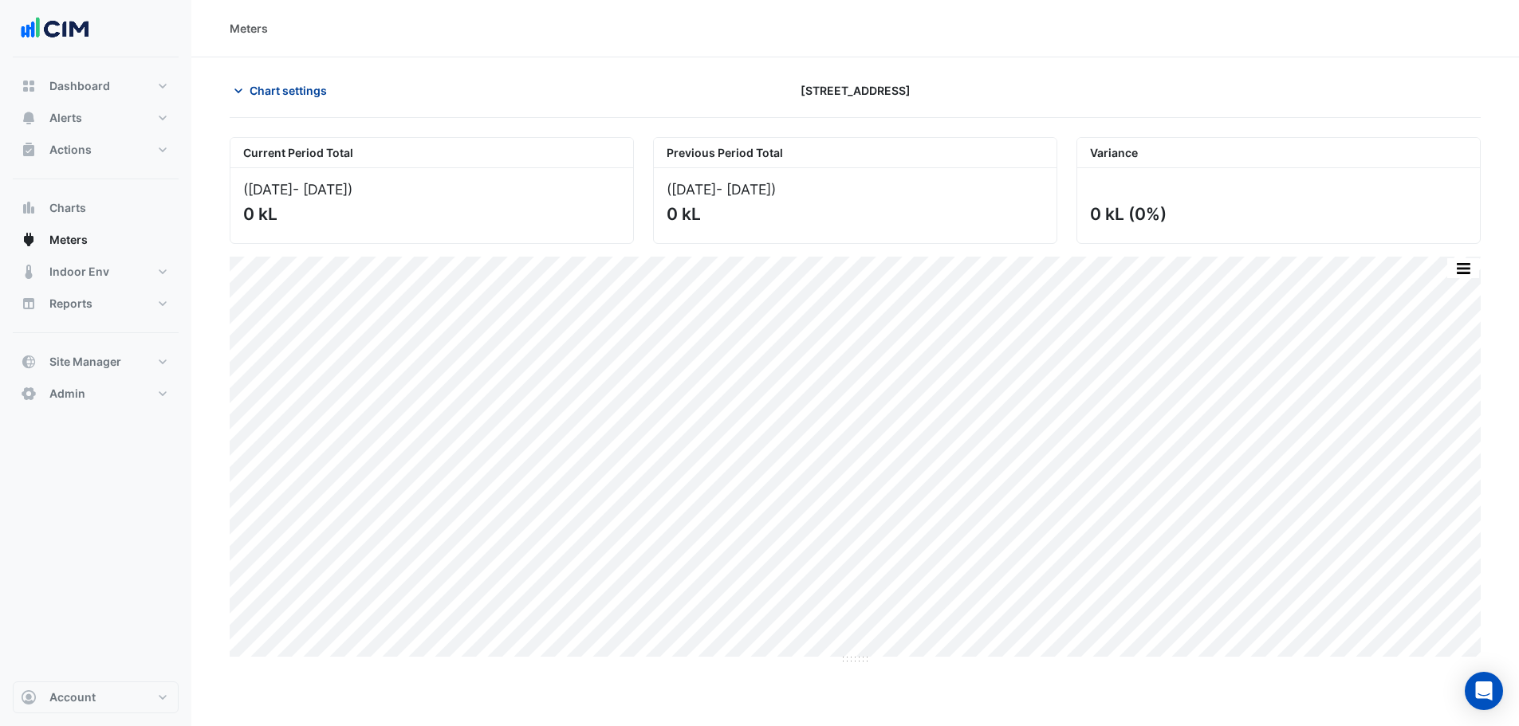
click at [294, 85] on span "Chart settings" at bounding box center [288, 90] width 77 height 17
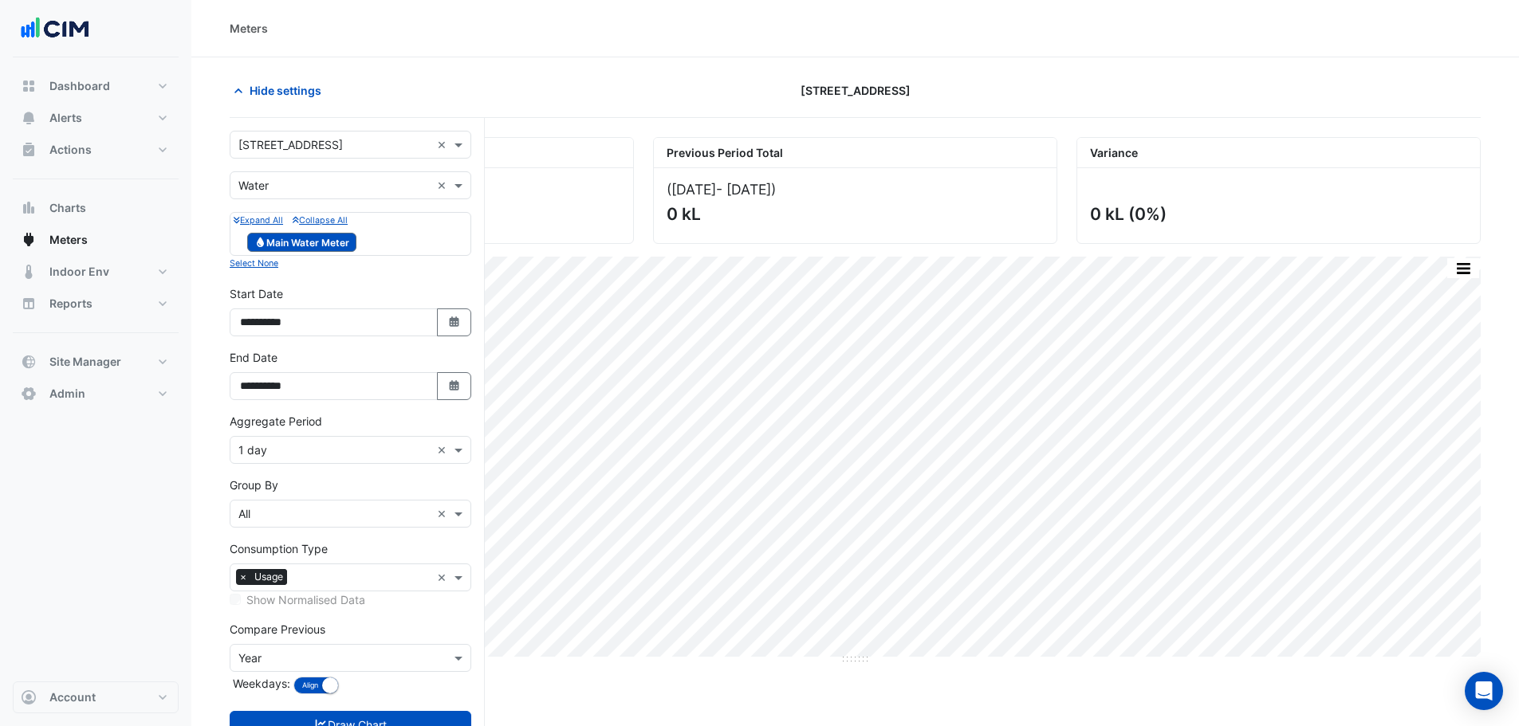
click at [326, 457] on input "text" at bounding box center [334, 451] width 192 height 17
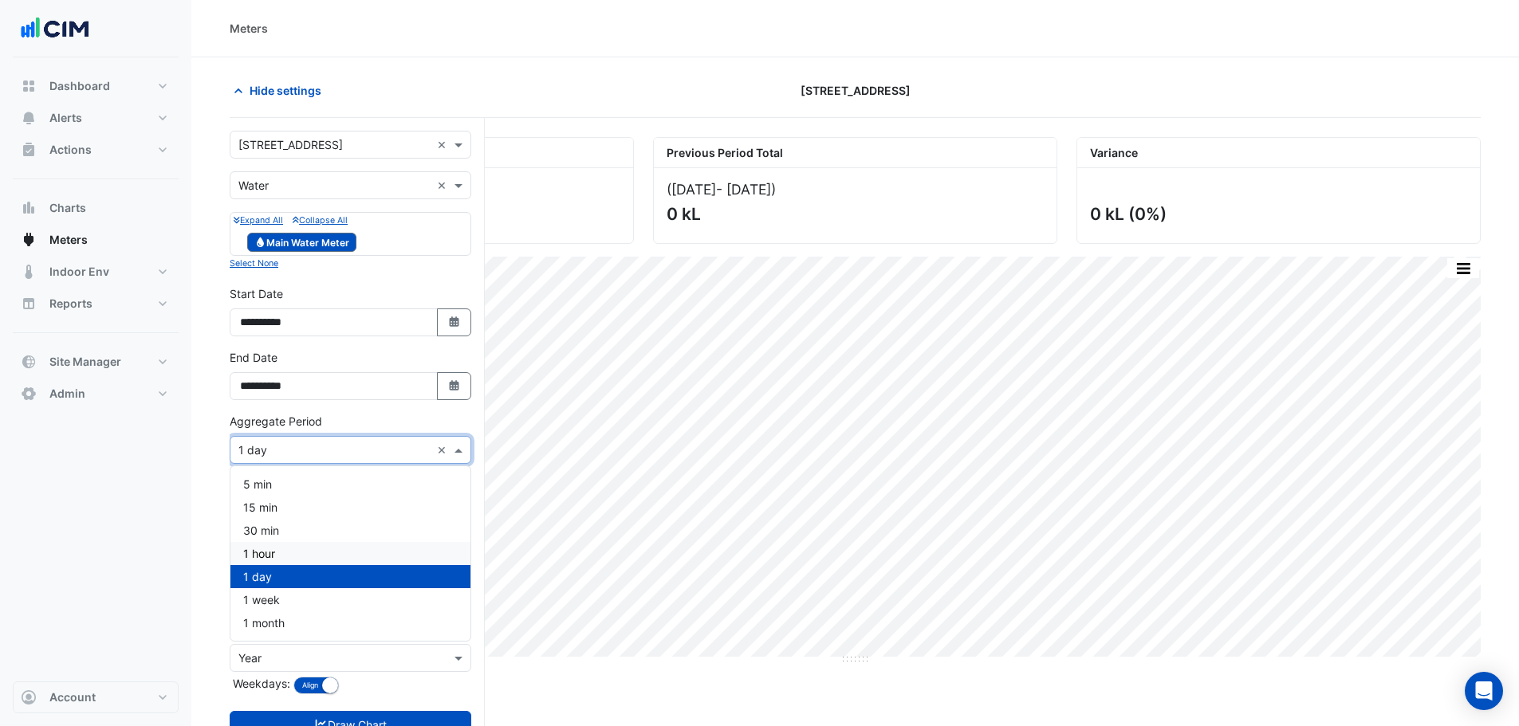
click at [284, 548] on div "1 hour" at bounding box center [350, 553] width 240 height 23
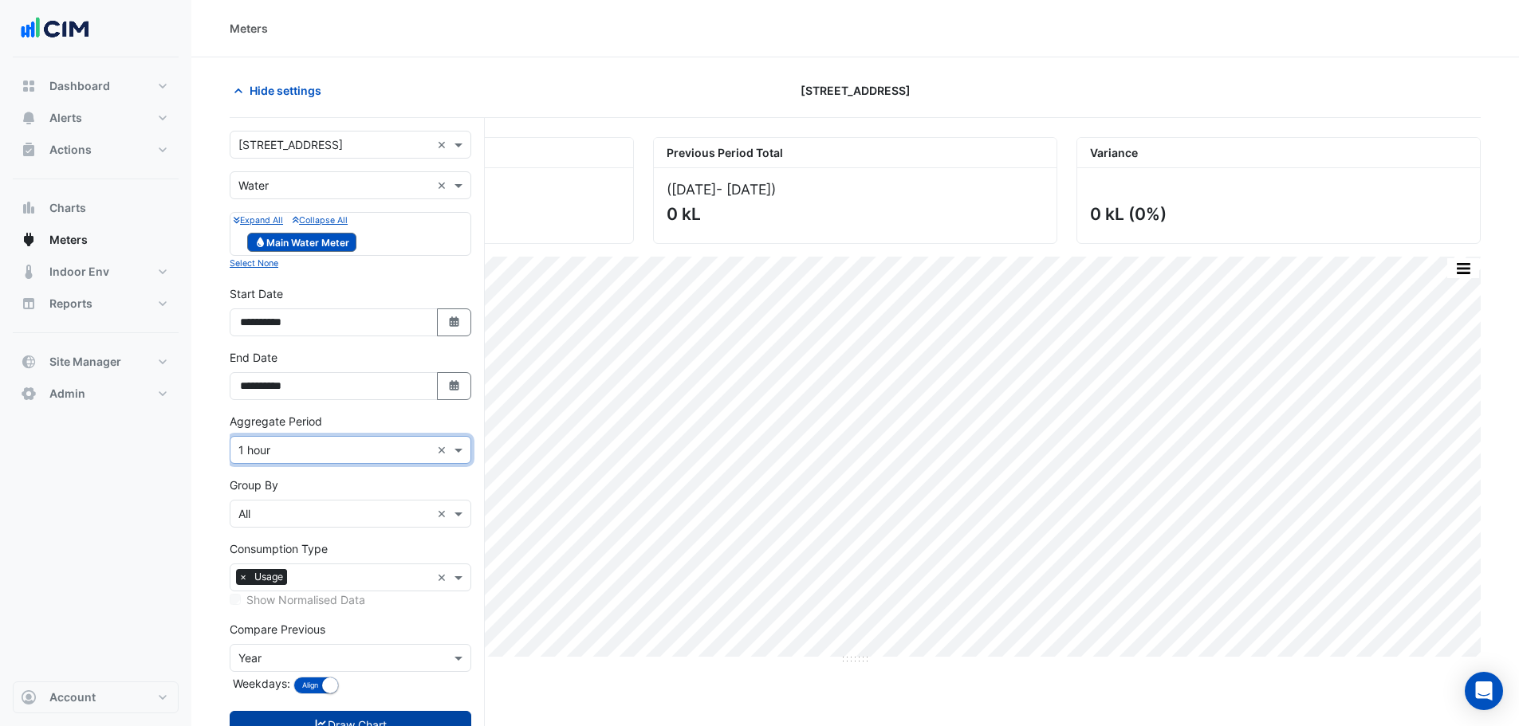
click at [360, 724] on button "Draw Chart" at bounding box center [351, 725] width 242 height 28
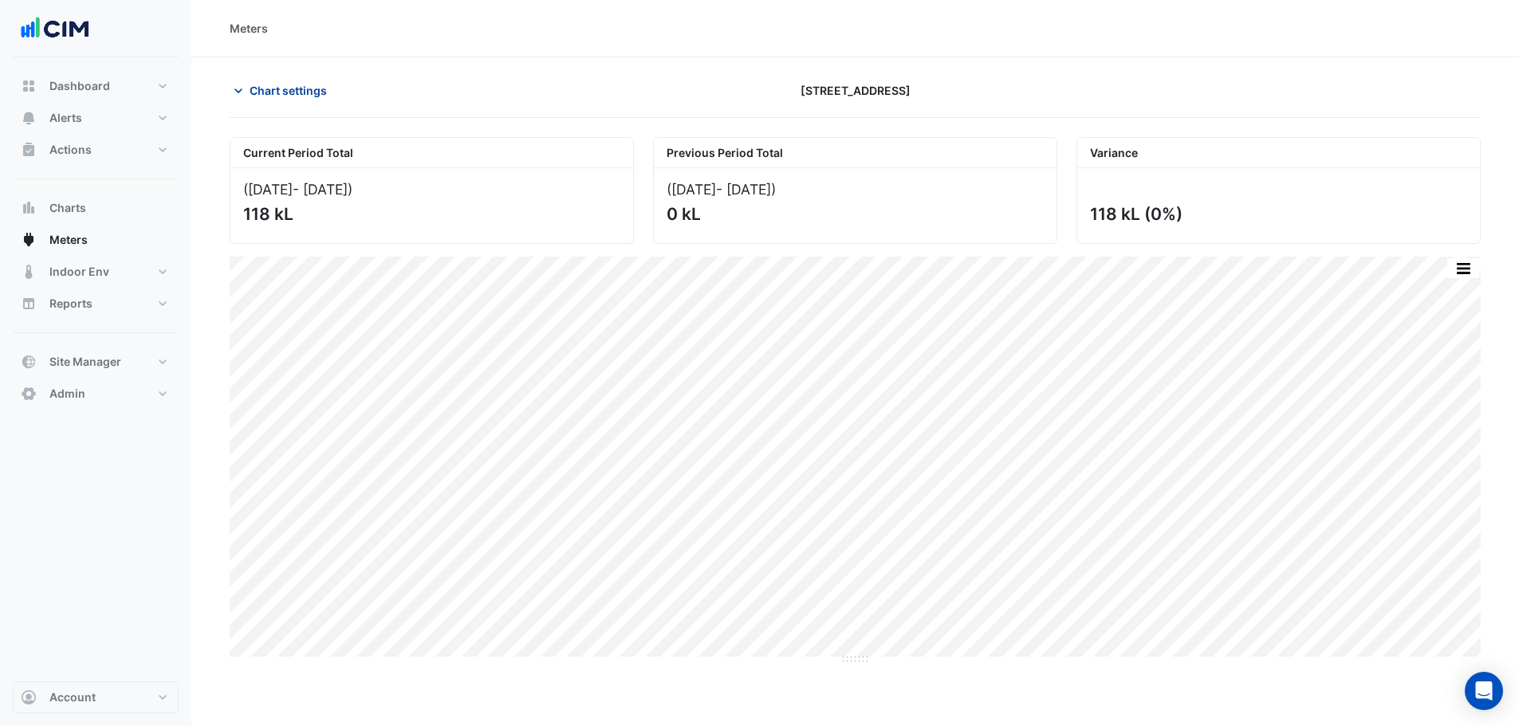
click at [266, 89] on span "Chart settings" at bounding box center [288, 90] width 77 height 17
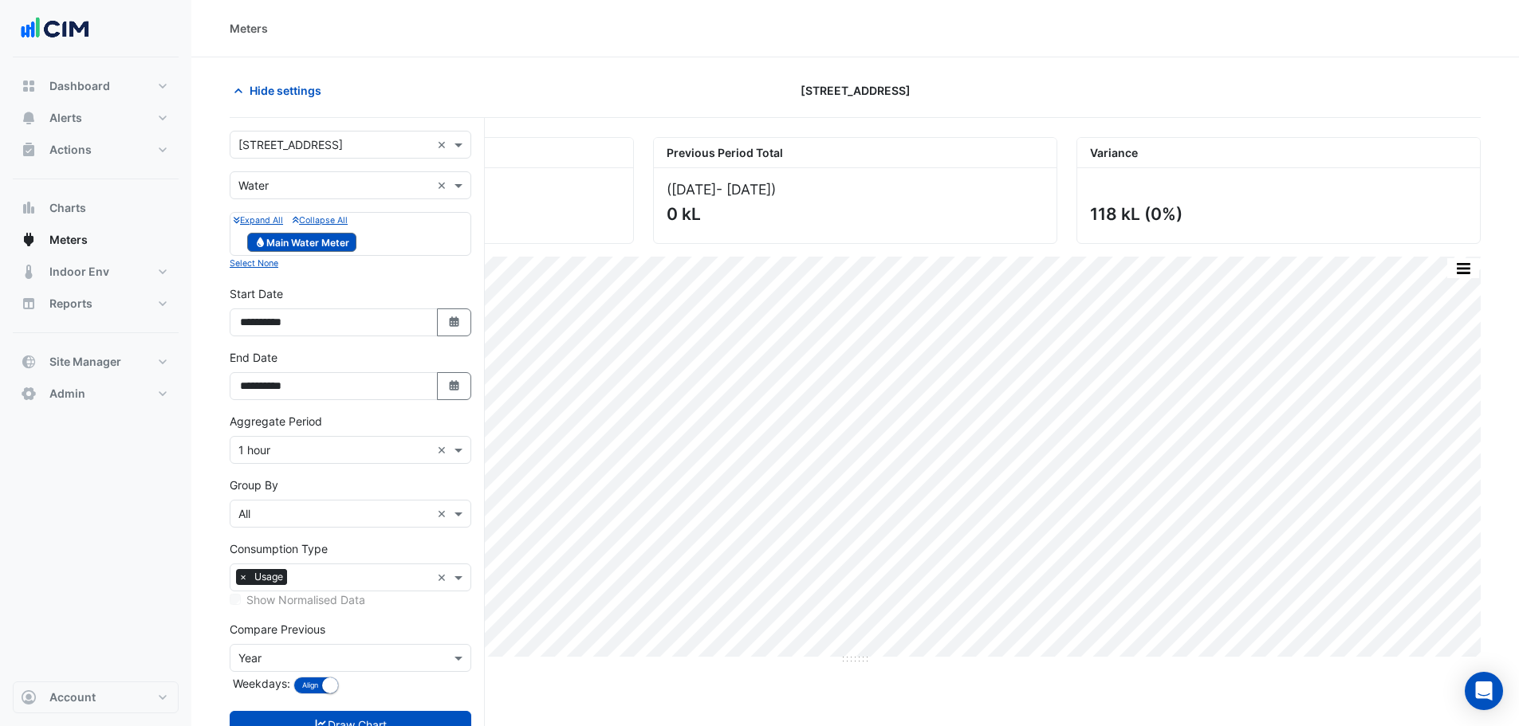
drag, startPoint x: 277, startPoint y: 437, endPoint x: 282, endPoint y: 457, distance: 20.5
click at [278, 439] on div "× 1 hour ×" at bounding box center [351, 450] width 242 height 28
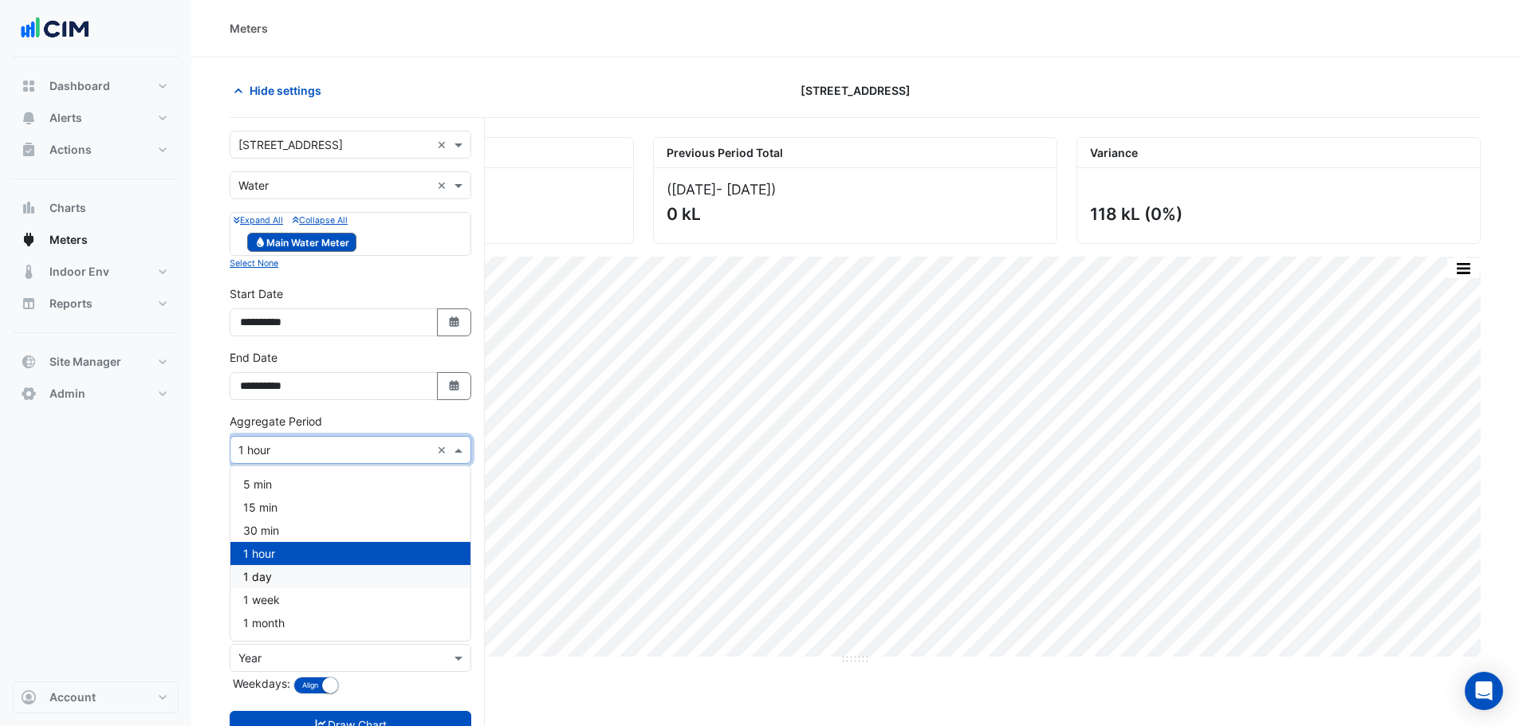
click at [291, 573] on div "1 day" at bounding box center [350, 576] width 240 height 23
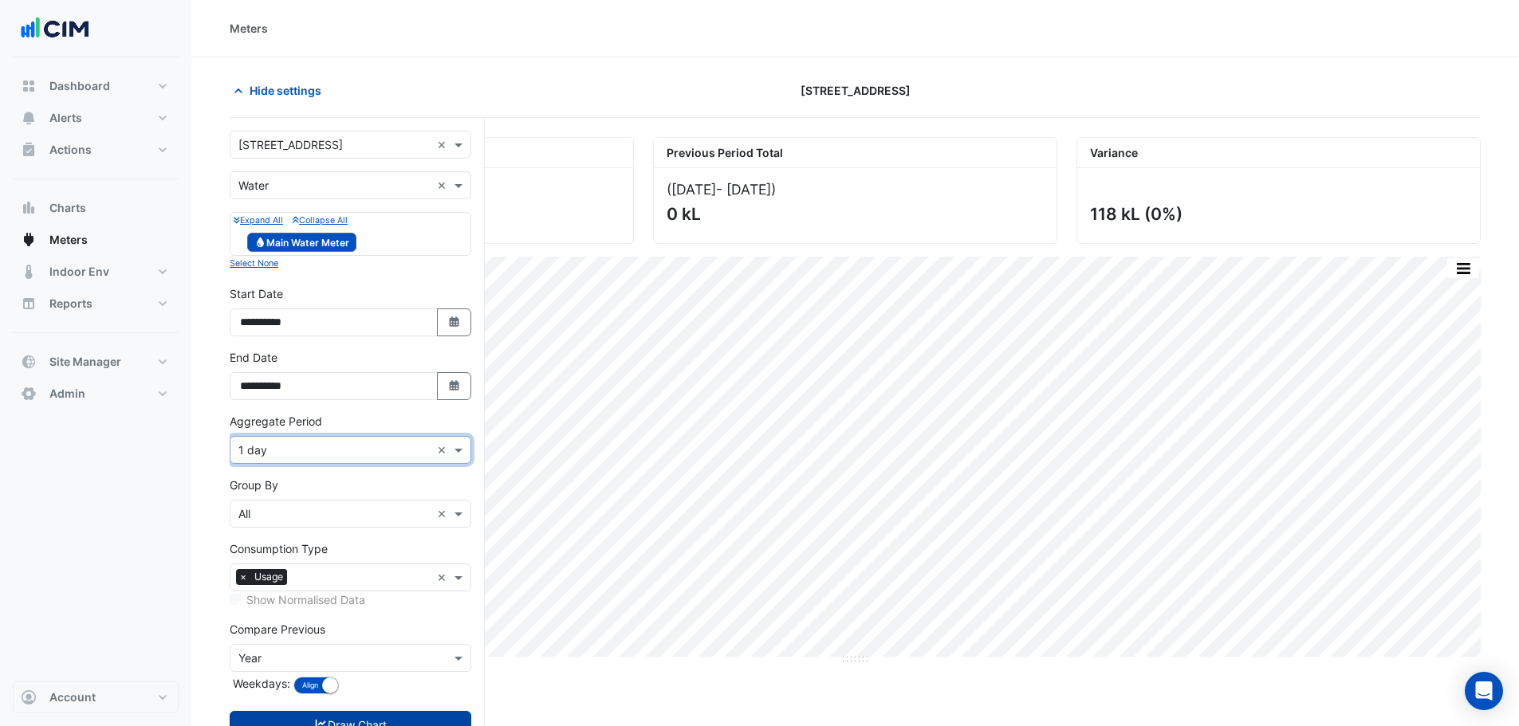
click at [347, 718] on button "Draw Chart" at bounding box center [351, 725] width 242 height 28
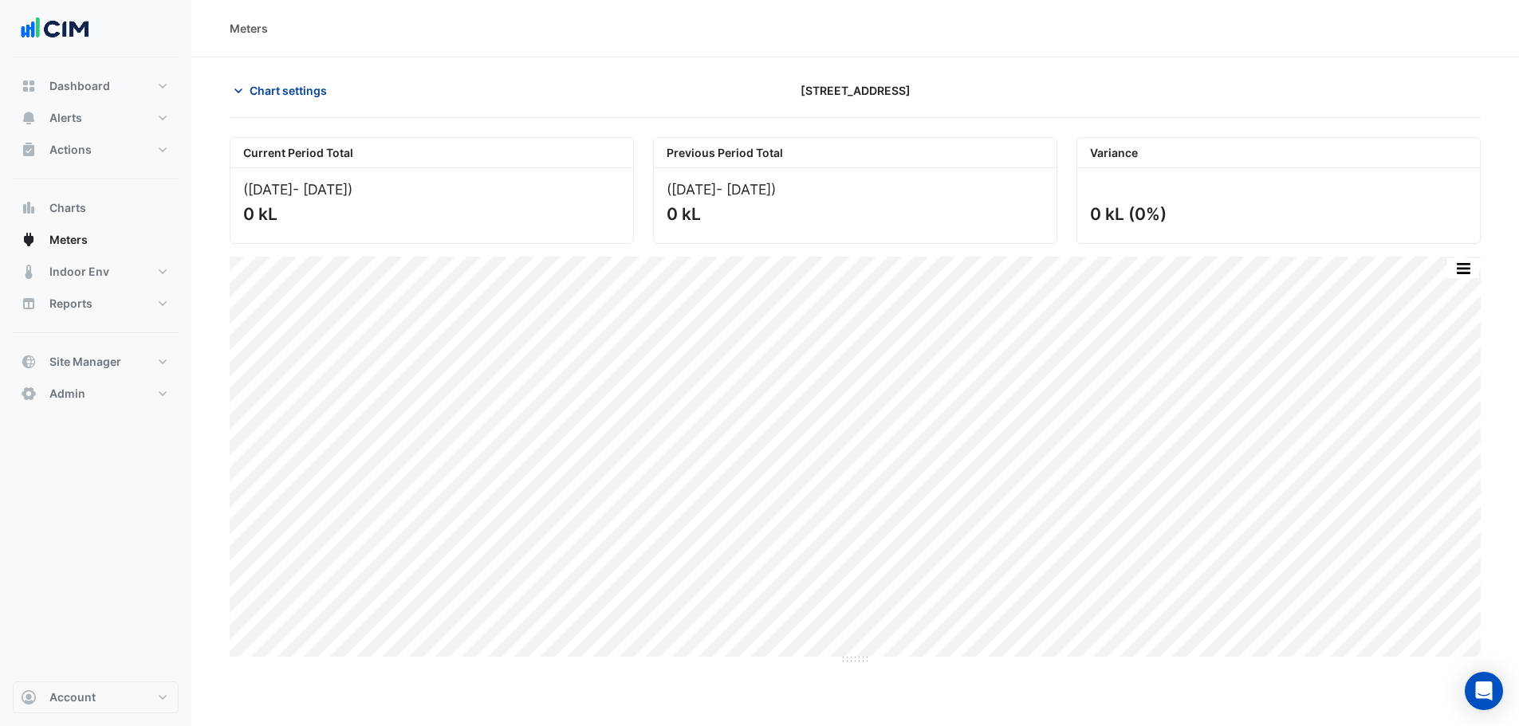
click at [297, 96] on span "Chart settings" at bounding box center [288, 90] width 77 height 17
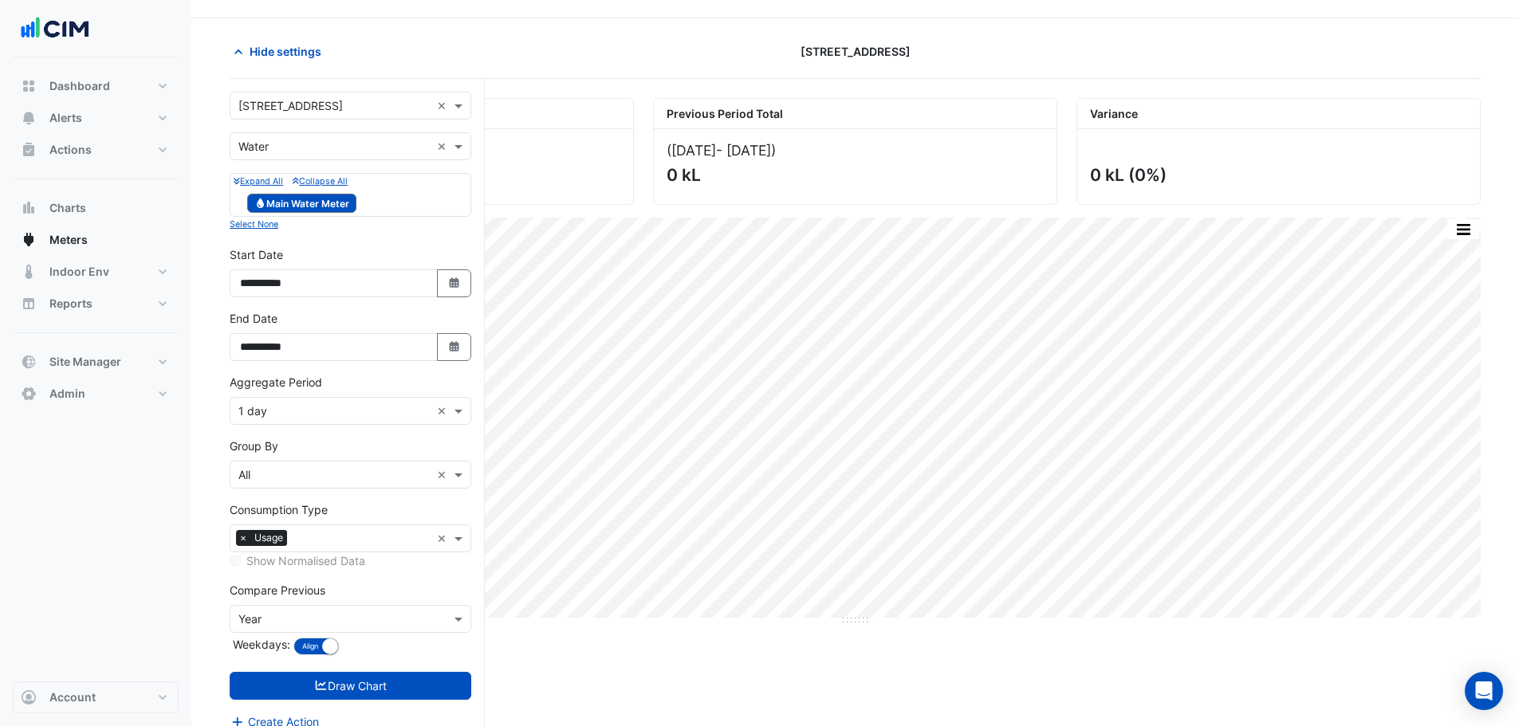
scroll to position [61, 0]
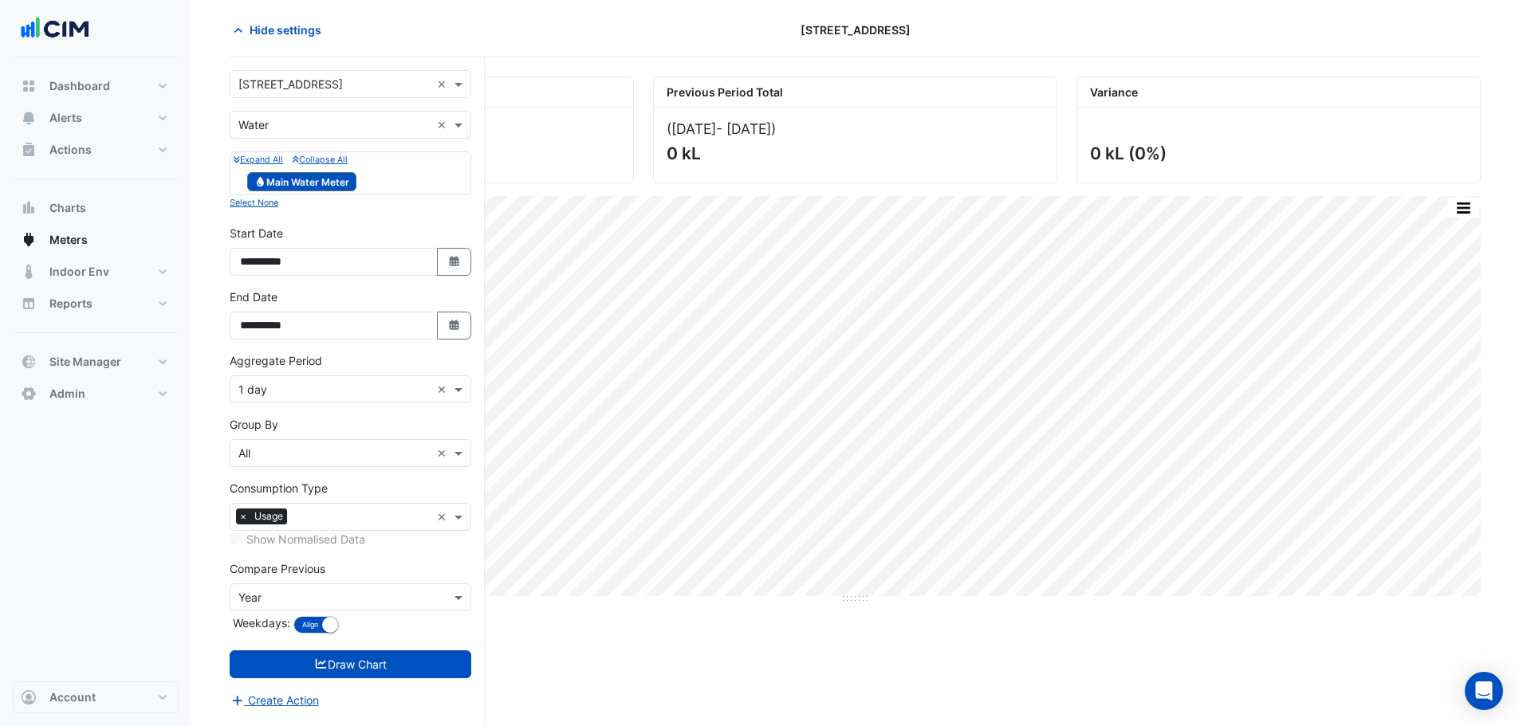
click at [324, 400] on div "× 1 day ×" at bounding box center [351, 390] width 242 height 28
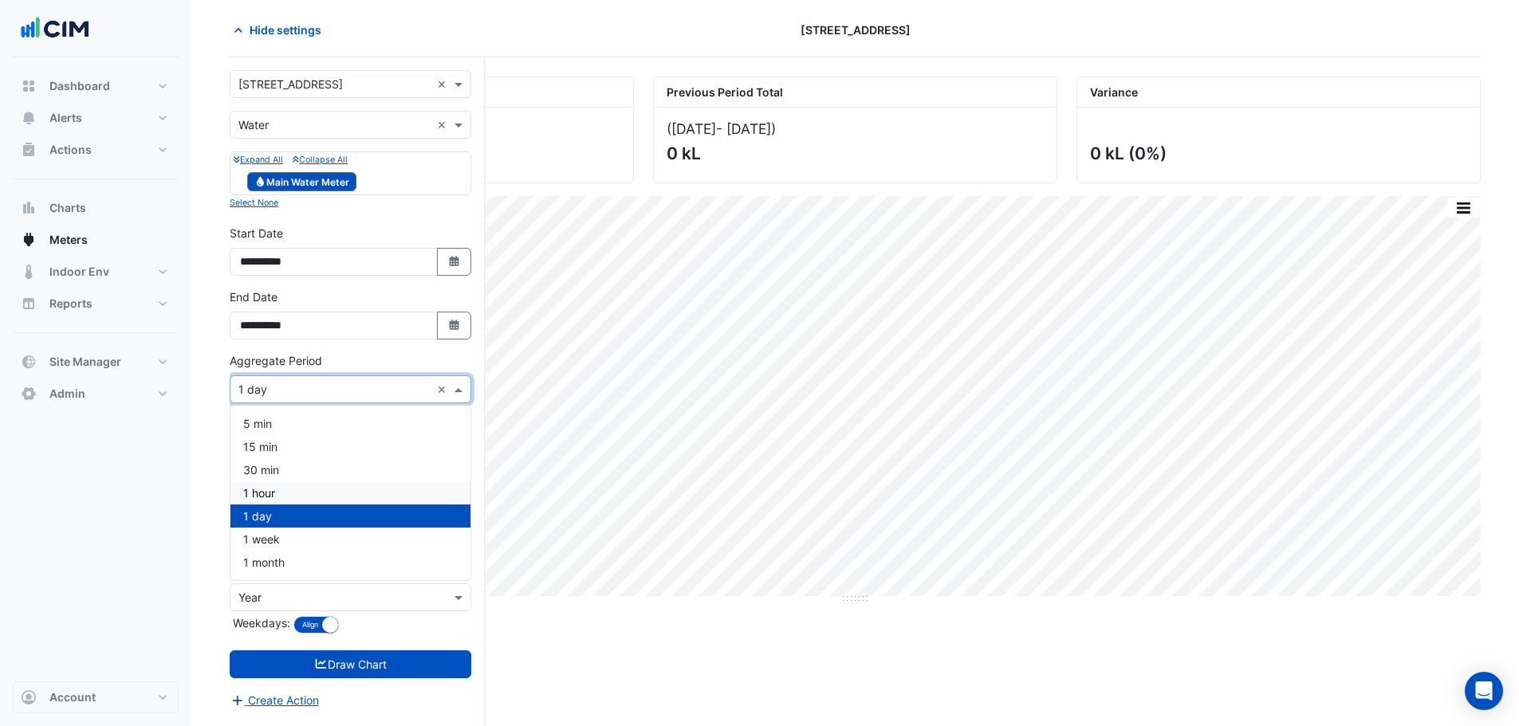
click at [283, 494] on div "1 hour" at bounding box center [350, 493] width 240 height 23
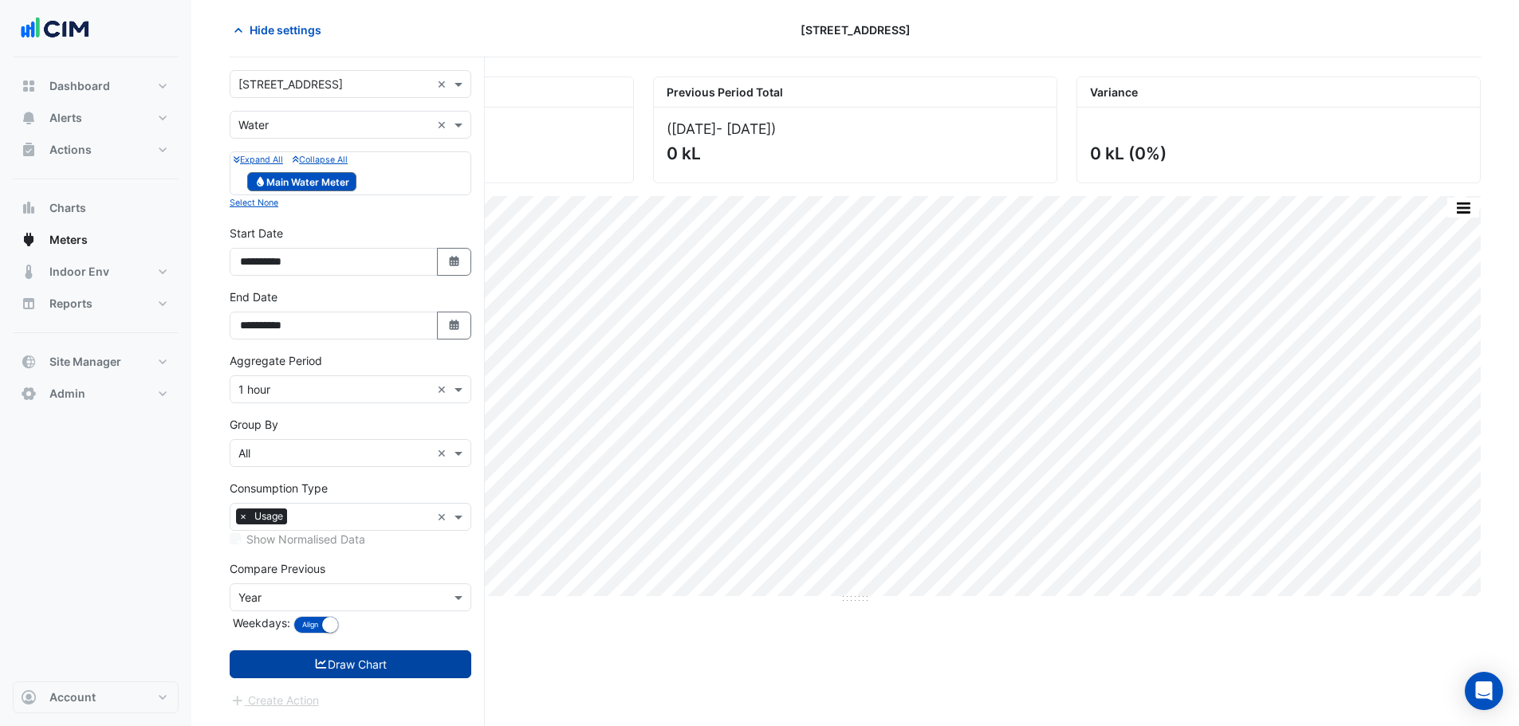
click at [356, 664] on button "Draw Chart" at bounding box center [351, 665] width 242 height 28
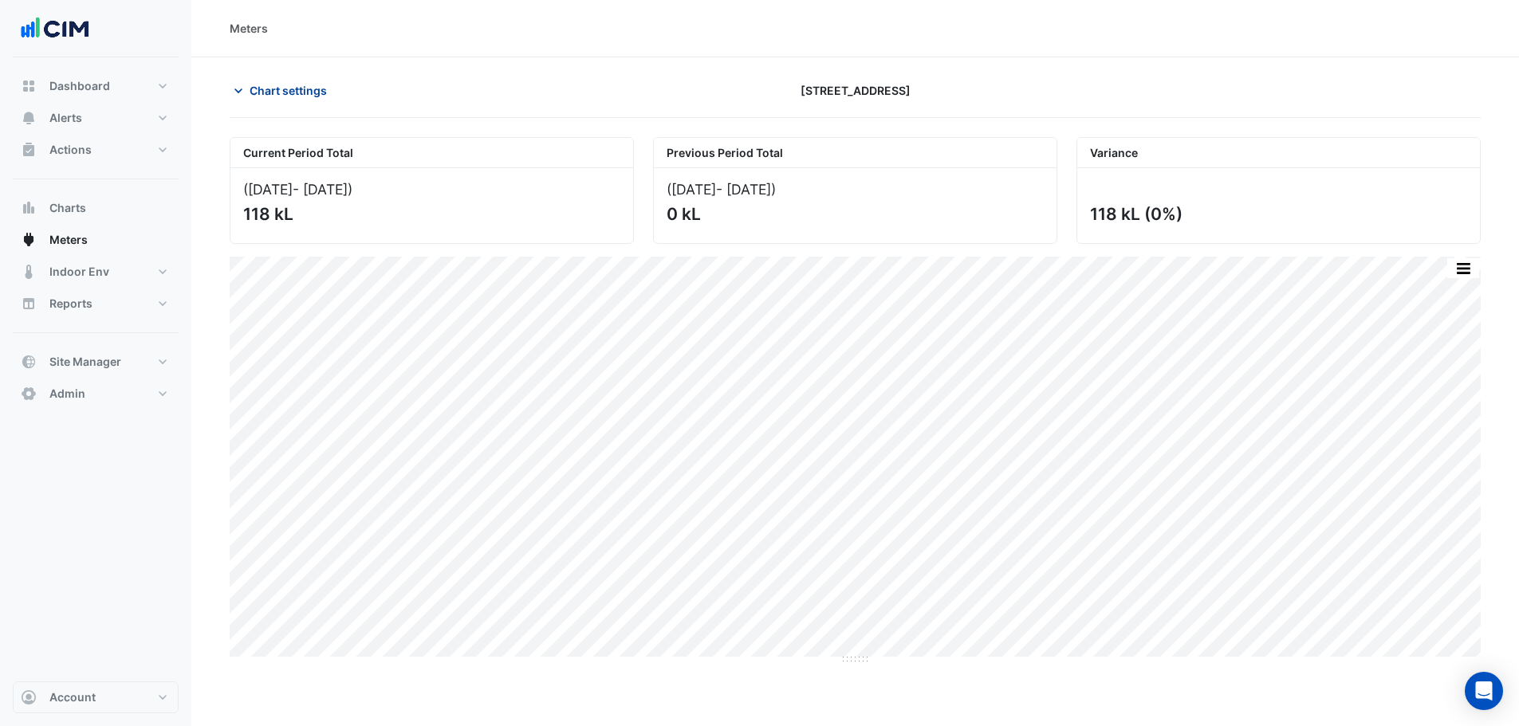
click at [266, 78] on button "Chart settings" at bounding box center [284, 91] width 108 height 28
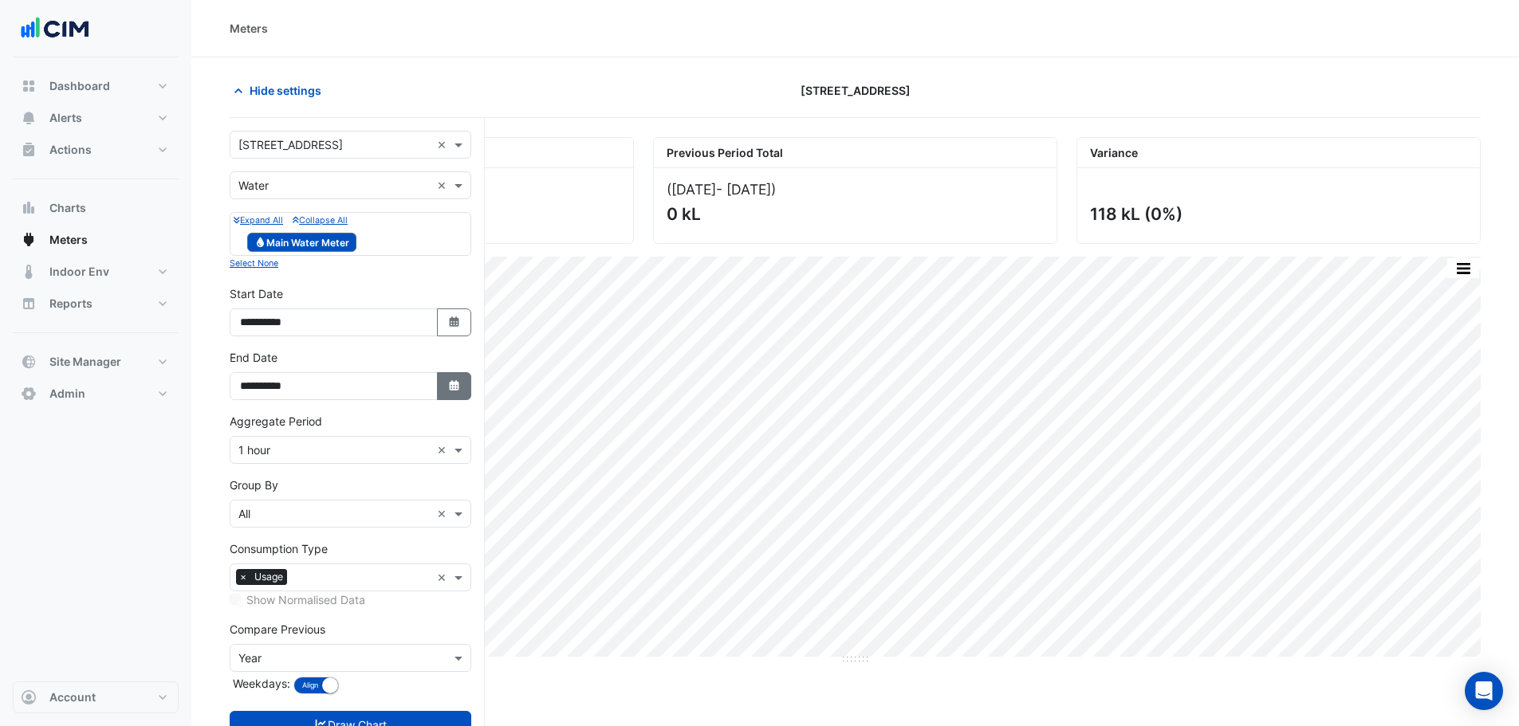
click at [447, 373] on button "Select Date" at bounding box center [454, 386] width 35 height 28
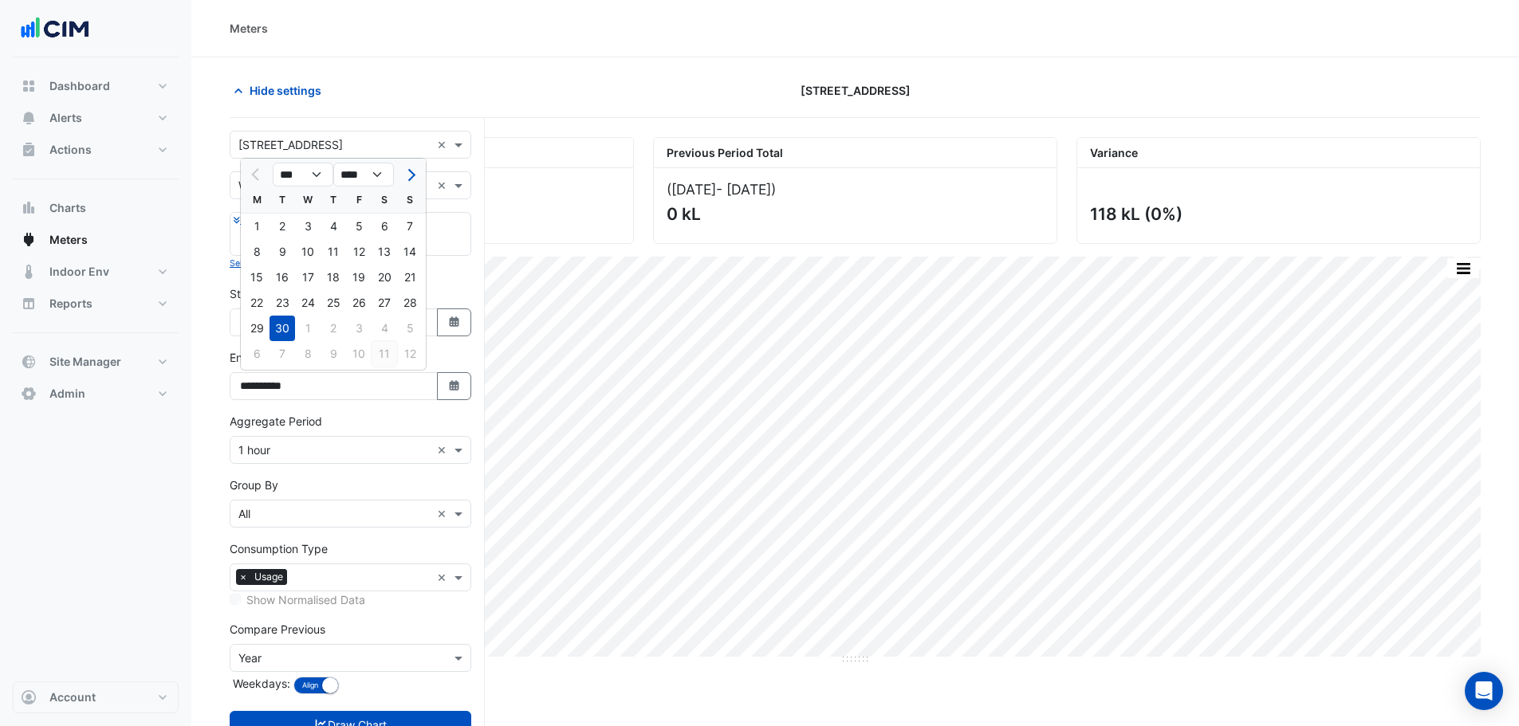
click at [375, 350] on div "11" at bounding box center [385, 354] width 26 height 26
type input "**********"
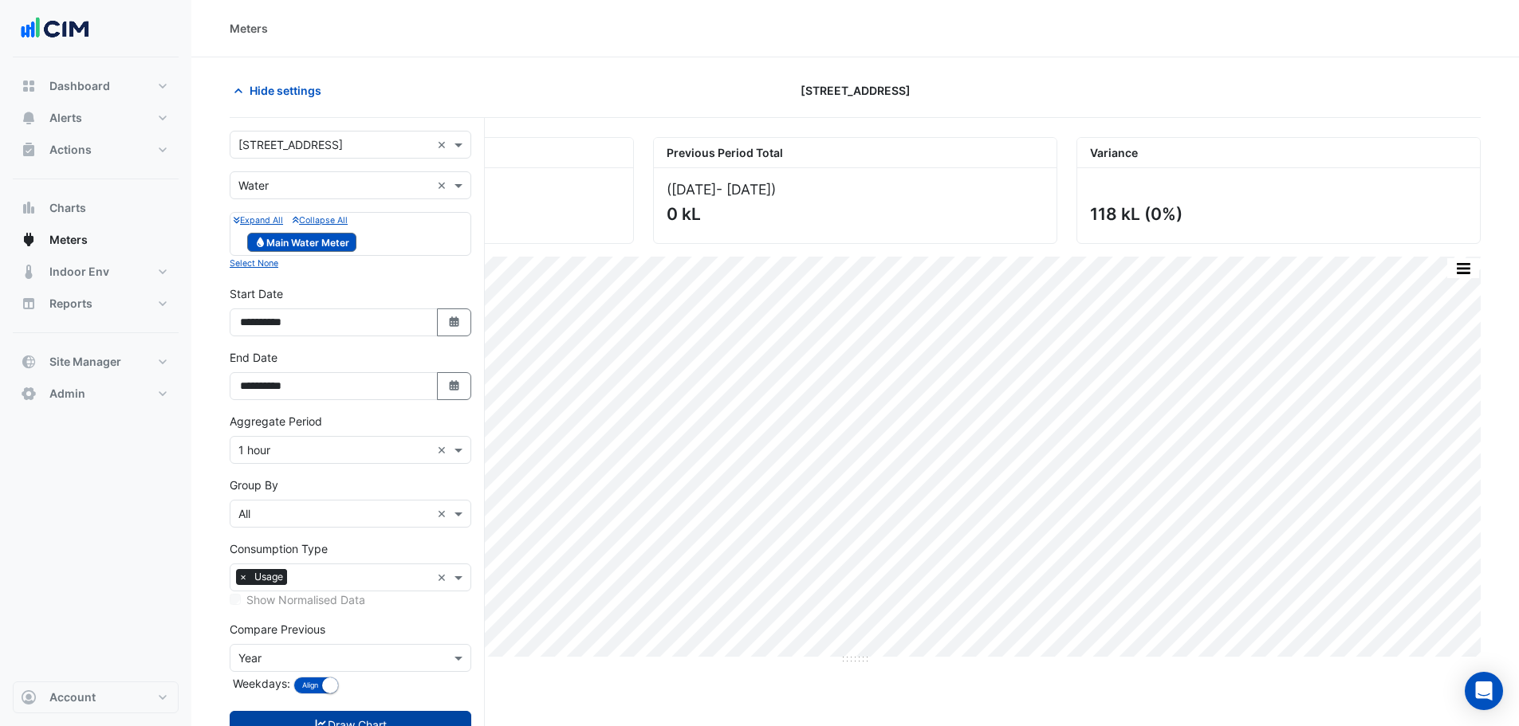
click at [382, 713] on button "Draw Chart" at bounding box center [351, 725] width 242 height 28
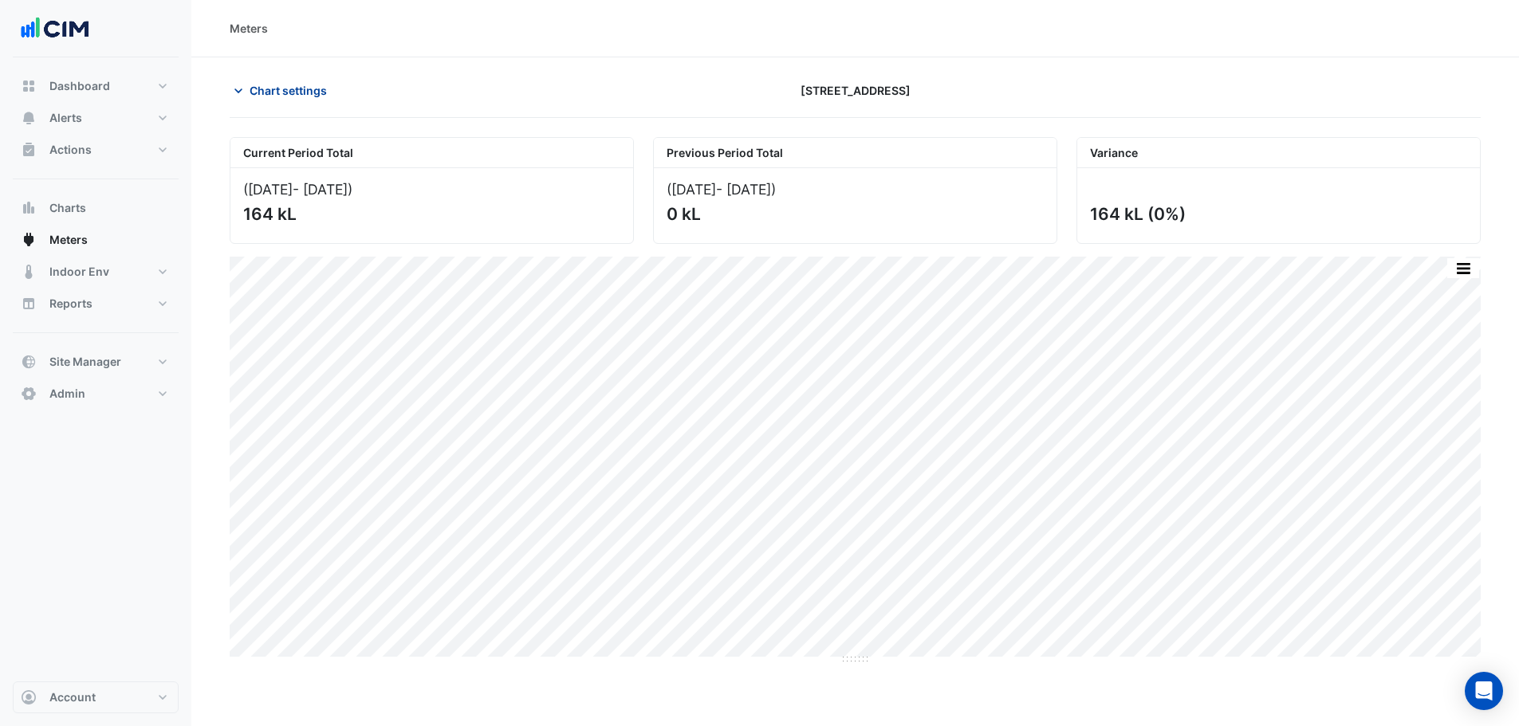
click at [277, 97] on span "Chart settings" at bounding box center [288, 90] width 77 height 17
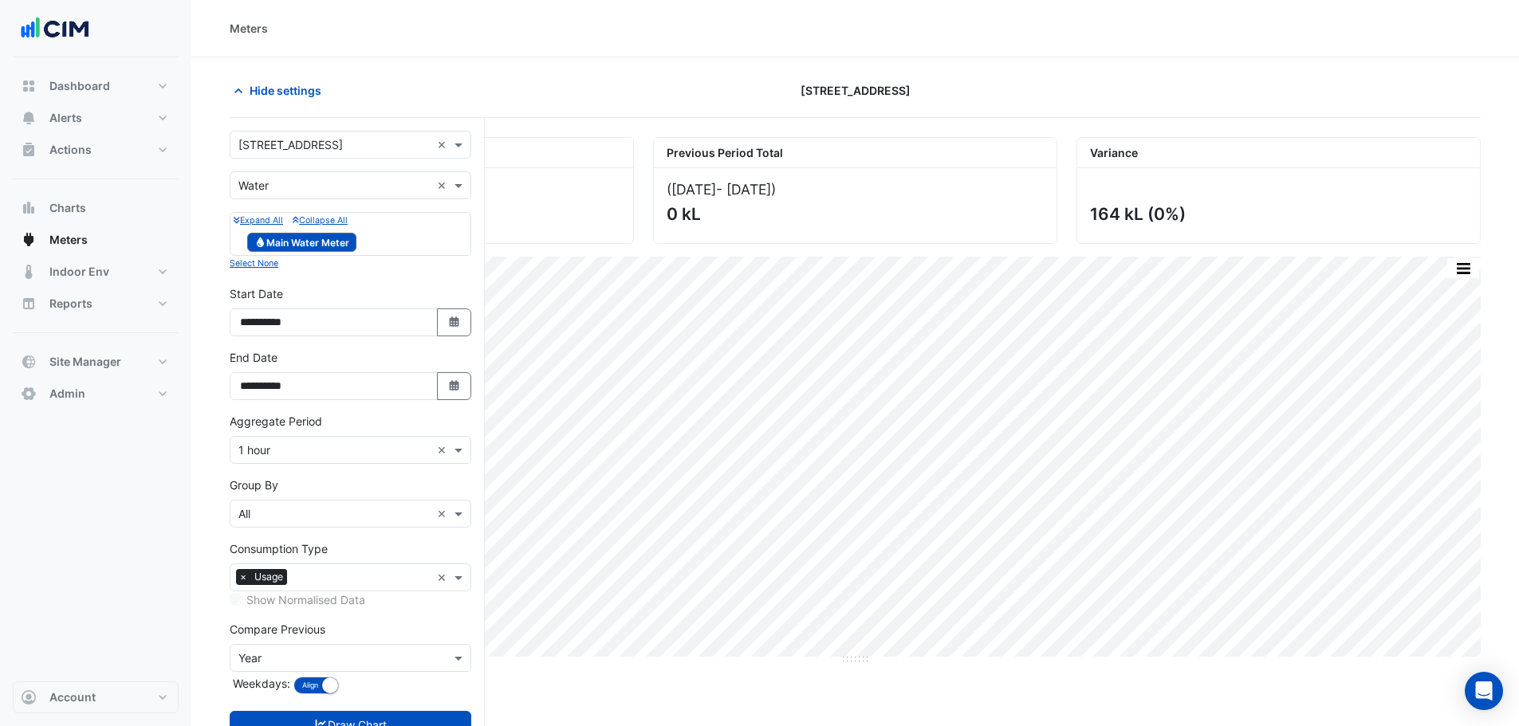
click at [275, 415] on label "Aggregate Period" at bounding box center [276, 421] width 92 height 17
click at [281, 459] on div "× 1 hour ×" at bounding box center [351, 450] width 242 height 28
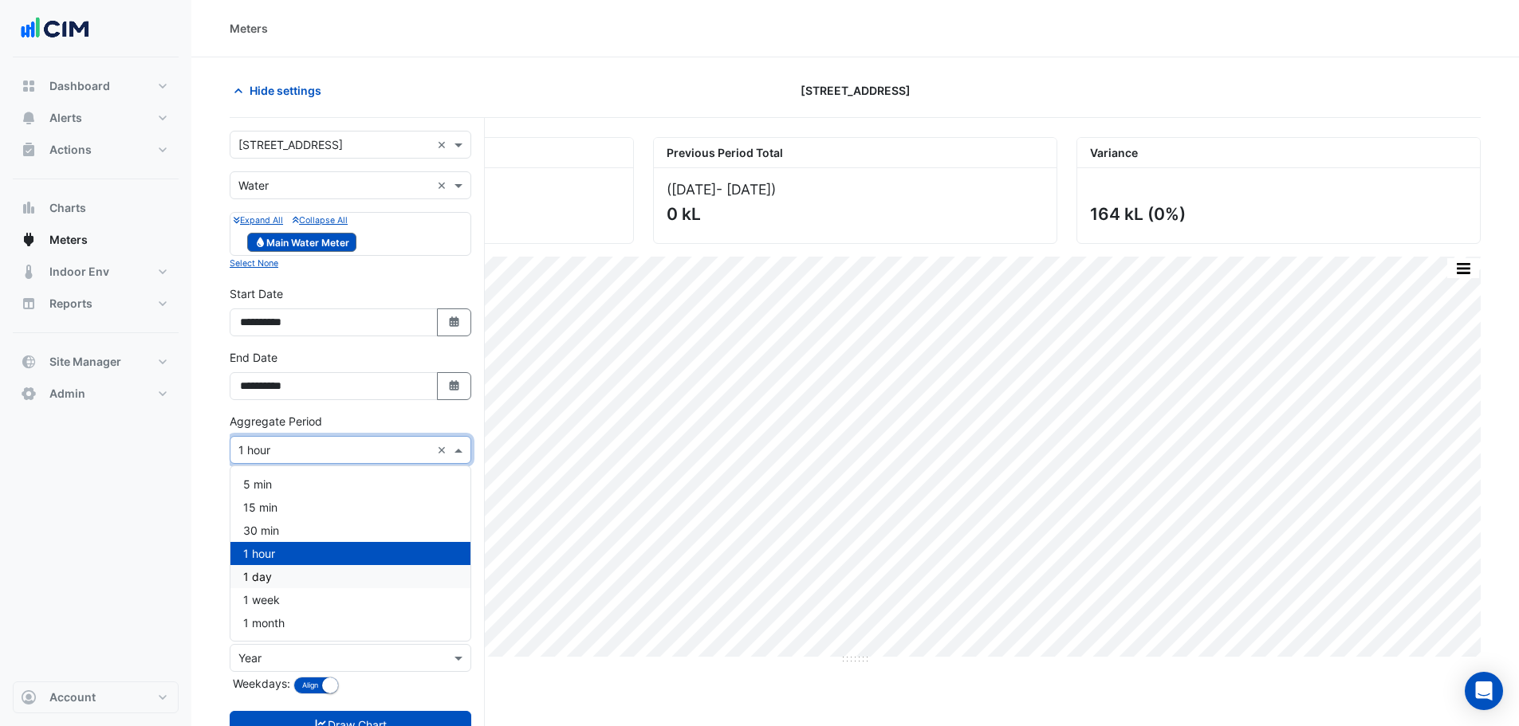
click at [262, 582] on span "1 day" at bounding box center [257, 577] width 29 height 14
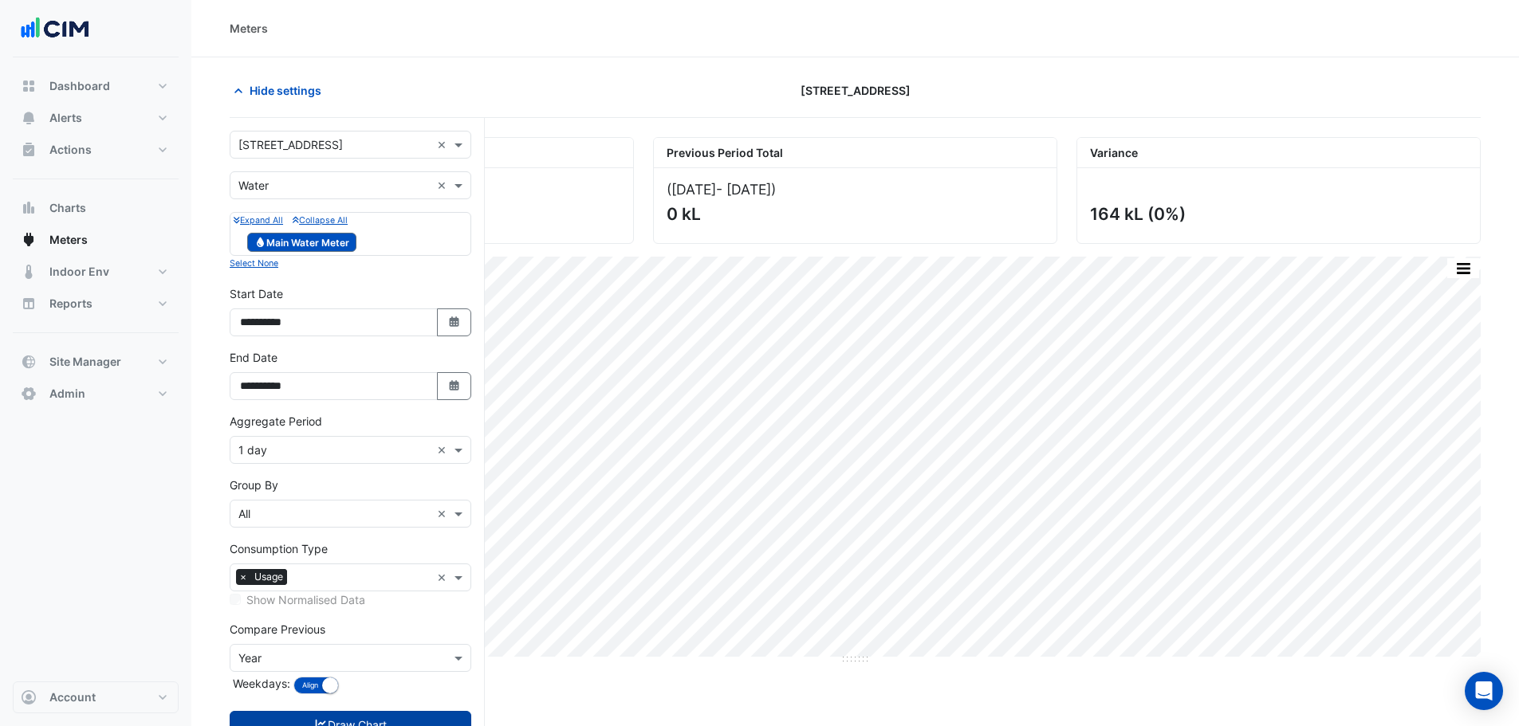
click at [347, 713] on button "Draw Chart" at bounding box center [351, 725] width 242 height 28
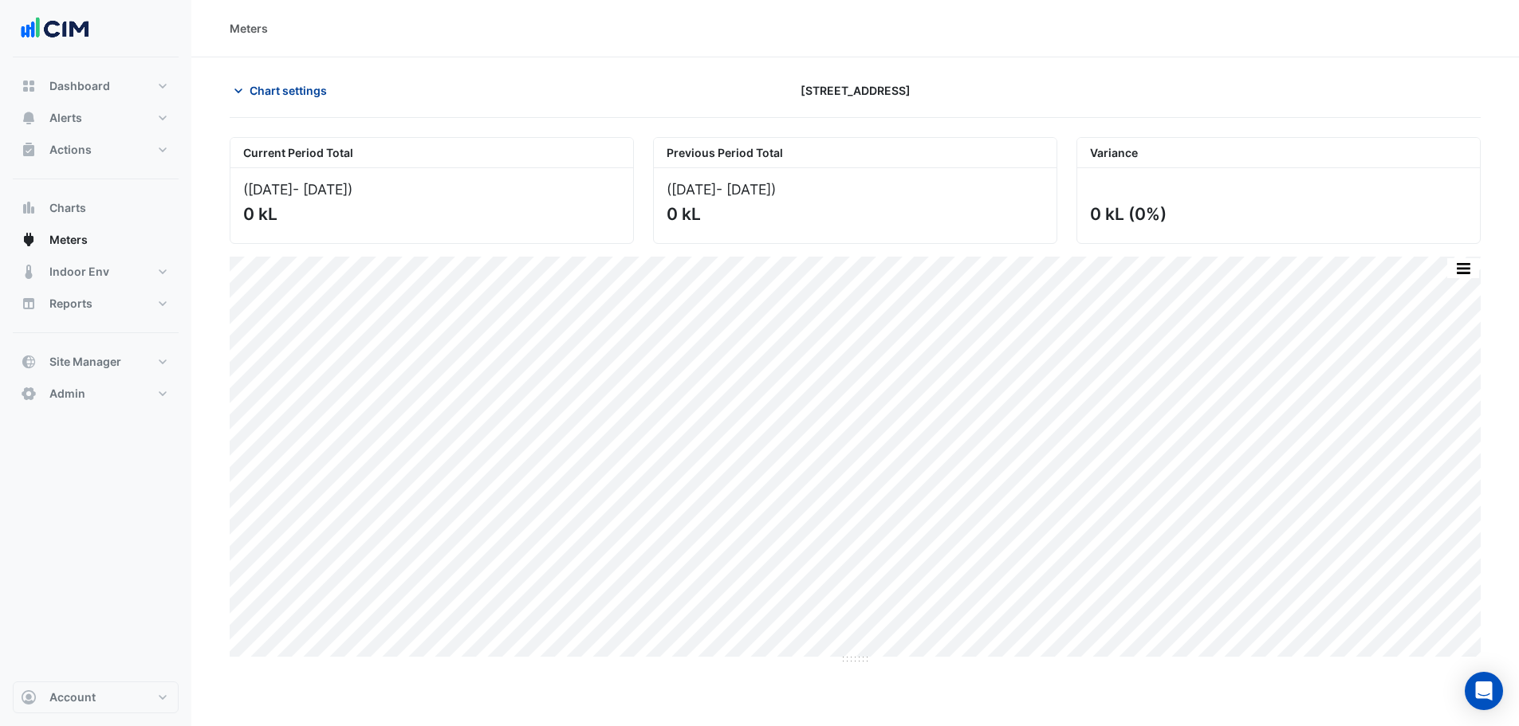
click at [278, 86] on span "Chart settings" at bounding box center [288, 90] width 77 height 17
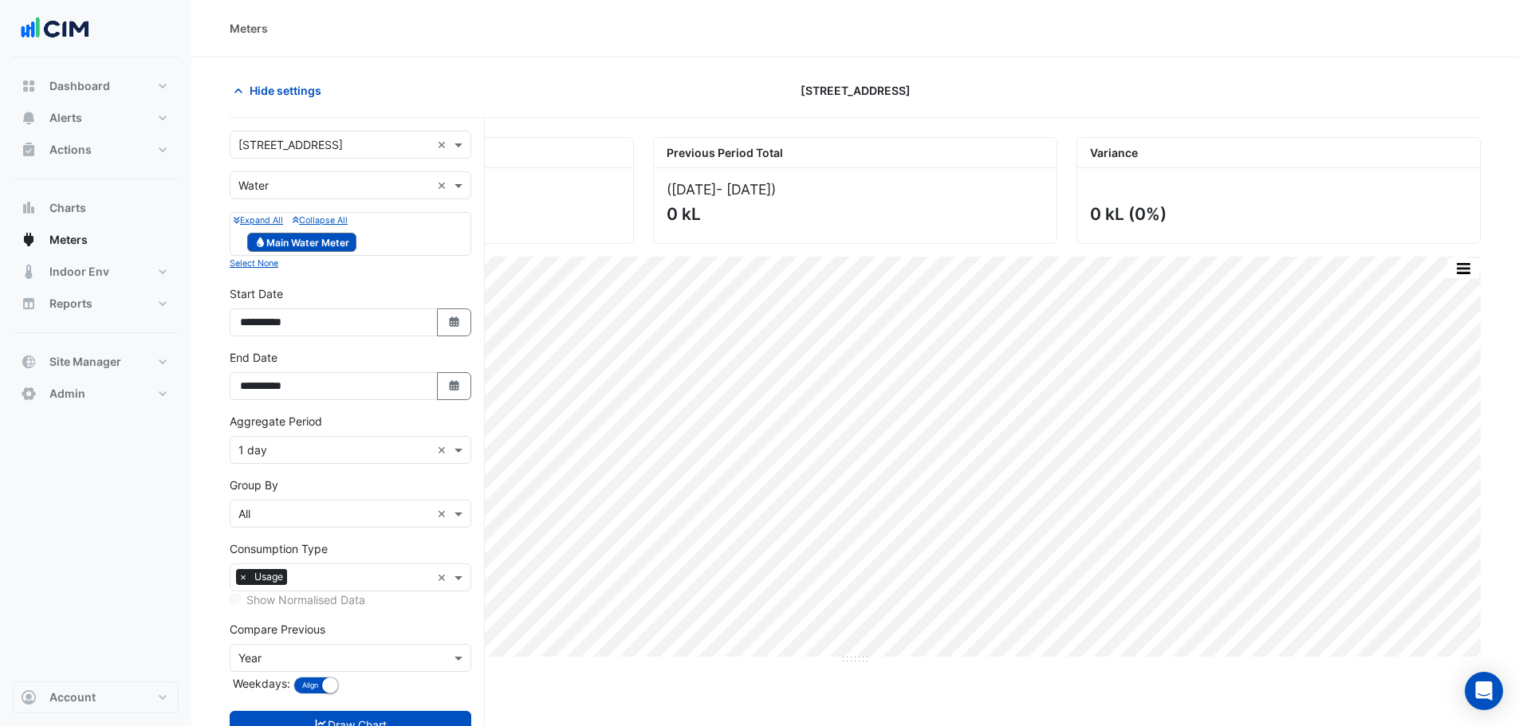
click at [265, 450] on input "text" at bounding box center [334, 451] width 192 height 17
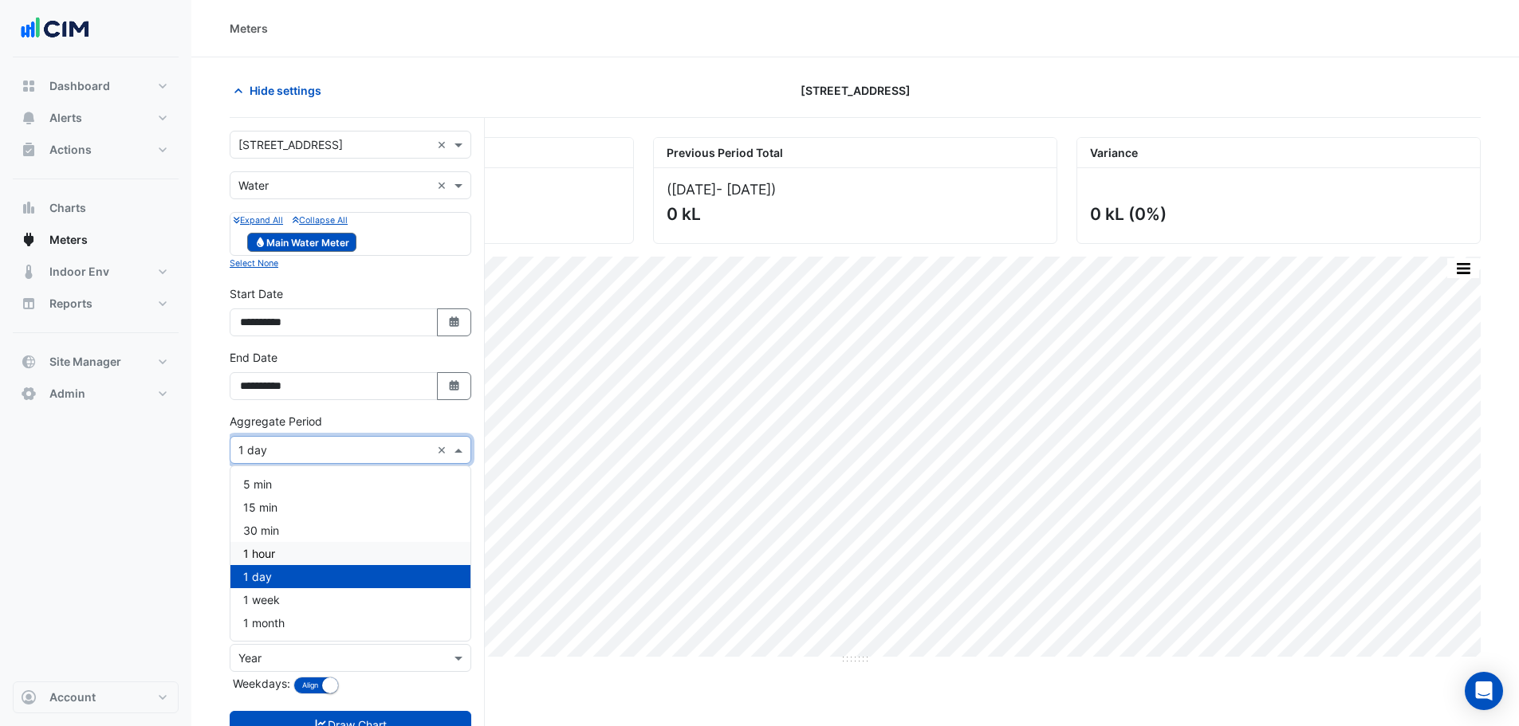
click at [279, 555] on div "1 hour" at bounding box center [350, 553] width 240 height 23
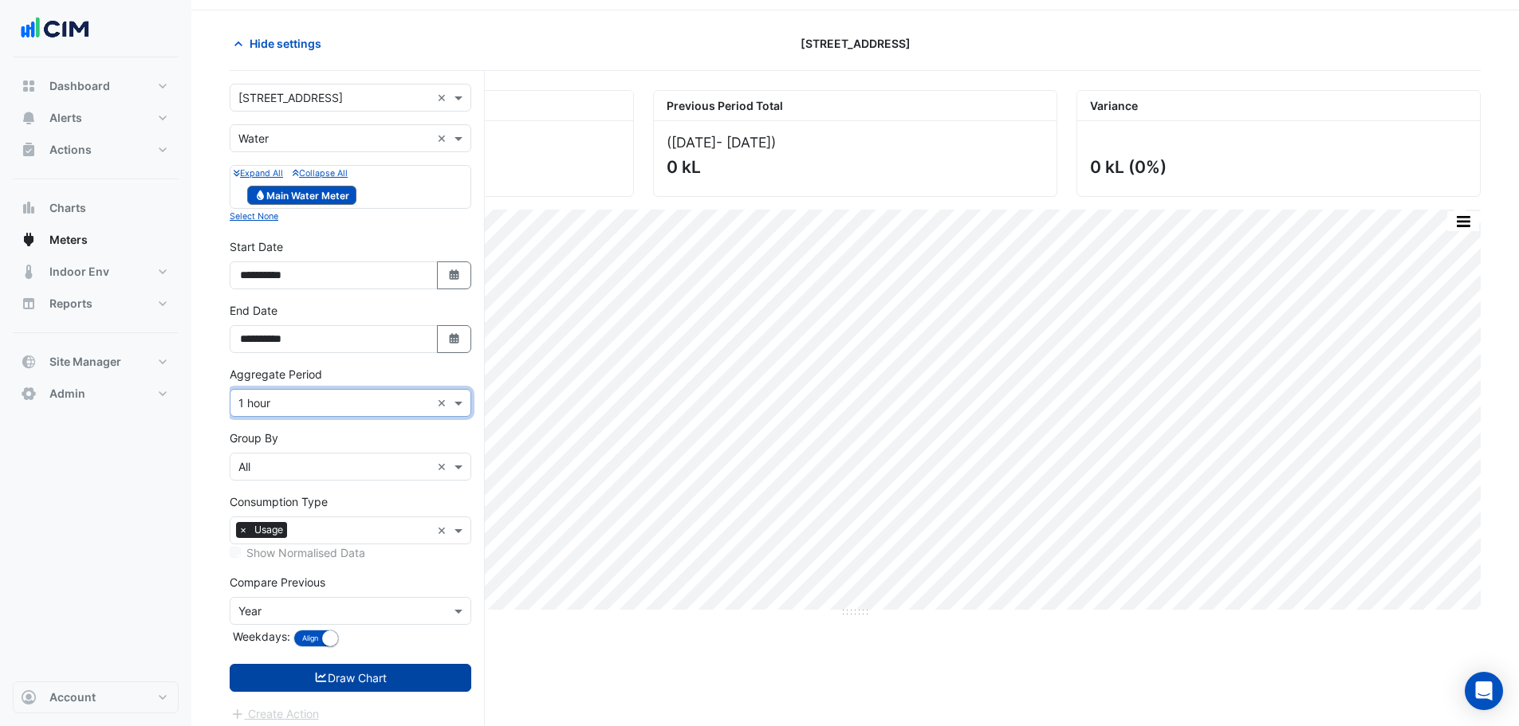
scroll to position [61, 0]
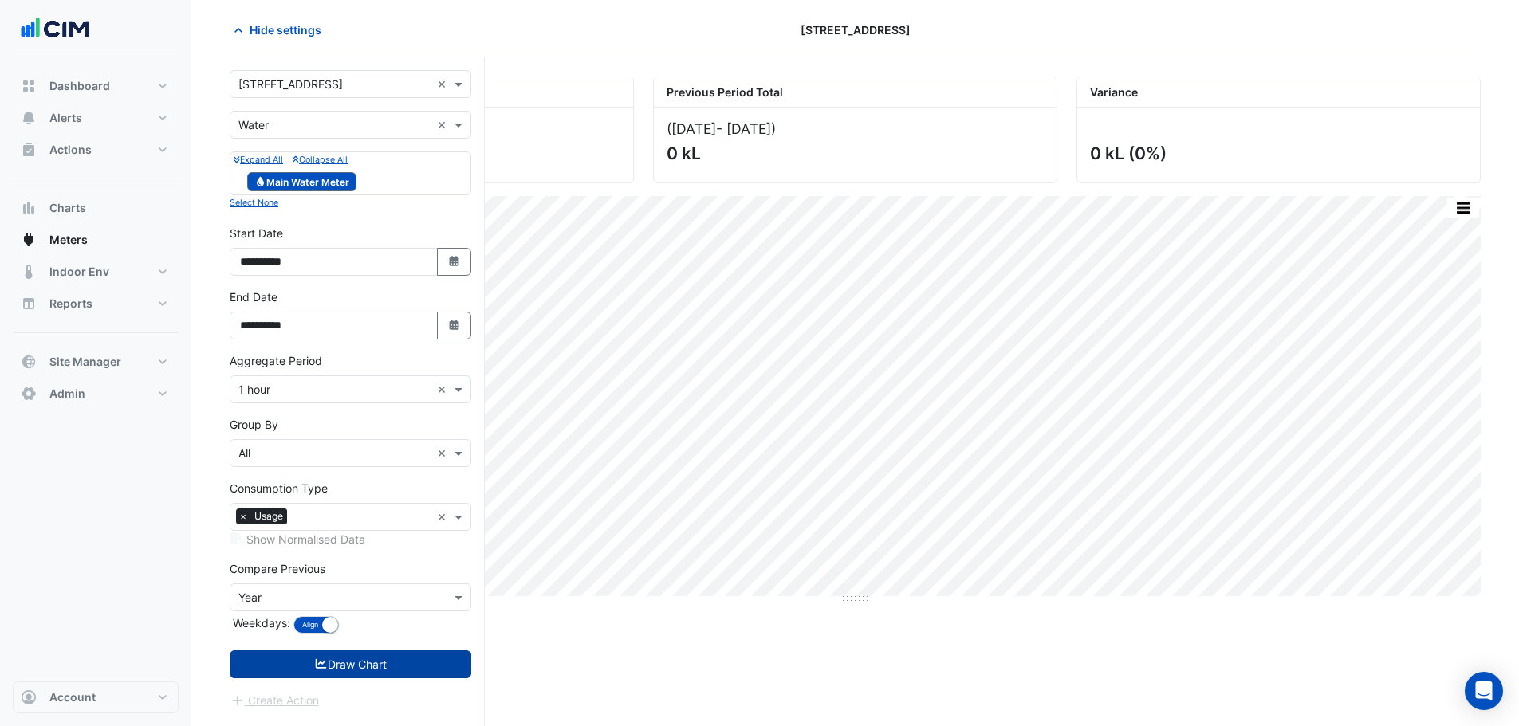
click at [324, 668] on icon "submit" at bounding box center [321, 664] width 11 height 10
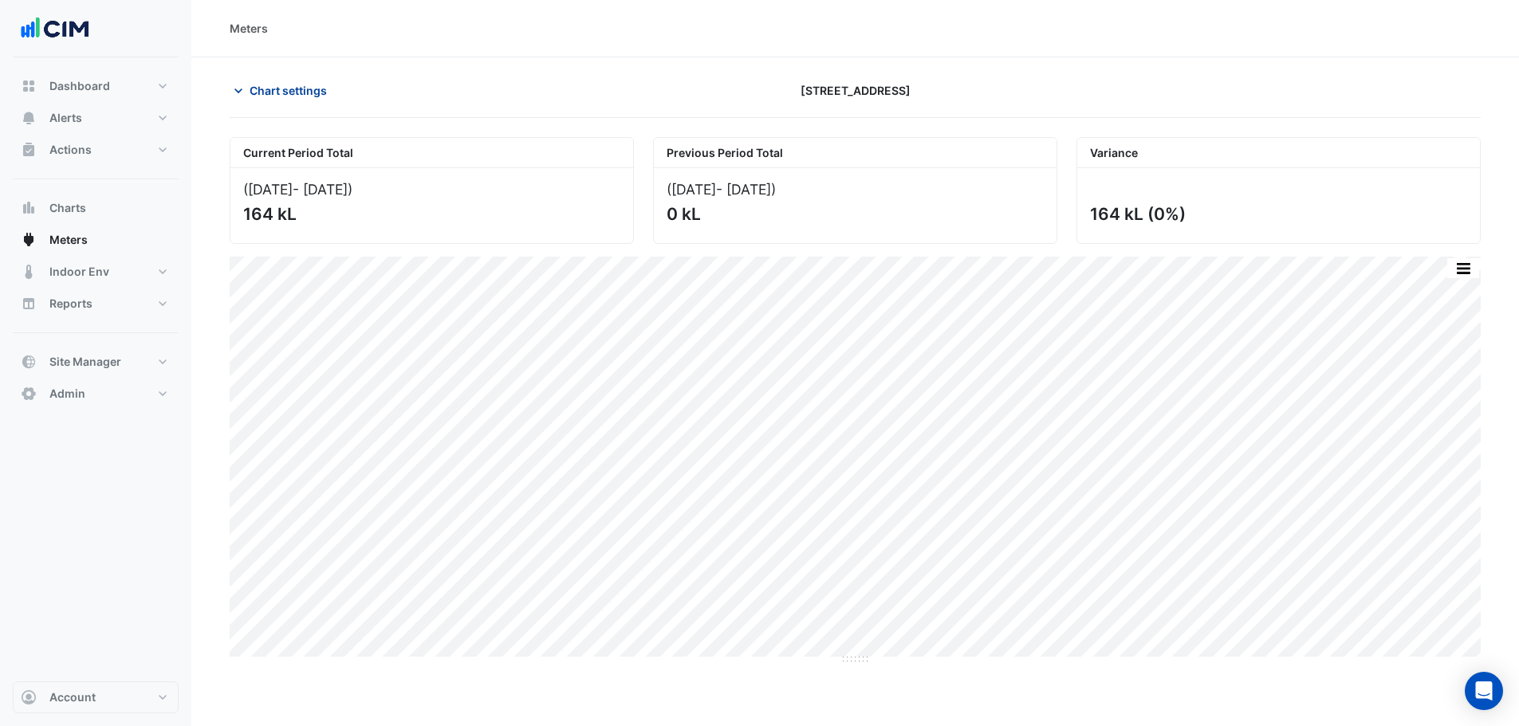
click at [272, 87] on span "Chart settings" at bounding box center [288, 90] width 77 height 17
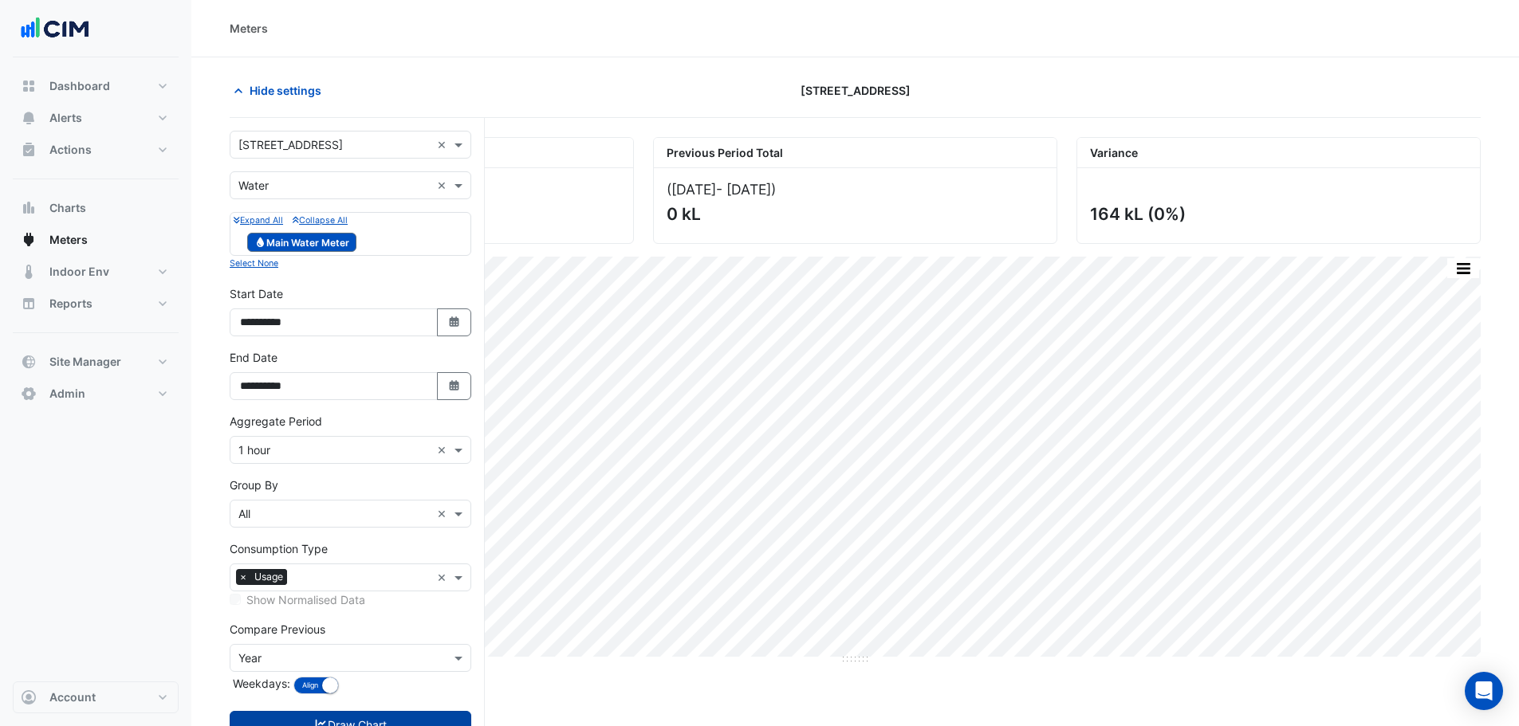
click at [309, 458] on div "× 1 hour ×" at bounding box center [351, 450] width 242 height 28
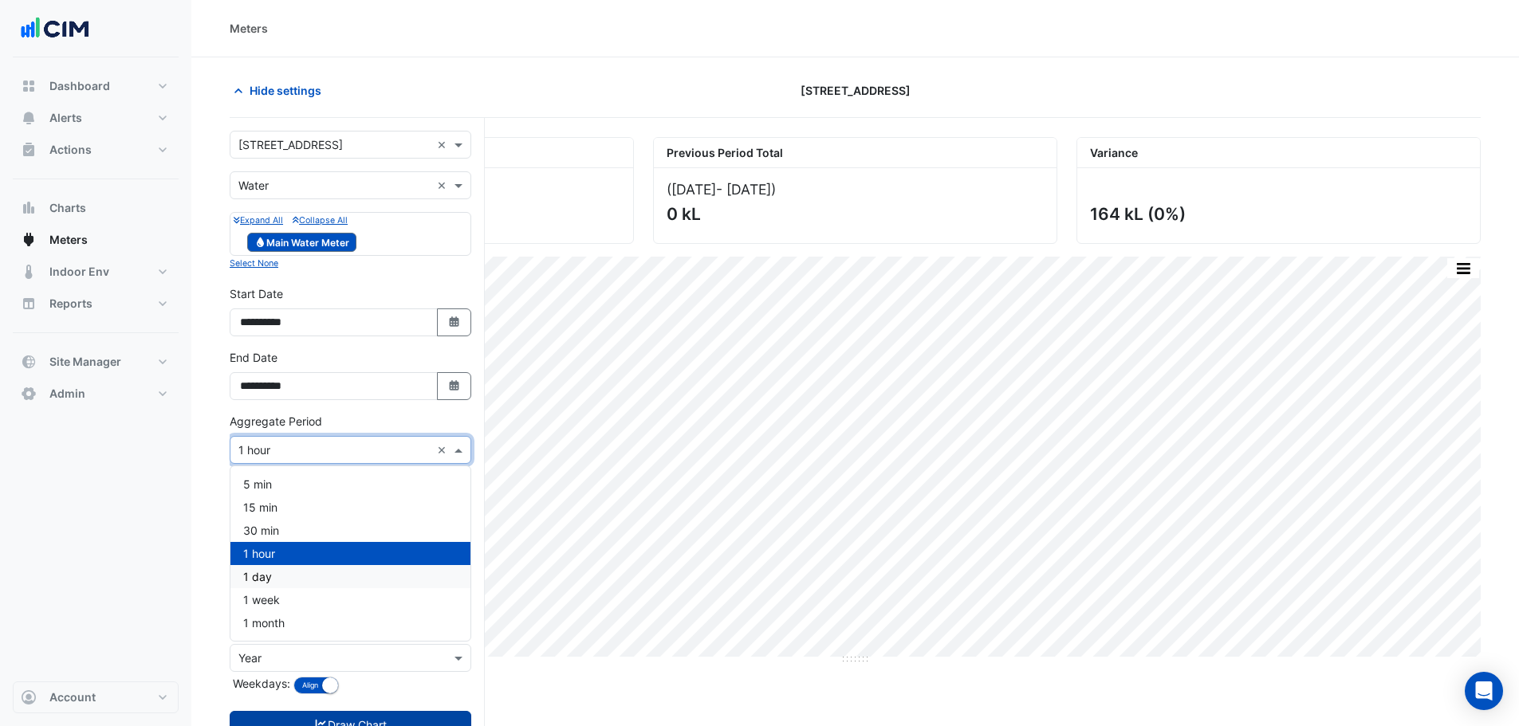
click at [278, 573] on div "1 day" at bounding box center [350, 576] width 240 height 23
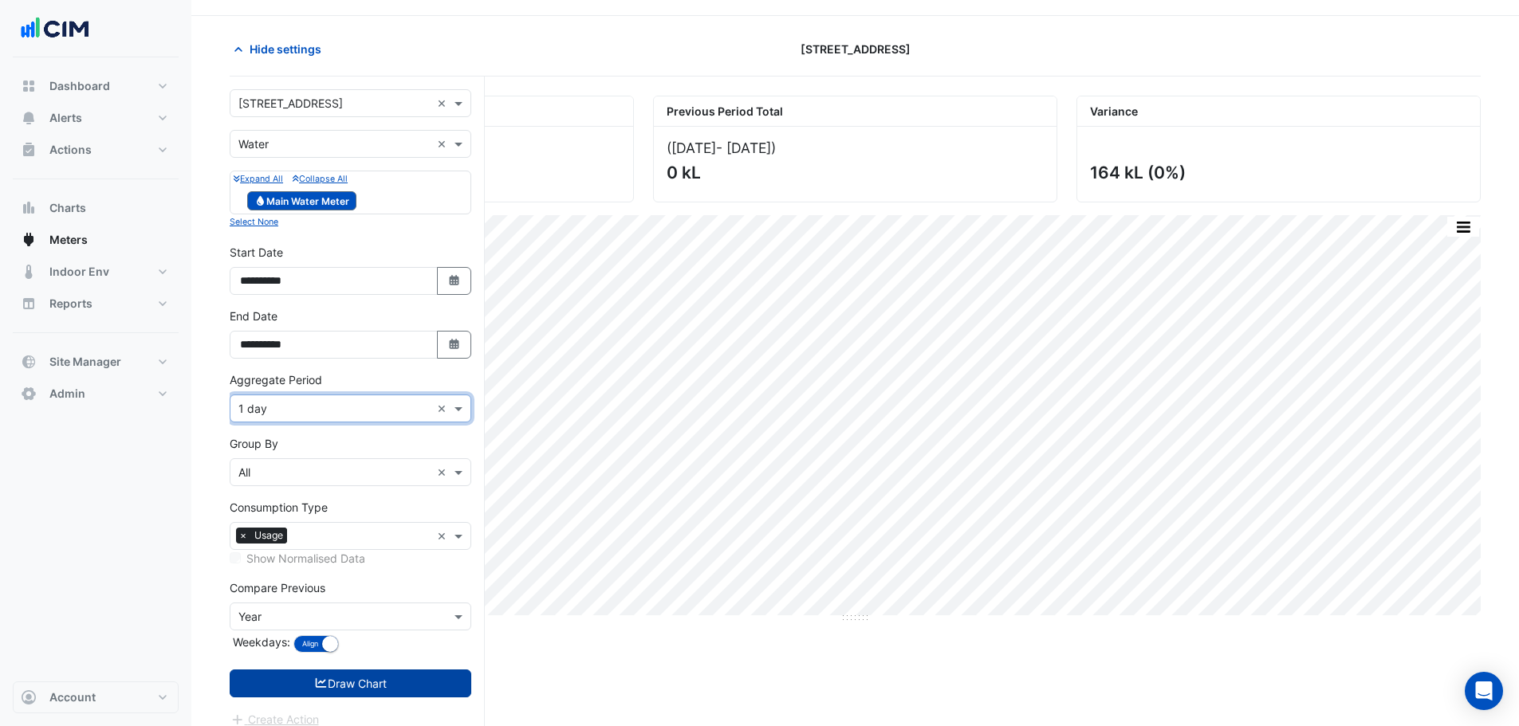
scroll to position [61, 0]
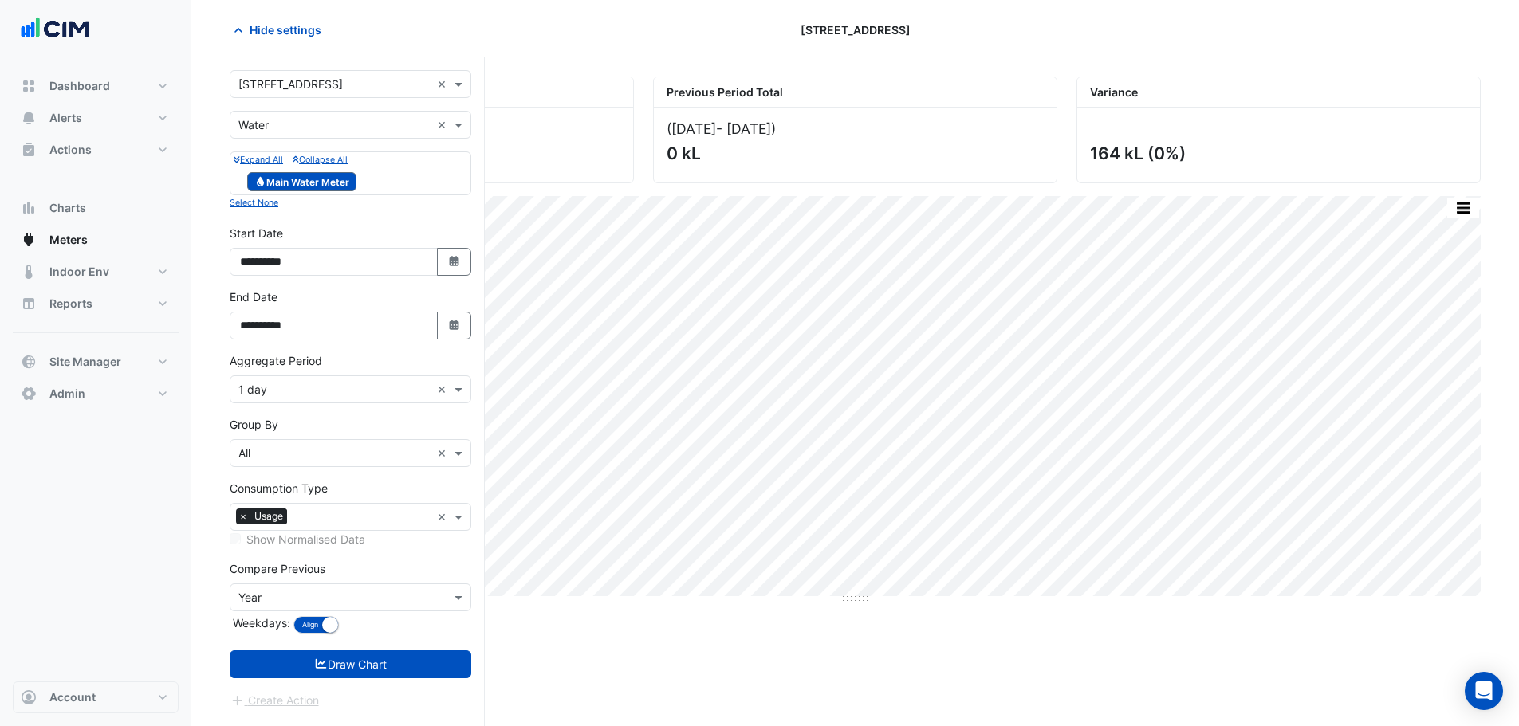
drag, startPoint x: 333, startPoint y: 669, endPoint x: 343, endPoint y: 673, distance: 10.4
click at [334, 669] on button "Draw Chart" at bounding box center [351, 665] width 242 height 28
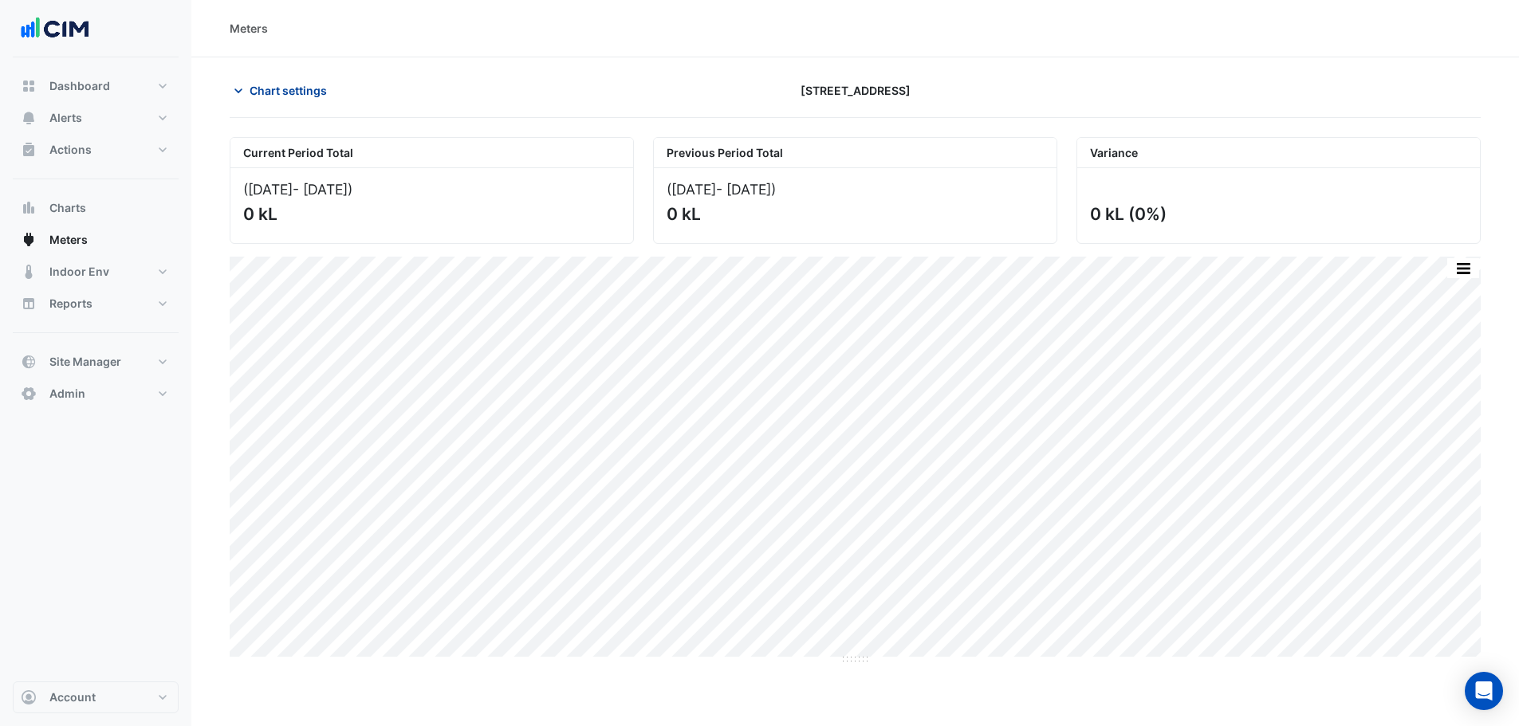
click at [266, 82] on span "Chart settings" at bounding box center [288, 90] width 77 height 17
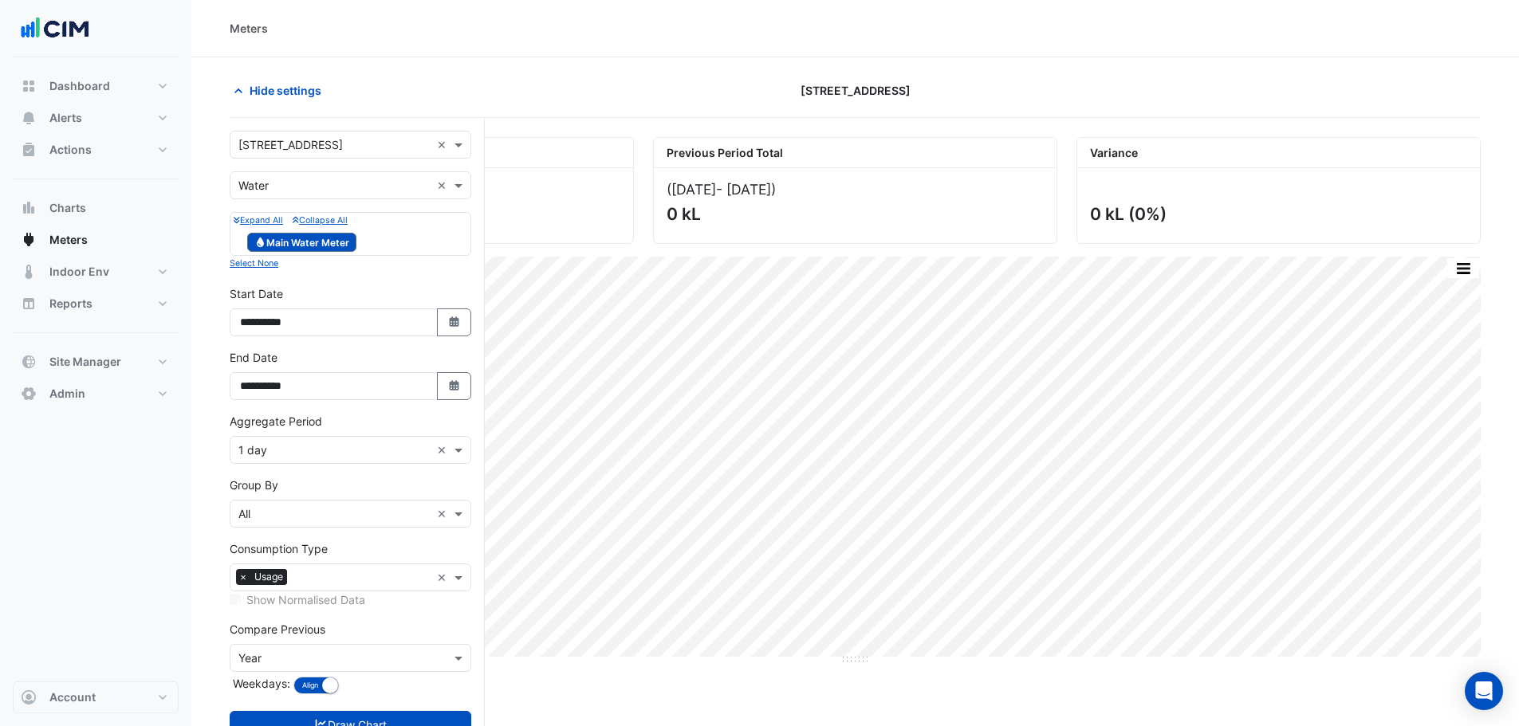
click at [278, 449] on input "text" at bounding box center [334, 451] width 192 height 17
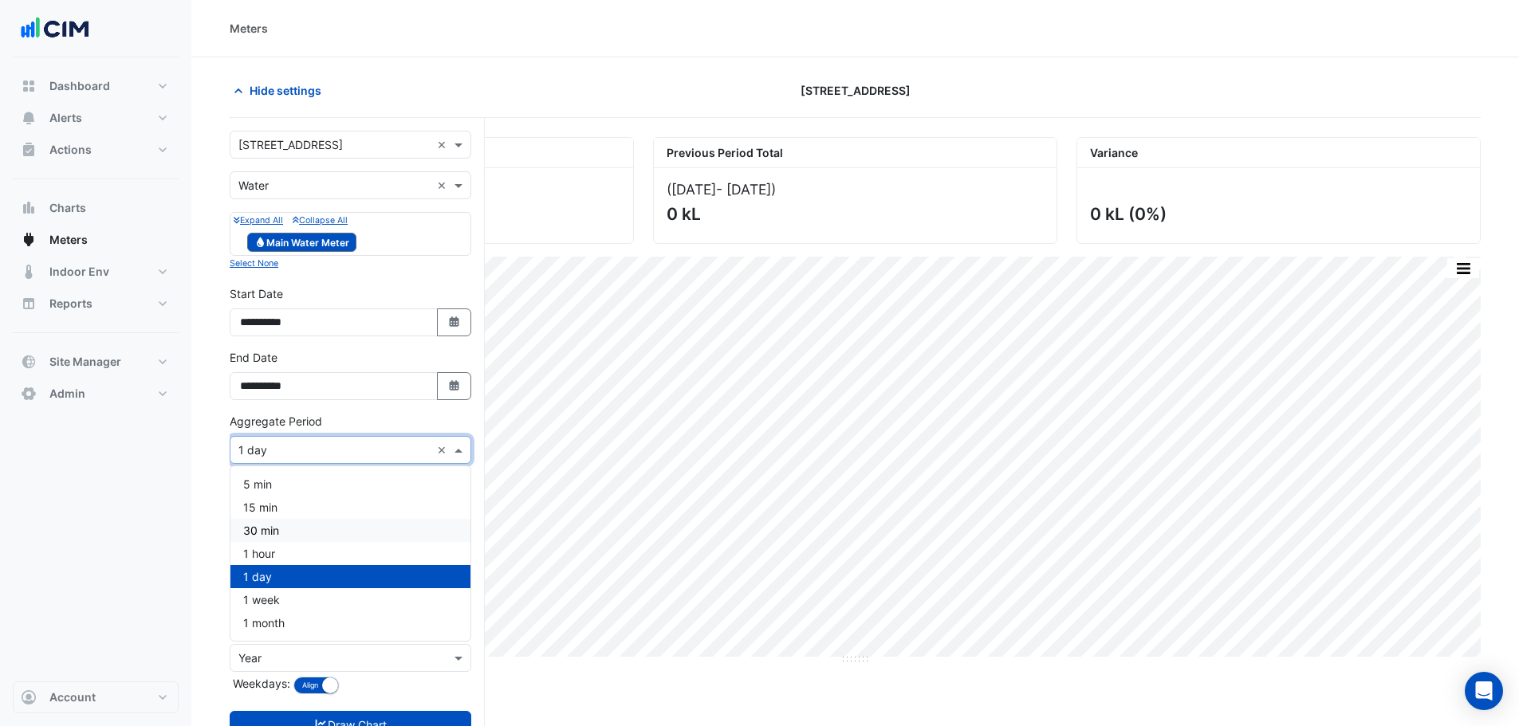
click at [281, 533] on div "30 min" at bounding box center [350, 530] width 240 height 23
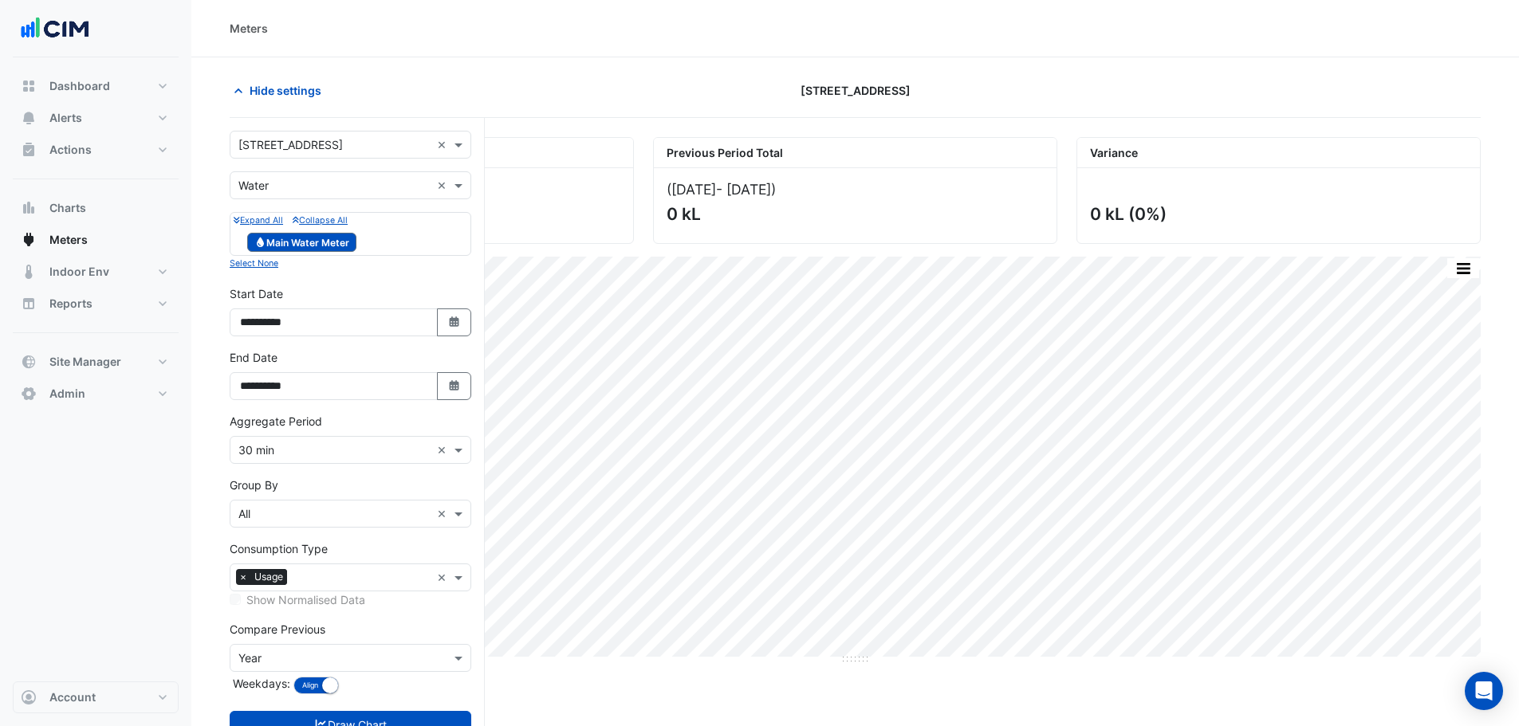
click at [359, 702] on form "**********" at bounding box center [351, 450] width 242 height 639
click at [361, 718] on button "Draw Chart" at bounding box center [351, 725] width 242 height 28
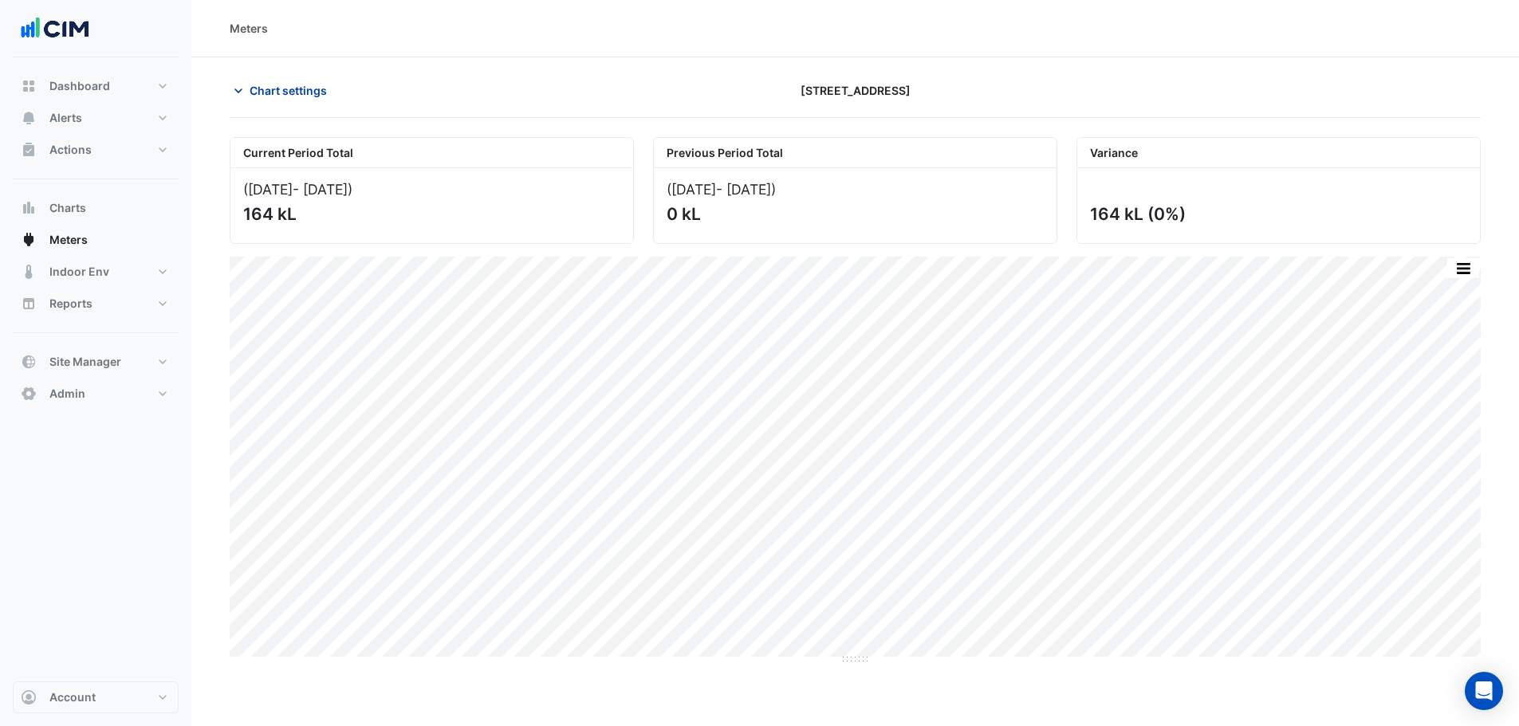
click at [311, 96] on span "Chart settings" at bounding box center [288, 90] width 77 height 17
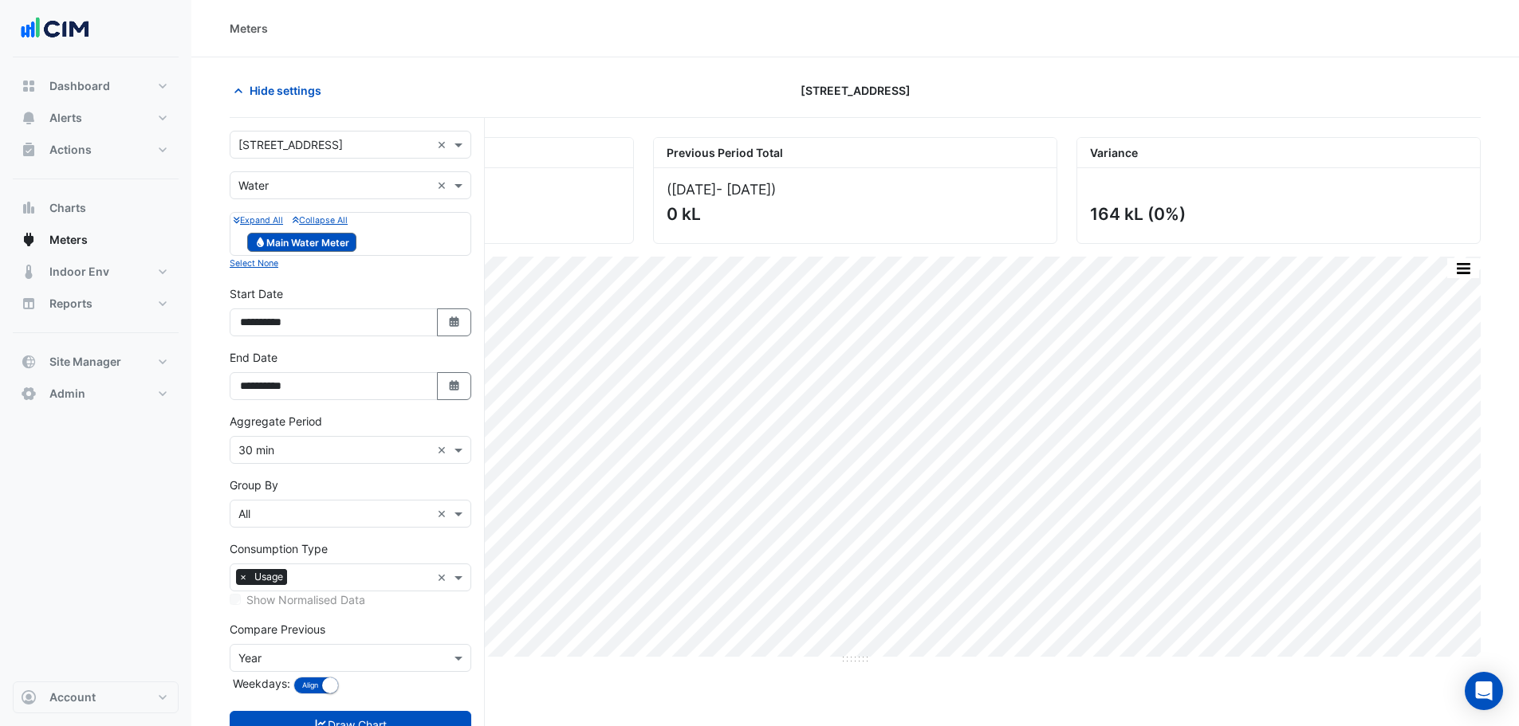
drag, startPoint x: 280, startPoint y: 446, endPoint x: 279, endPoint y: 462, distance: 16.0
click at [280, 450] on input "text" at bounding box center [334, 451] width 192 height 17
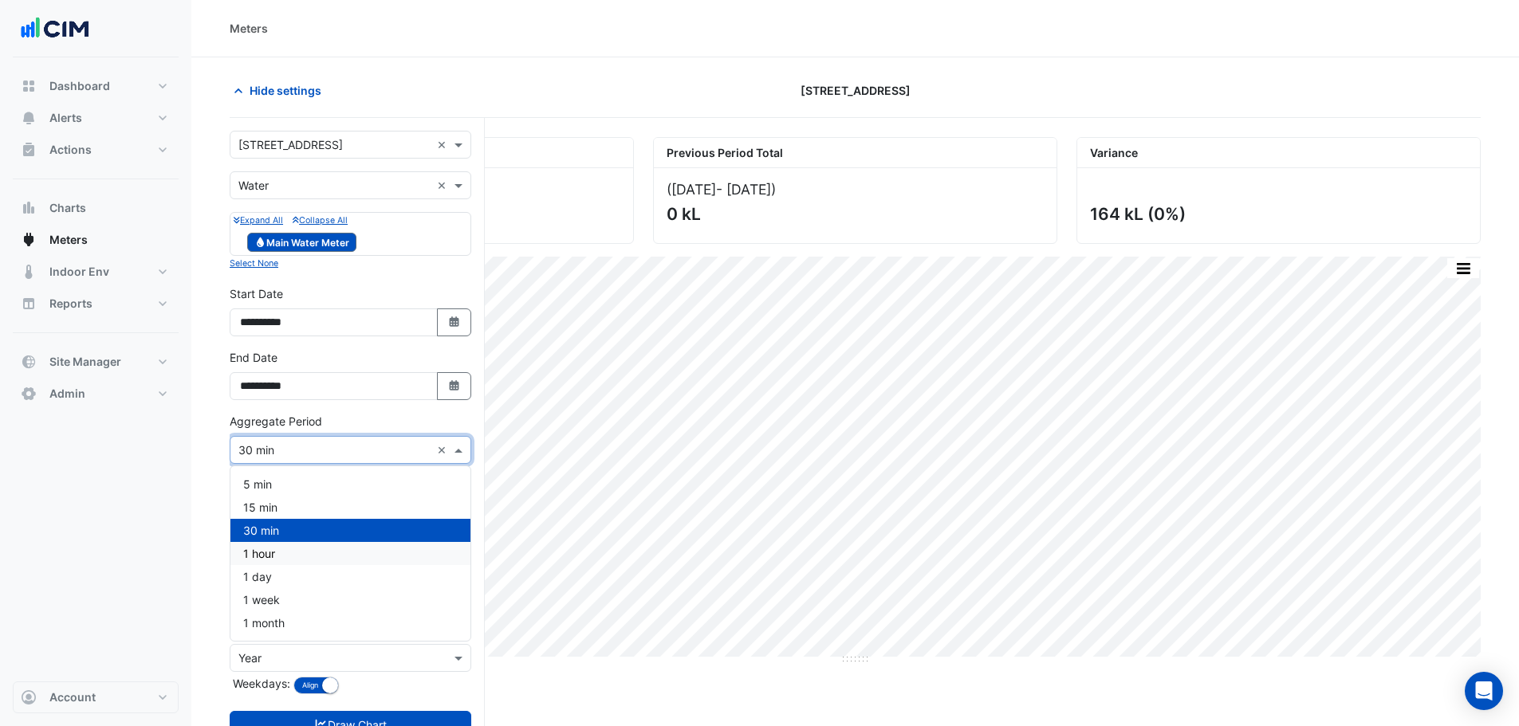
drag, startPoint x: 273, startPoint y: 558, endPoint x: 306, endPoint y: 604, distance: 57.1
click at [273, 559] on span "1 hour" at bounding box center [259, 554] width 32 height 14
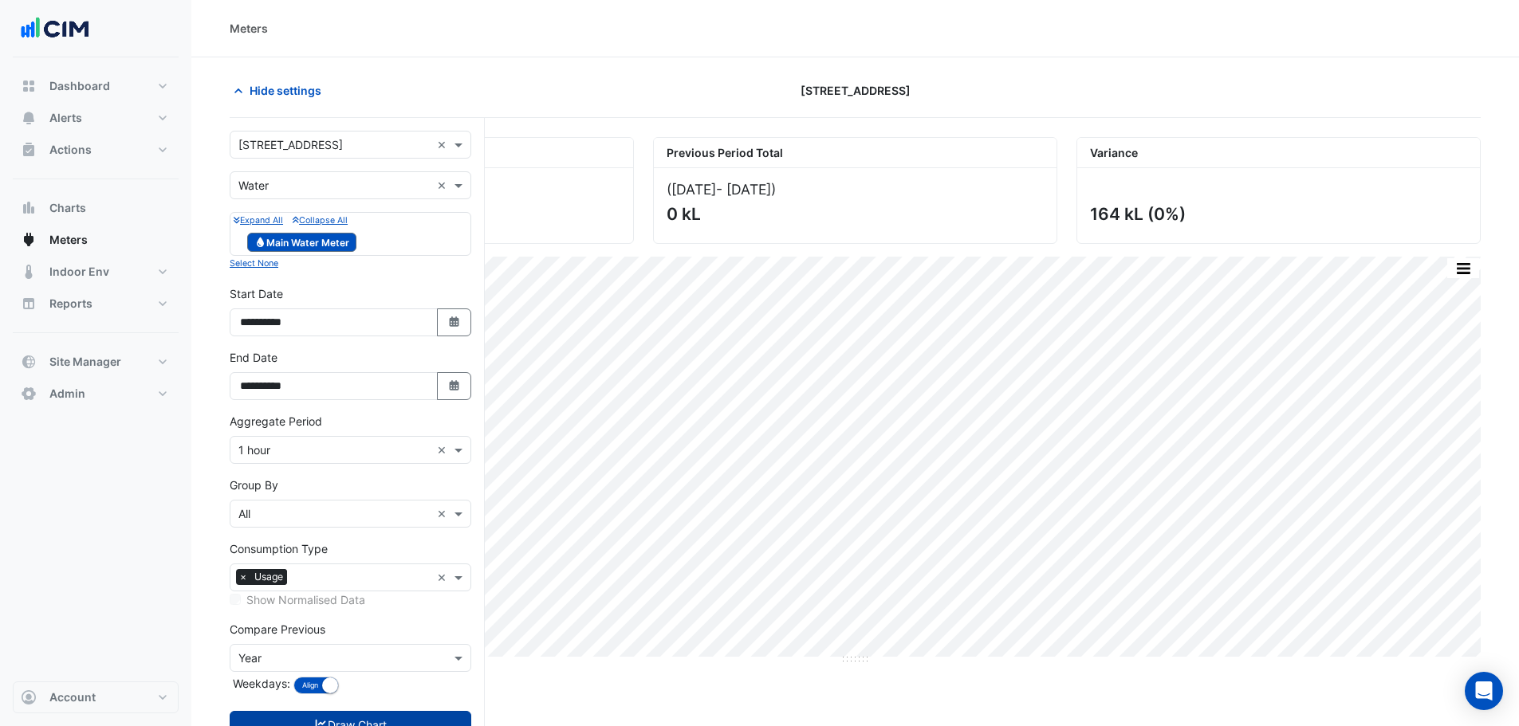
click at [356, 721] on button "Draw Chart" at bounding box center [351, 725] width 242 height 28
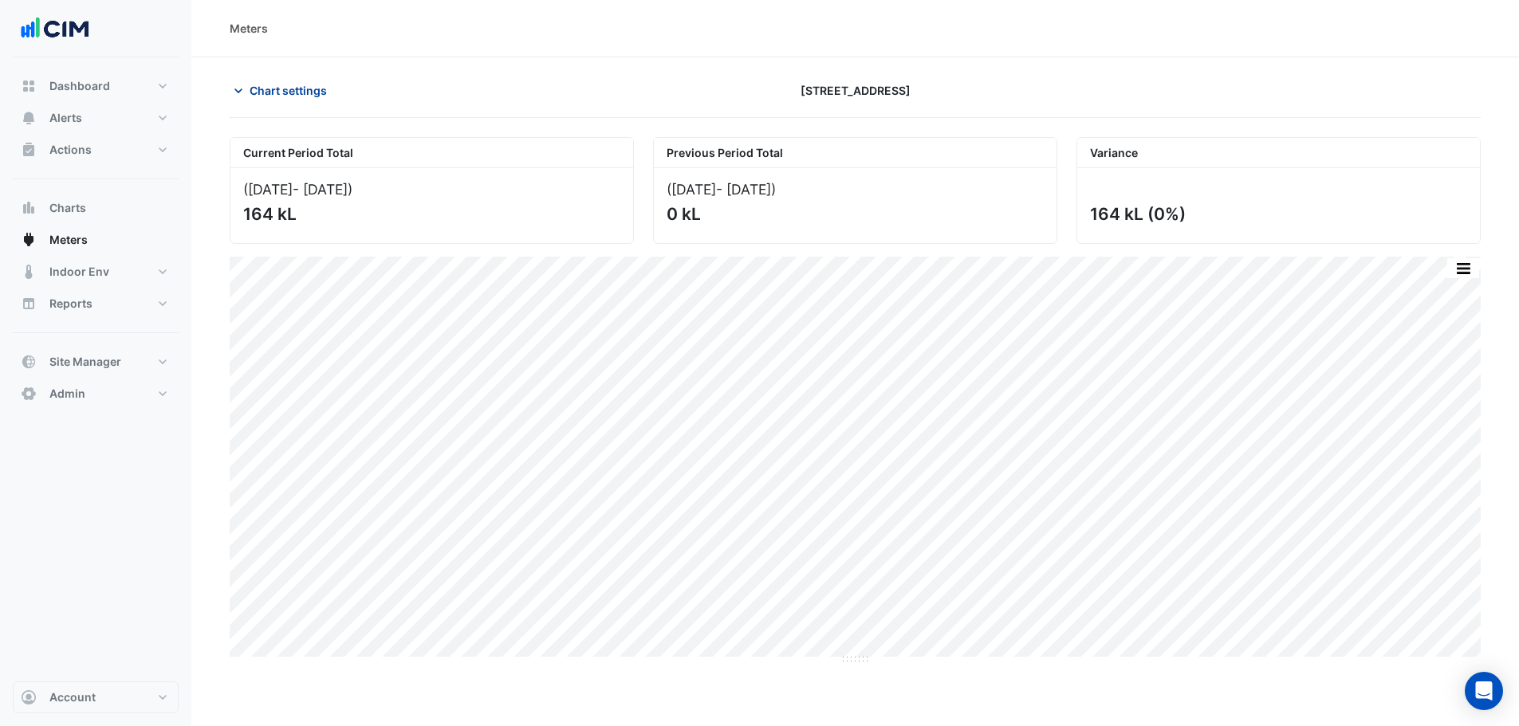
click at [259, 100] on button "Chart settings" at bounding box center [284, 91] width 108 height 28
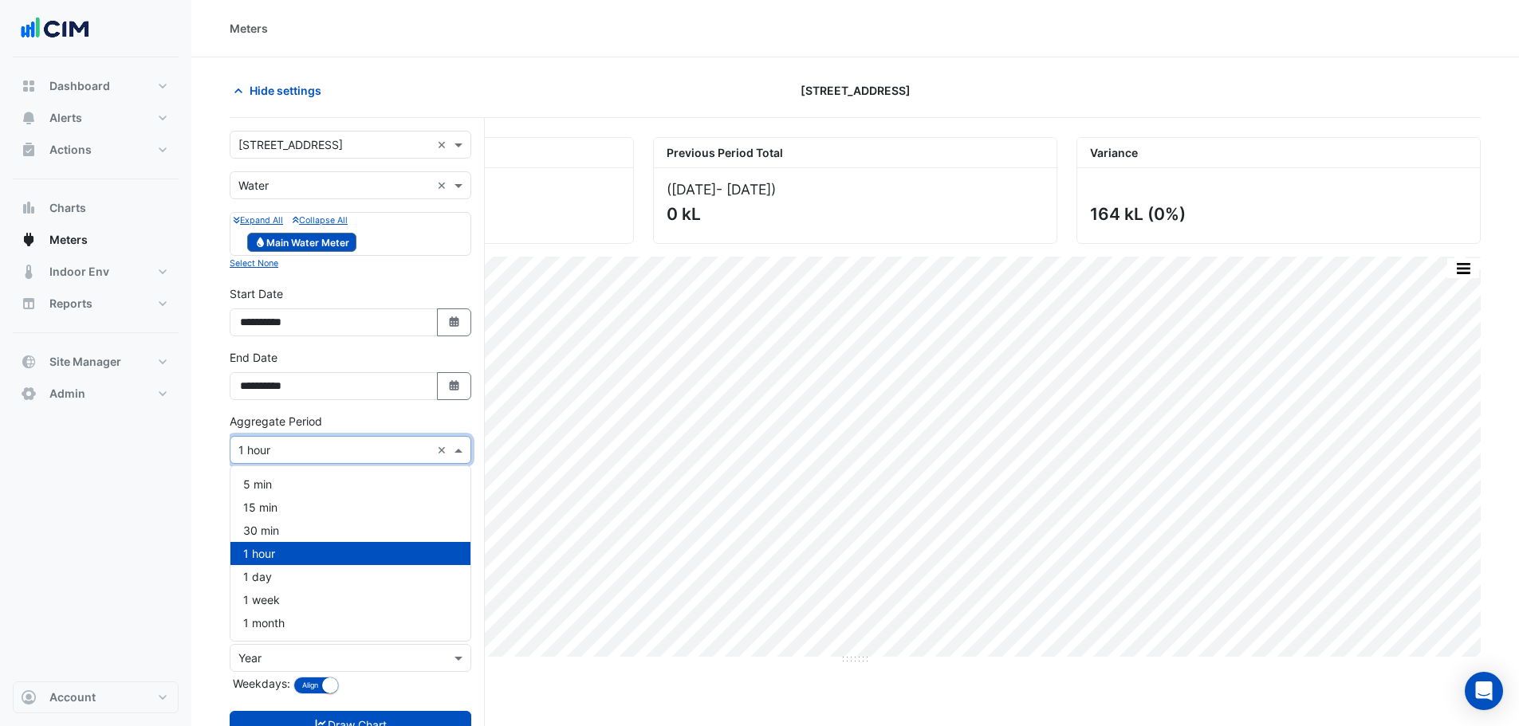
drag, startPoint x: 306, startPoint y: 439, endPoint x: 294, endPoint y: 525, distance: 86.9
click at [306, 443] on div "× 1 hour ×" at bounding box center [351, 450] width 242 height 28
click at [269, 577] on span "1 day" at bounding box center [257, 577] width 29 height 14
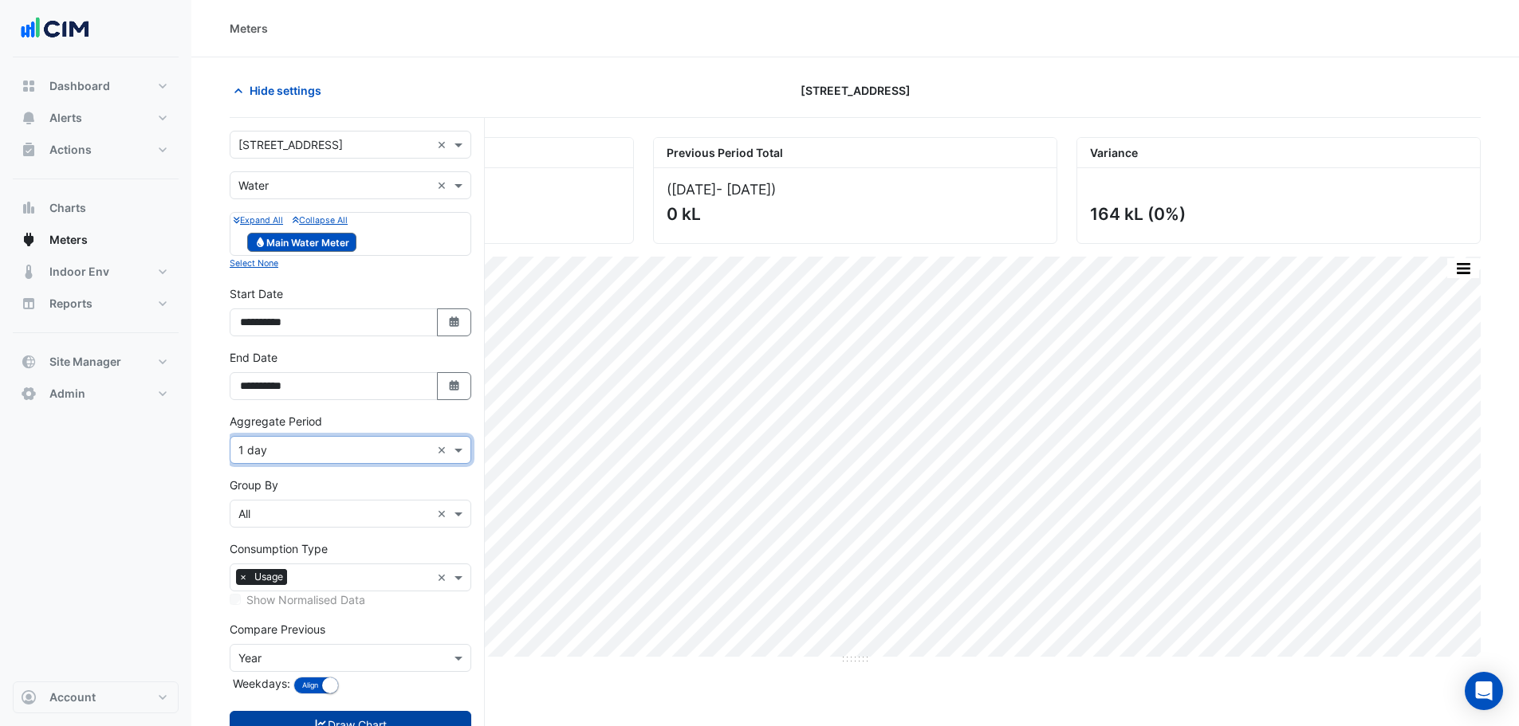
click at [313, 718] on button "Draw Chart" at bounding box center [351, 725] width 242 height 28
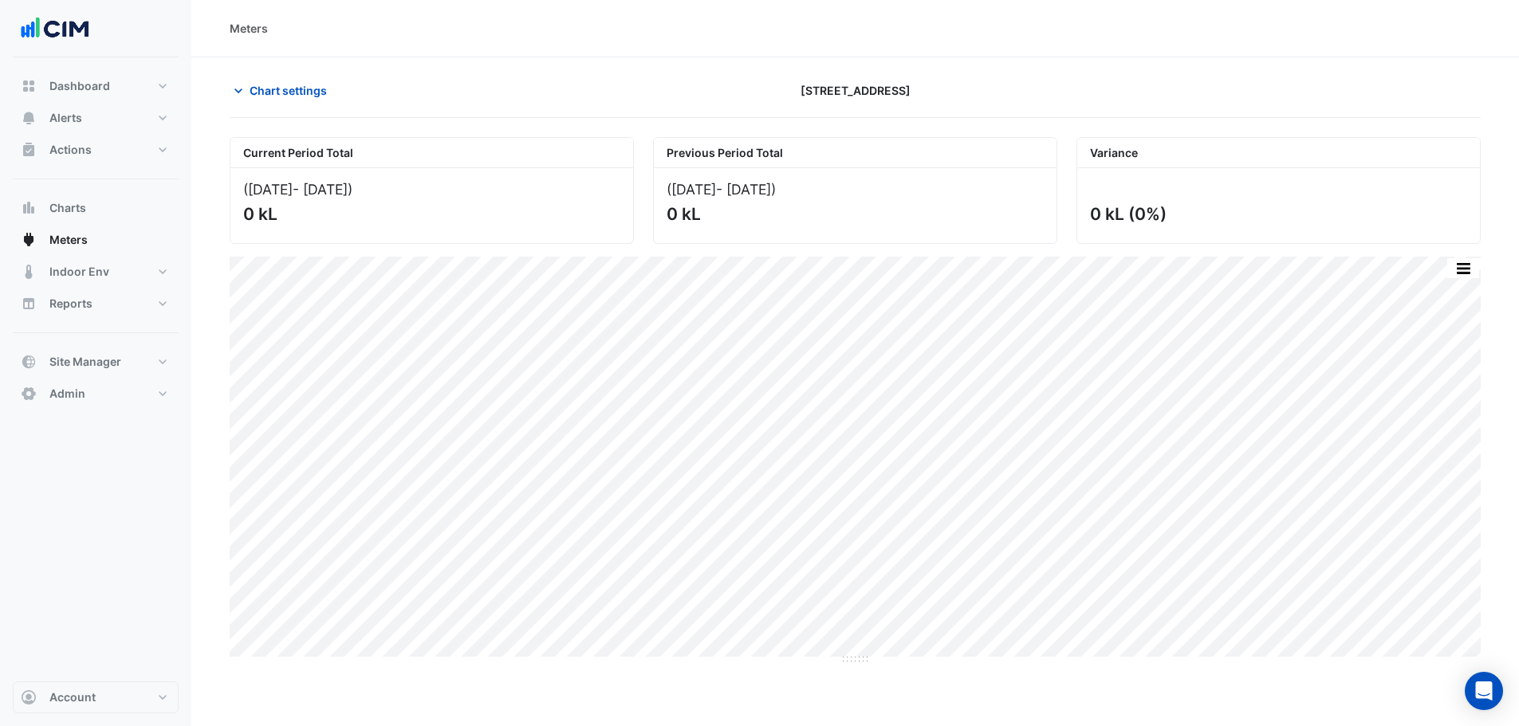
click at [291, 128] on div "Current Period Total (01 Sep 25 - 11 Oct 25 ) 0 kL Previous Period Total (02 Se…" at bounding box center [855, 184] width 1270 height 120
click at [285, 105] on div "Chart settings 1 Innovation Road" at bounding box center [855, 97] width 1251 height 41
click at [286, 93] on span "Chart settings" at bounding box center [288, 90] width 77 height 17
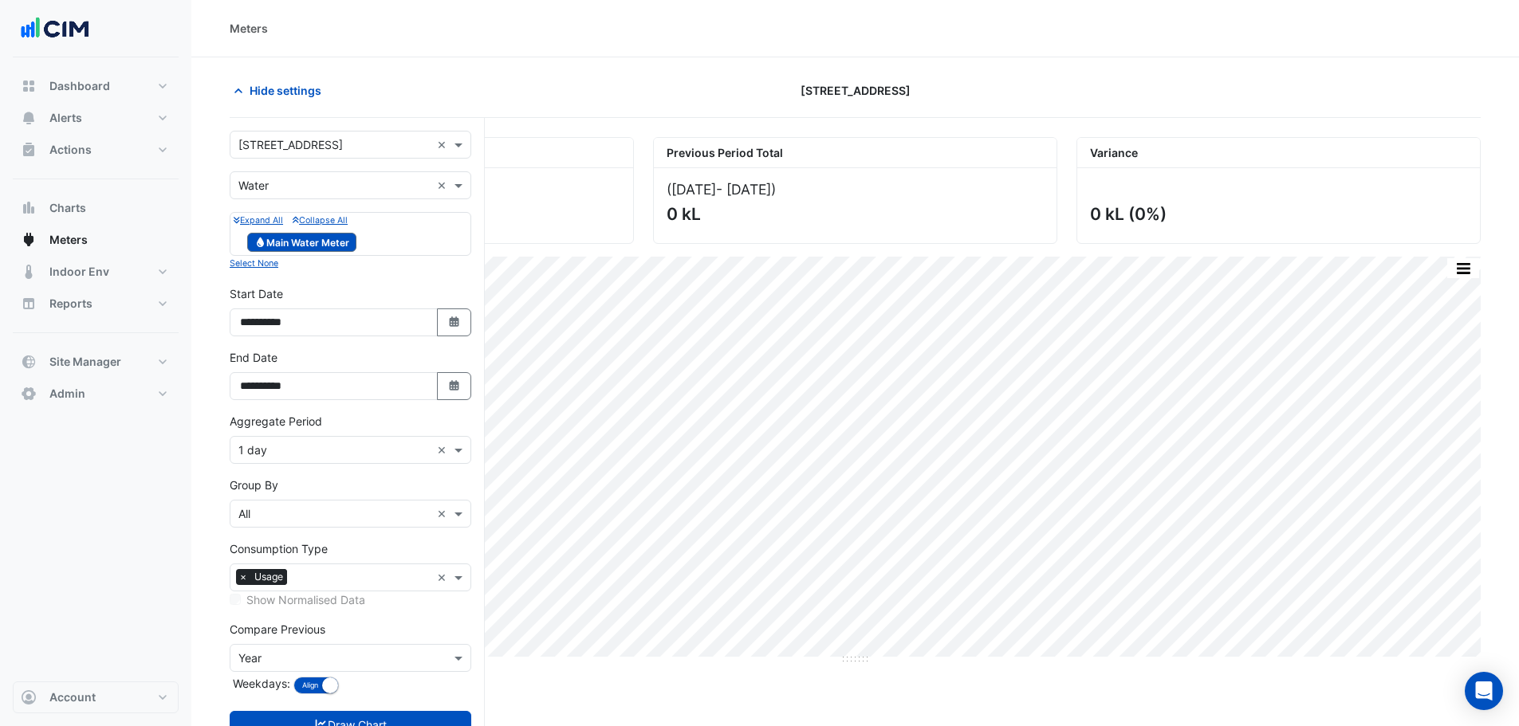
drag, startPoint x: 246, startPoint y: 438, endPoint x: 256, endPoint y: 453, distance: 18.4
click at [249, 443] on div "× 1 day ×" at bounding box center [351, 450] width 242 height 28
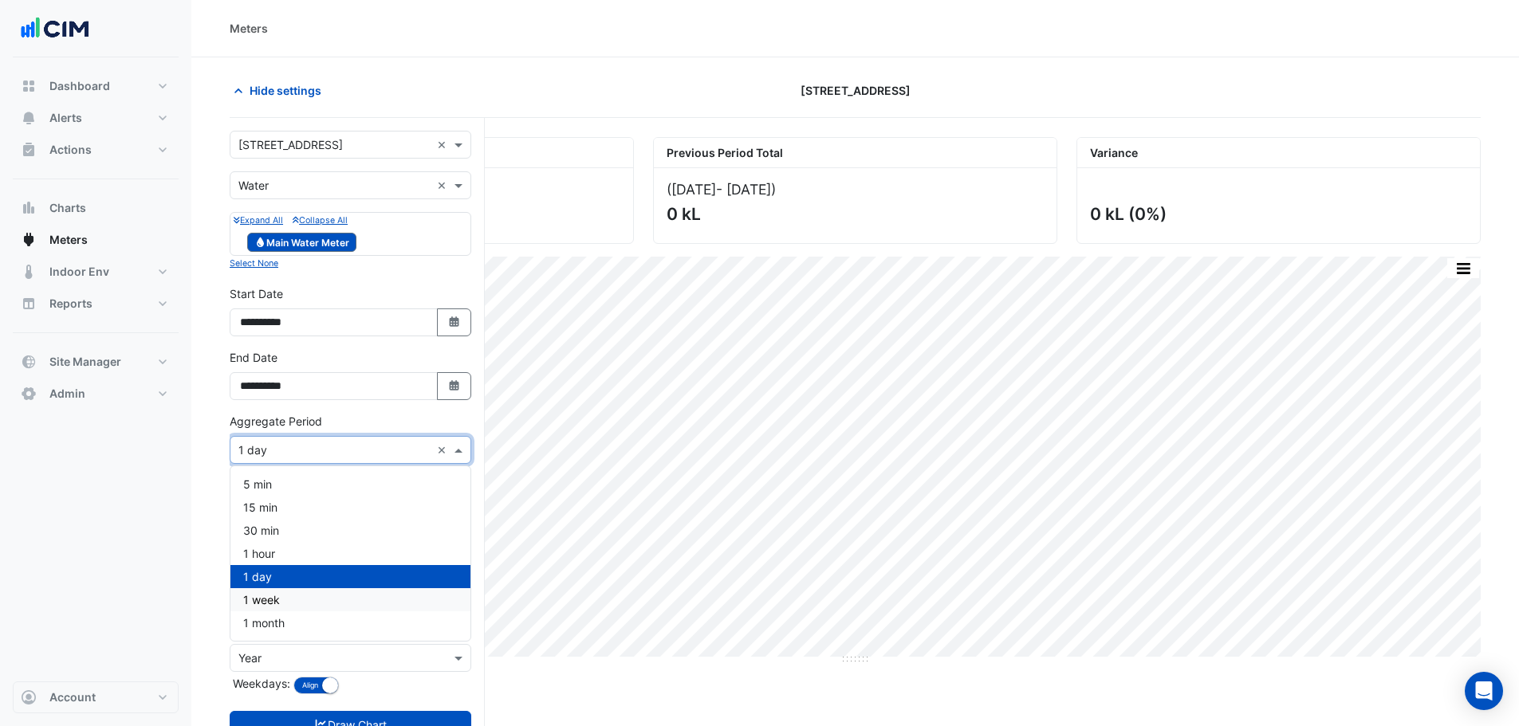
drag, startPoint x: 273, startPoint y: 604, endPoint x: 289, endPoint y: 624, distance: 25.5
click at [274, 608] on div "1 week" at bounding box center [350, 599] width 240 height 23
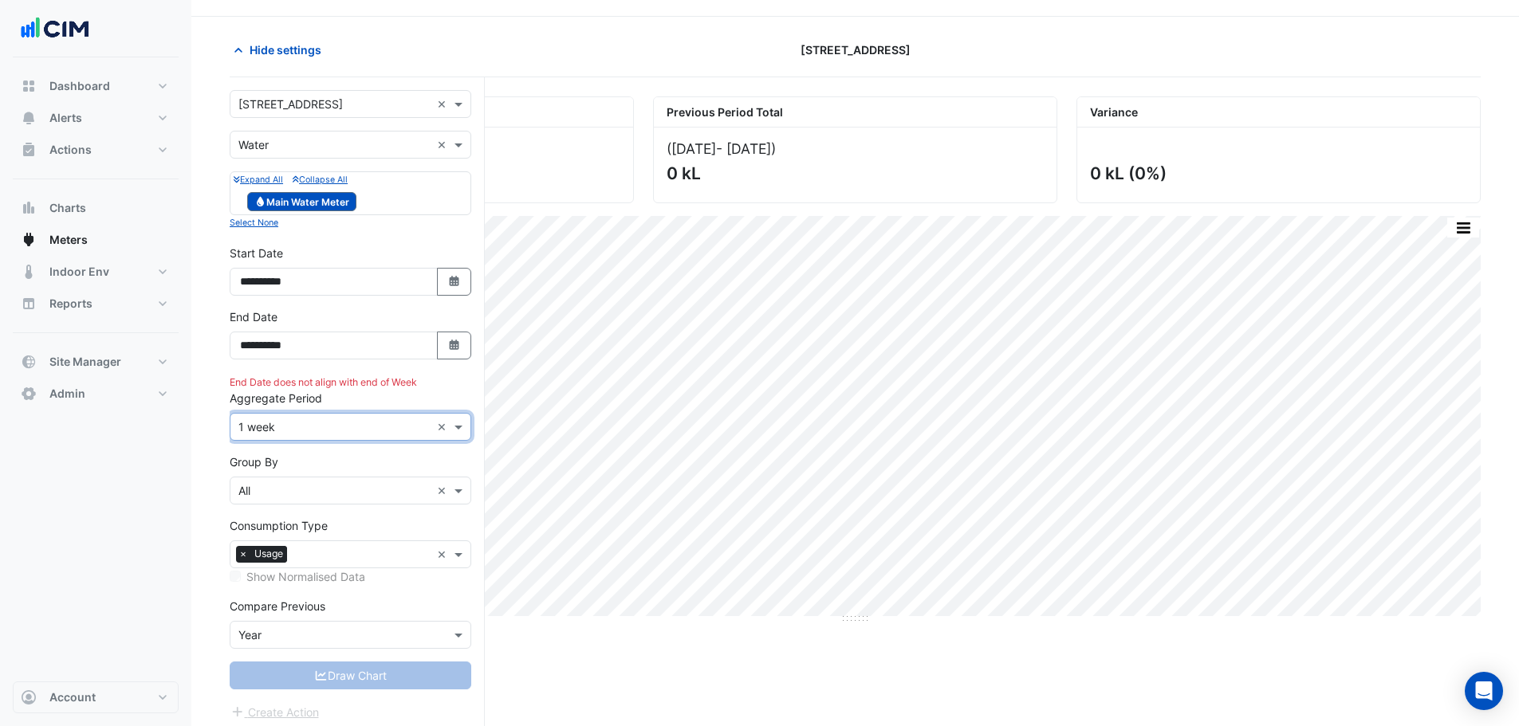
scroll to position [61, 0]
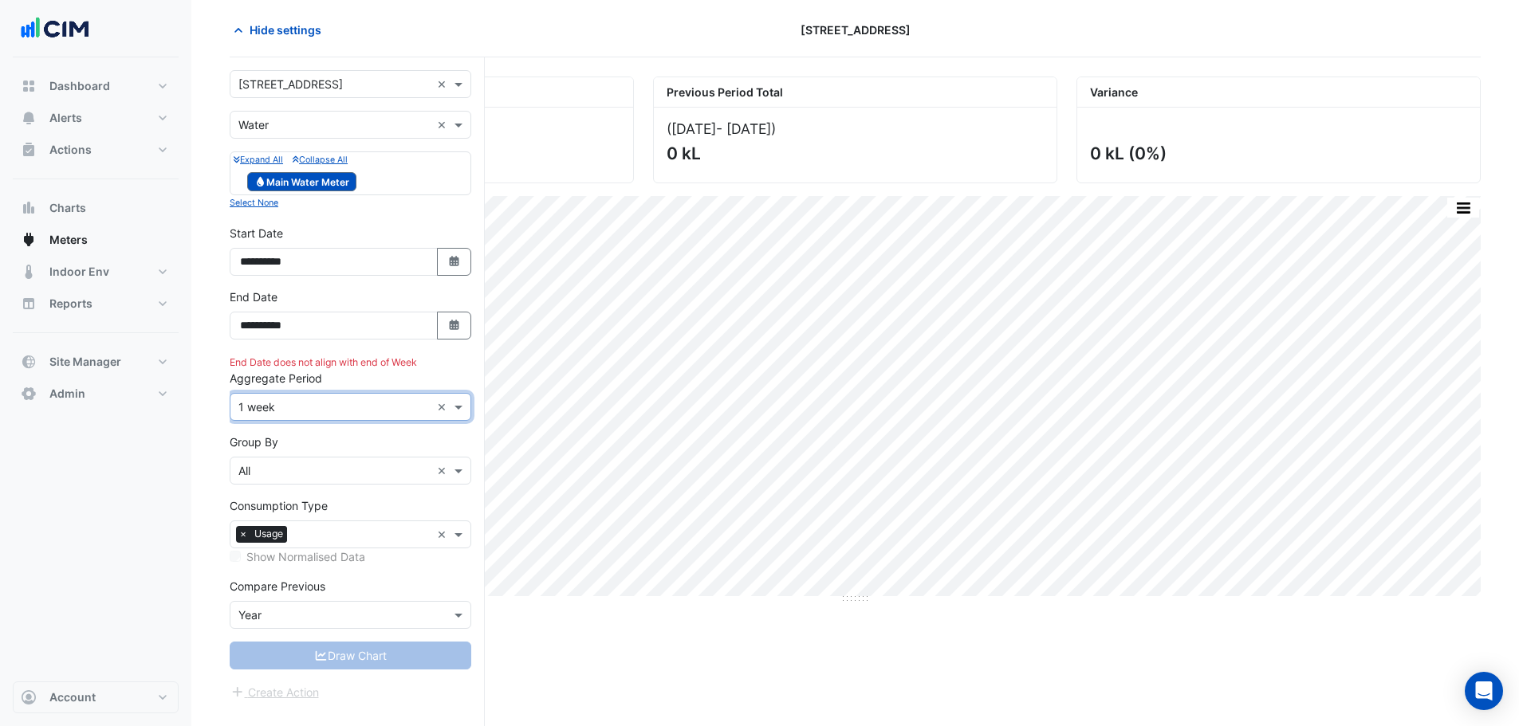
click at [274, 386] on label "Aggregate Period" at bounding box center [276, 378] width 92 height 17
click at [277, 414] on input "text" at bounding box center [334, 407] width 192 height 17
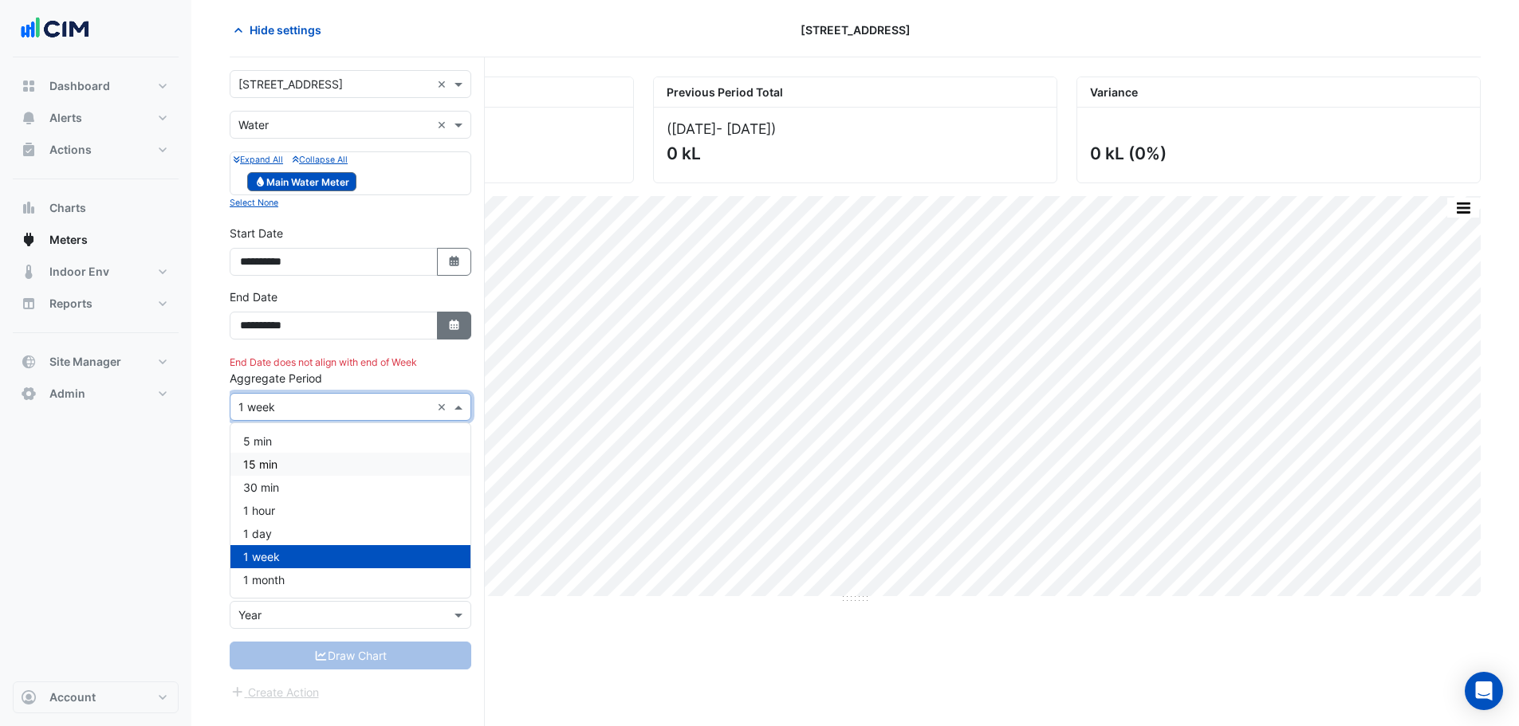
click at [459, 335] on button "Select Date" at bounding box center [454, 326] width 35 height 28
select select "**"
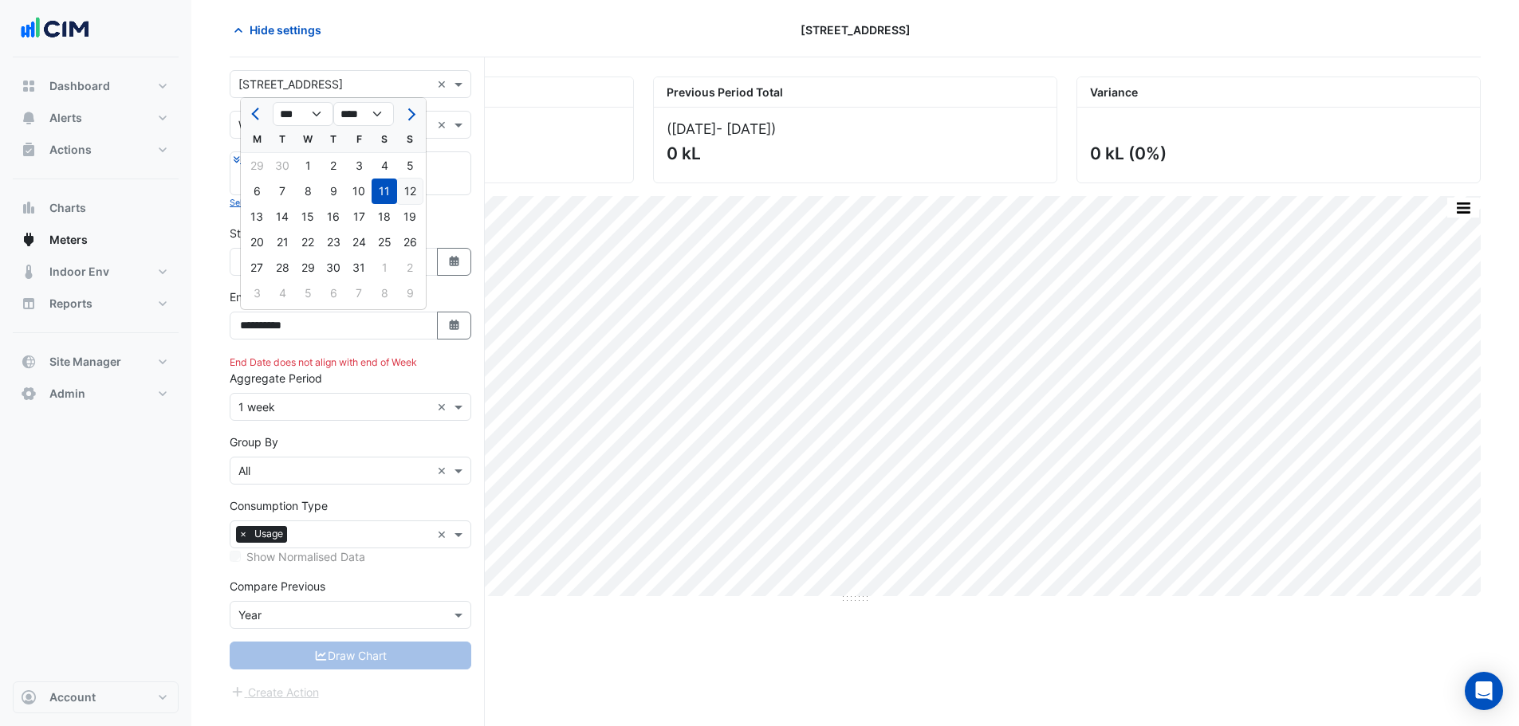
click at [406, 194] on div "12" at bounding box center [410, 192] width 26 height 26
type input "**********"
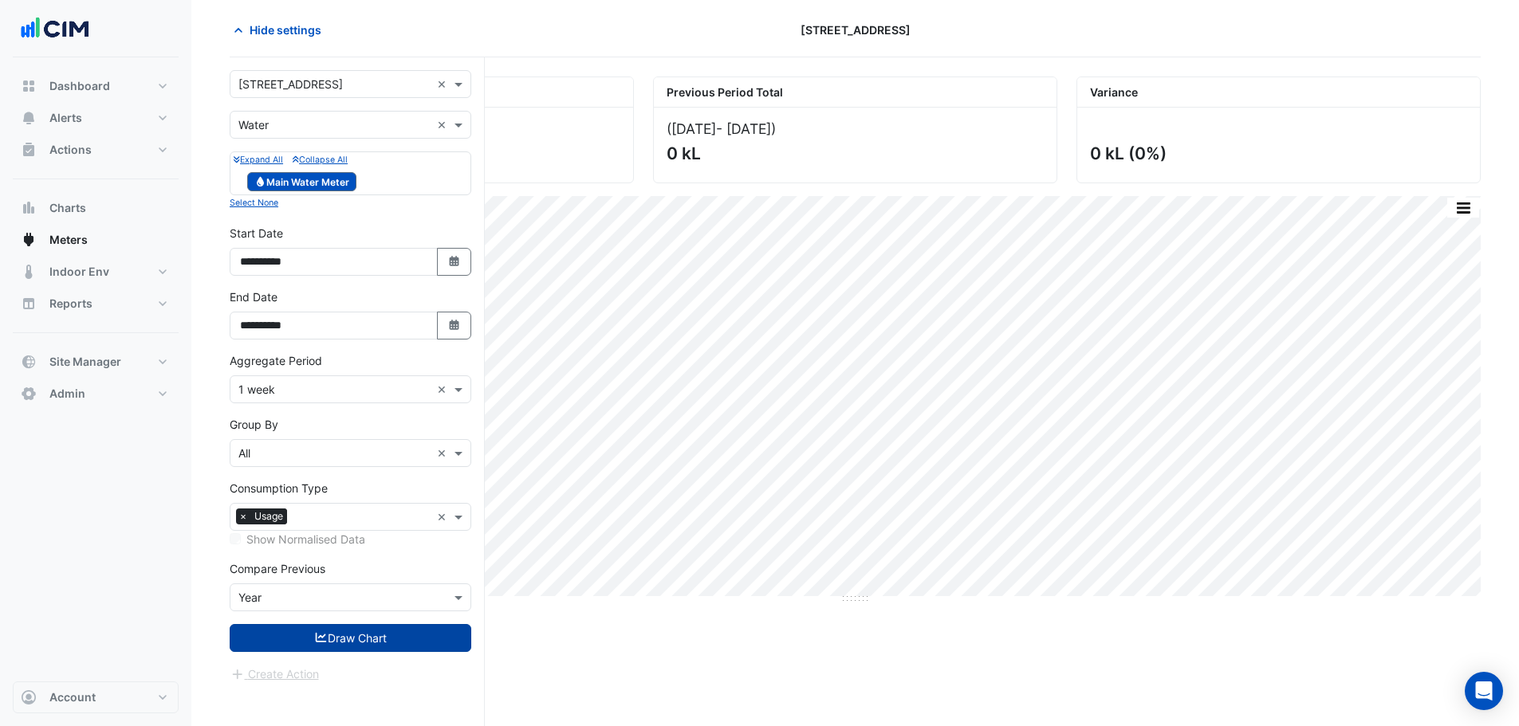
click at [388, 644] on button "Draw Chart" at bounding box center [351, 638] width 242 height 28
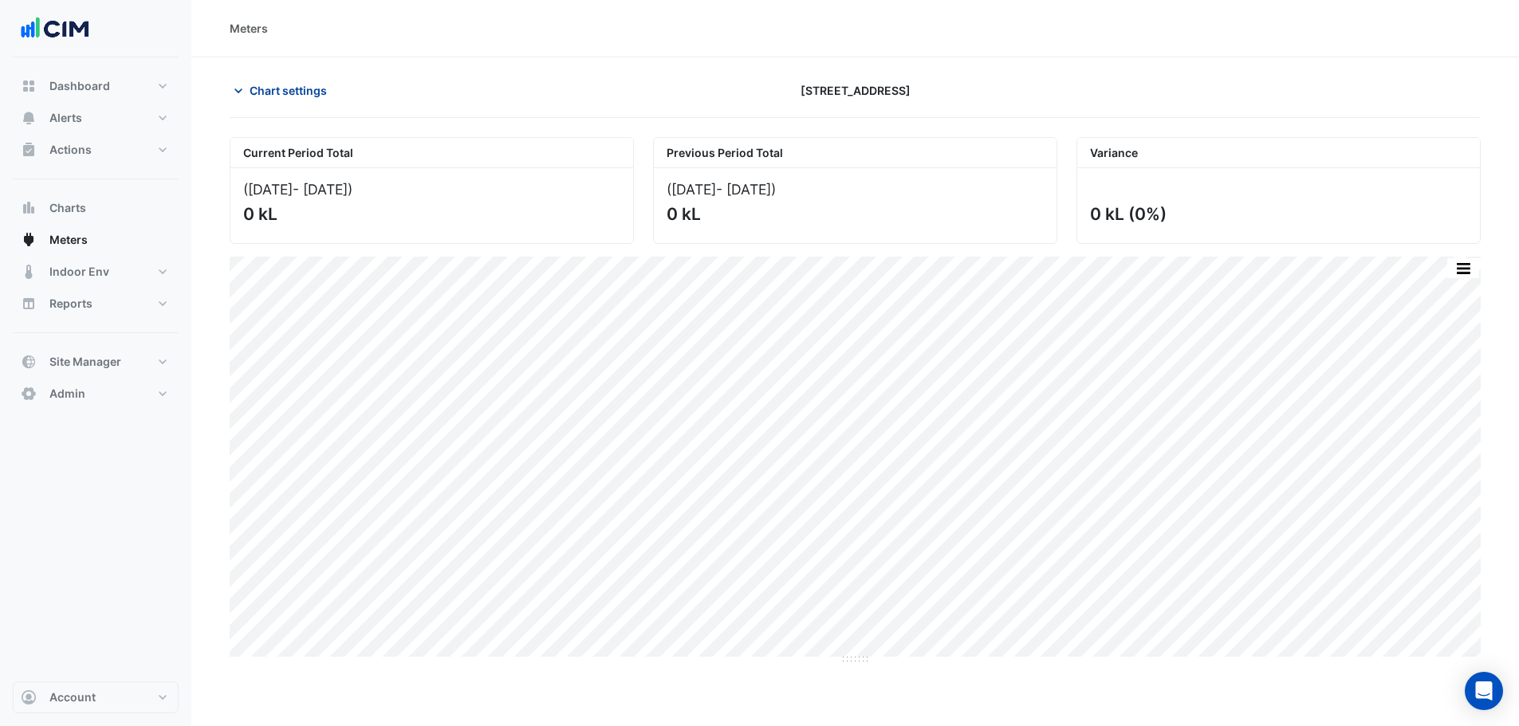
click at [288, 89] on span "Chart settings" at bounding box center [288, 90] width 77 height 17
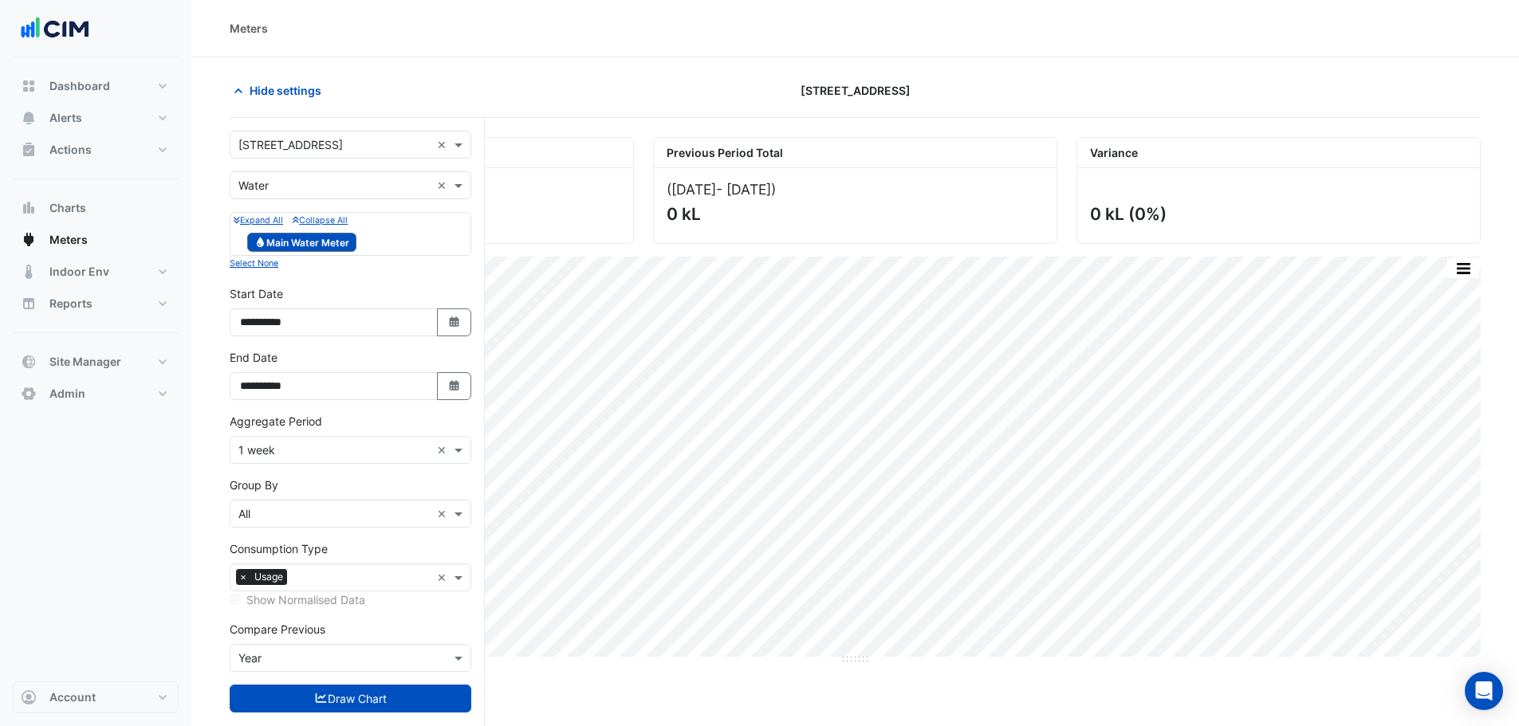
drag, startPoint x: 312, startPoint y: 466, endPoint x: 313, endPoint y: 482, distance: 16.8
click at [312, 467] on form "**********" at bounding box center [351, 437] width 242 height 613
click at [281, 454] on input "text" at bounding box center [334, 451] width 192 height 17
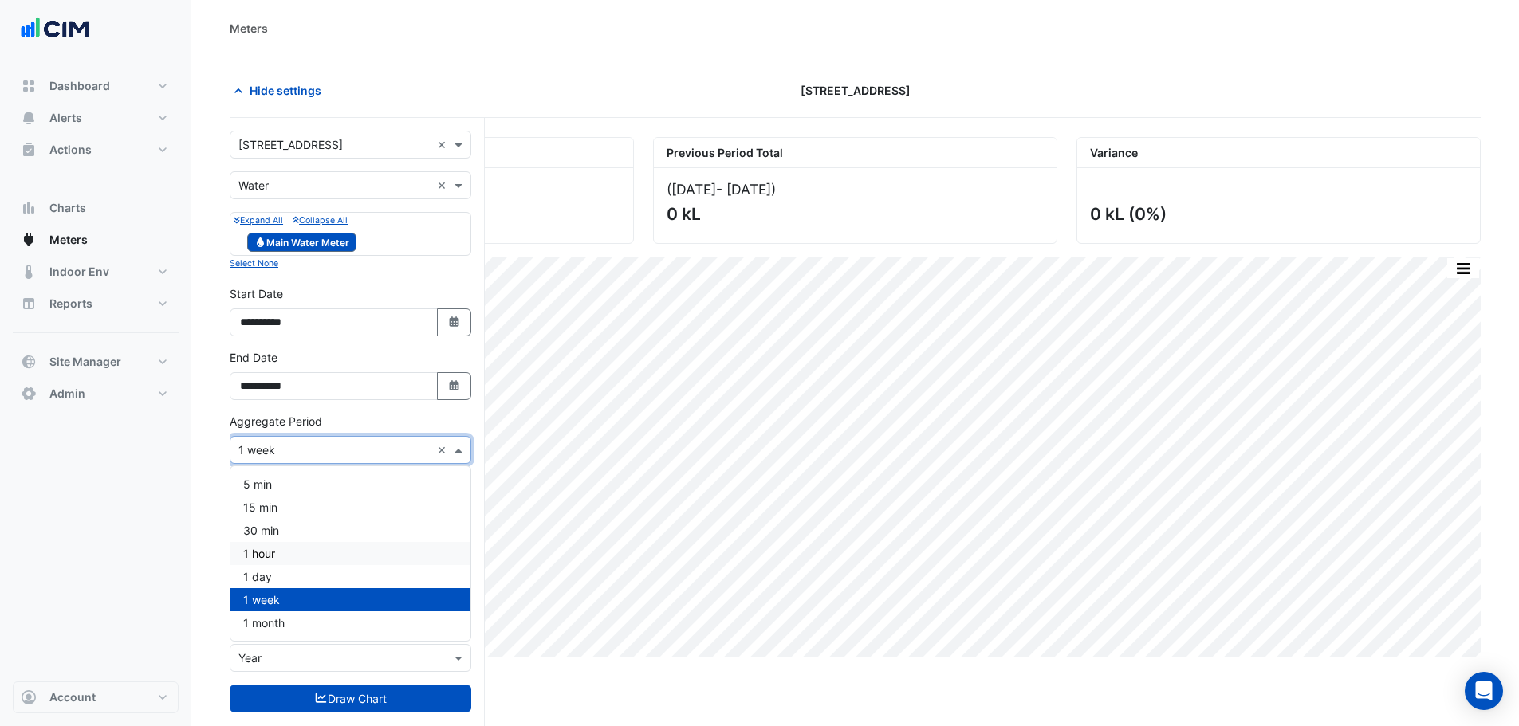
click at [267, 563] on div "1 hour" at bounding box center [350, 553] width 240 height 23
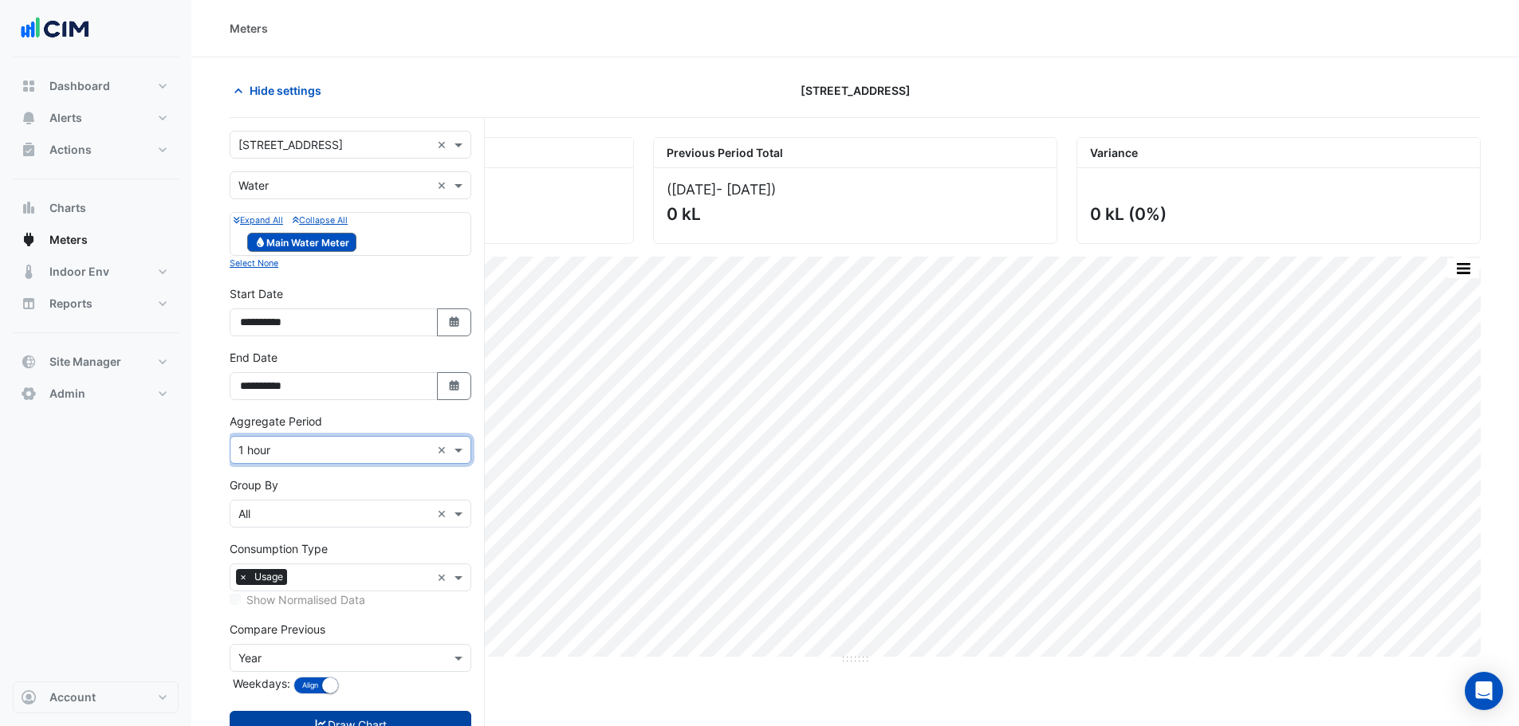
click at [360, 719] on button "Draw Chart" at bounding box center [351, 725] width 242 height 28
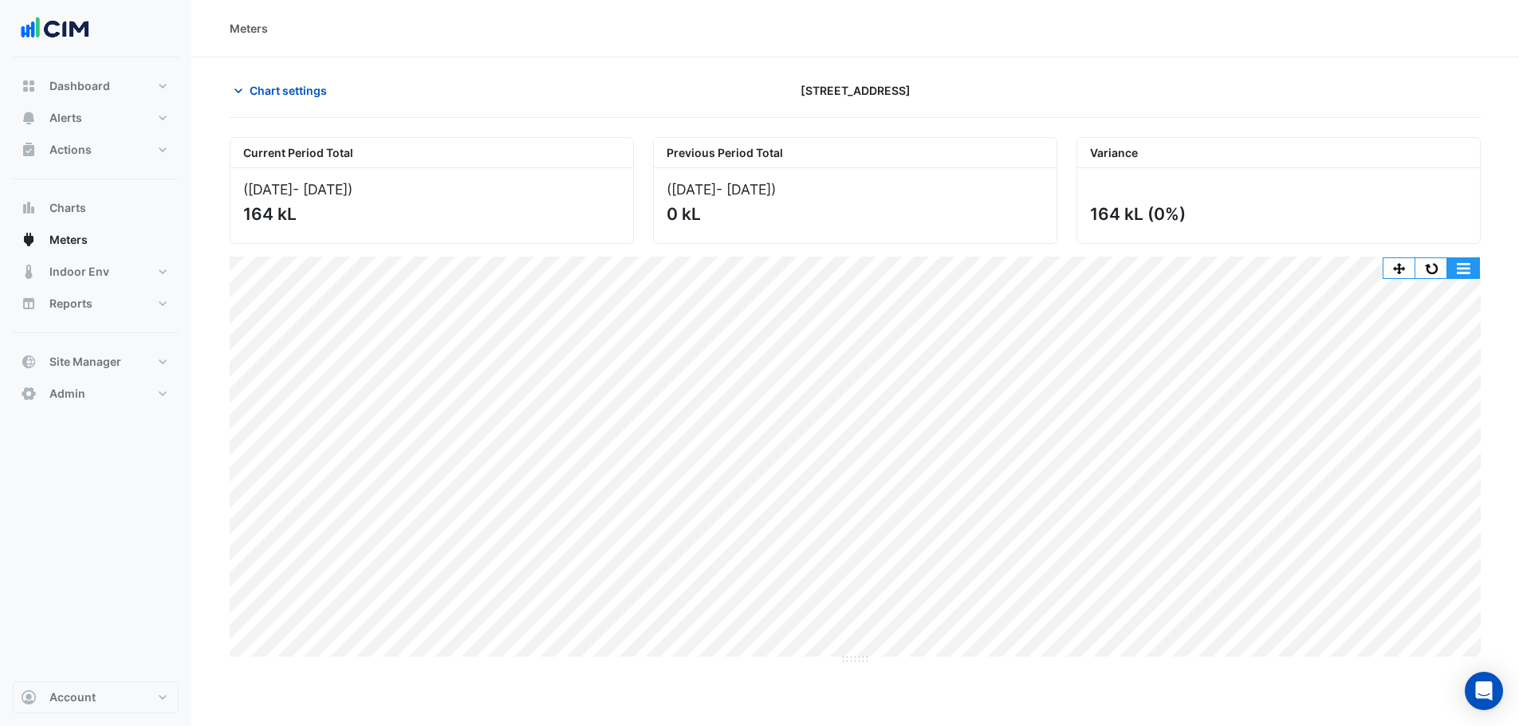
click at [1447, 267] on button "button" at bounding box center [1463, 268] width 32 height 20
click at [1444, 267] on button "button" at bounding box center [1431, 268] width 32 height 20
click at [230, 25] on div "Meters" at bounding box center [249, 28] width 38 height 17
drag, startPoint x: 286, startPoint y: 75, endPoint x: 283, endPoint y: 100, distance: 24.9
click at [286, 76] on section "Chart settings 1 Innovation Road Current Period Total (01 Sep 25 - 12 Oct 25 ) …" at bounding box center [855, 422] width 1328 height 730
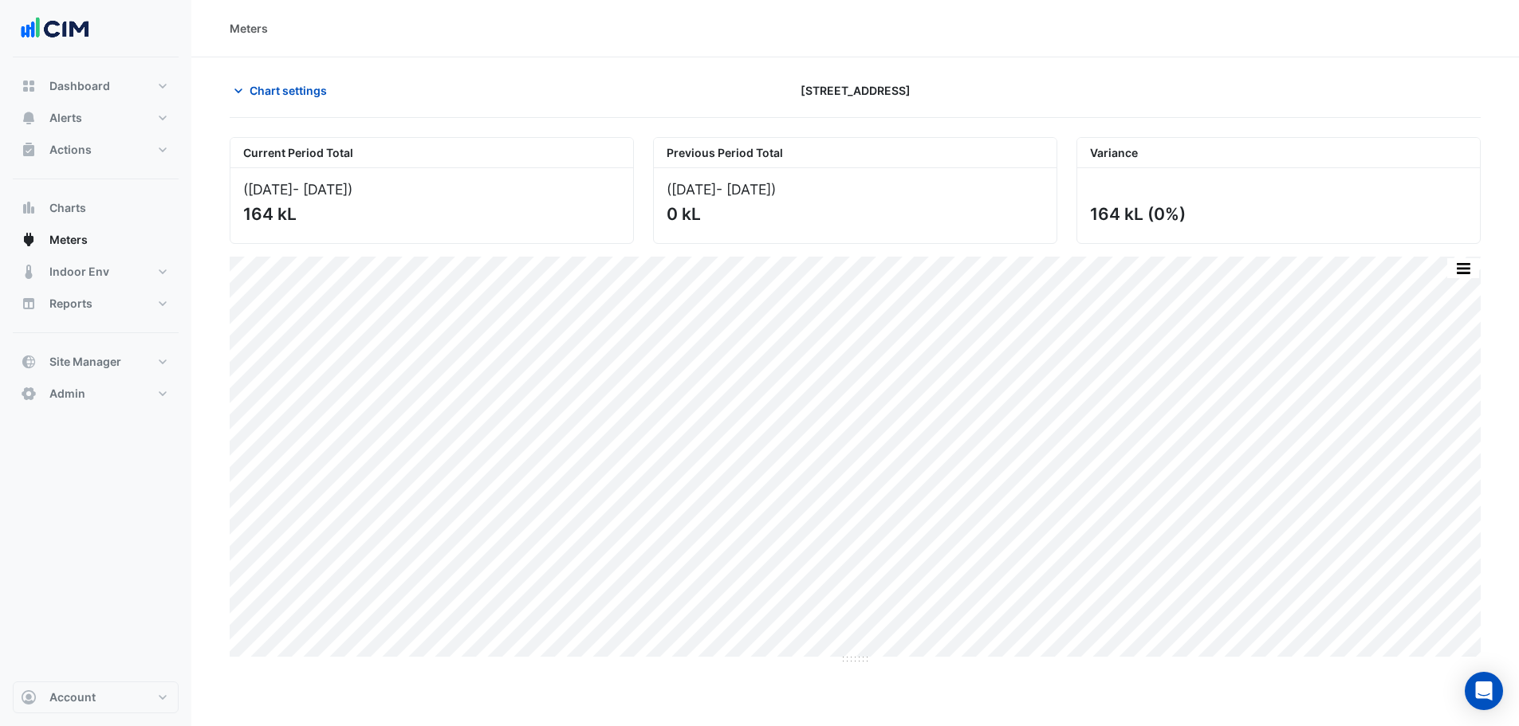
click at [291, 110] on div "Chart settings 1 Innovation Road" at bounding box center [855, 97] width 1251 height 41
click at [287, 92] on span "Chart settings" at bounding box center [288, 90] width 77 height 17
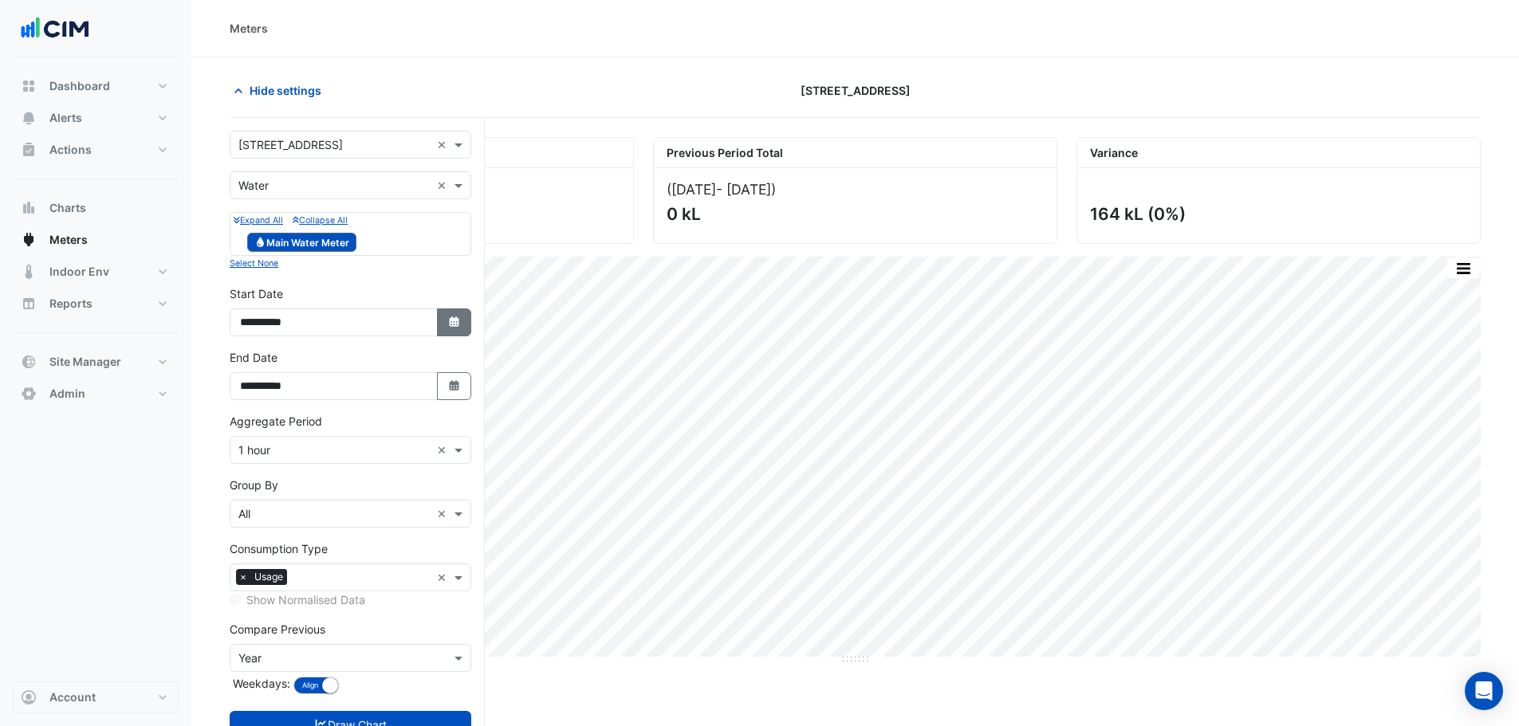
click at [444, 330] on button "Select Date" at bounding box center [454, 323] width 35 height 28
select select "*"
select select "****"
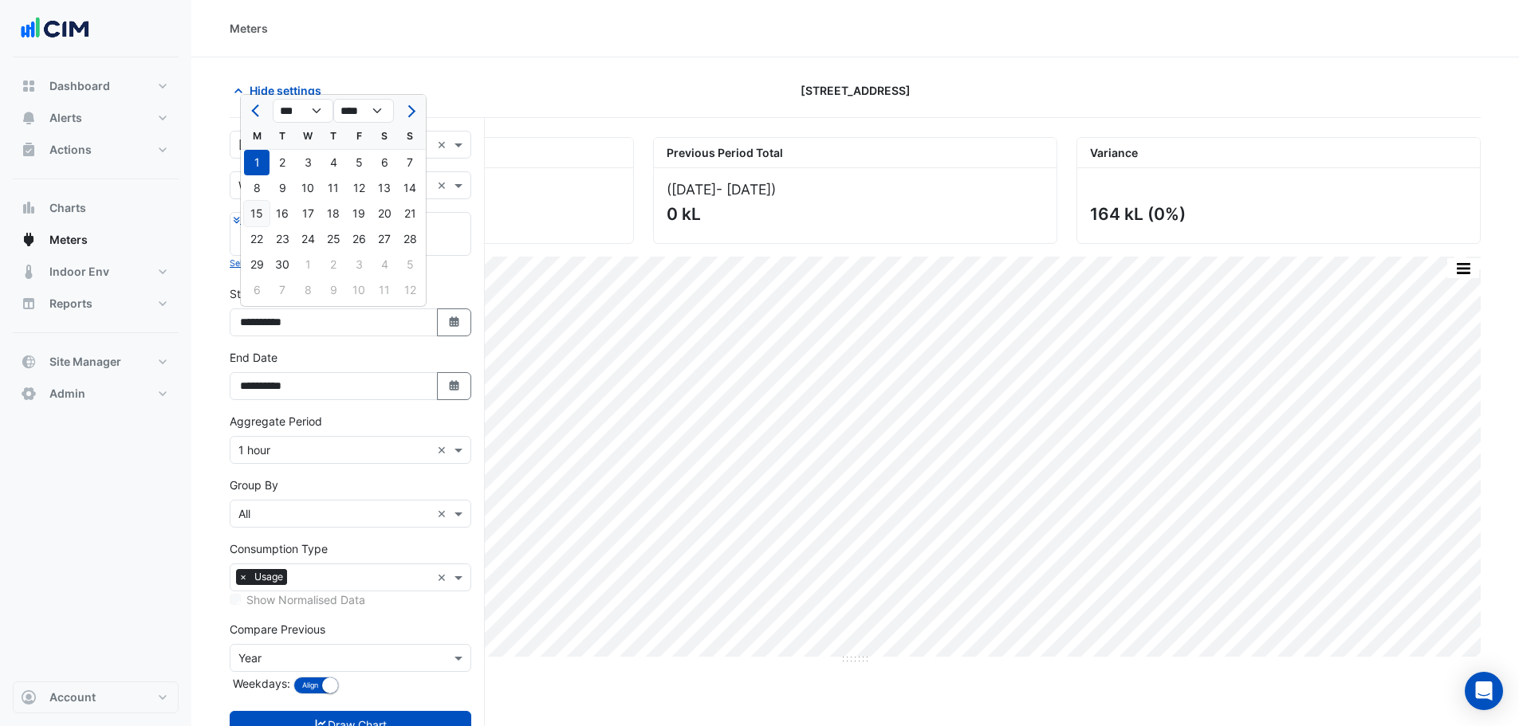
click at [259, 219] on div "15" at bounding box center [257, 214] width 26 height 26
type input "**********"
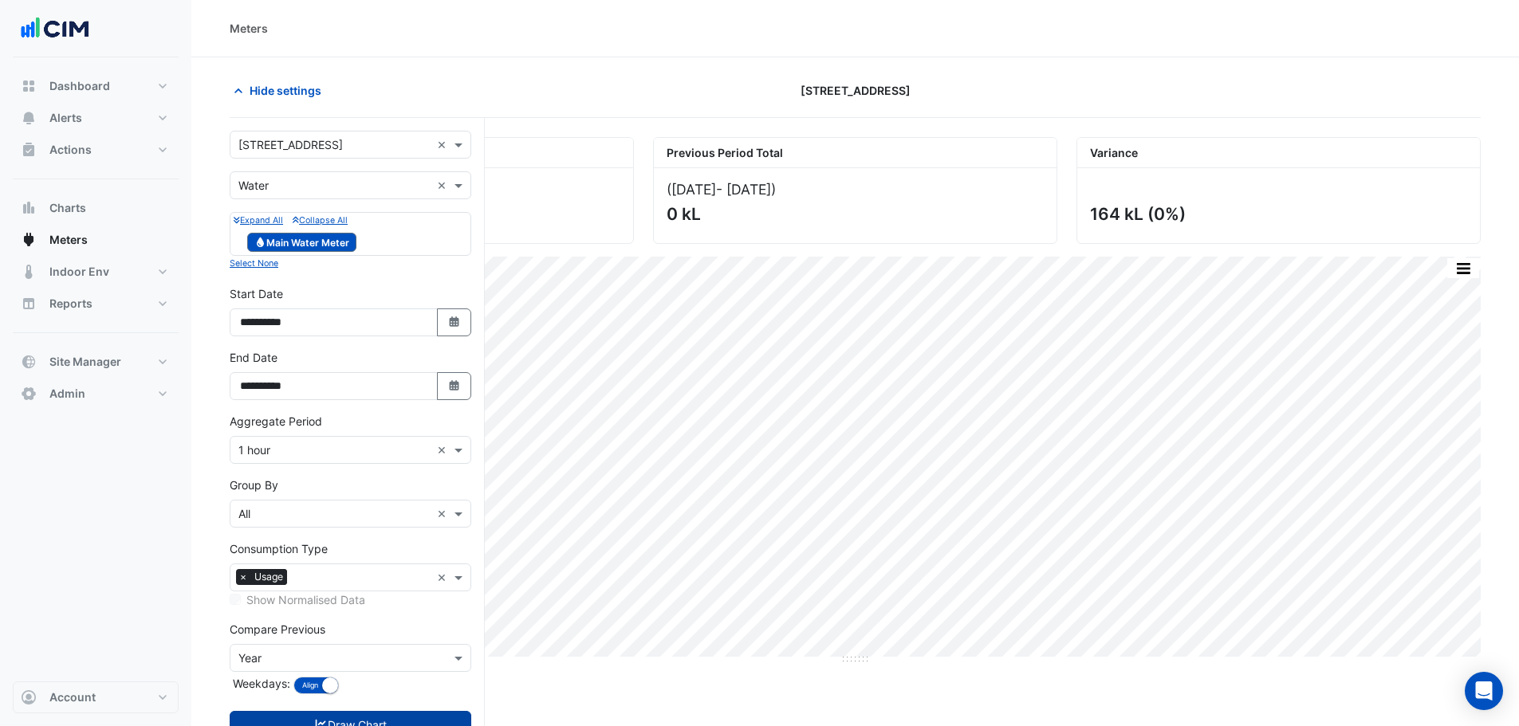
click at [379, 716] on button "Draw Chart" at bounding box center [351, 725] width 242 height 28
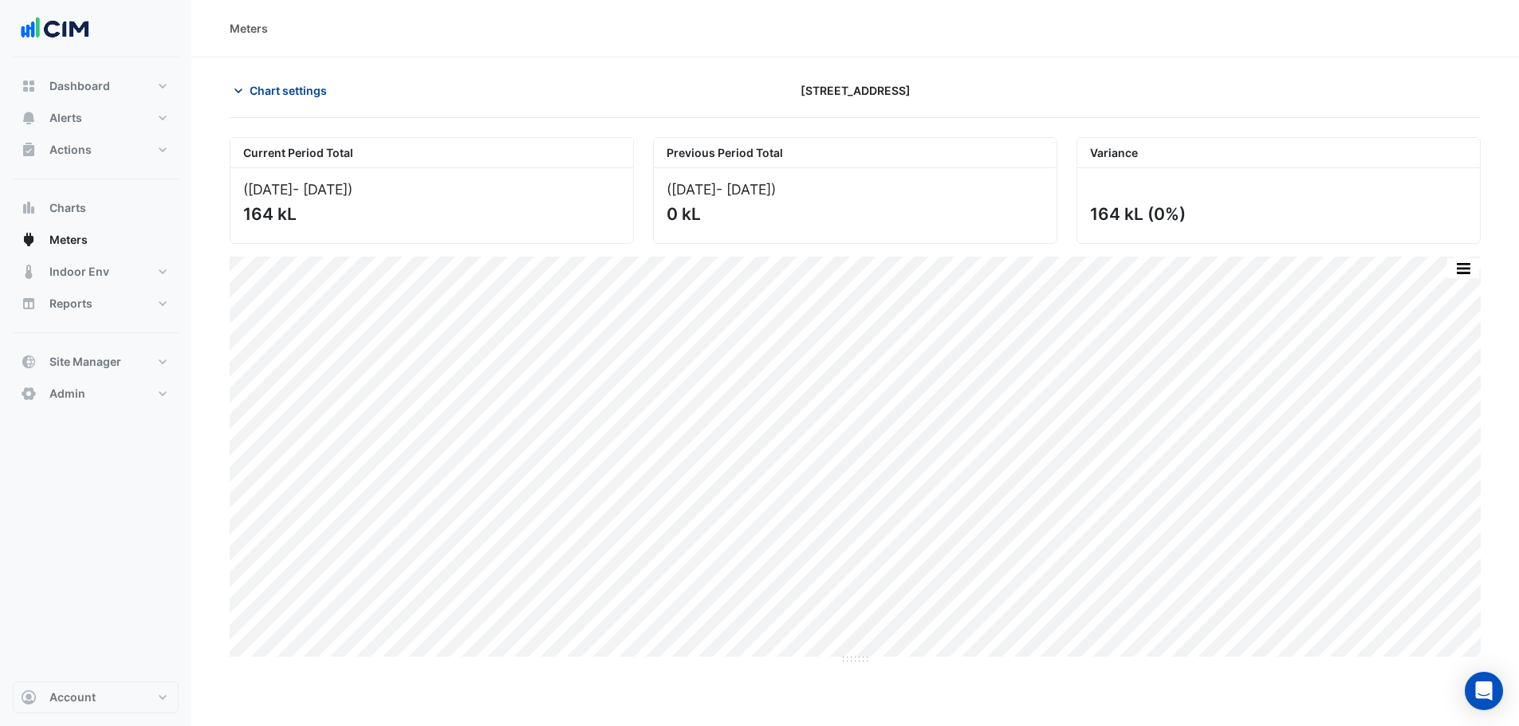
click at [273, 81] on button "Chart settings" at bounding box center [284, 91] width 108 height 28
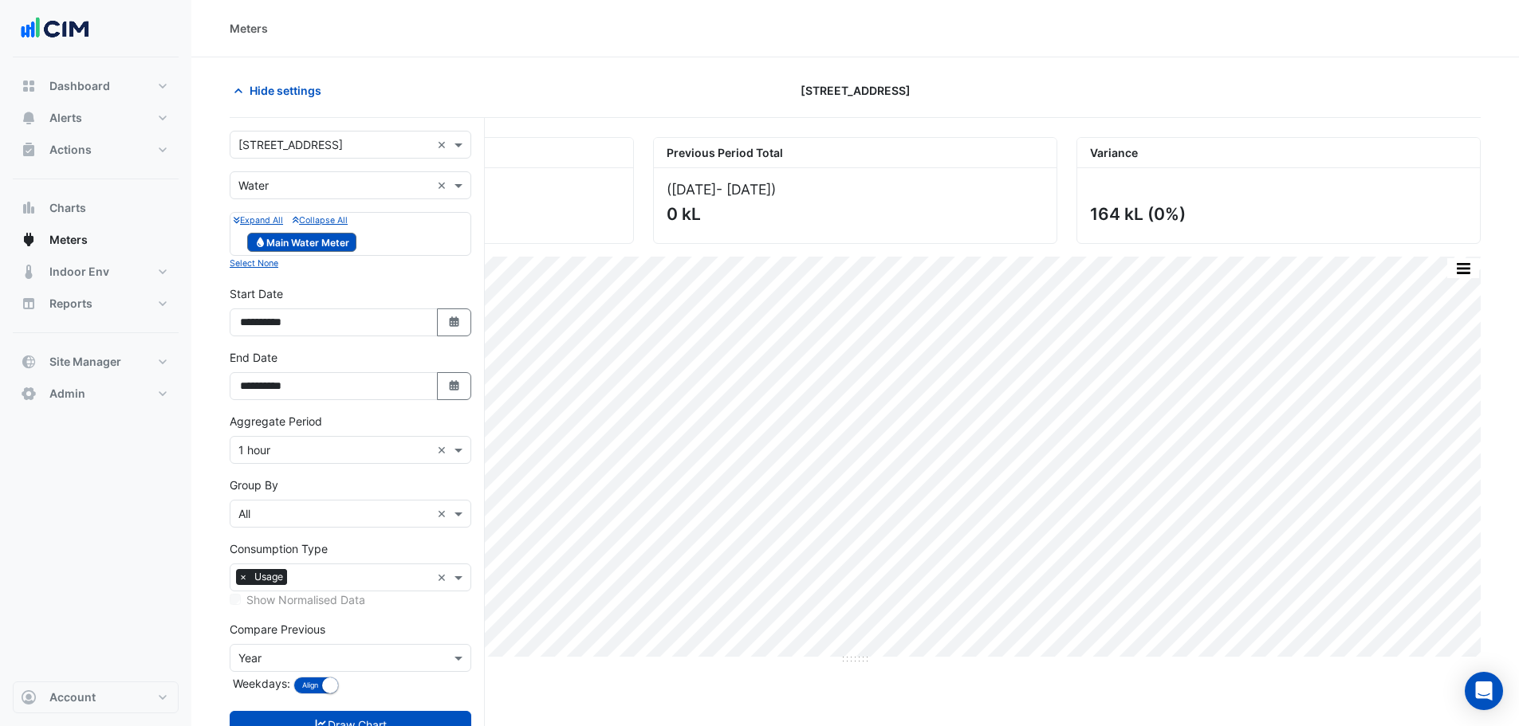
click at [280, 458] on div "× 1 hour" at bounding box center [330, 450] width 200 height 17
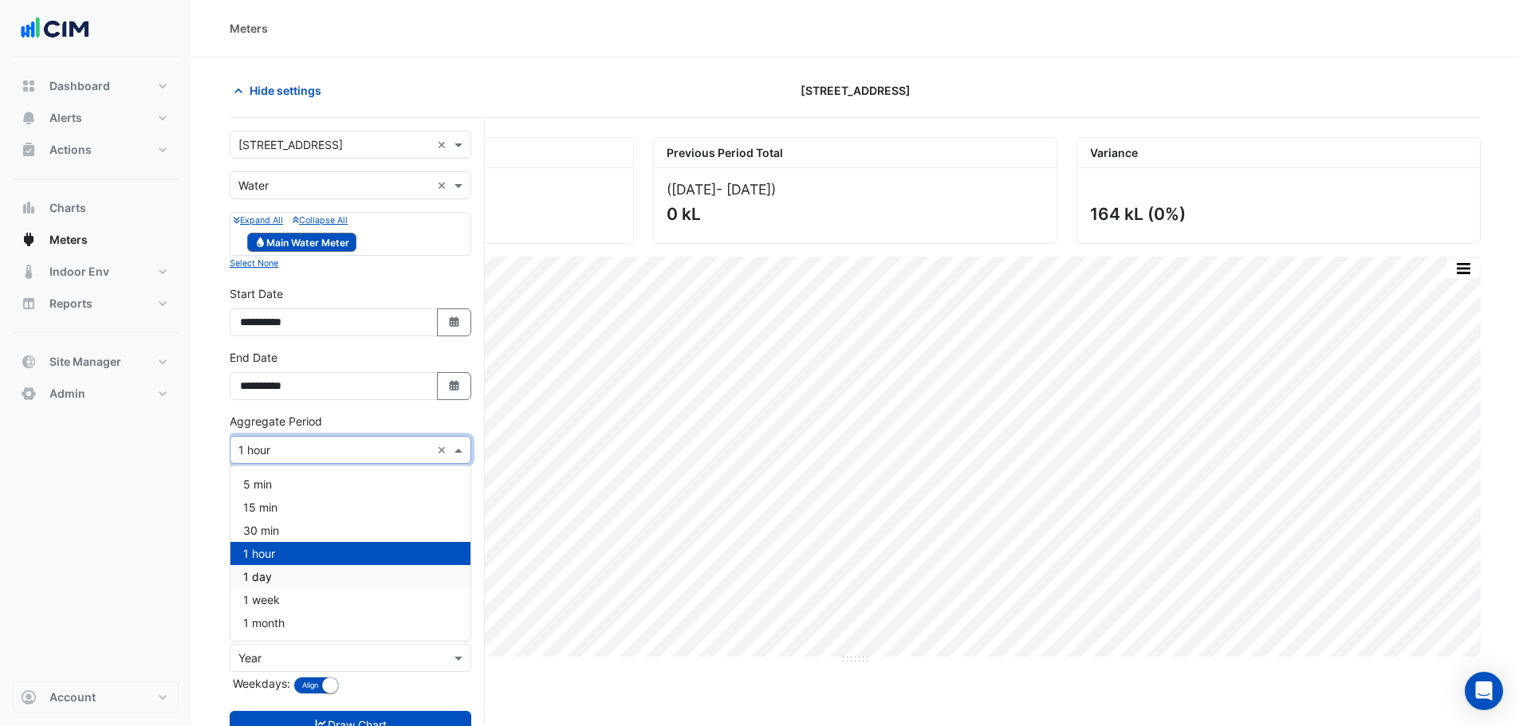
click at [268, 577] on span "1 day" at bounding box center [257, 577] width 29 height 14
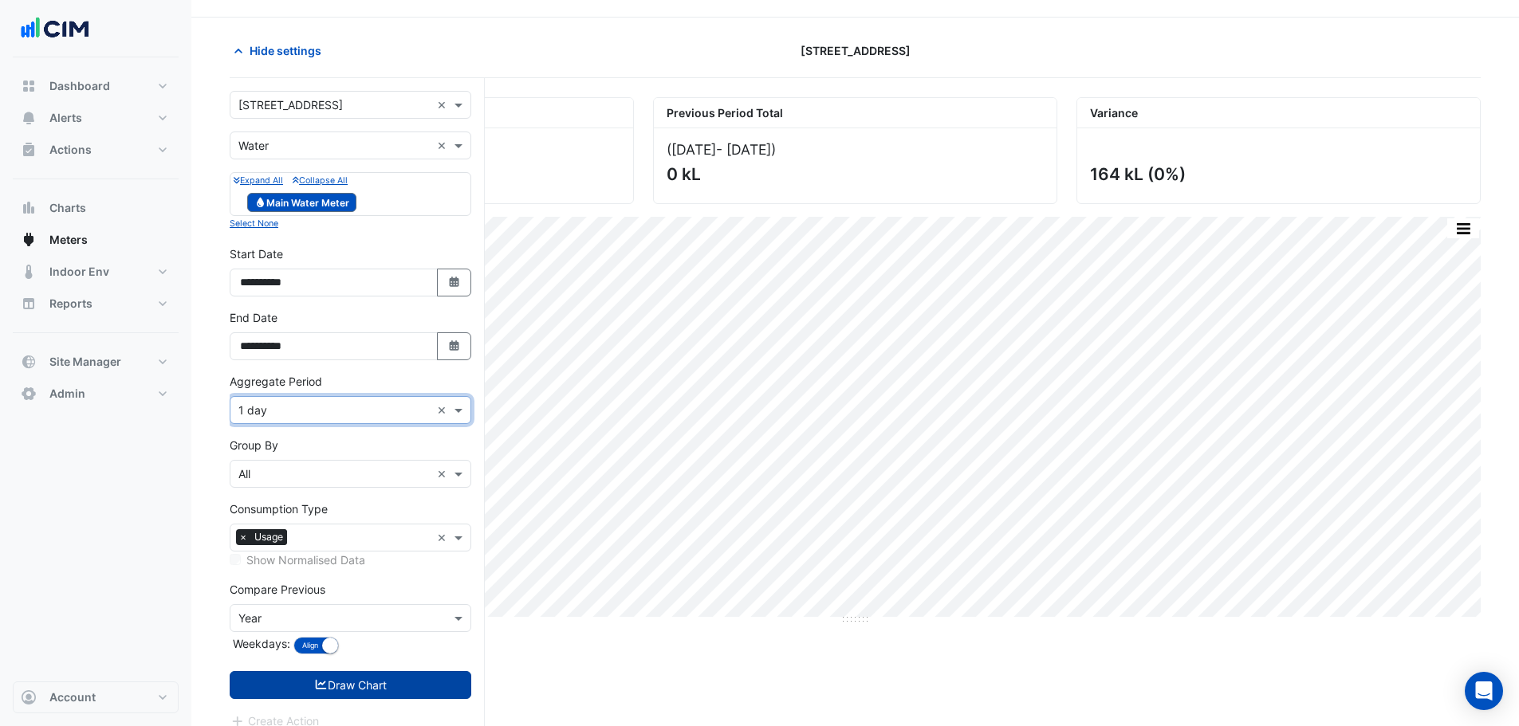
scroll to position [61, 0]
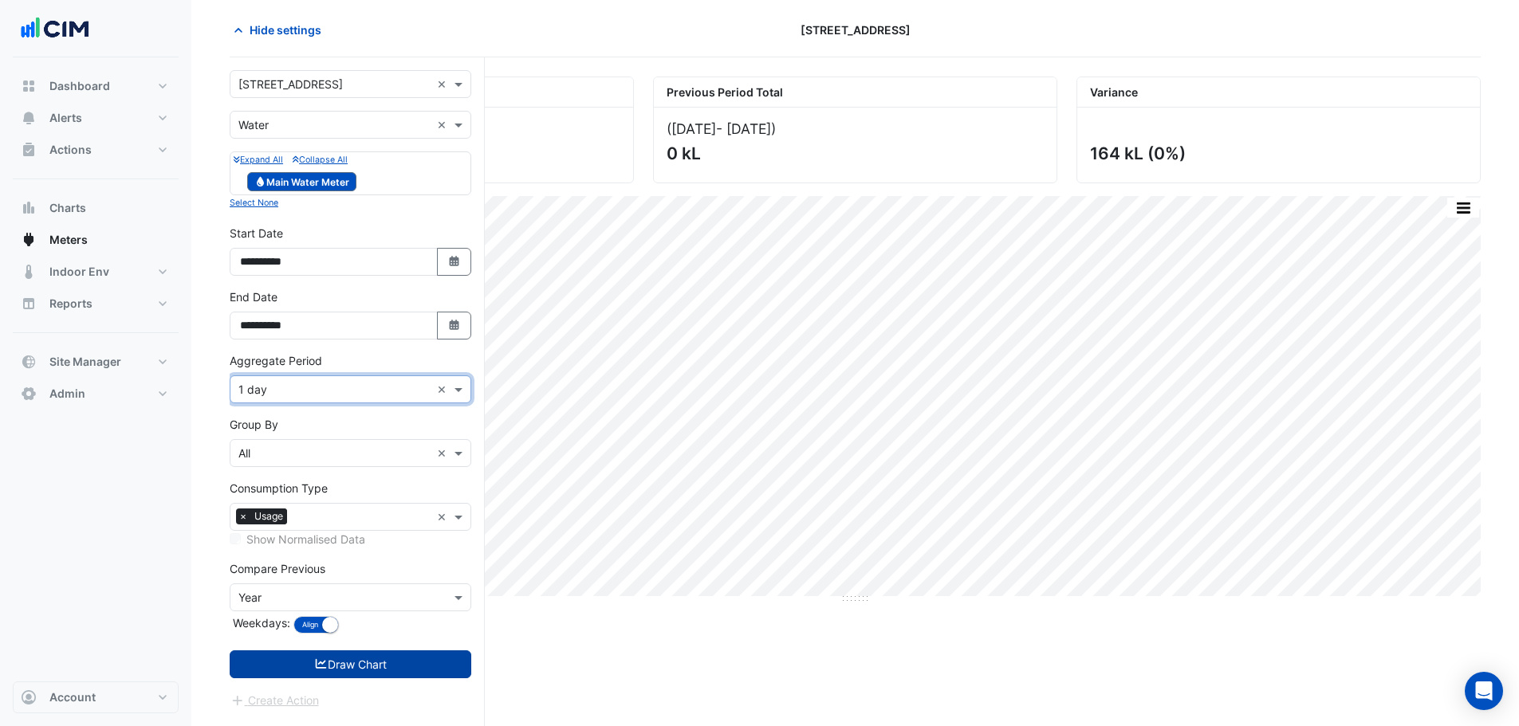
click at [353, 660] on button "Draw Chart" at bounding box center [351, 665] width 242 height 28
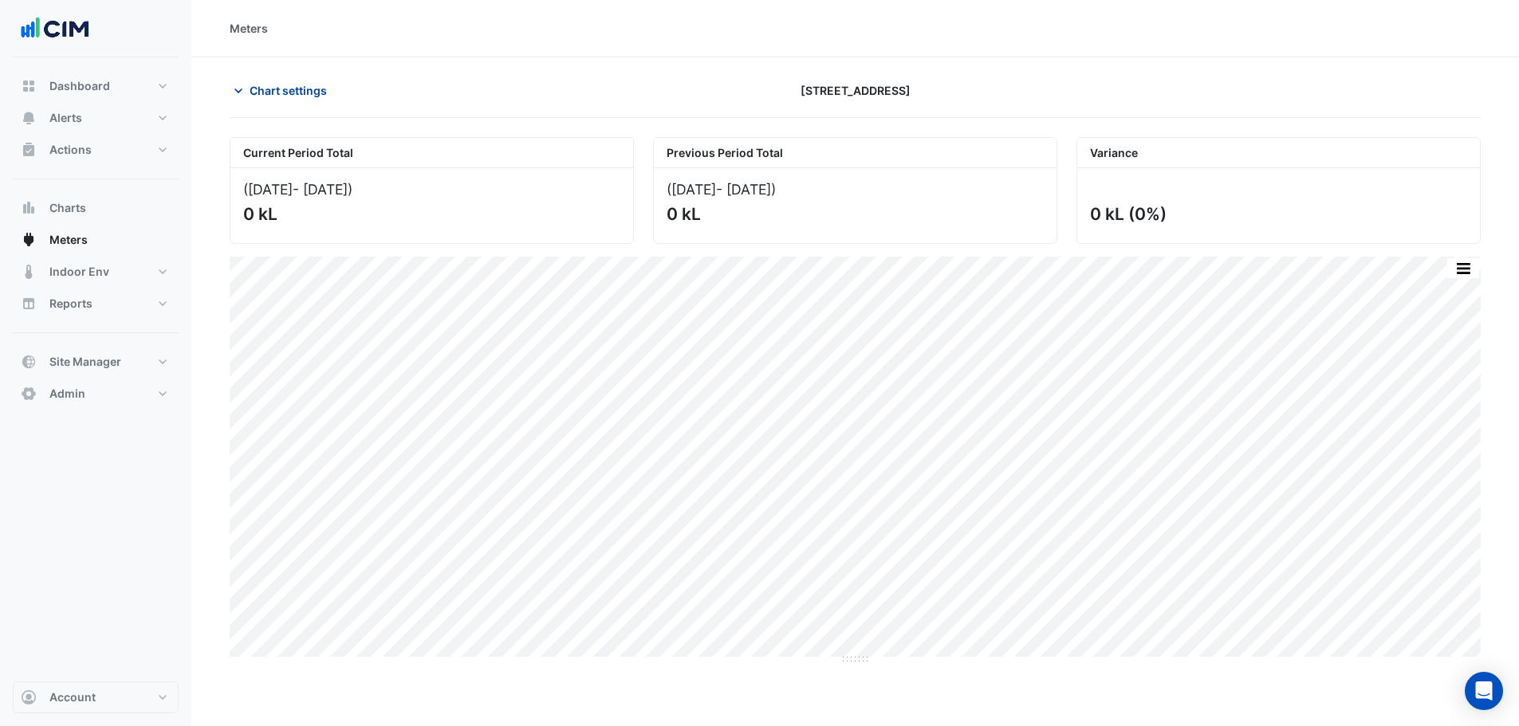
click at [270, 89] on span "Chart settings" at bounding box center [288, 90] width 77 height 17
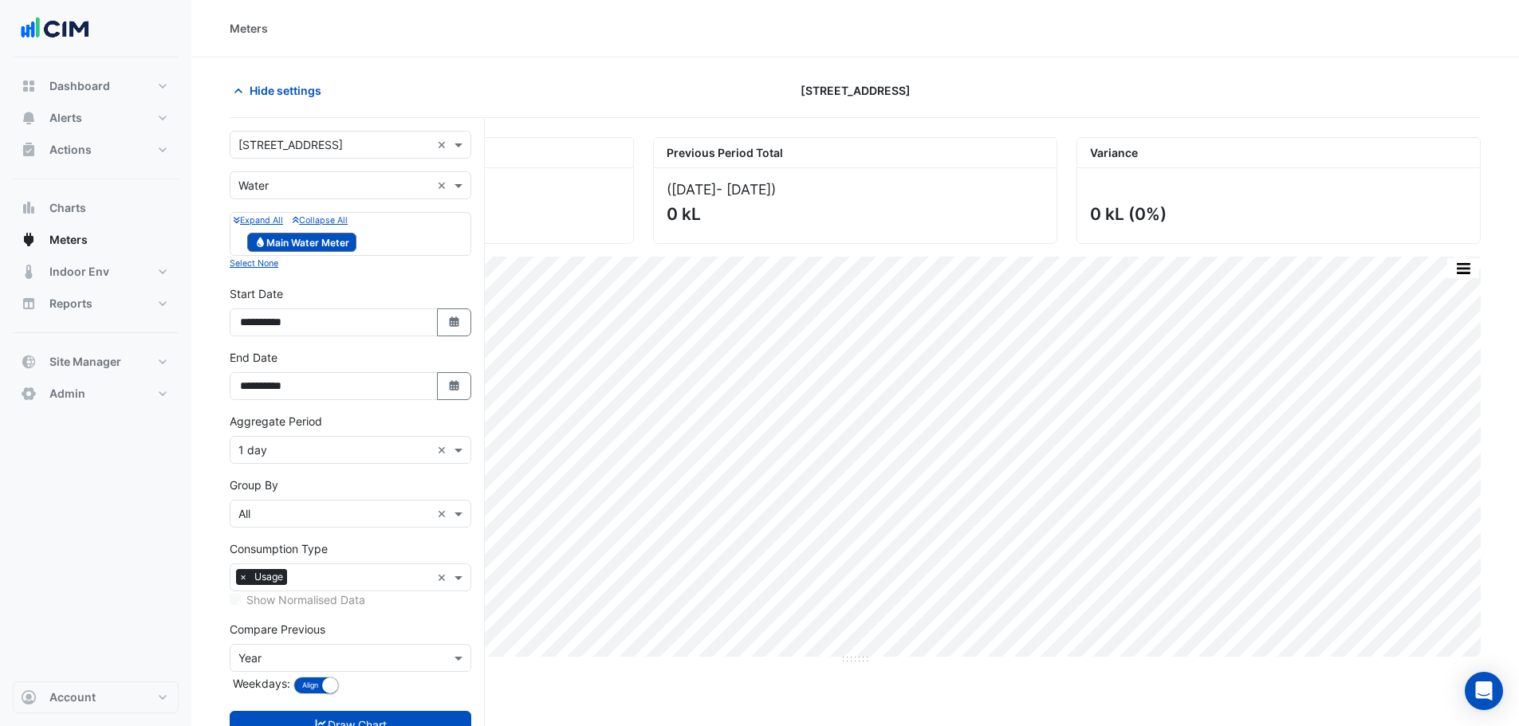
click at [308, 183] on input "text" at bounding box center [334, 186] width 192 height 17
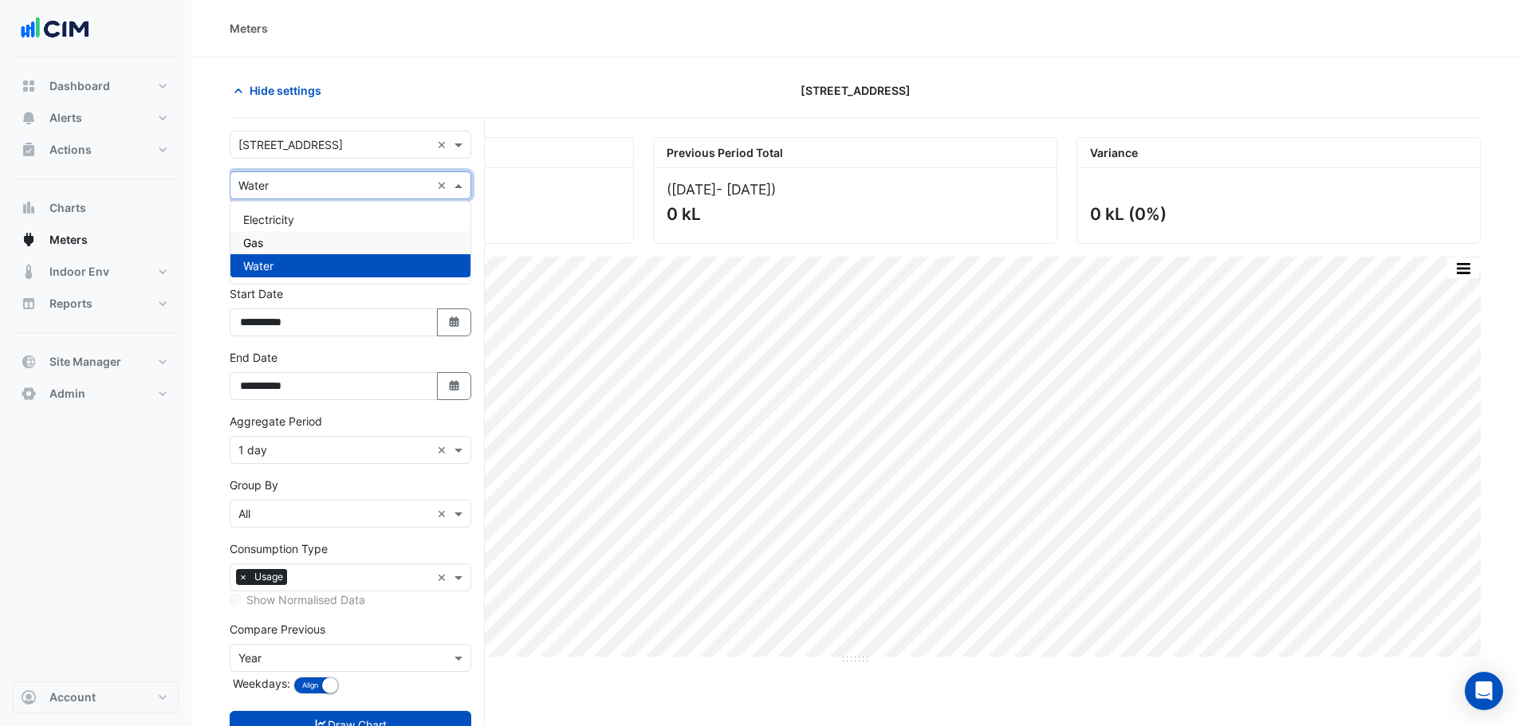
click at [264, 247] on div "Gas" at bounding box center [350, 242] width 240 height 23
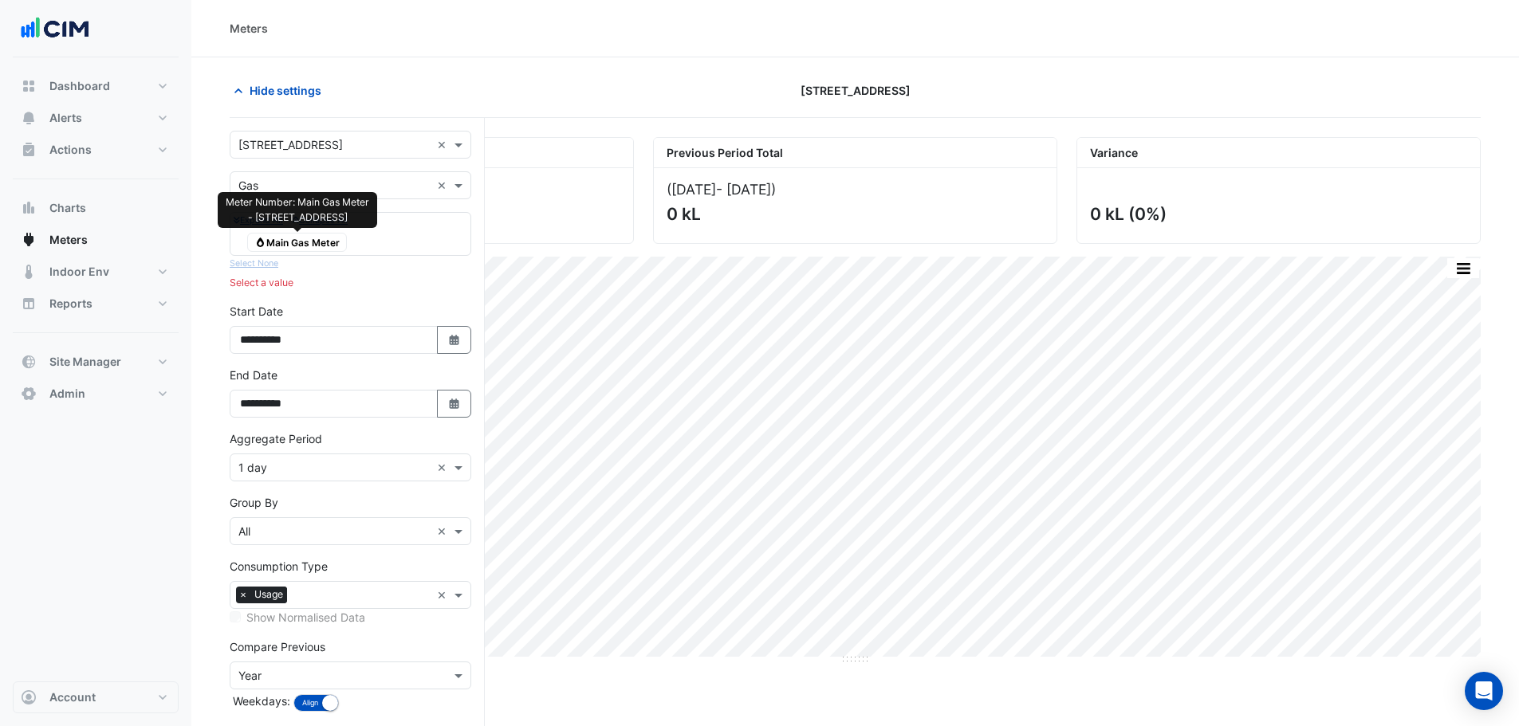
click at [297, 249] on span "Gas Main Gas Meter" at bounding box center [297, 242] width 100 height 19
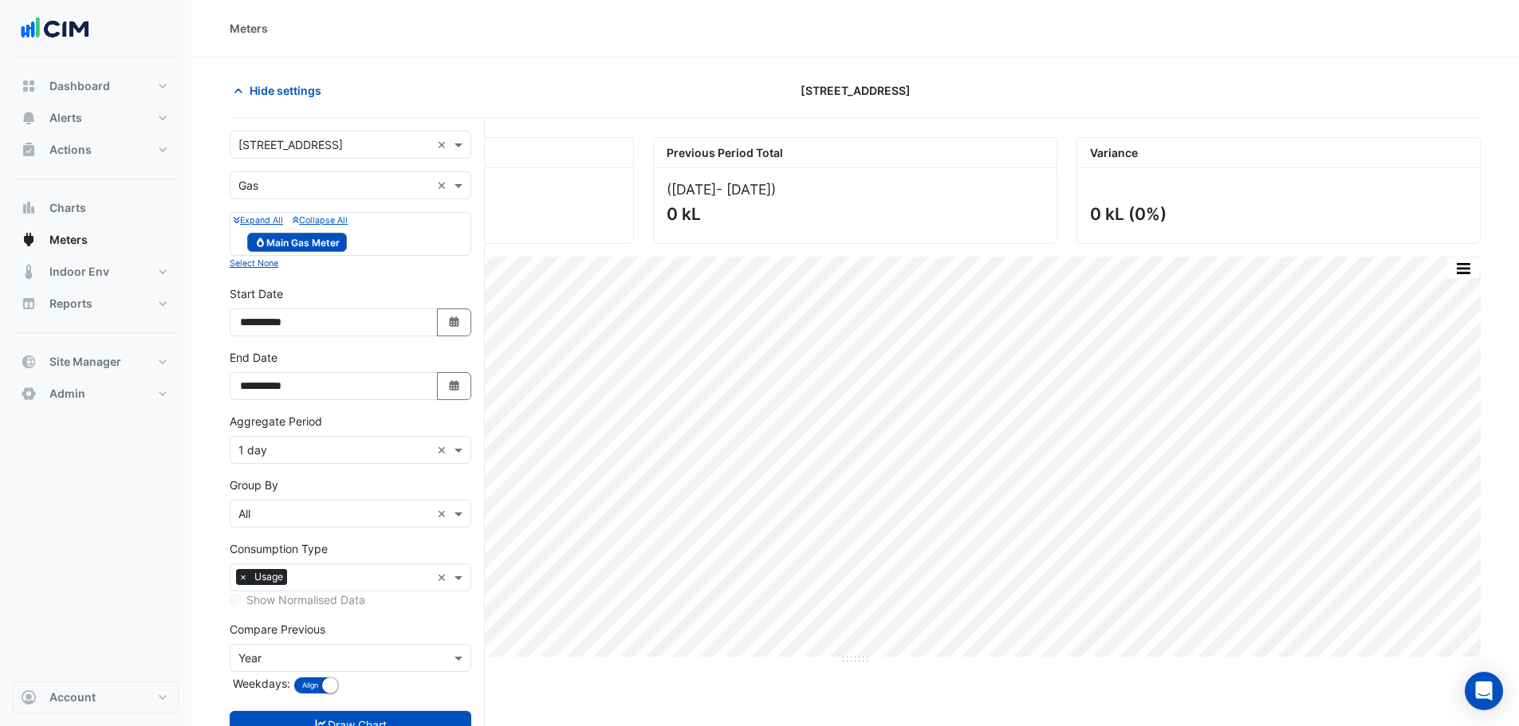
drag, startPoint x: 315, startPoint y: 472, endPoint x: 297, endPoint y: 451, distance: 27.7
click at [314, 472] on form "**********" at bounding box center [351, 450] width 242 height 639
click at [297, 451] on input "text" at bounding box center [334, 451] width 192 height 17
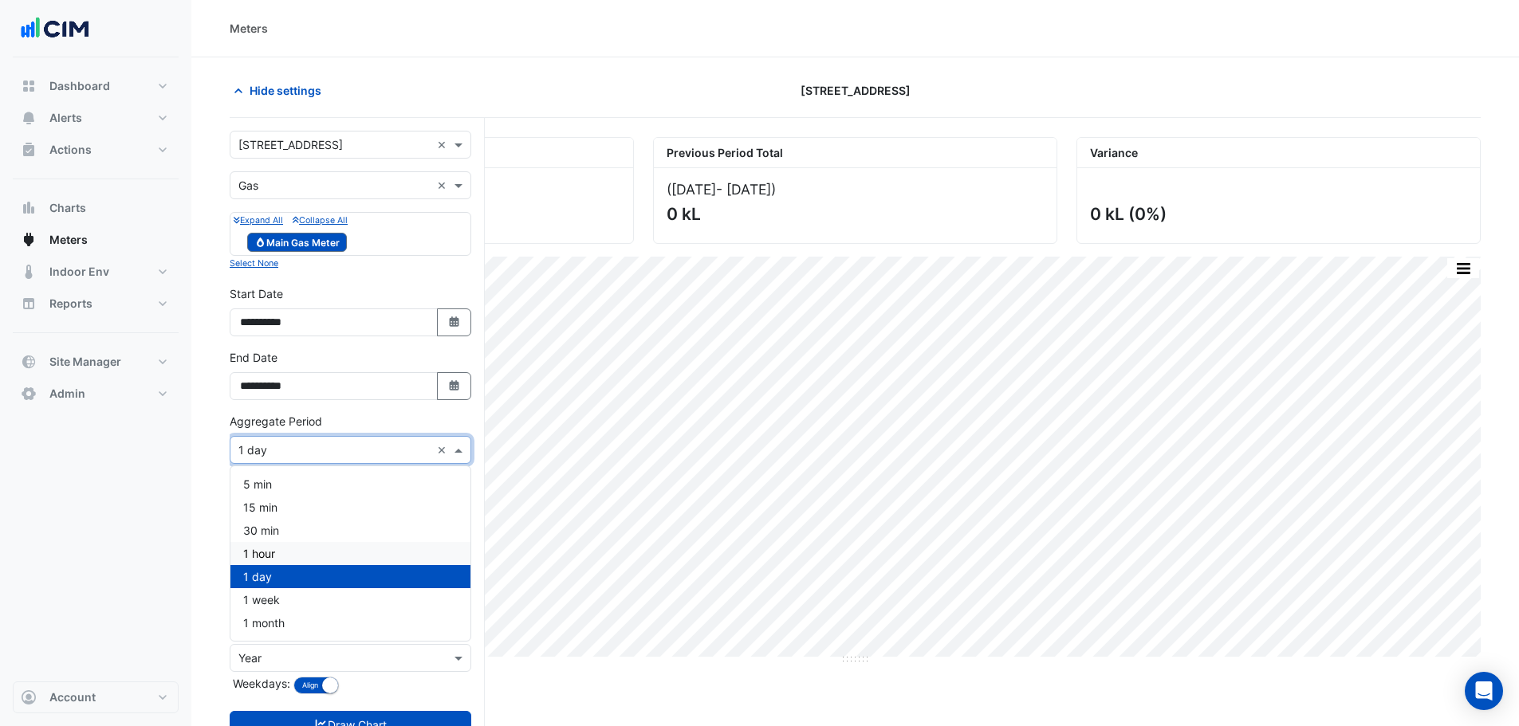
click at [274, 555] on span "1 hour" at bounding box center [259, 554] width 32 height 14
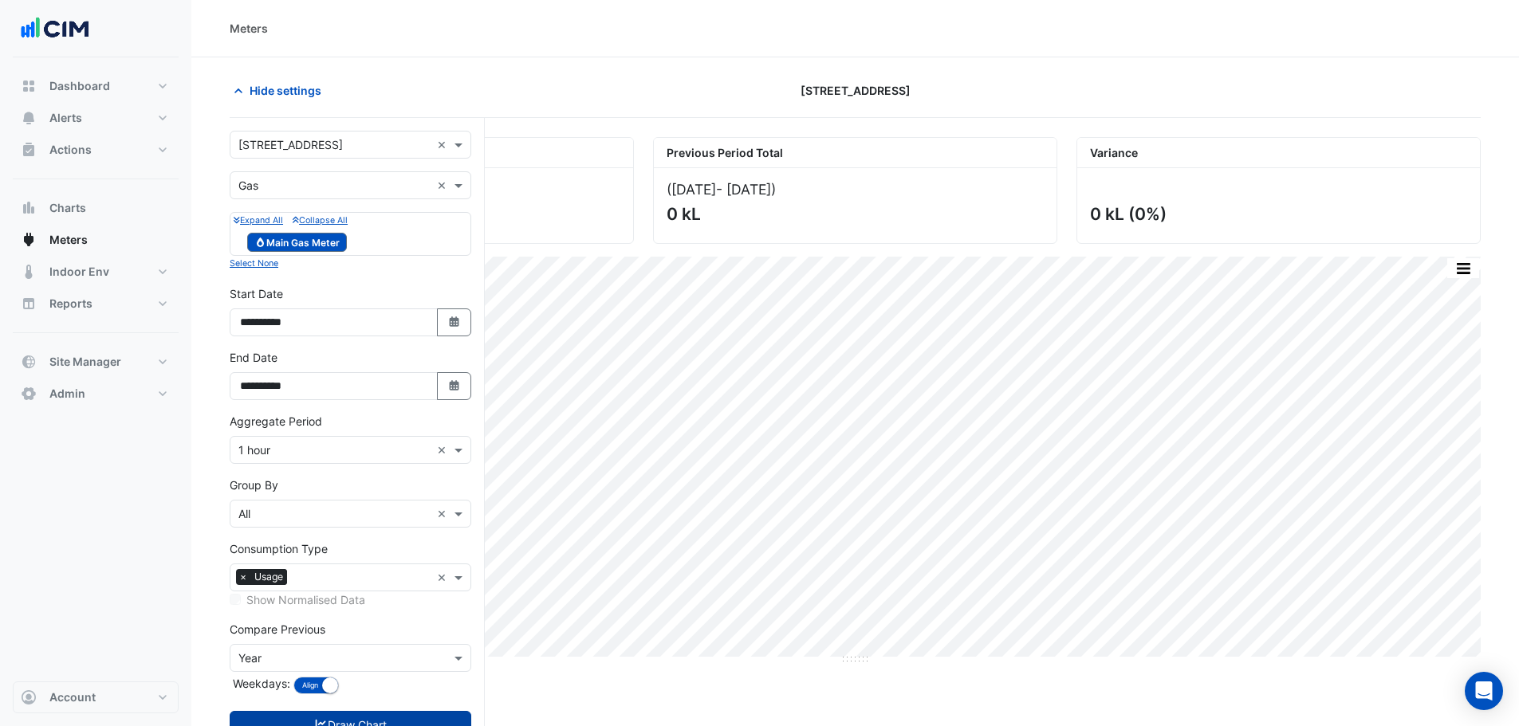
click at [370, 725] on button "Draw Chart" at bounding box center [351, 725] width 242 height 28
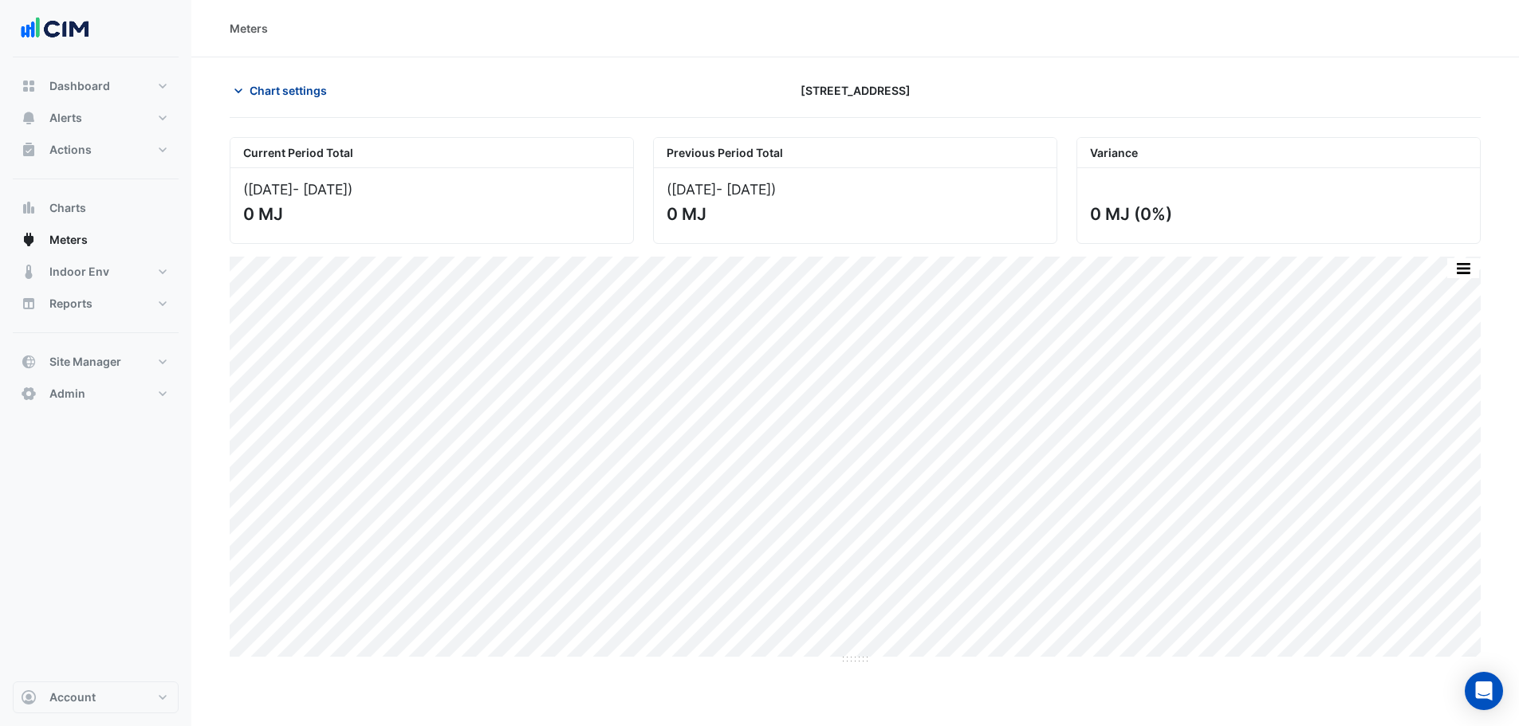
click at [271, 97] on span "Chart settings" at bounding box center [288, 90] width 77 height 17
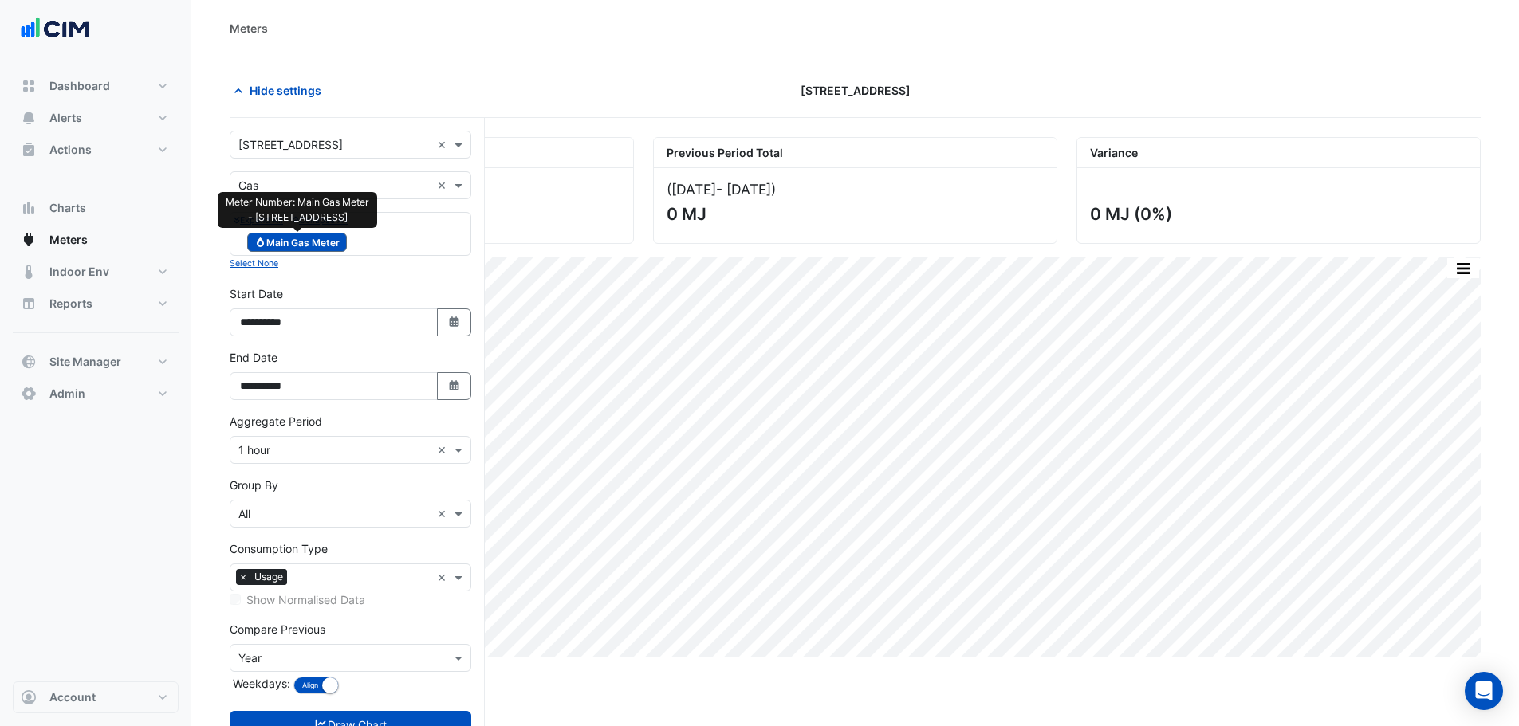
click at [295, 246] on span "Gas Main Gas Meter" at bounding box center [297, 242] width 100 height 19
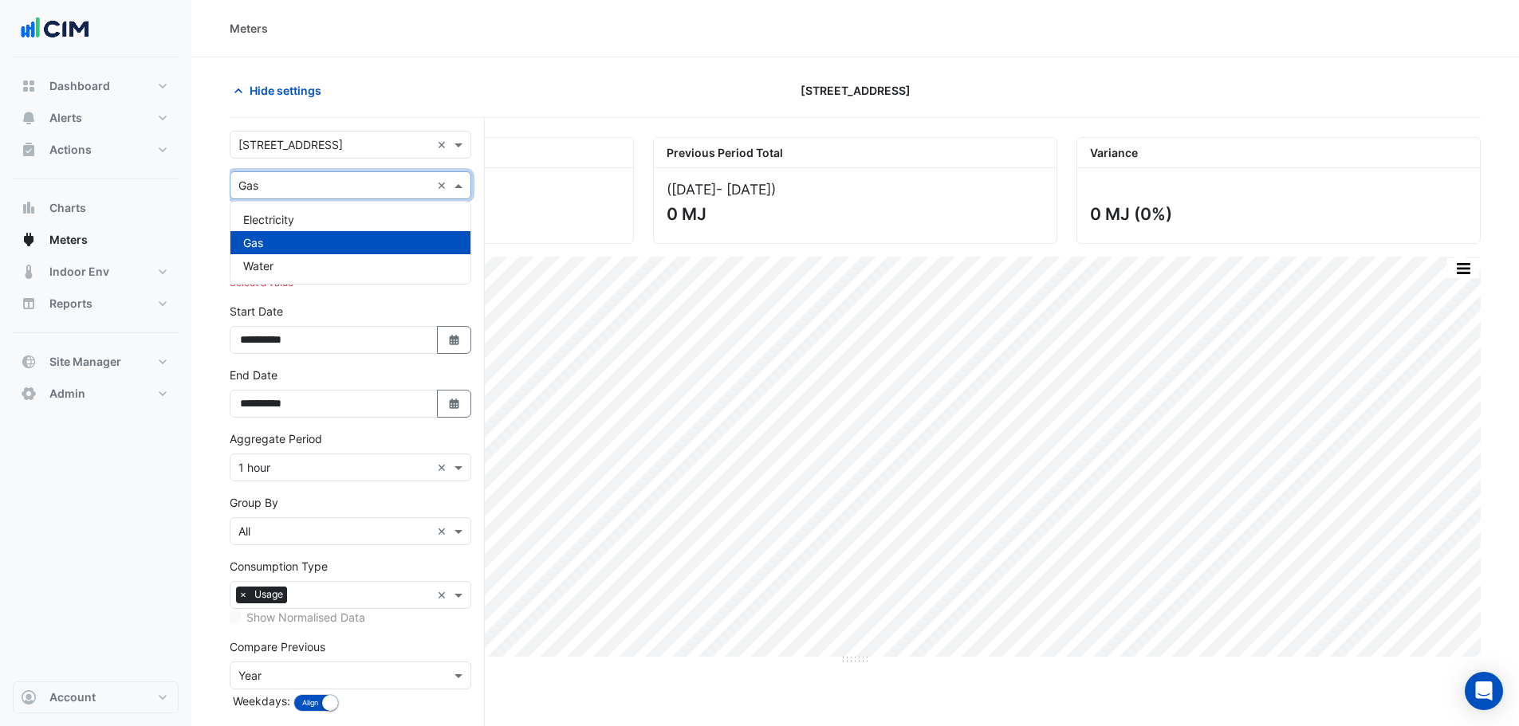
click at [272, 184] on input "text" at bounding box center [334, 186] width 192 height 17
click at [269, 261] on span "Water" at bounding box center [258, 266] width 30 height 14
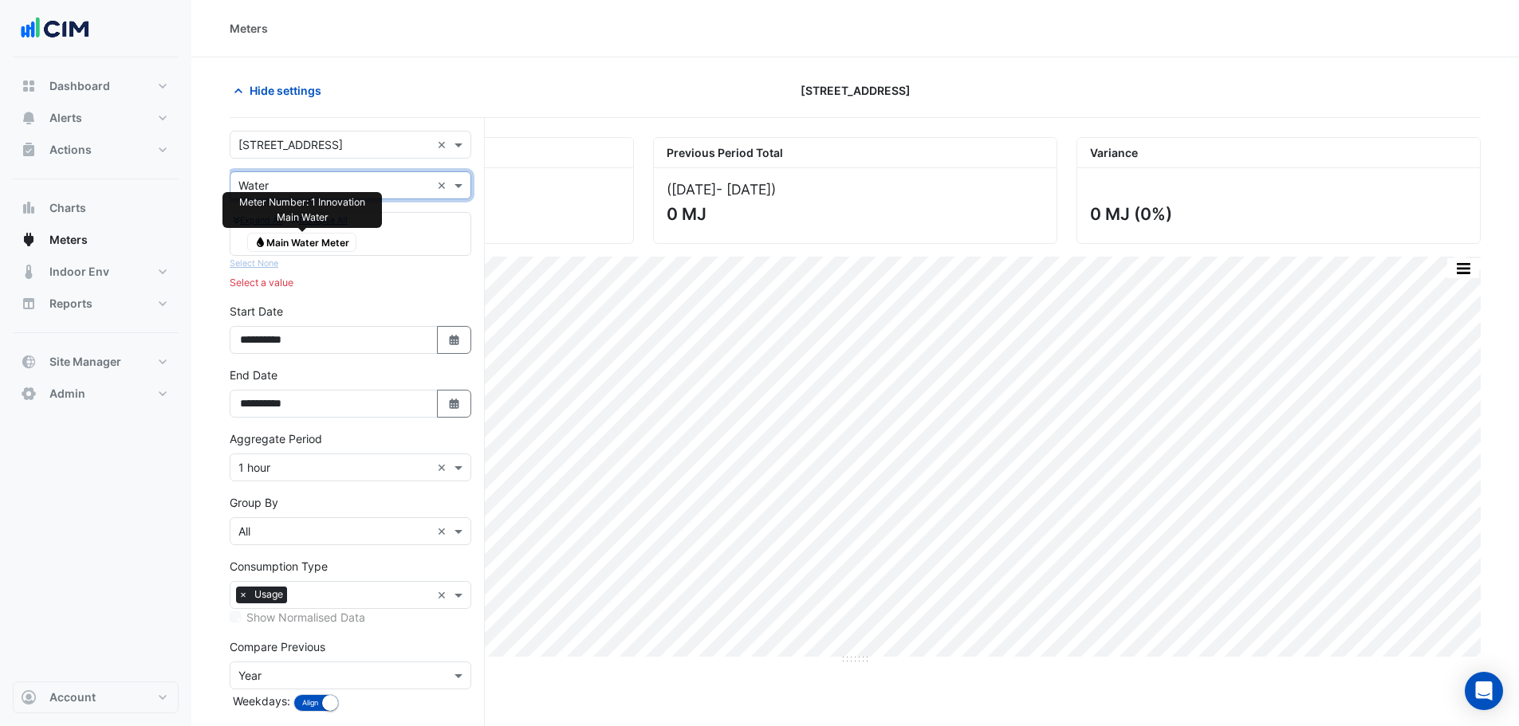
click at [272, 244] on span "Water Main Water Meter" at bounding box center [301, 242] width 109 height 19
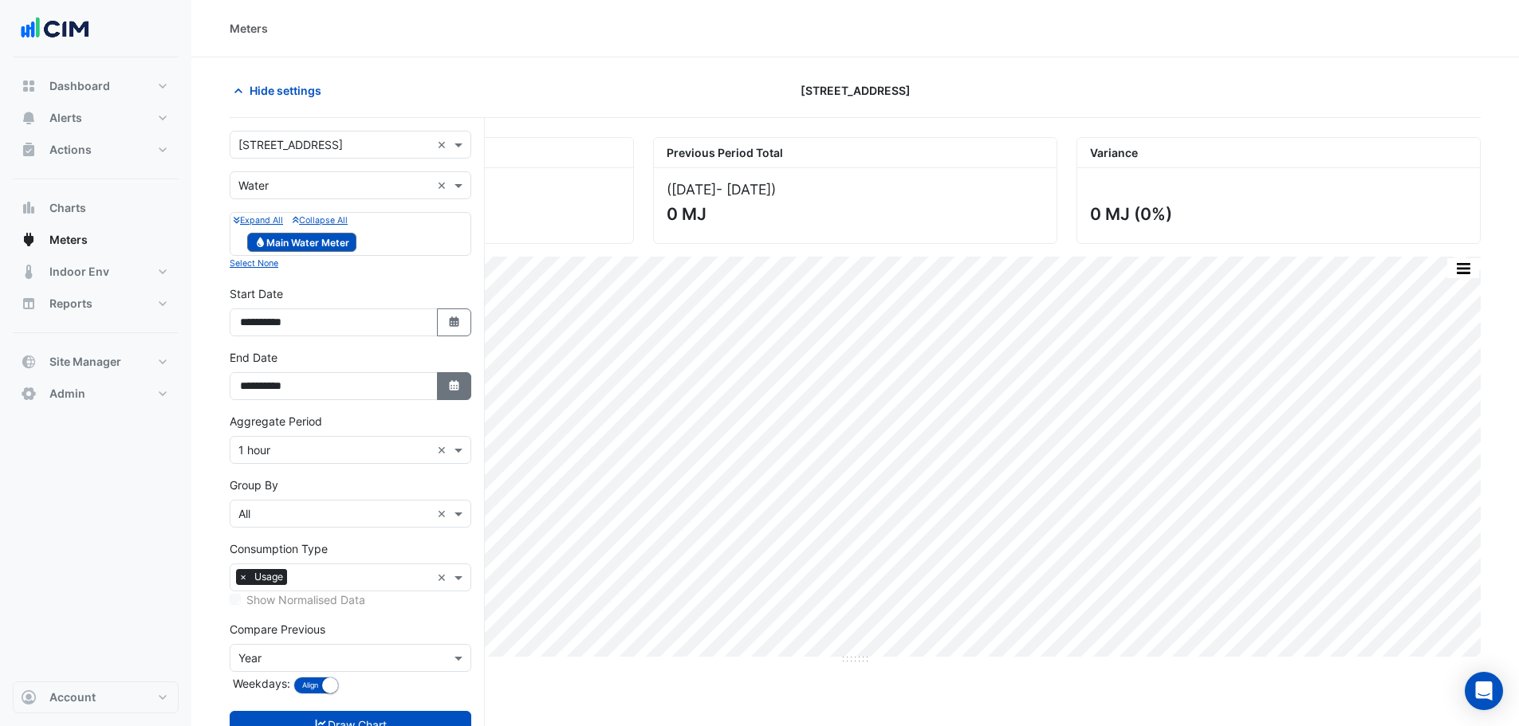
click at [443, 383] on button "Select Date" at bounding box center [454, 386] width 35 height 28
select select "**"
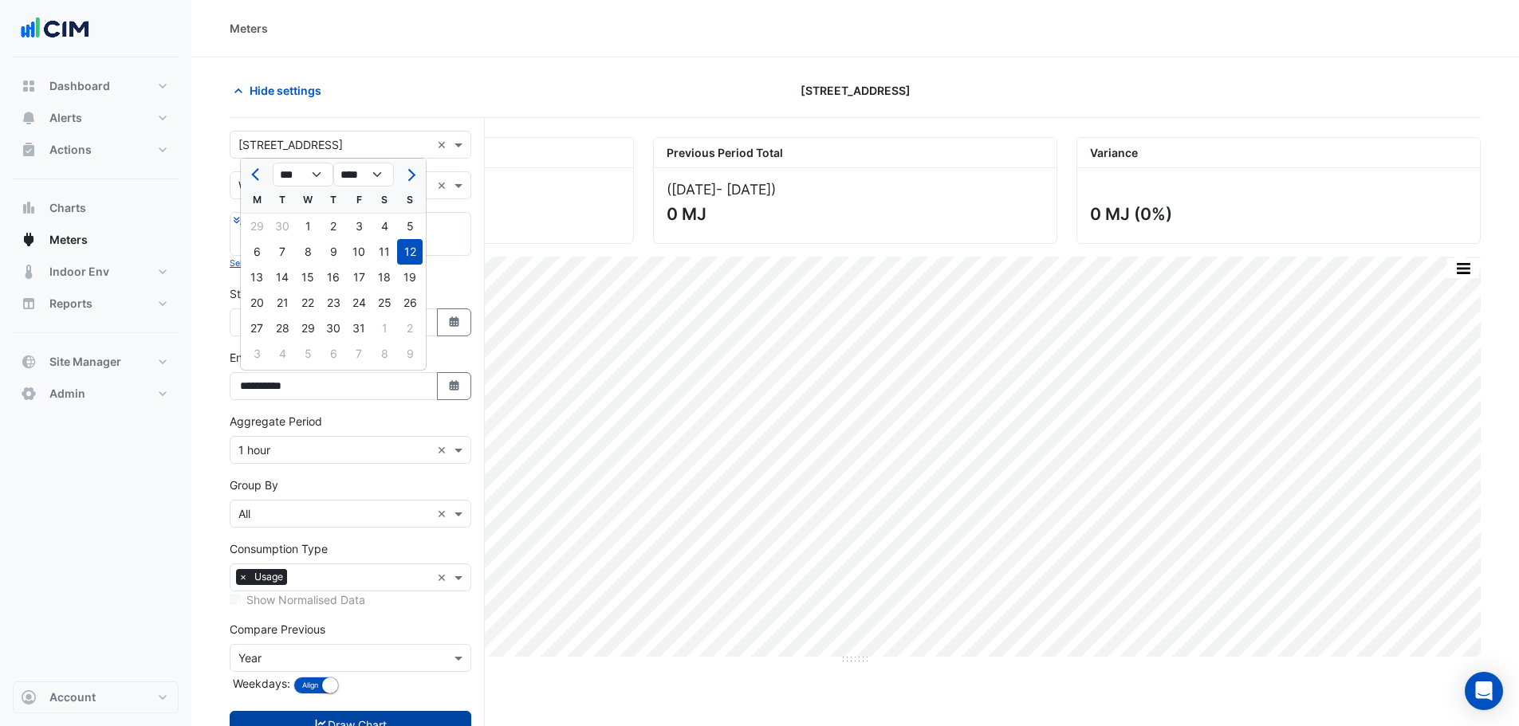
click at [364, 716] on button "Draw Chart" at bounding box center [351, 725] width 242 height 28
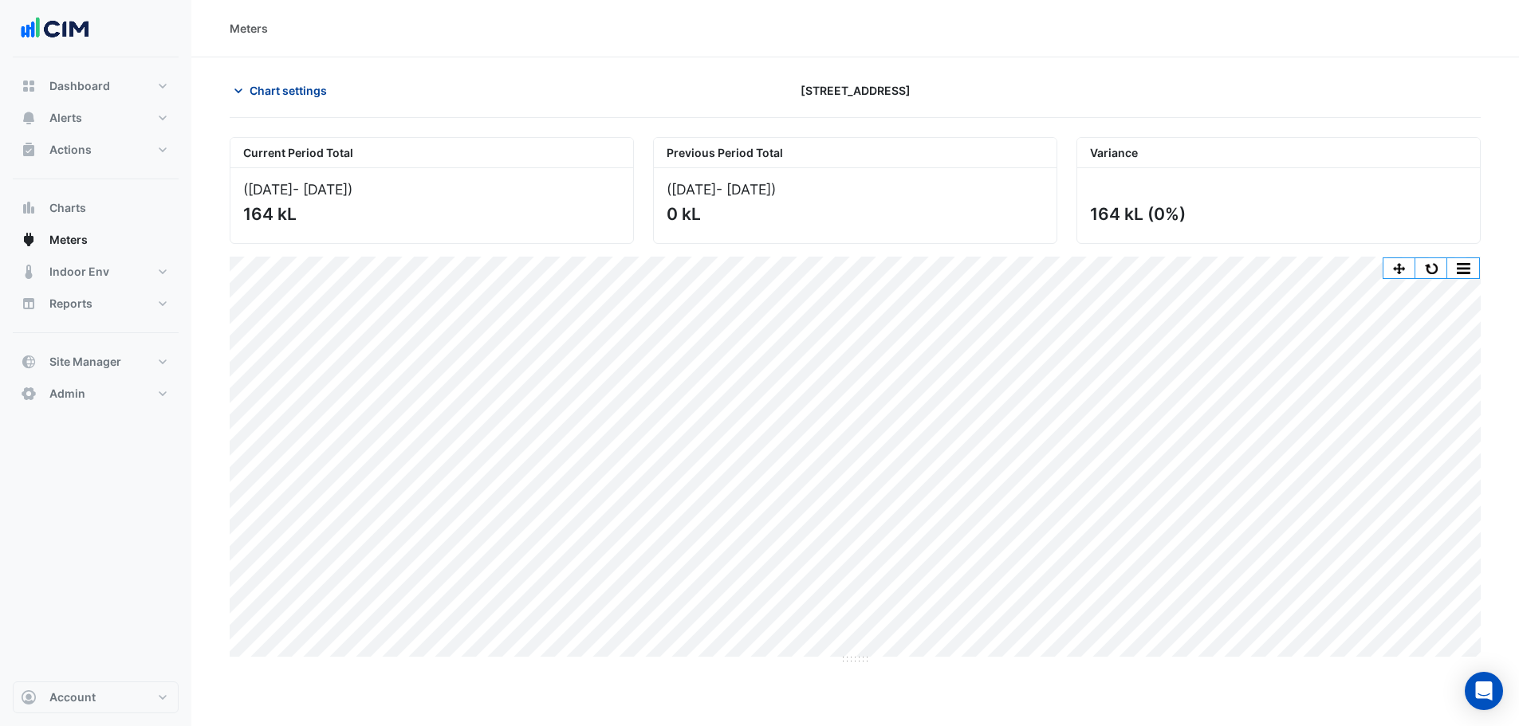
click at [273, 103] on button "Chart settings" at bounding box center [284, 91] width 108 height 28
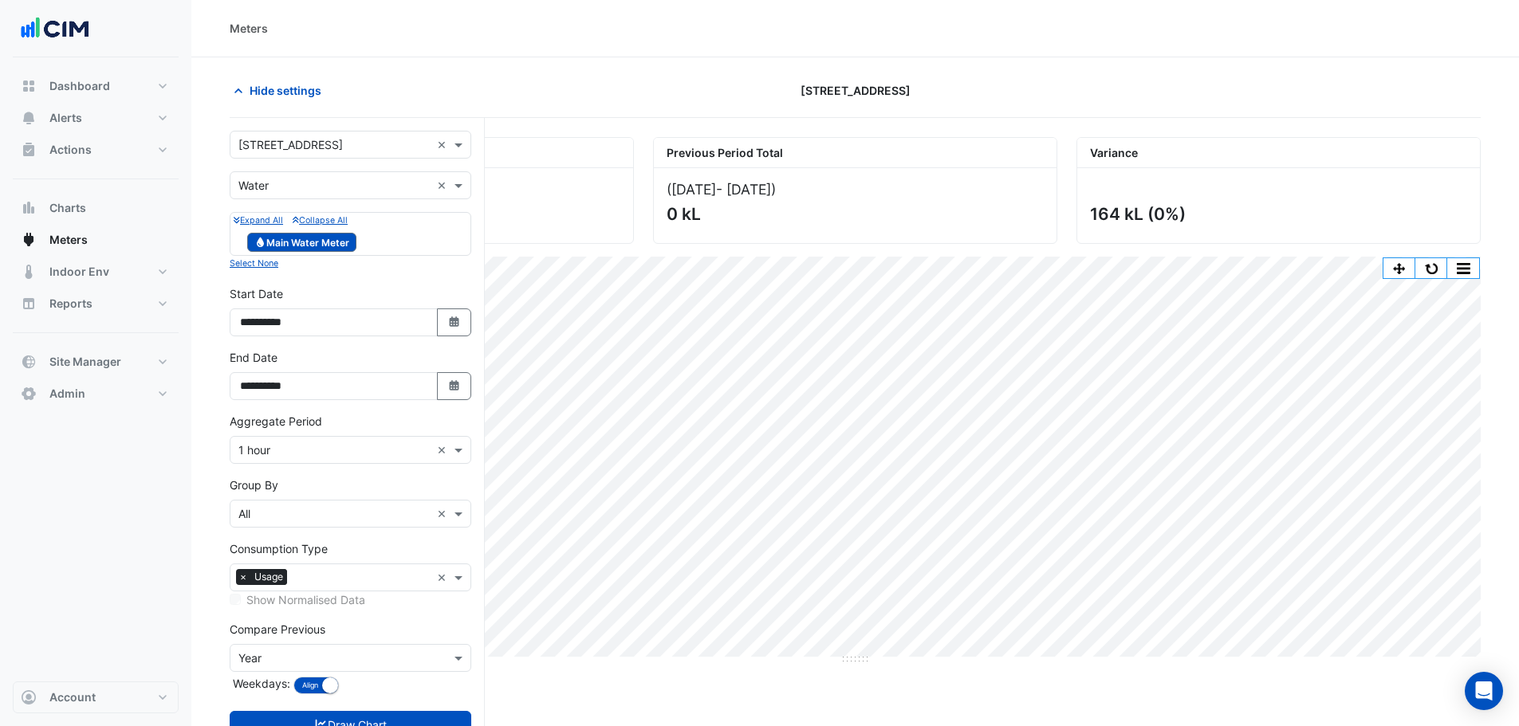
click at [281, 460] on div "× 1 hour ×" at bounding box center [351, 450] width 242 height 28
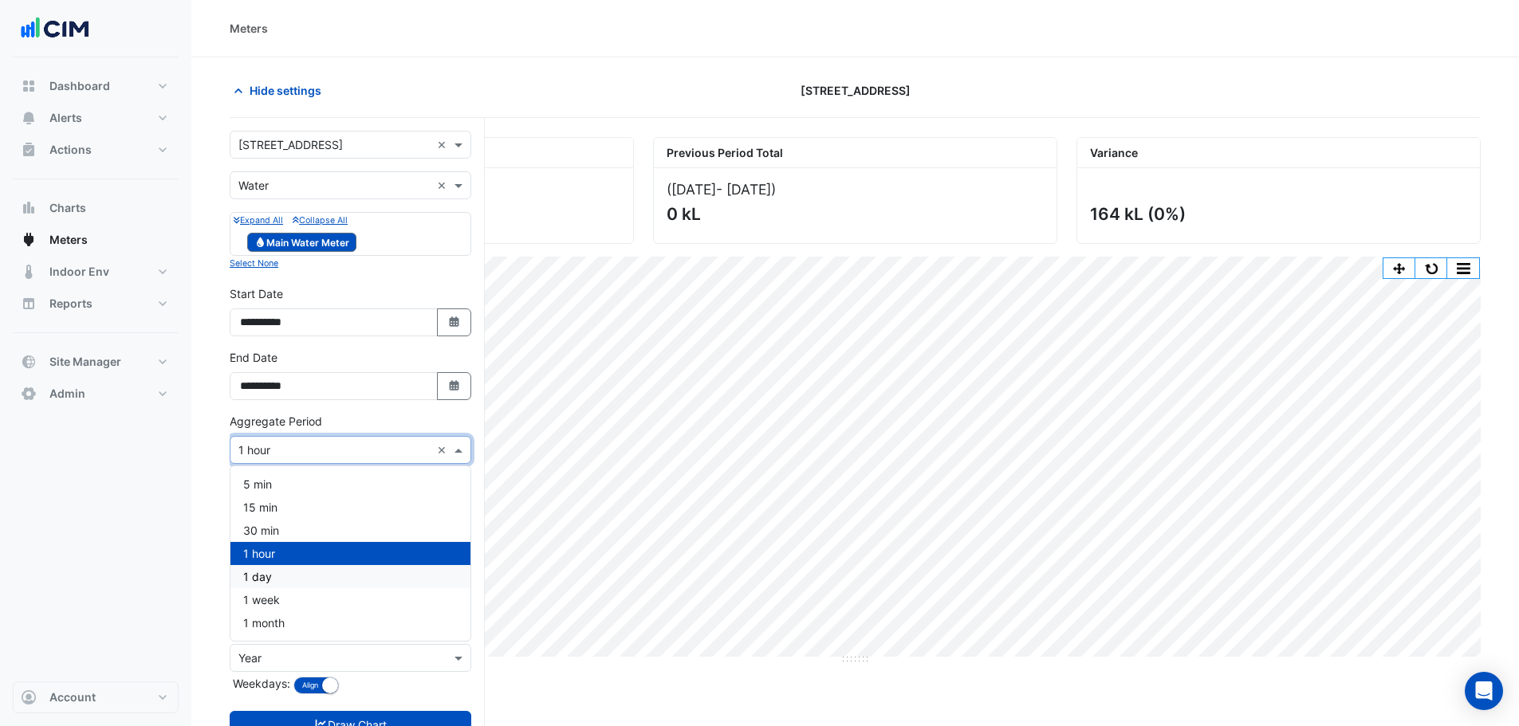
click at [269, 578] on span "1 day" at bounding box center [257, 577] width 29 height 14
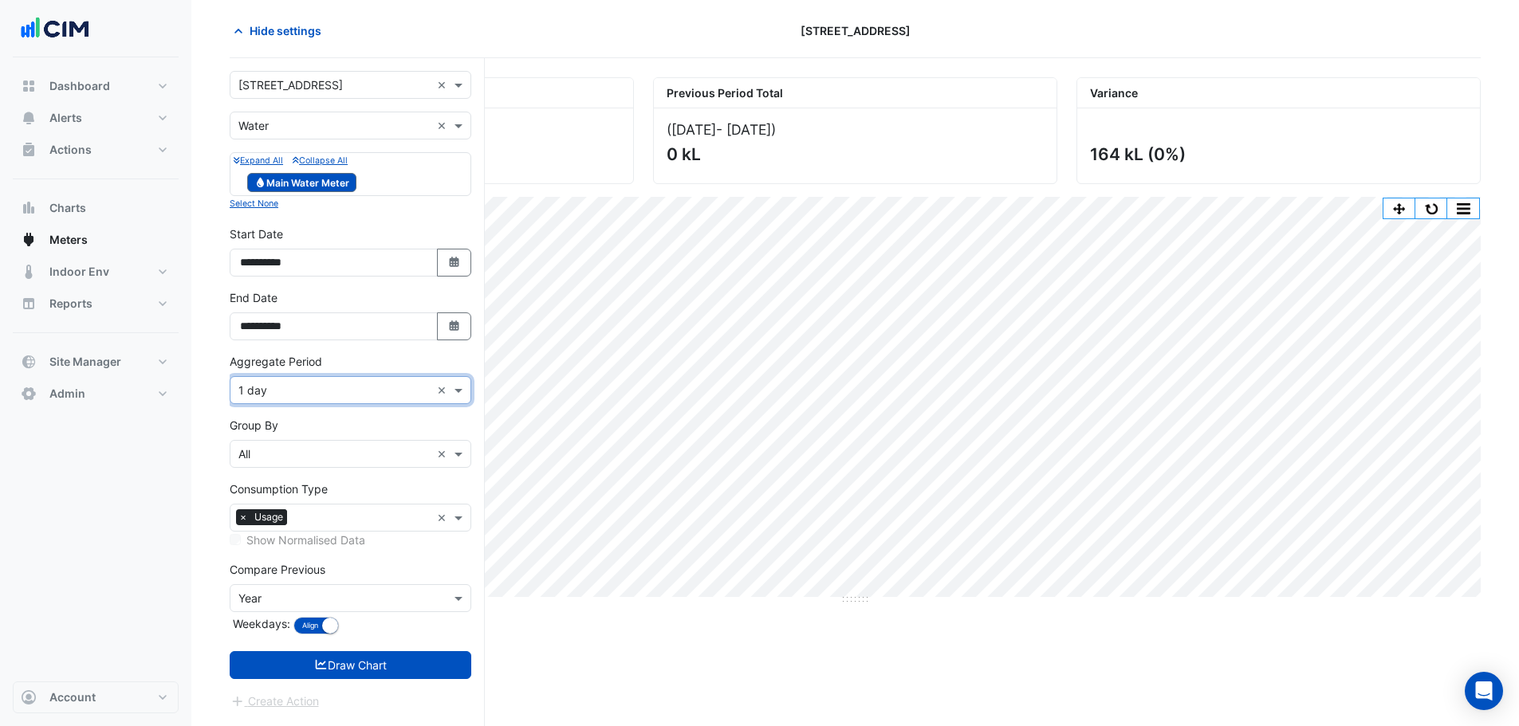
scroll to position [61, 0]
click at [294, 679] on form "**********" at bounding box center [351, 389] width 242 height 639
click at [296, 661] on button "Draw Chart" at bounding box center [351, 665] width 242 height 28
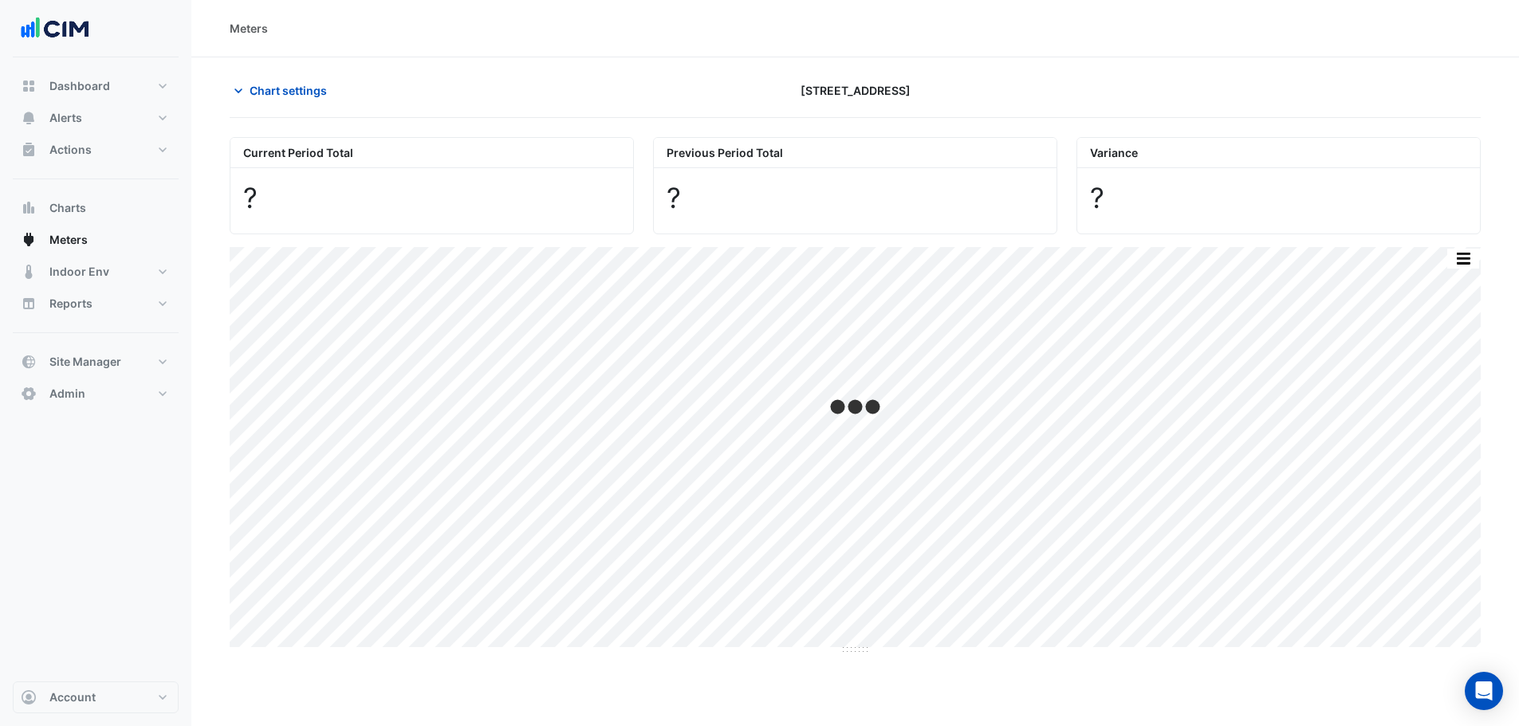
scroll to position [61, 0]
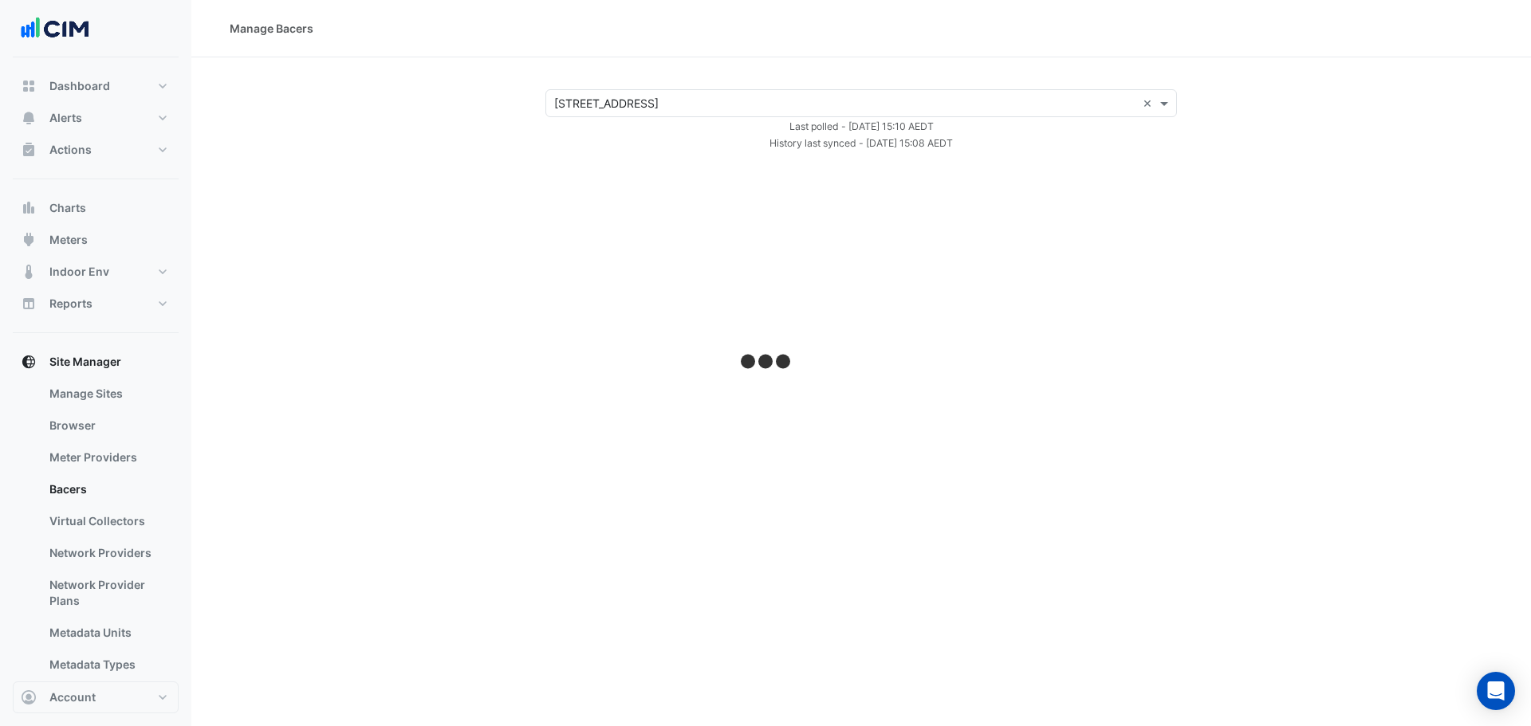
select select "**"
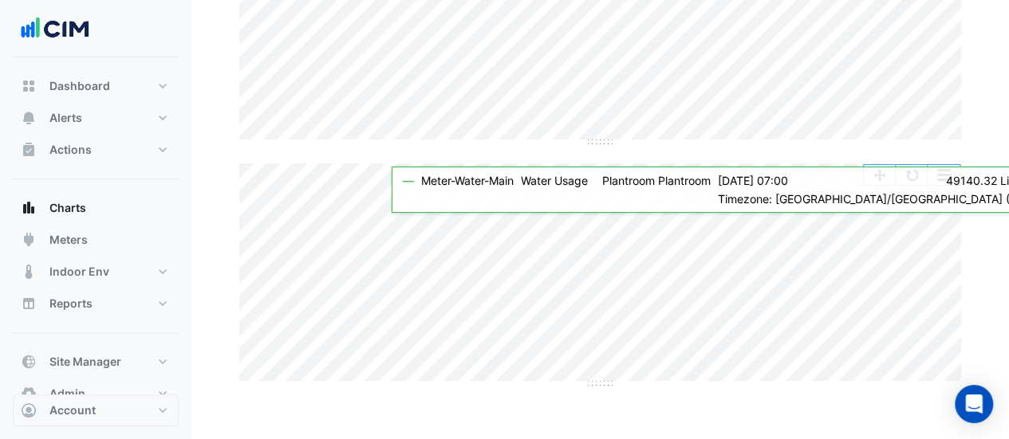
scroll to position [0, 8]
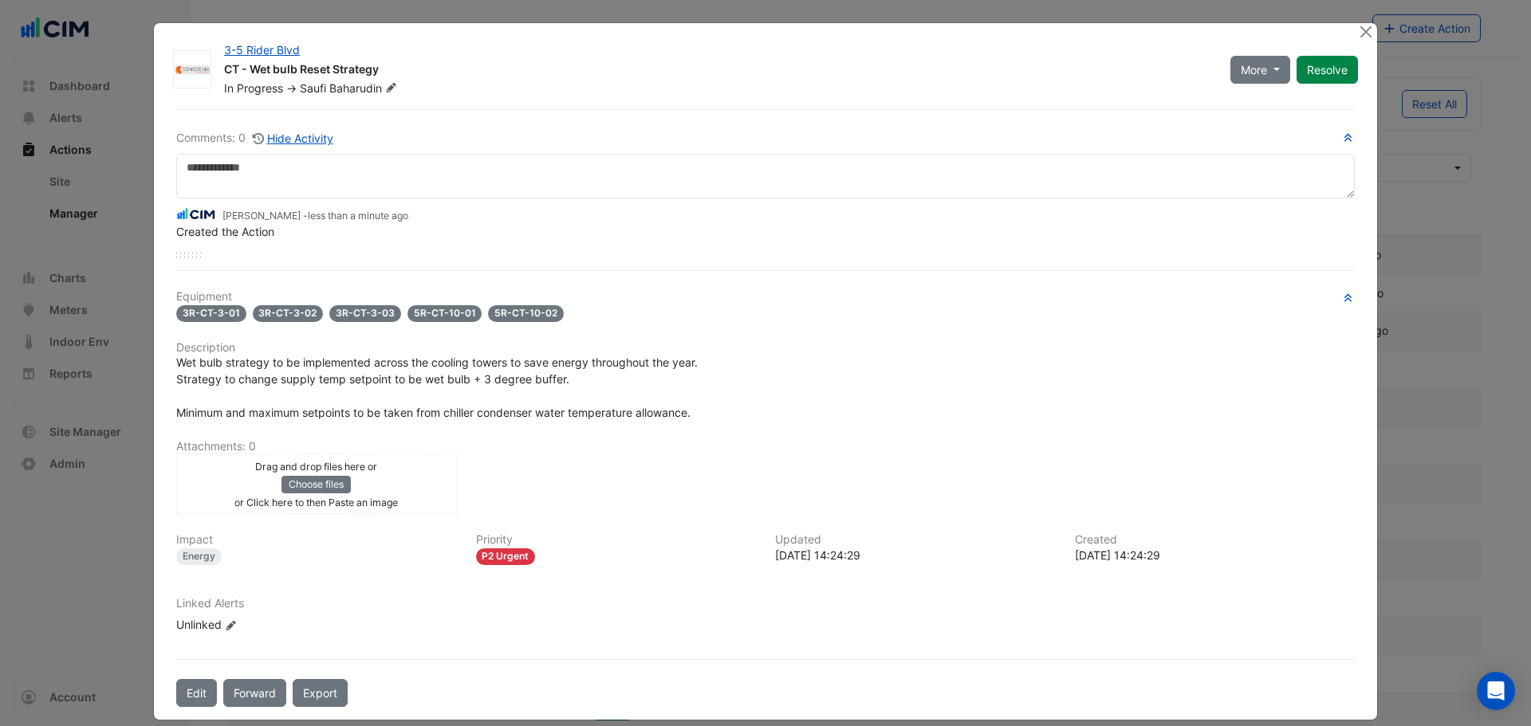
select select "**"
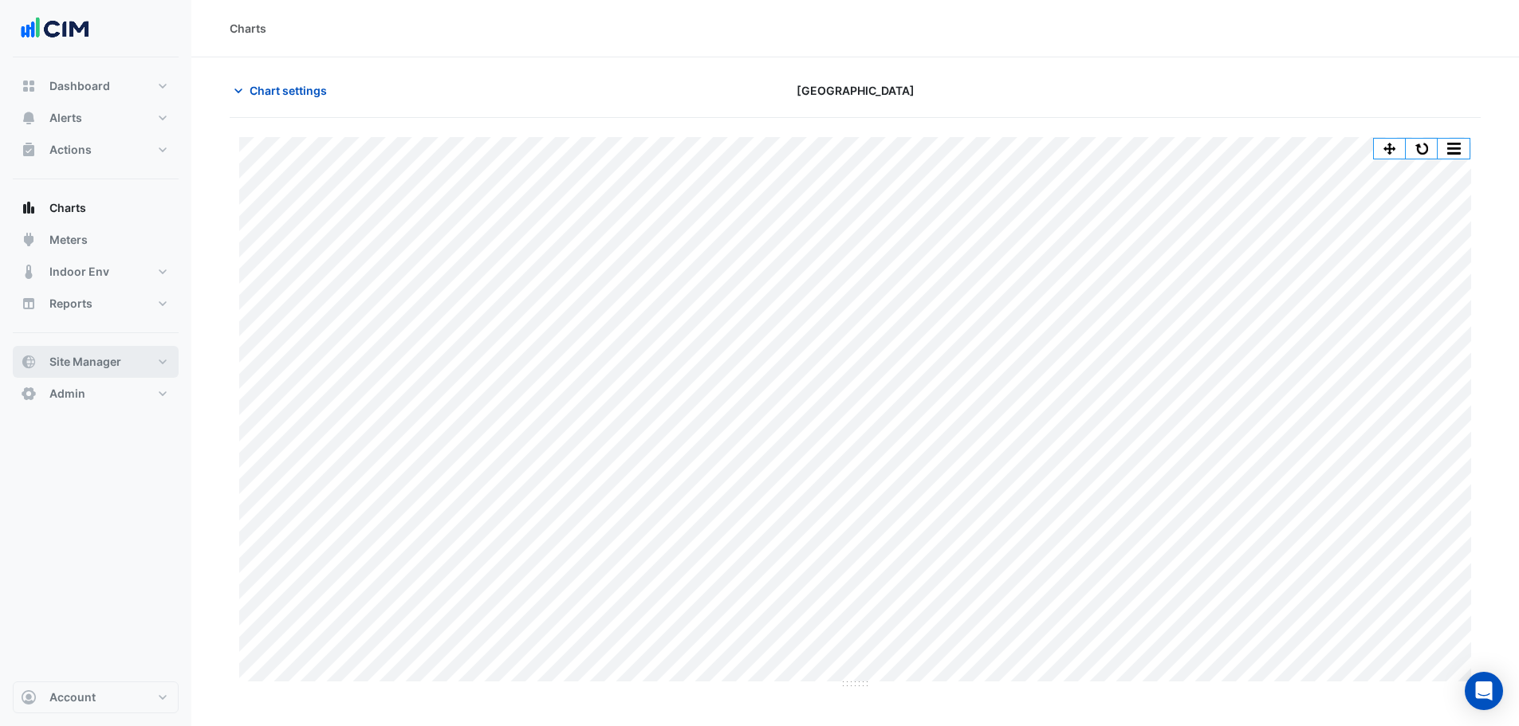
click at [108, 370] on button "Site Manager" at bounding box center [96, 362] width 166 height 32
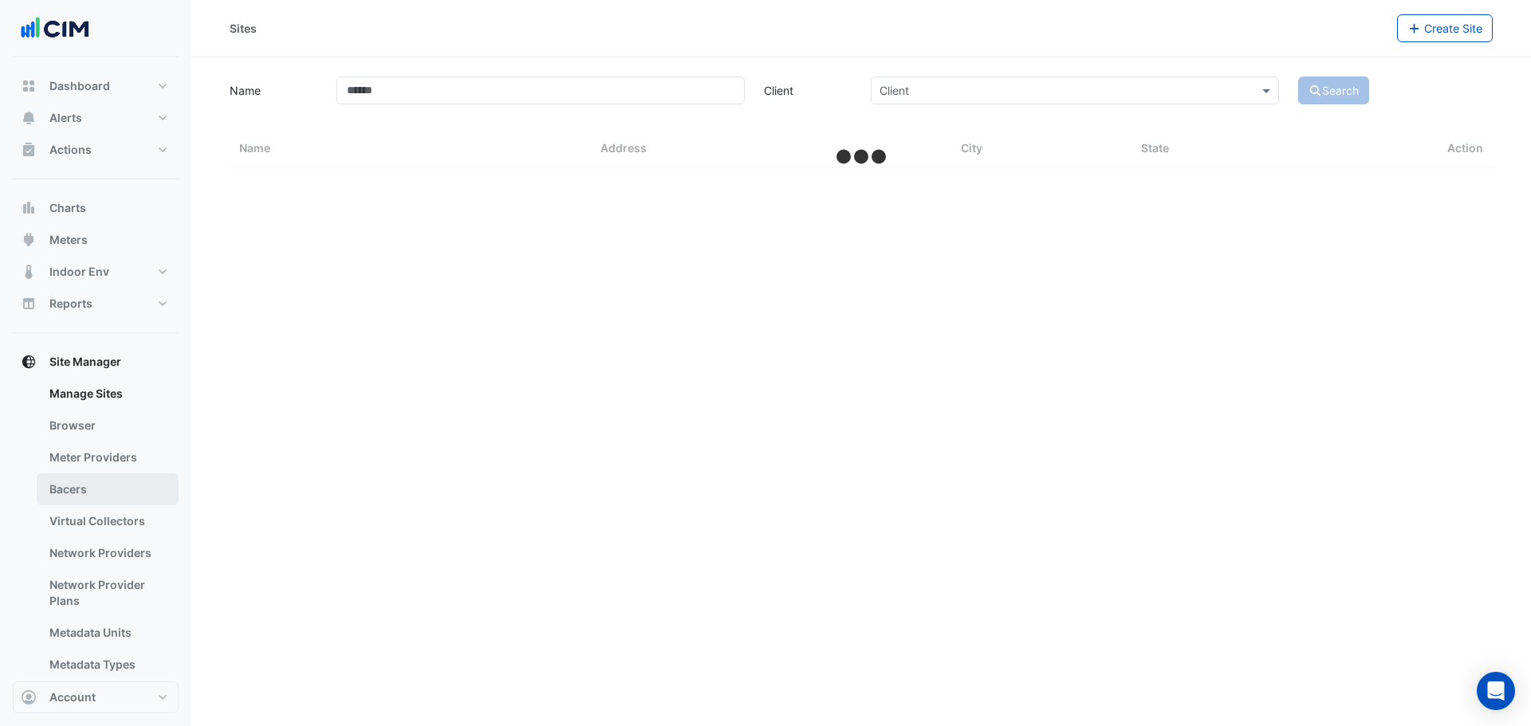
click at [107, 474] on link "Bacers" at bounding box center [108, 490] width 142 height 32
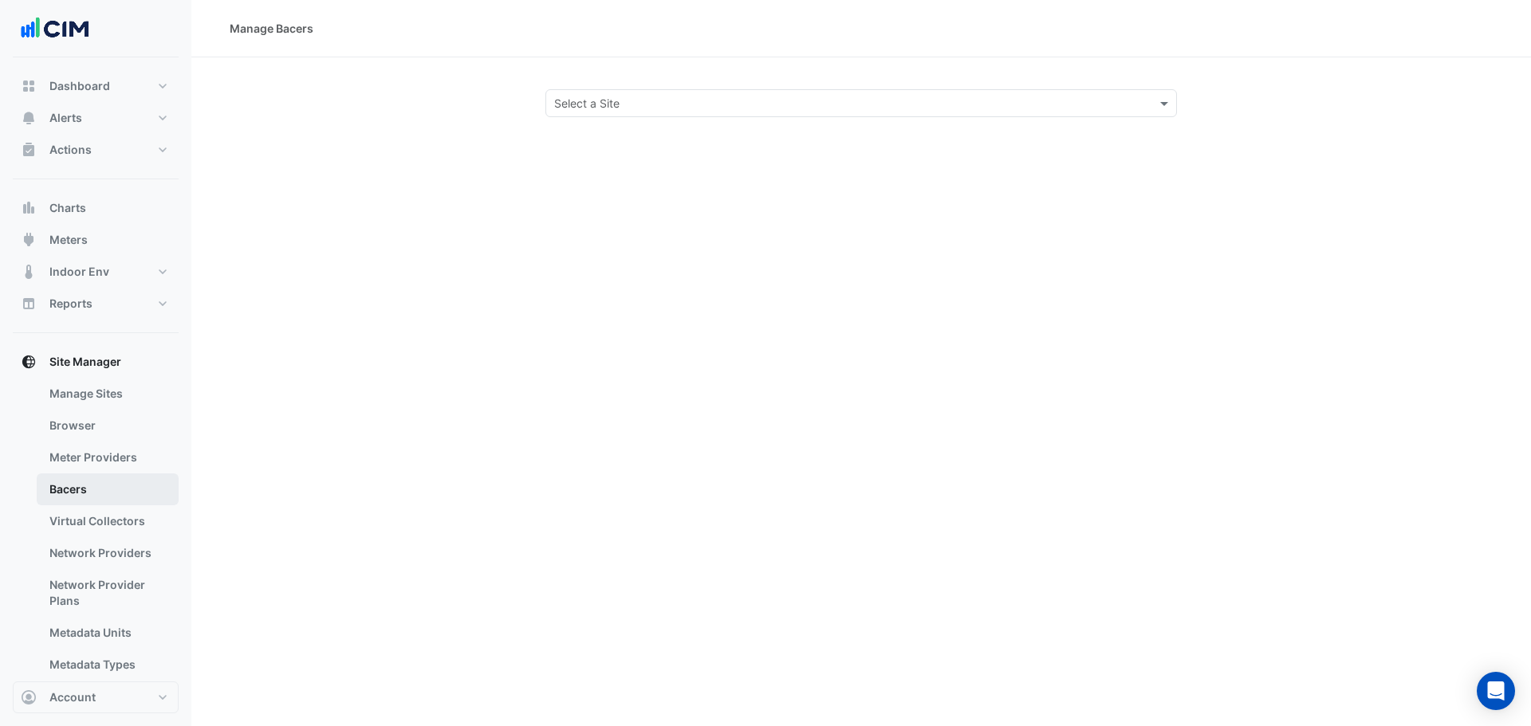
click at [113, 491] on link "Bacers" at bounding box center [108, 490] width 142 height 32
click at [664, 96] on input "text" at bounding box center [845, 104] width 582 height 17
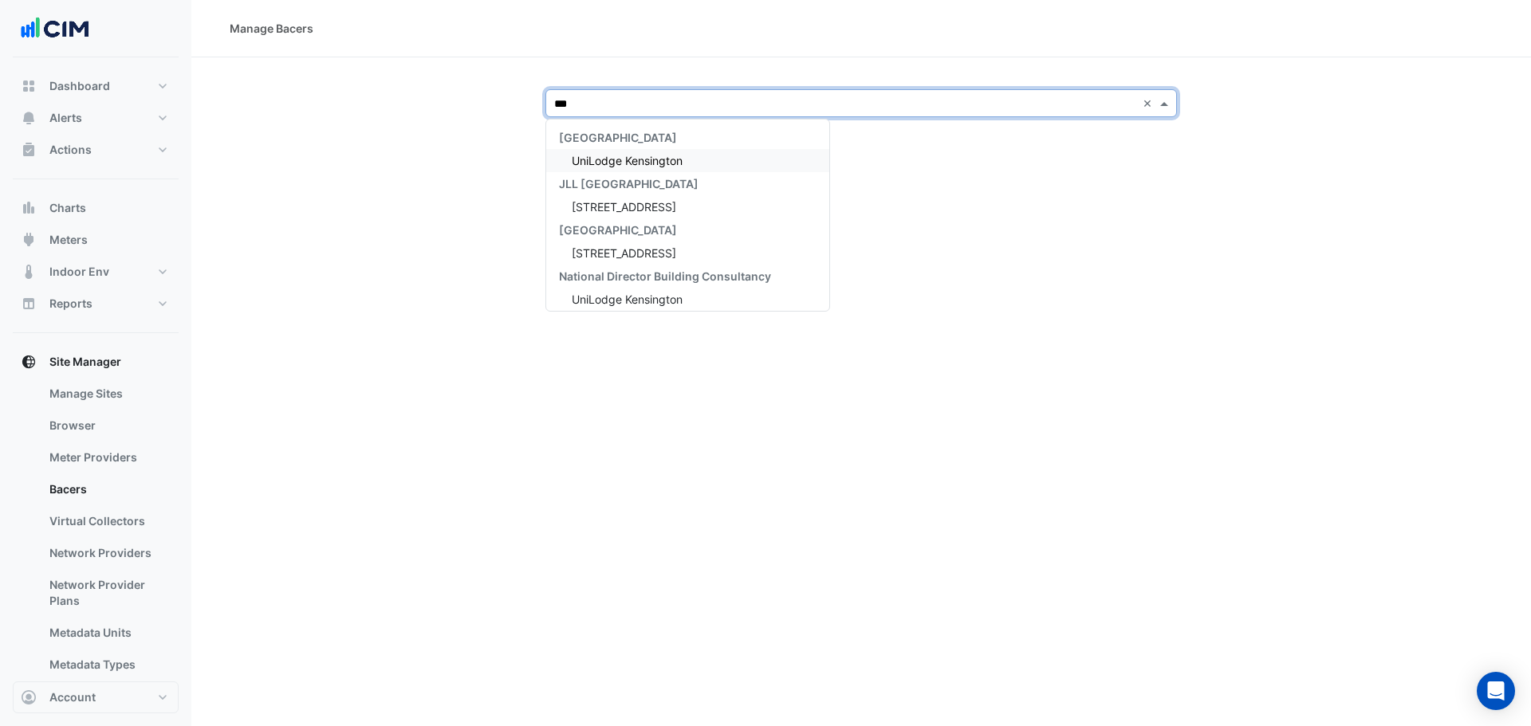
type input "****"
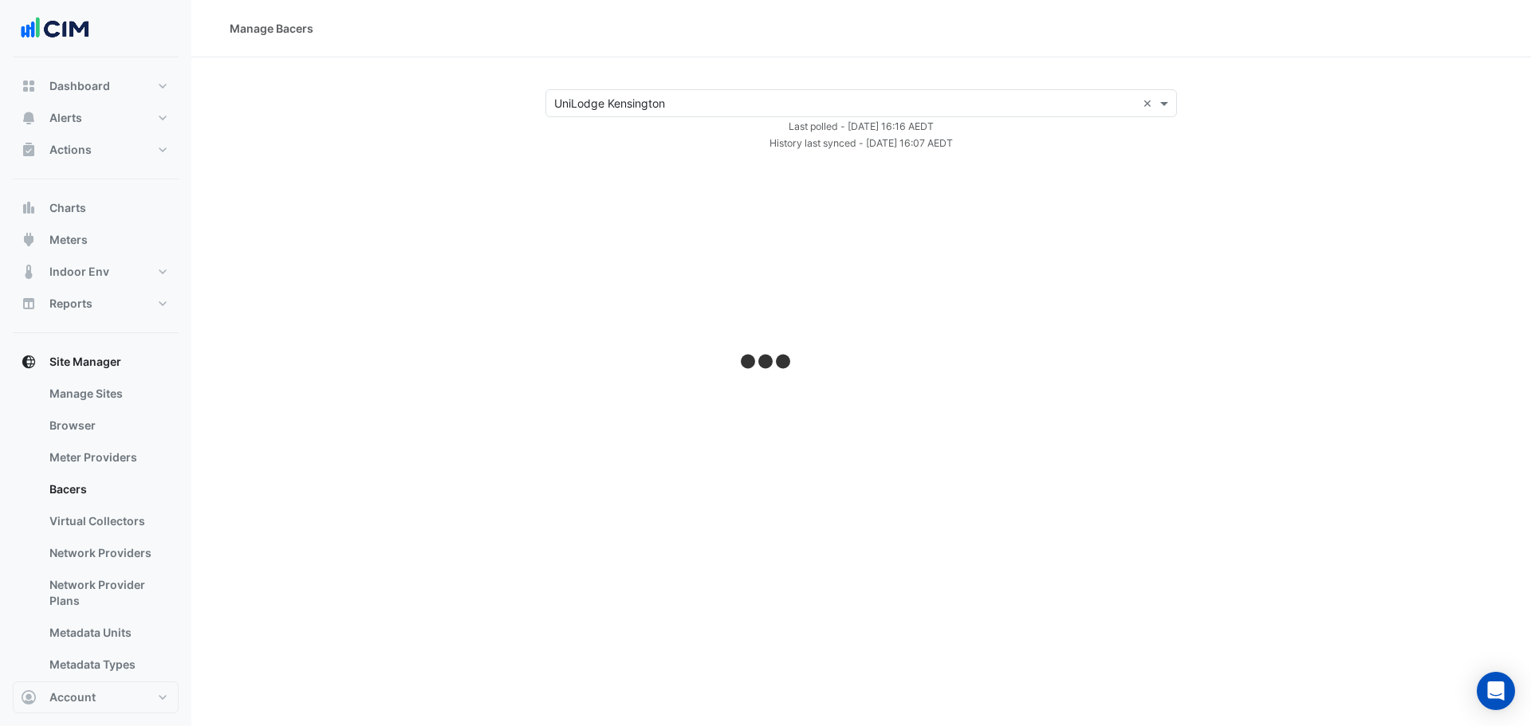
select select "**"
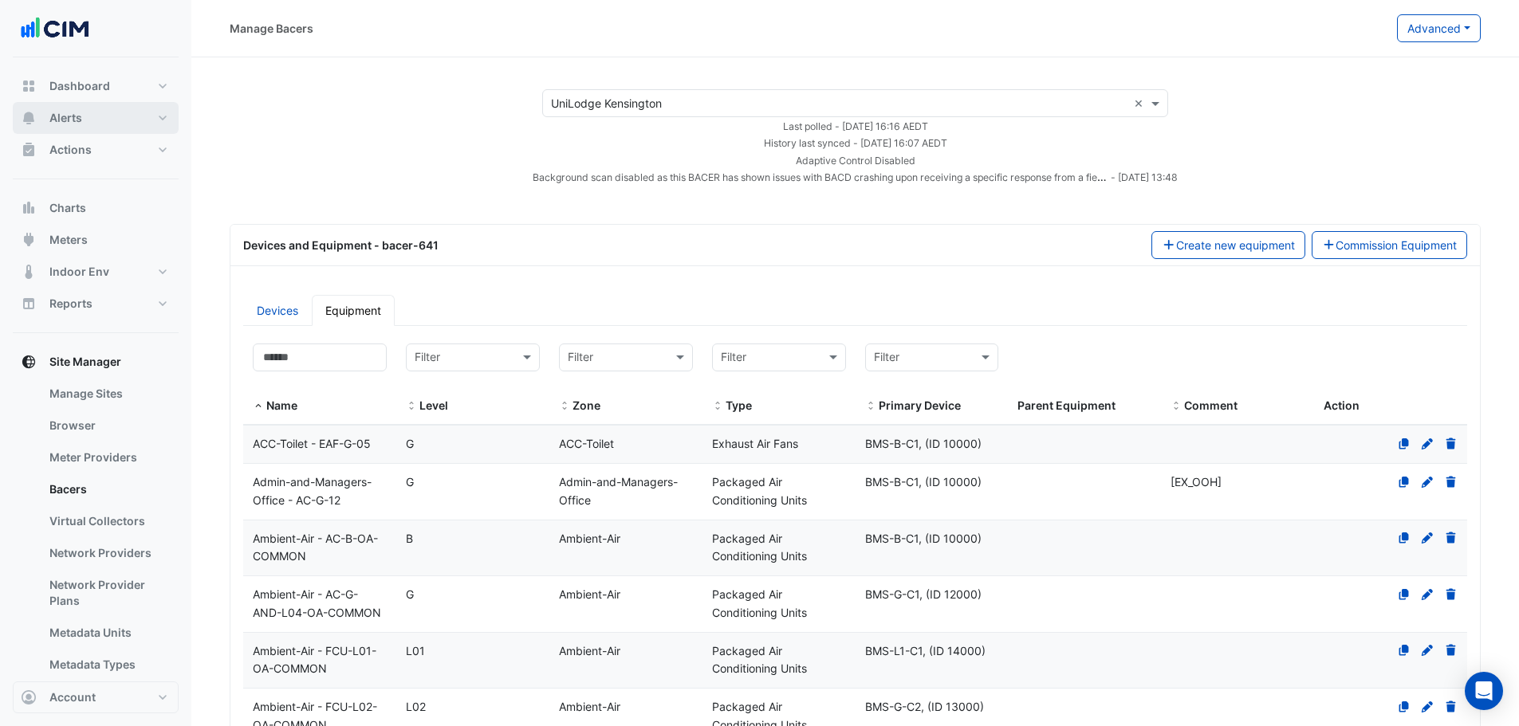
click at [96, 108] on button "Alerts" at bounding box center [96, 118] width 166 height 32
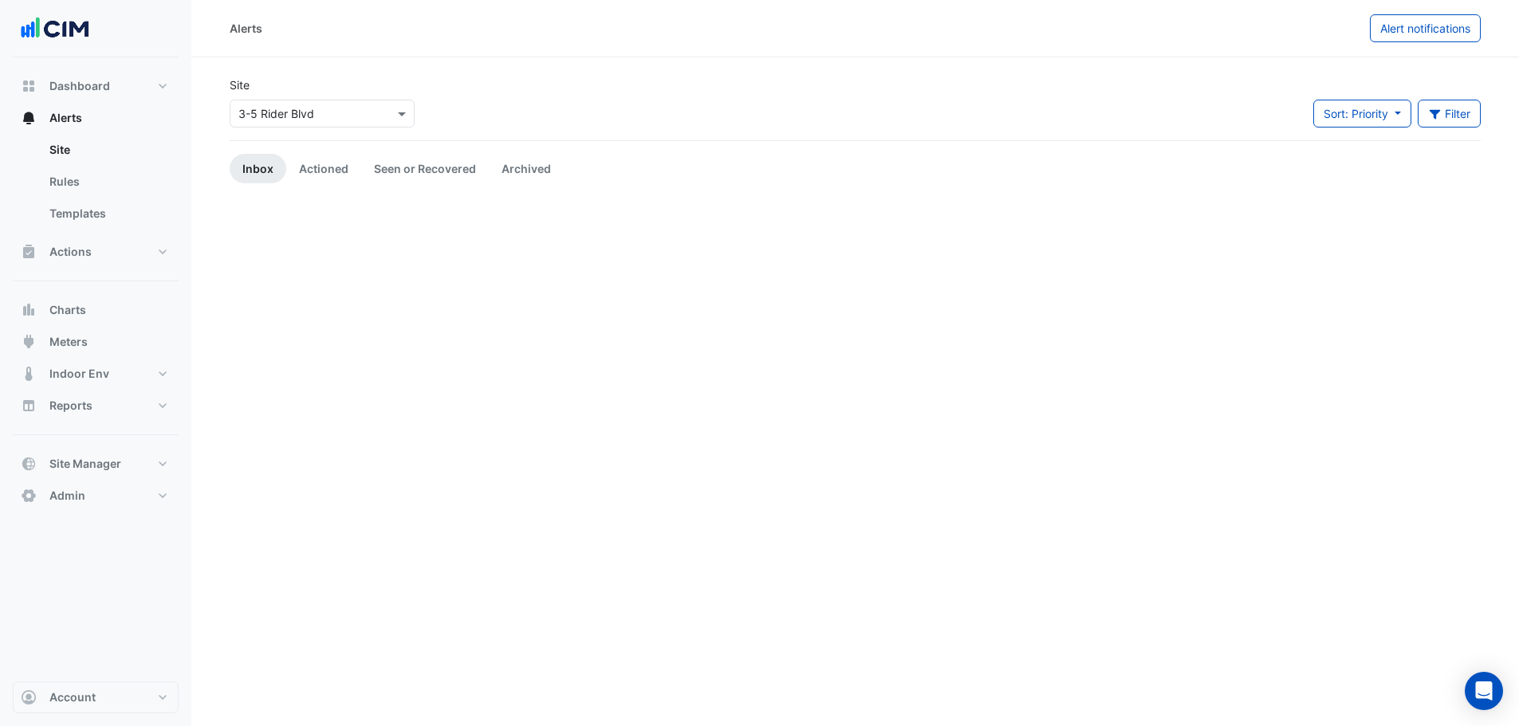
click at [303, 106] on input "text" at bounding box center [306, 114] width 136 height 17
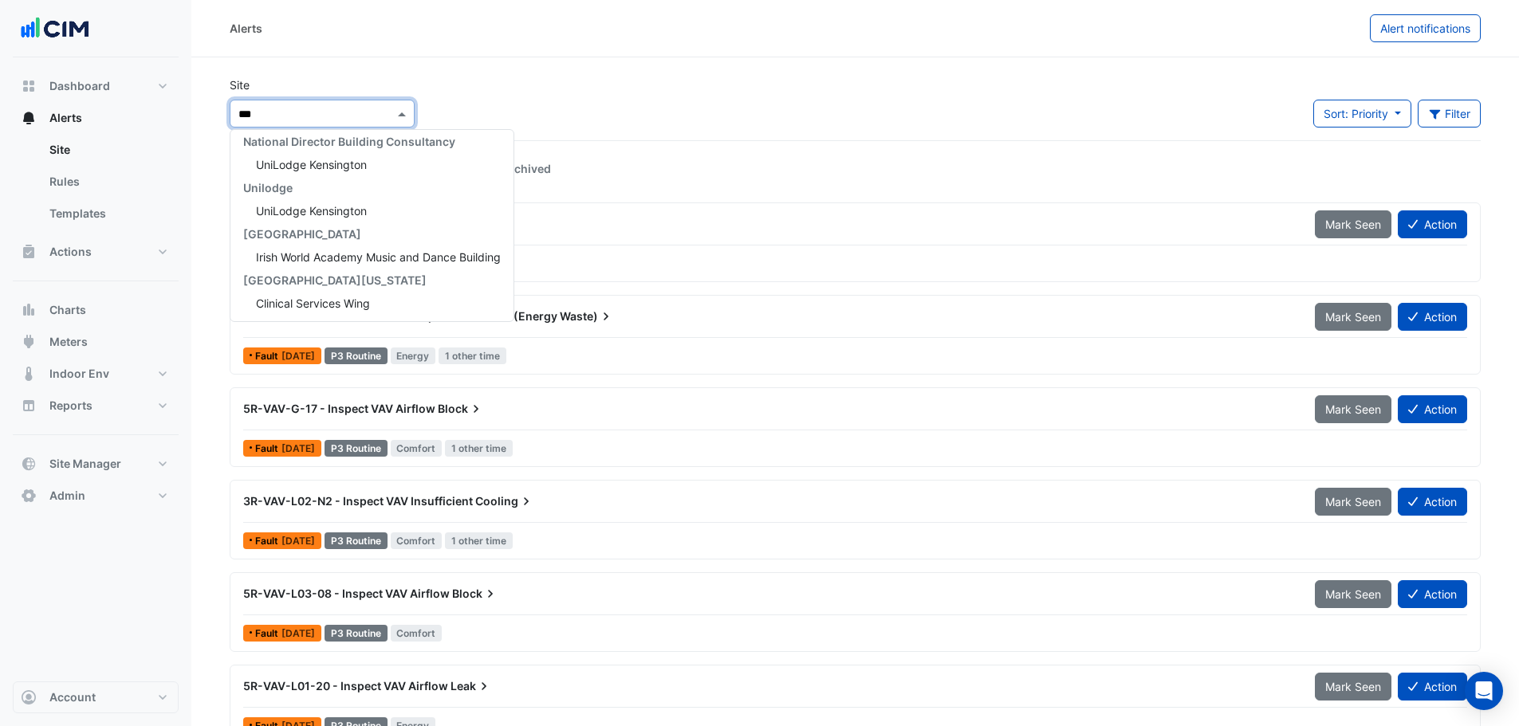
scroll to position [145, 0]
type input "****"
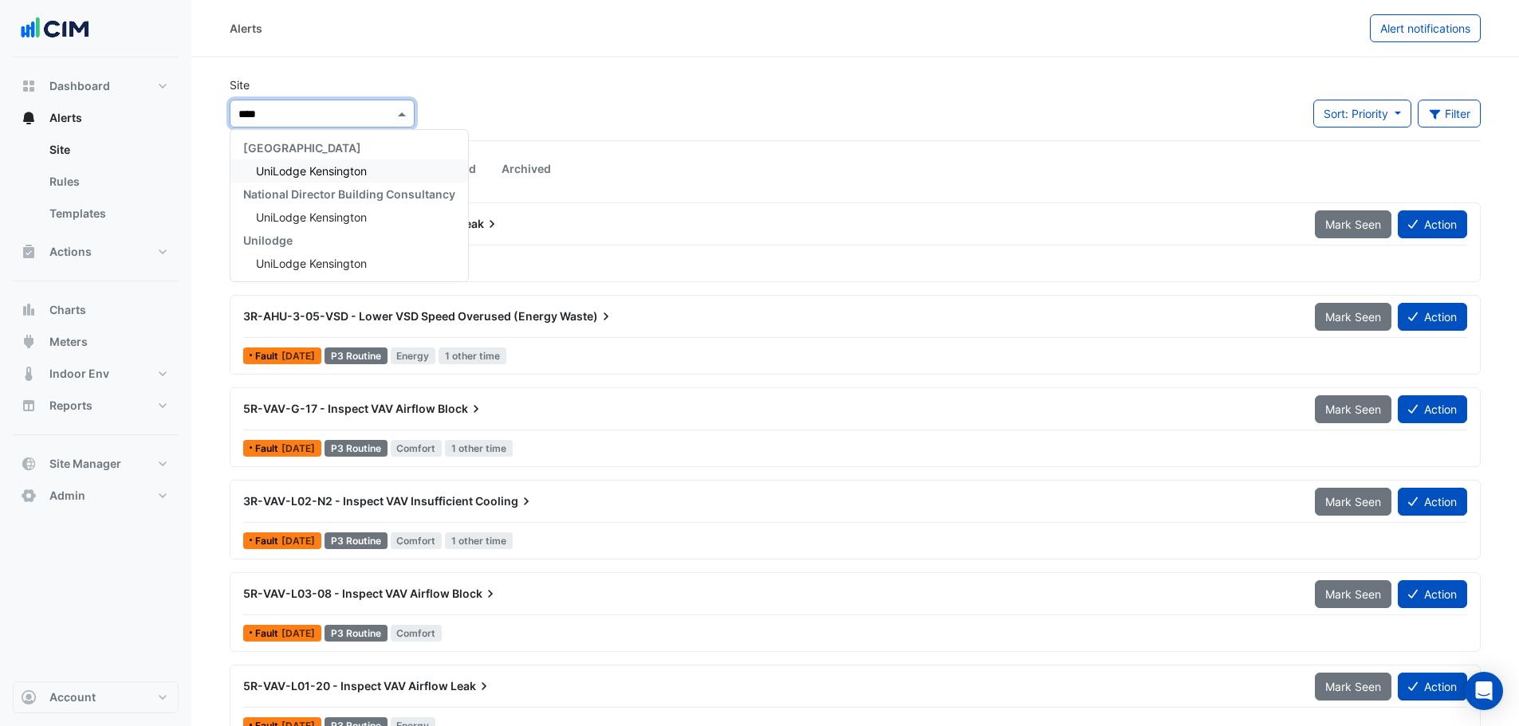
scroll to position [0, 0]
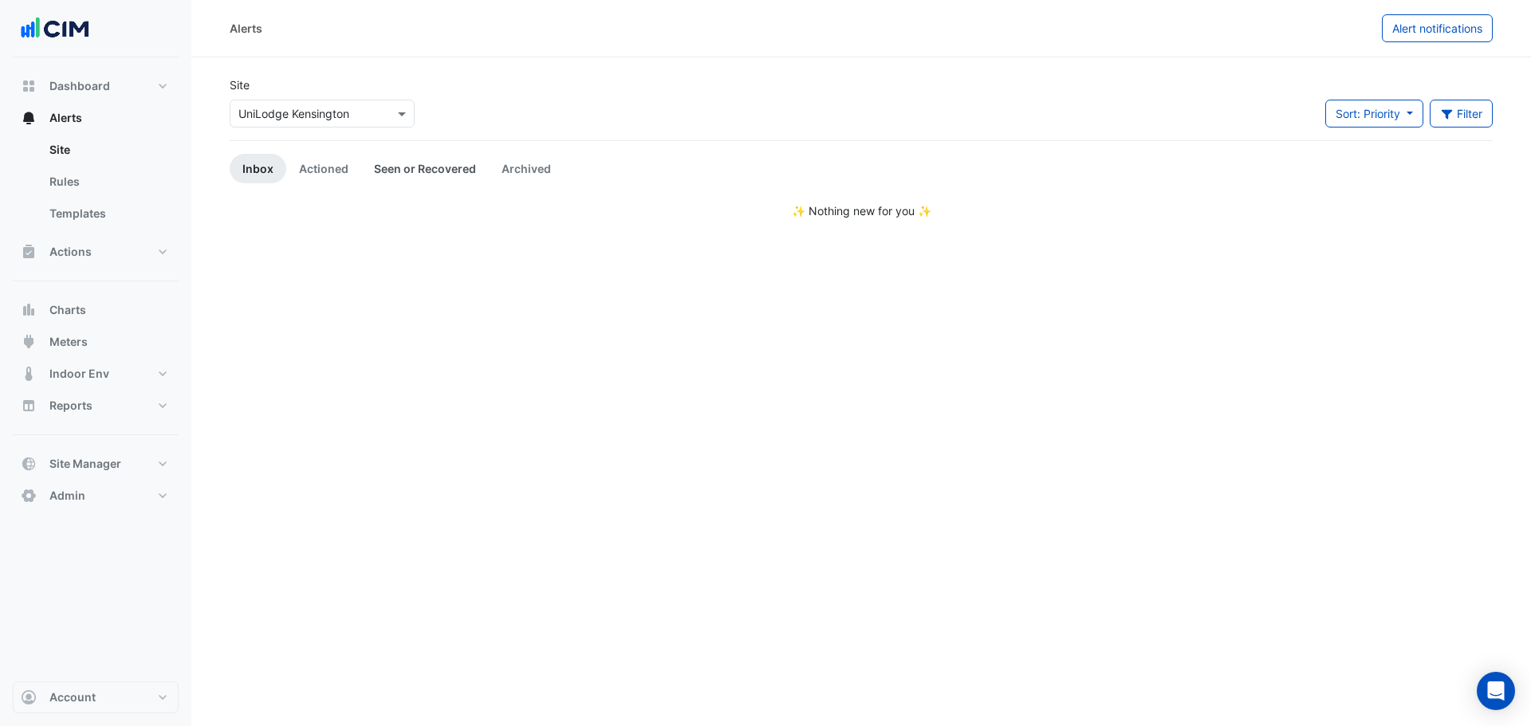
click at [447, 165] on link "Seen or Recovered" at bounding box center [425, 169] width 128 height 30
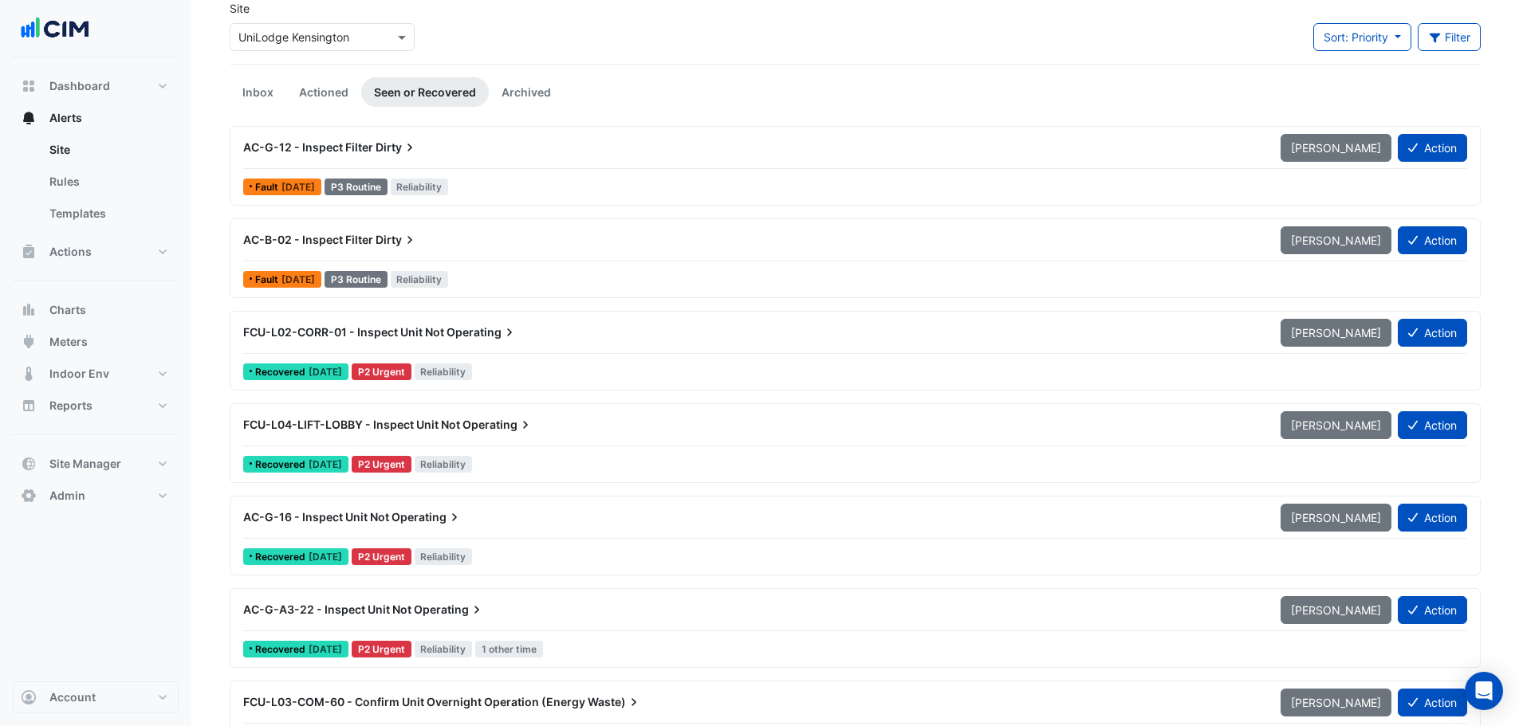
scroll to position [106, 0]
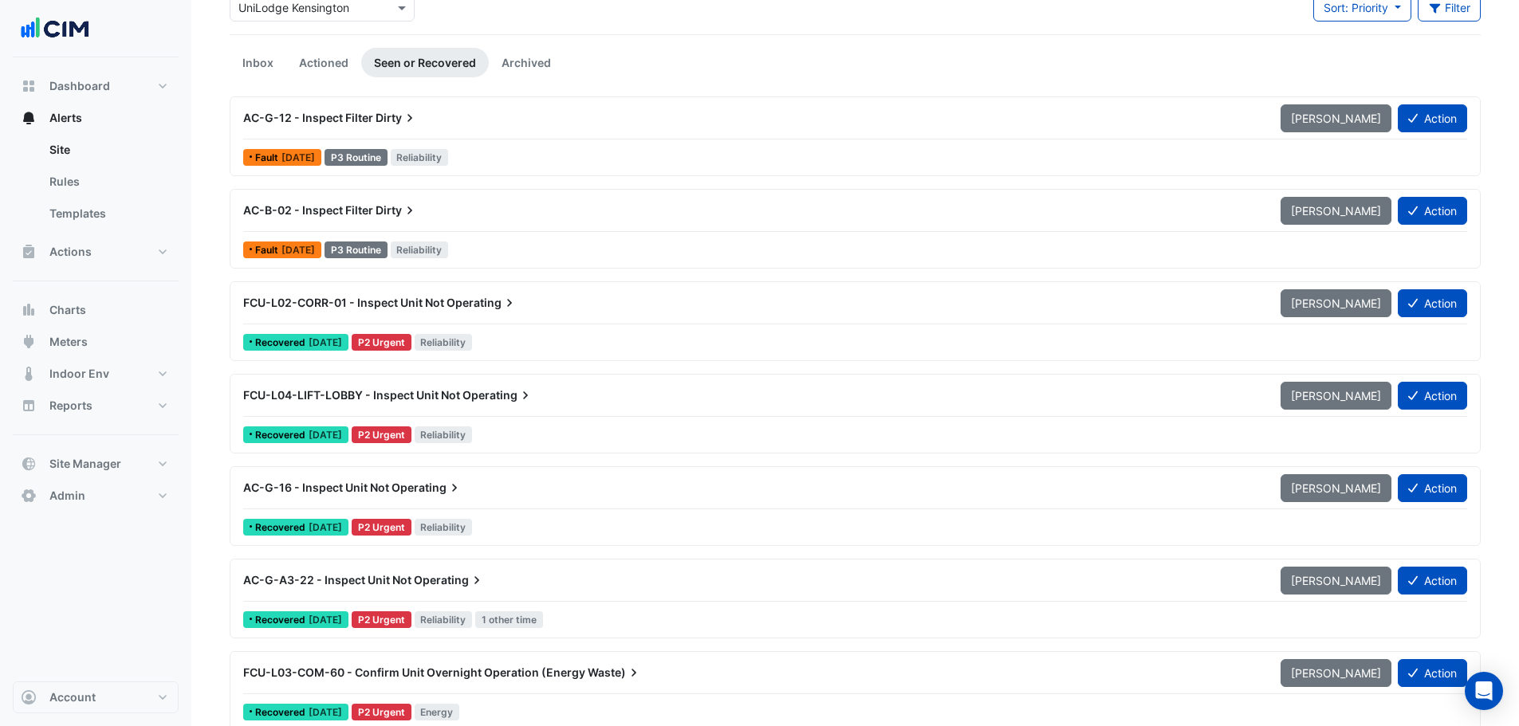
click at [529, 322] on div "FCU-L02-CORR-01 - Inspect Unit Not Operating [PERSON_NAME] Action" at bounding box center [855, 307] width 1224 height 36
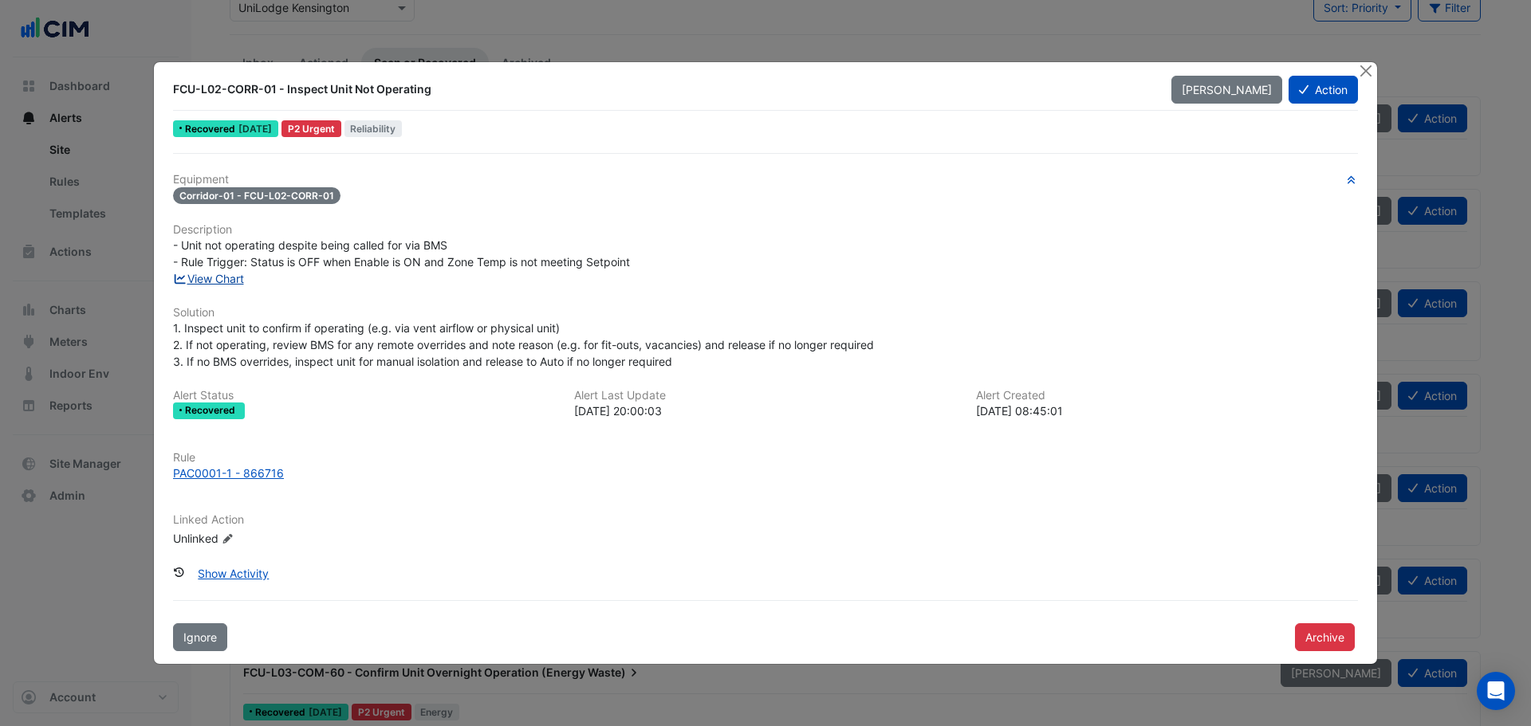
drag, startPoint x: 214, startPoint y: 293, endPoint x: 220, endPoint y: 281, distance: 12.9
click at [1371, 74] on button "Close" at bounding box center [1365, 70] width 17 height 17
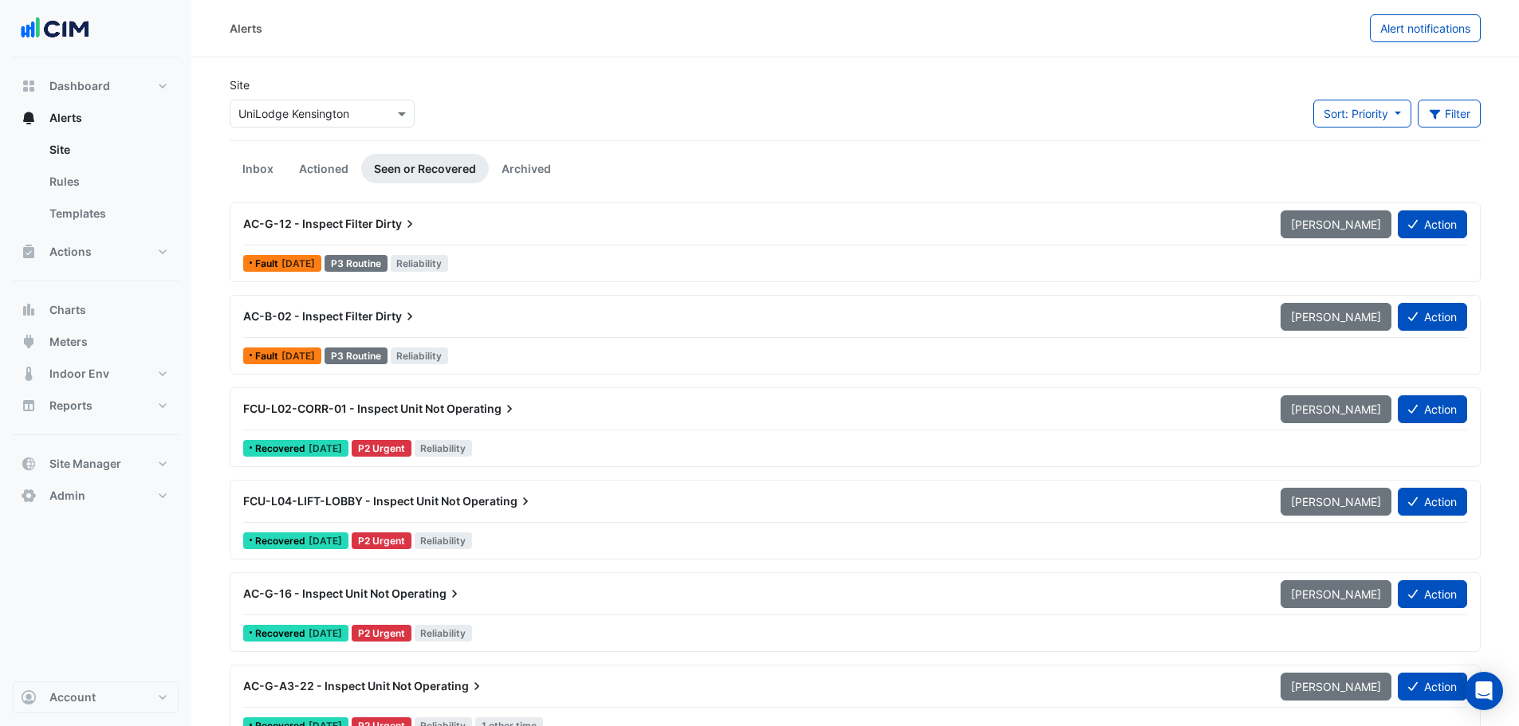
click at [306, 107] on input "text" at bounding box center [306, 114] width 136 height 17
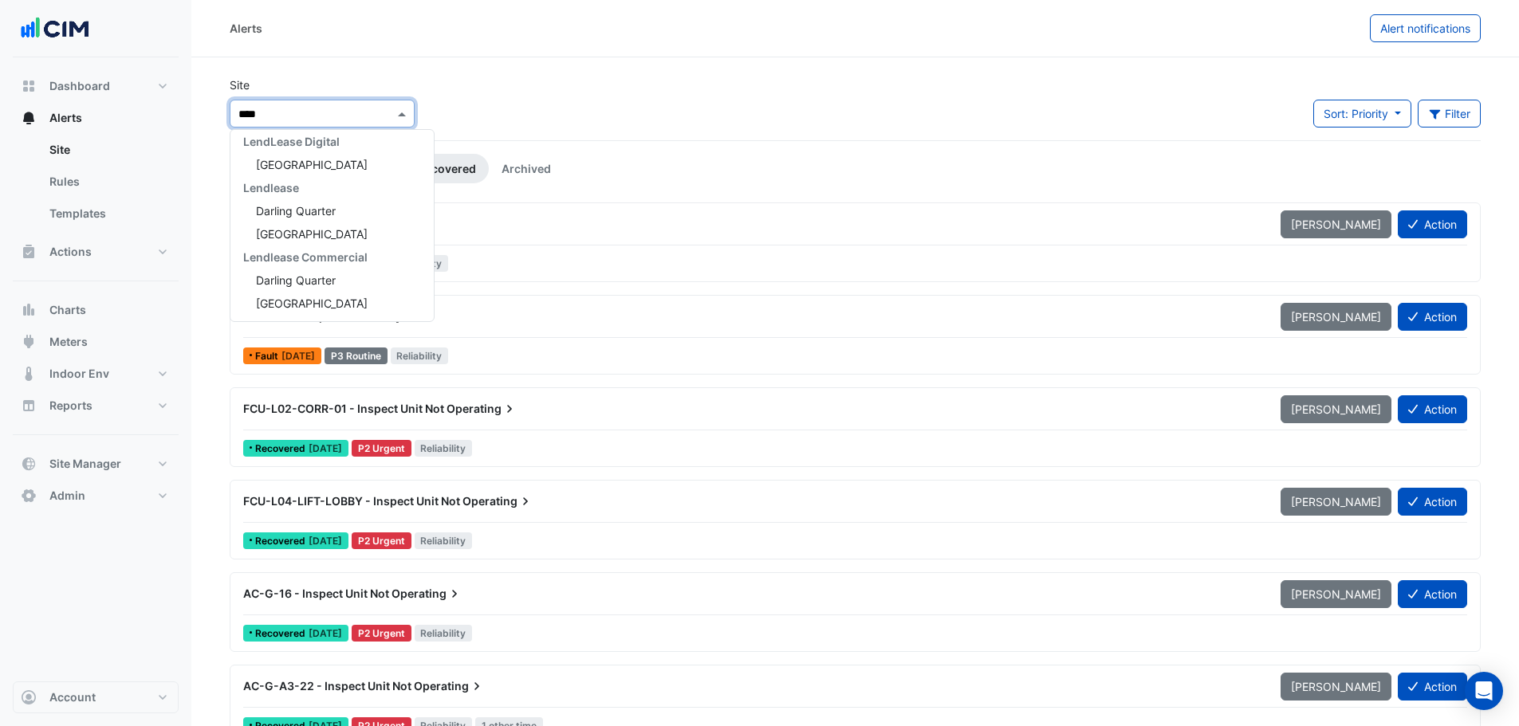
scroll to position [122, 0]
type input "*********"
click at [296, 167] on span "Darling Quarter" at bounding box center [296, 165] width 80 height 14
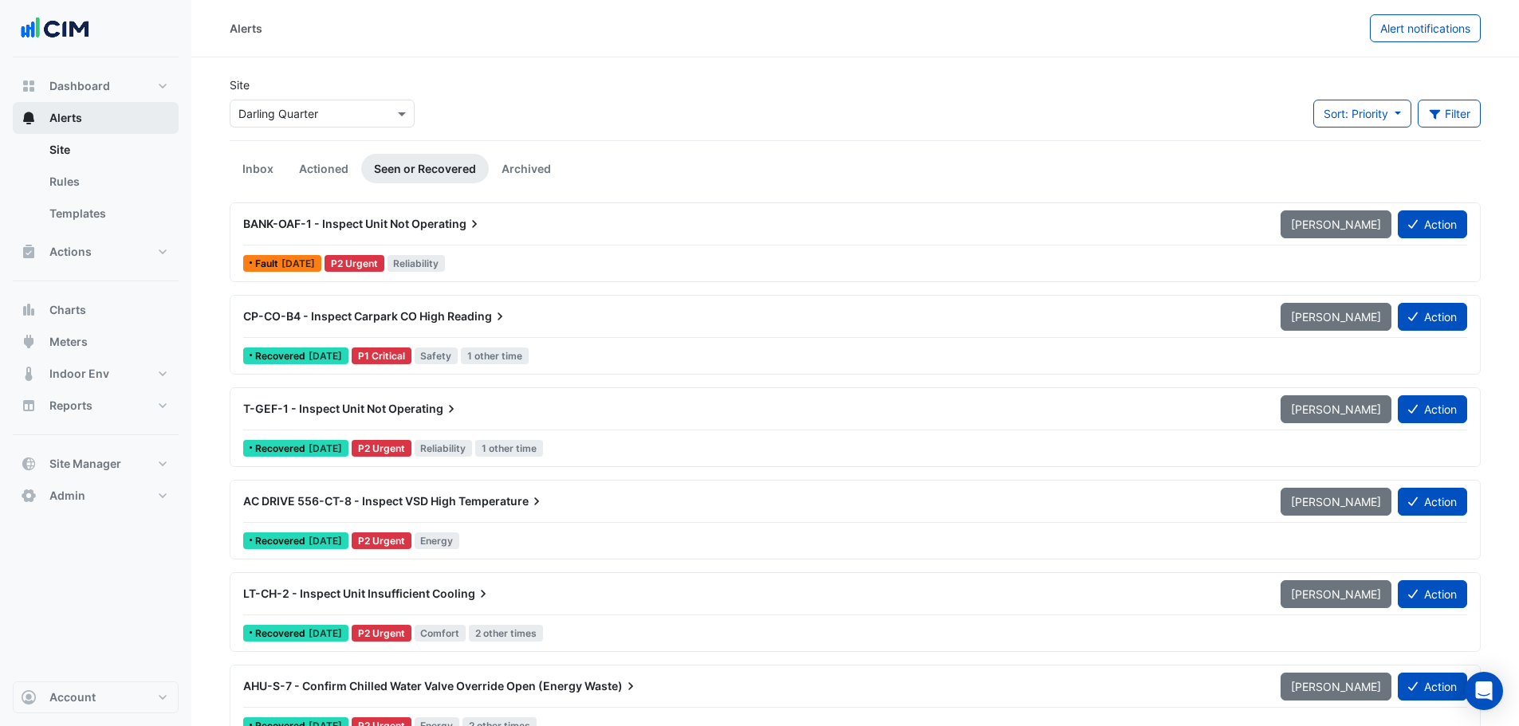
click at [65, 128] on button "Alerts" at bounding box center [96, 118] width 166 height 32
click at [85, 144] on link "Site" at bounding box center [108, 150] width 142 height 32
click at [75, 123] on span "Alerts" at bounding box center [65, 118] width 33 height 16
click at [360, 126] on div "× Darling Quarter" at bounding box center [322, 114] width 185 height 28
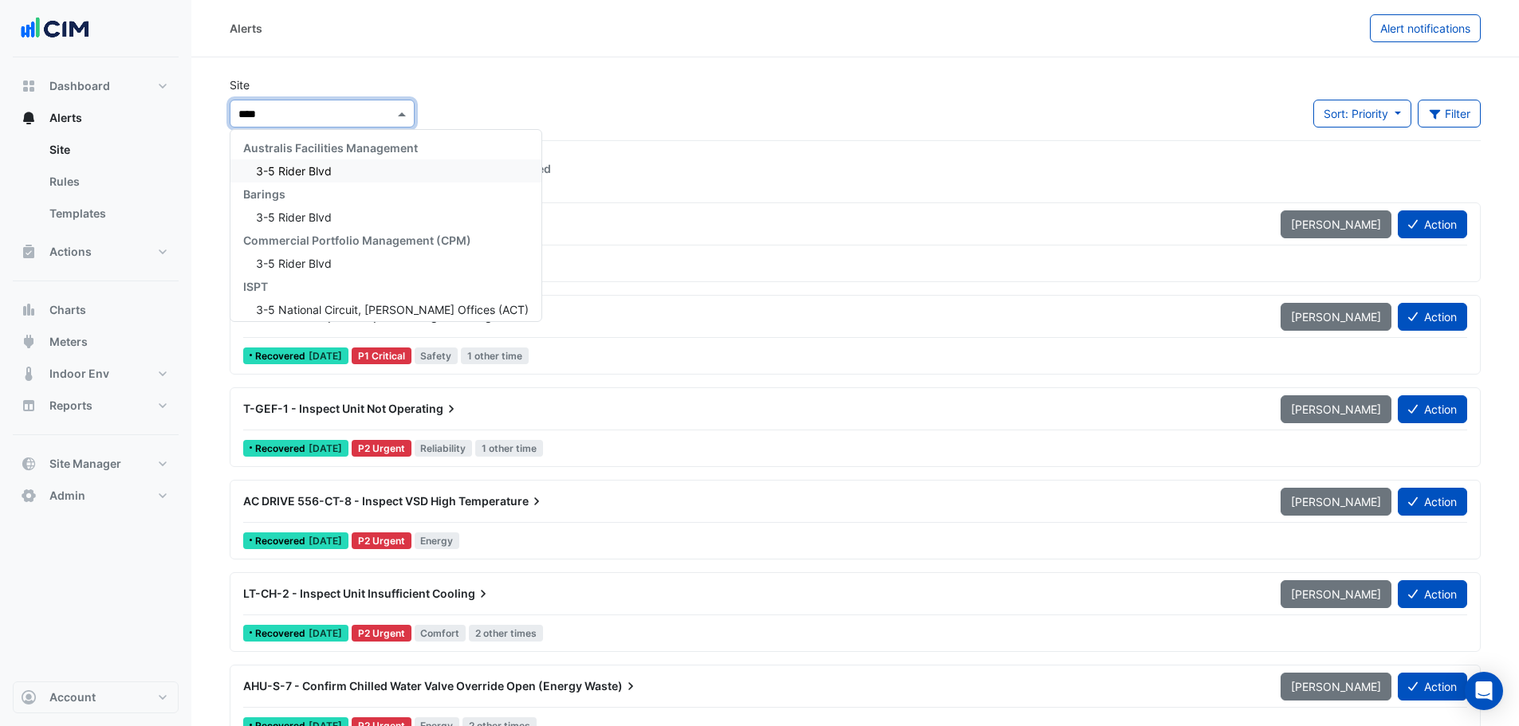
type input "*****"
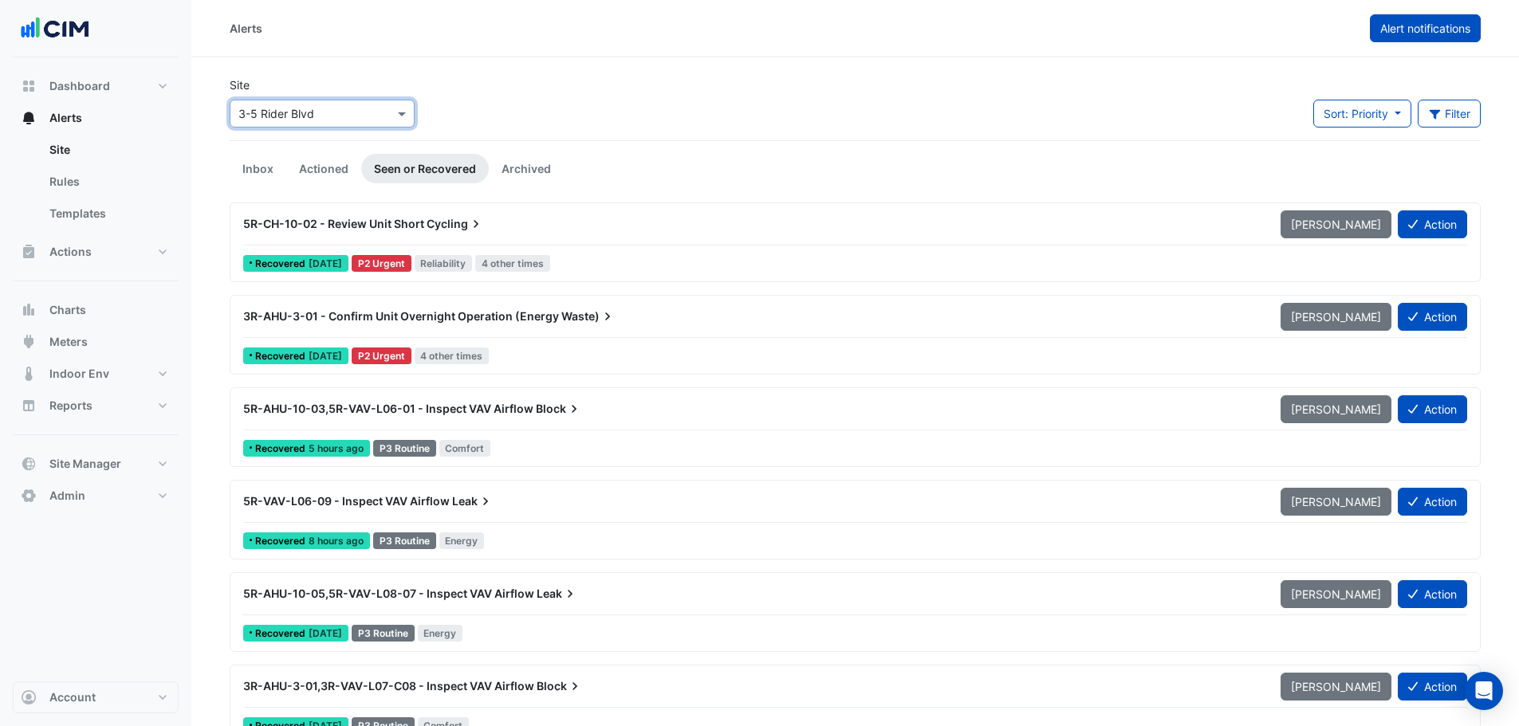
click at [1391, 37] on button "Alert notifications" at bounding box center [1425, 28] width 111 height 28
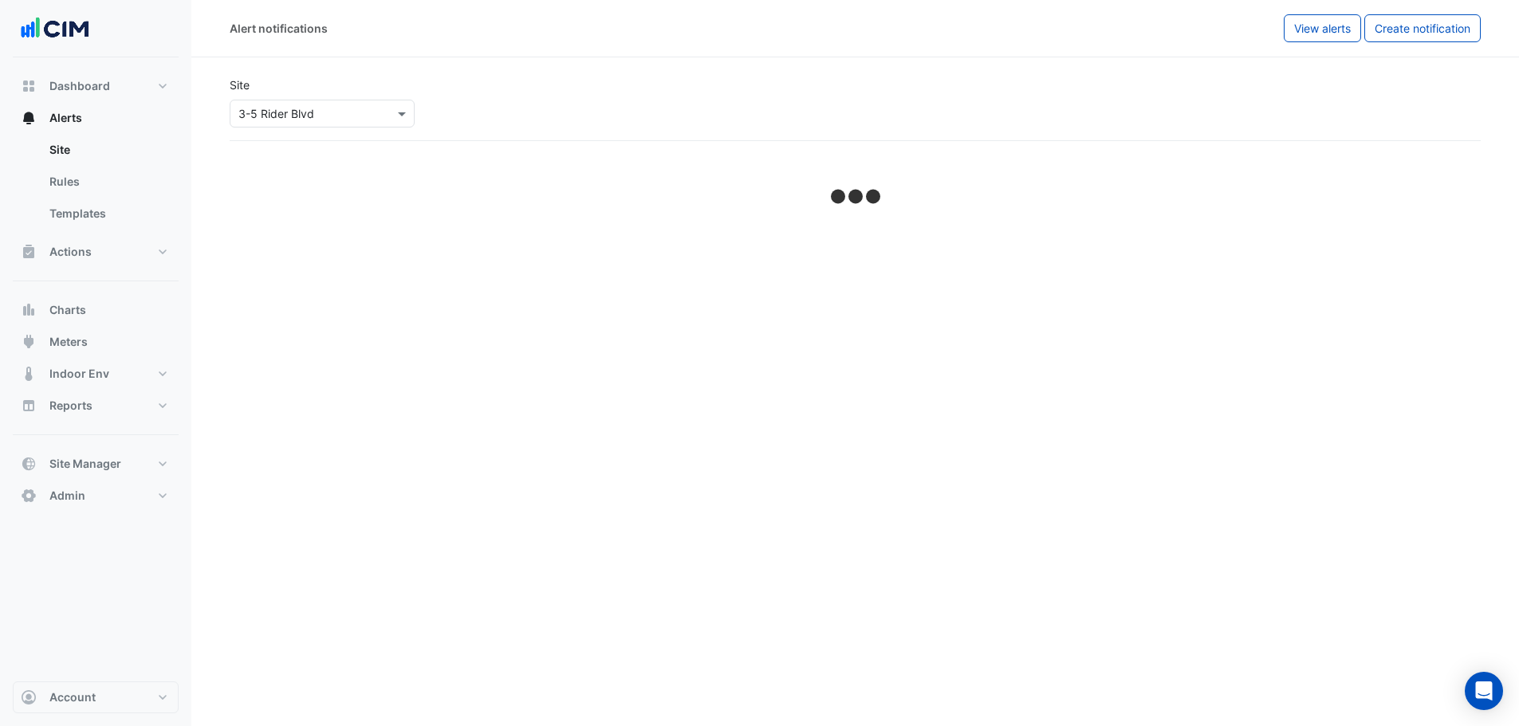
select select "*****"
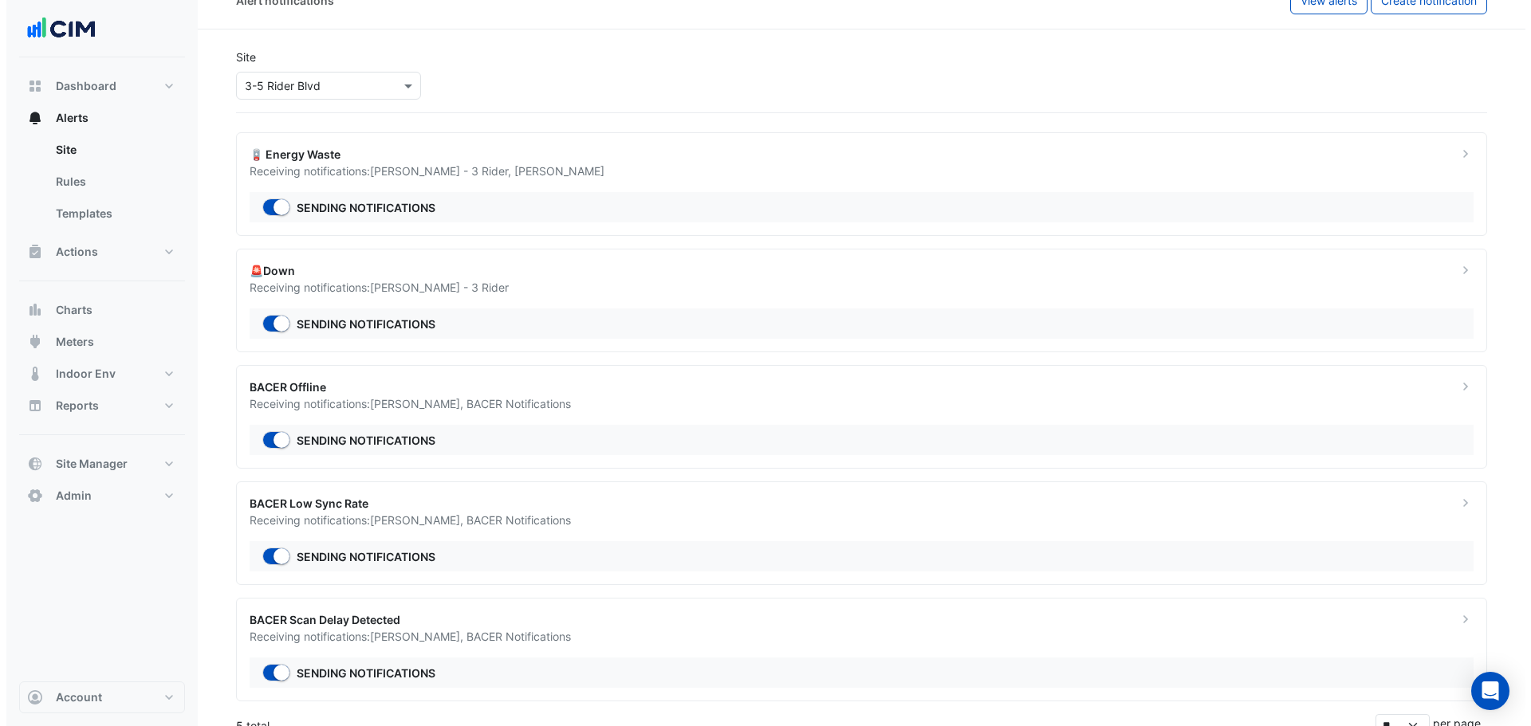
scroll to position [38, 0]
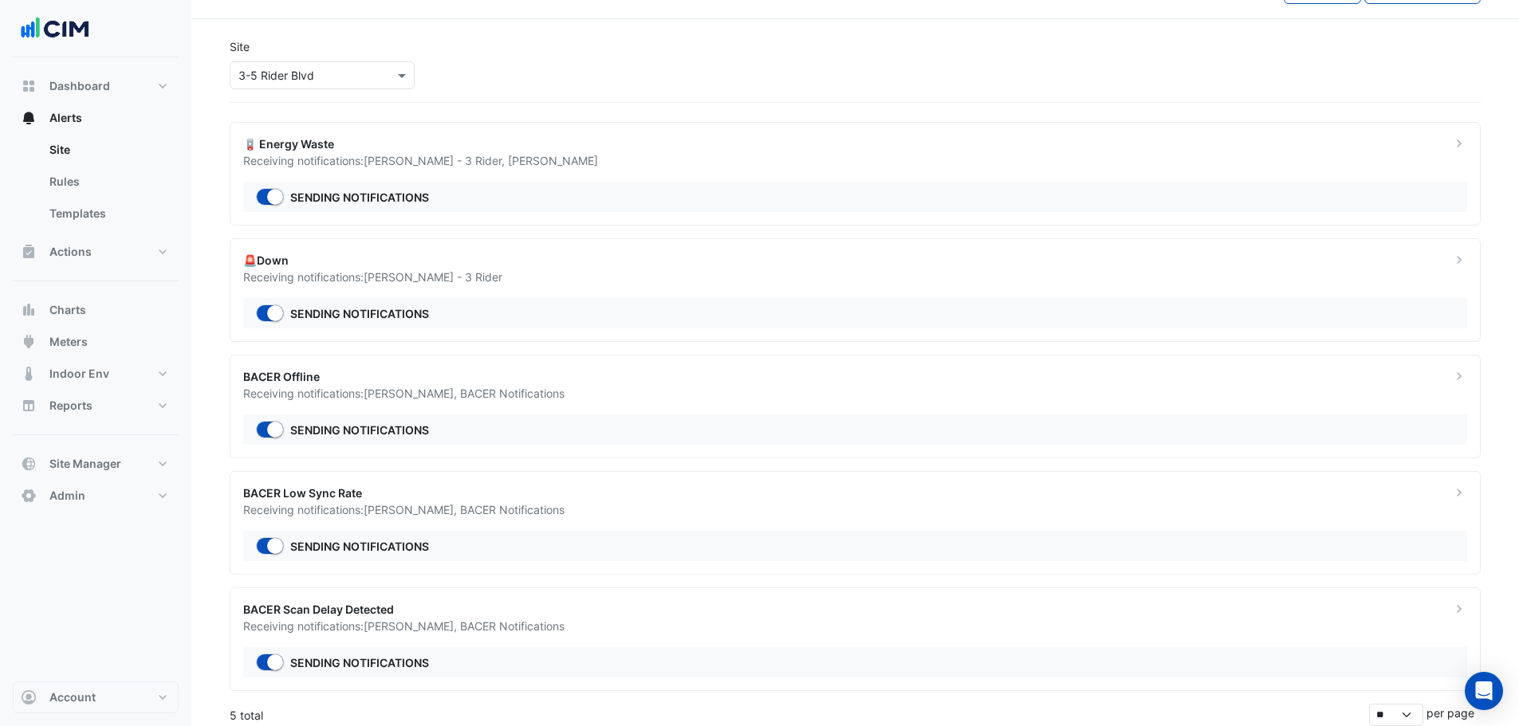
click at [510, 505] on span "BACER Notifications" at bounding box center [512, 510] width 104 height 14
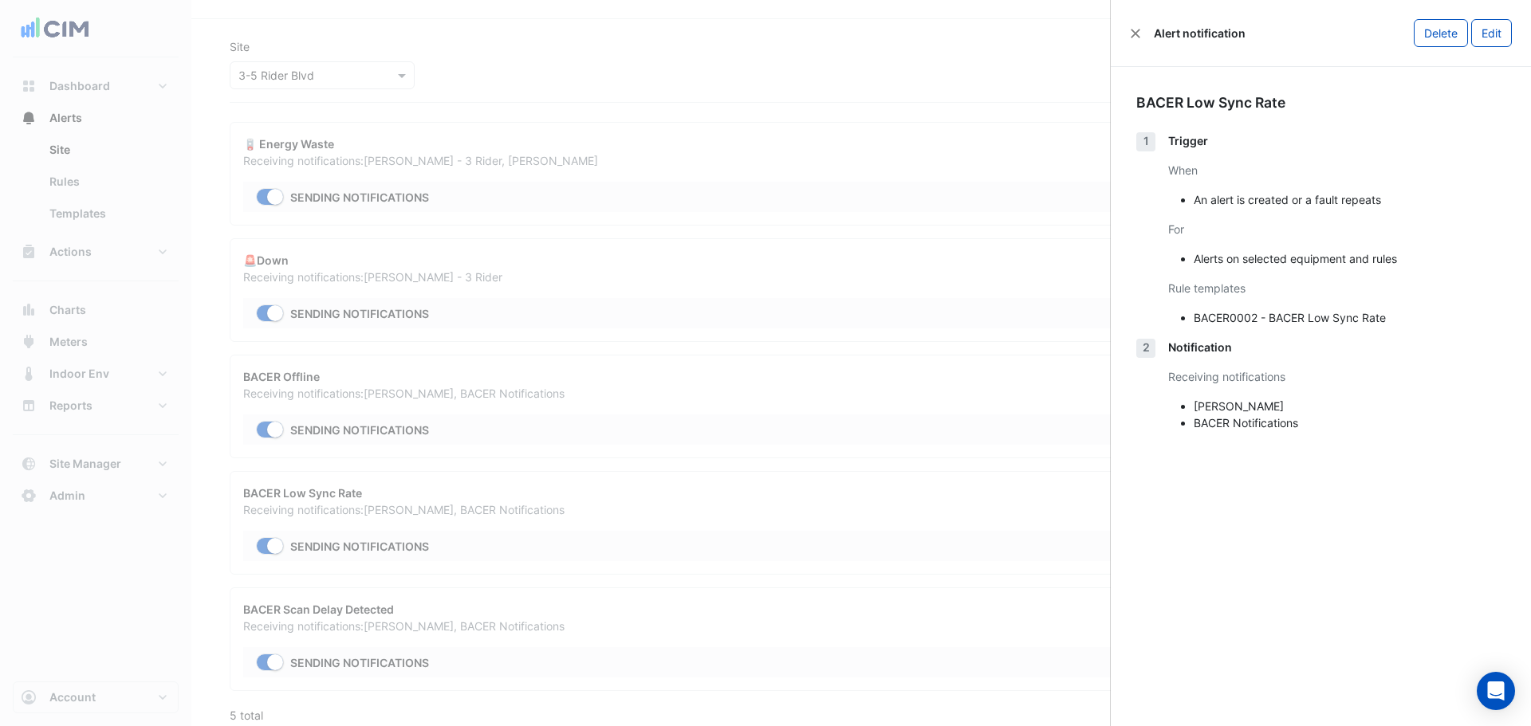
click at [611, 454] on ngb-offcanvas-backdrop at bounding box center [765, 363] width 1531 height 726
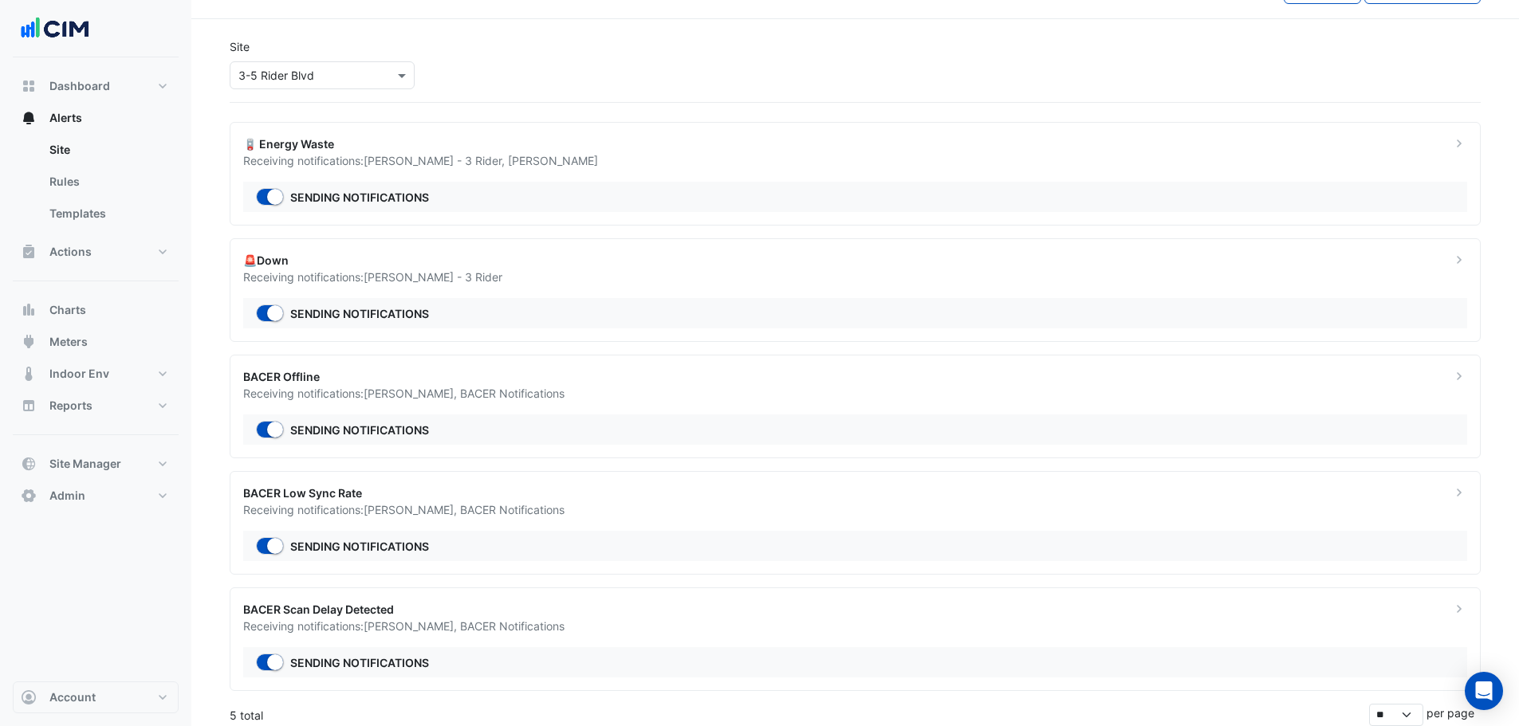
click at [492, 408] on div "BACER Offline Receiving notifications: Manuel Margelis , BACER Notifications Se…" at bounding box center [855, 407] width 1251 height 104
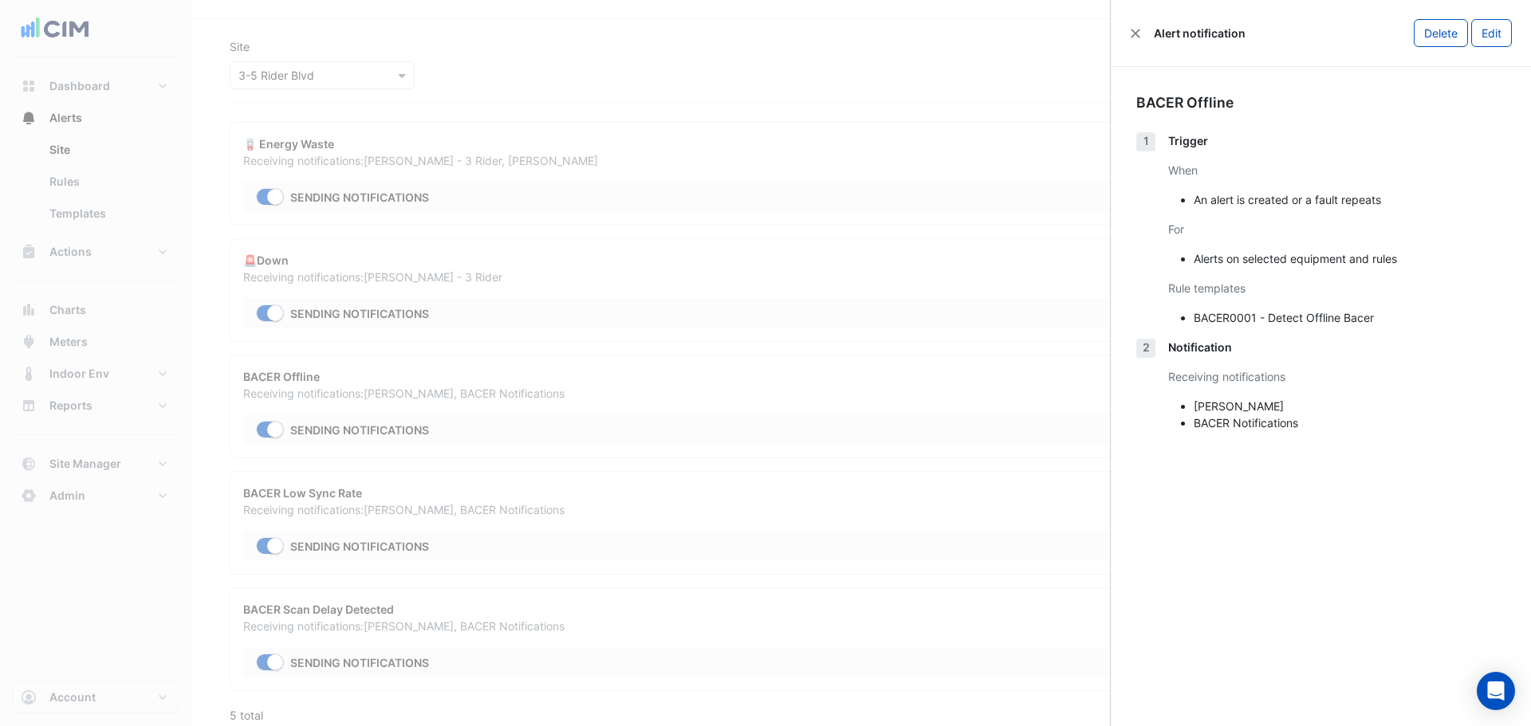
click at [861, 550] on ngb-offcanvas-backdrop at bounding box center [765, 363] width 1531 height 726
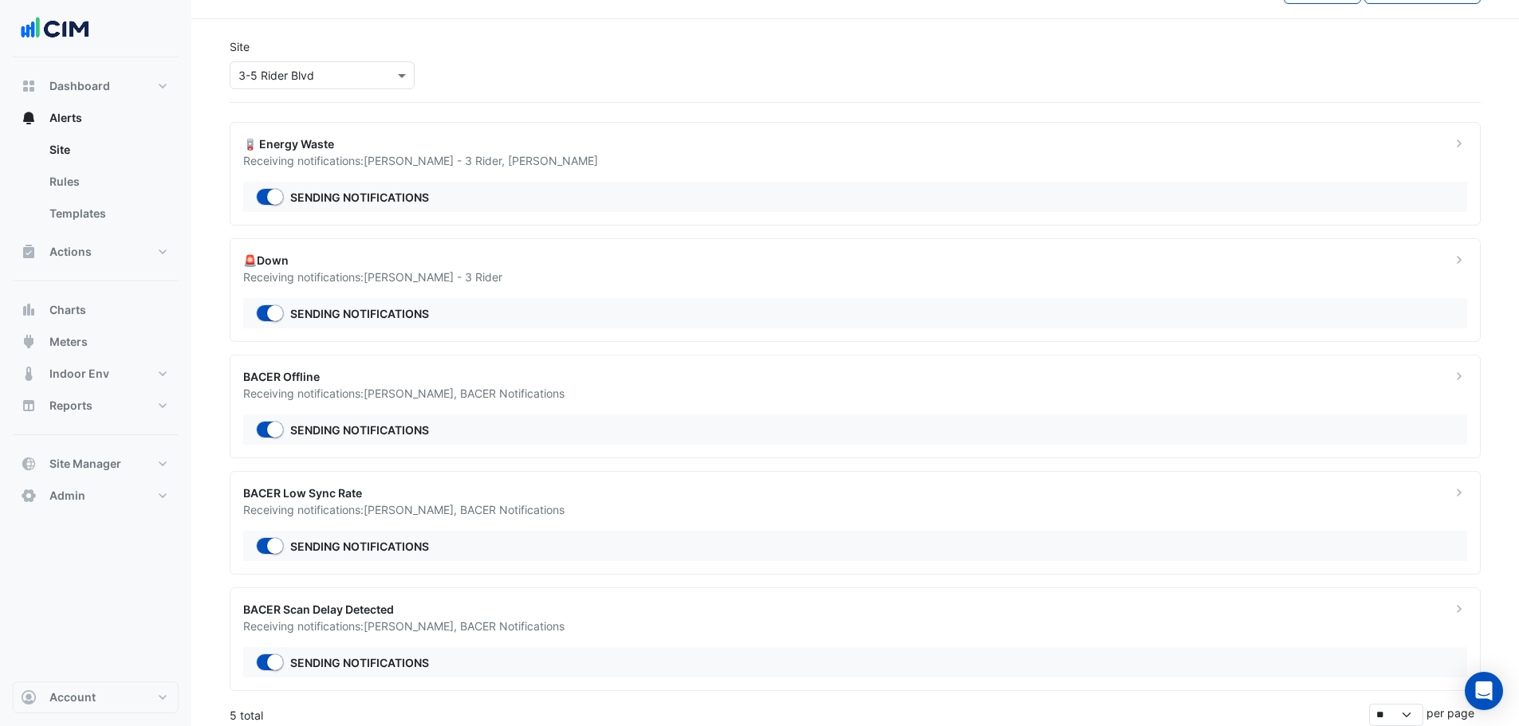
click at [639, 671] on div "Sending notifications" at bounding box center [855, 662] width 1224 height 30
click at [537, 415] on div "Sending notifications" at bounding box center [855, 430] width 1224 height 30
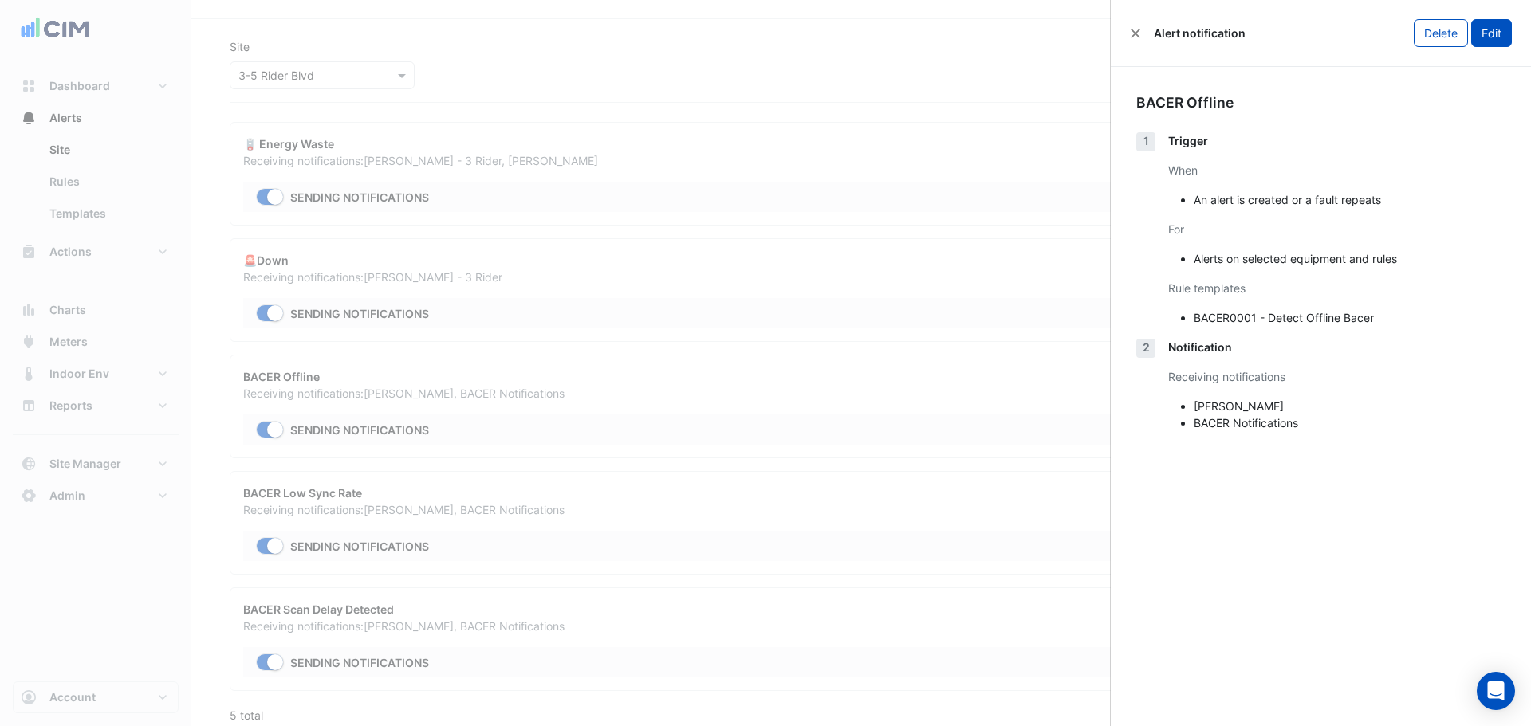
click at [1489, 43] on button "Edit" at bounding box center [1491, 33] width 41 height 28
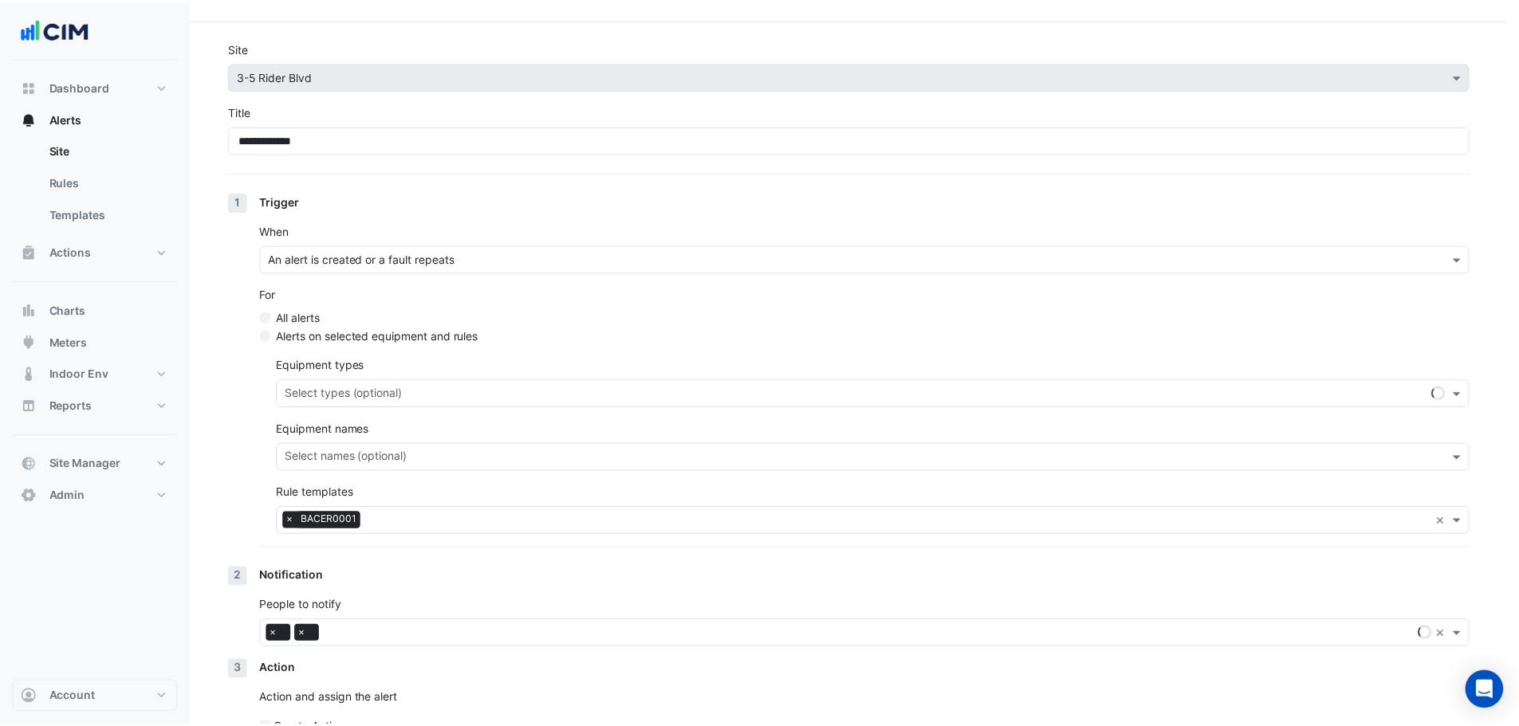
scroll to position [44, 0]
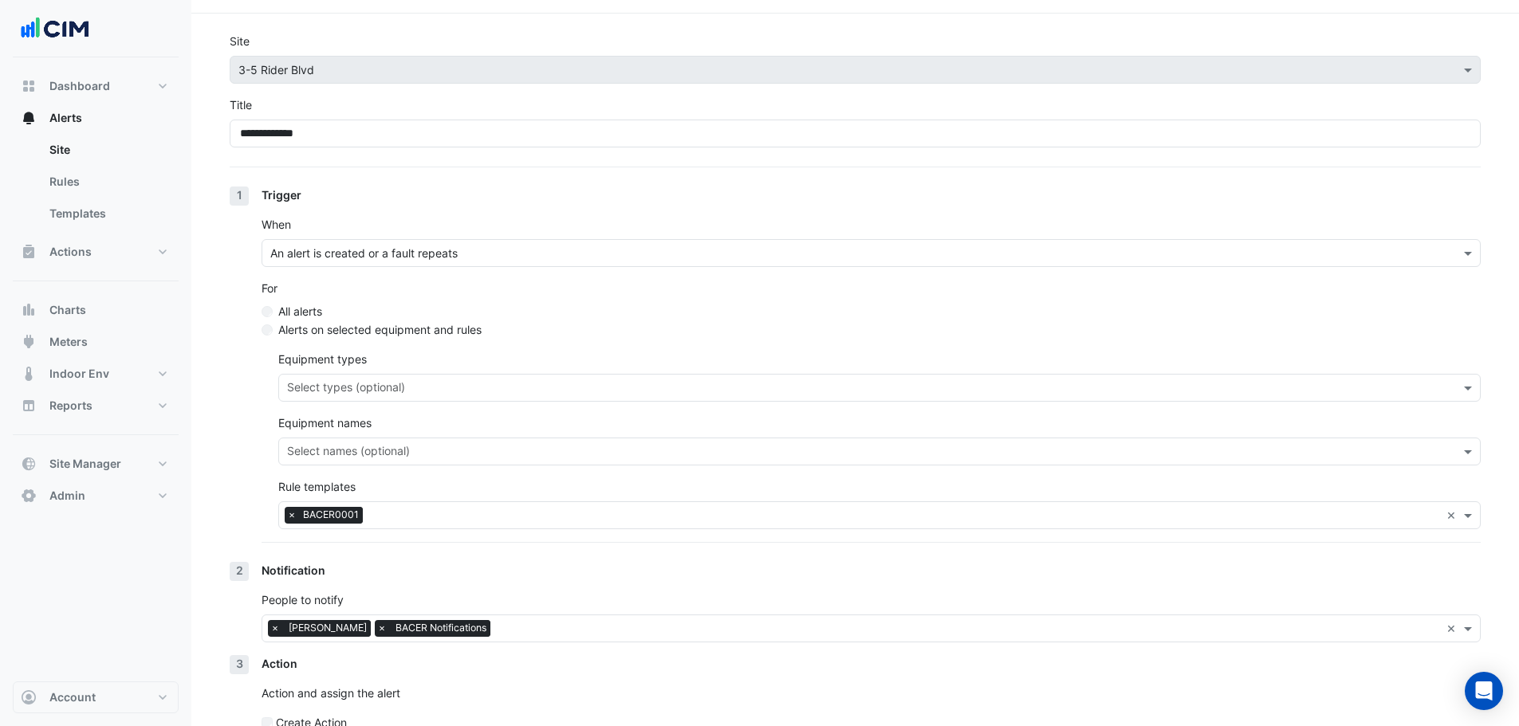
click at [514, 638] on div at bounding box center [967, 630] width 946 height 21
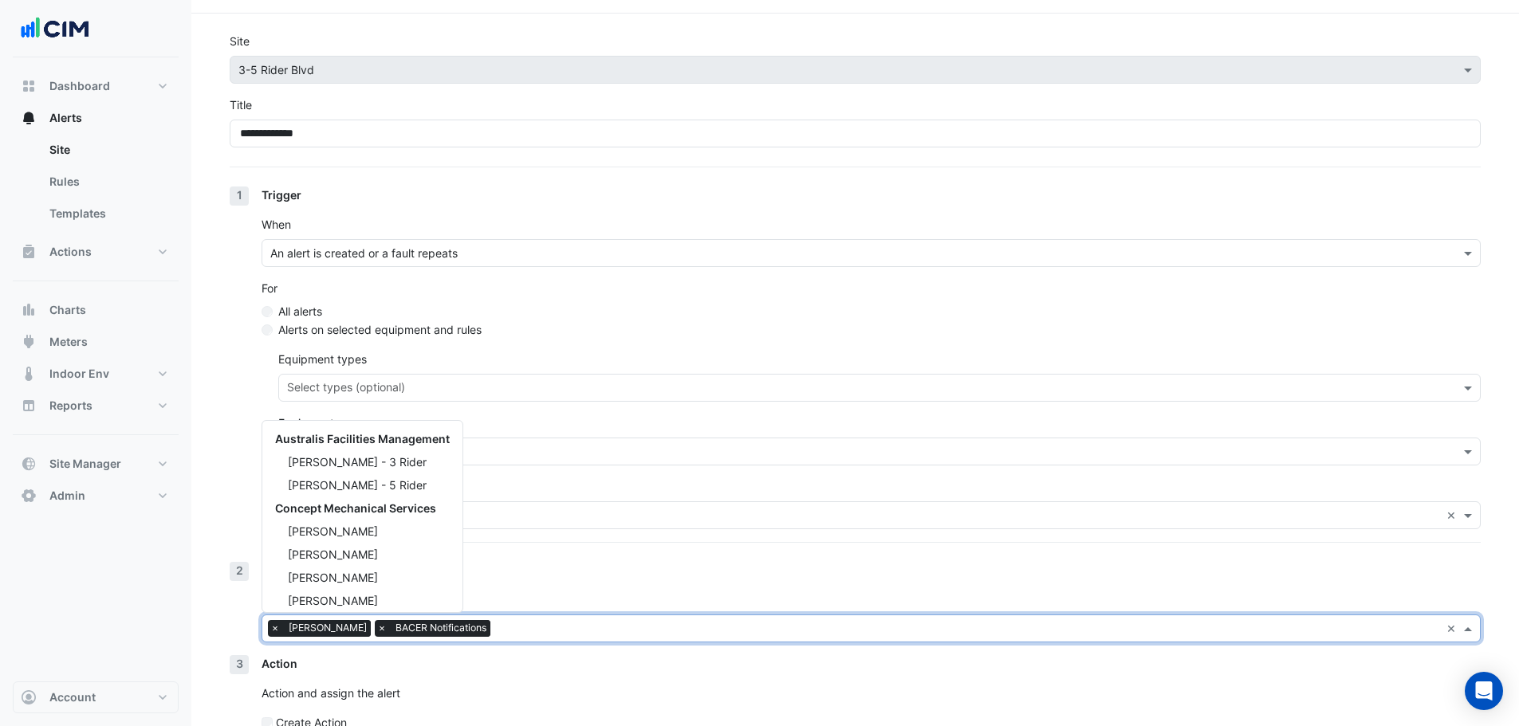
scroll to position [238, 0]
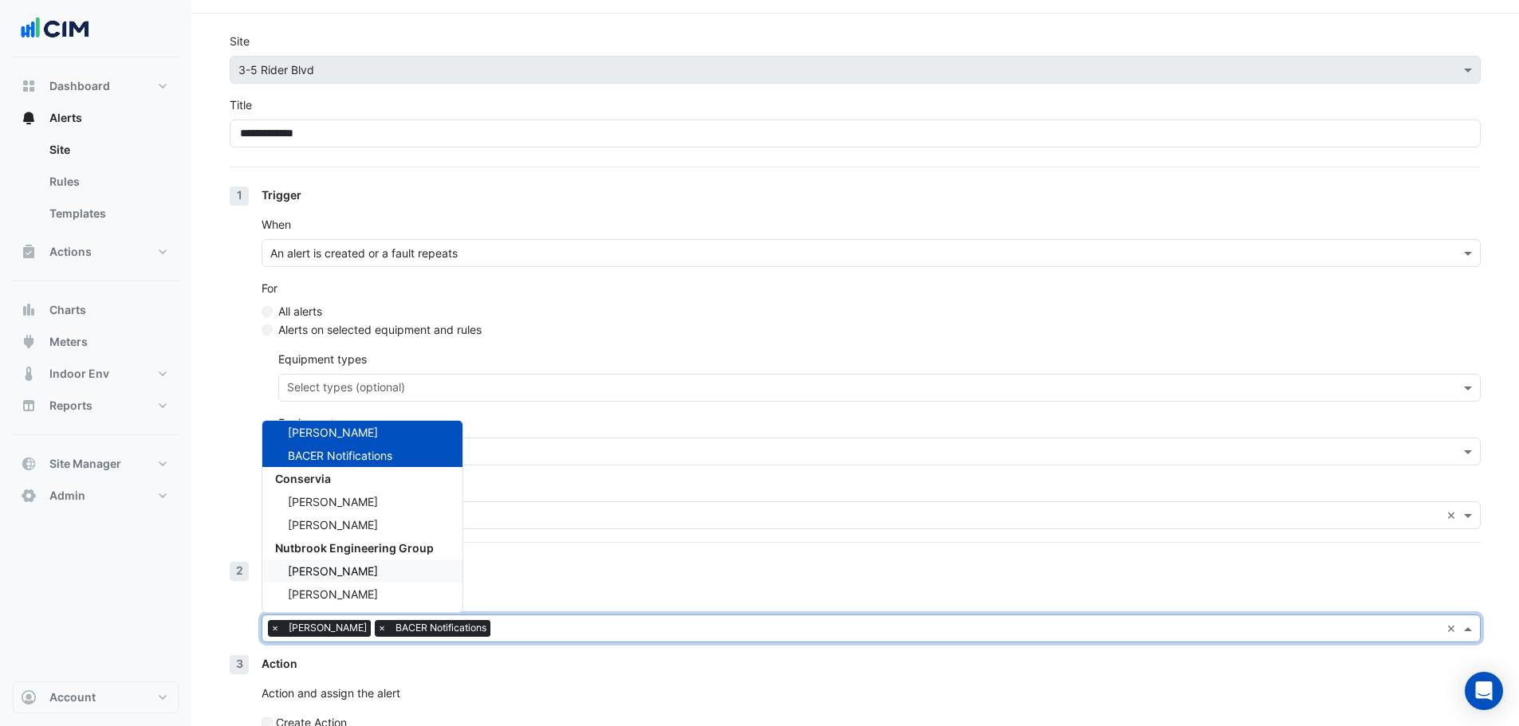
click at [154, 573] on div "Dashboard Portfolio Ratings Performance Alerts Site Rules Templates Actions Sit…" at bounding box center [96, 369] width 166 height 624
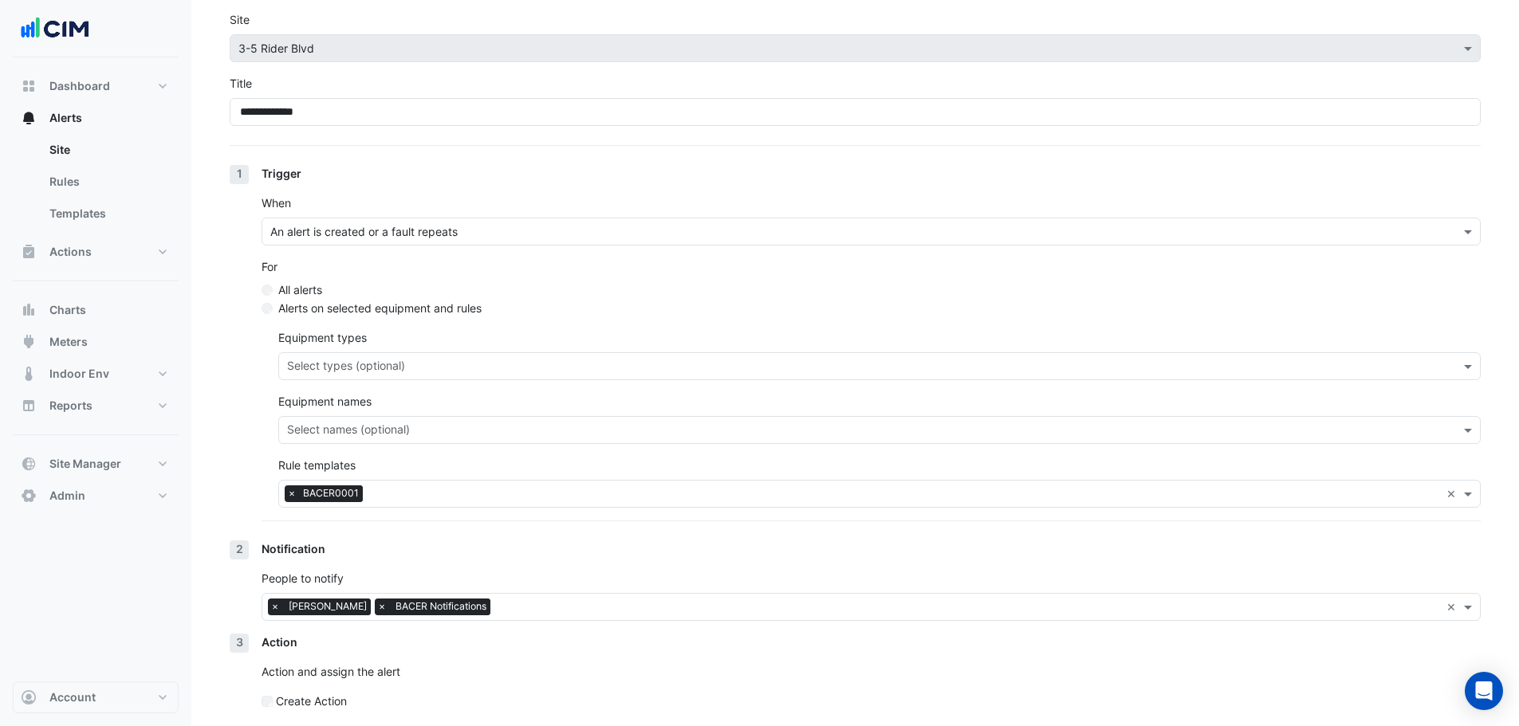
scroll to position [128, 0]
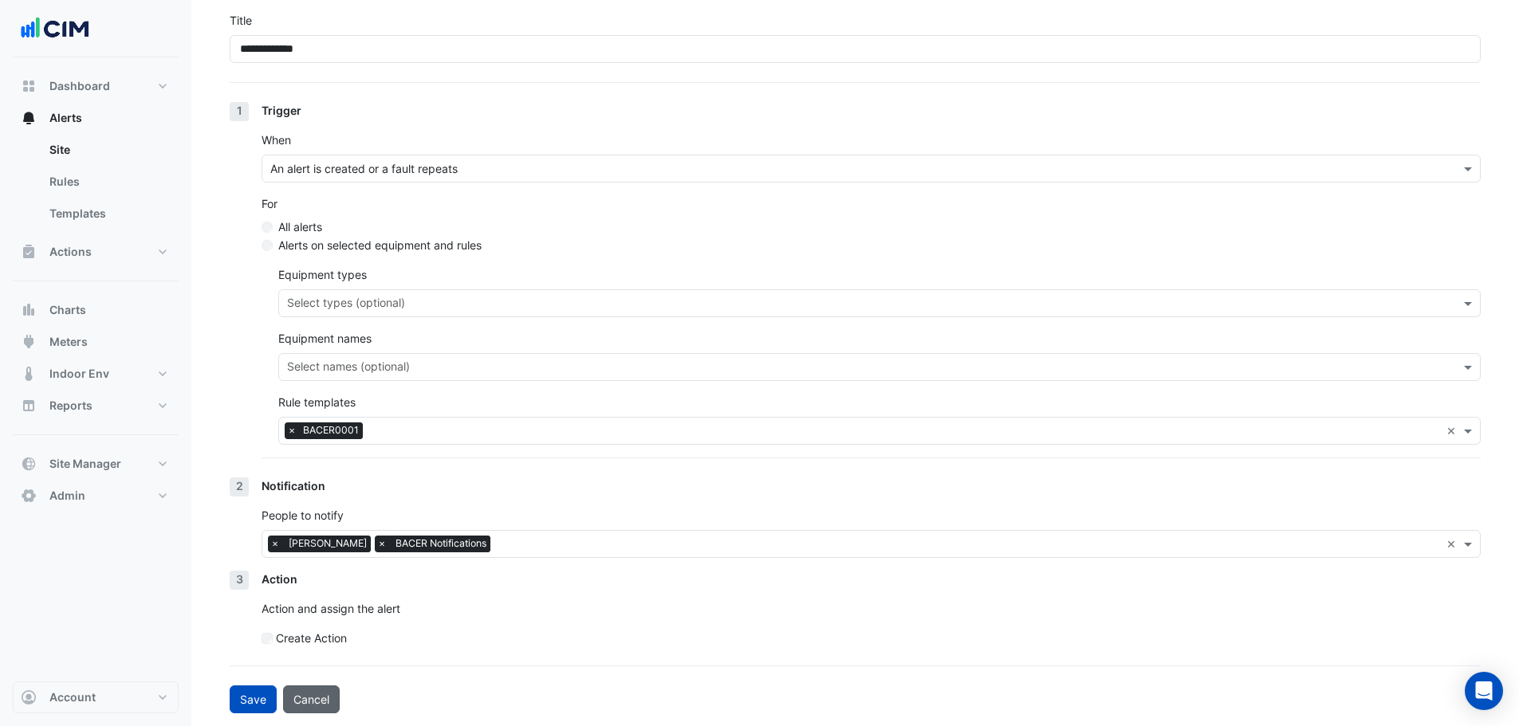
click at [336, 691] on button "Cancel" at bounding box center [311, 700] width 57 height 28
select select "*****"
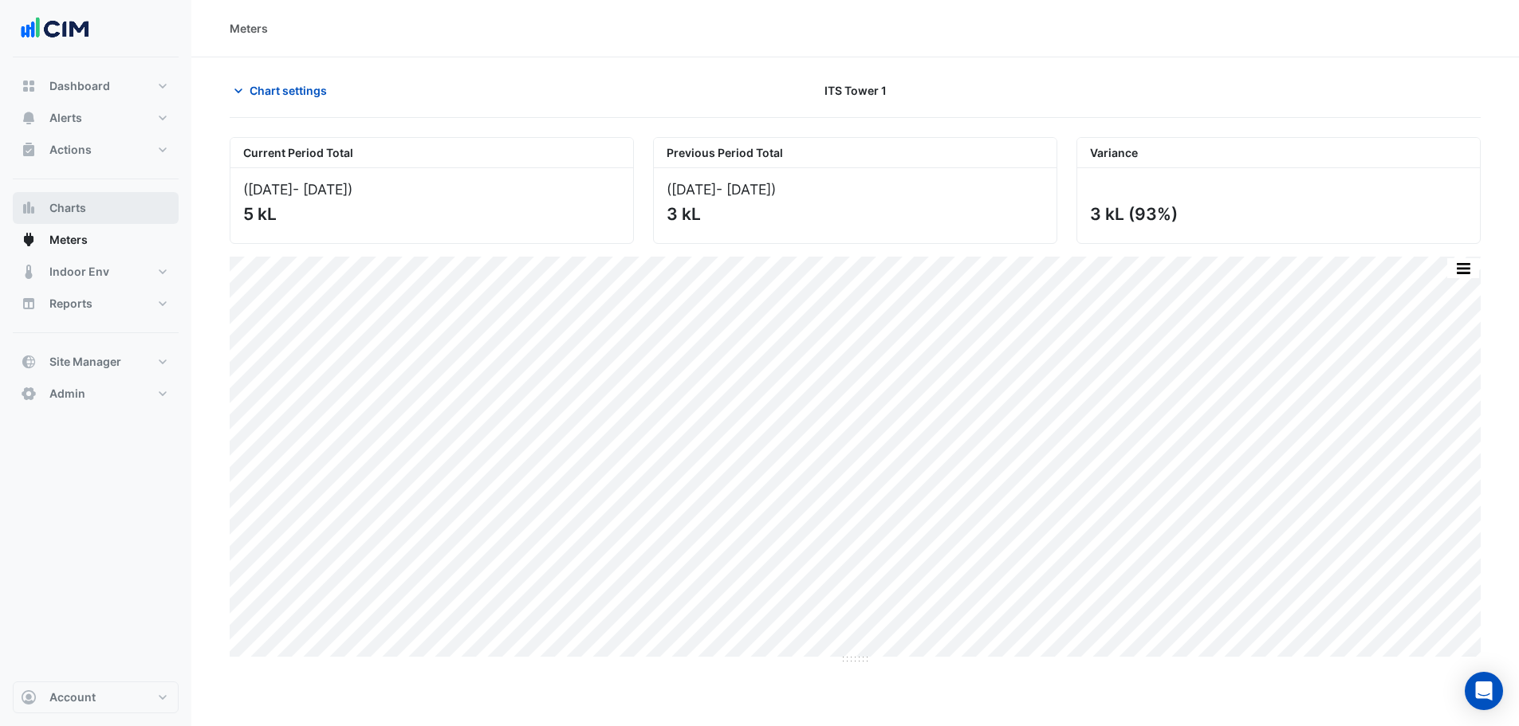
drag, startPoint x: 85, startPoint y: 201, endPoint x: 76, endPoint y: 192, distance: 12.4
click at [84, 202] on span "Charts" at bounding box center [67, 208] width 37 height 16
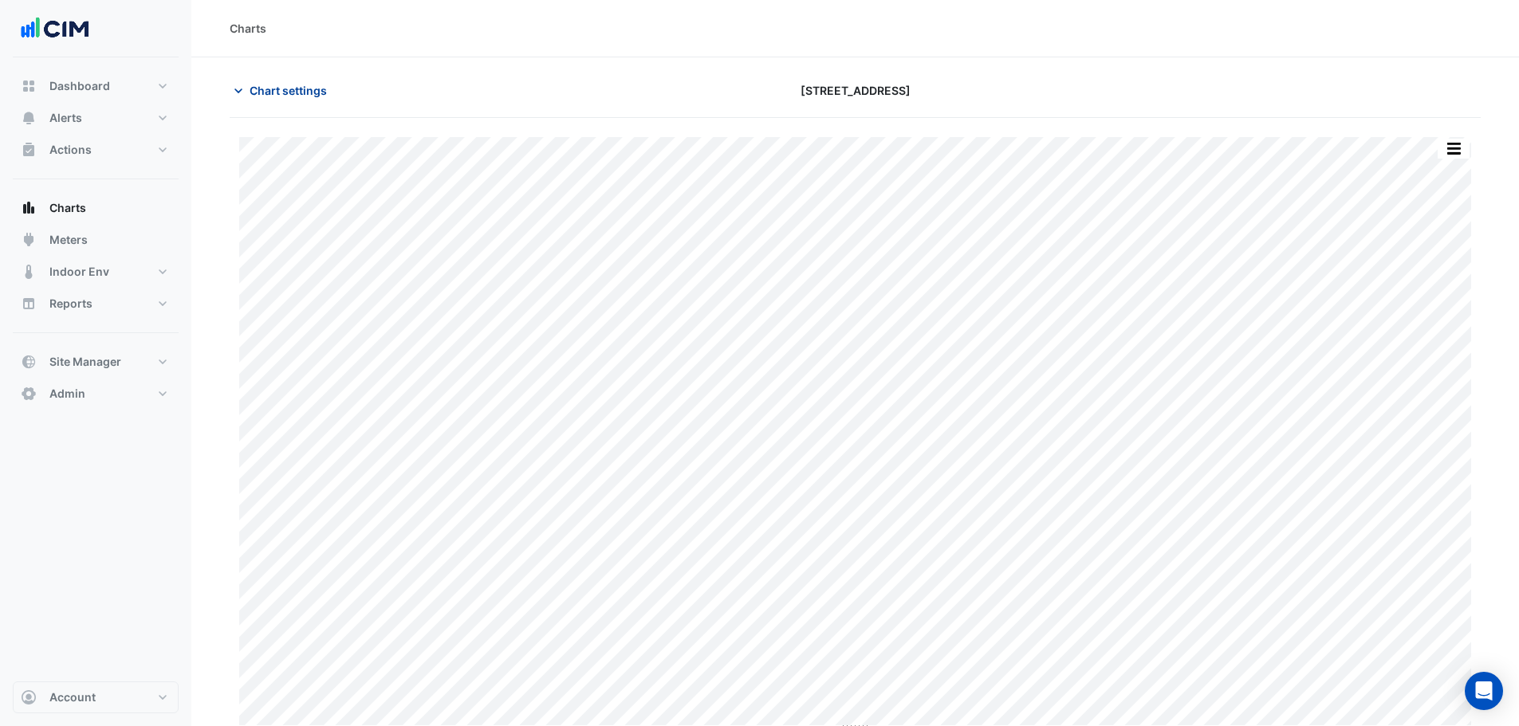
click at [299, 93] on span "Chart settings" at bounding box center [288, 90] width 77 height 17
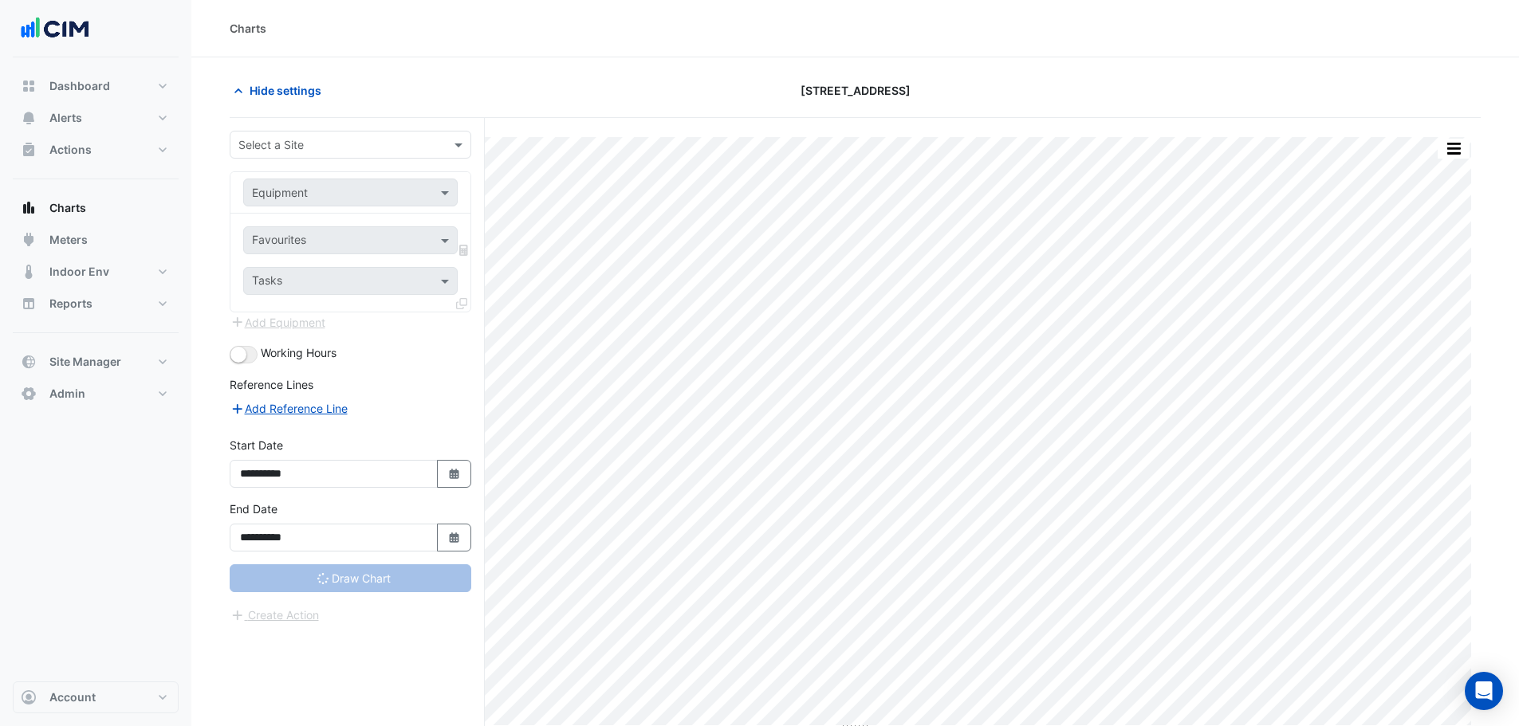
click at [331, 158] on div "Select a Site" at bounding box center [351, 145] width 242 height 28
type input "**********"
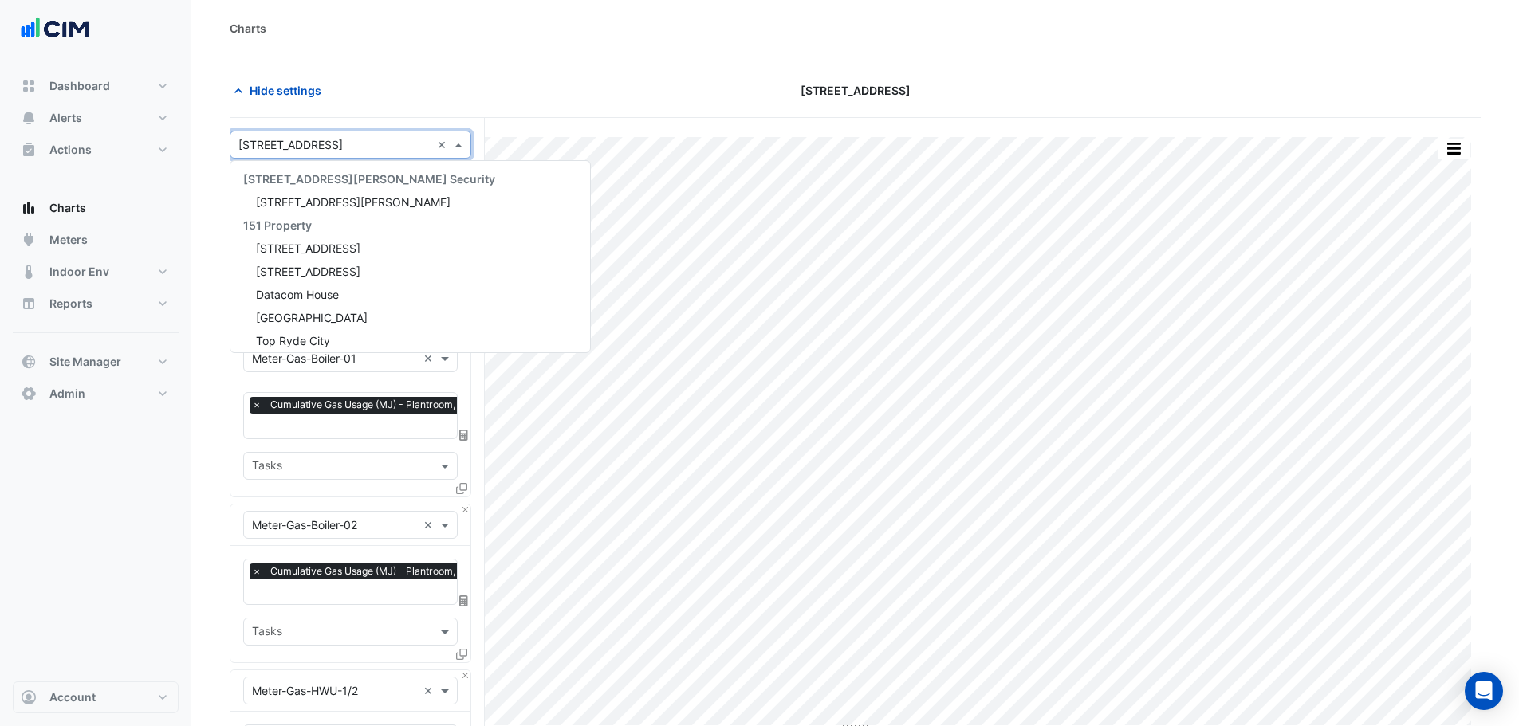
click at [332, 147] on input "text" at bounding box center [334, 145] width 192 height 17
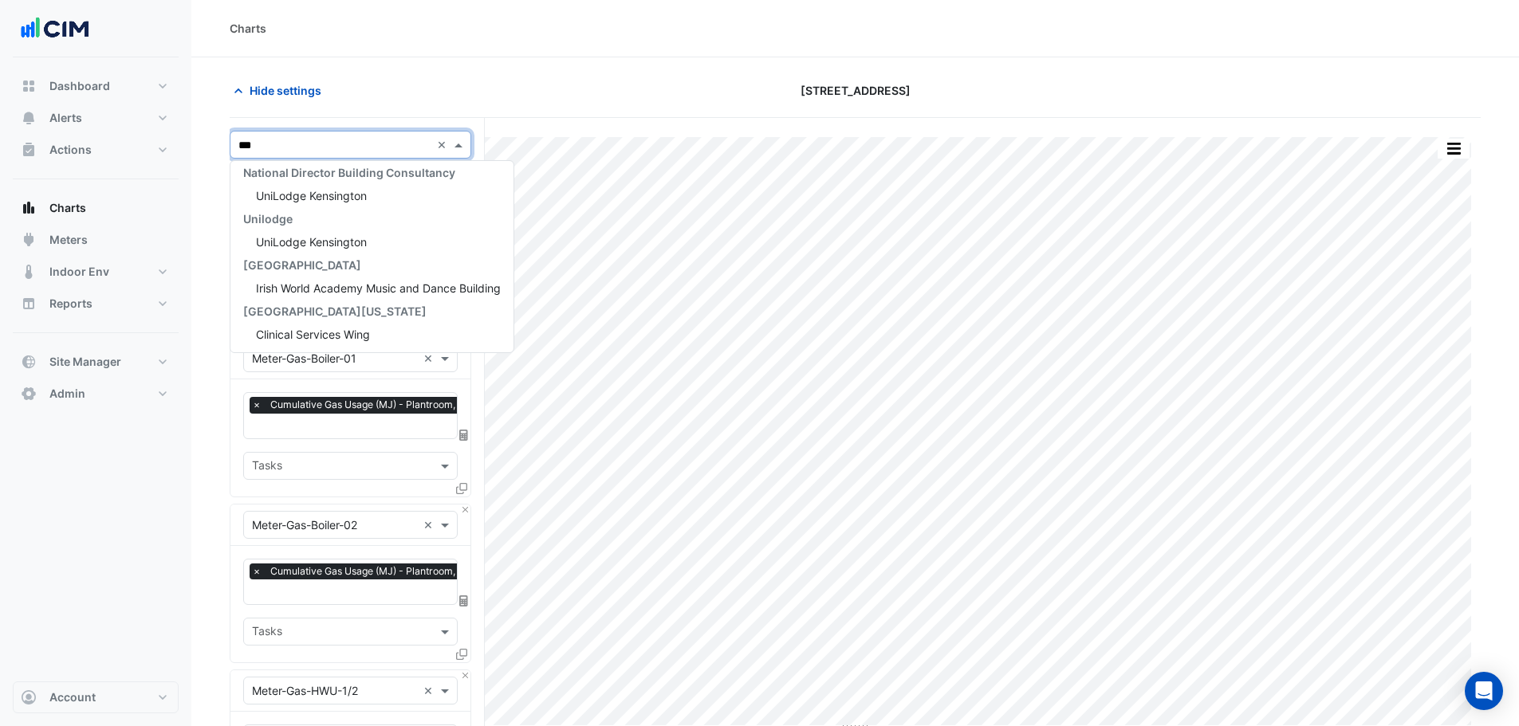
scroll to position [145, 0]
type input "****"
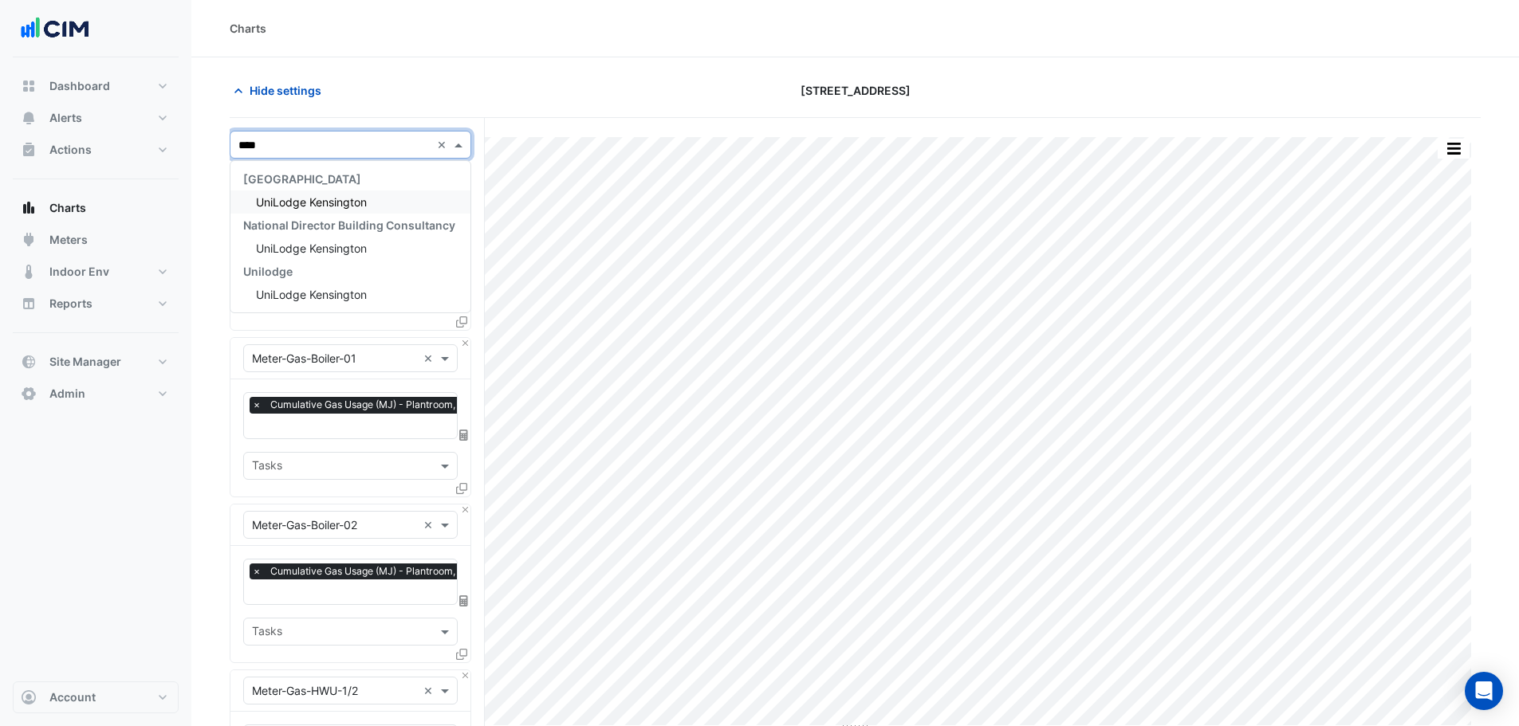
scroll to position [0, 0]
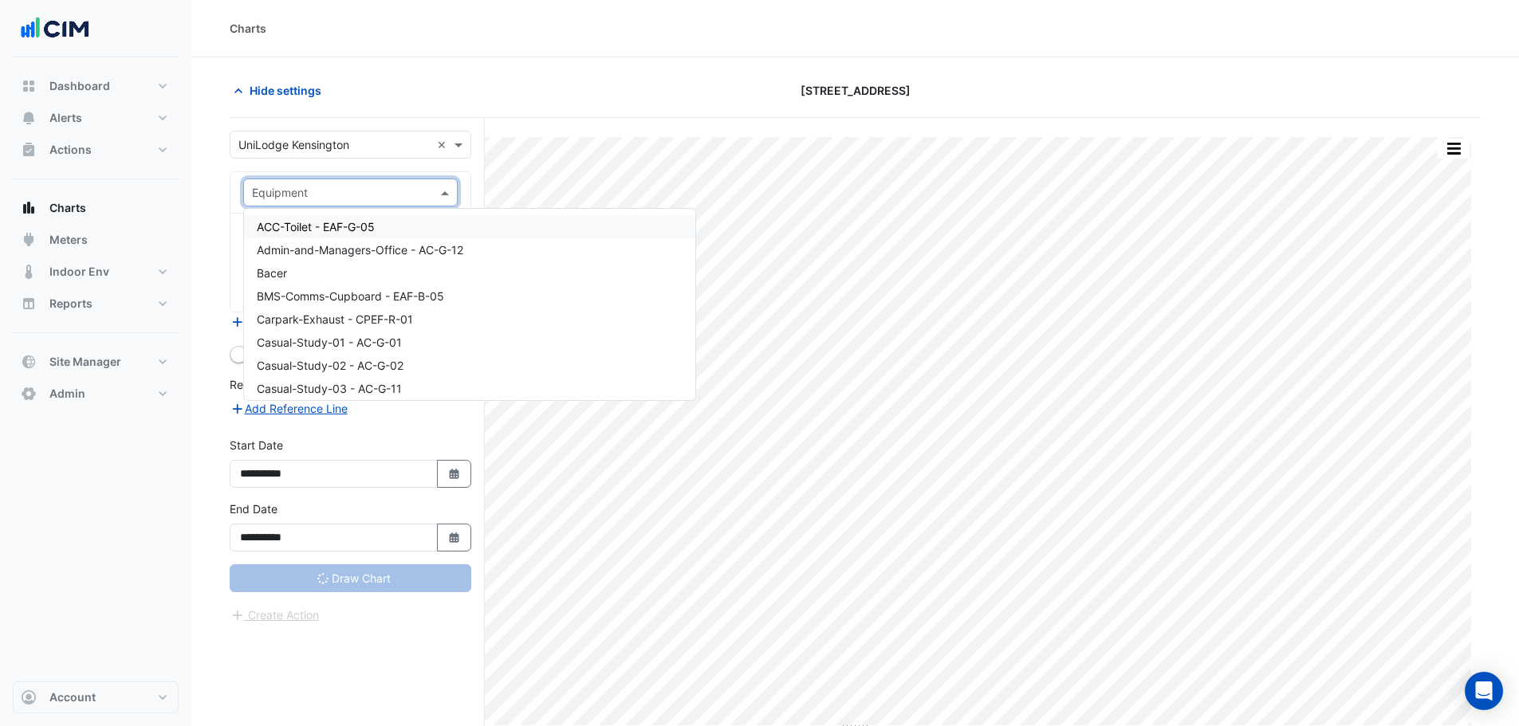
click at [328, 198] on input "text" at bounding box center [334, 193] width 165 height 17
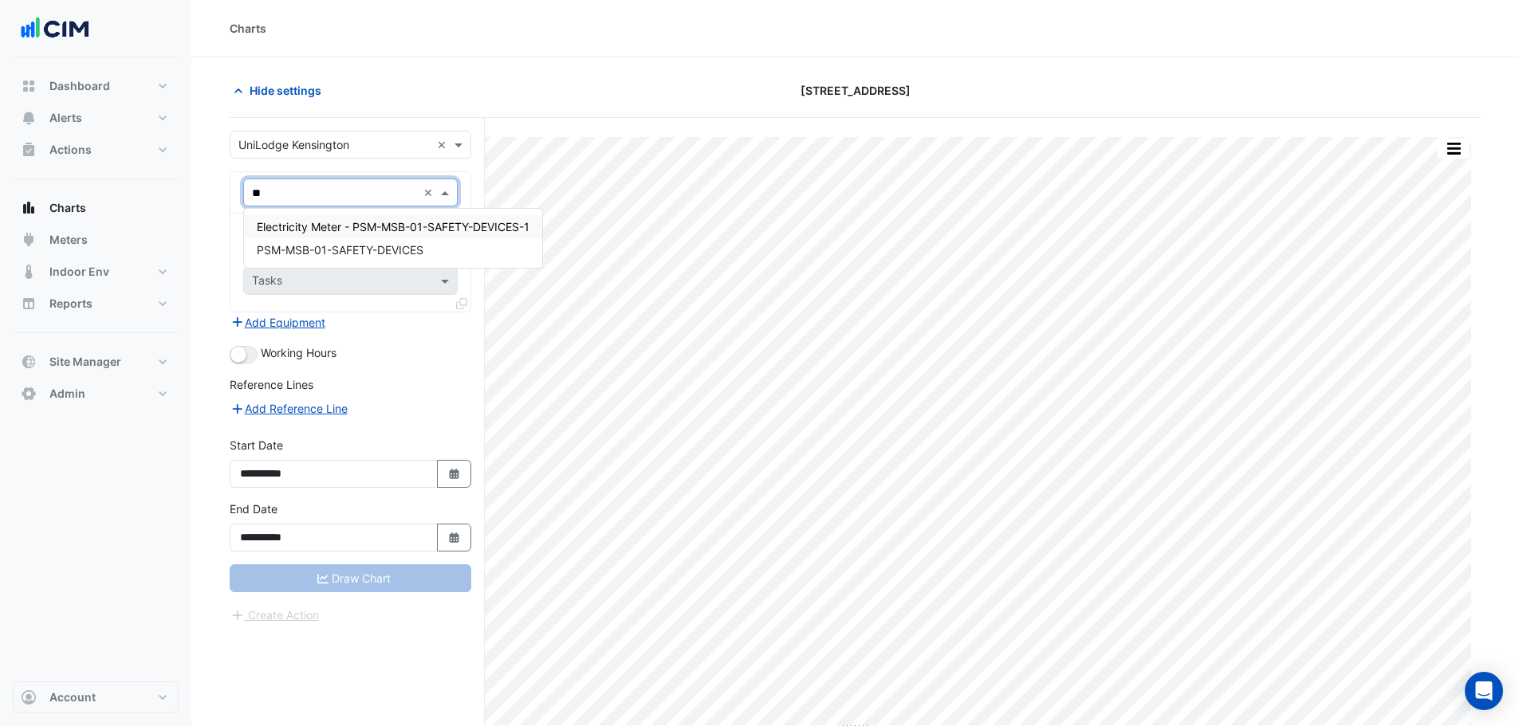
type input "*"
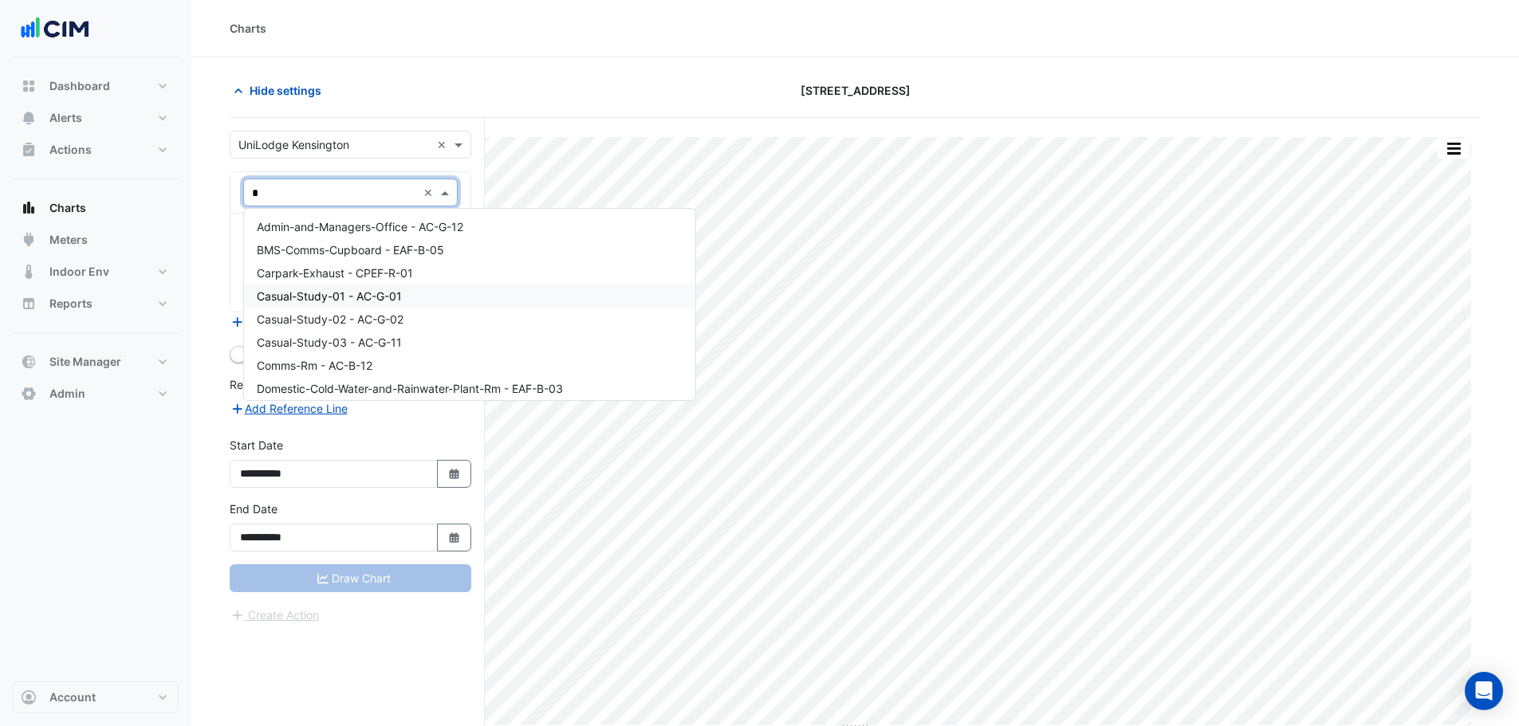
type input "**"
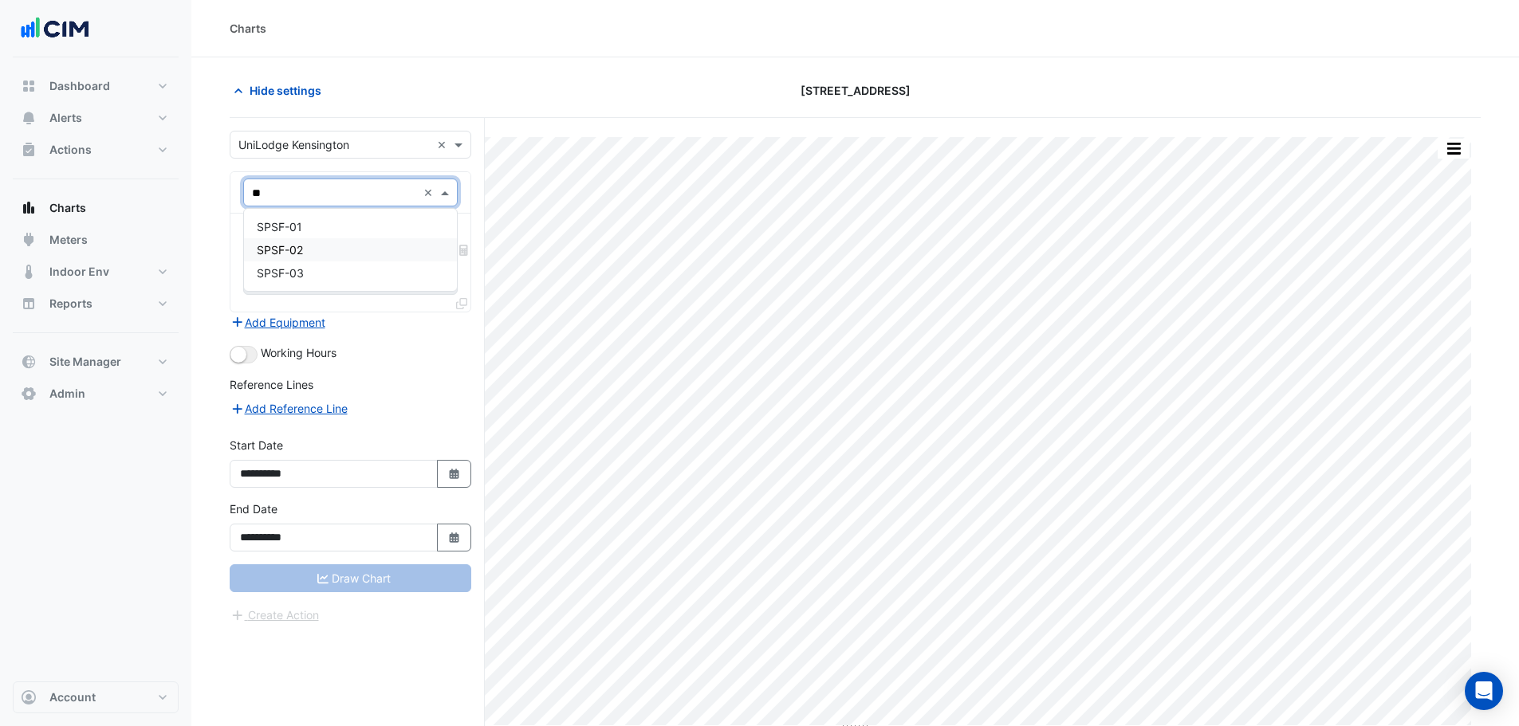
click at [368, 254] on div "SPSF-02" at bounding box center [350, 249] width 213 height 23
drag, startPoint x: 312, startPoint y: 207, endPoint x: 321, endPoint y: 222, distance: 17.9
click at [313, 208] on div "× SPSF-02 ×" at bounding box center [350, 192] width 240 height 41
click at [324, 234] on div "Favourites" at bounding box center [328, 240] width 169 height 25
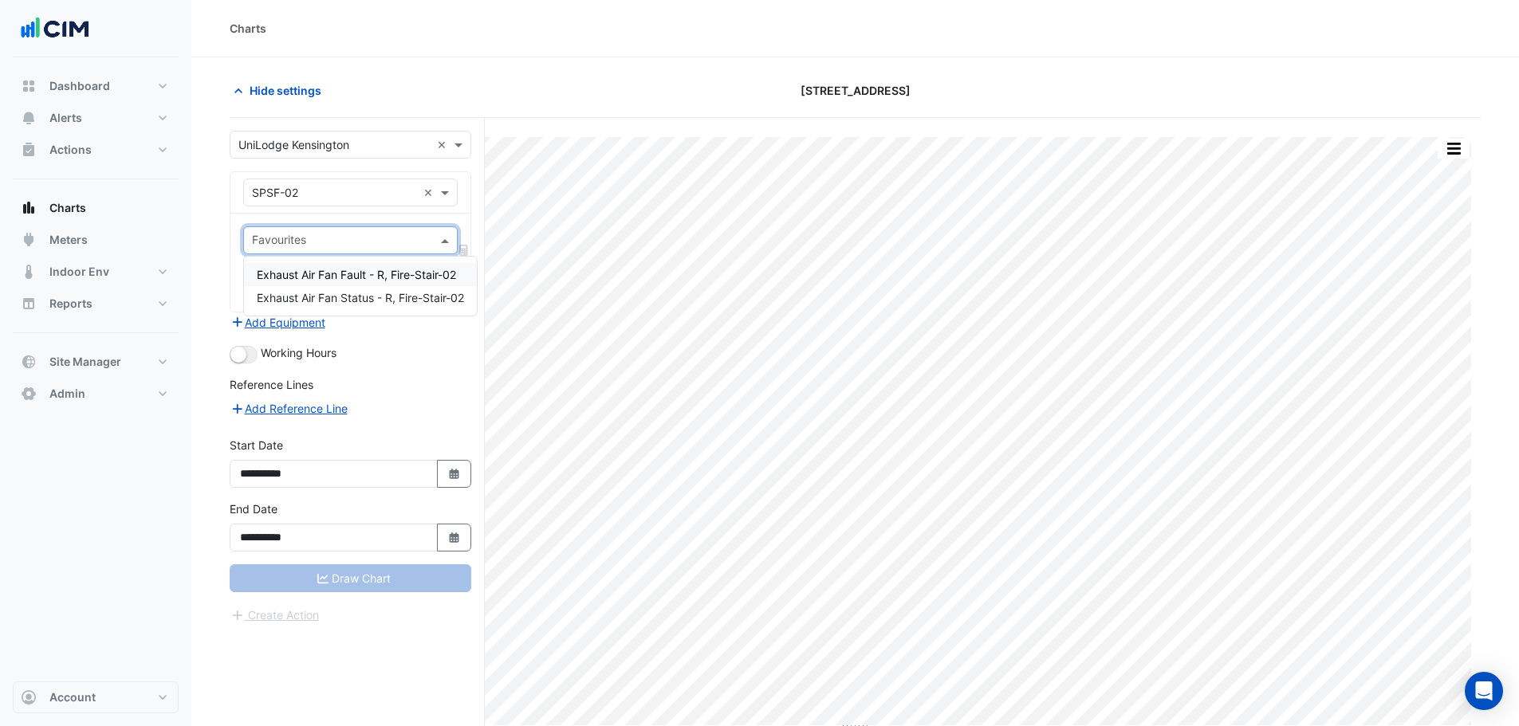
click at [297, 277] on span "Exhaust Air Fan Fault - R, Fire-Stair-02" at bounding box center [356, 275] width 199 height 14
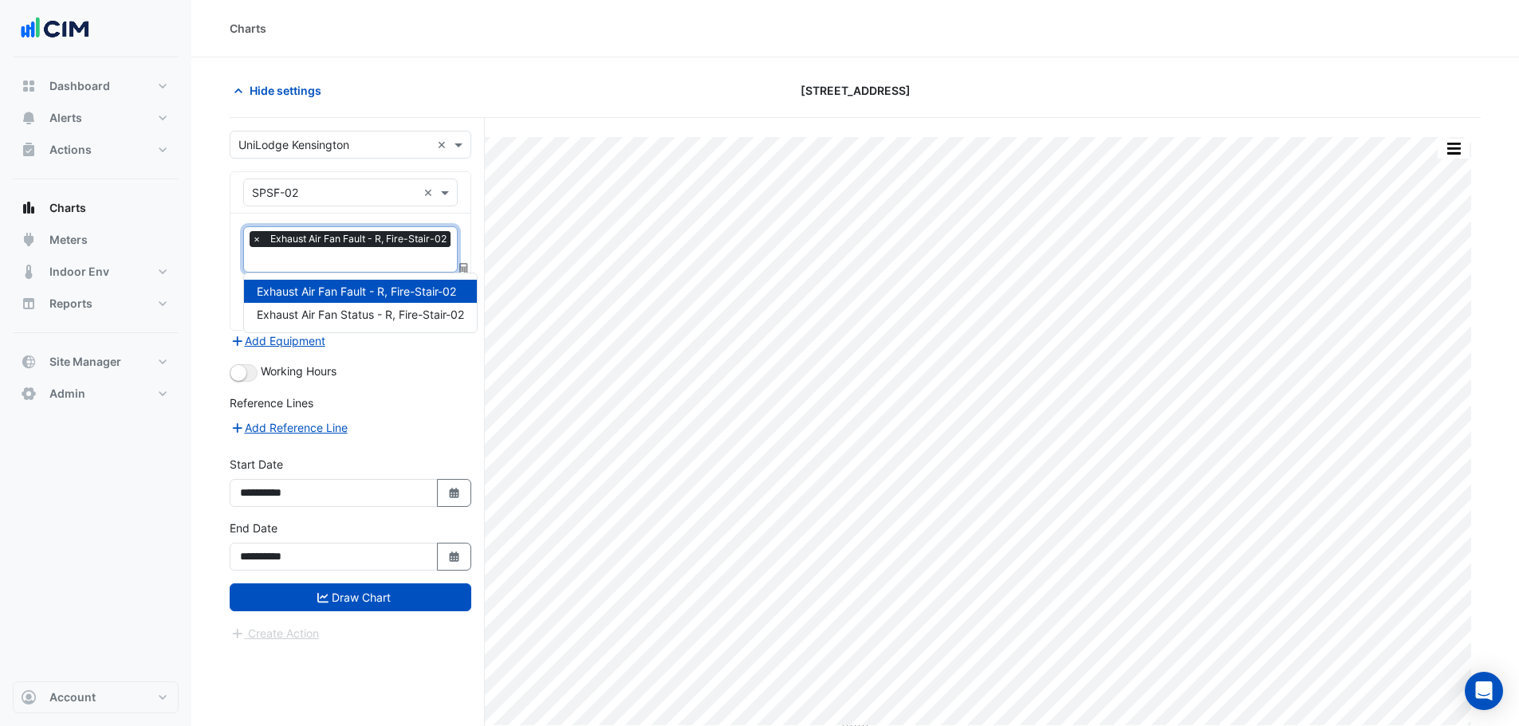
click at [306, 253] on input "text" at bounding box center [353, 261] width 203 height 17
click at [327, 309] on span "Exhaust Air Fan Status - R, Fire-Stair-02" at bounding box center [360, 315] width 207 height 14
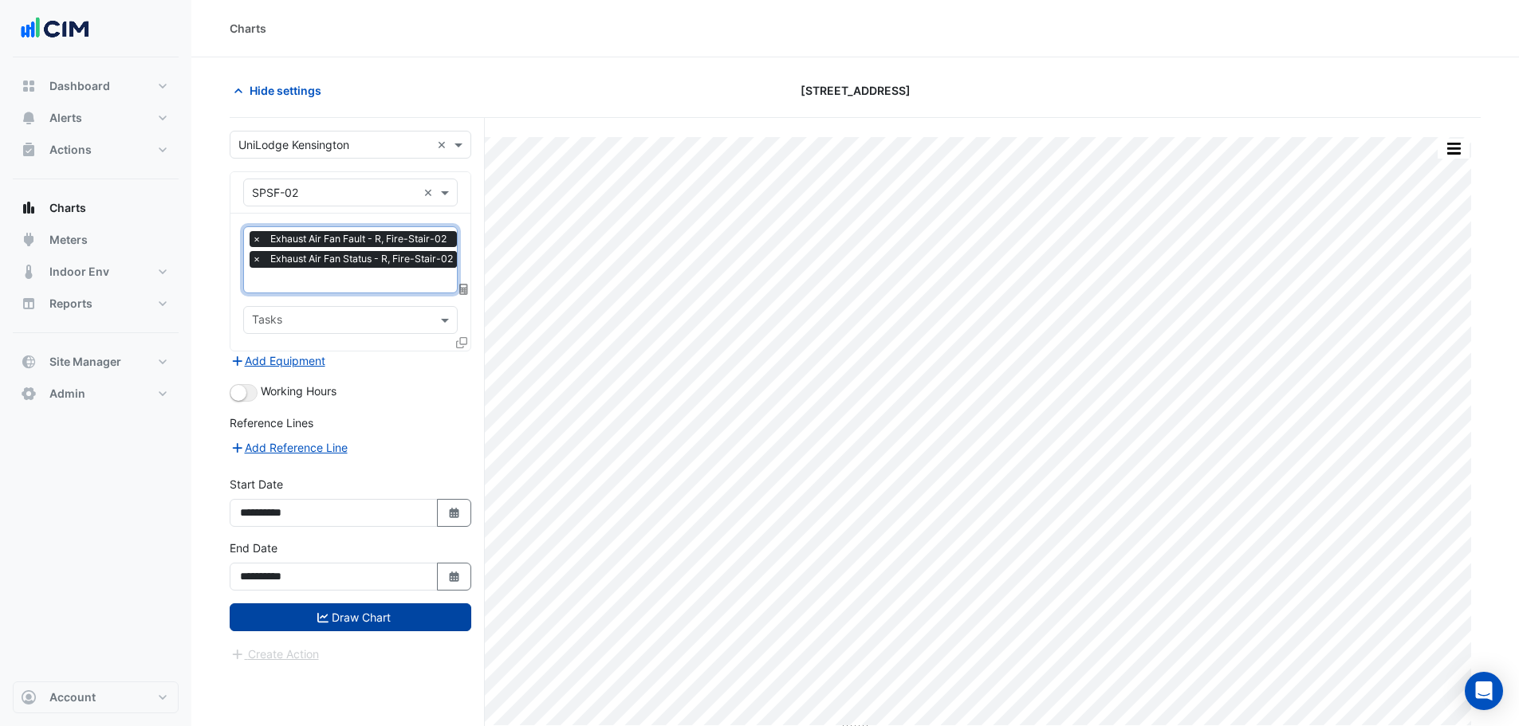
click at [360, 604] on button "Draw Chart" at bounding box center [351, 618] width 242 height 28
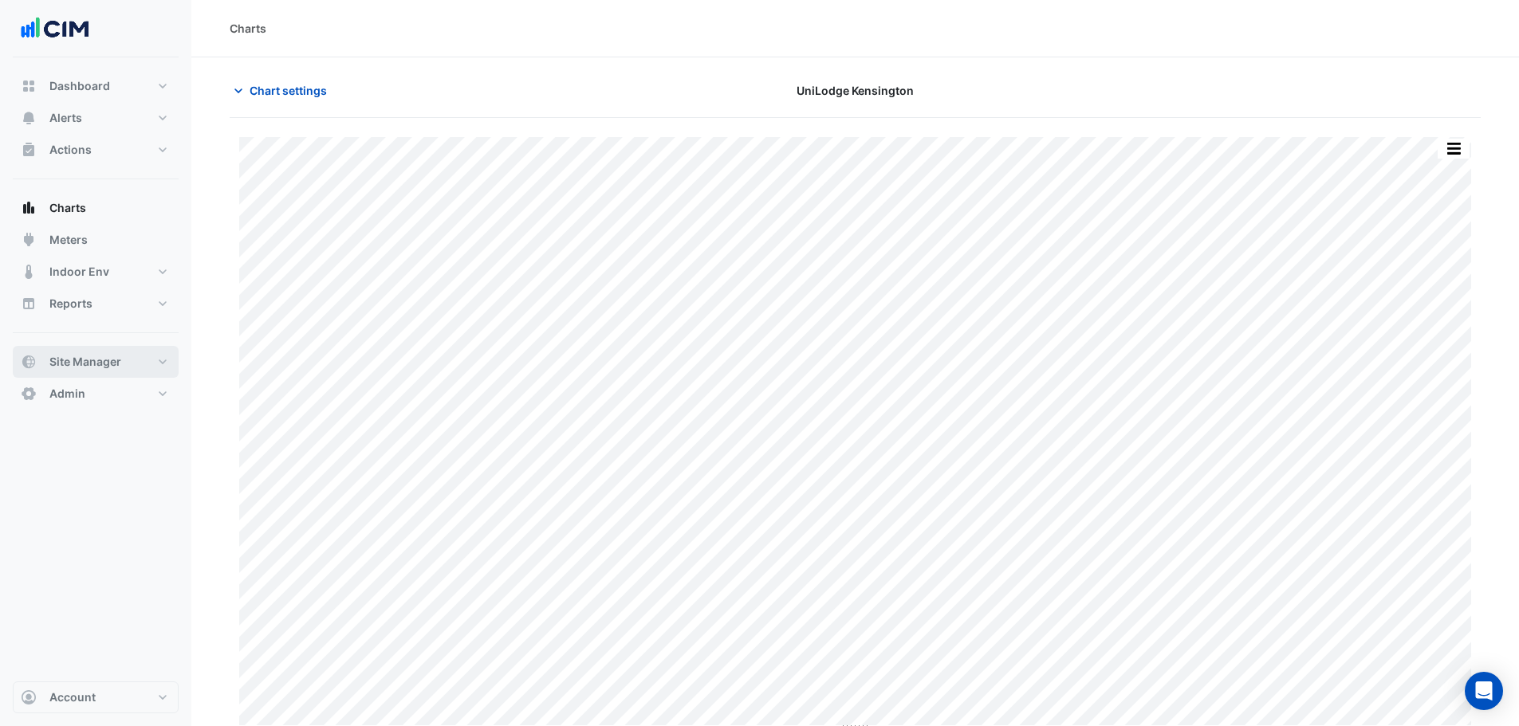
click at [98, 352] on button "Site Manager" at bounding box center [96, 362] width 166 height 32
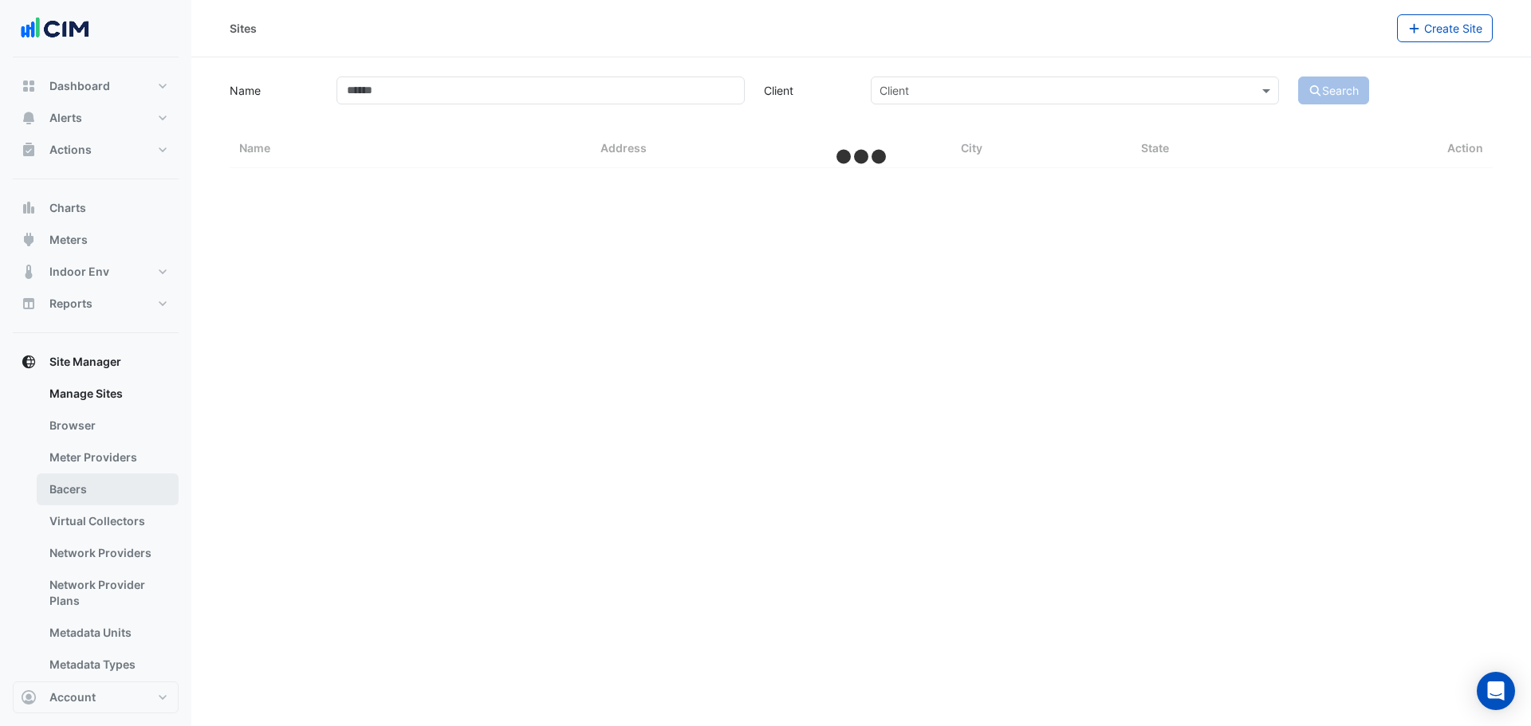
click at [100, 498] on link "Bacers" at bounding box center [108, 490] width 142 height 32
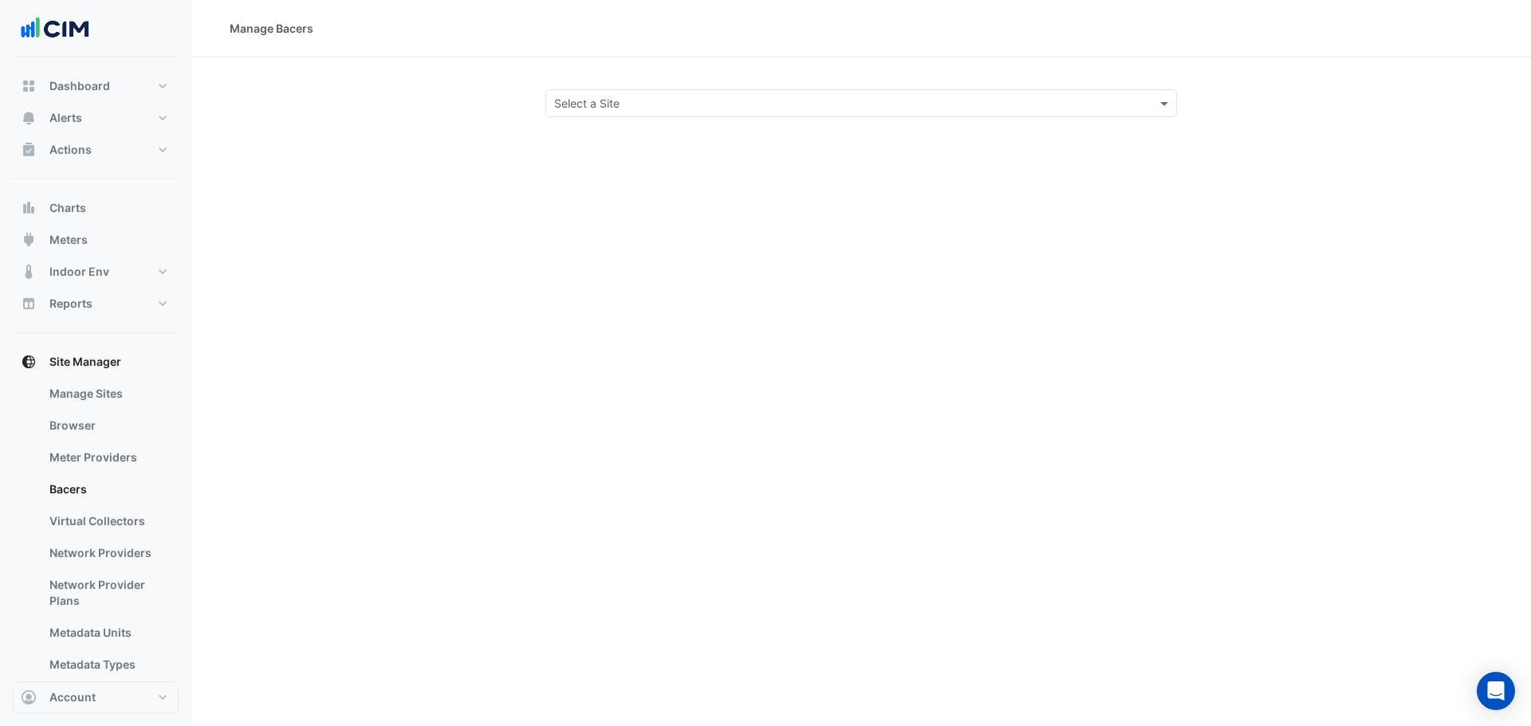
click at [776, 111] on div "Select a Site" at bounding box center [848, 103] width 604 height 17
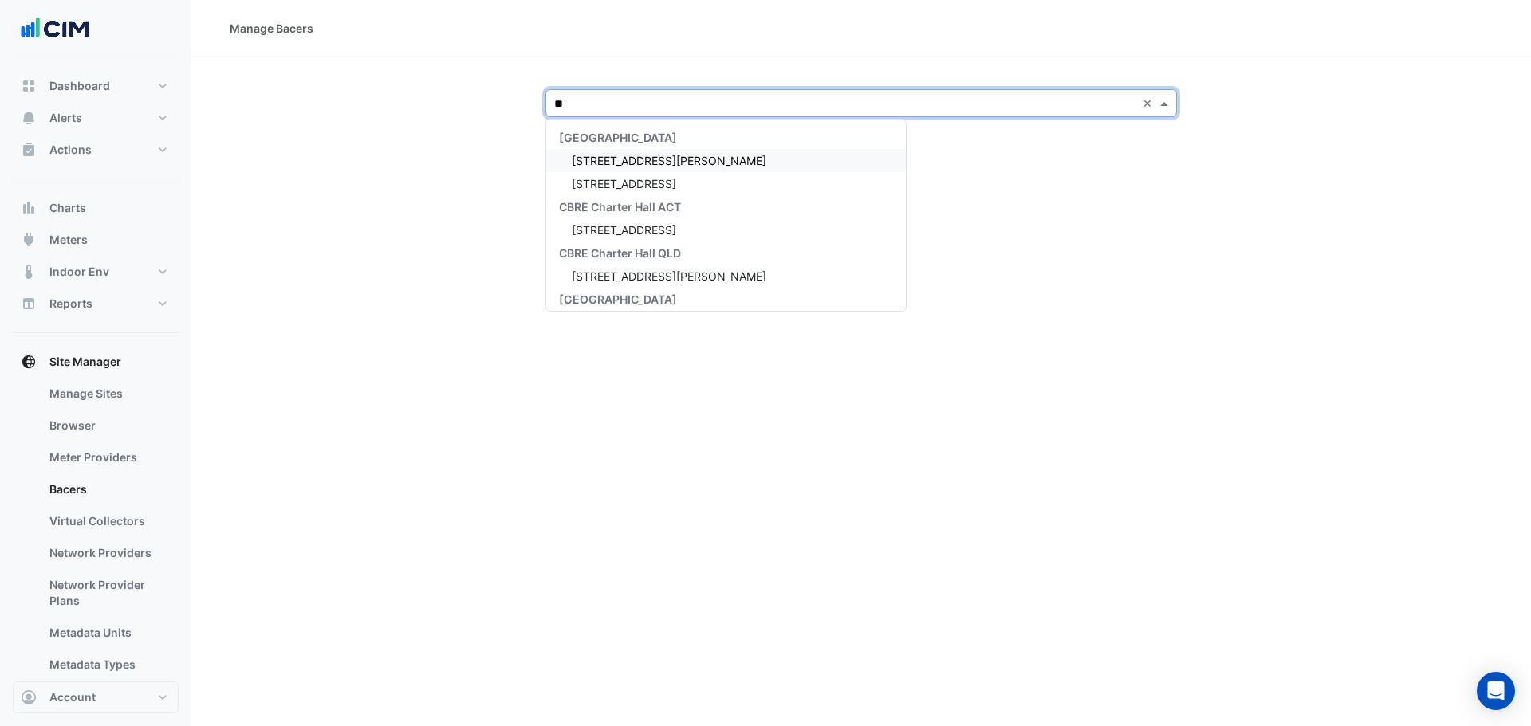
type input "***"
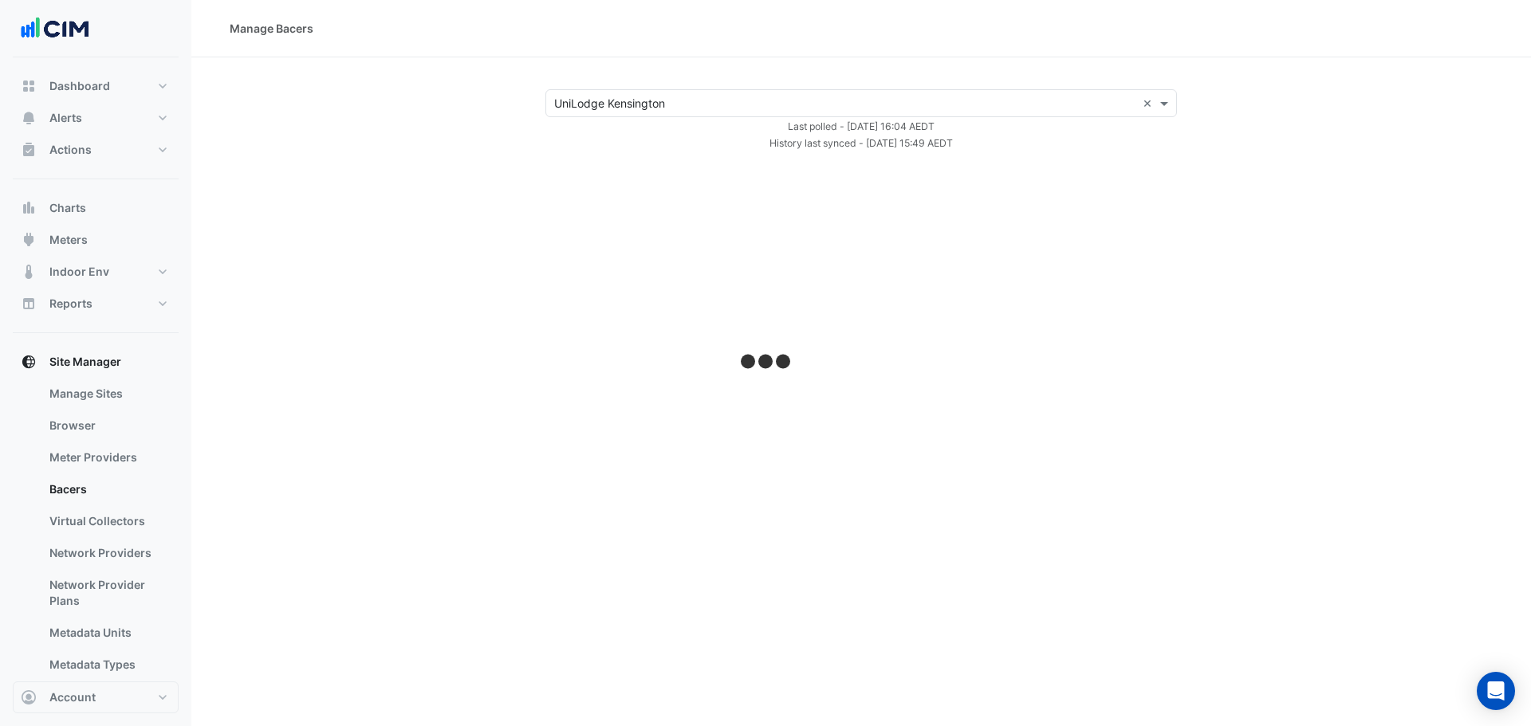
select select "**"
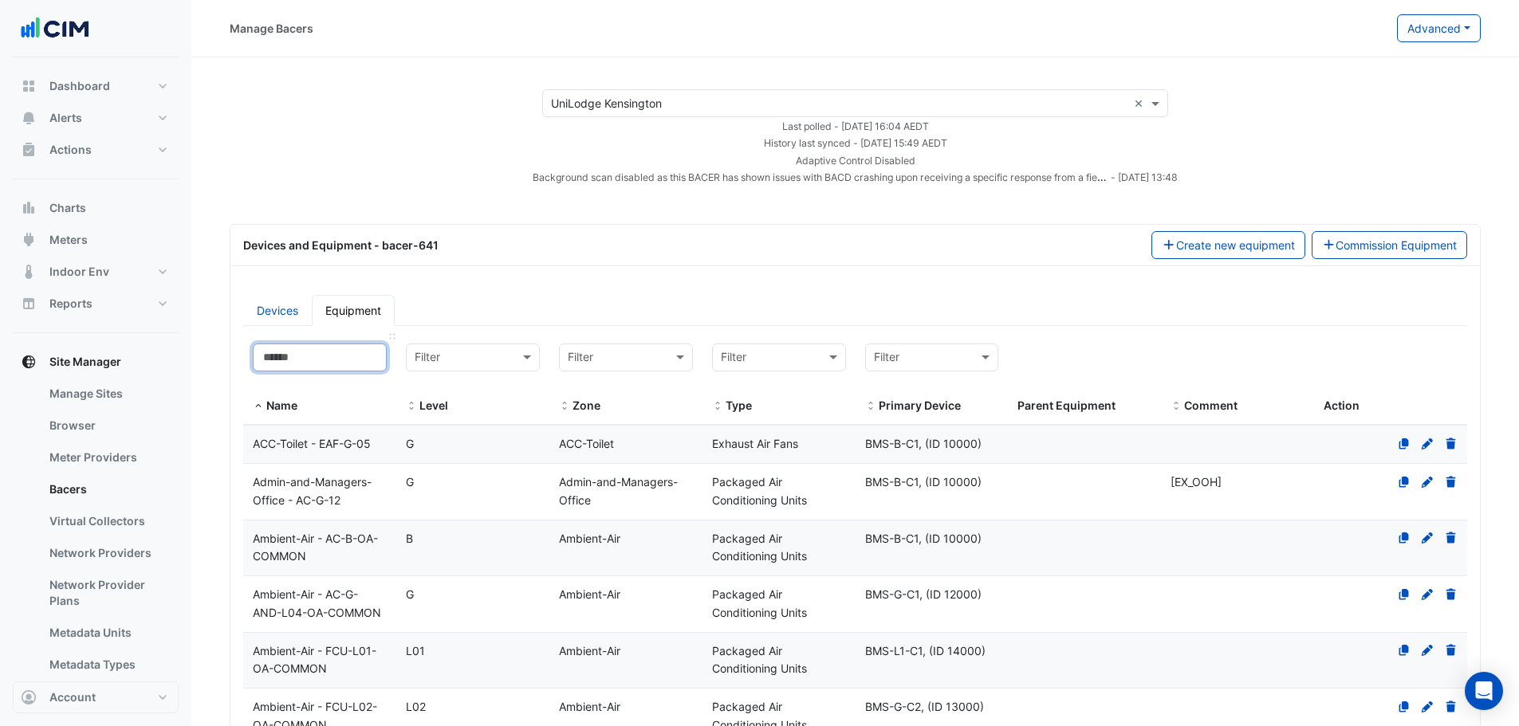
click at [338, 355] on input at bounding box center [320, 358] width 134 height 28
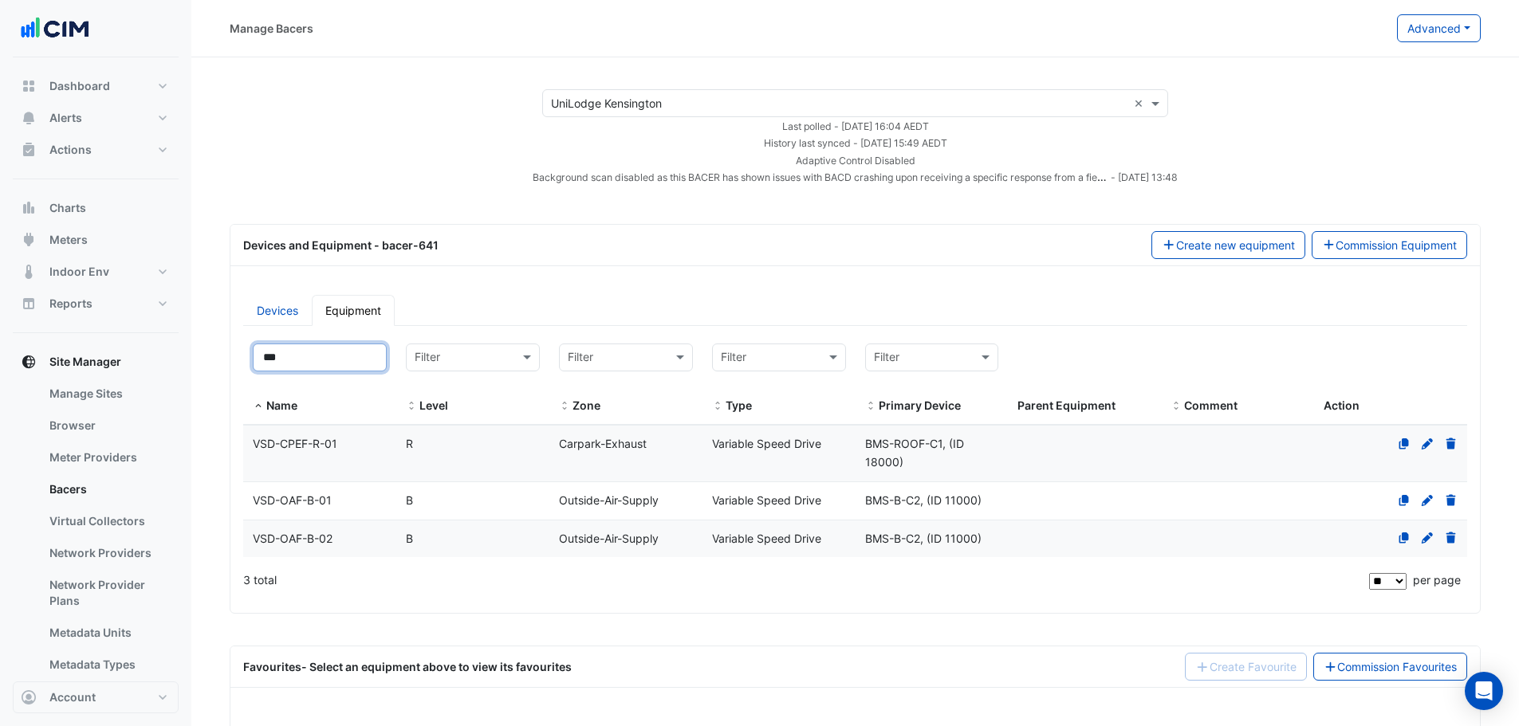
type input "***"
click at [539, 502] on div "B" at bounding box center [472, 501] width 153 height 18
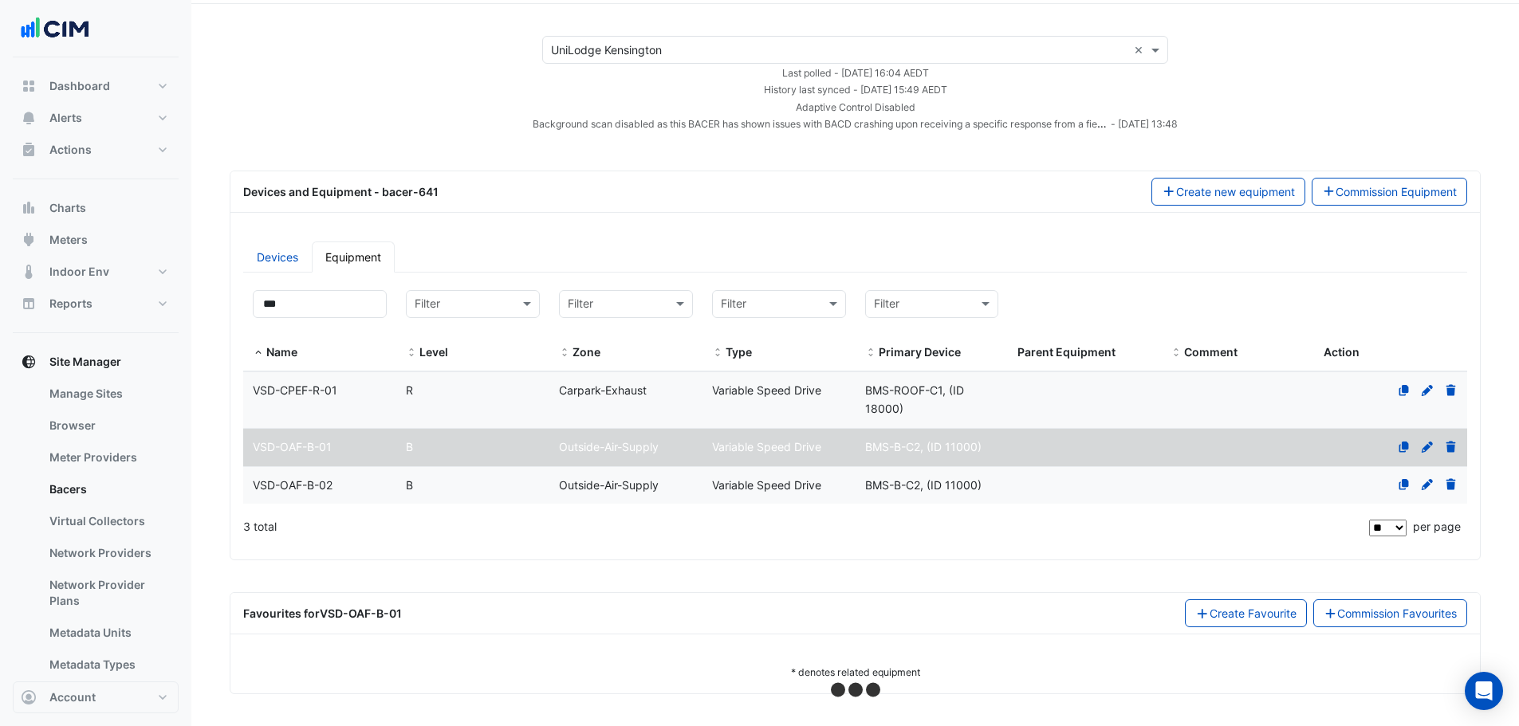
select select "**"
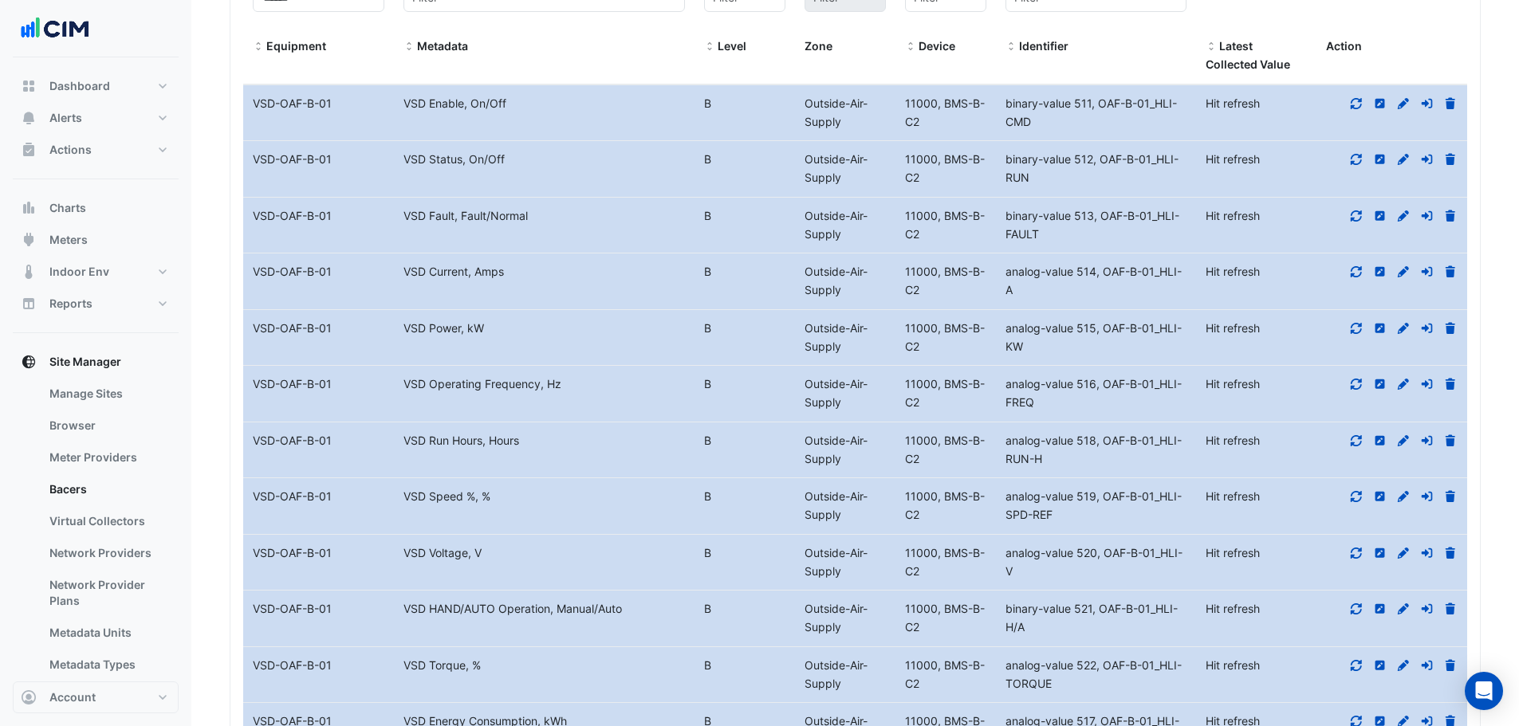
scroll to position [880, 0]
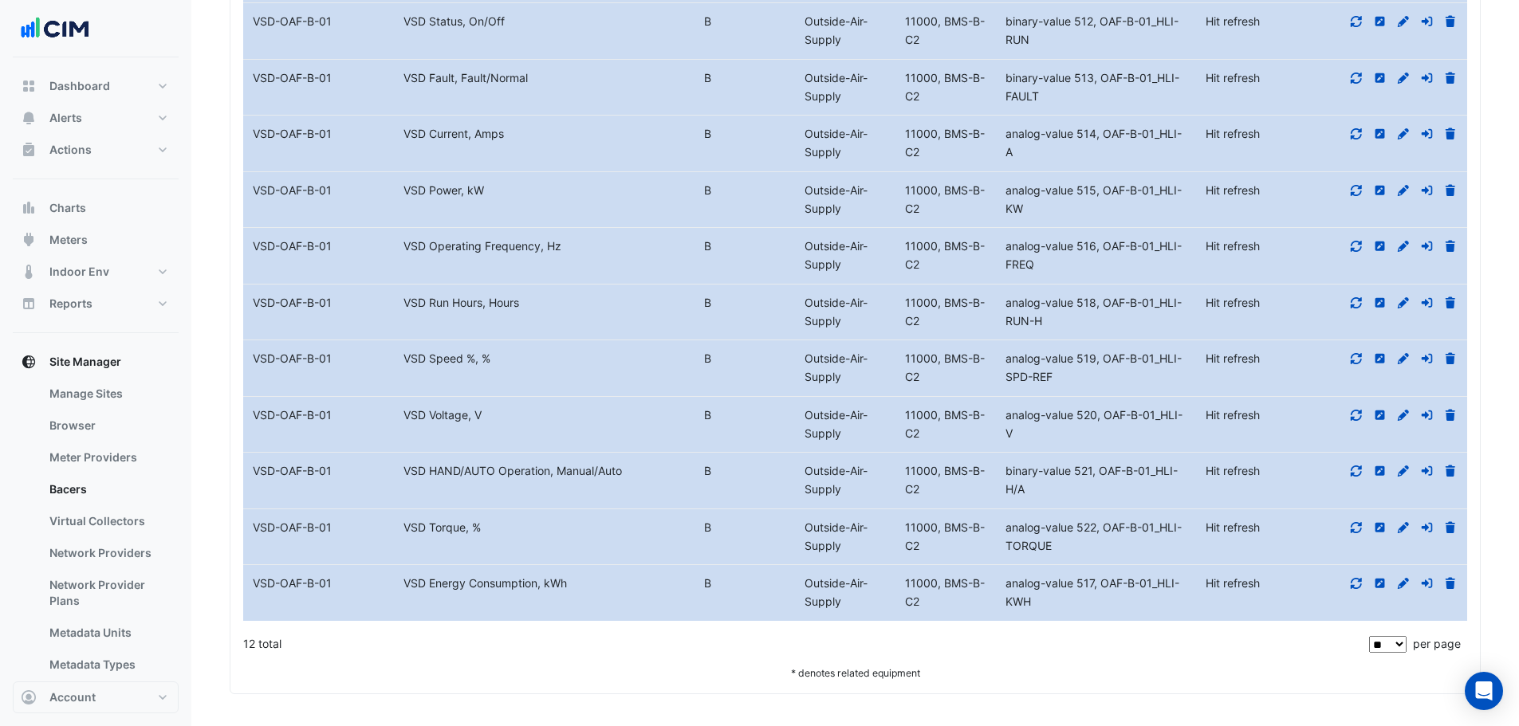
click at [1355, 305] on icon at bounding box center [1356, 302] width 14 height 11
click at [1355, 267] on datatable-body-cell "Action" at bounding box center [1391, 256] width 151 height 56
click at [1356, 262] on datatable-body-cell "Action" at bounding box center [1391, 256] width 151 height 56
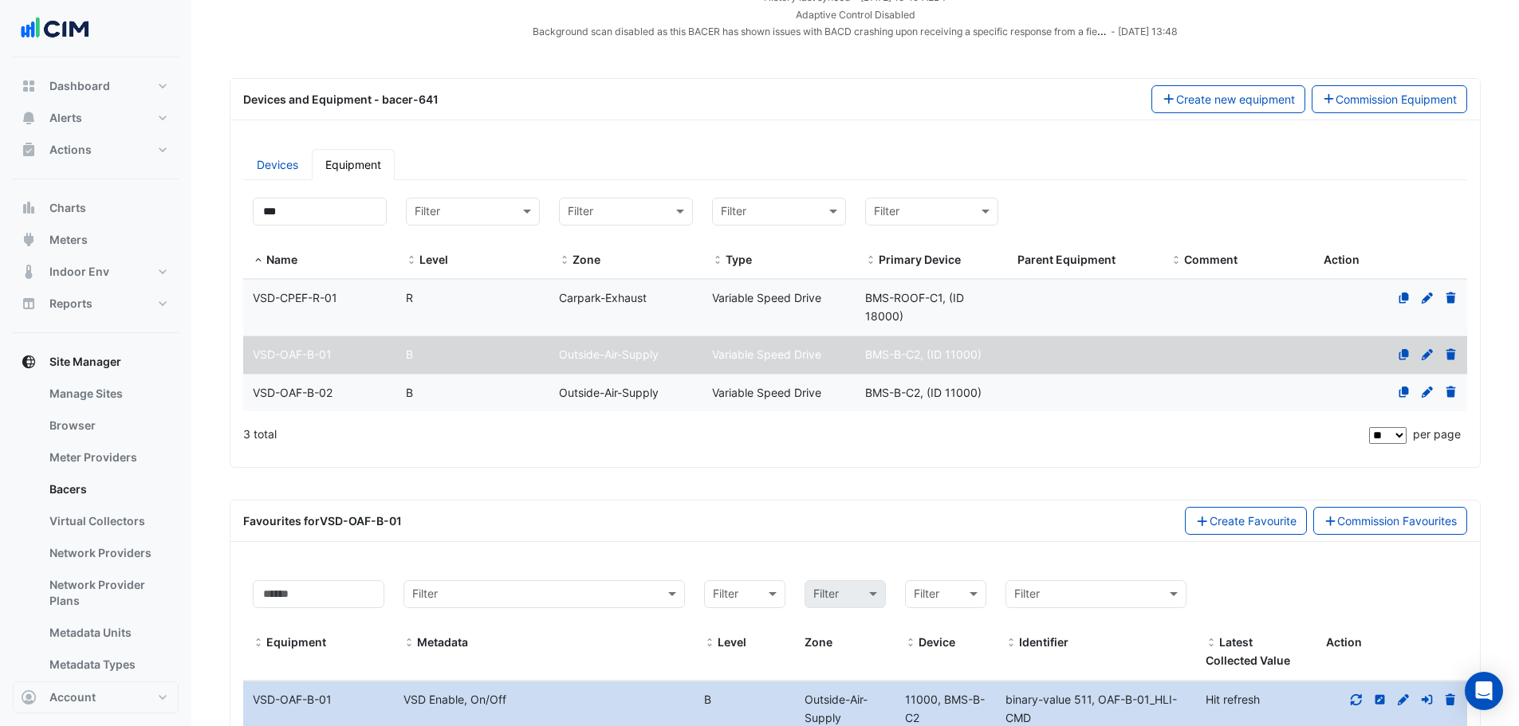
scroll to position [136, 0]
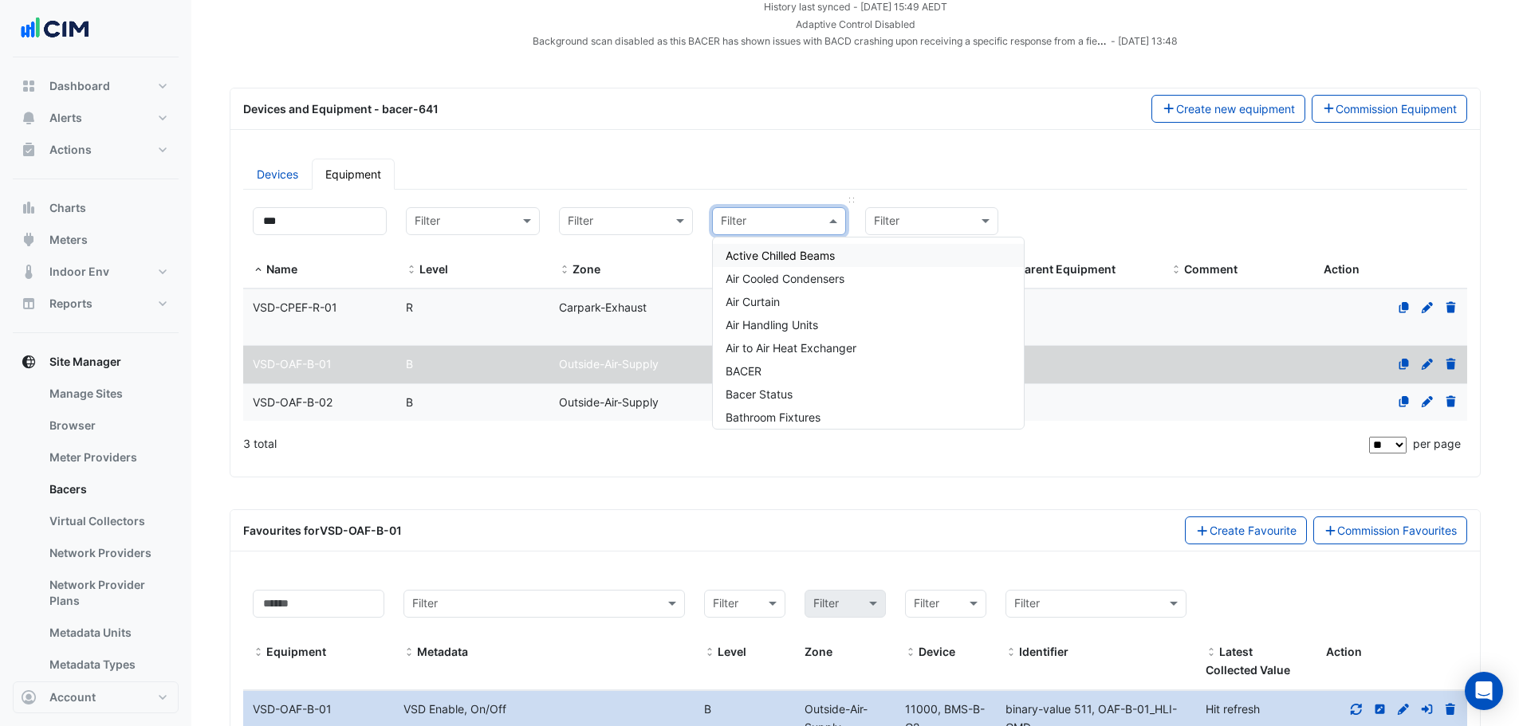
click at [747, 217] on input "text" at bounding box center [763, 222] width 85 height 18
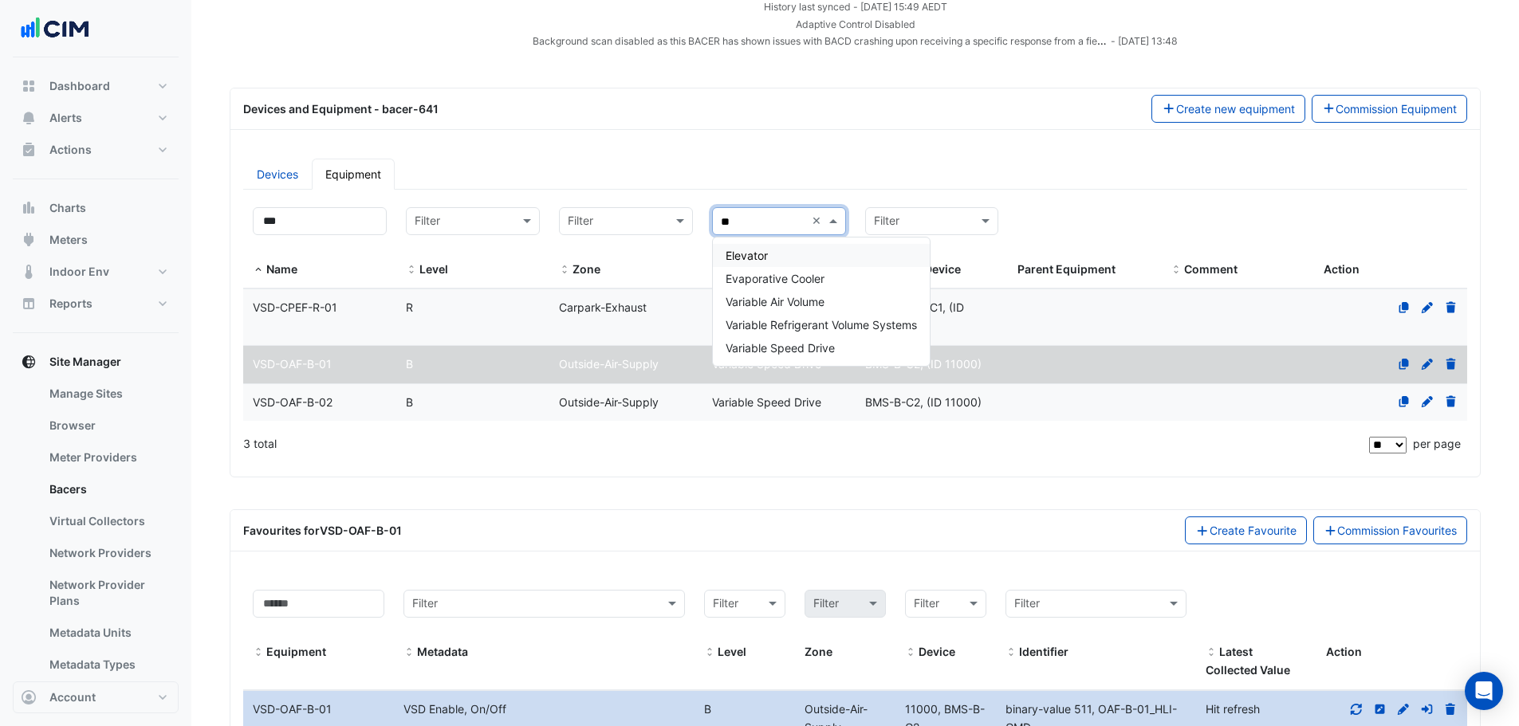
type input "***"
click at [800, 301] on span "Variable Speed Drive" at bounding box center [780, 302] width 109 height 14
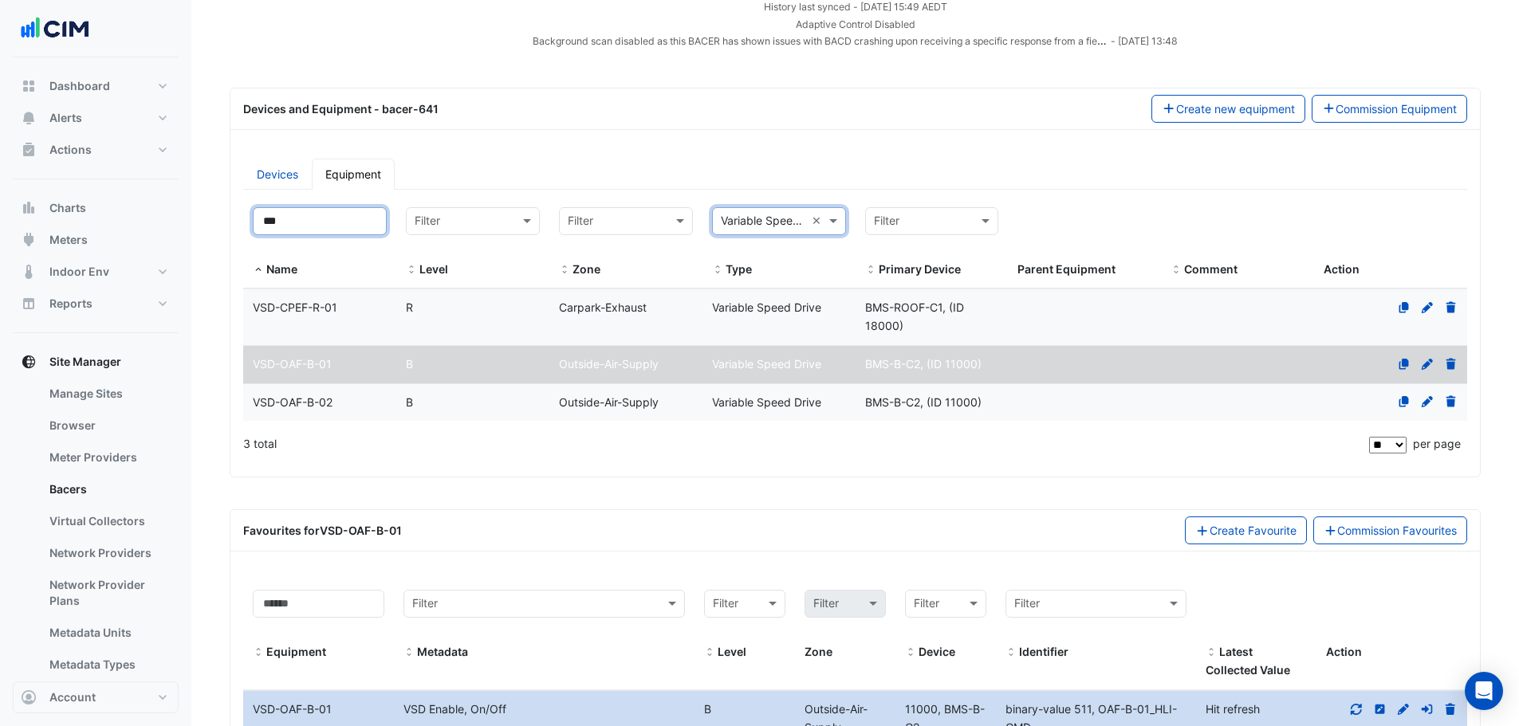
drag, startPoint x: 166, startPoint y: 206, endPoint x: 83, endPoint y: 177, distance: 87.8
click at [108, 195] on div "Manage Bacers Advanced View Collector Notes View scan history View Metadata Pre…" at bounding box center [759, 667] width 1519 height 1607
drag, startPoint x: 305, startPoint y: 223, endPoint x: 267, endPoint y: 228, distance: 37.8
click at [253, 227] on input at bounding box center [320, 221] width 134 height 28
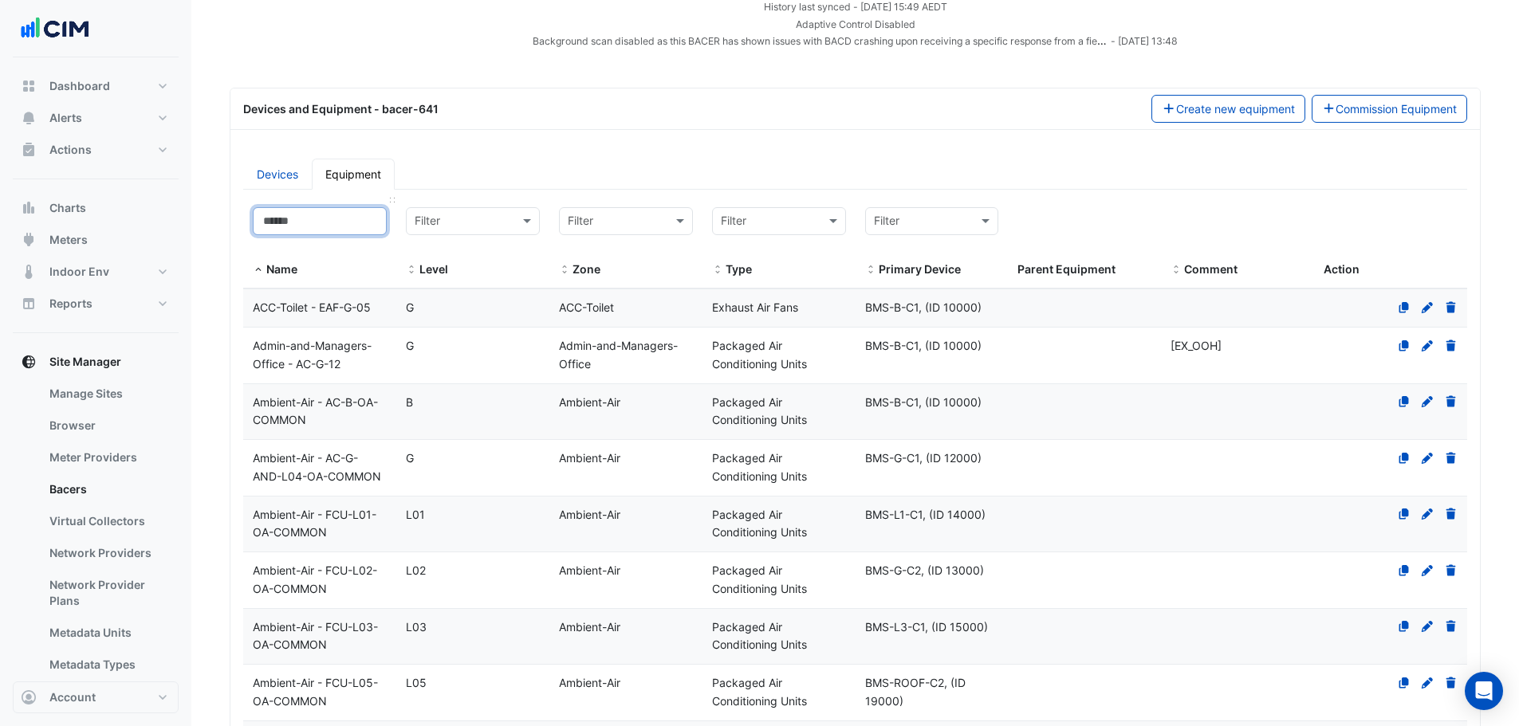
click at [325, 226] on input at bounding box center [320, 221] width 134 height 28
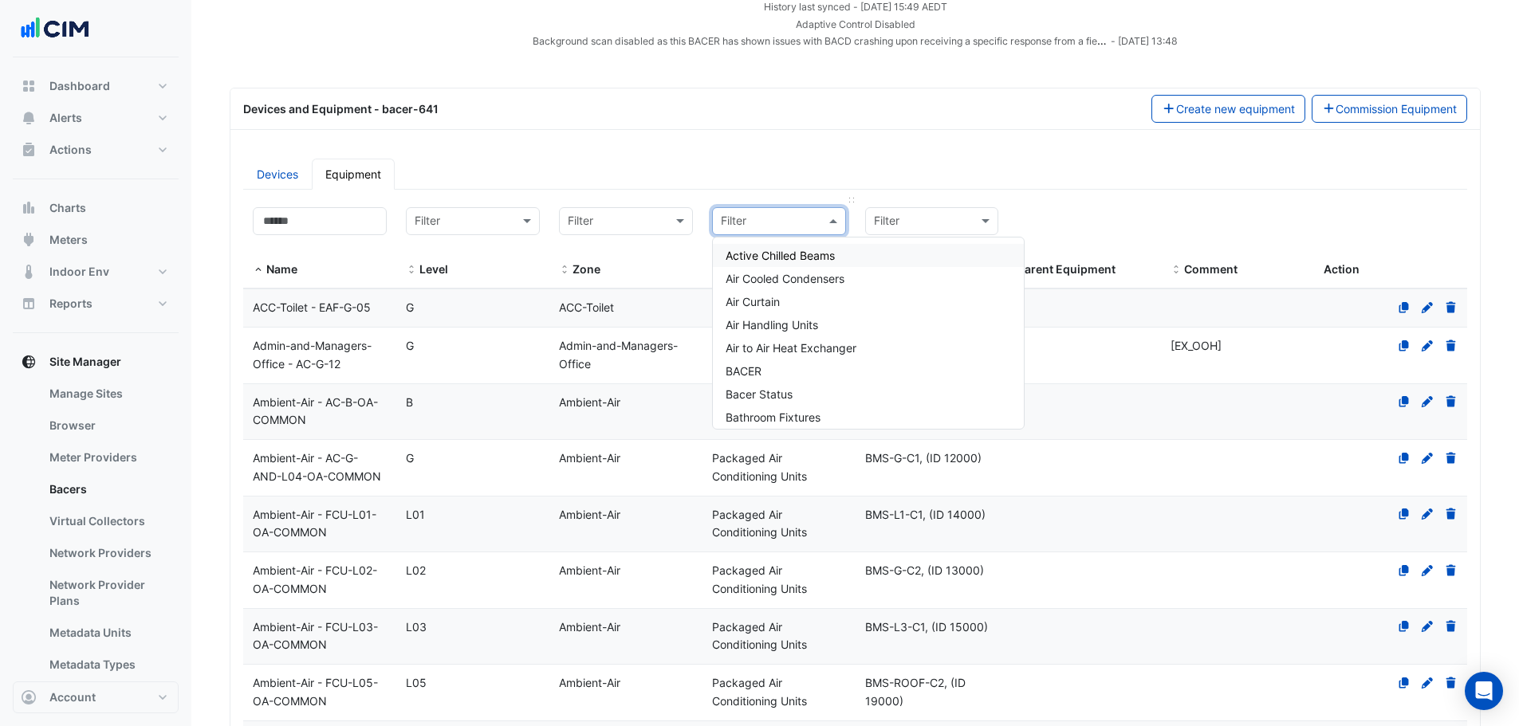
click at [782, 229] on input "text" at bounding box center [763, 222] width 85 height 18
type input "****"
click at [828, 402] on div "Primary Chilled Water Pumps" at bounding box center [868, 394] width 311 height 23
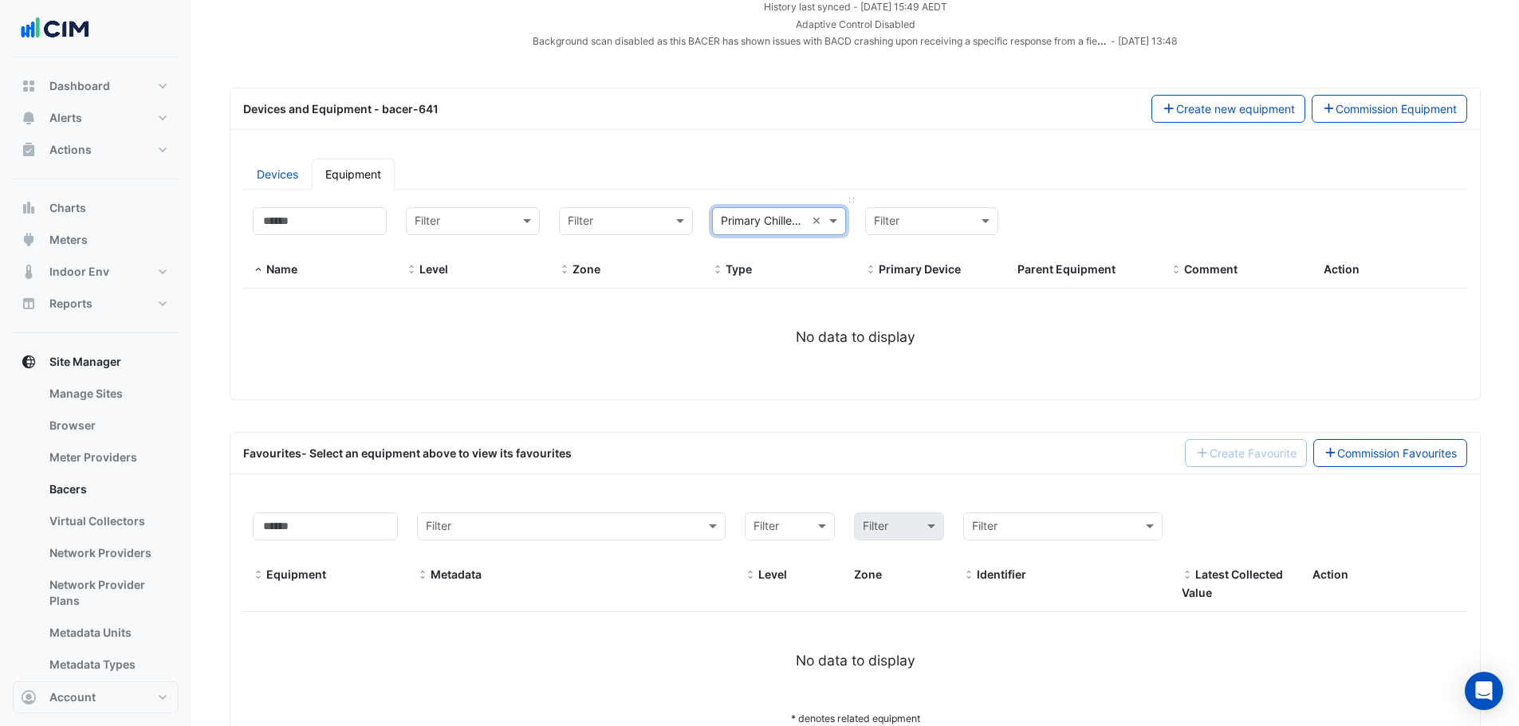
select select "**"
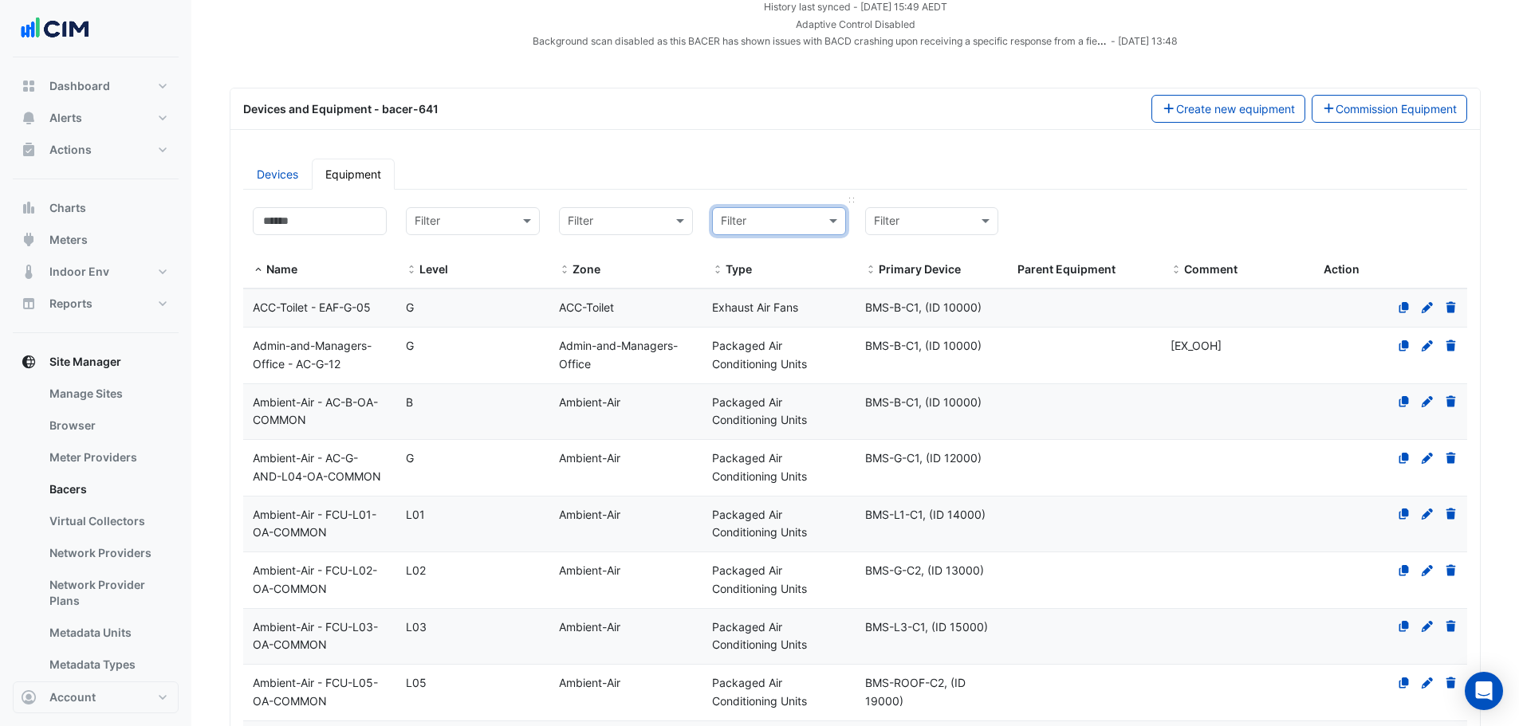
click at [779, 226] on input "text" at bounding box center [763, 222] width 85 height 18
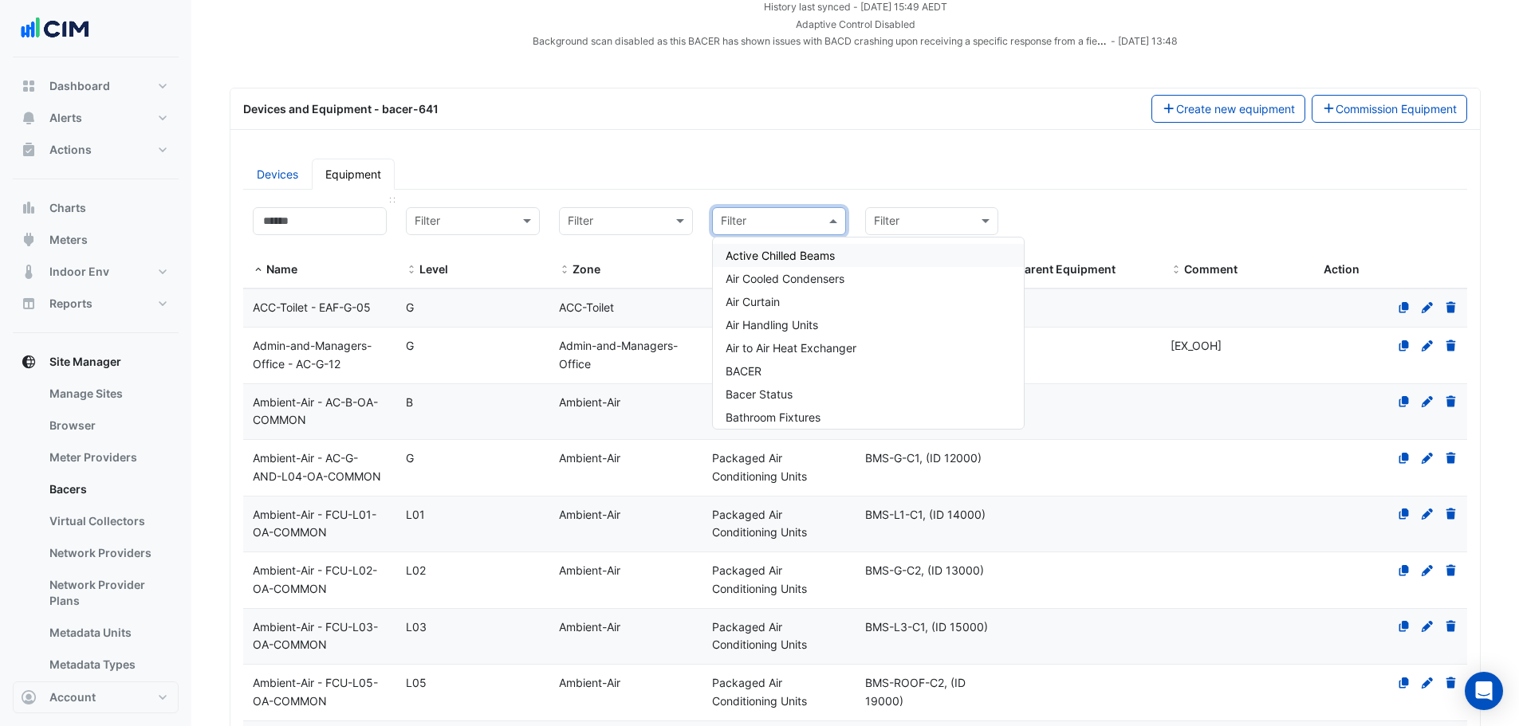
drag, startPoint x: 316, startPoint y: 239, endPoint x: 324, endPoint y: 222, distance: 19.3
click at [316, 238] on div "Name" at bounding box center [320, 243] width 134 height 72
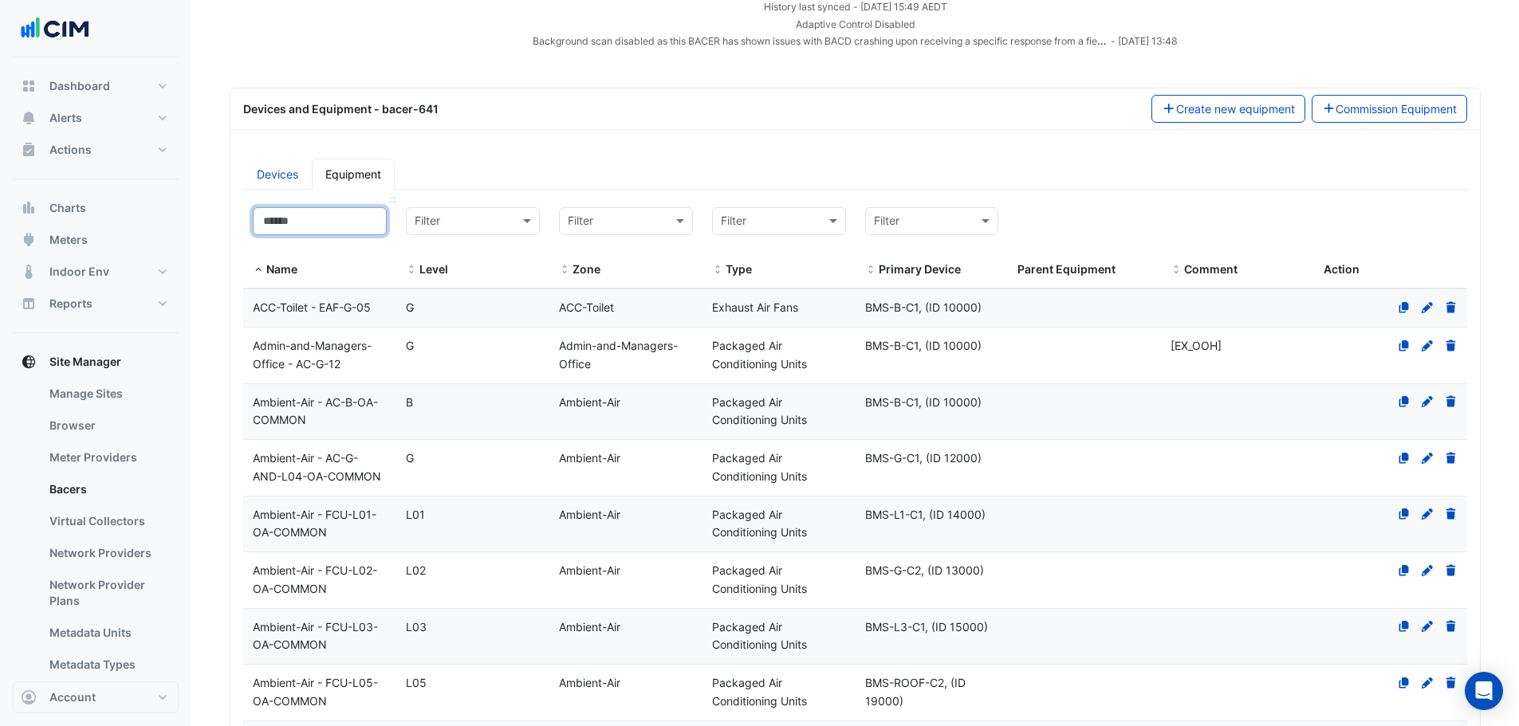
click at [324, 222] on input at bounding box center [320, 221] width 134 height 28
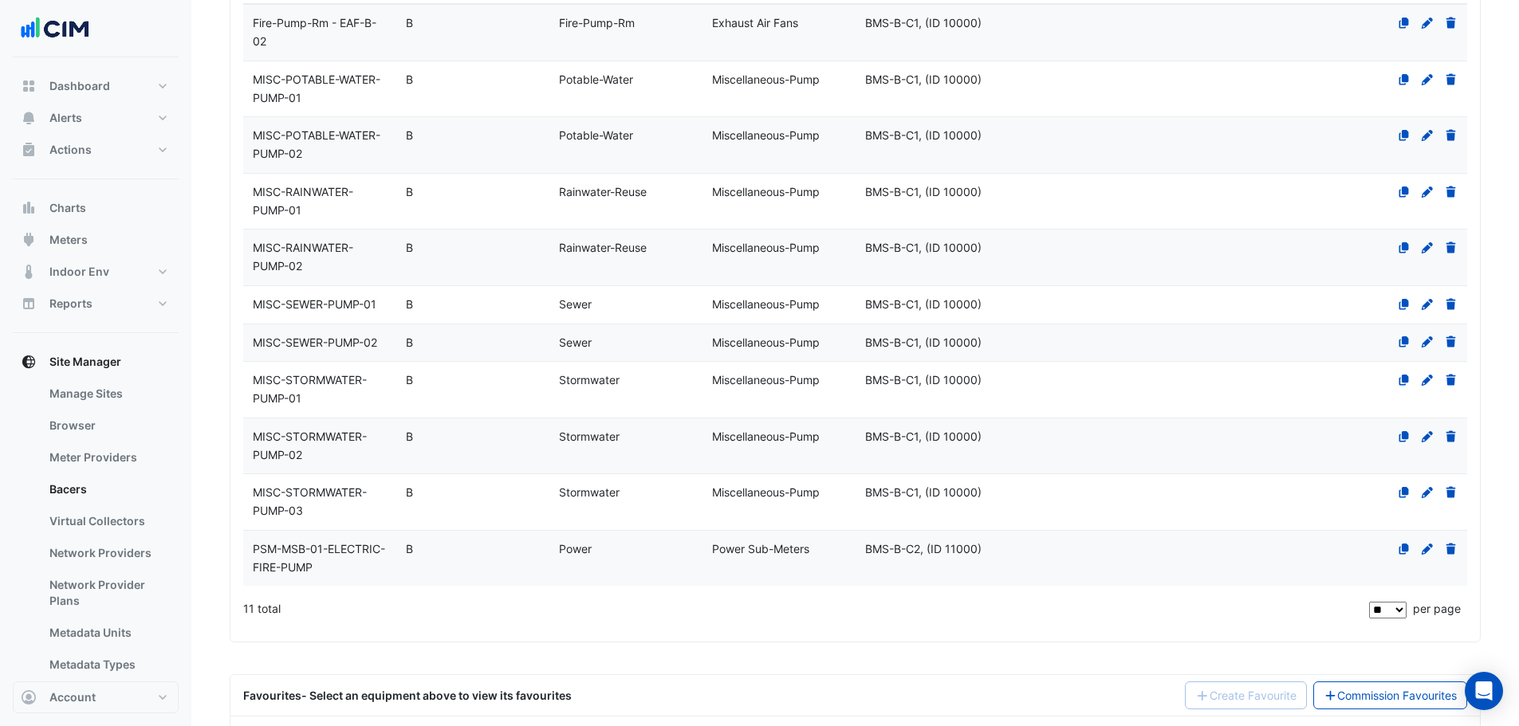
scroll to position [455, 0]
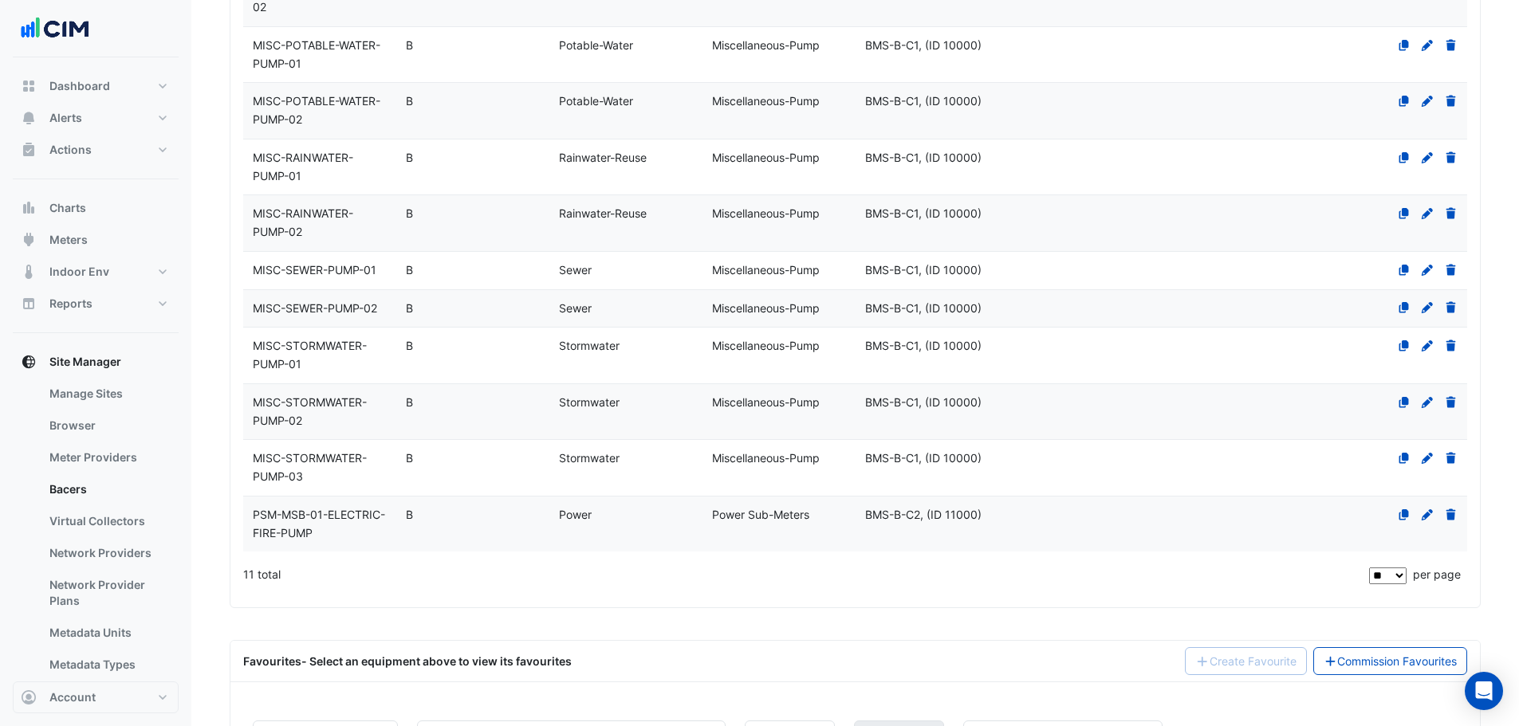
type input "****"
click at [321, 316] on div "MISC-SEWER-PUMP-02" at bounding box center [319, 309] width 153 height 18
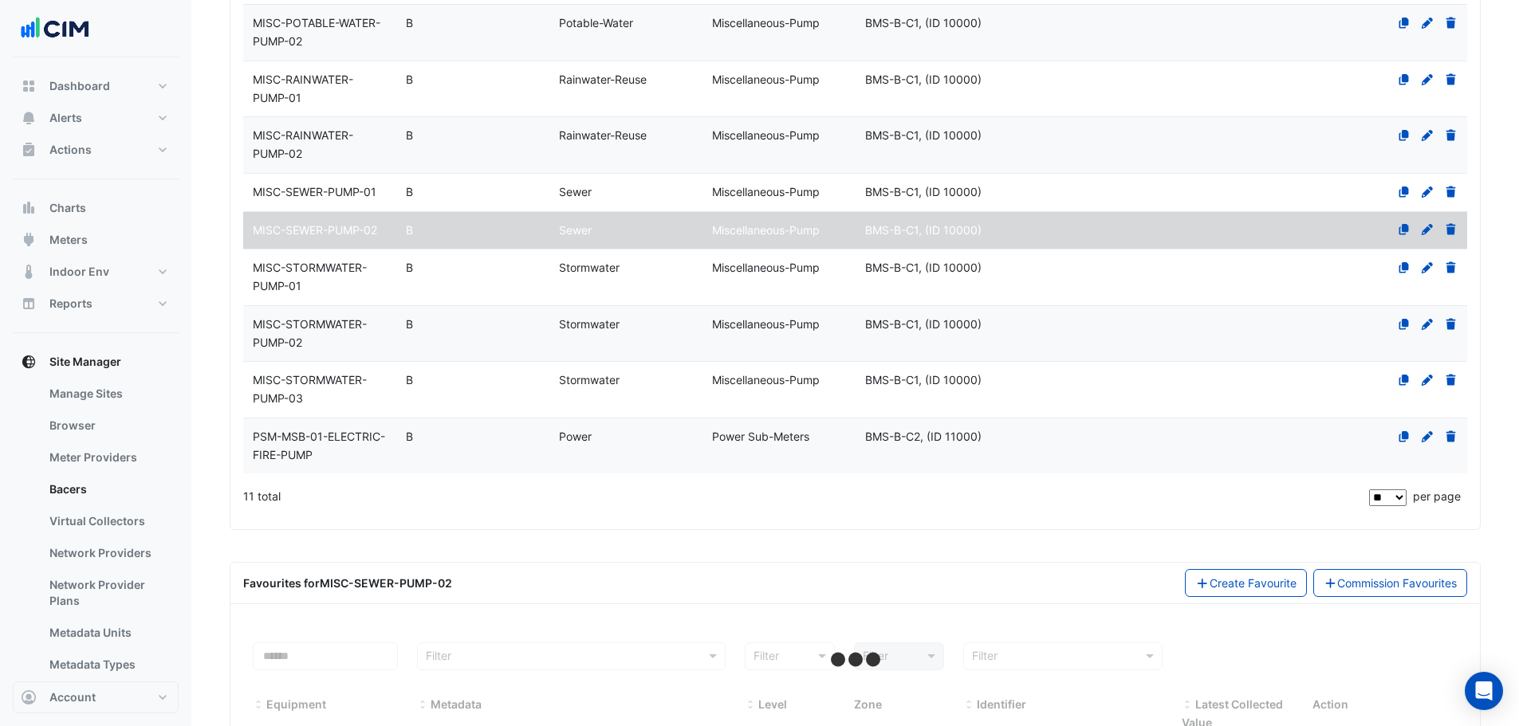
scroll to position [612, 0]
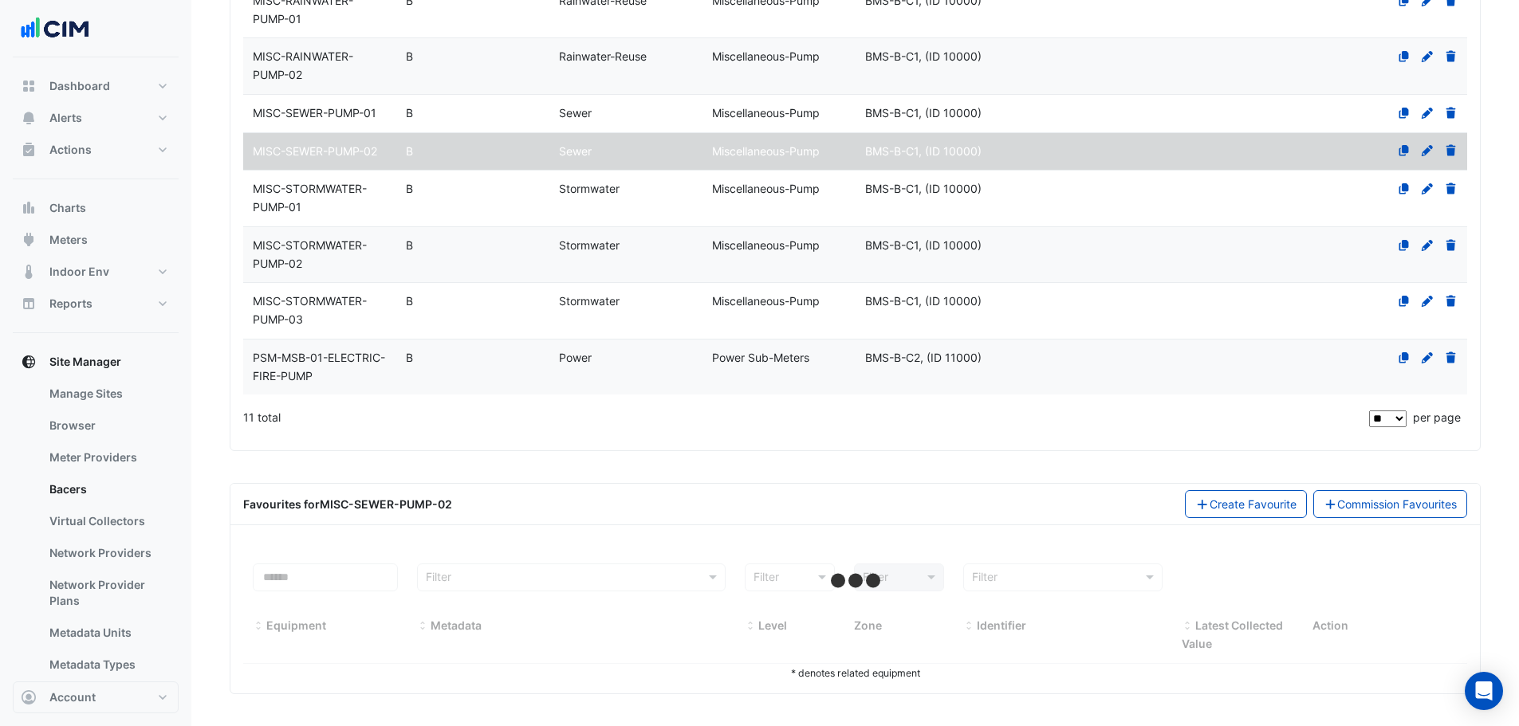
select select "**"
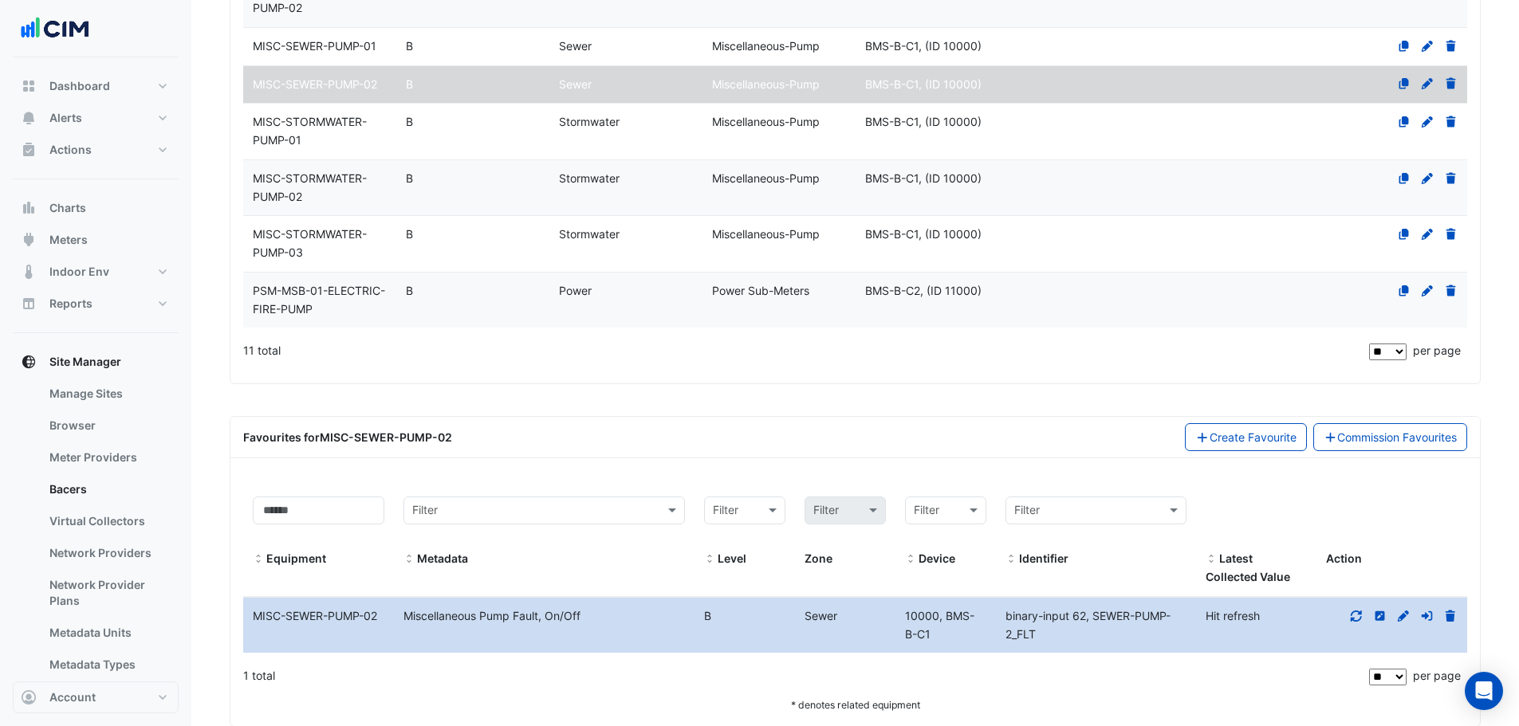
scroll to position [712, 0]
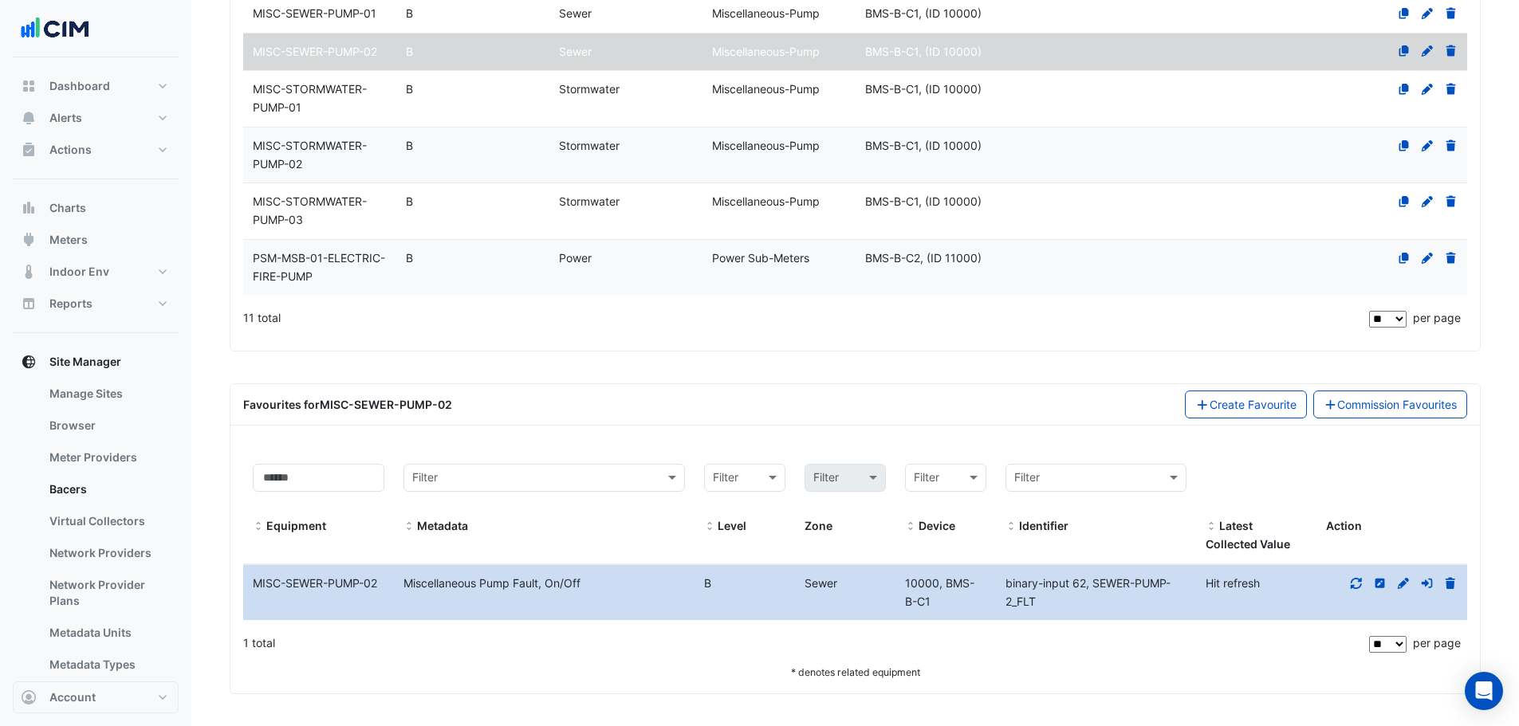
click at [318, 153] on div "MISC-STORMWATER-PUMP-02" at bounding box center [319, 155] width 153 height 37
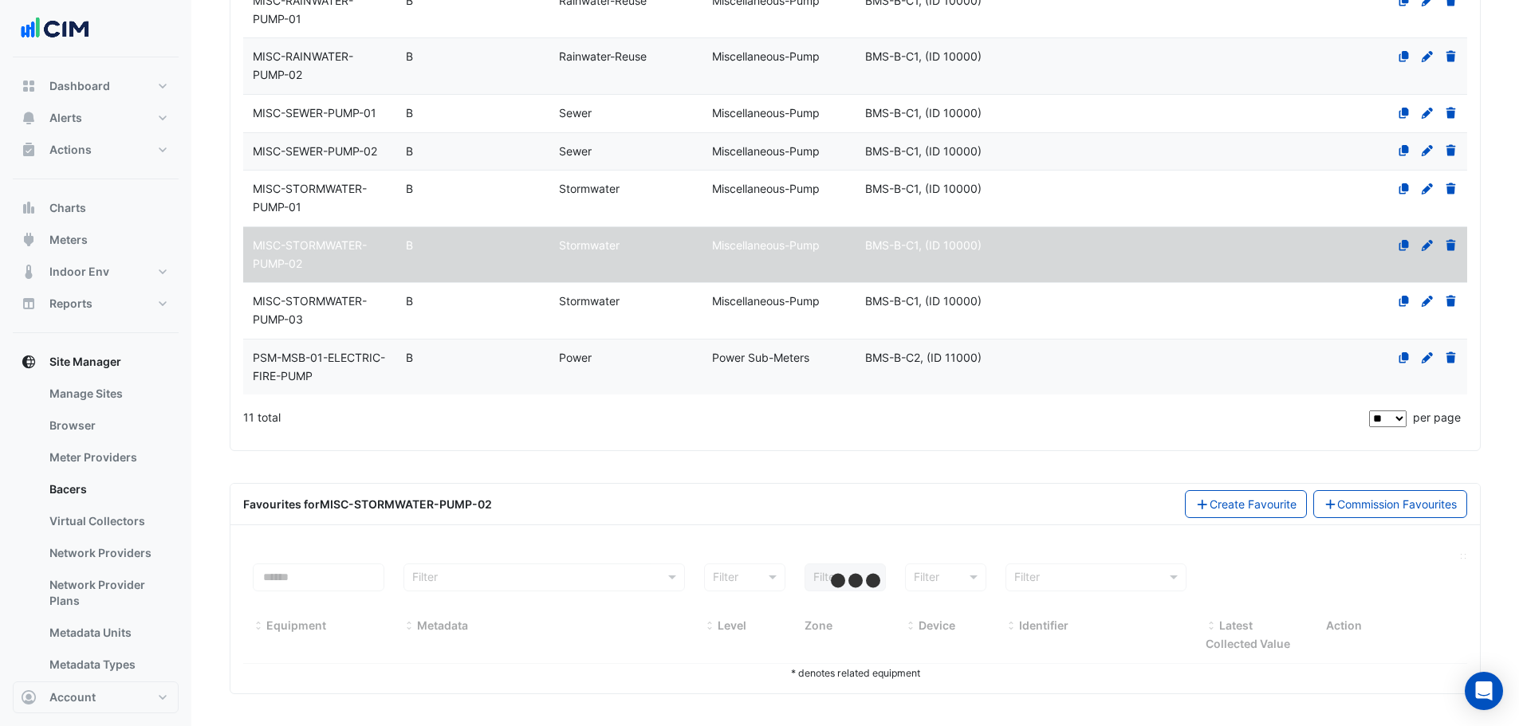
select select "**"
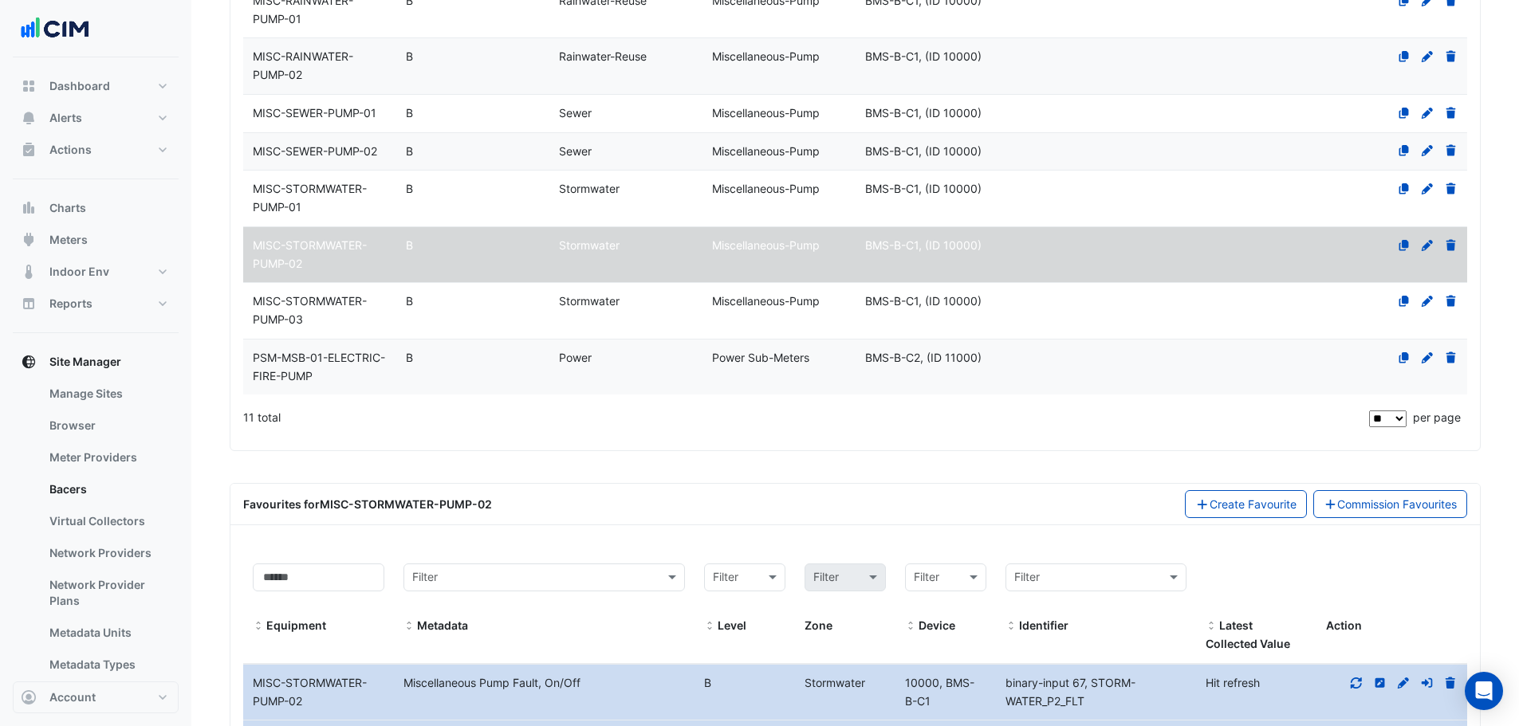
scroll to position [712, 0]
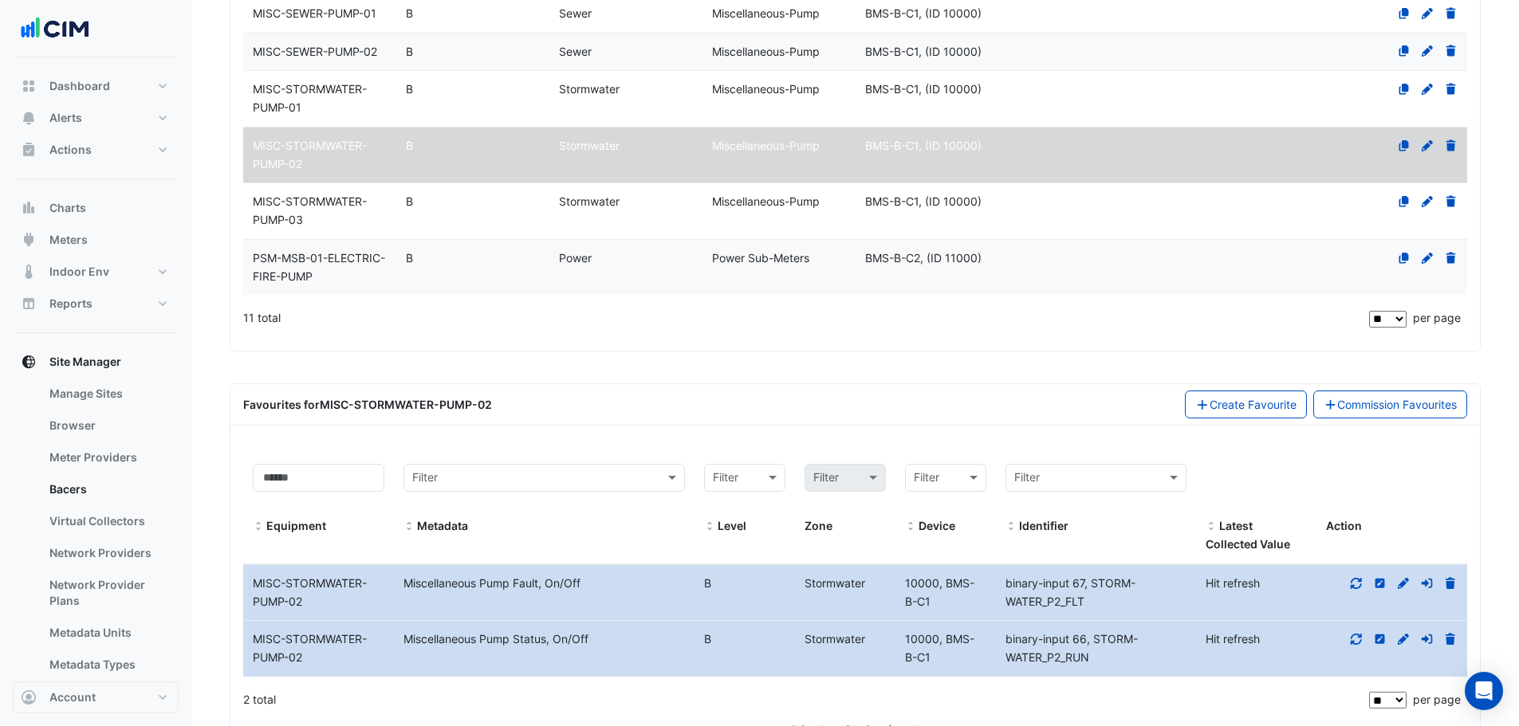
click at [1350, 582] on icon at bounding box center [1356, 583] width 14 height 11
click at [1353, 630] on datatable-body-cell "Action" at bounding box center [1391, 649] width 151 height 56
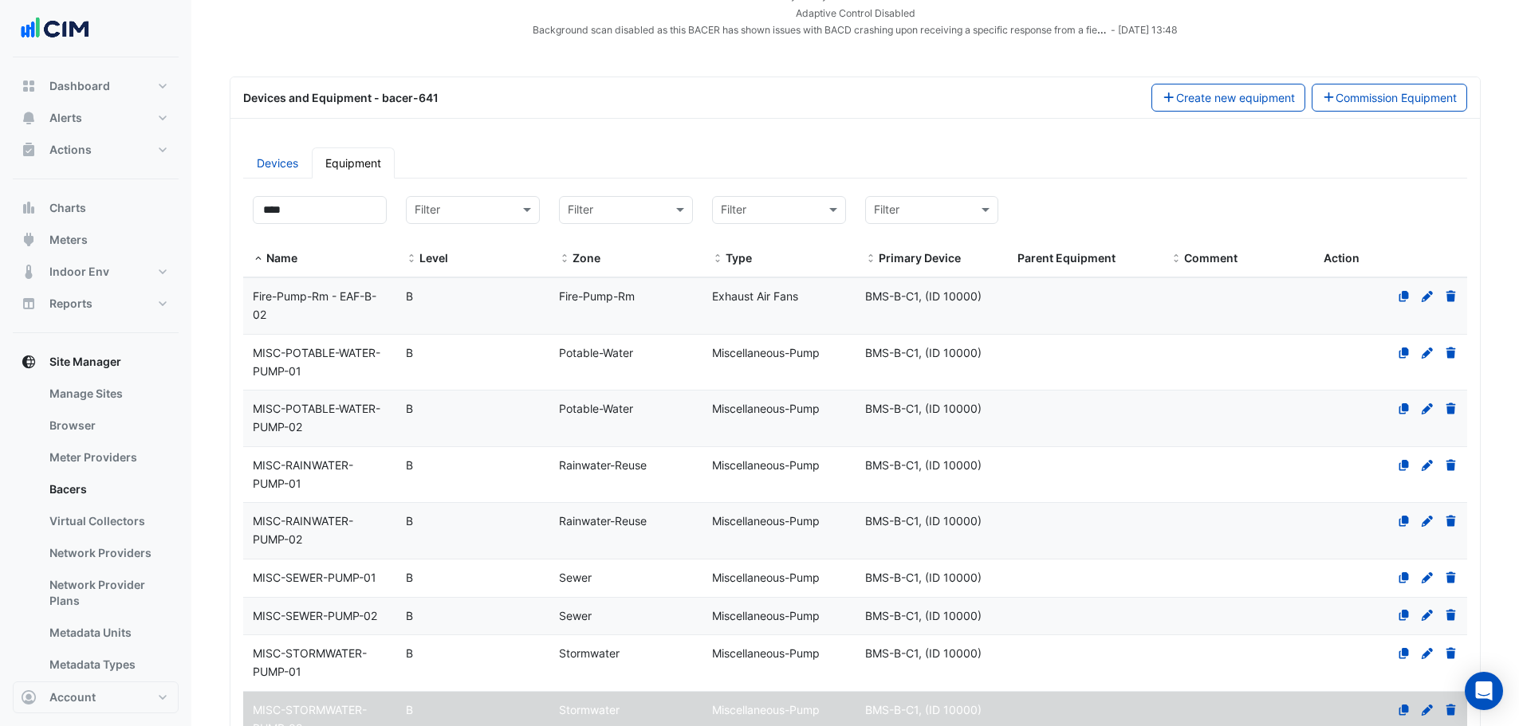
scroll to position [0, 0]
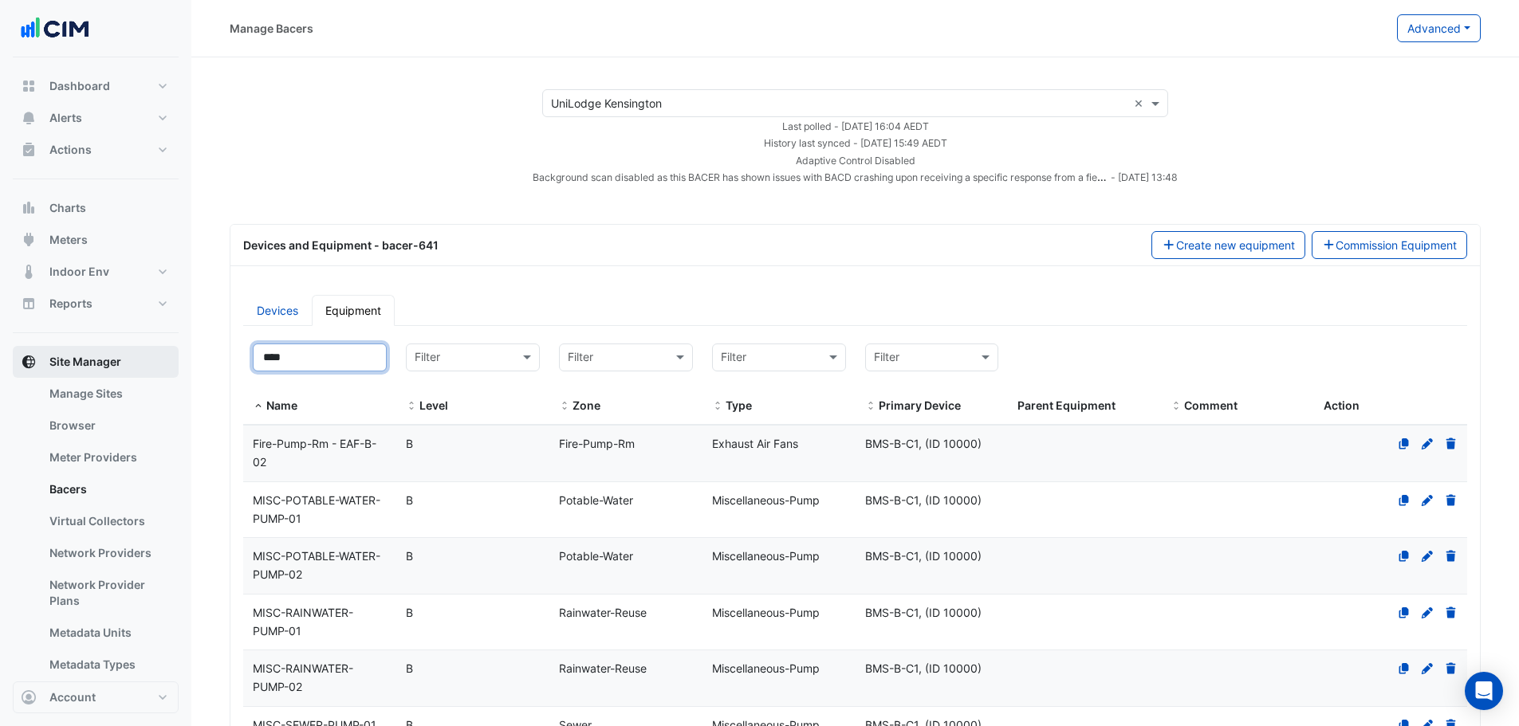
drag, startPoint x: 301, startPoint y: 359, endPoint x: 134, endPoint y: 356, distance: 167.5
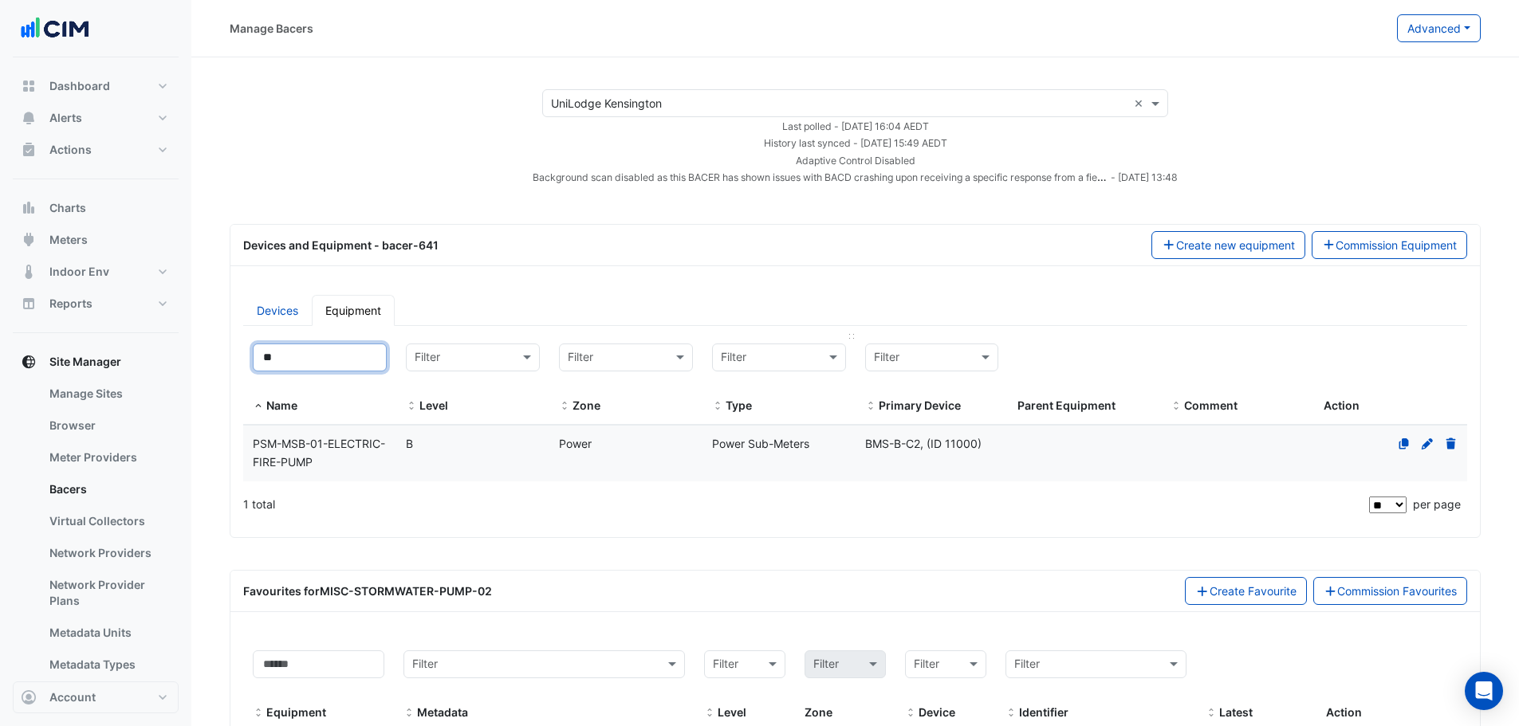
type input "*"
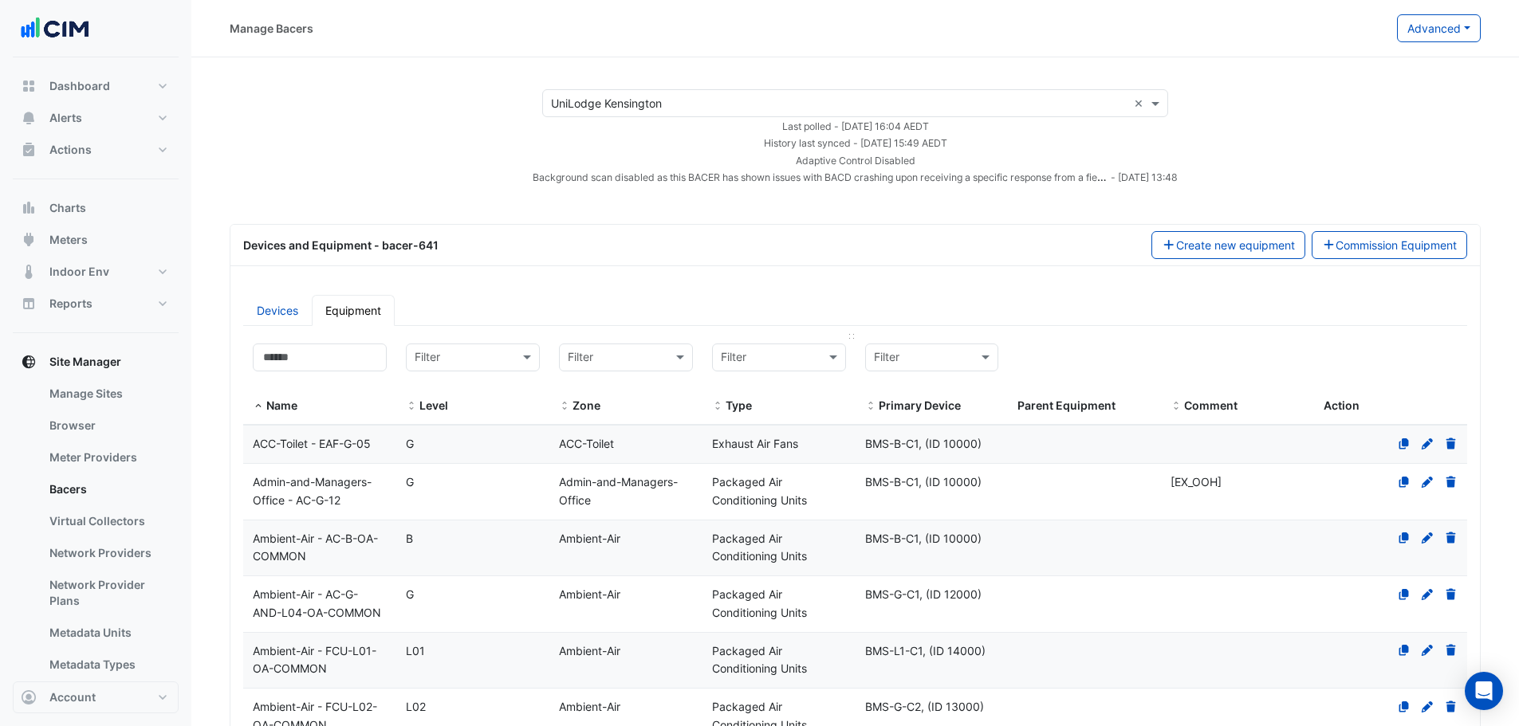
click at [731, 357] on input "text" at bounding box center [763, 358] width 85 height 18
type input "***"
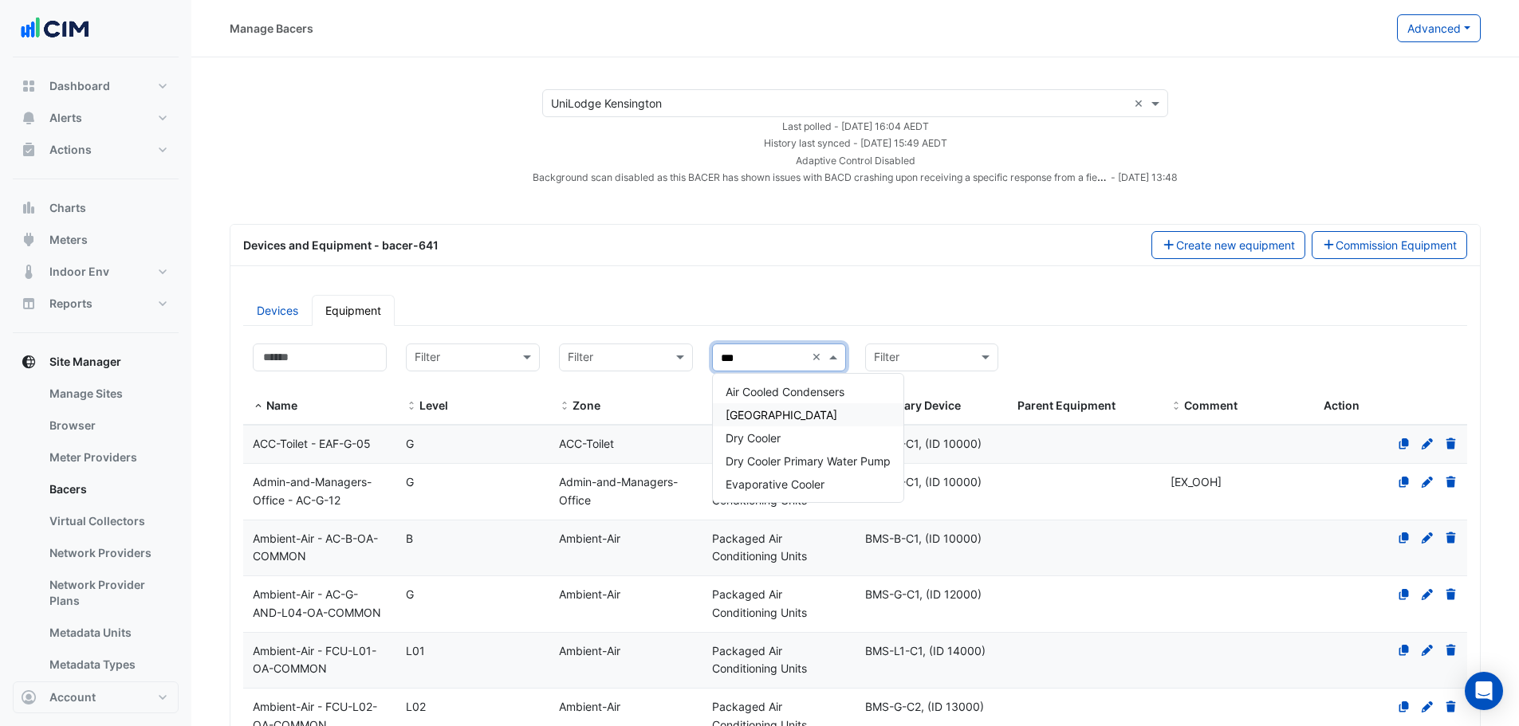
click at [774, 405] on div "Cooling Tower" at bounding box center [808, 414] width 191 height 23
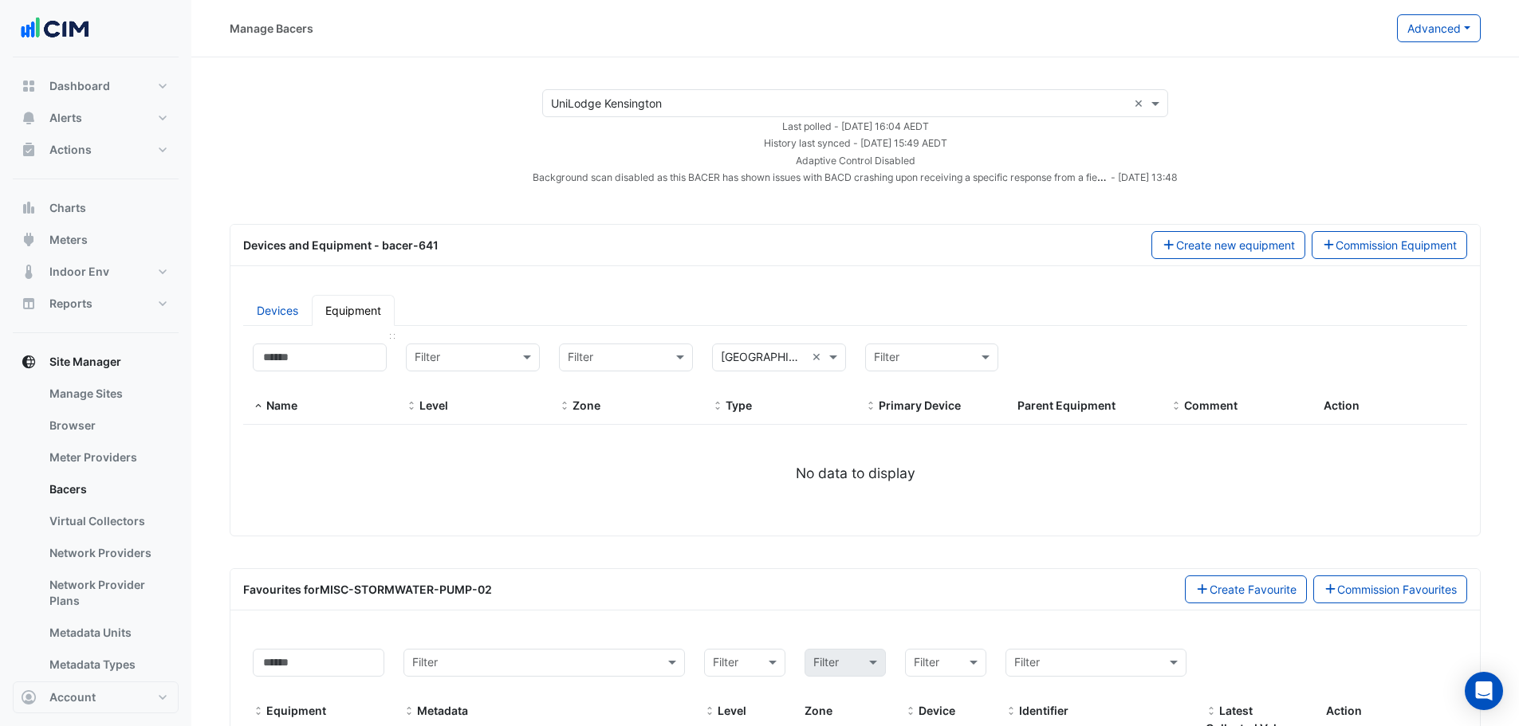
drag, startPoint x: 317, startPoint y: 372, endPoint x: 319, endPoint y: 357, distance: 15.3
click at [317, 372] on div "Name" at bounding box center [320, 380] width 134 height 72
click at [319, 358] on input "*" at bounding box center [320, 358] width 134 height 28
type input "**"
type input "*"
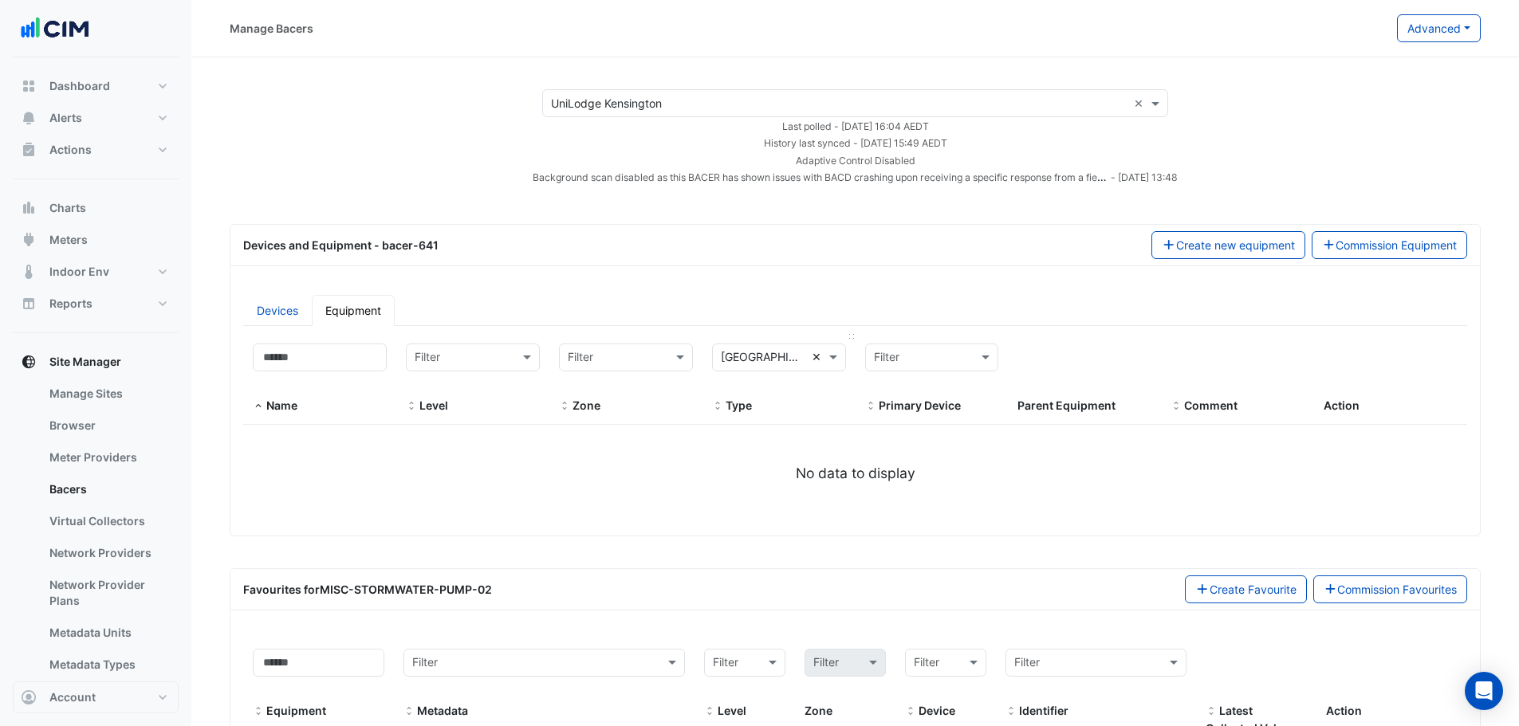
drag, startPoint x: 816, startPoint y: 358, endPoint x: 470, endPoint y: 366, distance: 346.1
select select "**"
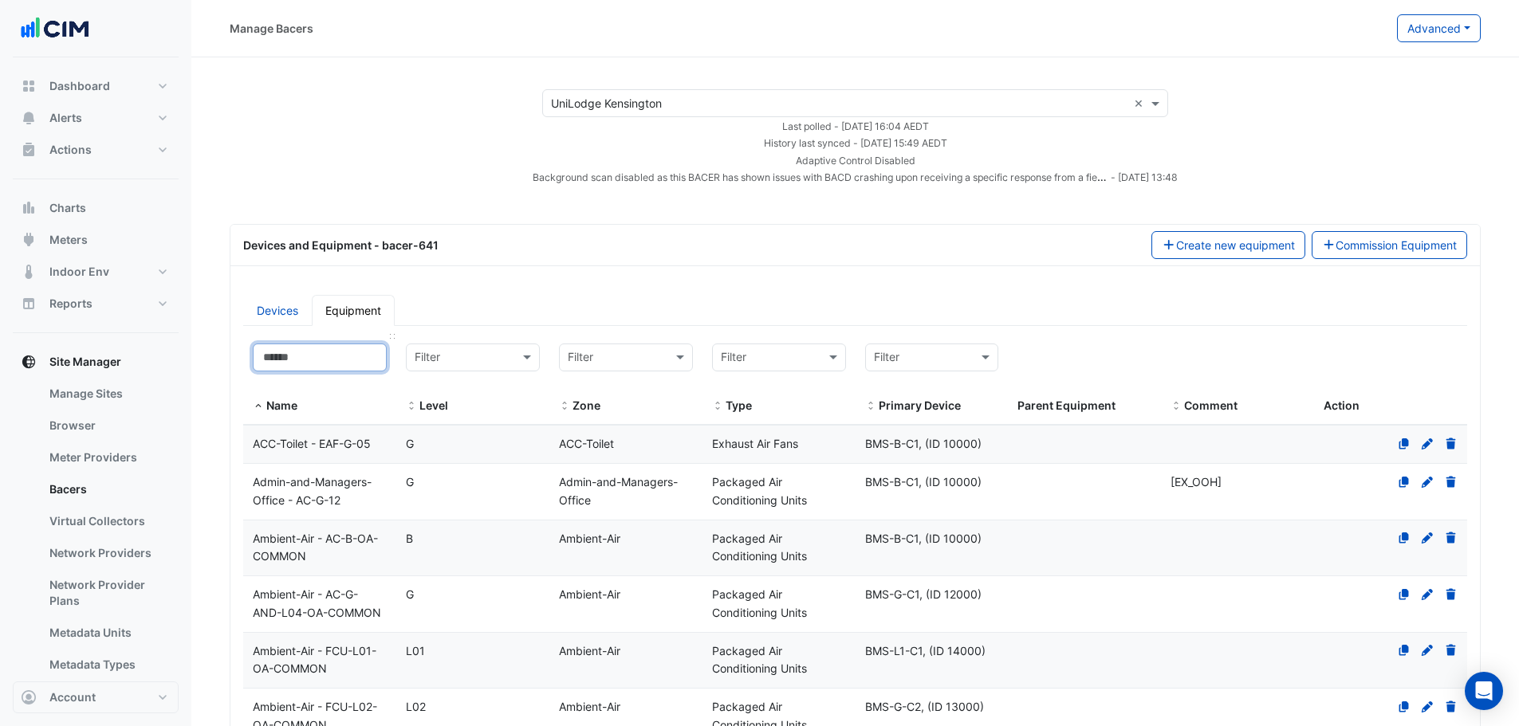
drag, startPoint x: 355, startPoint y: 371, endPoint x: 330, endPoint y: 360, distance: 26.8
click at [345, 366] on input at bounding box center [320, 358] width 134 height 28
click at [330, 364] on input at bounding box center [320, 358] width 134 height 28
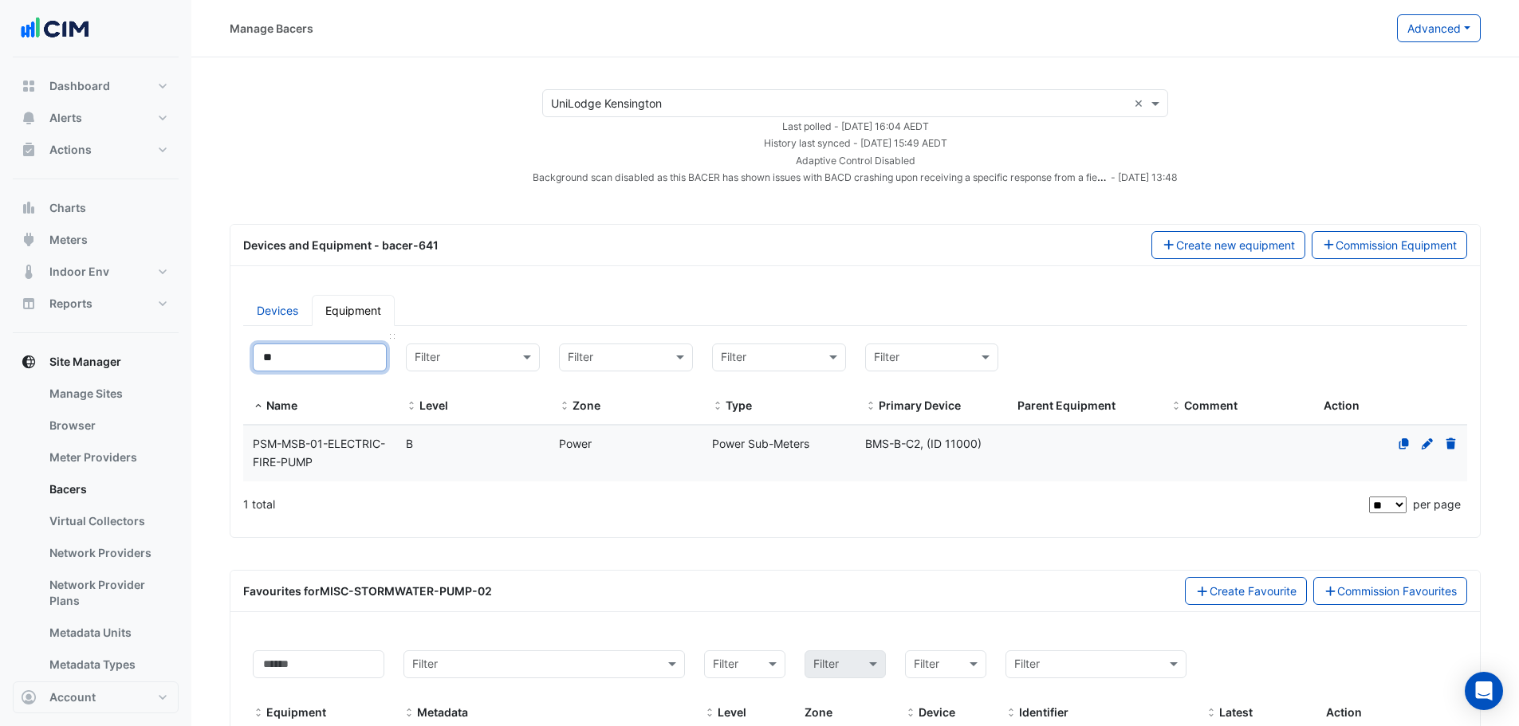
type input "*"
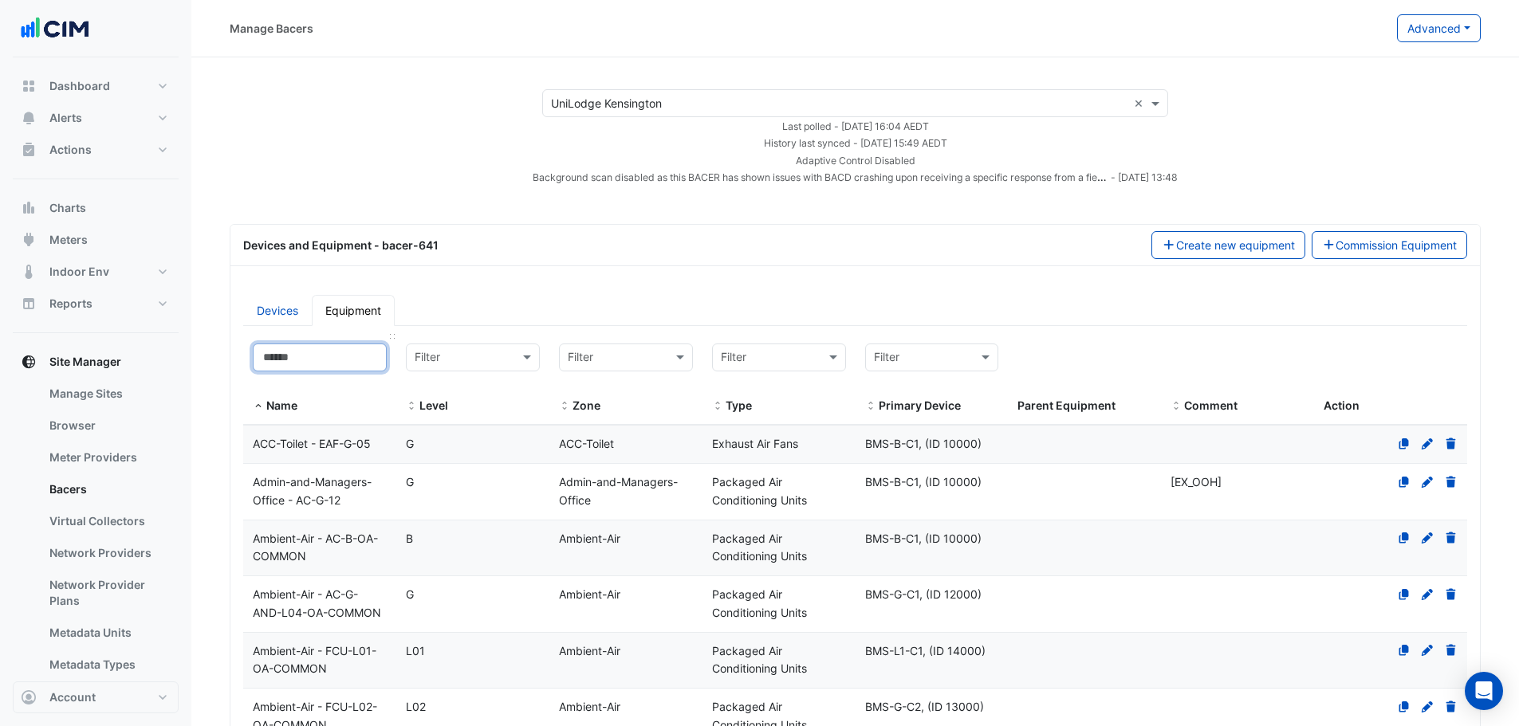
type input "*"
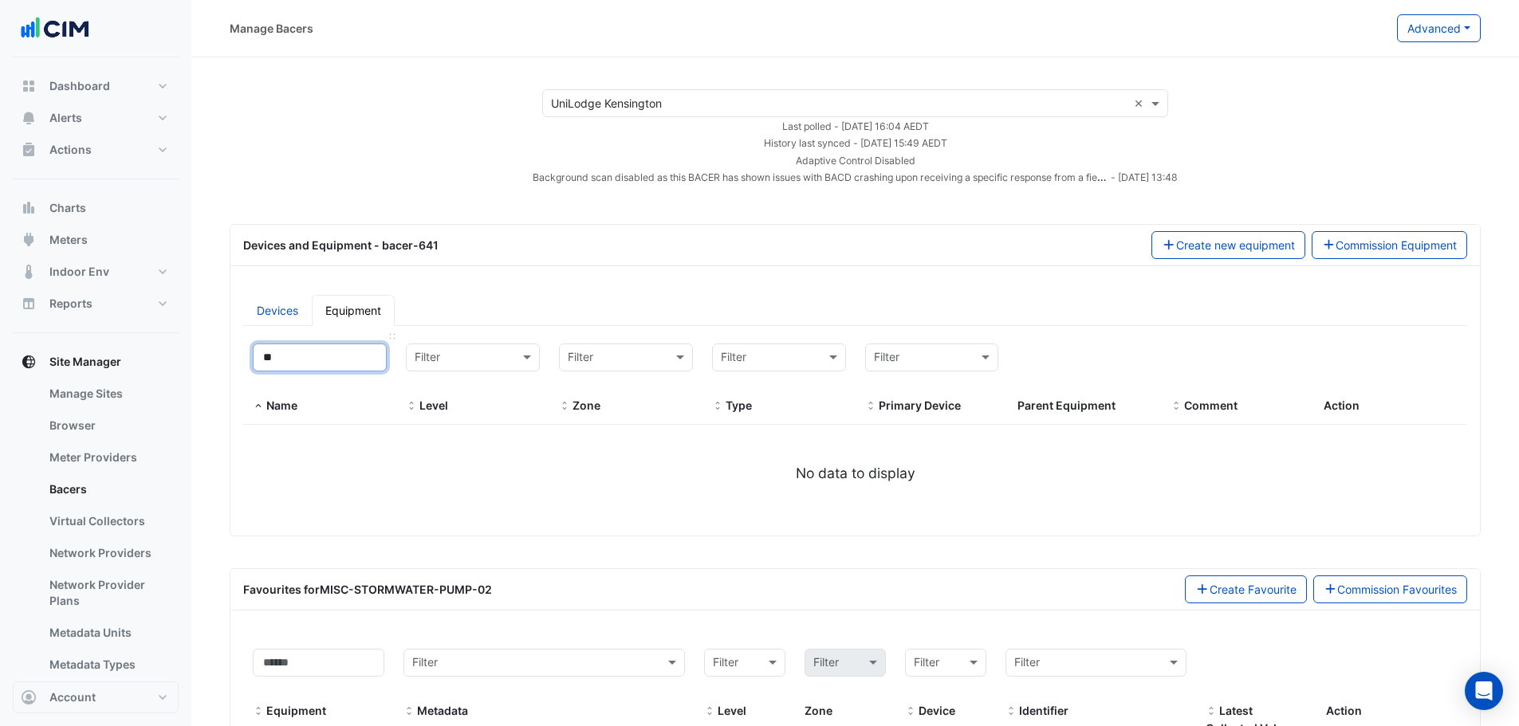
type input "*"
select select "**"
type input "*"
select select "**"
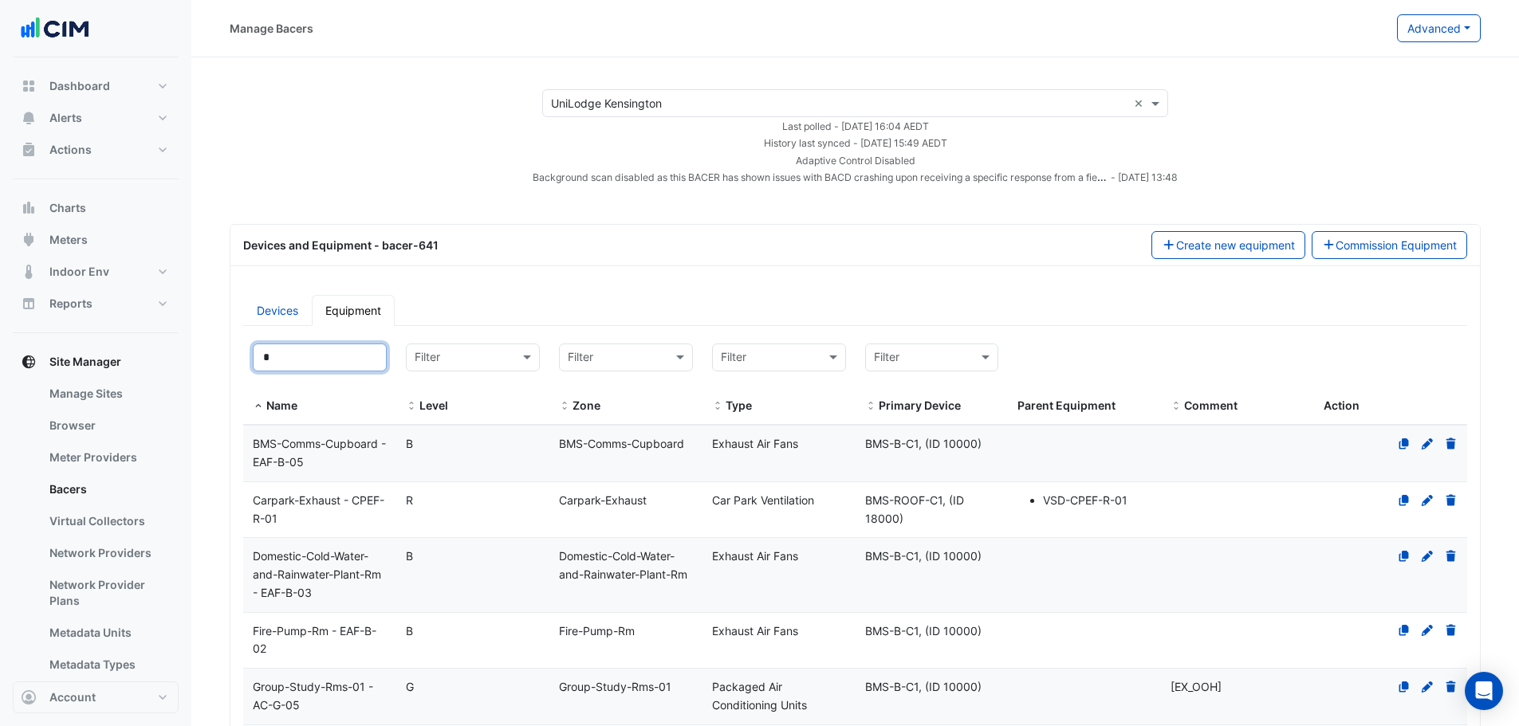
scroll to position [744, 0]
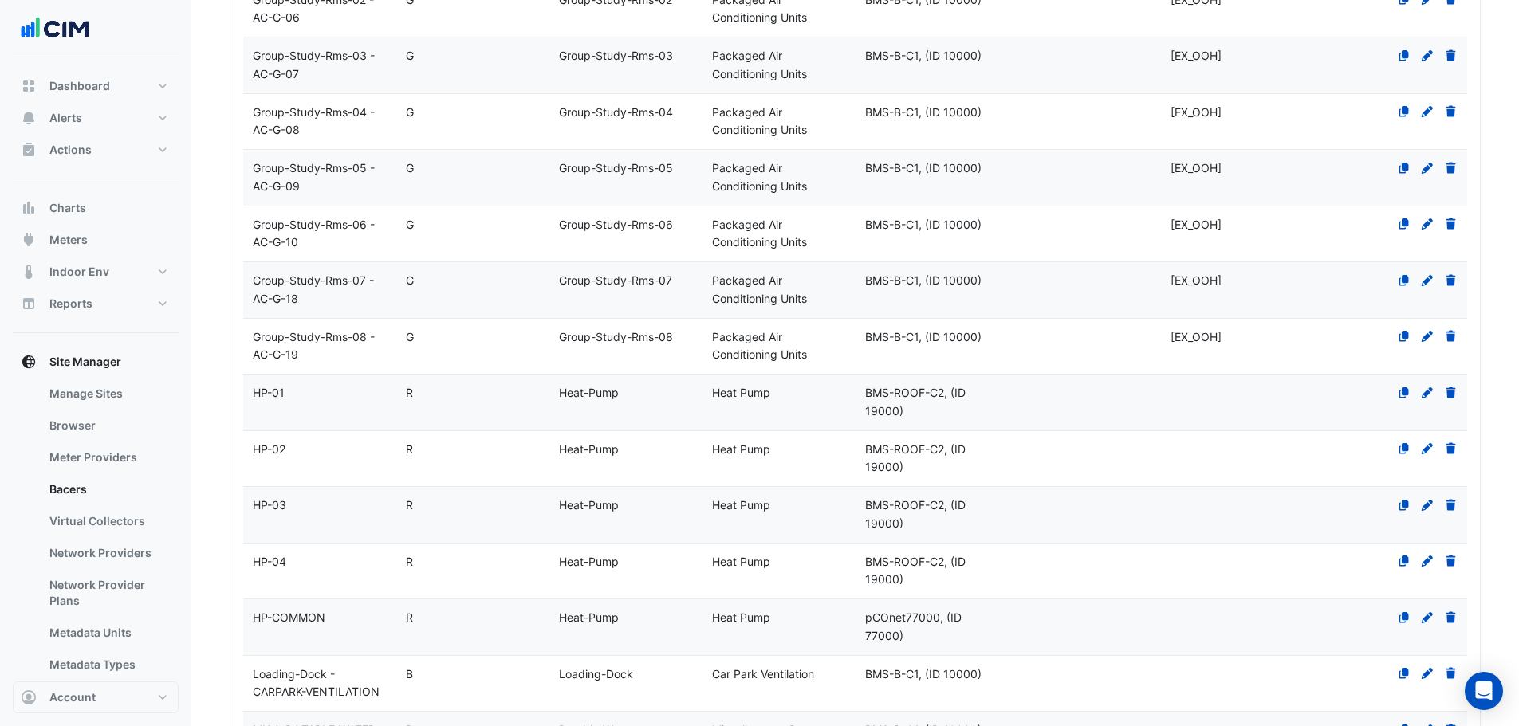
type input "*"
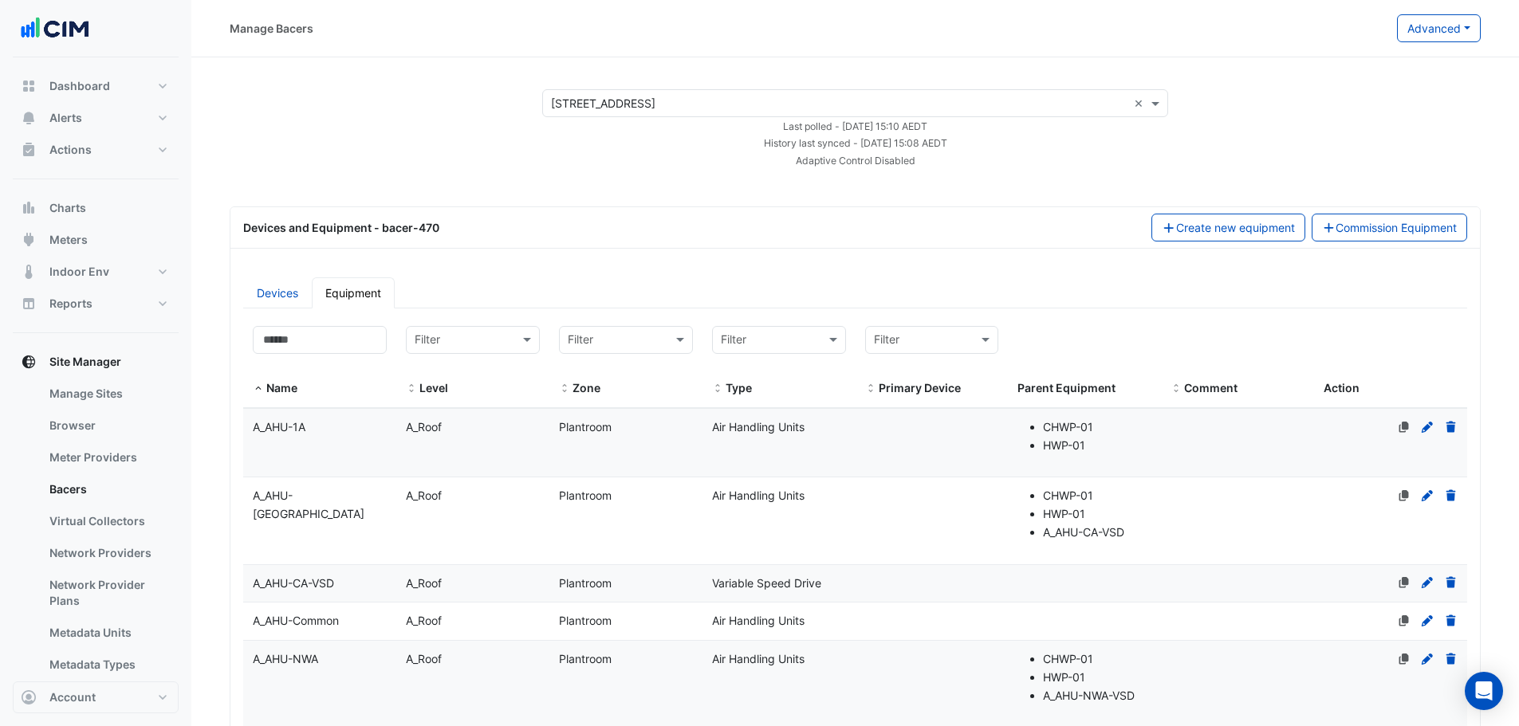
select select "**"
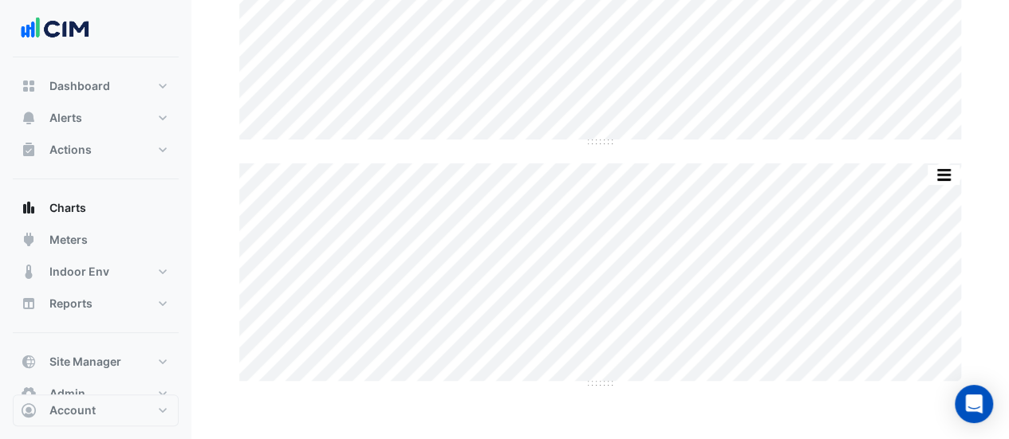
scroll to position [0, 8]
